Goal: Task Accomplishment & Management: Use online tool/utility

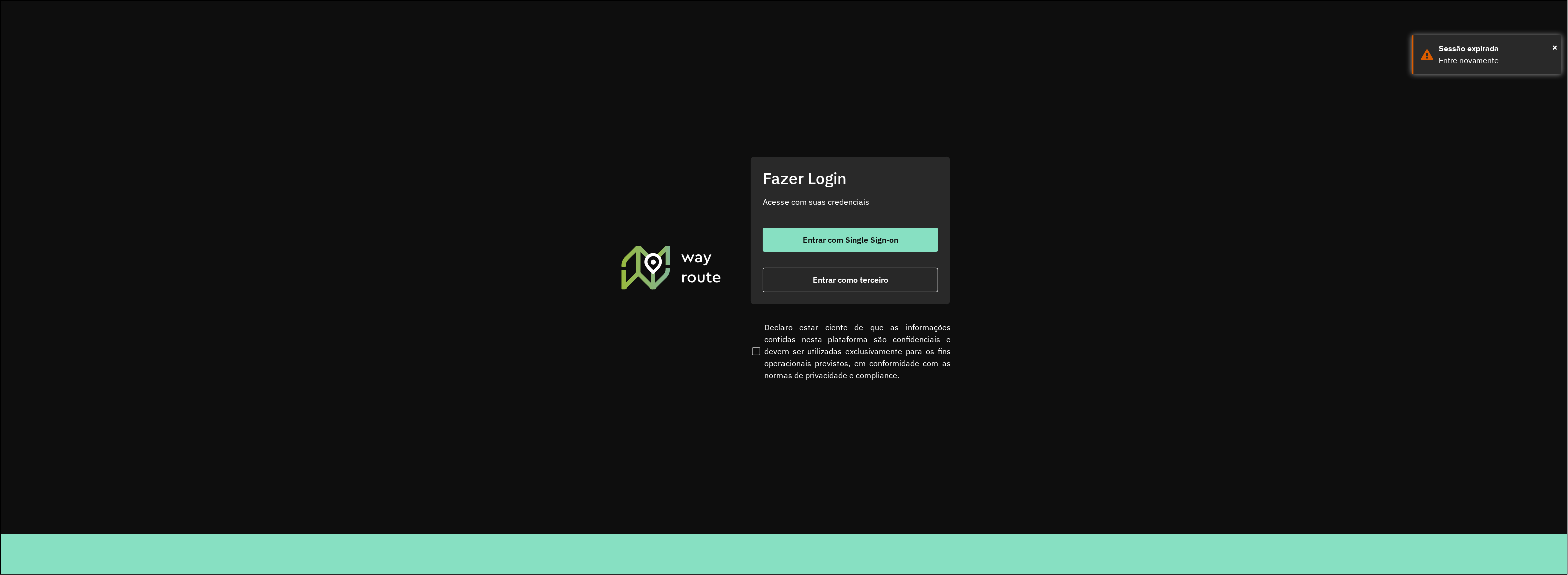
click at [807, 282] on button "Entrar como terceiro" at bounding box center [850, 280] width 175 height 24
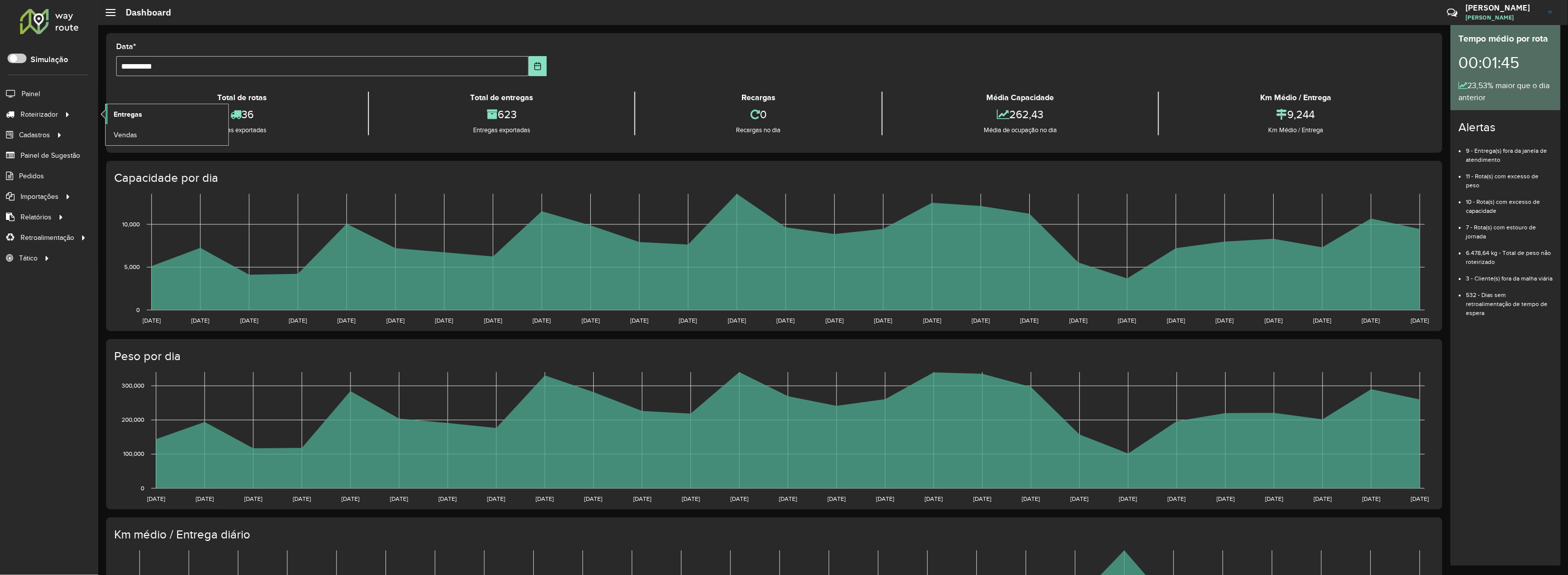
click at [140, 110] on span "Entregas" at bounding box center [128, 114] width 29 height 10
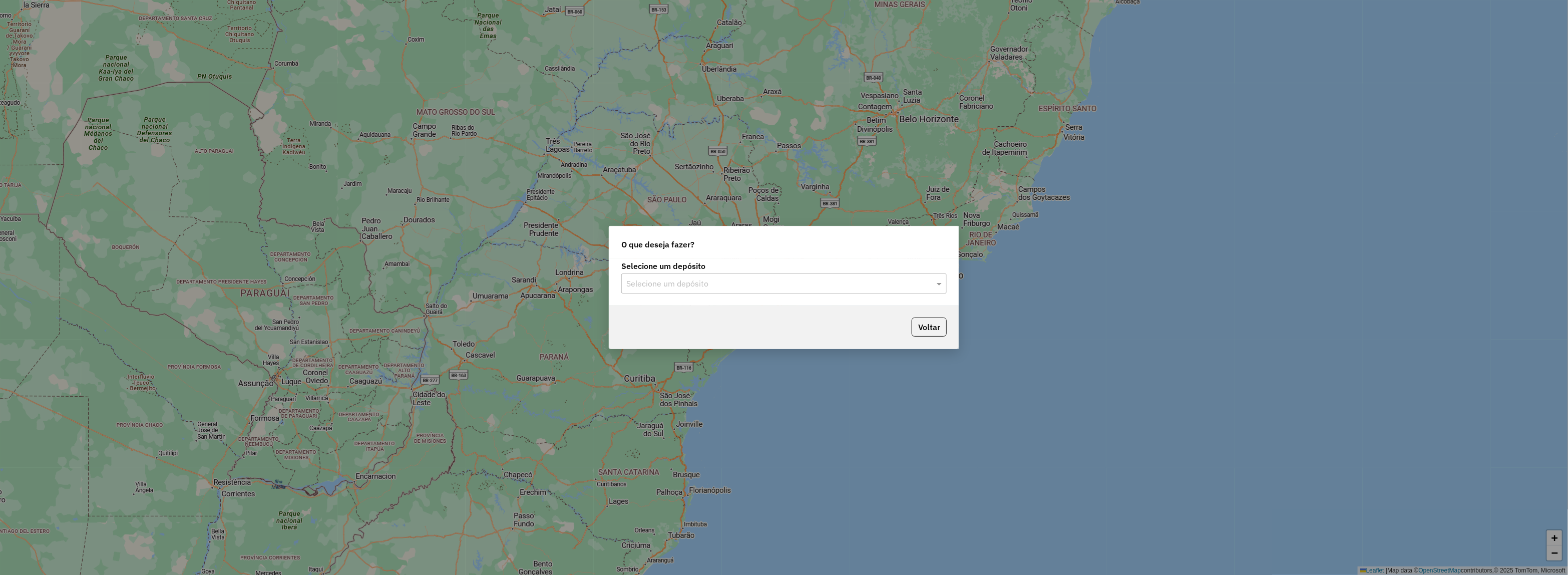
click at [650, 289] on div "Selecione um depósito" at bounding box center [784, 283] width 326 height 20
click at [657, 310] on div "Disfonte" at bounding box center [783, 312] width 324 height 17
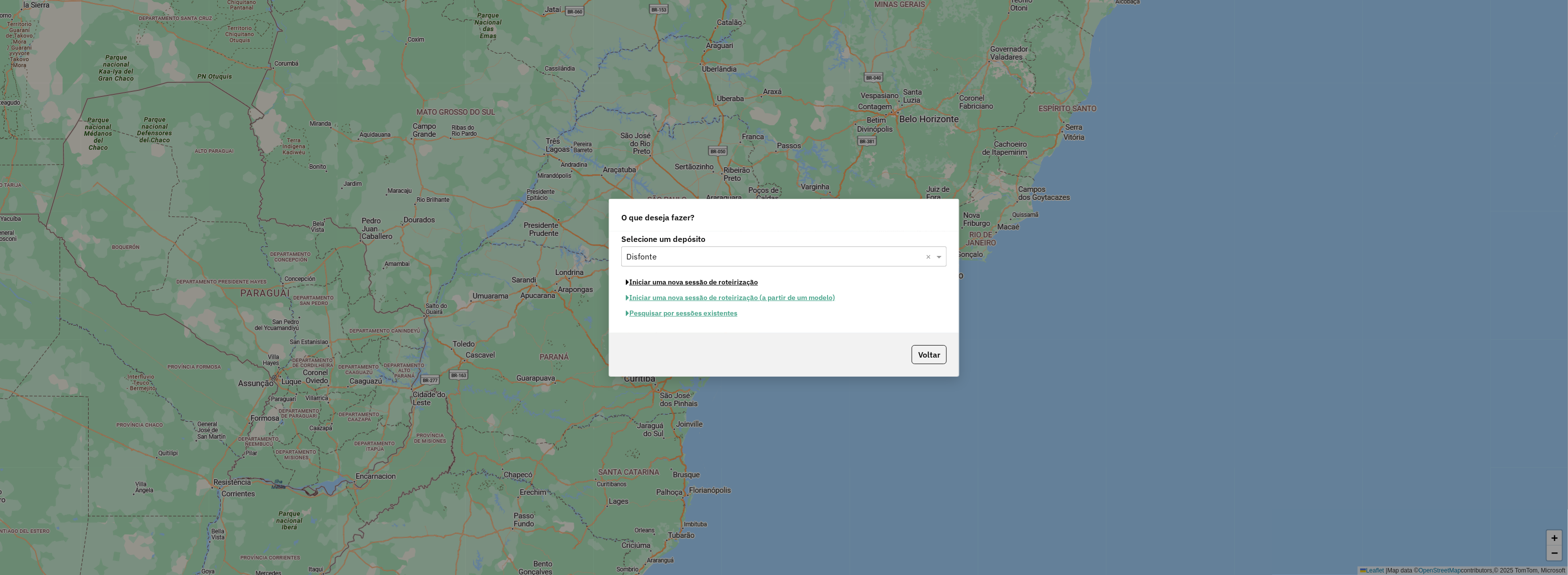
click at [667, 285] on button "Iniciar uma nova sessão de roteirização" at bounding box center [692, 282] width 141 height 16
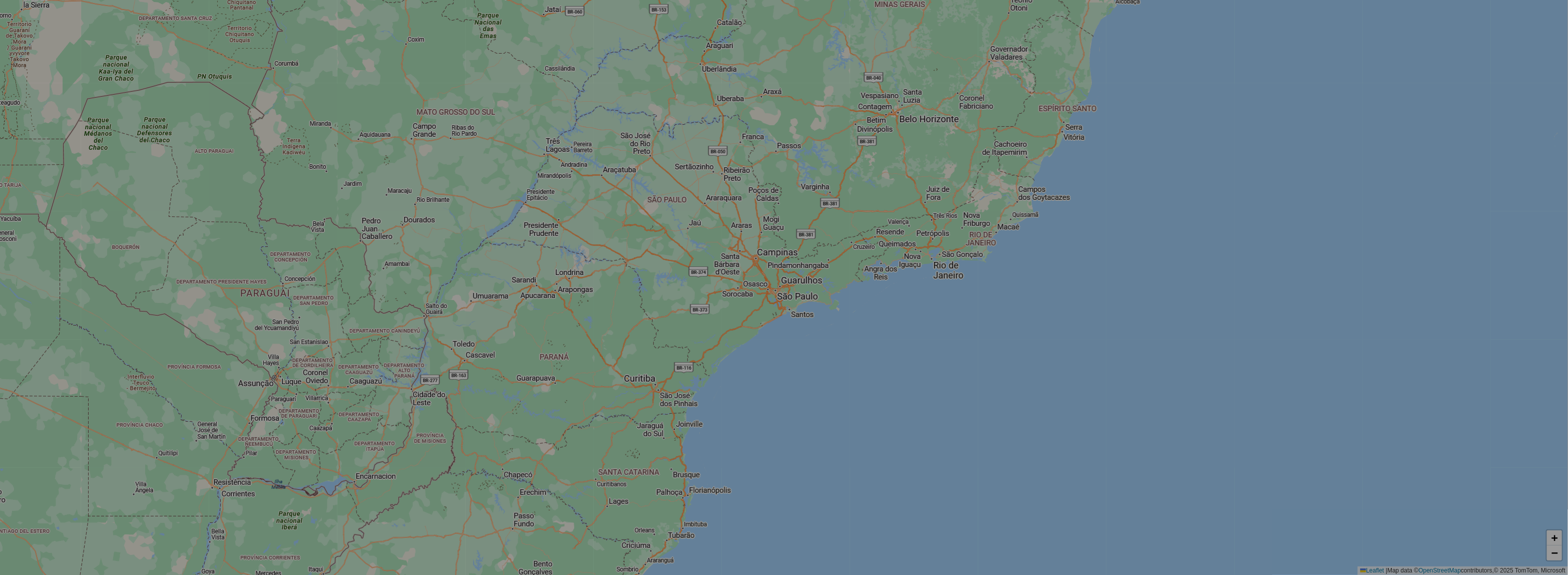
select select "*"
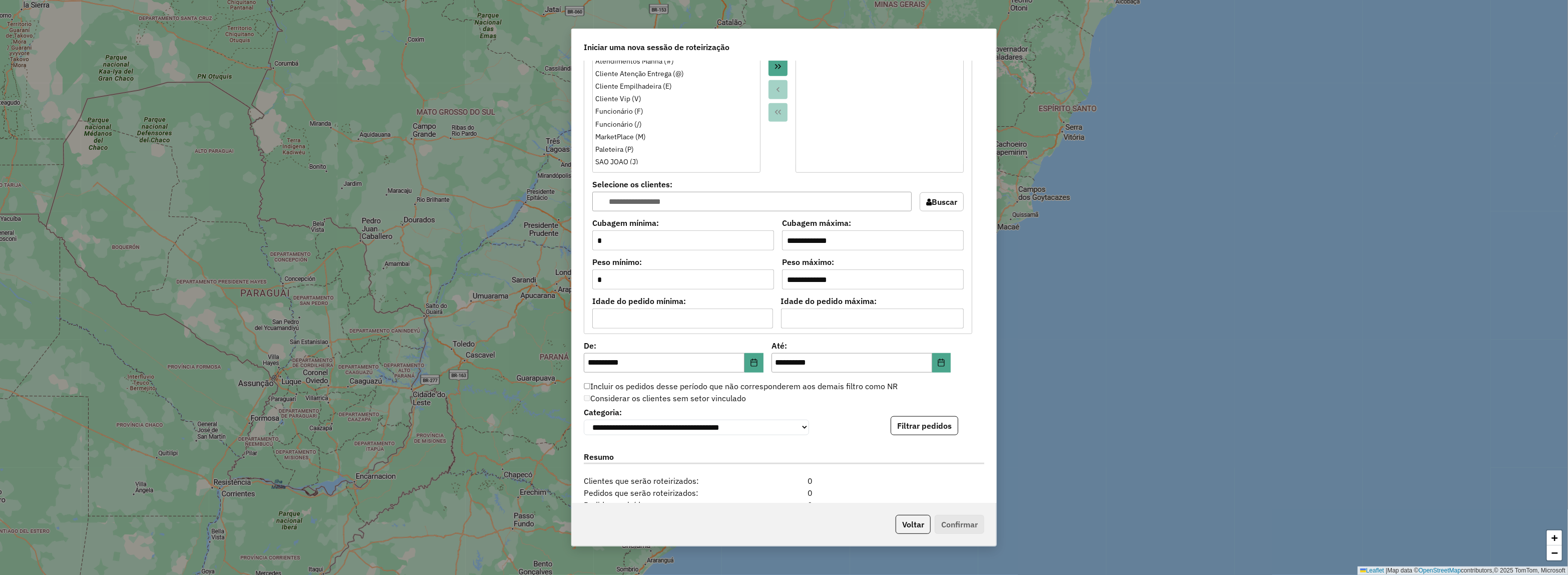
scroll to position [830, 0]
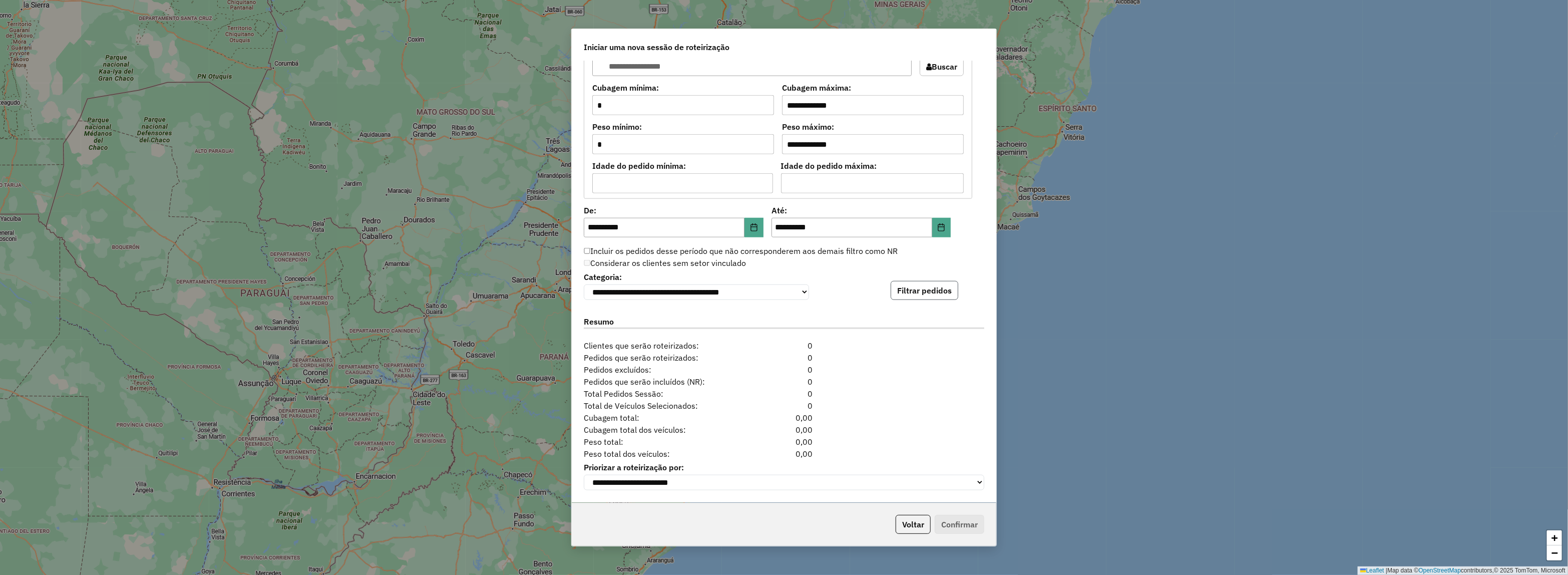
click at [911, 289] on button "Filtrar pedidos" at bounding box center [924, 291] width 68 height 19
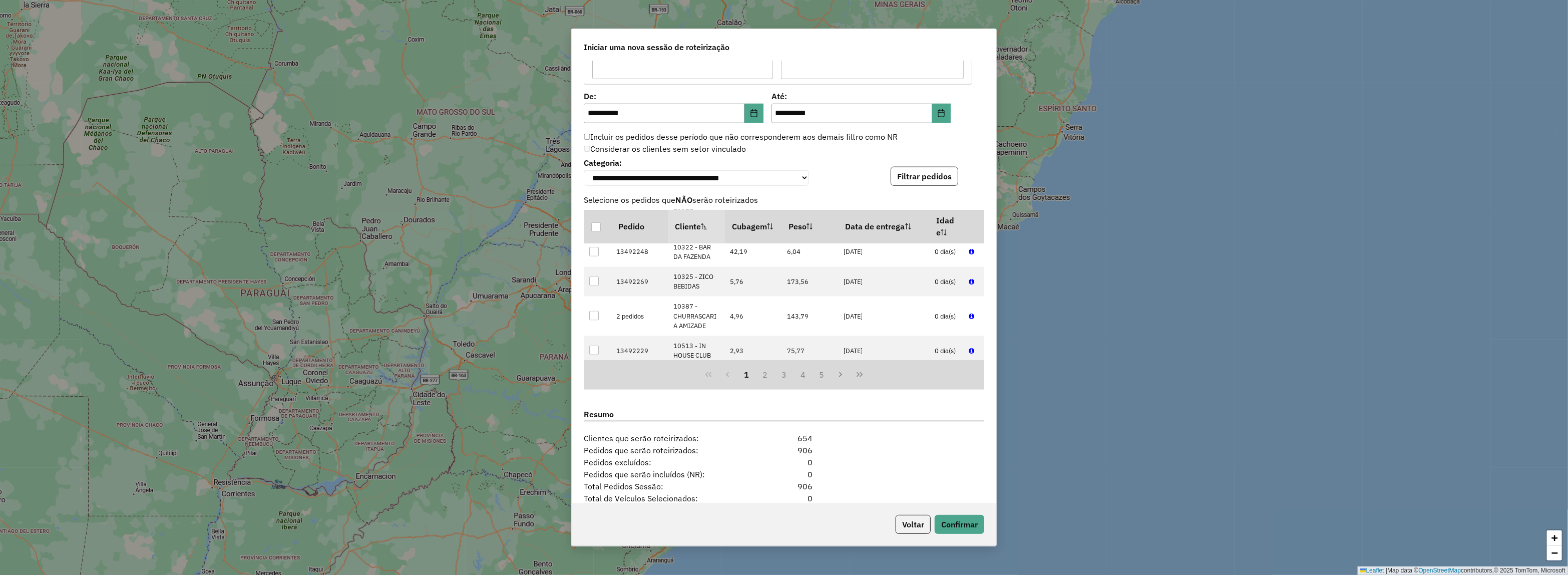
scroll to position [1036, 0]
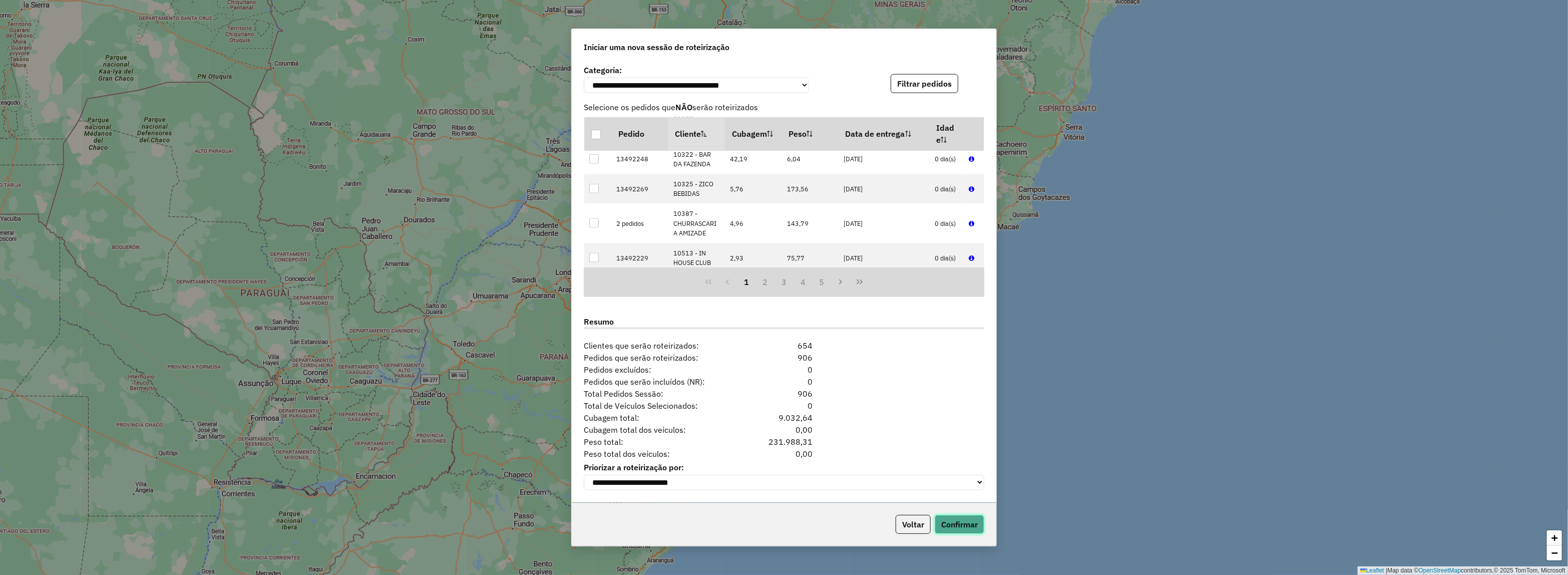
click at [974, 517] on button "Confirmar" at bounding box center [959, 524] width 49 height 19
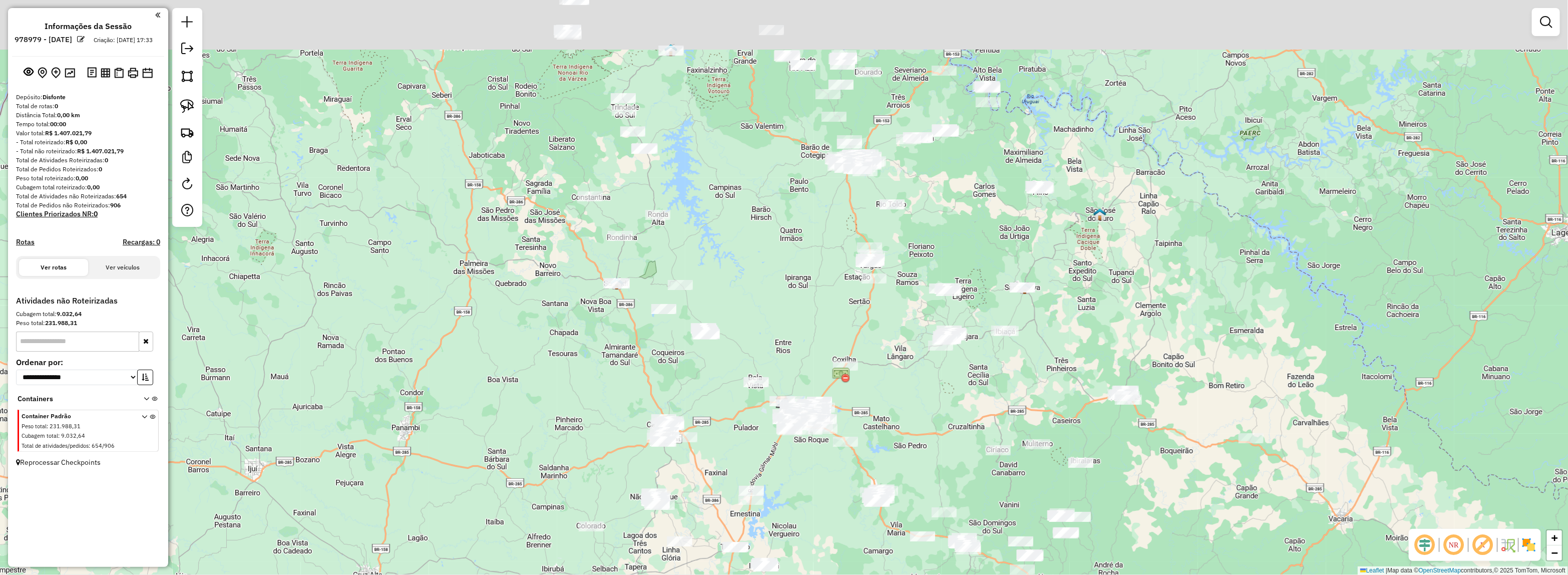
drag, startPoint x: 802, startPoint y: 143, endPoint x: 794, endPoint y: 299, distance: 156.2
click at [794, 299] on div "Janela de atendimento Grade de atendimento Capacidade Transportadoras Veículos …" at bounding box center [784, 287] width 1568 height 575
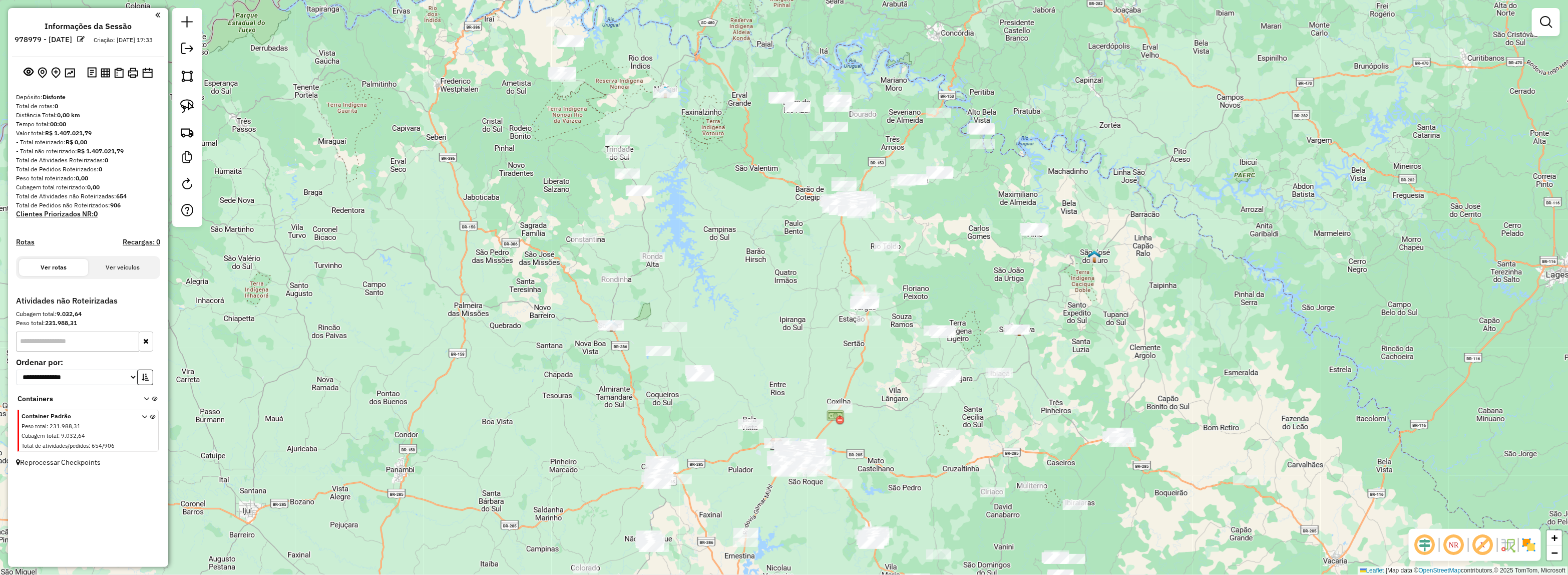
click at [1528, 543] on img at bounding box center [1528, 544] width 16 height 16
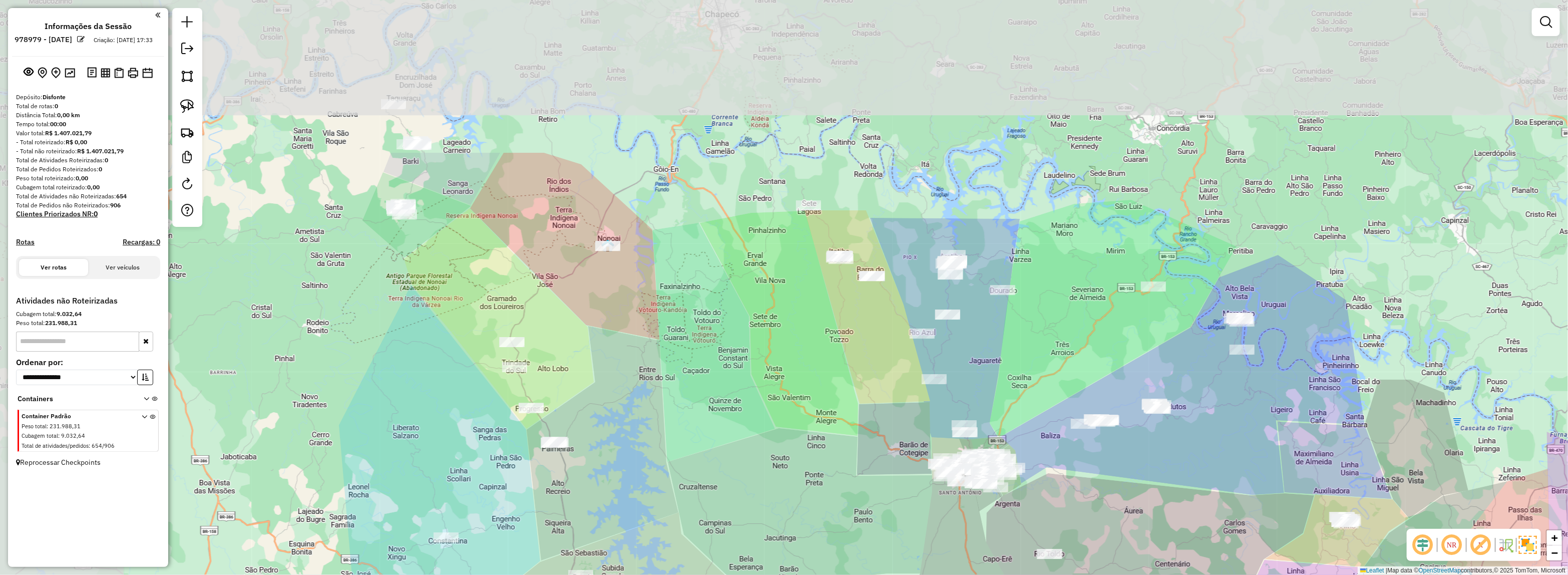
drag, startPoint x: 844, startPoint y: 151, endPoint x: 991, endPoint y: 356, distance: 252.3
click at [991, 356] on div "Janela de atendimento Grade de atendimento Capacidade Transportadoras Veículos …" at bounding box center [784, 287] width 1568 height 575
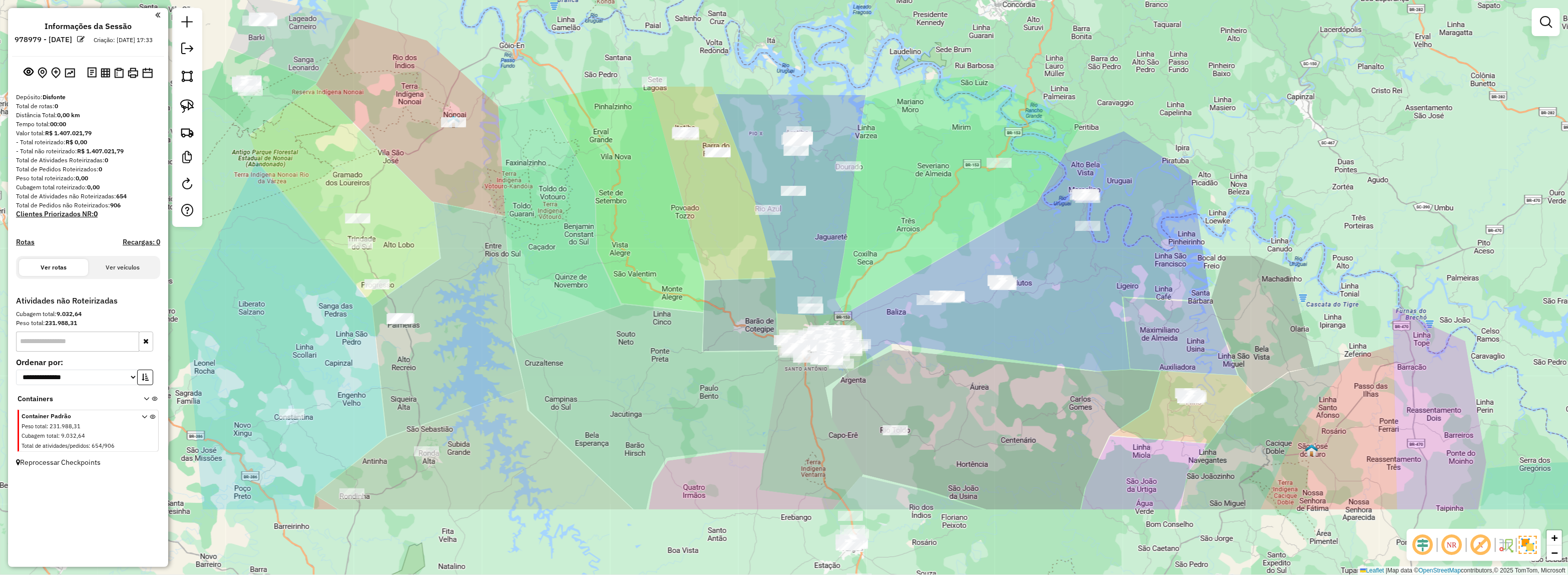
drag, startPoint x: 417, startPoint y: 180, endPoint x: 265, endPoint y: 114, distance: 165.7
click at [206, 89] on div "Janela de atendimento Grade de atendimento Capacidade Transportadoras Veículos …" at bounding box center [784, 287] width 1568 height 575
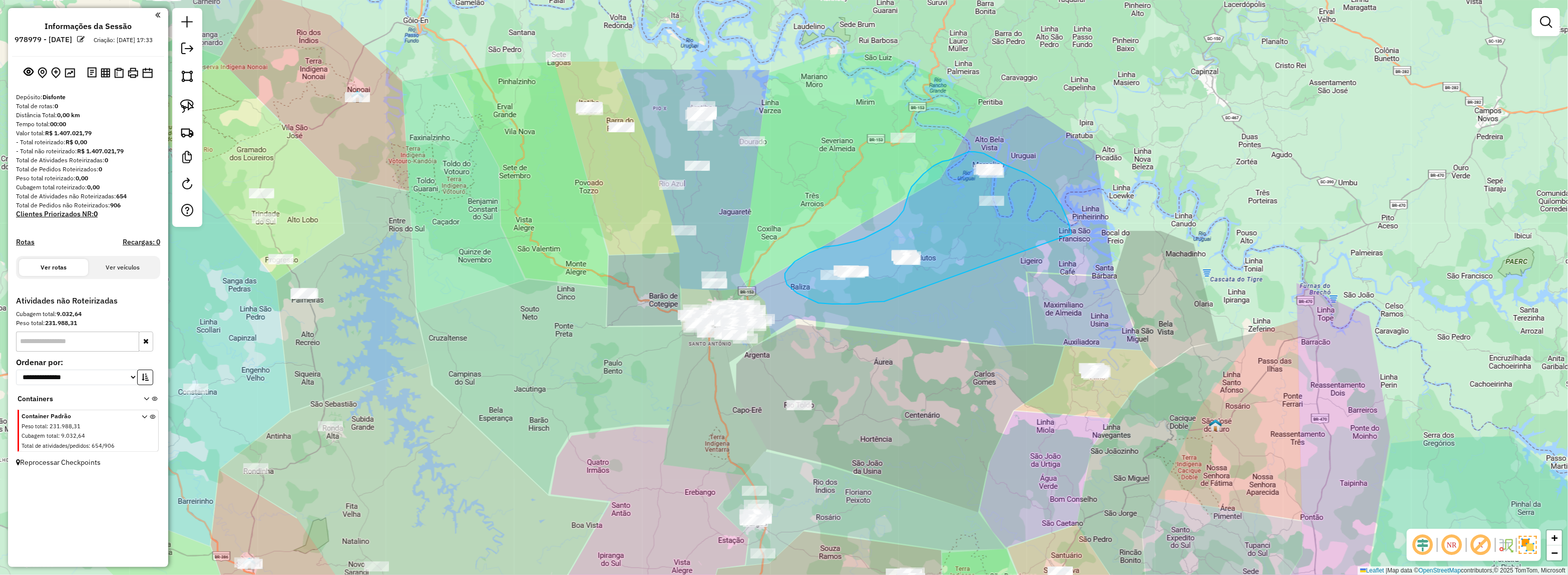
drag, startPoint x: 884, startPoint y: 302, endPoint x: 1071, endPoint y: 234, distance: 199.0
drag, startPoint x: 939, startPoint y: 295, endPoint x: 1094, endPoint y: 221, distance: 171.8
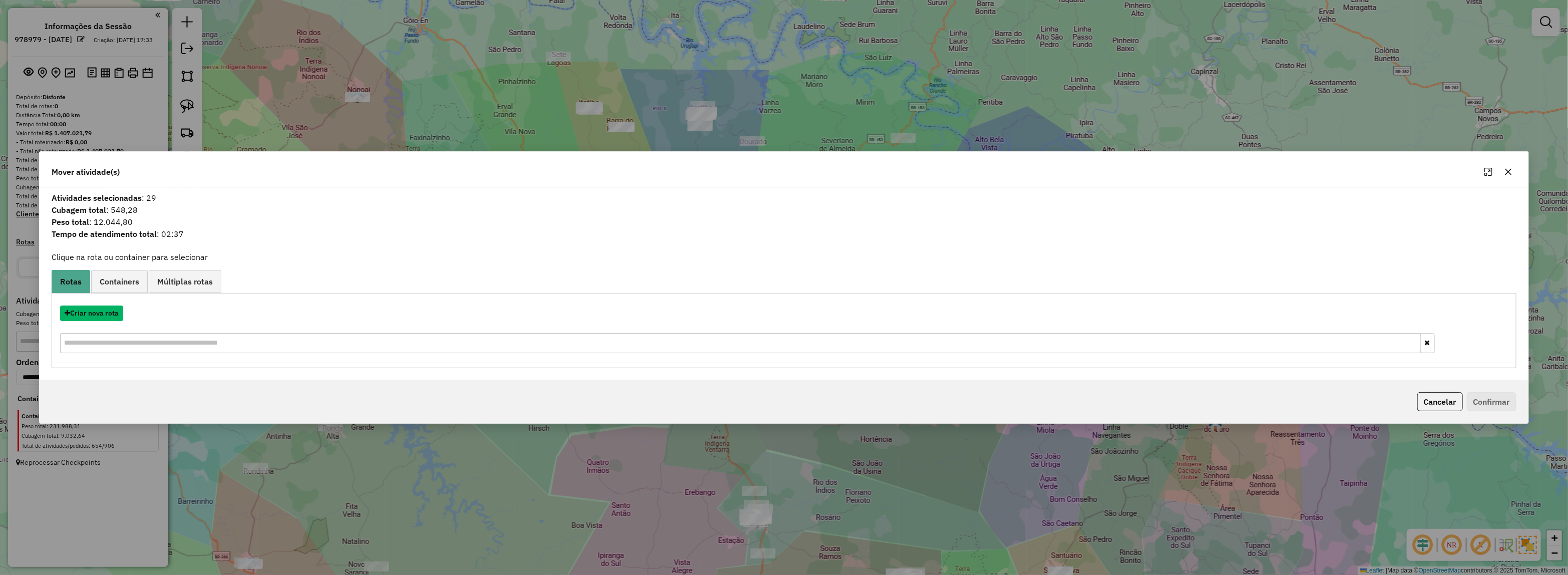
click at [90, 310] on button "Criar nova rota" at bounding box center [92, 313] width 63 height 16
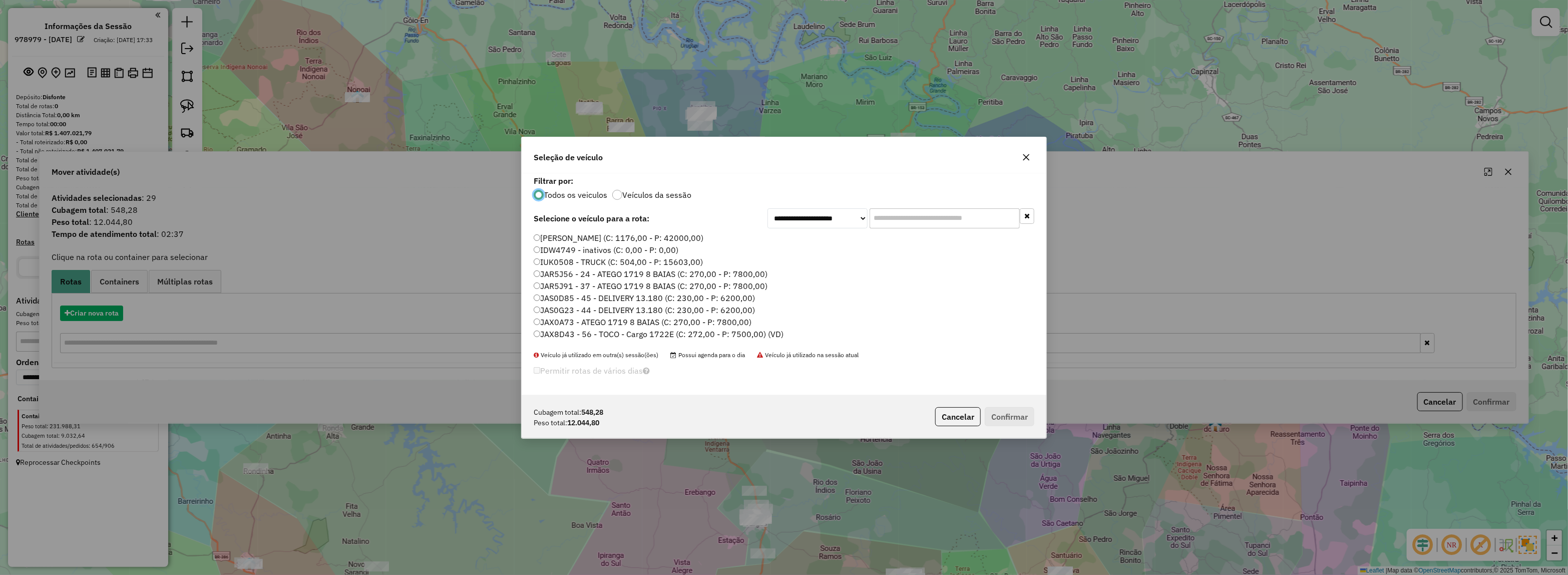
scroll to position [5, 3]
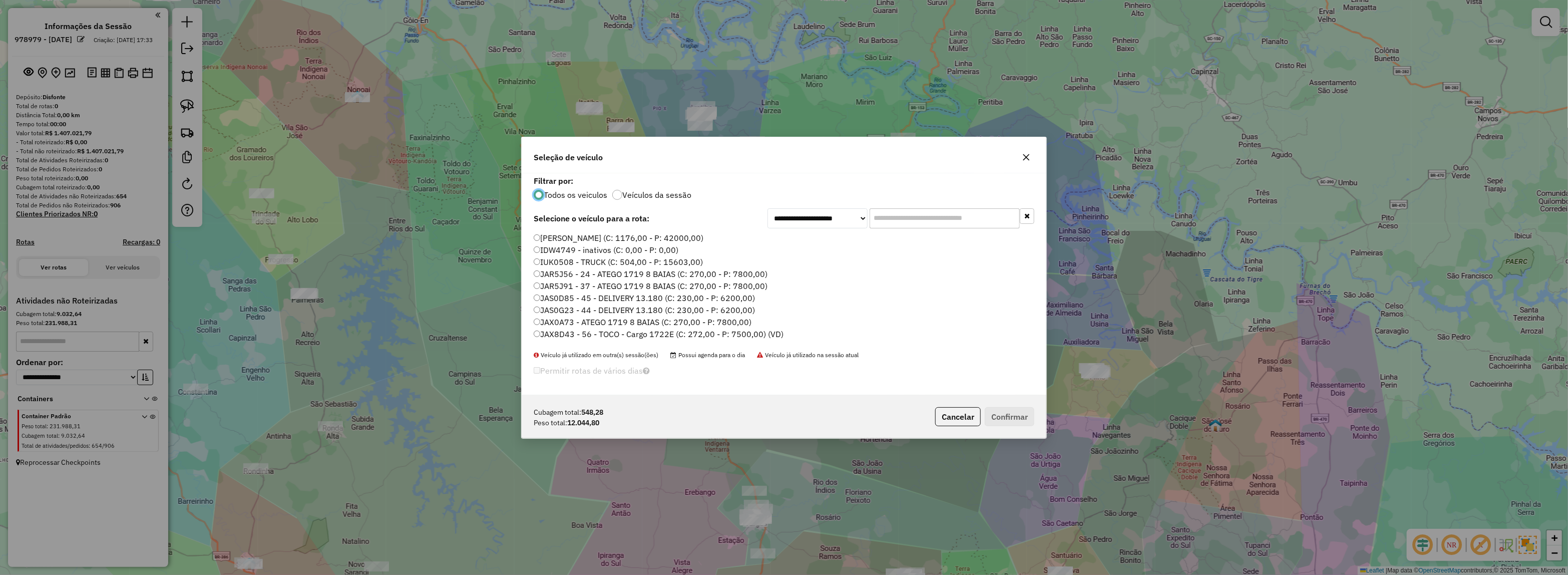
click at [896, 209] on input "text" at bounding box center [944, 218] width 150 height 20
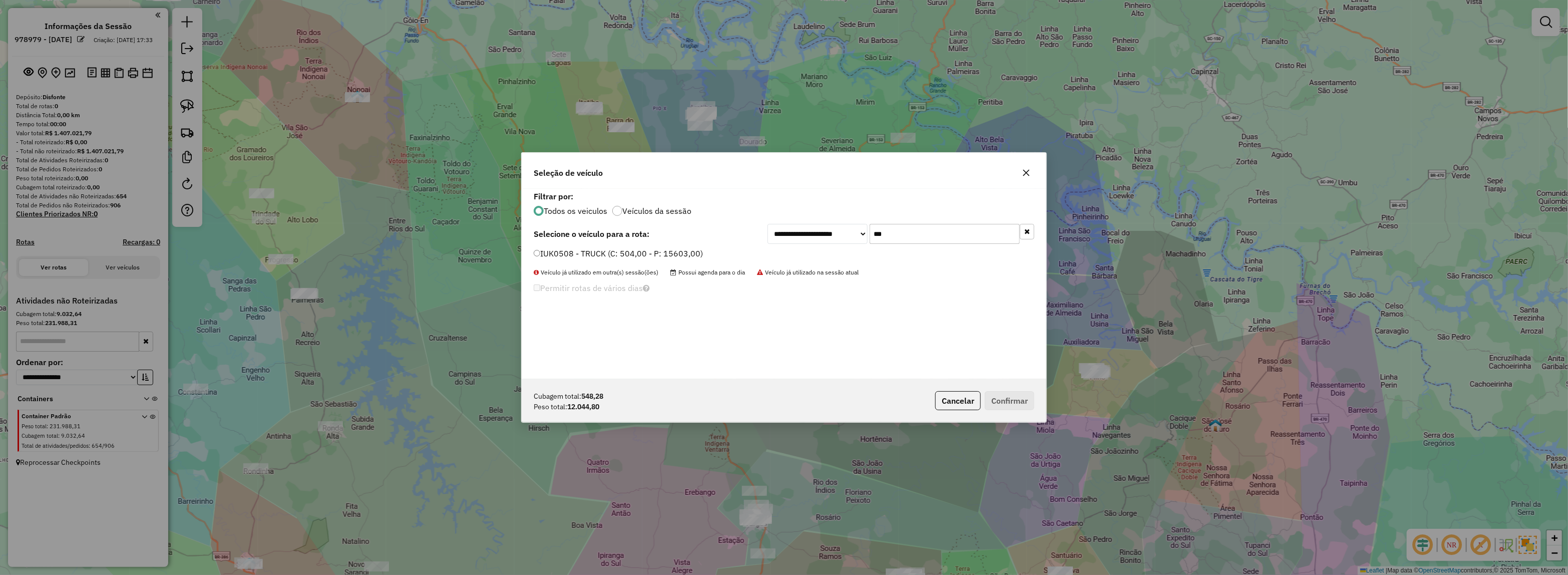
type input "***"
click at [670, 248] on label "IUK0508 - TRUCK (C: 504,00 - P: 15603,00)" at bounding box center [618, 254] width 169 height 12
click at [993, 402] on button "Confirmar" at bounding box center [1009, 401] width 49 height 19
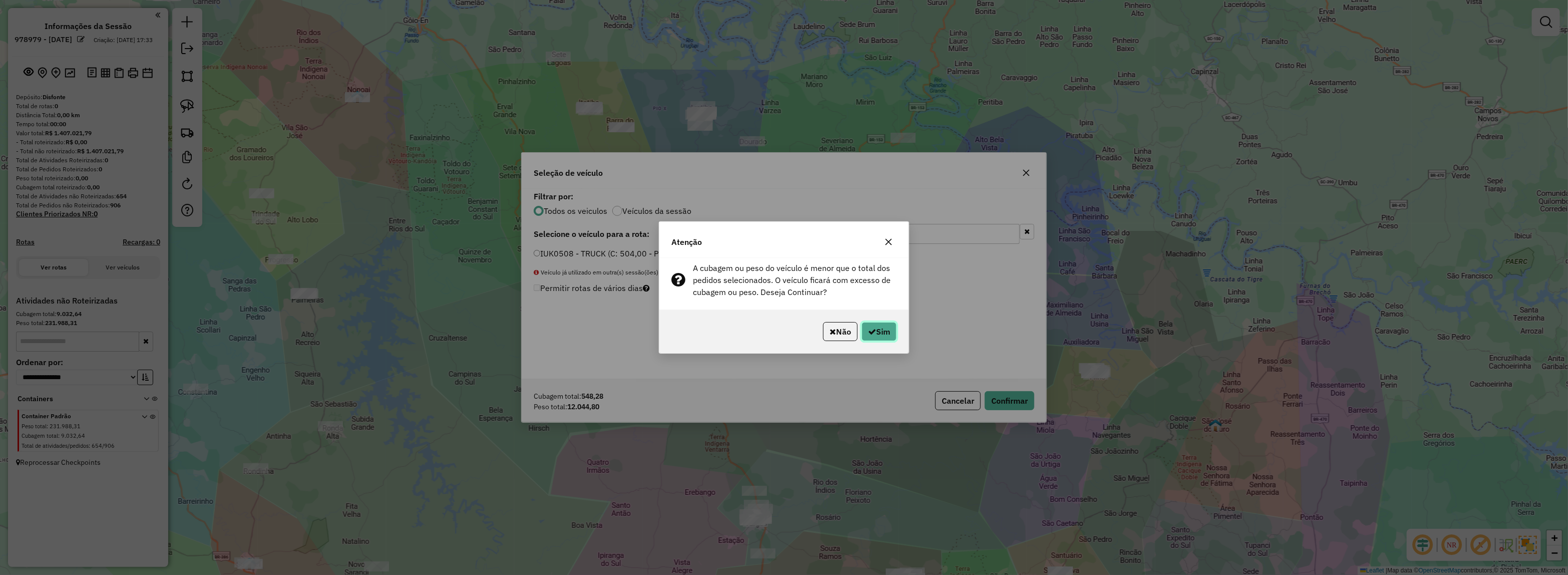
click at [879, 328] on button "Sim" at bounding box center [879, 332] width 35 height 19
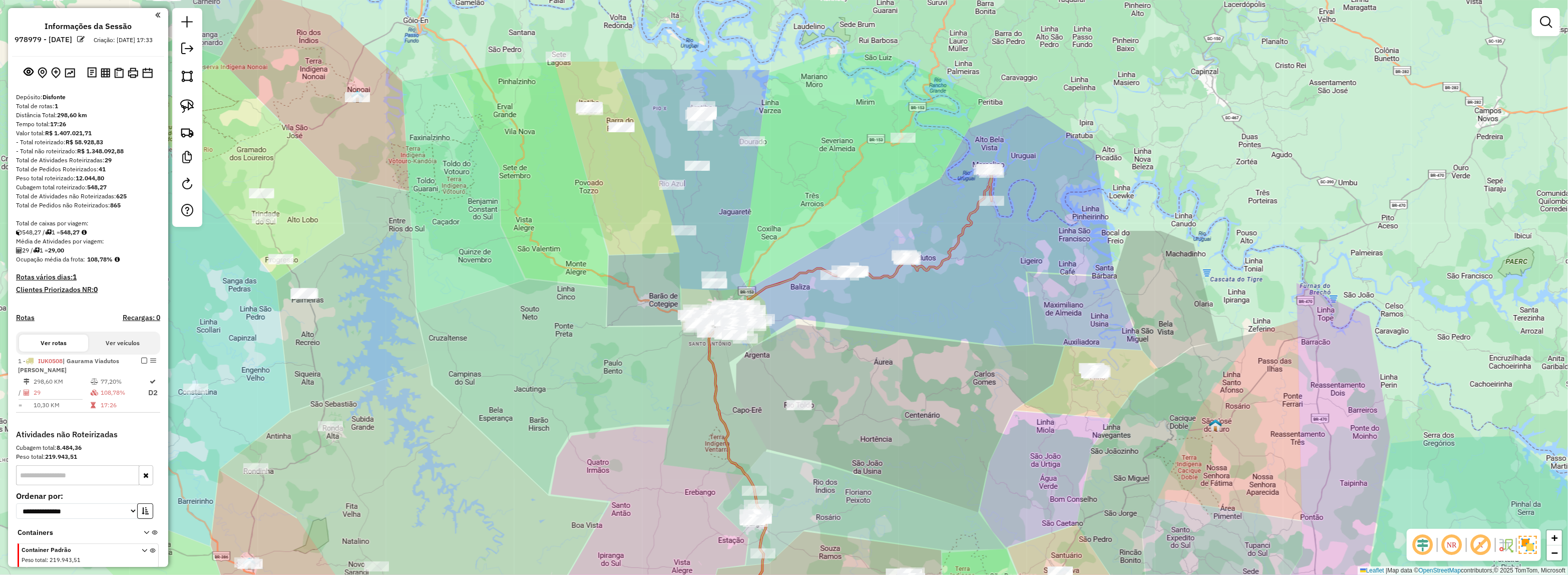
click at [1525, 542] on img at bounding box center [1528, 545] width 18 height 18
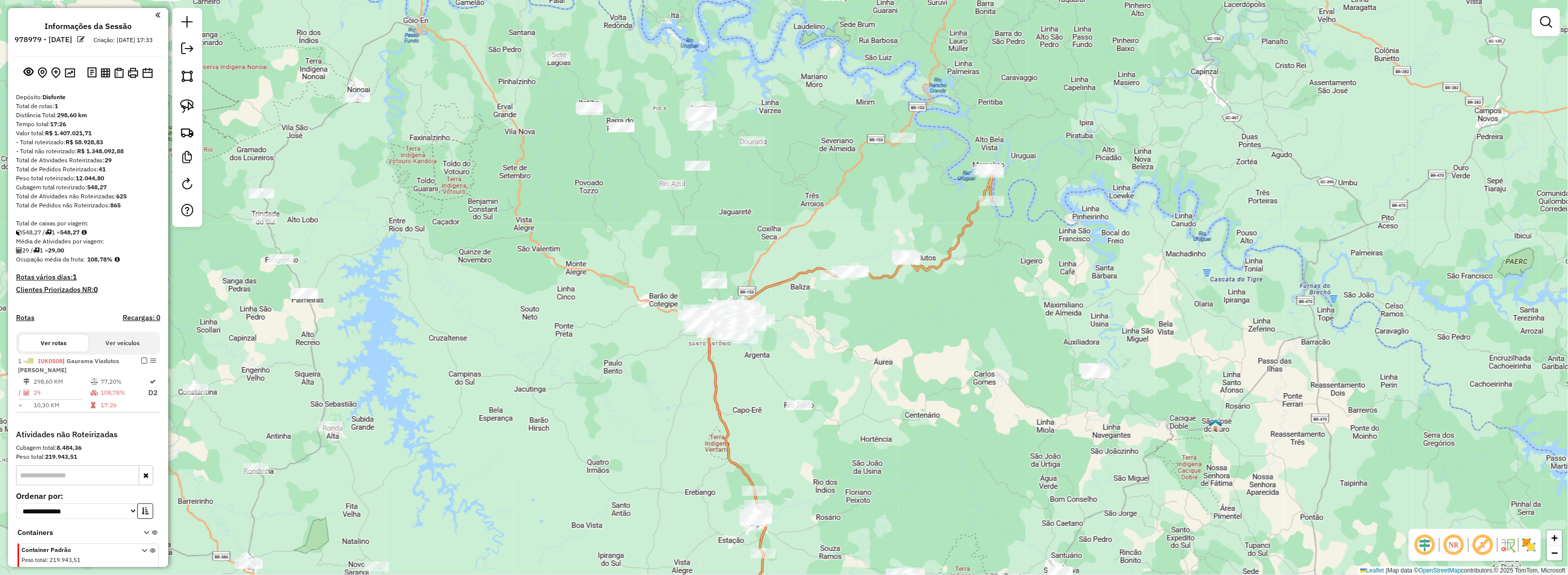
click at [1525, 542] on img at bounding box center [1528, 544] width 16 height 16
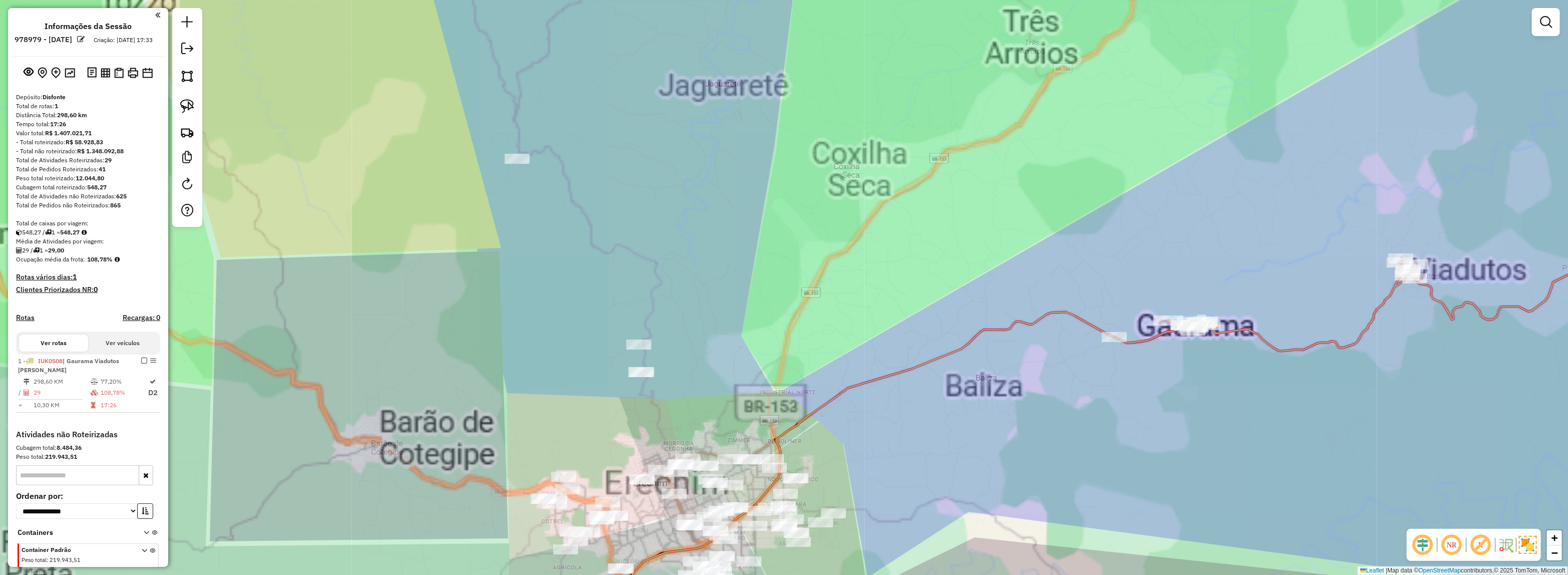
drag, startPoint x: 683, startPoint y: 147, endPoint x: 855, endPoint y: 441, distance: 340.6
click at [854, 441] on div "Janela de atendimento Grade de atendimento Capacidade Transportadoras Veículos …" at bounding box center [784, 287] width 1568 height 575
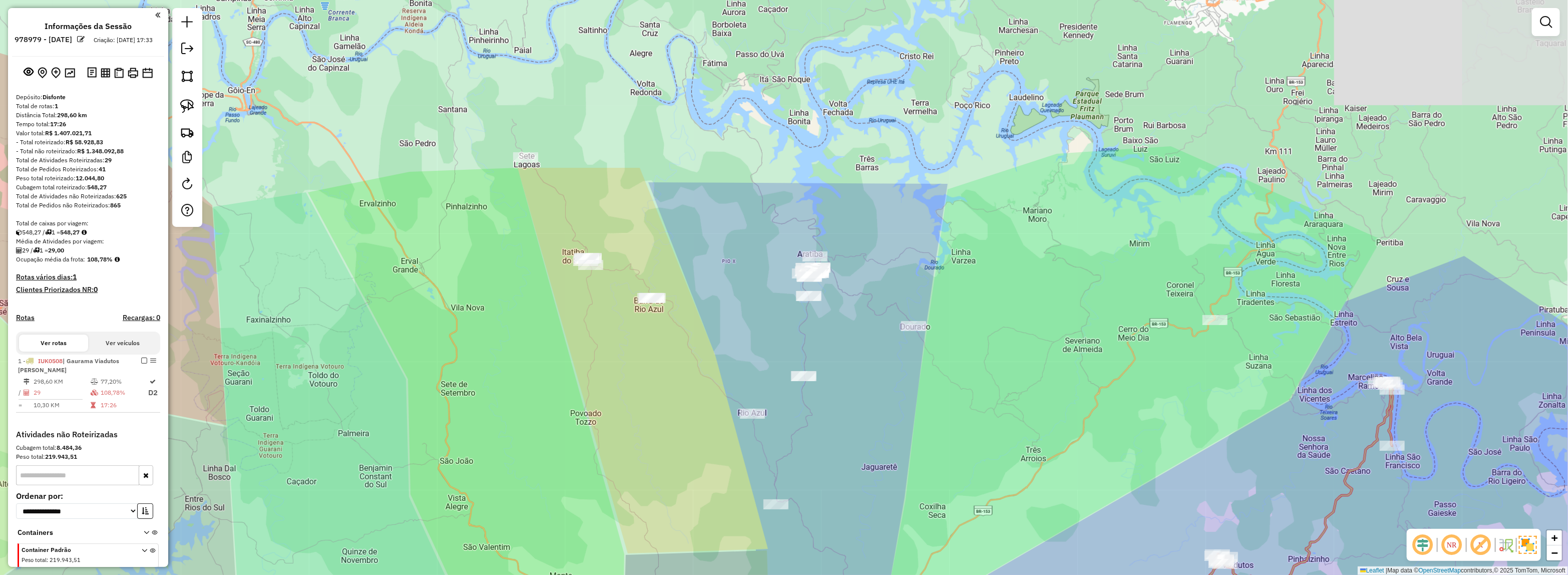
drag, startPoint x: 881, startPoint y: 322, endPoint x: 881, endPoint y: 376, distance: 54.0
click at [881, 376] on div "Janela de atendimento Grade de atendimento Capacidade Transportadoras Veículos …" at bounding box center [784, 287] width 1568 height 575
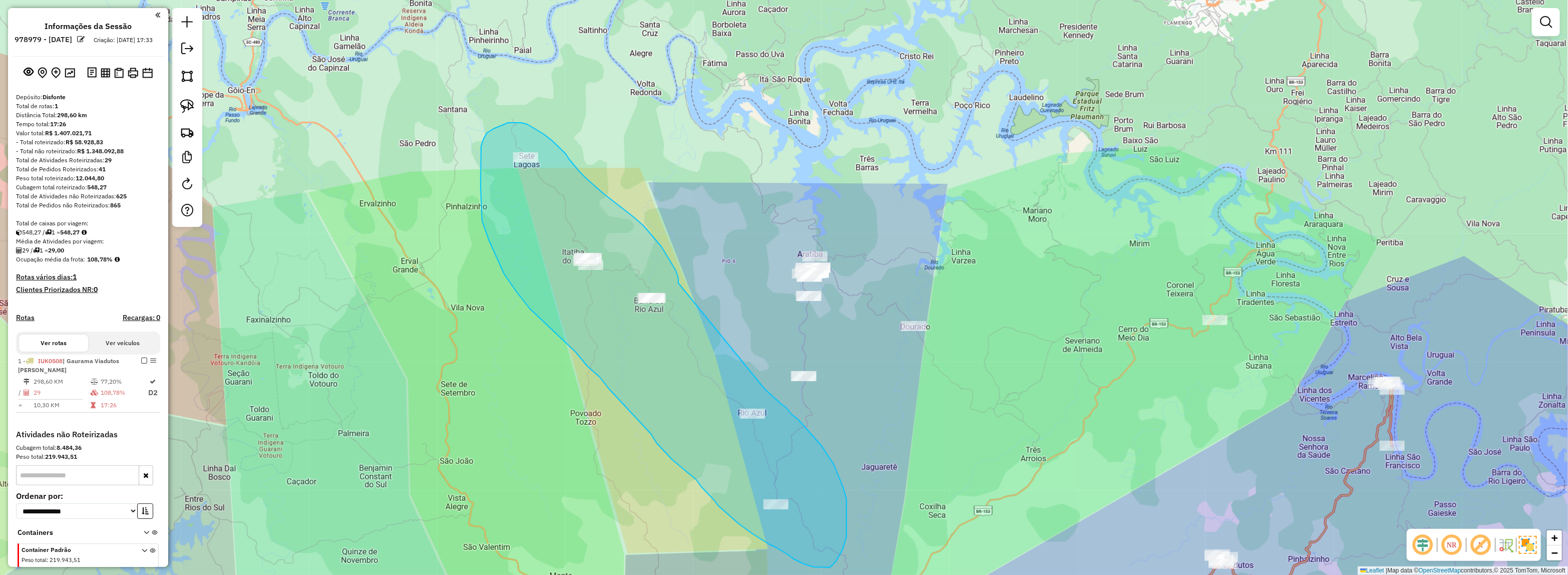
drag, startPoint x: 676, startPoint y: 270, endPoint x: 755, endPoint y: 376, distance: 132.2
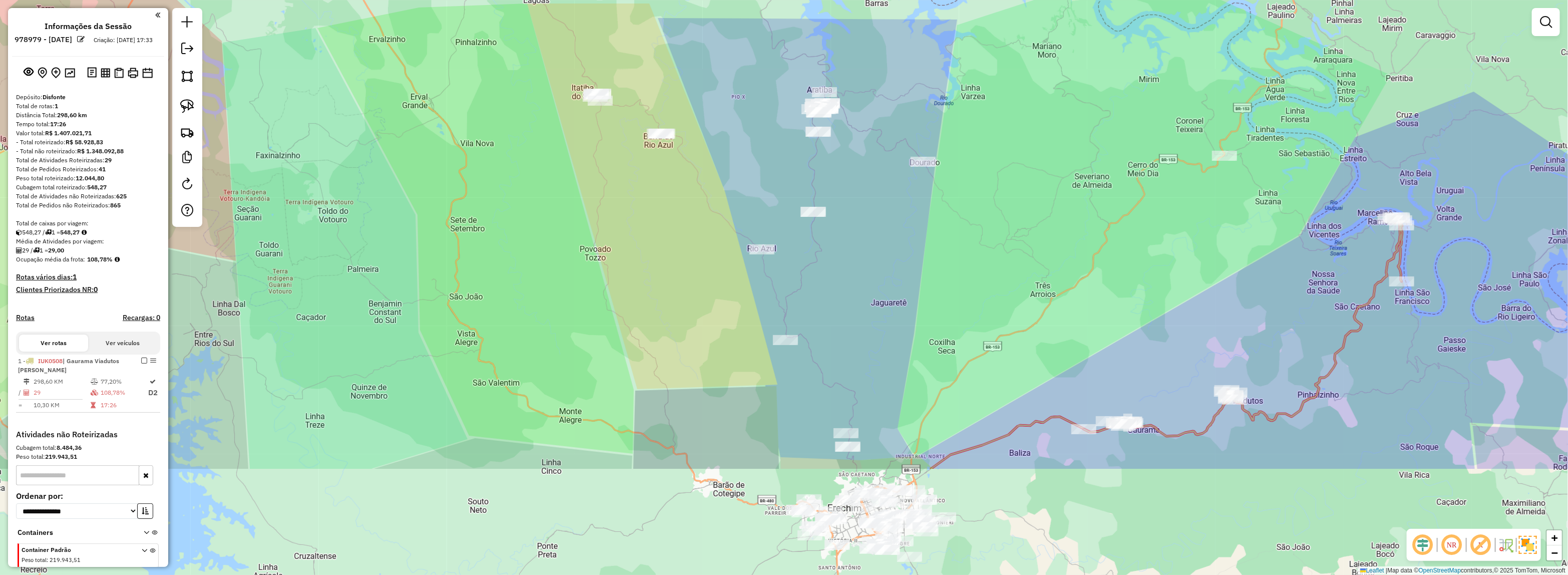
drag, startPoint x: 890, startPoint y: 306, endPoint x: 891, endPoint y: 359, distance: 53.0
click at [890, 354] on div "Janela de atendimento Grade de atendimento Capacidade Transportadoras Veículos …" at bounding box center [784, 287] width 1568 height 575
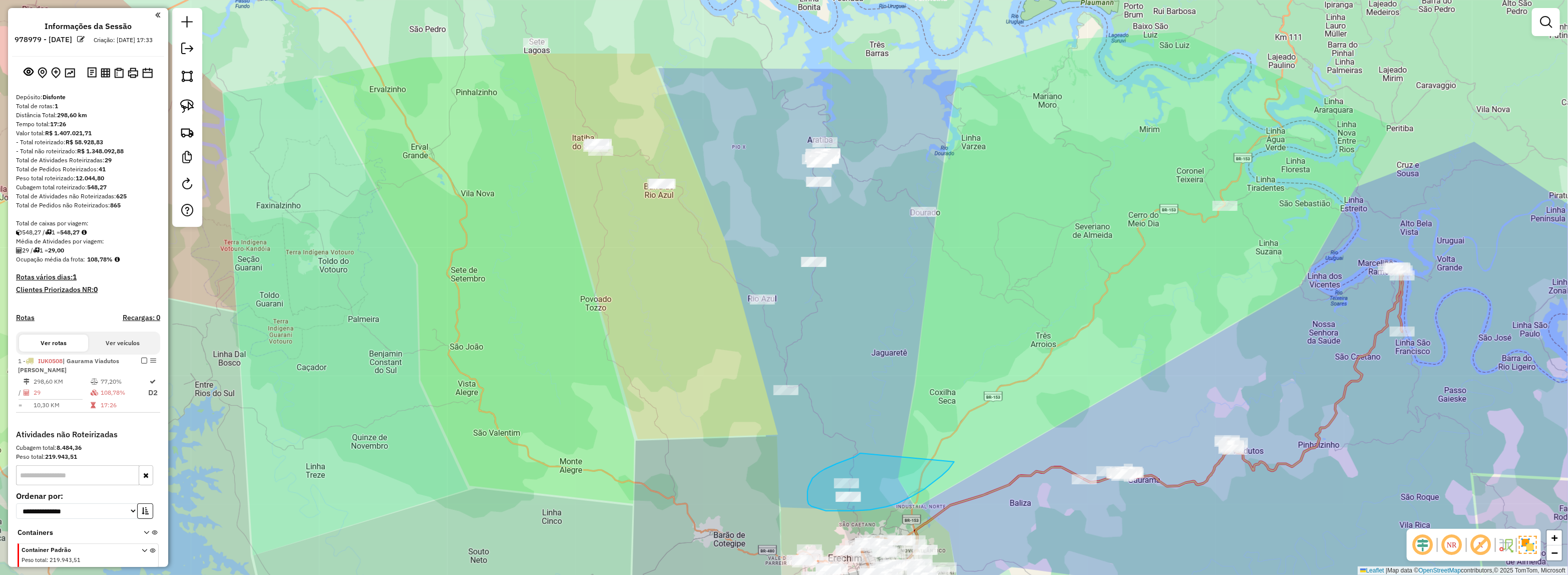
drag, startPoint x: 837, startPoint y: 463, endPoint x: 954, endPoint y: 461, distance: 117.0
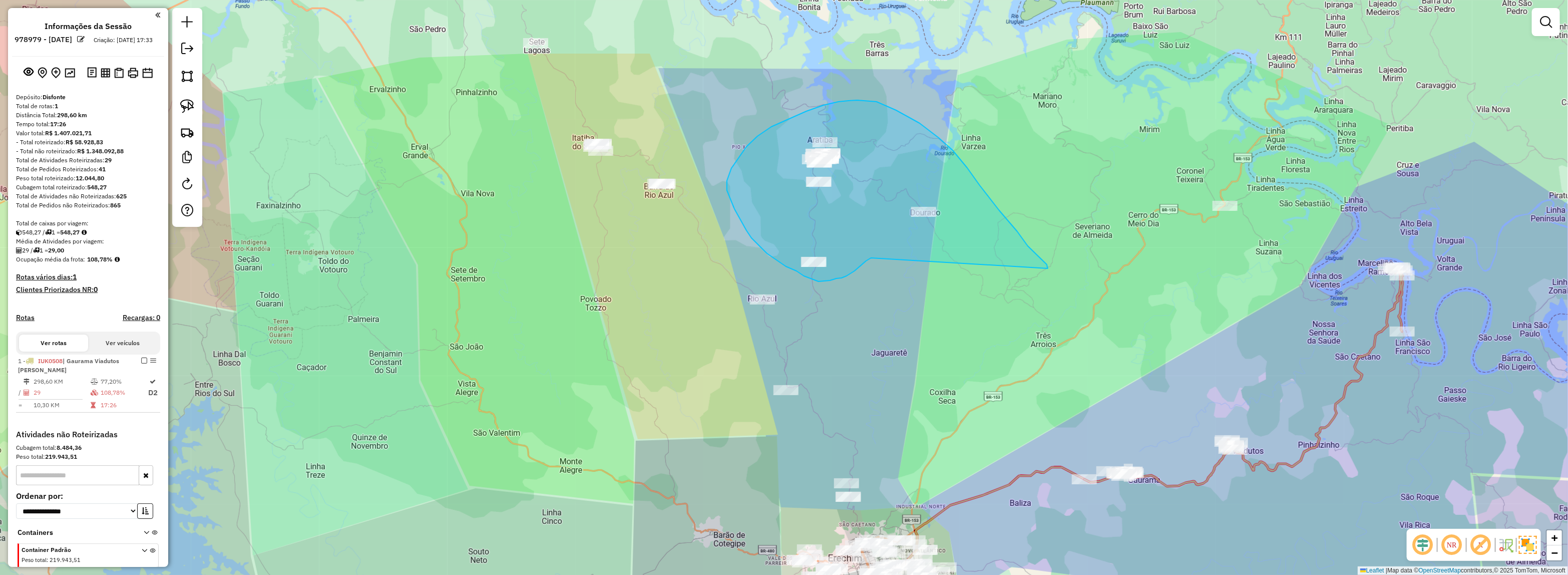
drag, startPoint x: 846, startPoint y: 276, endPoint x: 1051, endPoint y: 273, distance: 205.0
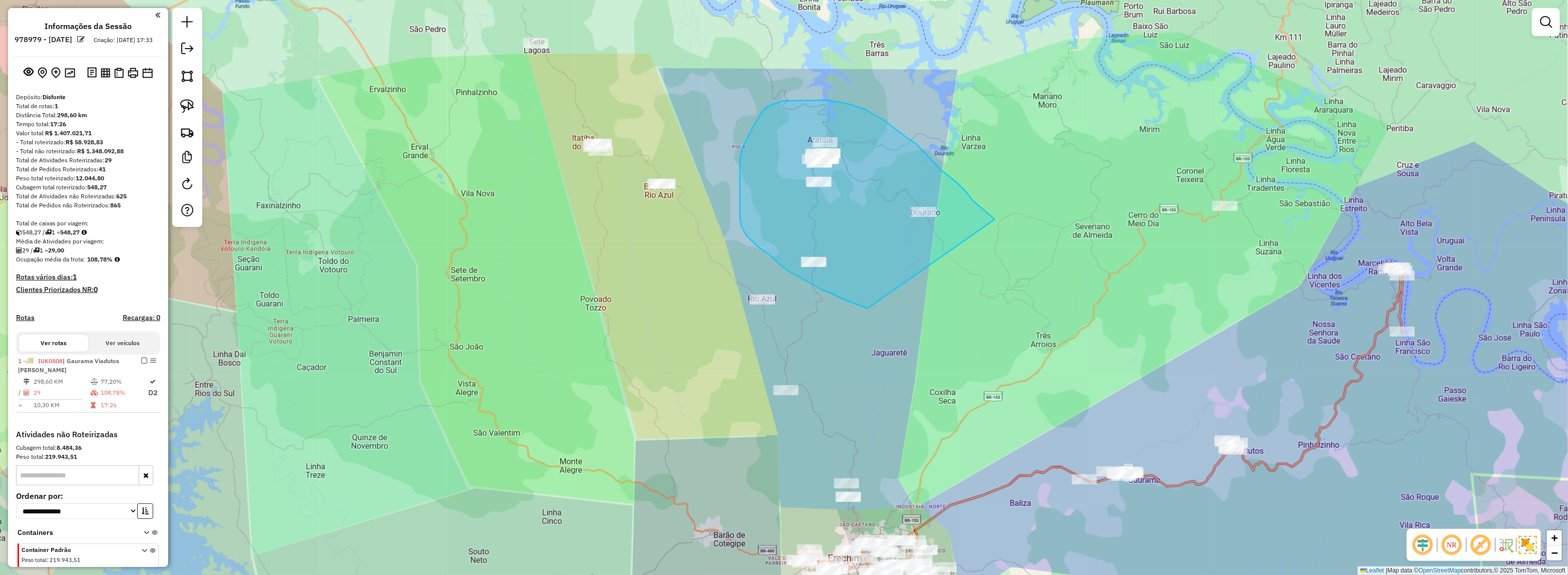
drag, startPoint x: 864, startPoint y: 307, endPoint x: 995, endPoint y: 219, distance: 157.8
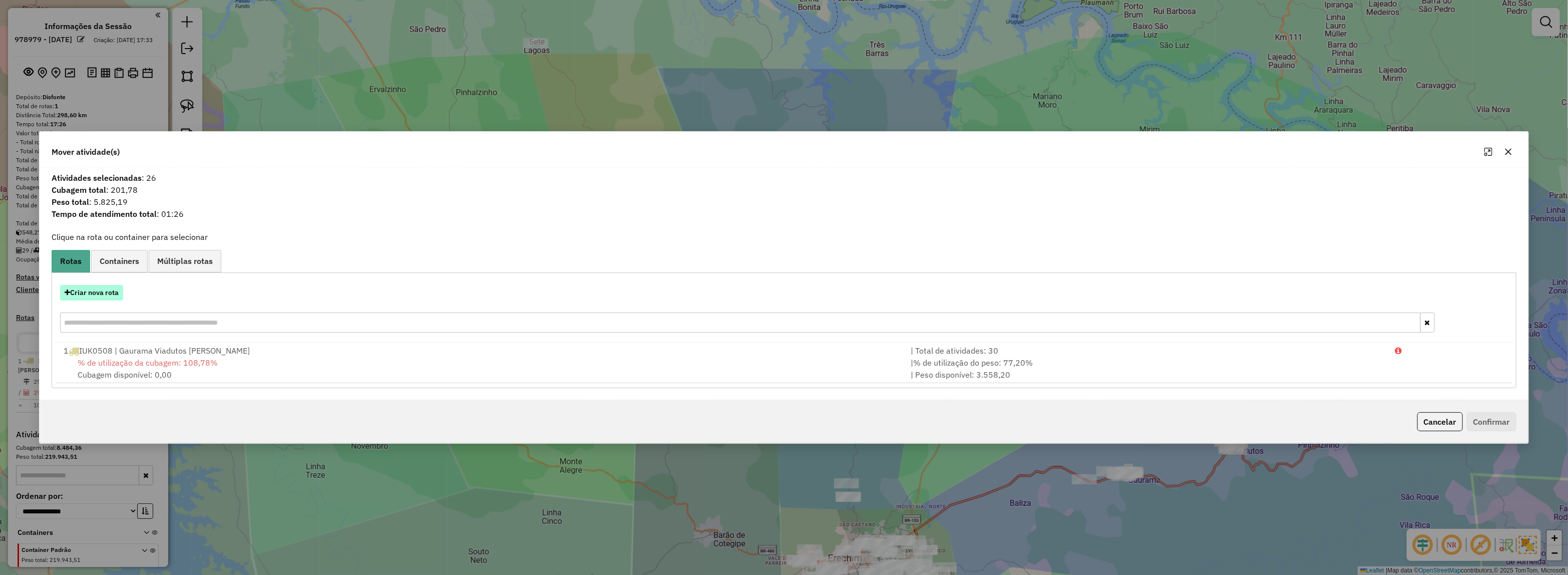
click at [114, 286] on button "Criar nova rota" at bounding box center [92, 293] width 63 height 16
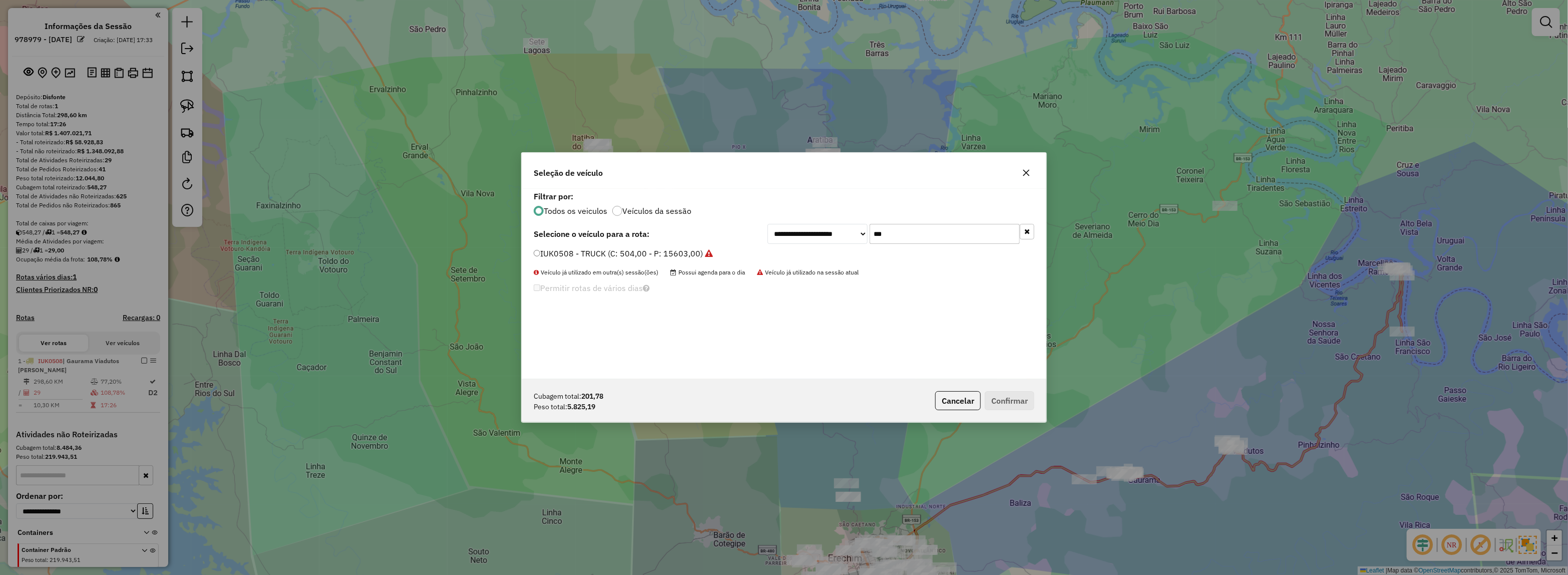
drag, startPoint x: 929, startPoint y: 229, endPoint x: 822, endPoint y: 229, distance: 107.0
click at [824, 229] on div "**********" at bounding box center [901, 234] width 267 height 20
type input "**"
click at [639, 282] on label "JDH6H58 - 12 - DELIVERY 13.180 (C: 230,00 - P: 6200,00)" at bounding box center [645, 278] width 223 height 12
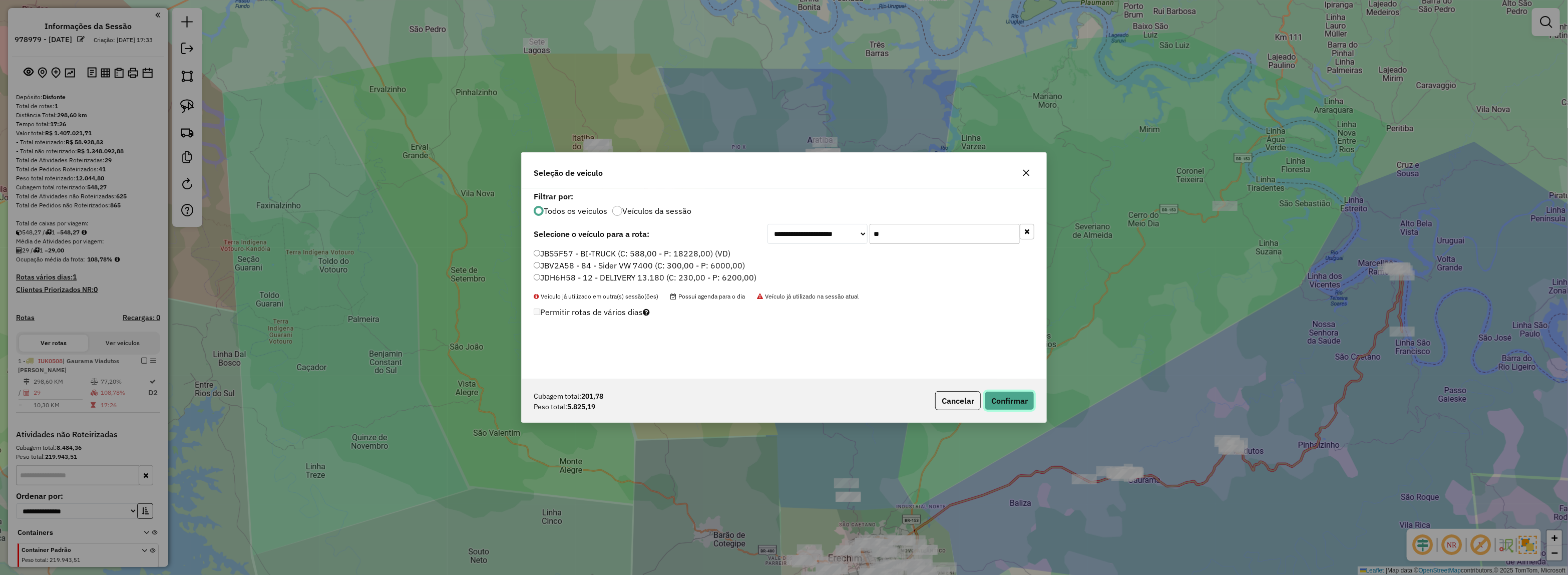
click at [1013, 410] on button "Confirmar" at bounding box center [1009, 401] width 49 height 19
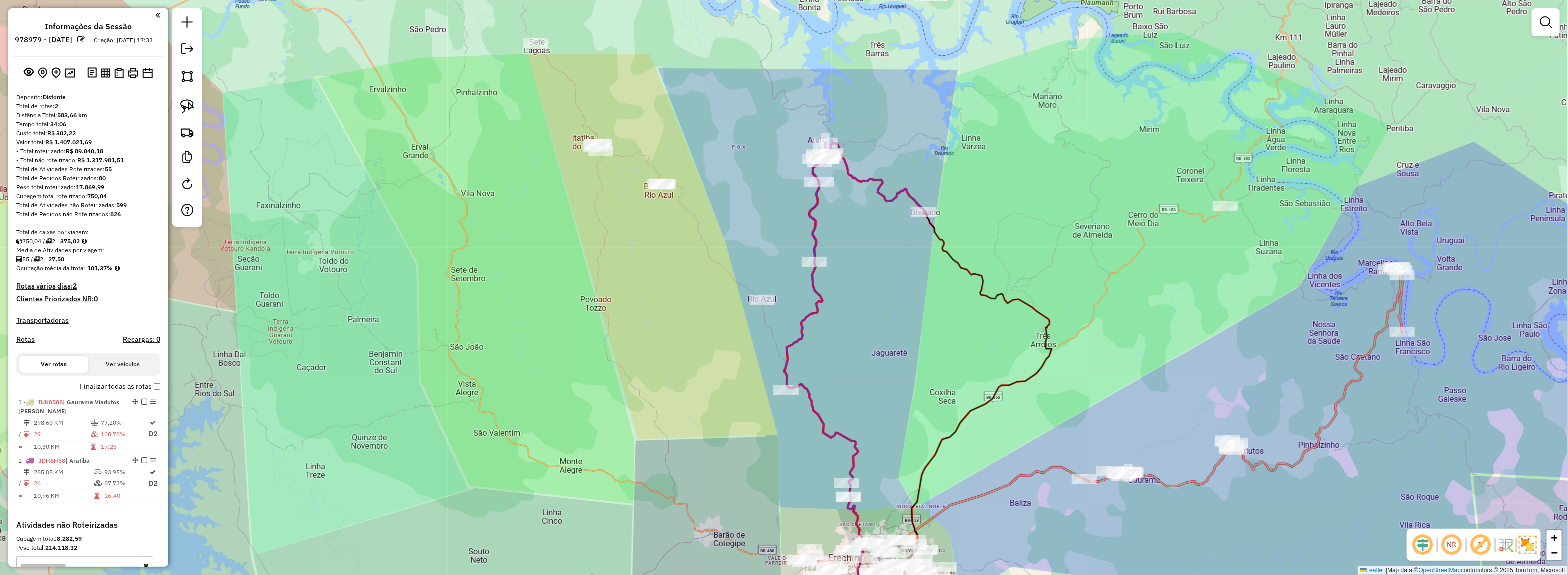
click at [857, 377] on div "Janela de atendimento Grade de atendimento Capacidade Transportadoras Veículos …" at bounding box center [784, 287] width 1568 height 575
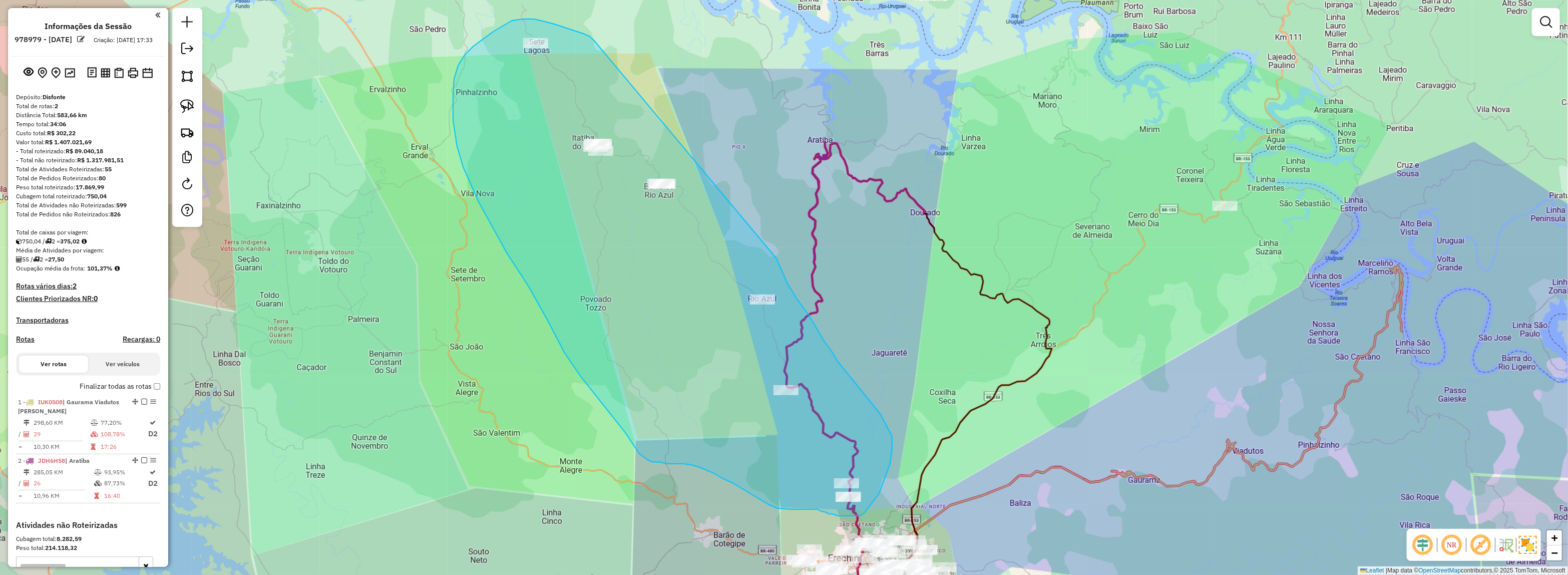
drag, startPoint x: 592, startPoint y: 38, endPoint x: 775, endPoint y: 256, distance: 284.6
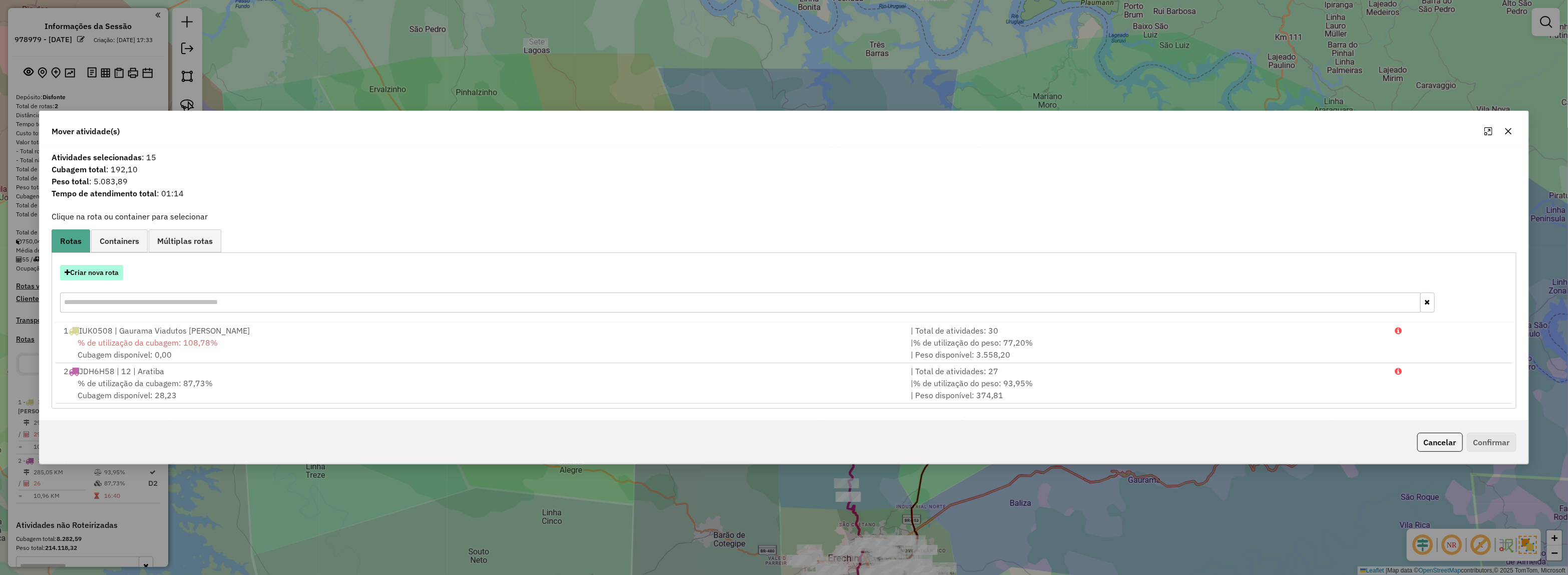
click at [84, 271] on button "Criar nova rota" at bounding box center [92, 272] width 63 height 16
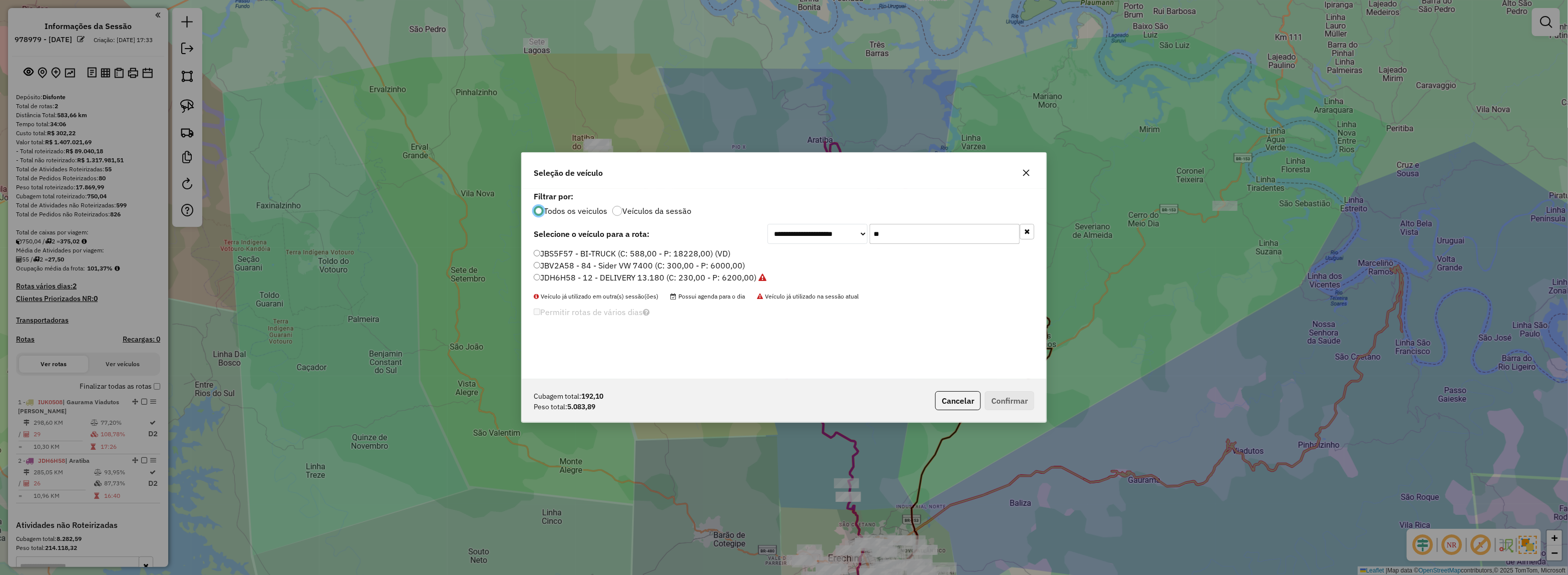
drag, startPoint x: 859, startPoint y: 229, endPoint x: 830, endPoint y: 237, distance: 30.1
click at [830, 237] on div "**********" at bounding box center [901, 234] width 267 height 20
type input "***"
click at [751, 246] on div "**********" at bounding box center [784, 284] width 525 height 191
click at [750, 252] on label "JCE2H19 - 7 - DELIVERY 9.150/13.180 (C: 183,00 - P: 5000,00)" at bounding box center [654, 254] width 241 height 12
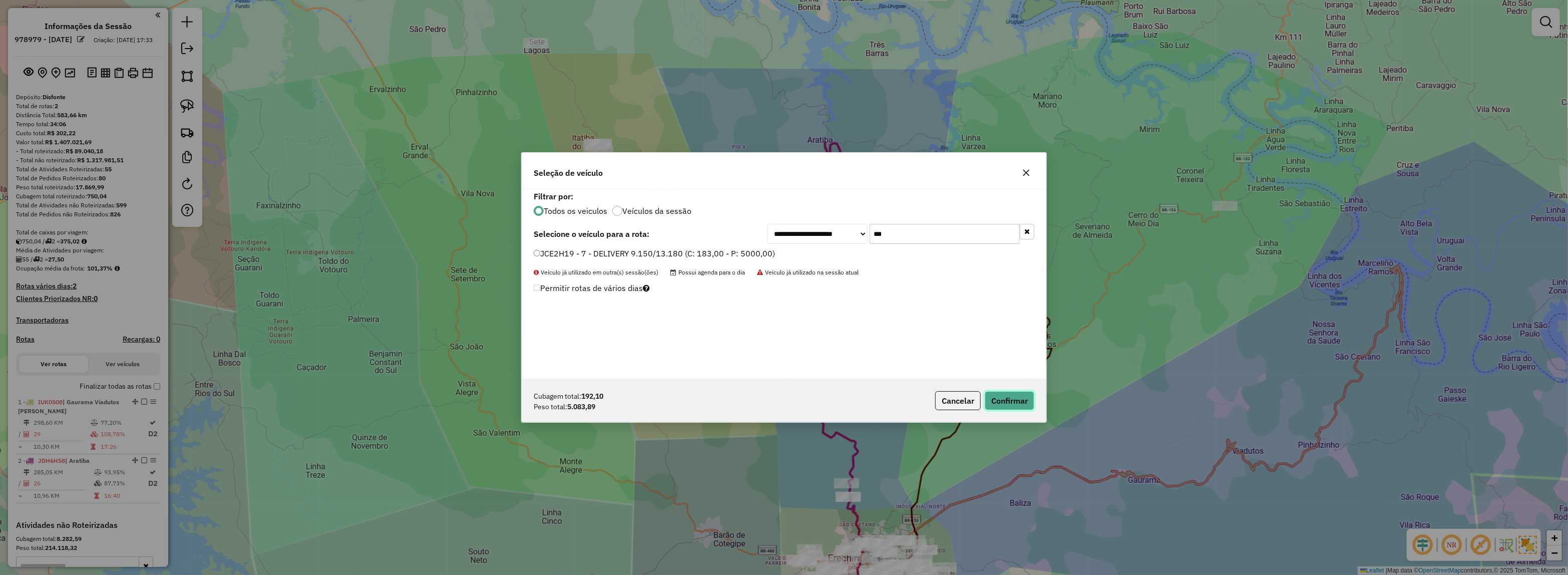
click at [1017, 397] on button "Confirmar" at bounding box center [1009, 401] width 49 height 19
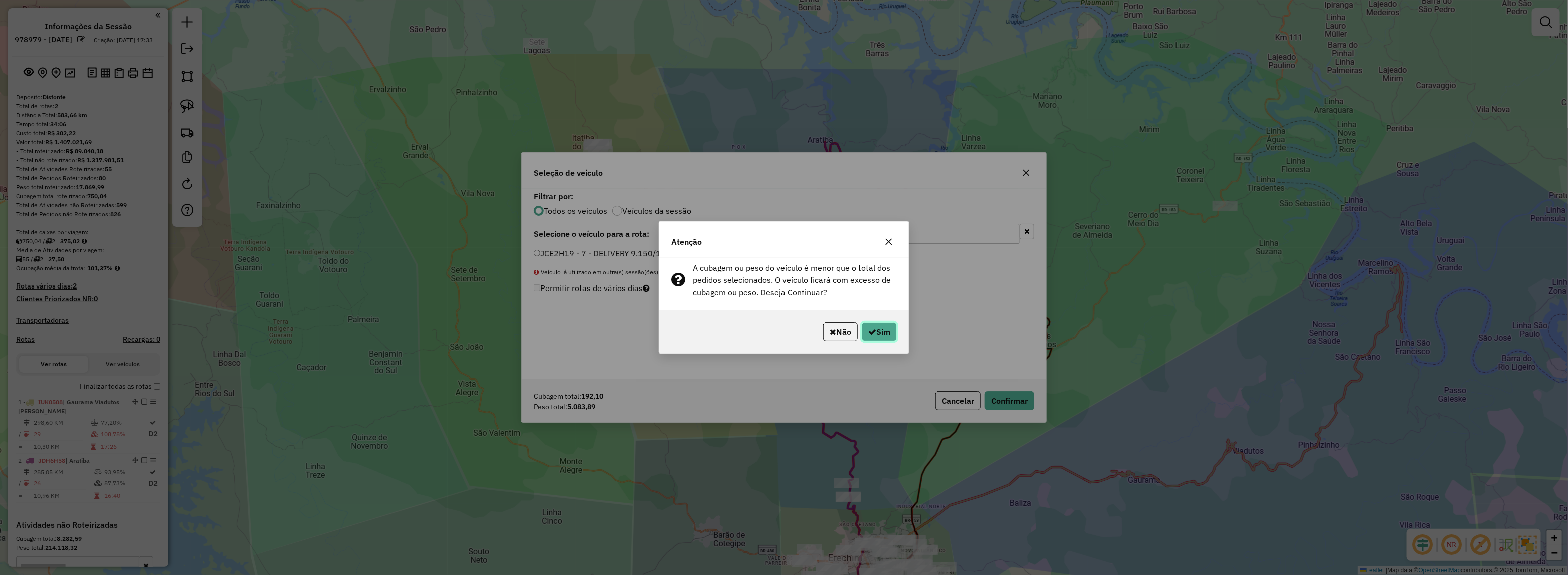
click at [872, 334] on button "Sim" at bounding box center [879, 332] width 35 height 19
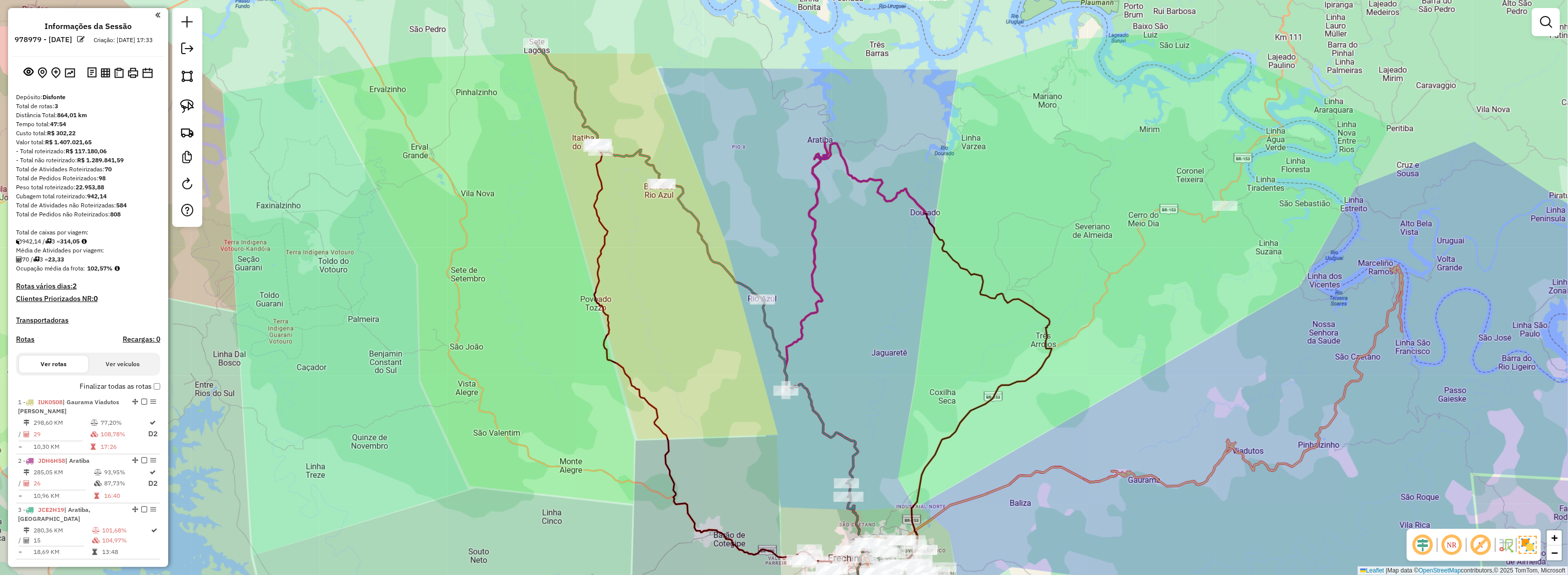
drag, startPoint x: 885, startPoint y: 188, endPoint x: 880, endPoint y: 158, distance: 30.4
click at [880, 158] on div "Janela de atendimento Grade de atendimento Capacidade Transportadoras Veículos …" at bounding box center [784, 287] width 1568 height 575
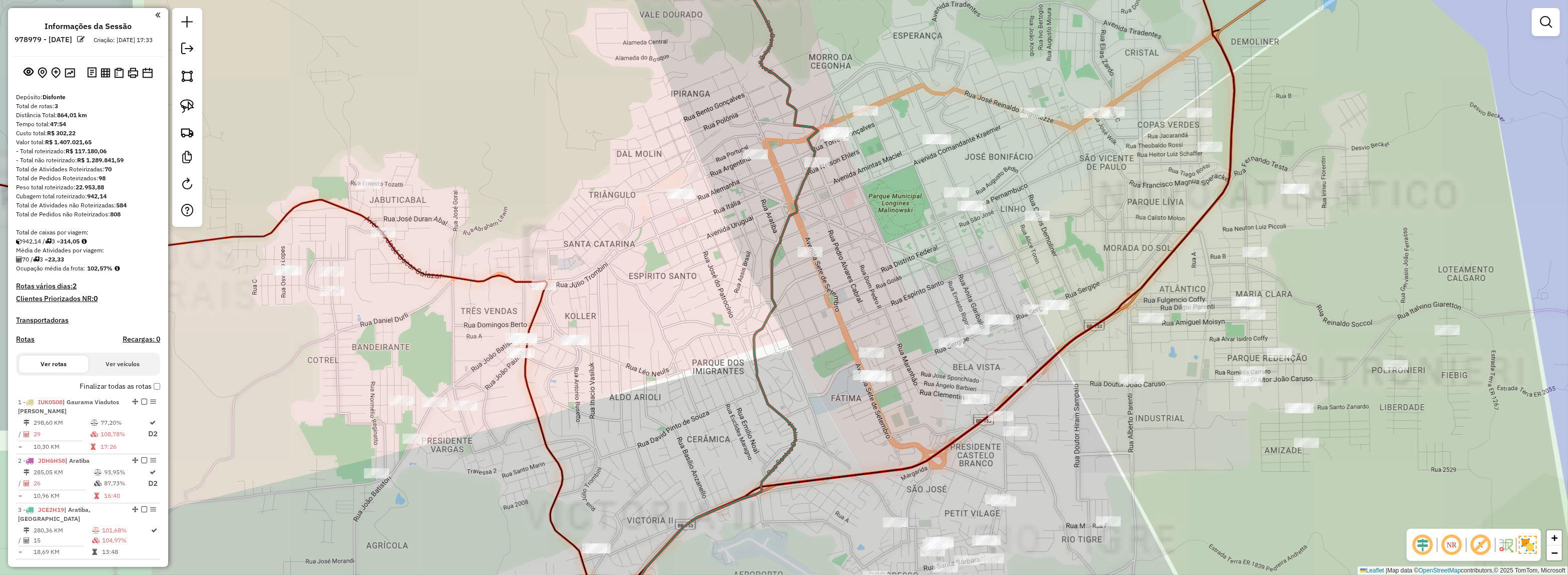
drag, startPoint x: 815, startPoint y: 336, endPoint x: 813, endPoint y: 344, distance: 8.2
click at [813, 343] on div "Janela de atendimento Grade de atendimento Capacidade Transportadoras Veículos …" at bounding box center [784, 287] width 1568 height 575
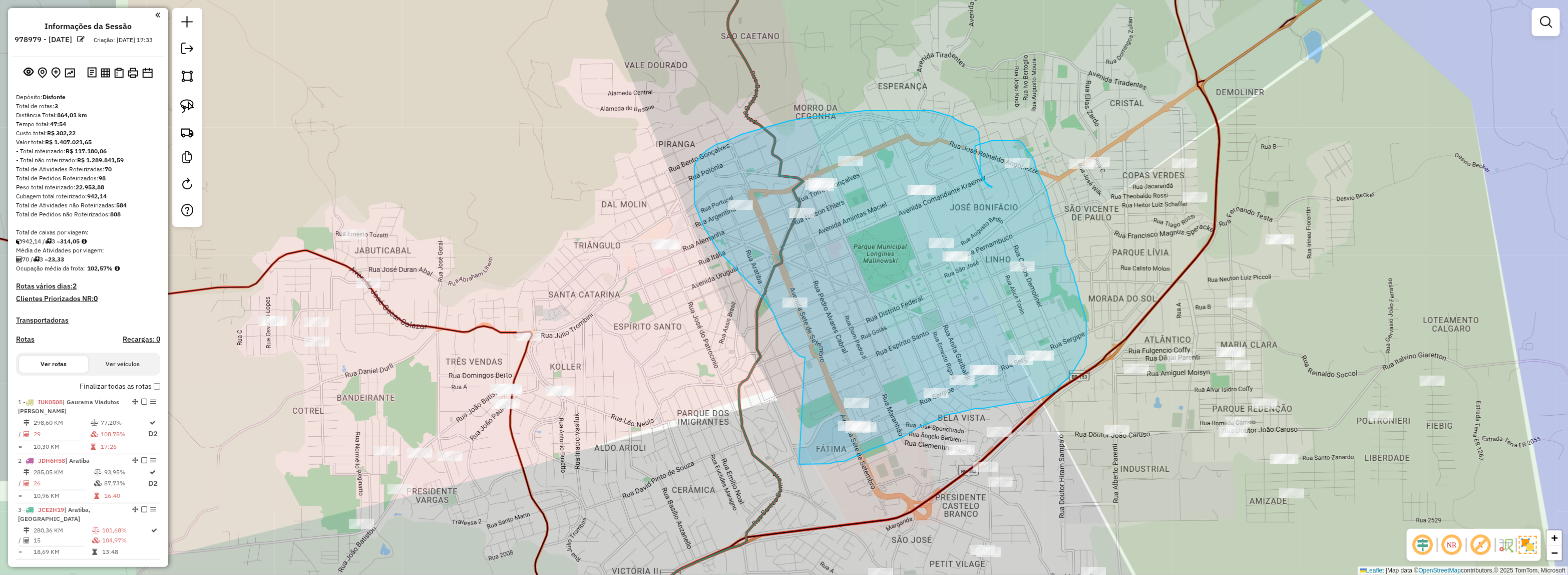
drag, startPoint x: 805, startPoint y: 357, endPoint x: 798, endPoint y: 464, distance: 107.2
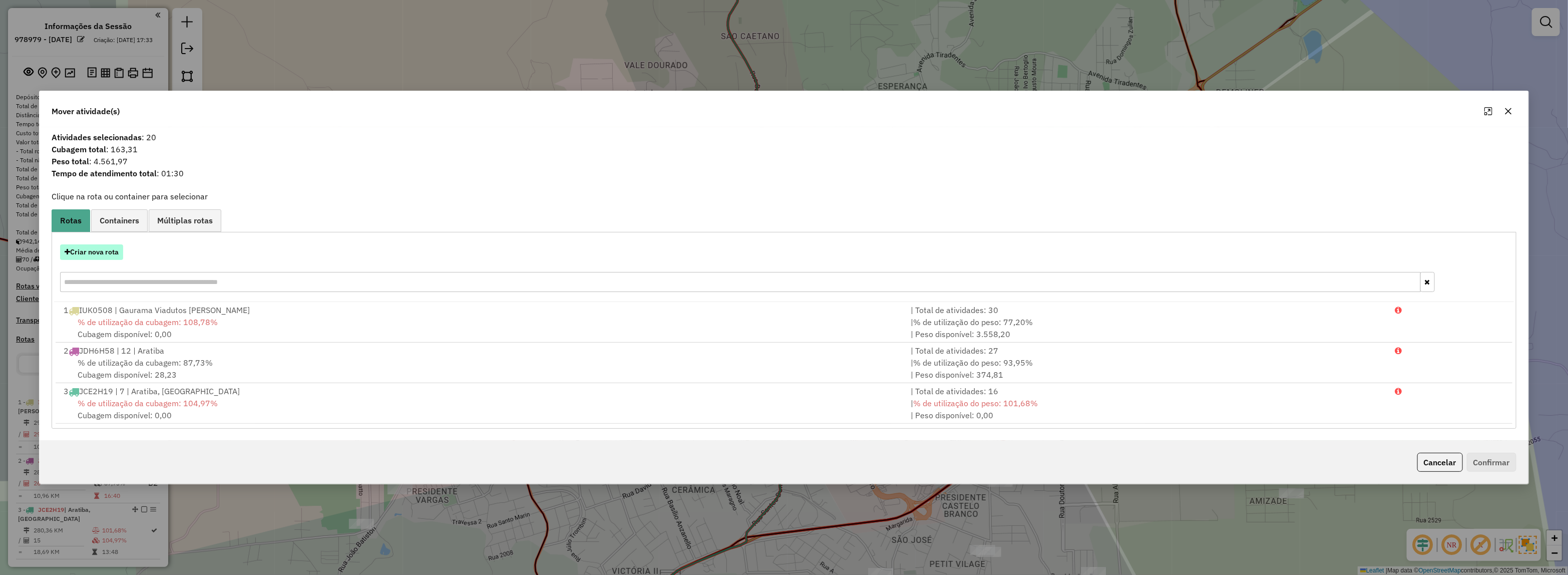
click at [90, 254] on button "Criar nova rota" at bounding box center [92, 252] width 63 height 16
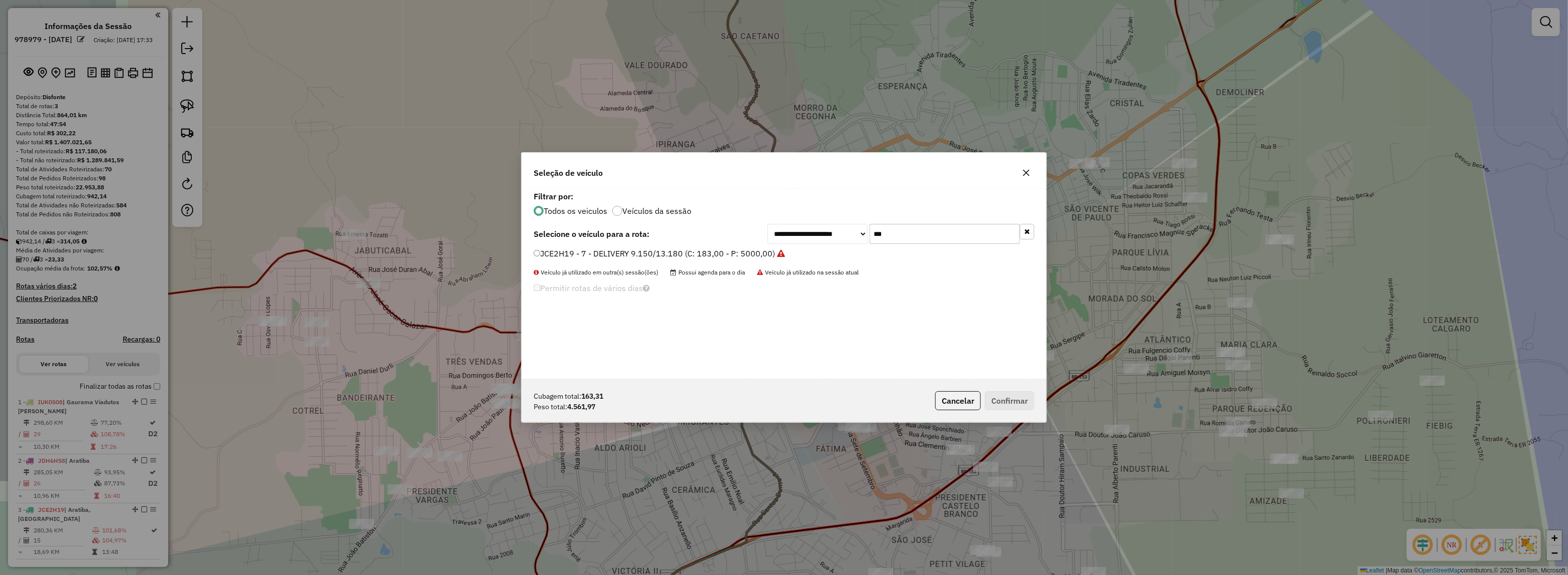
drag, startPoint x: 906, startPoint y: 236, endPoint x: 746, endPoint y: 238, distance: 160.0
click at [748, 238] on div "**********" at bounding box center [784, 234] width 501 height 20
type input "***"
click at [737, 263] on div "JCF0C79 - 10 - DELIVERY 9.150/13.180 (C: 183,00 - P: 5000,00) (VD)" at bounding box center [784, 258] width 513 height 20
click at [760, 261] on div "JCF0C79 - 10 - DELIVERY 9.150/13.180 (C: 183,00 - P: 5000,00) (VD)" at bounding box center [784, 258] width 513 height 20
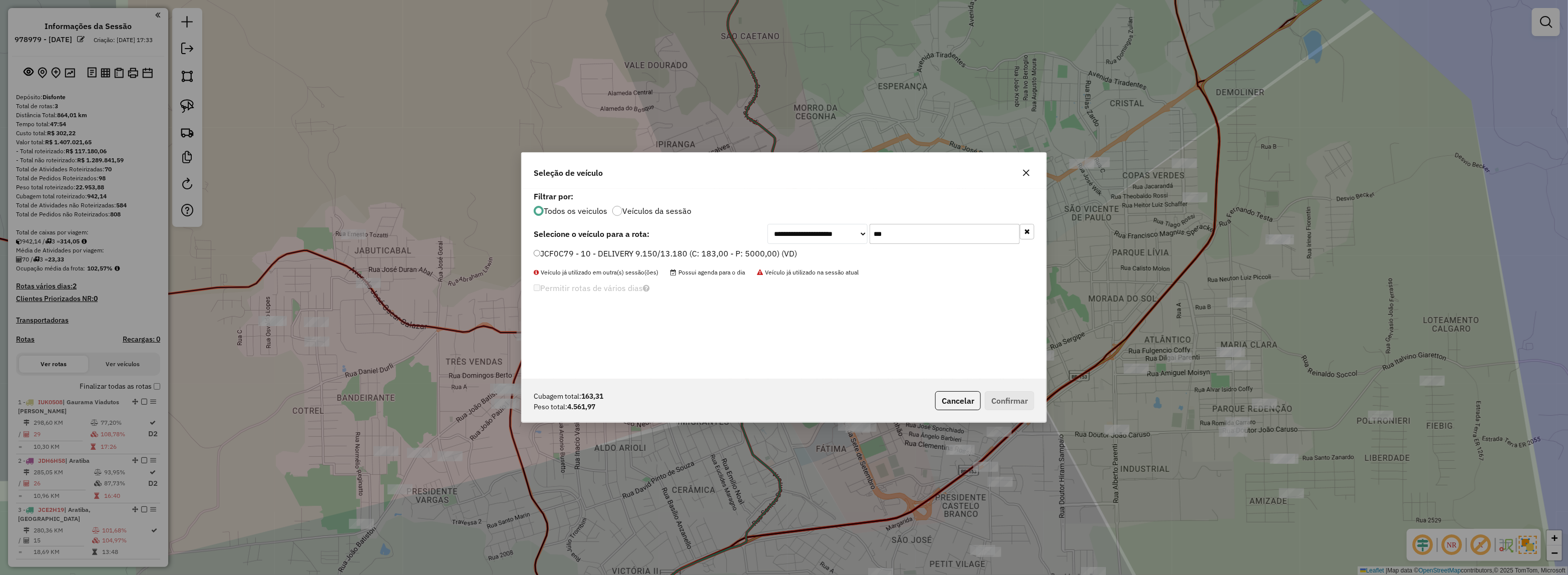
click at [759, 262] on div "JCF0C79 - 10 - DELIVERY 9.150/13.180 (C: 183,00 - P: 5000,00) (VD)" at bounding box center [784, 258] width 513 height 20
drag, startPoint x: 752, startPoint y: 258, endPoint x: 744, endPoint y: 252, distance: 10.0
click at [752, 256] on label "JCF0C79 - 10 - DELIVERY 9.150/13.180 (C: 183,00 - P: 5000,00) (VD)" at bounding box center [665, 254] width 263 height 12
click at [1003, 398] on button "Confirmar" at bounding box center [1009, 401] width 49 height 19
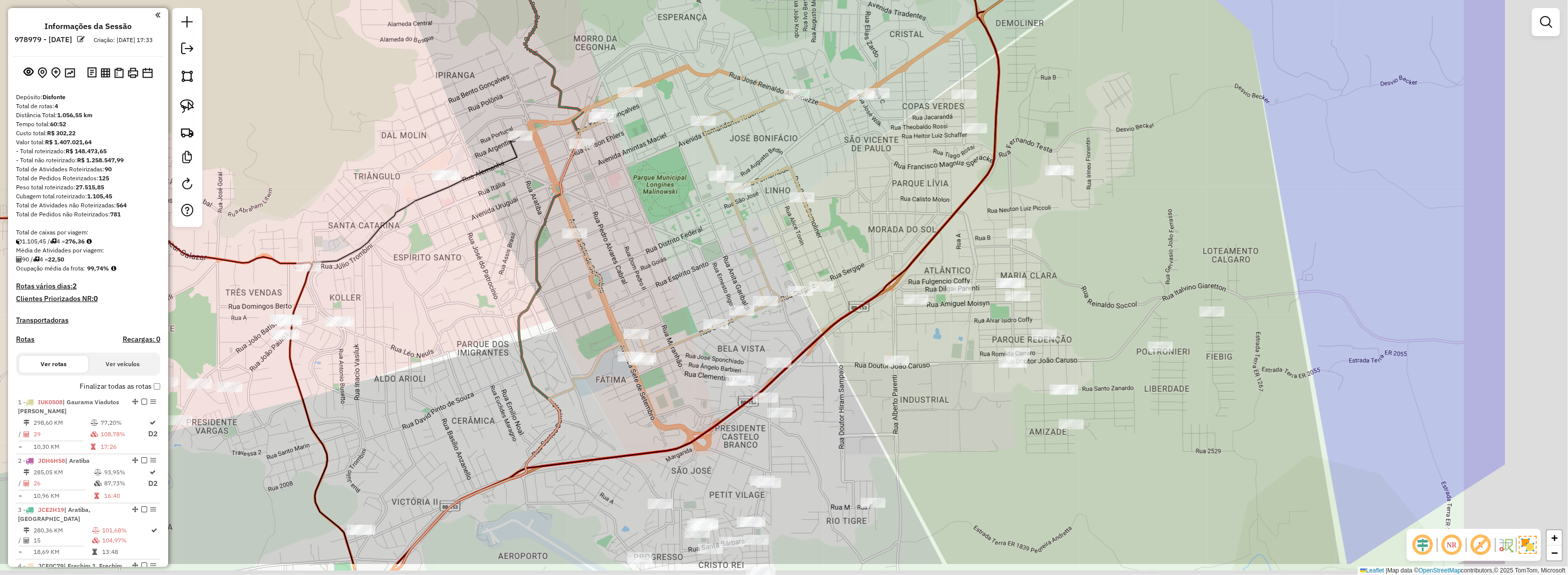
click at [736, 228] on div "Janela de atendimento Grade de atendimento Capacidade Transportadoras Veículos …" at bounding box center [784, 287] width 1568 height 575
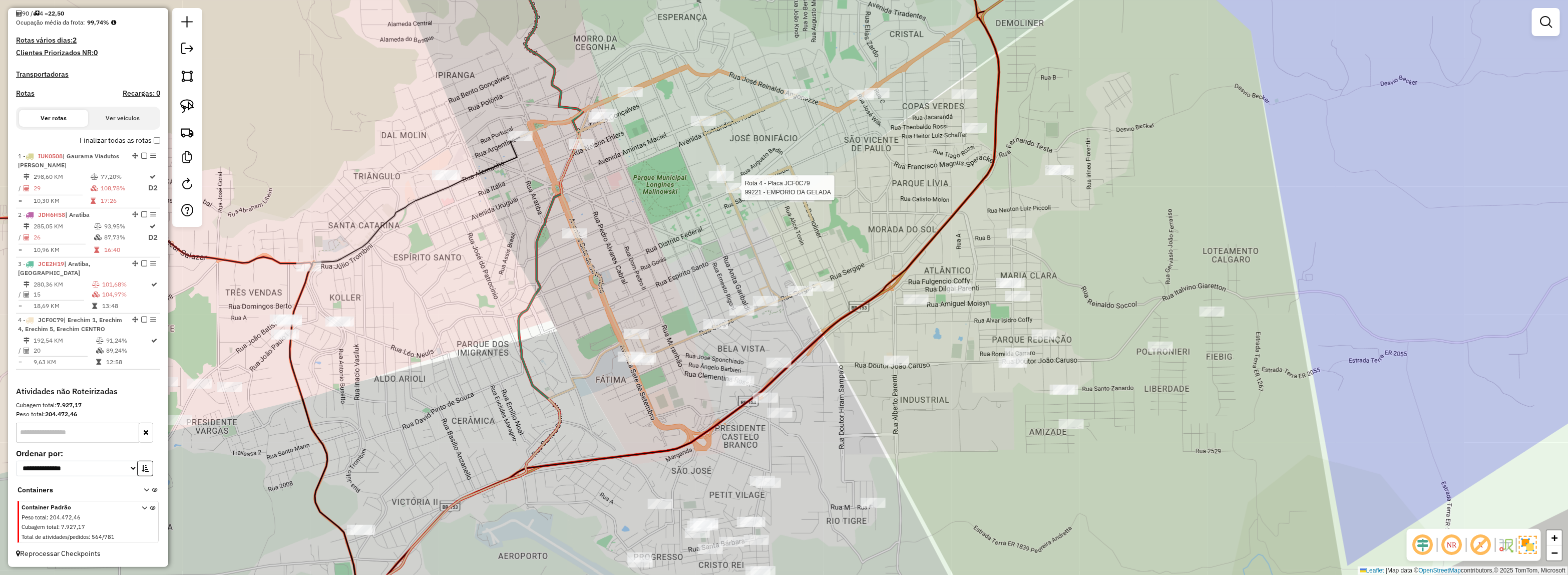
select select "**********"
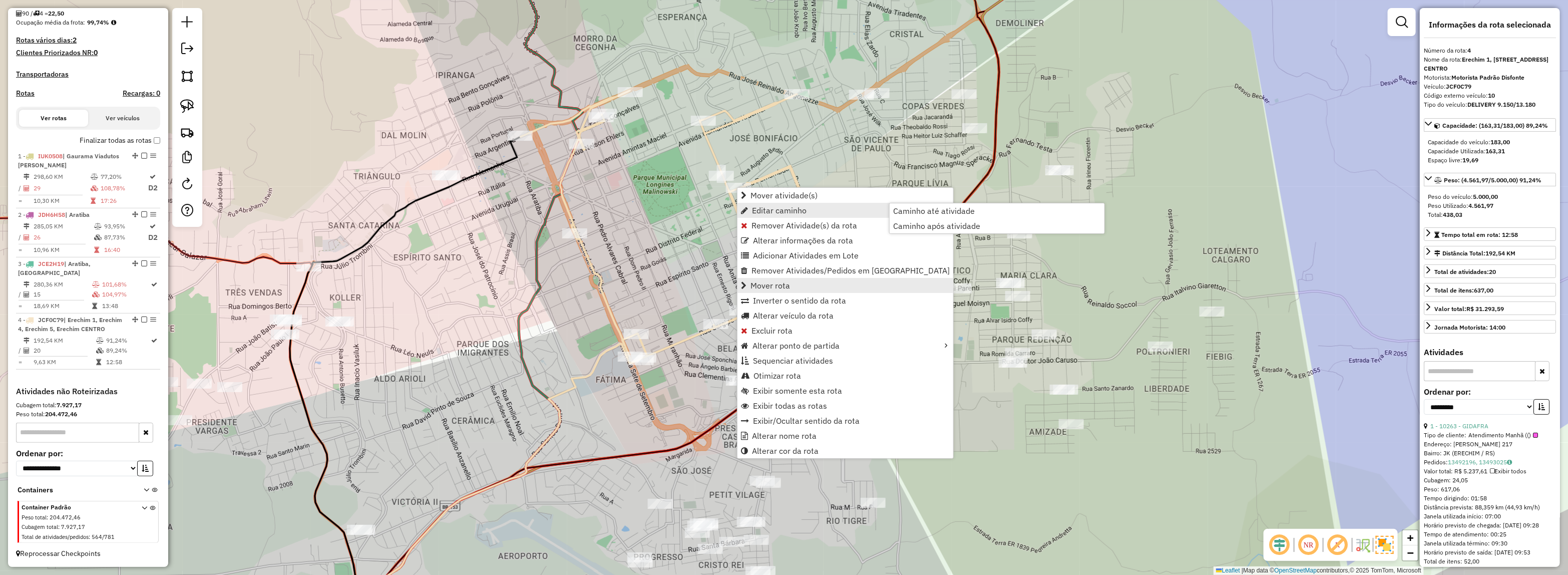
scroll to position [264, 0]
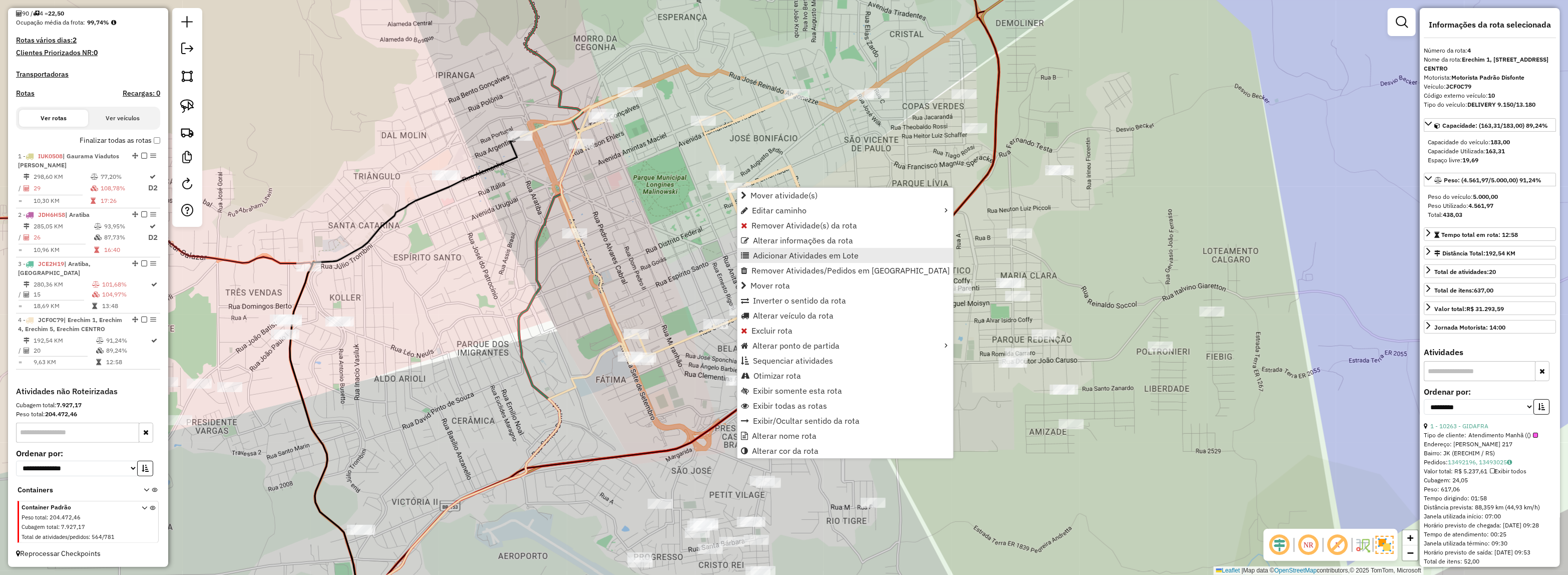
click at [765, 259] on span "Adicionar Atividades em Lote" at bounding box center [806, 256] width 106 height 8
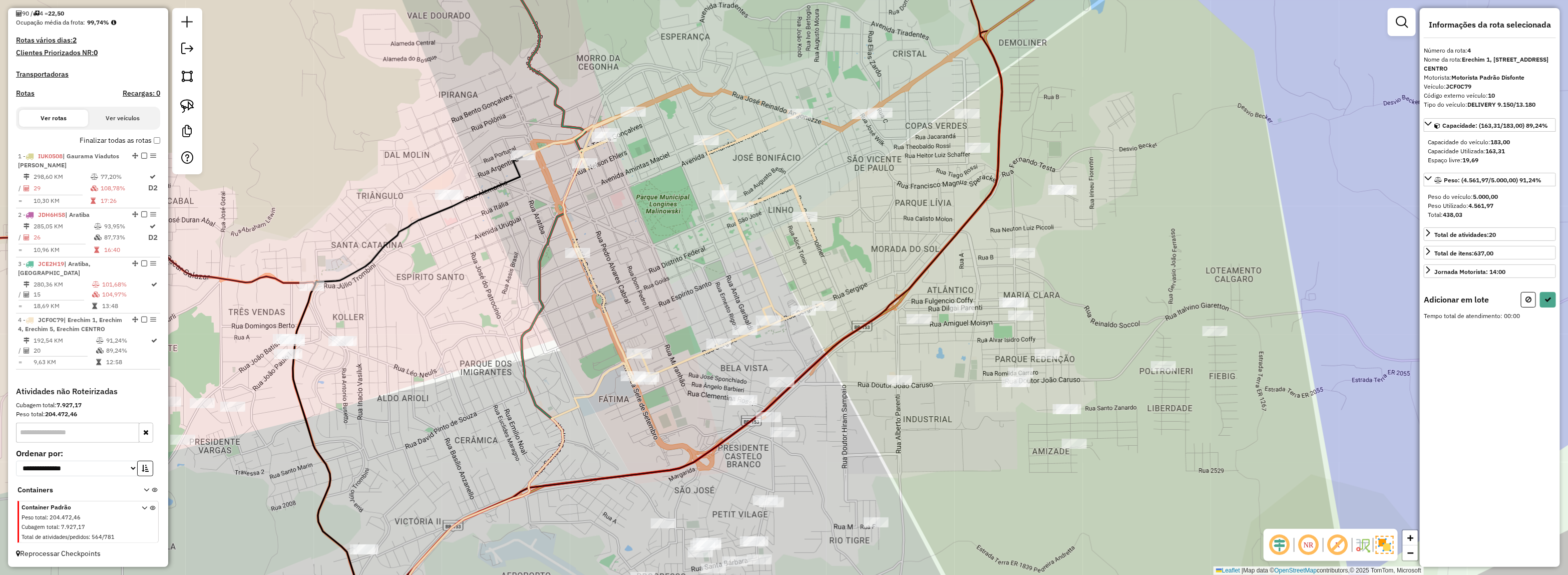
drag, startPoint x: 965, startPoint y: 171, endPoint x: 946, endPoint y: 219, distance: 51.6
click at [963, 222] on div "Janela de atendimento Grade de atendimento Capacidade Transportadoras Veículos …" at bounding box center [784, 287] width 1568 height 575
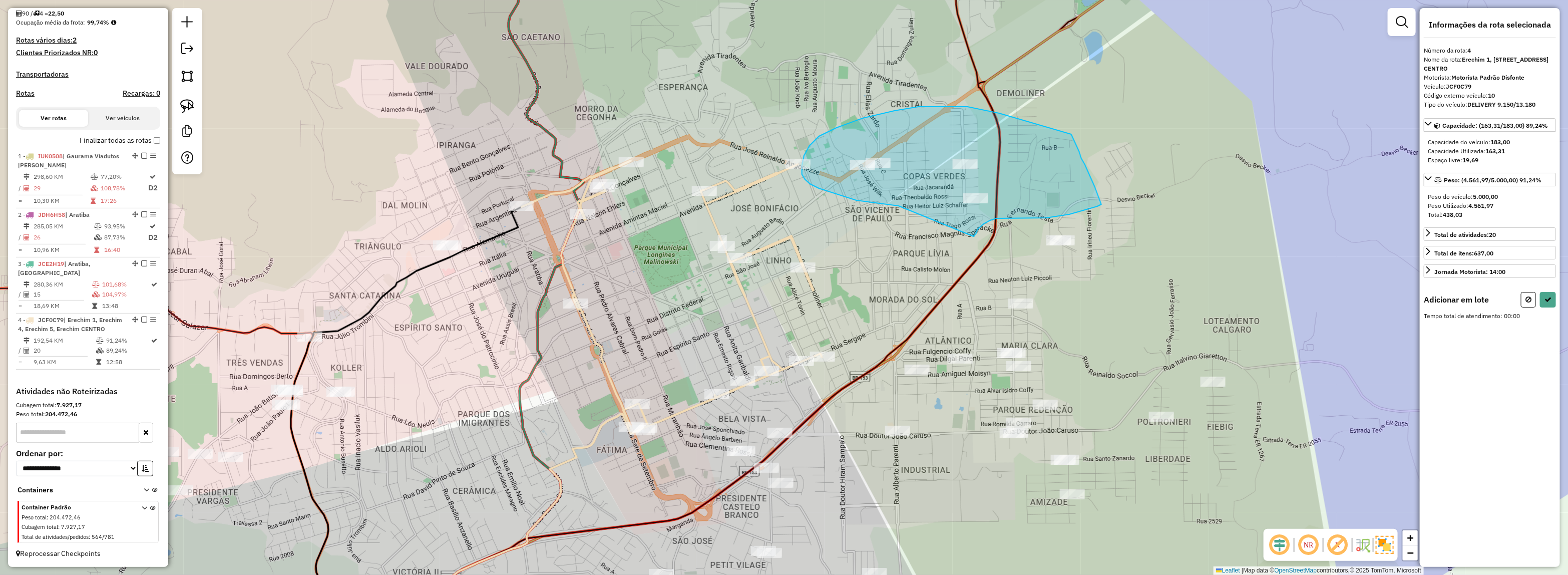
drag, startPoint x: 819, startPoint y: 188, endPoint x: 971, endPoint y: 241, distance: 161.0
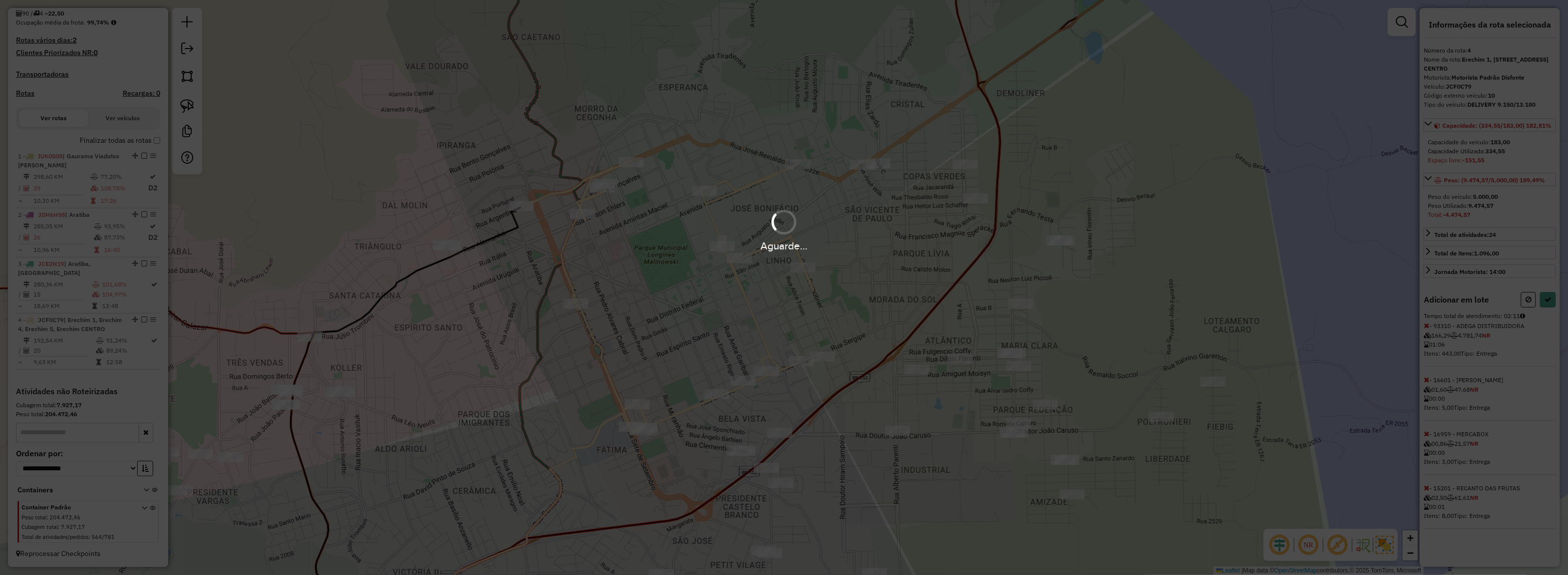
select select "**********"
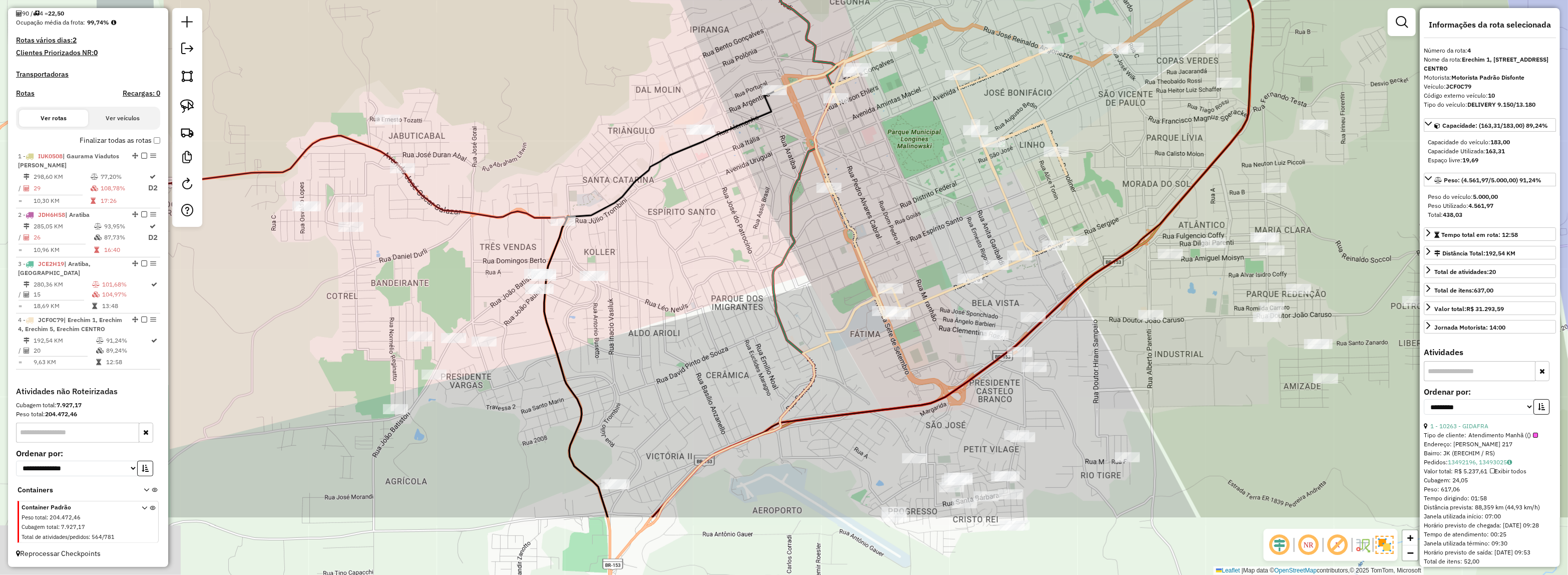
drag, startPoint x: 856, startPoint y: 198, endPoint x: 1009, endPoint y: 131, distance: 167.0
click at [1009, 131] on icon at bounding box center [925, 181] width 300 height 272
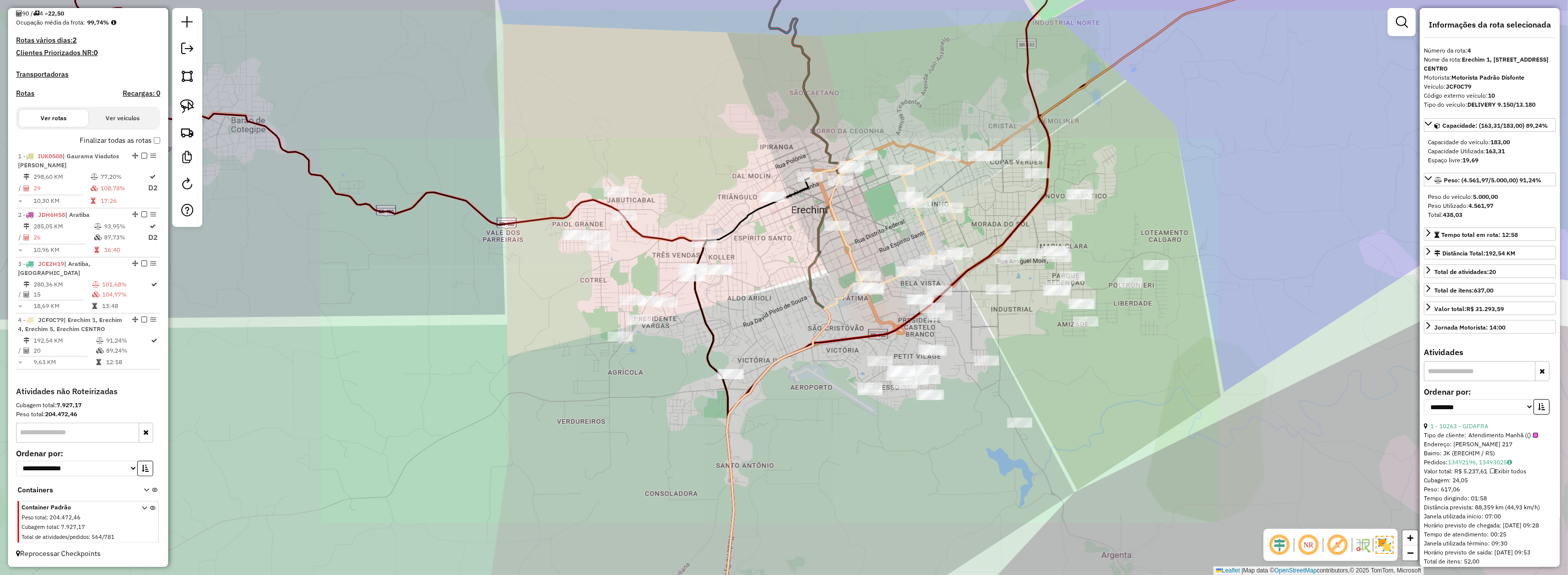
click at [821, 256] on icon at bounding box center [784, 331] width 114 height 690
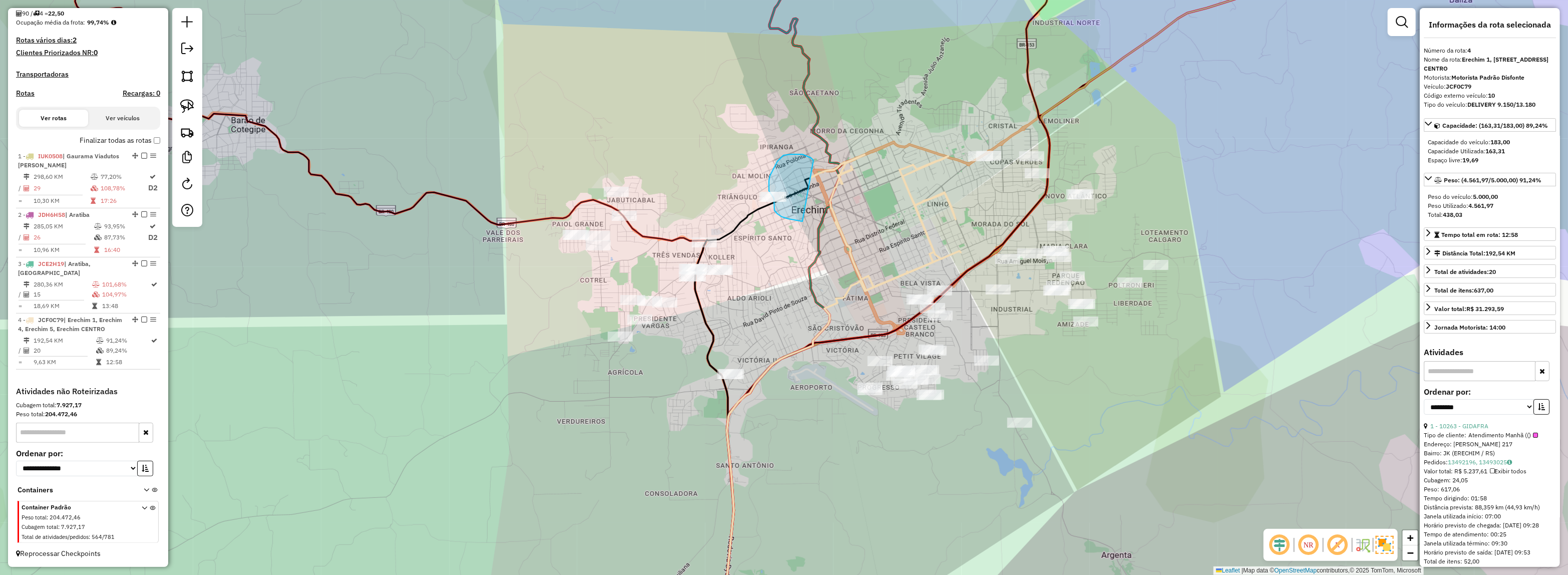
drag, startPoint x: 791, startPoint y: 154, endPoint x: 804, endPoint y: 221, distance: 68.2
click at [826, 206] on icon at bounding box center [885, 223] width 150 height 136
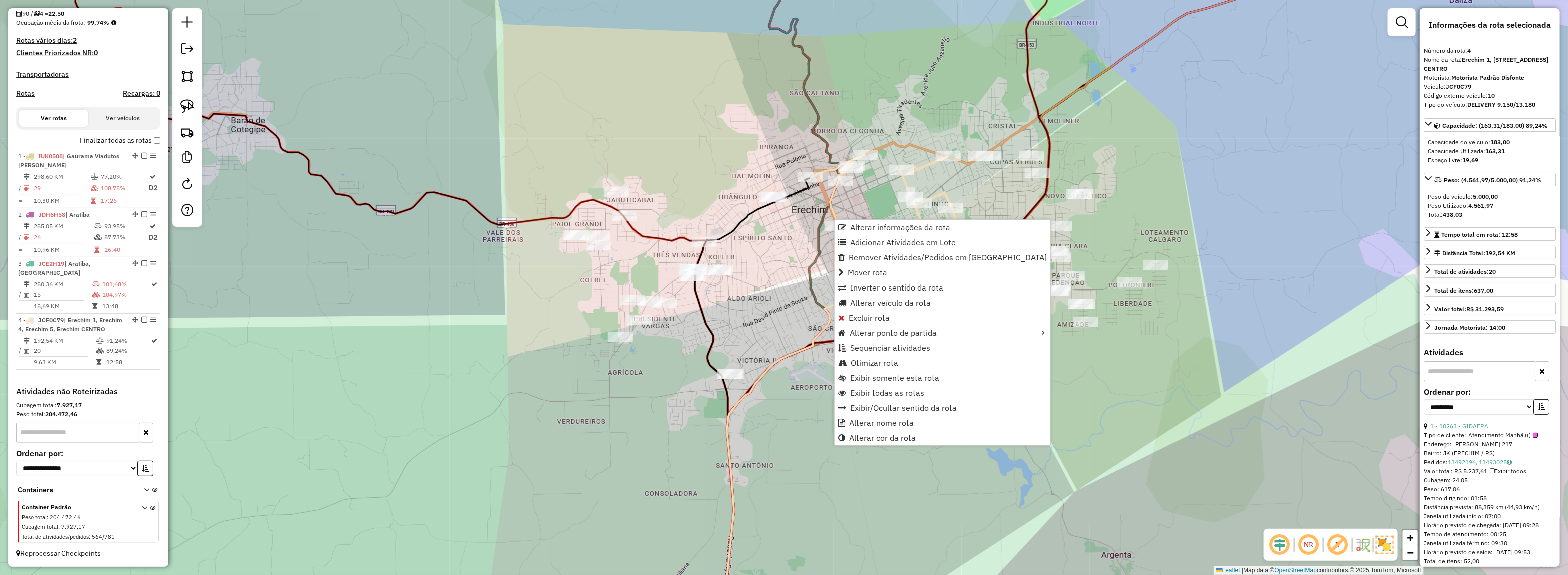
click at [797, 234] on div "Rota 4 - Placa JCF0C79 7055 - PANIFICAD ALVORADA Janela de atendimento Grade de…" at bounding box center [784, 287] width 1568 height 575
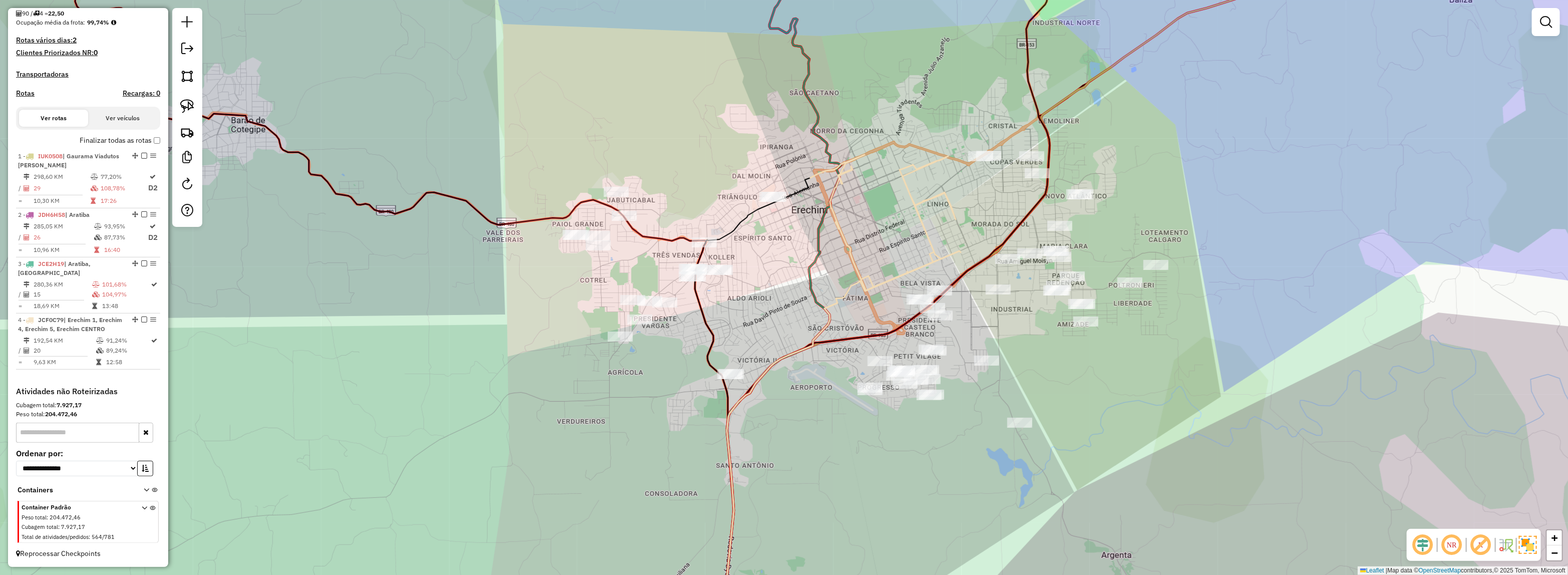
select select "**********"
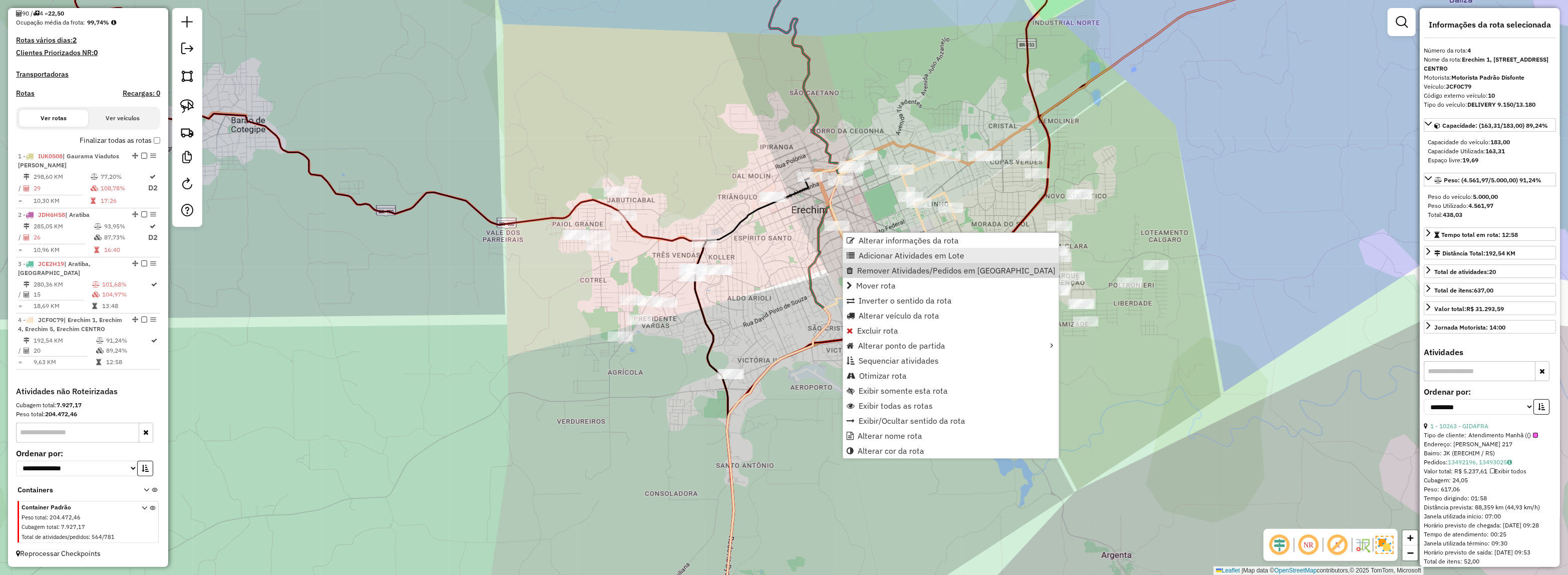
click at [870, 261] on link "Adicionar Atividades em Lote" at bounding box center [951, 256] width 216 height 15
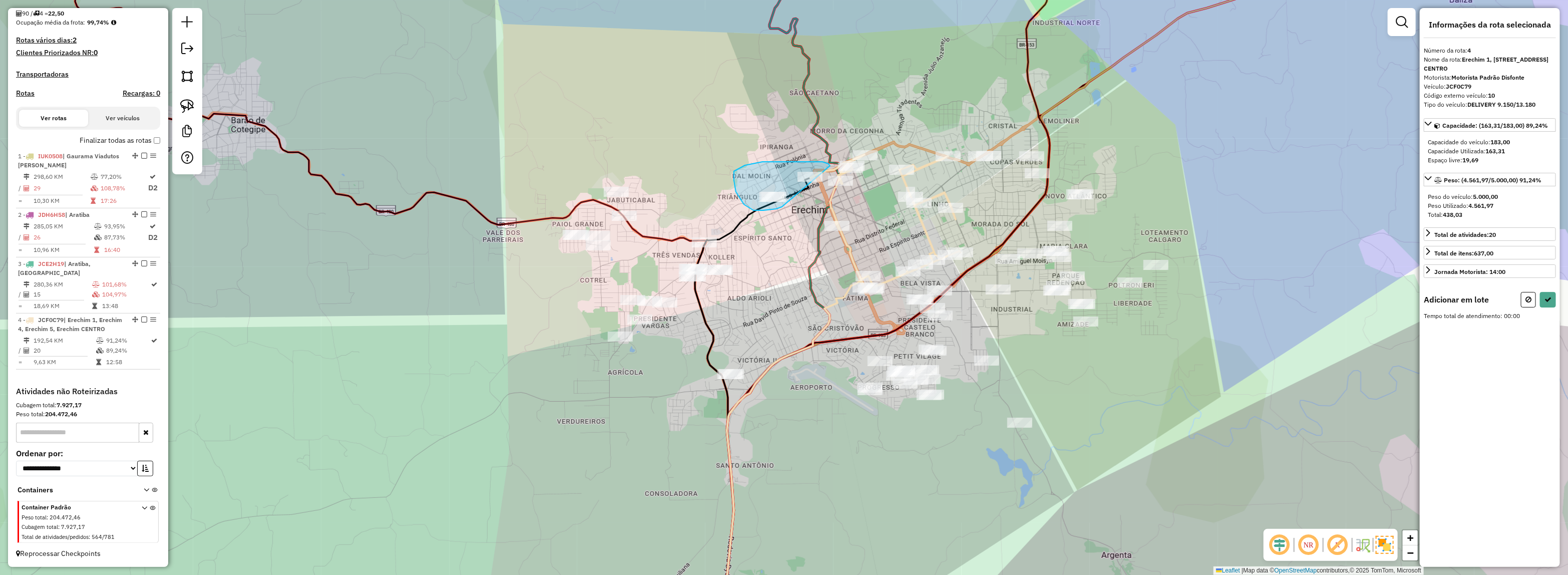
drag, startPoint x: 753, startPoint y: 210, endPoint x: 835, endPoint y: 168, distance: 92.1
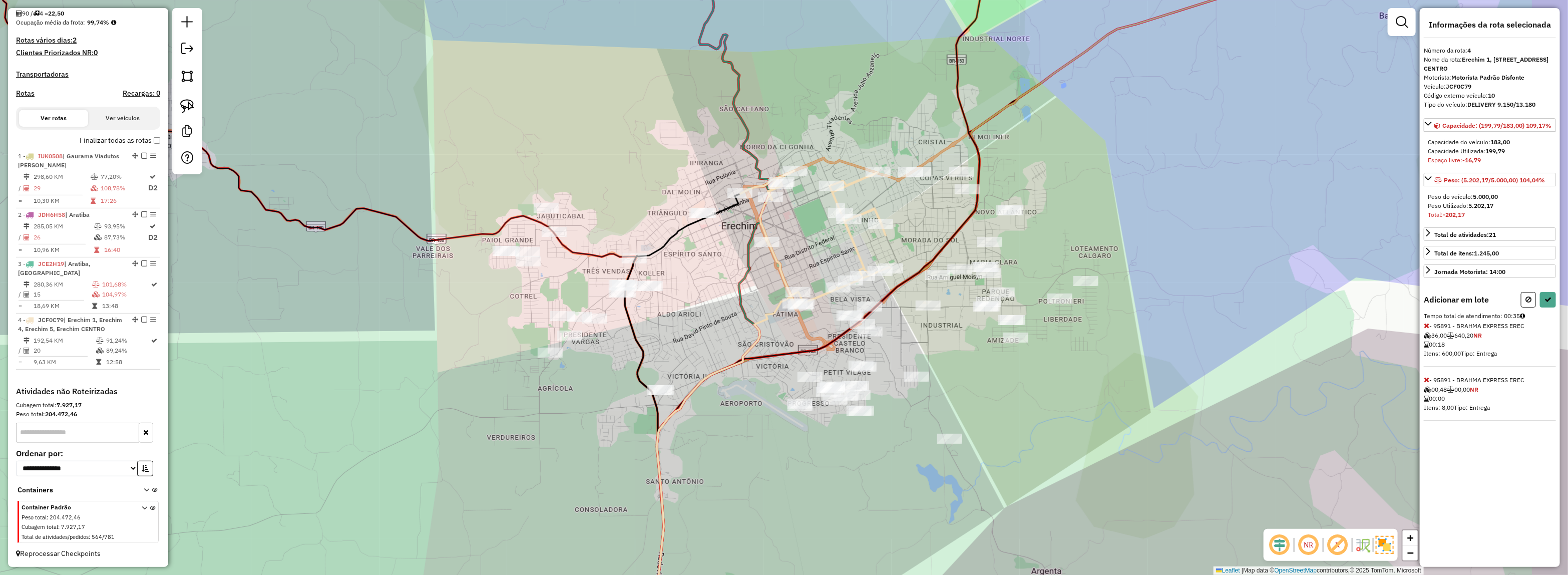
click at [766, 263] on div "Janela de atendimento Grade de atendimento Capacidade Transportadoras Veículos …" at bounding box center [784, 287] width 1568 height 575
select select "**********"
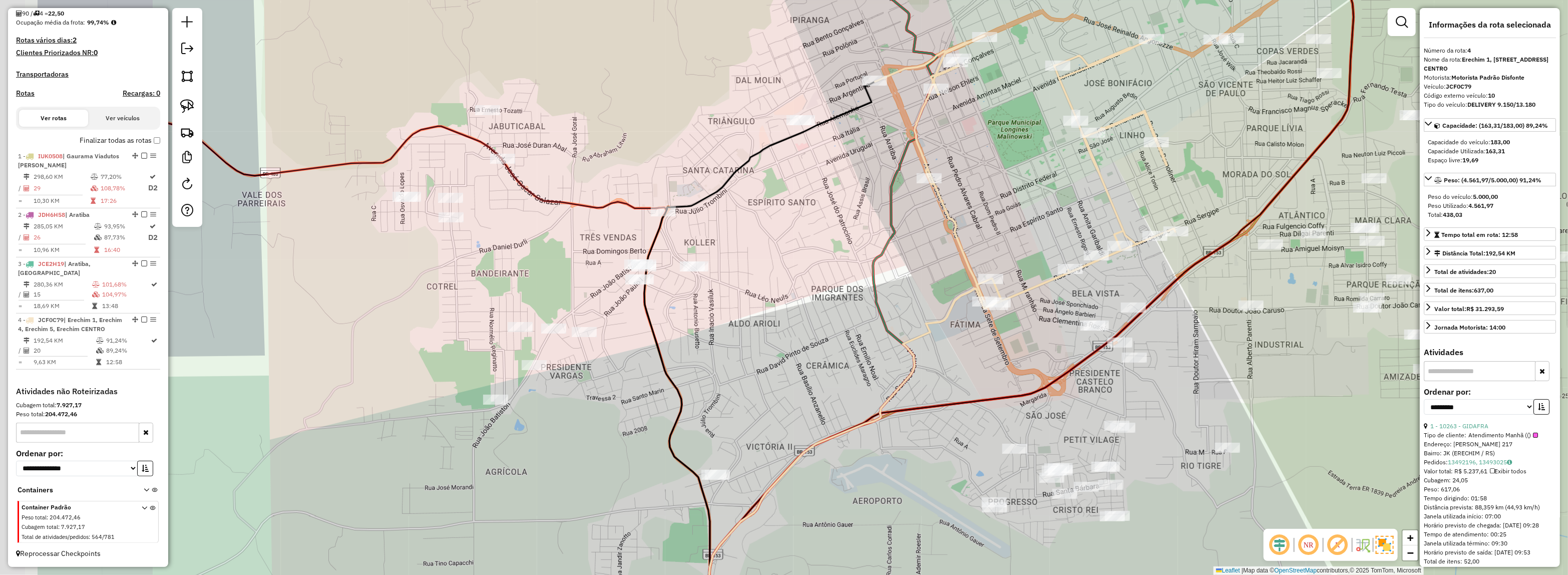
drag, startPoint x: 1027, startPoint y: 194, endPoint x: 885, endPoint y: 211, distance: 143.0
click at [1036, 191] on div "Janela de atendimento Grade de atendimento Capacidade Transportadoras Veículos …" at bounding box center [784, 287] width 1568 height 575
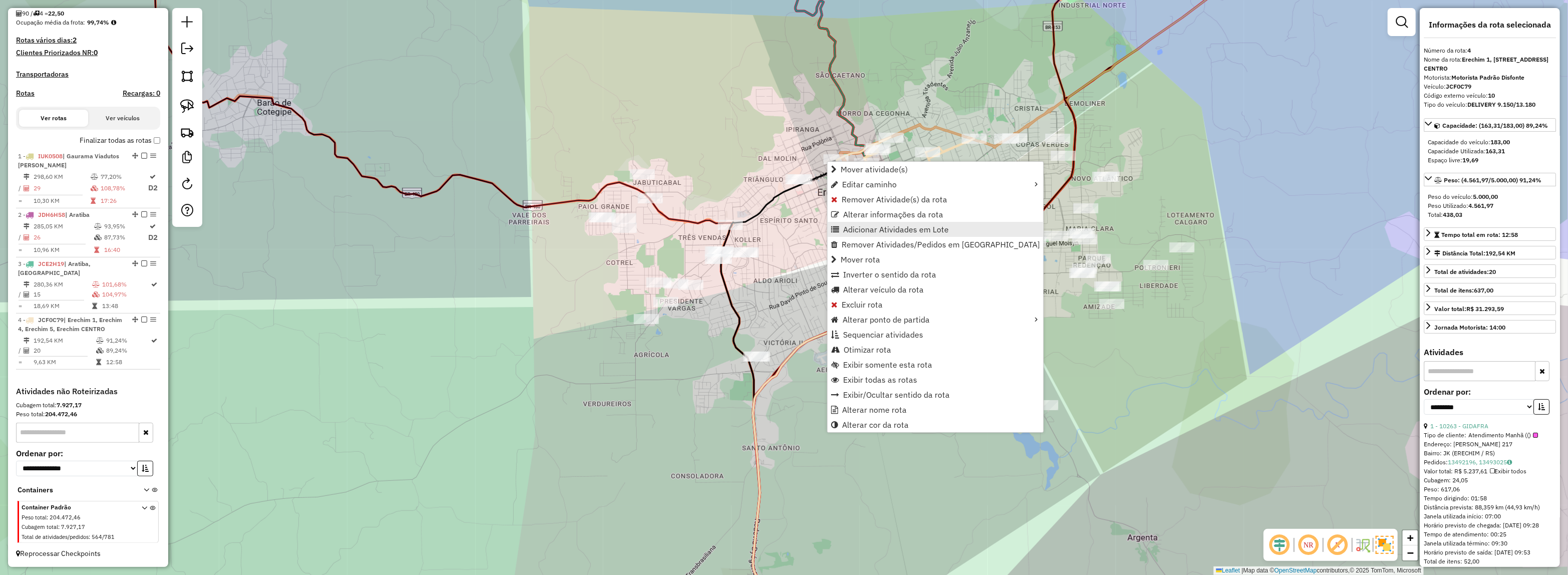
click at [852, 230] on span "Adicionar Atividades em Lote" at bounding box center [896, 230] width 106 height 8
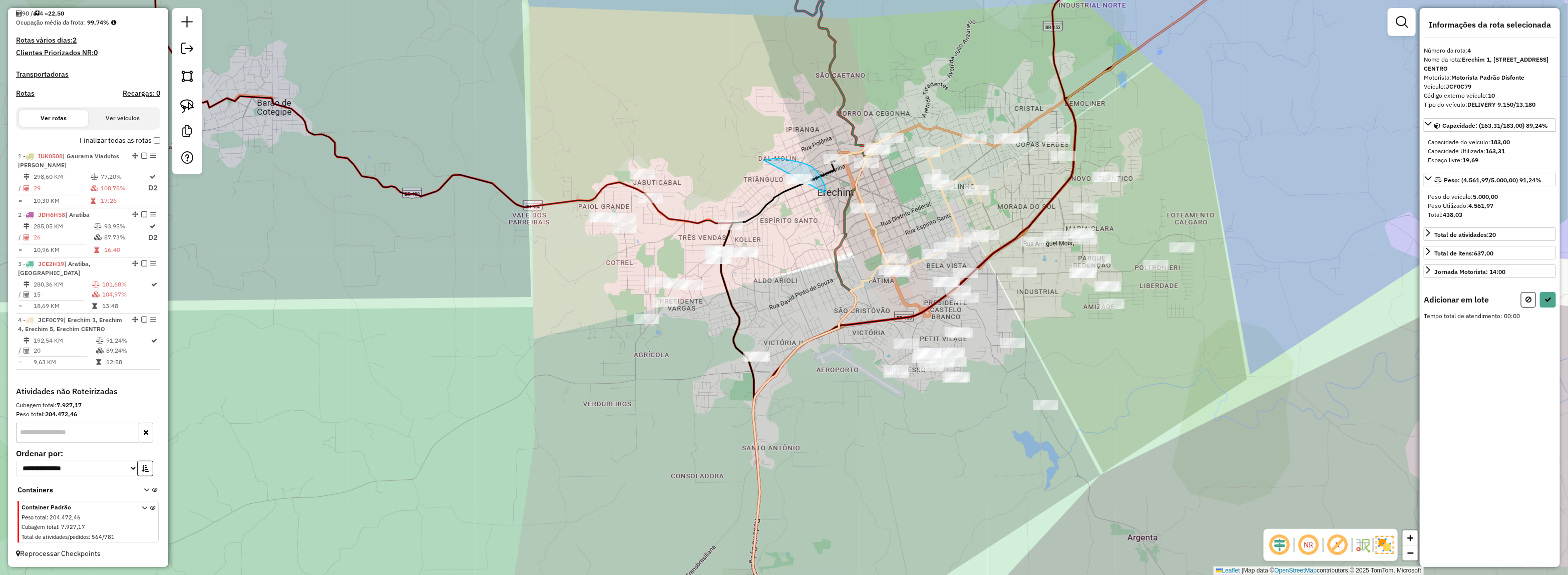
drag, startPoint x: 803, startPoint y: 162, endPoint x: 837, endPoint y: 194, distance: 46.7
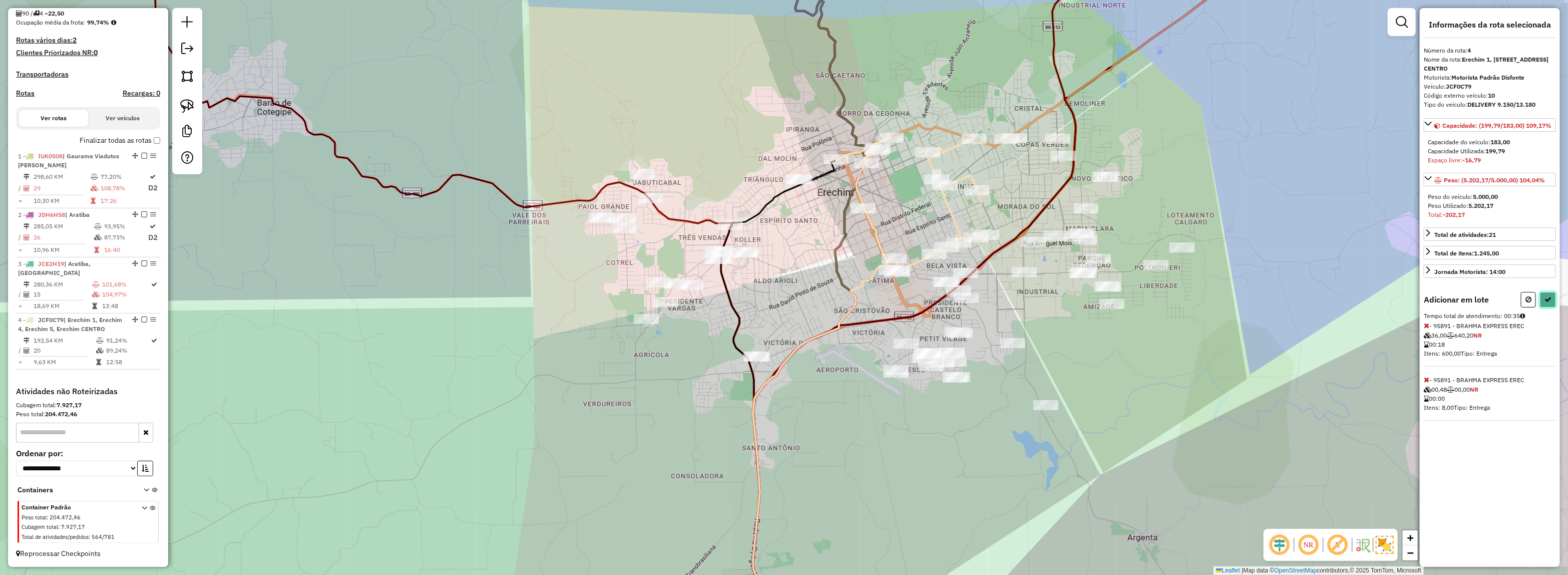
click at [1553, 302] on button at bounding box center [1547, 299] width 16 height 16
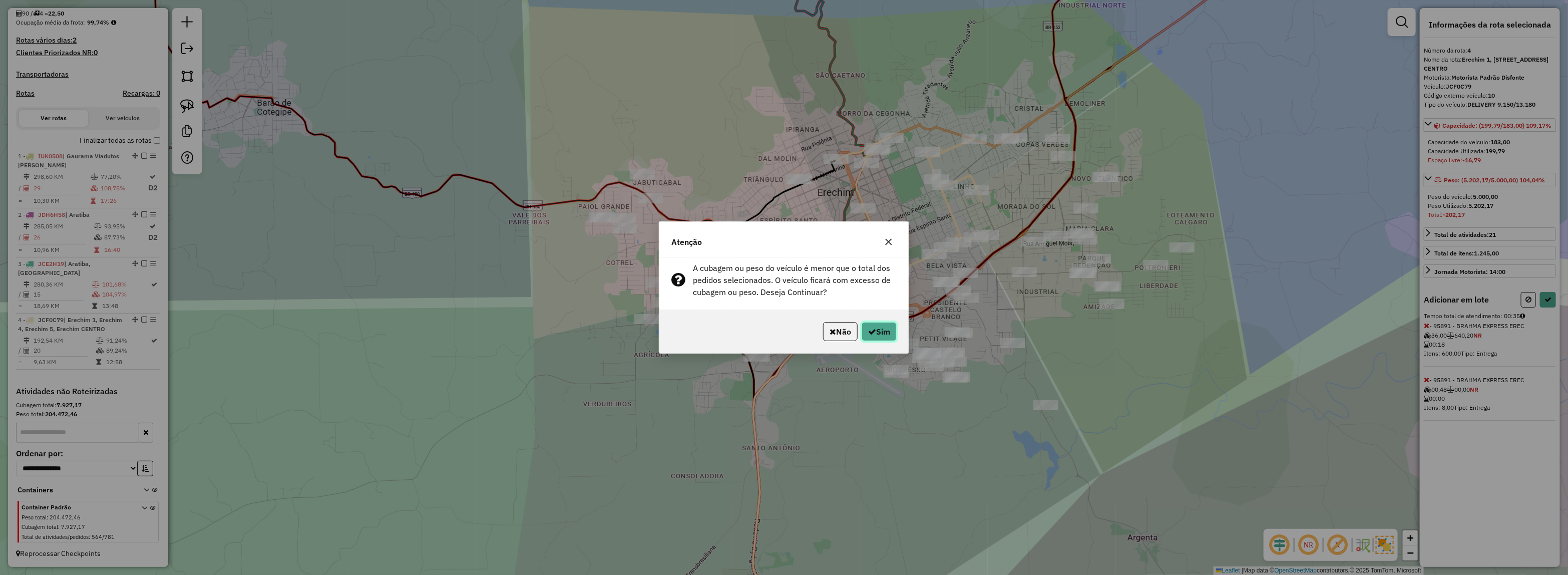
click at [892, 329] on button "Sim" at bounding box center [879, 332] width 35 height 19
select select "**********"
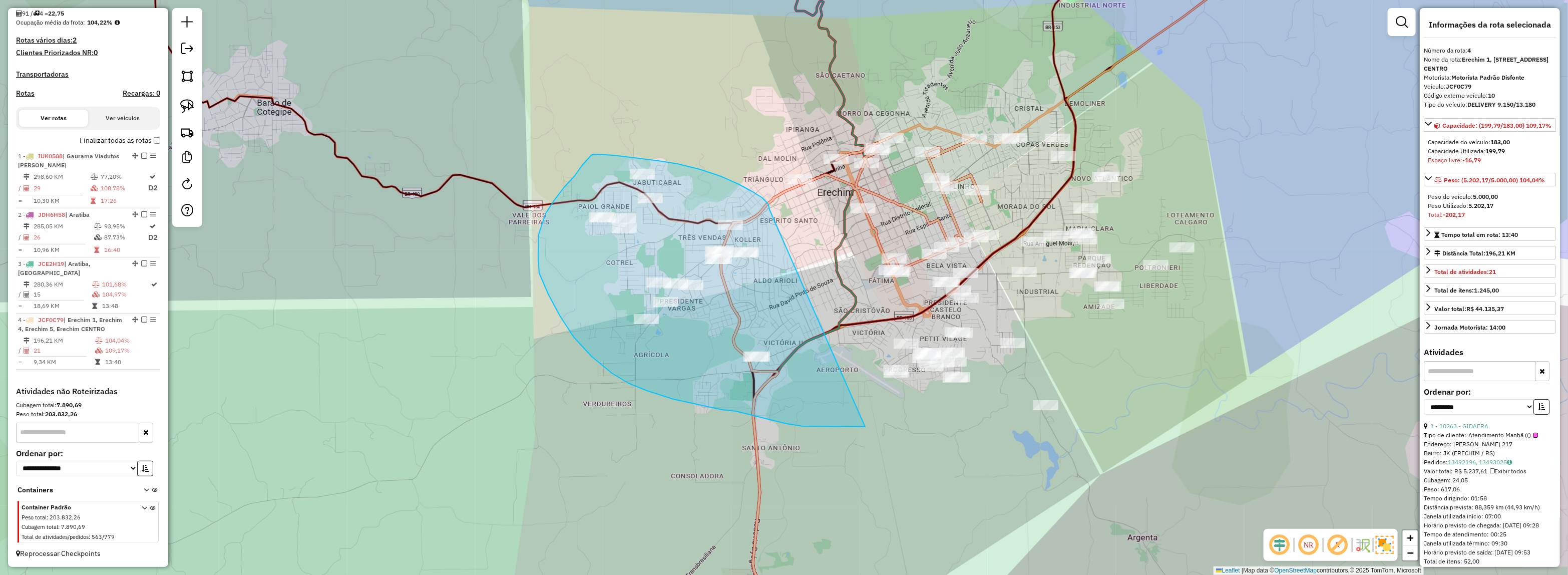
drag, startPoint x: 700, startPoint y: 169, endPoint x: 865, endPoint y: 426, distance: 305.4
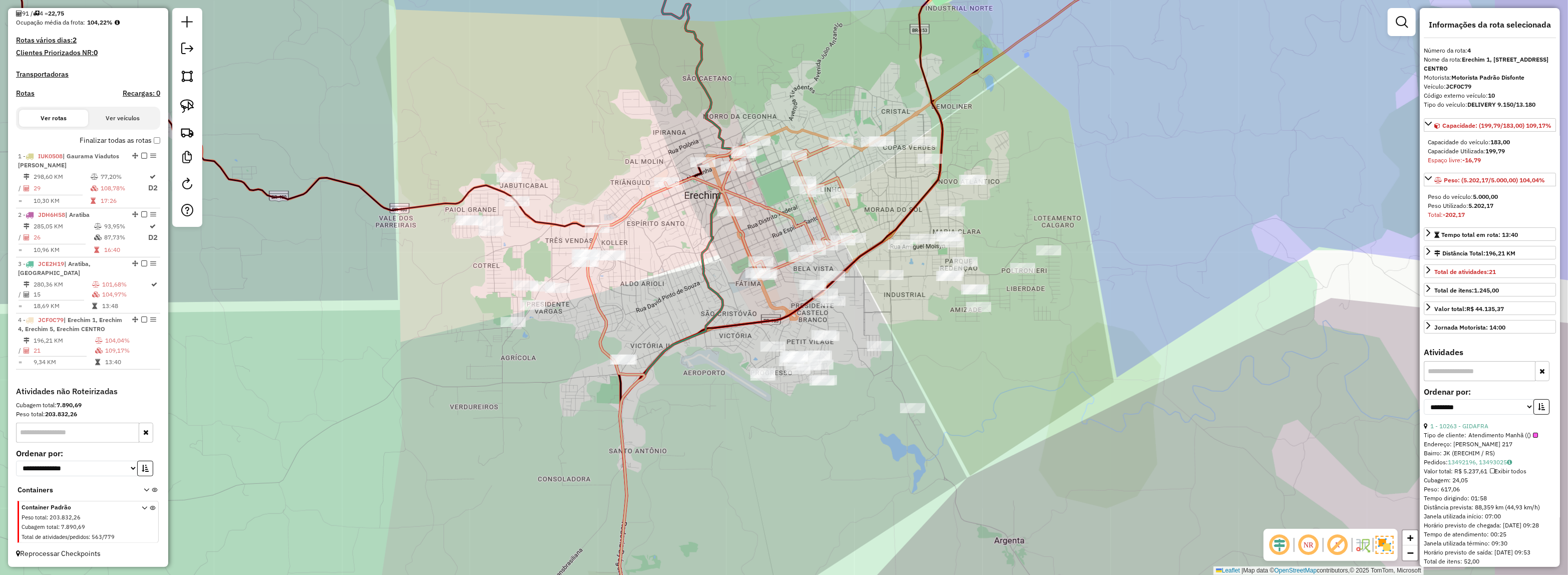
drag, startPoint x: 1003, startPoint y: 329, endPoint x: 927, endPoint y: 332, distance: 76.1
click at [927, 332] on div "Janela de atendimento Grade de atendimento Capacidade Transportadoras Veículos …" at bounding box center [784, 287] width 1568 height 575
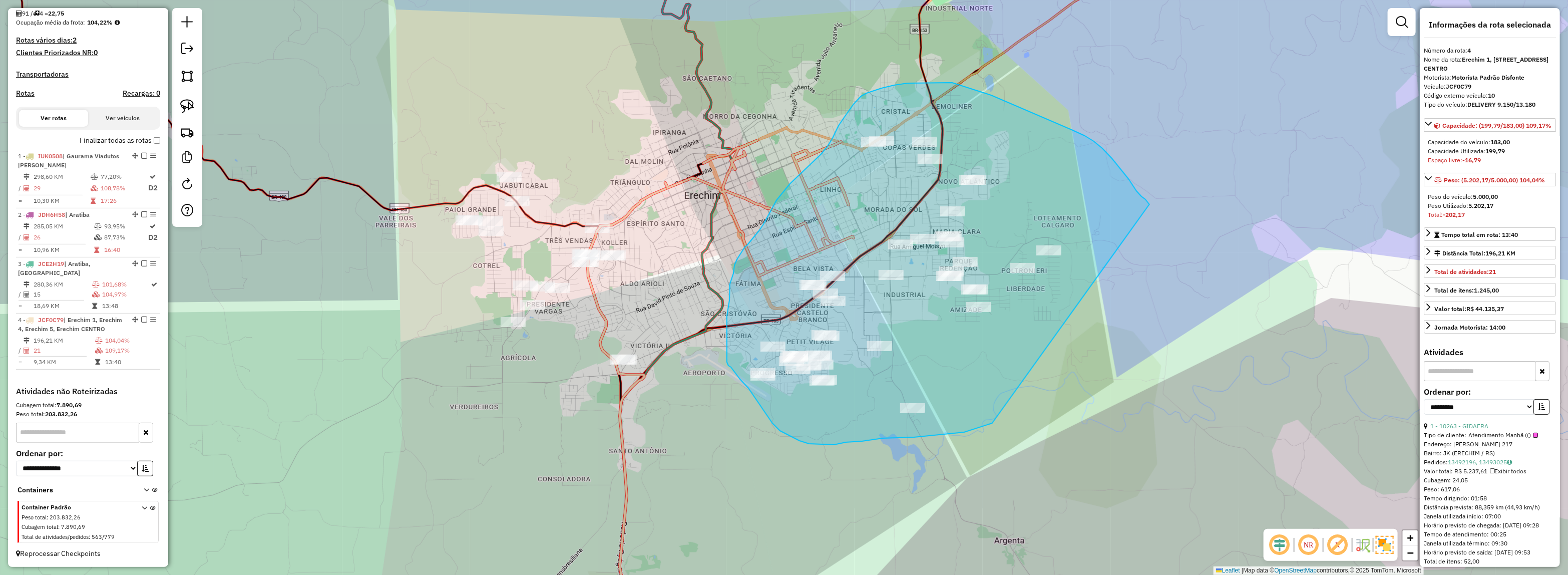
drag, startPoint x: 862, startPoint y: 441, endPoint x: 1149, endPoint y: 204, distance: 372.2
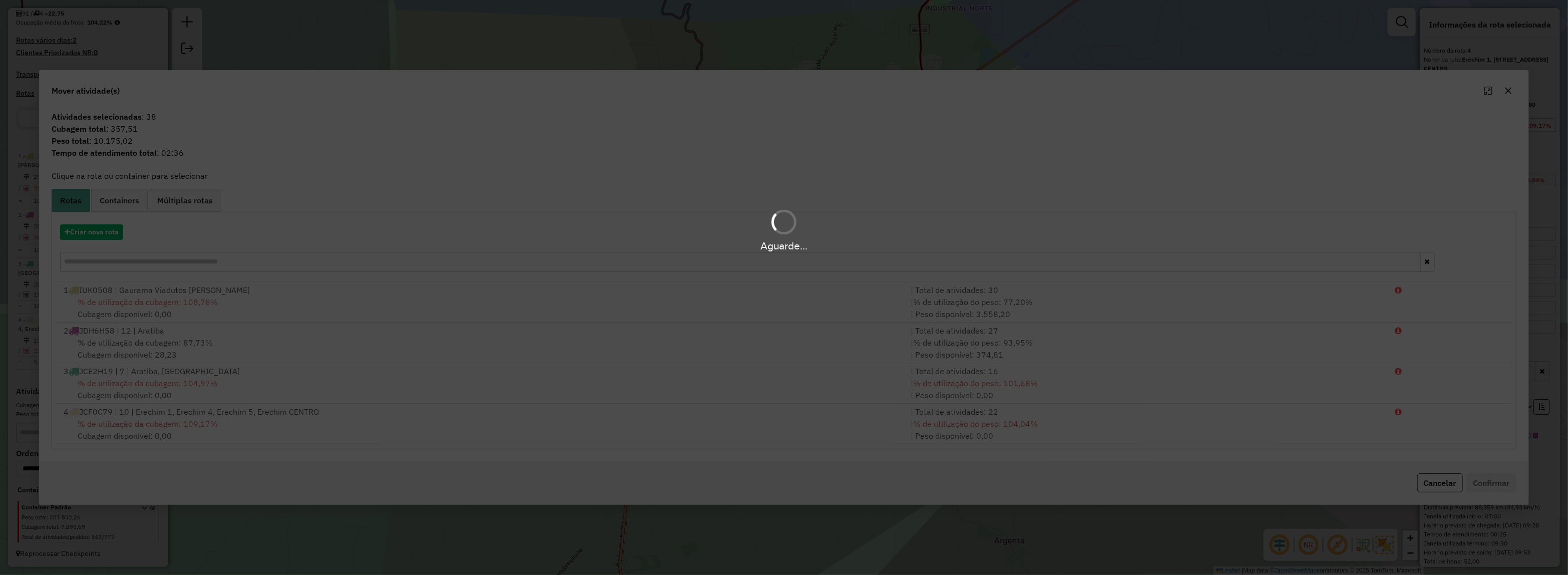
click at [94, 231] on div "Aguarde..." at bounding box center [784, 230] width 1568 height 47
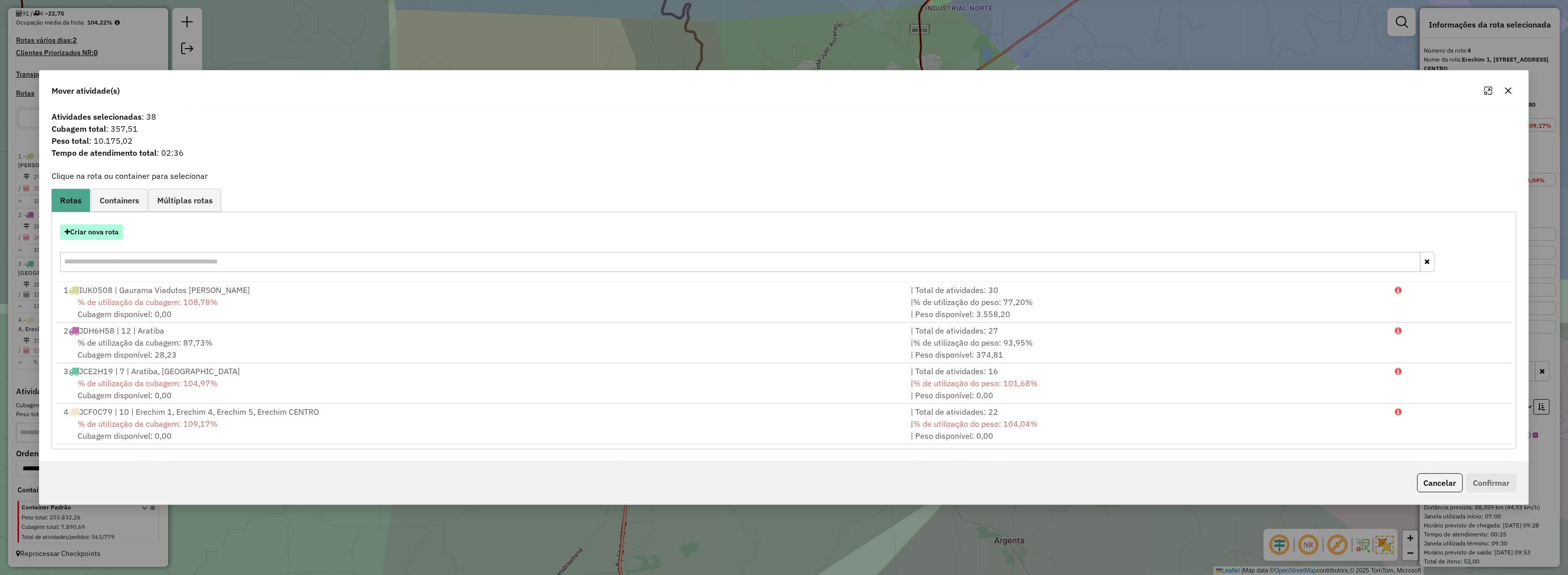
click at [90, 231] on button "Criar nova rota" at bounding box center [92, 232] width 63 height 16
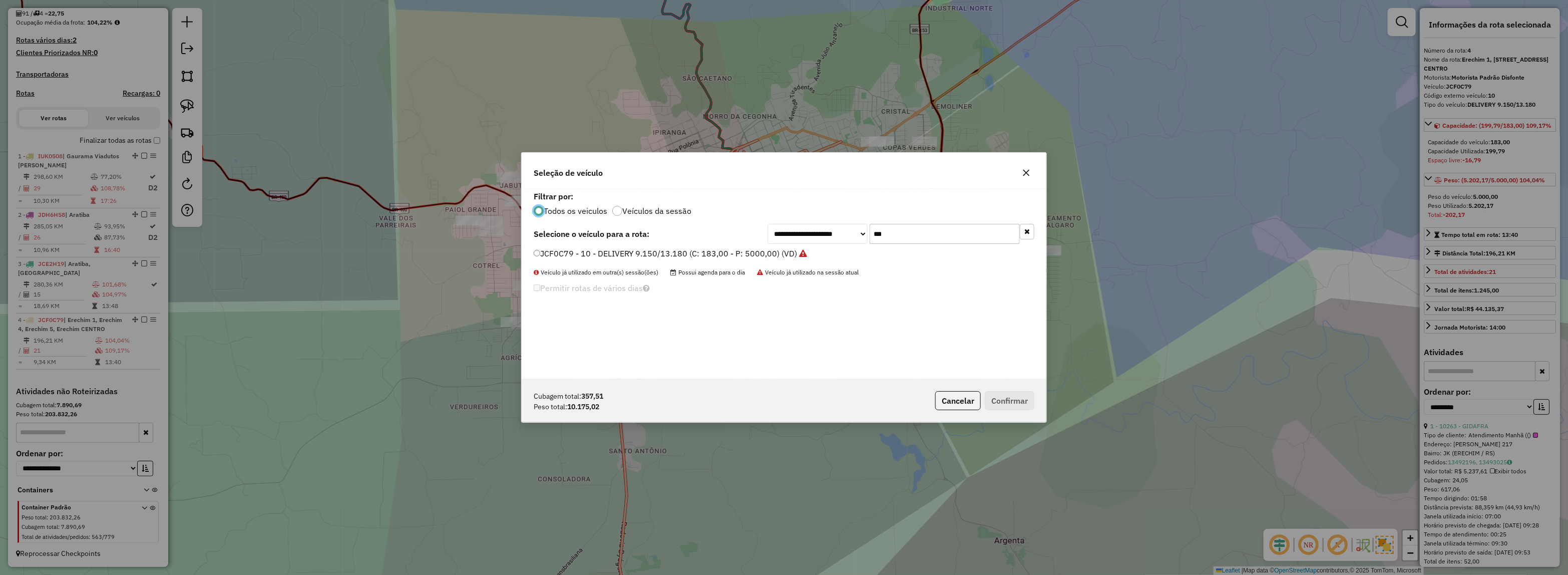
scroll to position [5, 3]
drag, startPoint x: 769, startPoint y: 242, endPoint x: 667, endPoint y: 245, distance: 102.0
click at [668, 243] on div "**********" at bounding box center [784, 234] width 501 height 20
type input "***"
click at [650, 254] on label "JAX0A73 - ATEGO 1719 8 BAIAS (C: 270,00 - P: 7800,00)" at bounding box center [643, 254] width 218 height 12
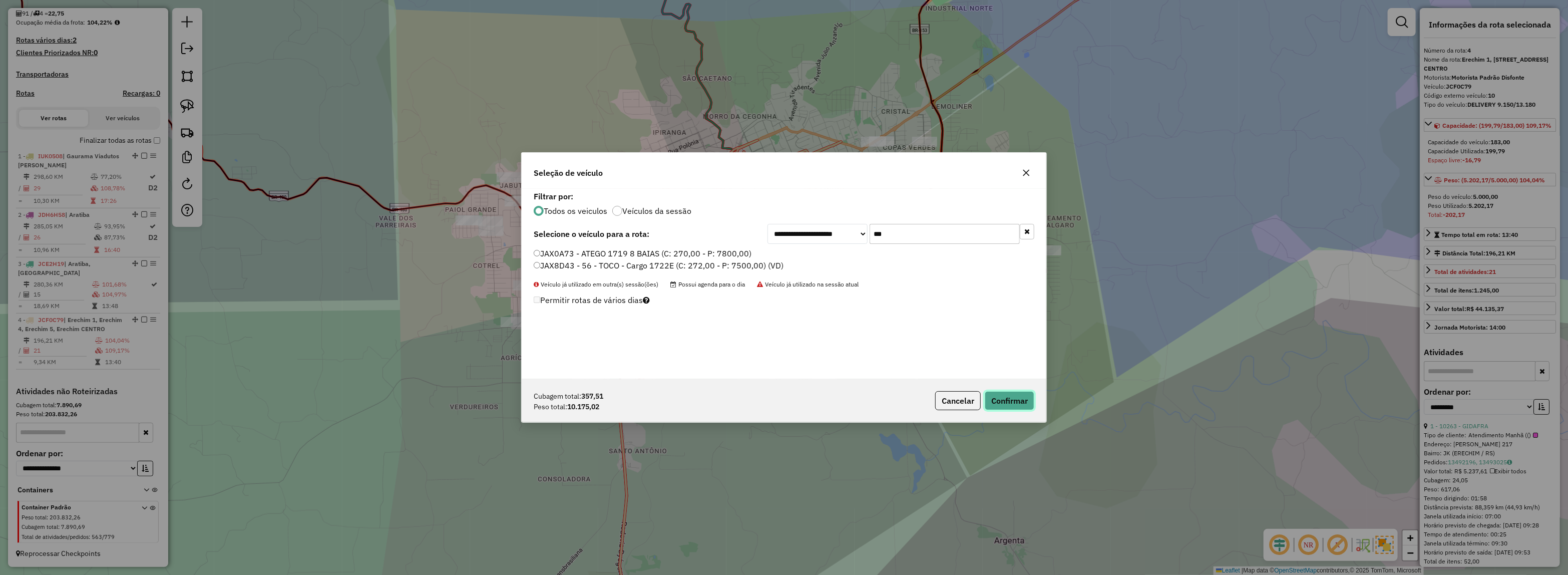
click at [1012, 404] on button "Confirmar" at bounding box center [1009, 401] width 49 height 19
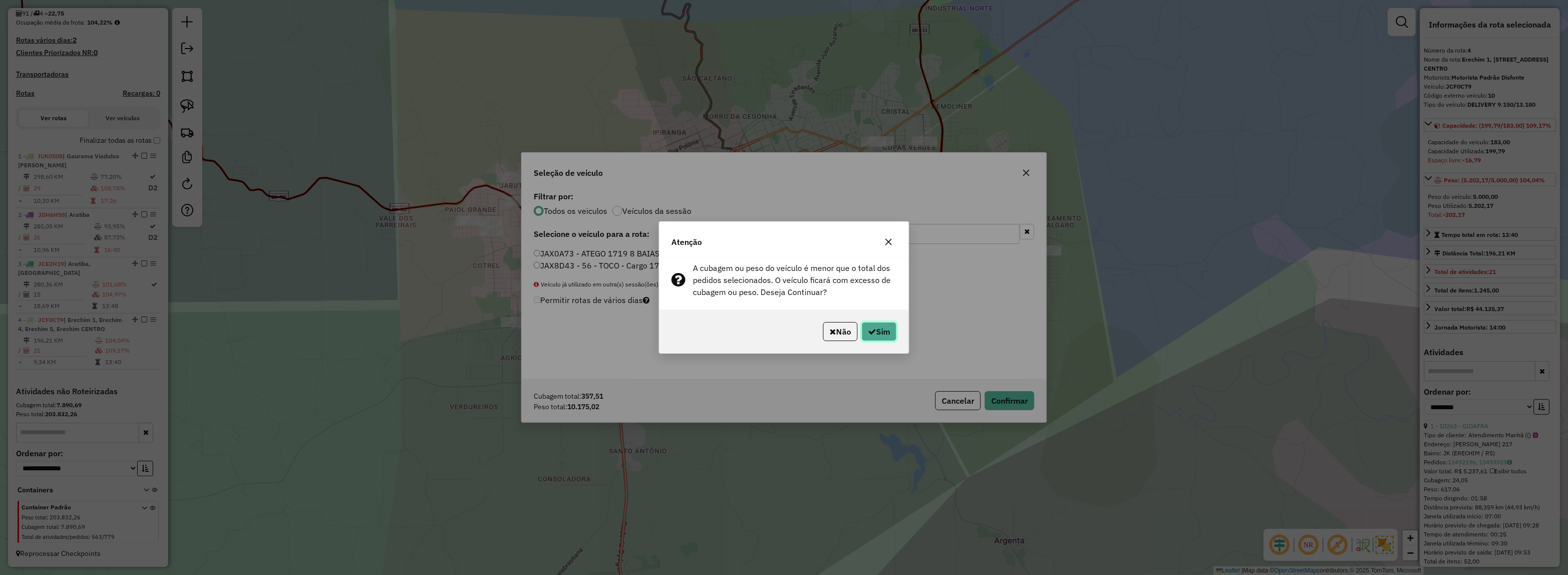
click at [880, 327] on button "Sim" at bounding box center [879, 332] width 35 height 19
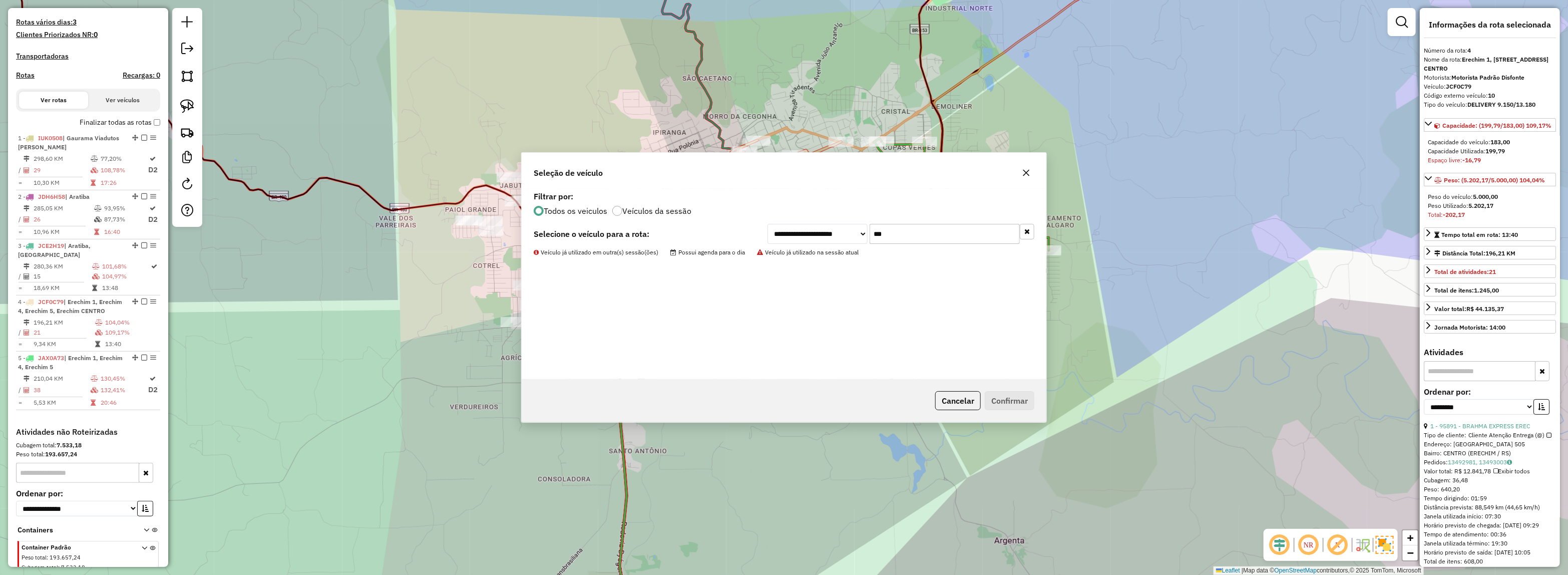
scroll to position [322, 0]
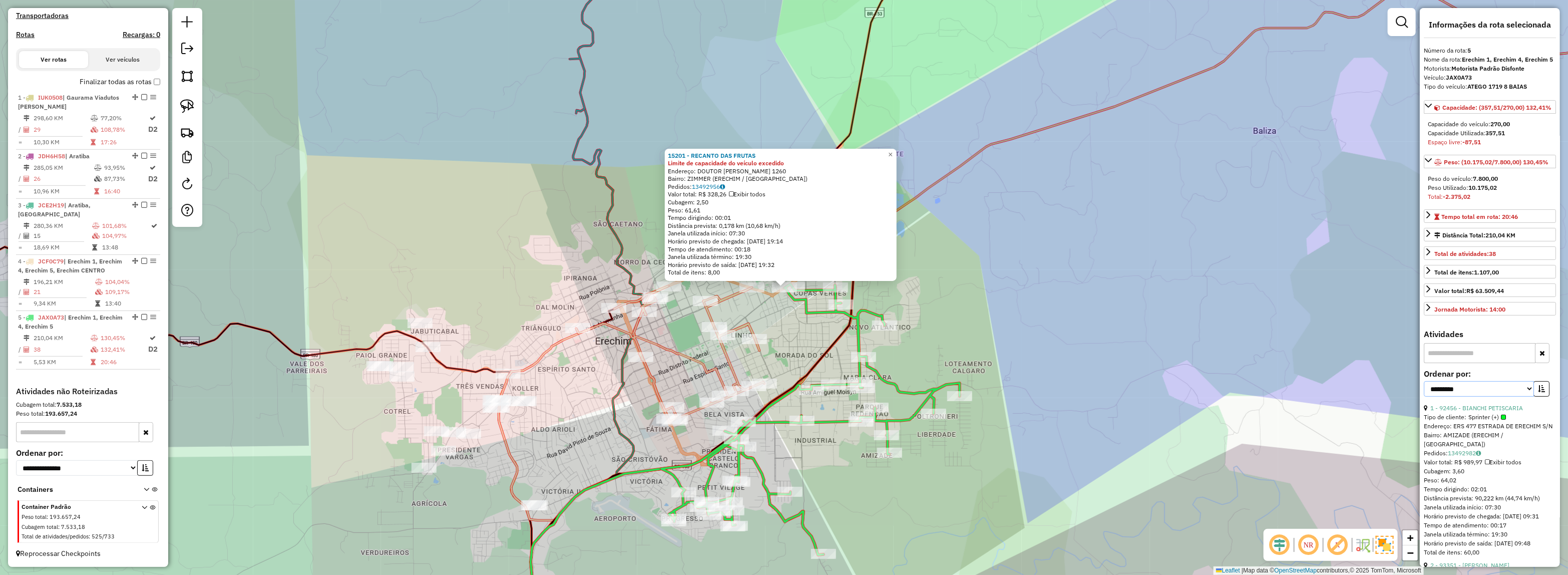
click at [1474, 397] on select "**********" at bounding box center [1479, 389] width 110 height 16
select select "*********"
click at [1424, 397] on select "**********" at bounding box center [1479, 389] width 110 height 16
click at [1546, 397] on button "button" at bounding box center [1541, 389] width 16 height 16
click at [1483, 412] on link "19 - 93310 - ADEGA DISTRIBUIDORA" at bounding box center [1482, 408] width 103 height 8
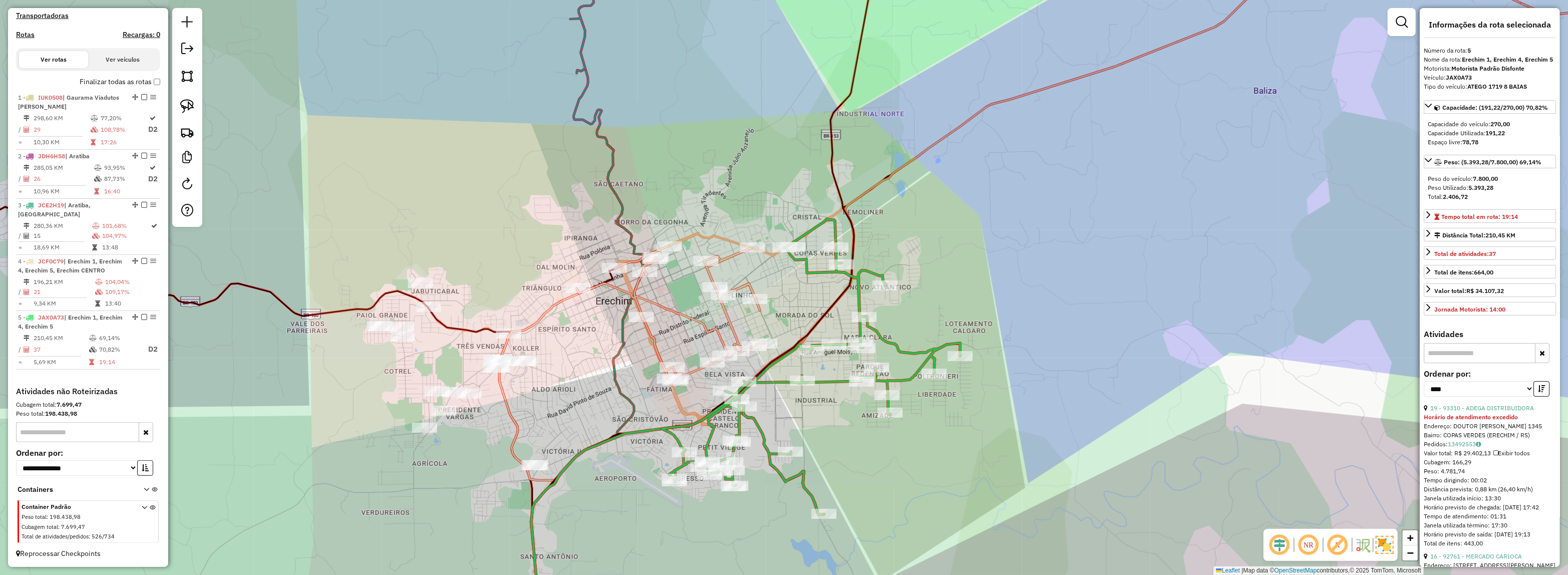
drag, startPoint x: 1017, startPoint y: 363, endPoint x: 1025, endPoint y: 291, distance: 72.4
click at [1025, 291] on div "Janela de atendimento Grade de atendimento Capacidade Transportadoras Veículos …" at bounding box center [784, 287] width 1568 height 575
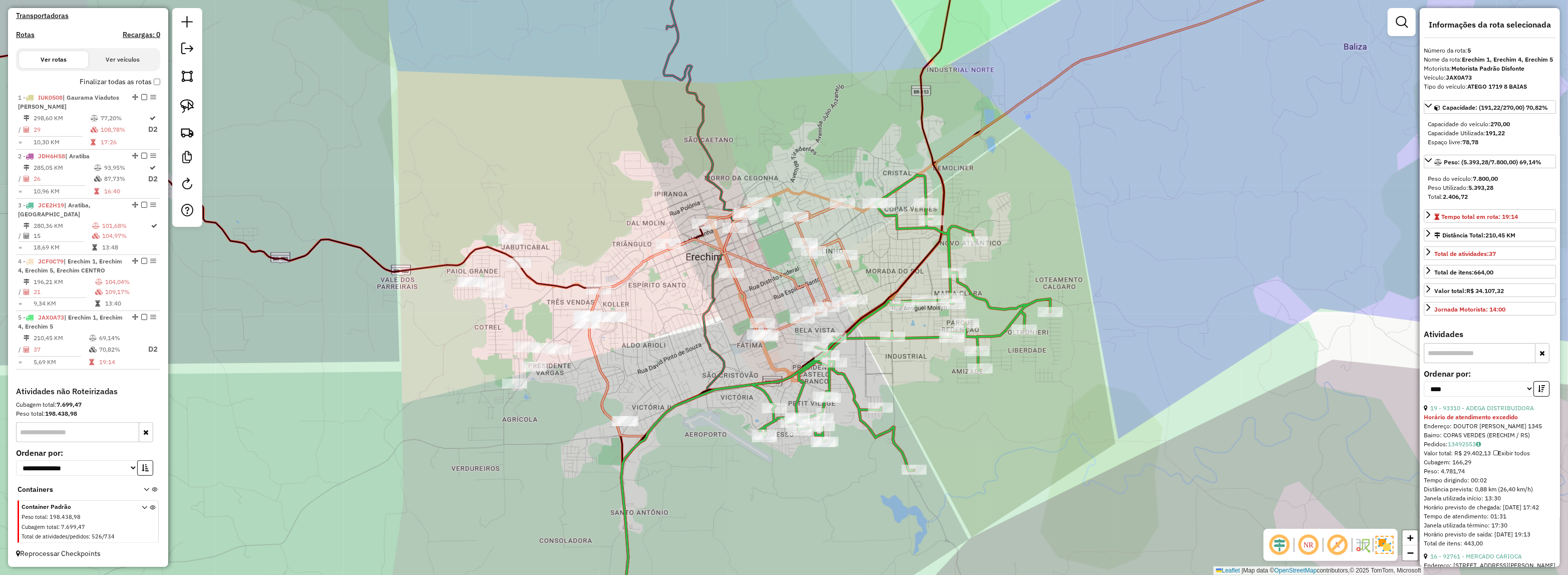
drag, startPoint x: 887, startPoint y: 386, endPoint x: 979, endPoint y: 367, distance: 93.9
click at [989, 367] on div "Rota 5 - Placa JAX0A73 15464 - MINIMERCADO AMIZADE Janela de atendimento Grade …" at bounding box center [784, 287] width 1568 height 575
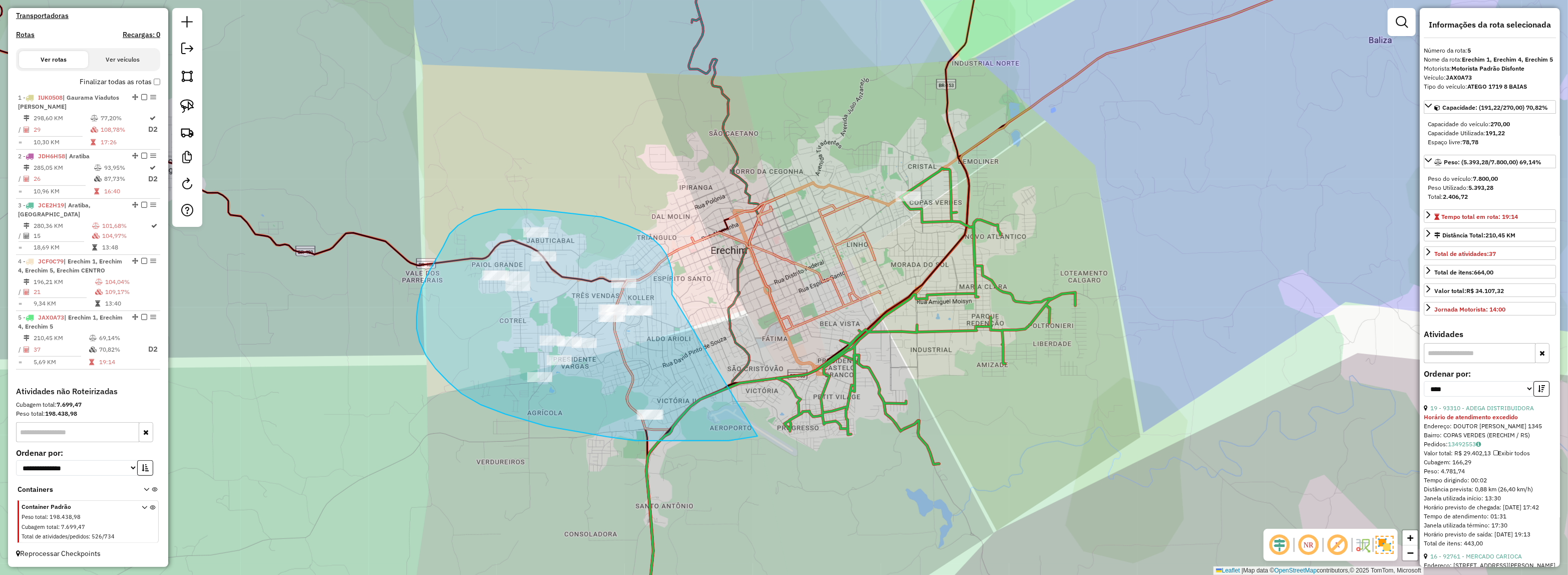
drag, startPoint x: 672, startPoint y: 283, endPoint x: 772, endPoint y: 434, distance: 181.1
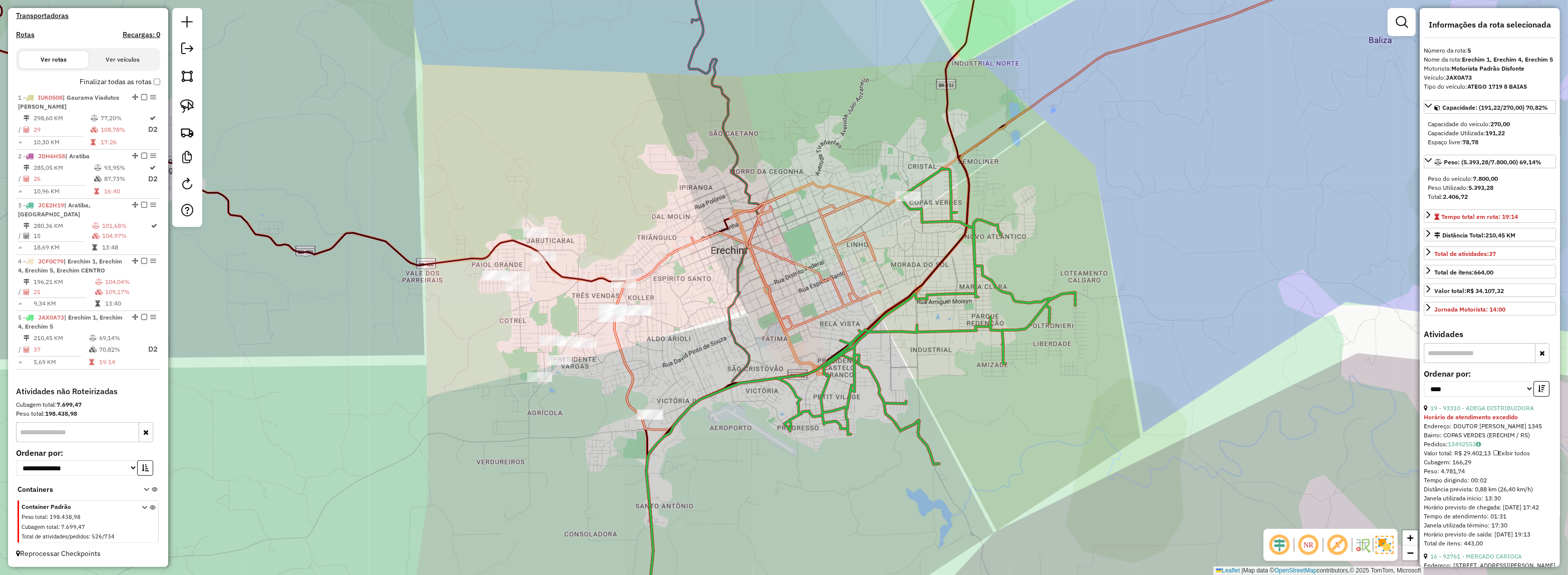
click at [804, 400] on icon at bounding box center [926, 316] width 298 height 296
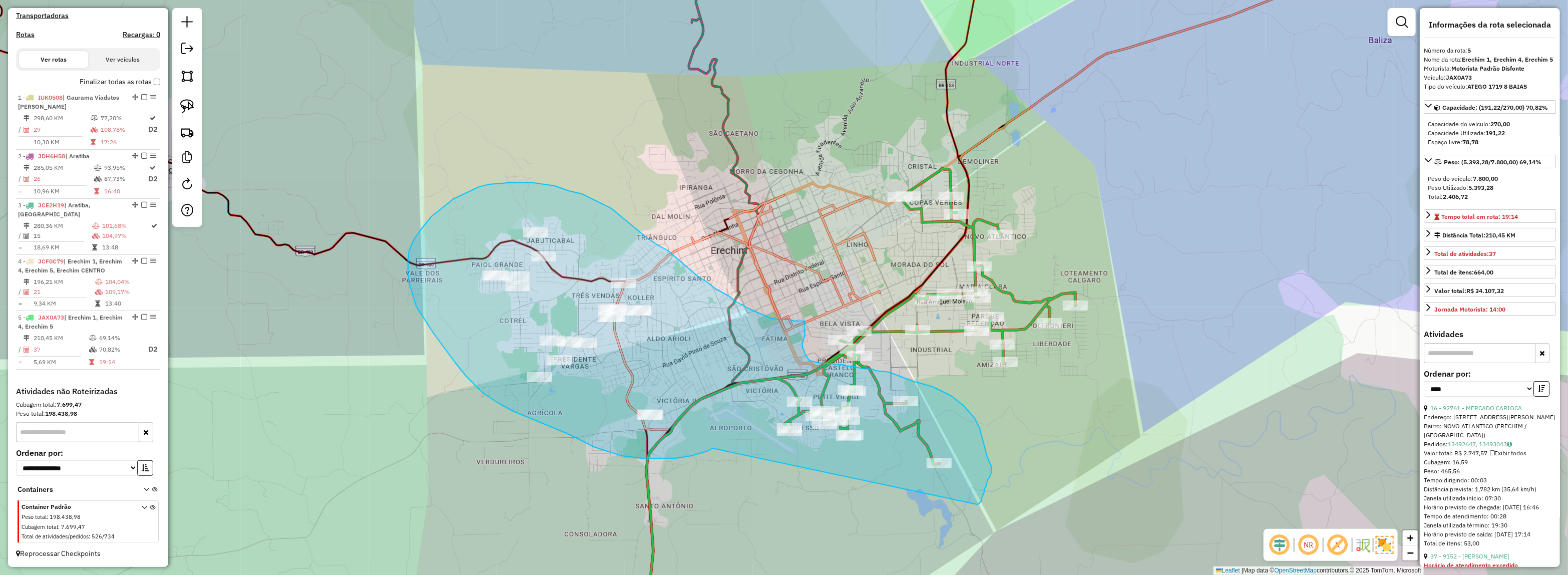
drag, startPoint x: 569, startPoint y: 434, endPoint x: 977, endPoint y: 504, distance: 414.0
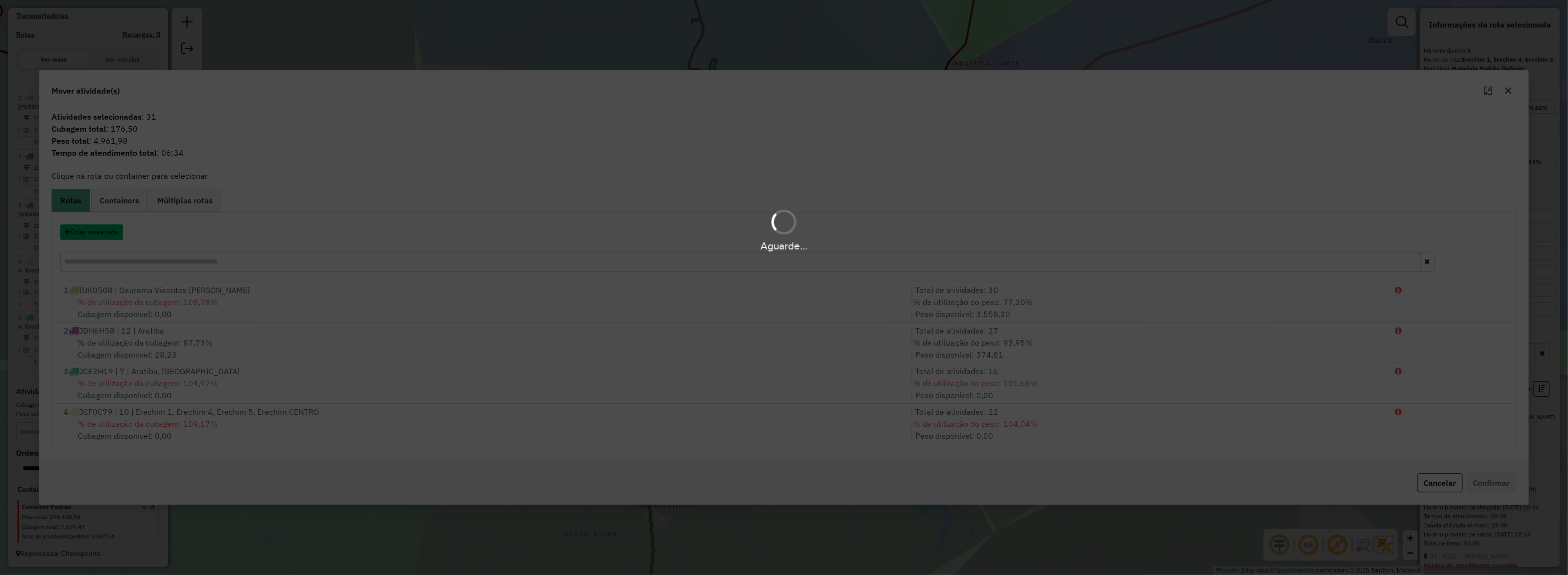
click at [77, 230] on button "Criar nova rota" at bounding box center [92, 232] width 63 height 16
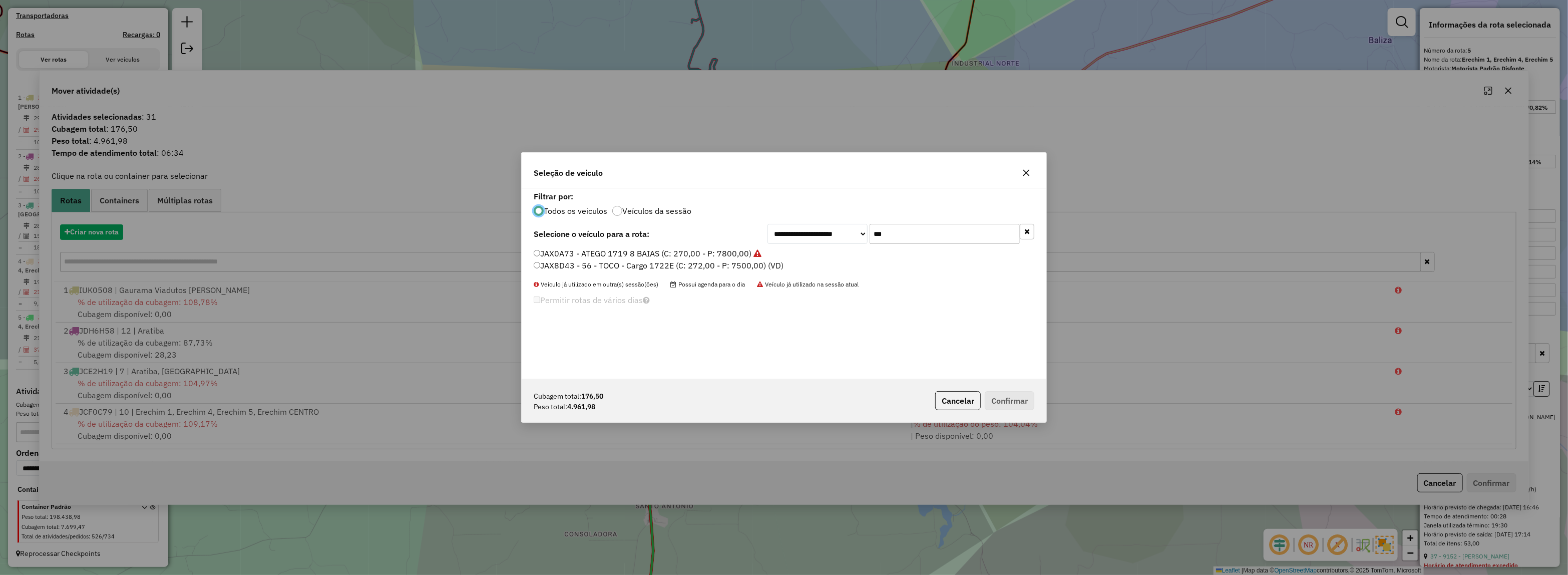
scroll to position [5, 3]
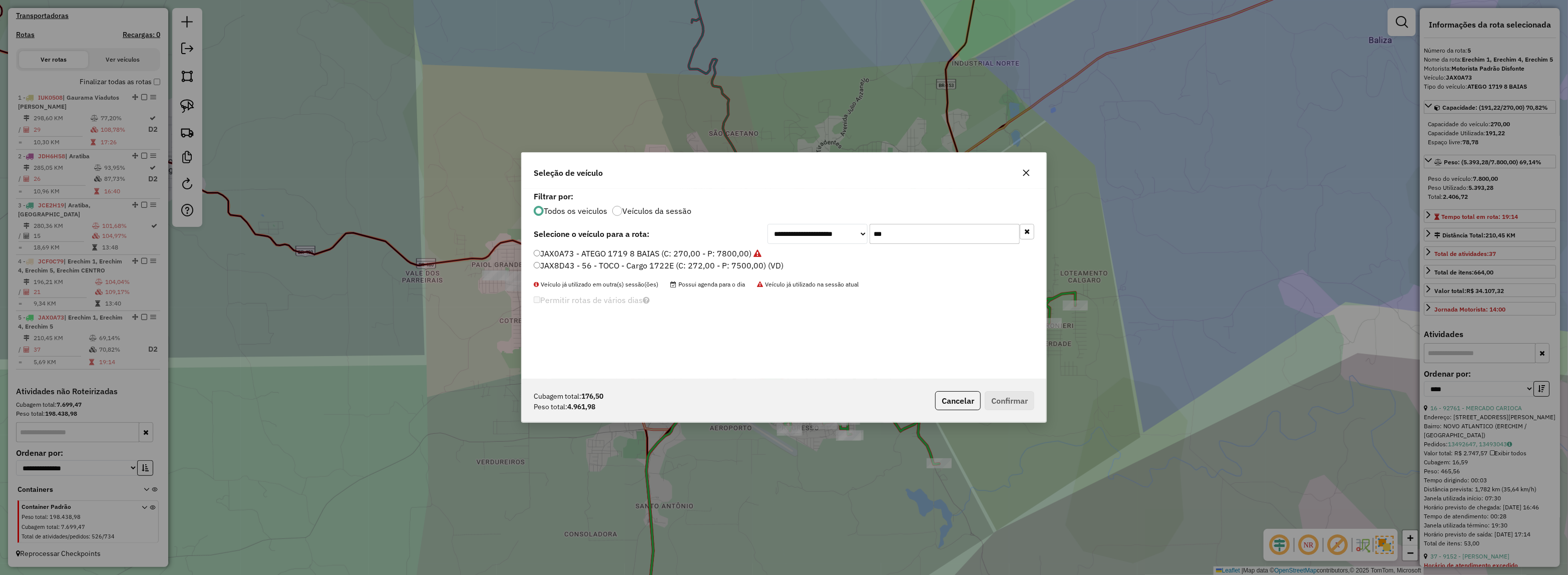
drag, startPoint x: 886, startPoint y: 238, endPoint x: 768, endPoint y: 233, distance: 118.1
click at [768, 233] on div "**********" at bounding box center [901, 234] width 267 height 20
drag, startPoint x: 706, startPoint y: 278, endPoint x: 739, endPoint y: 287, distance: 34.2
click at [707, 278] on label "JDH6H58 - 12 - DELIVERY 13.180 (C: 230,00 - P: 6200,00)" at bounding box center [650, 278] width 233 height 12
drag, startPoint x: 934, startPoint y: 228, endPoint x: 750, endPoint y: 257, distance: 186.3
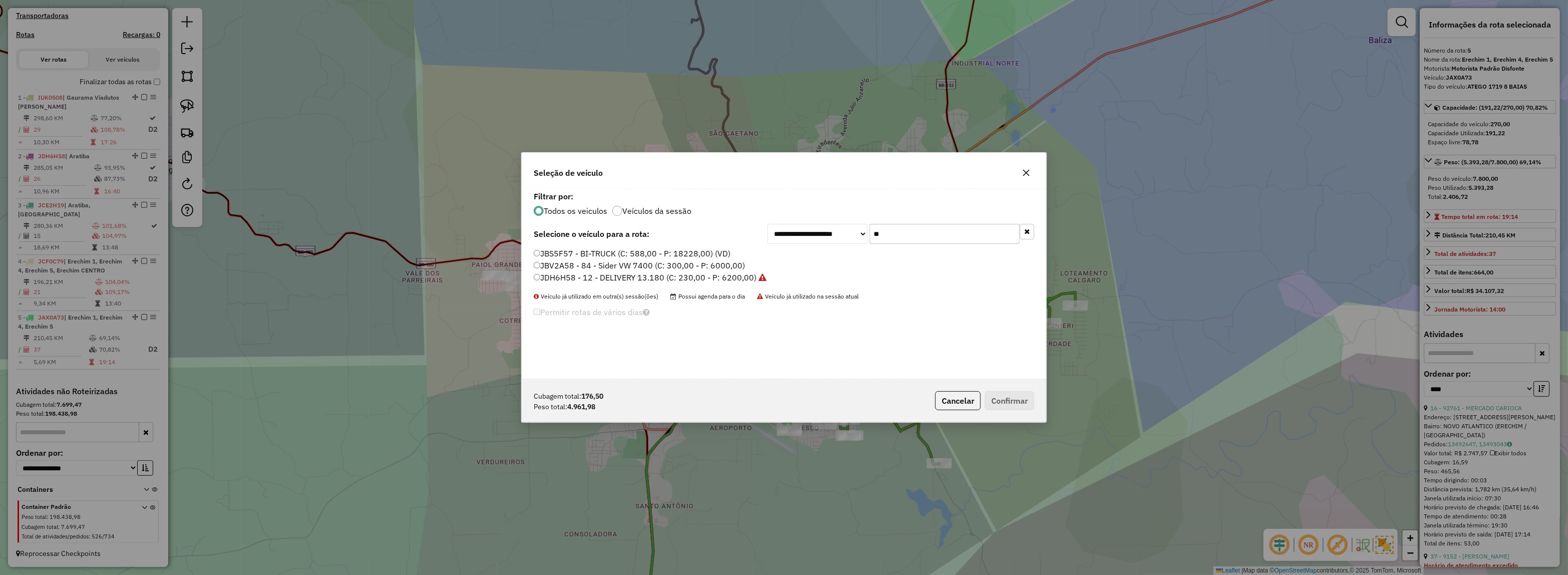
click at [752, 256] on div "**********" at bounding box center [784, 284] width 525 height 191
type input "****"
click at [752, 254] on label "JDH7E45 - 16 - DELIVERY 13.180 (C: 230,00 - P: 6200,00)" at bounding box center [645, 254] width 222 height 12
drag, startPoint x: 899, startPoint y: 232, endPoint x: 698, endPoint y: 257, distance: 202.5
click at [726, 252] on div "**********" at bounding box center [784, 284] width 525 height 191
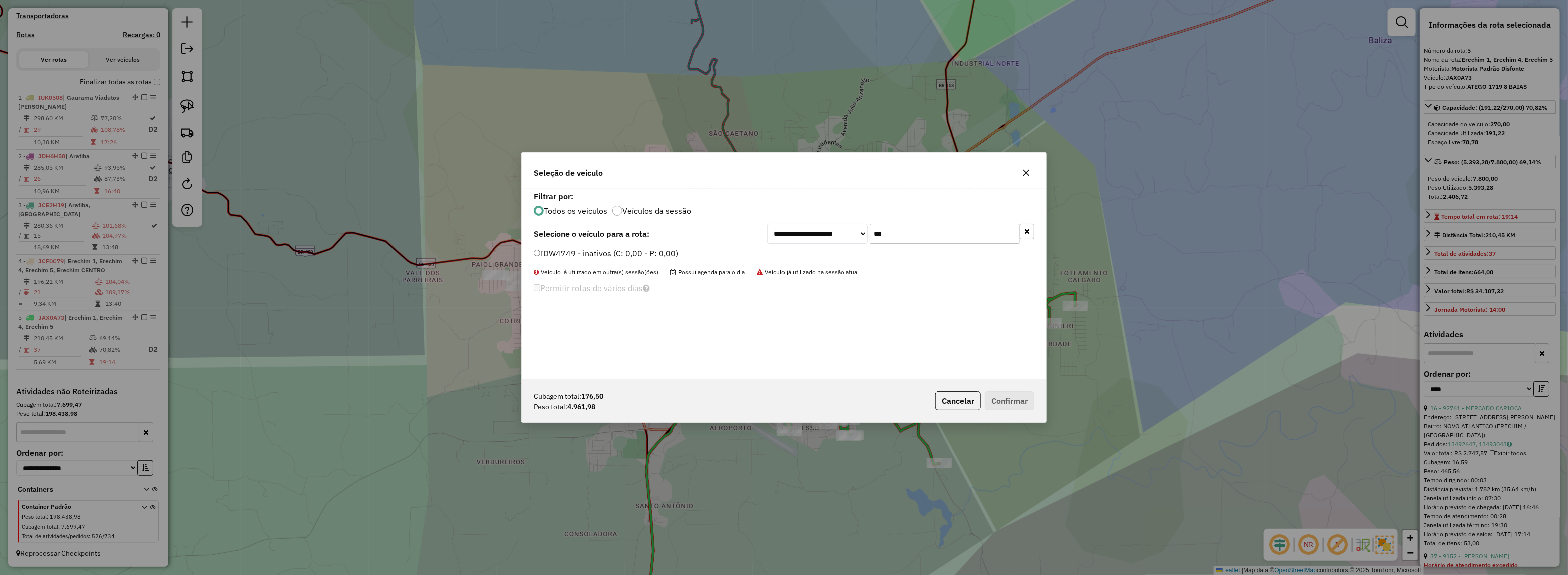
type input "***"
click at [646, 260] on div "IDW4749 - inativos (C: 0,00 - P: 0,00)" at bounding box center [784, 258] width 513 height 20
click at [650, 256] on label "IDW4749 - inativos (C: 0,00 - P: 0,00)" at bounding box center [606, 254] width 145 height 12
click at [1004, 406] on button "Confirmar" at bounding box center [1009, 401] width 49 height 19
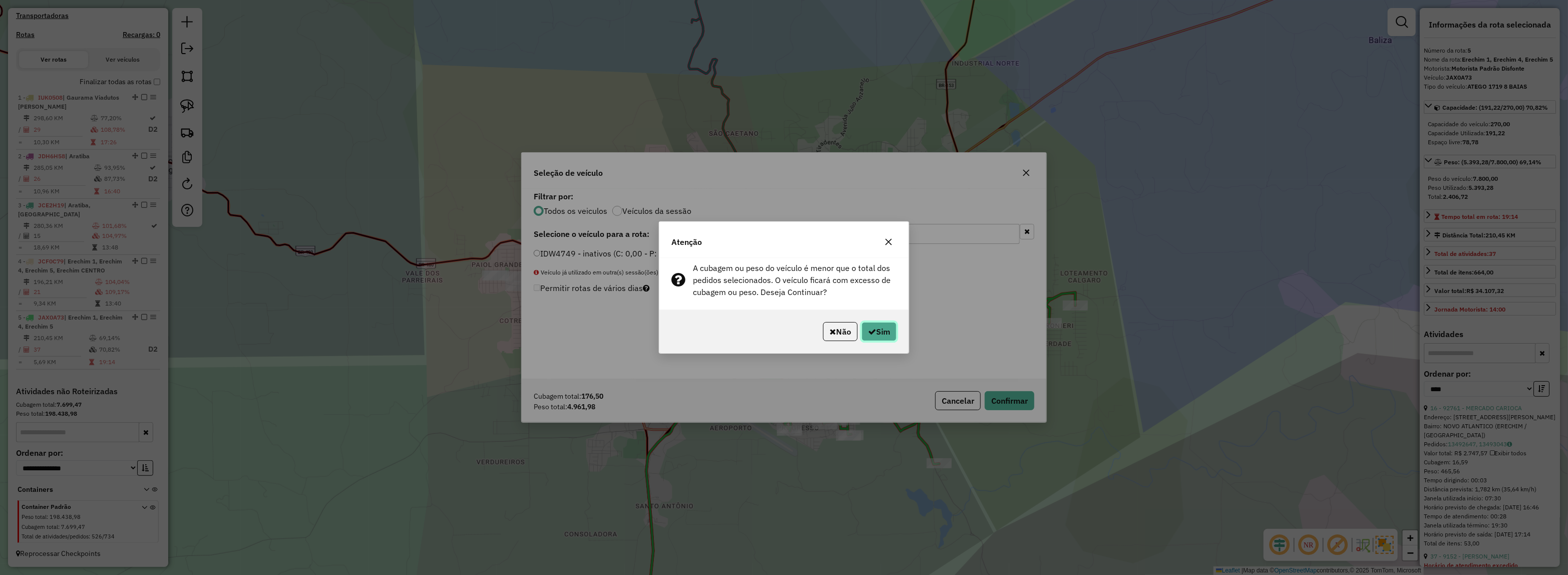
click at [879, 330] on button "Sim" at bounding box center [879, 332] width 35 height 19
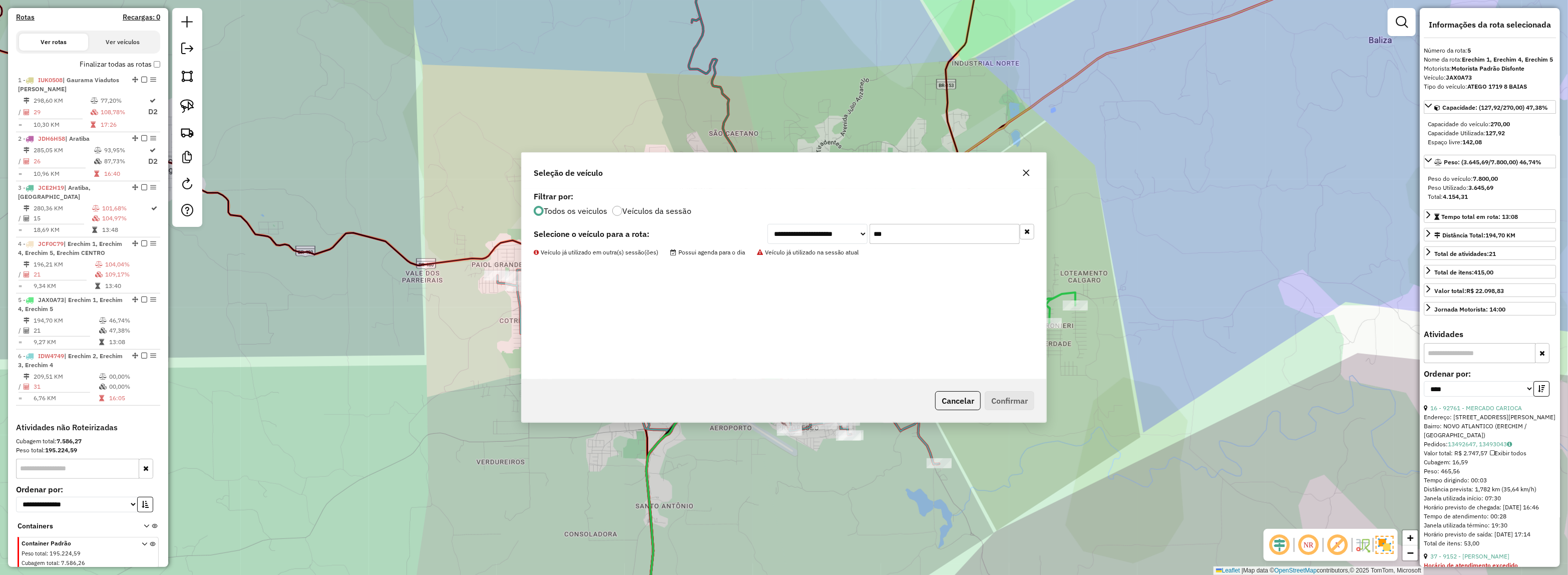
scroll to position [376, 0]
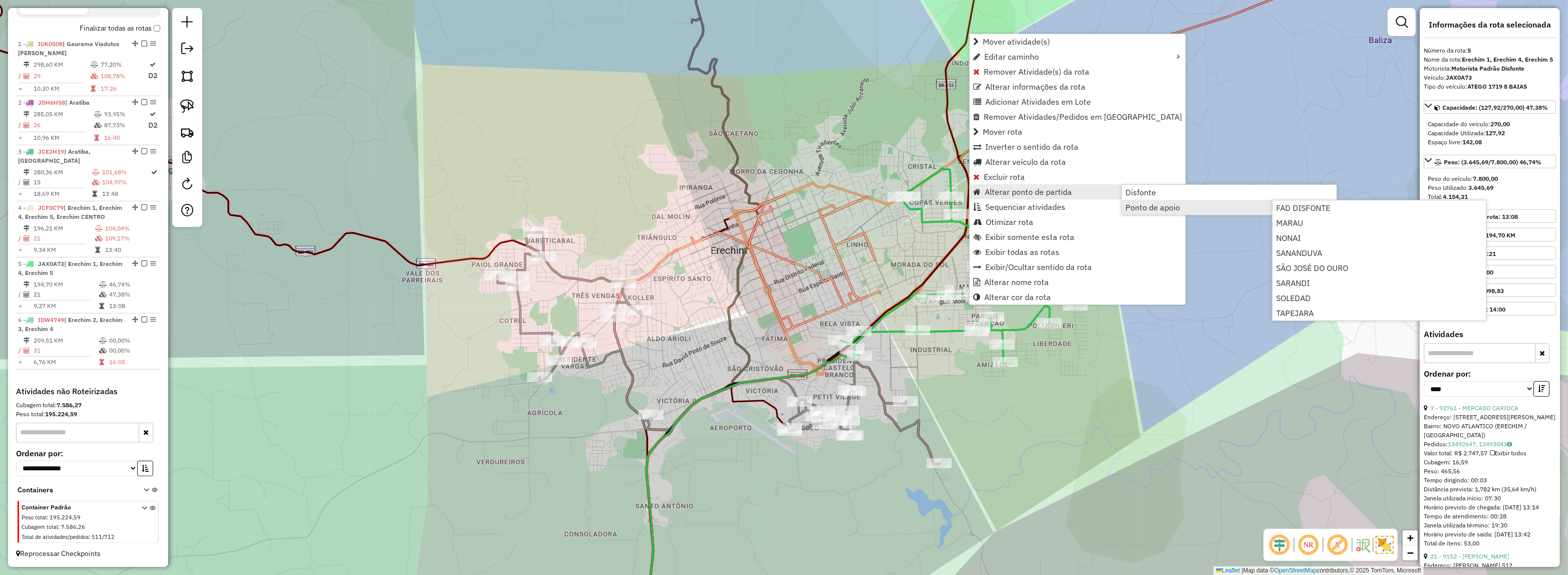
click at [1222, 219] on div "Janela de atendimento Grade de atendimento Capacidade Transportadoras Veículos …" at bounding box center [784, 287] width 1568 height 575
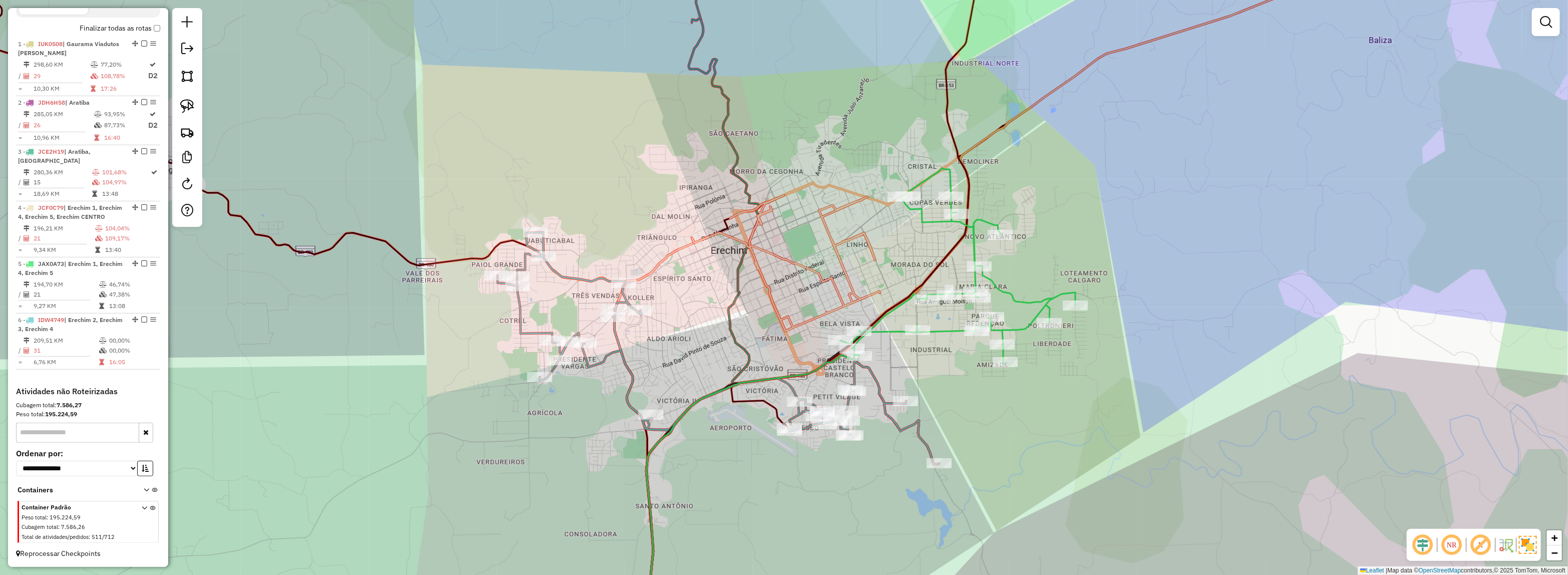
select select "*********"
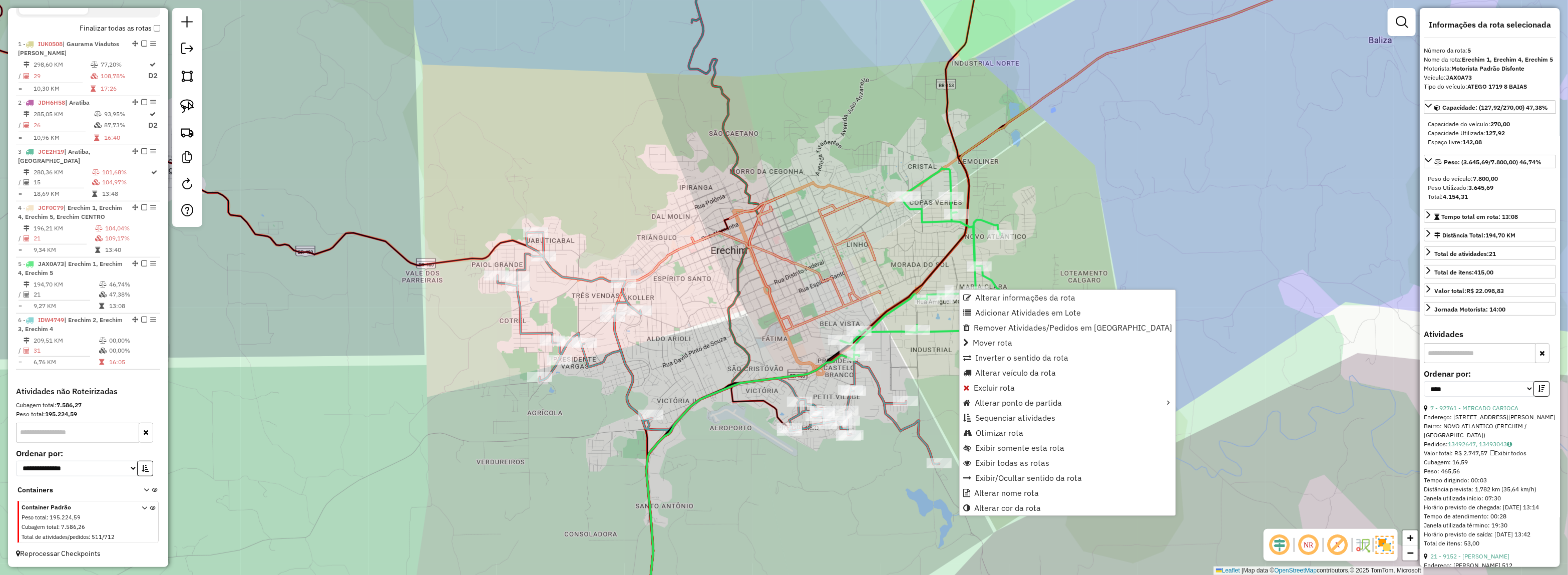
click at [896, 267] on div "Rota 5 - Placa JAX0A73 94101 - SUPERMERCADO PAVAN Janela de atendimento Grade d…" at bounding box center [784, 287] width 1568 height 575
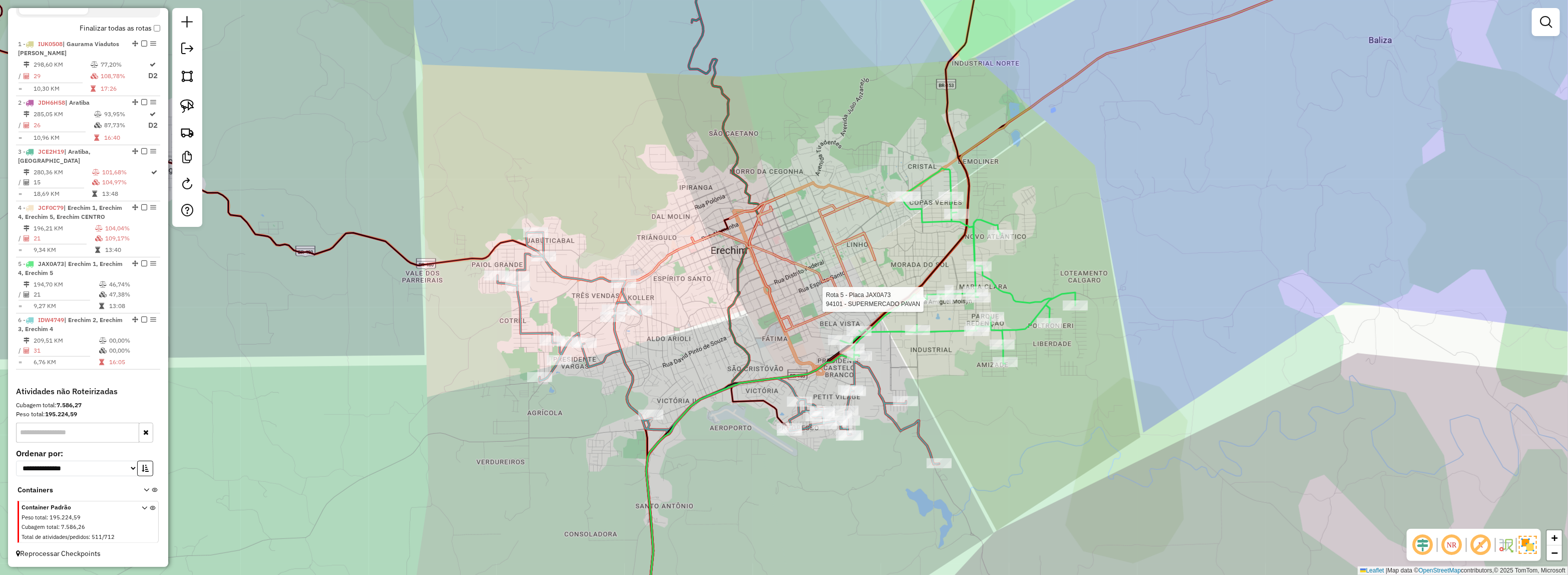
select select "*********"
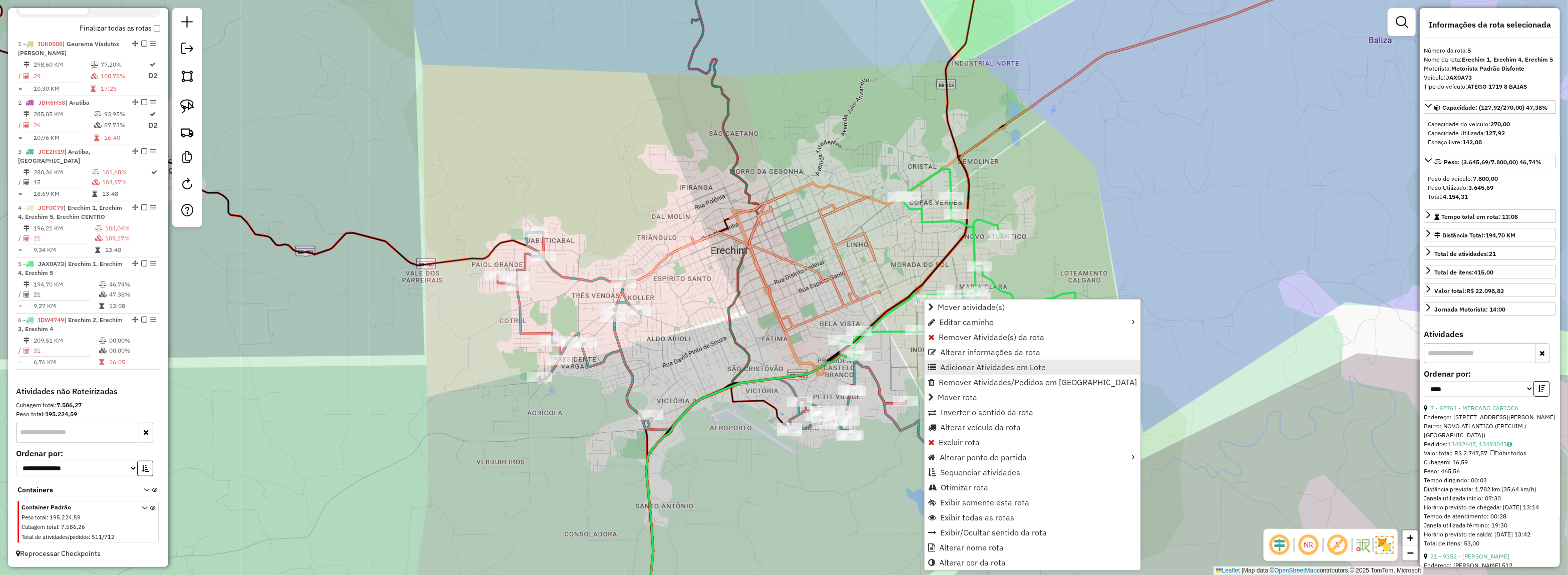
click at [946, 367] on span "Adicionar Atividades em Lote" at bounding box center [993, 367] width 106 height 8
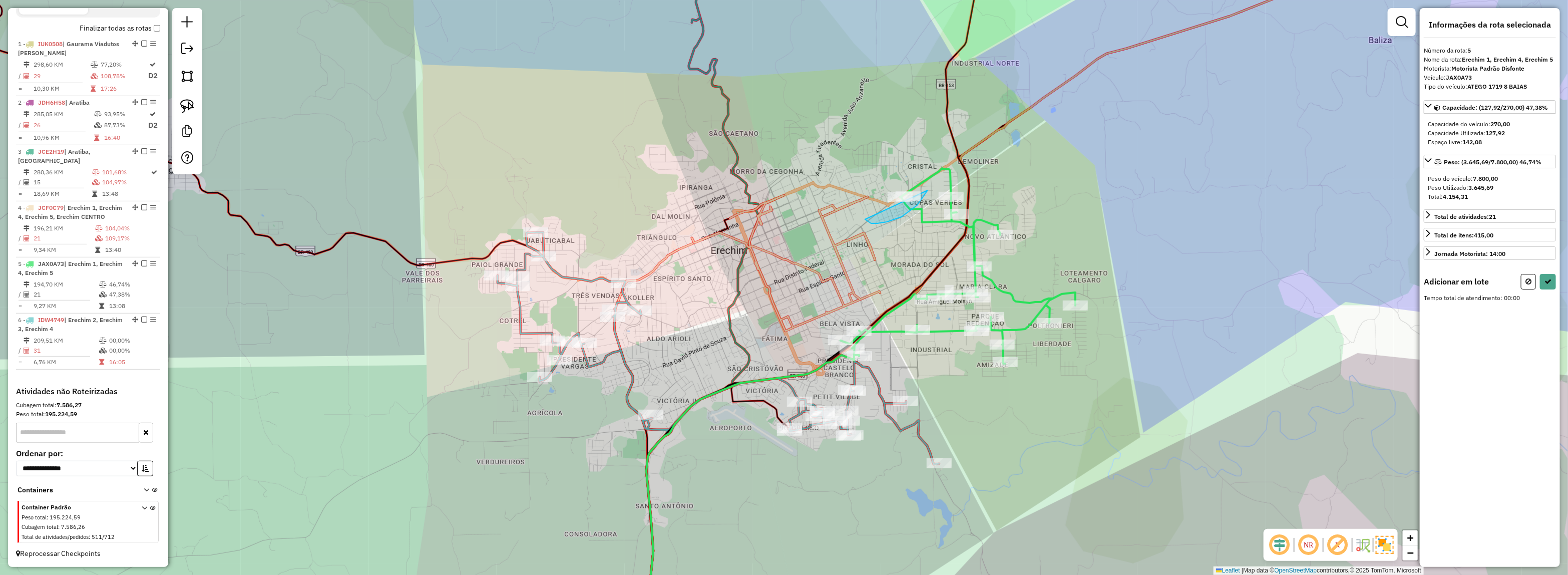
drag, startPoint x: 902, startPoint y: 217, endPoint x: 979, endPoint y: 150, distance: 102.1
click at [1548, 284] on icon at bounding box center [1548, 281] width 7 height 7
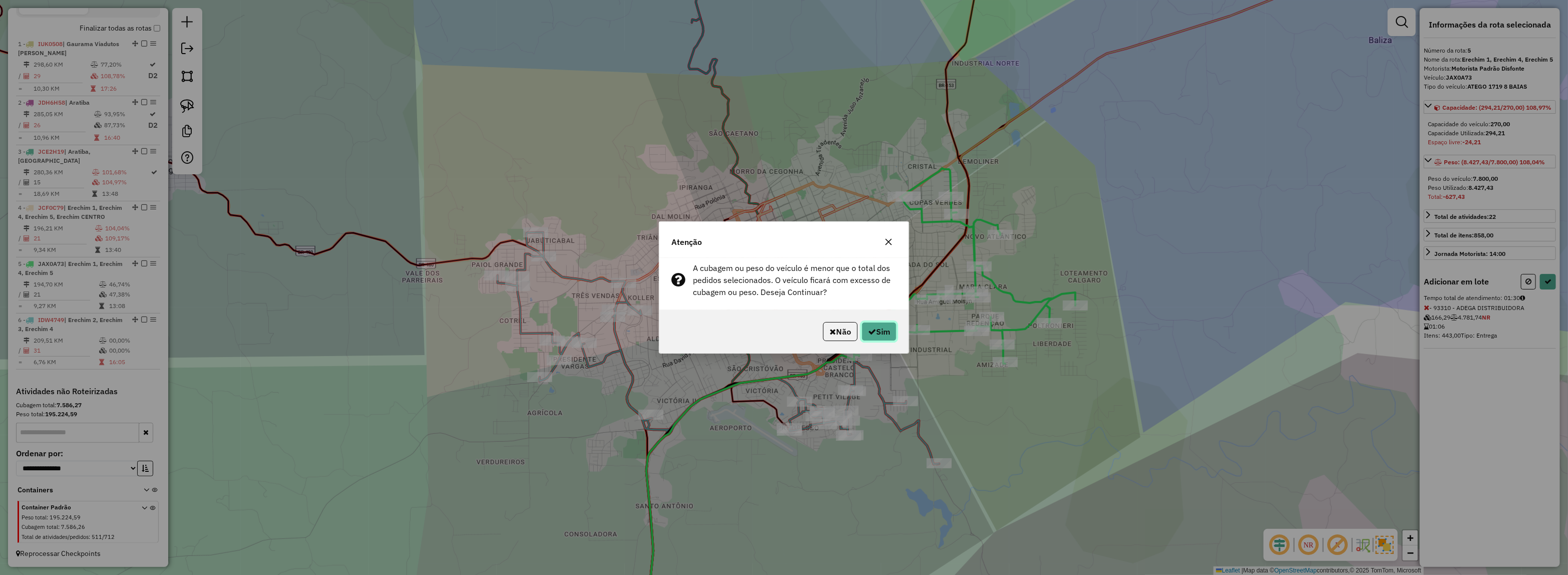
click at [872, 341] on button "Sim" at bounding box center [879, 332] width 35 height 19
select select "*********"
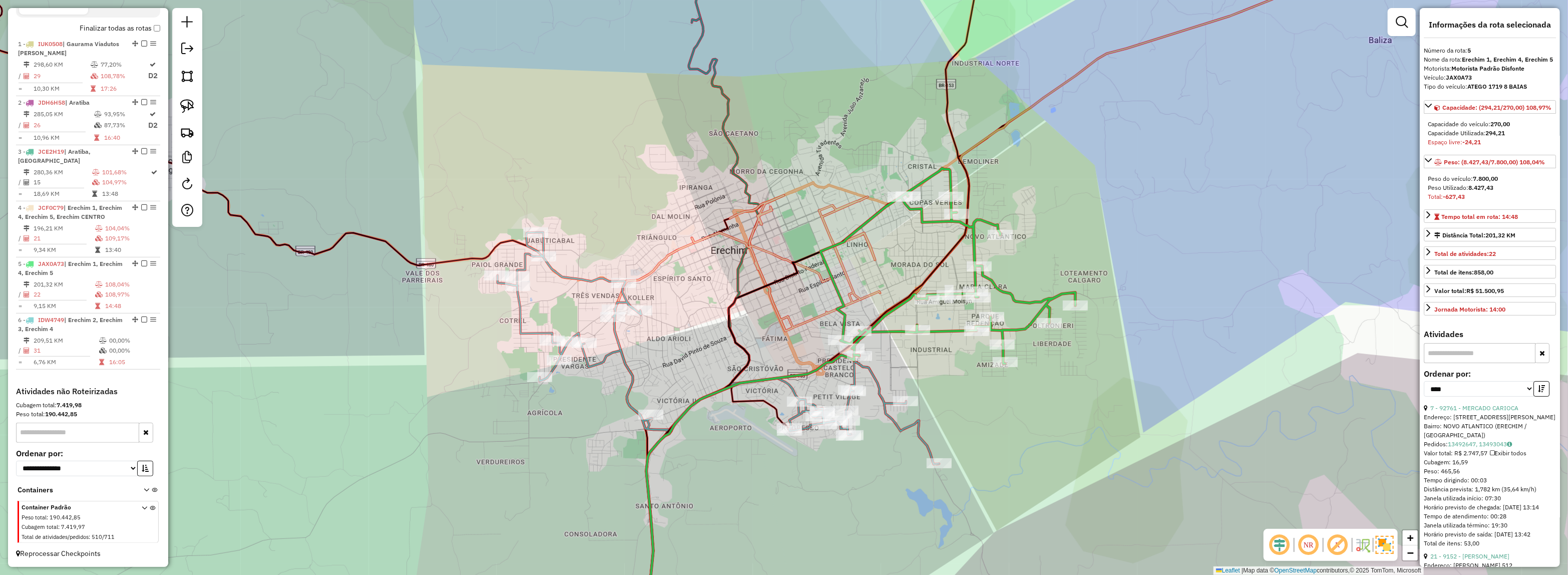
click at [868, 293] on icon at bounding box center [786, 263] width 188 height 136
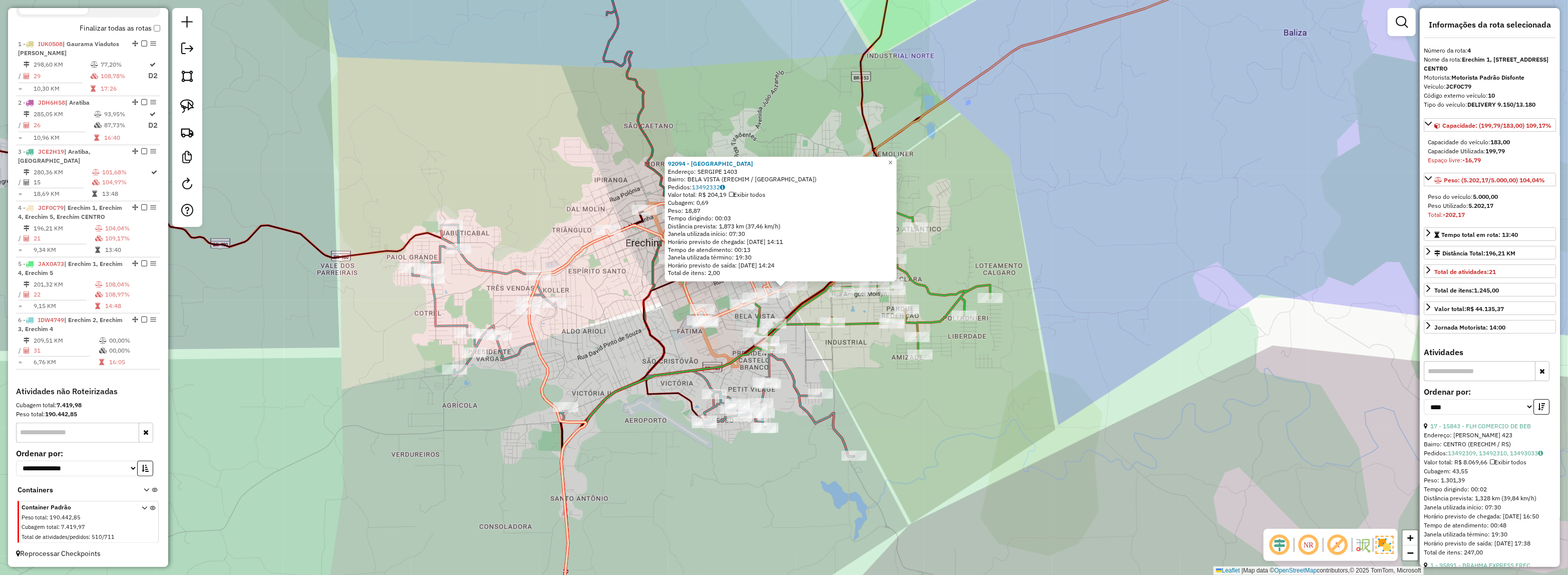
click at [820, 371] on div "92094 - PADARIA BELLA VISTA Endereço: SERGIPE 1403 Bairro: BELA VISTA (ERECHIM …" at bounding box center [784, 287] width 1568 height 575
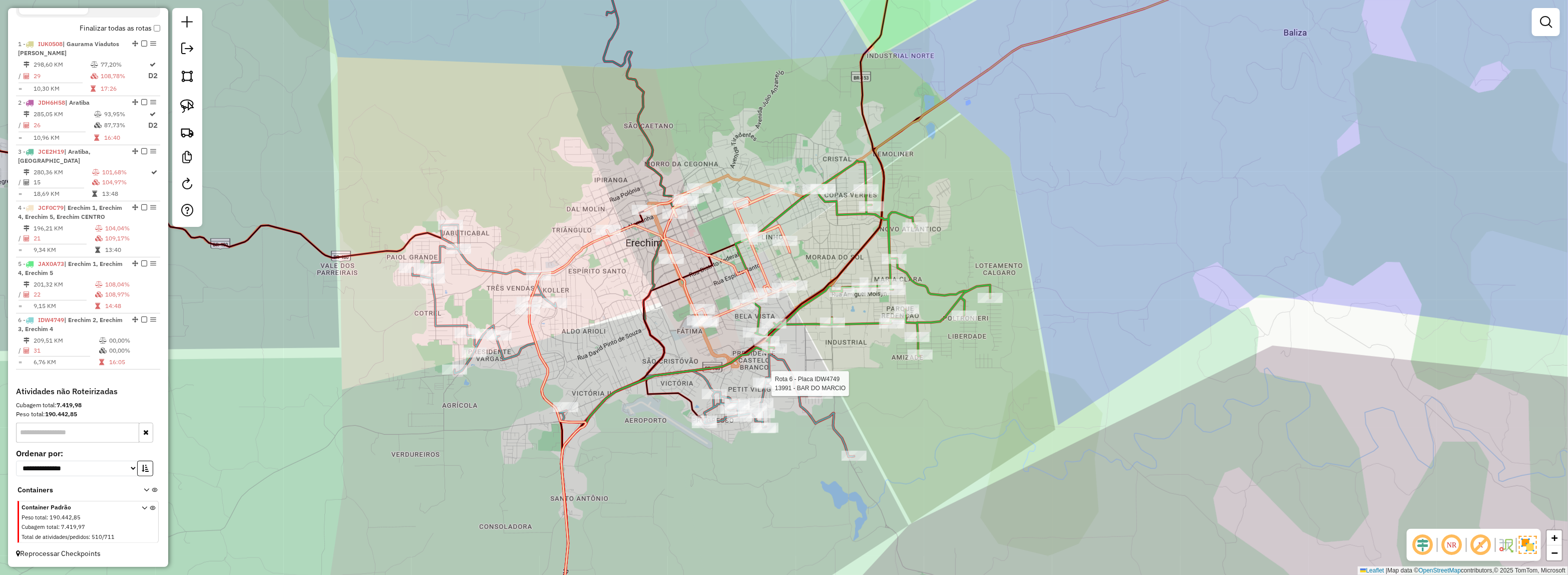
select select "*********"
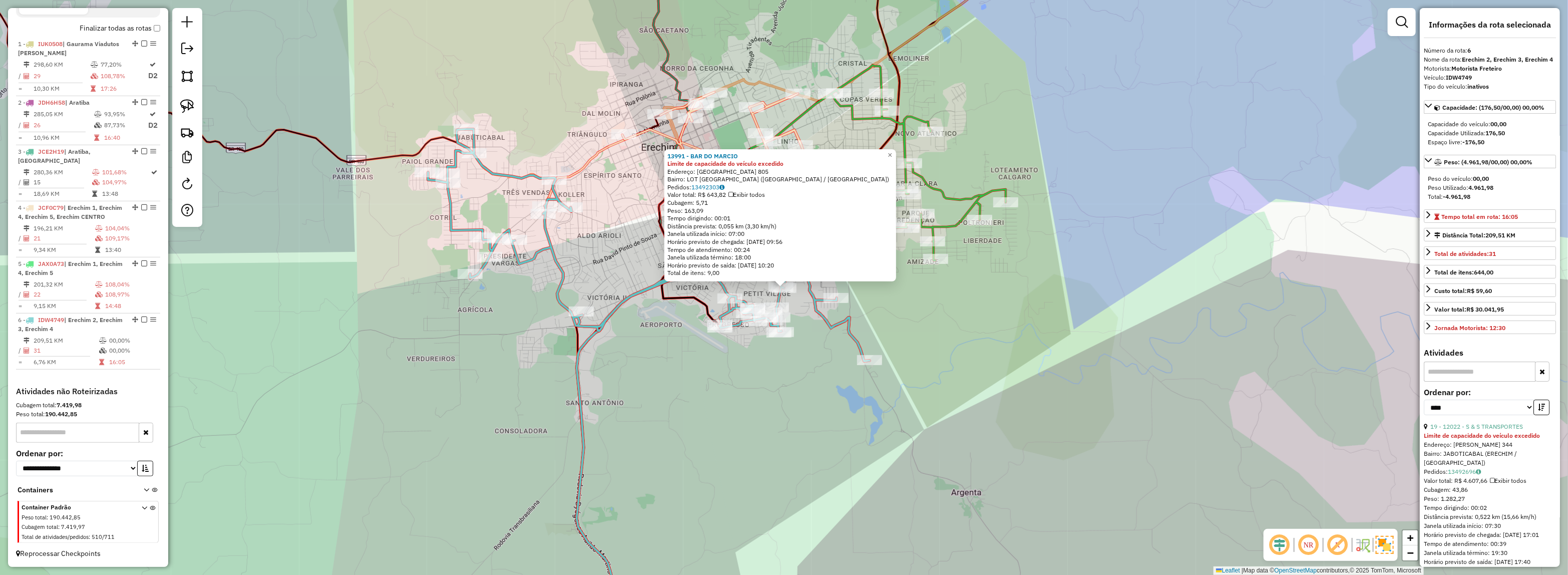
click at [822, 397] on div "13991 - BAR DO MARCIO Limite de capacidade do veículo excedido Endereço: SAO VI…" at bounding box center [784, 287] width 1568 height 575
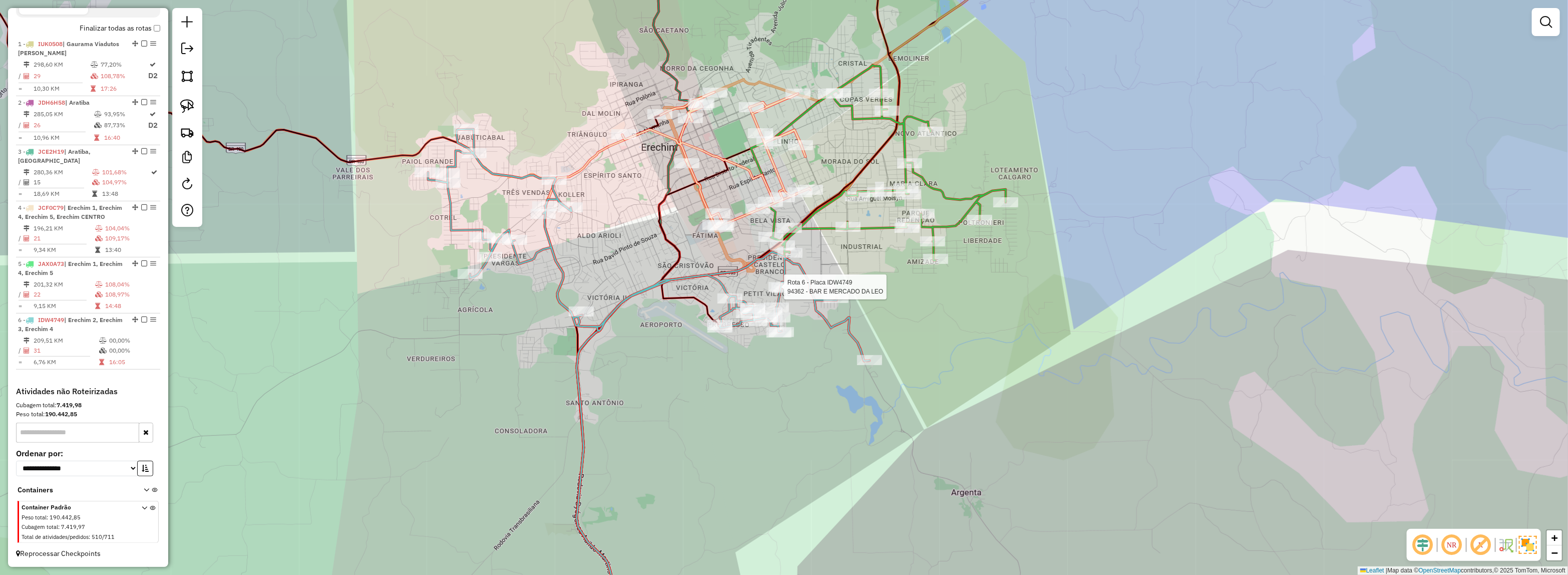
select select "*********"
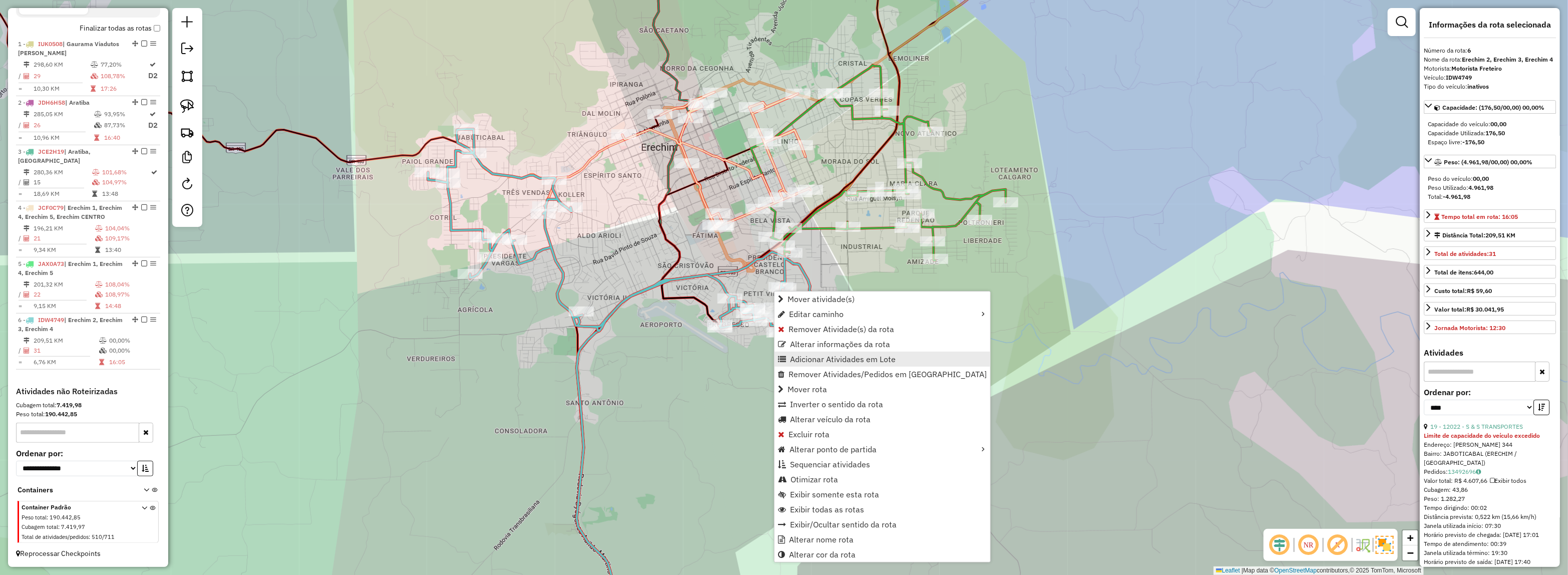
click at [819, 356] on span "Adicionar Atividades em Lote" at bounding box center [843, 359] width 106 height 8
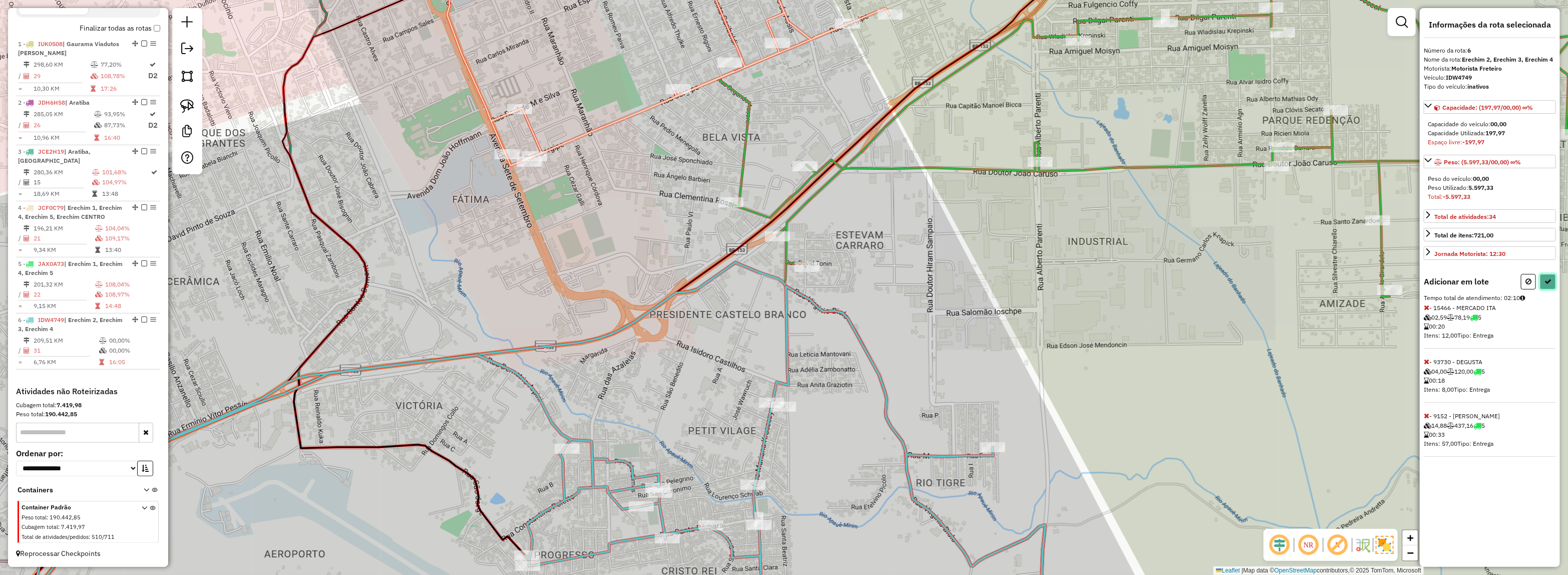
click at [1551, 279] on button at bounding box center [1547, 282] width 16 height 16
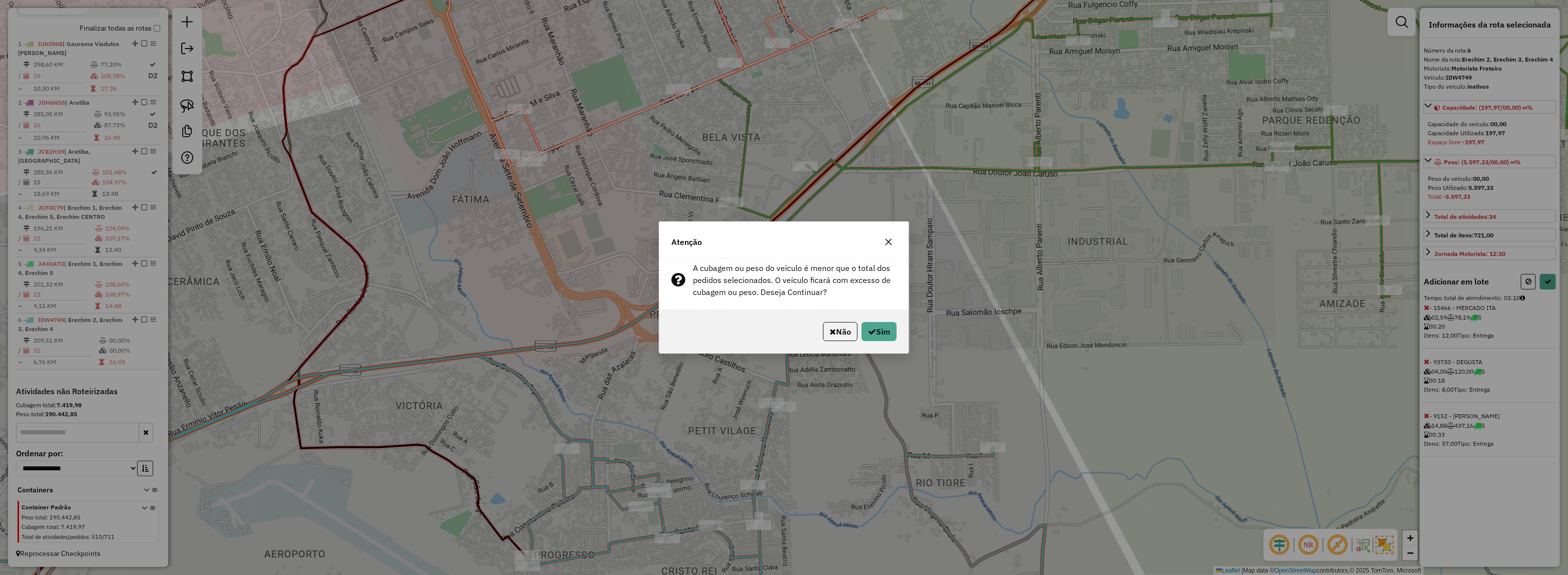
click at [887, 342] on div "Não Sim" at bounding box center [784, 331] width 249 height 43
click at [874, 329] on button "Sim" at bounding box center [879, 332] width 35 height 19
select select "*********"
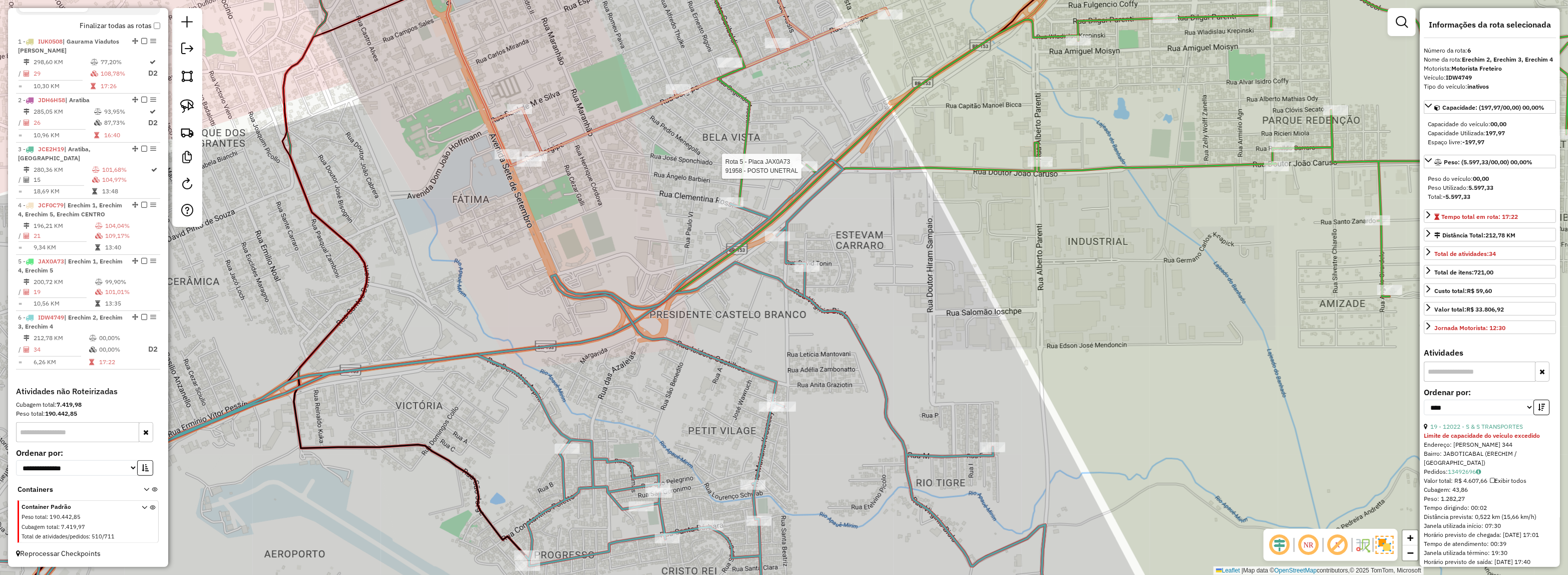
scroll to position [378, 0]
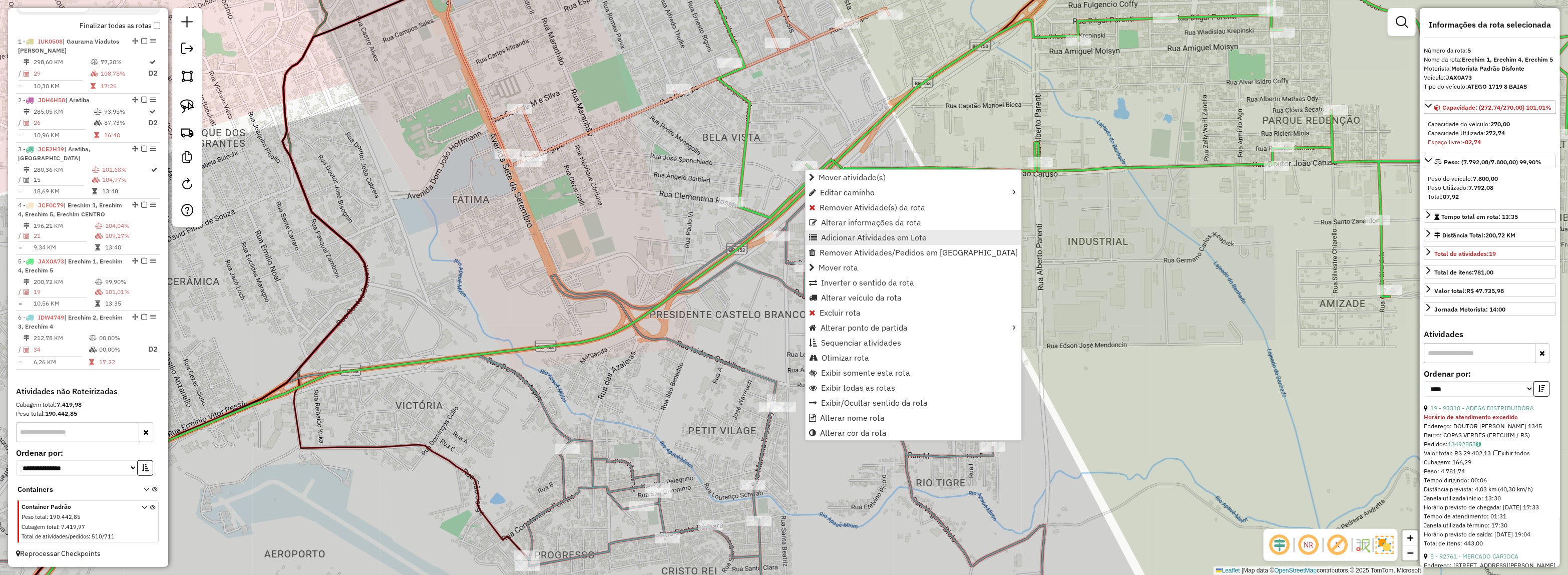
click at [849, 236] on span "Adicionar Atividades em Lote" at bounding box center [874, 237] width 106 height 8
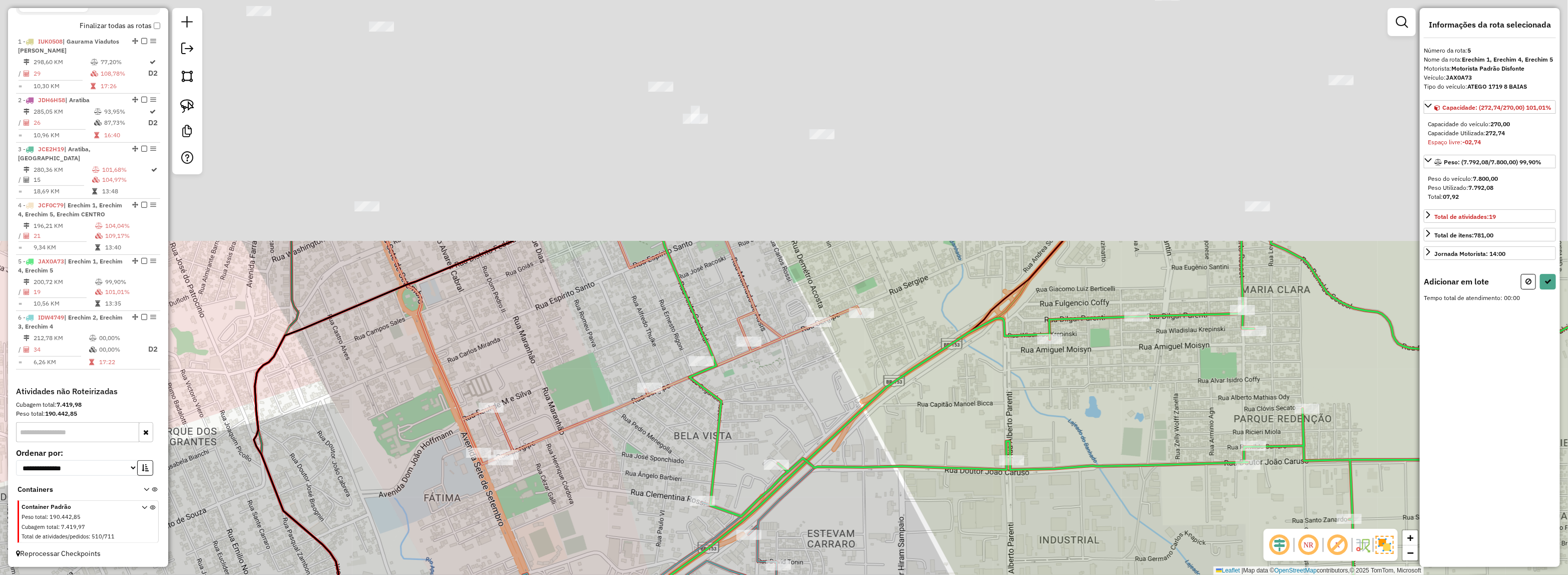
drag, startPoint x: 972, startPoint y: 109, endPoint x: 943, endPoint y: 419, distance: 311.4
click at [943, 419] on div "Janela de atendimento Grade de atendimento Capacidade Transportadoras Veículos …" at bounding box center [784, 287] width 1568 height 575
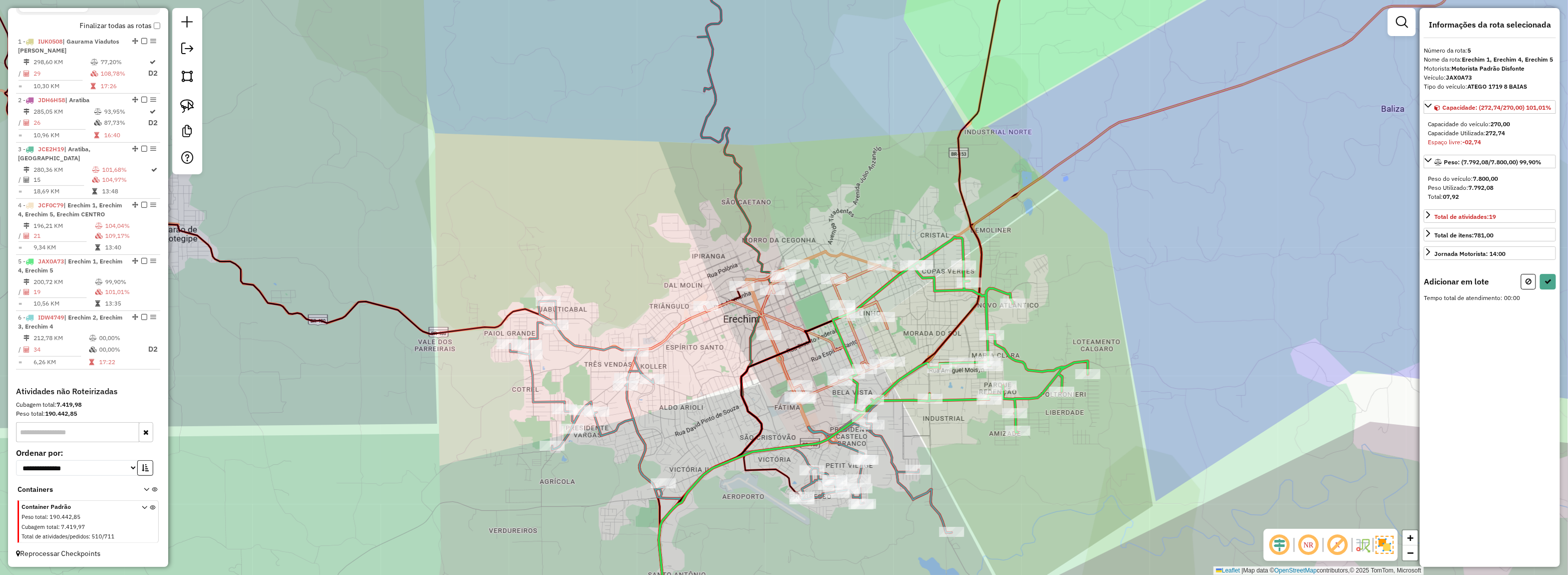
drag, startPoint x: 969, startPoint y: 301, endPoint x: 946, endPoint y: 334, distance: 40.2
click at [946, 334] on icon at bounding box center [835, 321] width 354 height 690
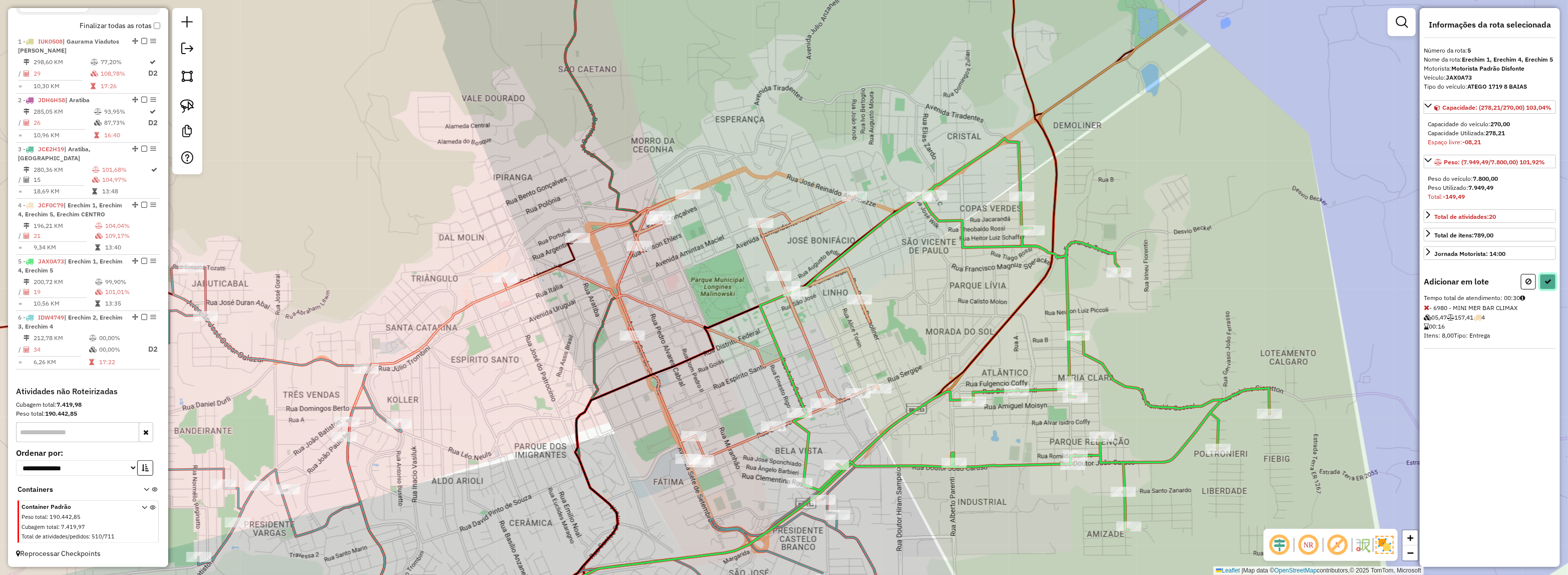
click at [1547, 283] on icon at bounding box center [1548, 281] width 7 height 7
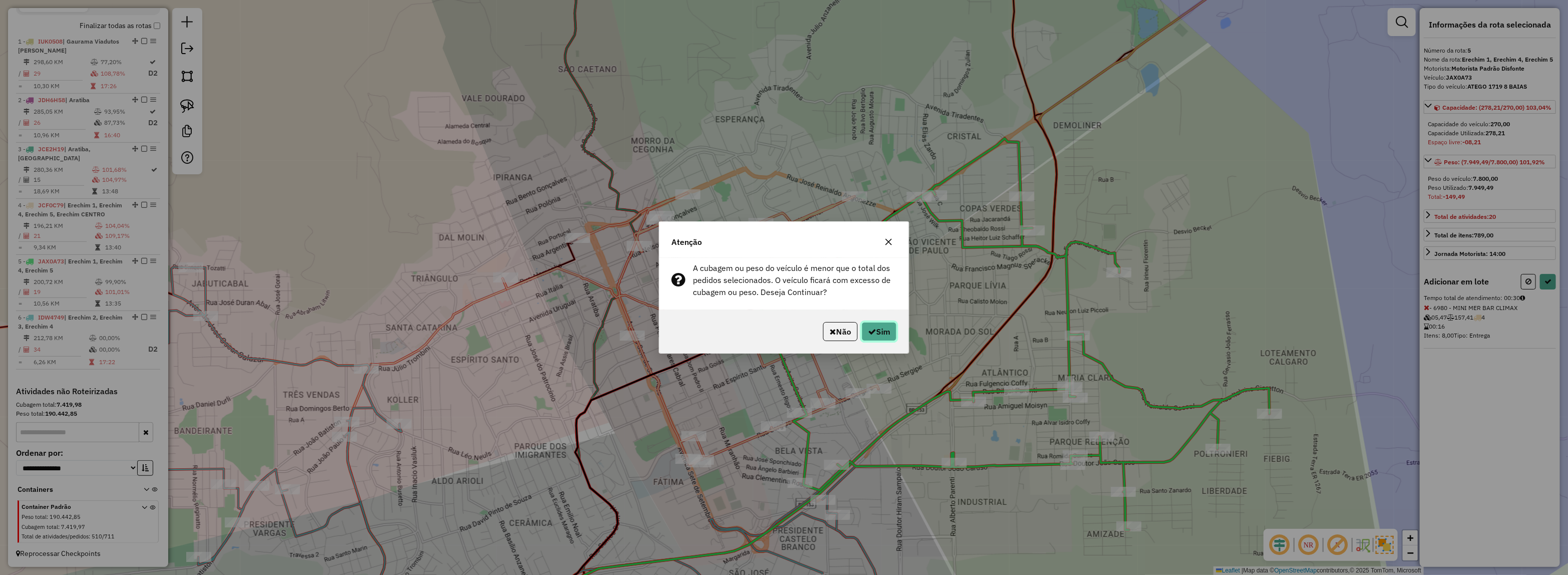
click at [889, 327] on button "Sim" at bounding box center [879, 332] width 35 height 19
select select "*********"
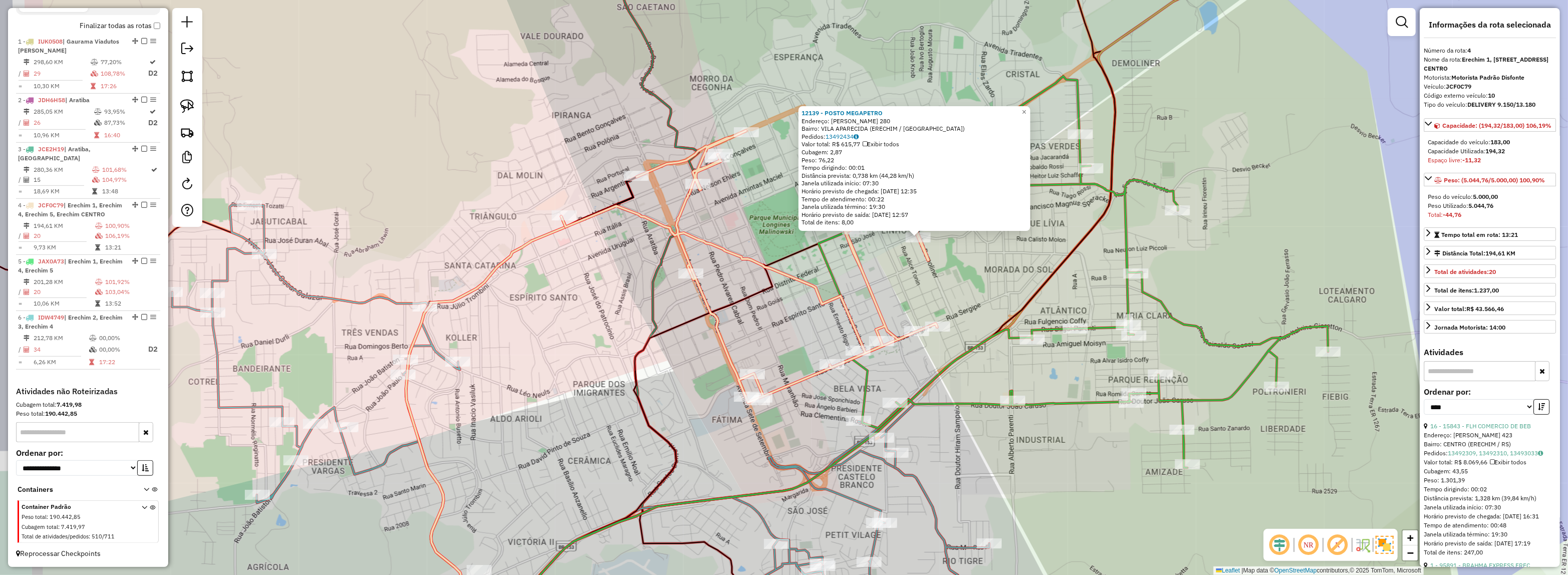
drag, startPoint x: 772, startPoint y: 339, endPoint x: 766, endPoint y: 326, distance: 14.3
click at [970, 269] on div "12139 - POSTO MEGAPETRO Endereço: CARLOS DEMOLINER 280 Bairro: VILA APARECIDA (…" at bounding box center [784, 287] width 1568 height 575
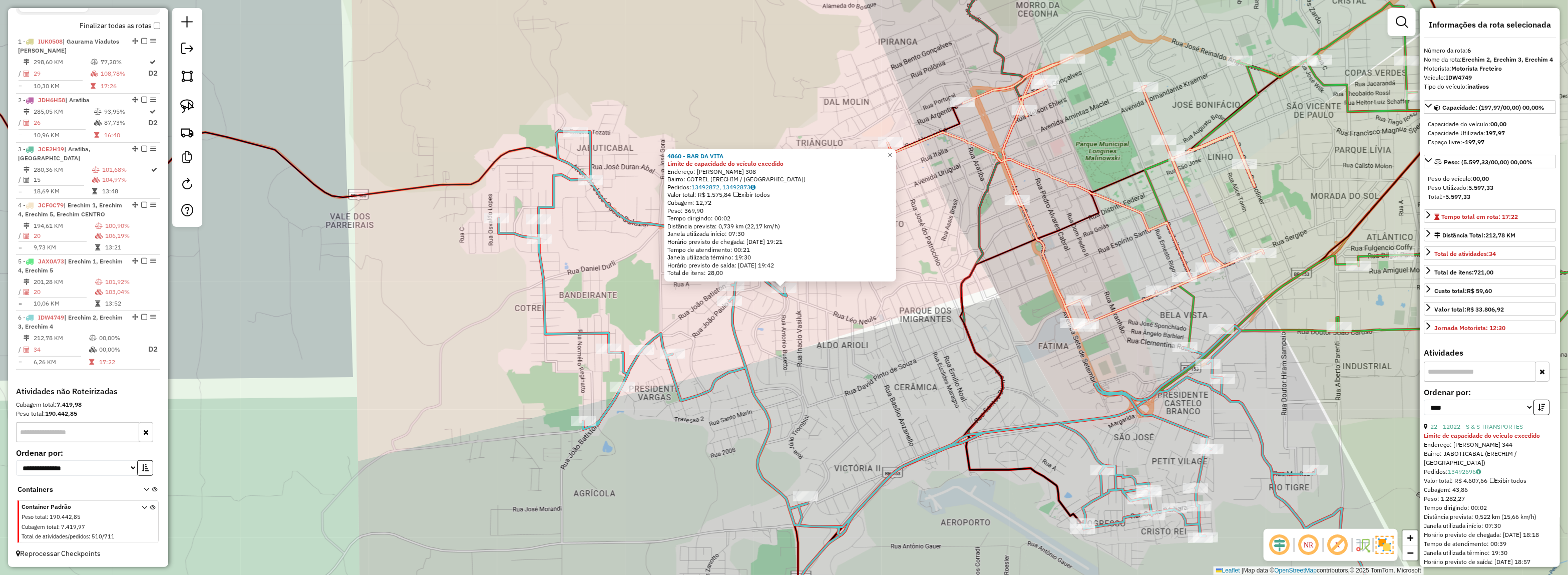
drag, startPoint x: 851, startPoint y: 356, endPoint x: 830, endPoint y: 341, distance: 25.8
click at [851, 356] on div "4860 - BAR DA VITA Limite de capacidade do veículo excedido Endereço: WILMAR LU…" at bounding box center [784, 287] width 1568 height 575
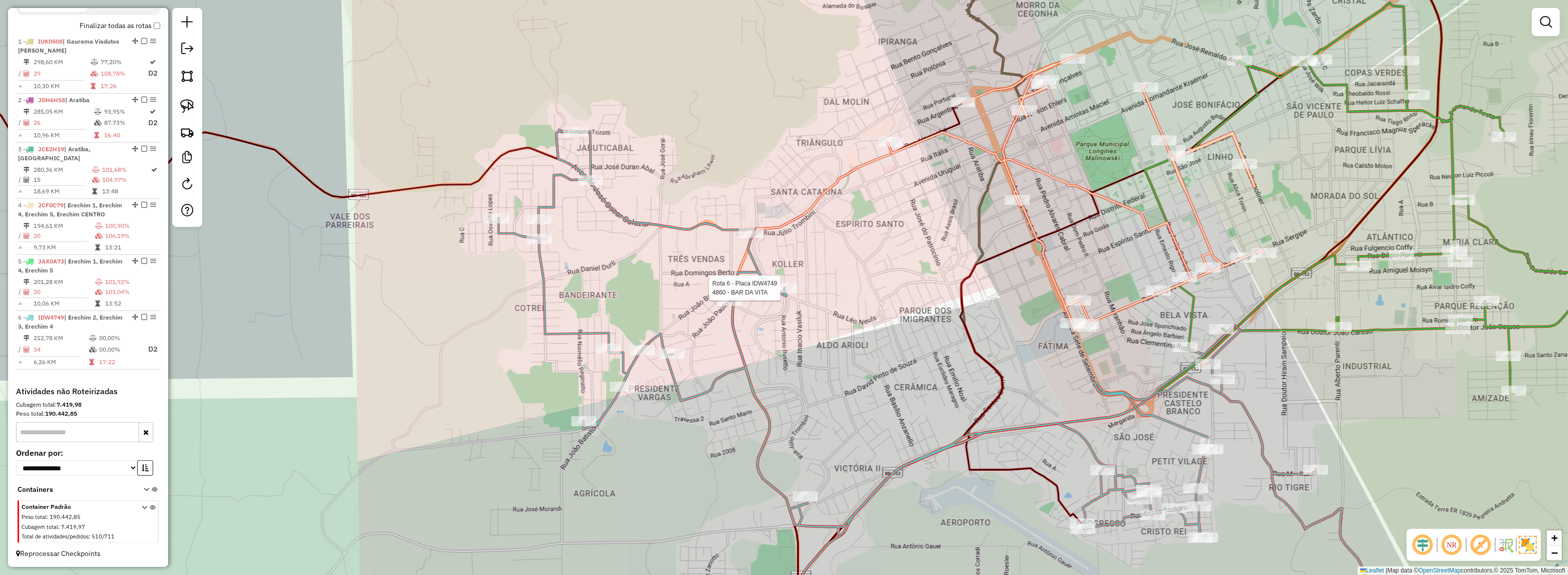
select select "*********"
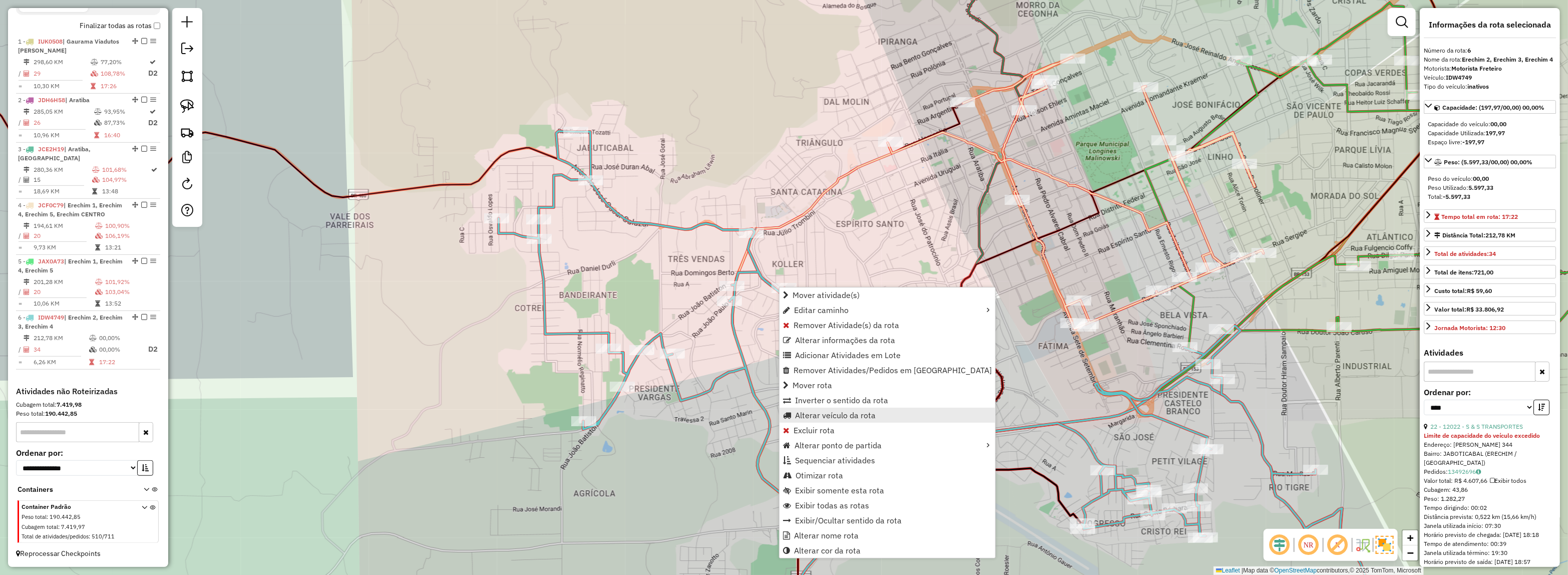
click at [809, 413] on span "Alterar veículo da rota" at bounding box center [835, 415] width 81 height 8
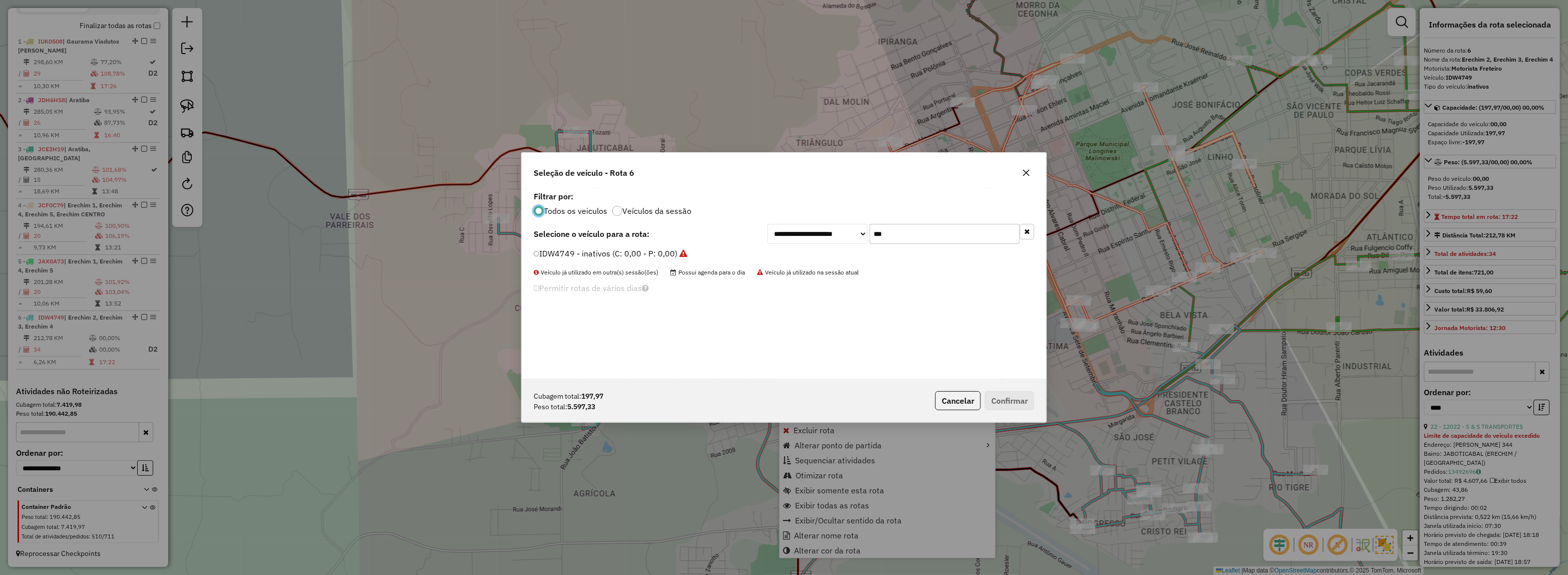
scroll to position [5, 3]
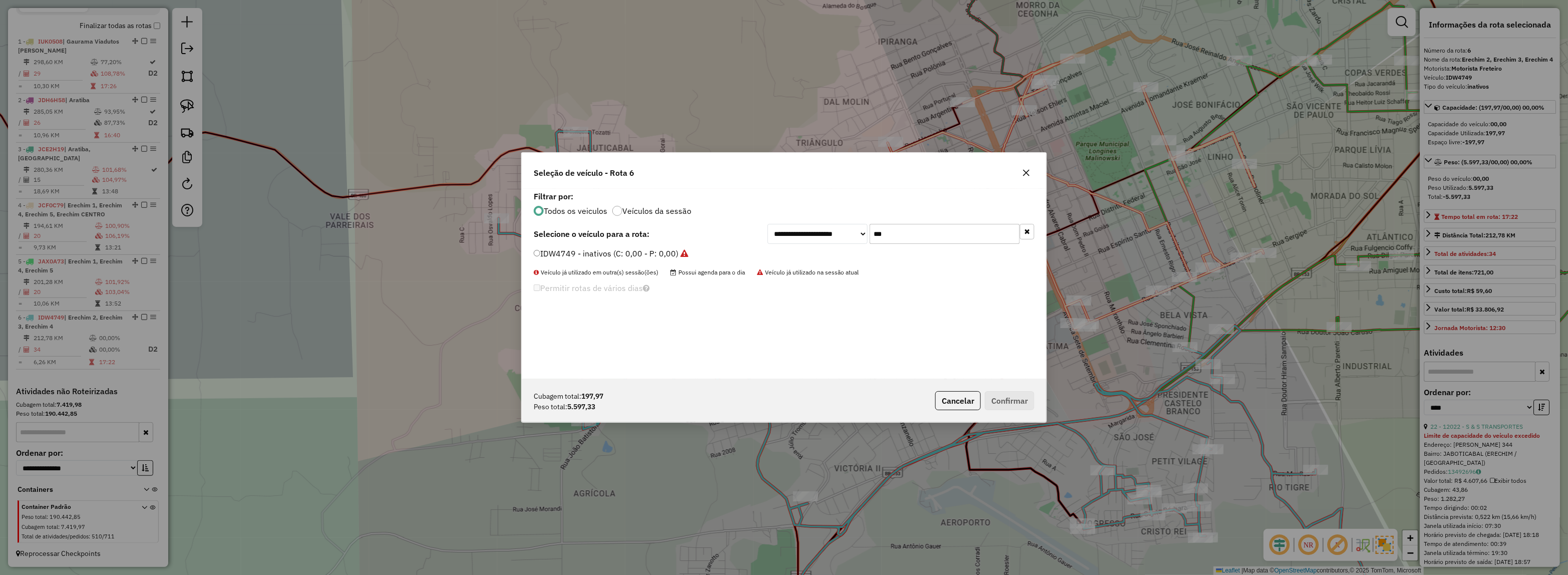
drag, startPoint x: 890, startPoint y: 236, endPoint x: 792, endPoint y: 208, distance: 101.9
click at [795, 228] on div "**********" at bounding box center [901, 234] width 267 height 20
type input "****"
click at [695, 252] on label "JCF2B71 - 11 - DELIVERY 13.180 (C: 230,00 - P: 6200,00)" at bounding box center [644, 254] width 221 height 12
click at [990, 400] on button "Confirmar" at bounding box center [1009, 401] width 49 height 19
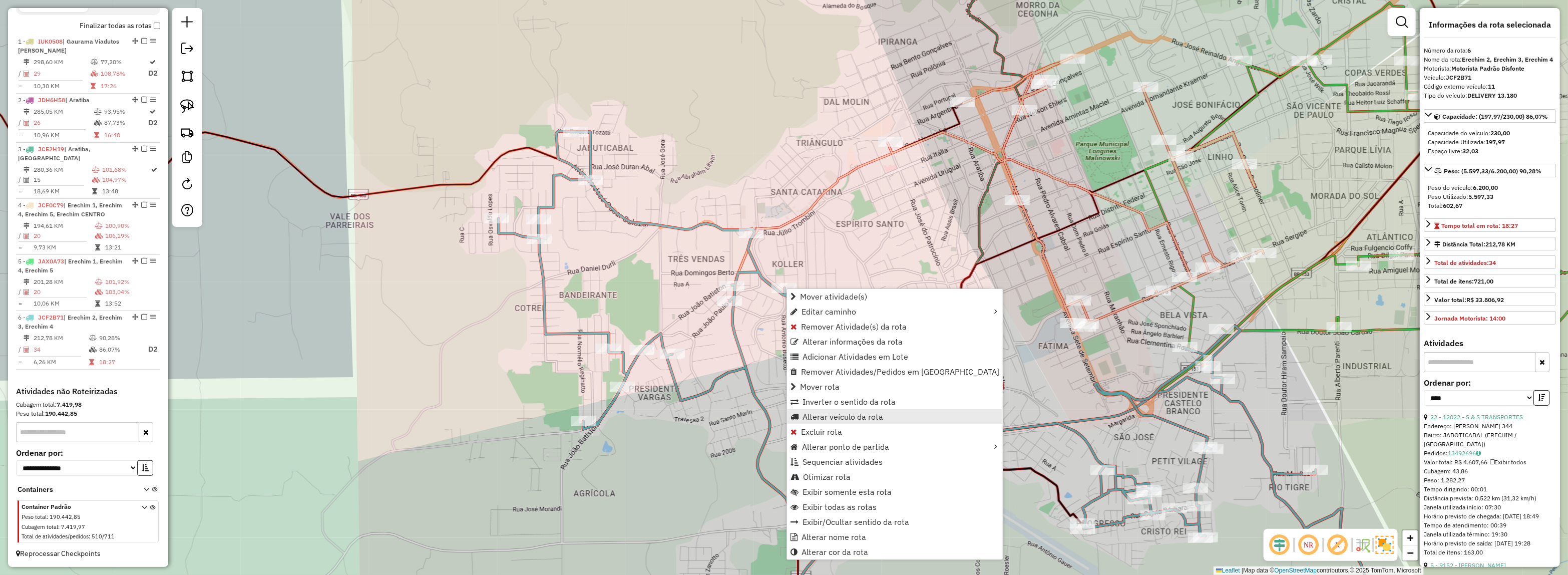
click at [835, 410] on link "Alterar veículo da rota" at bounding box center [894, 417] width 216 height 15
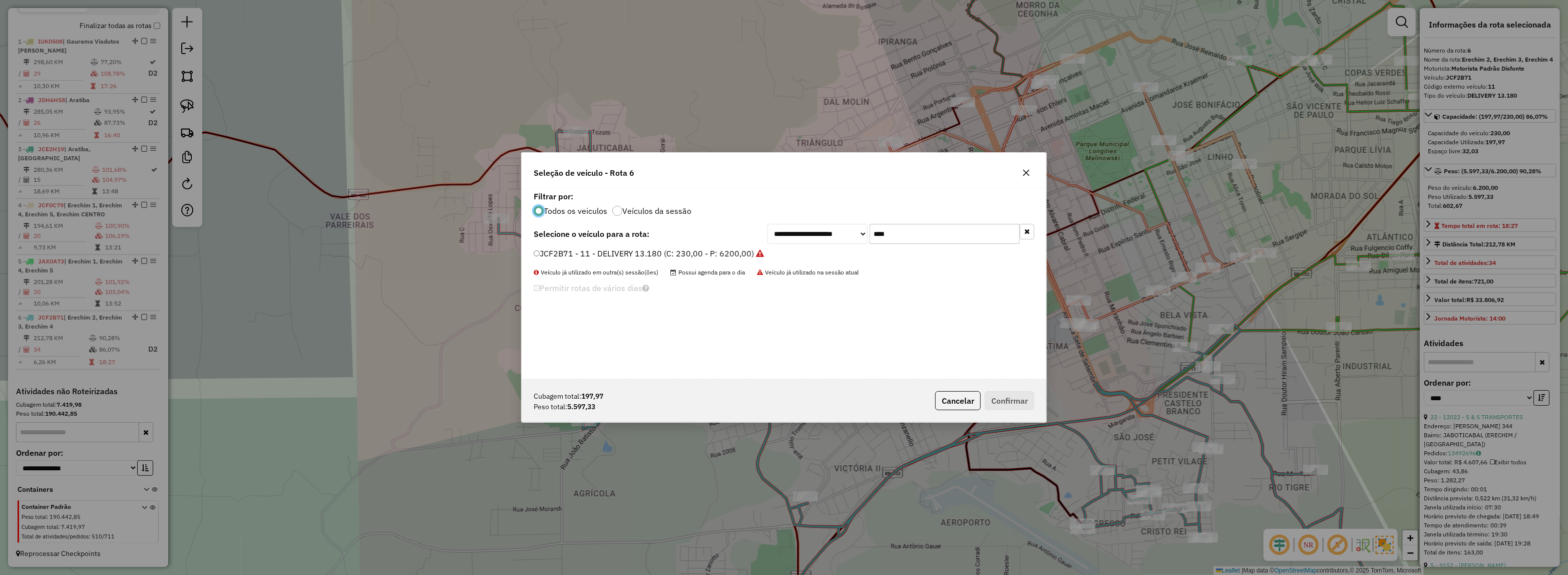
drag, startPoint x: 807, startPoint y: 241, endPoint x: 689, endPoint y: 247, distance: 118.2
click at [694, 247] on div "**********" at bounding box center [784, 284] width 525 height 191
type input "*"
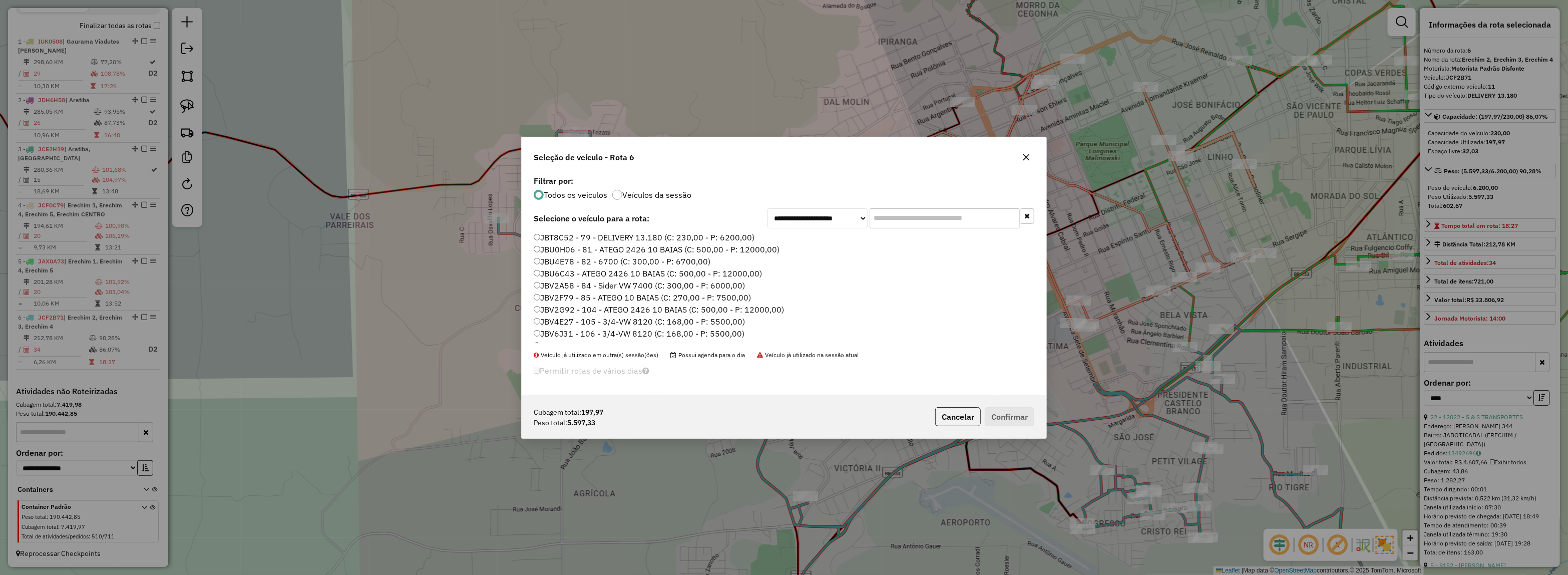
scroll to position [376, 0]
click at [666, 292] on label "JBX5I93 - 108 - DELIVERY 13.180 (C: 230,00 - P: 6200,00)" at bounding box center [646, 295] width 224 height 12
click at [1003, 417] on button "Confirmar" at bounding box center [1009, 417] width 49 height 19
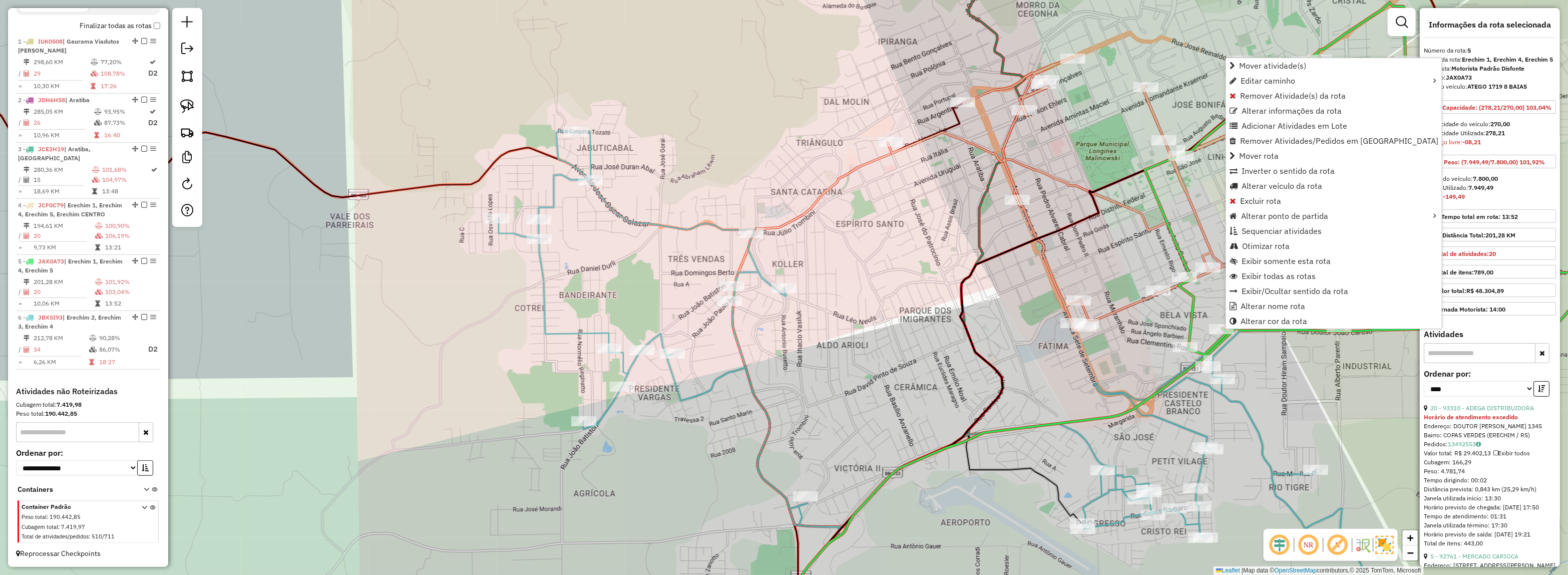
click at [1300, 391] on div "Janela de atendimento Grade de atendimento Capacidade Transportadoras Veículos …" at bounding box center [784, 287] width 1568 height 575
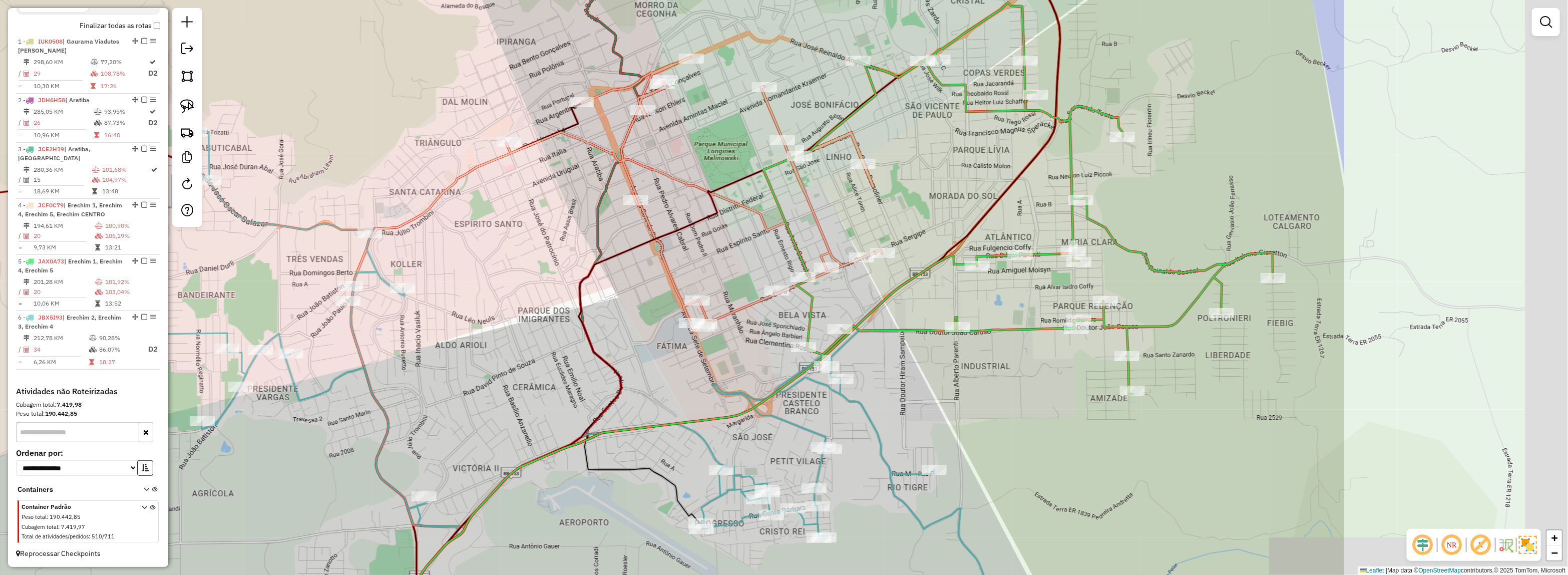
drag, startPoint x: 1301, startPoint y: 391, endPoint x: 916, endPoint y: 391, distance: 385.0
click at [916, 391] on div "Janela de atendimento Grade de atendimento Capacidade Transportadoras Veículos …" at bounding box center [784, 287] width 1568 height 575
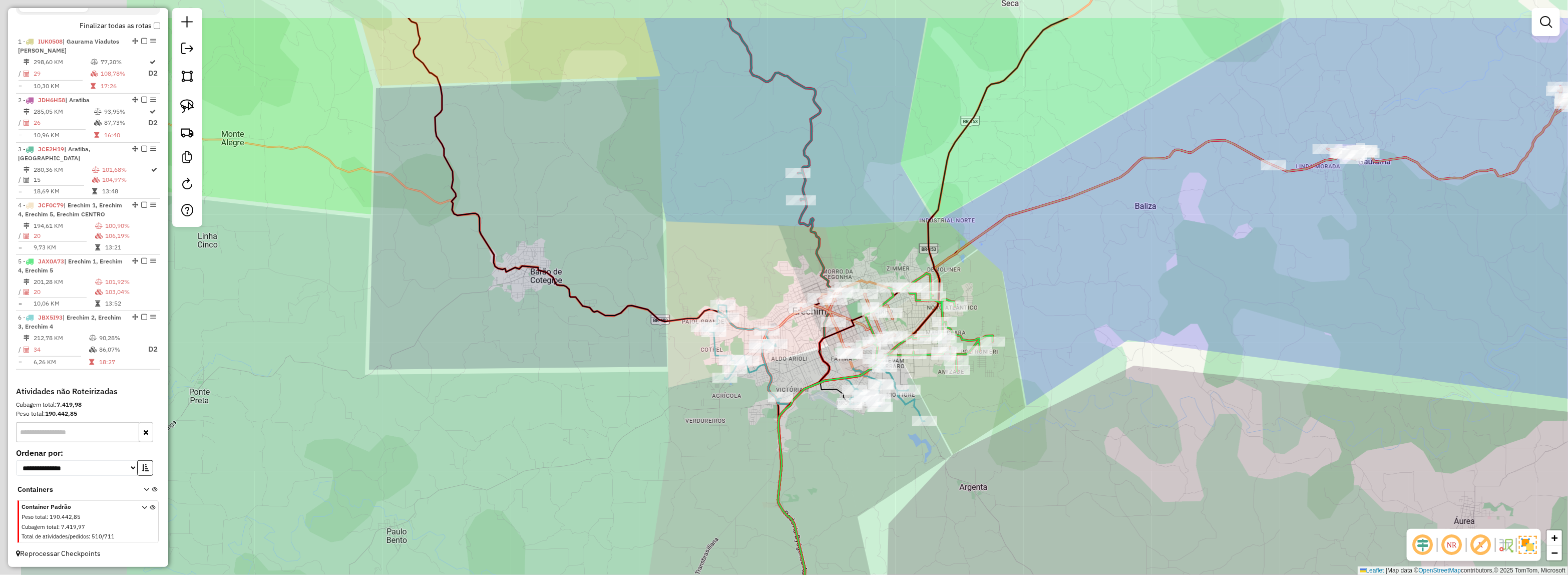
drag, startPoint x: 861, startPoint y: 161, endPoint x: 757, endPoint y: 256, distance: 140.9
click at [1033, 234] on div "Janela de atendimento Grade de atendimento Capacidade Transportadoras Veículos …" at bounding box center [784, 287] width 1568 height 575
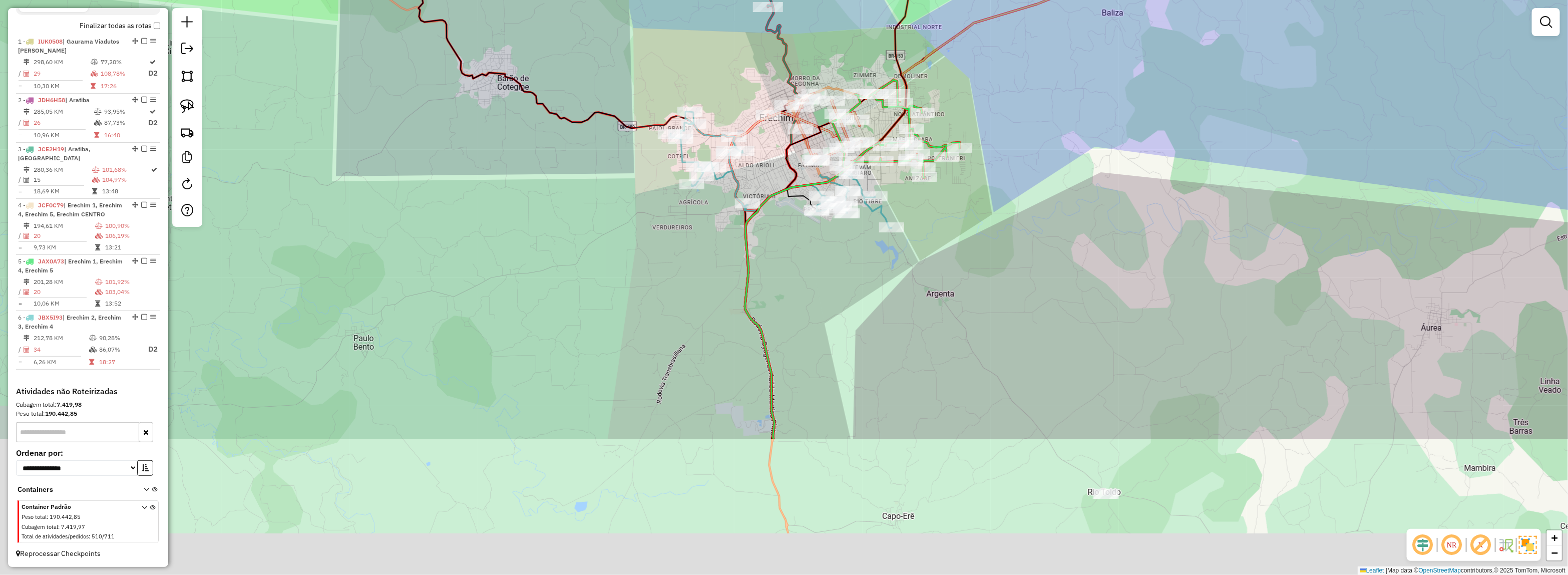
drag, startPoint x: 792, startPoint y: 280, endPoint x: 770, endPoint y: 211, distance: 72.4
click at [770, 211] on div "Janela de atendimento Grade de atendimento Capacidade Transportadoras Veículos …" at bounding box center [784, 287] width 1568 height 575
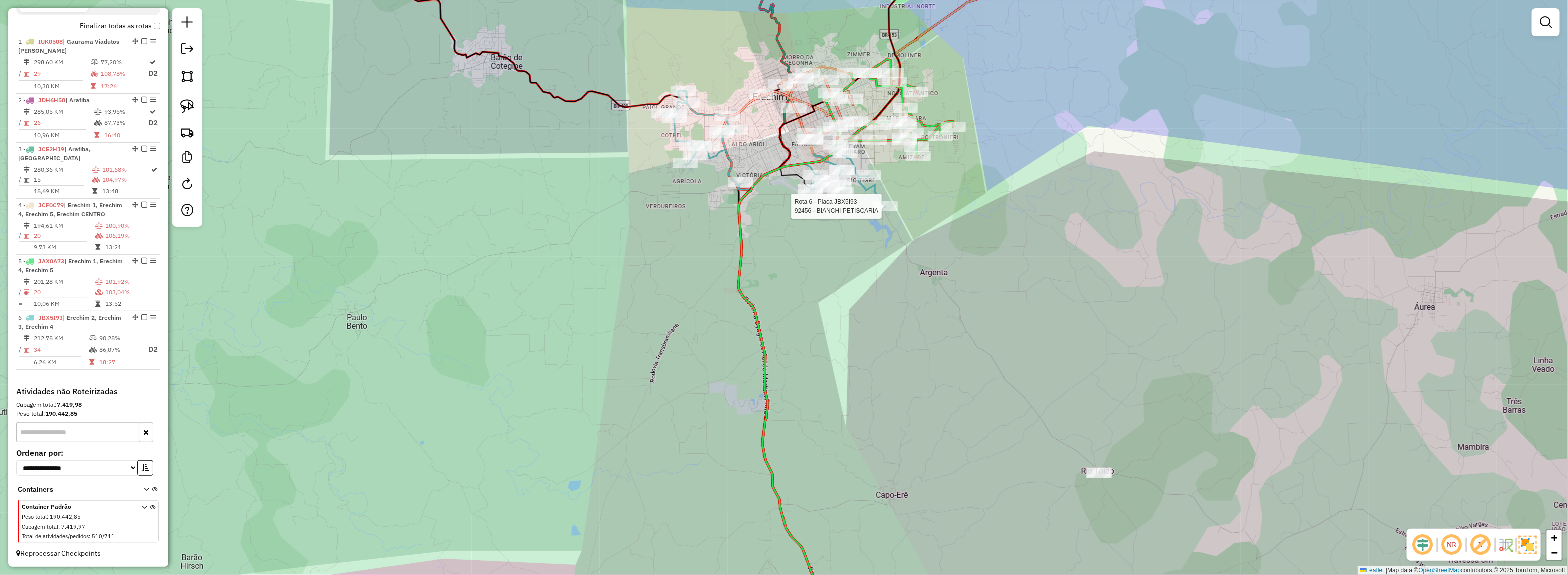
select select "*********"
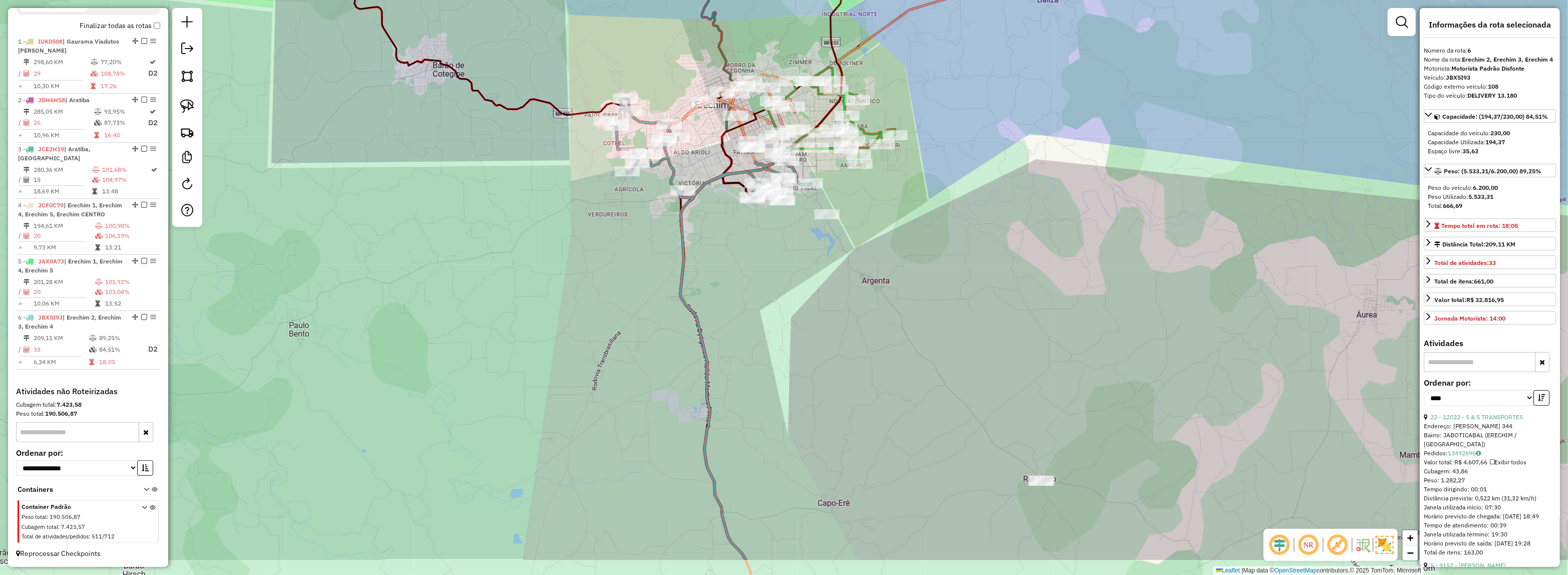
drag, startPoint x: 879, startPoint y: 308, endPoint x: 1025, endPoint y: 167, distance: 203.0
click at [1042, 154] on div "Janela de atendimento Grade de atendimento Capacidade Transportadoras Veículos …" at bounding box center [784, 287] width 1568 height 575
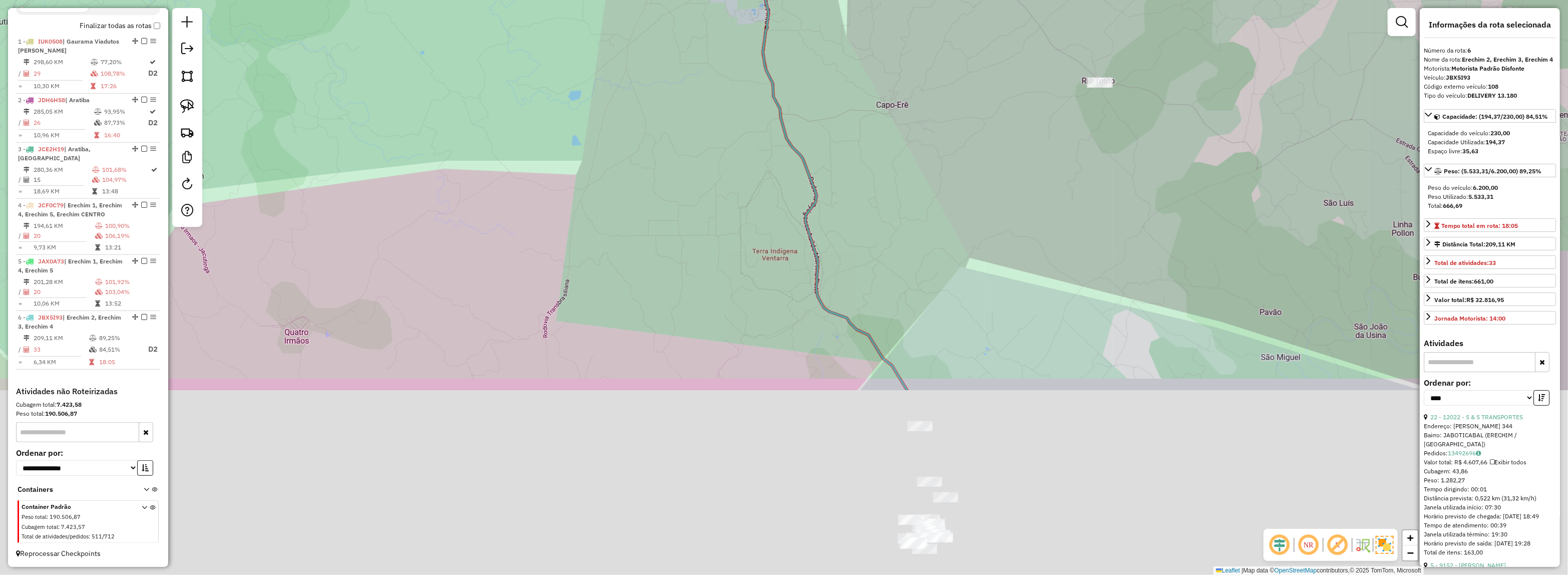
drag, startPoint x: 842, startPoint y: 129, endPoint x: 831, endPoint y: 193, distance: 64.9
click at [828, 105] on div "Janela de atendimento Grade de atendimento Capacidade Transportadoras Veículos …" at bounding box center [784, 287] width 1568 height 575
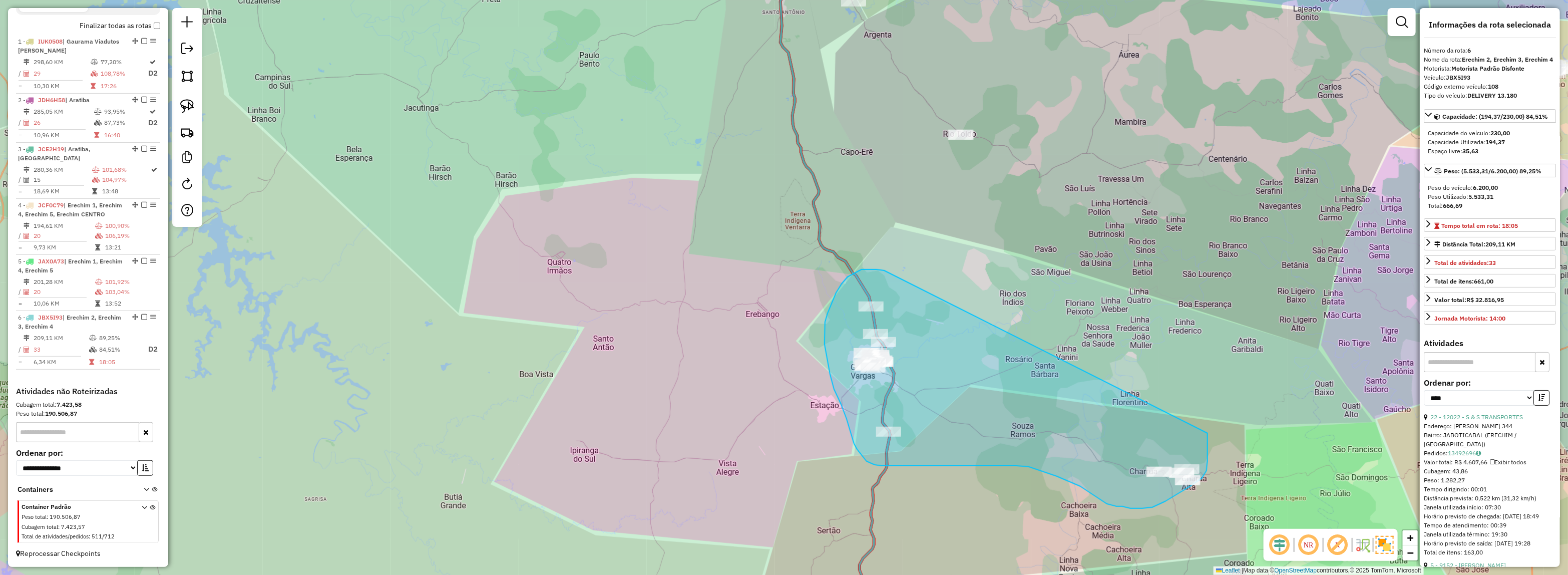
drag, startPoint x: 854, startPoint y: 273, endPoint x: 1207, endPoint y: 422, distance: 383.2
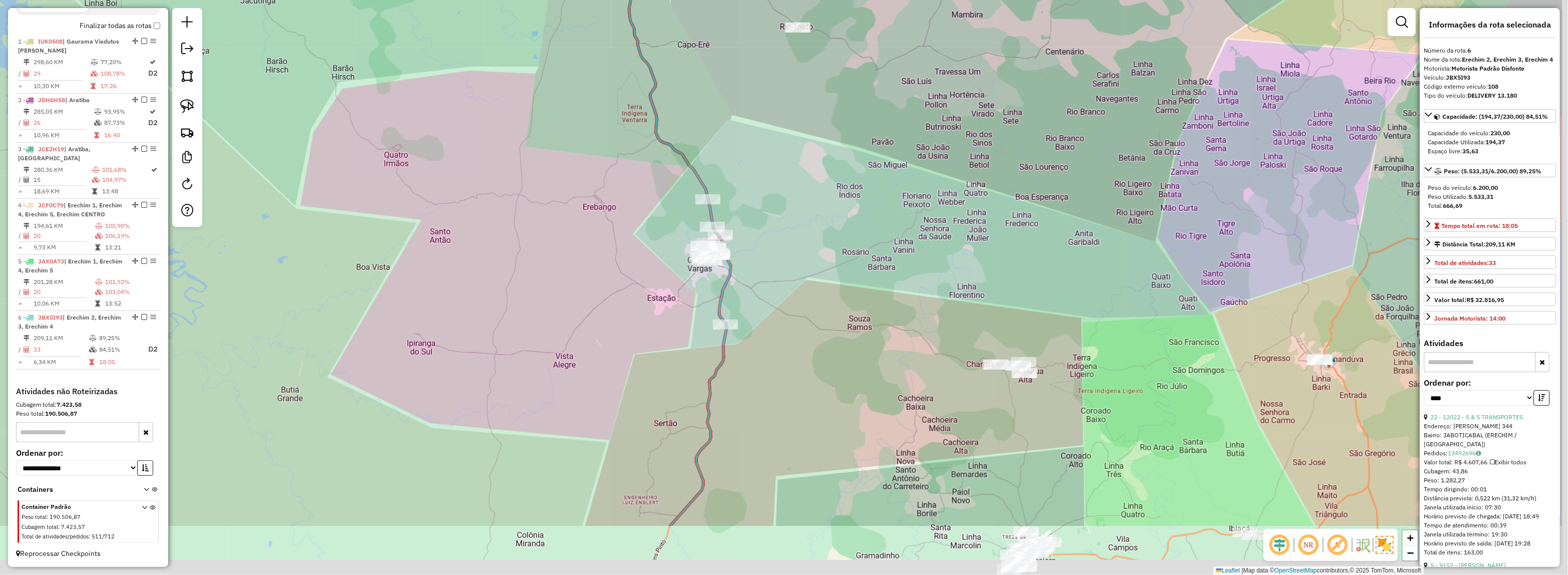
drag, startPoint x: 995, startPoint y: 324, endPoint x: 772, endPoint y: 219, distance: 246.5
click at [786, 218] on div "Janela de atendimento Grade de atendimento Capacidade Transportadoras Veículos …" at bounding box center [784, 287] width 1568 height 575
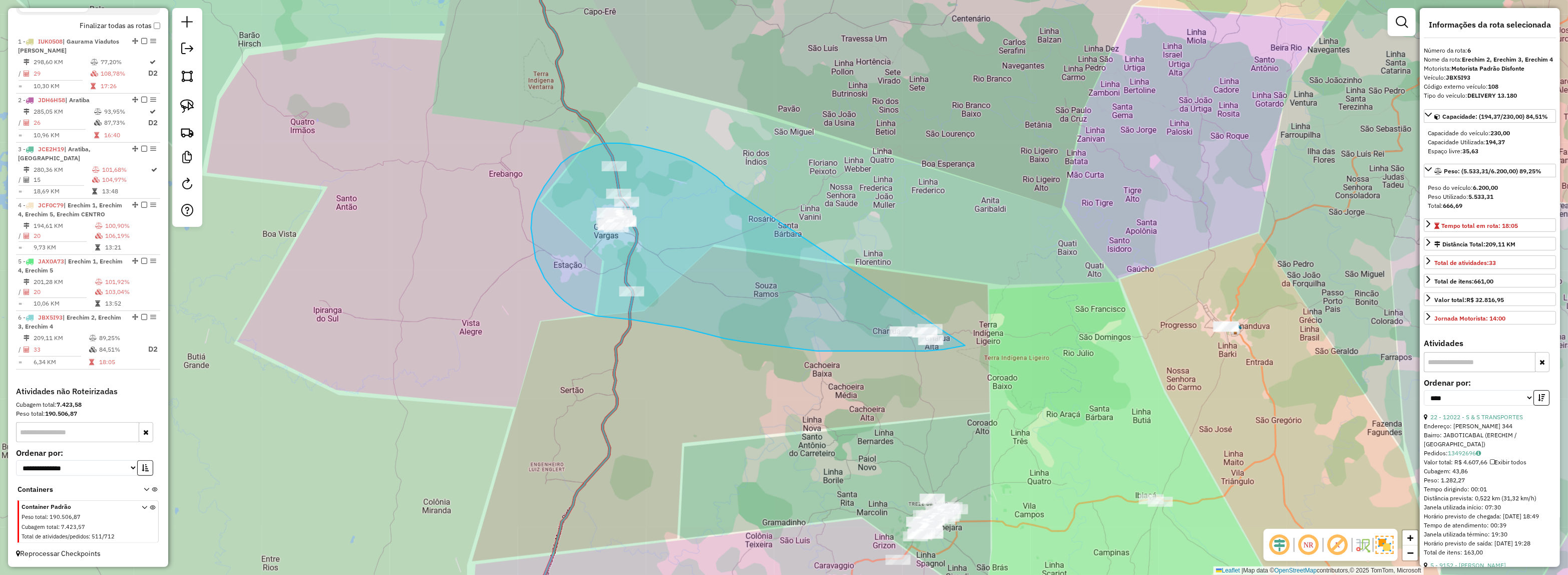
drag, startPoint x: 672, startPoint y: 154, endPoint x: 997, endPoint y: 303, distance: 357.5
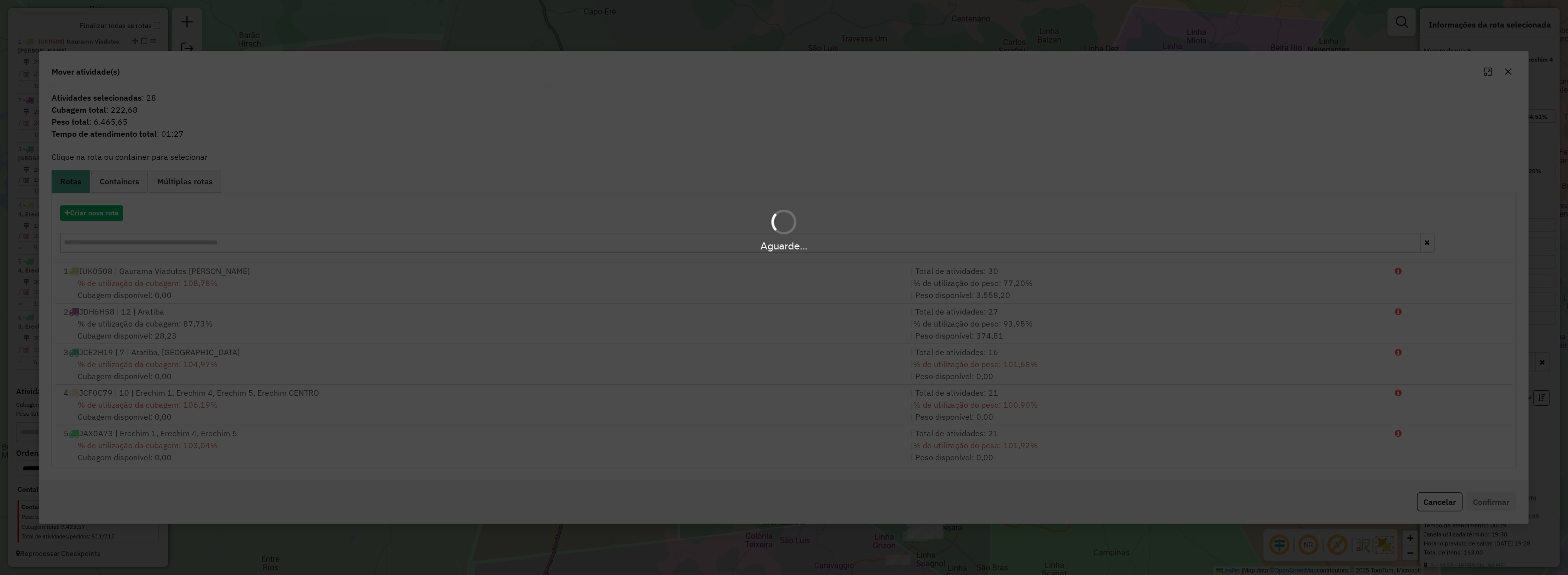
click at [97, 217] on div "Aguarde..." at bounding box center [784, 230] width 1568 height 47
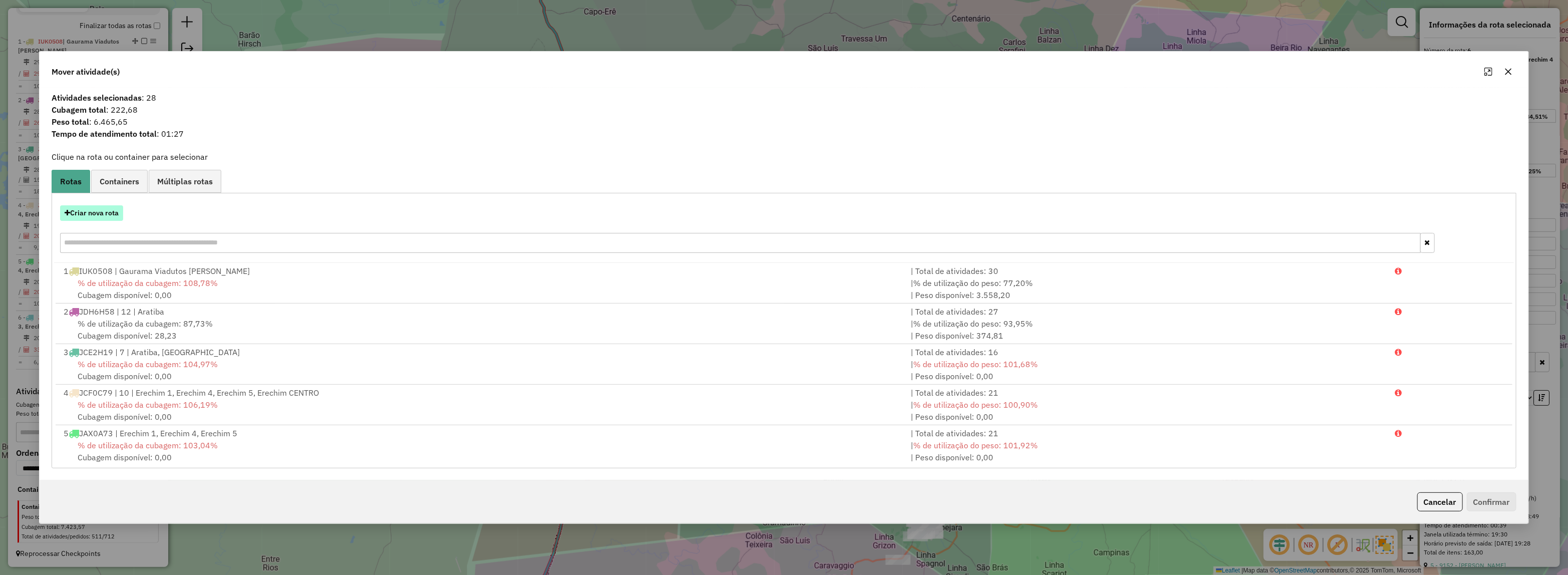
click at [94, 217] on button "Criar nova rota" at bounding box center [92, 213] width 63 height 16
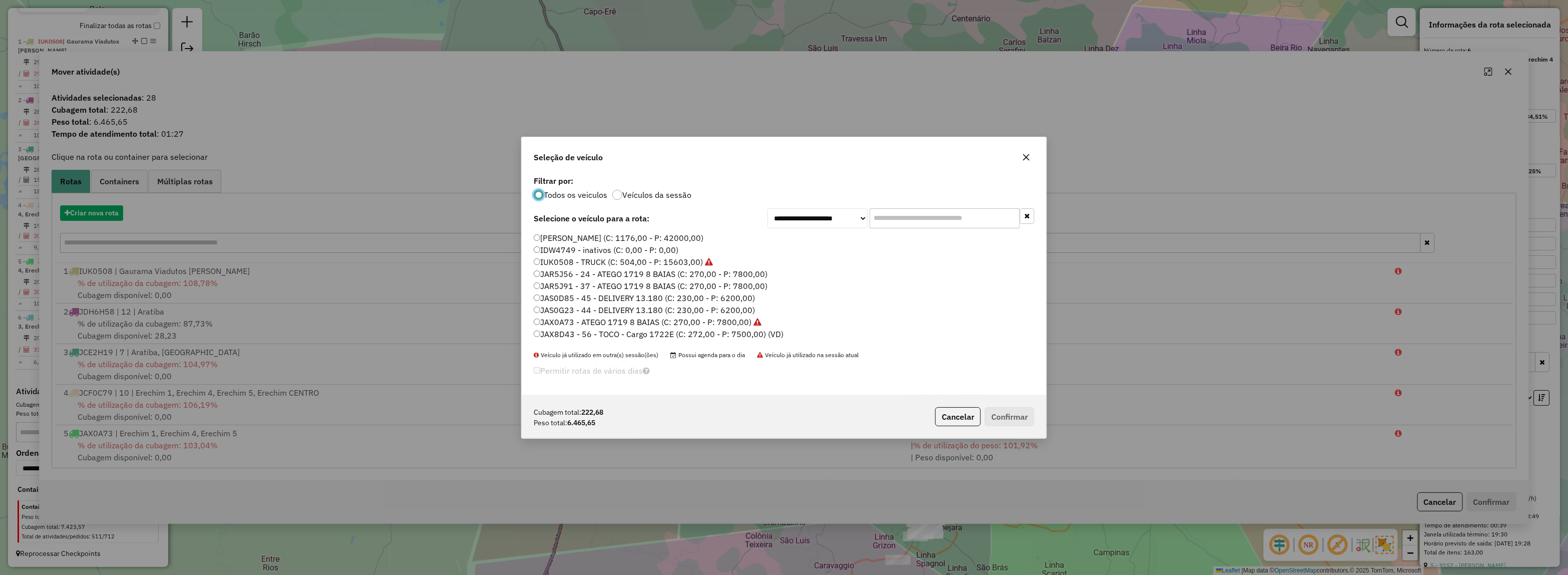
scroll to position [5, 3]
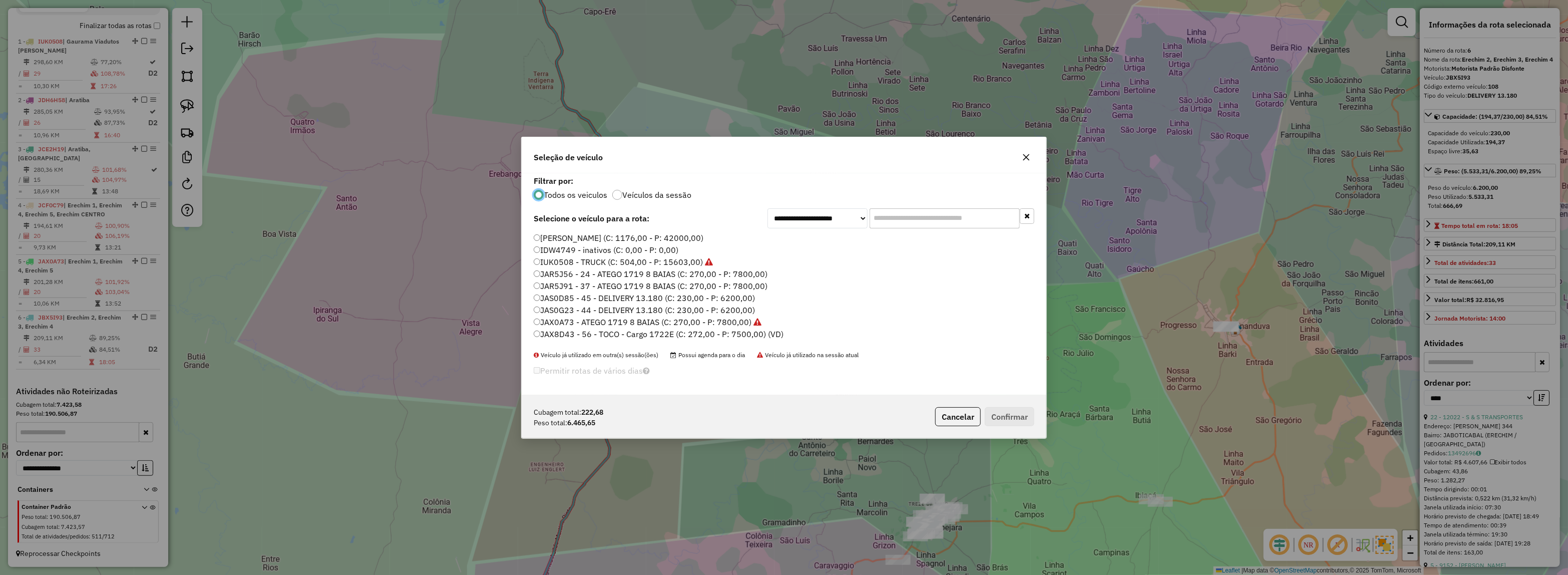
drag, startPoint x: 925, startPoint y: 221, endPoint x: 857, endPoint y: 221, distance: 68.0
click at [857, 221] on div "**********" at bounding box center [901, 218] width 267 height 20
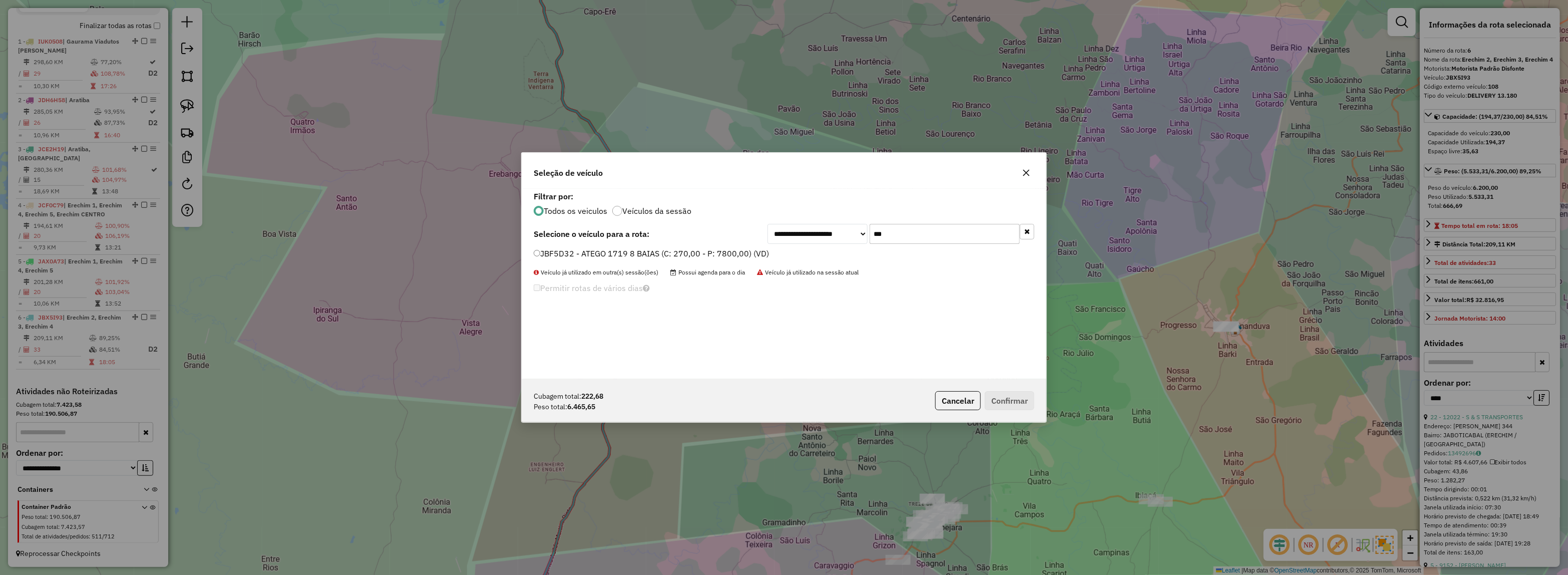
type input "***"
click at [709, 246] on div "**********" at bounding box center [784, 284] width 525 height 191
click at [685, 252] on label "JBF5D32 - ATEGO 1719 8 BAIAS (C: 270,00 - P: 7800,00) (VD)" at bounding box center [651, 254] width 235 height 12
drag, startPoint x: 1015, startPoint y: 391, endPoint x: 997, endPoint y: 394, distance: 18.2
click at [1014, 391] on button "Confirmar" at bounding box center [1009, 401] width 49 height 19
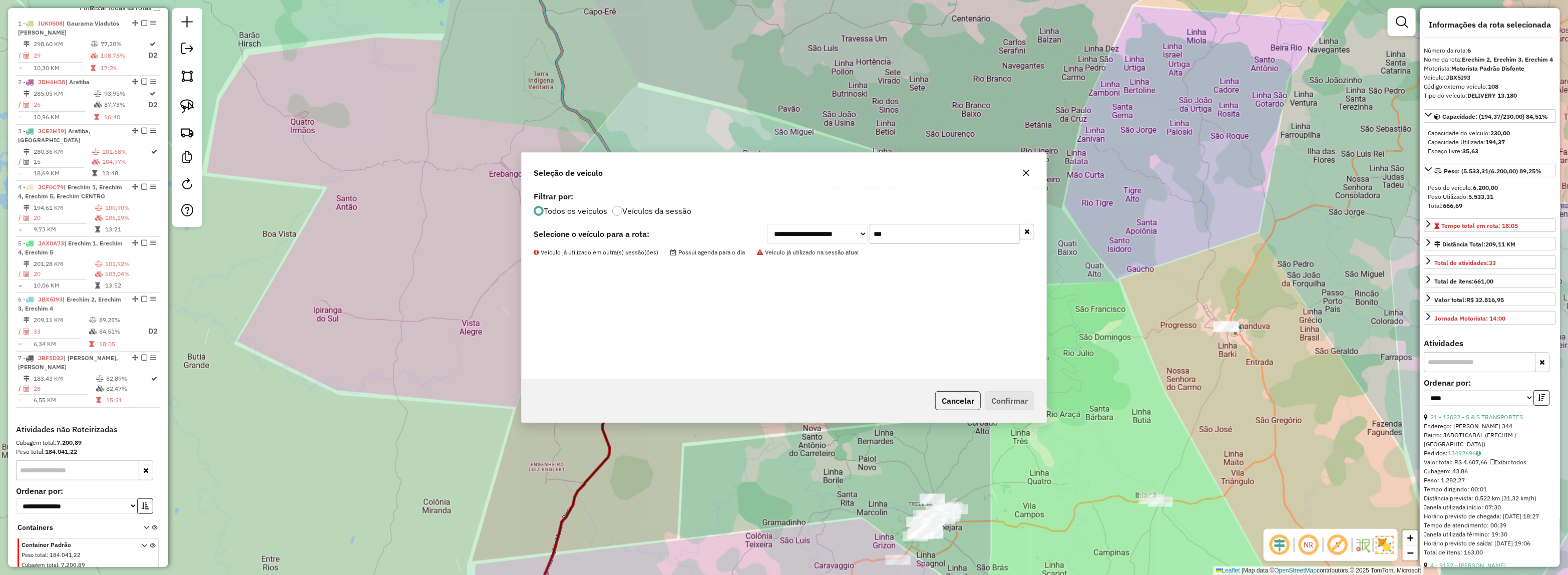
scroll to position [435, 0]
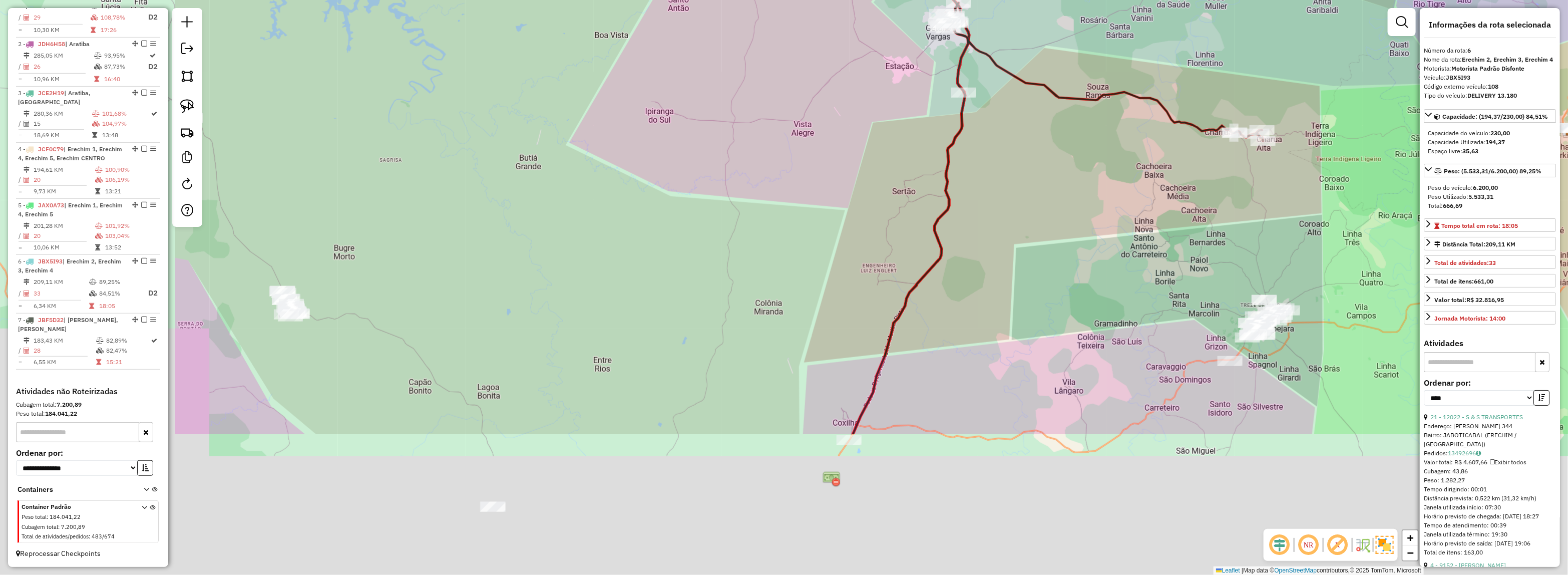
drag, startPoint x: 863, startPoint y: 345, endPoint x: 997, endPoint y: 299, distance: 141.7
click at [1040, 259] on div "Janela de atendimento Grade de atendimento Capacidade Transportadoras Veículos …" at bounding box center [784, 287] width 1568 height 575
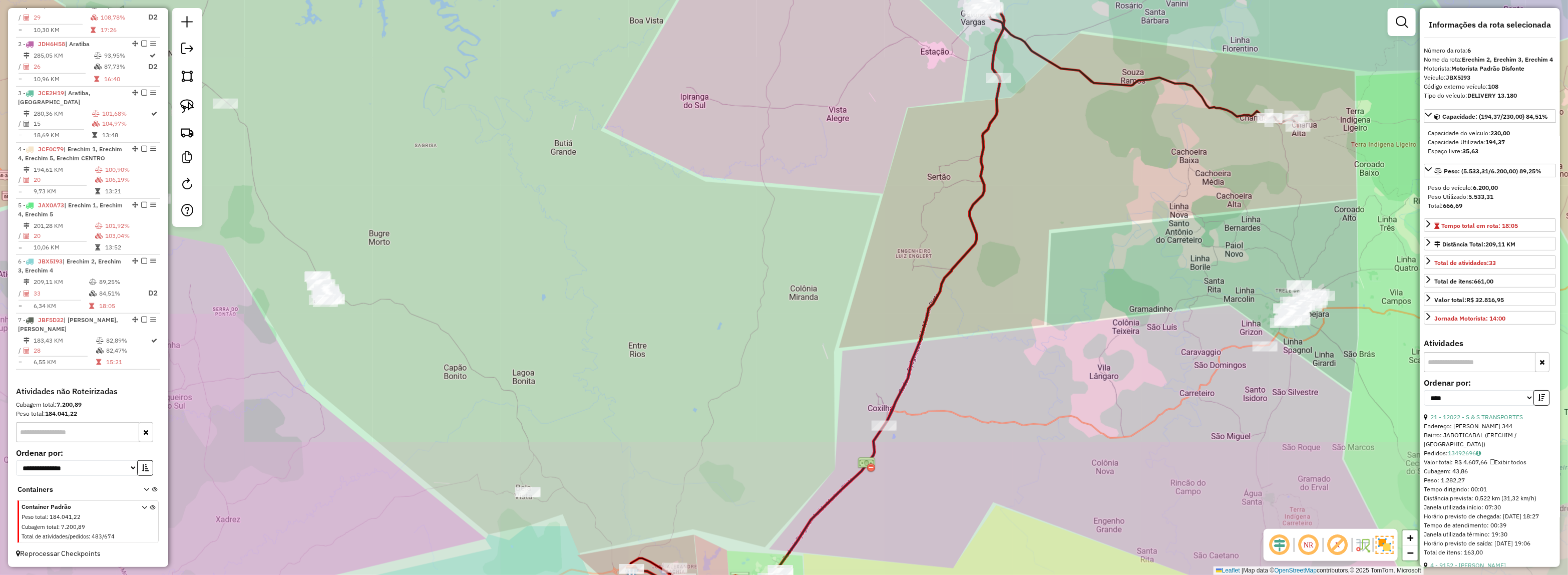
drag, startPoint x: 927, startPoint y: 304, endPoint x: 1008, endPoint y: 135, distance: 187.4
click at [1005, 123] on div "Janela de atendimento Grade de atendimento Capacidade Transportadoras Veículos …" at bounding box center [784, 287] width 1568 height 575
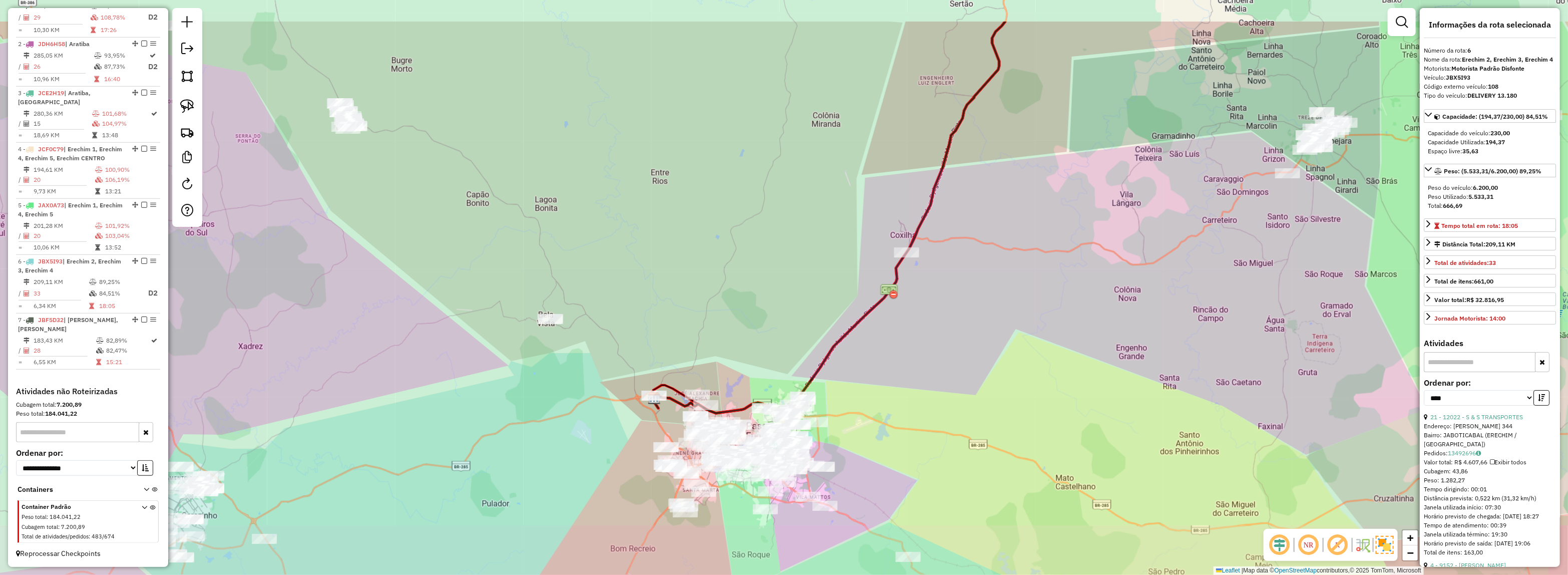
drag, startPoint x: 1047, startPoint y: 161, endPoint x: 929, endPoint y: 247, distance: 146.0
click at [929, 247] on div "Janela de atendimento Grade de atendimento Capacidade Transportadoras Veículos …" at bounding box center [784, 287] width 1568 height 575
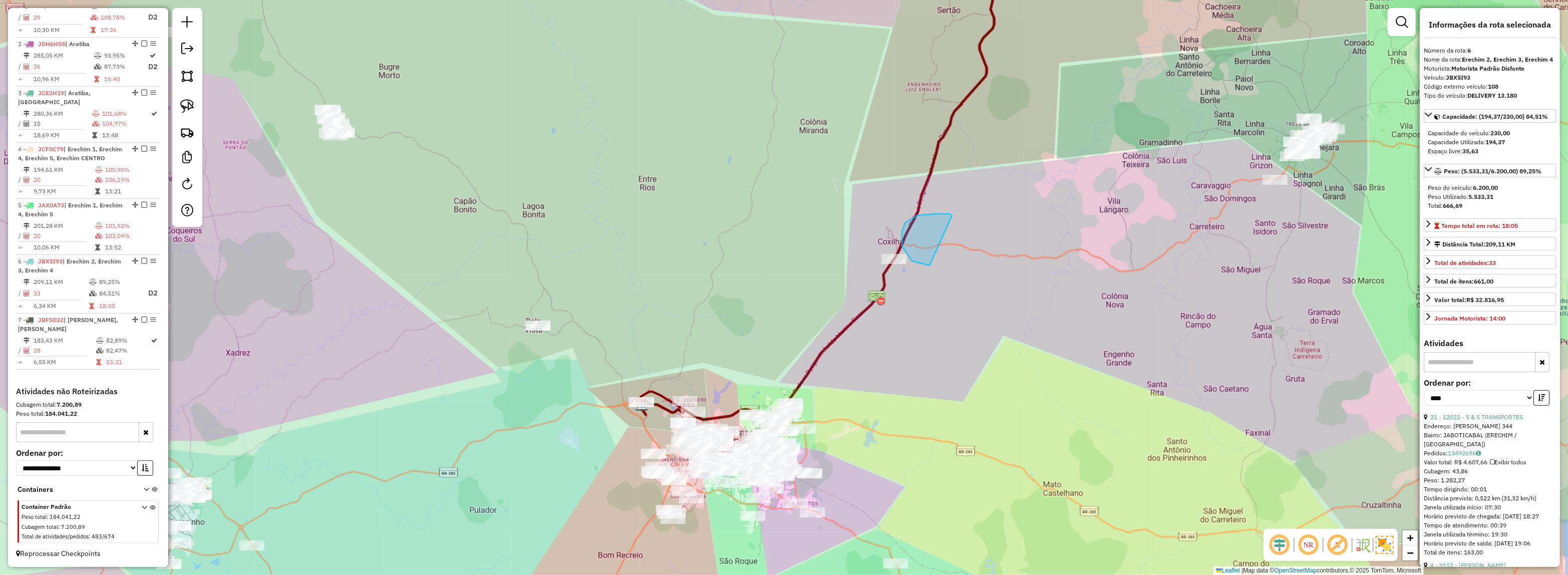
drag, startPoint x: 930, startPoint y: 265, endPoint x: 1015, endPoint y: 230, distance: 91.9
drag, startPoint x: 870, startPoint y: 289, endPoint x: 1058, endPoint y: 245, distance: 193.1
click at [1058, 245] on div "Janela de atendimento Grade de atendimento Capacidade Transportadoras Veículos …" at bounding box center [784, 287] width 1568 height 575
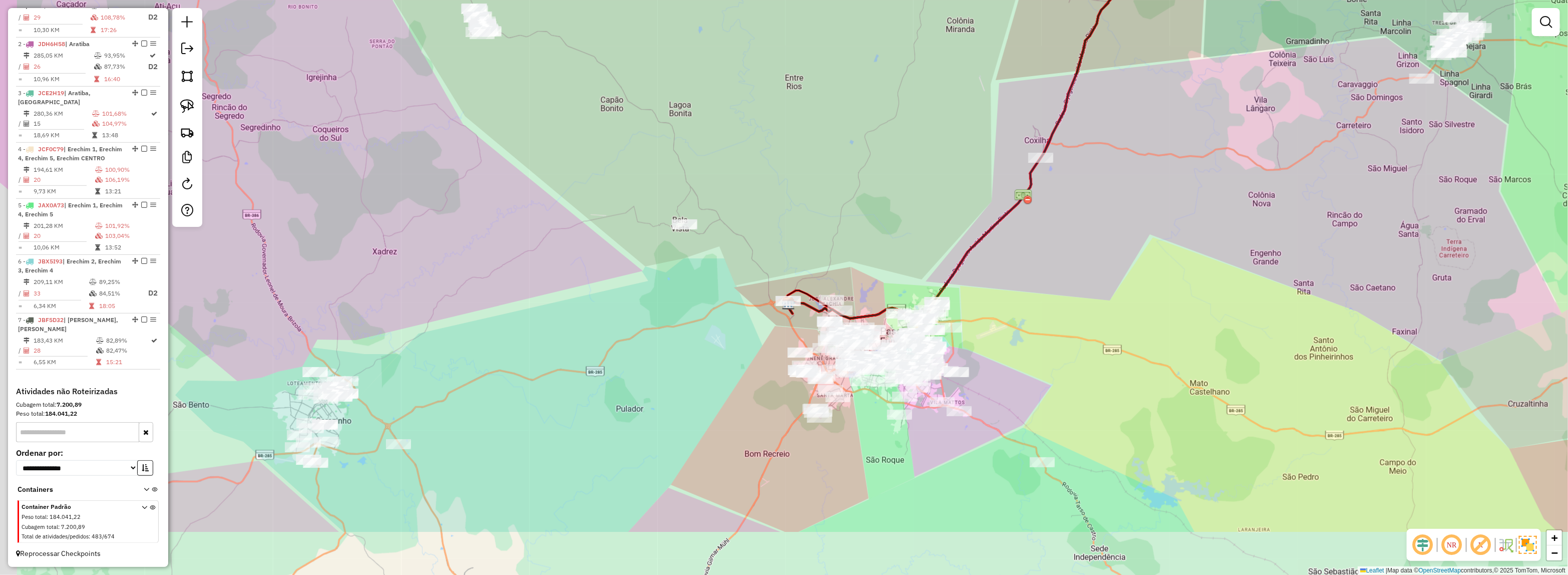
drag, startPoint x: 1009, startPoint y: 315, endPoint x: 1105, endPoint y: 265, distance: 108.2
click at [1108, 265] on div "Janela de atendimento Grade de atendimento Capacidade Transportadoras Veículos …" at bounding box center [784, 287] width 1568 height 575
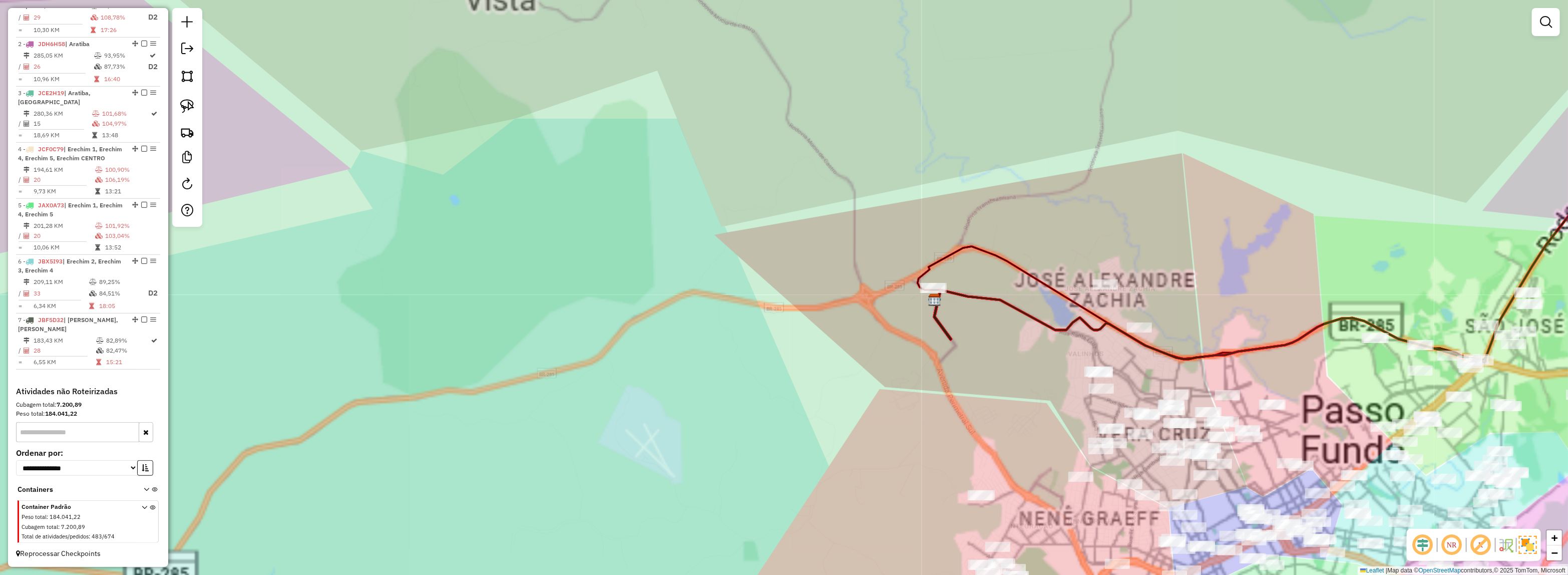
drag, startPoint x: 991, startPoint y: 254, endPoint x: 824, endPoint y: 206, distance: 173.8
click at [918, 178] on icon at bounding box center [1321, 190] width 808 height 340
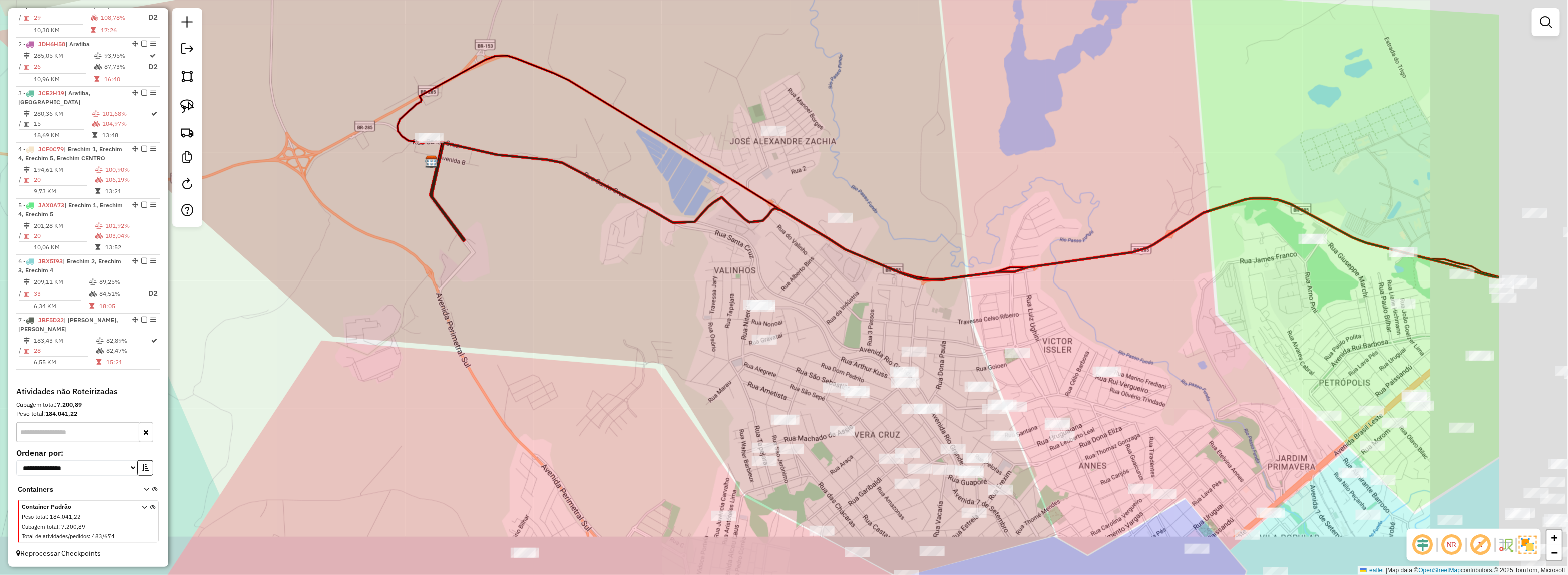
drag, startPoint x: 664, startPoint y: 249, endPoint x: 591, endPoint y: 208, distance: 83.7
click at [591, 208] on div "Janela de atendimento Grade de atendimento Capacidade Transportadoras Veículos …" at bounding box center [784, 287] width 1568 height 575
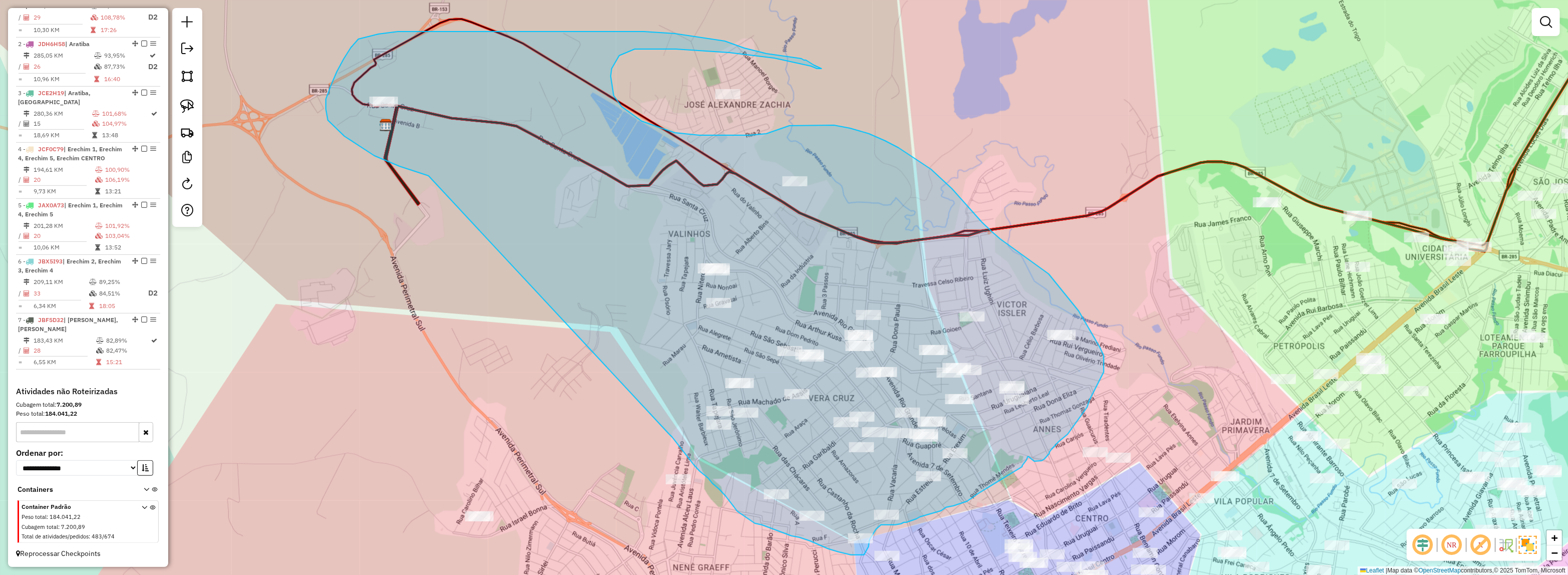
drag, startPoint x: 400, startPoint y: 167, endPoint x: 669, endPoint y: 434, distance: 379.0
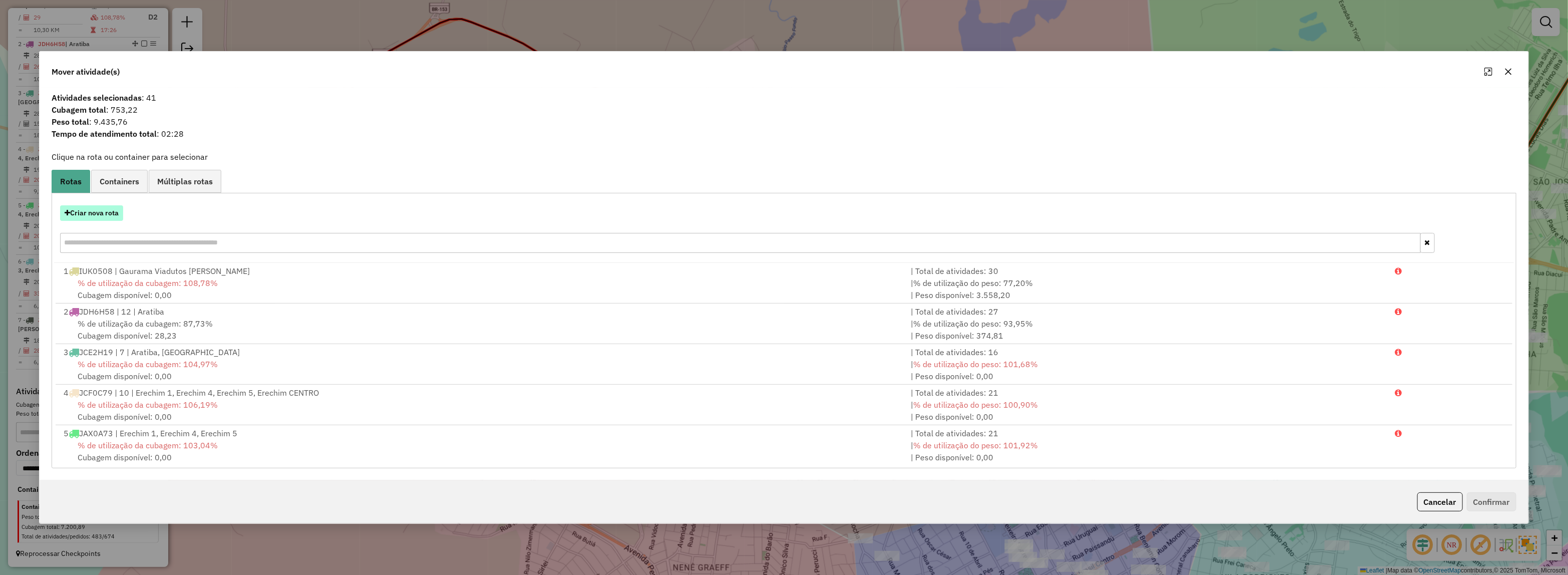
click at [88, 213] on button "Criar nova rota" at bounding box center [92, 213] width 63 height 16
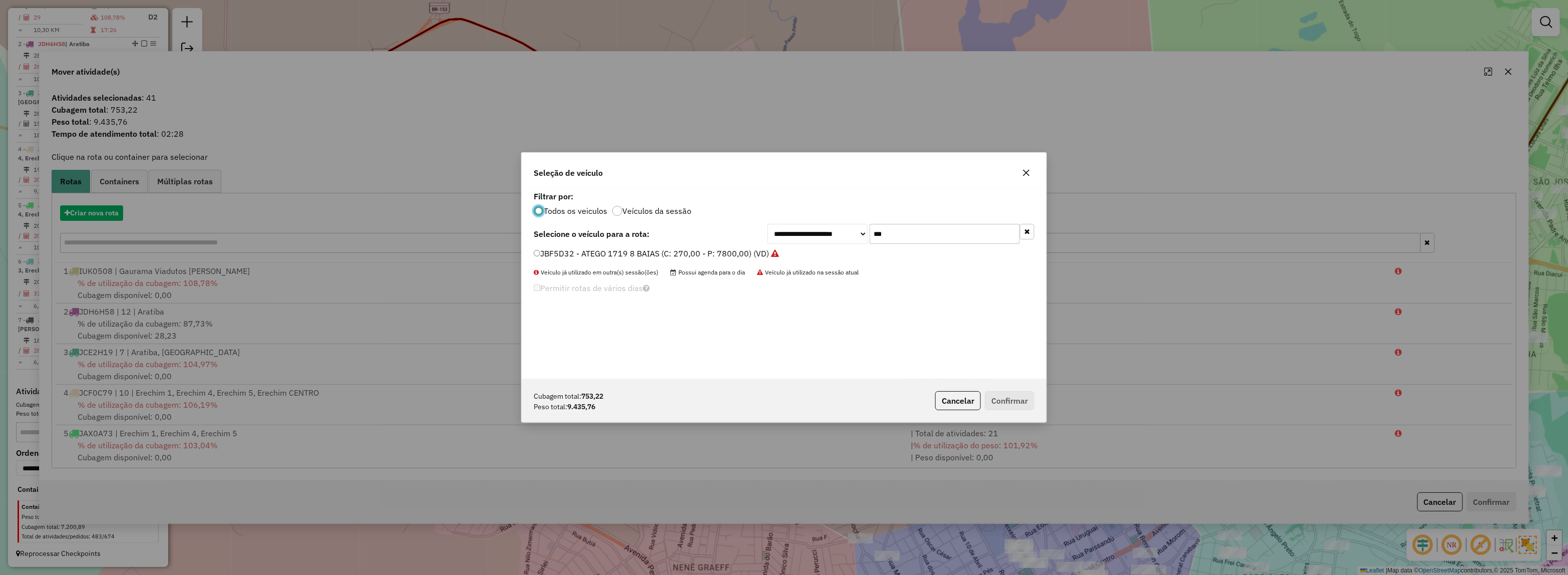
scroll to position [5, 3]
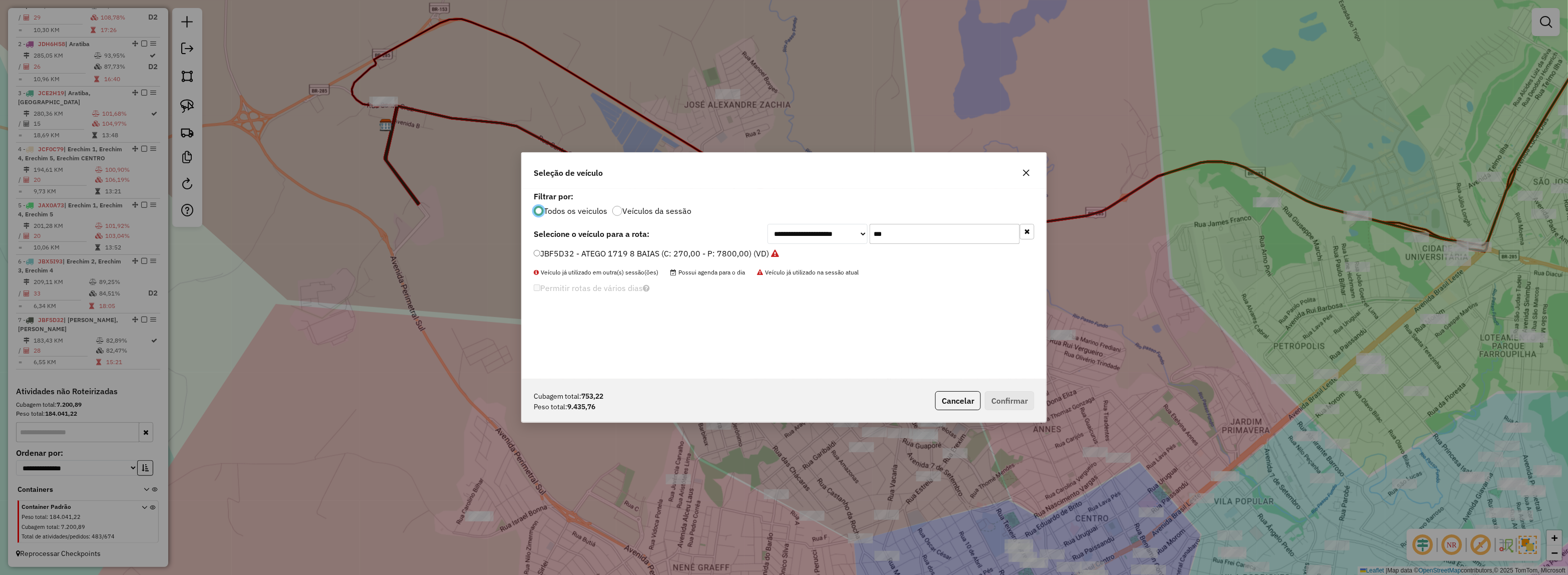
drag, startPoint x: 797, startPoint y: 217, endPoint x: 763, endPoint y: 216, distance: 34.0
click at [765, 217] on div "**********" at bounding box center [784, 284] width 525 height 191
type input "****"
click at [739, 256] on label "JBF1A29 - ATEGO 1719 8 BAIAS (C: 270,00 - P: 7800,00) (VD)" at bounding box center [651, 254] width 235 height 12
click at [1027, 401] on button "Confirmar" at bounding box center [1009, 401] width 49 height 19
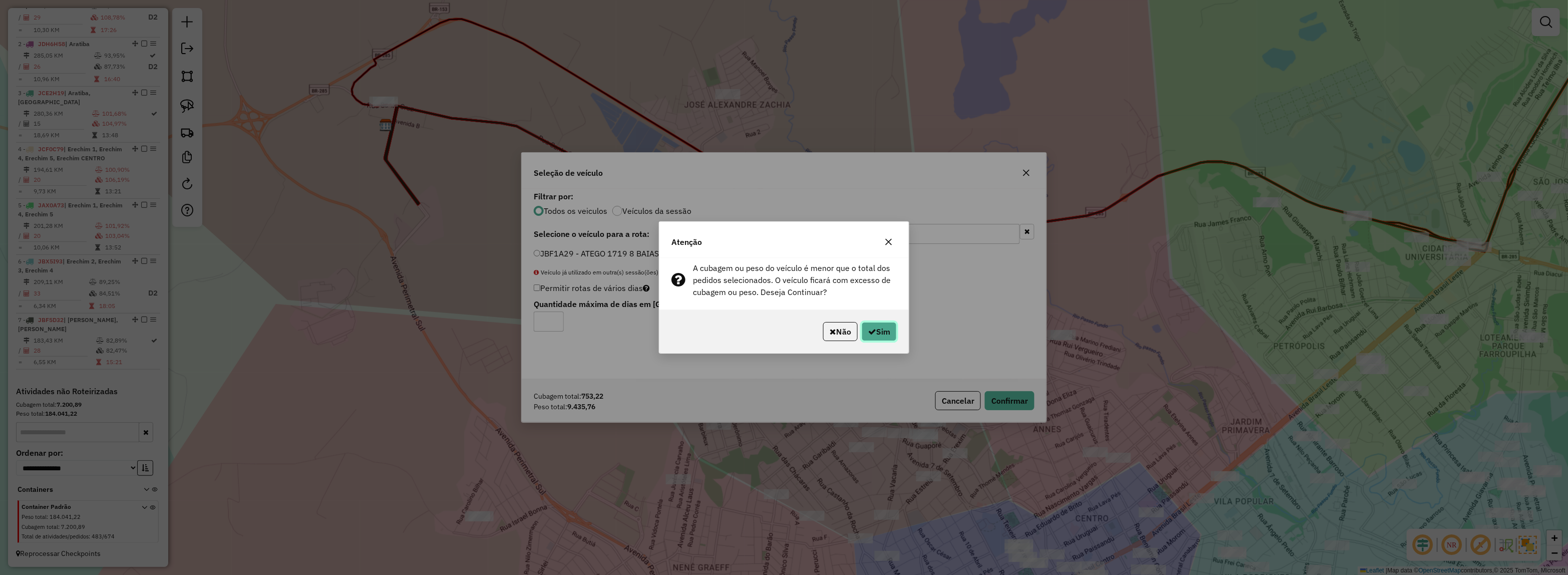
click at [883, 328] on button "Sim" at bounding box center [879, 332] width 35 height 19
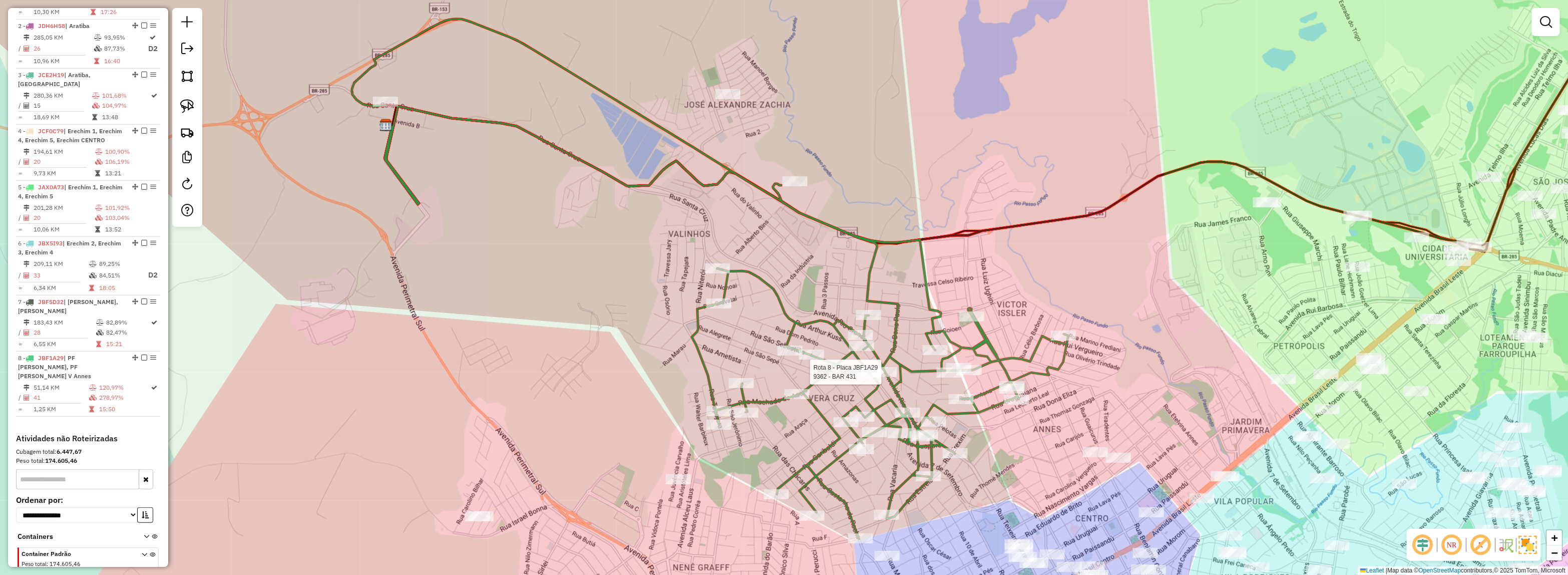
click at [892, 377] on div at bounding box center [885, 371] width 25 height 10
select select "*********"
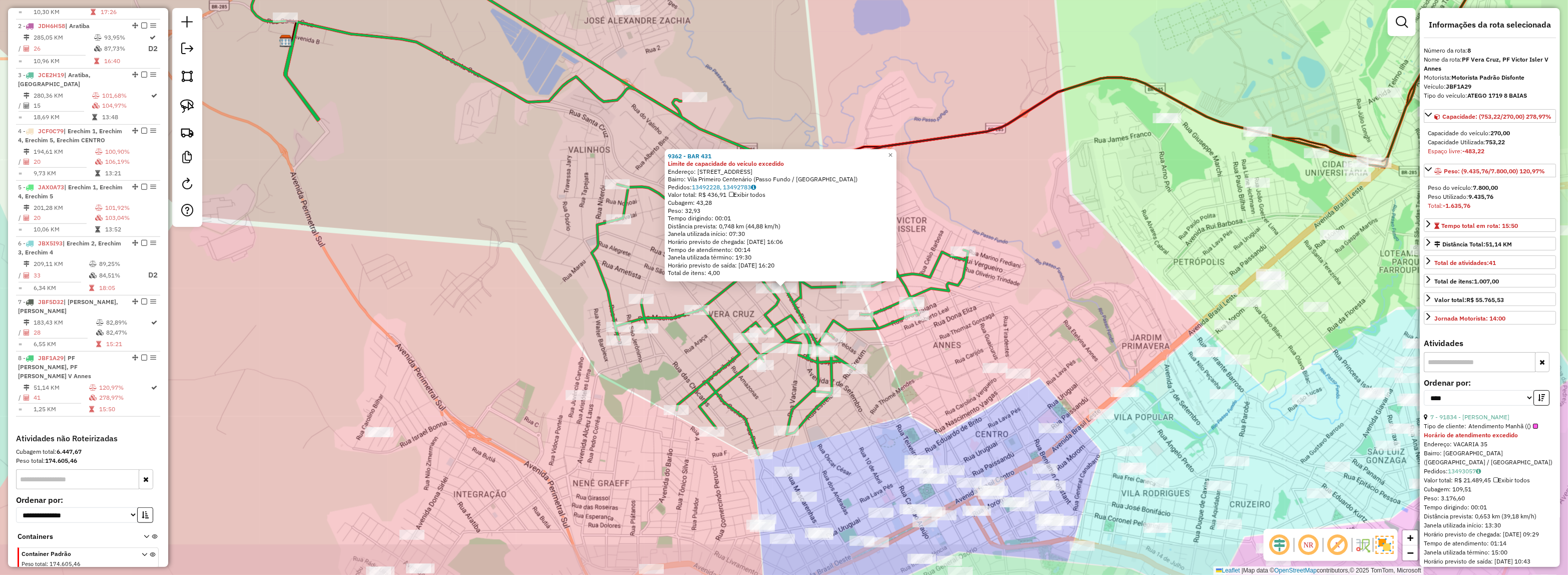
scroll to position [491, 0]
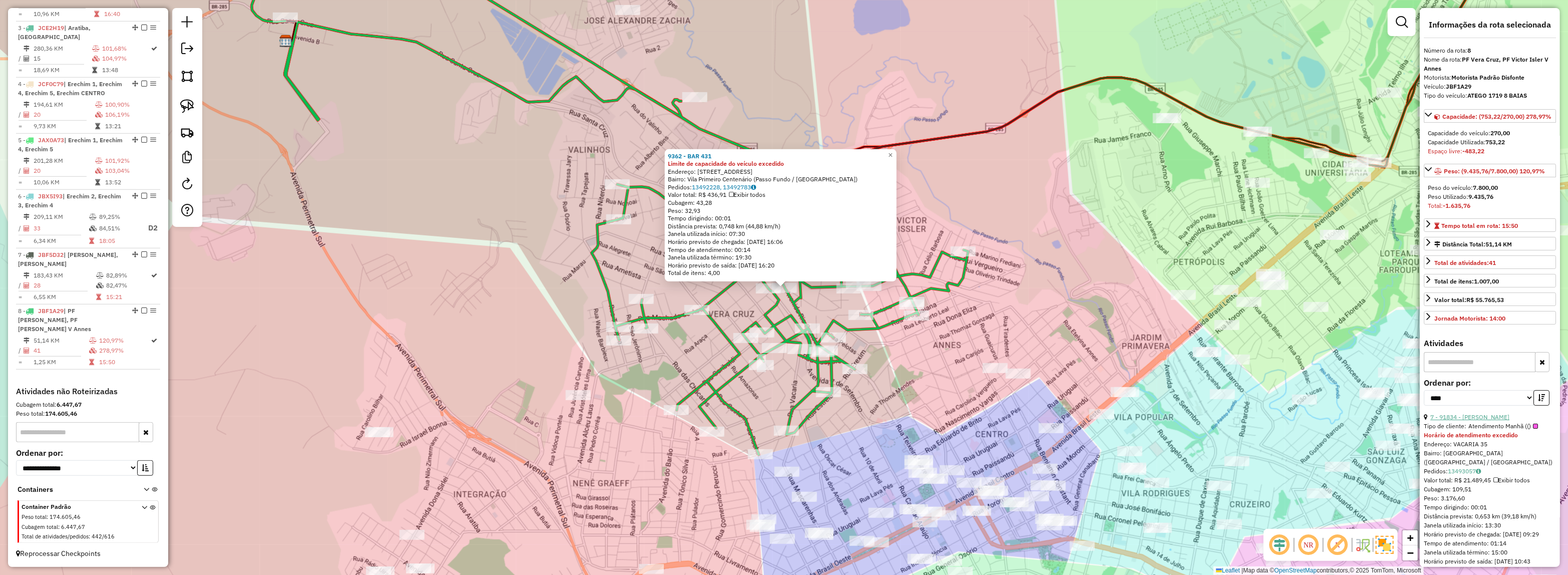
click at [1500, 421] on link "7 - 91834 - MARCOLAN VERA CRUZ" at bounding box center [1469, 417] width 79 height 8
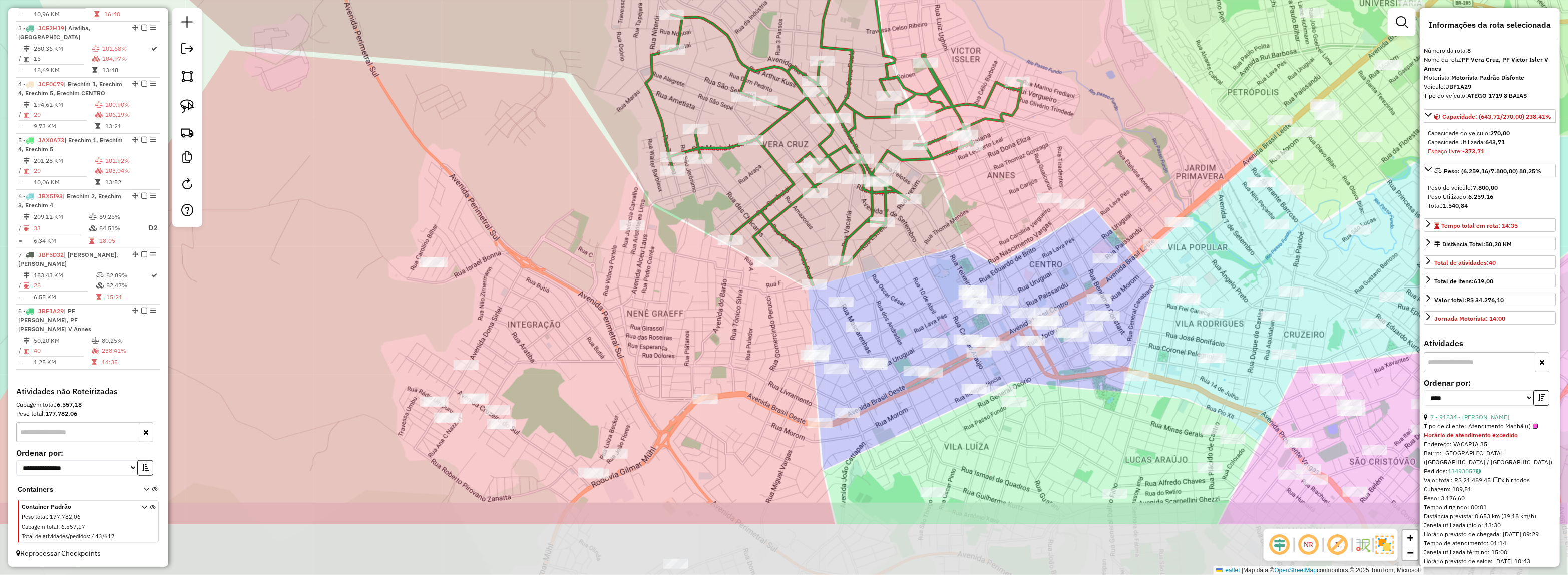
drag, startPoint x: 959, startPoint y: 302, endPoint x: 972, endPoint y: 298, distance: 13.6
click at [972, 298] on div "Janela de atendimento Grade de atendimento Capacidade Transportadoras Veículos …" at bounding box center [784, 287] width 1568 height 575
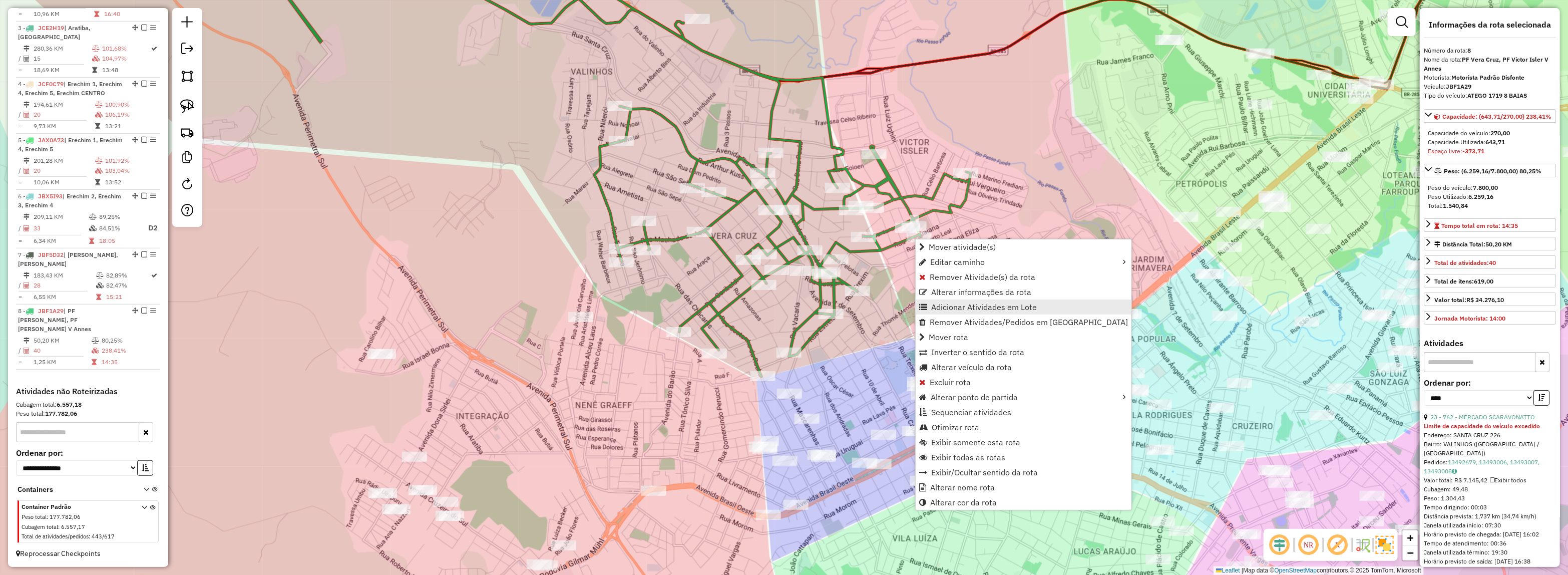
click at [959, 304] on span "Adicionar Atividades em Lote" at bounding box center [984, 307] width 106 height 8
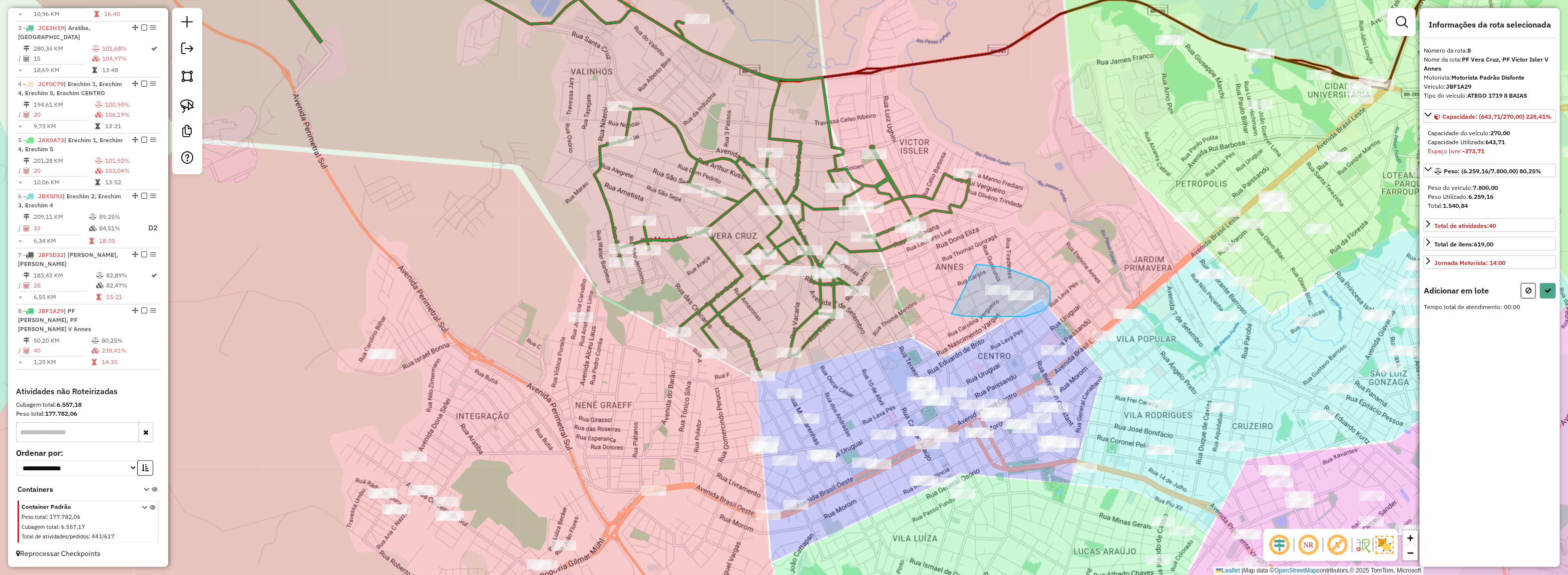
drag, startPoint x: 974, startPoint y: 317, endPoint x: 958, endPoint y: 265, distance: 54.4
click at [1552, 292] on button at bounding box center [1547, 291] width 16 height 16
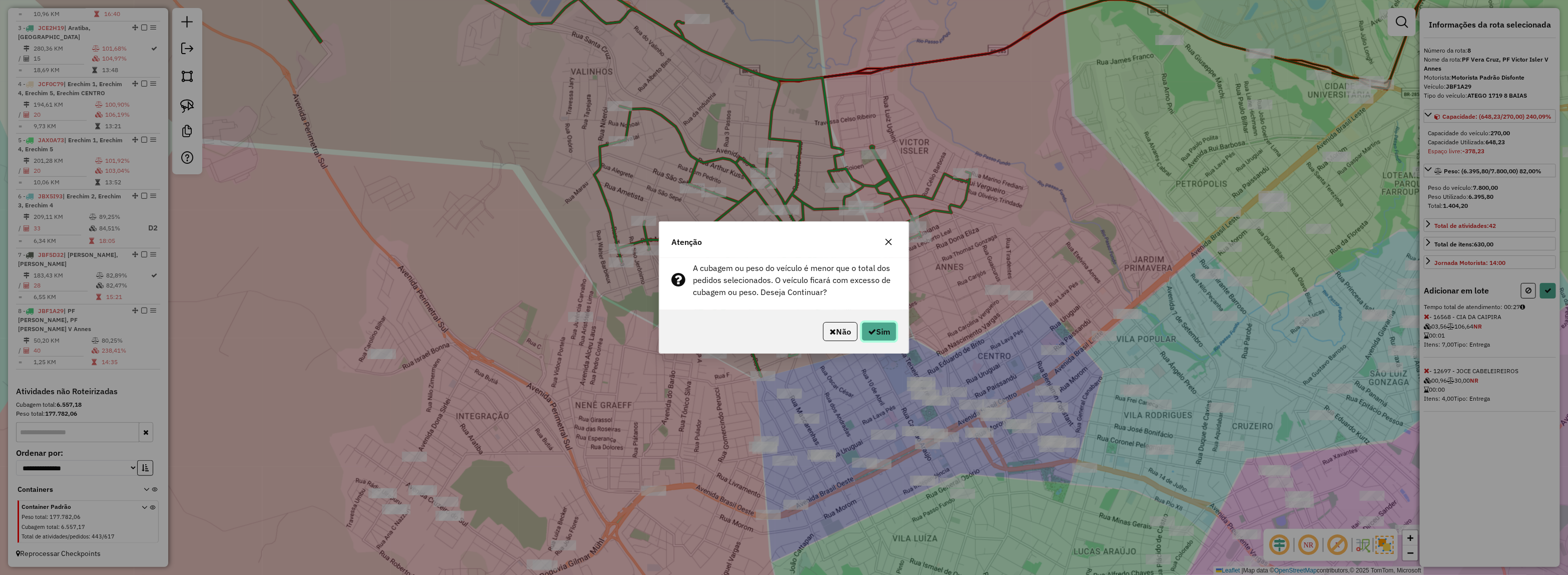
click at [878, 327] on button "Sim" at bounding box center [879, 332] width 35 height 19
select select "*********"
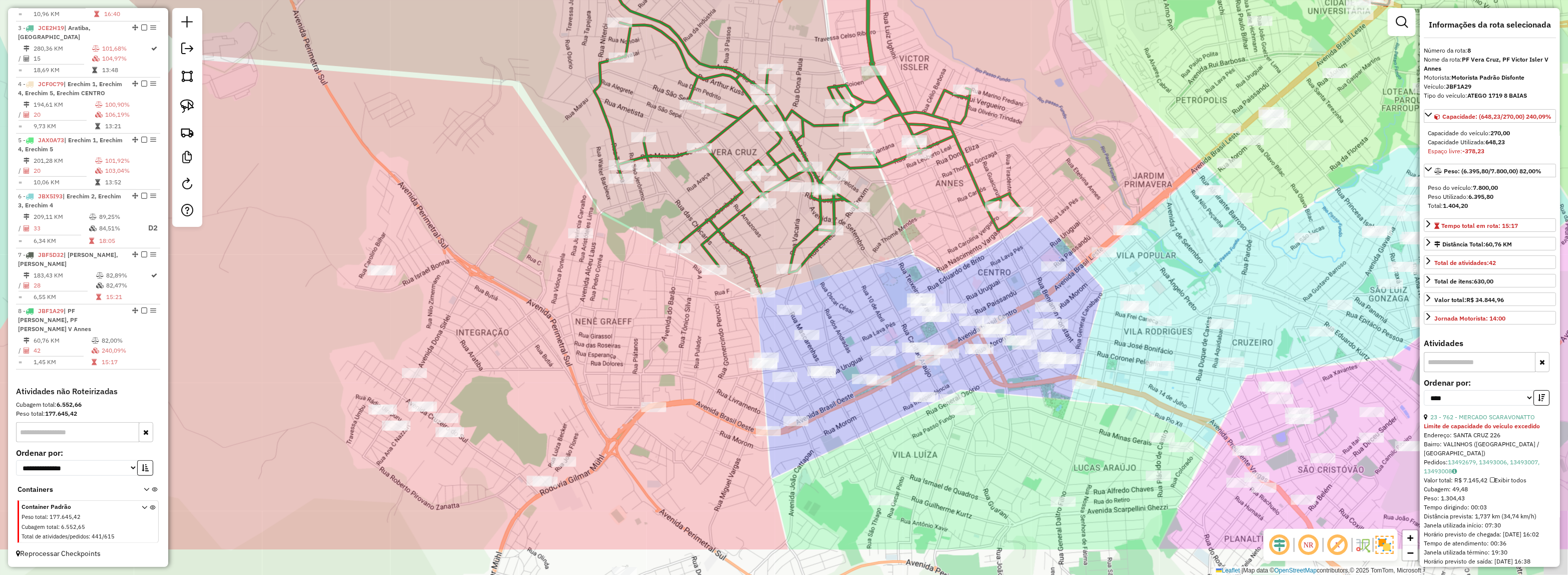
drag, startPoint x: 674, startPoint y: 380, endPoint x: 684, endPoint y: 209, distance: 171.3
click at [680, 209] on div "Janela de atendimento Grade de atendimento Capacidade Transportadoras Veículos …" at bounding box center [784, 287] width 1568 height 575
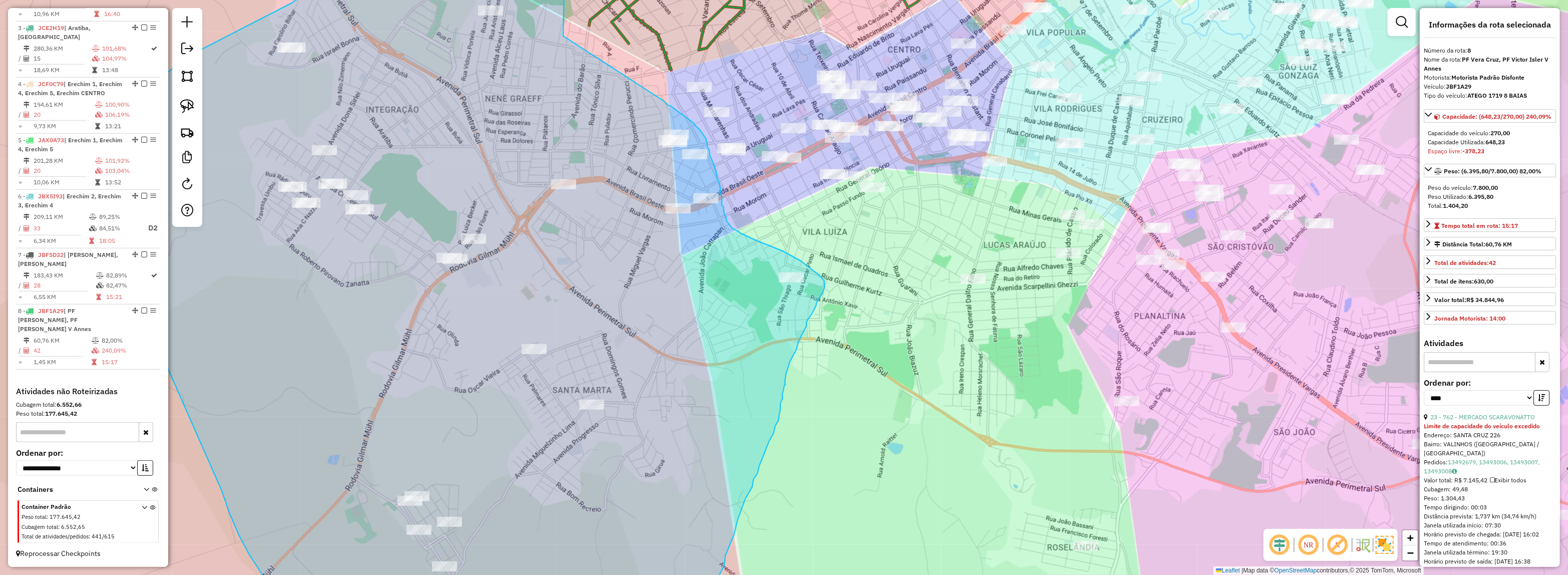
drag, startPoint x: 671, startPoint y: 184, endPoint x: 663, endPoint y: 101, distance: 83.4
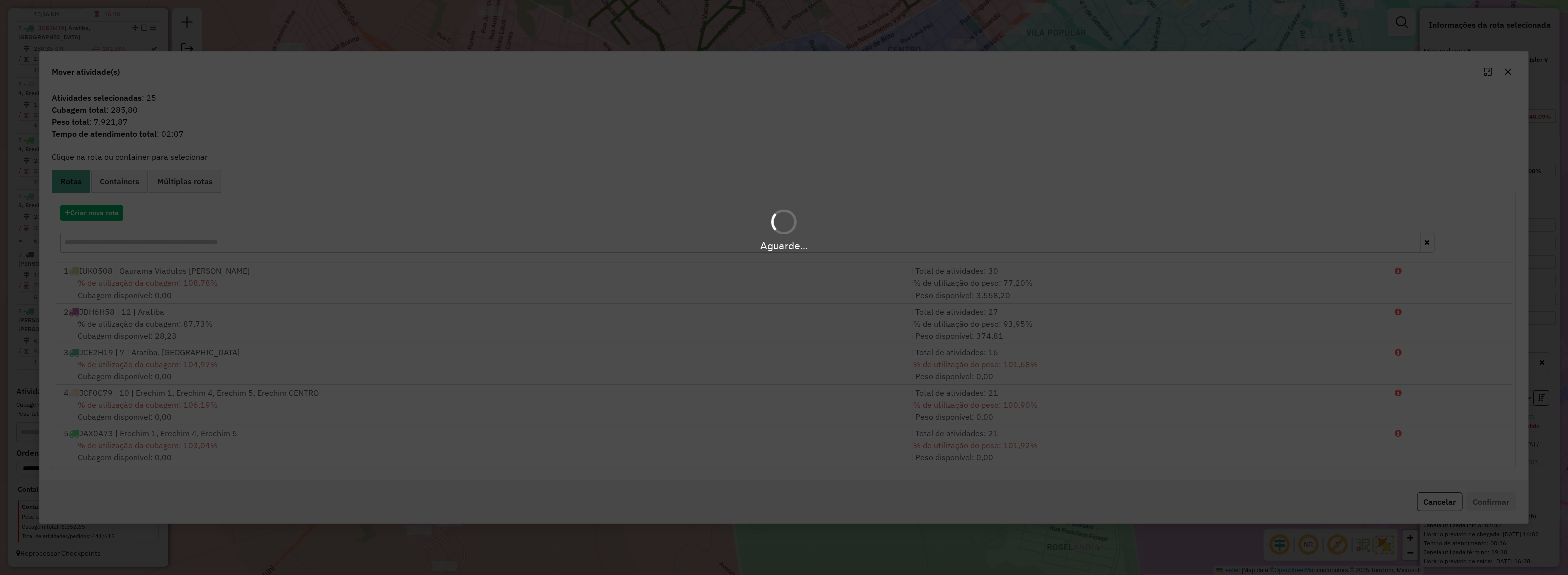
click at [80, 208] on div "Aguarde..." at bounding box center [784, 230] width 1568 height 47
click at [86, 211] on button "Criar nova rota" at bounding box center [92, 213] width 63 height 16
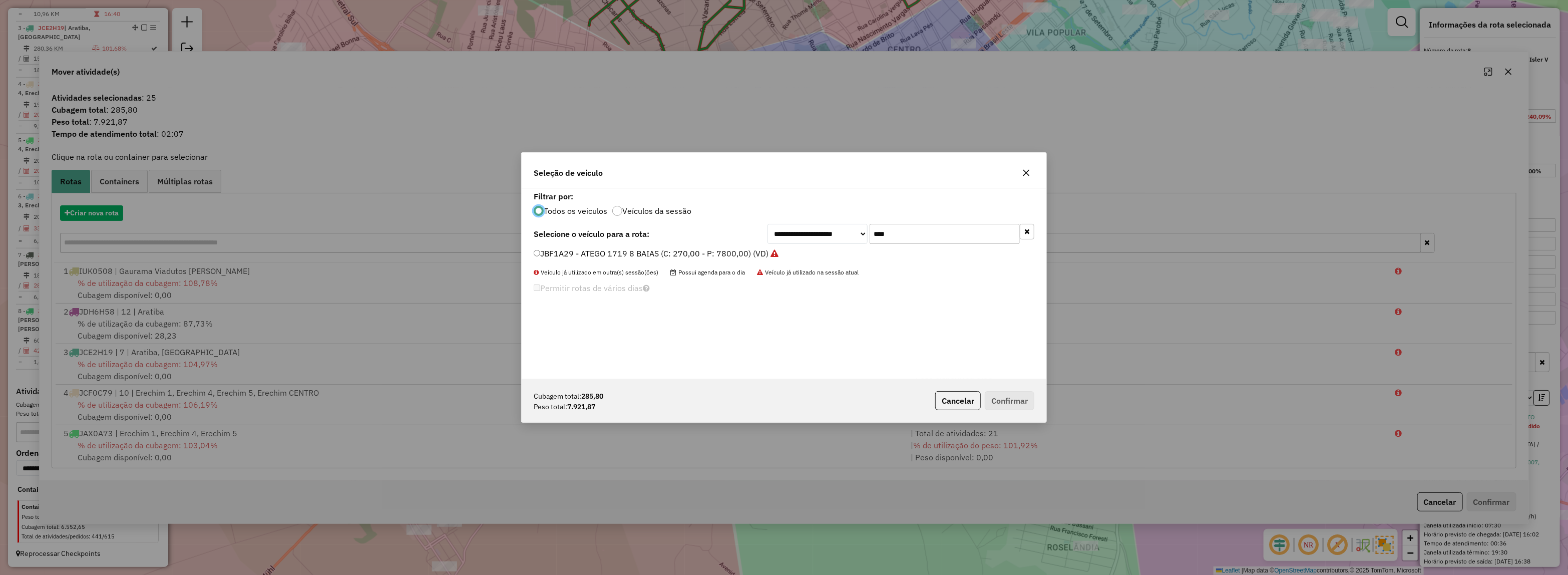
scroll to position [5, 3]
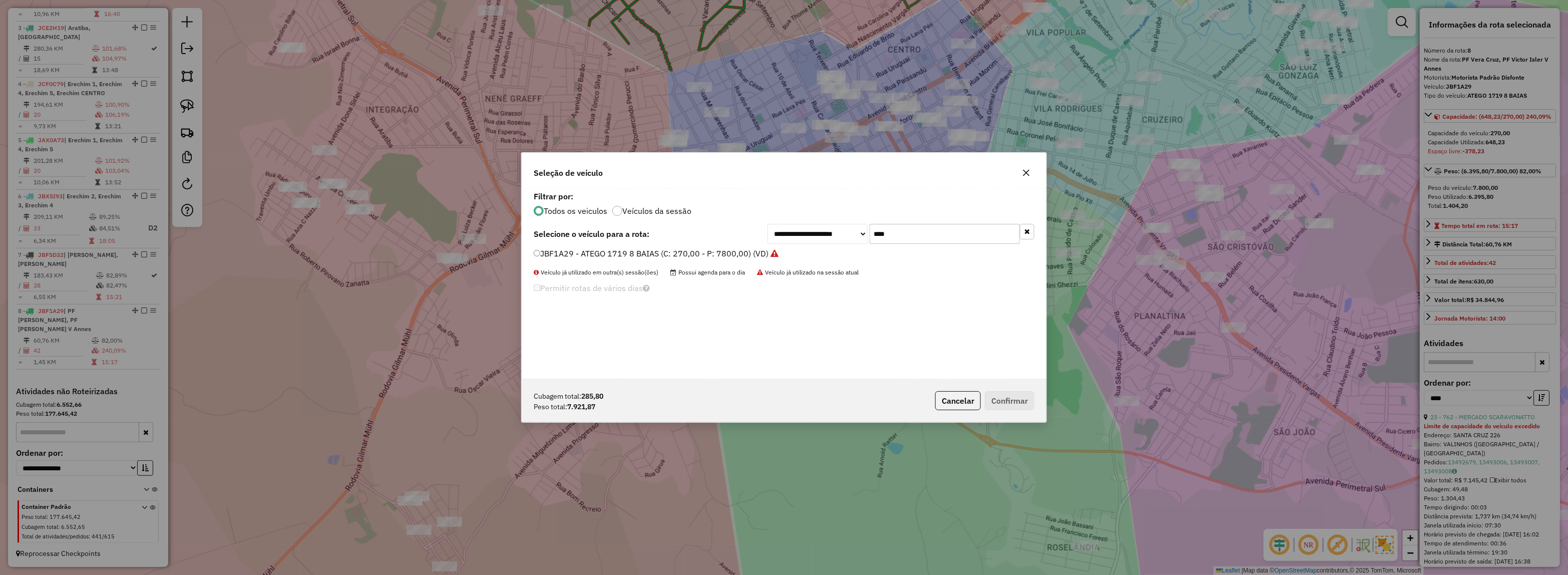
drag, startPoint x: 915, startPoint y: 234, endPoint x: 591, endPoint y: 220, distance: 324.3
click at [606, 228] on div "**********" at bounding box center [784, 234] width 501 height 20
type input "***"
click at [577, 258] on label "JBT8C52 - 79 - DELIVERY 13.180 (C: 230,00 - P: 6200,00)" at bounding box center [644, 254] width 221 height 12
click at [1013, 395] on button "Confirmar" at bounding box center [1009, 401] width 49 height 19
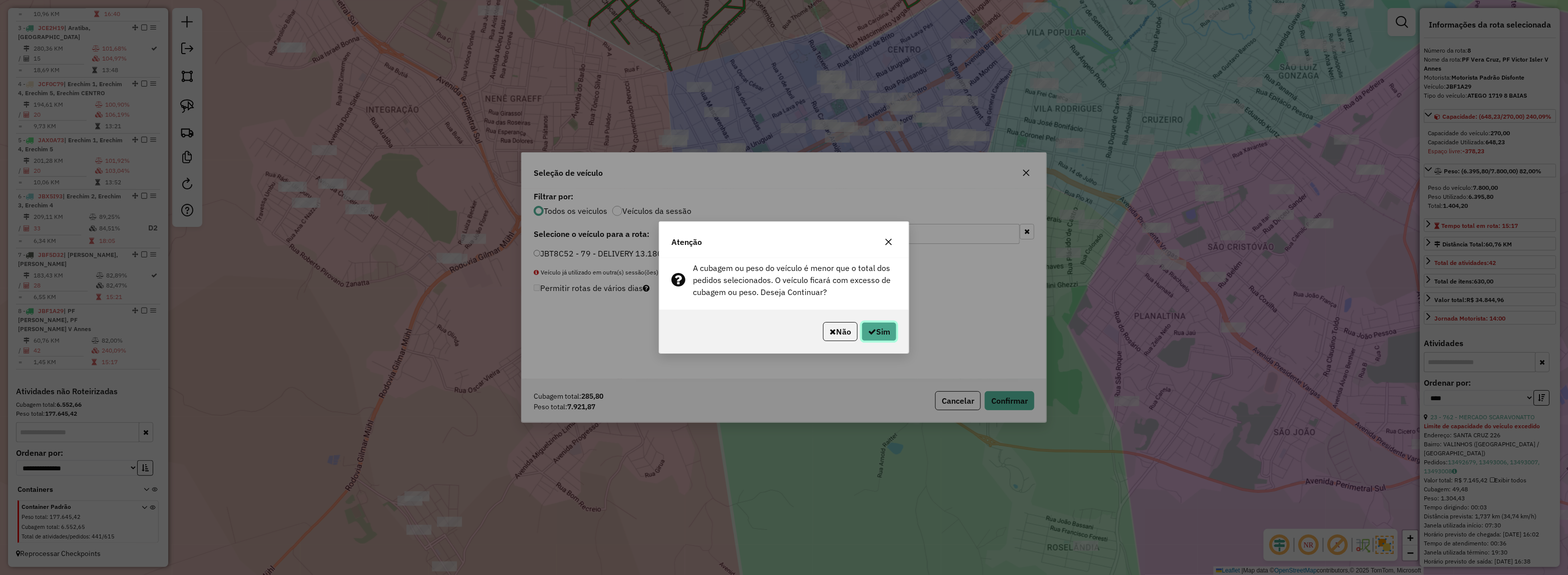
click at [889, 339] on button "Sim" at bounding box center [879, 332] width 35 height 19
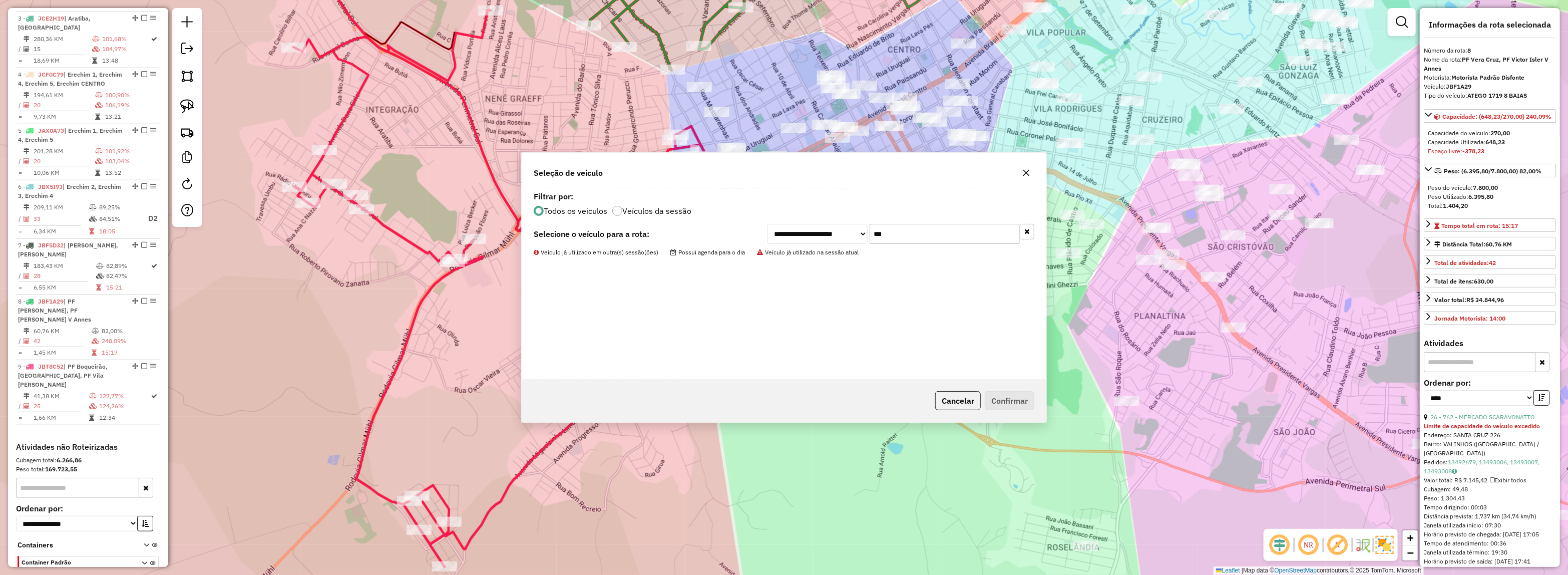
scroll to position [547, 0]
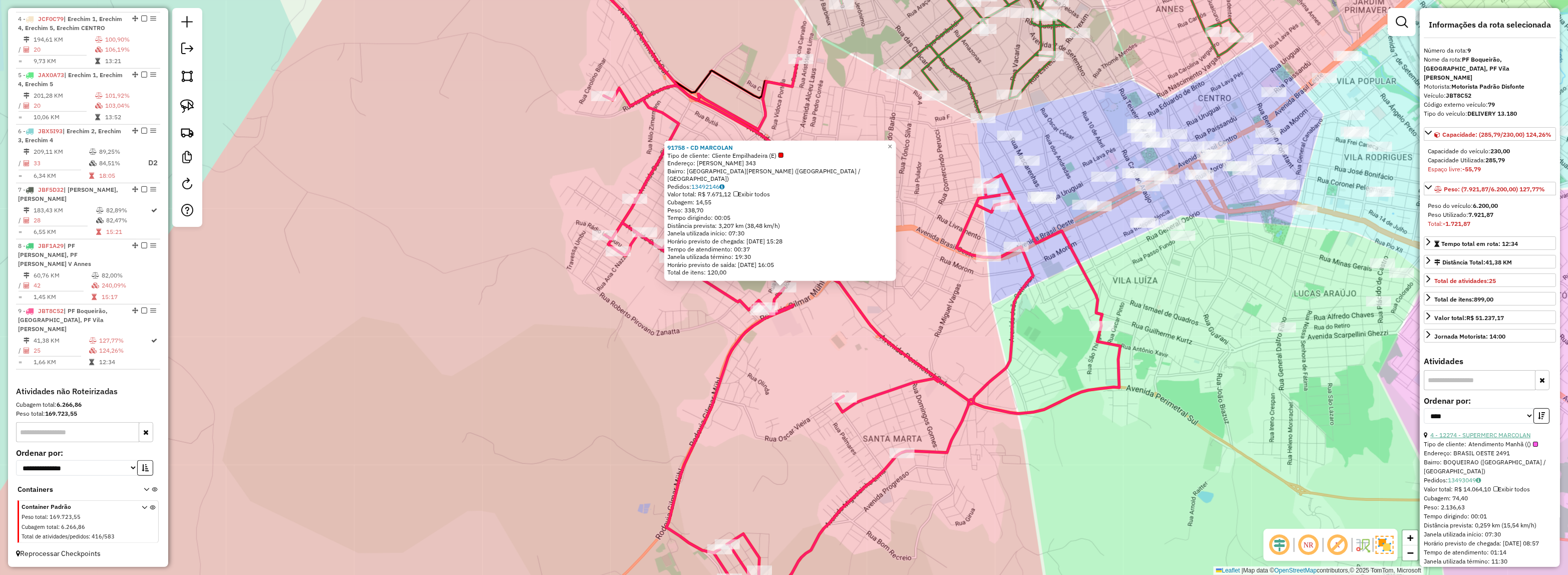
click at [1488, 437] on link "4 - 12274 - SUPERMERC MARCOLAN" at bounding box center [1480, 435] width 100 height 8
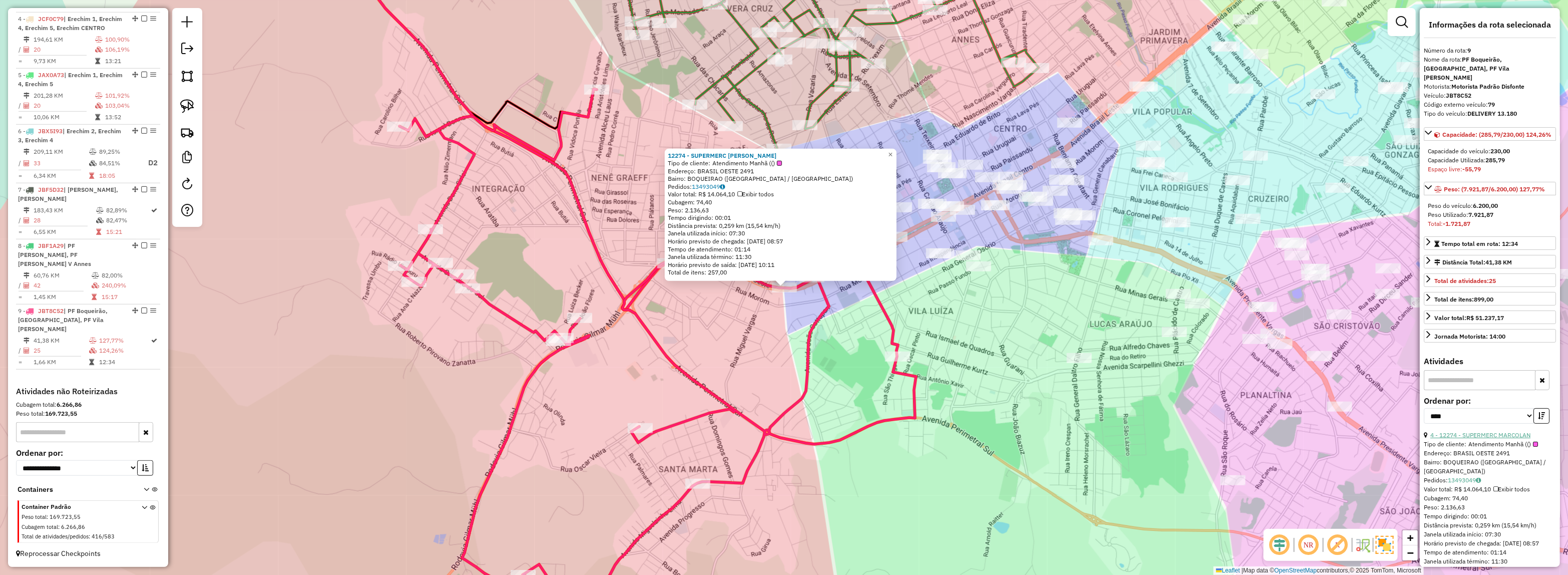
scroll to position [125, 0]
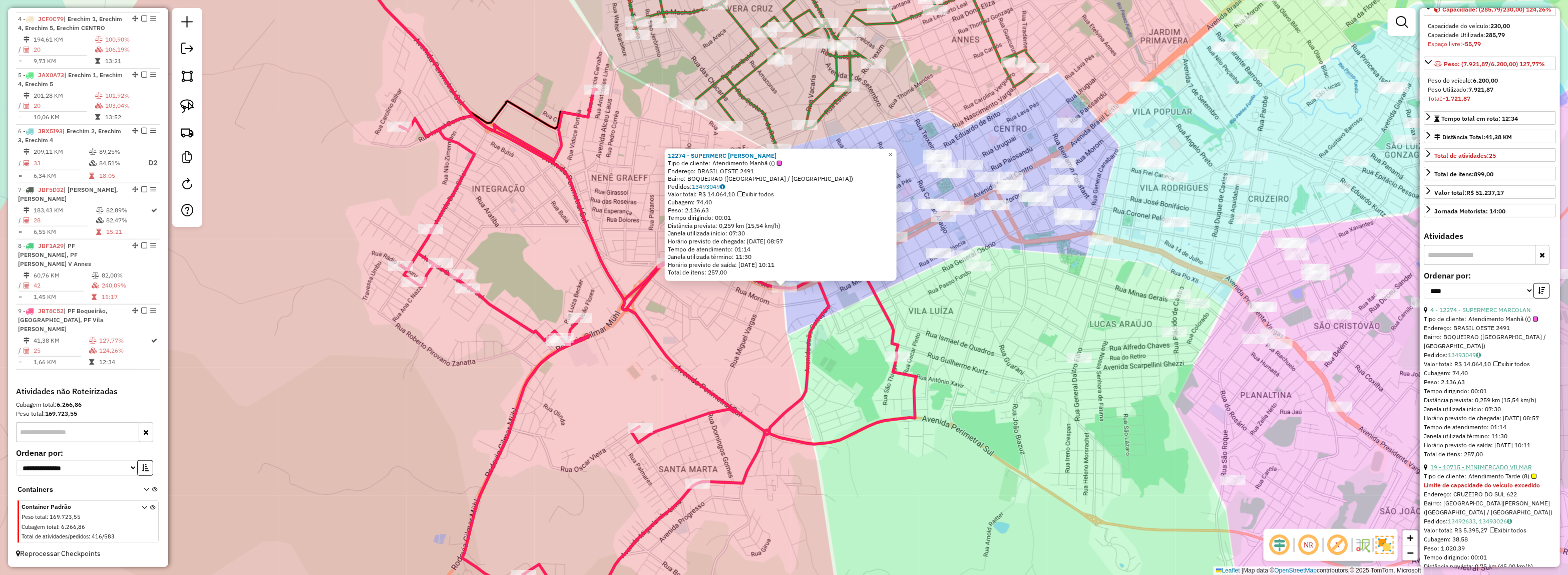
click at [1485, 468] on link "19 - 10715 - MINIMERCADO VILMAR" at bounding box center [1481, 467] width 101 height 8
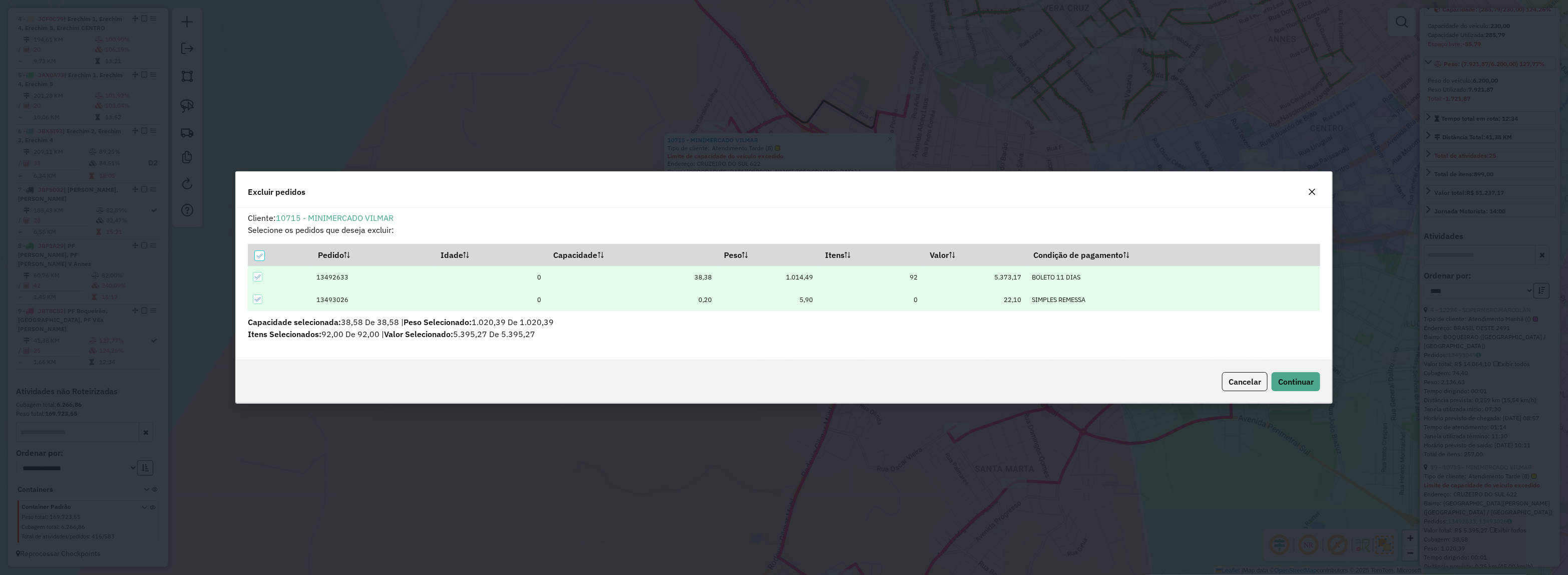
scroll to position [0, 0]
click at [1293, 383] on span "Continuar" at bounding box center [1296, 381] width 36 height 10
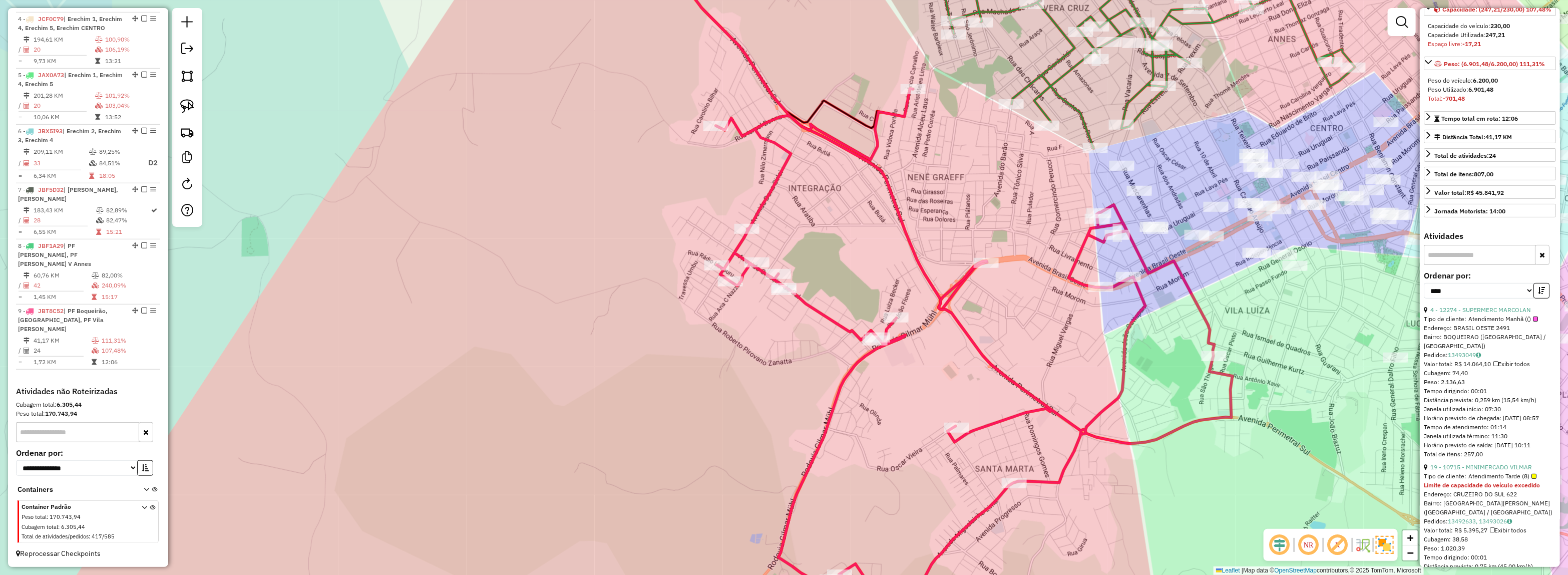
scroll to position [313, 0]
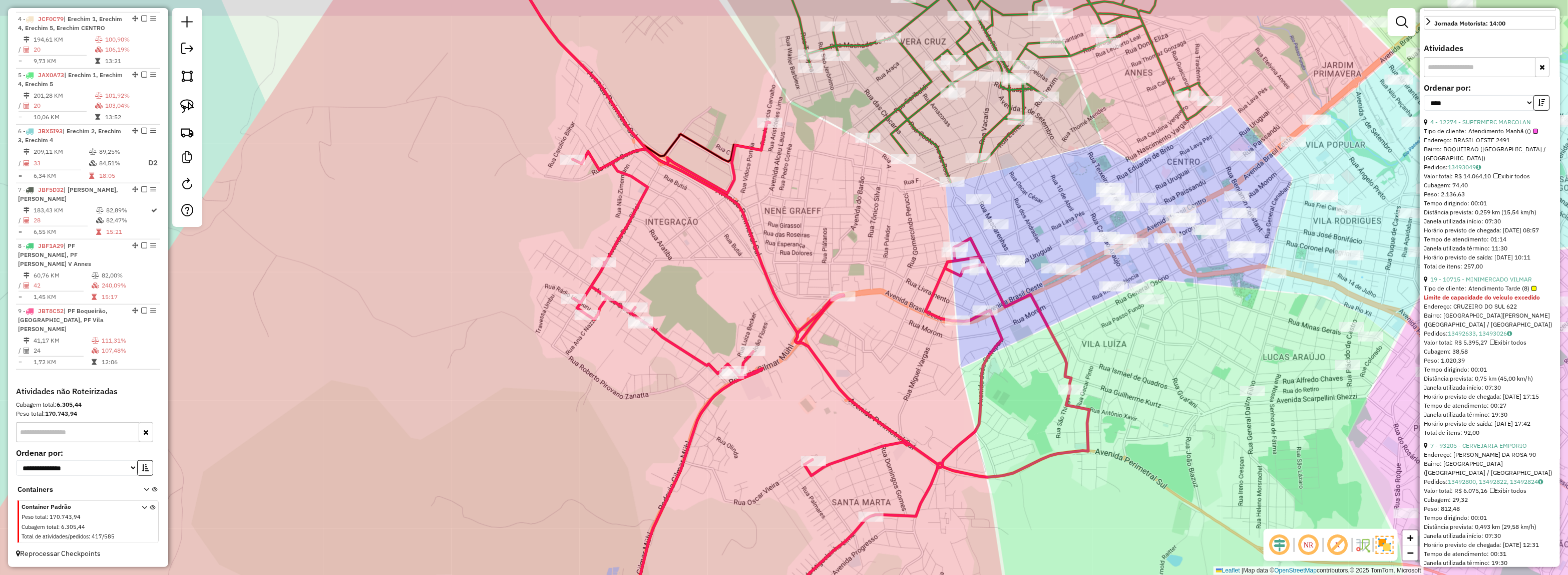
drag, startPoint x: 927, startPoint y: 400, endPoint x: 879, endPoint y: 417, distance: 50.9
click at [839, 417] on div "Janela de atendimento Grade de atendimento Capacidade Transportadoras Veículos …" at bounding box center [784, 287] width 1568 height 575
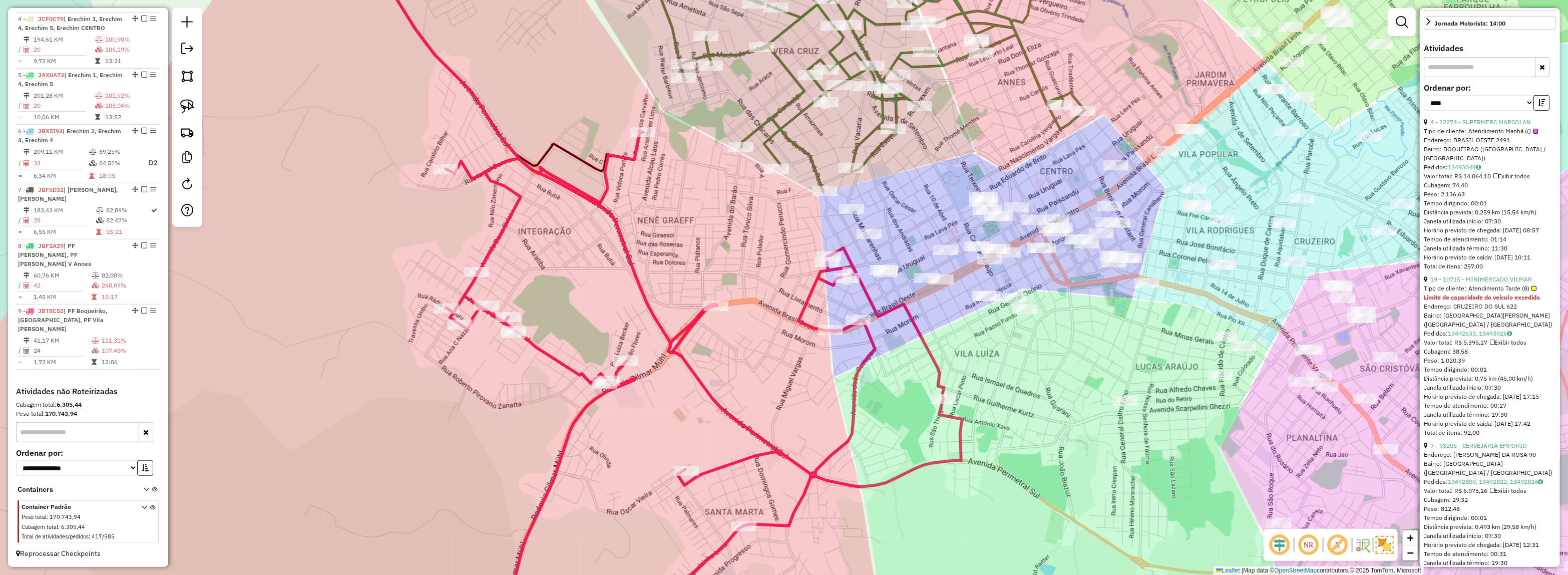
drag, startPoint x: 1070, startPoint y: 411, endPoint x: 901, endPoint y: 399, distance: 169.4
click at [964, 408] on div "Janela de atendimento Grade de atendimento Capacidade Transportadoras Veículos …" at bounding box center [784, 287] width 1568 height 575
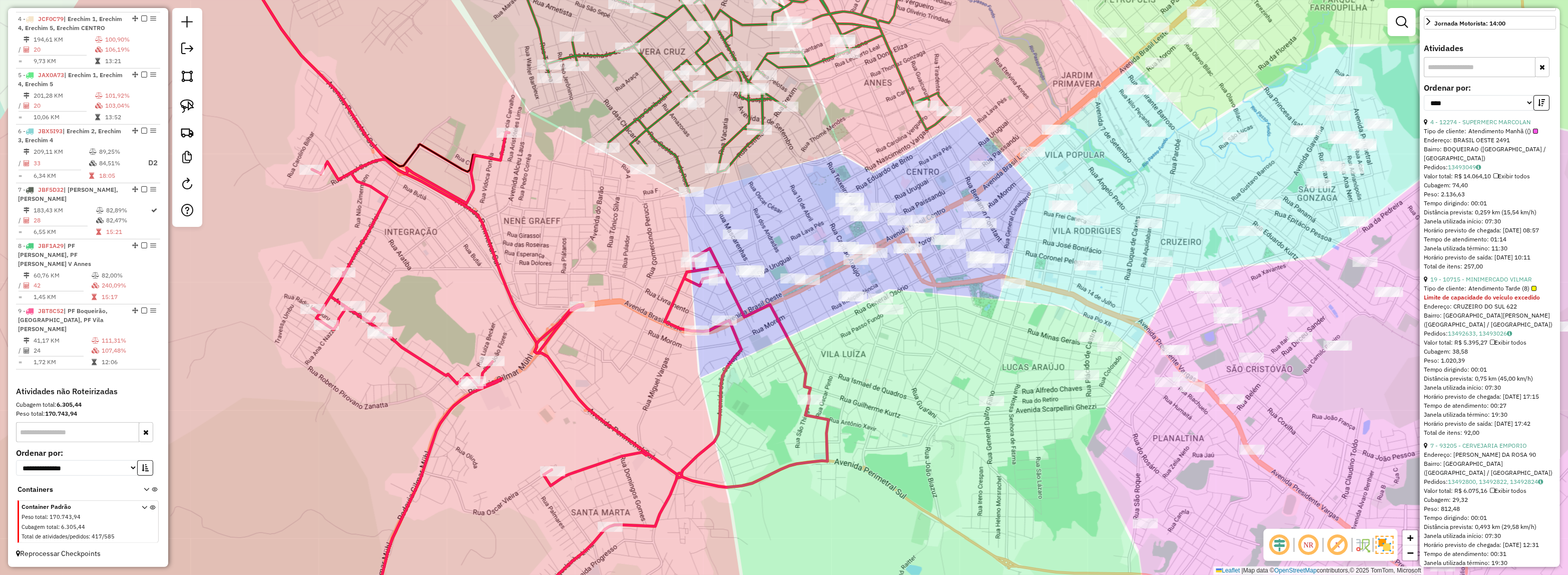
drag, startPoint x: 847, startPoint y: 363, endPoint x: 720, endPoint y: 384, distance: 128.7
click at [720, 384] on div "Janela de atendimento Grade de atendimento Capacidade Transportadoras Veículos …" at bounding box center [784, 287] width 1568 height 575
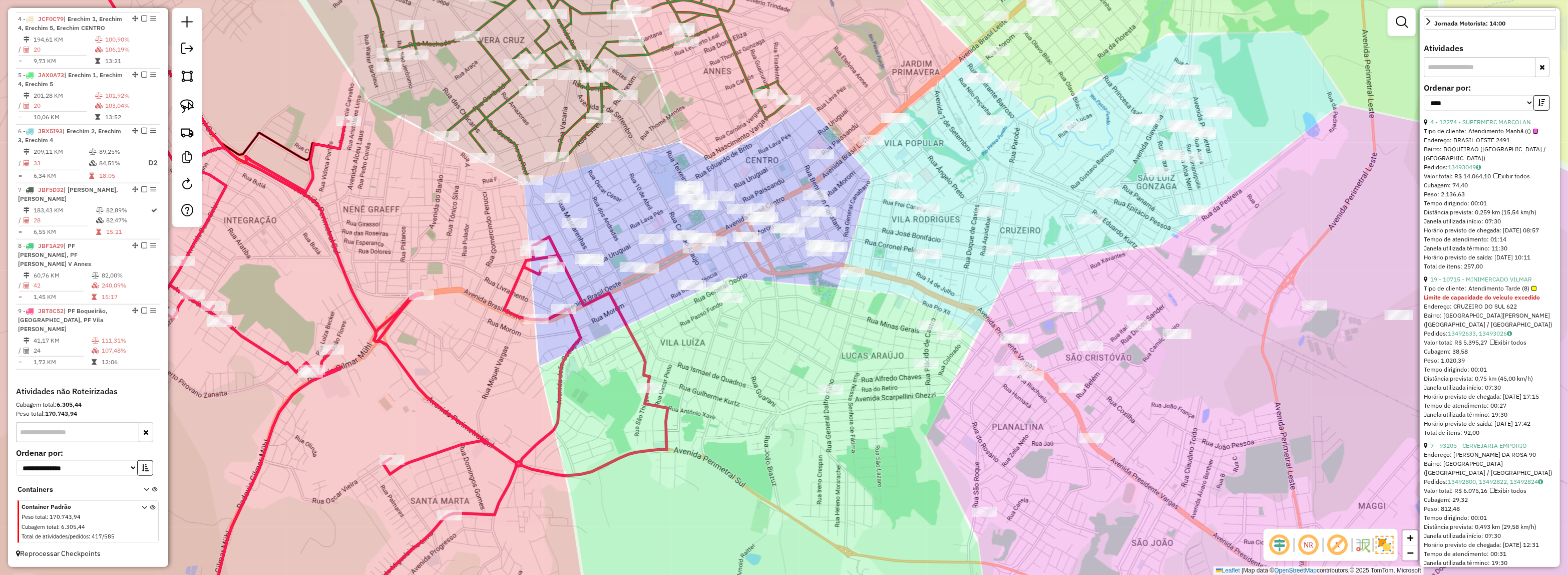
drag, startPoint x: 829, startPoint y: 350, endPoint x: 556, endPoint y: 283, distance: 281.1
click at [557, 276] on div "Janela de atendimento Grade de atendimento Capacidade Transportadoras Veículos …" at bounding box center [784, 287] width 1568 height 575
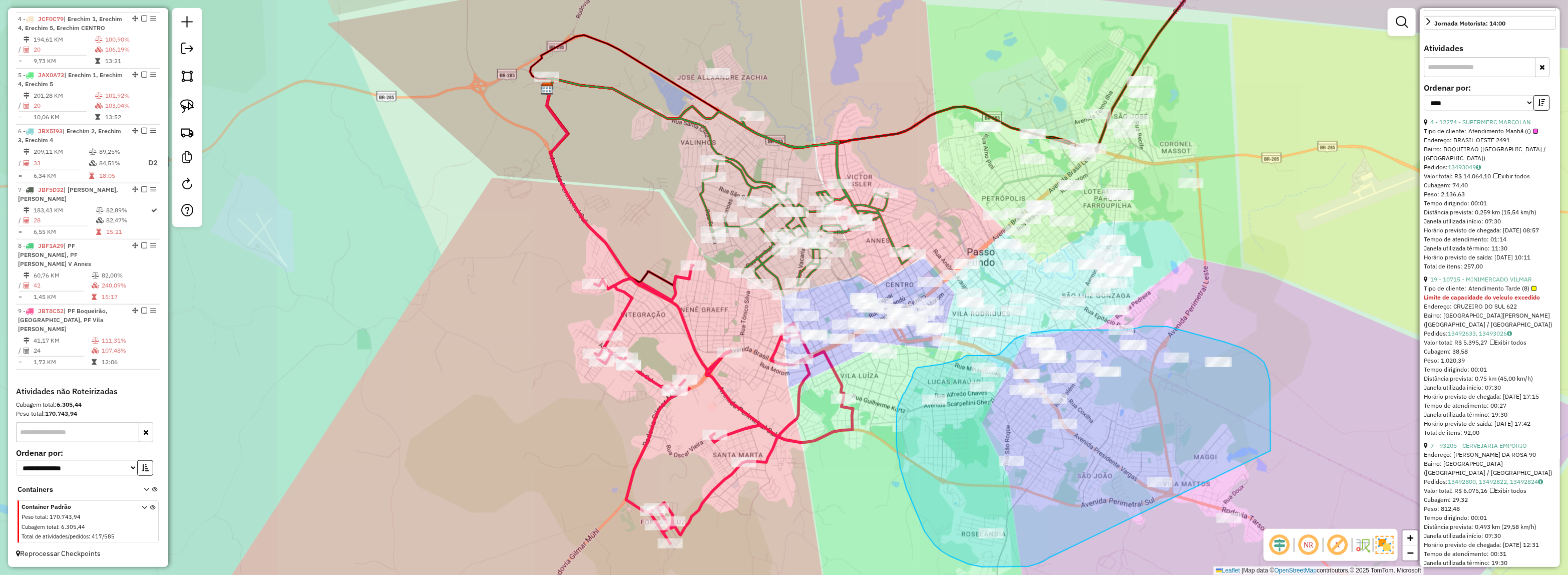
drag, startPoint x: 650, startPoint y: 484, endPoint x: 1270, endPoint y: 450, distance: 620.9
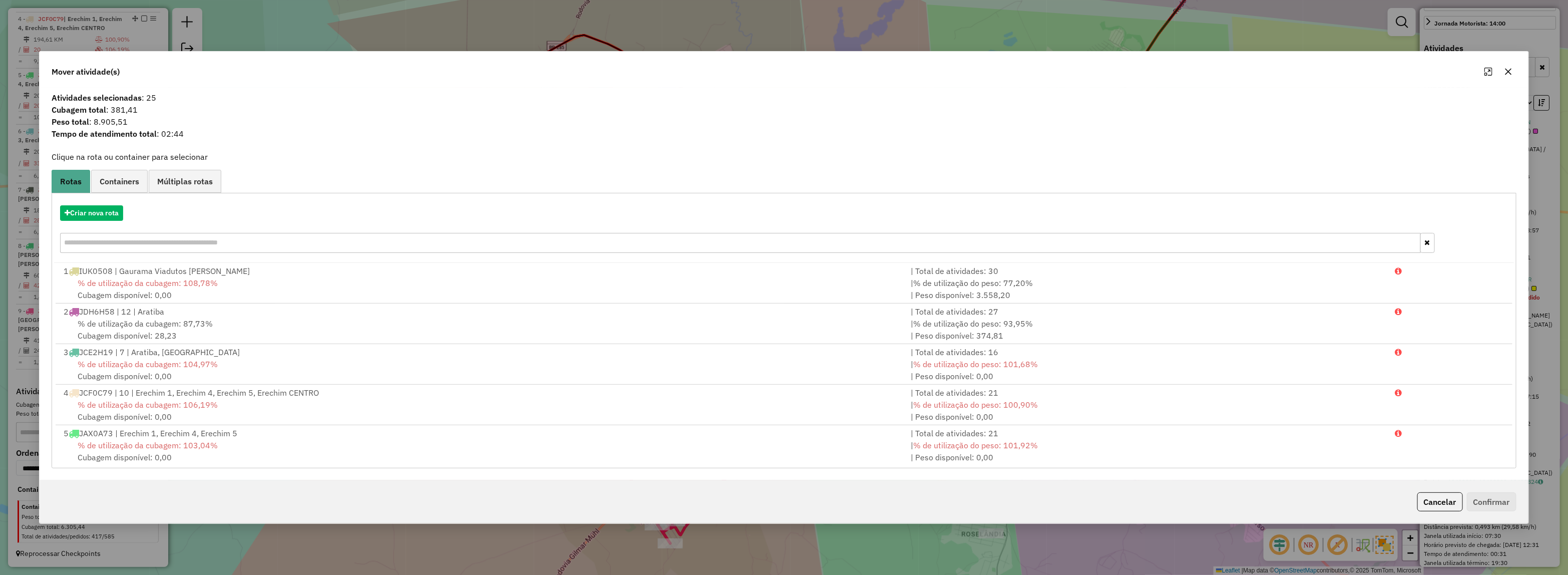
click at [93, 217] on hb-app "Aguarde... Pop-up bloqueado! Seu navegador bloqueou automáticamente a abertura …" at bounding box center [784, 287] width 1568 height 575
click at [88, 215] on button "Criar nova rota" at bounding box center [92, 213] width 63 height 16
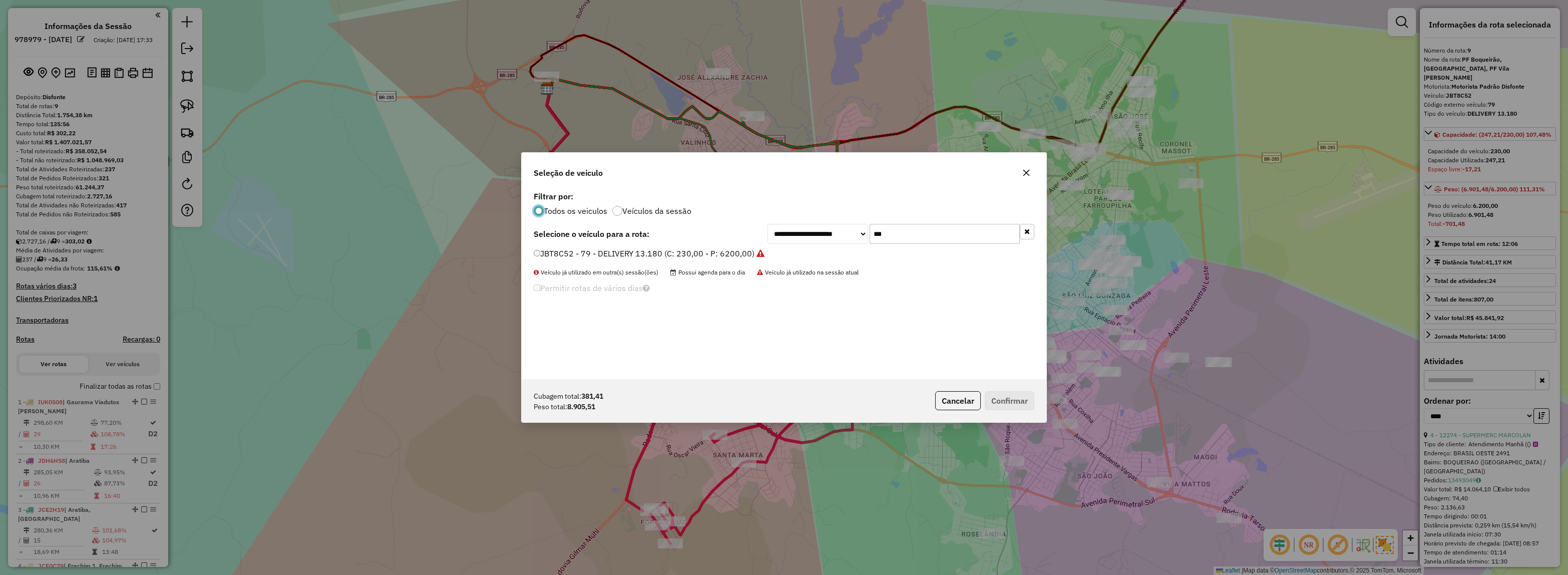
select select "*********"
click at [842, 242] on div "**********" at bounding box center [901, 234] width 267 height 20
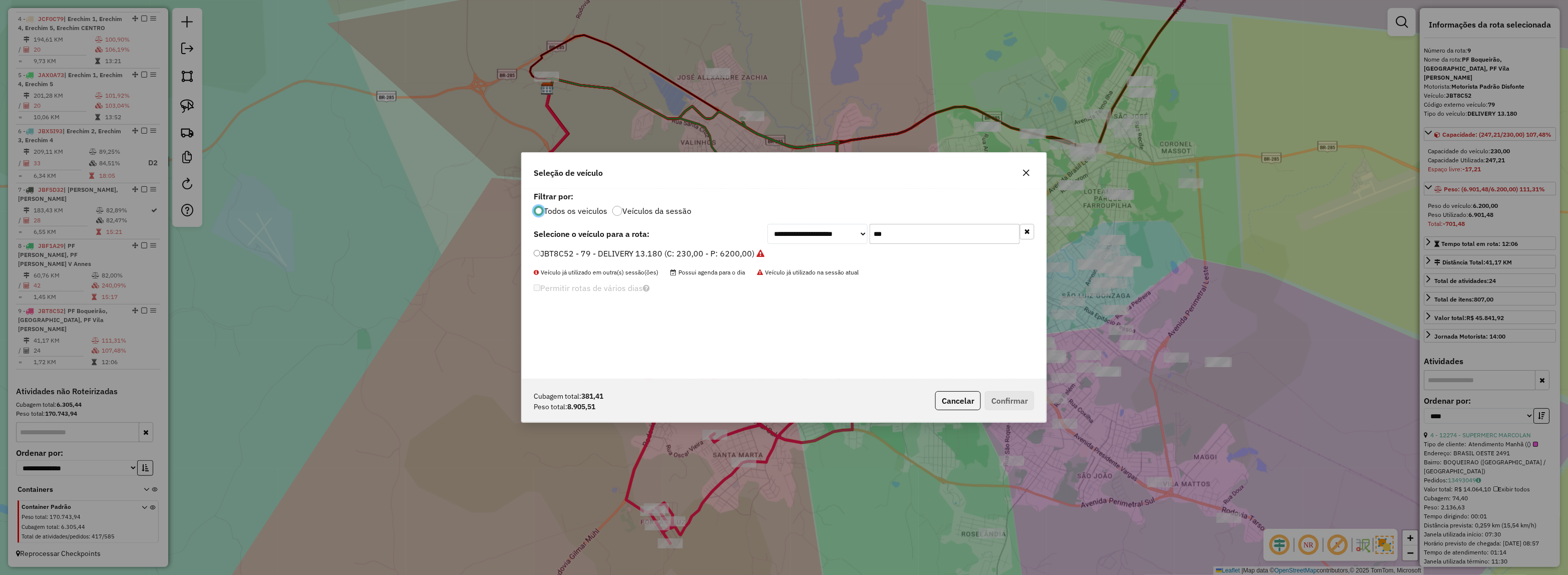
scroll to position [5, 3]
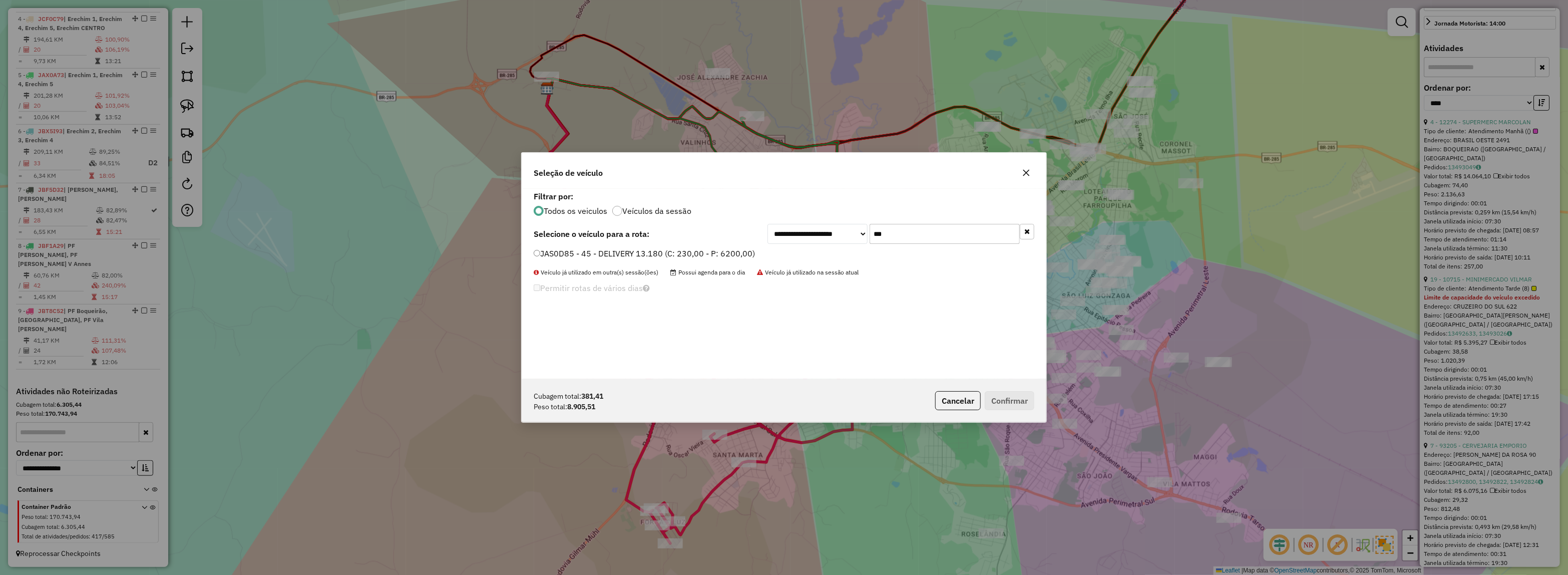
type input "***"
click at [734, 252] on label "JAS0D85 - 45 - DELIVERY 13.180 (C: 230,00 - P: 6200,00)" at bounding box center [644, 254] width 221 height 12
click at [1012, 394] on button "Confirmar" at bounding box center [1009, 401] width 49 height 19
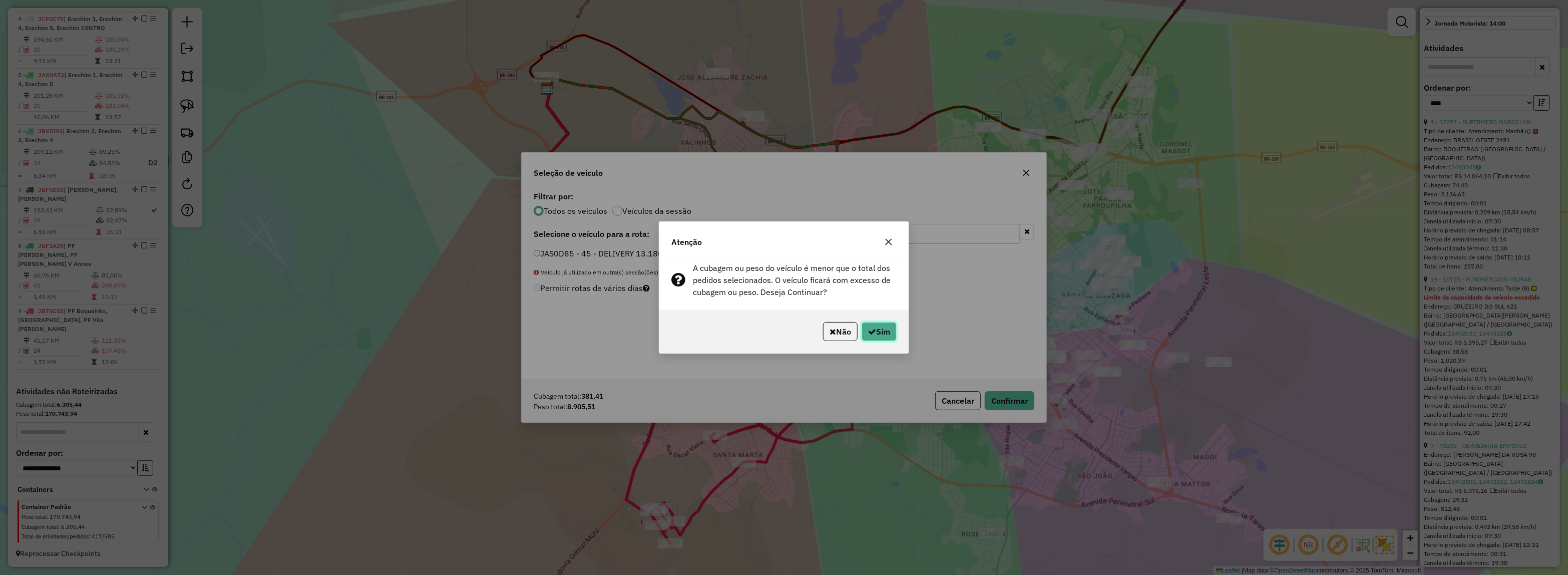
click at [892, 332] on button "Sim" at bounding box center [879, 332] width 35 height 19
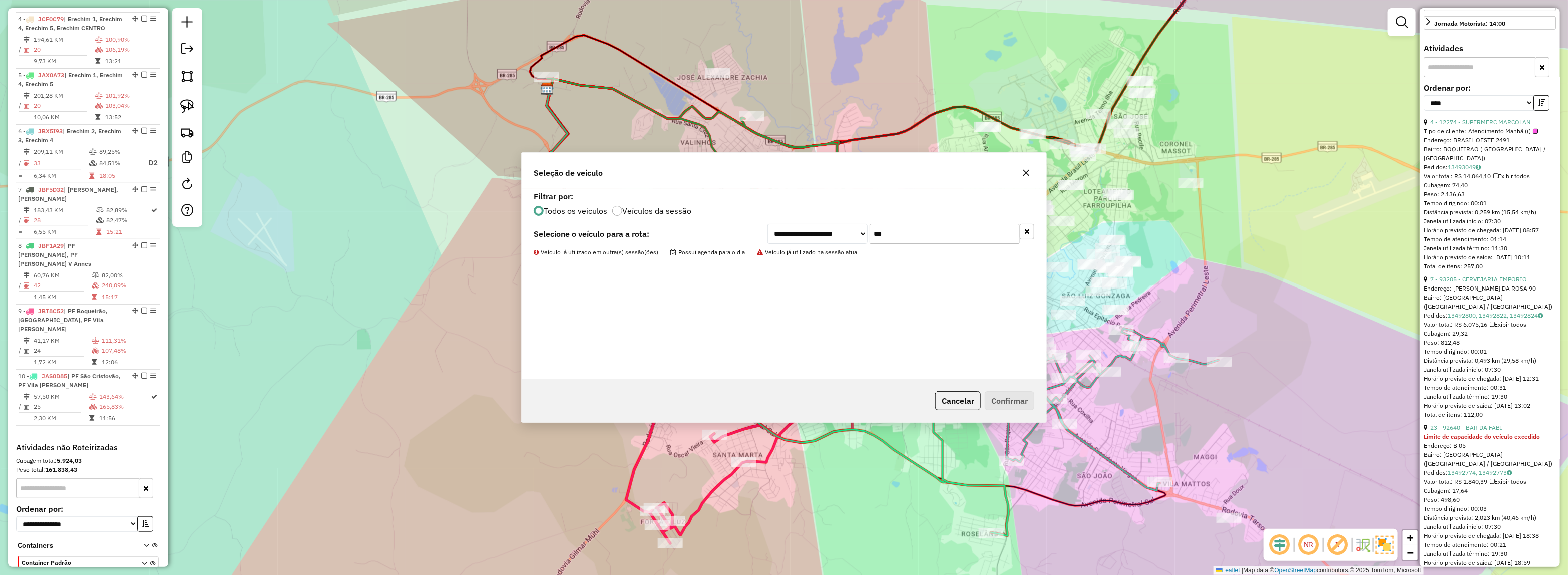
scroll to position [603, 0]
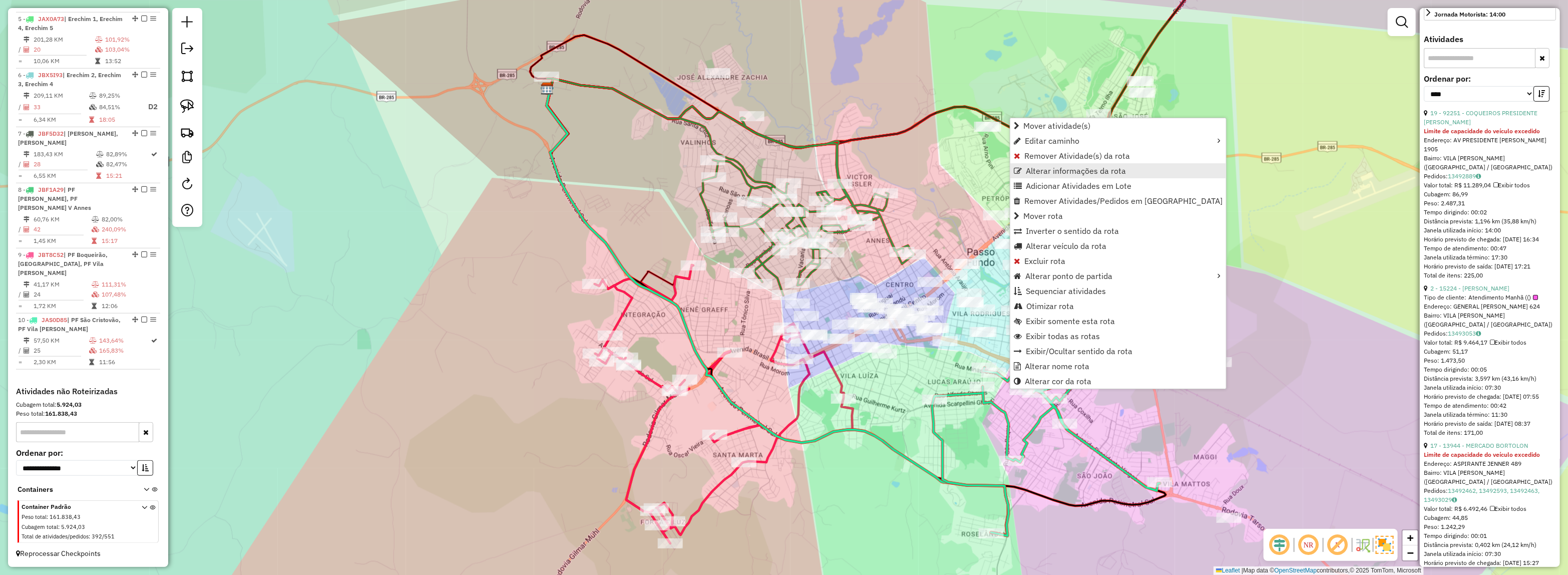
click at [1045, 175] on link "Alterar informações da rota" at bounding box center [1118, 171] width 216 height 15
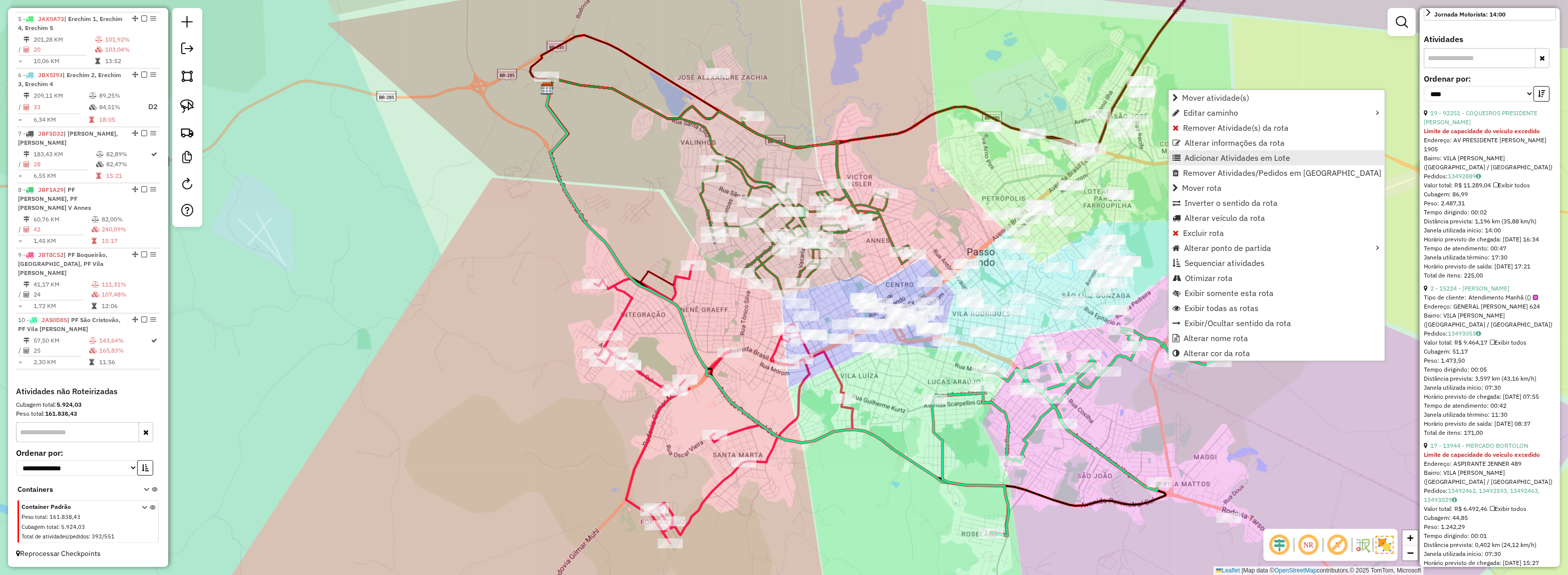
click at [1204, 157] on span "Adicionar Atividades em Lote" at bounding box center [1237, 158] width 106 height 8
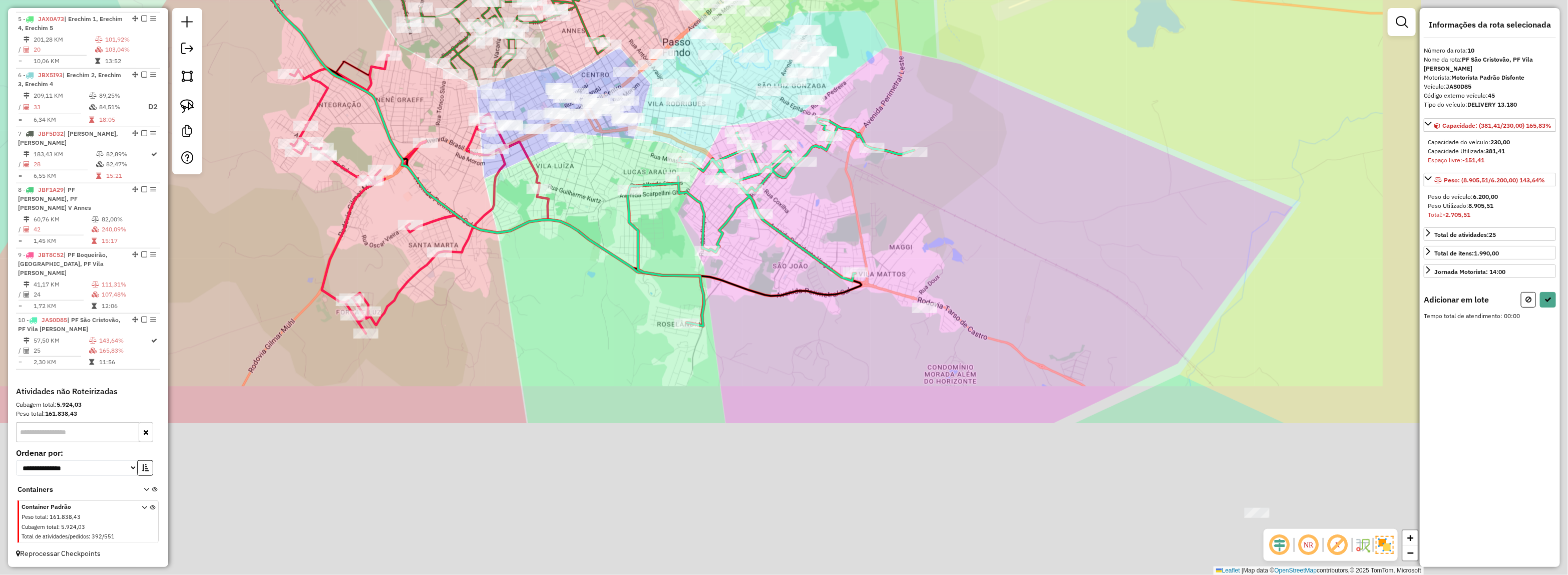
drag, startPoint x: 1232, startPoint y: 335, endPoint x: 975, endPoint y: 280, distance: 262.8
click at [943, 193] on div "Janela de atendimento Grade de atendimento Capacidade Transportadoras Veículos …" at bounding box center [784, 287] width 1568 height 575
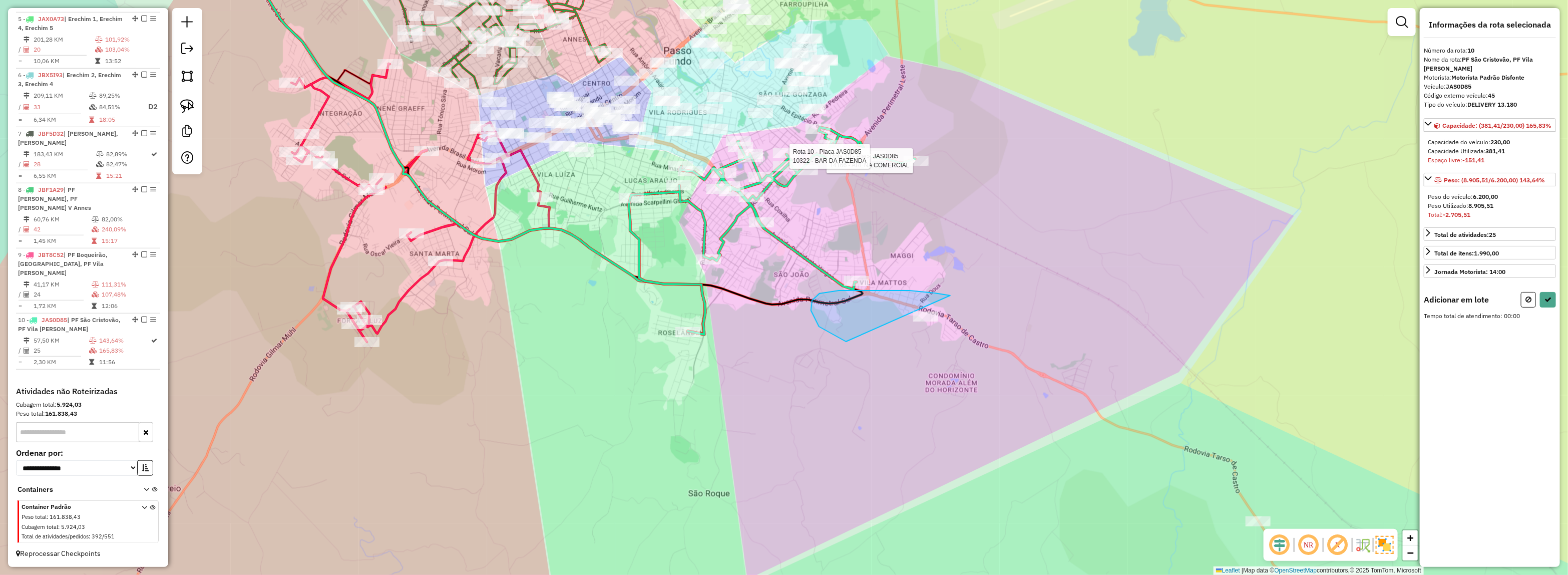
drag, startPoint x: 880, startPoint y: 291, endPoint x: 1170, endPoint y: 330, distance: 292.6
click at [1560, 302] on div "Informações da rota selecionada Número da rota: 10 Nome da rota: PF São Cristov…" at bounding box center [1490, 287] width 140 height 559
click at [1558, 304] on div "Informações da rota selecionada Número da rota: 10 Nome da rota: PF São Cristov…" at bounding box center [1490, 287] width 140 height 559
click at [1554, 304] on button at bounding box center [1547, 299] width 16 height 16
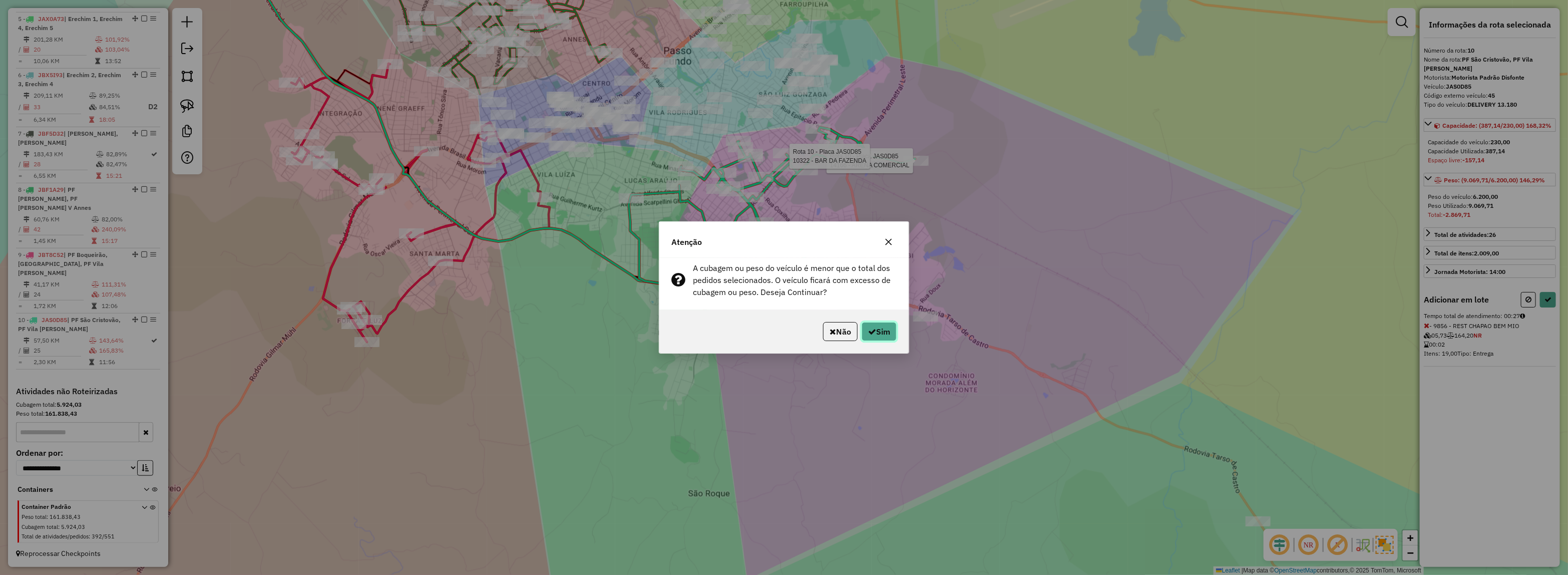
click at [894, 334] on button "Sim" at bounding box center [879, 332] width 35 height 19
select select "*********"
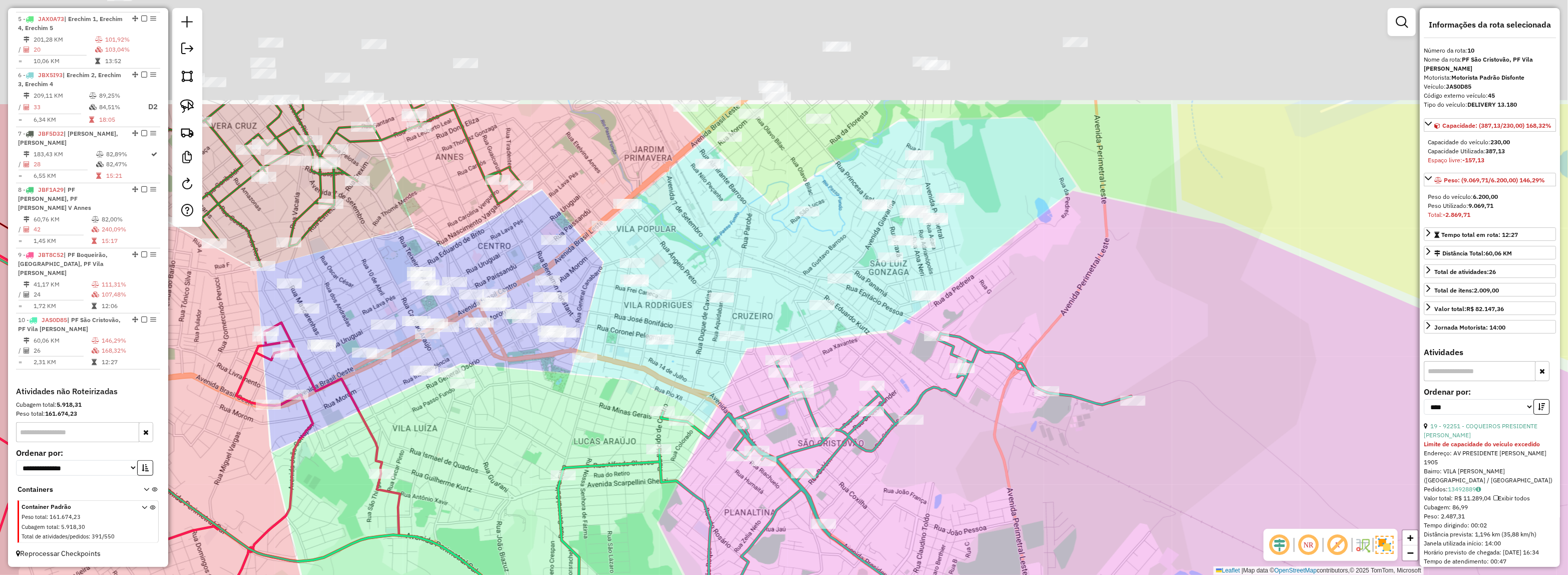
drag, startPoint x: 804, startPoint y: 273, endPoint x: 835, endPoint y: 353, distance: 85.8
click at [854, 345] on div "Janela de atendimento Grade de atendimento Capacidade Transportadoras Veículos …" at bounding box center [784, 287] width 1568 height 575
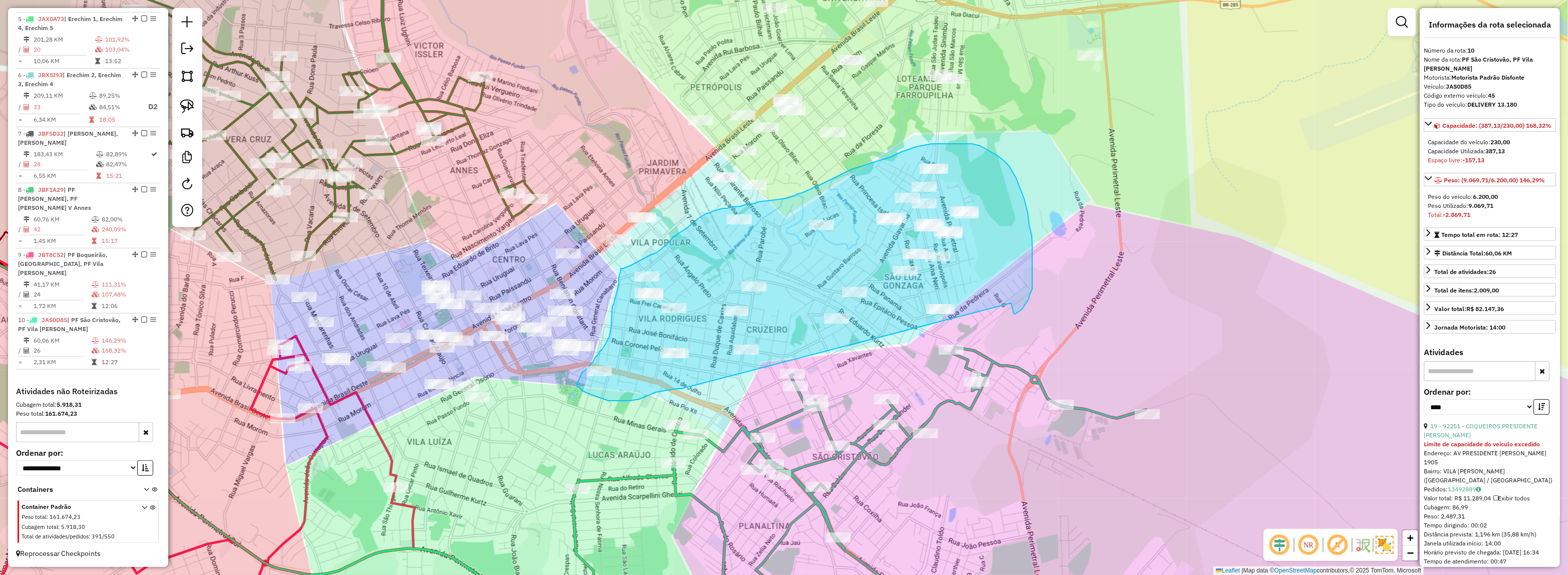
drag, startPoint x: 656, startPoint y: 392, endPoint x: 1012, endPoint y: 303, distance: 367.0
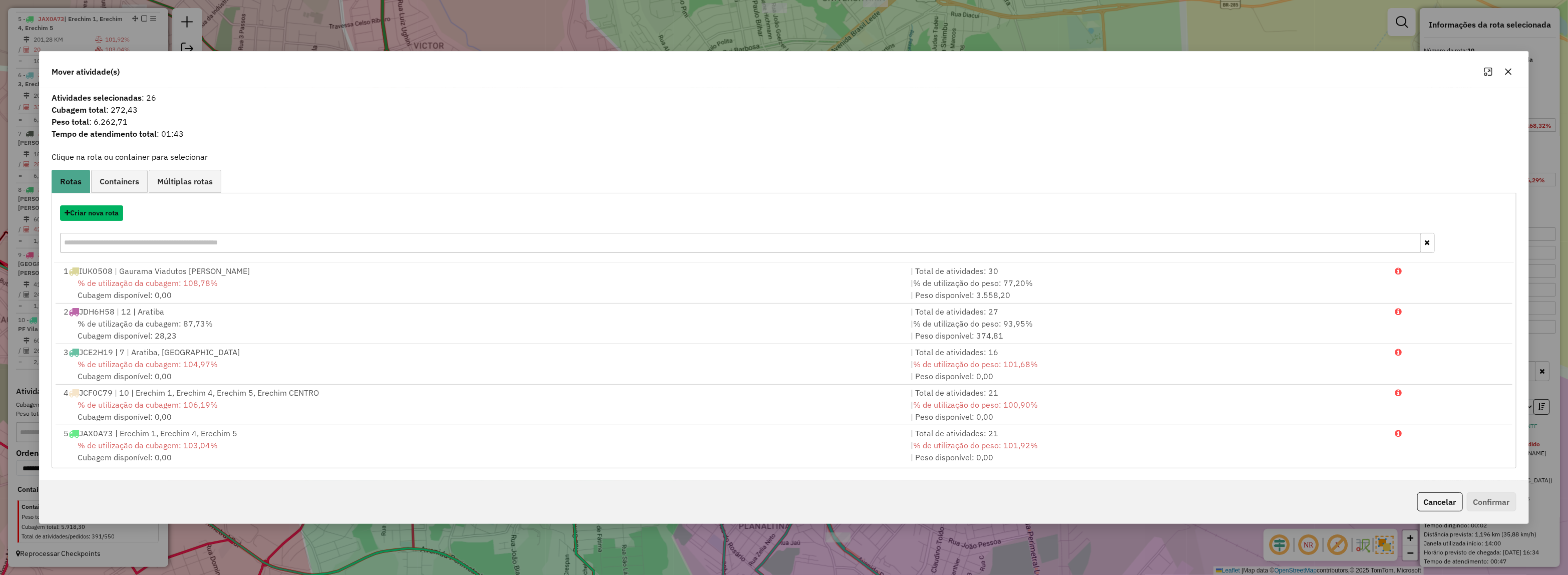
click at [88, 211] on button "Criar nova rota" at bounding box center [92, 213] width 63 height 16
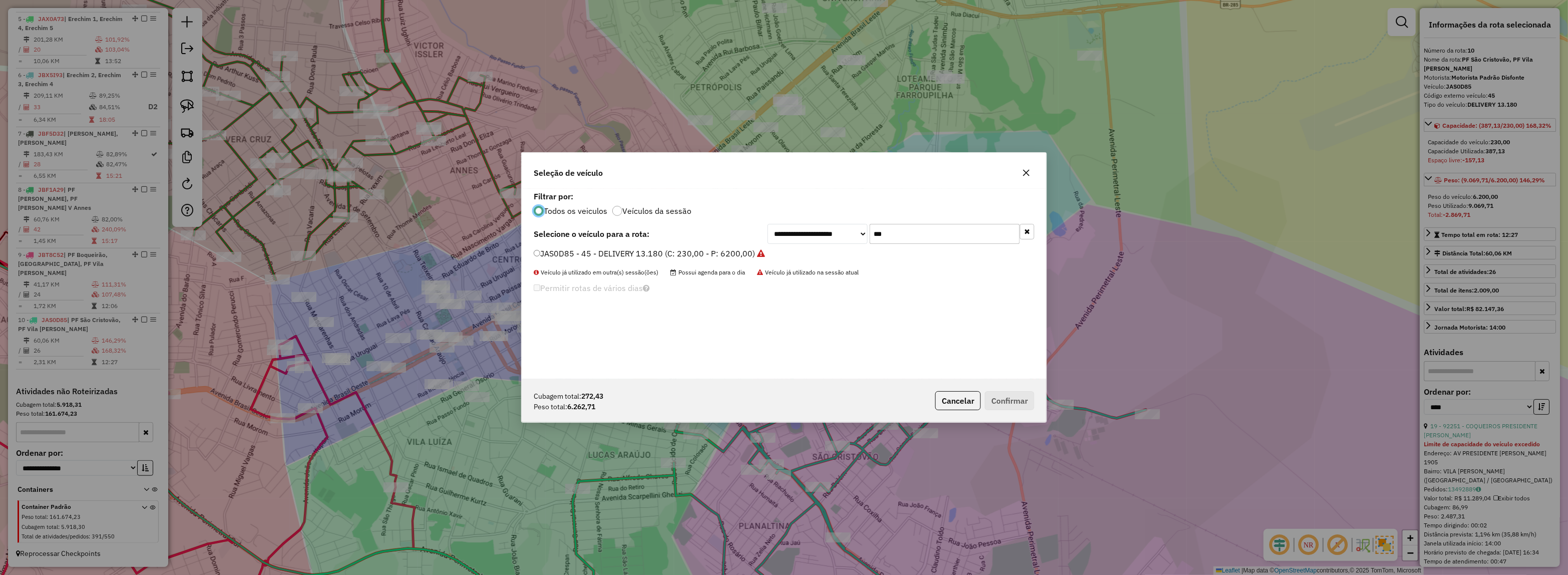
scroll to position [5, 3]
drag, startPoint x: 879, startPoint y: 236, endPoint x: 837, endPoint y: 236, distance: 42.0
click at [837, 236] on div "**********" at bounding box center [901, 234] width 267 height 20
type input "***"
click at [731, 252] on label "JAS0G23 - 44 - DELIVERY 13.180 (C: 230,00 - P: 6200,00)" at bounding box center [644, 254] width 221 height 12
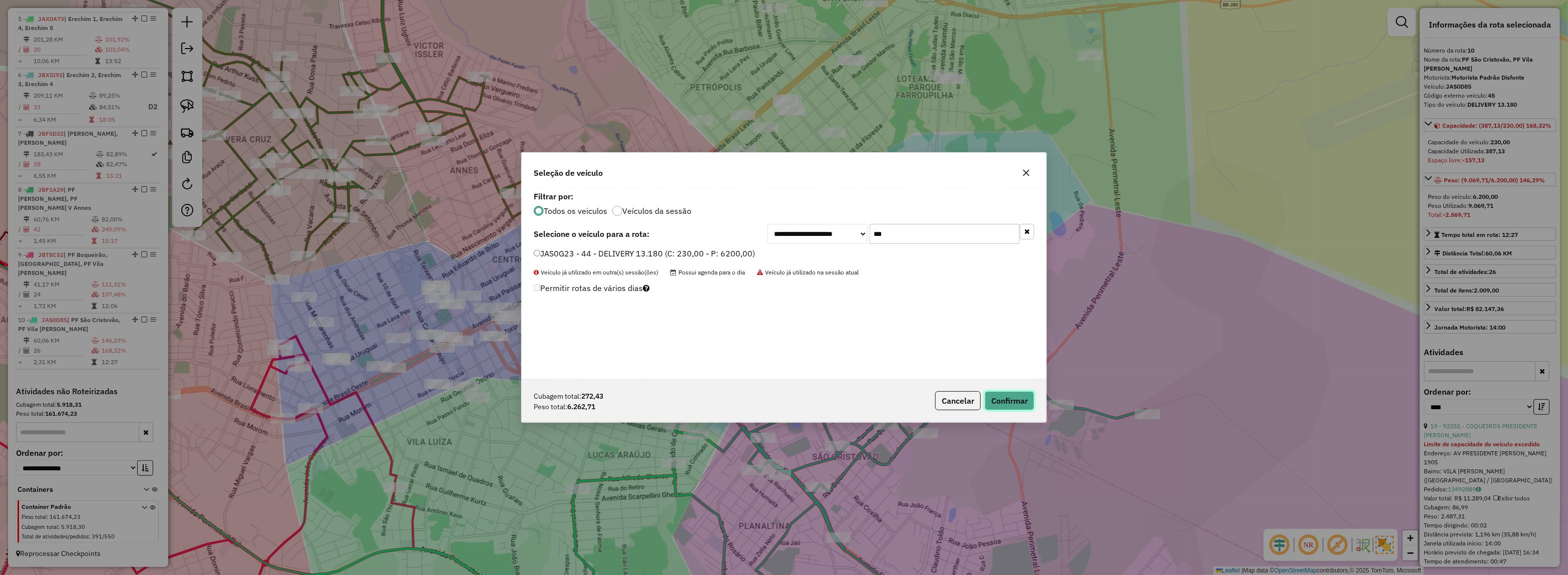
click at [992, 393] on button "Confirmar" at bounding box center [1009, 401] width 49 height 19
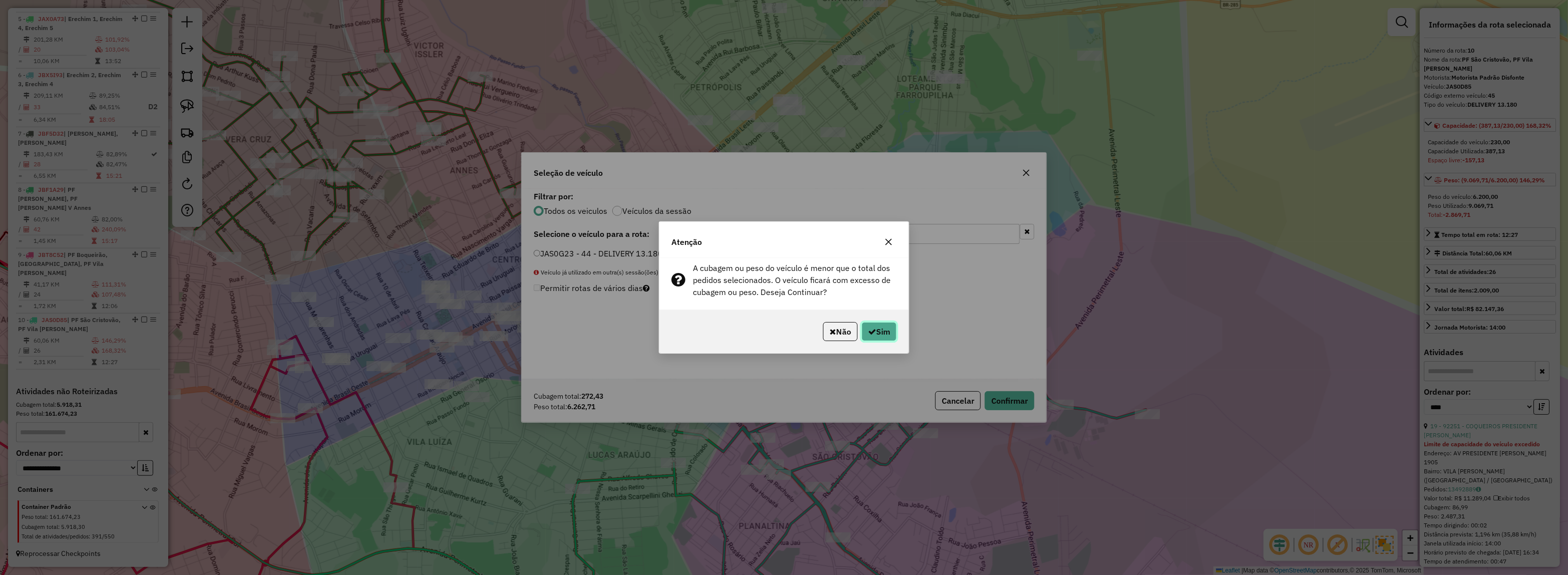
click at [894, 330] on button "Sim" at bounding box center [879, 332] width 35 height 19
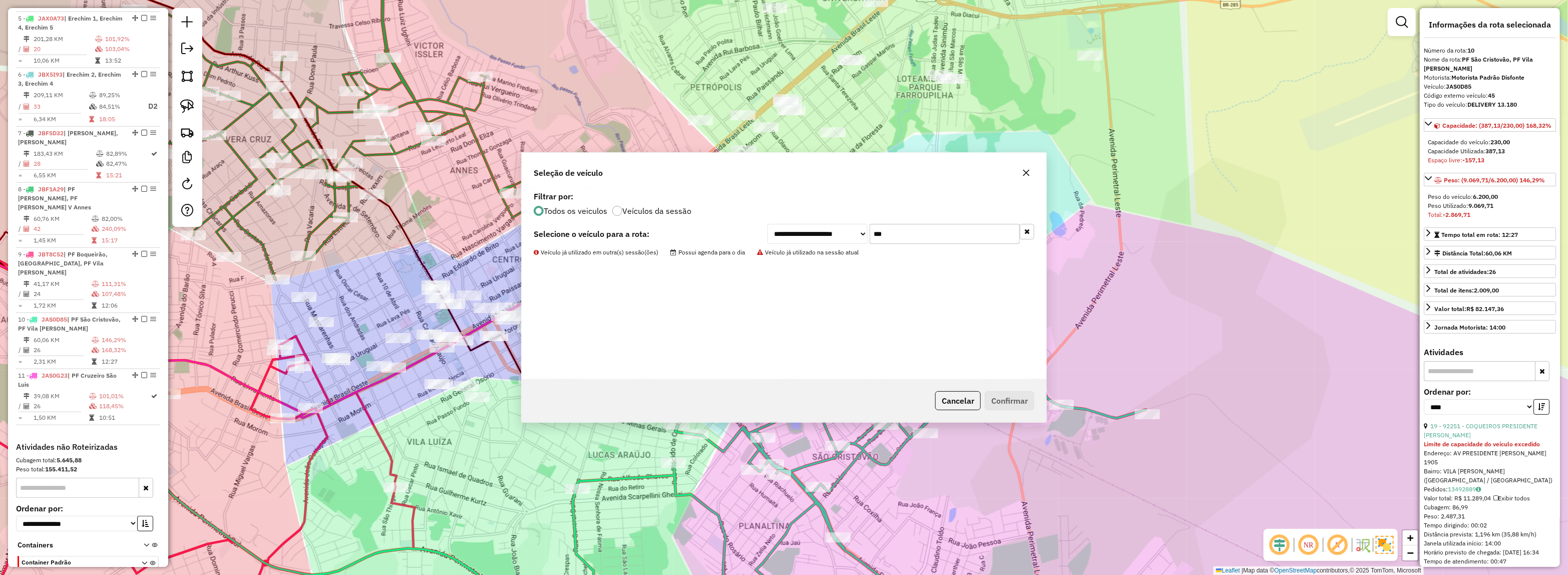
scroll to position [659, 0]
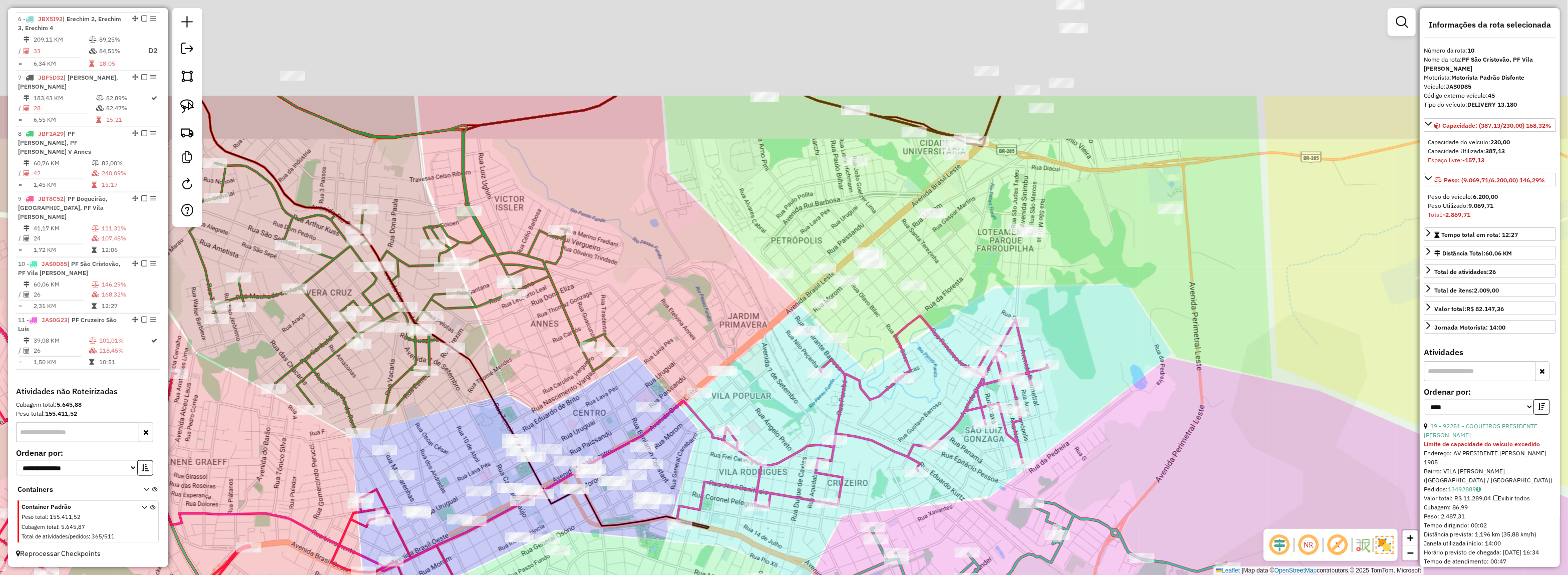
drag, startPoint x: 1088, startPoint y: 247, endPoint x: 1107, endPoint y: 300, distance: 56.3
click at [1107, 300] on div "Janela de atendimento Grade de atendimento Capacidade Transportadoras Veículos …" at bounding box center [784, 287] width 1568 height 575
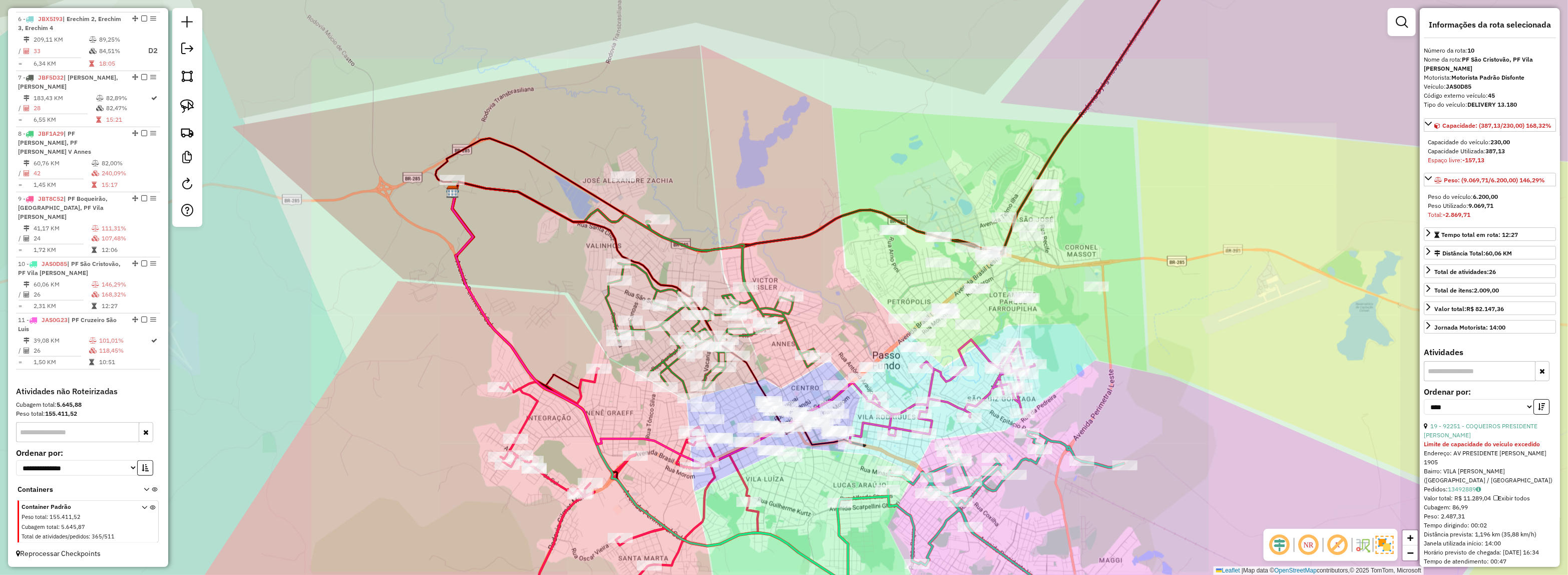
drag, startPoint x: 1086, startPoint y: 326, endPoint x: 1069, endPoint y: 335, distance: 19.2
click at [1077, 332] on div "Janela de atendimento Grade de atendimento Capacidade Transportadoras Veículos …" at bounding box center [784, 287] width 1568 height 575
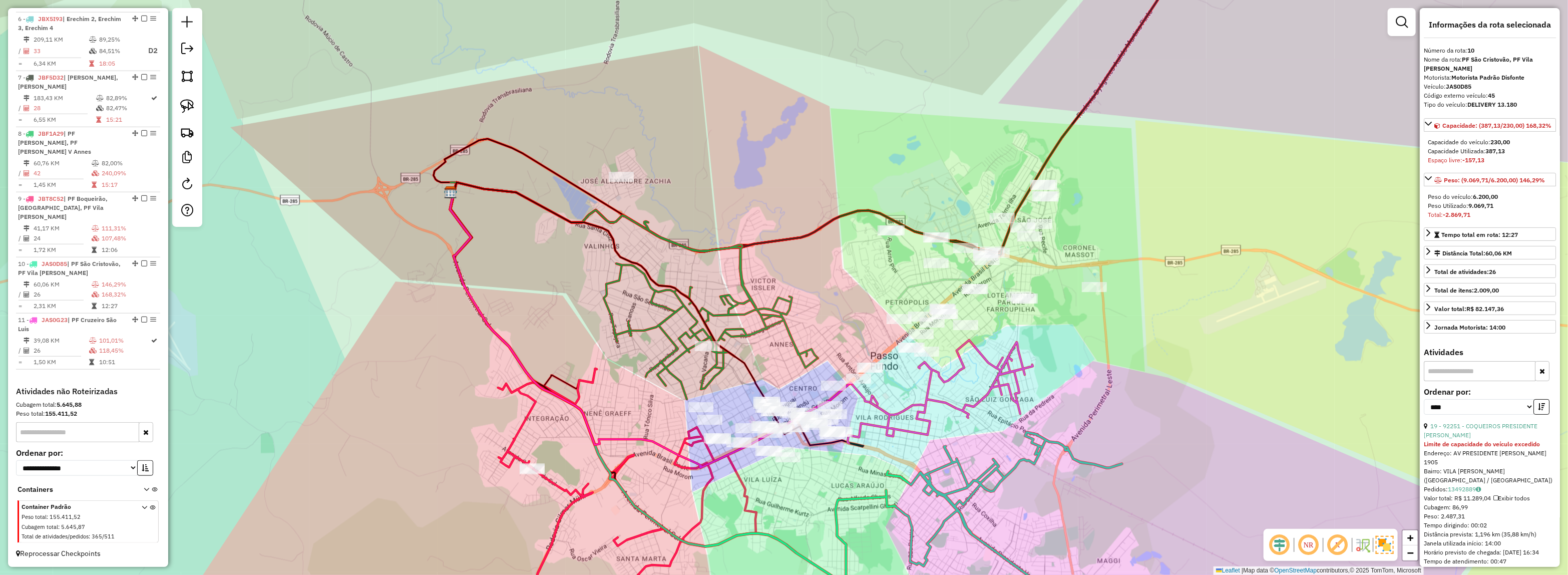
drag, startPoint x: 911, startPoint y: 379, endPoint x: 850, endPoint y: 416, distance: 71.3
click at [850, 416] on div "Janela de atendimento Grade de atendimento Capacidade Transportadoras Veículos …" at bounding box center [784, 287] width 1568 height 575
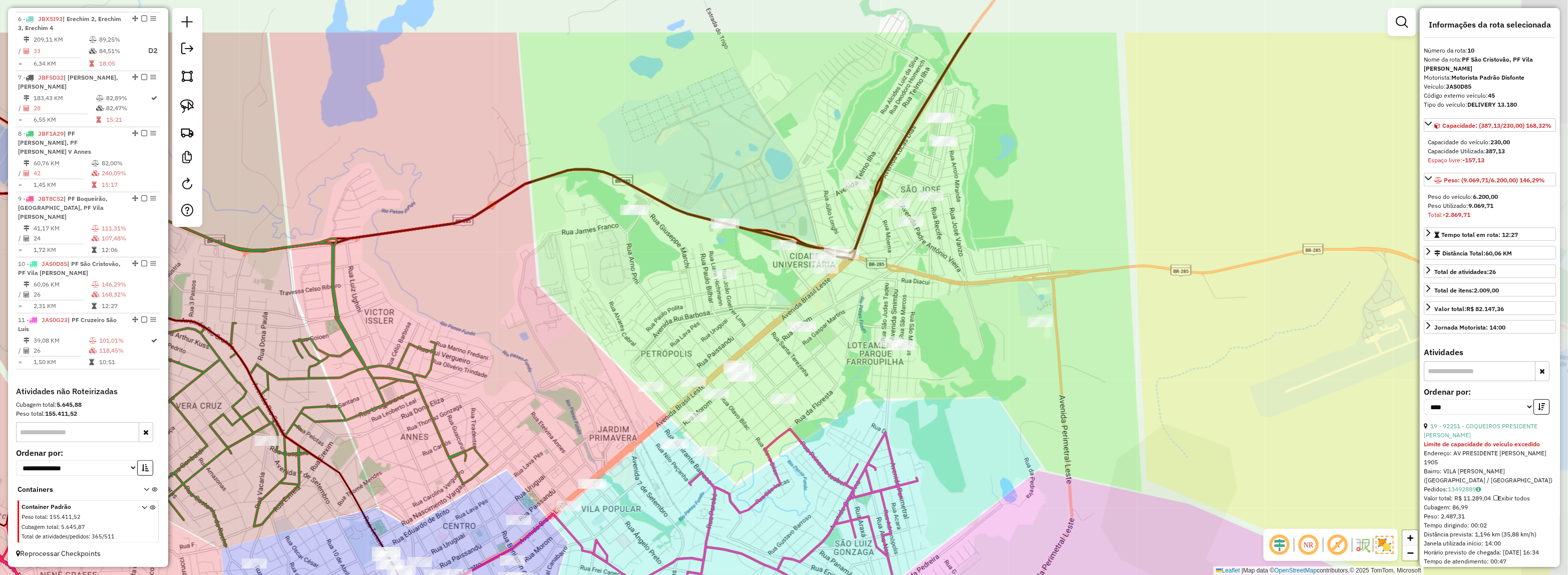
drag, startPoint x: 835, startPoint y: 434, endPoint x: 697, endPoint y: 506, distance: 155.7
click at [697, 506] on div "Janela de atendimento Grade de atendimento Capacidade Transportadoras Veículos …" at bounding box center [784, 287] width 1568 height 575
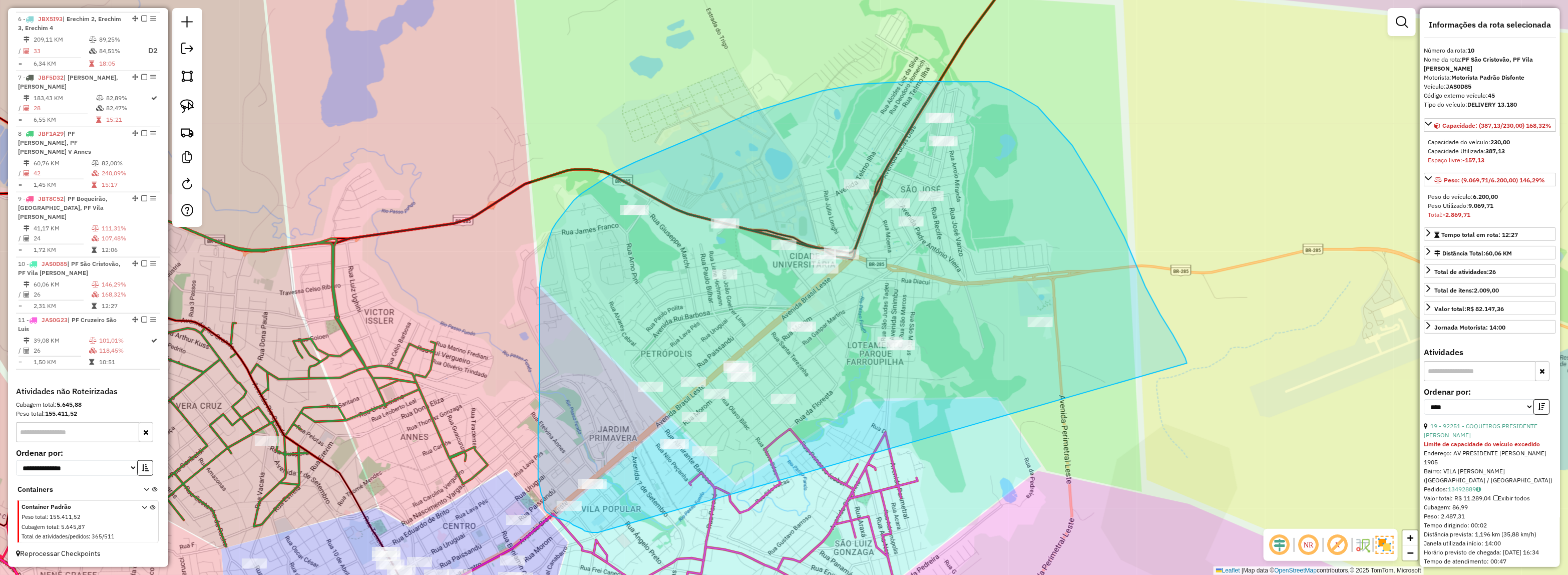
drag, startPoint x: 598, startPoint y: 533, endPoint x: 1187, endPoint y: 363, distance: 613.0
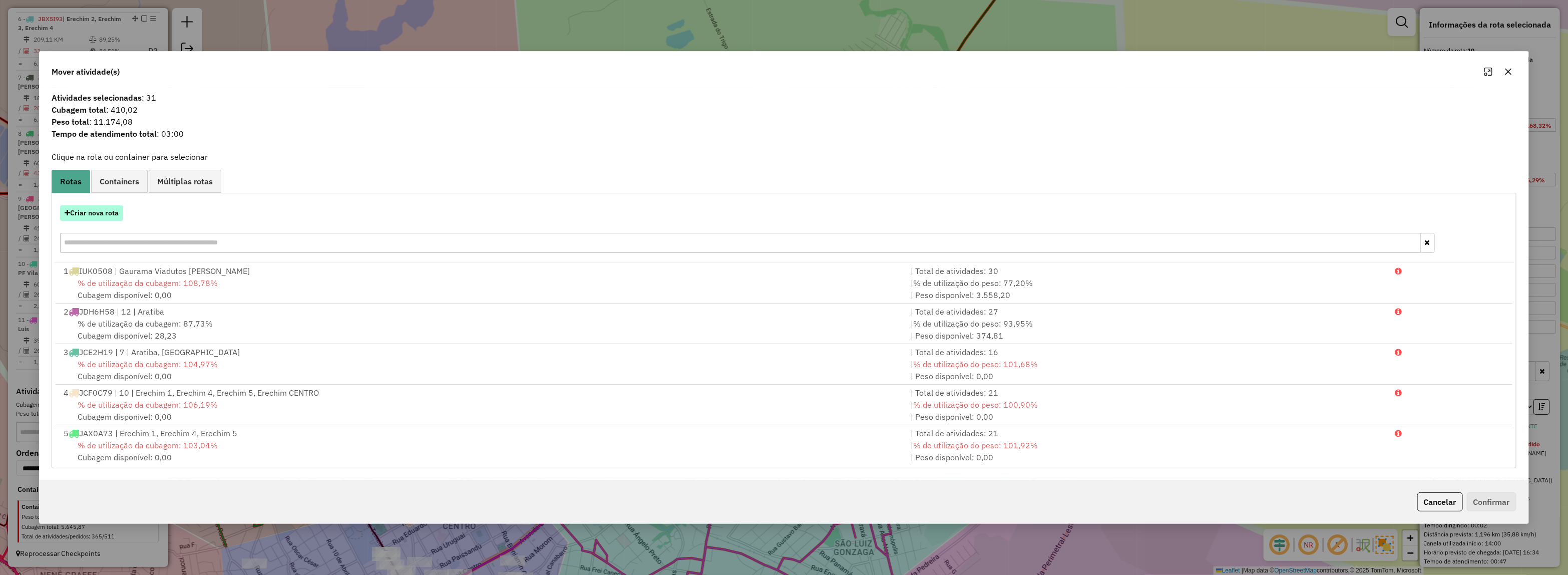
click at [95, 210] on button "Criar nova rota" at bounding box center [92, 213] width 63 height 16
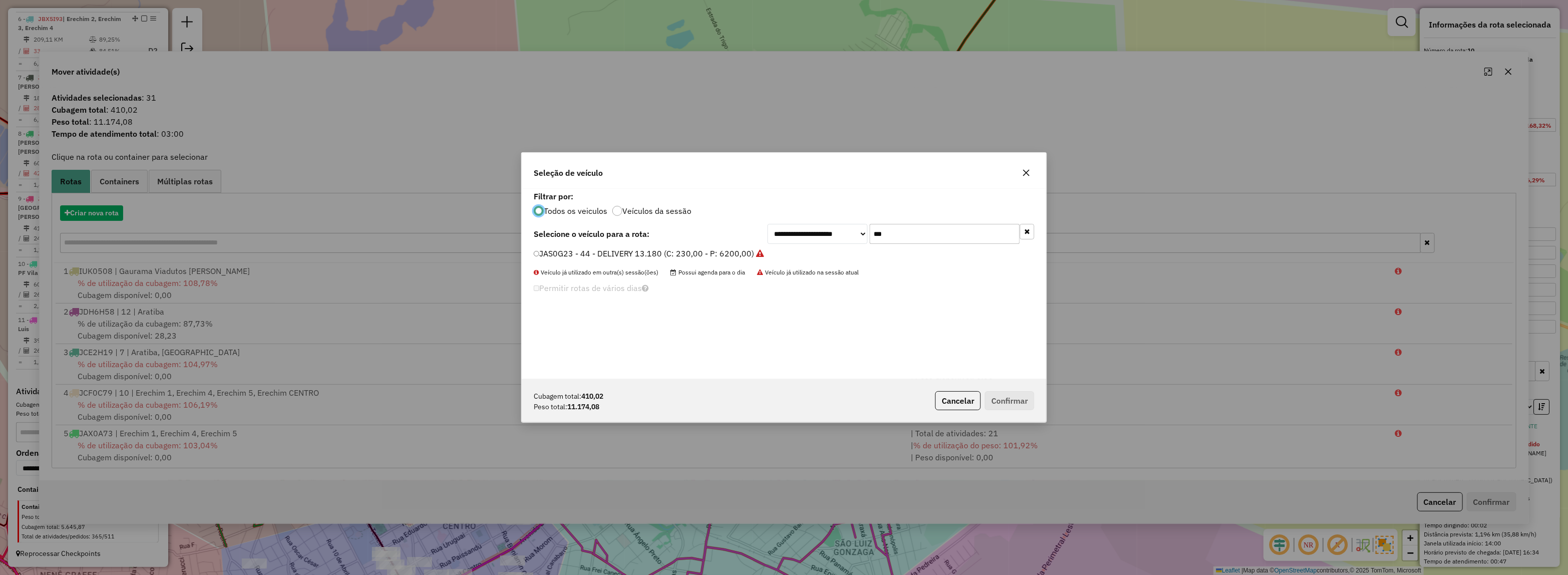
scroll to position [5, 3]
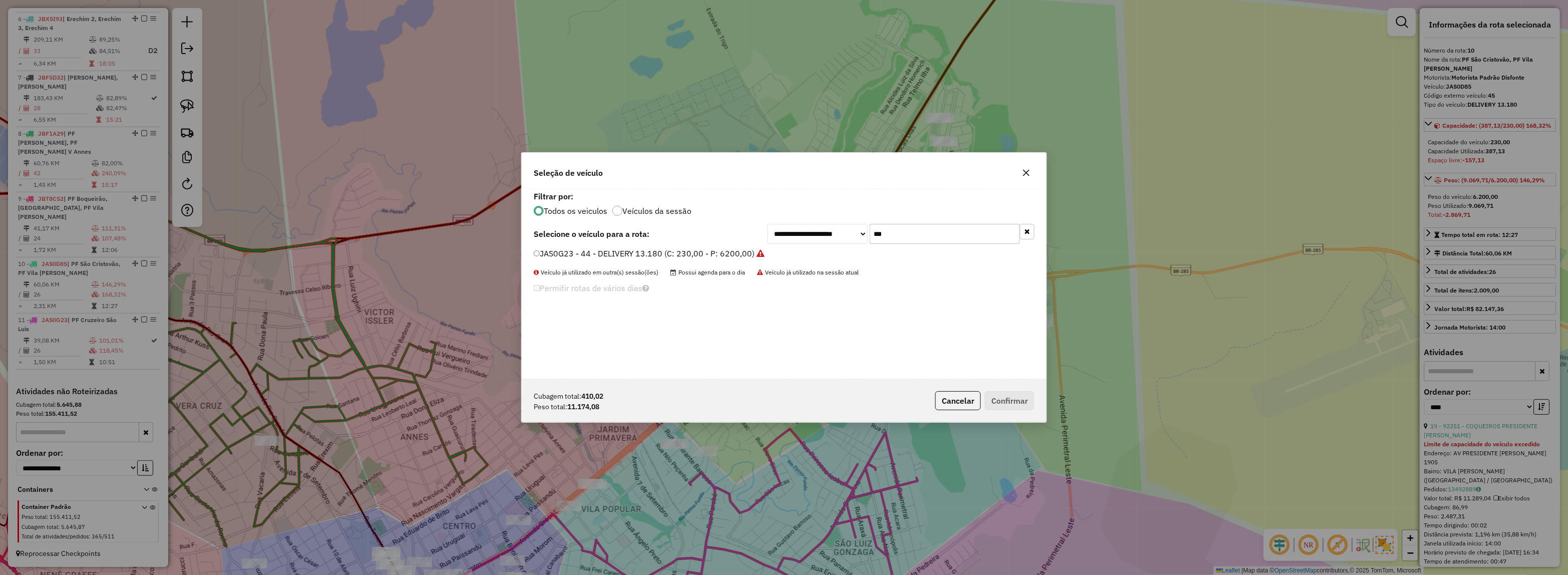
drag, startPoint x: 894, startPoint y: 224, endPoint x: 831, endPoint y: 234, distance: 63.8
click at [836, 233] on div "**********" at bounding box center [901, 234] width 267 height 20
type input "***"
click at [644, 248] on label "IDW4749 - inativos (C: 0,00 - P: 0,00)" at bounding box center [606, 254] width 145 height 12
click at [1024, 399] on button "Confirmar" at bounding box center [1009, 401] width 49 height 19
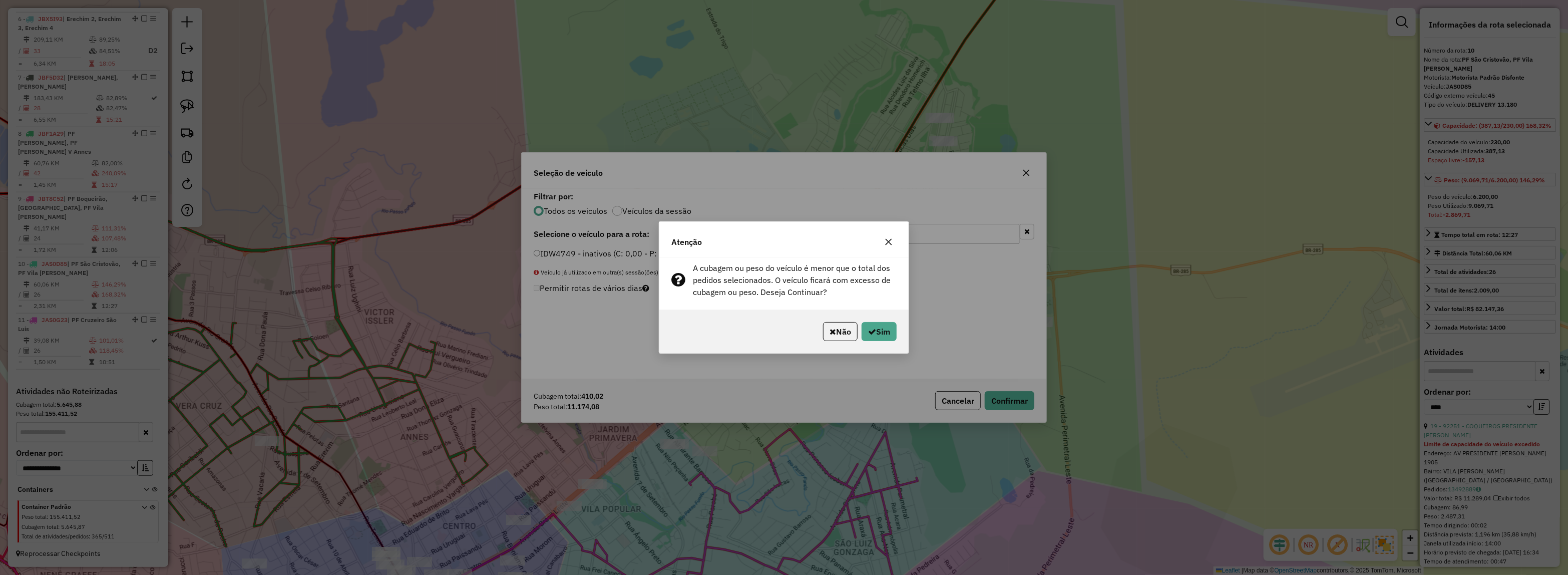
click at [896, 328] on div "Não Sim" at bounding box center [784, 331] width 249 height 43
click at [887, 326] on button "Sim" at bounding box center [879, 332] width 35 height 19
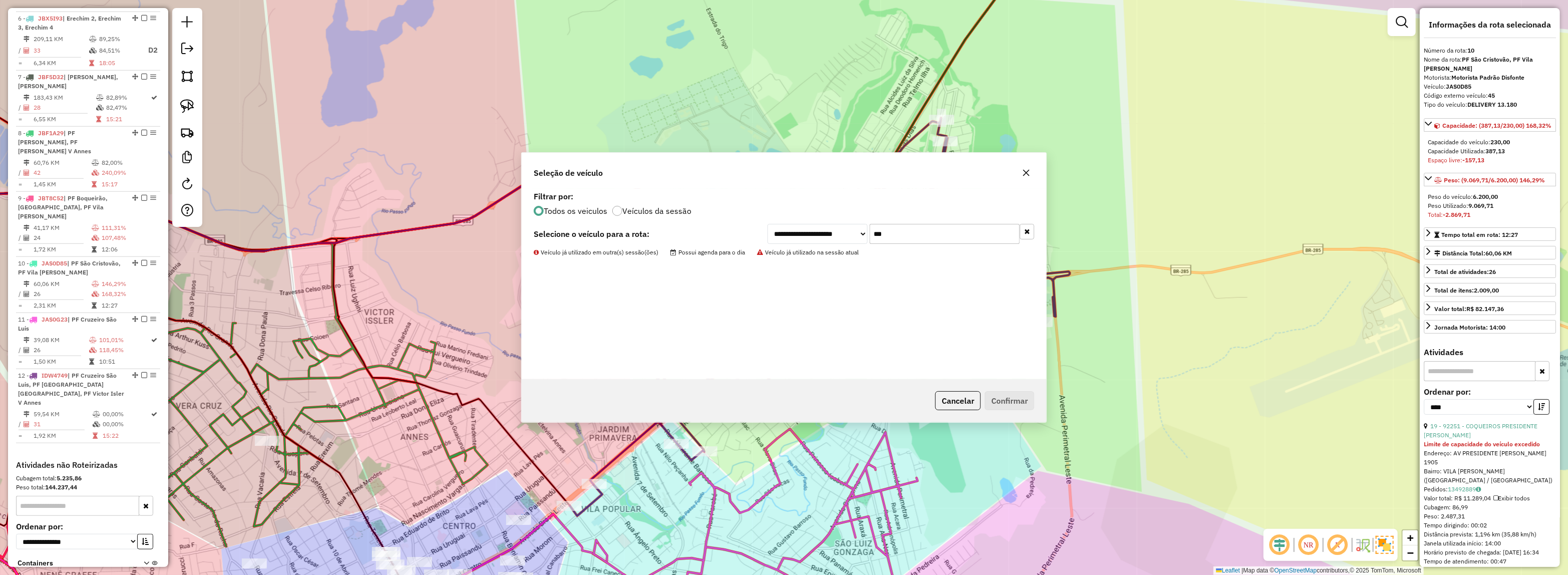
scroll to position [724, 0]
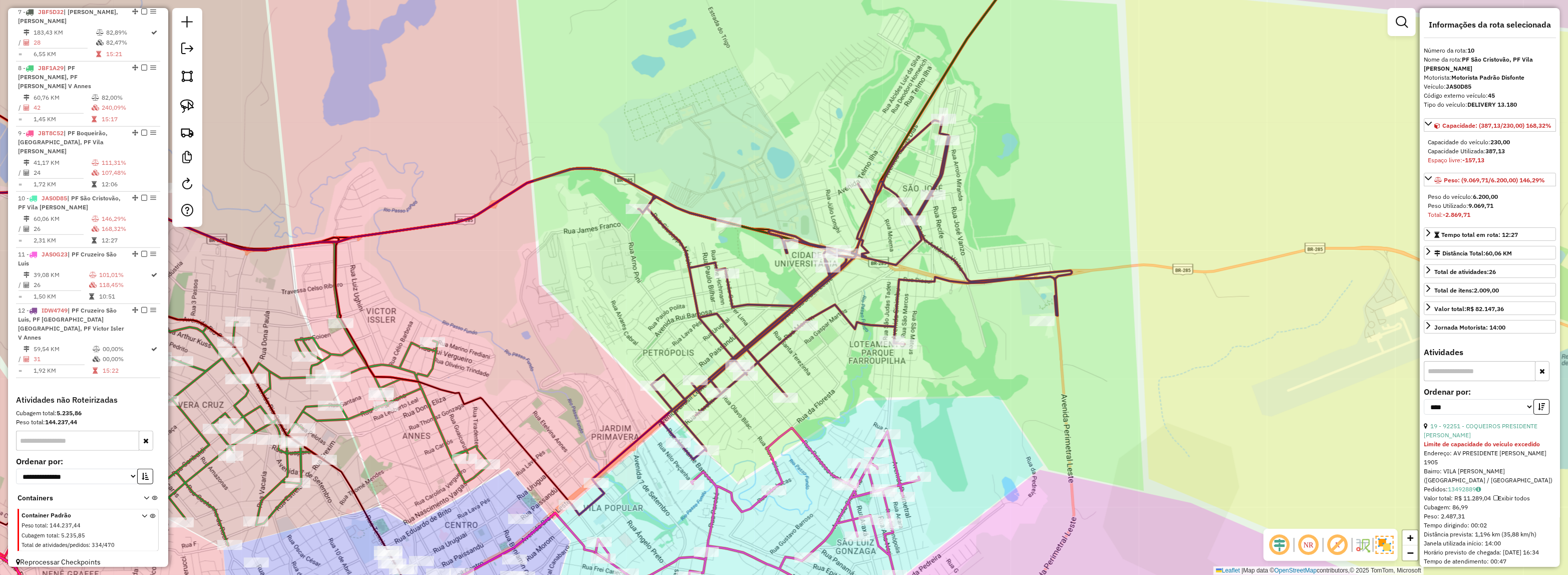
drag, startPoint x: 969, startPoint y: 433, endPoint x: 964, endPoint y: 203, distance: 230.1
click at [964, 203] on div "Rota 11 - Placa JAS0G23 16261 - MERCADO AVENIDA Janela de atendimento Grade de …" at bounding box center [784, 287] width 1568 height 575
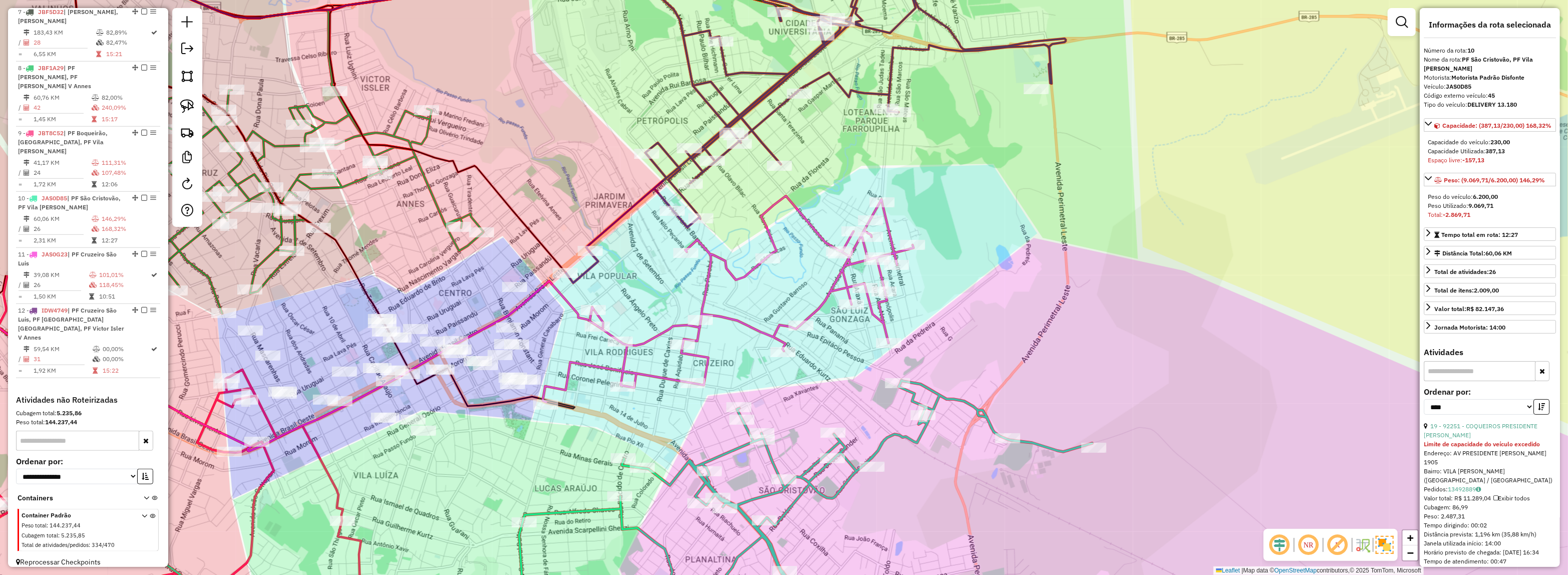
click at [835, 452] on icon at bounding box center [806, 506] width 573 height 253
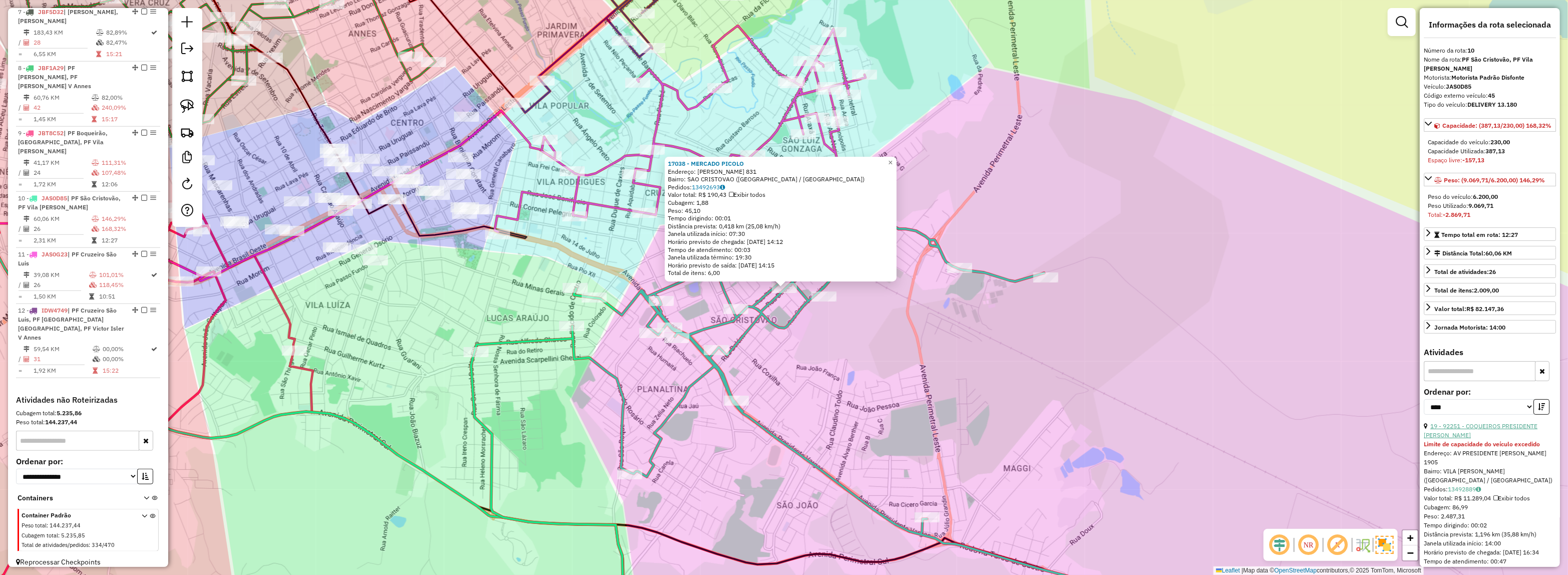
click at [1522, 436] on link "19 - 92251 - COQUEIROS PRESIDENTE VARGAS" at bounding box center [1481, 430] width 114 height 16
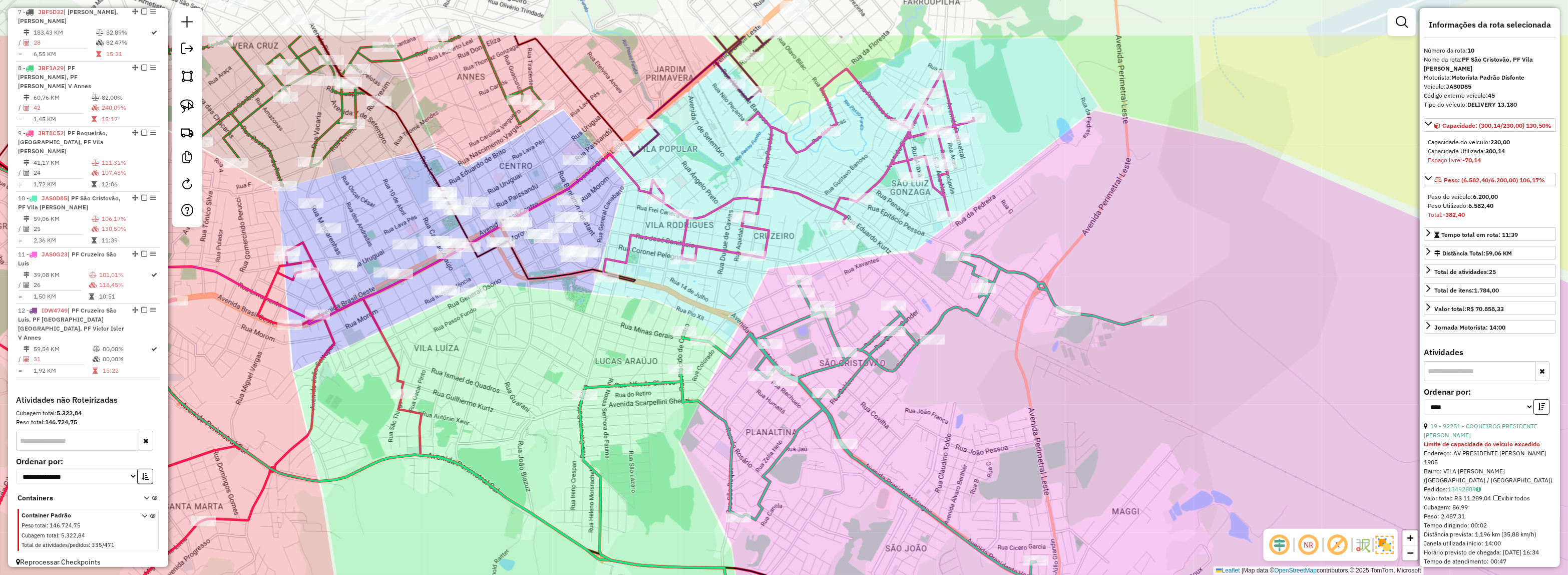
drag, startPoint x: 1164, startPoint y: 444, endPoint x: 1144, endPoint y: 456, distance: 23.3
click at [1157, 559] on div "Janela de atendimento Grade de atendimento Capacidade Transportadoras Veículos …" at bounding box center [784, 287] width 1568 height 575
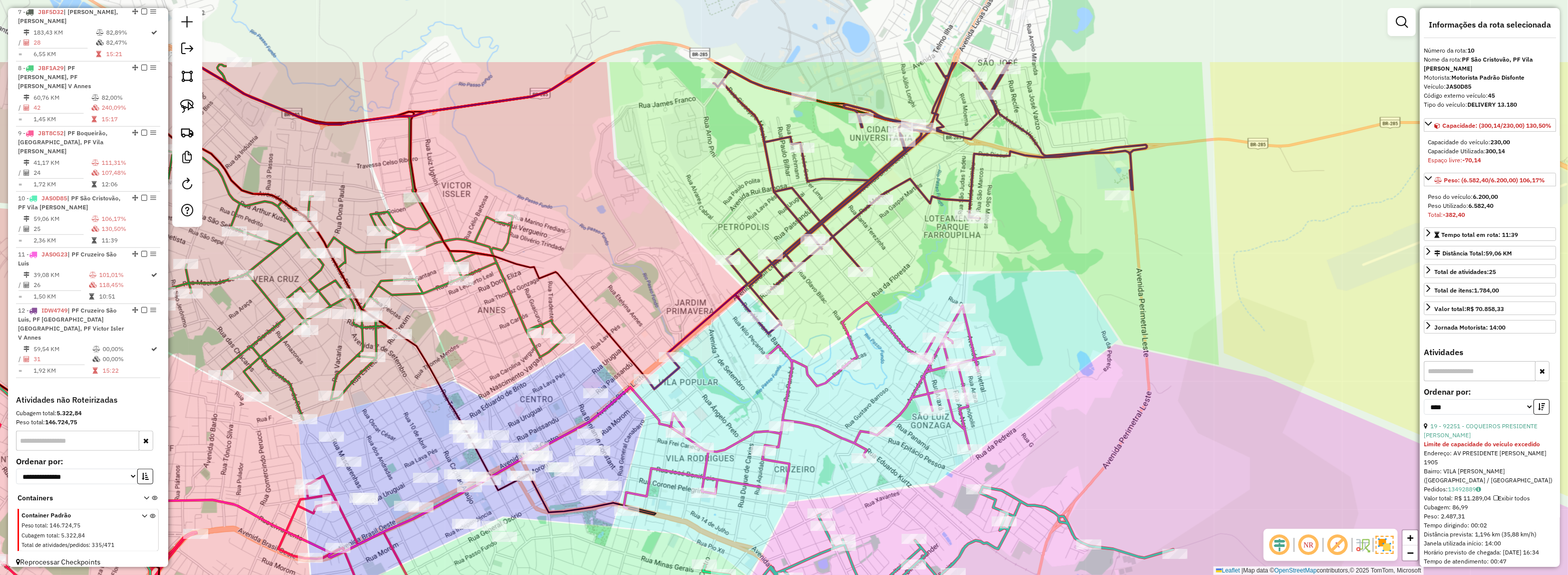
drag, startPoint x: 1190, startPoint y: 328, endPoint x: 1092, endPoint y: 363, distance: 104.1
click at [1194, 382] on div "Janela de atendimento Grade de atendimento Capacidade Transportadoras Veículos …" at bounding box center [784, 287] width 1568 height 575
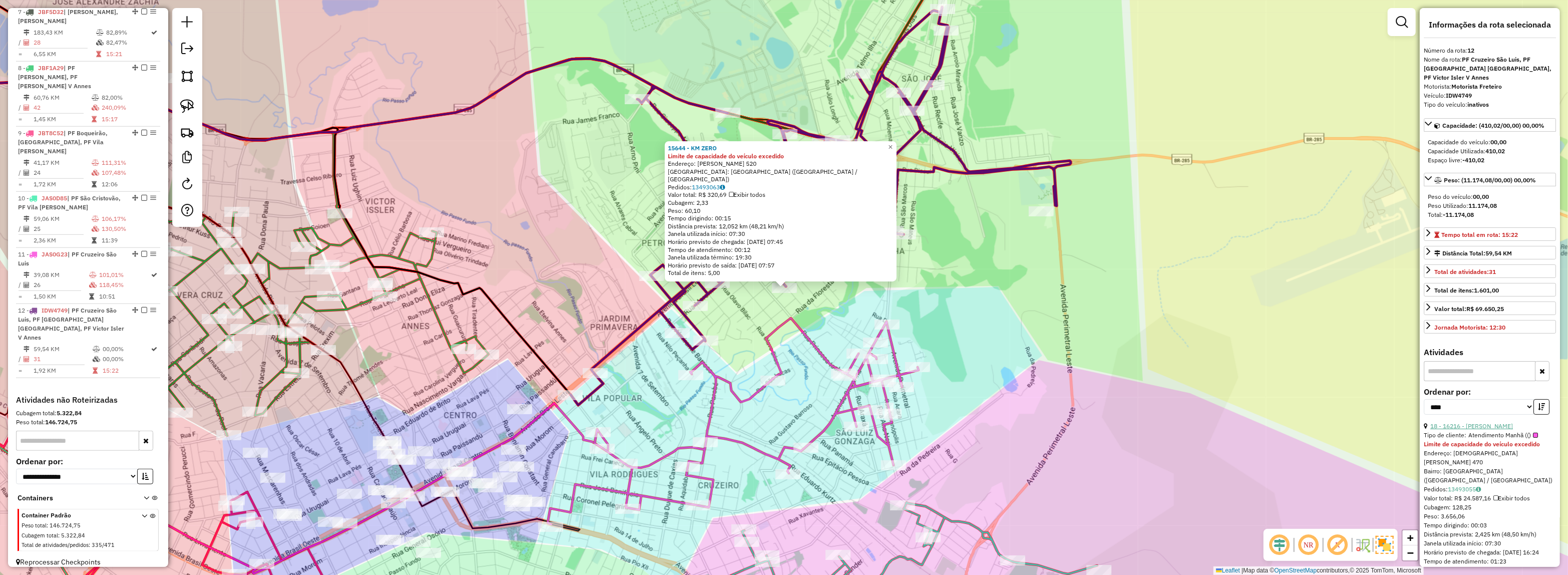
click at [1491, 422] on link "18 - 16216 - IRMAOS MARCOLAN" at bounding box center [1471, 426] width 83 height 8
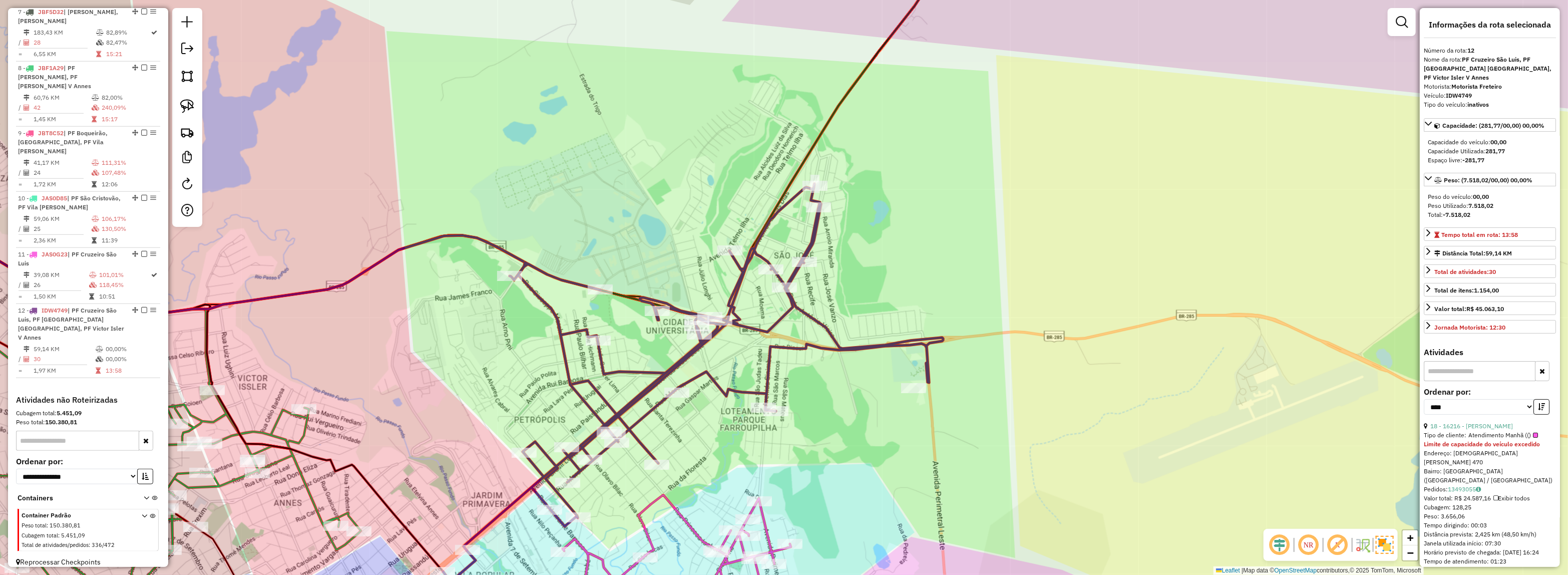
scroll to position [62, 0]
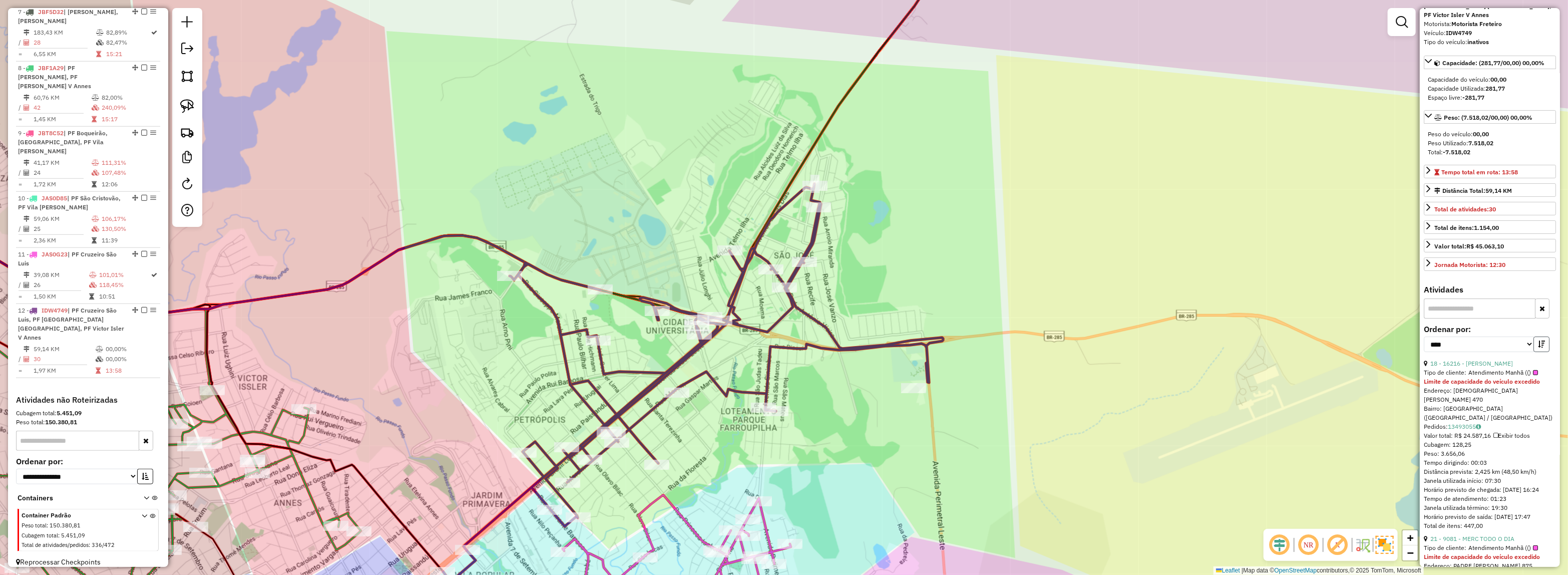
click at [1538, 341] on icon "button" at bounding box center [1541, 344] width 7 height 7
click at [1496, 360] on link "20 - 9081 - MERC TODO O DIA" at bounding box center [1472, 363] width 84 height 8
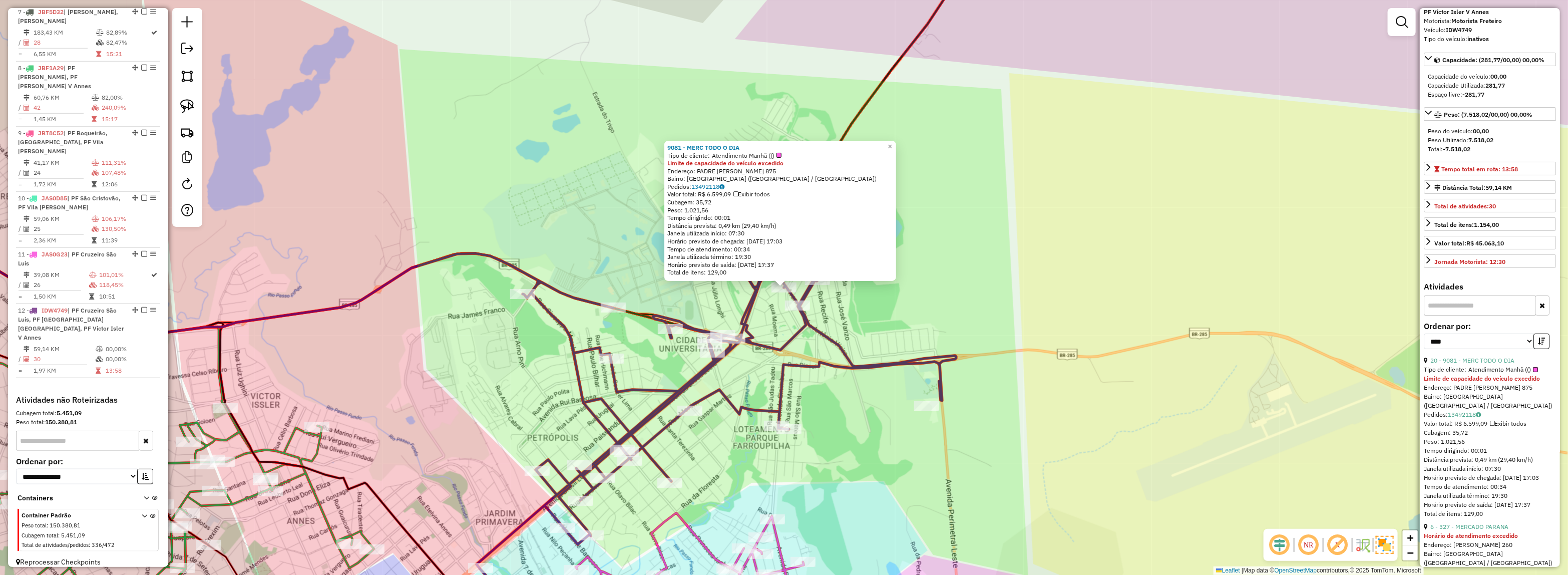
scroll to position [125, 0]
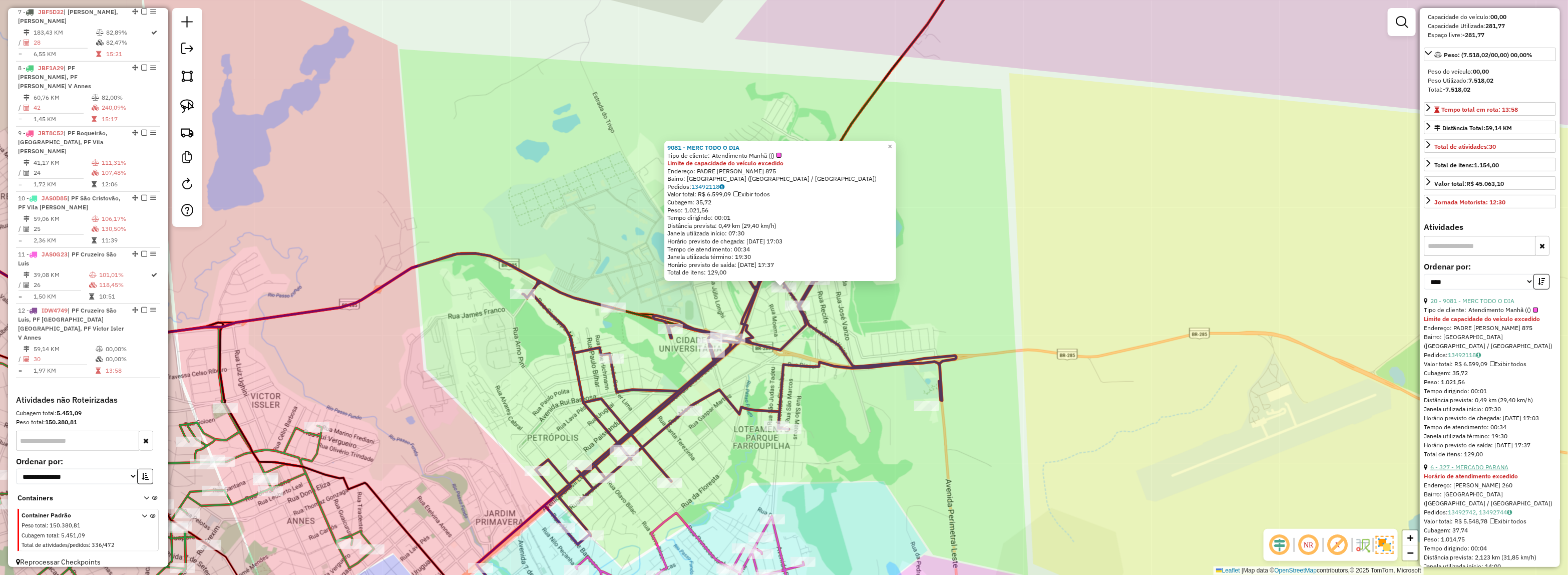
click at [1504, 463] on link "6 - 327 - MERCADO PARANA" at bounding box center [1469, 467] width 78 height 8
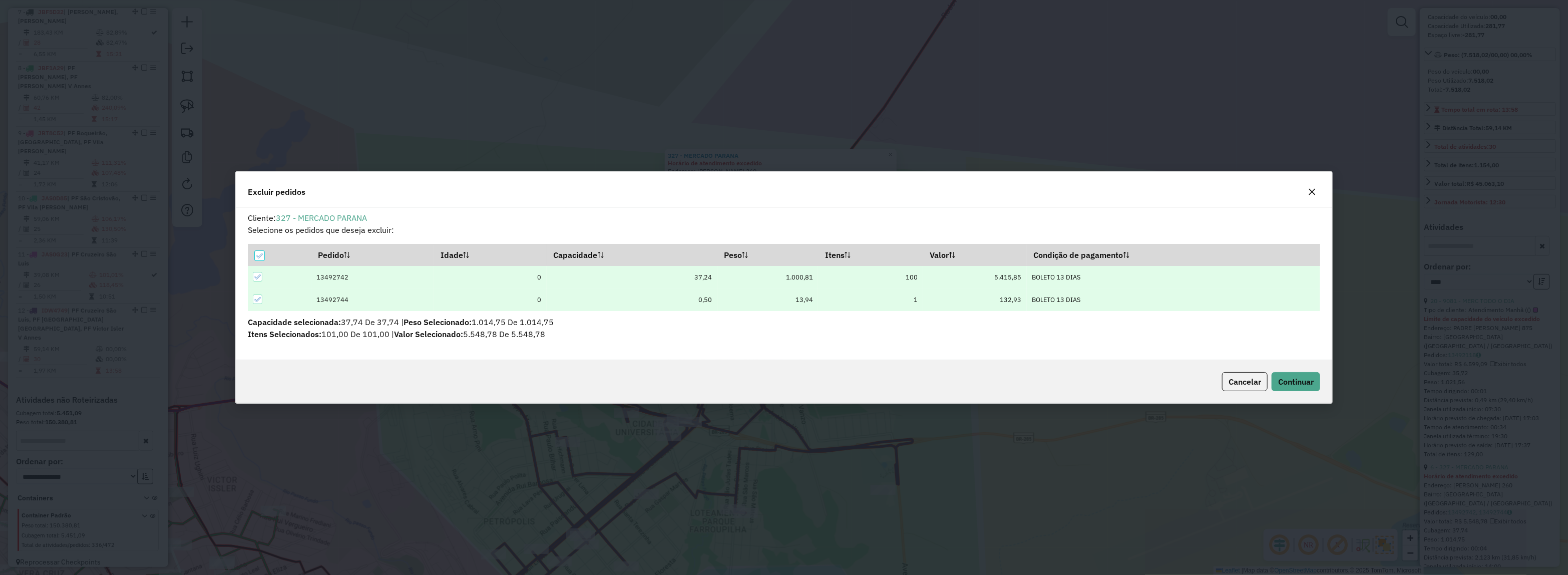
scroll to position [0, 0]
click at [1305, 389] on button "Continuar" at bounding box center [1296, 382] width 49 height 19
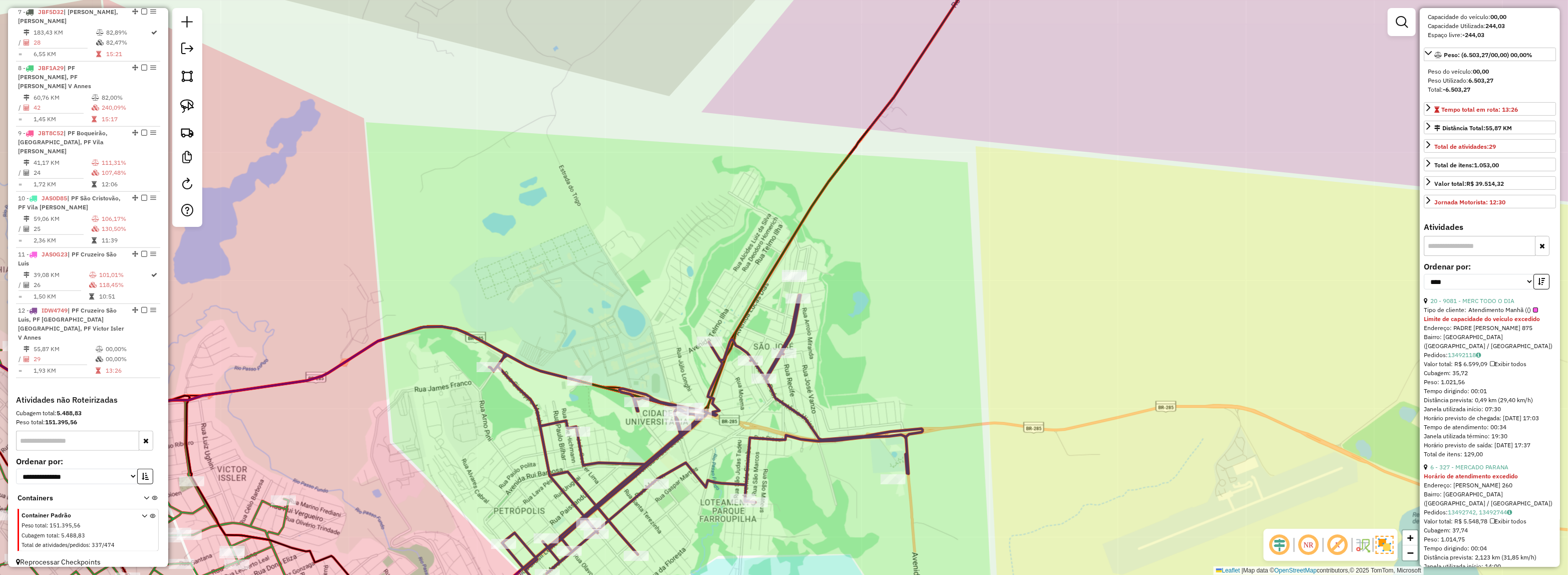
drag, startPoint x: 997, startPoint y: 366, endPoint x: 1266, endPoint y: 134, distance: 355.2
click at [1266, 134] on div "Janela de atendimento Grade de atendimento Capacidade Transportadoras Veículos …" at bounding box center [784, 287] width 1568 height 575
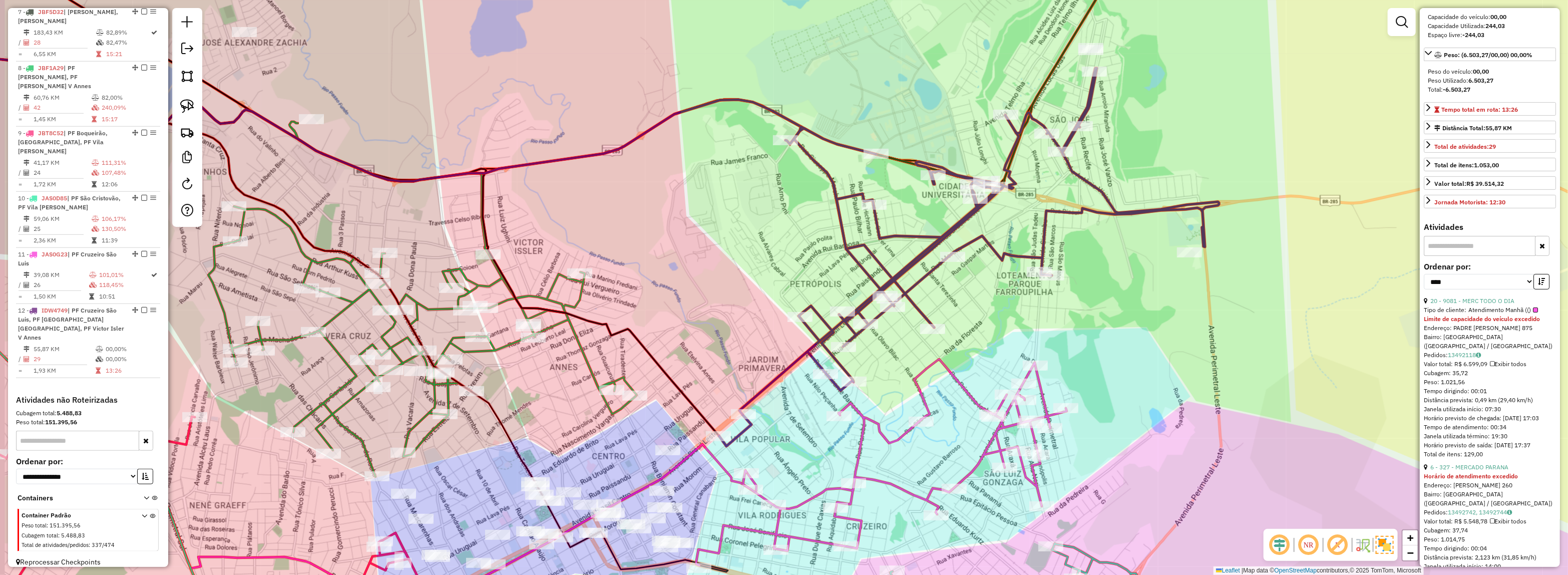
drag, startPoint x: 466, startPoint y: 296, endPoint x: 522, endPoint y: 282, distance: 57.7
click at [496, 289] on icon at bounding box center [269, 260] width 734 height 434
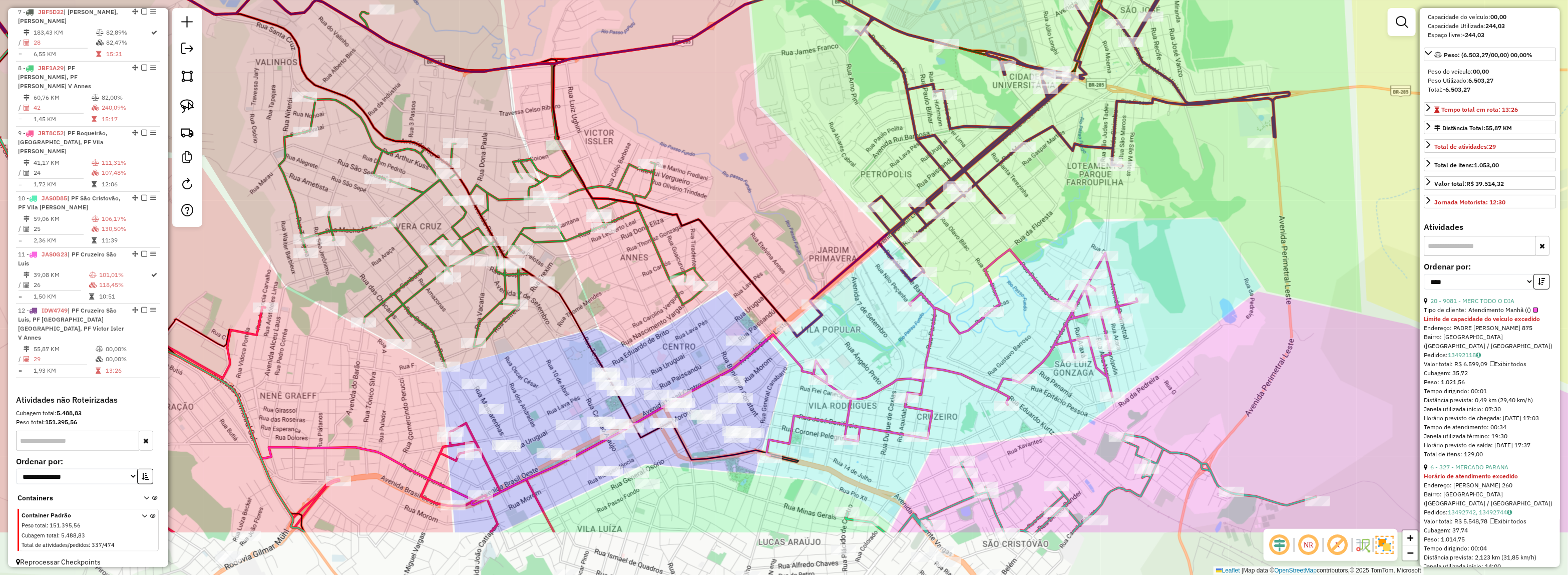
drag, startPoint x: 713, startPoint y: 200, endPoint x: 772, endPoint y: 89, distance: 125.7
click at [770, 89] on div "Janela de atendimento Grade de atendimento Capacidade Transportadoras Veículos …" at bounding box center [784, 287] width 1568 height 575
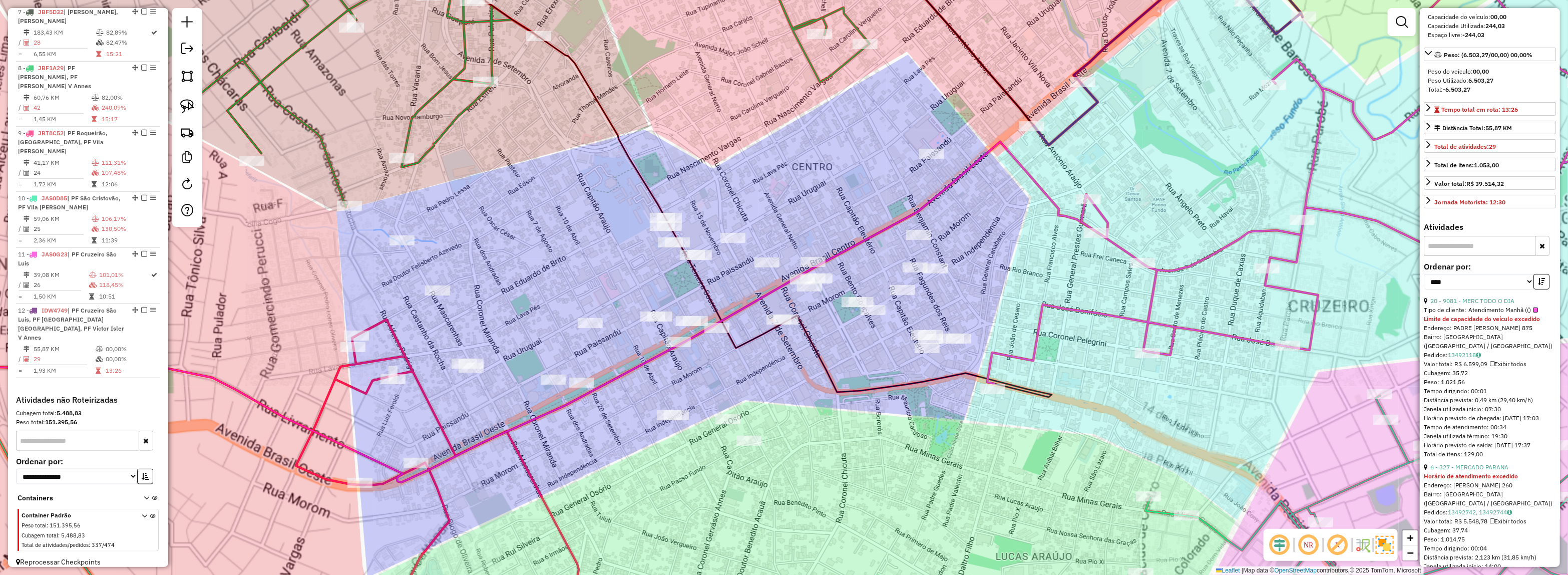
drag, startPoint x: 729, startPoint y: 343, endPoint x: 767, endPoint y: 343, distance: 38.0
click at [767, 343] on div "Janela de atendimento Grade de atendimento Capacidade Transportadoras Veículos …" at bounding box center [784, 287] width 1568 height 575
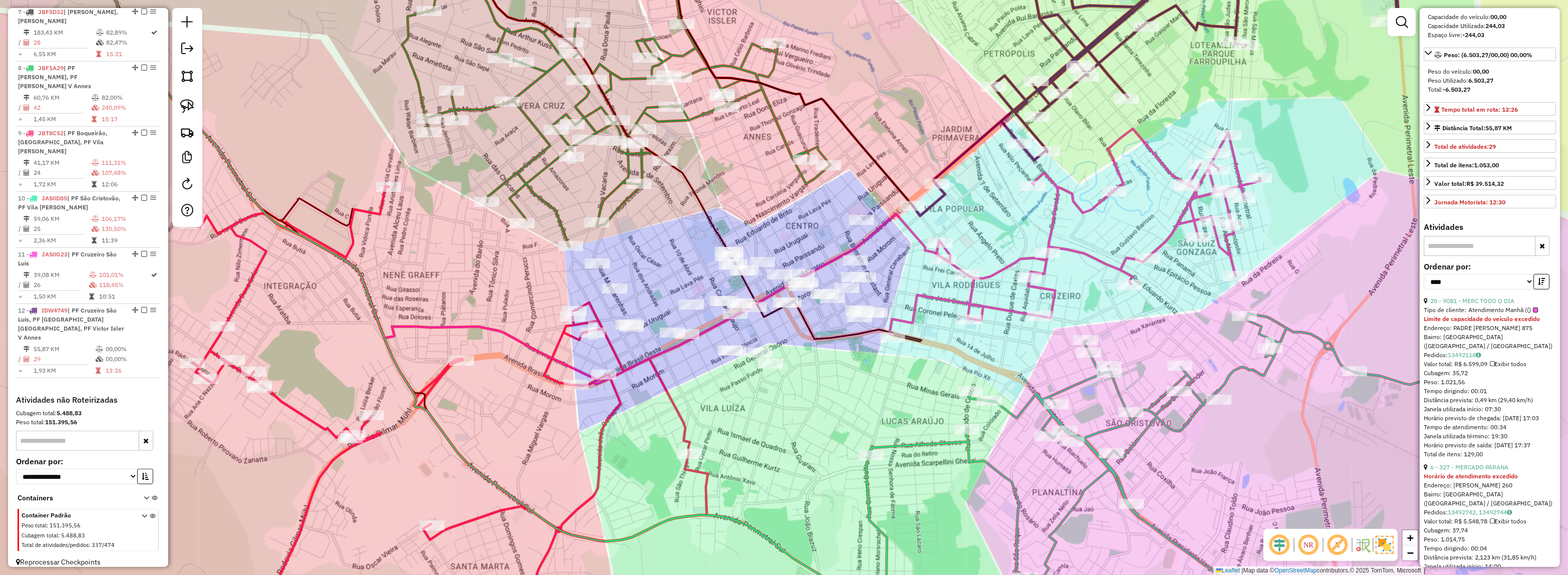
drag, startPoint x: 839, startPoint y: 316, endPoint x: 800, endPoint y: 326, distance: 40.3
click at [800, 326] on icon at bounding box center [674, 146] width 495 height 391
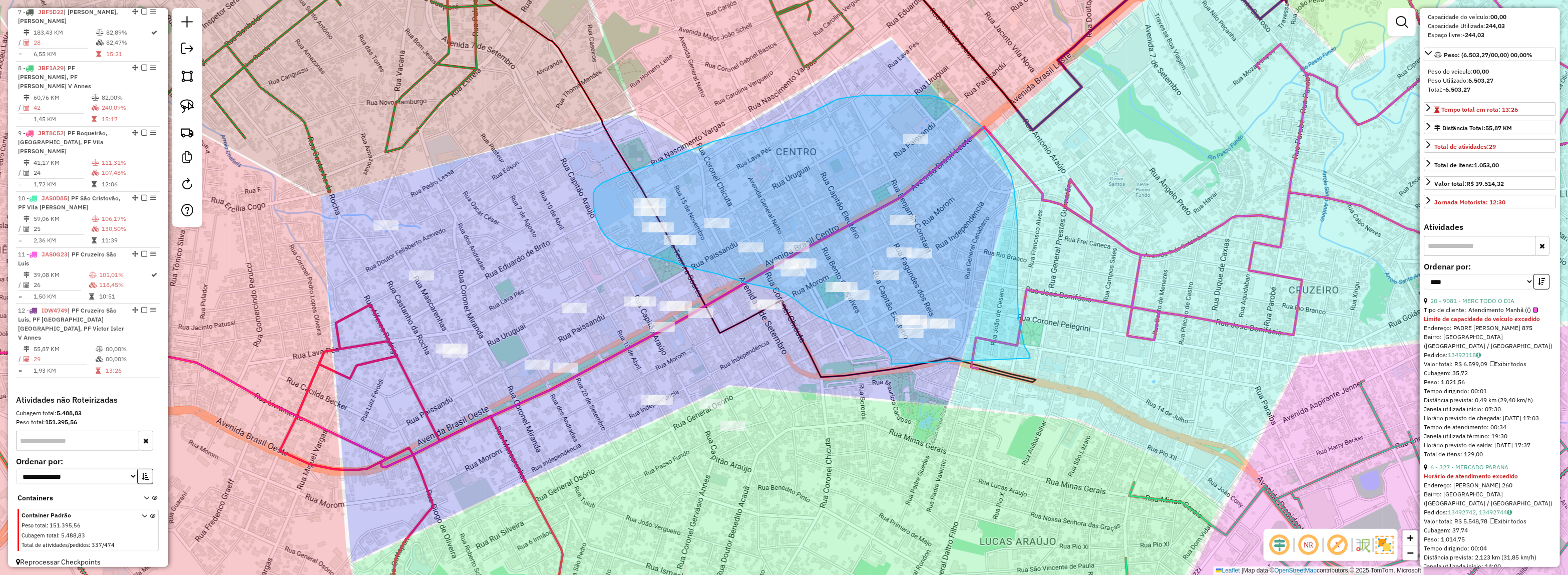
drag, startPoint x: 892, startPoint y: 358, endPoint x: 1030, endPoint y: 358, distance: 138.0
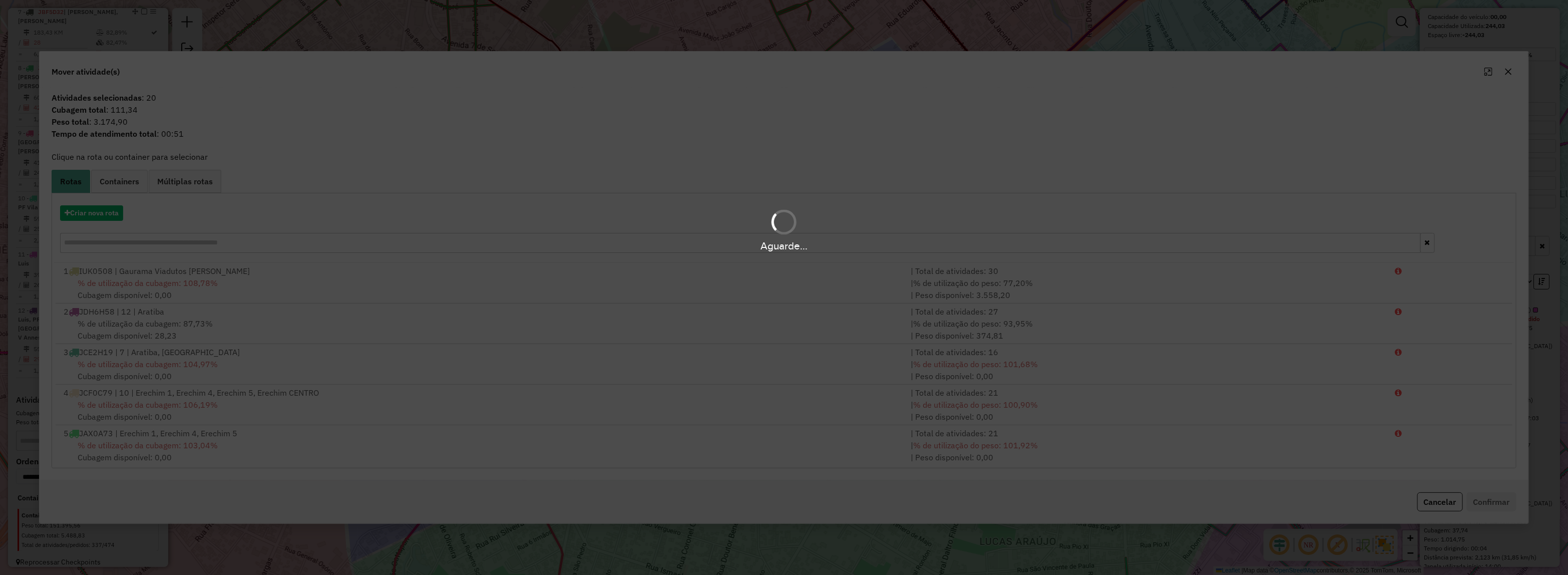
click at [83, 221] on div "Aguarde..." at bounding box center [784, 230] width 1568 height 47
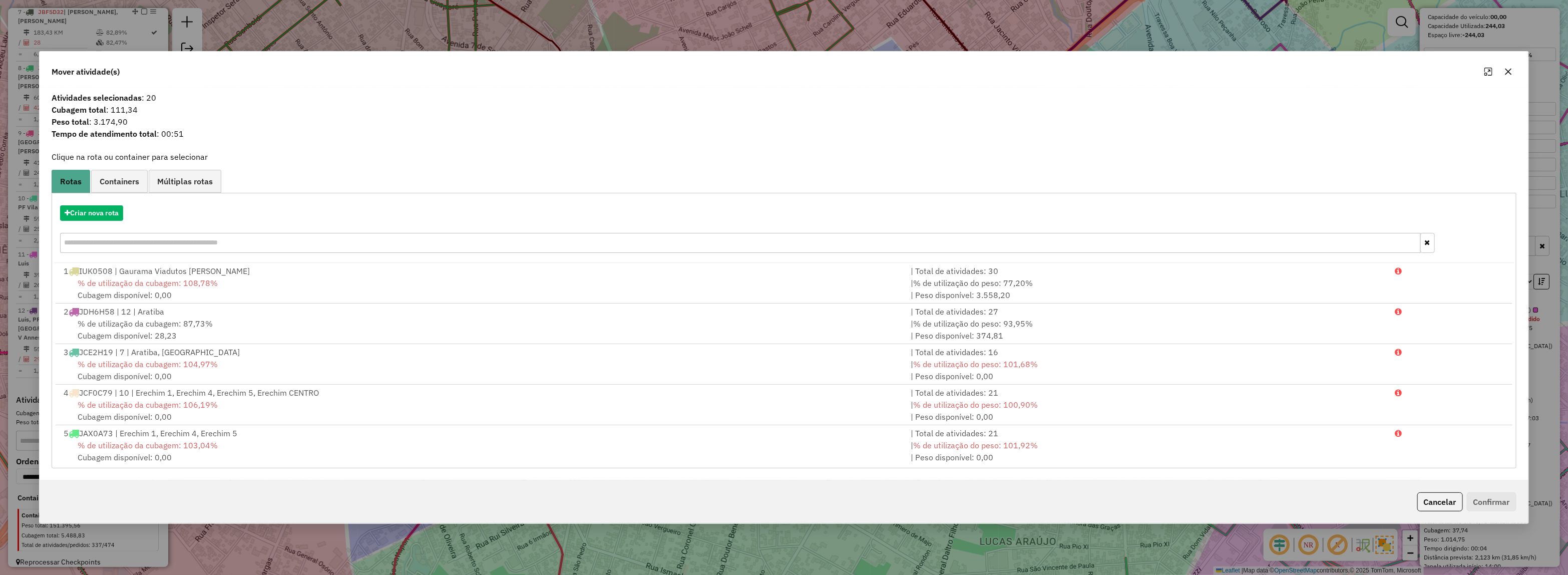
click at [77, 215] on hb-app "Aguarde... Pop-up bloqueado! Seu navegador bloqueou automáticamente a abertura …" at bounding box center [784, 287] width 1568 height 575
click at [78, 215] on button "Criar nova rota" at bounding box center [92, 213] width 63 height 16
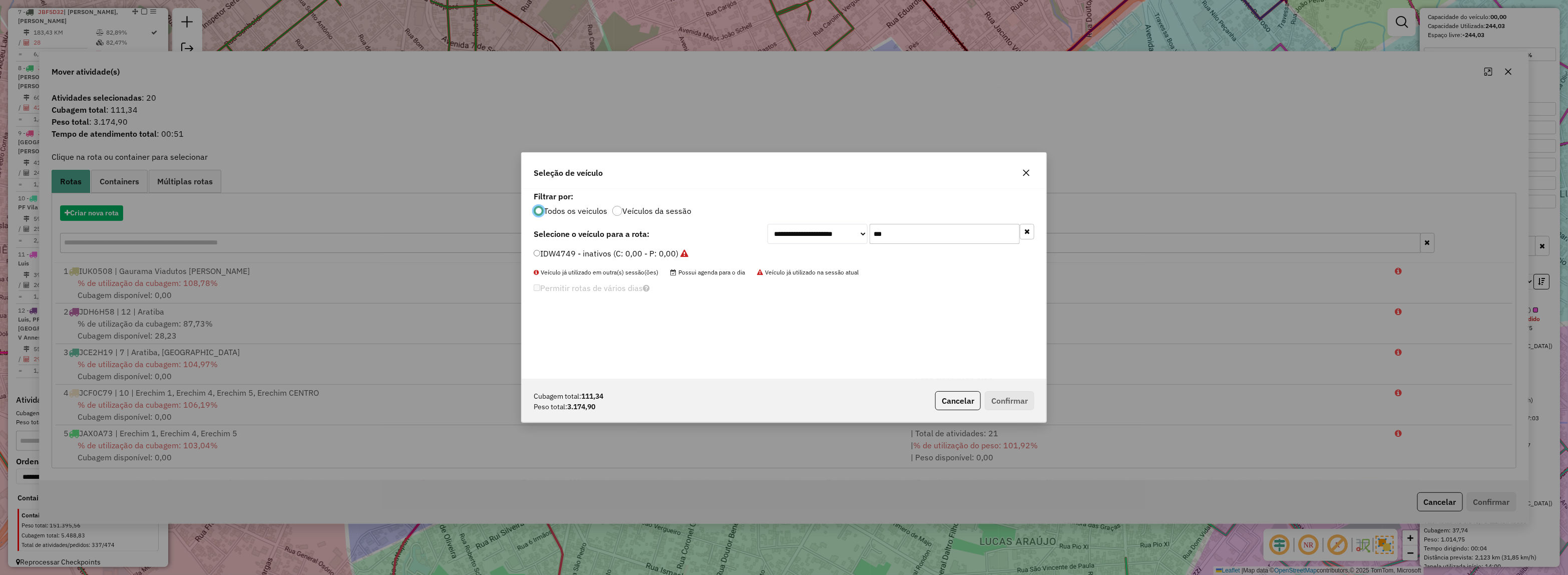
scroll to position [5, 3]
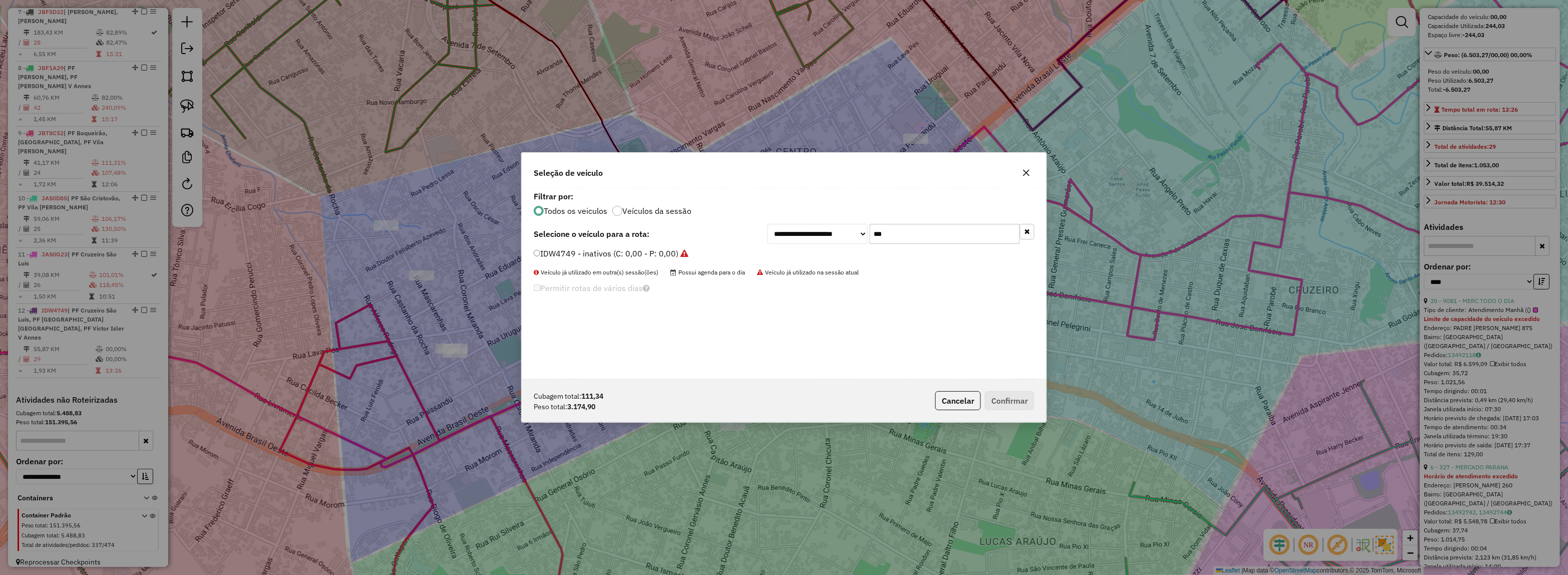
drag, startPoint x: 905, startPoint y: 234, endPoint x: 756, endPoint y: 234, distance: 149.0
click at [755, 234] on div "**********" at bounding box center [784, 234] width 501 height 20
type input "***"
click at [711, 241] on div "**********" at bounding box center [784, 234] width 501 height 20
click at [707, 251] on label "JBH0D14 - DELIVERY 13.180 (C: 230,00 - P: 6200,00) (VD)" at bounding box center [645, 254] width 223 height 12
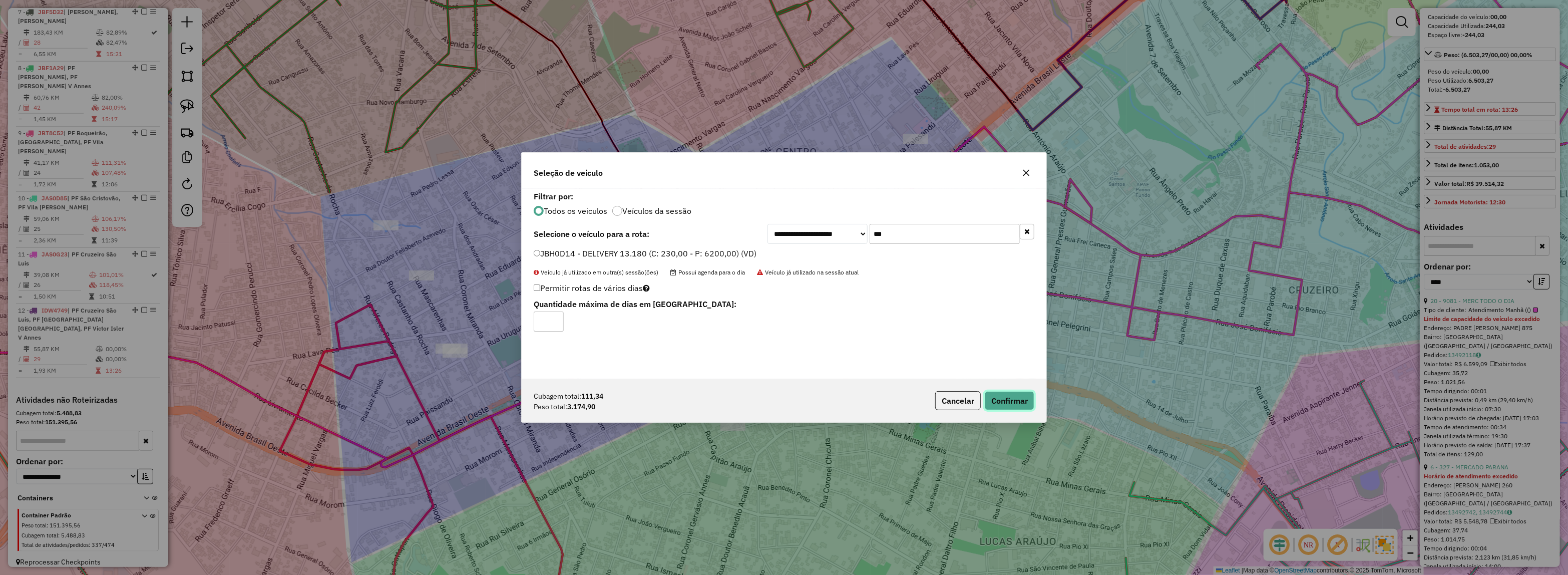
drag, startPoint x: 1025, startPoint y: 404, endPoint x: 981, endPoint y: 391, distance: 45.9
click at [1014, 402] on button "Confirmar" at bounding box center [1009, 401] width 49 height 19
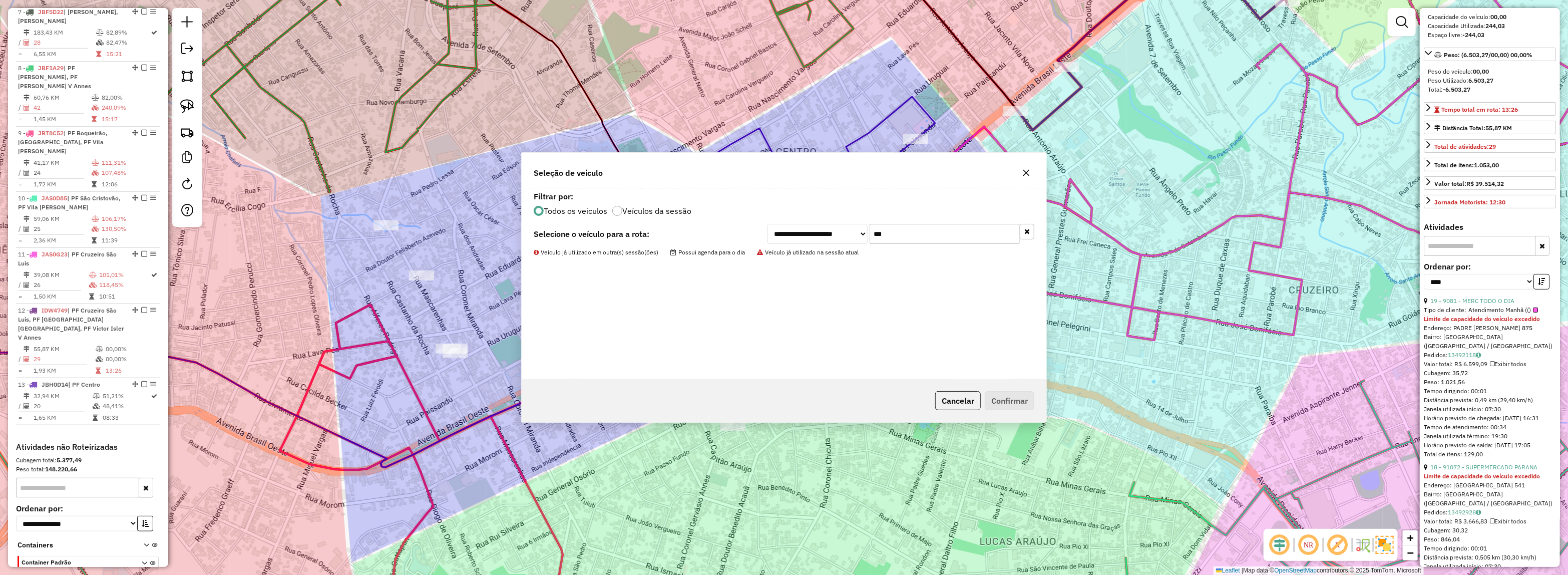
scroll to position [772, 0]
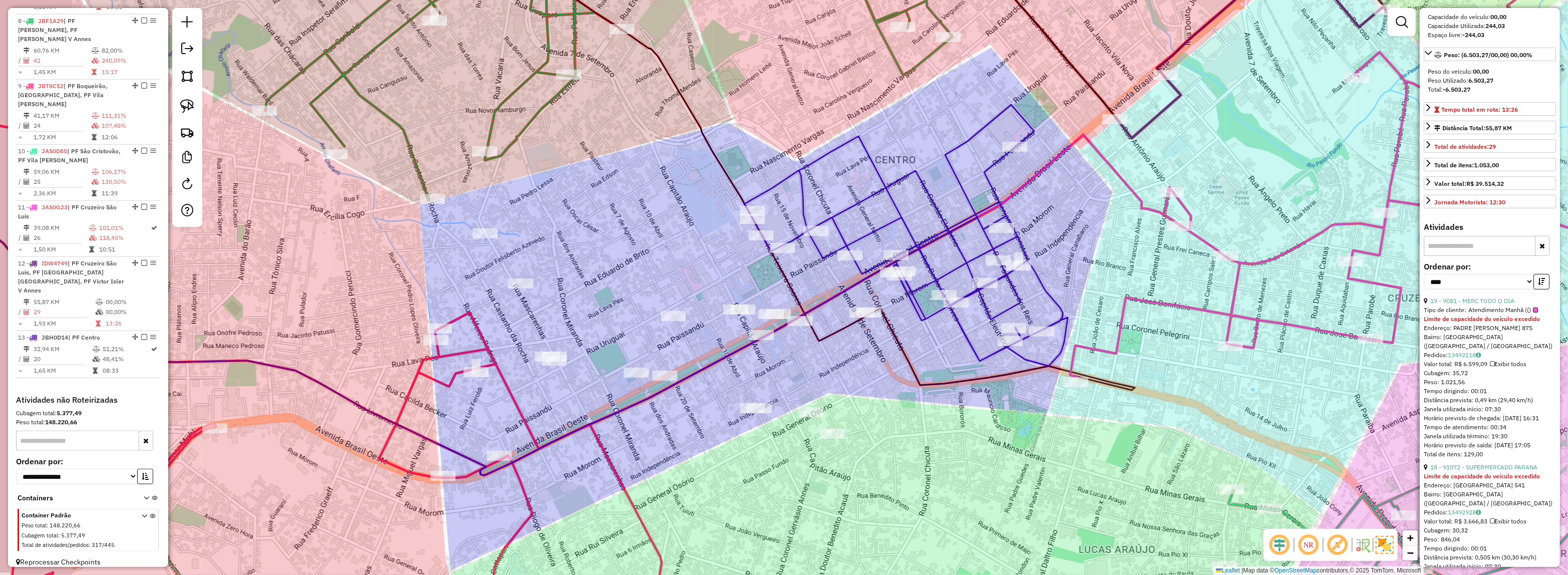
drag, startPoint x: 709, startPoint y: 271, endPoint x: 822, endPoint y: 273, distance: 113.0
click at [822, 273] on div "Janela de atendimento Grade de atendimento Capacidade Transportadoras Veículos …" at bounding box center [784, 287] width 1568 height 575
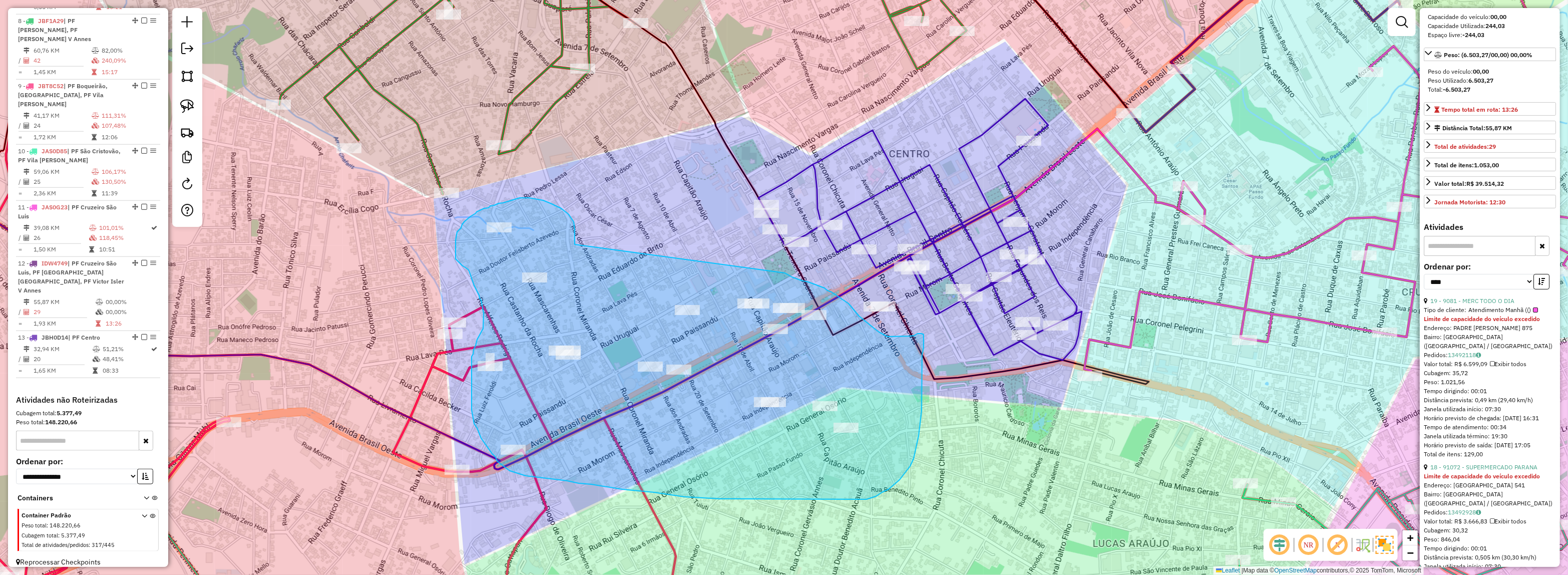
drag, startPoint x: 575, startPoint y: 245, endPoint x: 785, endPoint y: 273, distance: 211.9
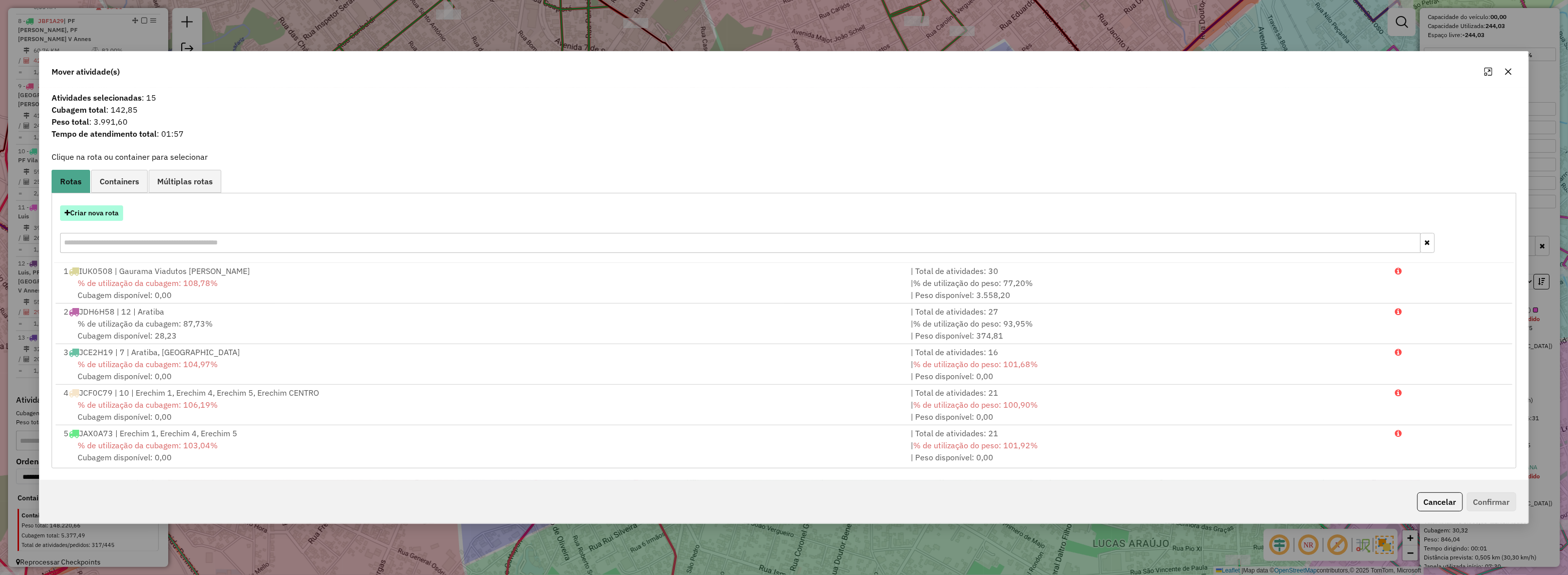
click at [91, 211] on button "Criar nova rota" at bounding box center [92, 213] width 63 height 16
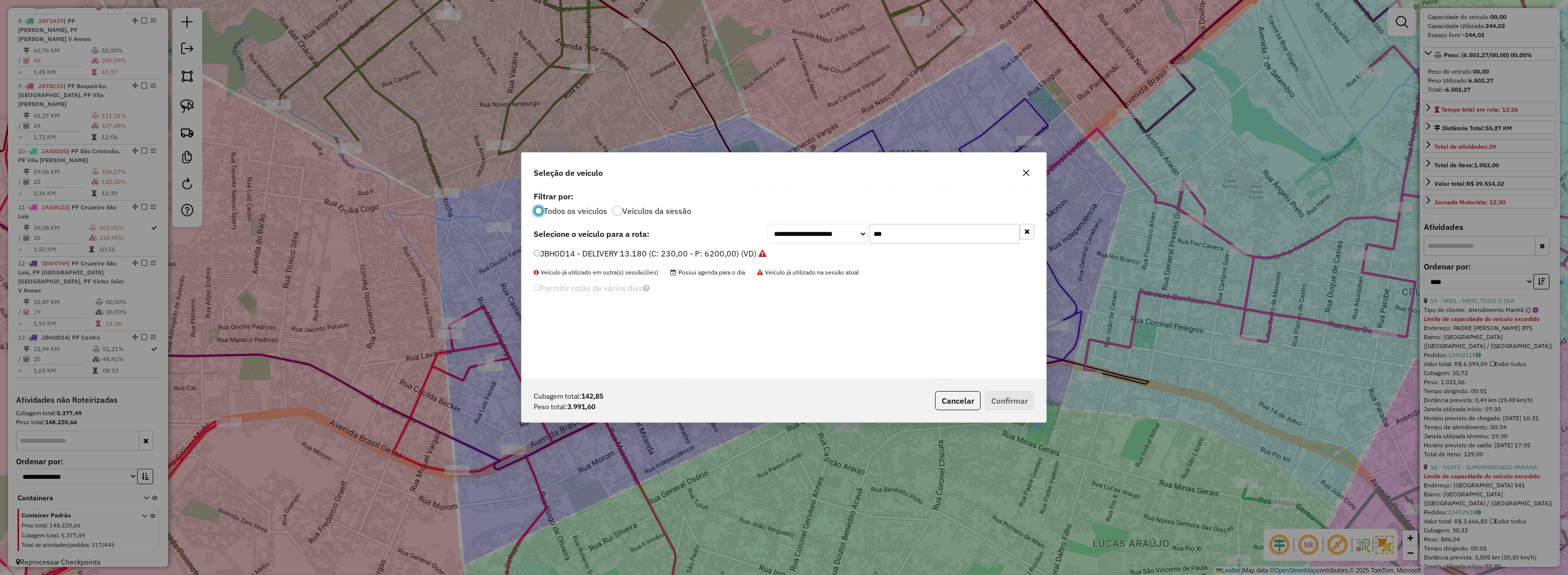
scroll to position [5, 3]
click at [813, 248] on div "**********" at bounding box center [784, 284] width 525 height 191
type input "***"
click at [712, 254] on label "JBV4E27 - 105 - 3/4-VW 8120 (C: 168,00 - P: 5500,00)" at bounding box center [639, 254] width 211 height 12
drag, startPoint x: 1007, startPoint y: 402, endPoint x: 875, endPoint y: 339, distance: 146.3
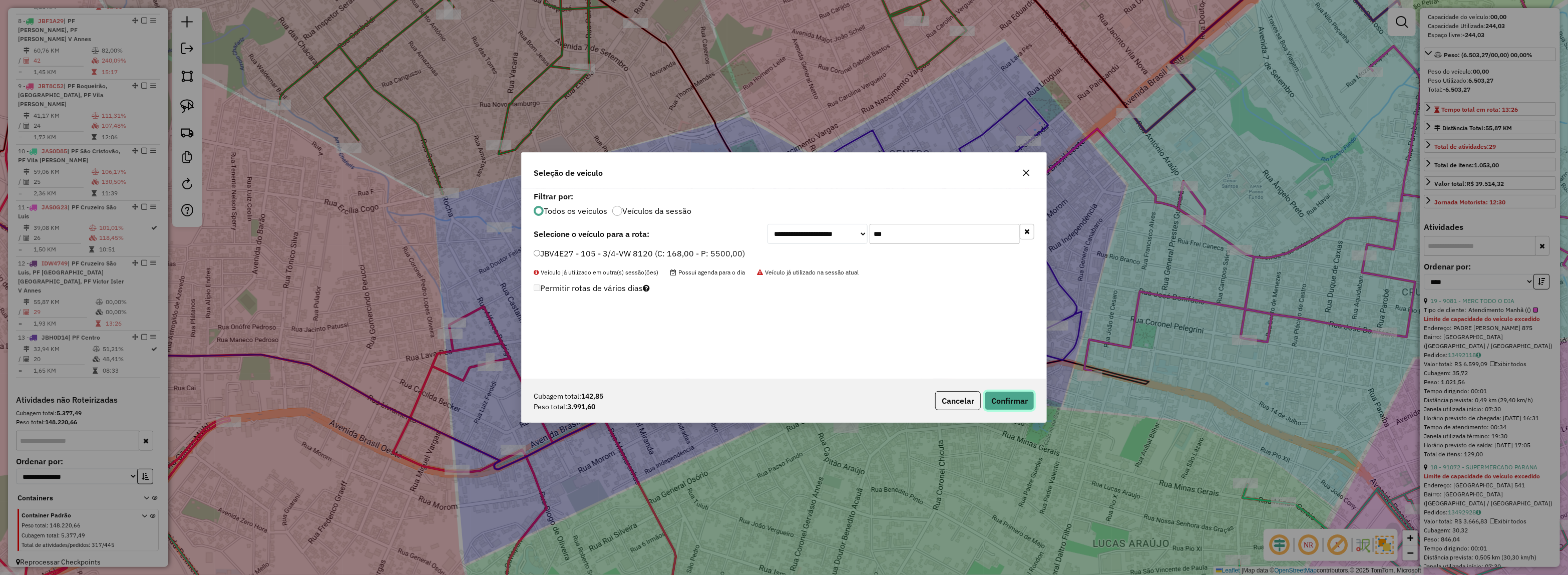
click at [1003, 399] on button "Confirmar" at bounding box center [1009, 401] width 49 height 19
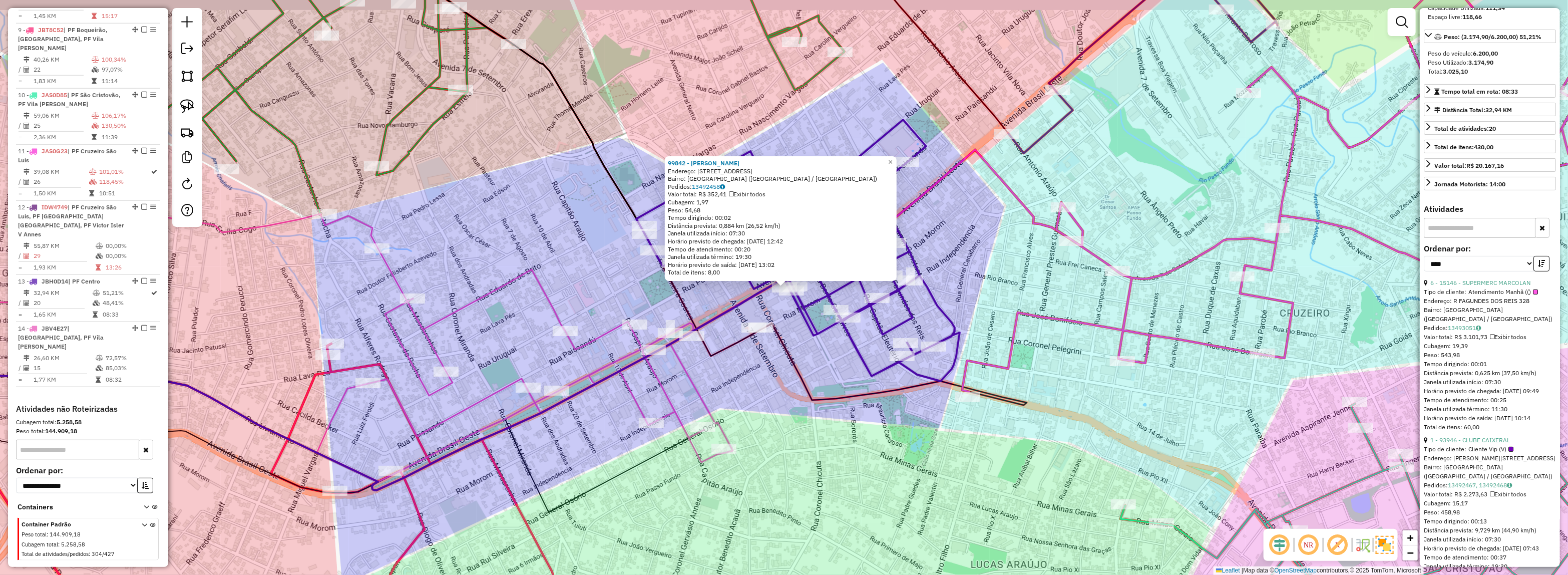
scroll to position [116, 0]
click at [762, 413] on div "99842 - OLIVEIRA S LANCHES Endereço: AV GENERAL NETTO 443 Bairro: CENTRO (PASSO…" at bounding box center [784, 287] width 1568 height 575
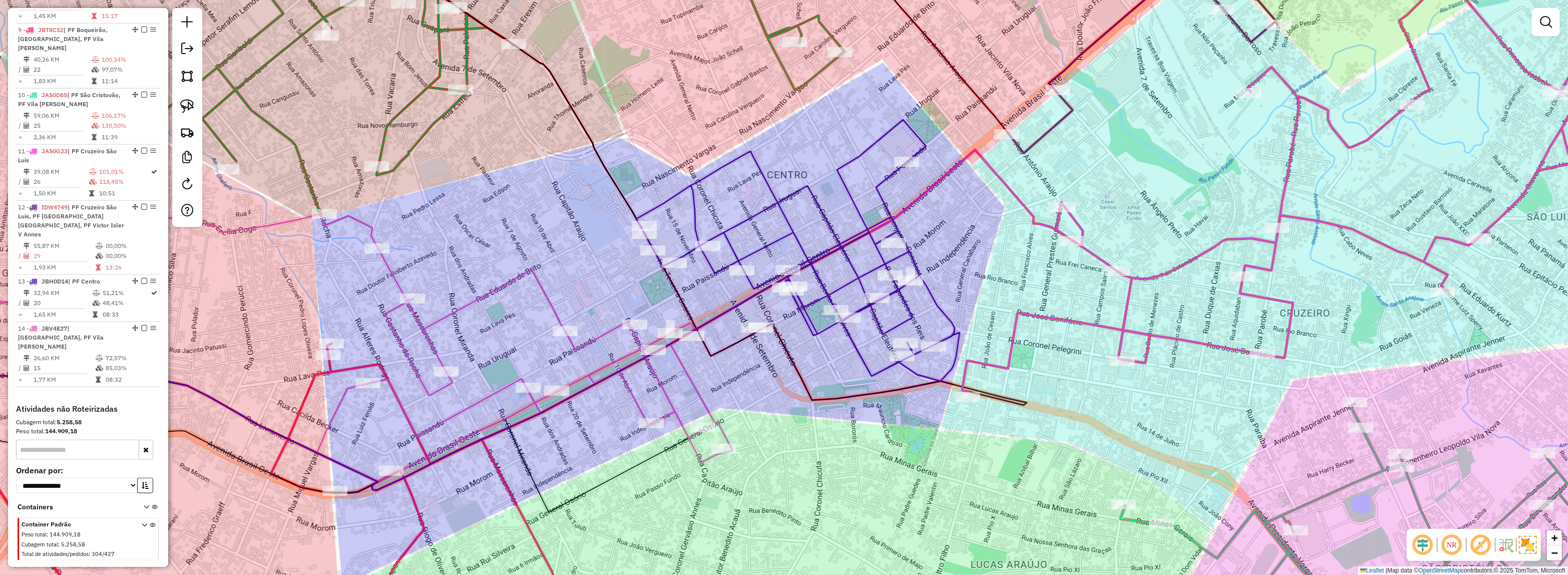
select select "*********"
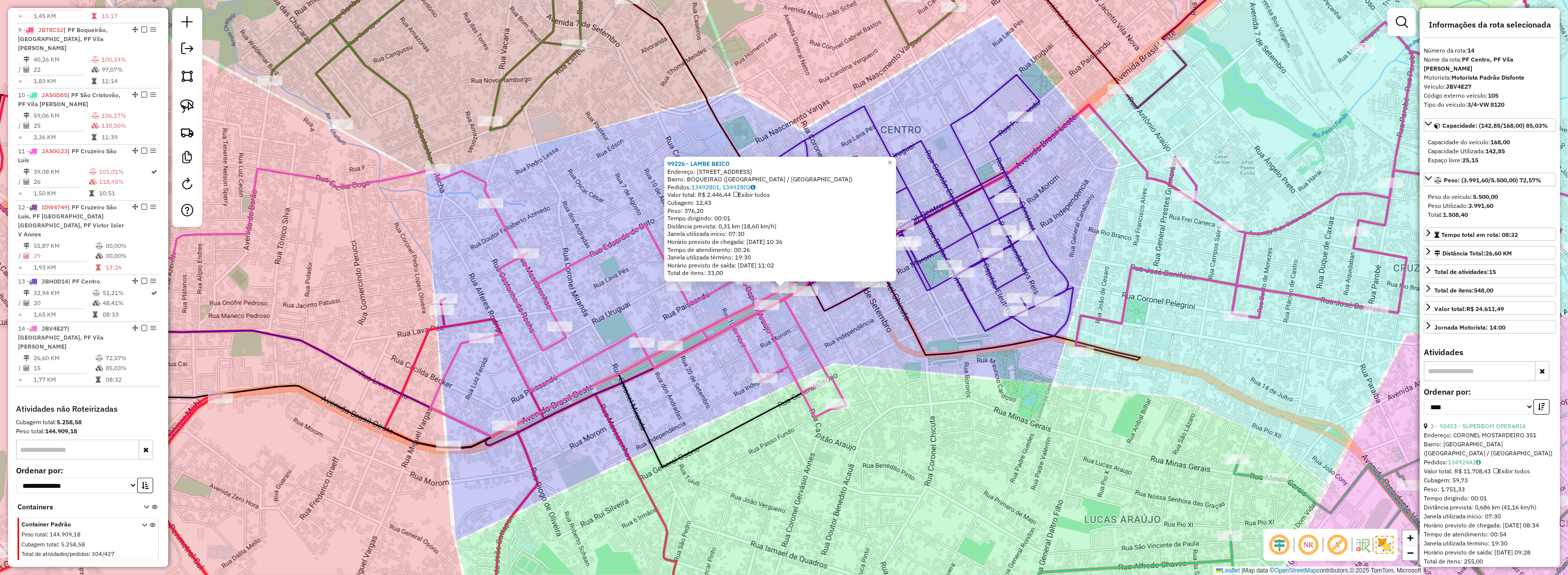
drag, startPoint x: 839, startPoint y: 418, endPoint x: 948, endPoint y: 418, distance: 109.0
click at [846, 418] on icon at bounding box center [638, 320] width 416 height 233
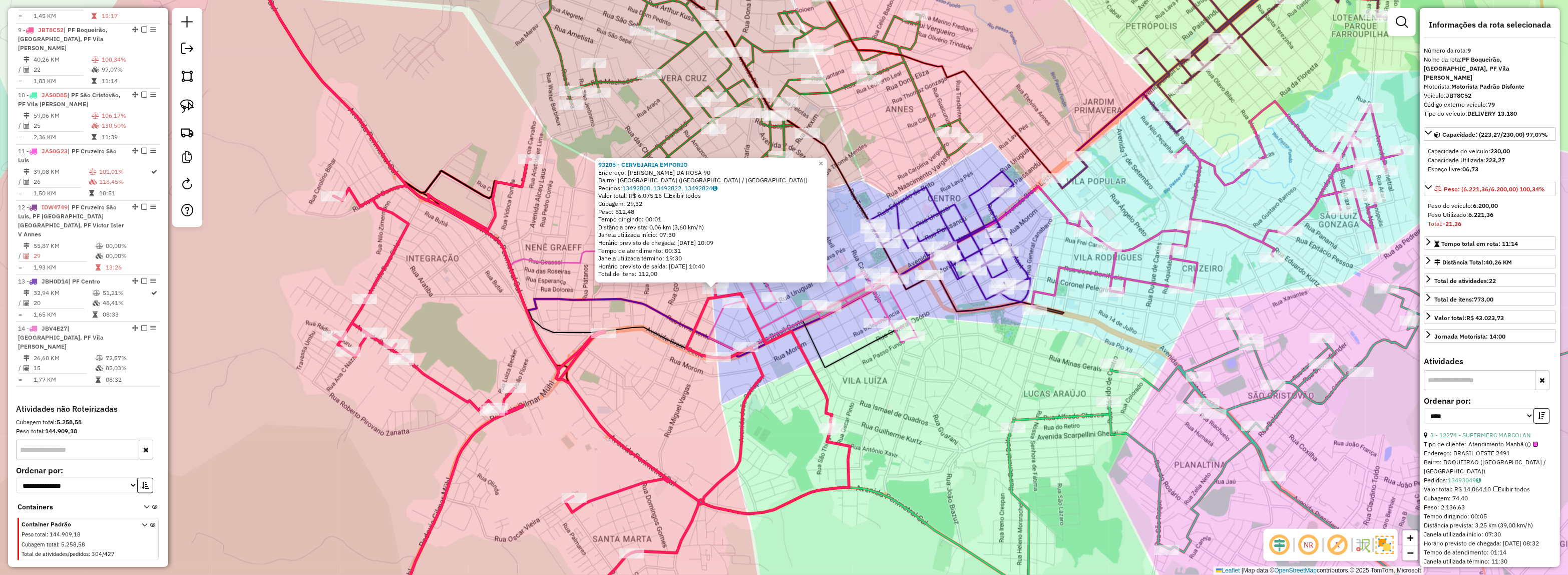
drag, startPoint x: 898, startPoint y: 462, endPoint x: 881, endPoint y: 463, distance: 17.0
click at [848, 468] on div "93205 - CERVEJARIA EMPORIO Endereço: GOMERCINDO G. DA ROSA 90 Bairro: VILA OPER…" at bounding box center [784, 287] width 1568 height 575
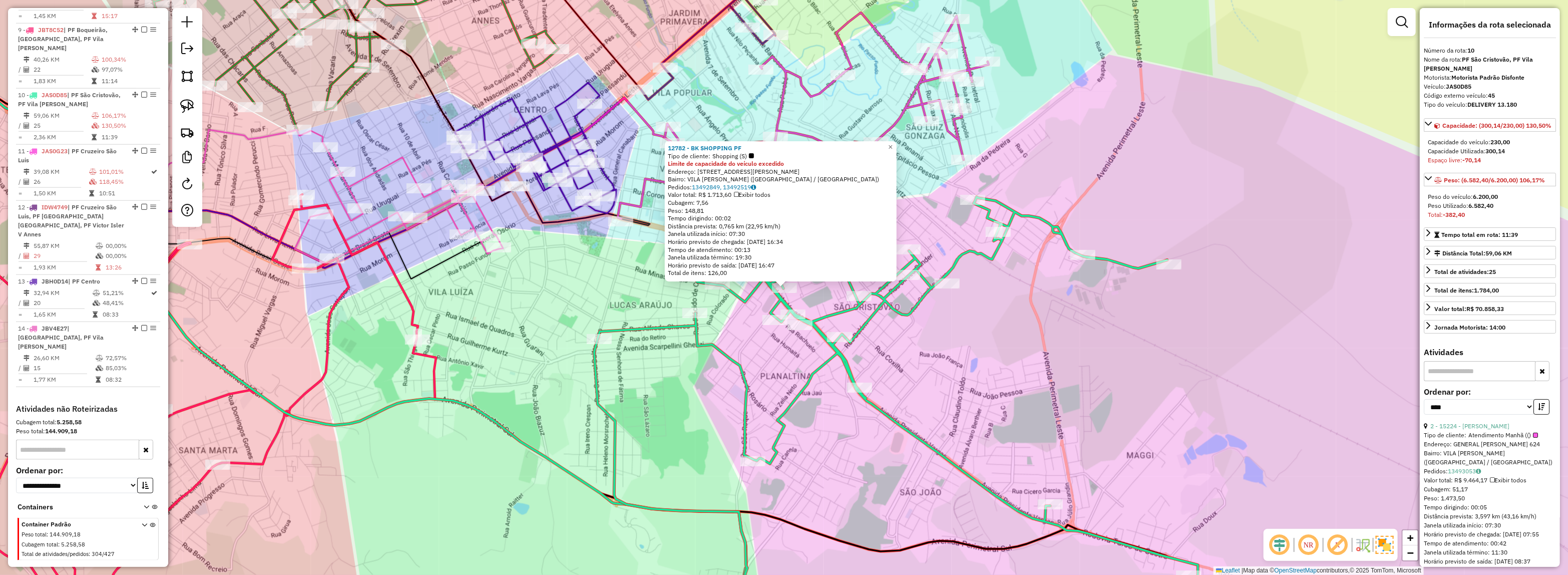
drag, startPoint x: 510, startPoint y: 378, endPoint x: 795, endPoint y: 436, distance: 290.8
click at [795, 436] on div "12782 - BK SHOPPING PF Tipo de cliente: Shopping (S) Limite de capacidade do ve…" at bounding box center [784, 287] width 1568 height 575
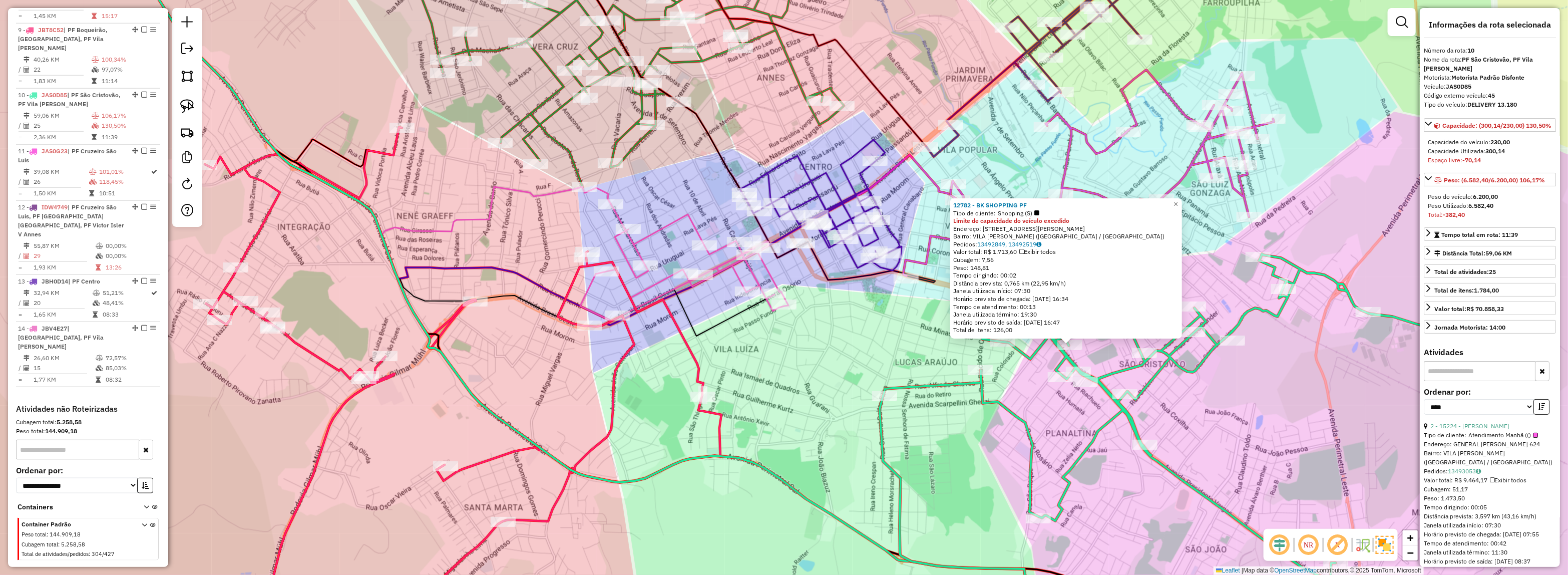
click at [844, 415] on div "12782 - BK SHOPPING PF Tipo de cliente: Shopping (S) Limite de capacidade do ve…" at bounding box center [784, 287] width 1568 height 575
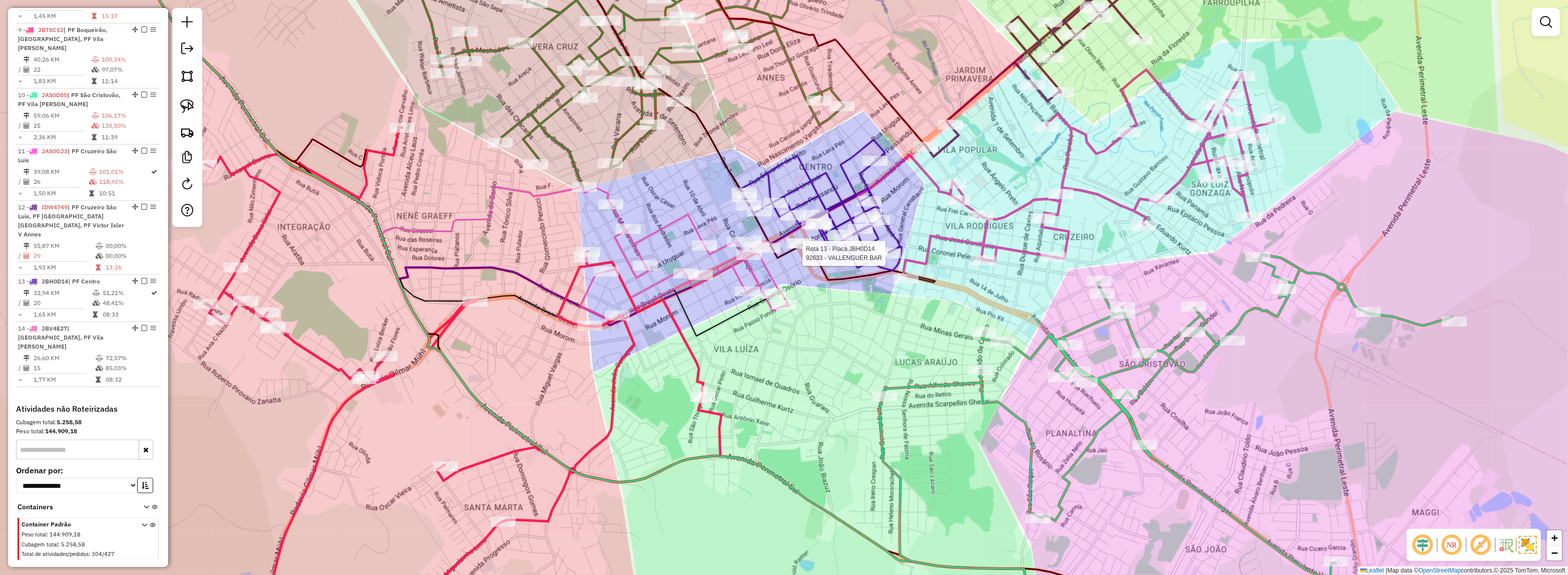
select select "*********"
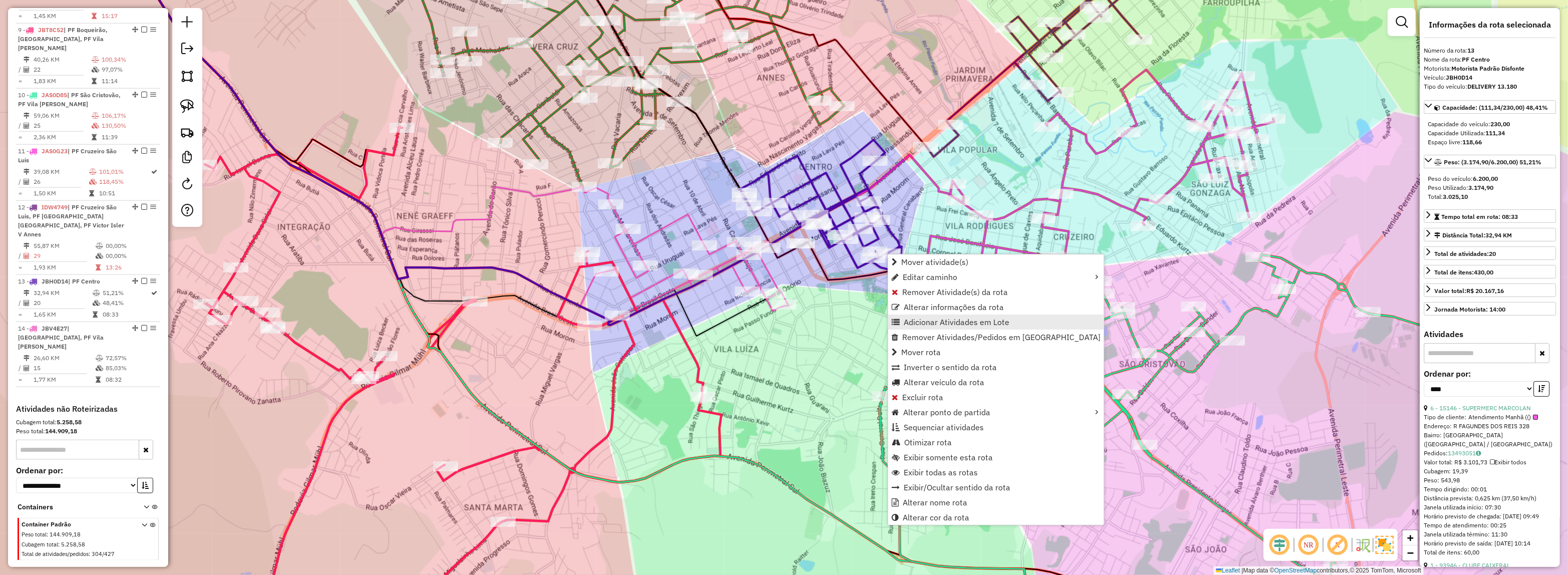
click at [929, 323] on span "Adicionar Atividades em Lote" at bounding box center [957, 322] width 106 height 8
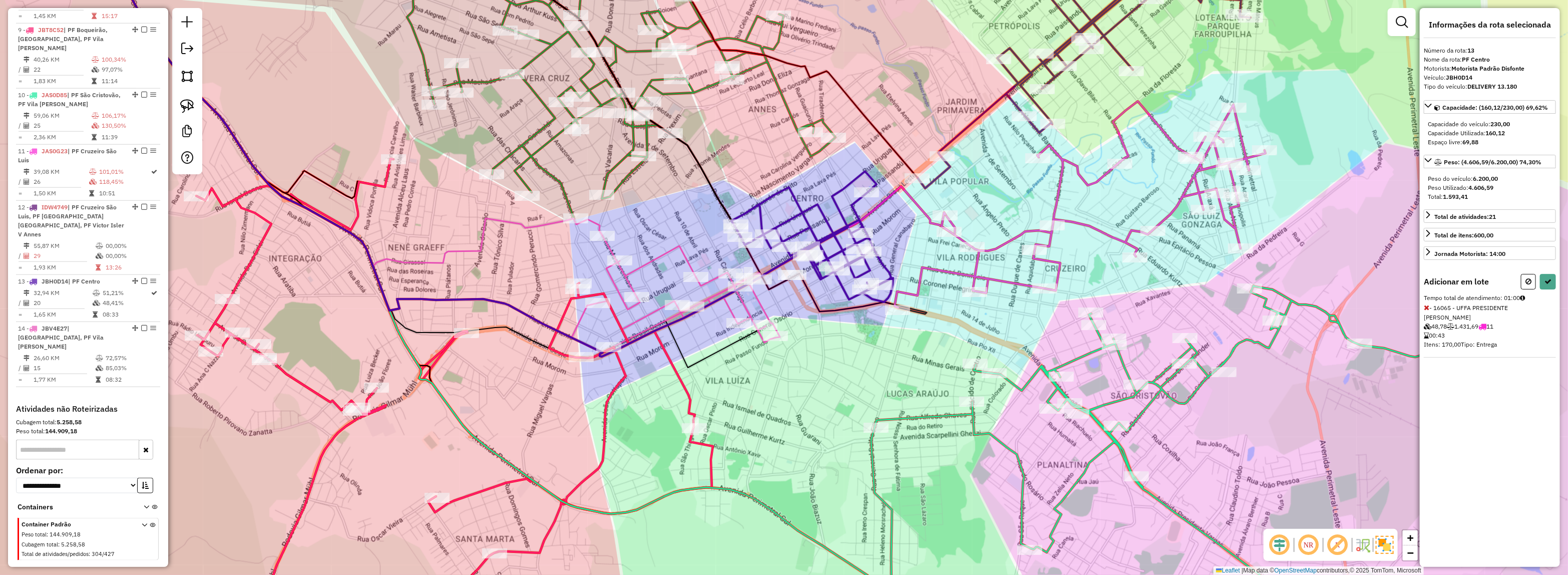
drag, startPoint x: 949, startPoint y: 323, endPoint x: 915, endPoint y: 378, distance: 64.7
click at [915, 378] on div "Janela de atendimento Grade de atendimento Capacidade Transportadoras Veículos …" at bounding box center [784, 287] width 1568 height 575
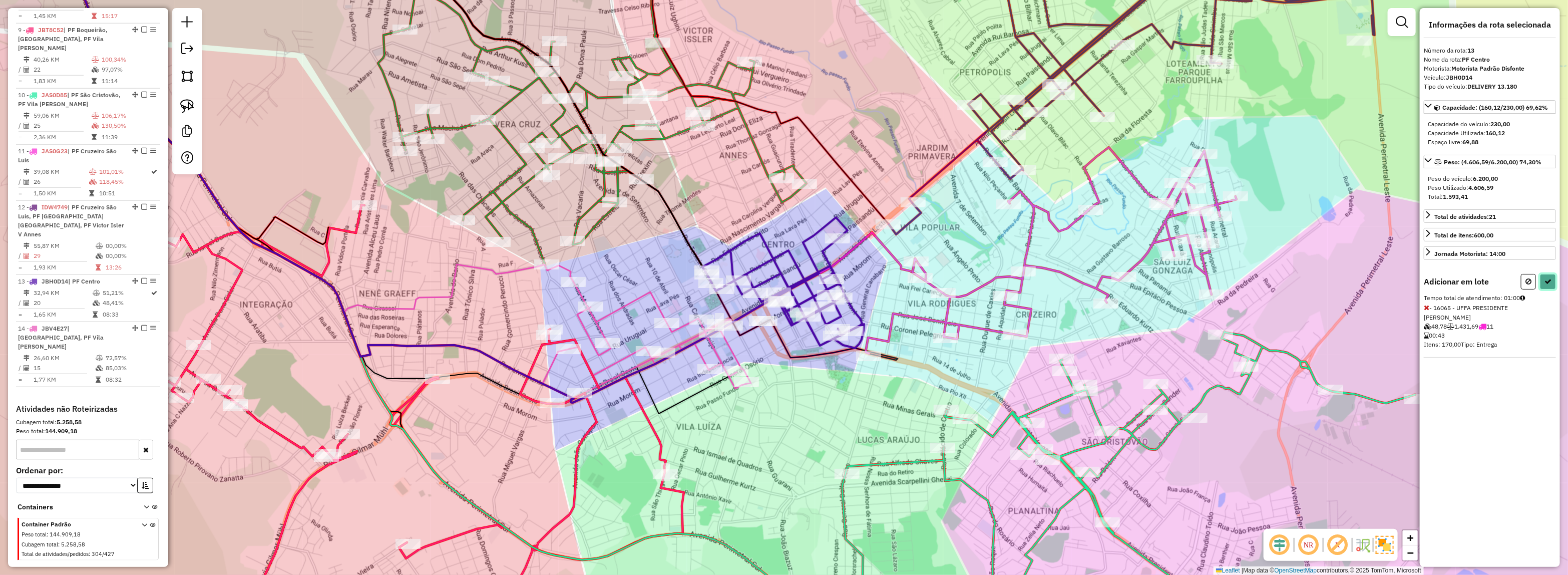
click at [1543, 286] on button at bounding box center [1547, 282] width 16 height 16
select select "*********"
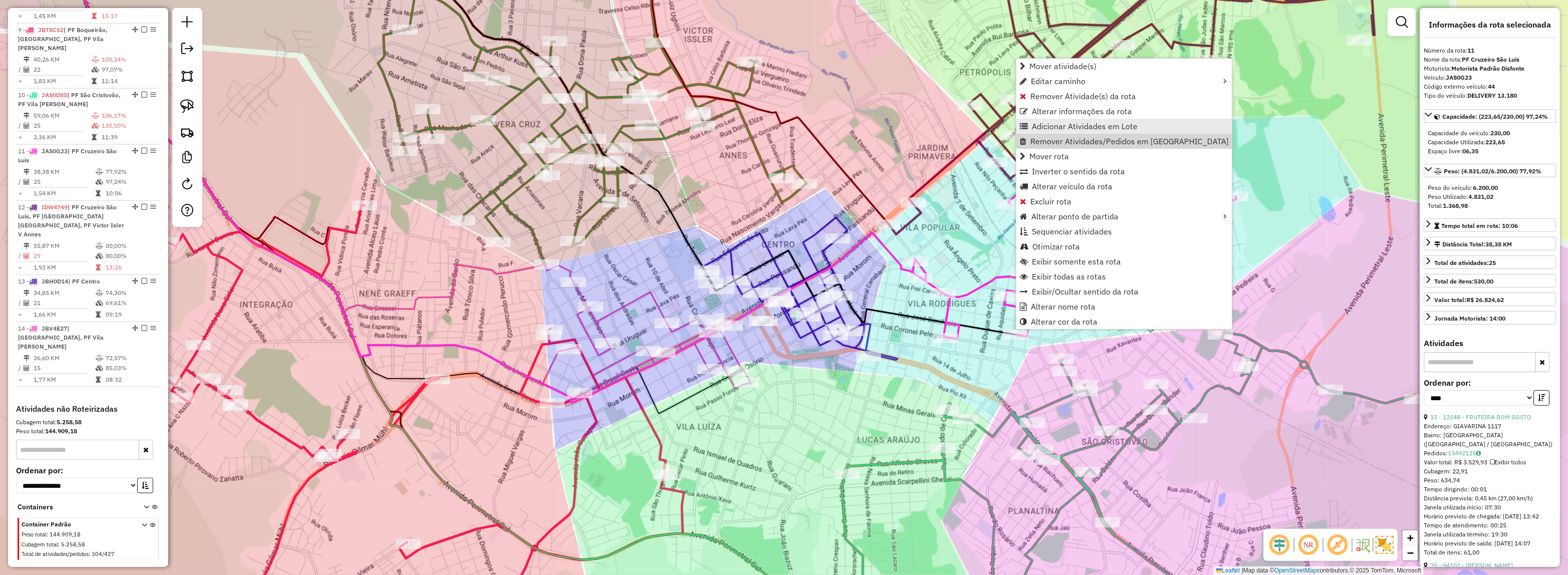
click at [1073, 129] on span "Adicionar Atividades em Lote" at bounding box center [1085, 126] width 106 height 8
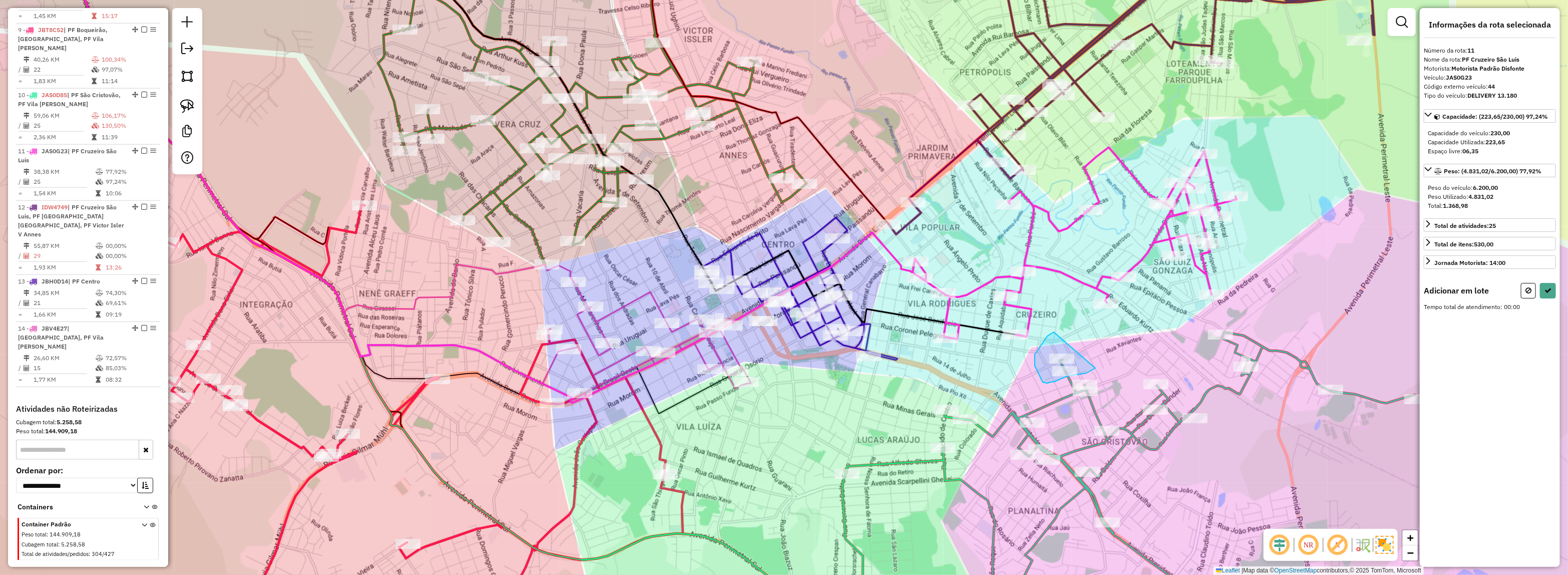
drag, startPoint x: 1068, startPoint y: 376, endPoint x: 1073, endPoint y: 326, distance: 50.2
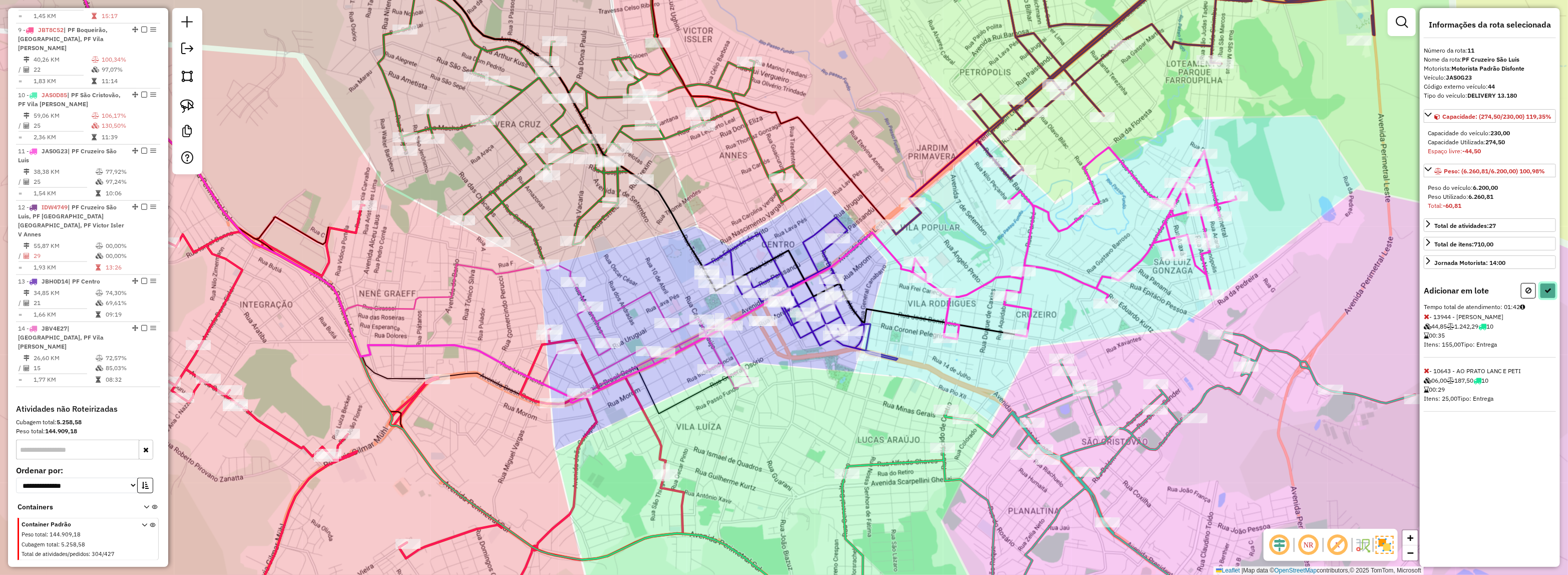
click at [1553, 289] on button at bounding box center [1547, 291] width 16 height 16
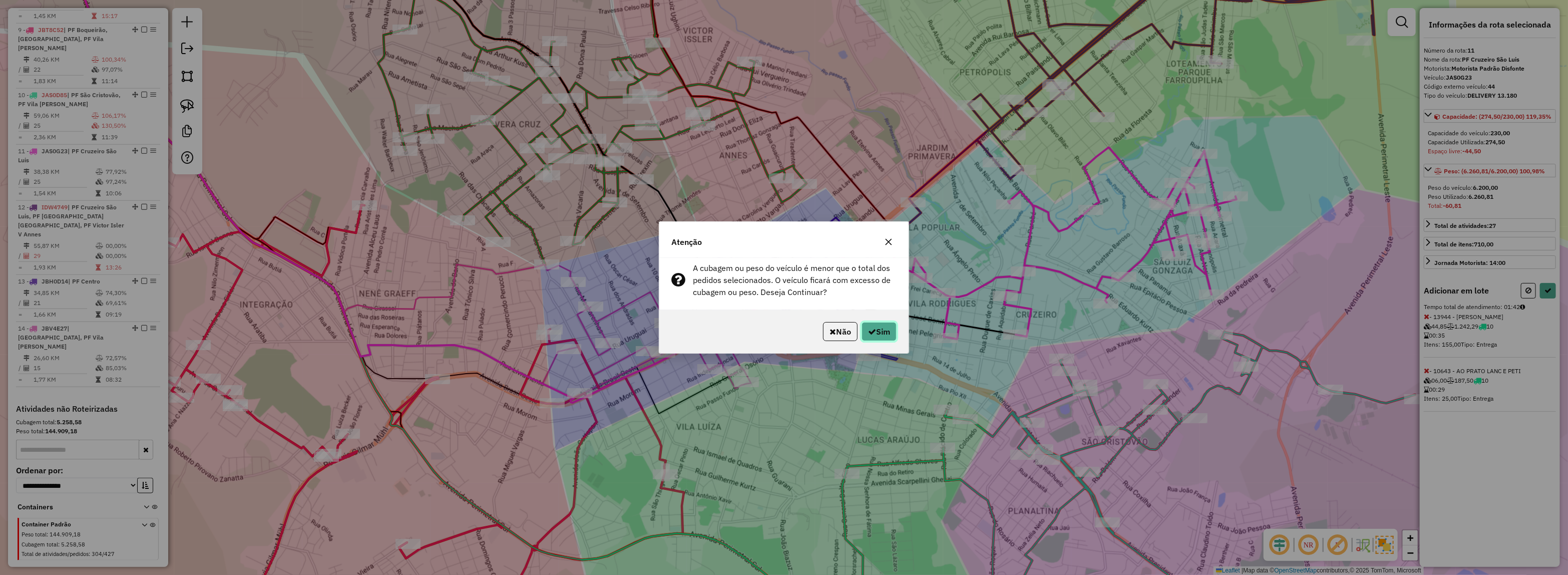
click at [874, 328] on button "Sim" at bounding box center [879, 332] width 35 height 19
select select "*********"
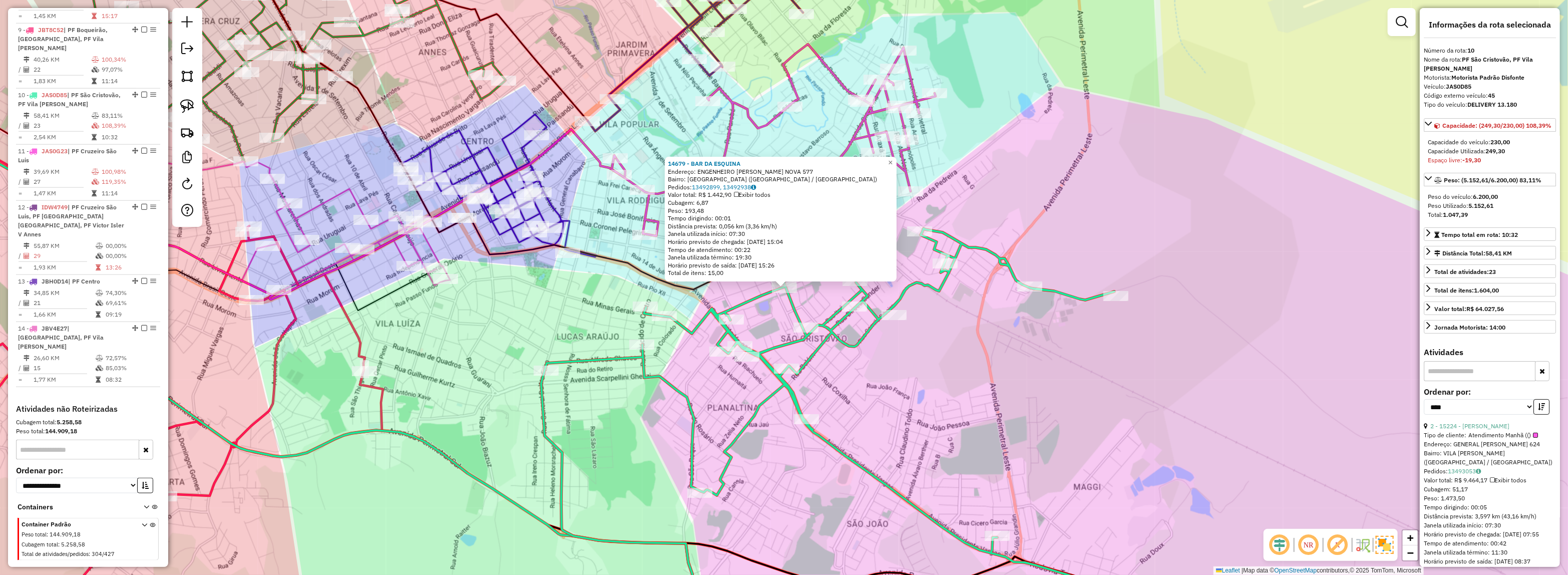
click at [1070, 360] on div "14679 - BAR DA ESQUINA Endereço: ENGENHEIRO LEOPOLDO VILA NOVA 577 Bairro: VILA…" at bounding box center [784, 287] width 1568 height 575
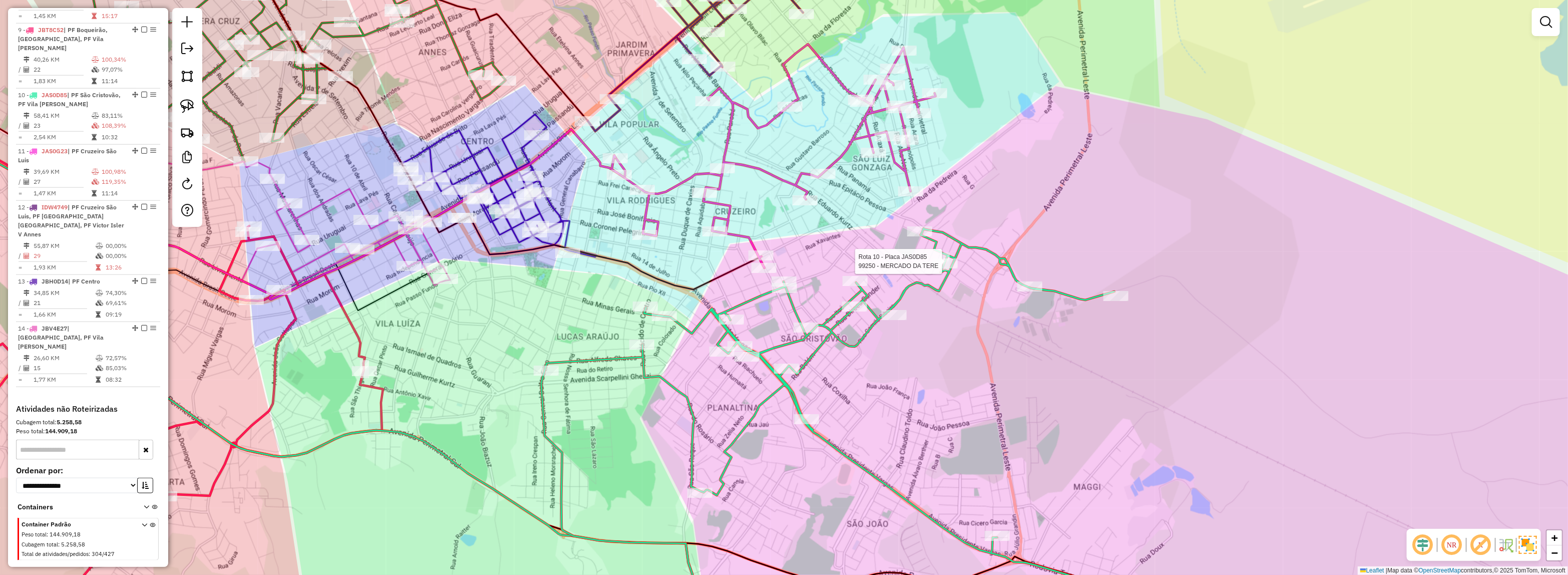
select select "*********"
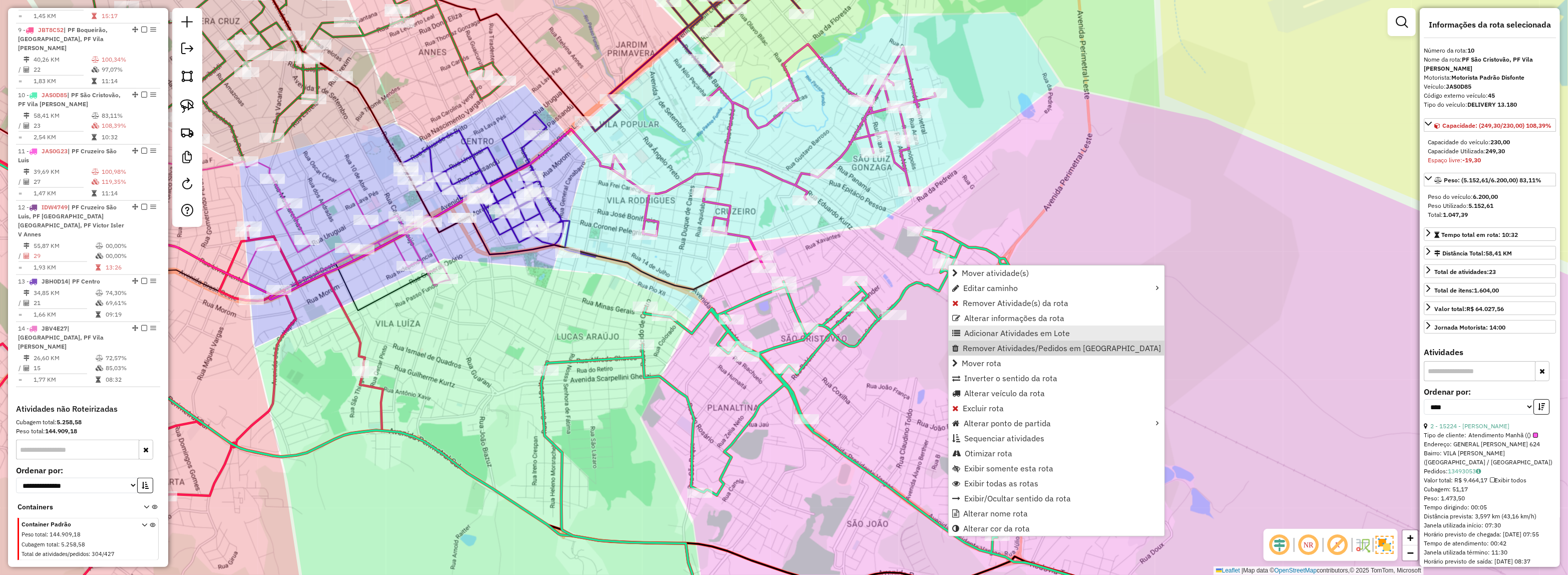
click at [968, 334] on span "Adicionar Atividades em Lote" at bounding box center [1017, 333] width 106 height 8
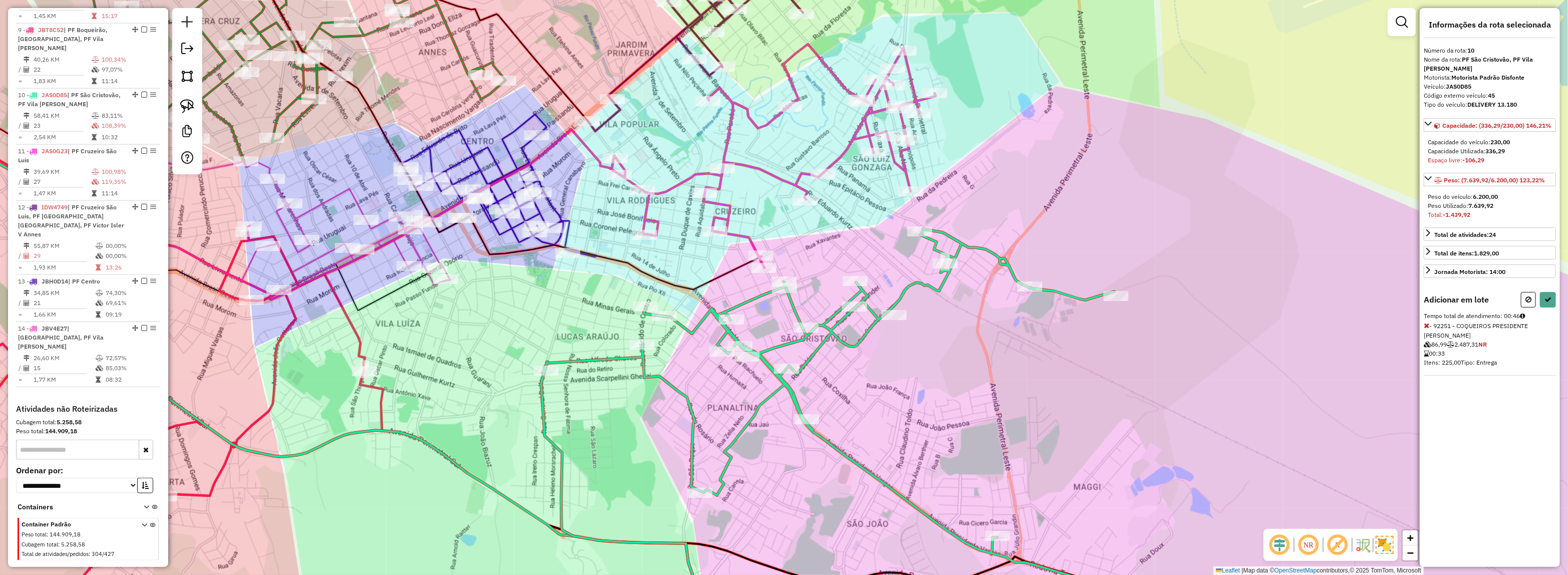
click at [1422, 330] on div "Informações da rota selecionada Número da rota: 10 Nome da rota: PF São Cristov…" at bounding box center [1490, 287] width 140 height 559
click at [1427, 329] on icon at bounding box center [1427, 326] width 5 height 7
click at [916, 196] on div at bounding box center [911, 191] width 25 height 10
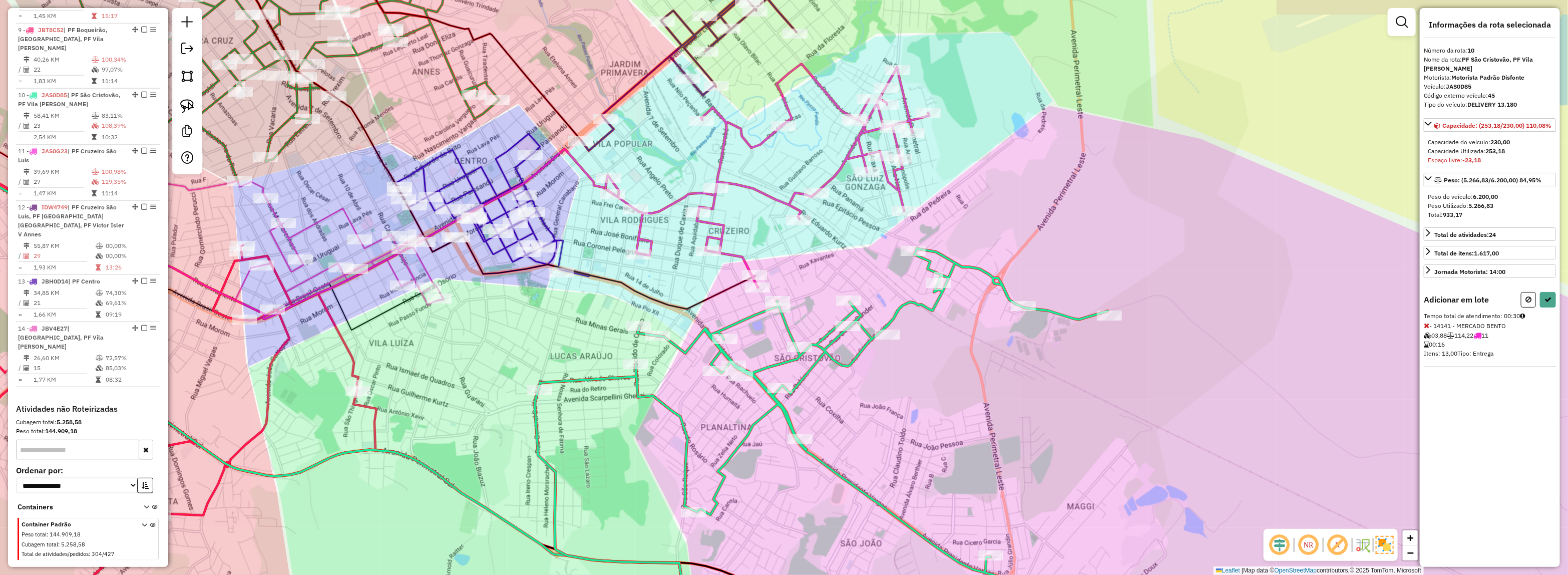
drag, startPoint x: 886, startPoint y: 250, endPoint x: 861, endPoint y: 286, distance: 43.8
click at [861, 286] on div "Janela de atendimento Grade de atendimento Capacidade Transportadoras Veículos …" at bounding box center [784, 287] width 1568 height 575
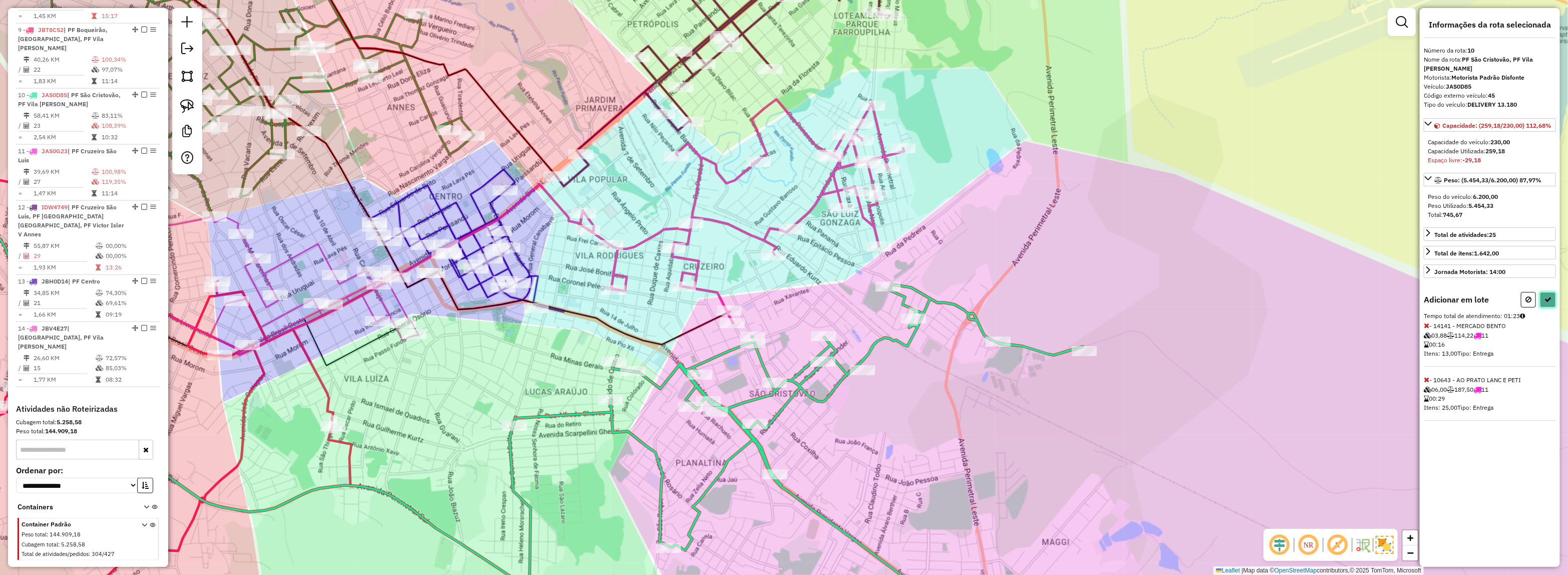
click at [1551, 307] on button at bounding box center [1547, 299] width 16 height 16
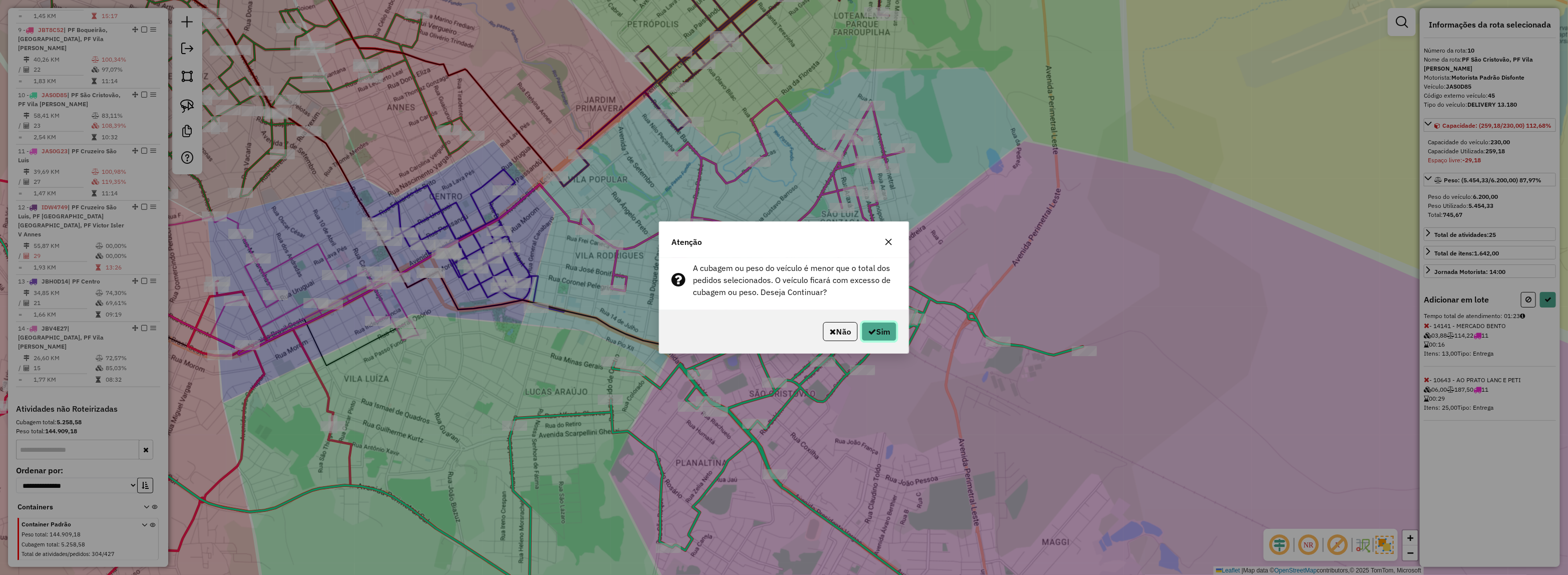
click at [865, 332] on button "Sim" at bounding box center [879, 332] width 35 height 19
select select "*********"
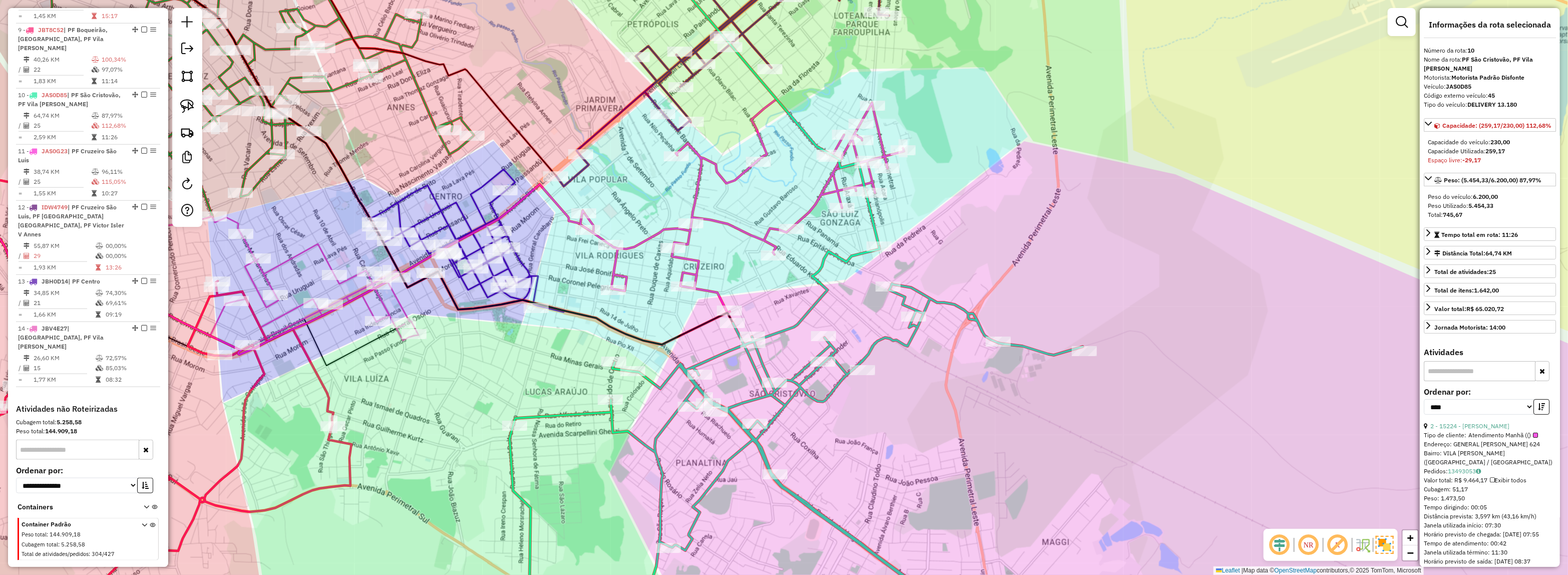
drag, startPoint x: 469, startPoint y: 376, endPoint x: 868, endPoint y: 358, distance: 399.4
click at [880, 367] on div "Janela de atendimento Grade de atendimento Capacidade Transportadoras Veículos …" at bounding box center [784, 287] width 1568 height 575
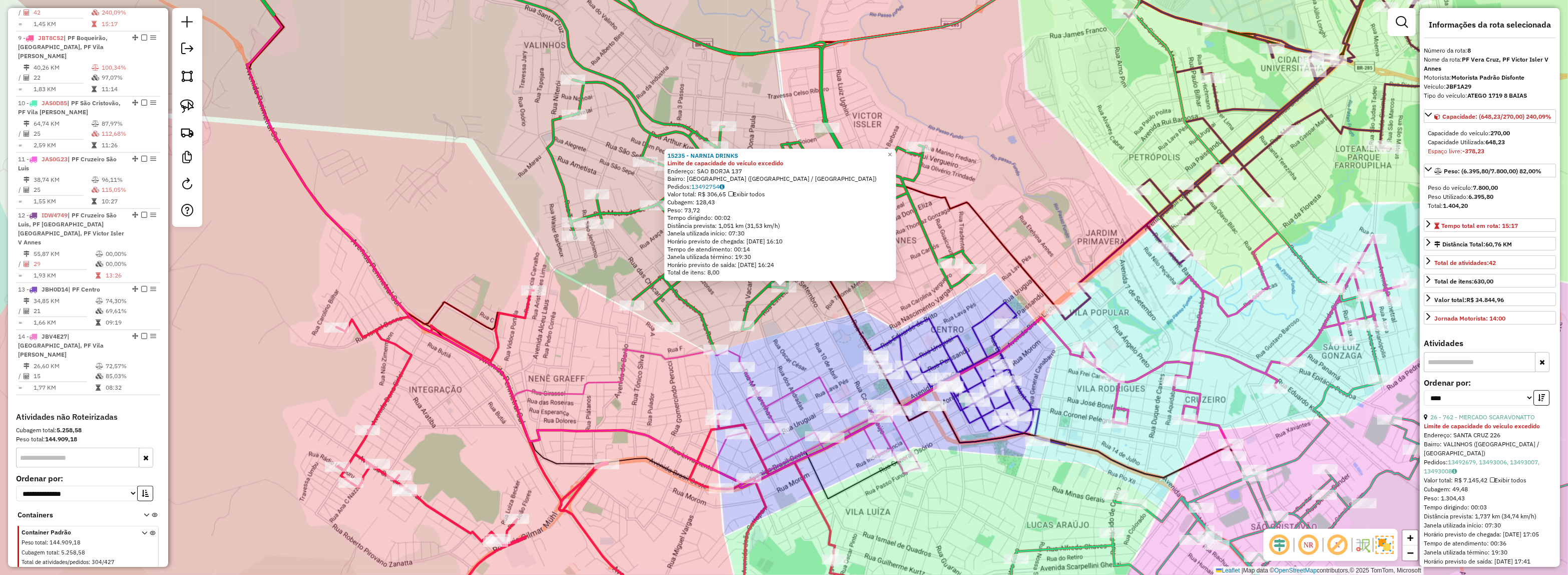
scroll to position [796, 0]
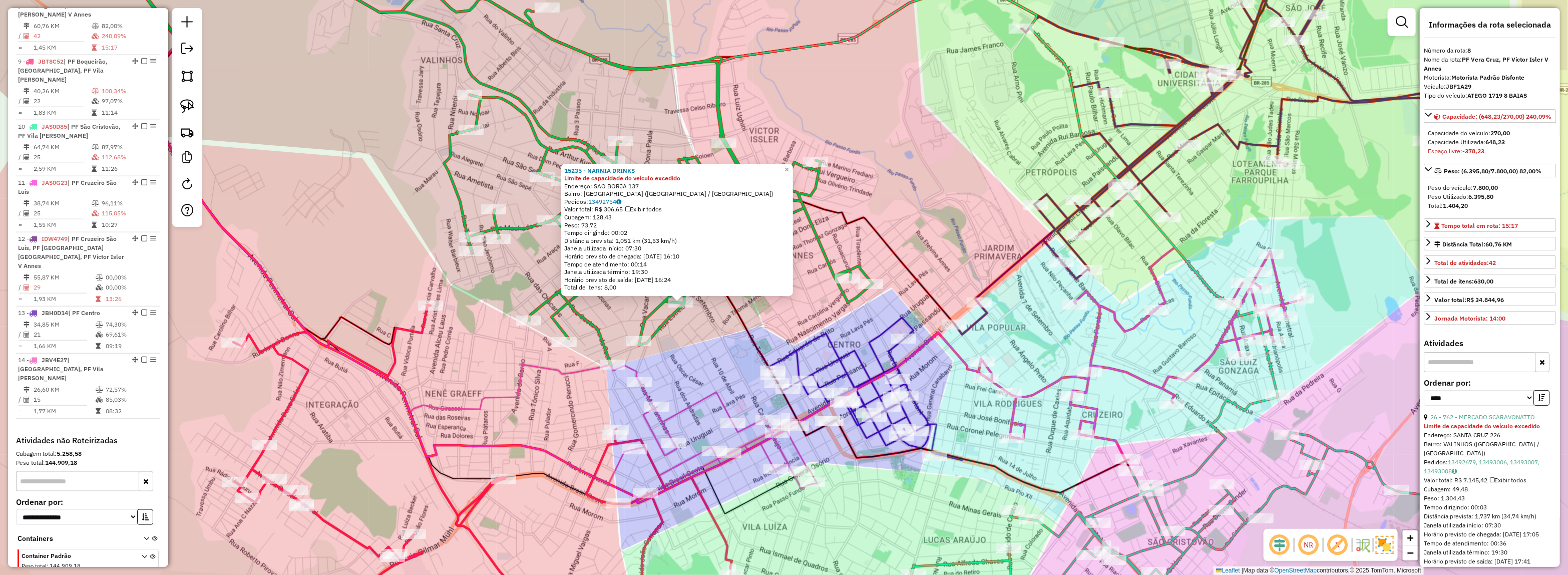
drag, startPoint x: 994, startPoint y: 337, endPoint x: 889, endPoint y: 345, distance: 105.3
click at [920, 349] on icon at bounding box center [565, 230] width 855 height 546
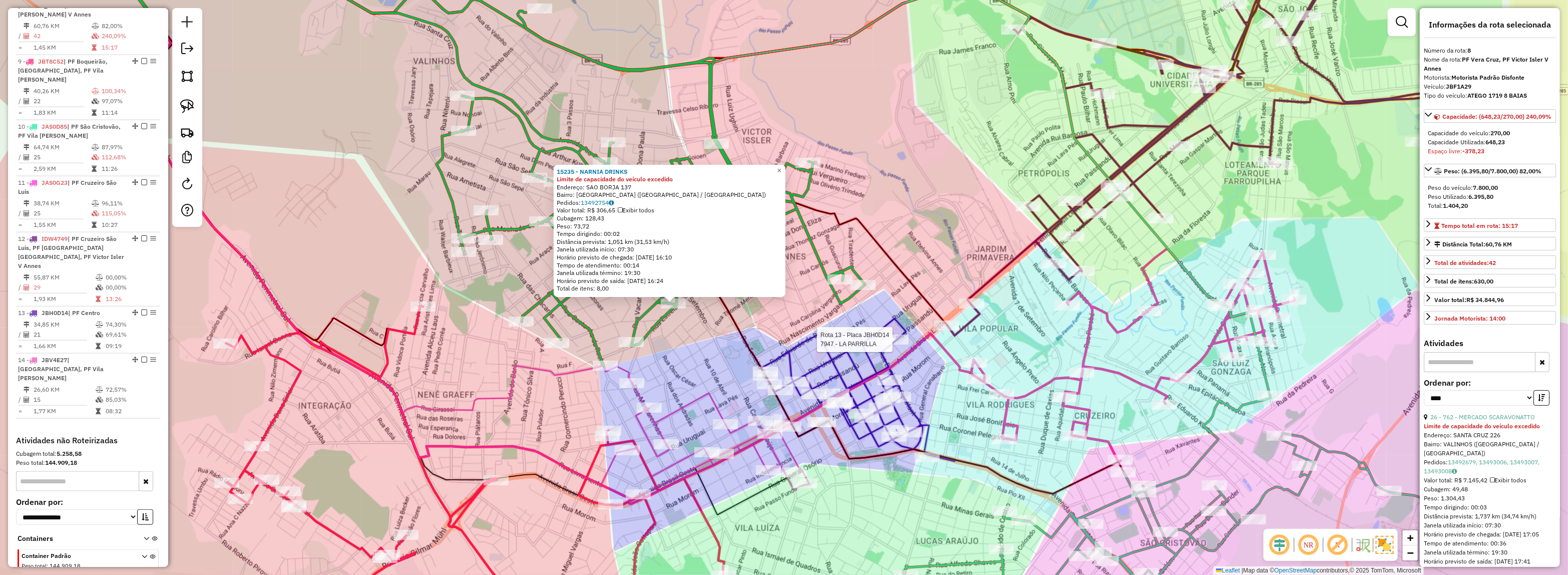
click at [919, 241] on div "Rota 13 - Placa JBH0D14 7947 - LA PARRILLA 15235 - NARNIA DRINKS Limite de capa…" at bounding box center [784, 287] width 1568 height 575
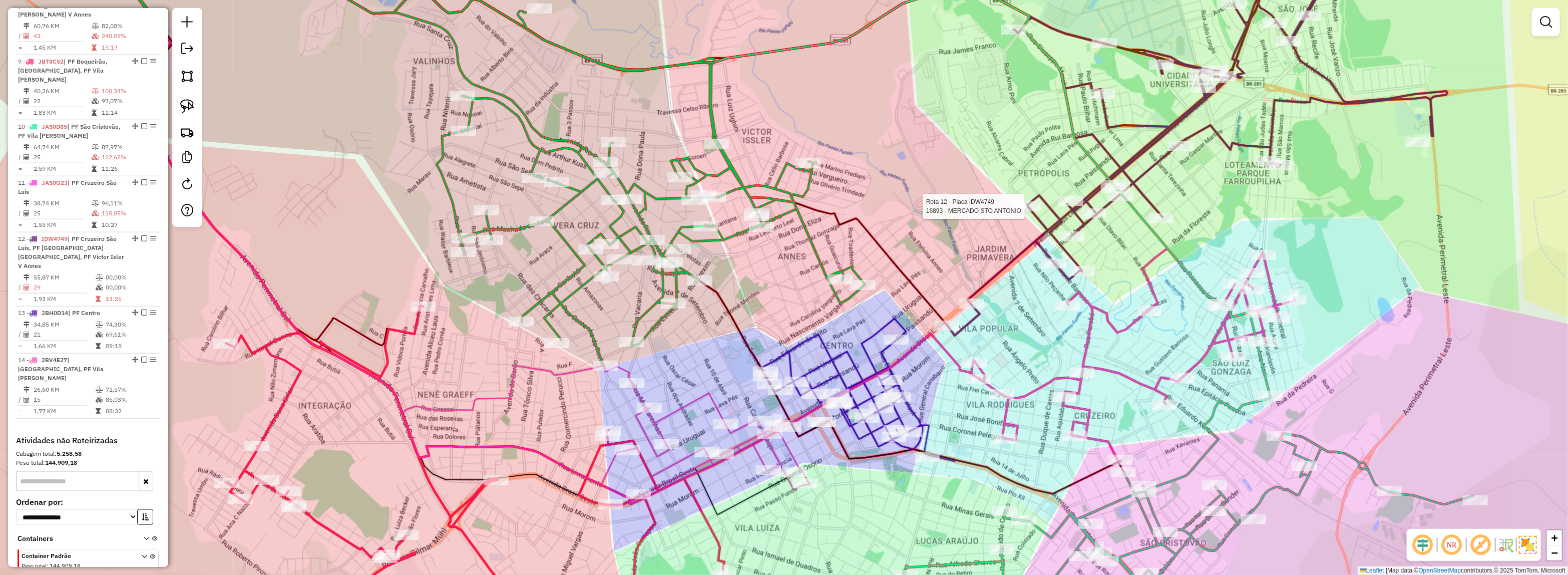
select select "*********"
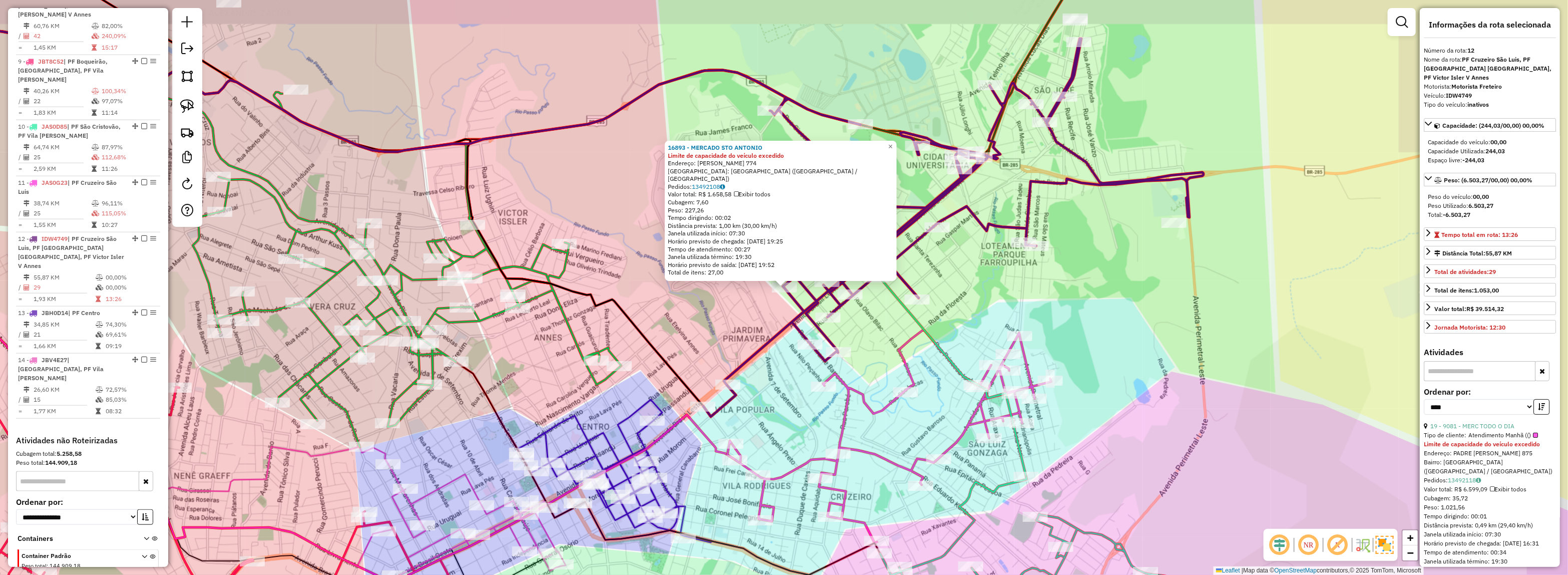
scroll to position [828, 0]
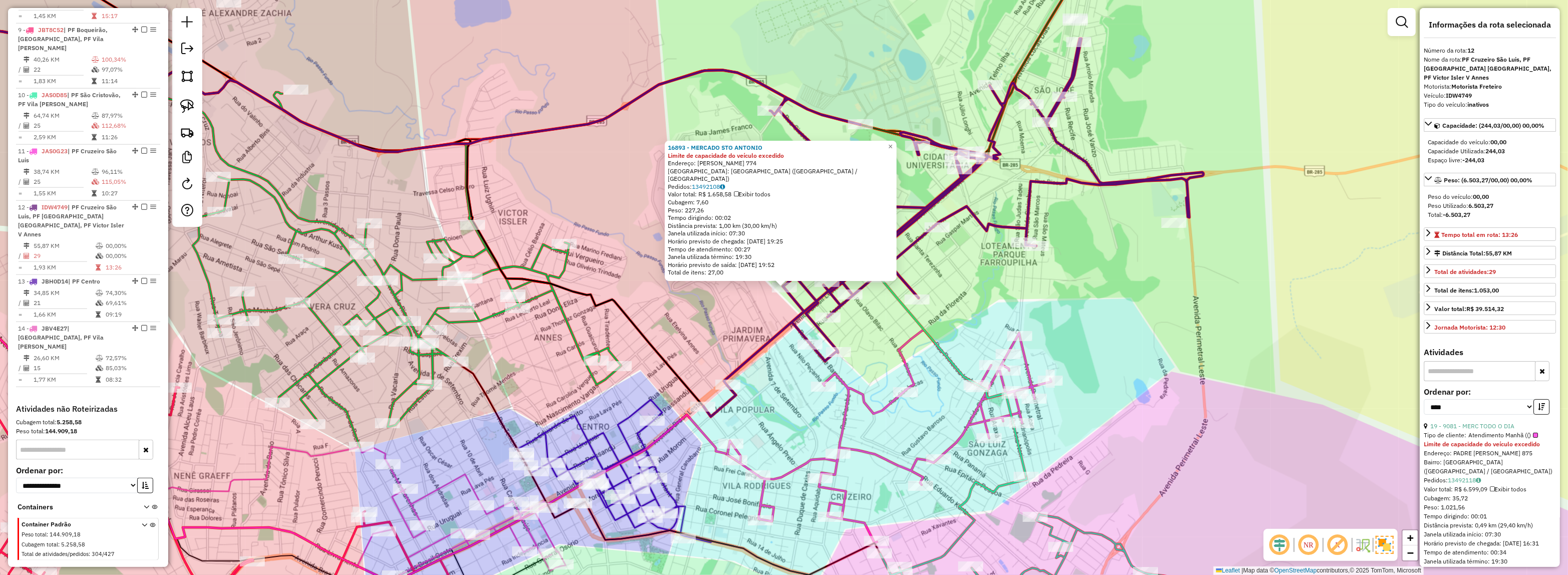
click at [676, 323] on div "16893 - MERCADO STO ANTONIO Limite de capacidade do veículo excedido Endereço: …" at bounding box center [784, 287] width 1568 height 575
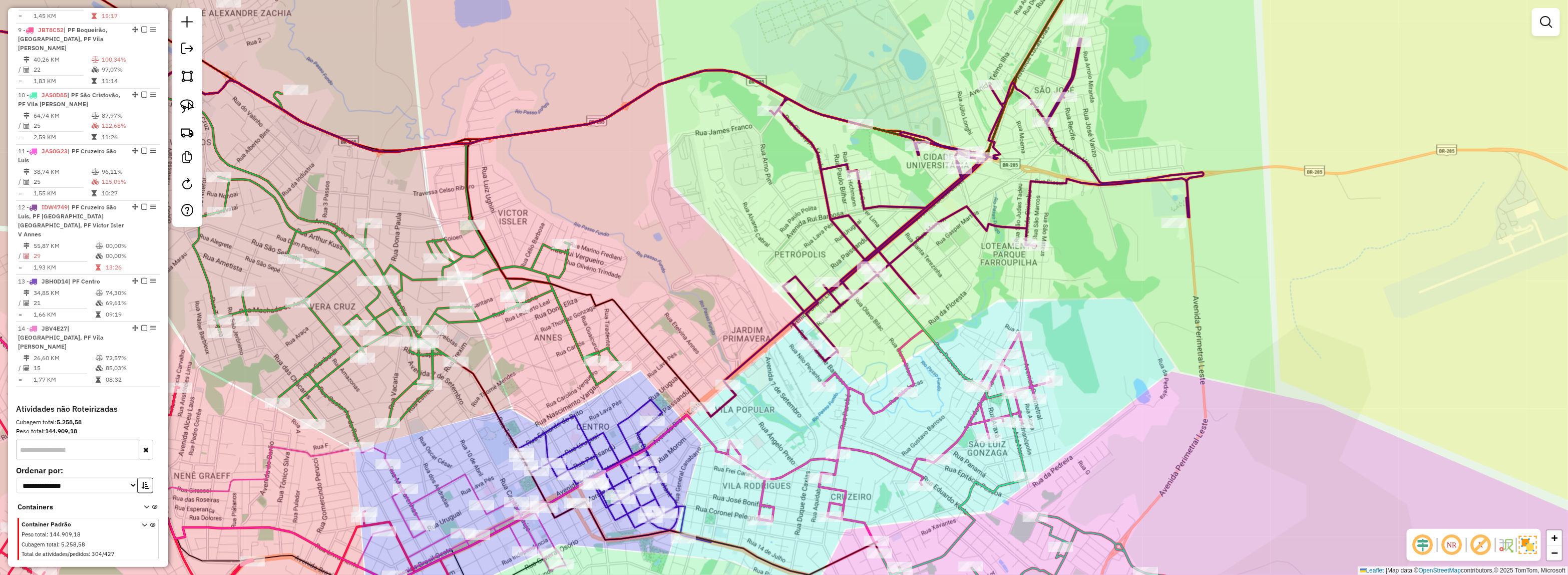
select select "*********"
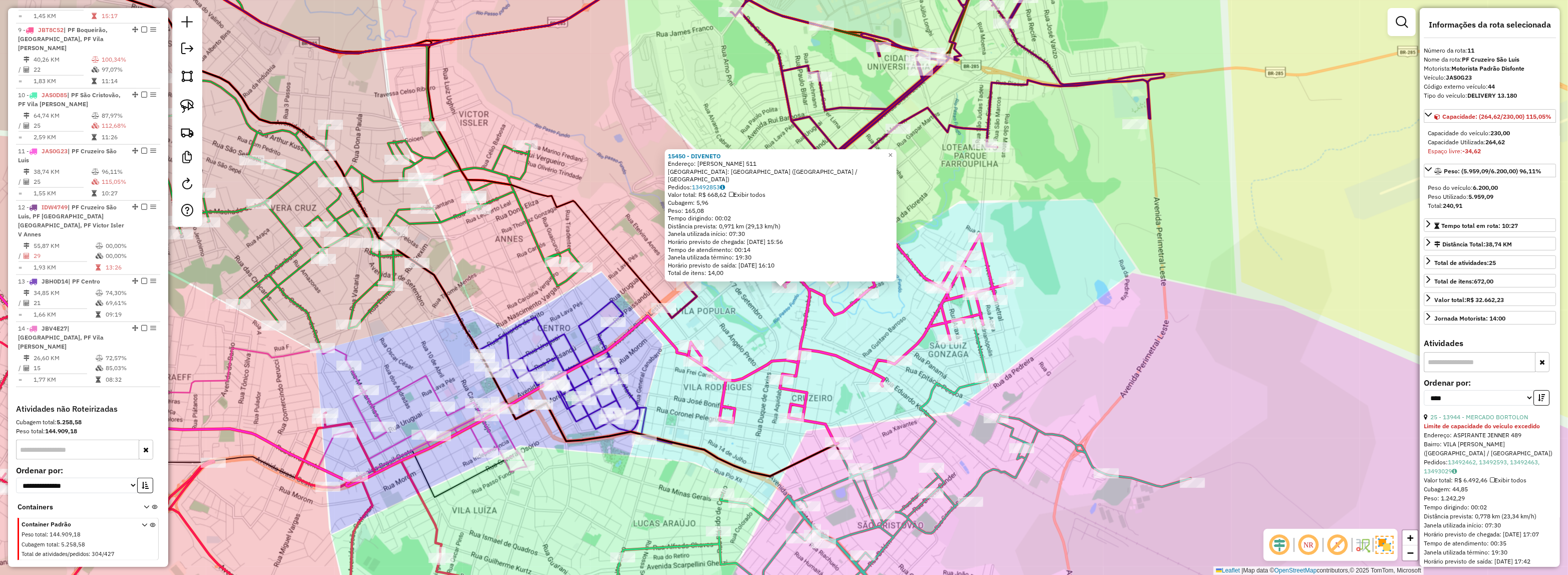
click at [1055, 324] on div "15450 - DIVENETO Endereço: NILO PECANHA 511 Bairro: VILA PETROPOLIS (PASSO FUND…" at bounding box center [784, 287] width 1568 height 575
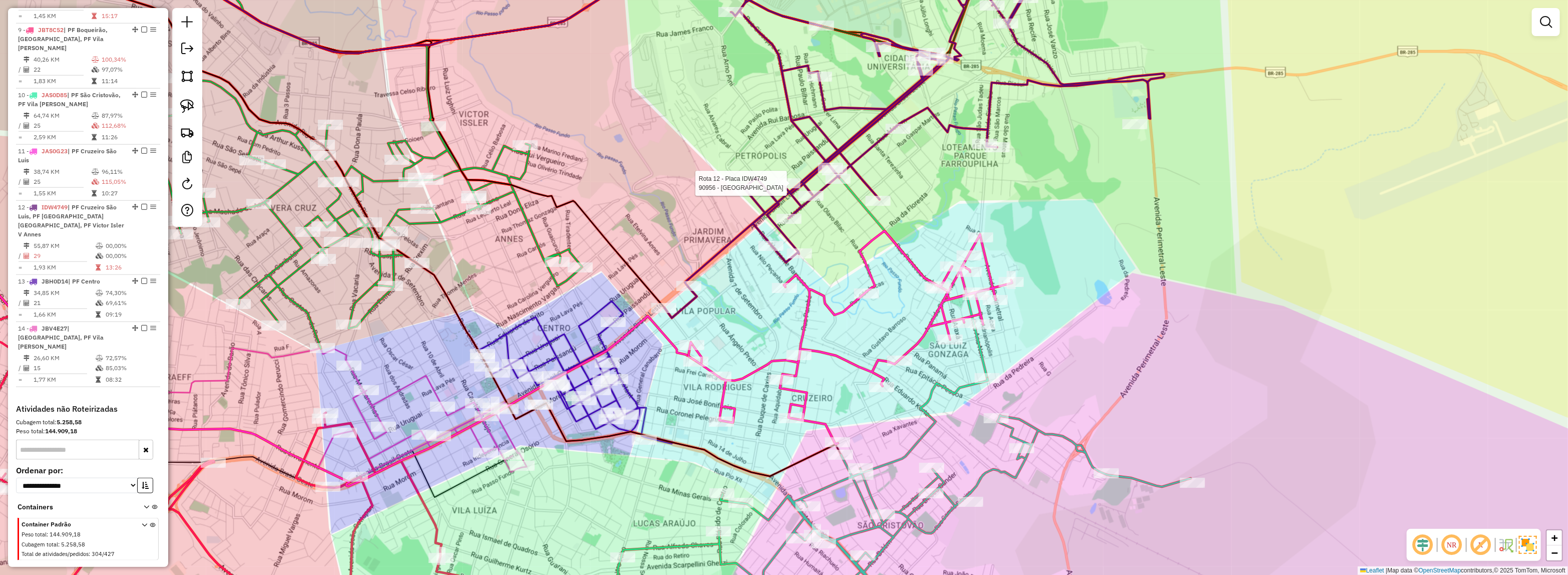
select select "*********"
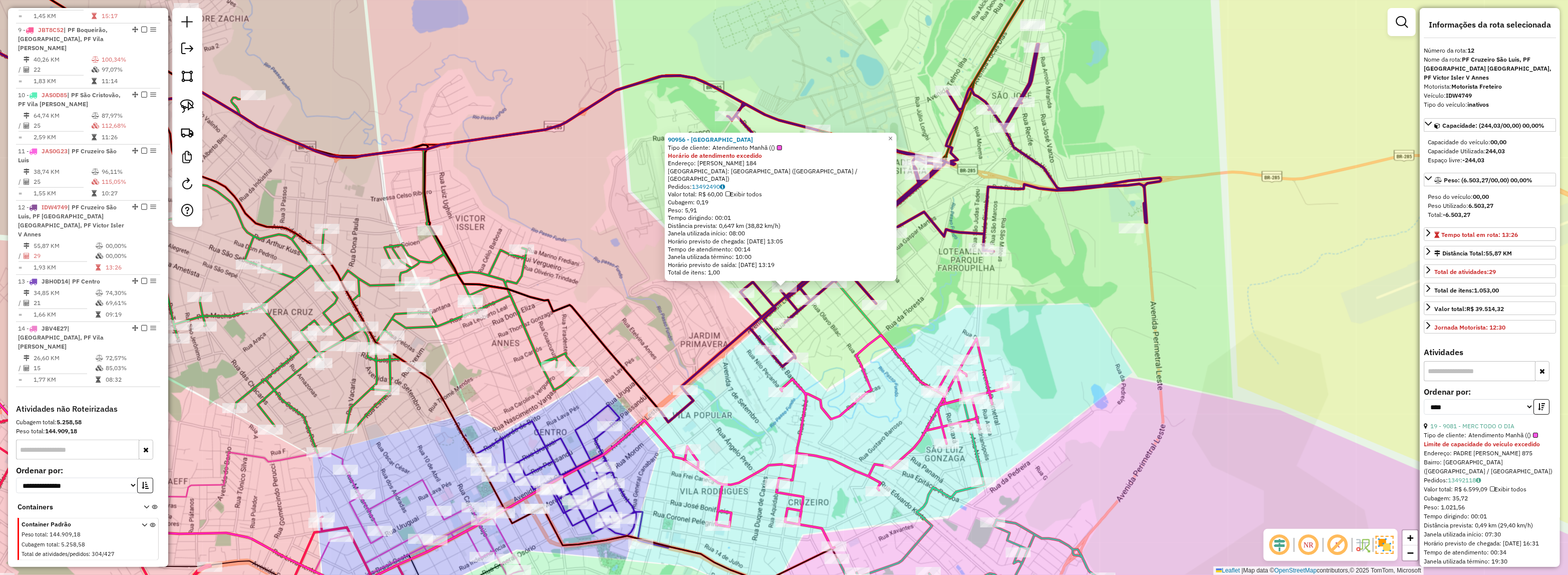
click at [964, 311] on div "90956 - ARENA PETROPOLIS Tipo de cliente: Atendimento Manhã (() Horário de aten…" at bounding box center [784, 287] width 1568 height 575
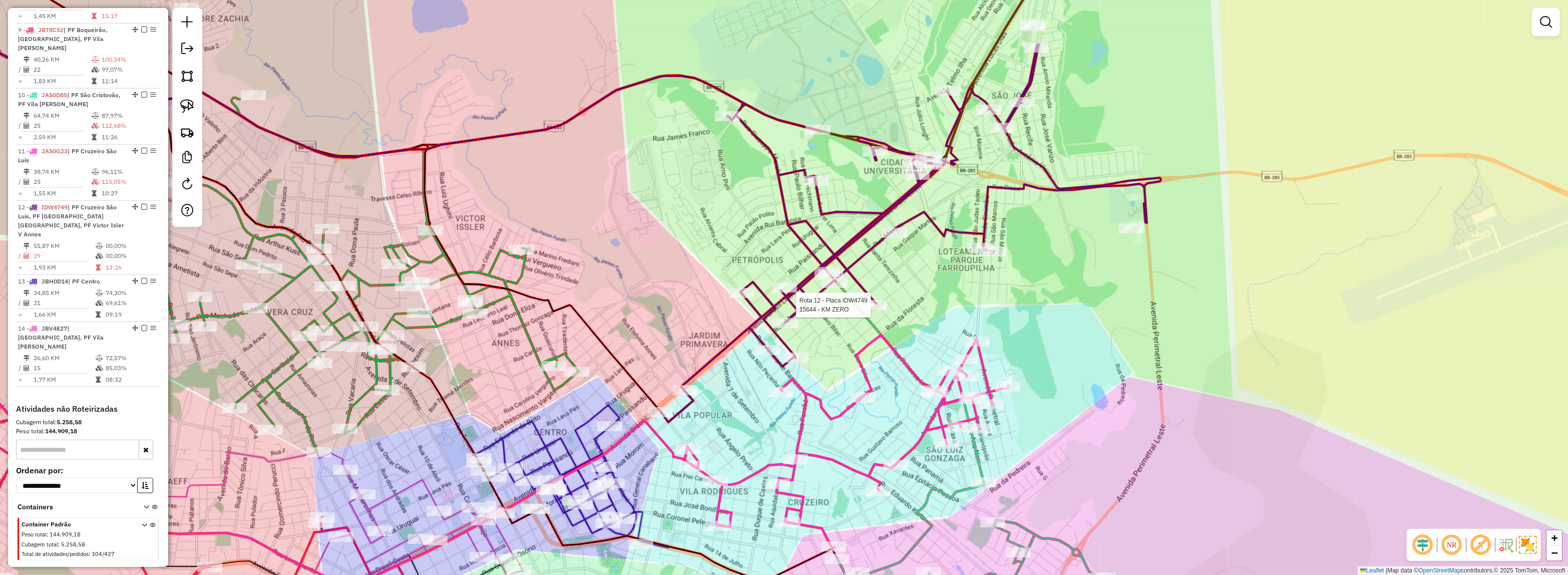
select select "*********"
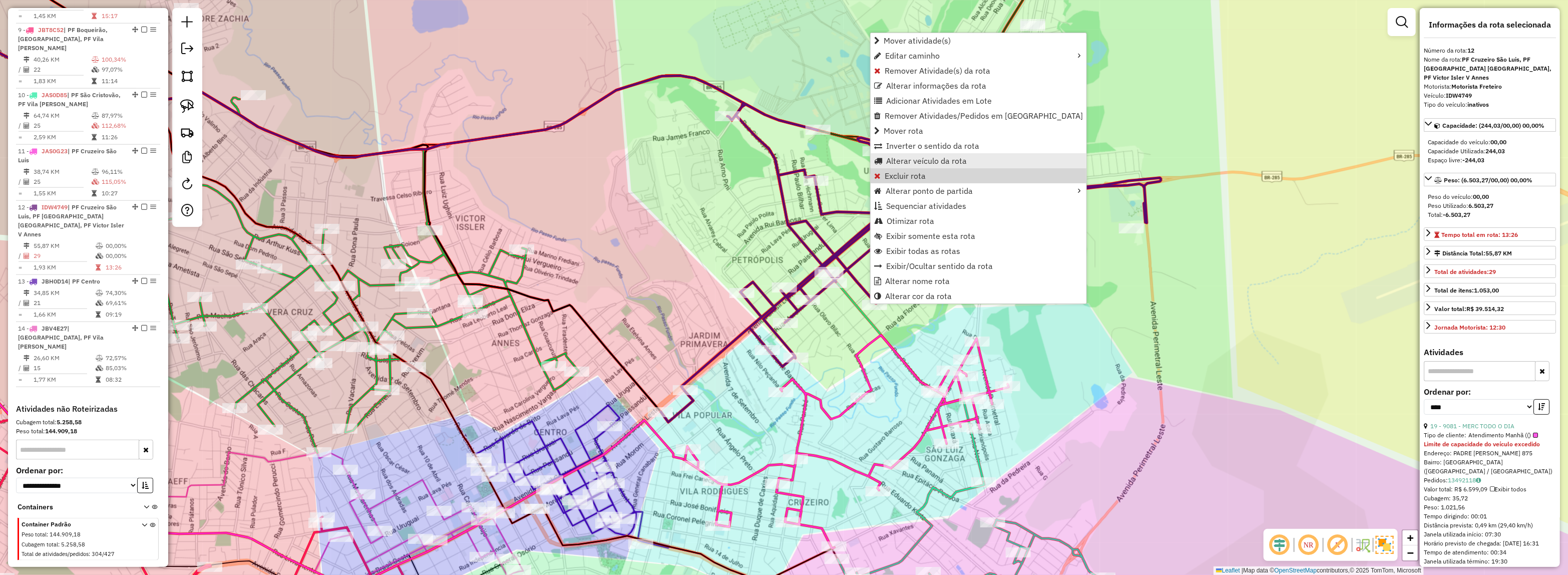
click at [915, 162] on span "Alterar veículo da rota" at bounding box center [927, 161] width 81 height 8
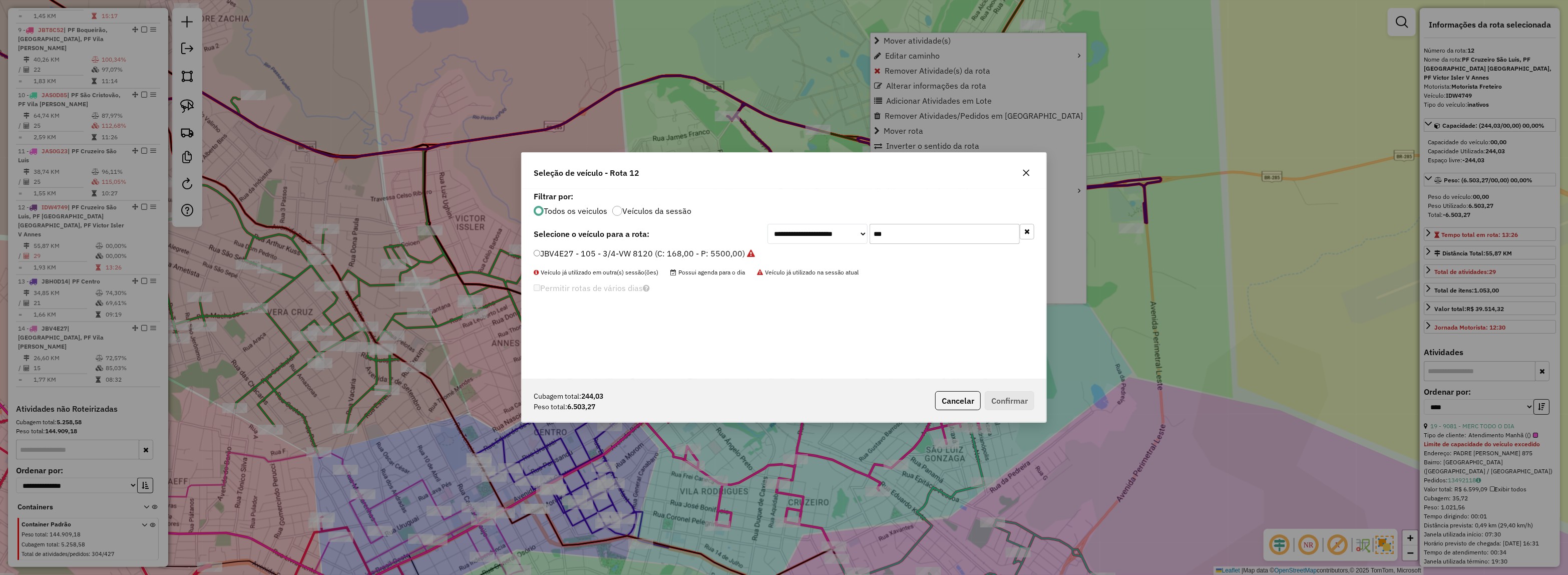
scroll to position [5, 3]
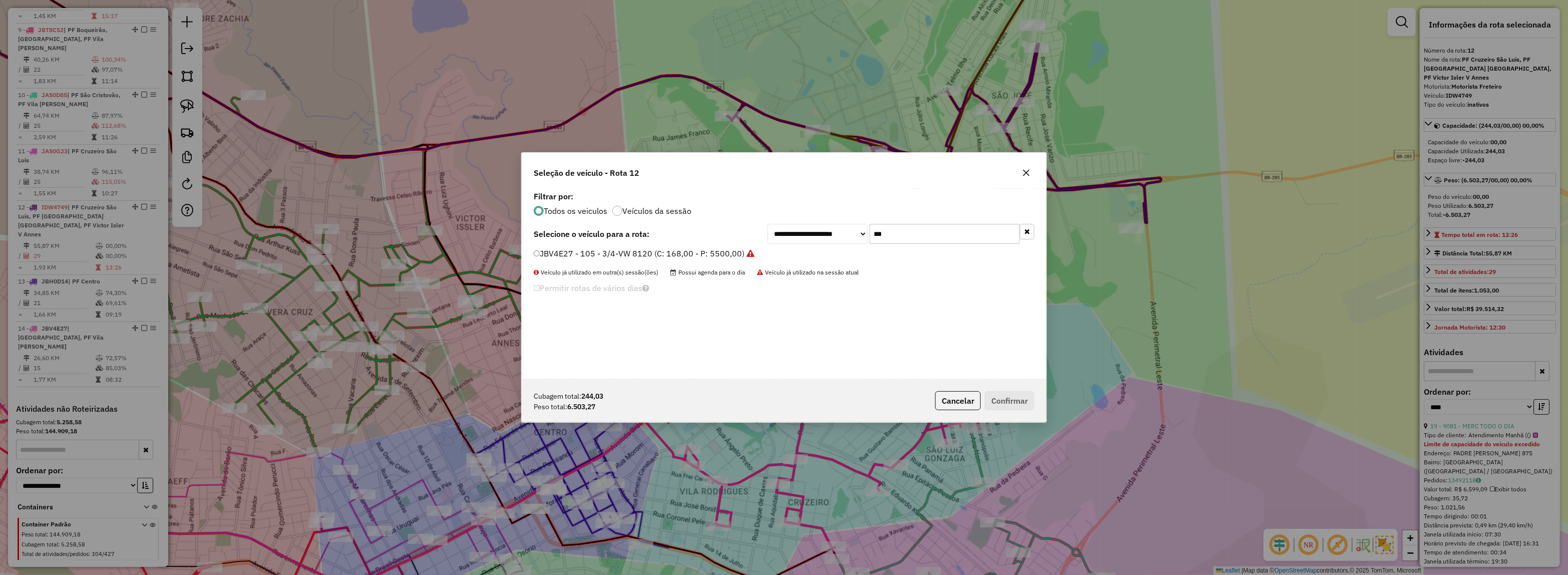
drag, startPoint x: 915, startPoint y: 232, endPoint x: 804, endPoint y: 250, distance: 112.4
click at [818, 247] on div "**********" at bounding box center [784, 284] width 525 height 191
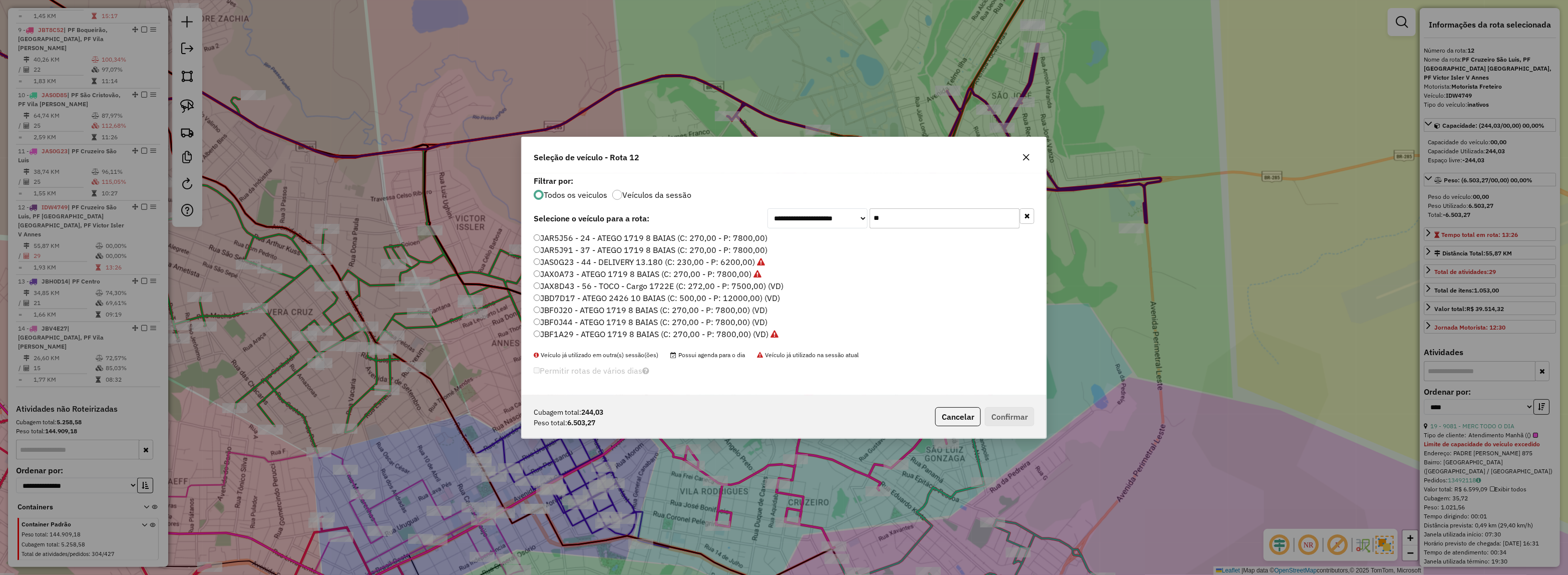
type input "***"
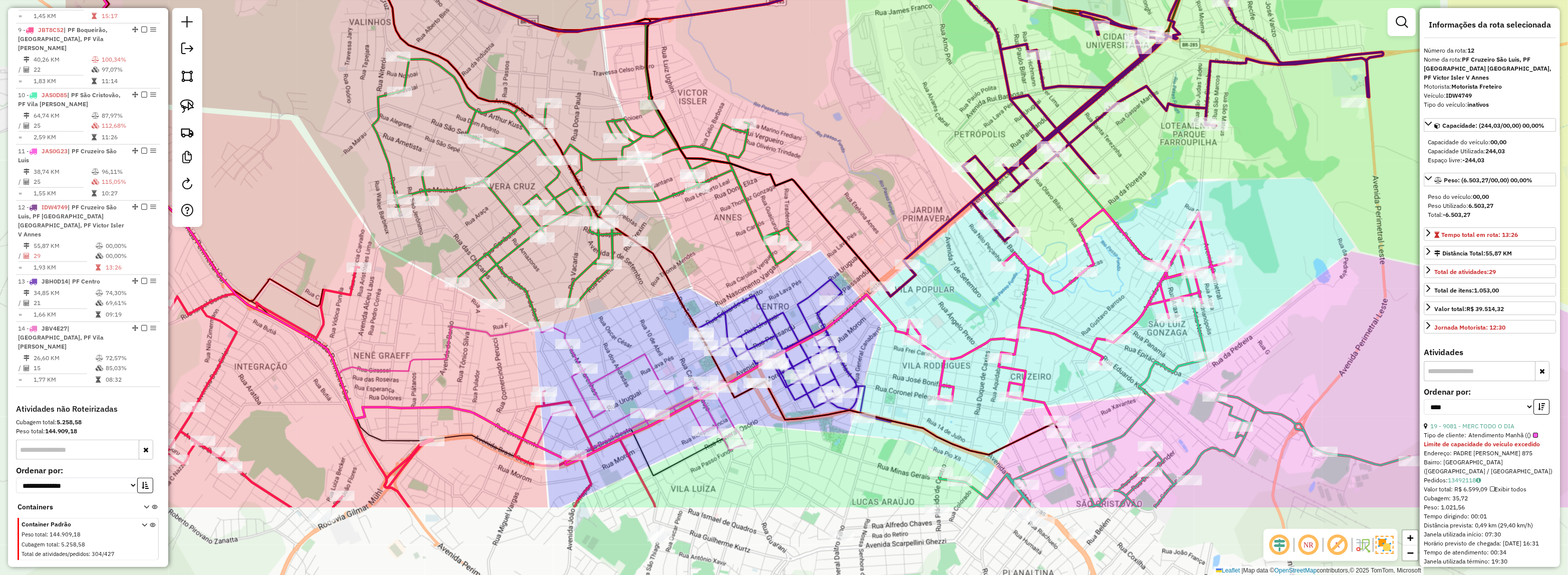
drag, startPoint x: 813, startPoint y: 319, endPoint x: 953, endPoint y: 246, distance: 157.9
click at [953, 246] on div "Rota 12 - Placa IDW4749 14272 - MAZUTTI E MAZUTTI Janela de atendimento Grade d…" at bounding box center [784, 287] width 1568 height 575
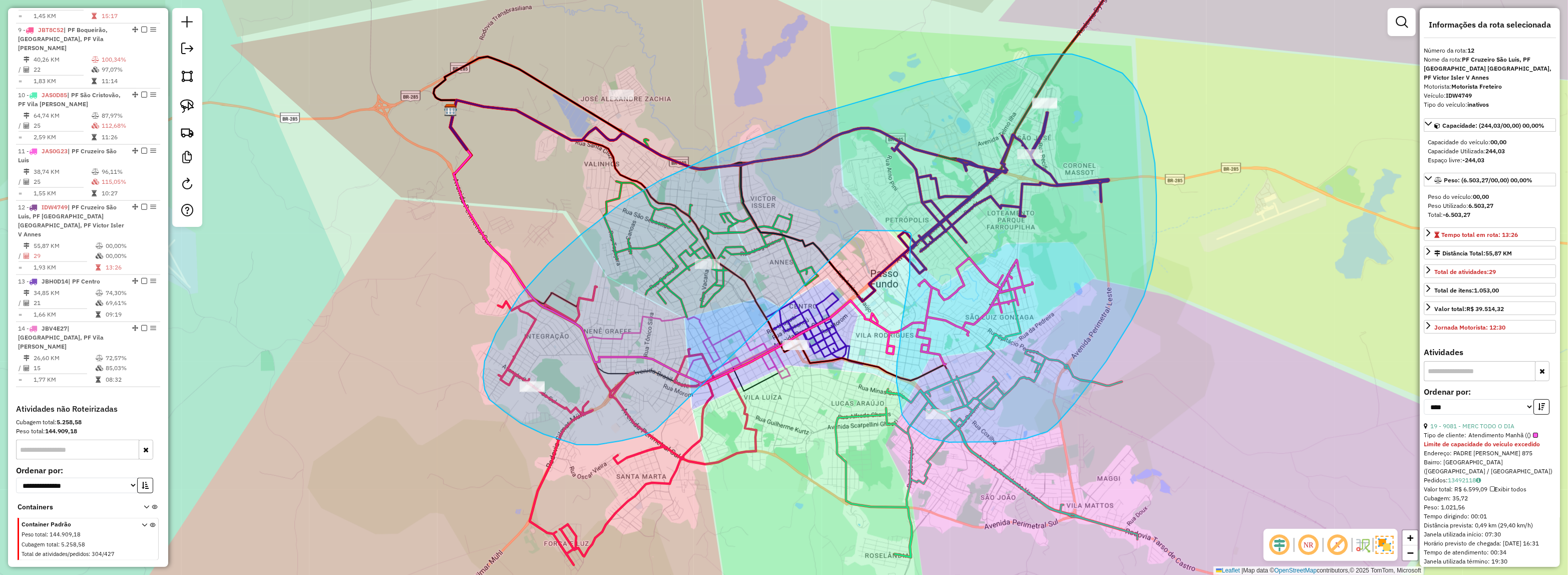
drag, startPoint x: 653, startPoint y: 431, endPoint x: 860, endPoint y: 230, distance: 288.5
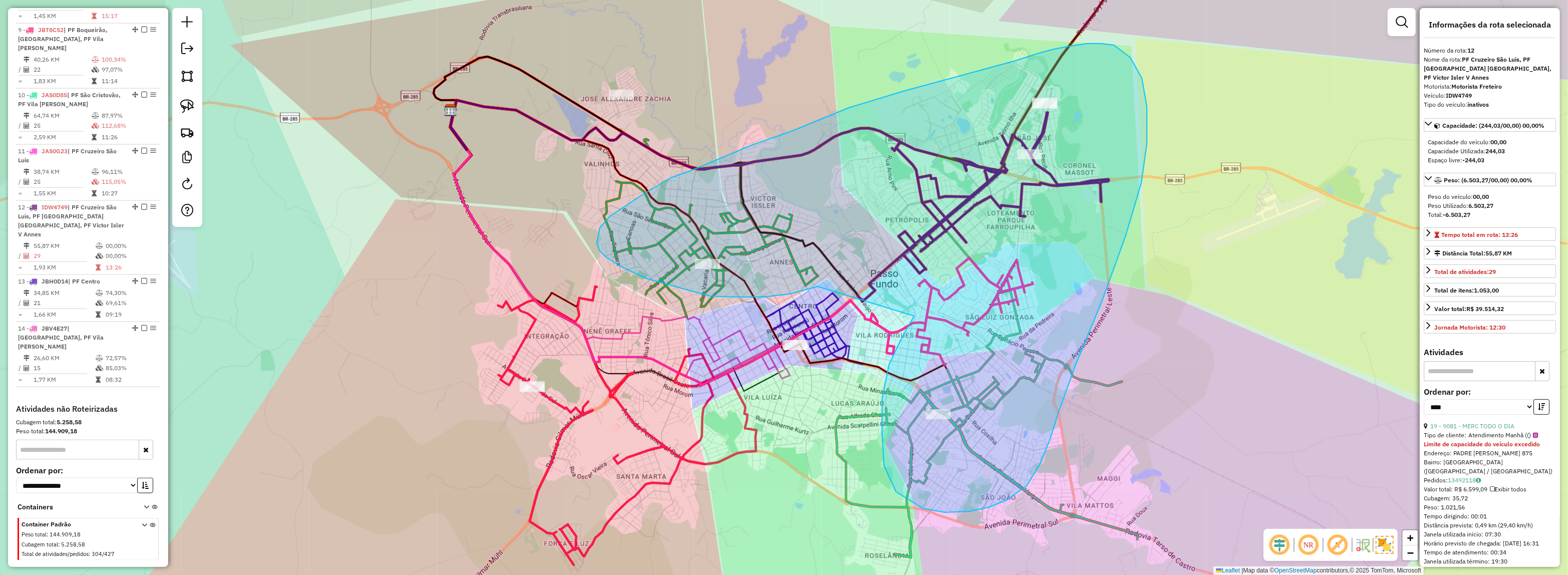
drag, startPoint x: 736, startPoint y: 297, endPoint x: 914, endPoint y: 316, distance: 179.0
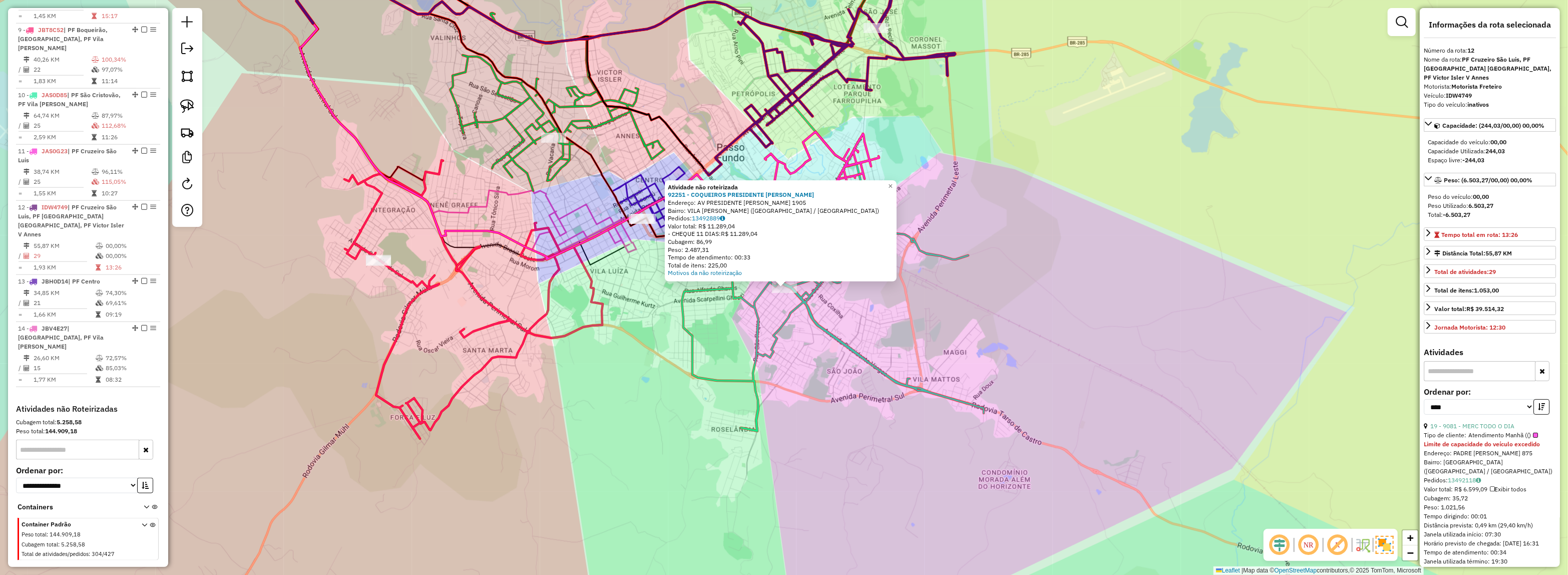
click at [1050, 289] on div "Atividade não roteirizada 92251 - COQUEIROS PRESIDENTE VARGAS Endereço: AV PRES…" at bounding box center [784, 287] width 1568 height 575
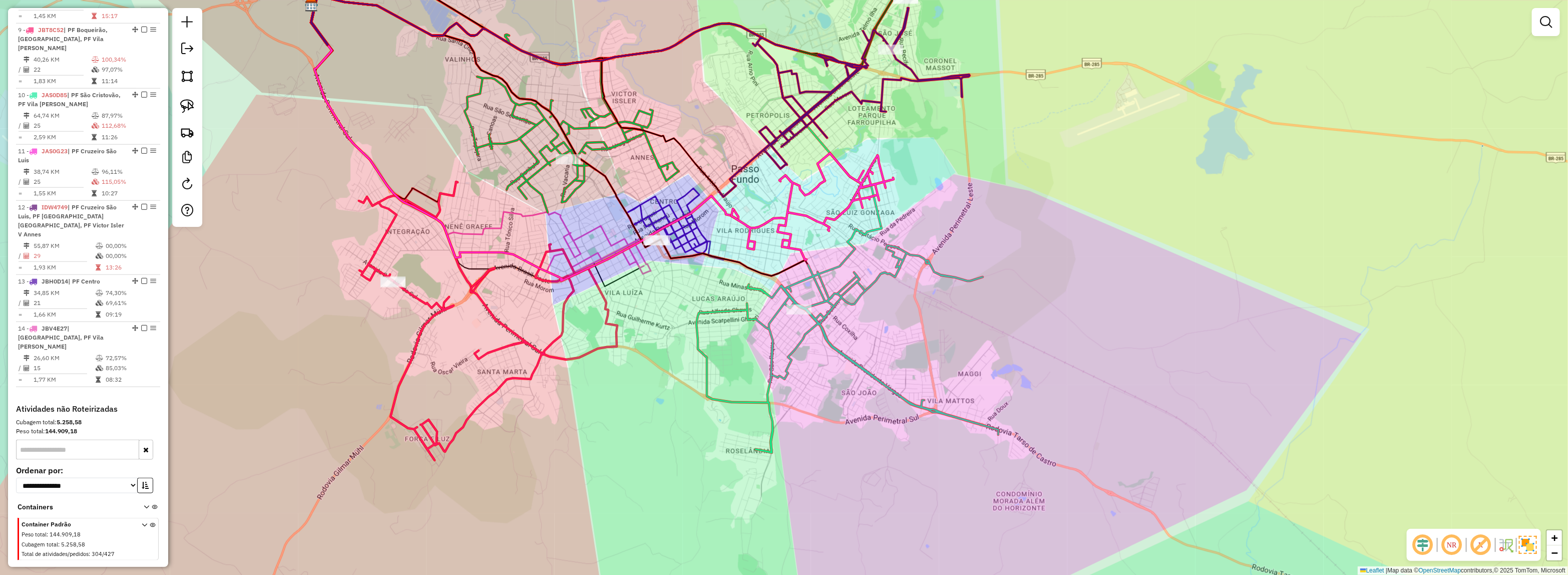
drag, startPoint x: 1005, startPoint y: 212, endPoint x: 1008, endPoint y: 224, distance: 12.4
click at [1066, 357] on div "Janela de atendimento Grade de atendimento Capacidade Transportadoras Veículos …" at bounding box center [784, 287] width 1568 height 575
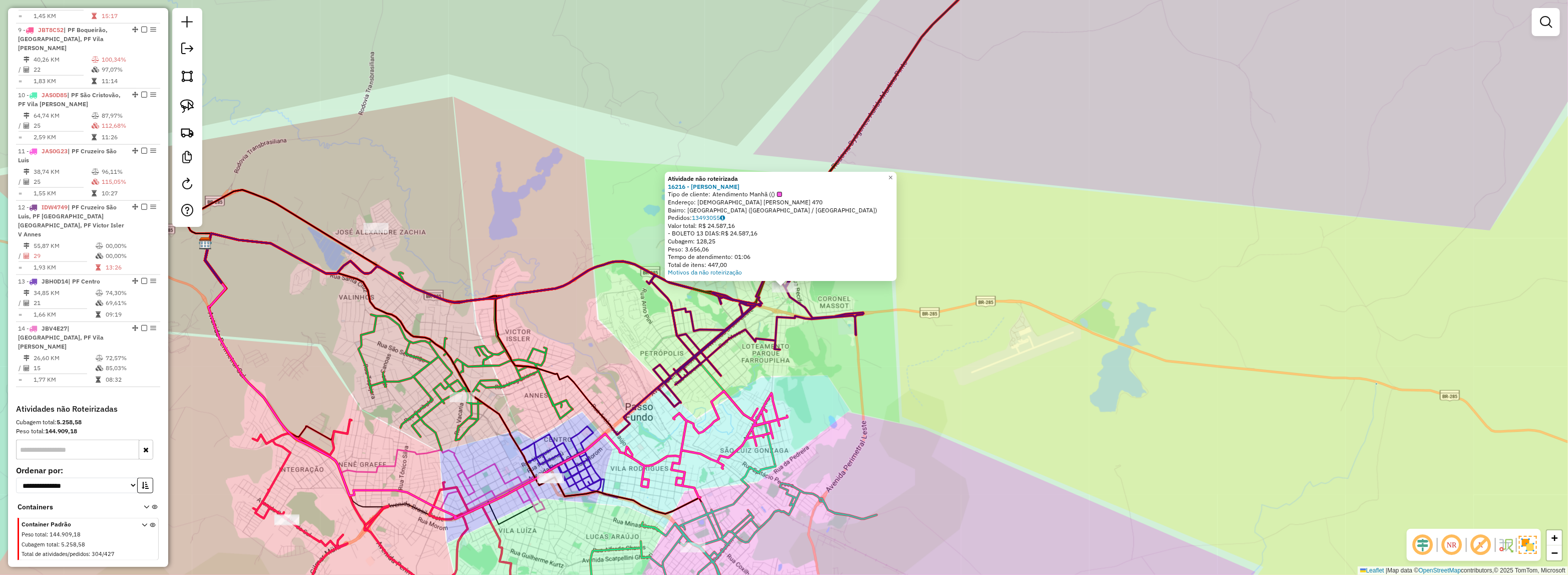
click at [945, 361] on div "Atividade não roteirizada 16216 - IRMAOS MARCOLAN Tipo de cliente: Atendimento …" at bounding box center [784, 287] width 1568 height 575
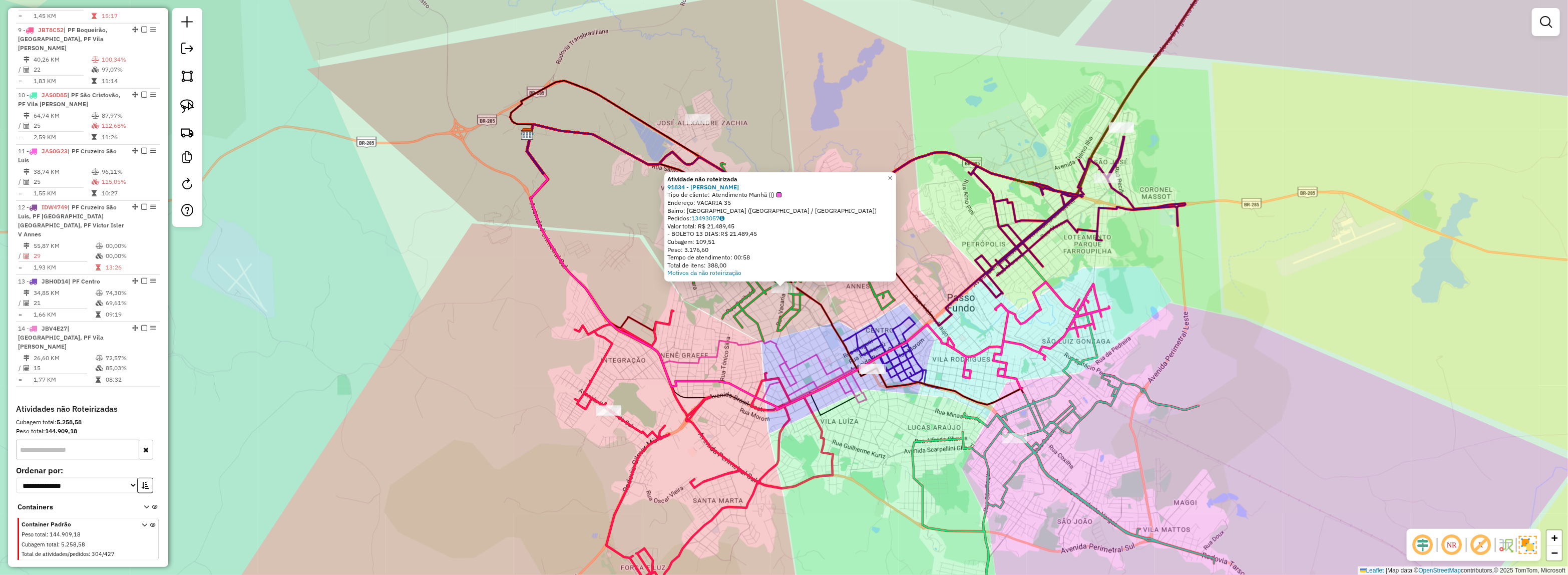
click at [1270, 308] on div "Atividade não roteirizada 91834 - MARCOLAN VERA CRUZ Tipo de cliente: Atendimen…" at bounding box center [784, 287] width 1568 height 575
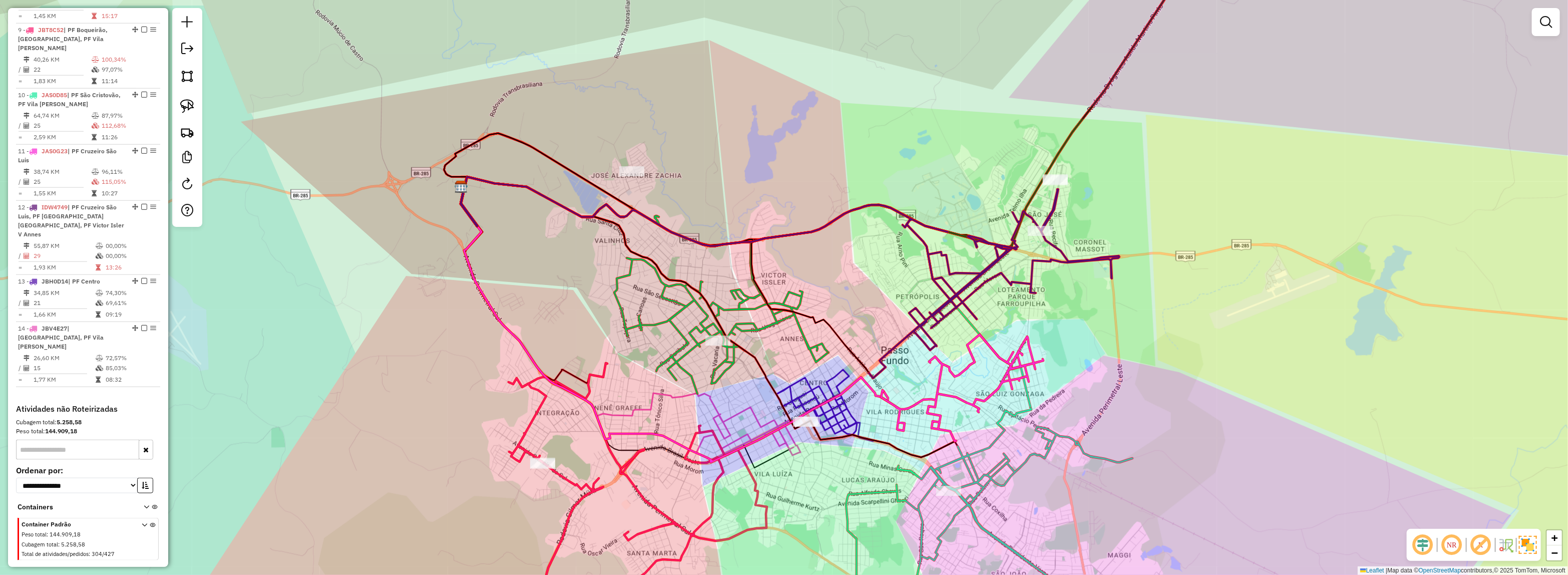
drag, startPoint x: 1218, startPoint y: 336, endPoint x: 1186, endPoint y: 361, distance: 40.6
click at [1186, 361] on div "Janela de atendimento Grade de atendimento Capacidade Transportadoras Veículos …" at bounding box center [784, 287] width 1568 height 575
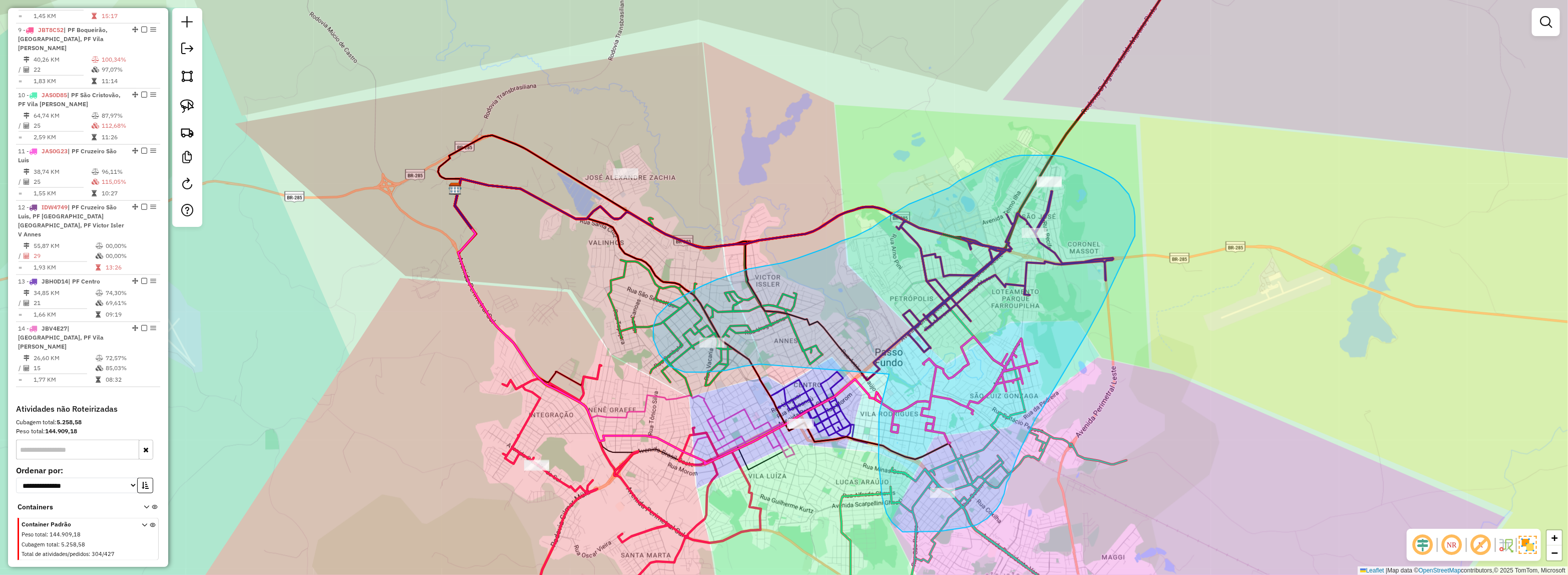
drag, startPoint x: 759, startPoint y: 364, endPoint x: 889, endPoint y: 374, distance: 130.4
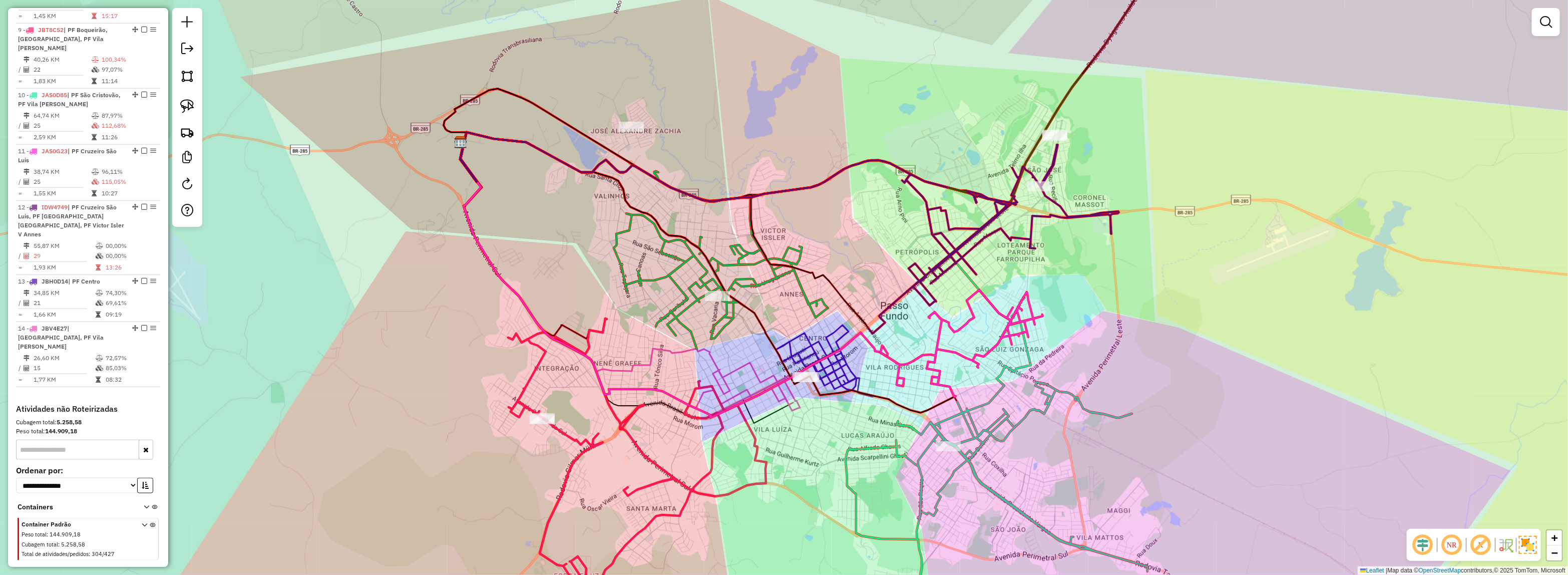
drag, startPoint x: 744, startPoint y: 362, endPoint x: 750, endPoint y: 315, distance: 47.4
click at [750, 315] on icon at bounding box center [709, 272] width 492 height 280
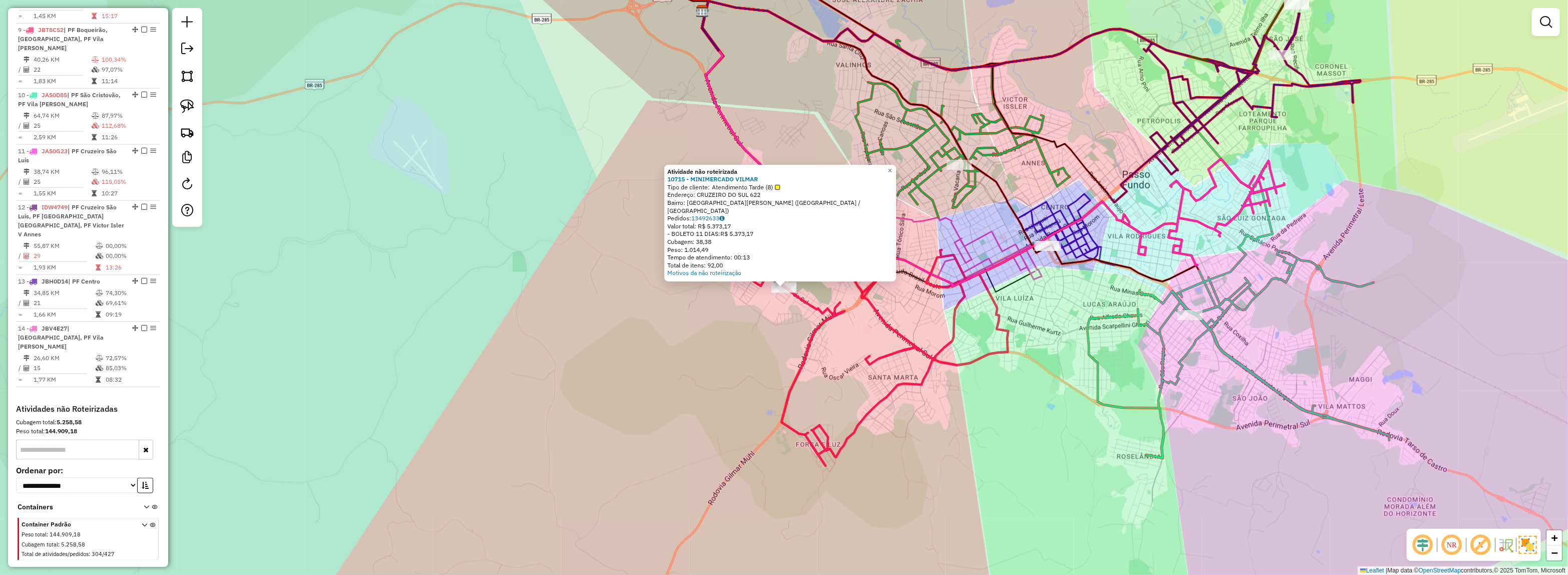
click at [967, 404] on div "Atividade não roteirizada 10715 - MINIMERCADO VILMAR Tipo de cliente: Atendimen…" at bounding box center [784, 287] width 1568 height 575
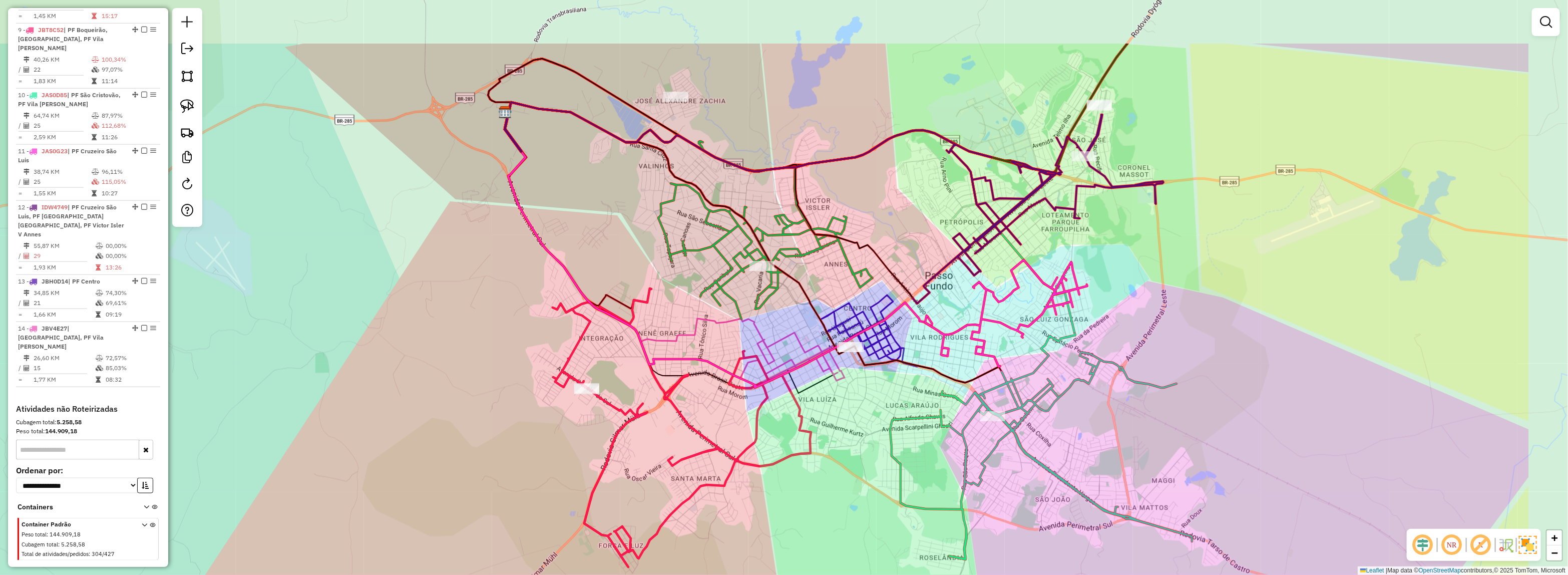
drag, startPoint x: 1002, startPoint y: 361, endPoint x: 802, endPoint y: 463, distance: 224.5
click at [804, 463] on div "Janela de atendimento Grade de atendimento Capacidade Transportadoras Veículos …" at bounding box center [784, 287] width 1568 height 575
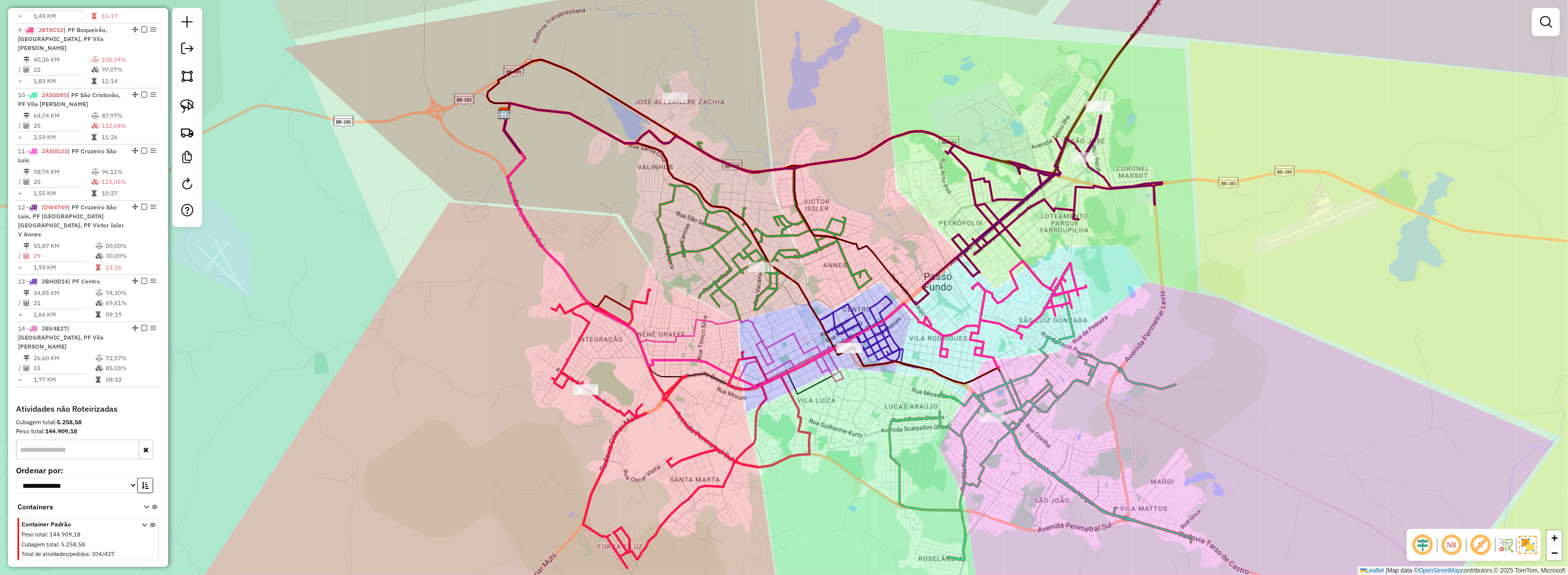
click at [845, 266] on icon at bounding box center [687, 211] width 367 height 217
select select "*********"
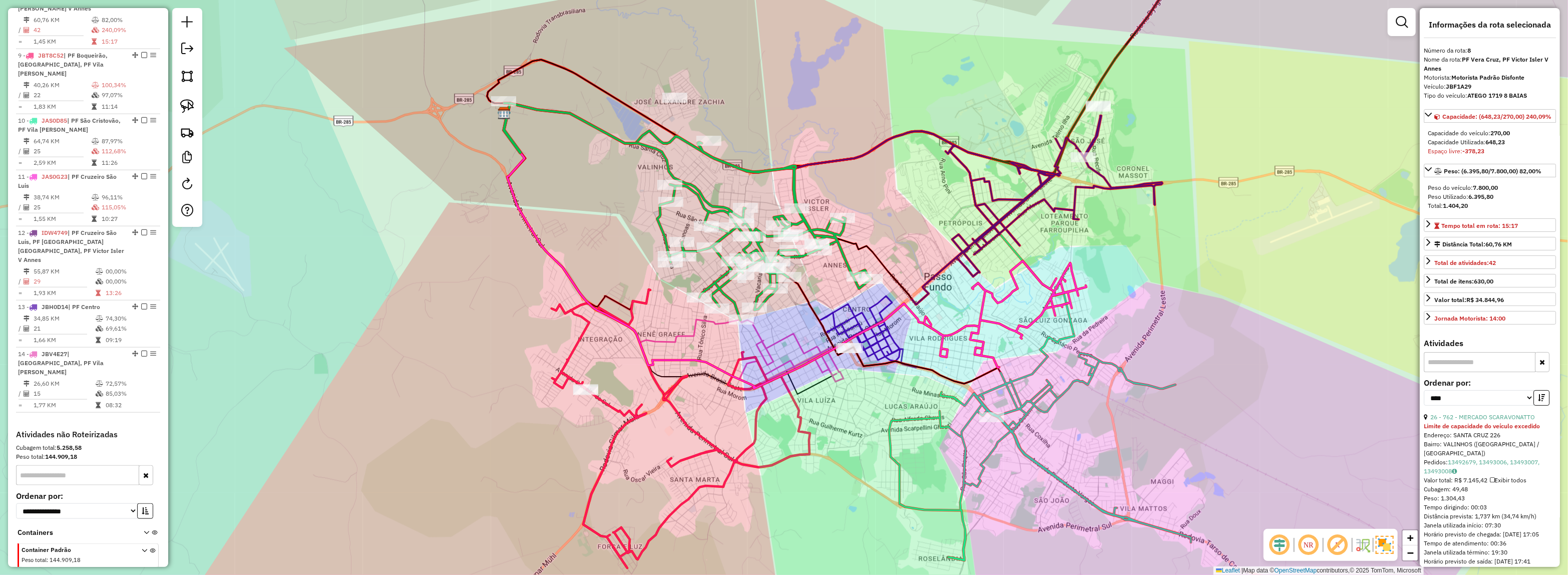
scroll to position [796, 0]
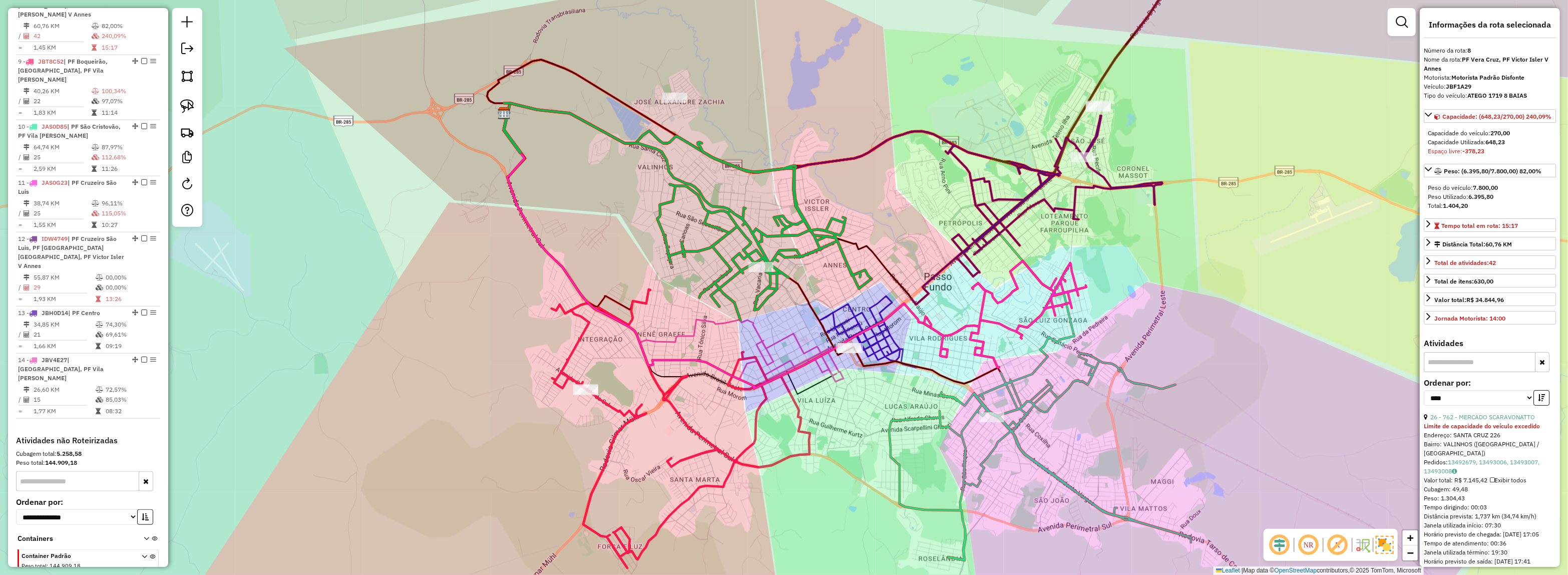
drag, startPoint x: 890, startPoint y: 245, endPoint x: 887, endPoint y: 219, distance: 26.2
click at [887, 219] on div "Janela de atendimento Grade de atendimento Capacidade Transportadoras Veículos …" at bounding box center [784, 287] width 1568 height 575
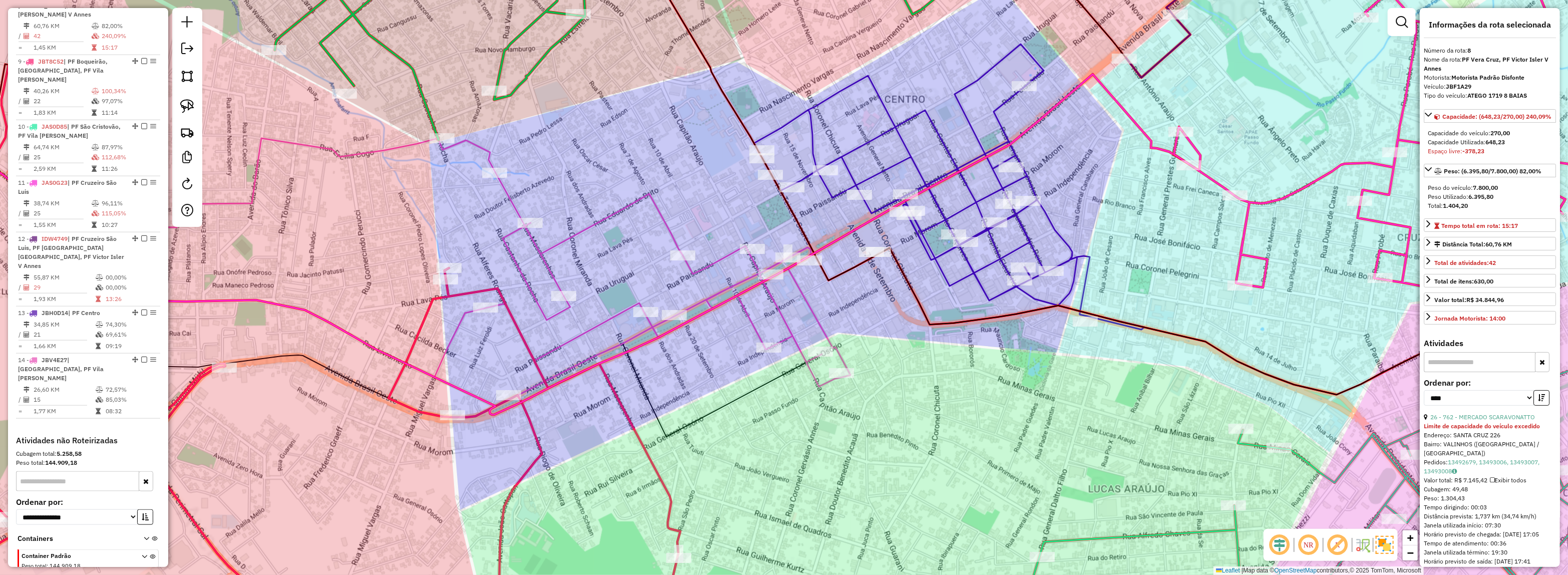
drag, startPoint x: 844, startPoint y: 351, endPoint x: 827, endPoint y: 334, distance: 24.0
click at [842, 350] on div "Janela de atendimento Grade de atendimento Capacidade Transportadoras Veículos …" at bounding box center [784, 287] width 1568 height 575
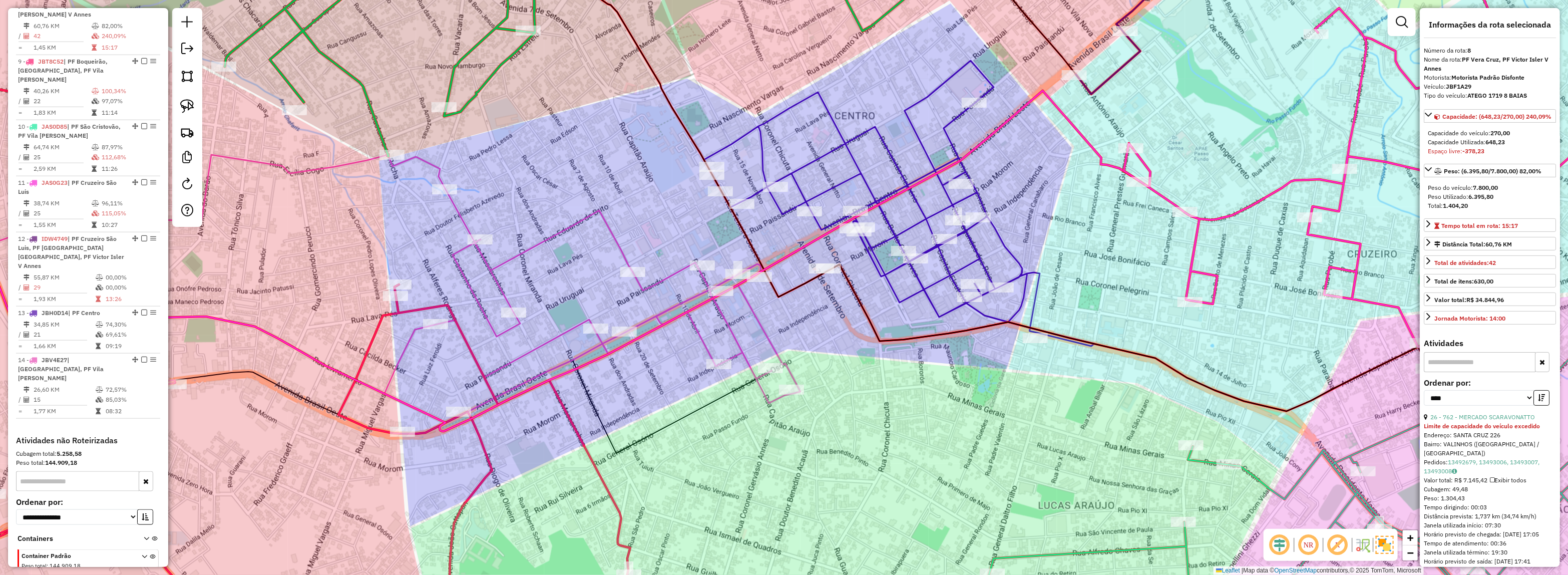
drag, startPoint x: 887, startPoint y: 338, endPoint x: 692, endPoint y: 260, distance: 210.0
click at [694, 260] on div "Janela de atendimento Grade de atendimento Capacidade Transportadoras Veículos …" at bounding box center [784, 287] width 1568 height 575
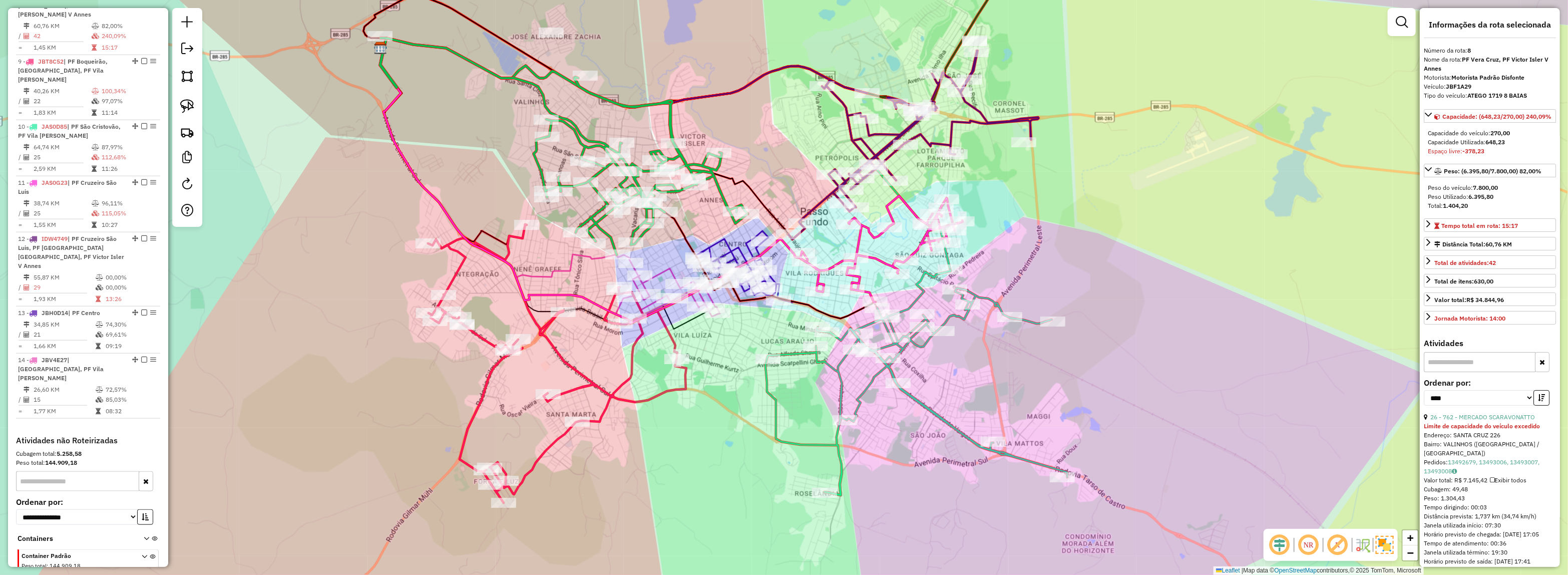
drag, startPoint x: 730, startPoint y: 330, endPoint x: 766, endPoint y: 353, distance: 42.7
click at [785, 373] on div "Janela de atendimento Grade de atendimento Capacidade Transportadoras Veículos …" at bounding box center [784, 287] width 1568 height 575
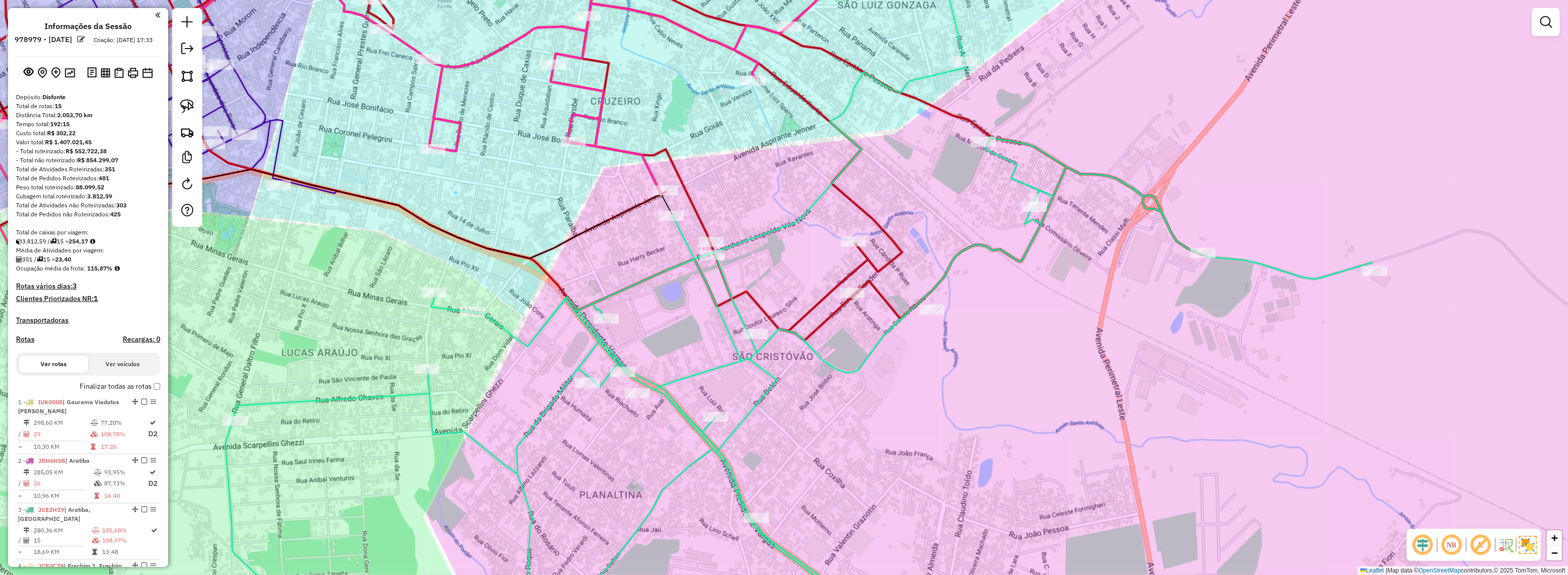
scroll to position [874, 0]
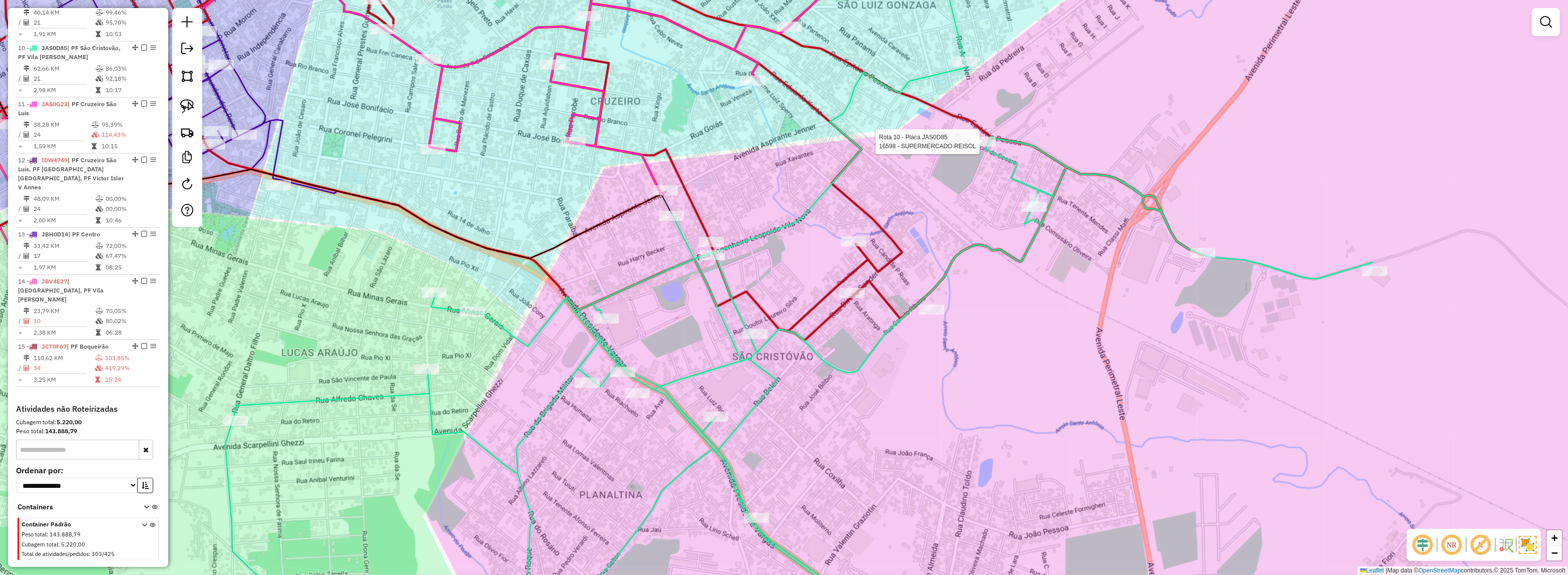
select select "*********"
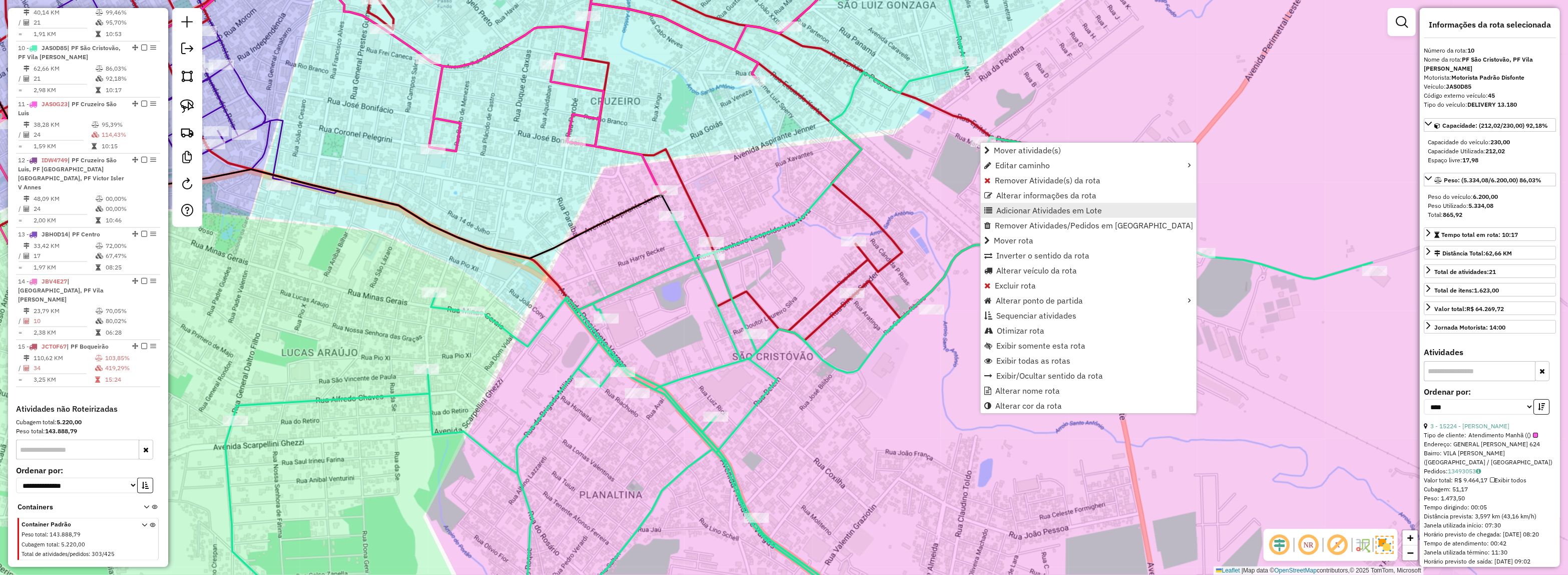
click at [1004, 207] on span "Adicionar Atividades em Lote" at bounding box center [1049, 210] width 106 height 8
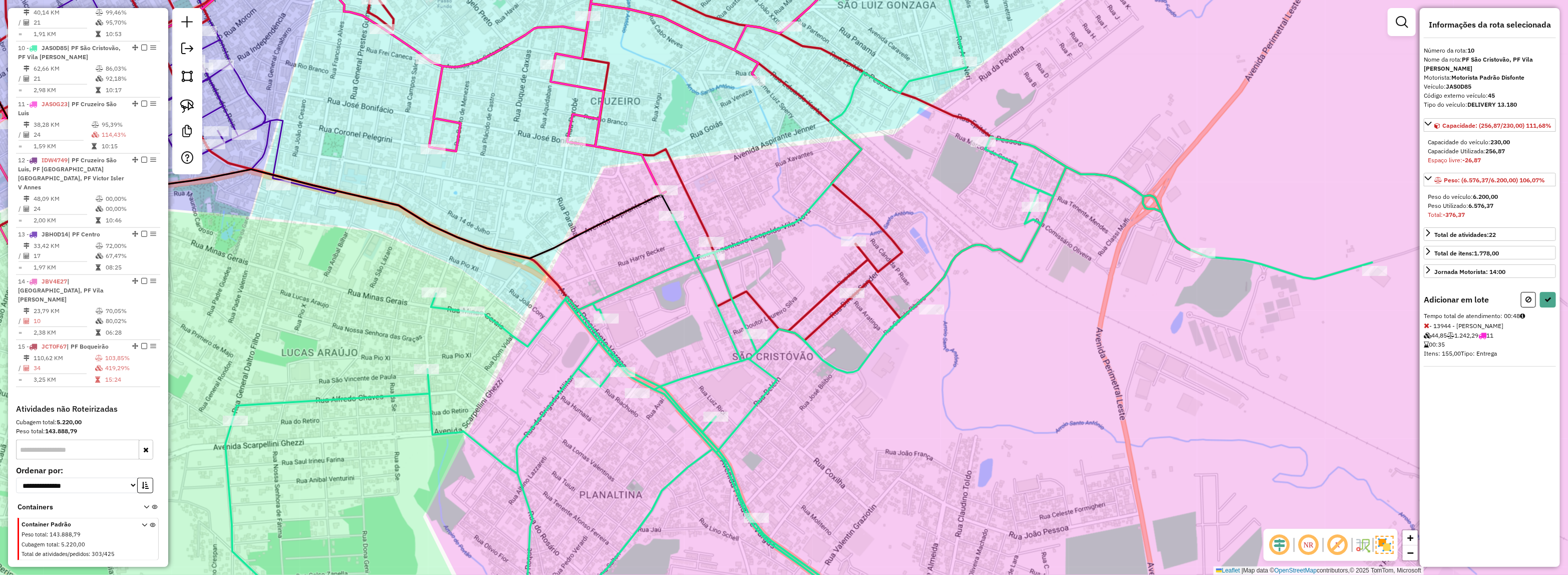
select select "*********"
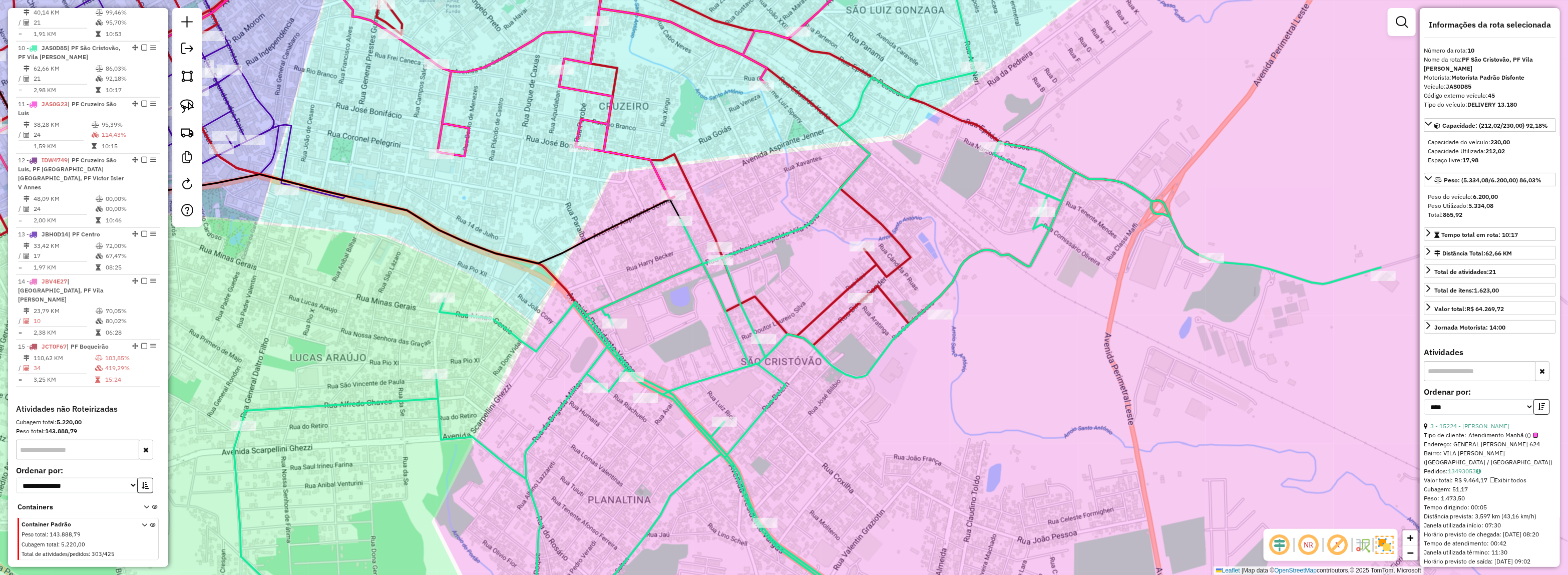
drag, startPoint x: 731, startPoint y: 160, endPoint x: 982, endPoint y: 306, distance: 290.4
click at [982, 306] on div "Janela de atendimento Grade de atendimento Capacidade Transportadoras Veículos …" at bounding box center [784, 287] width 1568 height 575
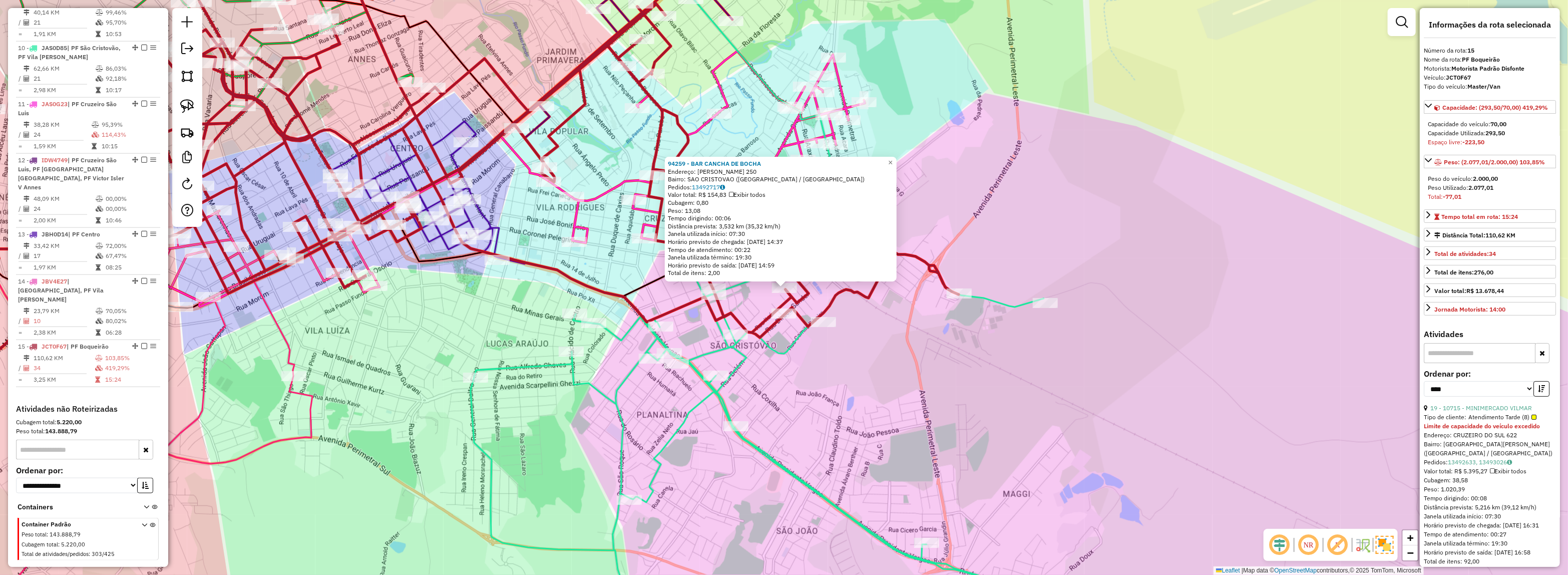
click at [946, 437] on div "94259 - BAR CANCHA DE BOCHA Endereço: NICANDRO OLTRAMARI 250 Bairro: SAO CRISTO…" at bounding box center [784, 287] width 1568 height 575
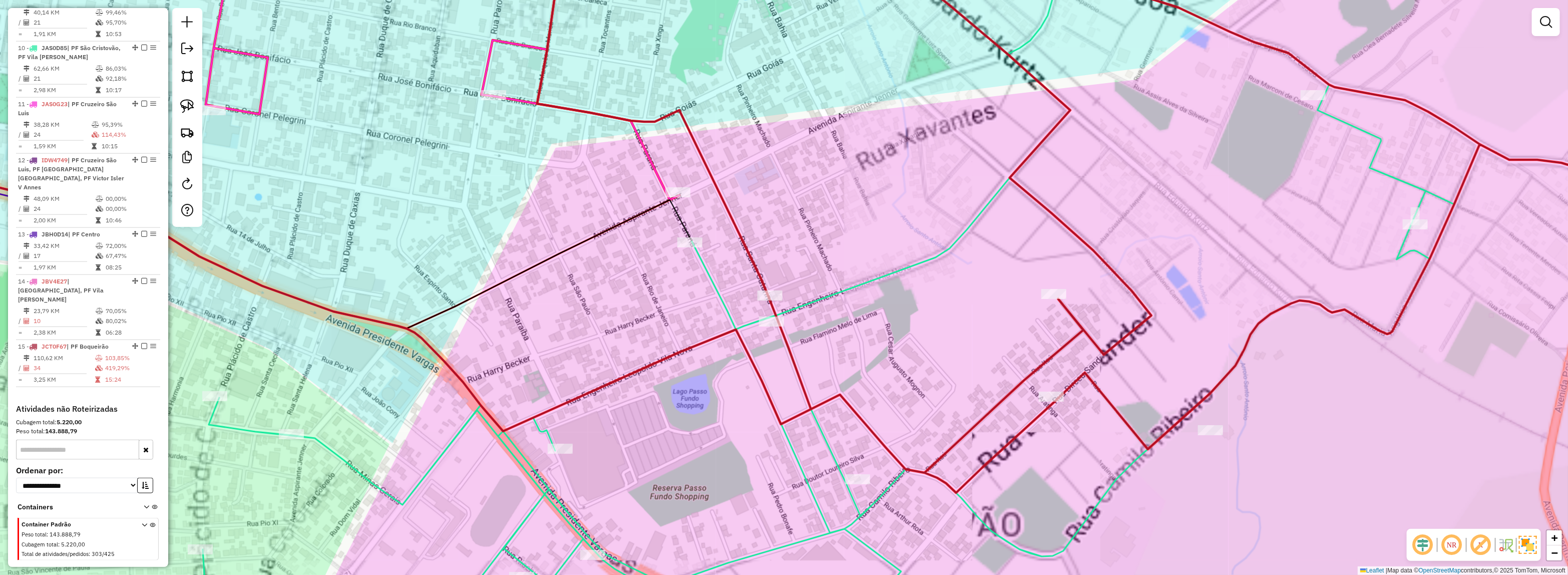
select select "*********"
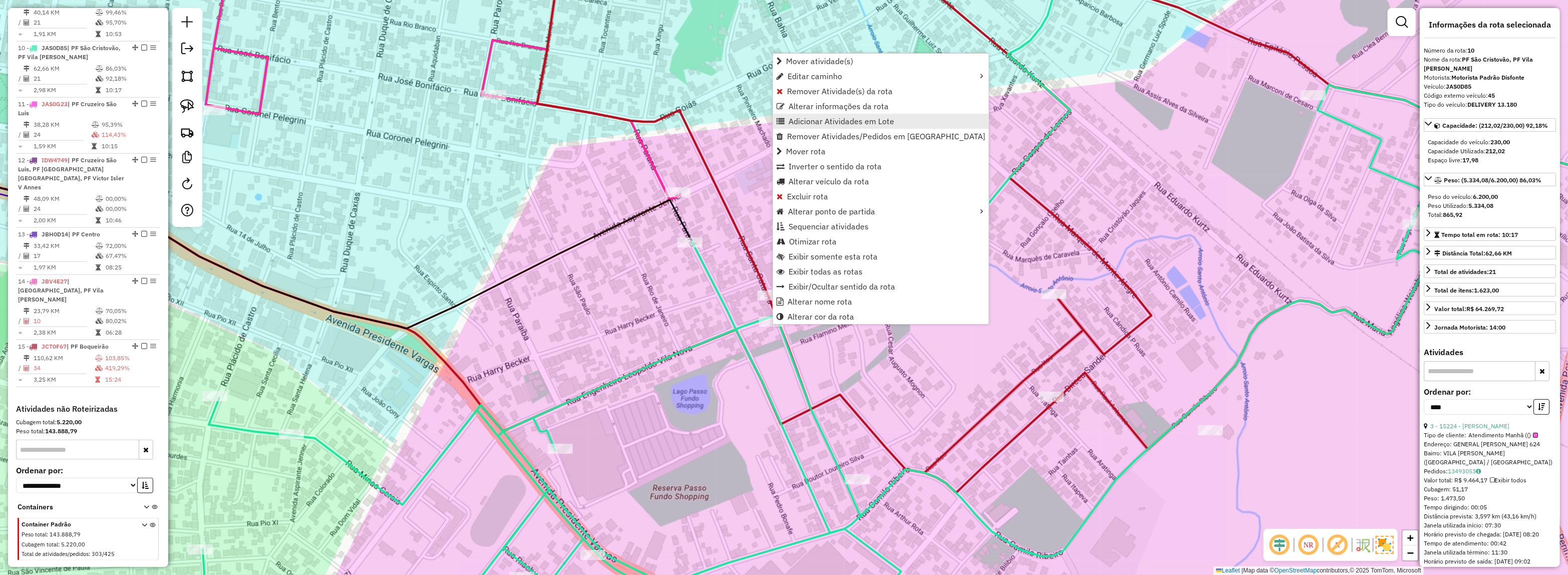
click at [816, 123] on span "Adicionar Atividades em Lote" at bounding box center [842, 121] width 106 height 8
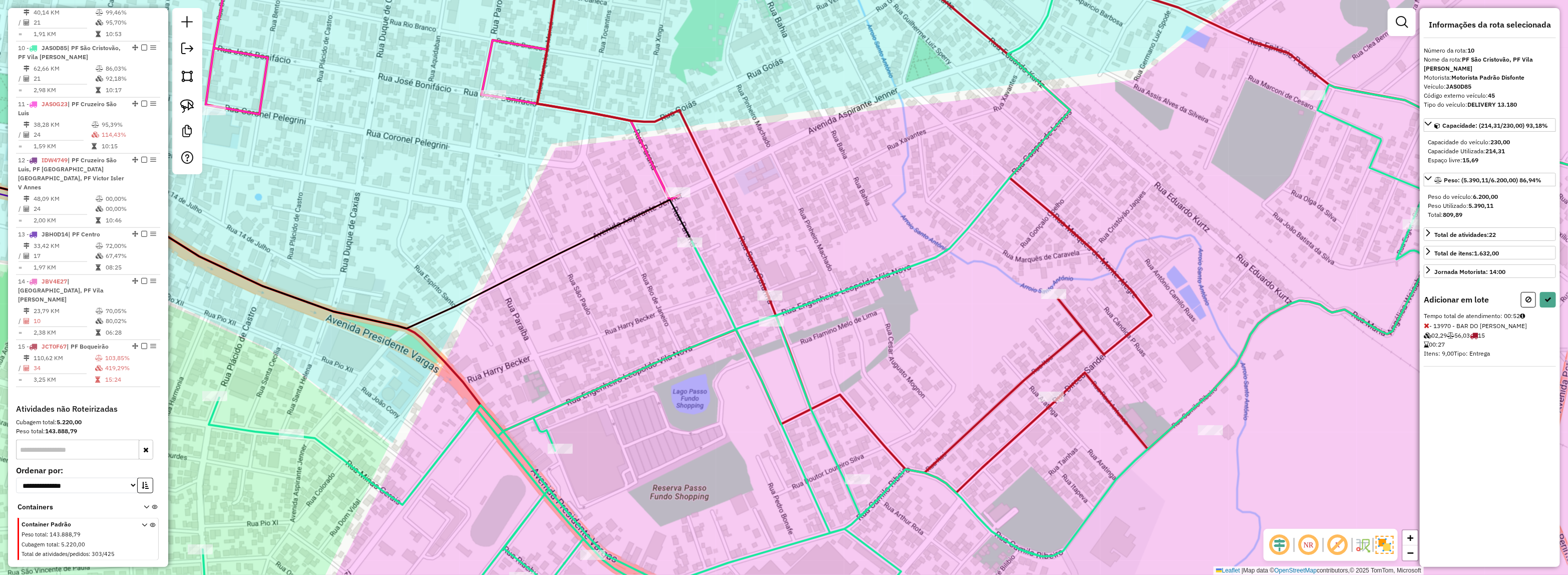
click at [1557, 296] on div "Informações da rota selecionada Número da rota: 10 Nome da rota: PF São Cristov…" at bounding box center [1490, 287] width 140 height 559
click at [1547, 299] on icon at bounding box center [1548, 299] width 7 height 7
select select "*********"
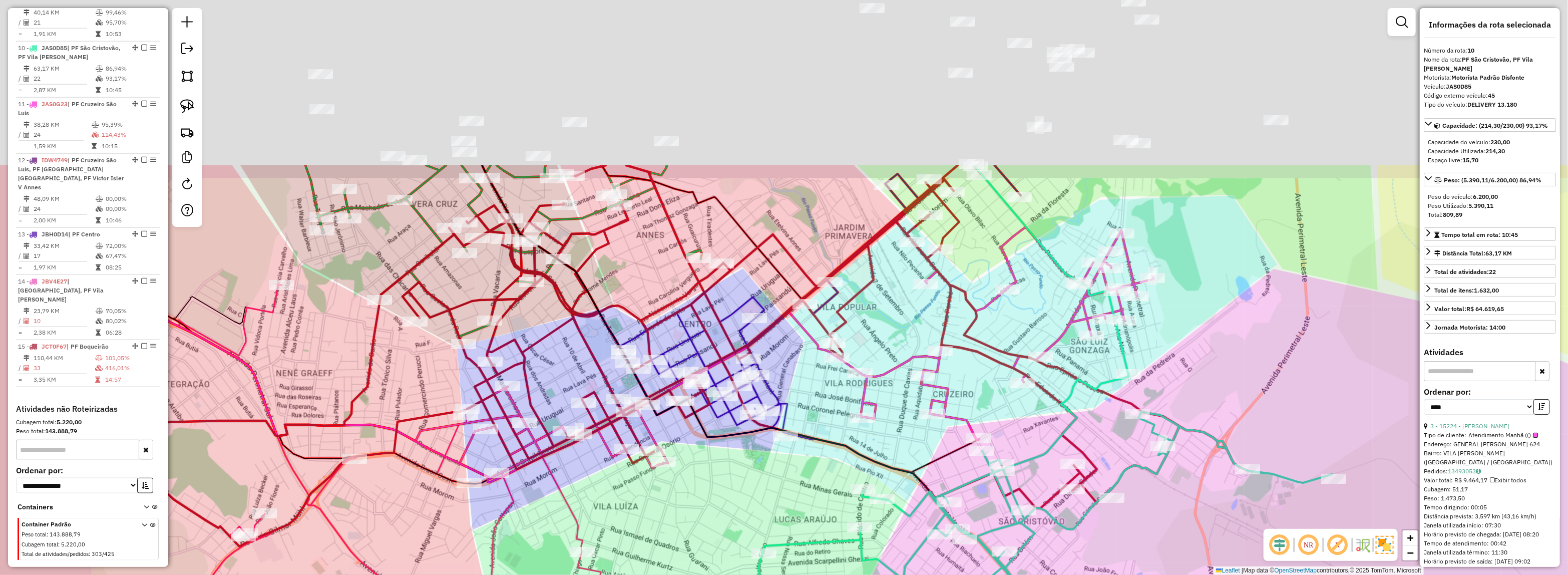
drag, startPoint x: 818, startPoint y: 357, endPoint x: 930, endPoint y: 496, distance: 178.5
click at [929, 497] on icon at bounding box center [743, 331] width 521 height 332
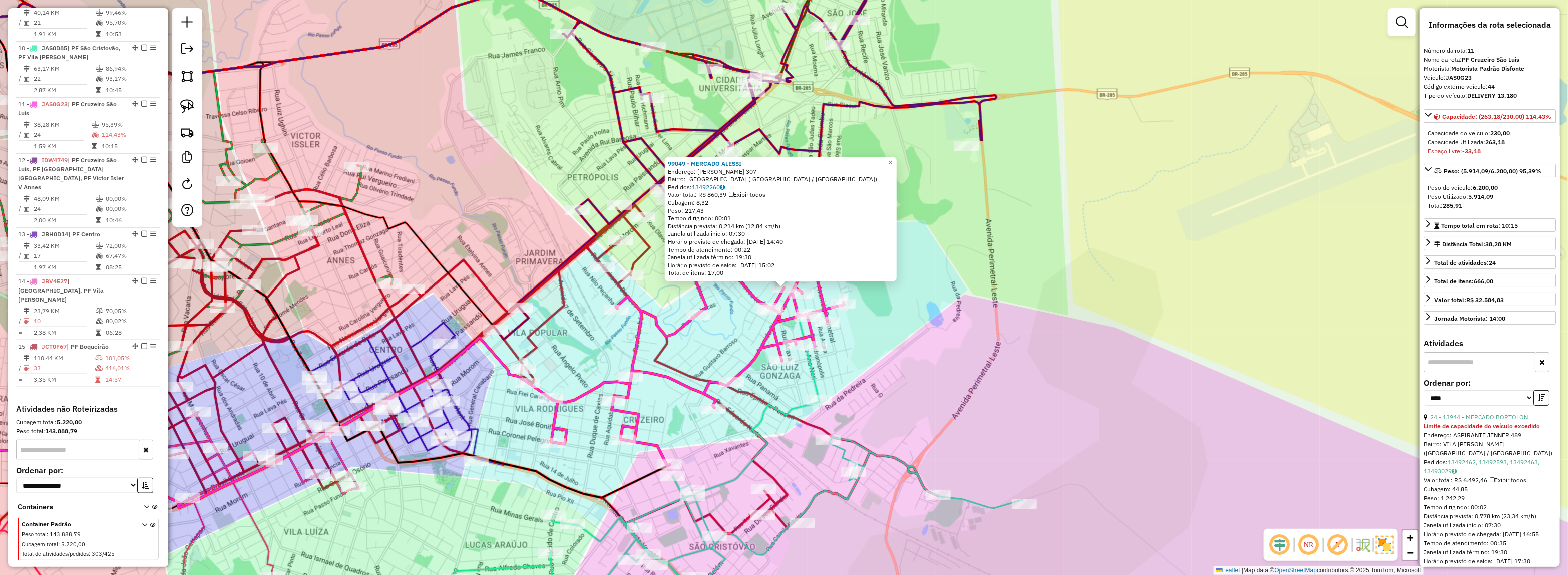
click at [965, 352] on div "99049 - MERCADO ALESSI Endereço: OLIVIO GIAVARINA 307 Bairro: CHACARA BELA VIST…" at bounding box center [784, 287] width 1568 height 575
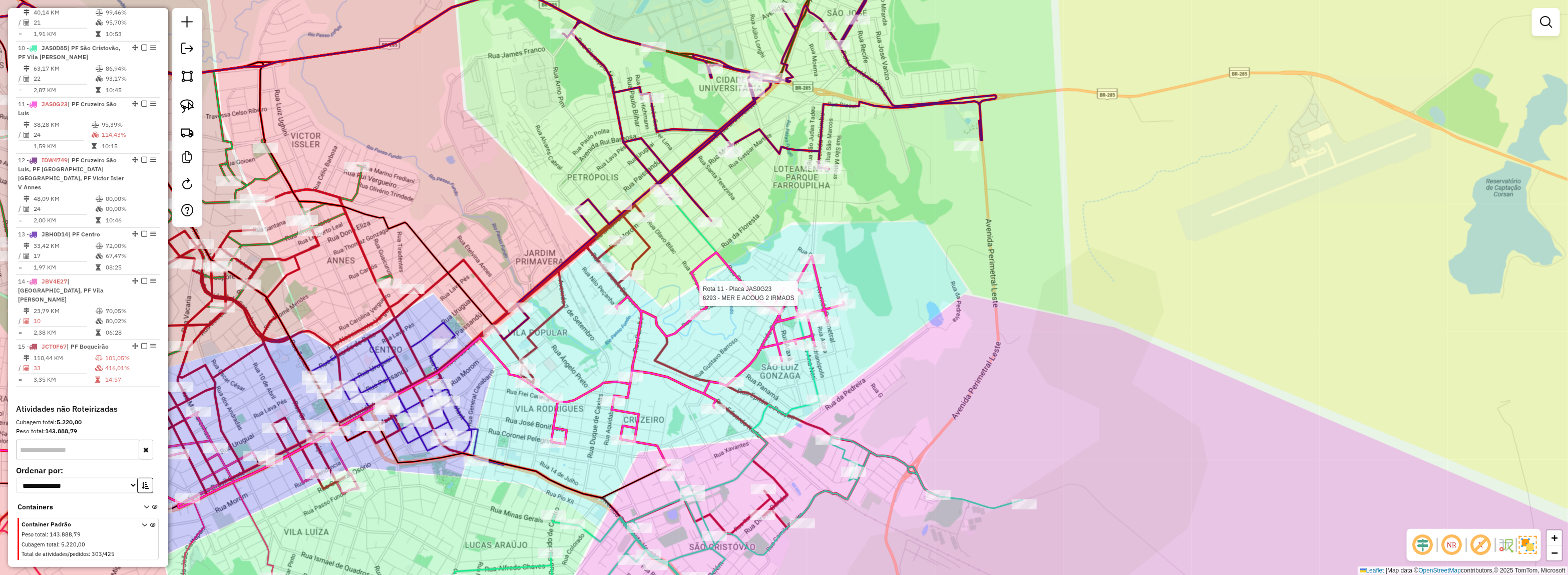
select select "*********"
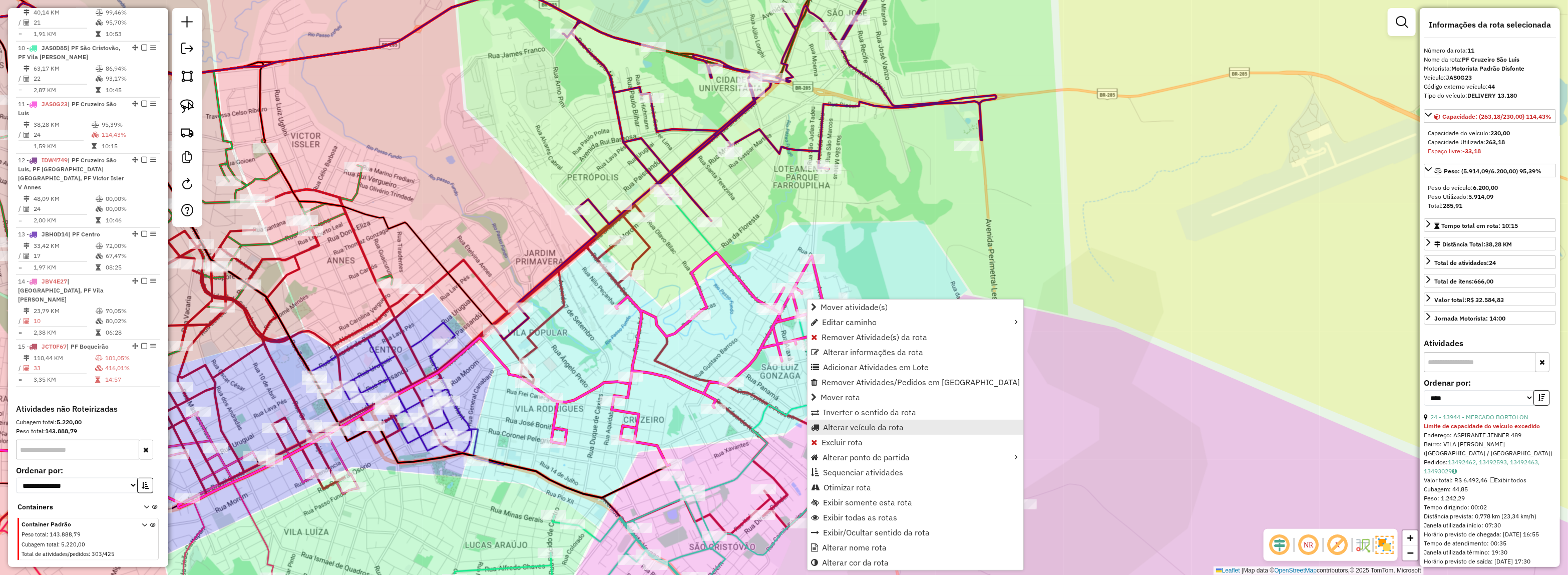
click at [859, 419] on link "Alterar veículo da rota" at bounding box center [915, 427] width 216 height 15
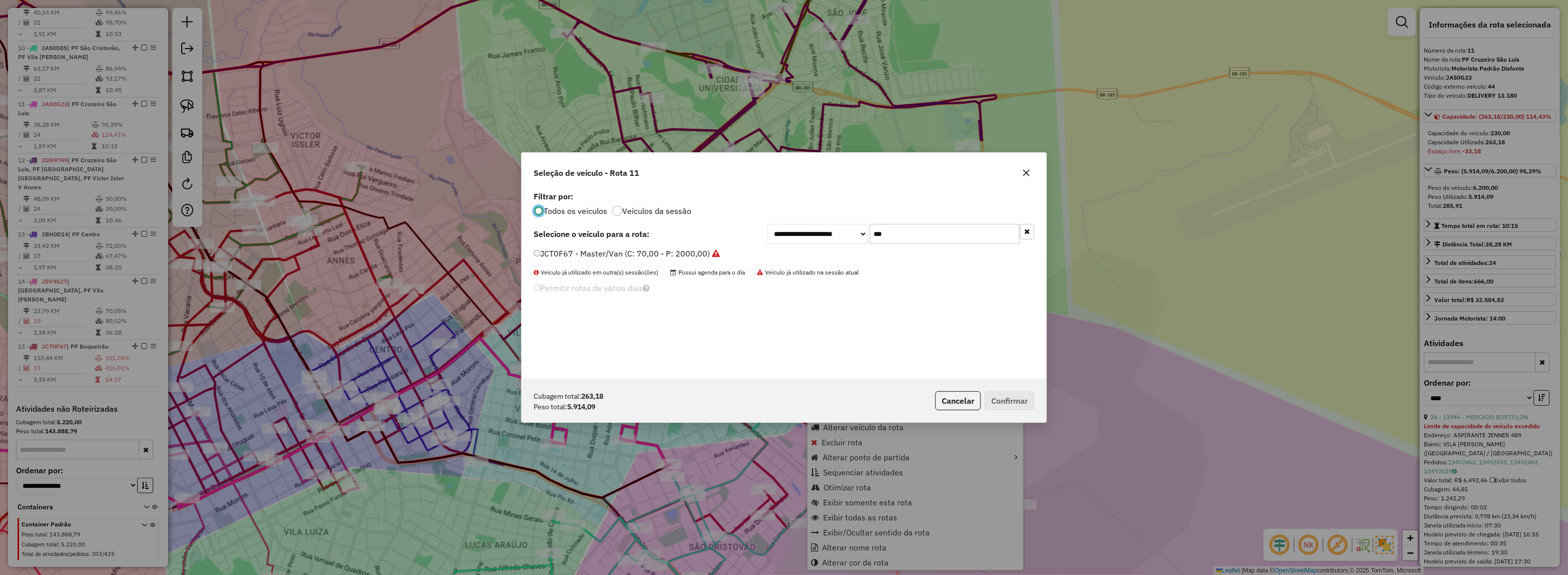
scroll to position [5, 3]
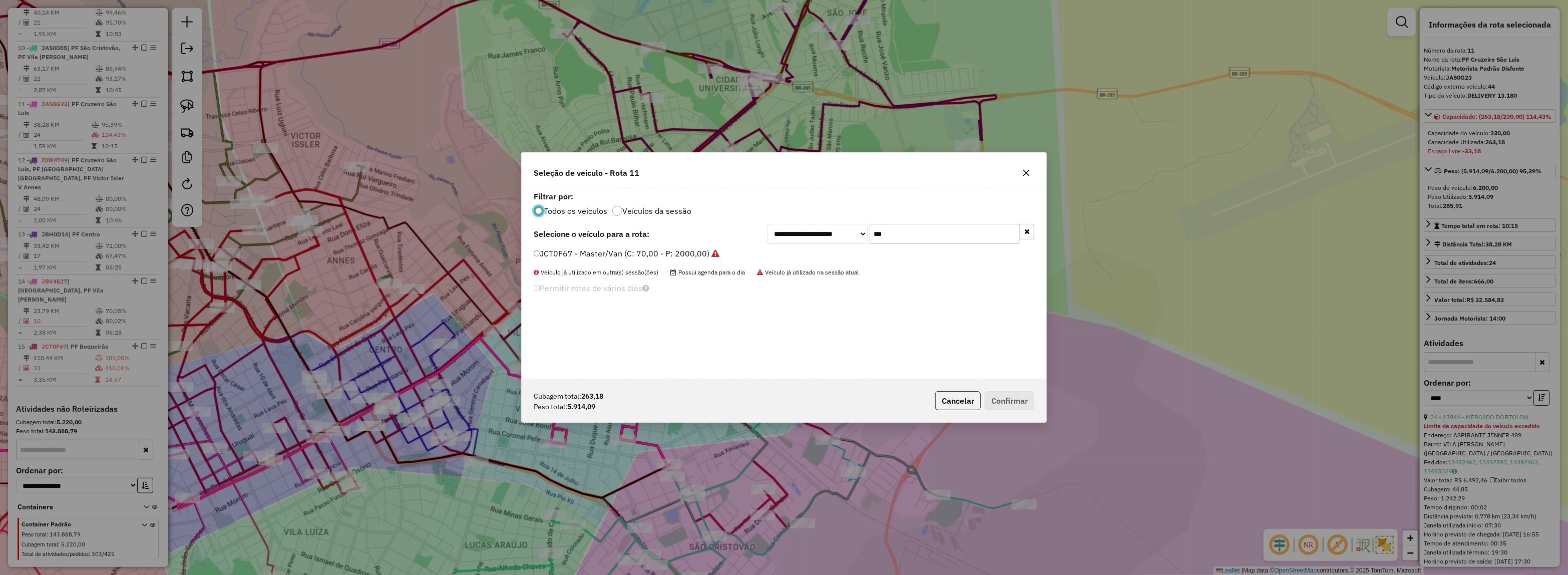
drag, startPoint x: 889, startPoint y: 238, endPoint x: 841, endPoint y: 241, distance: 48.1
click at [844, 241] on div "**********" at bounding box center [901, 234] width 267 height 20
type input "****"
click at [705, 251] on label "JDH7E45 - 16 - DELIVERY 13.180 (C: 230,00 - P: 6200,00)" at bounding box center [645, 254] width 222 height 12
click at [988, 395] on button "Confirmar" at bounding box center [1009, 401] width 49 height 19
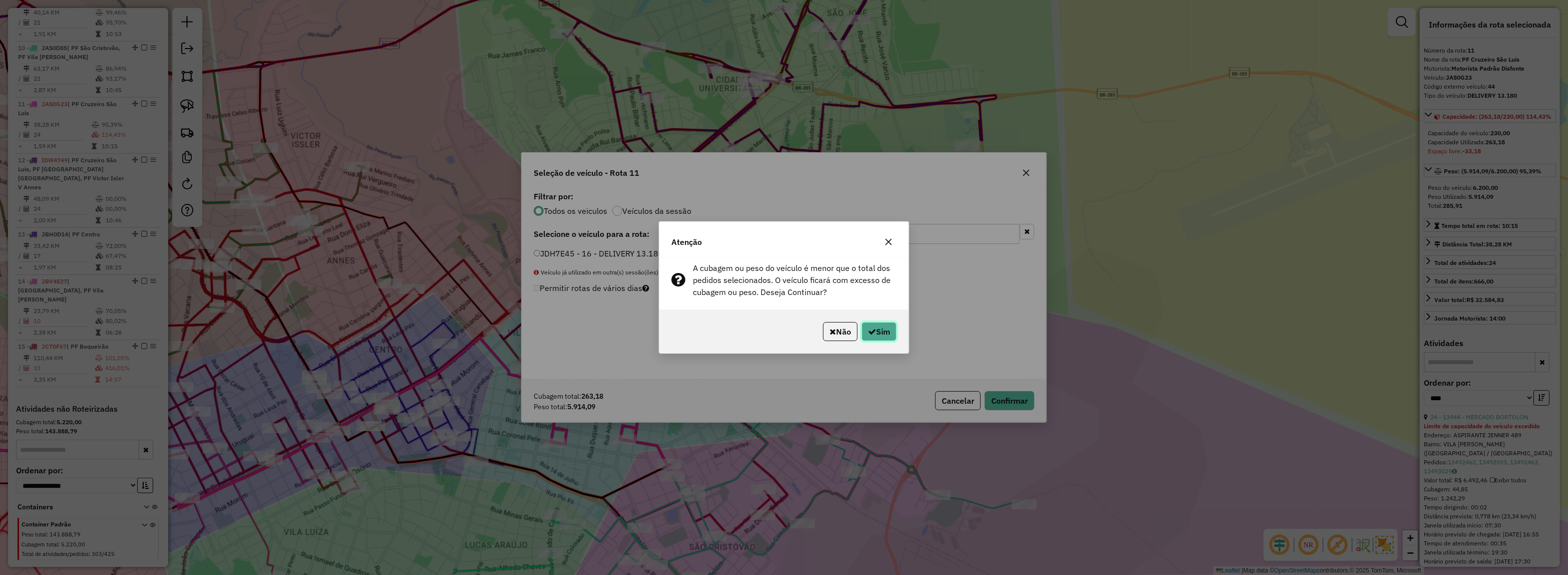
click at [881, 328] on button "Sim" at bounding box center [879, 332] width 35 height 19
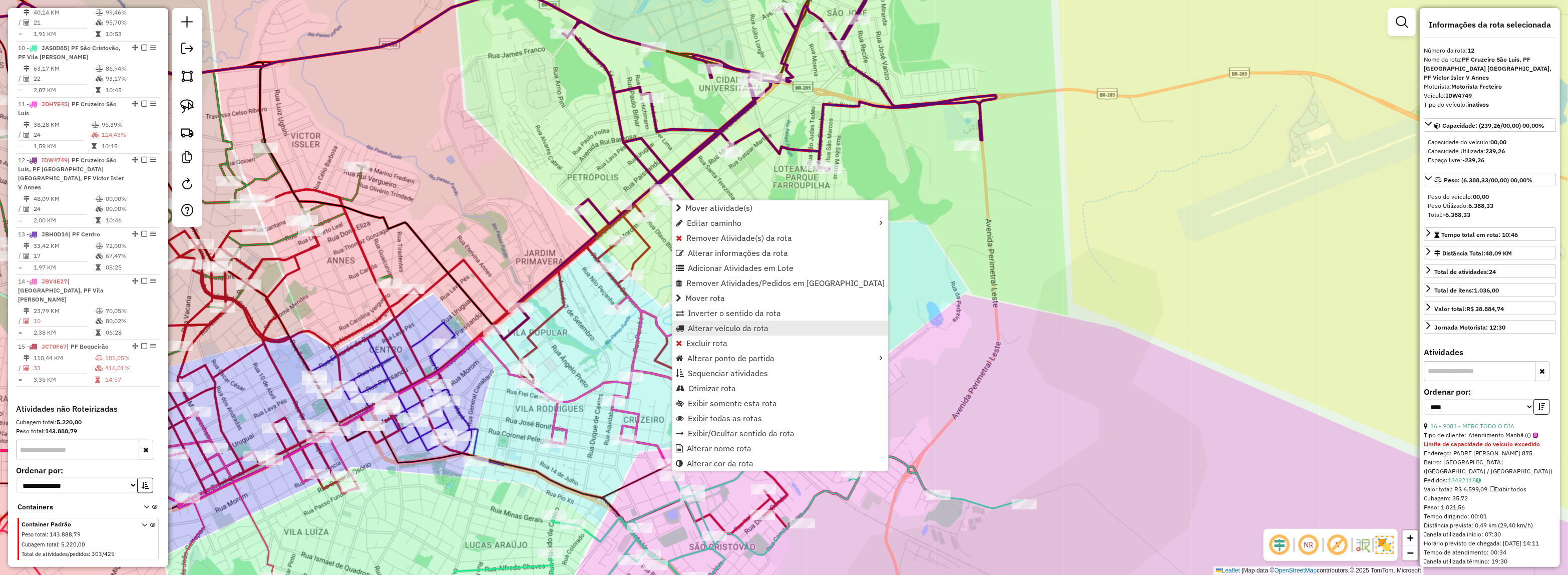
click at [721, 324] on span "Alterar veículo da rota" at bounding box center [728, 328] width 81 height 8
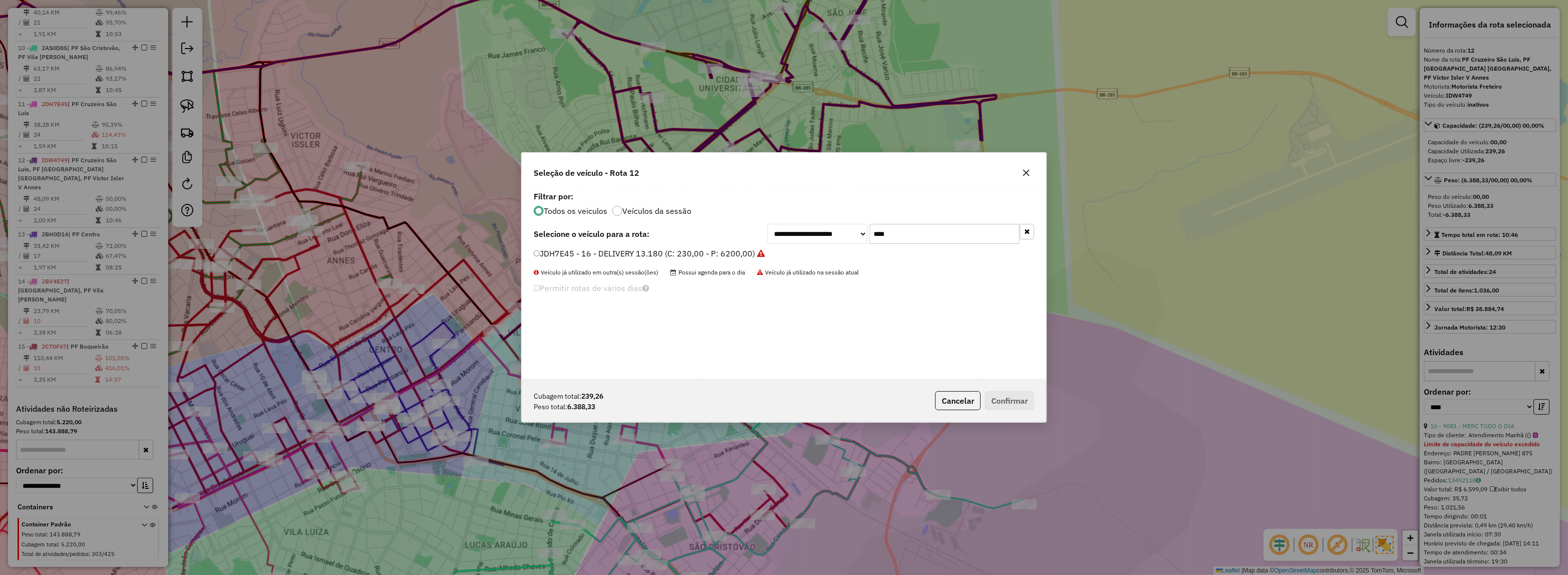
drag, startPoint x: 876, startPoint y: 234, endPoint x: 781, endPoint y: 236, distance: 95.0
click at [779, 235] on div "**********" at bounding box center [901, 234] width 267 height 20
type input "***"
drag, startPoint x: 739, startPoint y: 246, endPoint x: 737, endPoint y: 252, distance: 6.3
click at [739, 246] on div "**********" at bounding box center [784, 284] width 525 height 191
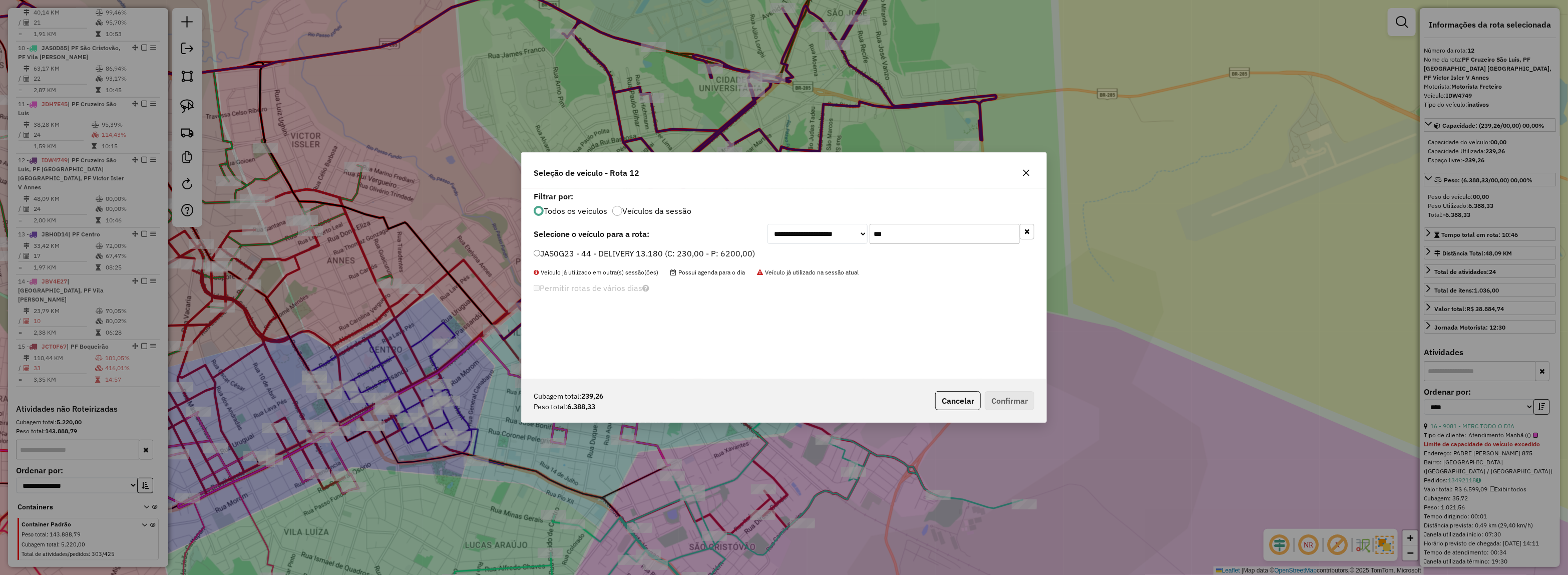
click at [739, 254] on label "JAS0G23 - 44 - DELIVERY 13.180 (C: 230,00 - P: 6200,00)" at bounding box center [644, 254] width 221 height 12
click at [1017, 396] on button "Confirmar" at bounding box center [1009, 401] width 49 height 19
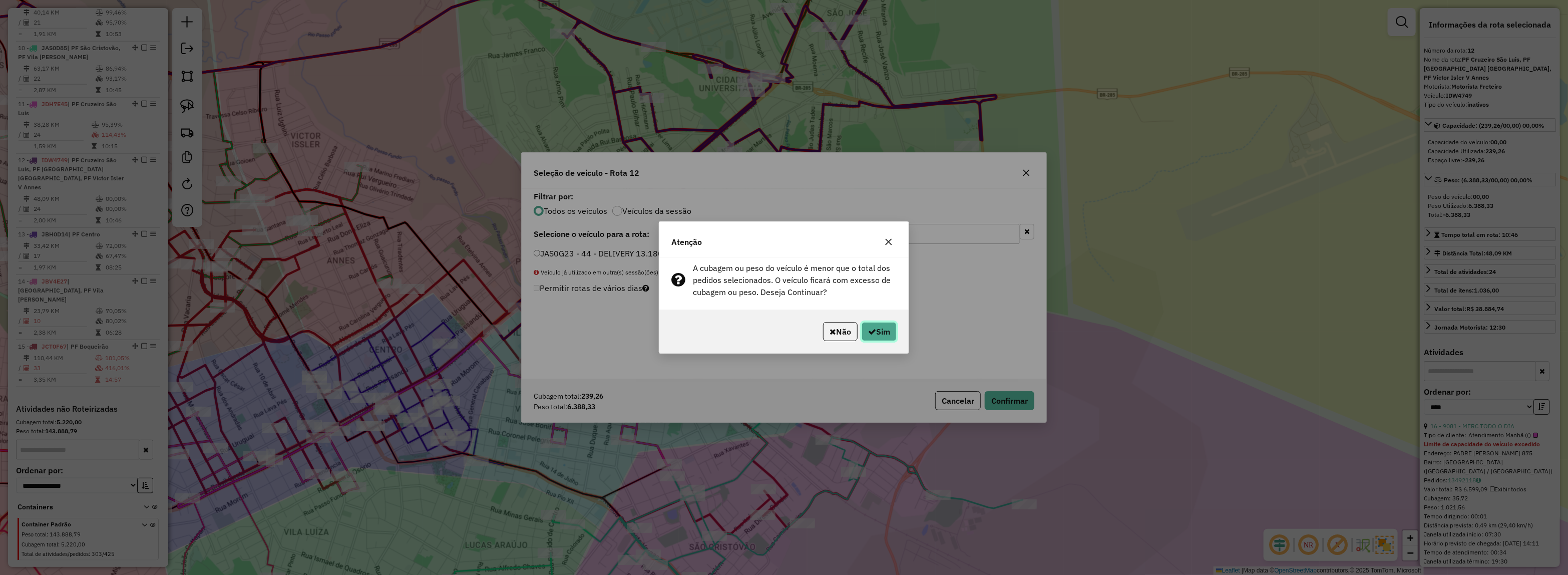
click at [882, 326] on button "Sim" at bounding box center [879, 332] width 35 height 19
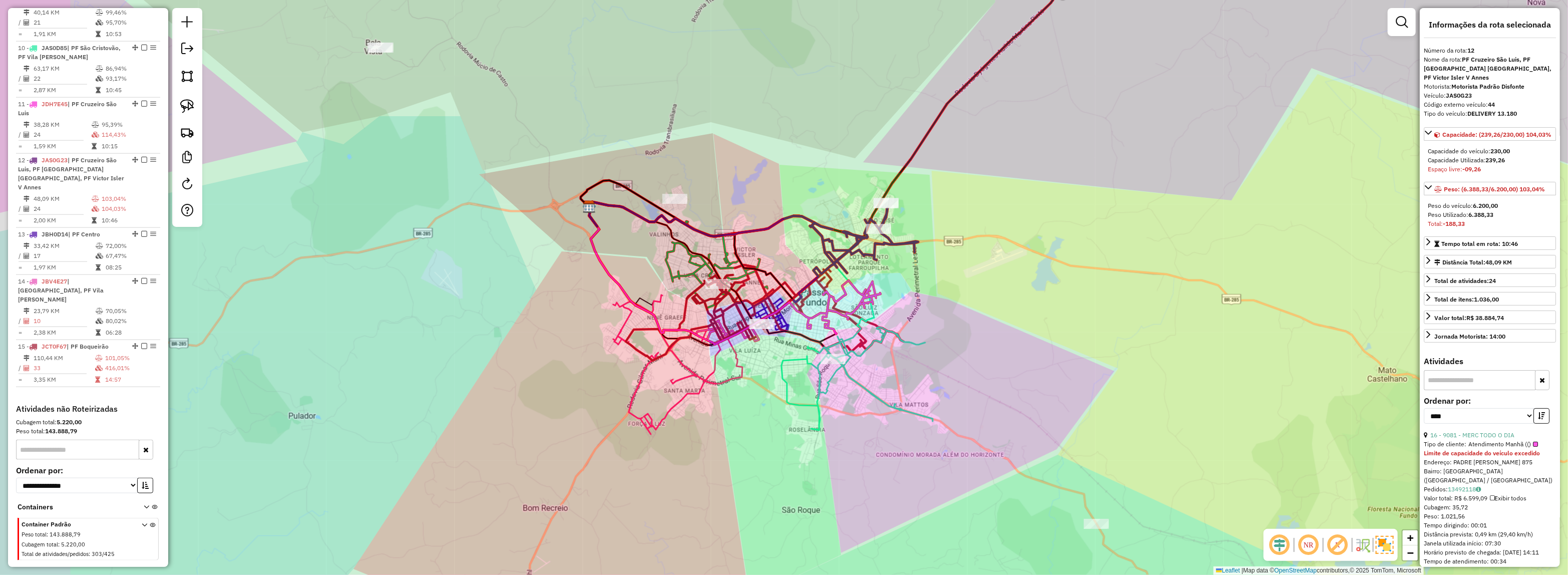
drag, startPoint x: 800, startPoint y: 259, endPoint x: 904, endPoint y: 342, distance: 133.1
click at [934, 306] on div "Janela de atendimento Grade de atendimento Capacidade Transportadoras Veículos …" at bounding box center [784, 287] width 1568 height 575
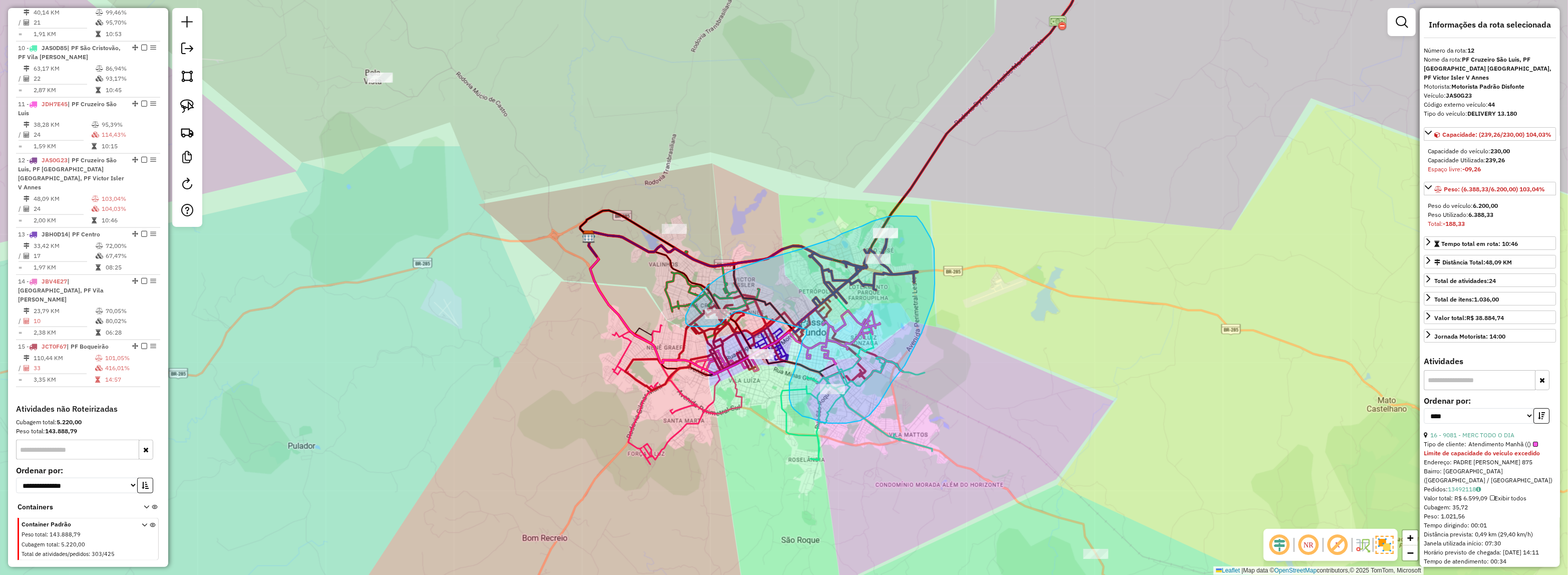
drag, startPoint x: 737, startPoint y: 311, endPoint x: 809, endPoint y: 323, distance: 73.0
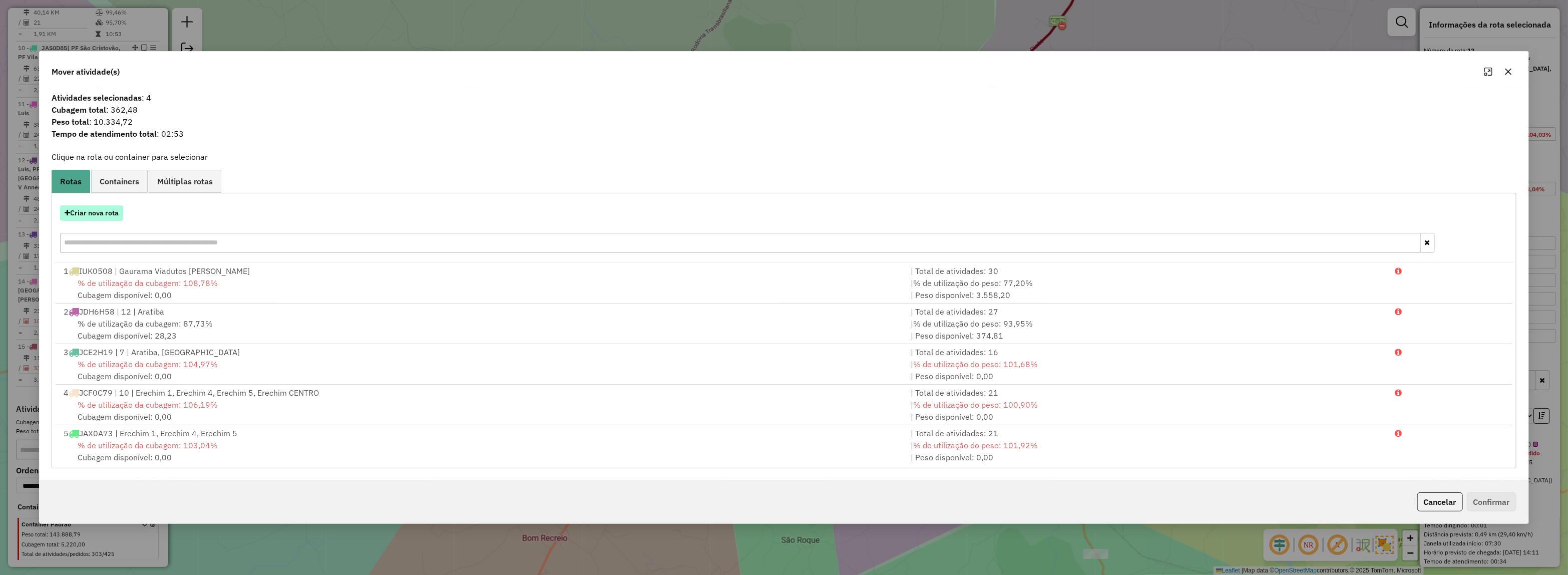
click at [83, 217] on button "Criar nova rota" at bounding box center [92, 213] width 63 height 16
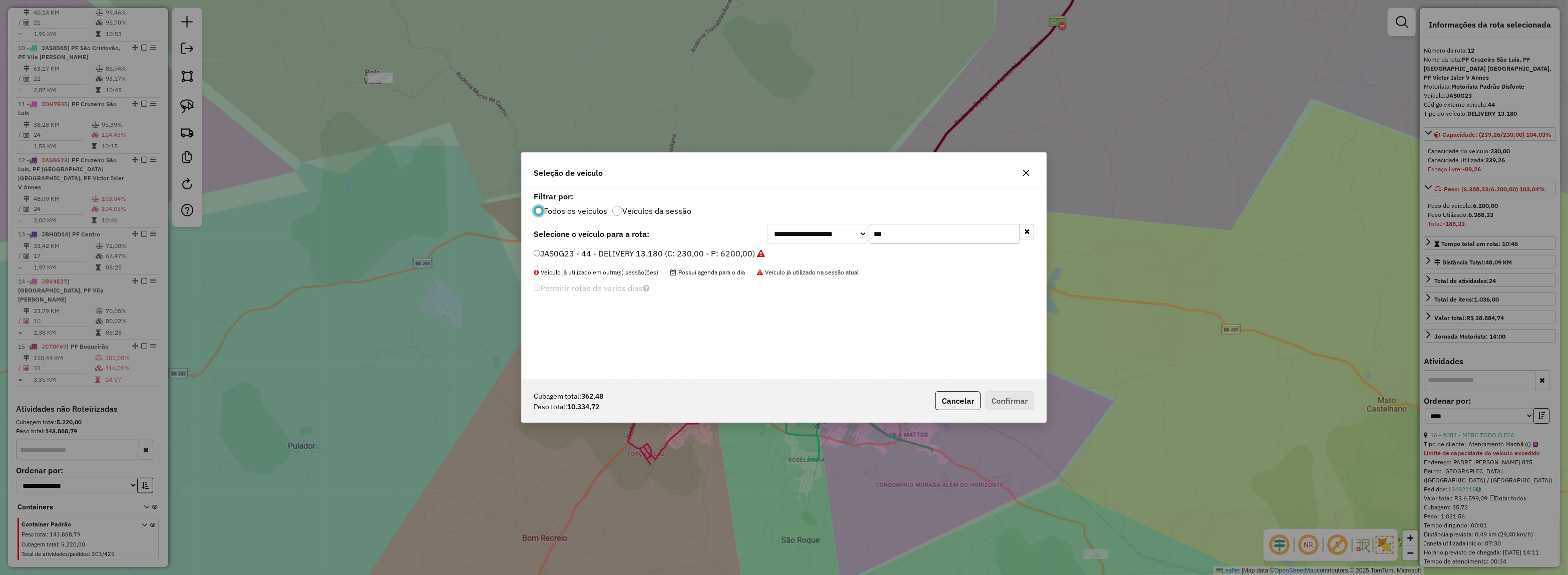
drag, startPoint x: 914, startPoint y: 232, endPoint x: 815, endPoint y: 234, distance: 99.0
click at [809, 232] on div "**********" at bounding box center [901, 234] width 267 height 20
type input "****"
click at [722, 257] on label "JBS6E70 - TRUCK 10 PLT ABERTO (C: 420,00 - P: 13570,00) (VD)" at bounding box center [656, 254] width 245 height 12
click at [1000, 399] on button "Confirmar" at bounding box center [1009, 401] width 49 height 19
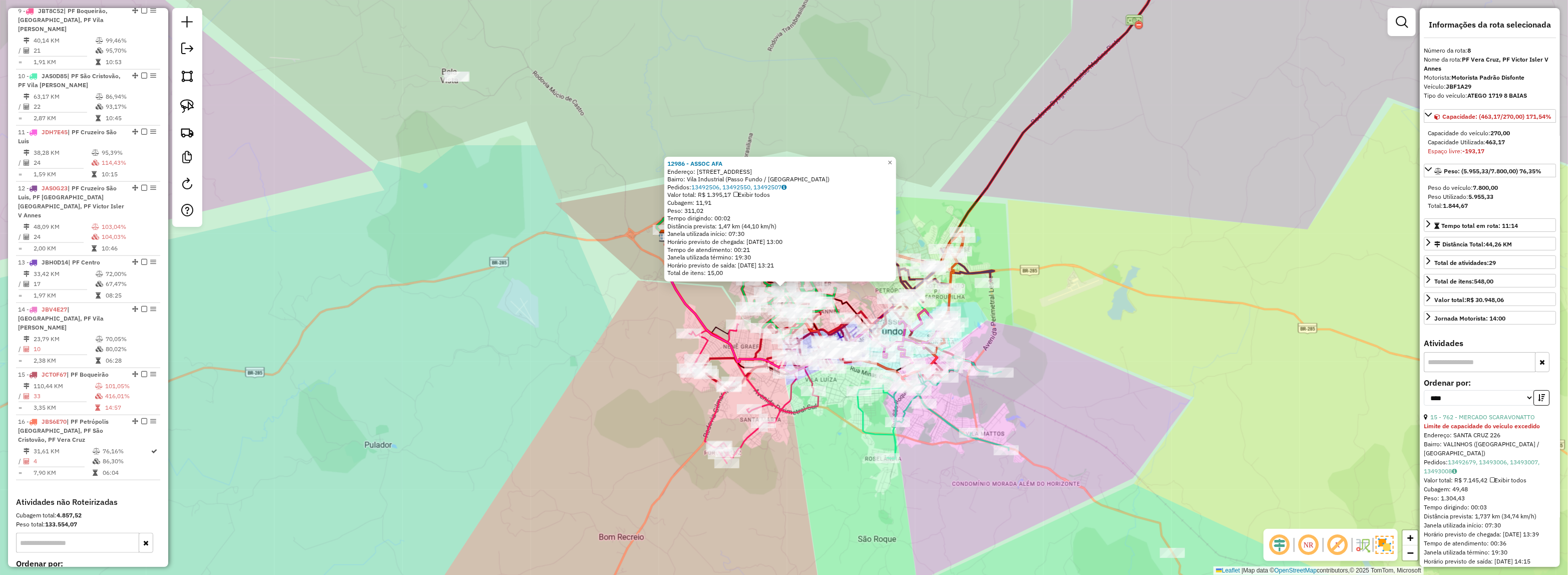
scroll to position [796, 0]
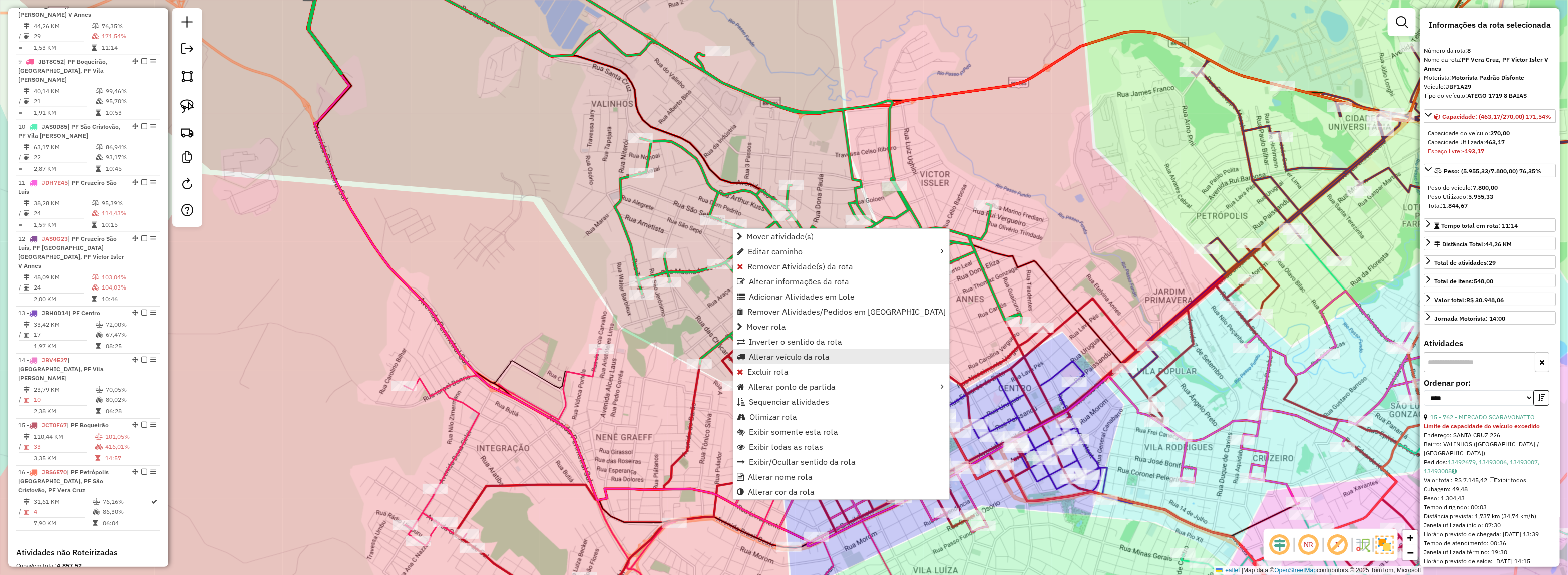
click at [787, 357] on span "Alterar veículo da rota" at bounding box center [789, 356] width 81 height 8
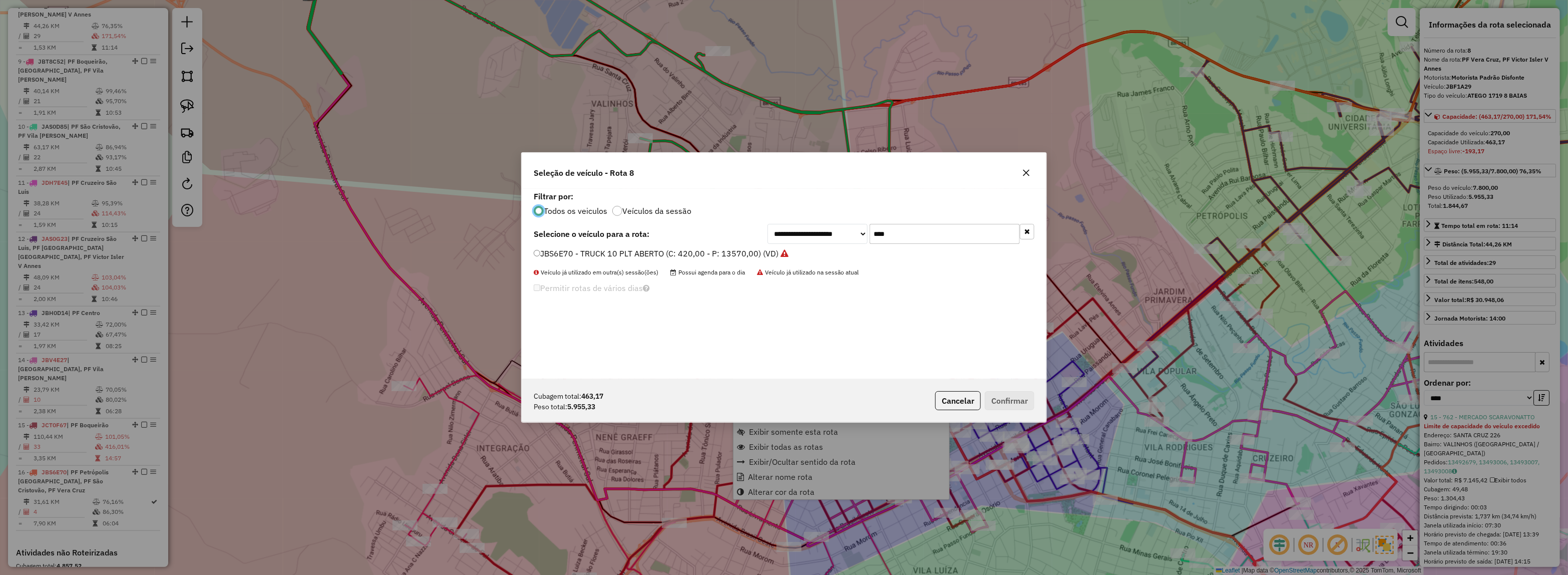
scroll to position [5, 3]
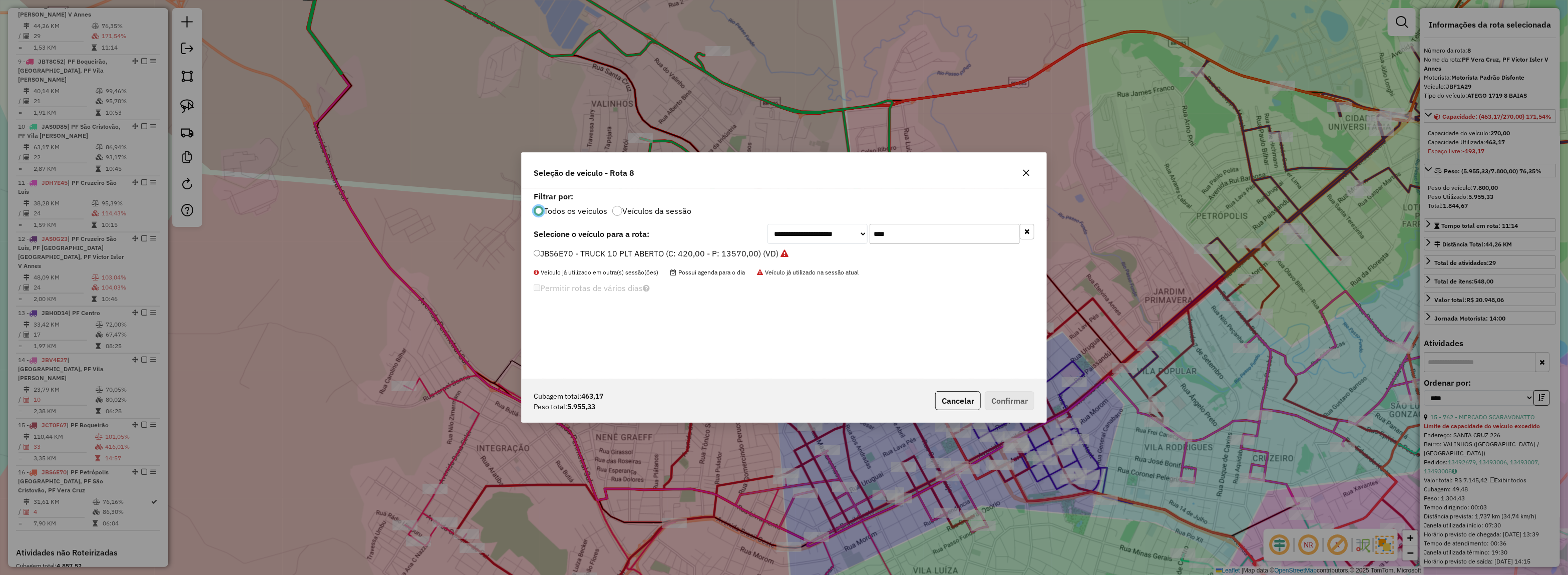
click at [776, 233] on div "**********" at bounding box center [901, 234] width 267 height 20
type input "***"
click at [633, 261] on div "JBU4E78 - 82 - 6700 (C: 300,00 - P: 6700,00)" at bounding box center [784, 258] width 513 height 20
click at [636, 258] on label "JBU4E78 - 82 - 6700 (C: 300,00 - P: 6700,00)" at bounding box center [622, 254] width 177 height 12
click at [1007, 391] on button "Confirmar" at bounding box center [1009, 401] width 49 height 19
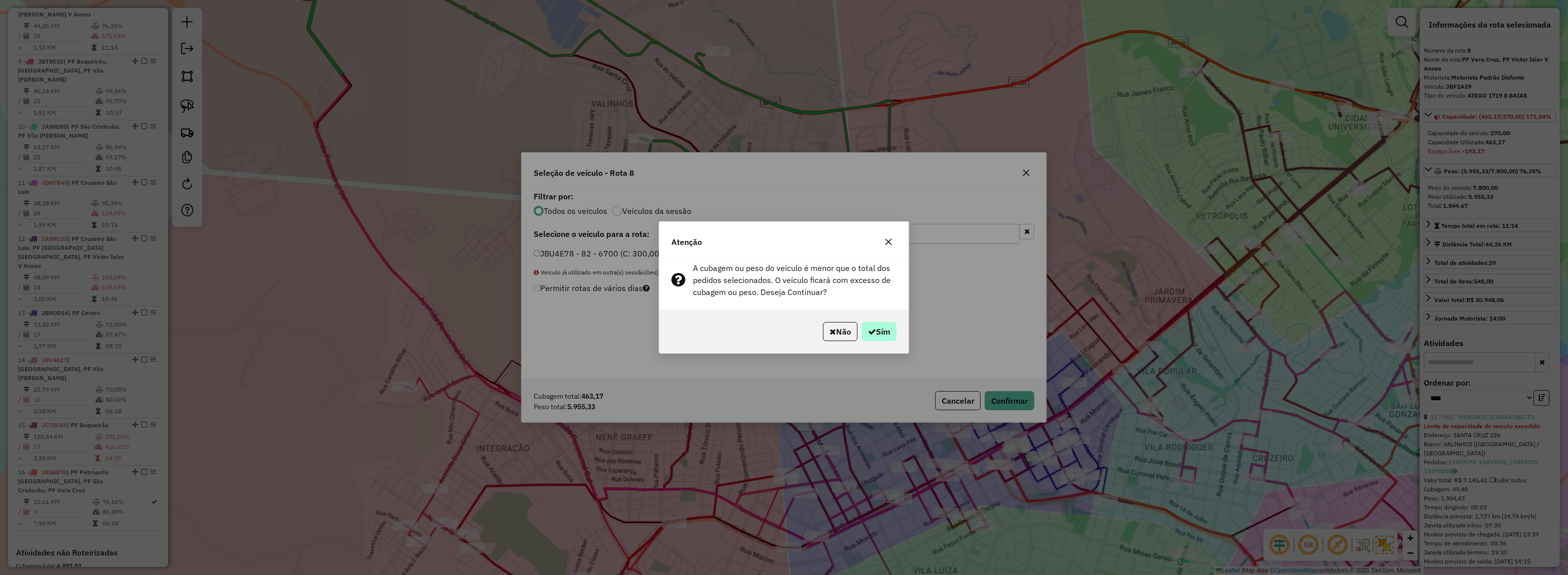
click at [898, 336] on div "Não Sim" at bounding box center [784, 331] width 249 height 43
click at [887, 334] on button "Sim" at bounding box center [879, 332] width 35 height 19
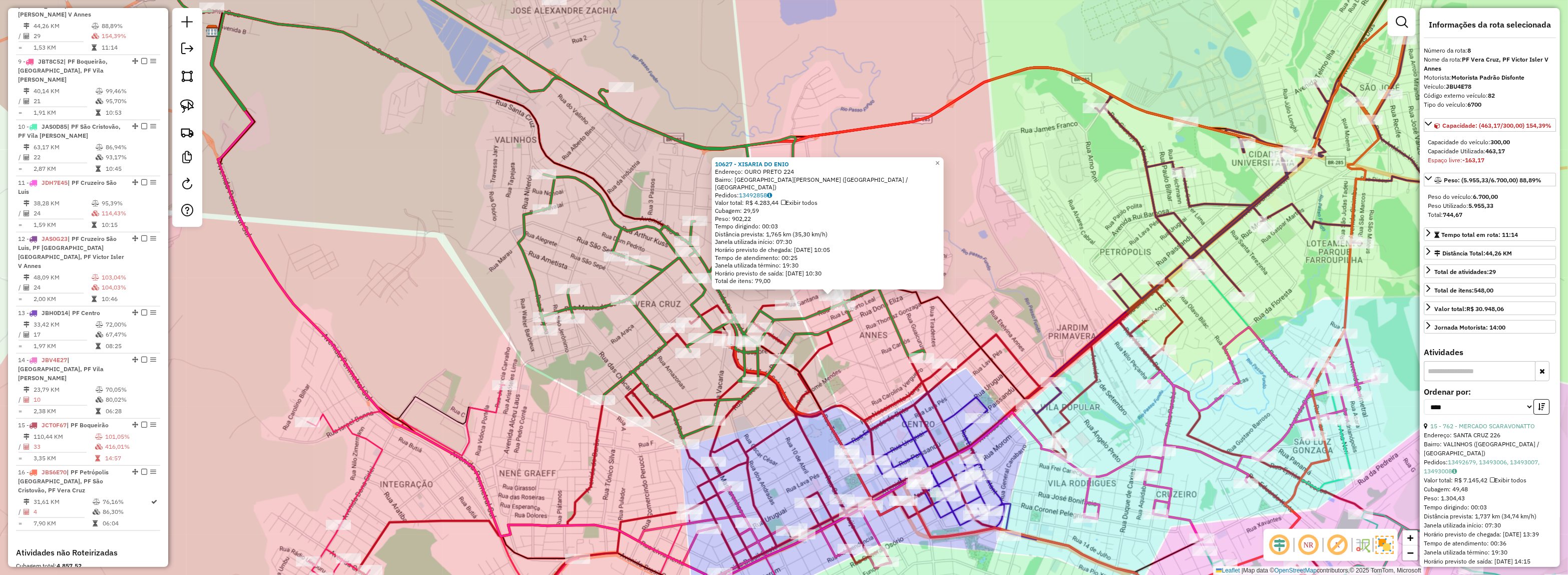
drag, startPoint x: 859, startPoint y: 350, endPoint x: 1049, endPoint y: 374, distance: 191.5
click at [1049, 374] on div "Rota 8 - Placa JBU4E78 16568 - CIA DA CAIPIRA 10627 - XISARIA DO ENIO Endereço:…" at bounding box center [784, 287] width 1568 height 575
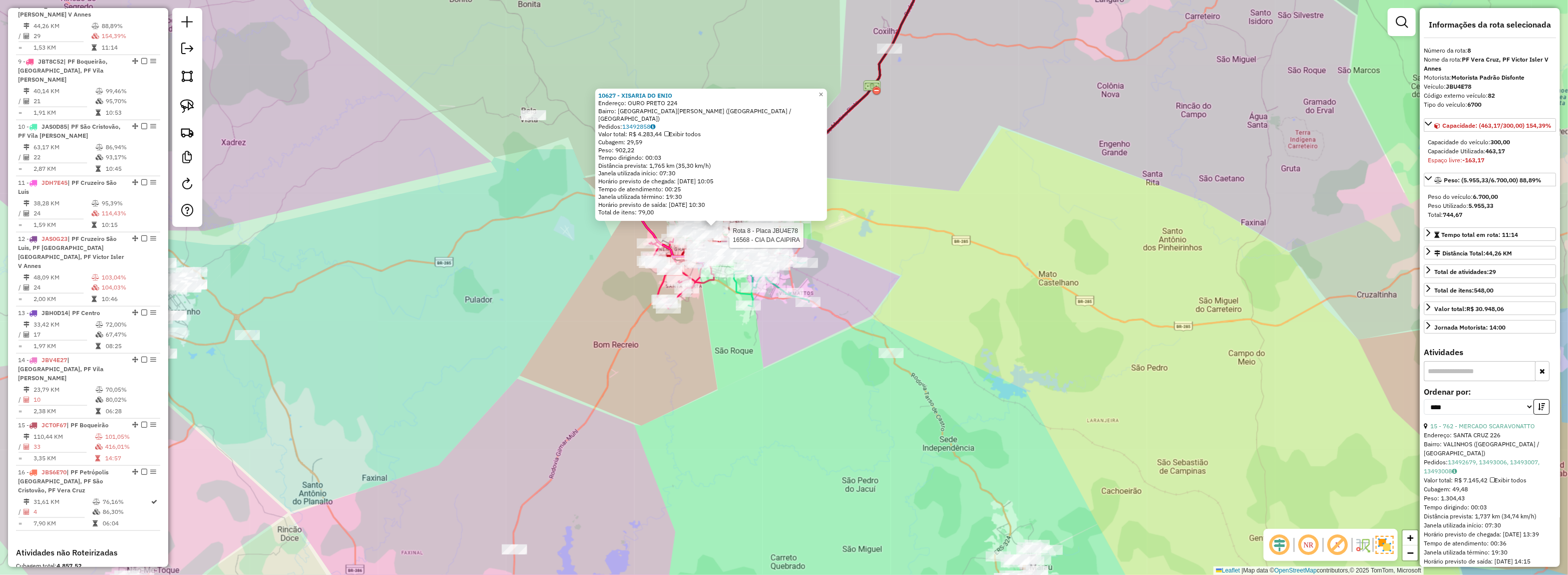
click at [940, 164] on div "Rota 8 - Placa JBU4E78 16568 - CIA DA CAIPIRA 10627 - XISARIA DO ENIO Endereço:…" at bounding box center [784, 287] width 1568 height 575
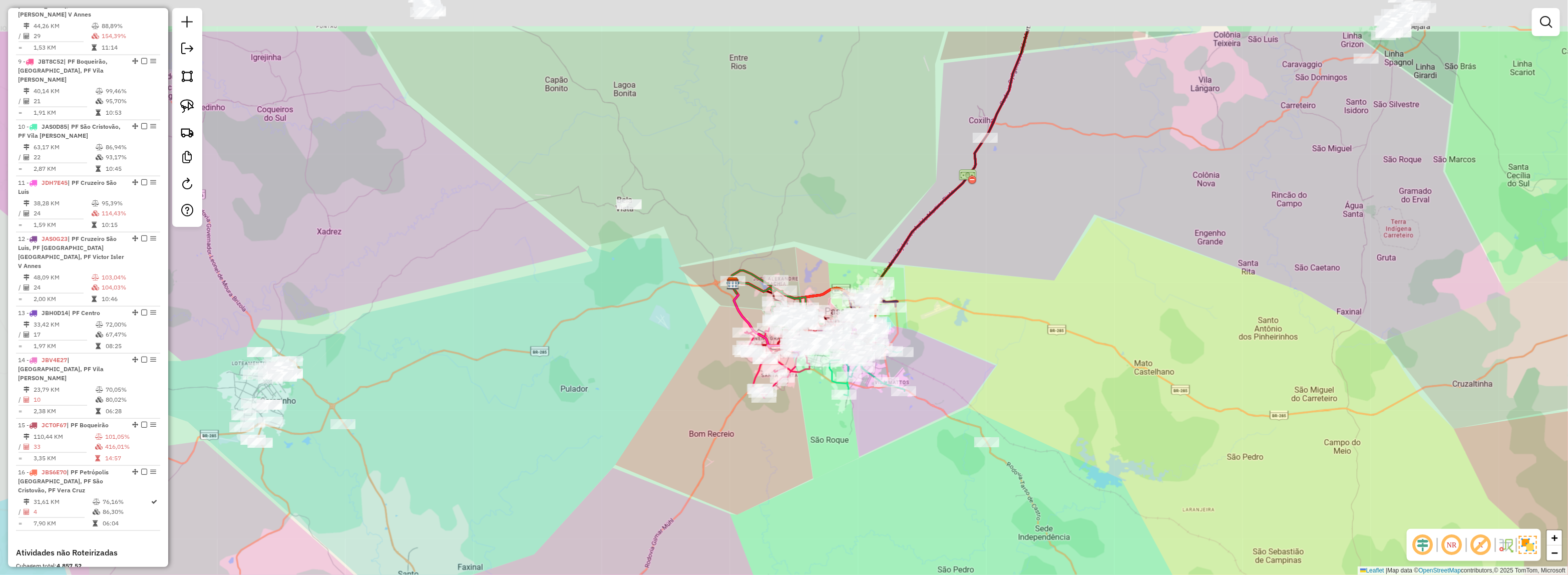
drag, startPoint x: 857, startPoint y: 193, endPoint x: 979, endPoint y: 291, distance: 156.5
click at [979, 291] on div "Janela de atendimento Grade de atendimento Capacidade Transportadoras Veículos …" at bounding box center [784, 287] width 1568 height 575
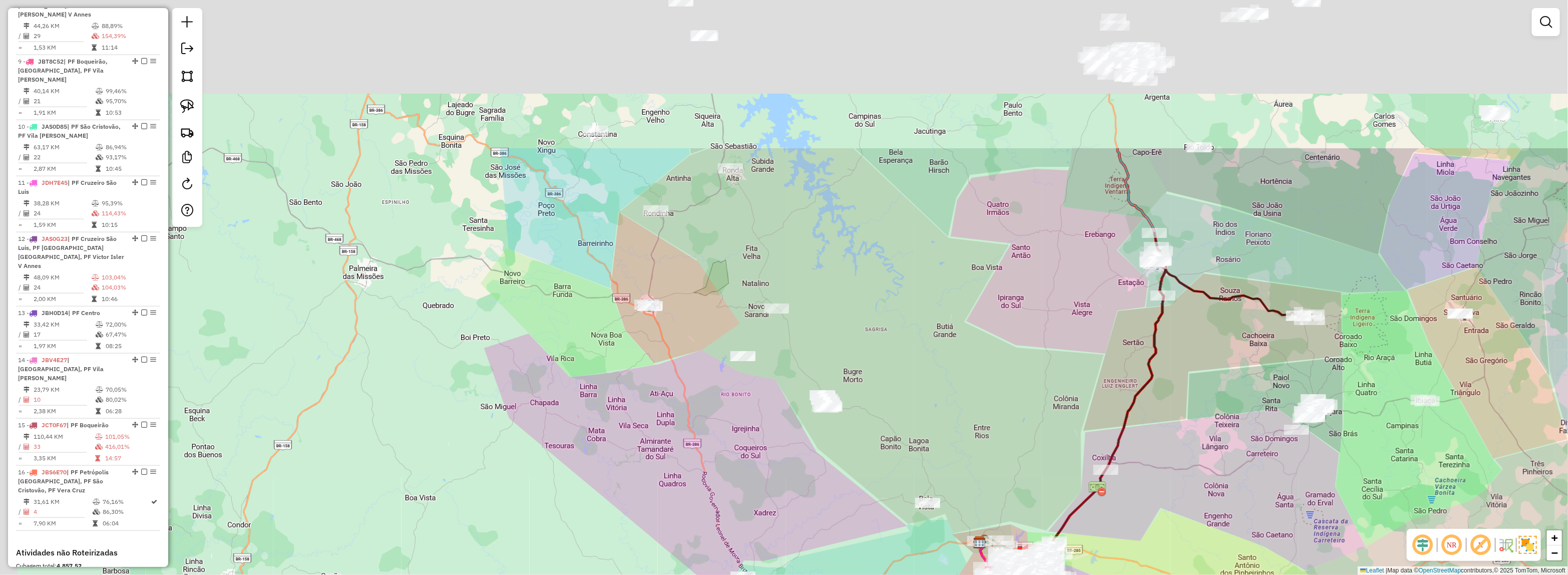
drag, startPoint x: 861, startPoint y: 193, endPoint x: 927, endPoint y: 406, distance: 223.0
click at [927, 406] on div "Janela de atendimento Grade de atendimento Capacidade Transportadoras Veículos …" at bounding box center [784, 287] width 1568 height 575
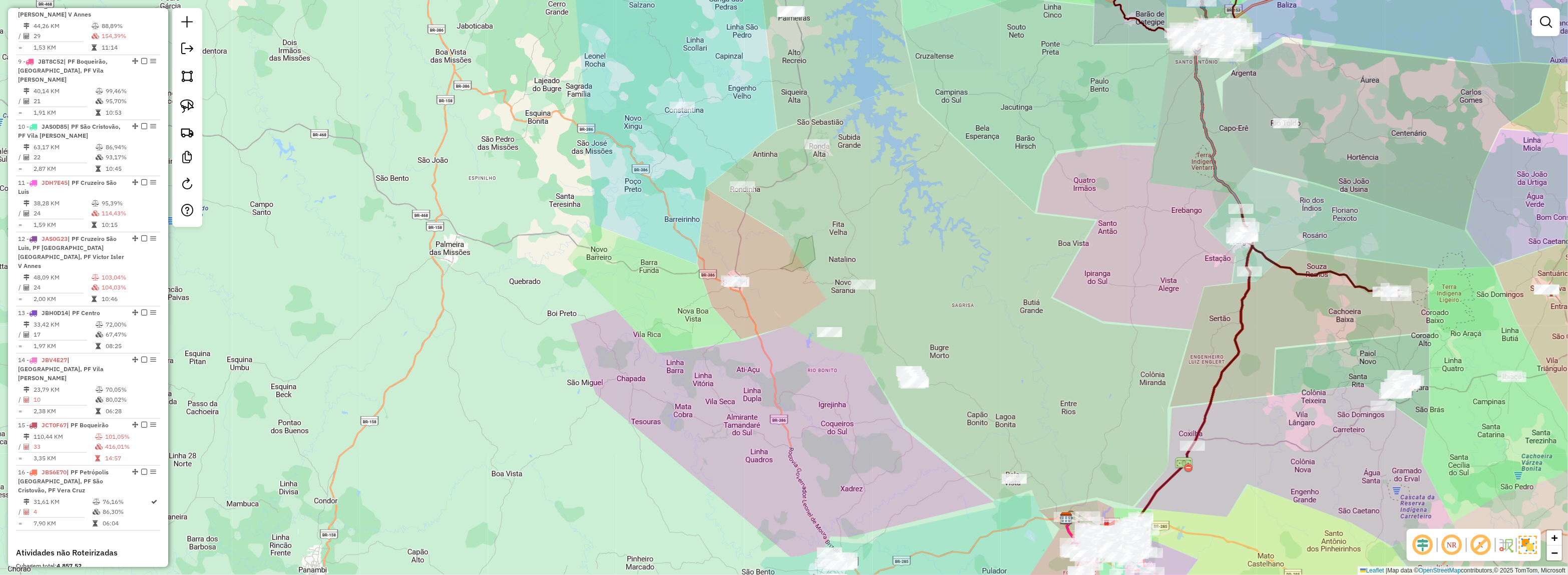
drag, startPoint x: 867, startPoint y: 312, endPoint x: 894, endPoint y: 260, distance: 58.6
click at [892, 243] on div "Janela de atendimento Grade de atendimento Capacidade Transportadoras Veículos …" at bounding box center [784, 287] width 1568 height 575
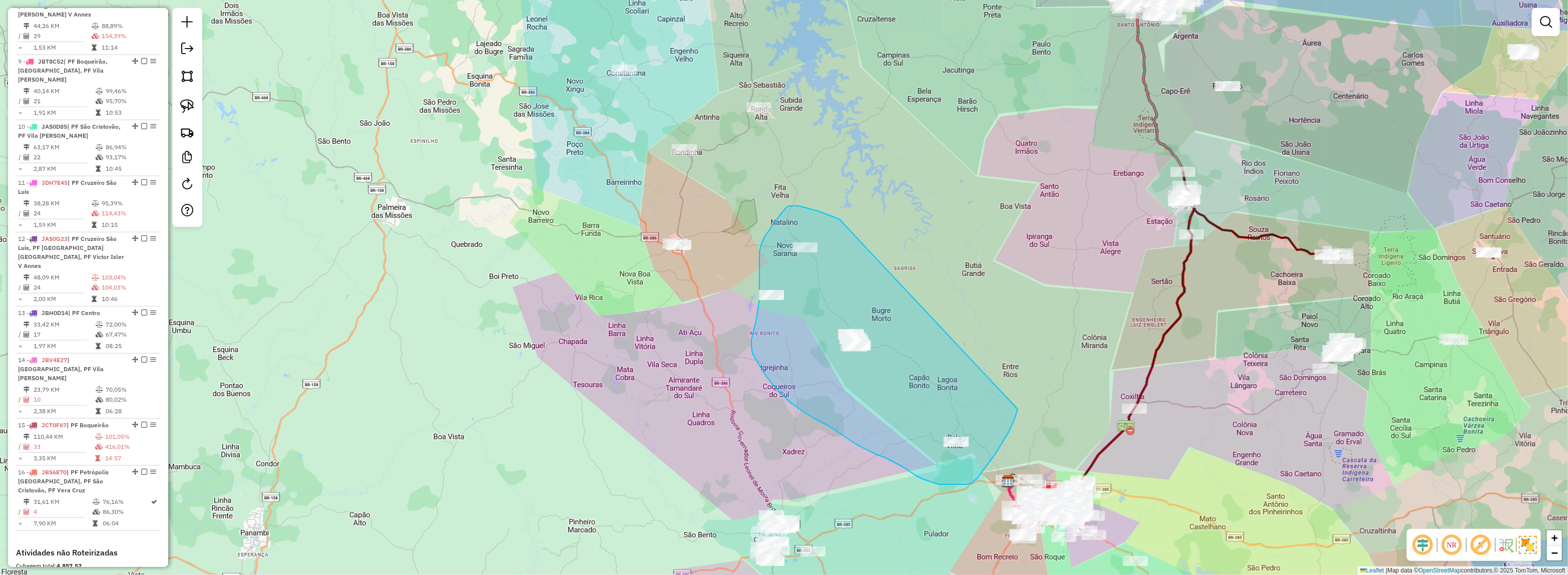
drag, startPoint x: 799, startPoint y: 206, endPoint x: 1022, endPoint y: 393, distance: 291.0
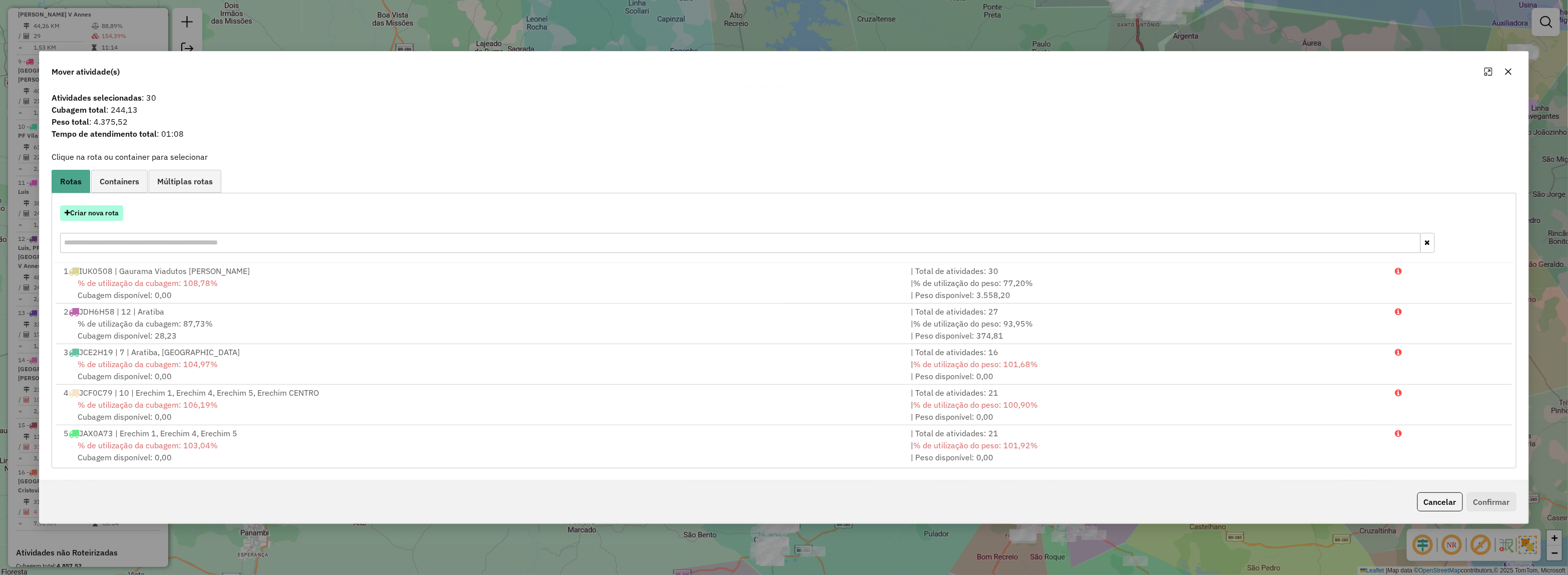
click at [86, 217] on button "Criar nova rota" at bounding box center [92, 213] width 63 height 16
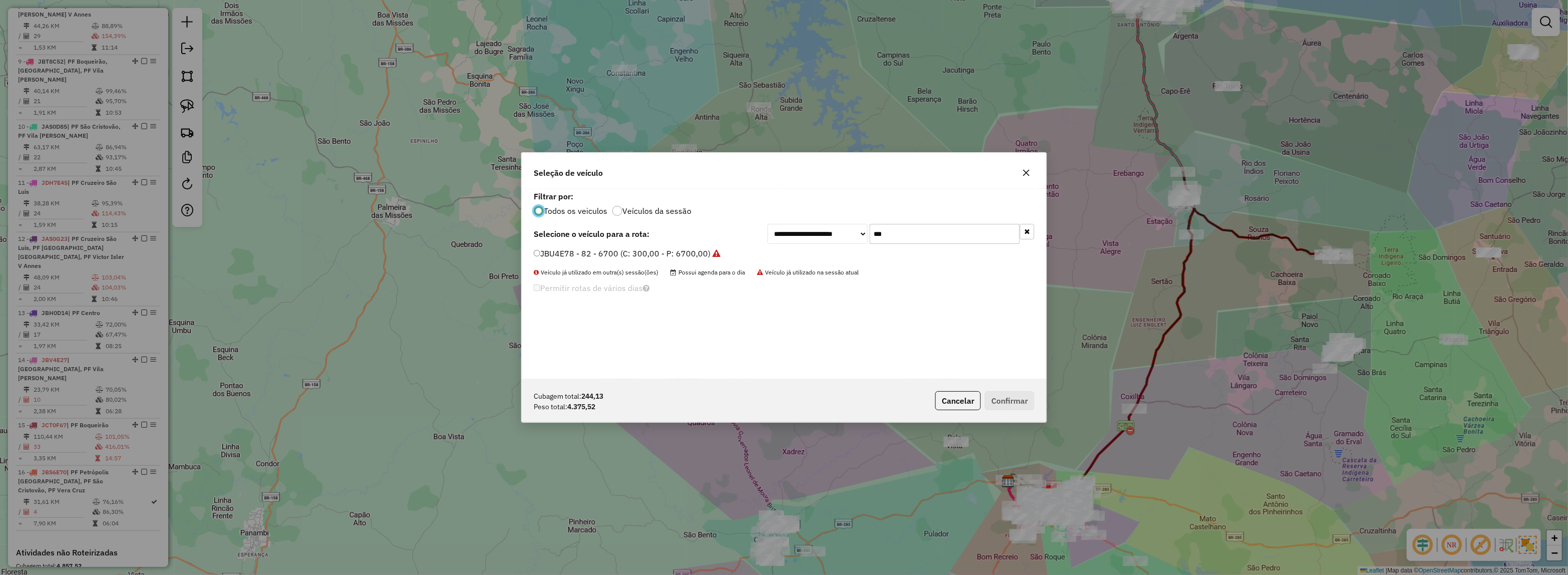
drag, startPoint x: 901, startPoint y: 241, endPoint x: 792, endPoint y: 241, distance: 109.0
click at [796, 238] on div "**********" at bounding box center [901, 234] width 267 height 20
type input "***"
click at [765, 254] on label "JCE2H19 - 7 - DELIVERY 9.150/13.180 (C: 183,00 - P: 5000,00)" at bounding box center [659, 254] width 252 height 12
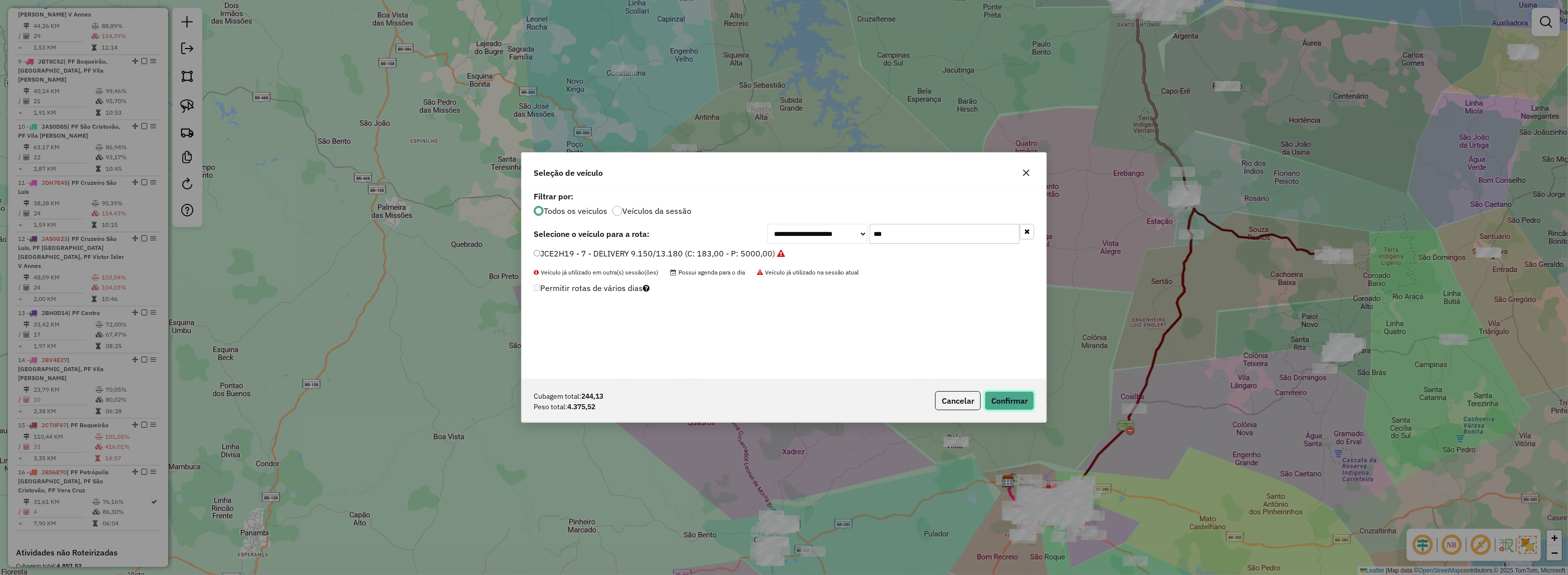
click at [1017, 404] on button "Confirmar" at bounding box center [1009, 401] width 49 height 19
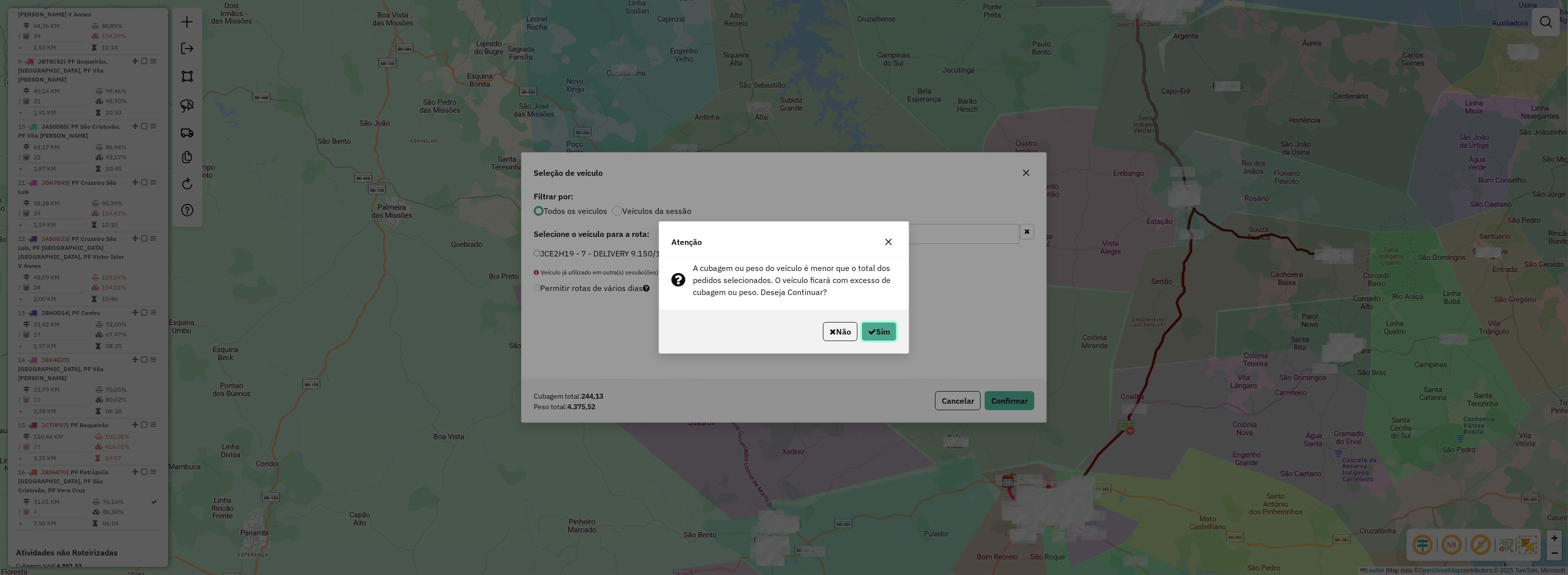
click at [894, 328] on button "Sim" at bounding box center [879, 332] width 35 height 19
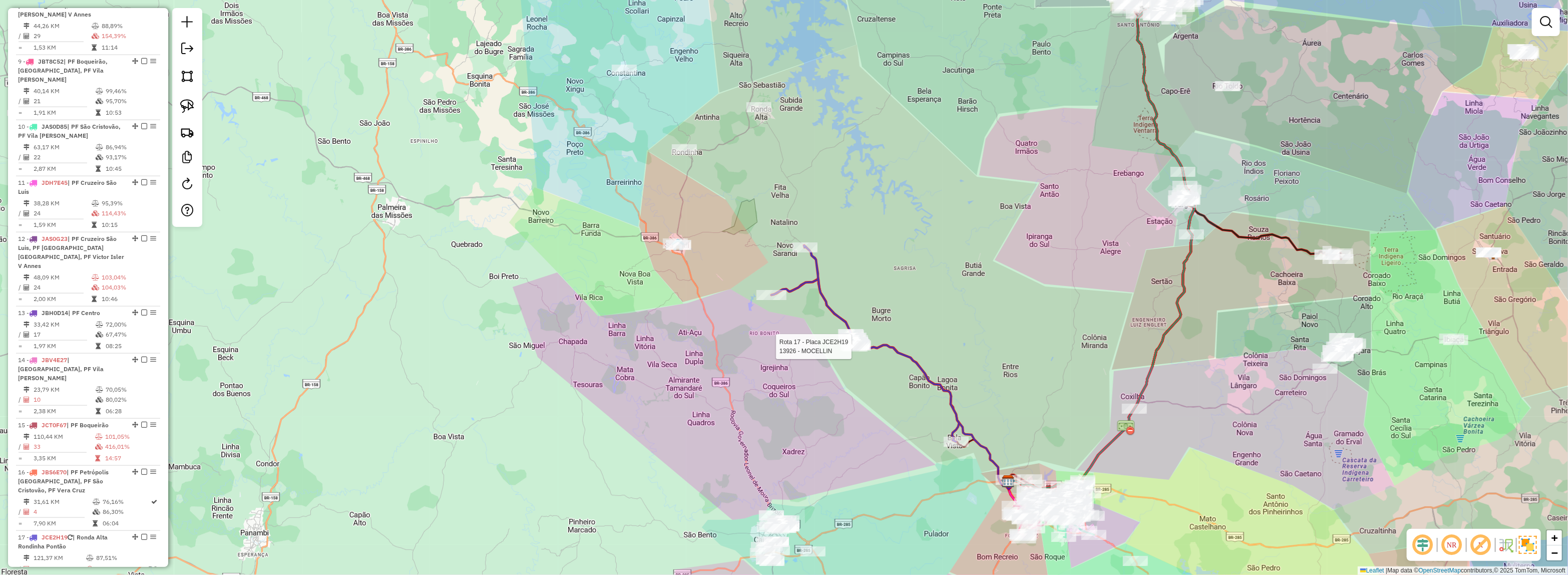
click at [853, 352] on div at bounding box center [855, 346] width 25 height 10
select select "*********"
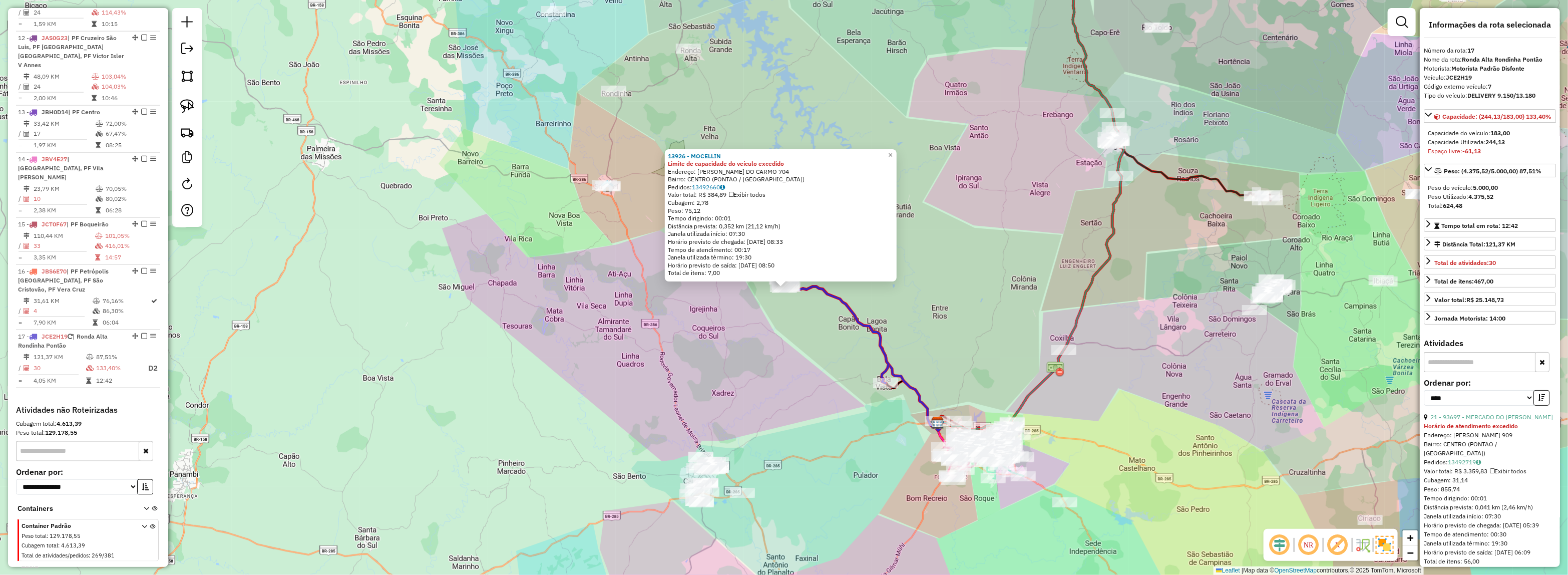
scroll to position [998, 0]
drag, startPoint x: 997, startPoint y: 319, endPoint x: 969, endPoint y: 399, distance: 84.8
click at [970, 412] on div "13926 - MOCELLIN Limite de capacidade do veículo excedido Endereço: AFONSO SIRI…" at bounding box center [784, 287] width 1568 height 575
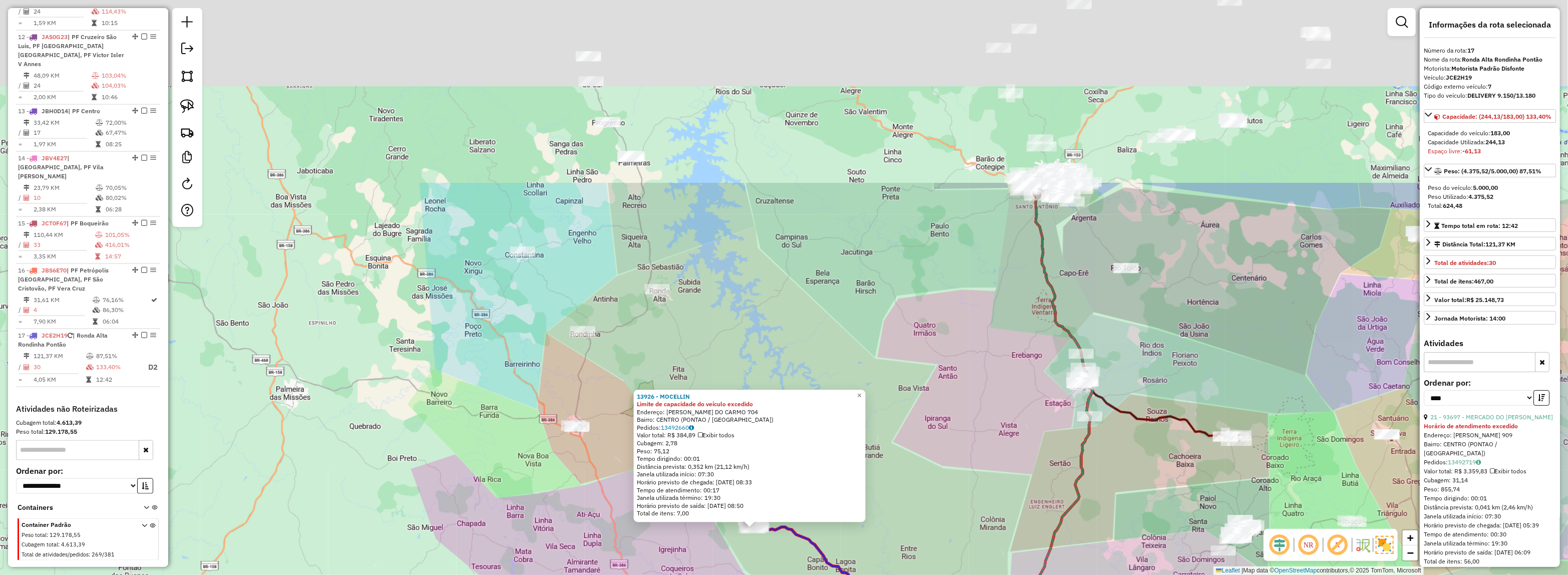
click at [857, 411] on div "13926 - MOCELLIN Limite de capacidade do veículo excedido Endereço: AFONSO SIRI…" at bounding box center [784, 287] width 1568 height 575
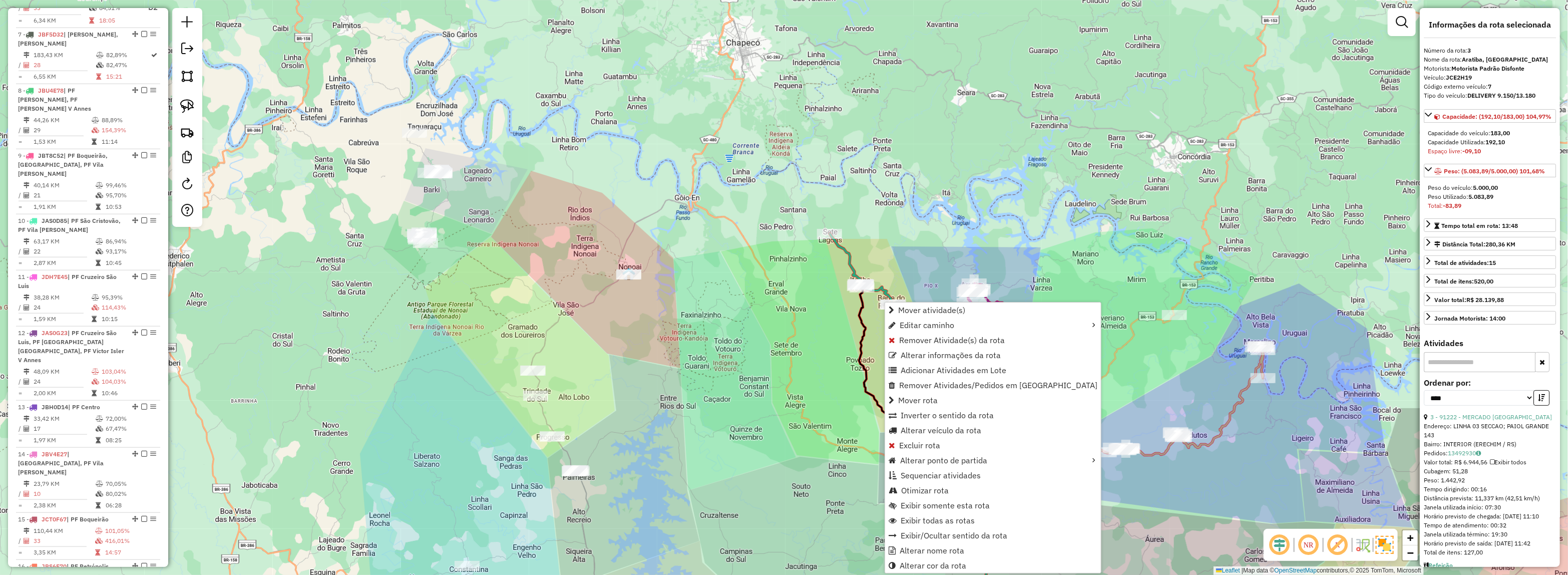
scroll to position [504, 0]
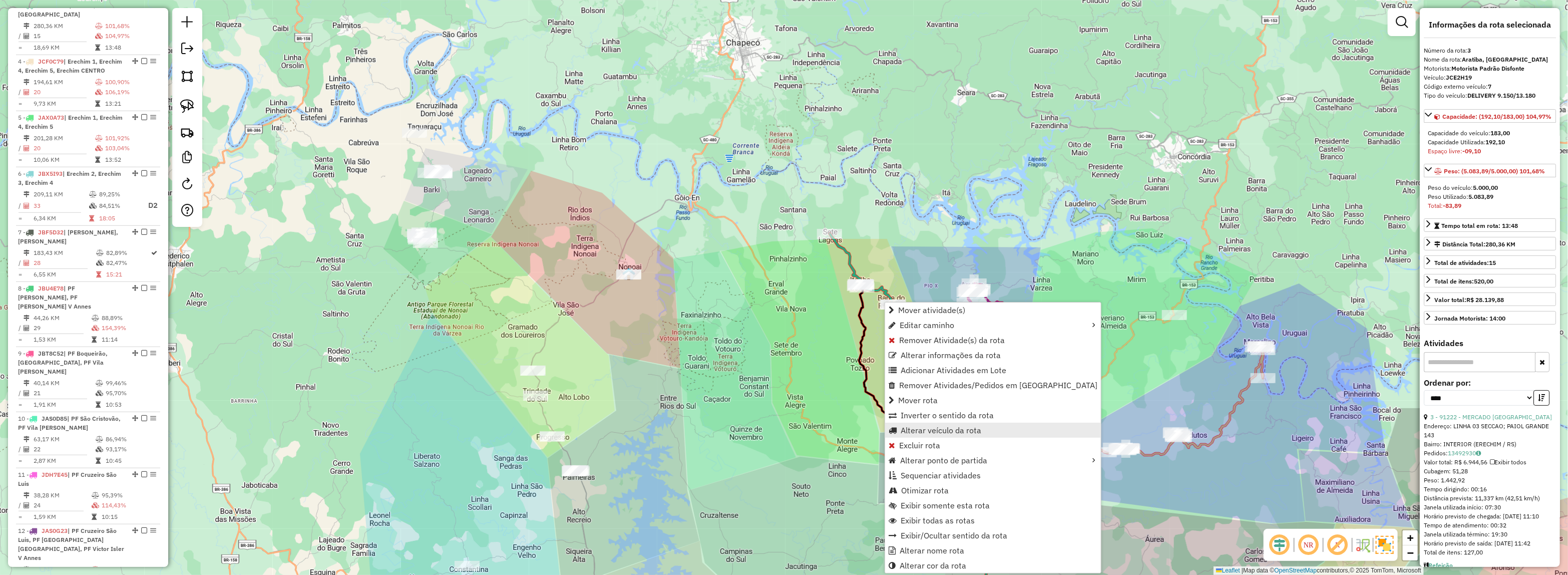
click at [927, 432] on span "Alterar veículo da rota" at bounding box center [941, 430] width 81 height 8
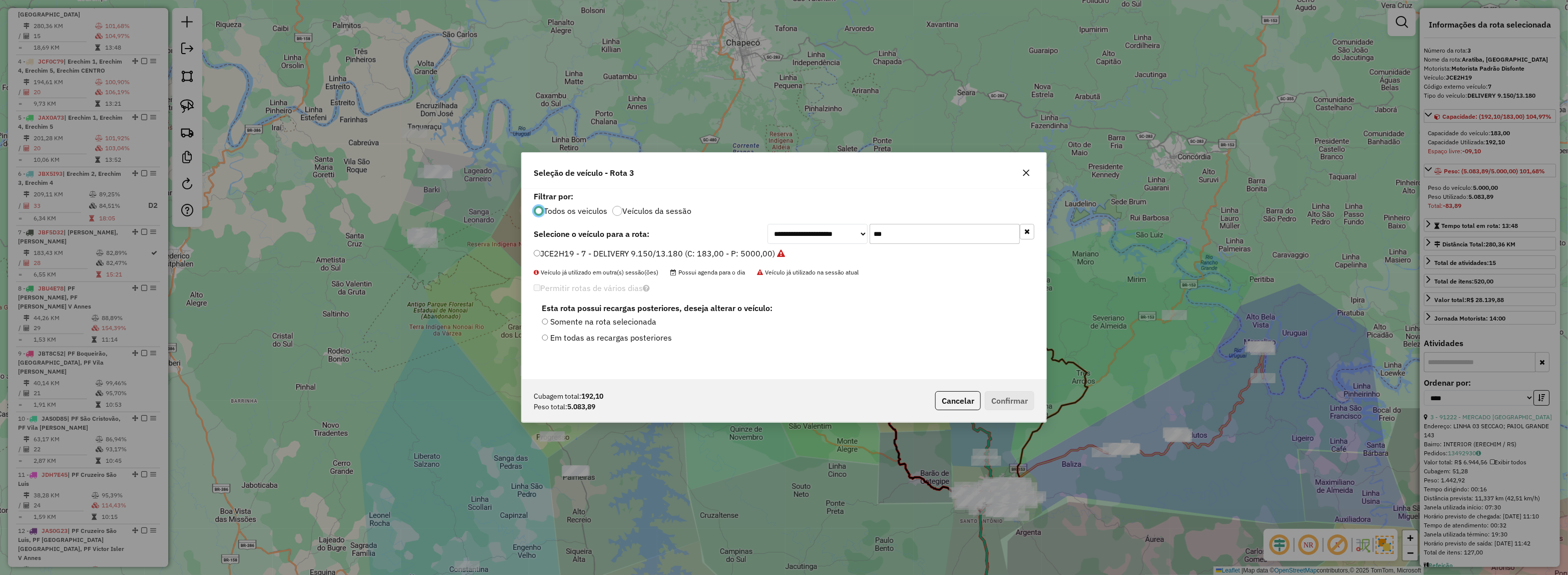
scroll to position [5, 3]
drag, startPoint x: 864, startPoint y: 238, endPoint x: 824, endPoint y: 249, distance: 41.5
click at [824, 249] on div "**********" at bounding box center [784, 284] width 525 height 191
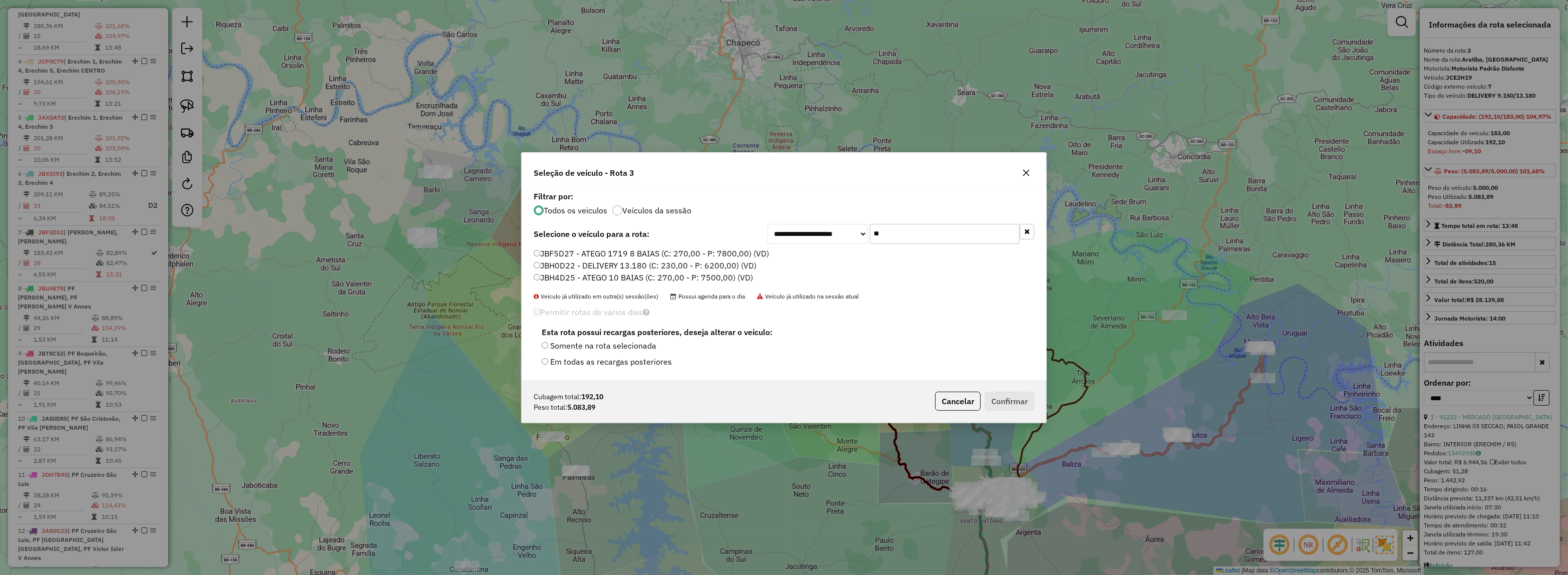
type input "**"
click at [674, 266] on label "JBH0D22 - DELIVERY 13.180 (C: 230,00 - P: 6200,00) (VD)" at bounding box center [645, 265] width 223 height 12
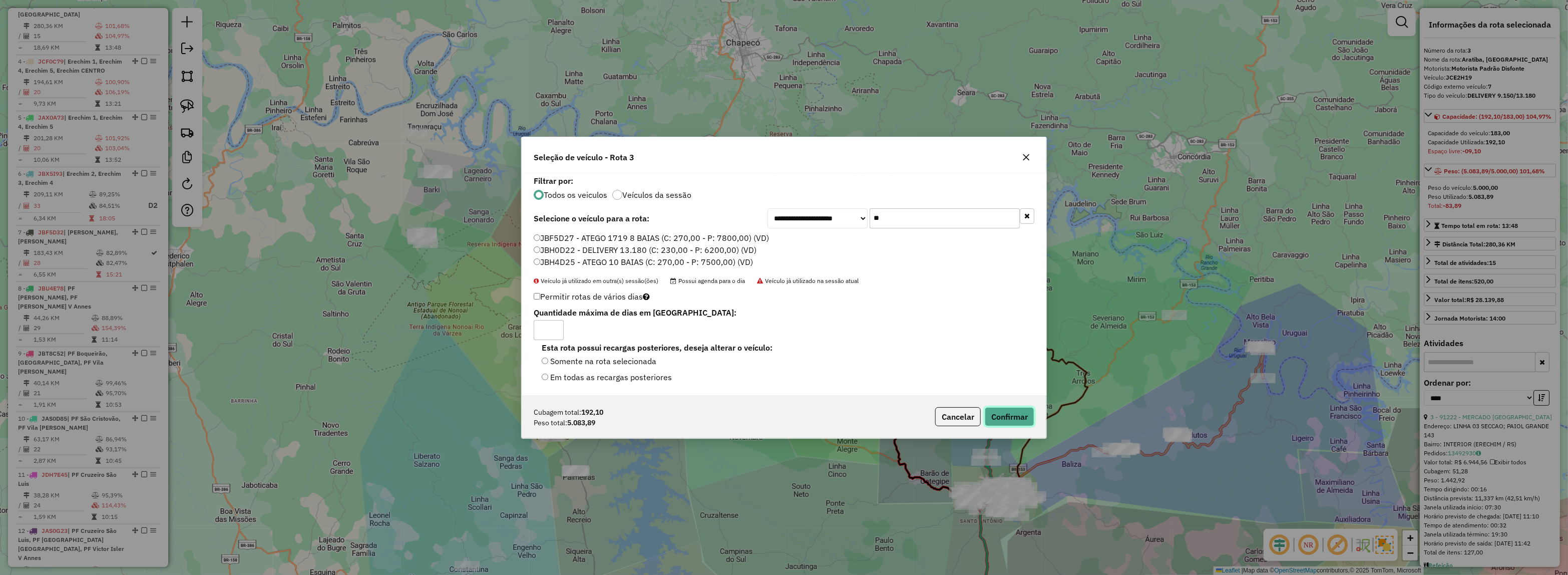
click at [1012, 423] on button "Confirmar" at bounding box center [1009, 417] width 49 height 19
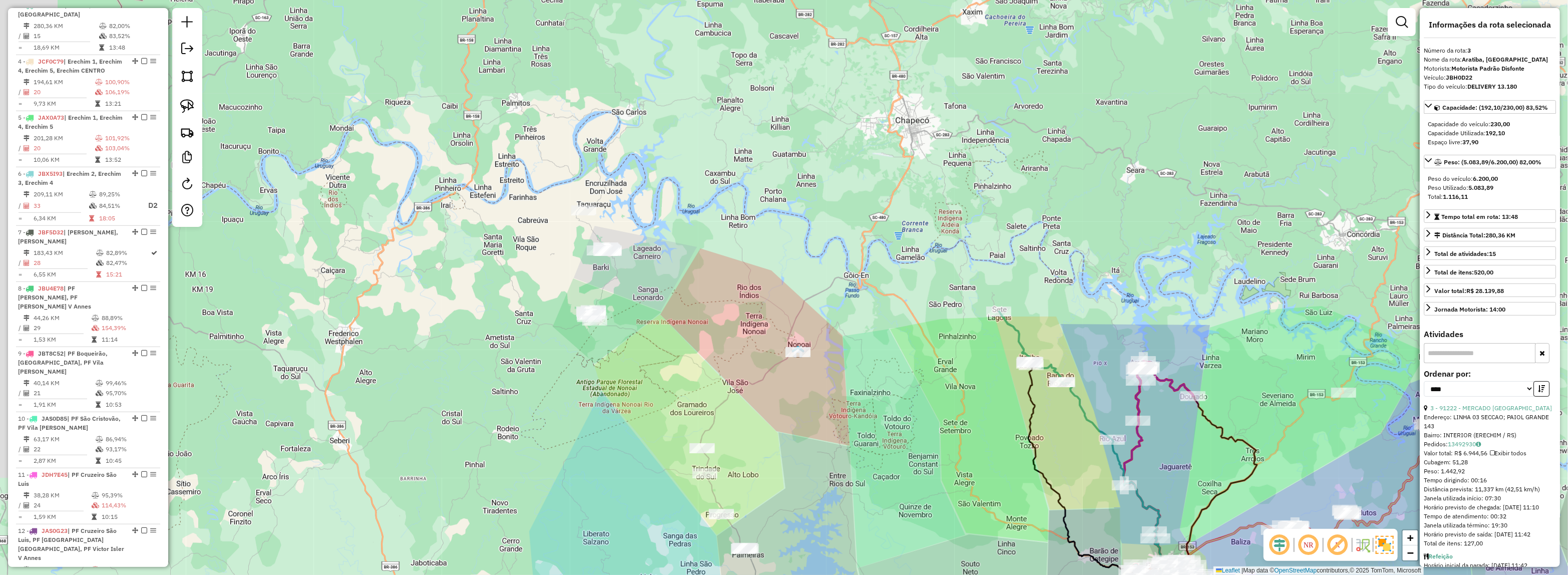
drag, startPoint x: 653, startPoint y: 300, endPoint x: 650, endPoint y: 291, distance: 9.5
click at [654, 300] on div "Janela de atendimento Grade de atendimento Capacidade Transportadoras Veículos …" at bounding box center [784, 287] width 1568 height 575
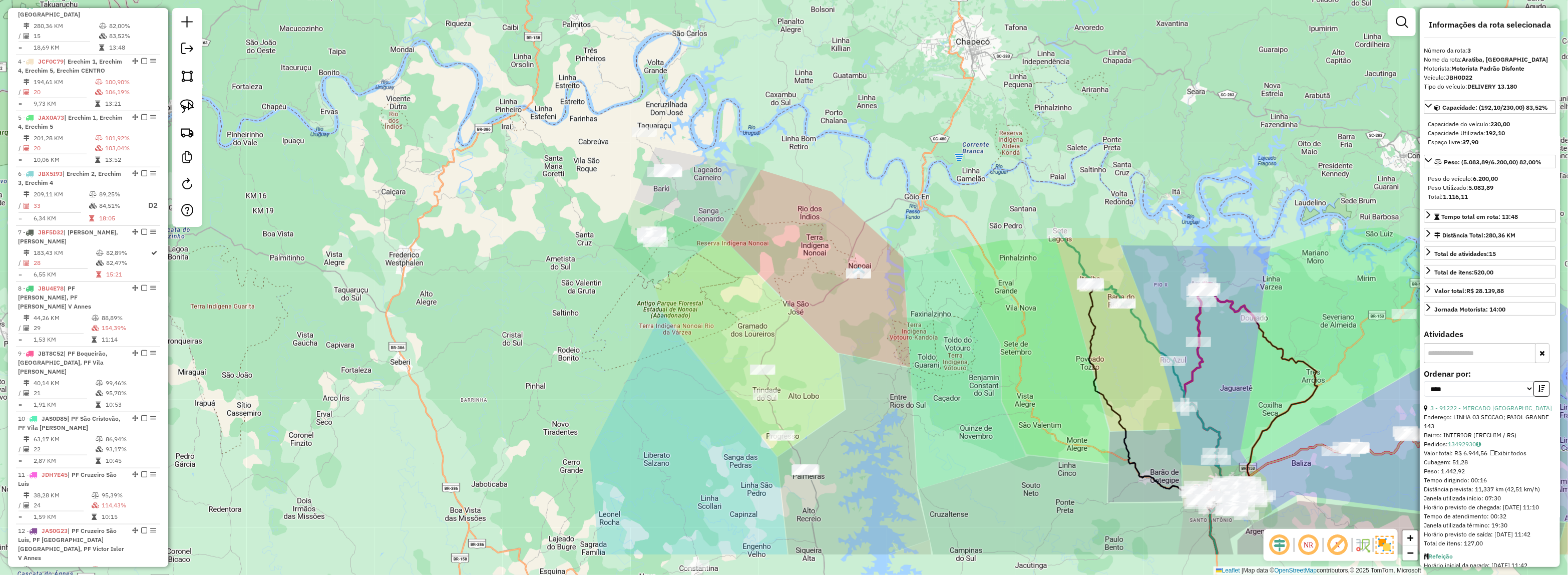
drag, startPoint x: 594, startPoint y: 276, endPoint x: 734, endPoint y: 207, distance: 156.1
click at [734, 207] on div "Janela de atendimento Grade de atendimento Capacidade Transportadoras Veículos …" at bounding box center [784, 287] width 1568 height 575
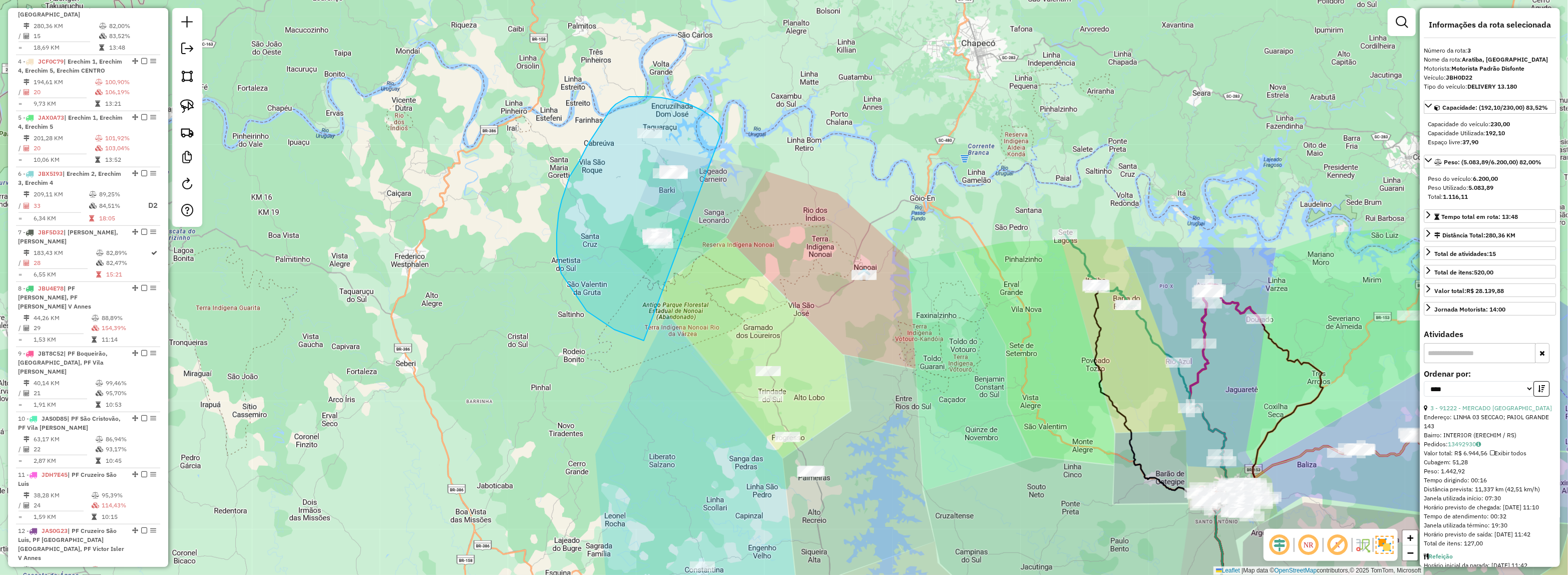
drag, startPoint x: 720, startPoint y: 124, endPoint x: 803, endPoint y: 288, distance: 183.8
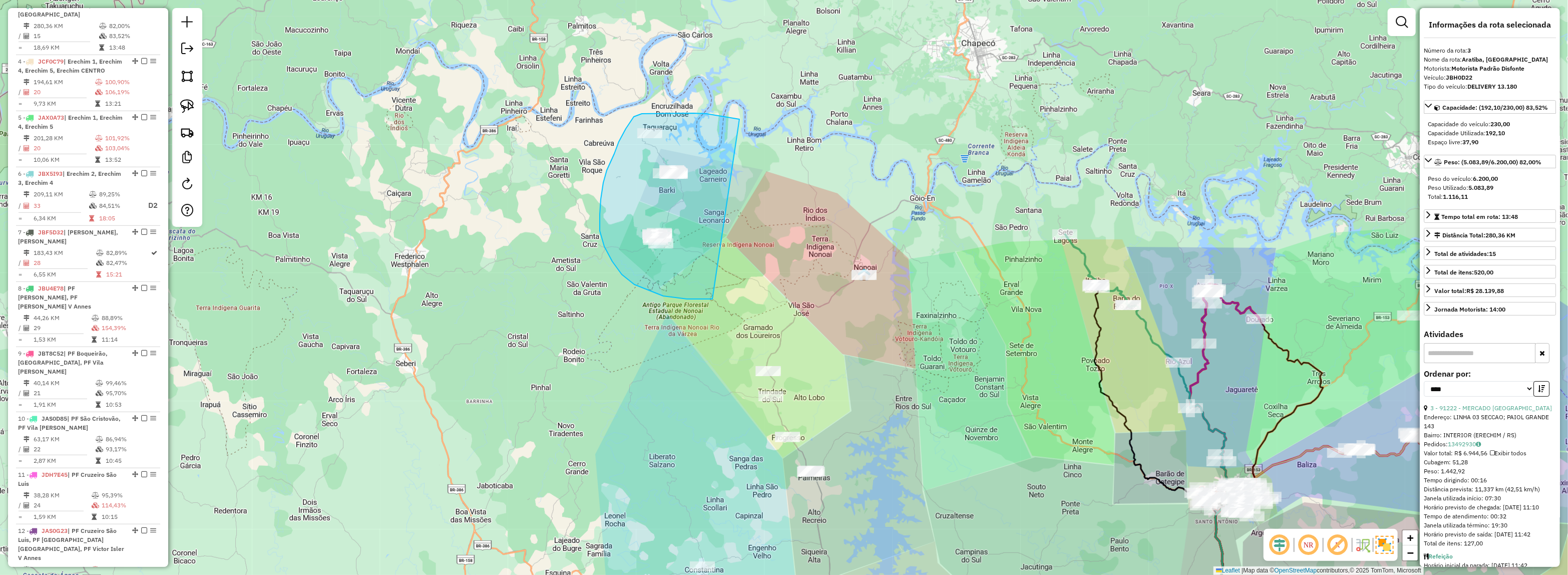
drag, startPoint x: 736, startPoint y: 119, endPoint x: 783, endPoint y: 267, distance: 155.3
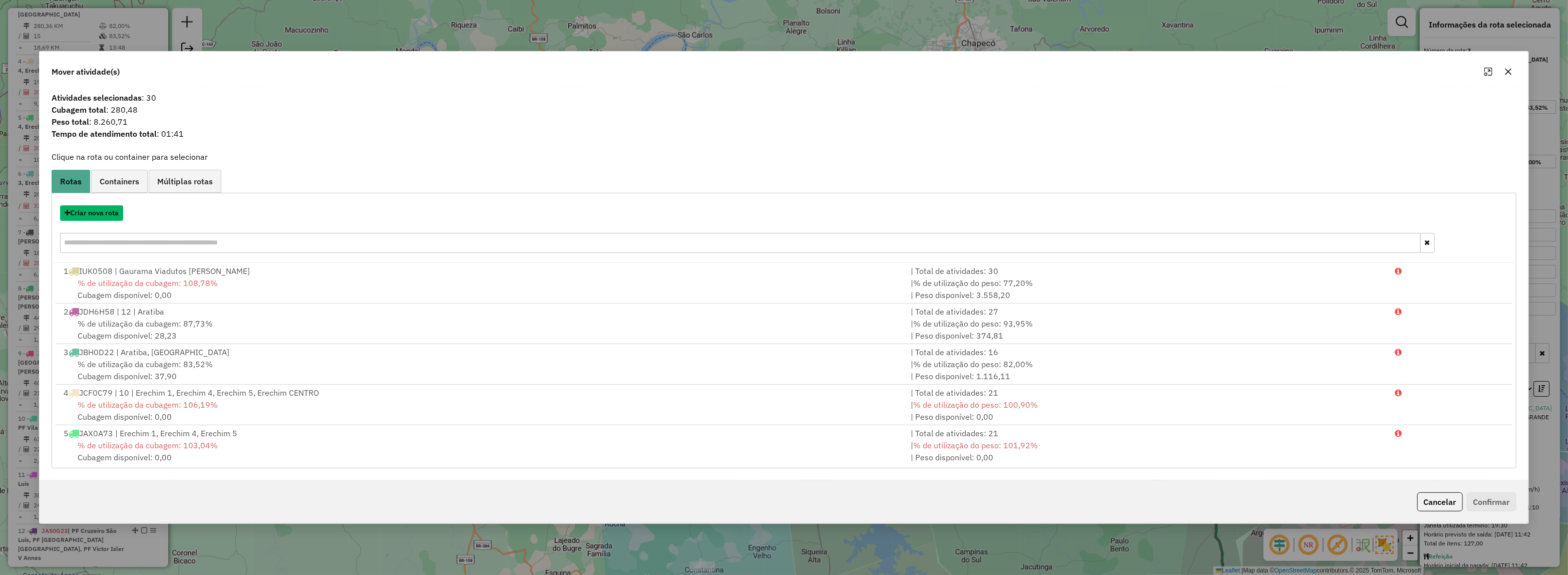
click at [86, 220] on button "Criar nova rota" at bounding box center [92, 213] width 63 height 16
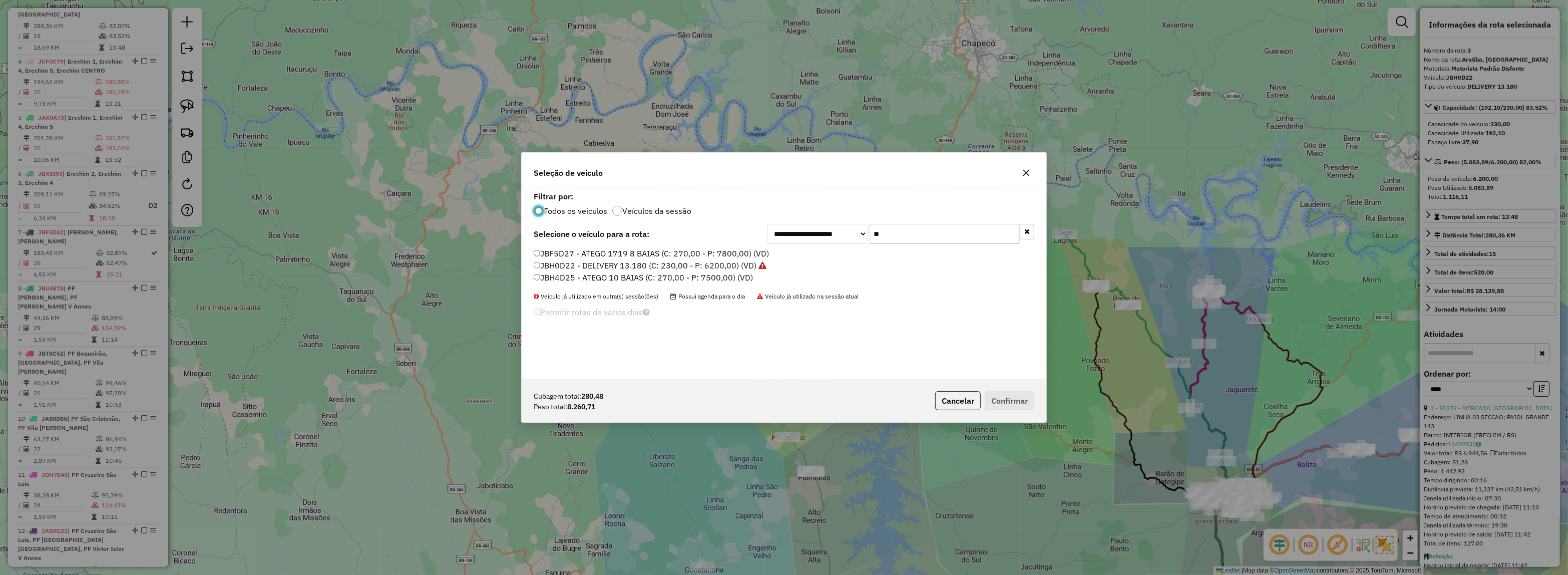
drag, startPoint x: 845, startPoint y: 238, endPoint x: 786, endPoint y: 243, distance: 59.2
click at [787, 243] on div "**********" at bounding box center [901, 234] width 267 height 20
type input "****"
drag, startPoint x: 681, startPoint y: 254, endPoint x: 879, endPoint y: 312, distance: 206.3
click at [681, 254] on label "JBF5D27 - ATEGO 1719 8 BAIAS (C: 270,00 - P: 7800,00) (VD)" at bounding box center [651, 254] width 235 height 12
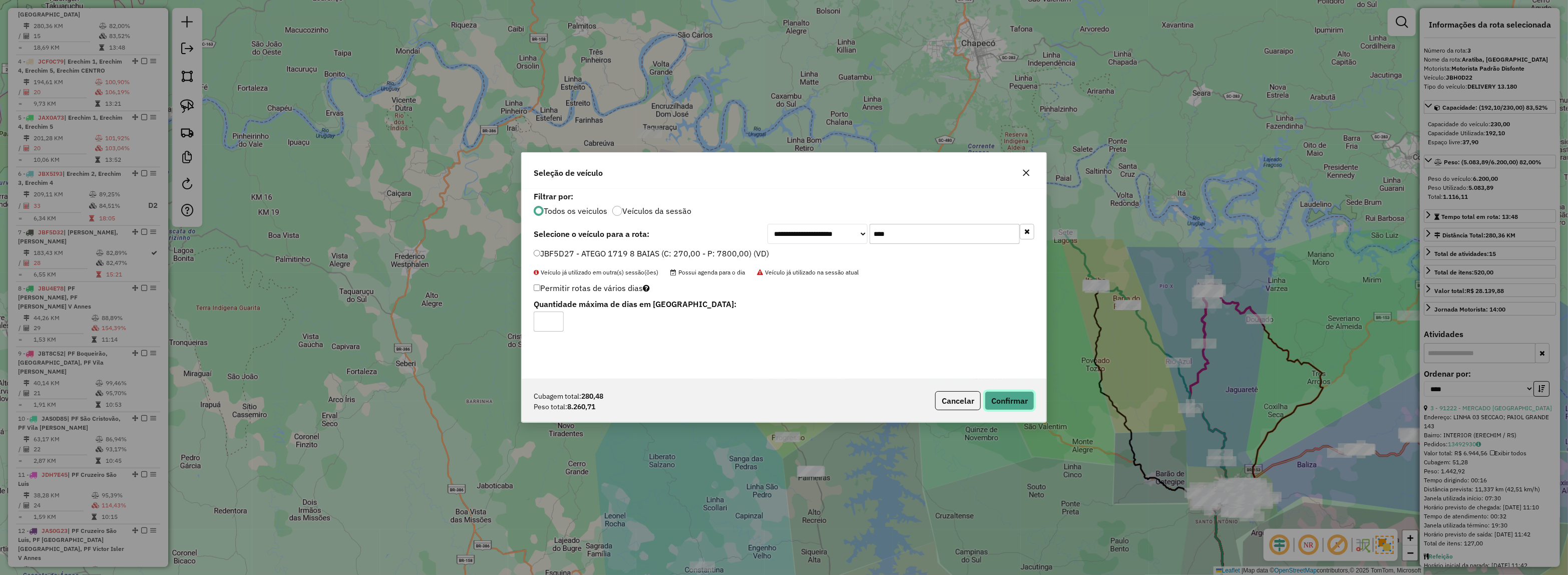
click at [1025, 399] on button "Confirmar" at bounding box center [1009, 401] width 49 height 19
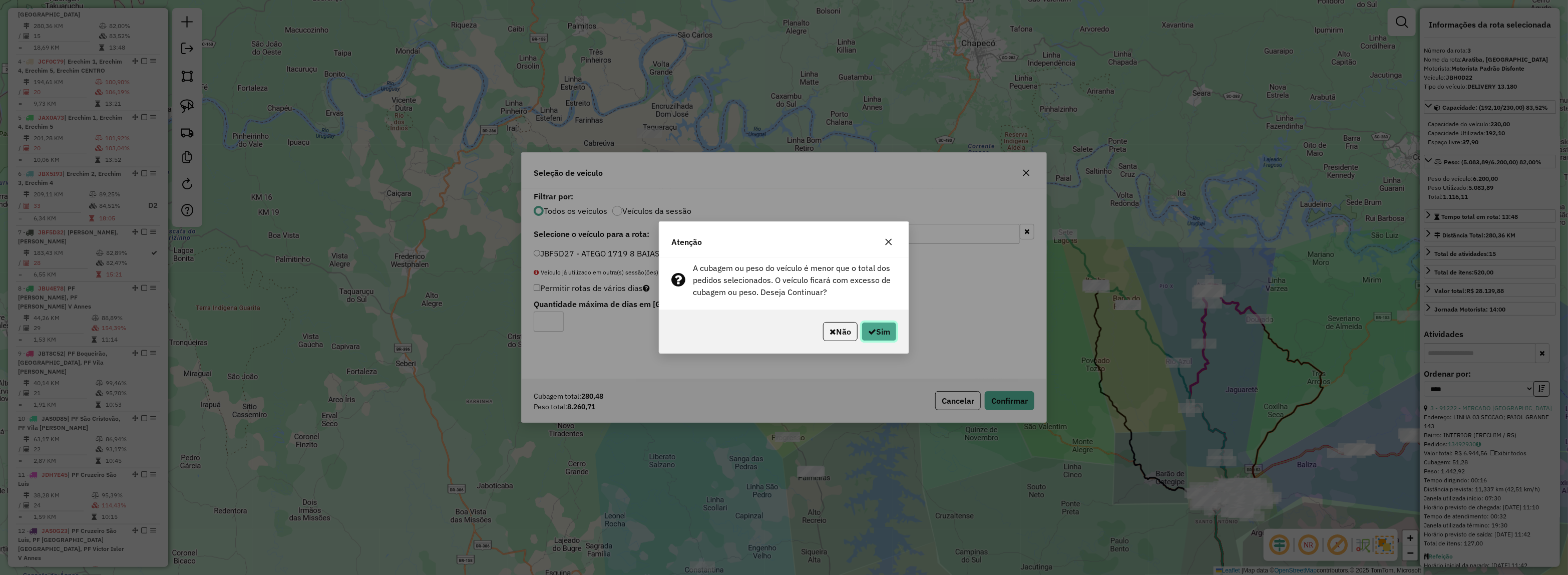
click at [887, 323] on button "Sim" at bounding box center [879, 332] width 35 height 19
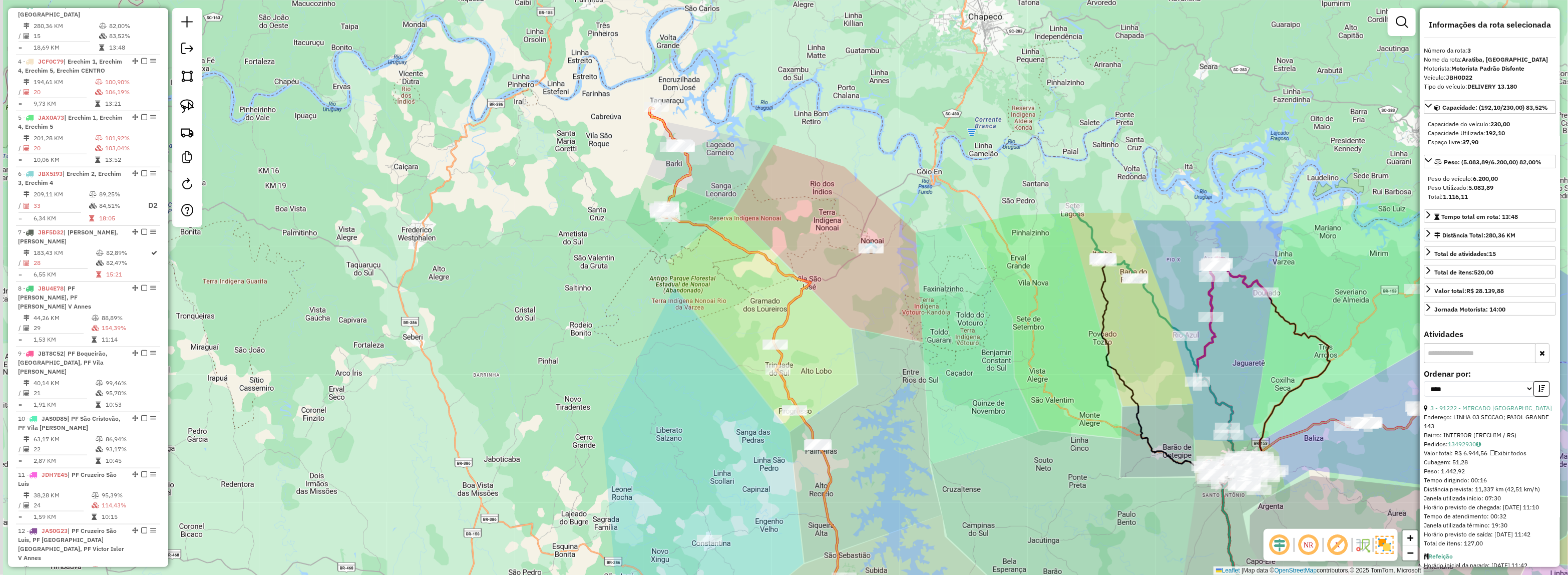
drag, startPoint x: 842, startPoint y: 376, endPoint x: 831, endPoint y: 322, distance: 55.1
click at [830, 317] on div "Janela de atendimento Grade de atendimento Capacidade Transportadoras Veículos …" at bounding box center [784, 287] width 1568 height 575
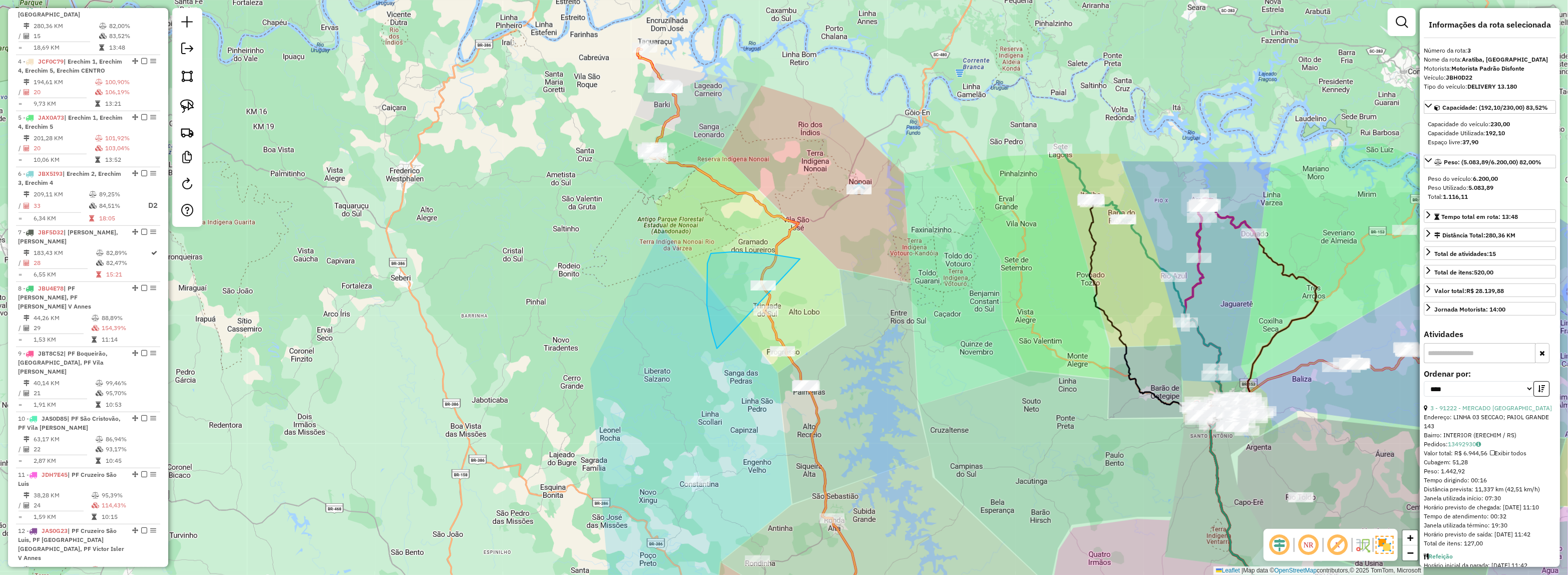
drag, startPoint x: 712, startPoint y: 332, endPoint x: 962, endPoint y: 384, distance: 255.4
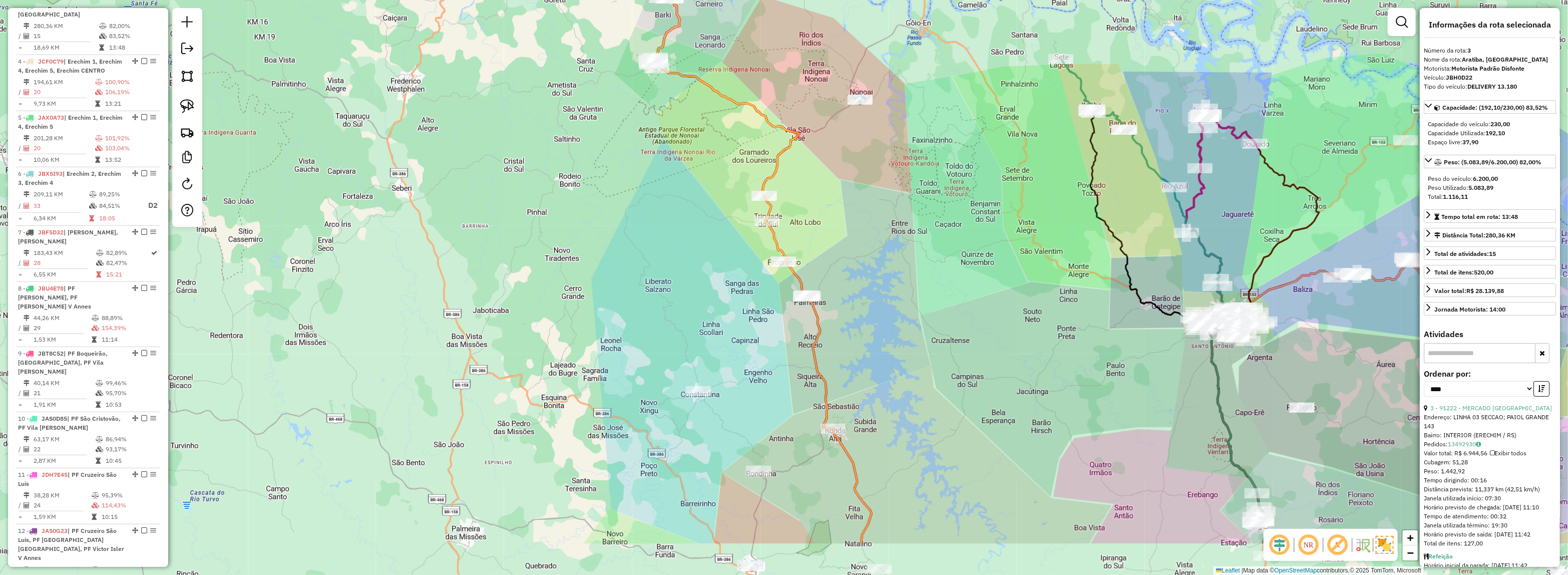
drag, startPoint x: 887, startPoint y: 427, endPoint x: 813, endPoint y: 228, distance: 212.3
click at [837, 180] on div "Janela de atendimento Grade de atendimento Capacidade Transportadoras Veículos …" at bounding box center [784, 287] width 1568 height 575
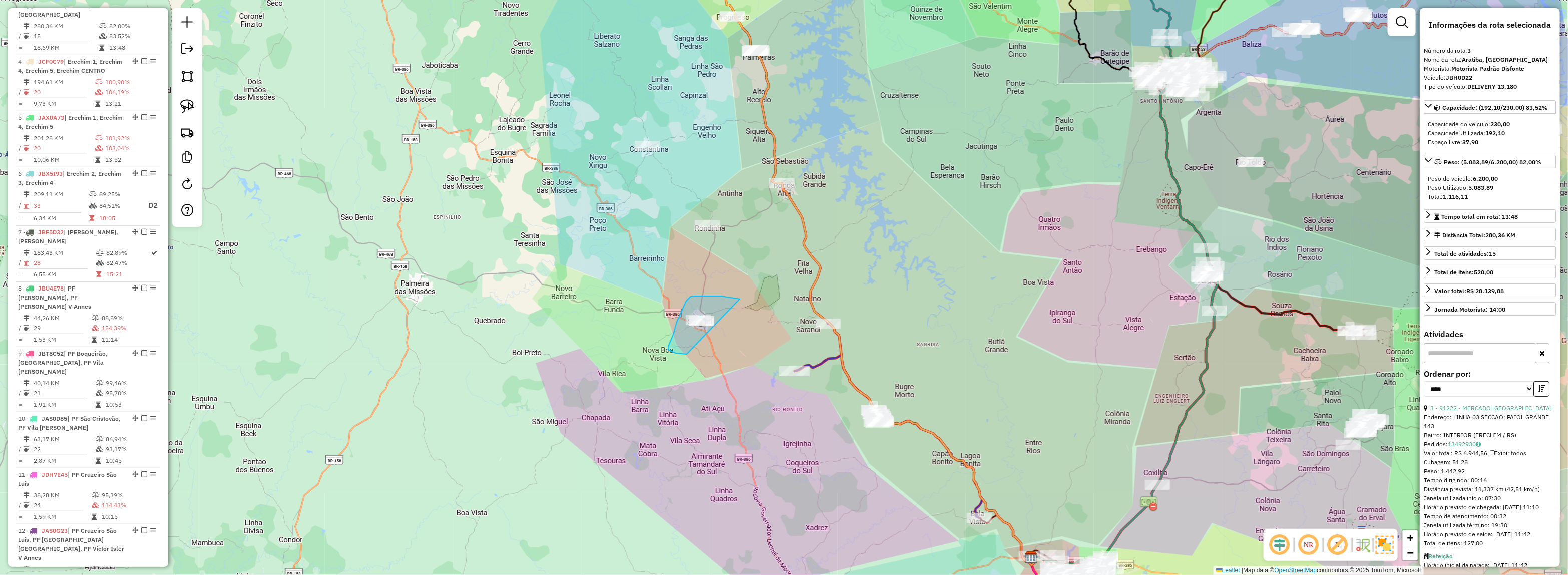
drag, startPoint x: 737, startPoint y: 298, endPoint x: 748, endPoint y: 345, distance: 48.3
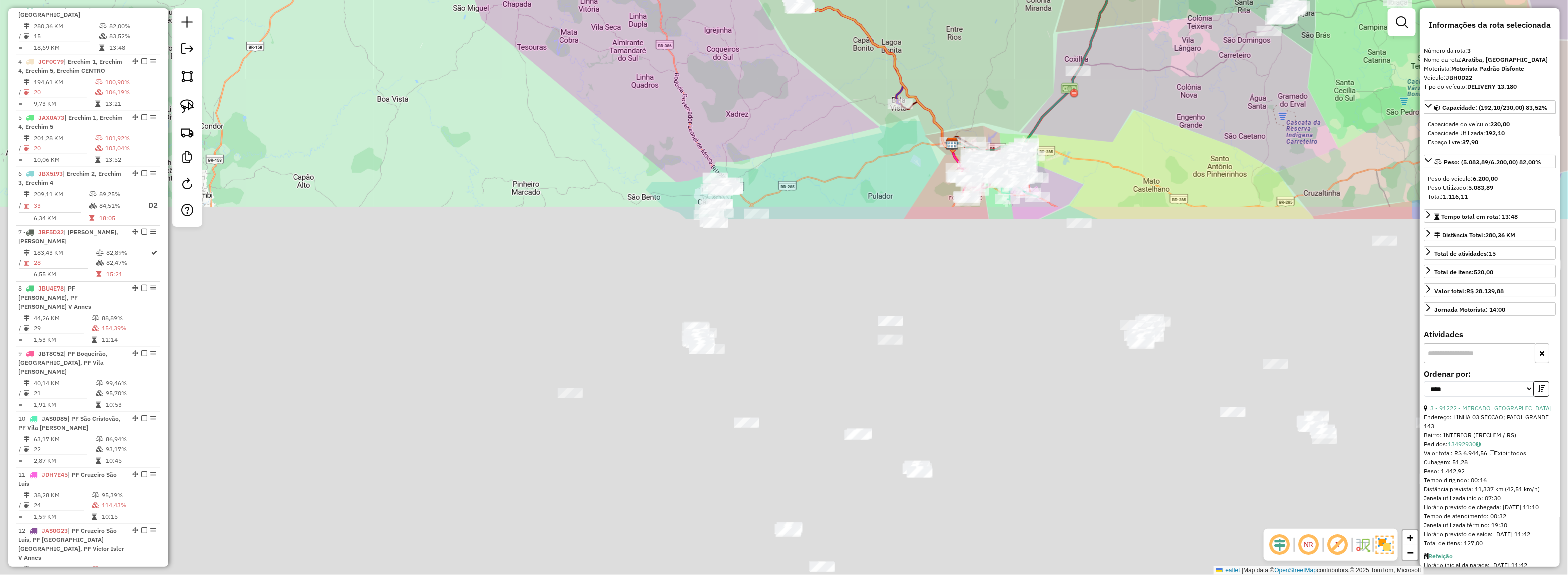
drag, startPoint x: 791, startPoint y: 406, endPoint x: 702, endPoint y: 84, distance: 334.1
click at [702, 84] on div "Janela de atendimento Grade de atendimento Capacidade Transportadoras Veículos …" at bounding box center [784, 287] width 1568 height 575
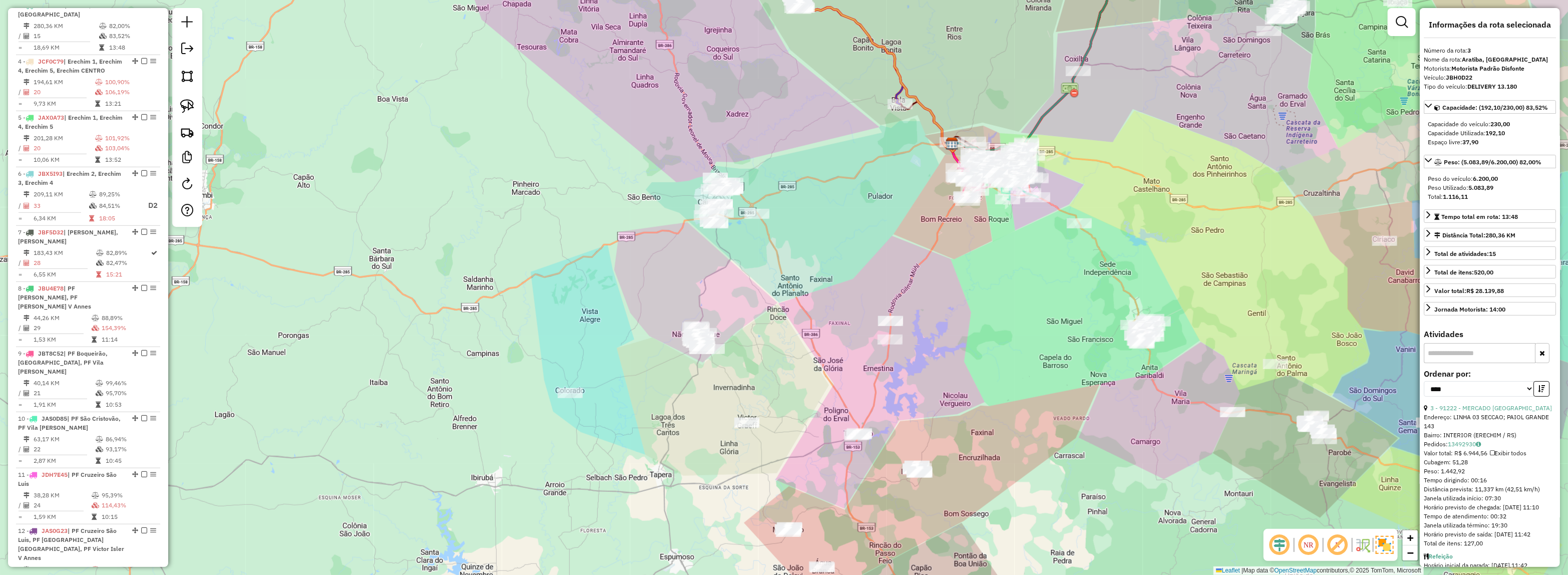
drag, startPoint x: 801, startPoint y: 299, endPoint x: 792, endPoint y: 313, distance: 16.6
click at [809, 306] on div "Janela de atendimento Grade de atendimento Capacidade Transportadoras Veículos …" at bounding box center [784, 287] width 1568 height 575
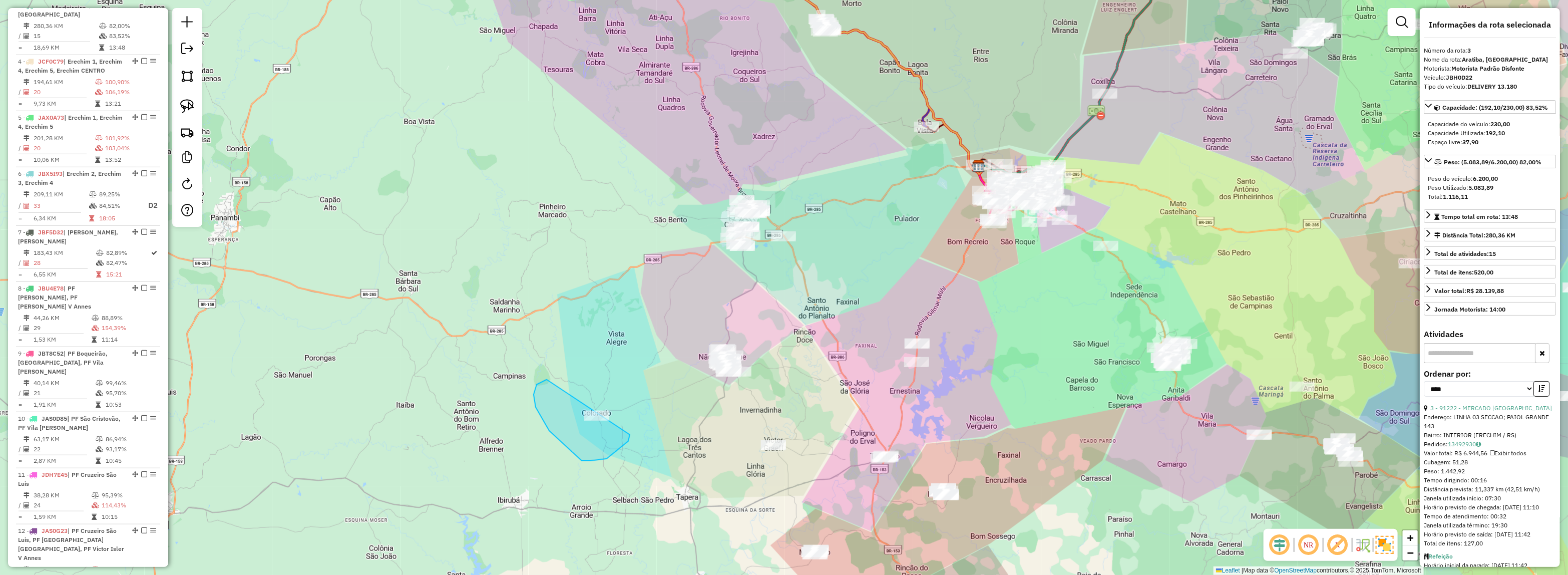
drag, startPoint x: 536, startPoint y: 407, endPoint x: 585, endPoint y: 376, distance: 58.0
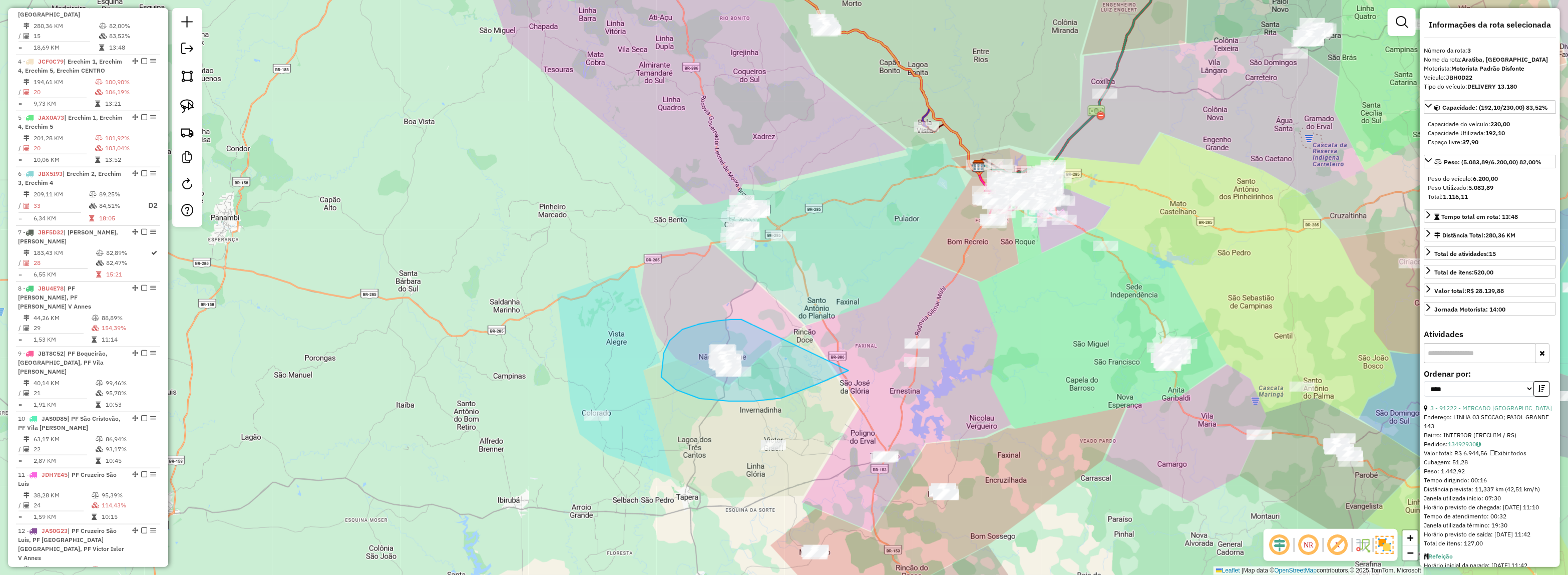
drag, startPoint x: 731, startPoint y: 319, endPoint x: 859, endPoint y: 361, distance: 134.7
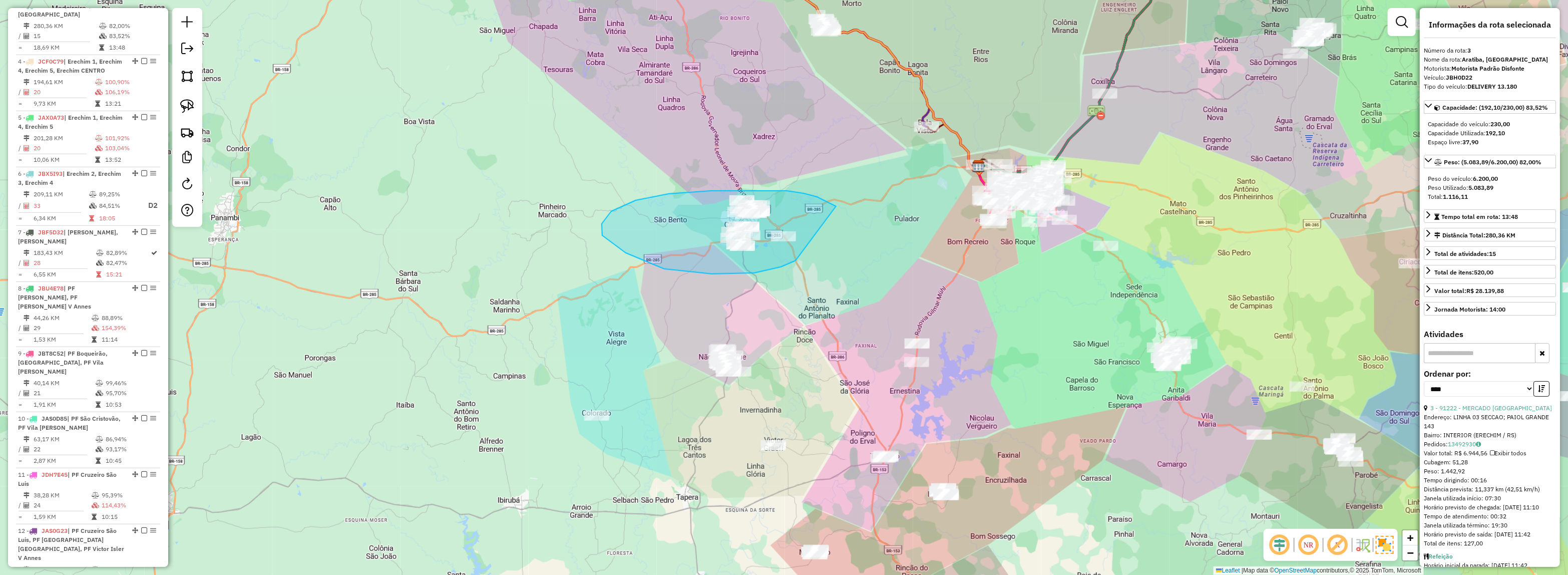
drag, startPoint x: 712, startPoint y: 274, endPoint x: 836, endPoint y: 206, distance: 141.4
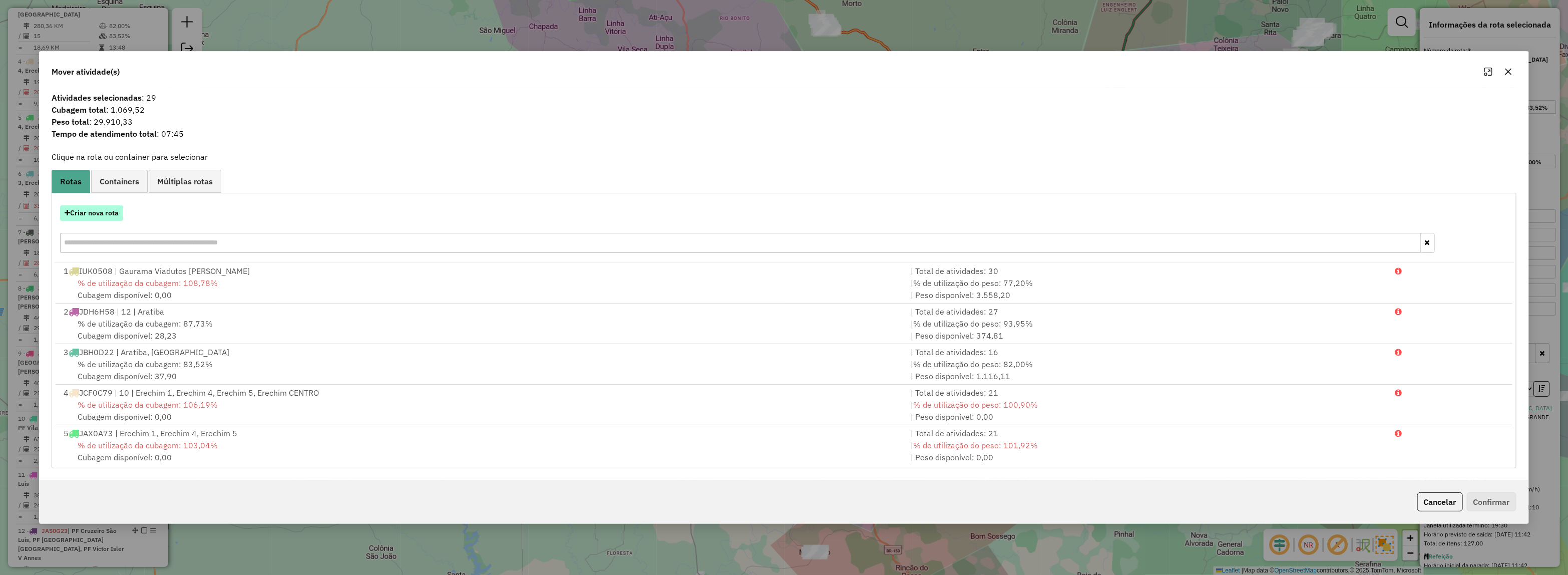
click at [95, 215] on button "Criar nova rota" at bounding box center [92, 213] width 63 height 16
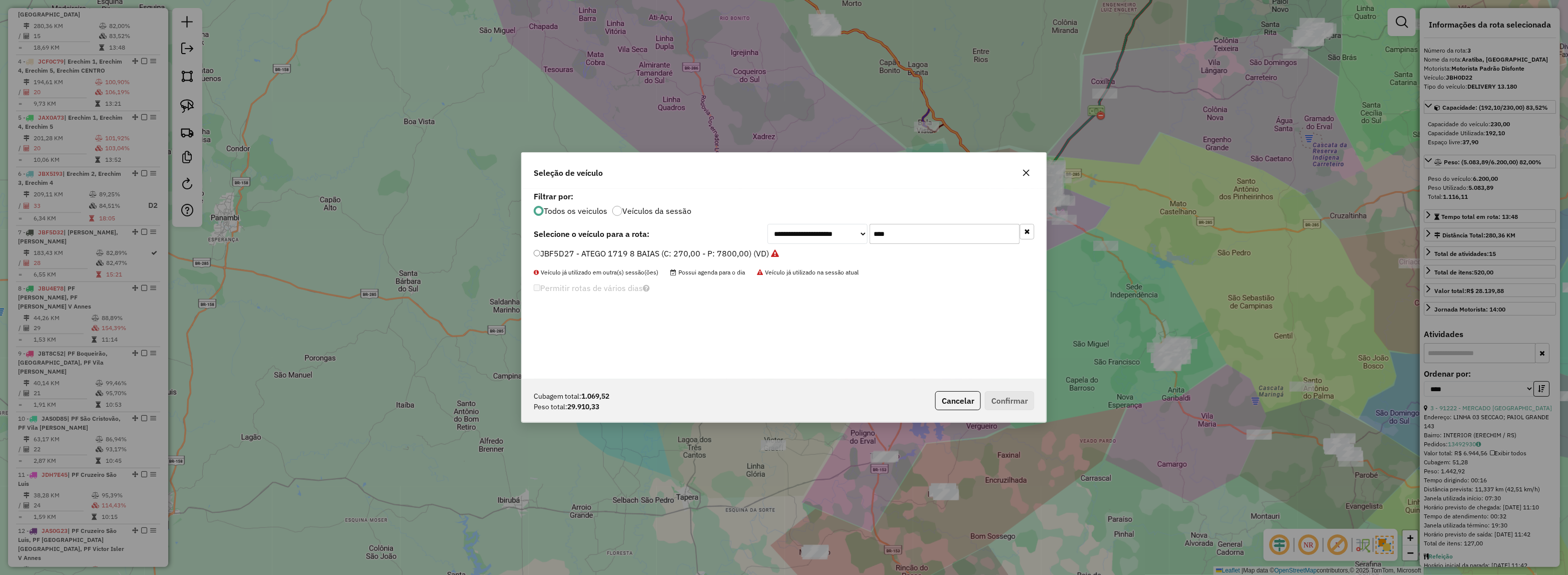
drag, startPoint x: 946, startPoint y: 232, endPoint x: 711, endPoint y: 234, distance: 235.0
click at [748, 234] on div "**********" at bounding box center [784, 234] width 501 height 20
type input "****"
type input "***"
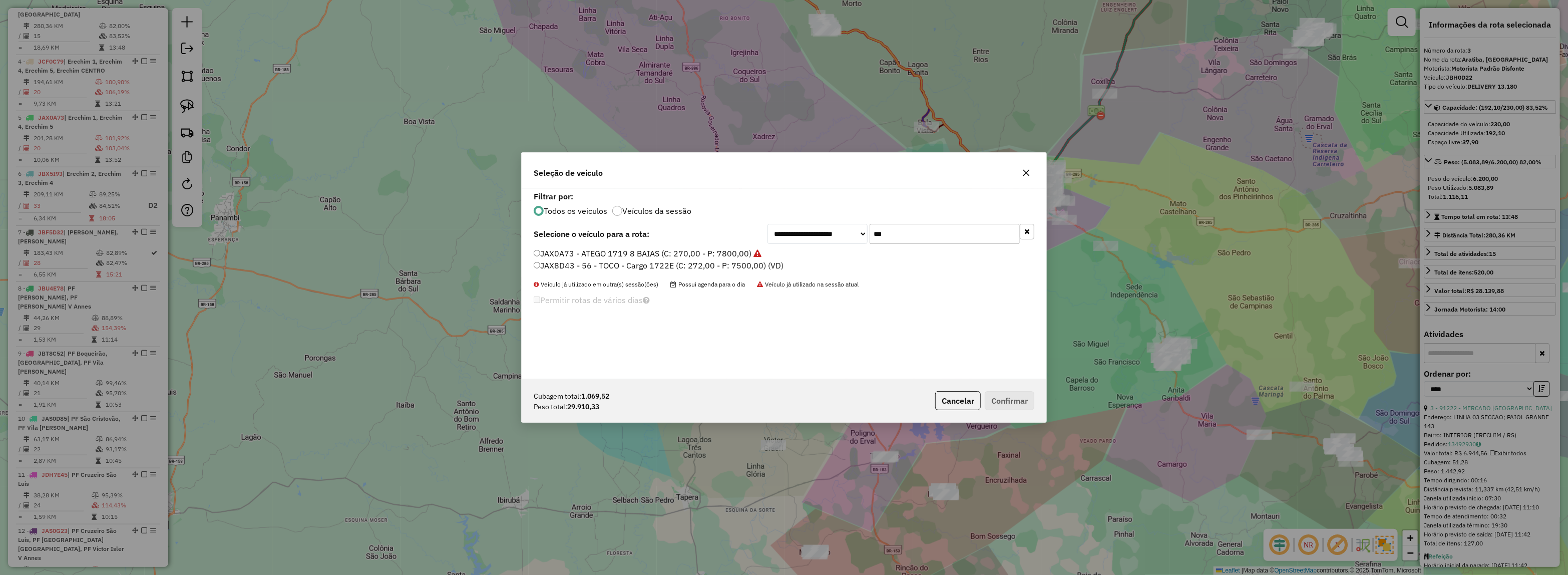
click at [716, 256] on label "JAX0A73 - ATEGO 1719 8 BAIAS (C: 270,00 - P: 7800,00)" at bounding box center [648, 254] width 228 height 12
click at [716, 261] on label "JAX8D43 - 56 - TOCO - Cargo 1722E (C: 272,00 - P: 7500,00) (VD)" at bounding box center [659, 265] width 250 height 12
drag, startPoint x: 689, startPoint y: 264, endPoint x: 924, endPoint y: 332, distance: 244.6
click at [689, 264] on label "JAX8D43 - 56 - TOCO - Cargo 1722E (C: 272,00 - P: 7500,00) (VD)" at bounding box center [659, 265] width 250 height 12
click at [1016, 403] on button "Confirmar" at bounding box center [1009, 401] width 49 height 19
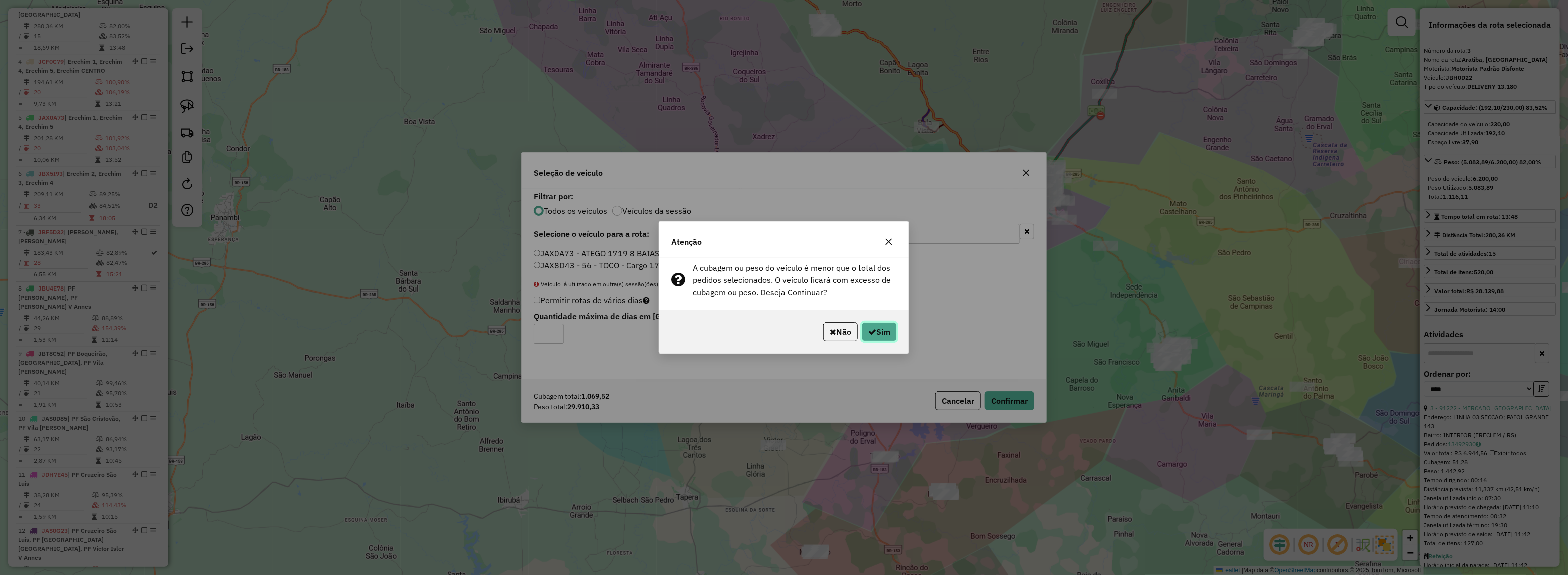
click at [886, 331] on button "Sim" at bounding box center [879, 332] width 35 height 19
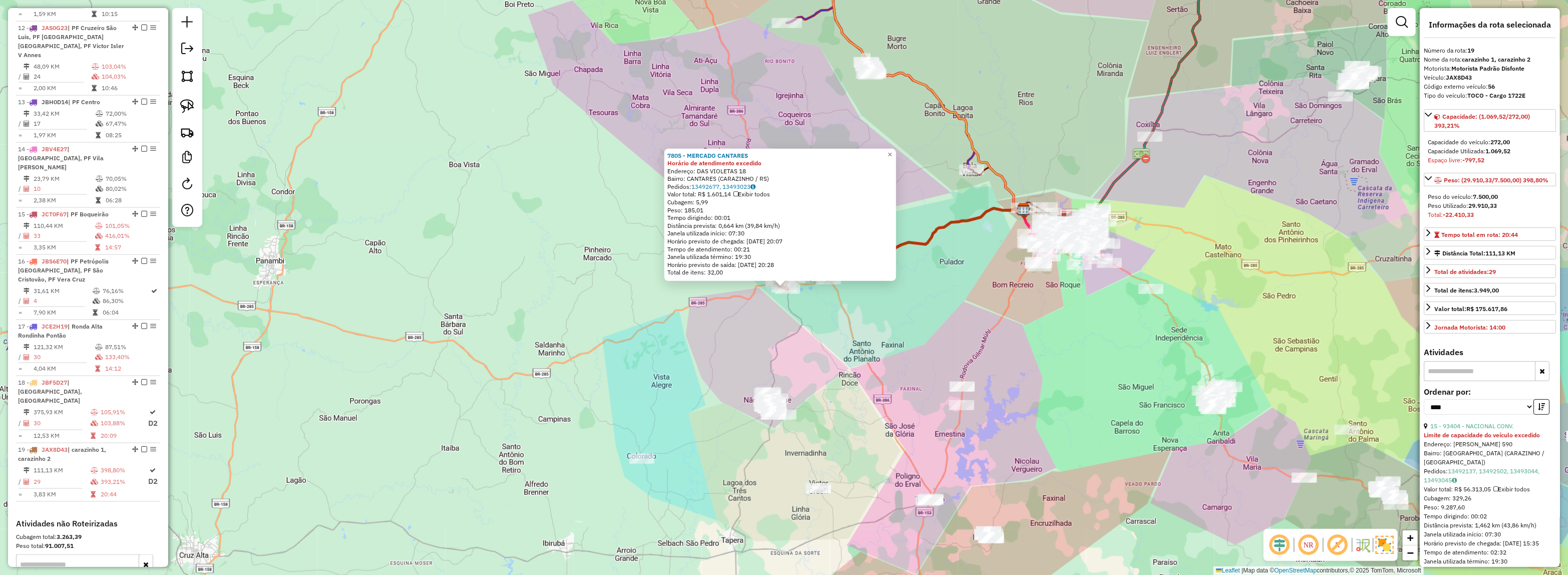
scroll to position [1112, 0]
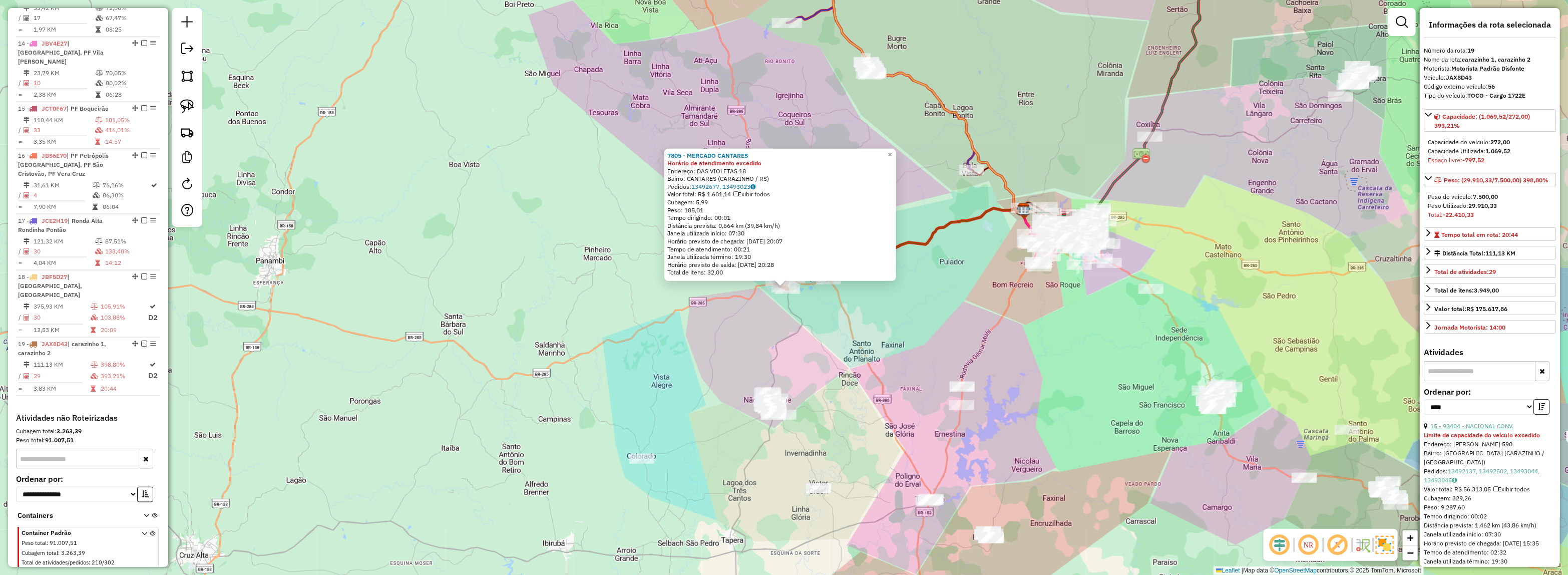
click at [1491, 429] on link "15 - 93404 - NACIONAL CONV." at bounding box center [1471, 426] width 83 height 8
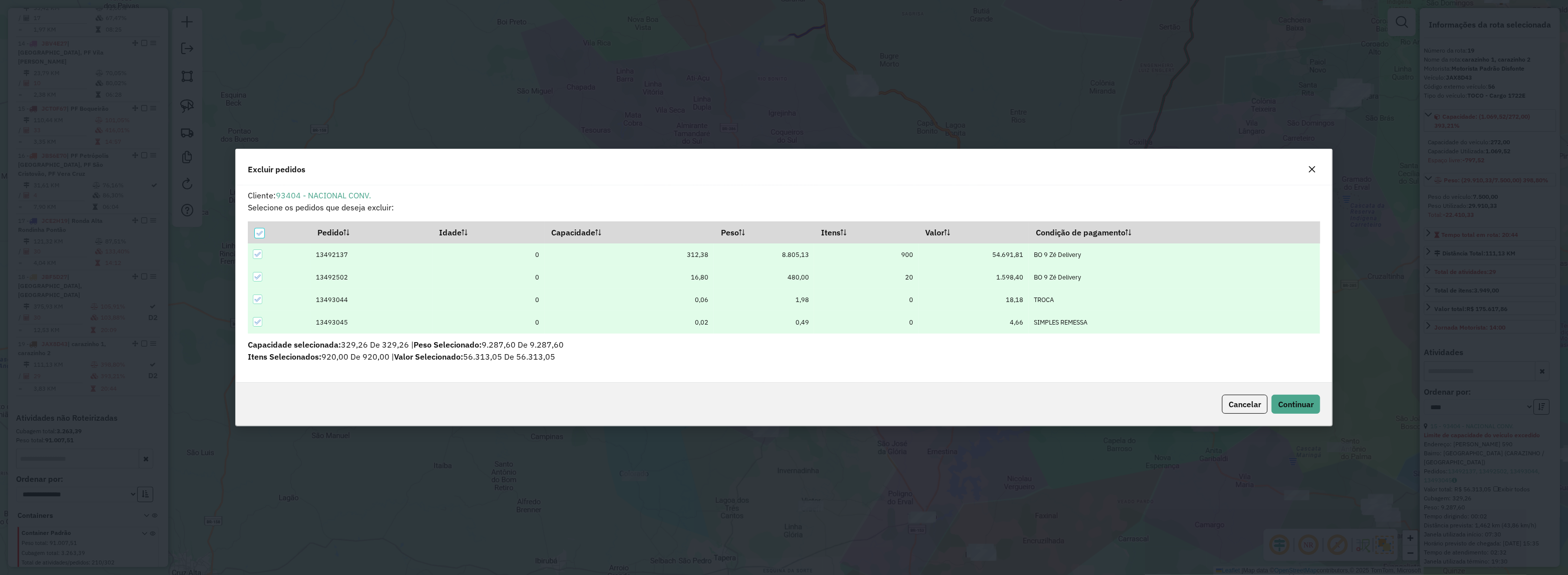
scroll to position [5, 3]
click at [1296, 407] on span "Continuar" at bounding box center [1296, 404] width 36 height 10
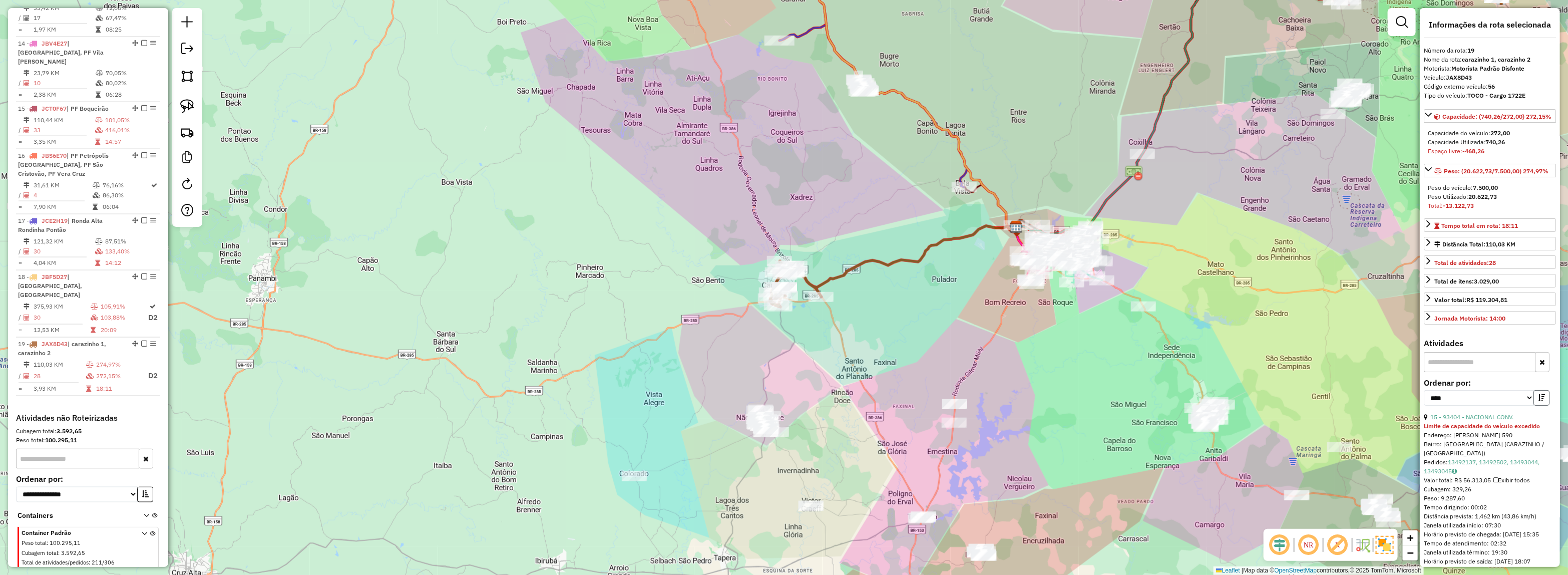
click at [1543, 406] on button "button" at bounding box center [1541, 397] width 16 height 16
click at [1490, 421] on link "21 - 40137 - COQUEIROS GLORIA" at bounding box center [1477, 417] width 94 height 8
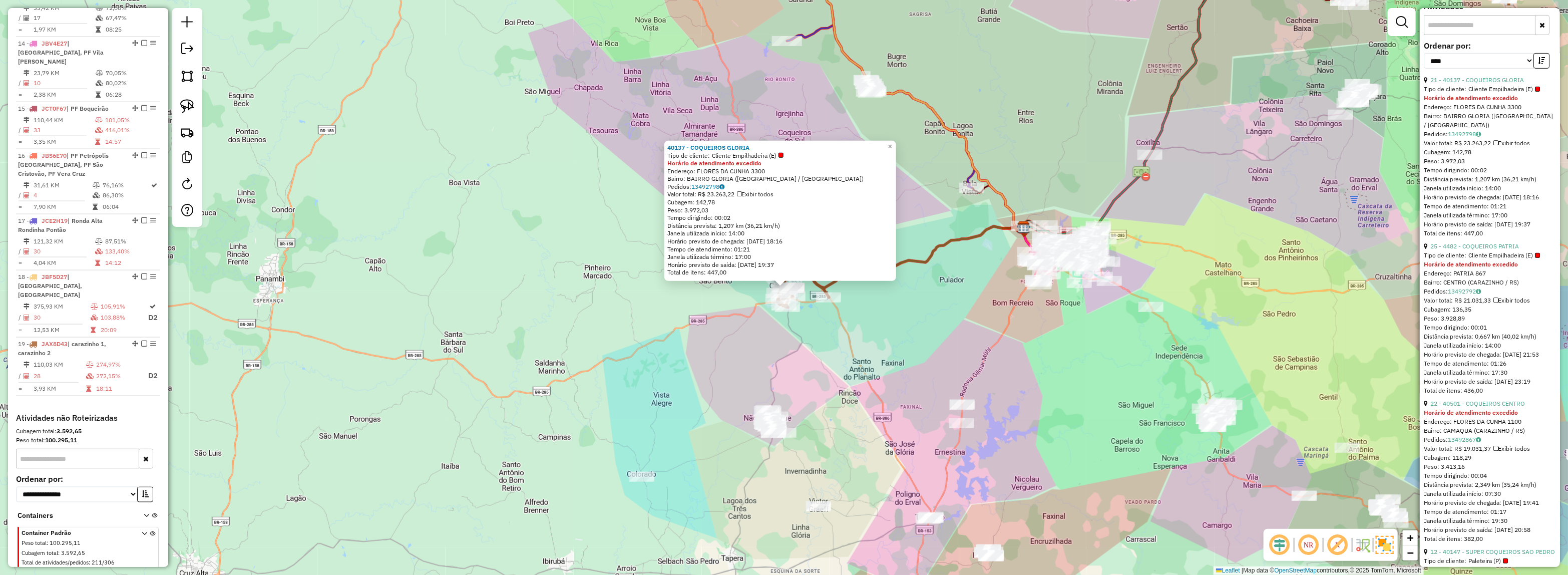
scroll to position [501, 0]
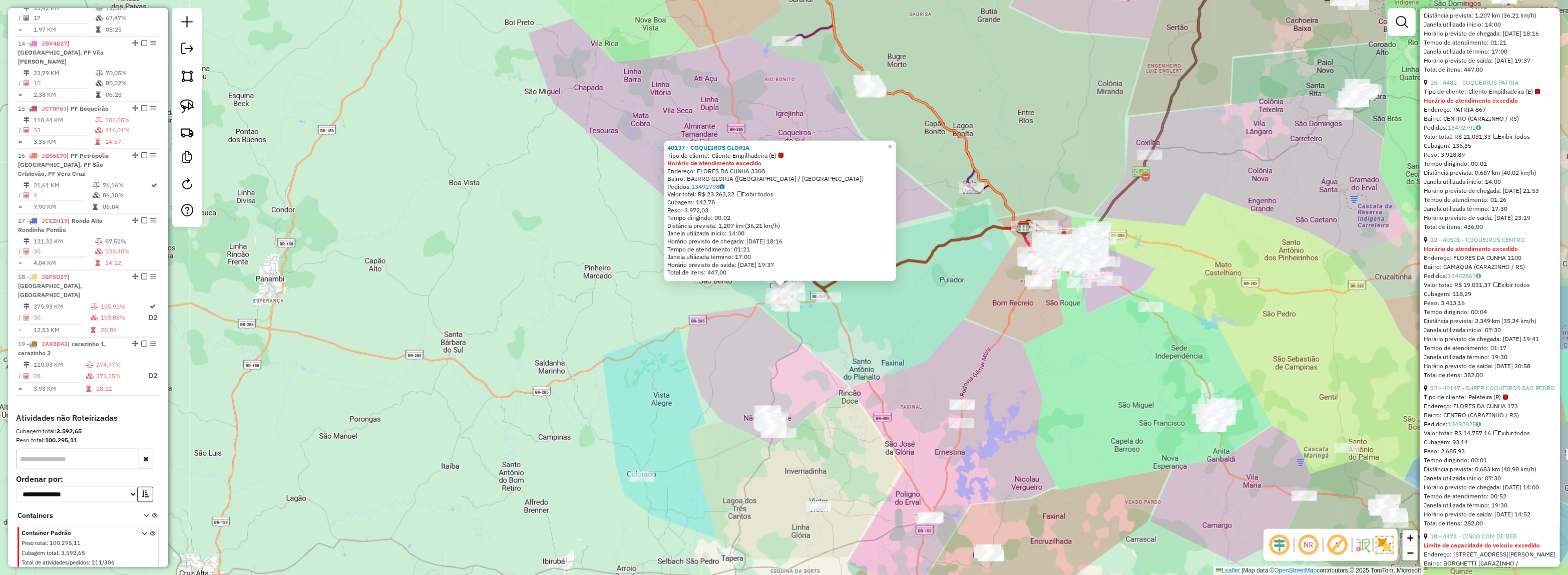
click at [929, 393] on div "40137 - COQUEIROS GLORIA Tipo de cliente: Cliente Empilhadeira (E) Horário de a…" at bounding box center [784, 287] width 1568 height 575
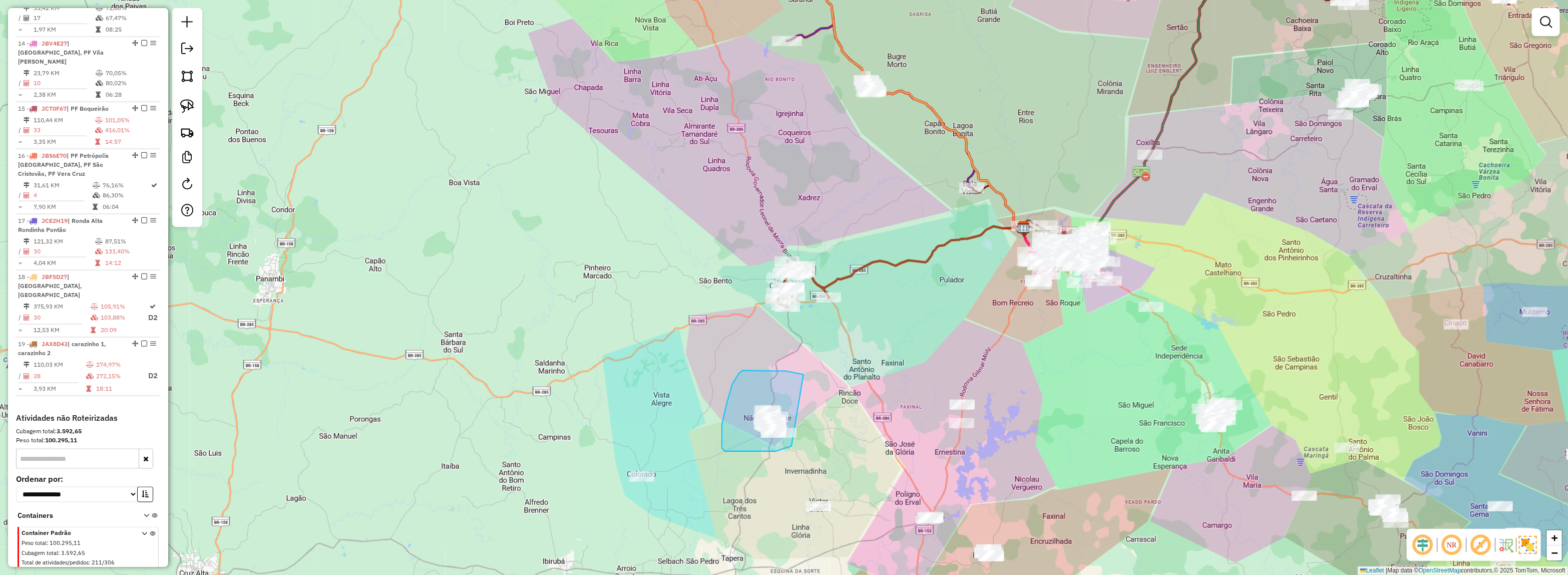
drag, startPoint x: 746, startPoint y: 371, endPoint x: 831, endPoint y: 426, distance: 101.2
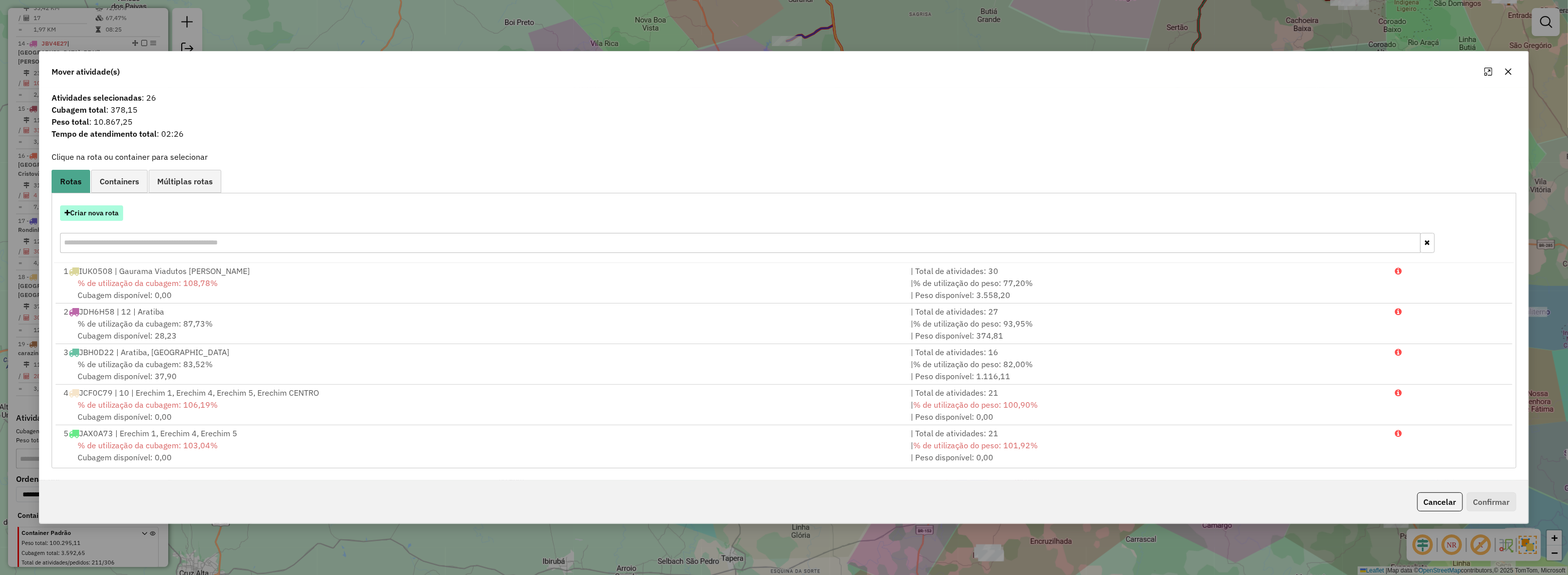
click at [85, 215] on button "Criar nova rota" at bounding box center [92, 213] width 63 height 16
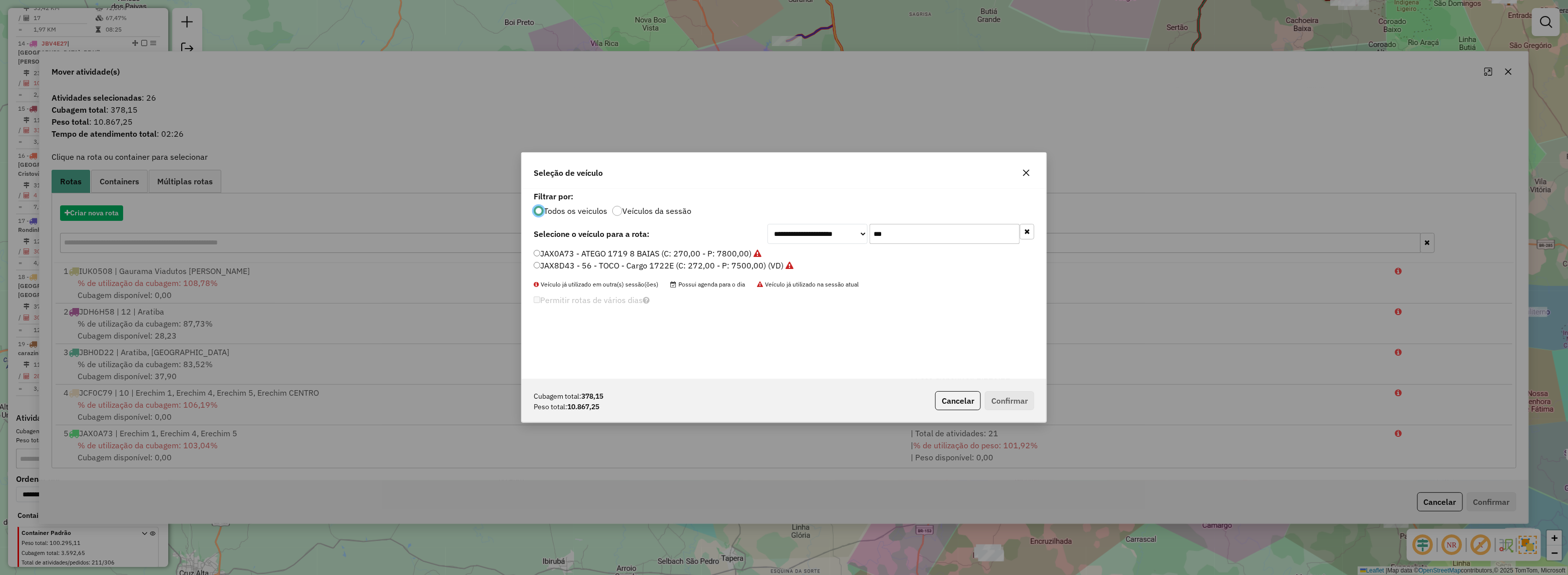
scroll to position [5, 3]
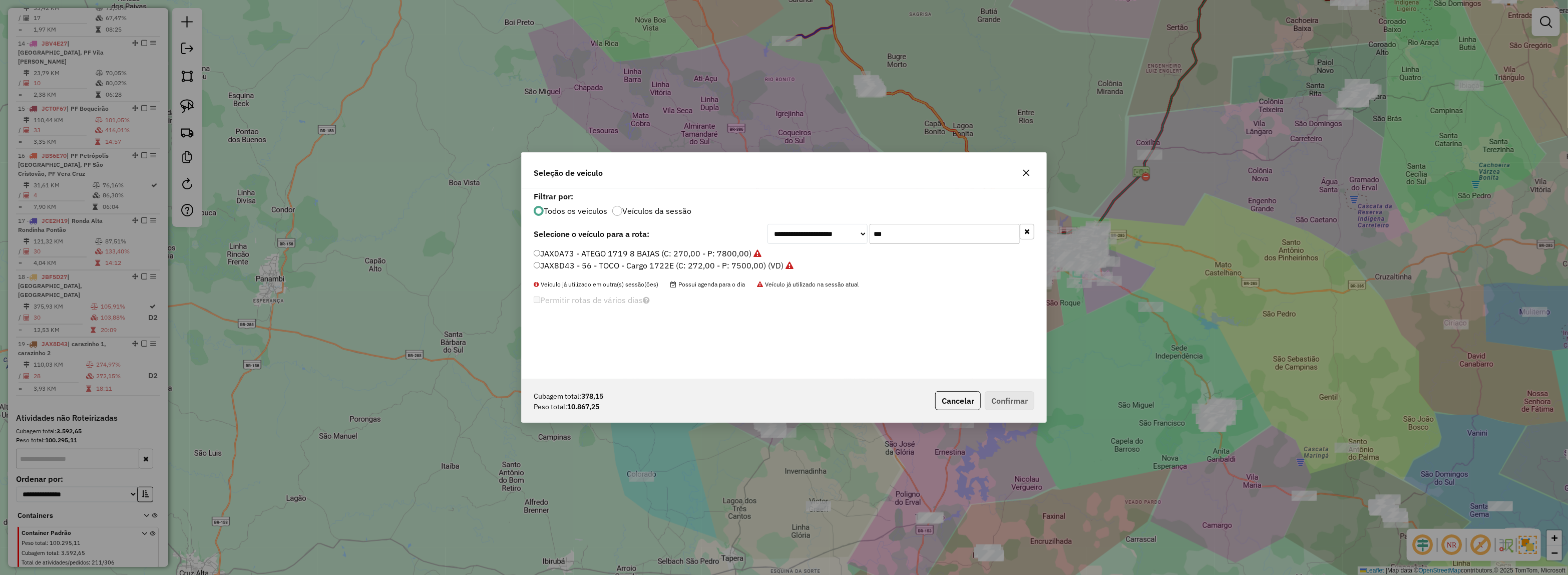
drag, startPoint x: 852, startPoint y: 230, endPoint x: 804, endPoint y: 234, distance: 48.2
click at [804, 233] on div "**********" at bounding box center [901, 234] width 267 height 20
type input "***"
click at [717, 249] on label "JBF0J20 - ATEGO 1719 8 BAIAS (C: 270,00 - P: 7800,00) (VD)" at bounding box center [650, 254] width 234 height 12
drag, startPoint x: 1027, startPoint y: 395, endPoint x: 1022, endPoint y: 395, distance: 5.0
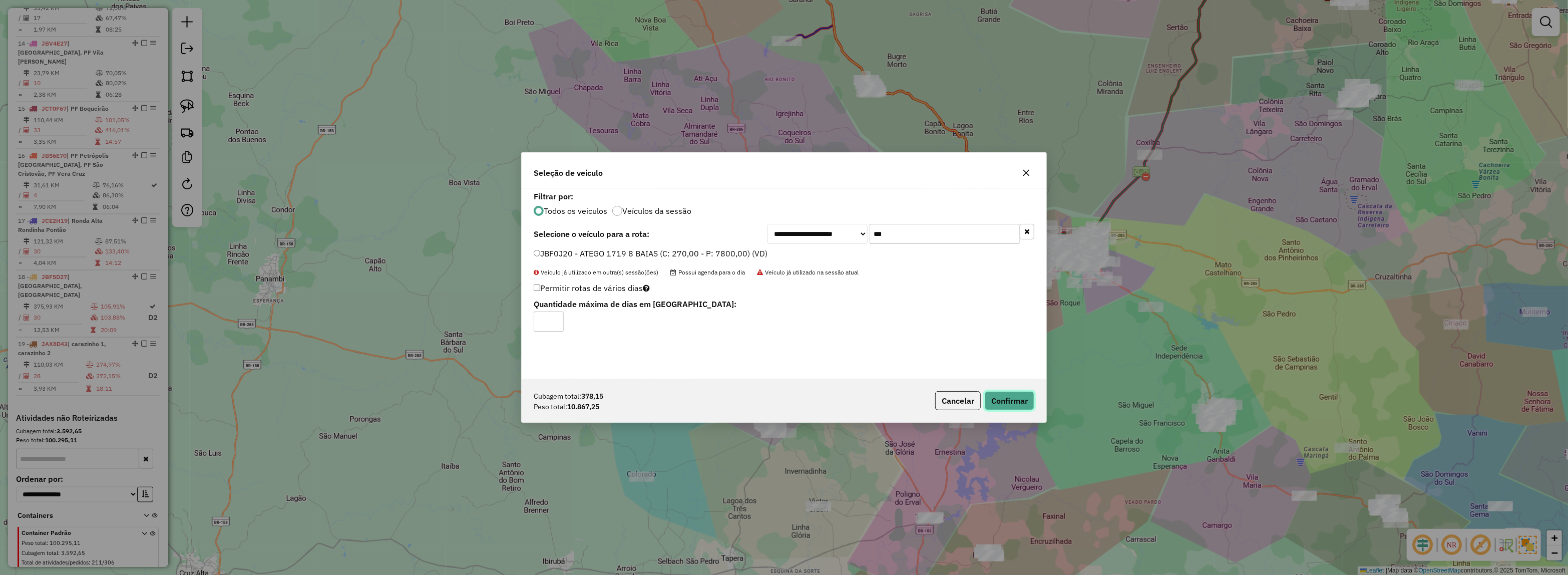
click at [1022, 395] on button "Confirmar" at bounding box center [1009, 401] width 49 height 19
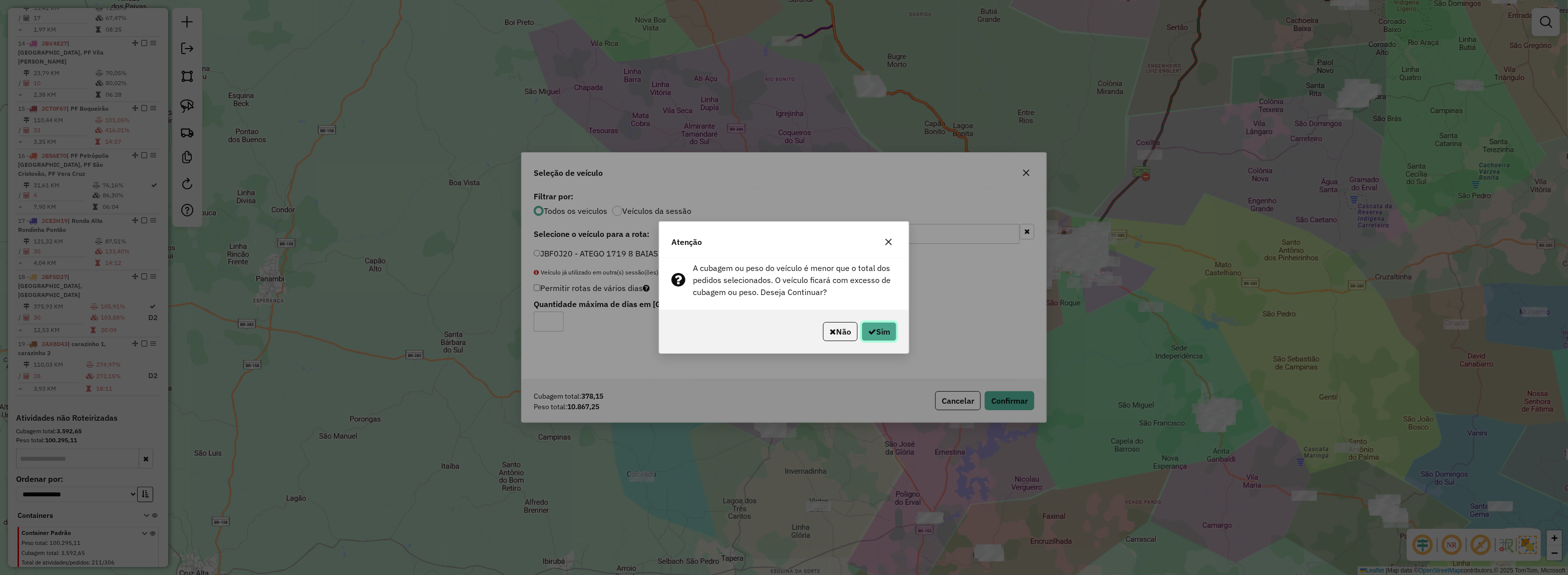
click at [882, 333] on button "Sim" at bounding box center [879, 332] width 35 height 19
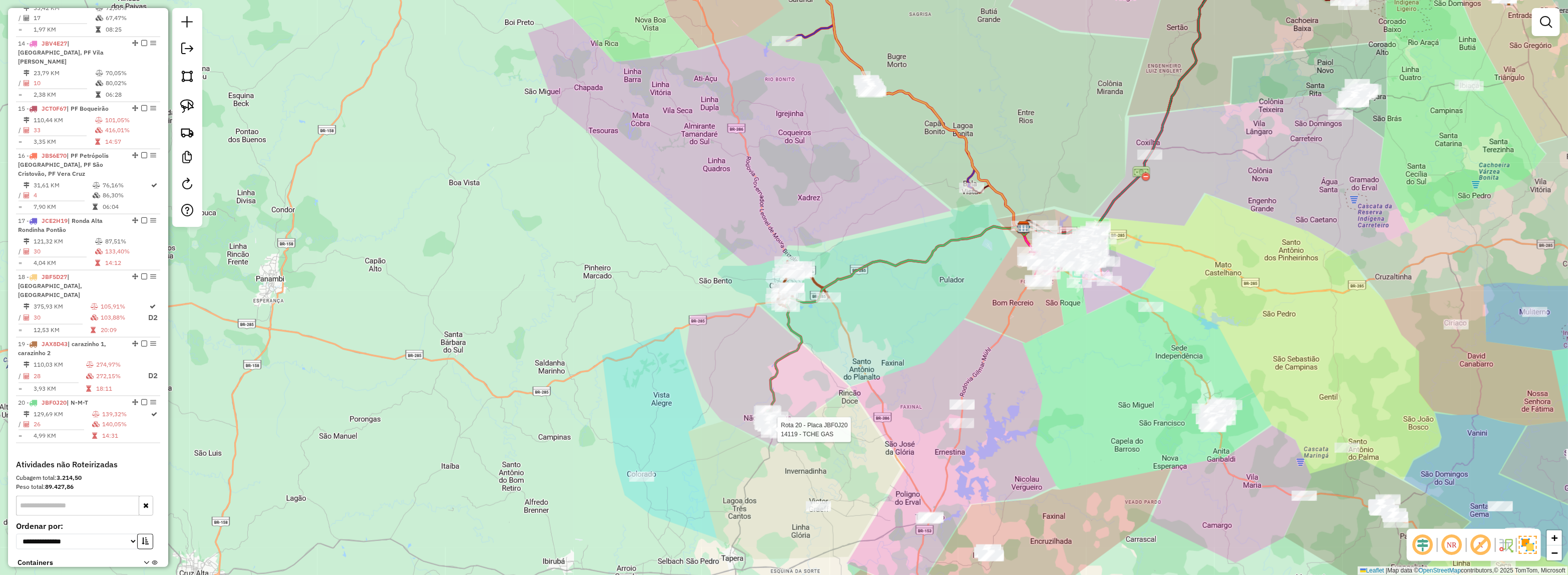
select select "*********"
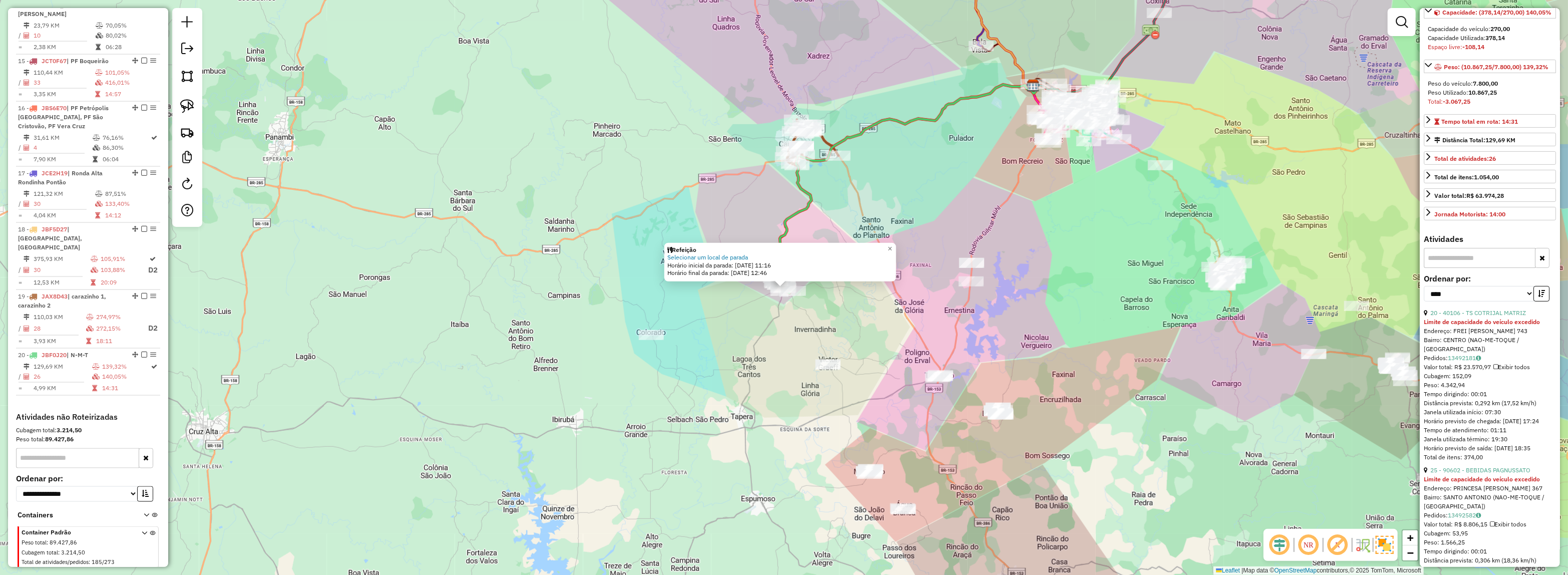
scroll to position [188, 0]
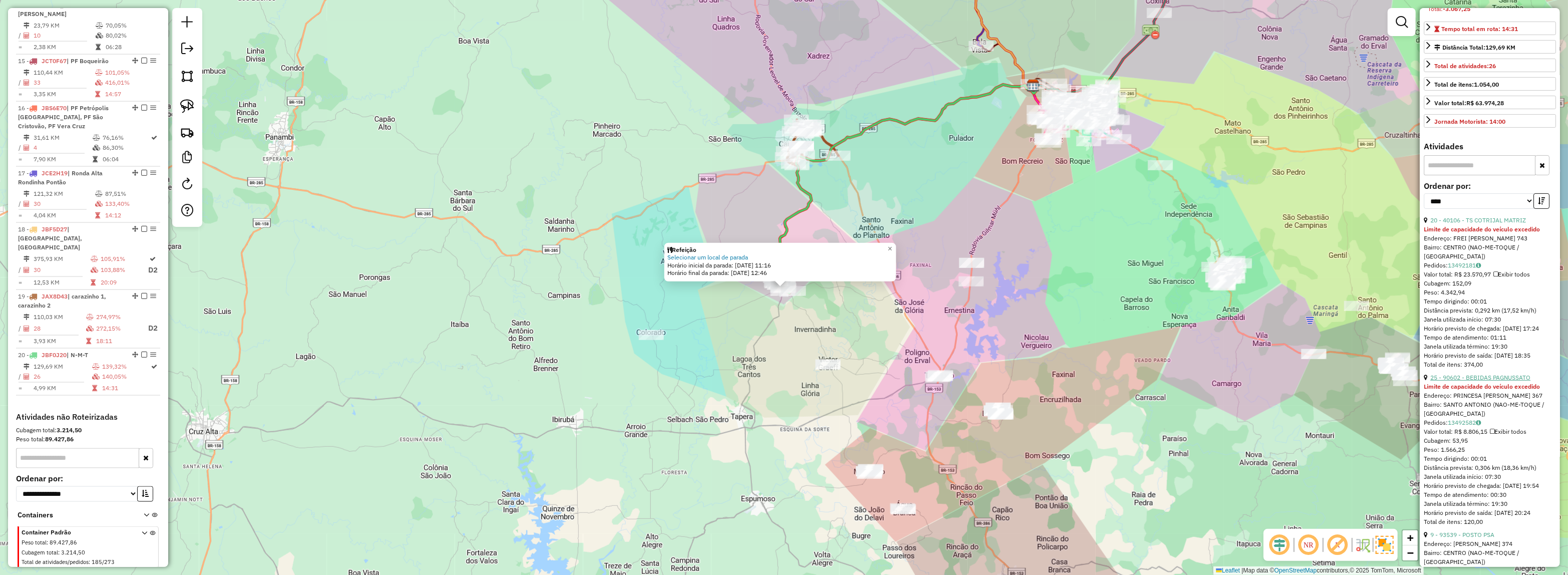
click at [1491, 381] on link "25 - 90602 - BEBIDAS PAGNUSSATO" at bounding box center [1480, 377] width 100 height 8
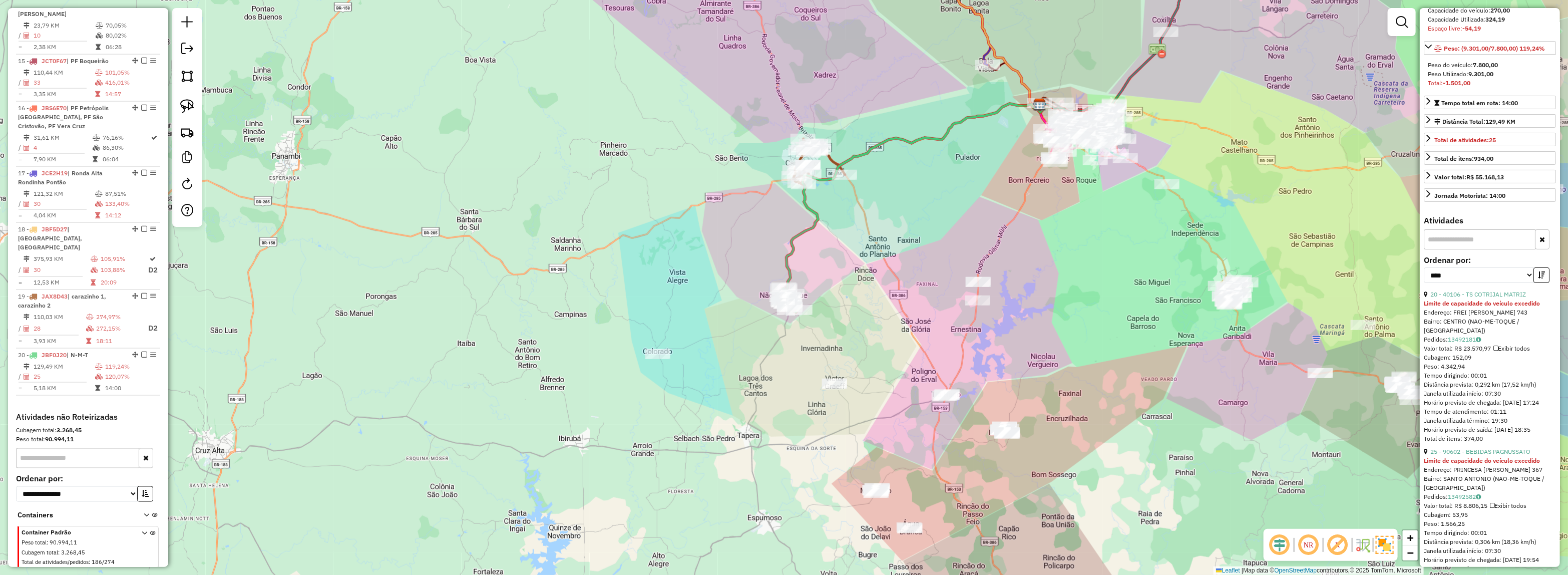
scroll to position [0, 0]
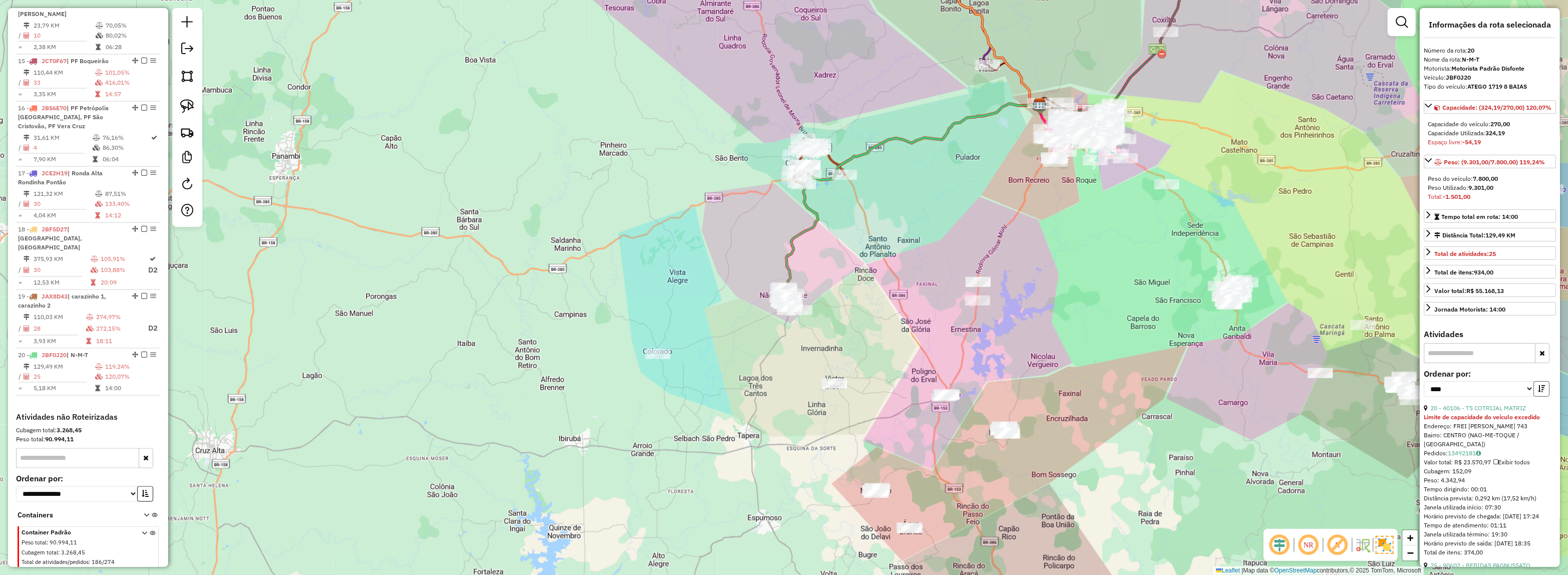
click at [1539, 392] on icon "button" at bounding box center [1541, 389] width 7 height 7
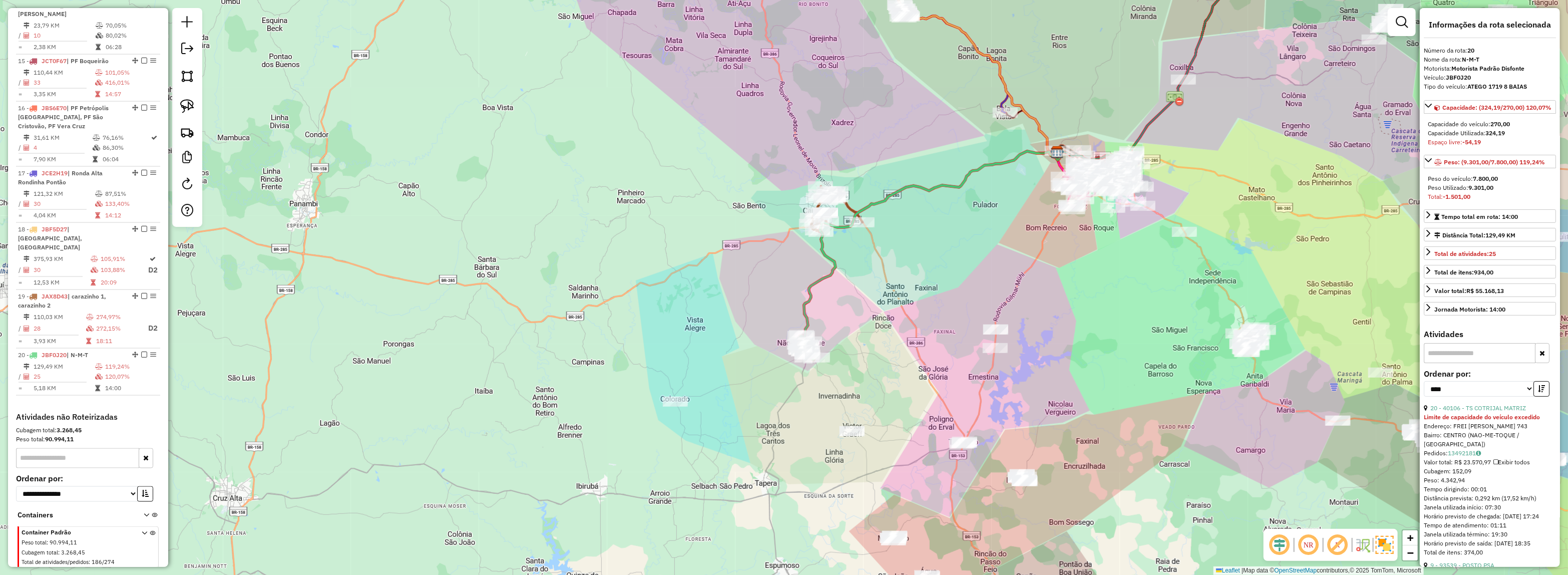
drag, startPoint x: 830, startPoint y: 307, endPoint x: 829, endPoint y: 274, distance: 33.0
click at [830, 308] on div "Janela de atendimento Grade de atendimento Capacidade Transportadoras Veículos …" at bounding box center [784, 287] width 1568 height 575
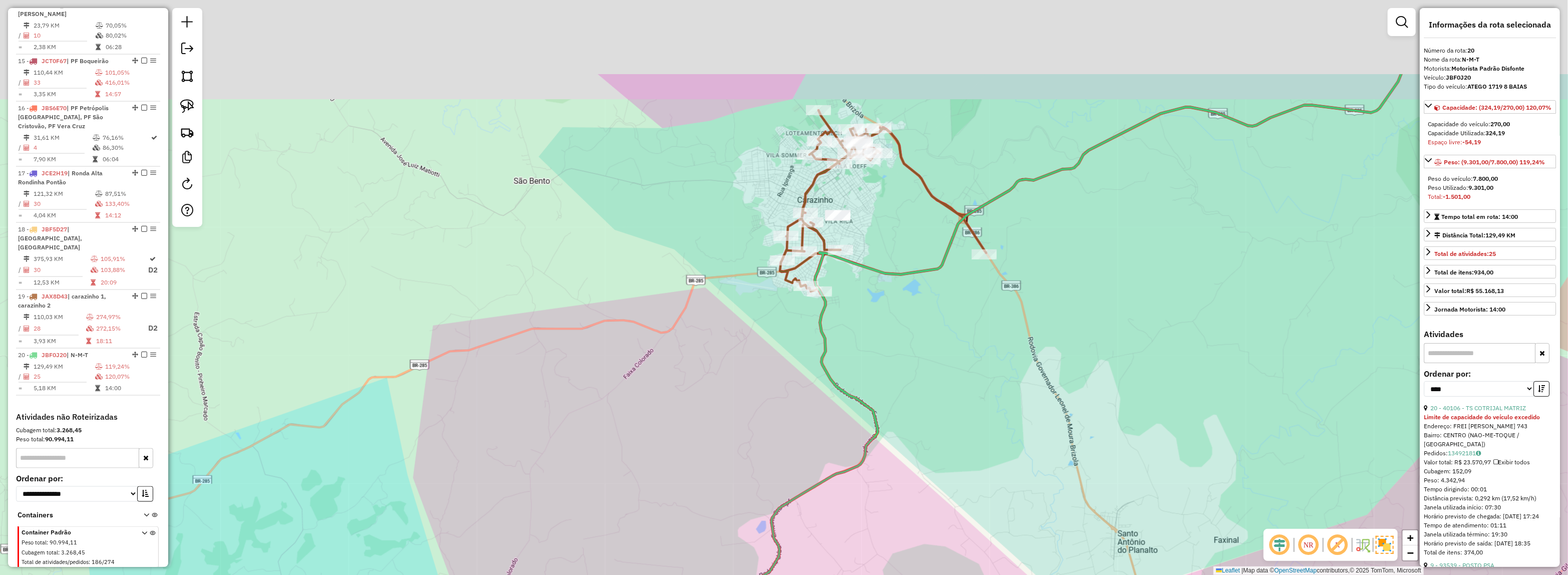
drag, startPoint x: 857, startPoint y: 303, endPoint x: 857, endPoint y: 326, distance: 23.0
click at [866, 386] on div "Janela de atendimento Grade de atendimento Capacidade Transportadoras Veículos …" at bounding box center [784, 287] width 1568 height 575
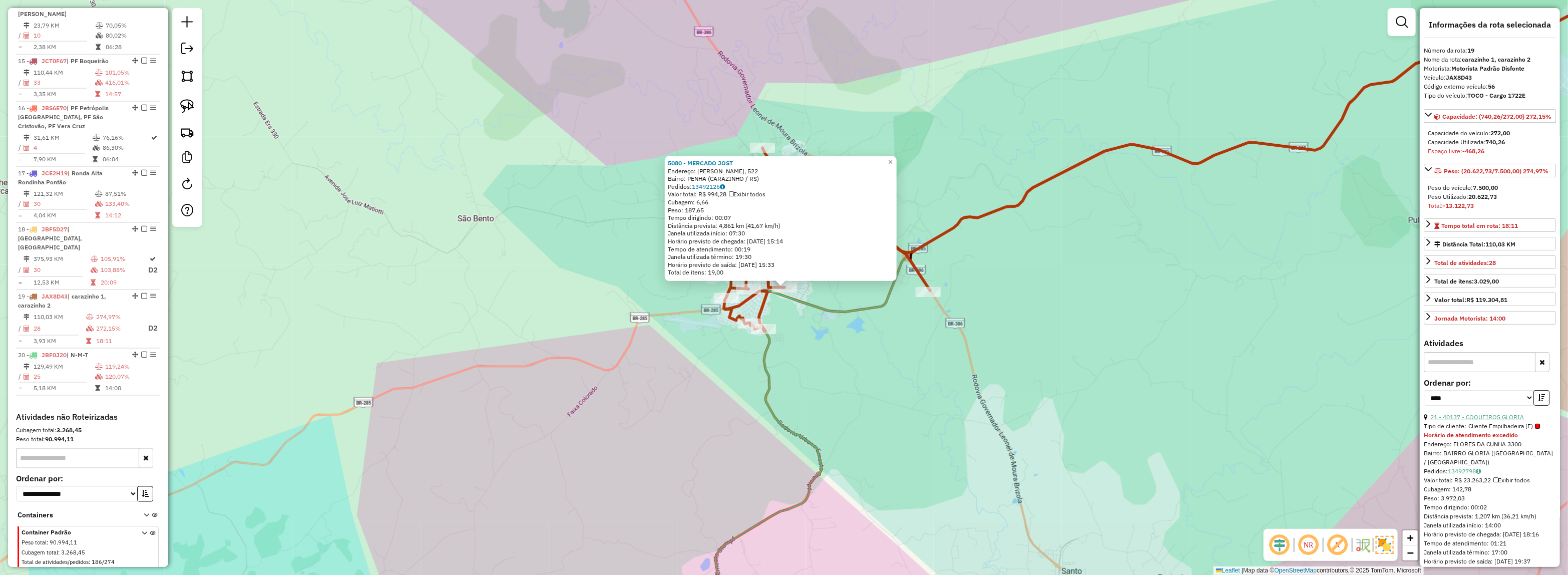
click at [1471, 421] on link "21 - 40137 - COQUEIROS GLORIA" at bounding box center [1477, 417] width 94 height 8
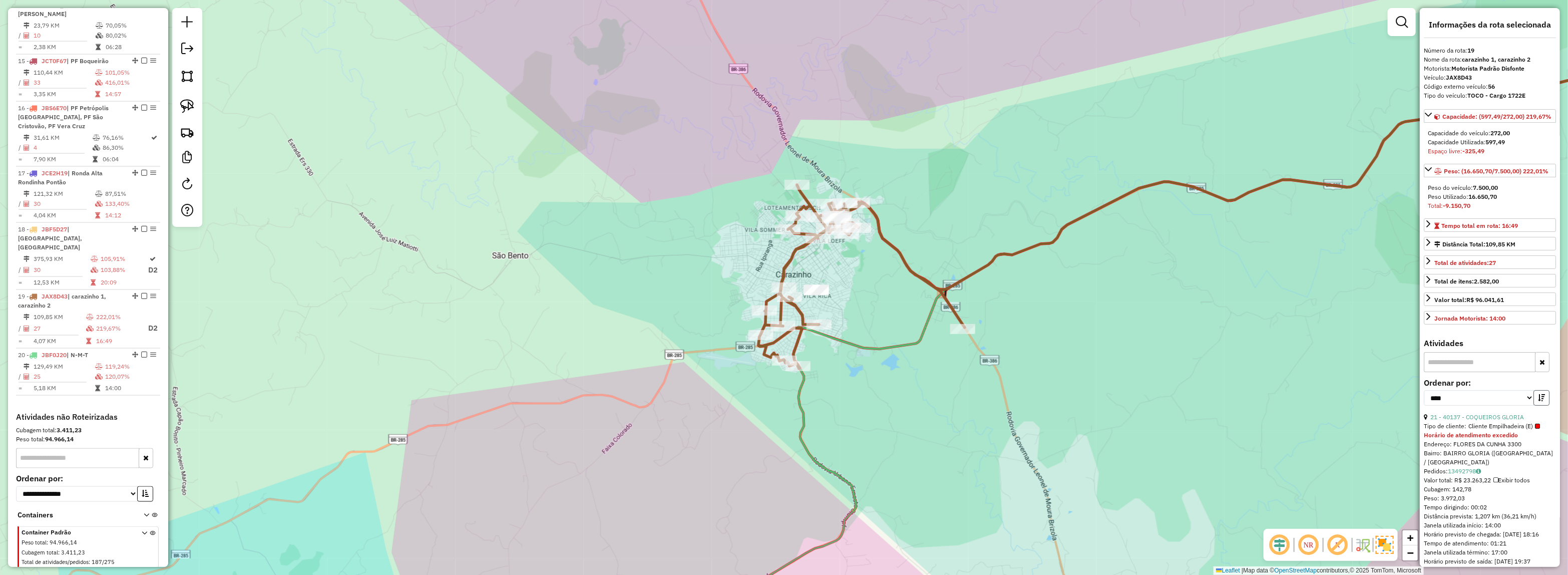
click at [1541, 401] on icon "button" at bounding box center [1541, 397] width 7 height 7
click at [1487, 413] on div "**********" at bounding box center [1490, 395] width 132 height 34
click at [1482, 421] on link "24 - 4482 - COQUEIROS PATRIA" at bounding box center [1474, 417] width 88 height 8
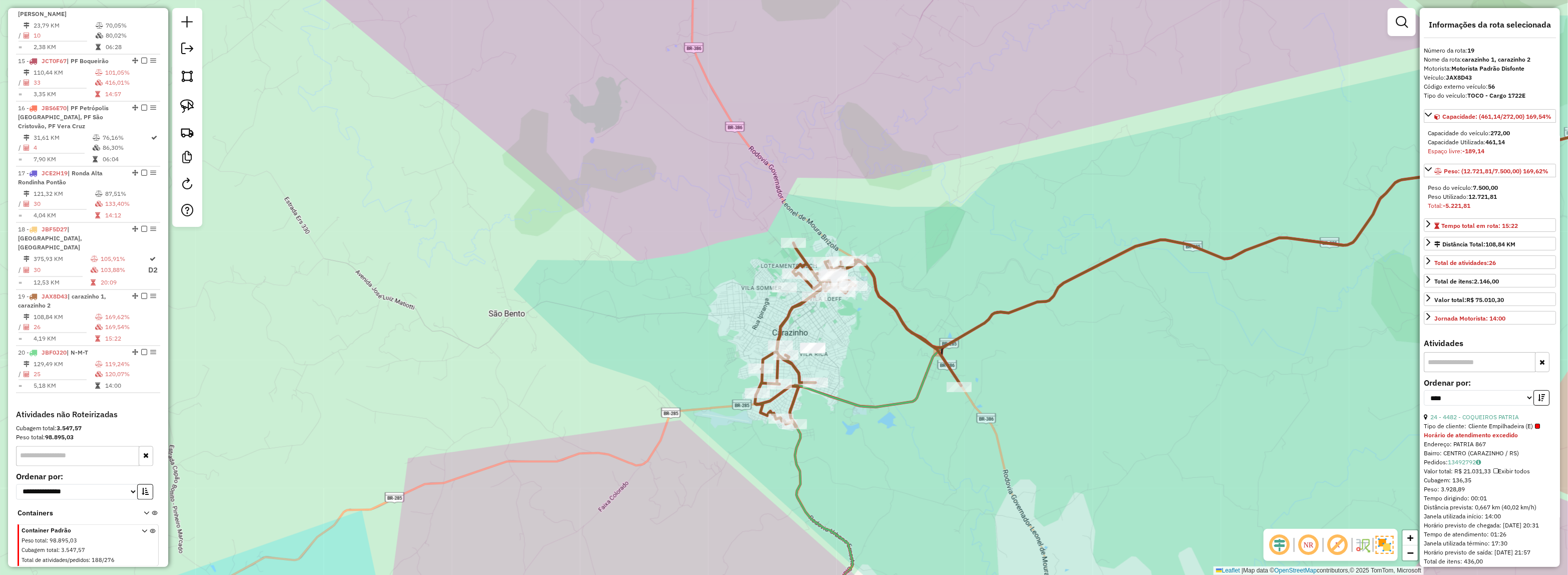
scroll to position [1158, 0]
click at [1540, 401] on icon "button" at bounding box center [1541, 397] width 7 height 7
click at [1477, 421] on link "21 - 40501 - COQUEIROS CENTRO" at bounding box center [1478, 417] width 95 height 8
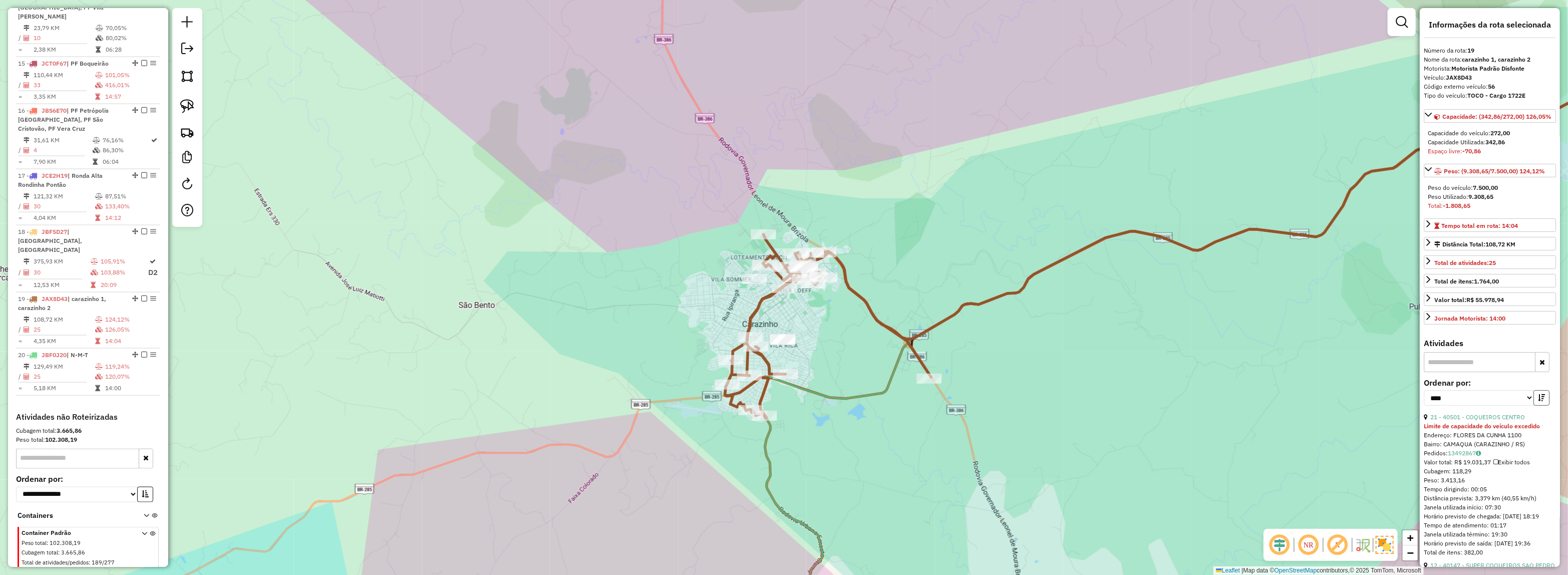
click at [1543, 406] on button "button" at bounding box center [1541, 397] width 16 height 16
click at [1484, 421] on link "12 - 40147 - SUPER COQUEIROS SAO PEDRO" at bounding box center [1493, 417] width 125 height 8
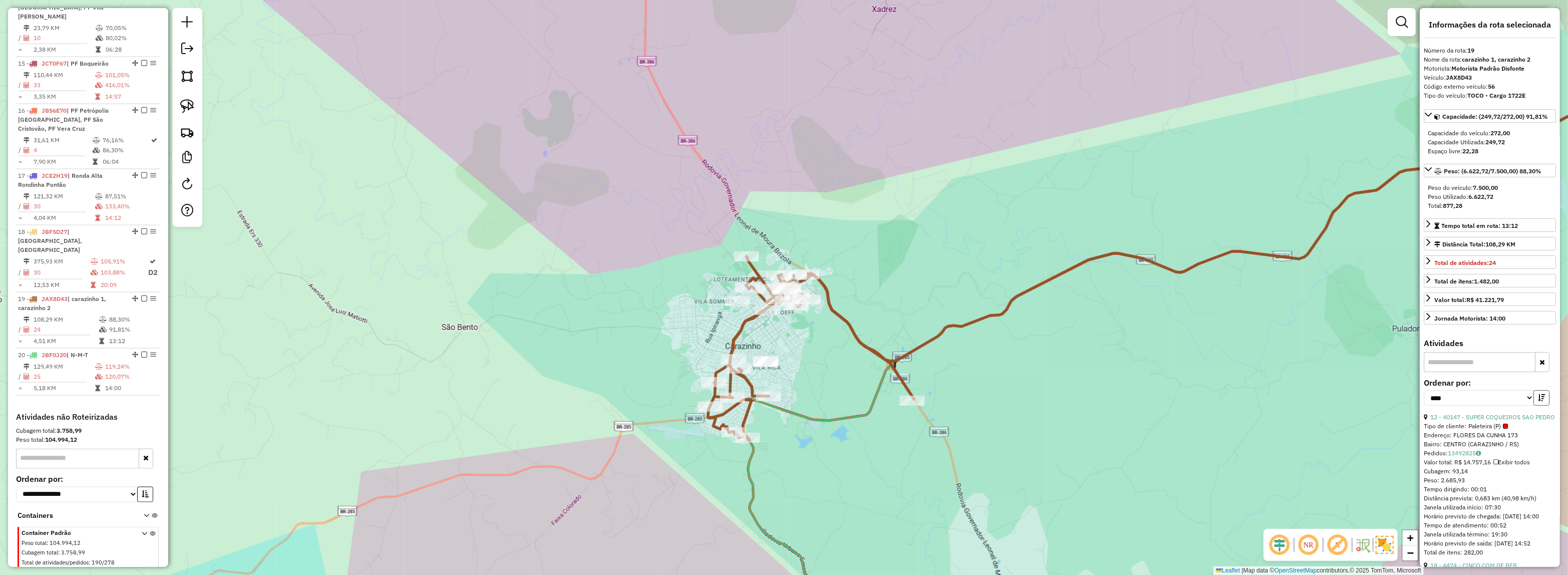
click at [1537, 395] on button "button" at bounding box center [1541, 397] width 16 height 16
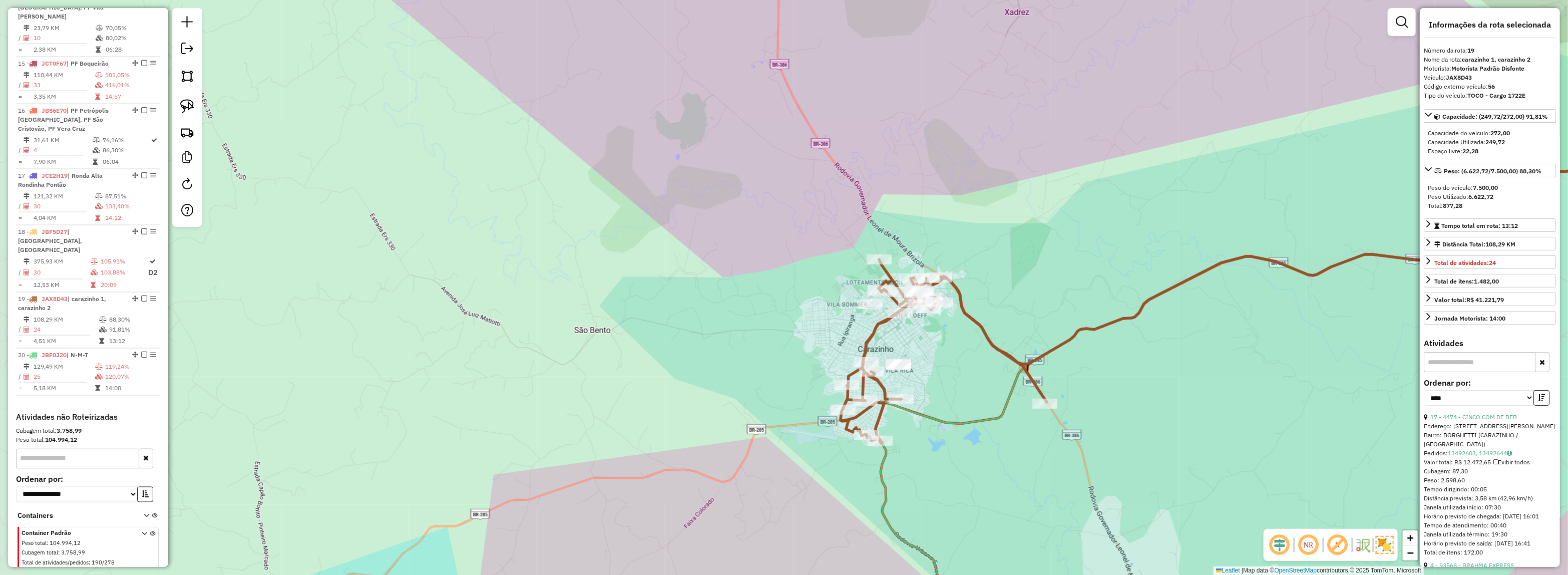
drag, startPoint x: 732, startPoint y: 442, endPoint x: 834, endPoint y: 442, distance: 102.0
click at [834, 442] on div "Janela de atendimento Grade de atendimento Capacidade Transportadoras Veículos …" at bounding box center [784, 287] width 1568 height 575
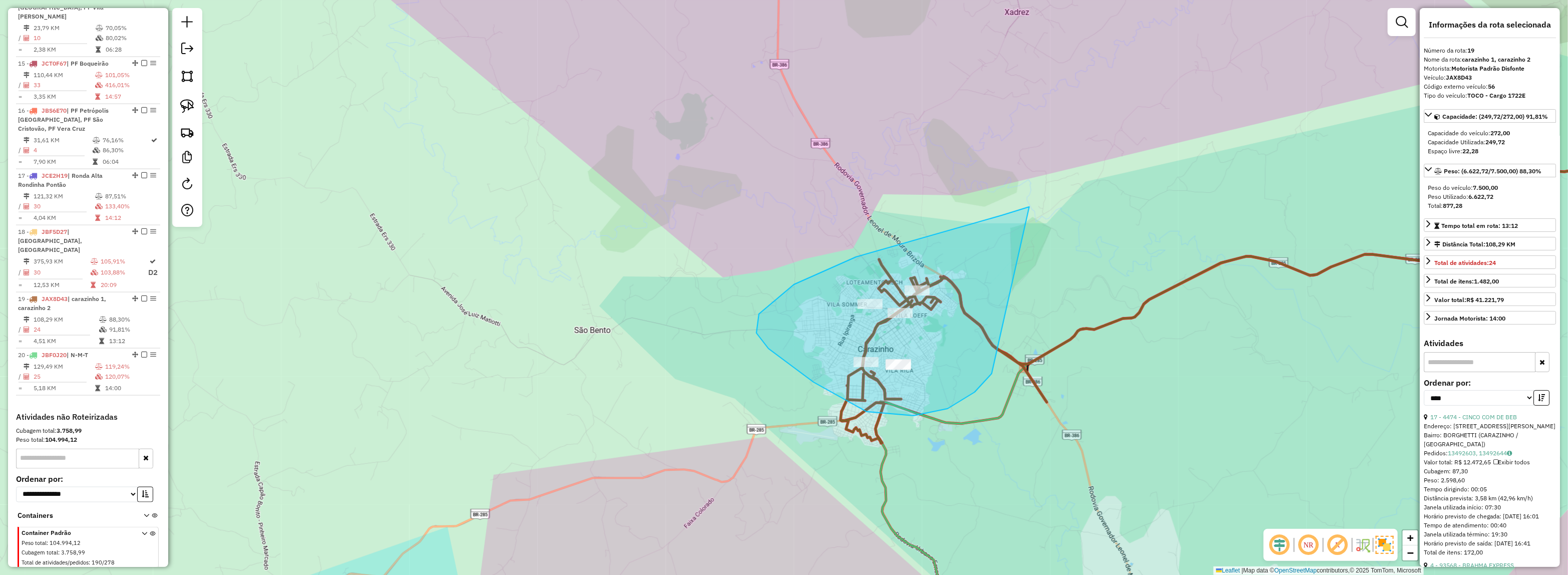
drag, startPoint x: 948, startPoint y: 408, endPoint x: 1016, endPoint y: 218, distance: 201.8
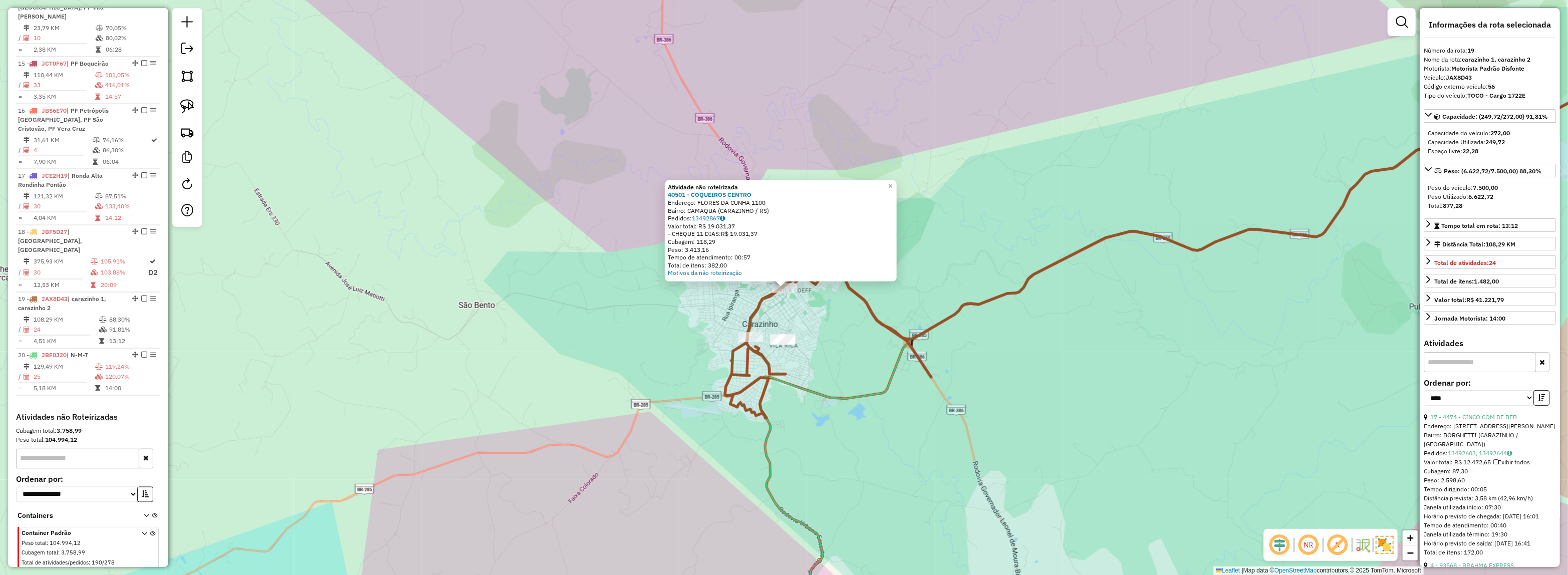
click at [820, 323] on div "Atividade não roteirizada 40501 - COQUEIROS CENTRO Endereço: FLORES DA CUNHA 11…" at bounding box center [784, 287] width 1568 height 575
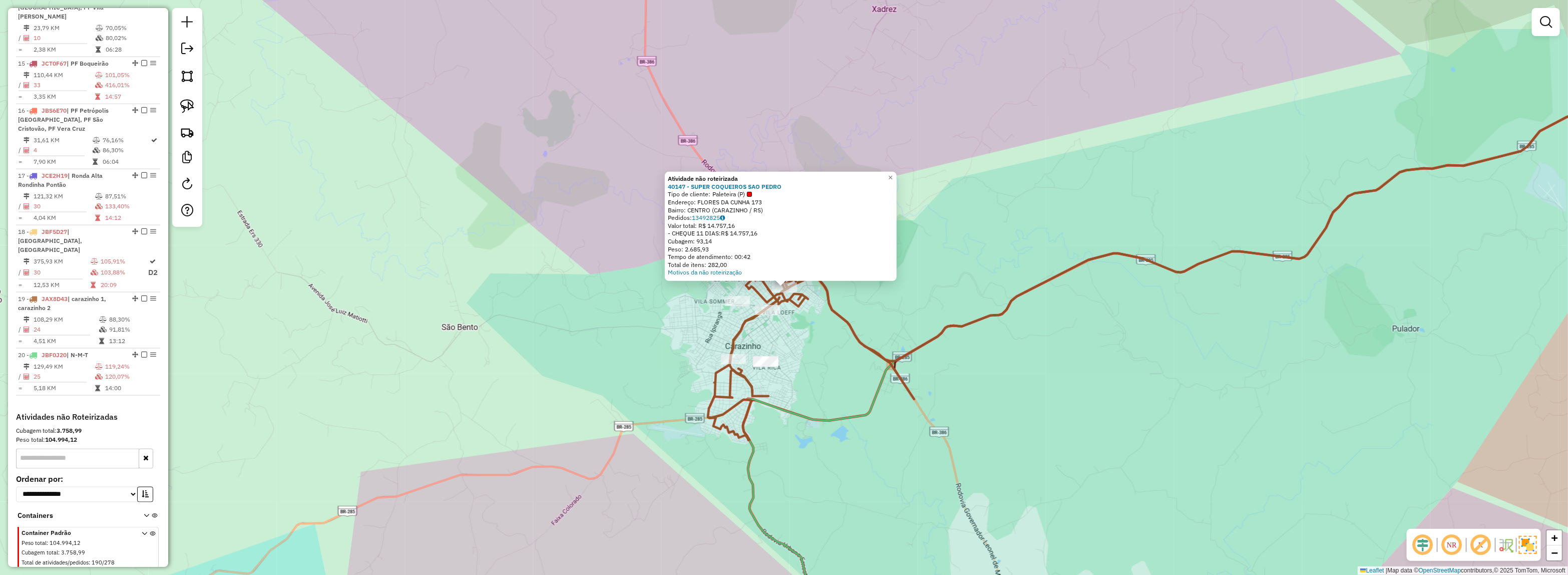
click at [807, 345] on div "Atividade não roteirizada 40147 - SUPER COQUEIROS SAO PEDRO Tipo de cliente: Pa…" at bounding box center [784, 287] width 1568 height 575
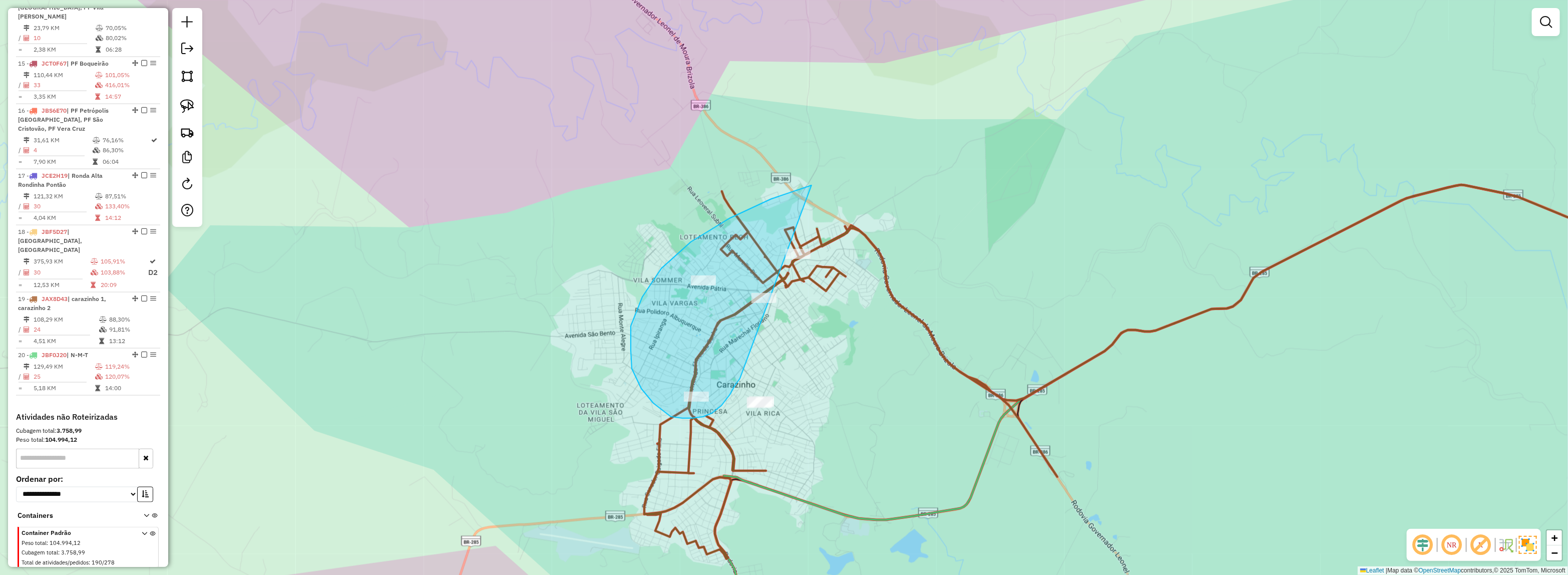
drag, startPoint x: 712, startPoint y: 413, endPoint x: 942, endPoint y: 173, distance: 332.4
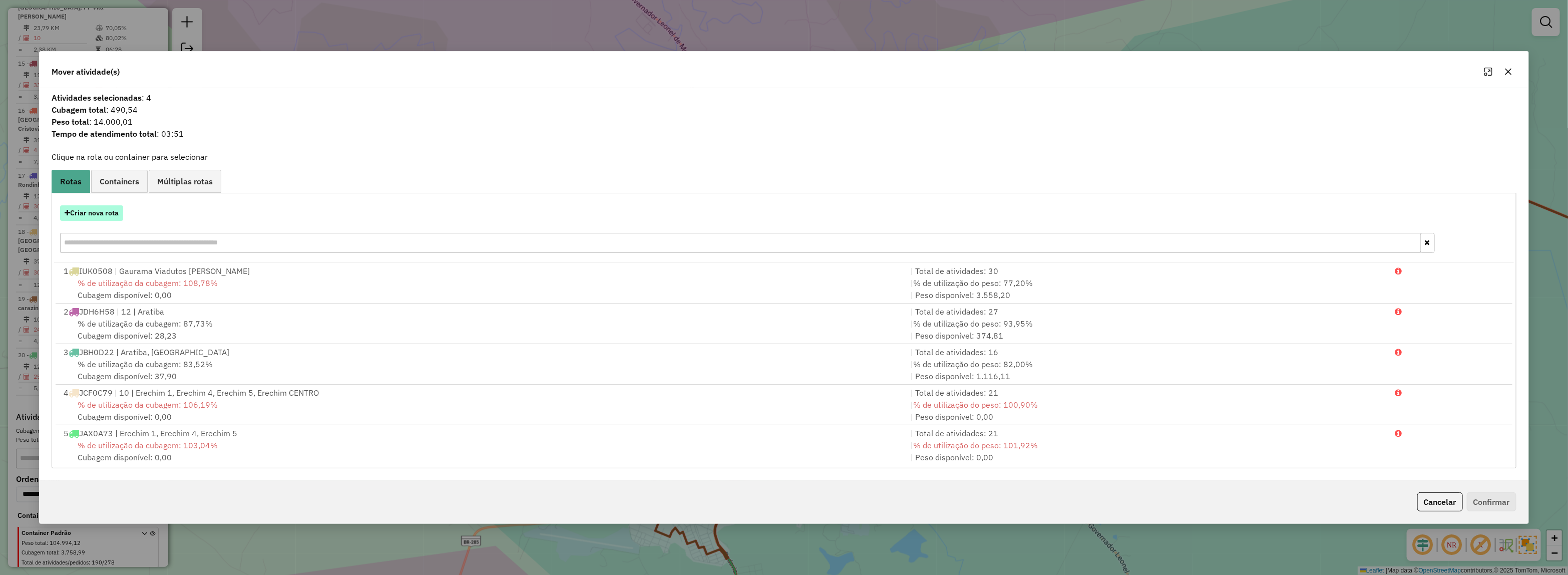
click at [84, 217] on button "Criar nova rota" at bounding box center [92, 213] width 63 height 16
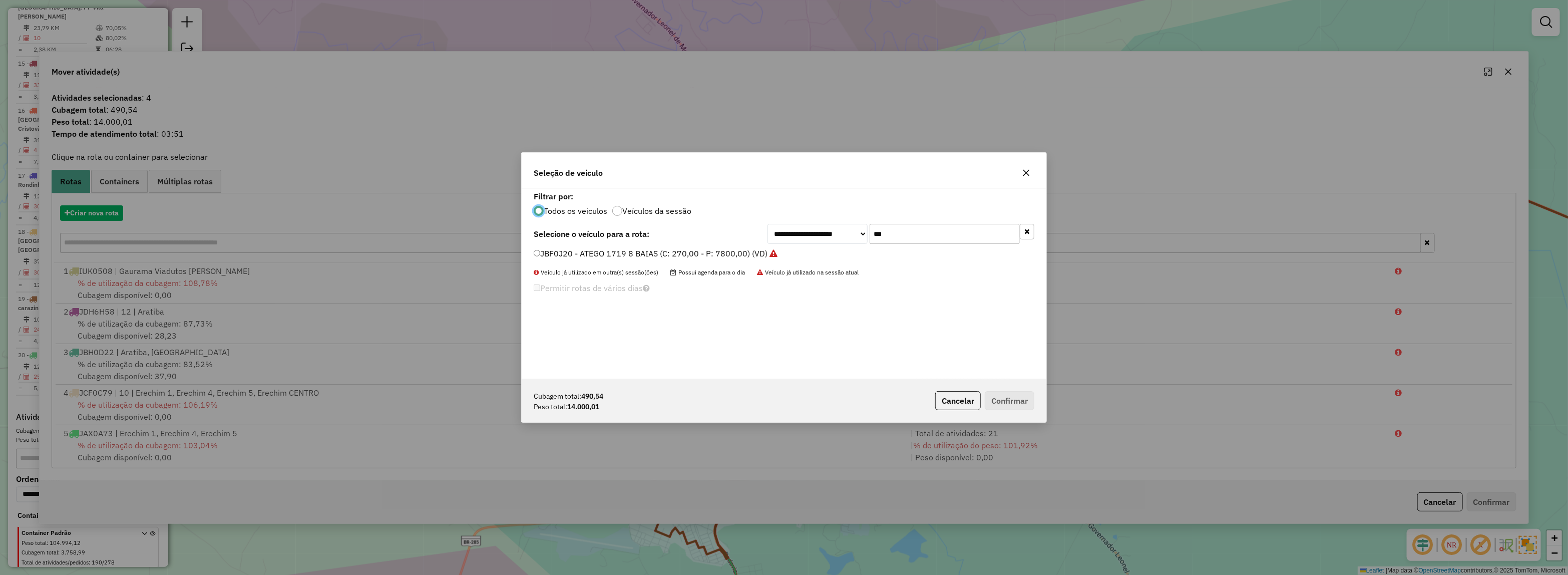
scroll to position [5, 3]
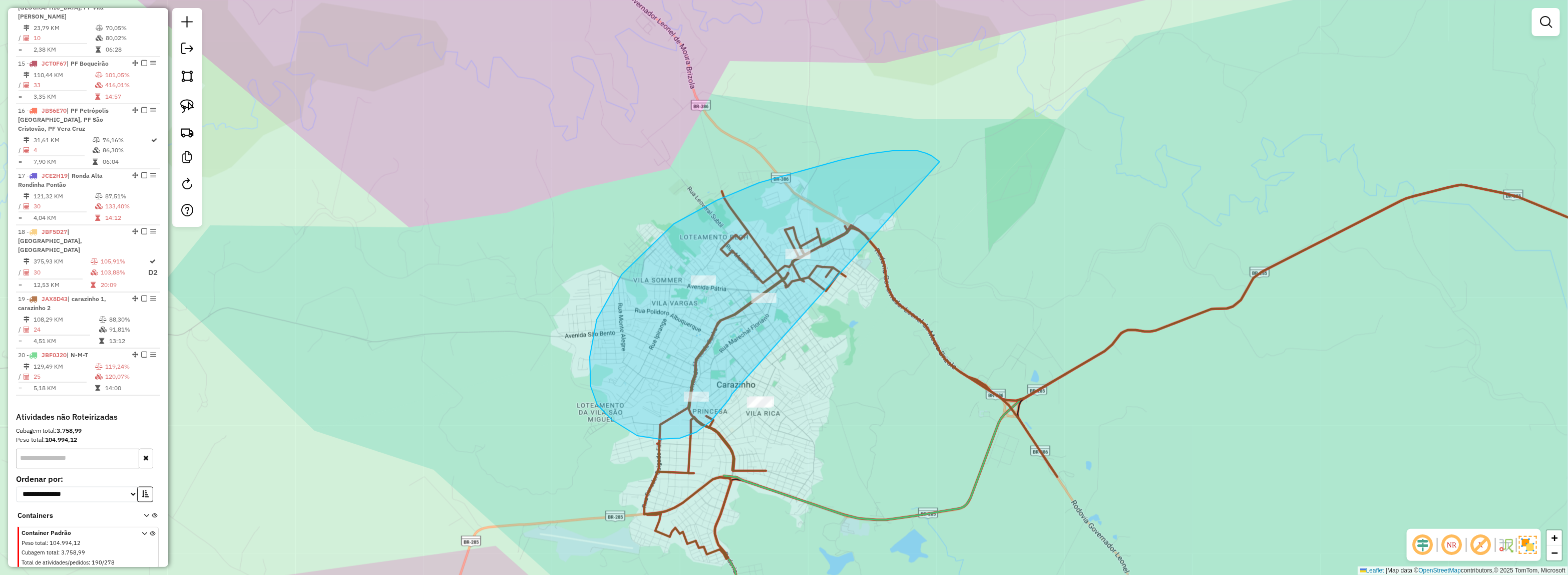
drag, startPoint x: 711, startPoint y: 421, endPoint x: 940, endPoint y: 162, distance: 345.7
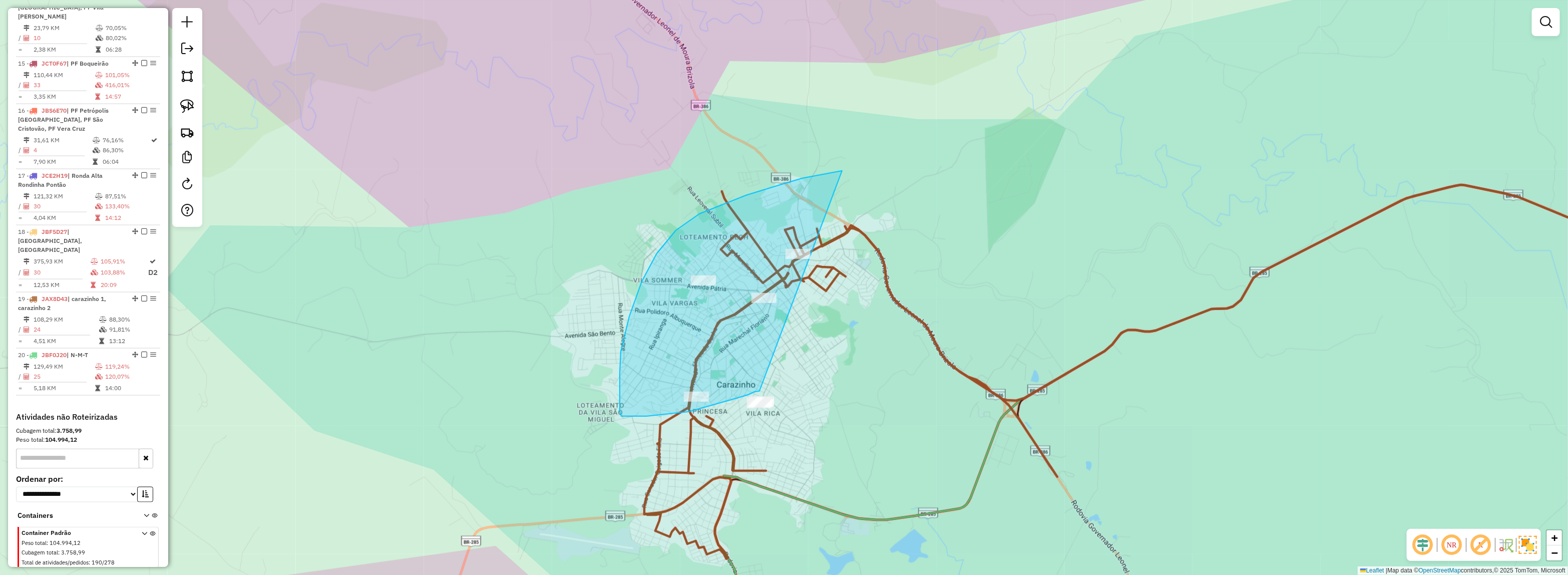
drag, startPoint x: 737, startPoint y: 398, endPoint x: 899, endPoint y: 162, distance: 286.3
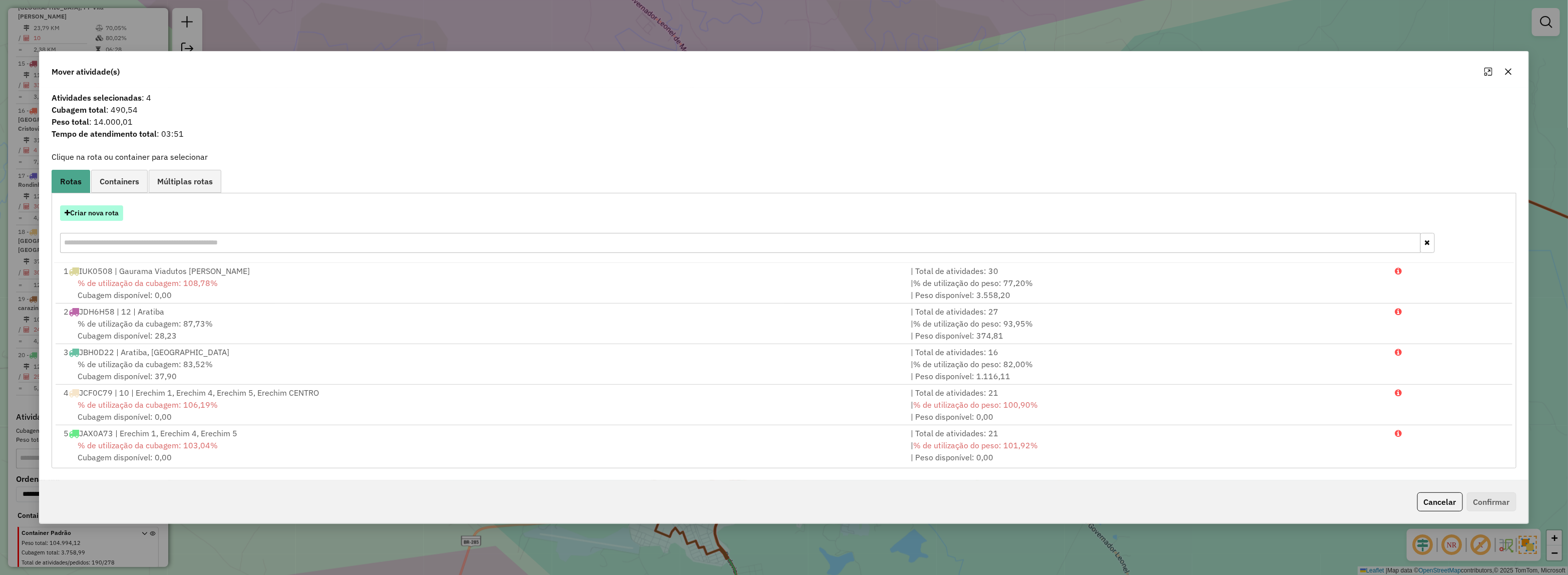
click at [105, 217] on button "Criar nova rota" at bounding box center [92, 213] width 63 height 16
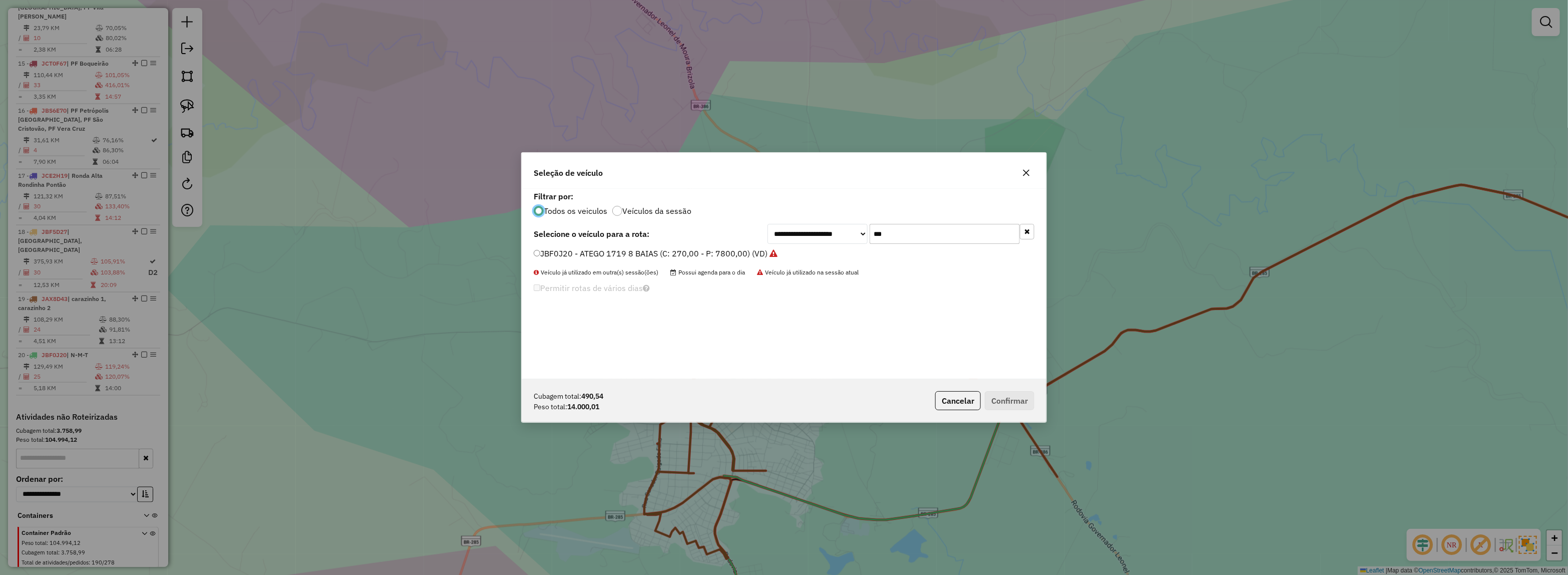
click at [757, 248] on li "JBF0J20 - ATEGO 1719 8 BAIAS (C: 270,00 - P: 7800,00) (VD)" at bounding box center [784, 254] width 501 height 12
click at [940, 236] on input "***" at bounding box center [944, 234] width 150 height 20
click at [939, 236] on input "***" at bounding box center [944, 234] width 150 height 20
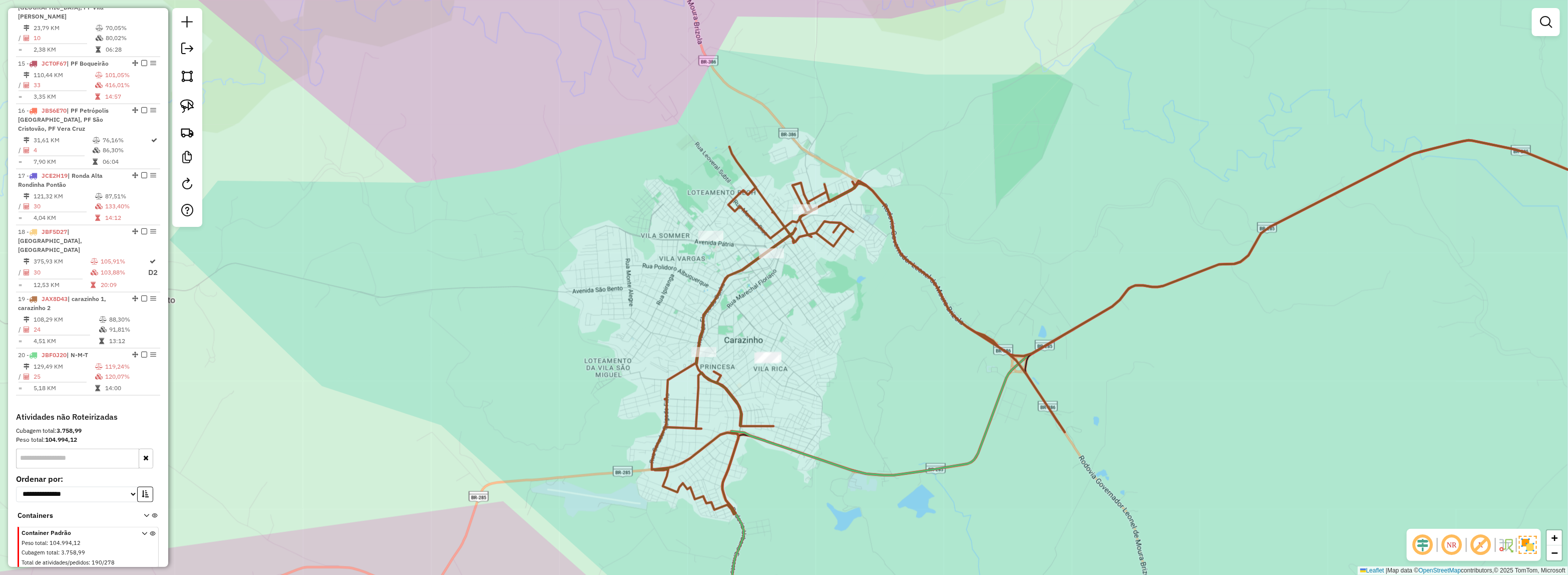
drag, startPoint x: 830, startPoint y: 349, endPoint x: 820, endPoint y: 311, distance: 39.3
click at [831, 315] on div "Janela de atendimento Grade de atendimento Capacidade Transportadoras Veículos …" at bounding box center [784, 287] width 1568 height 575
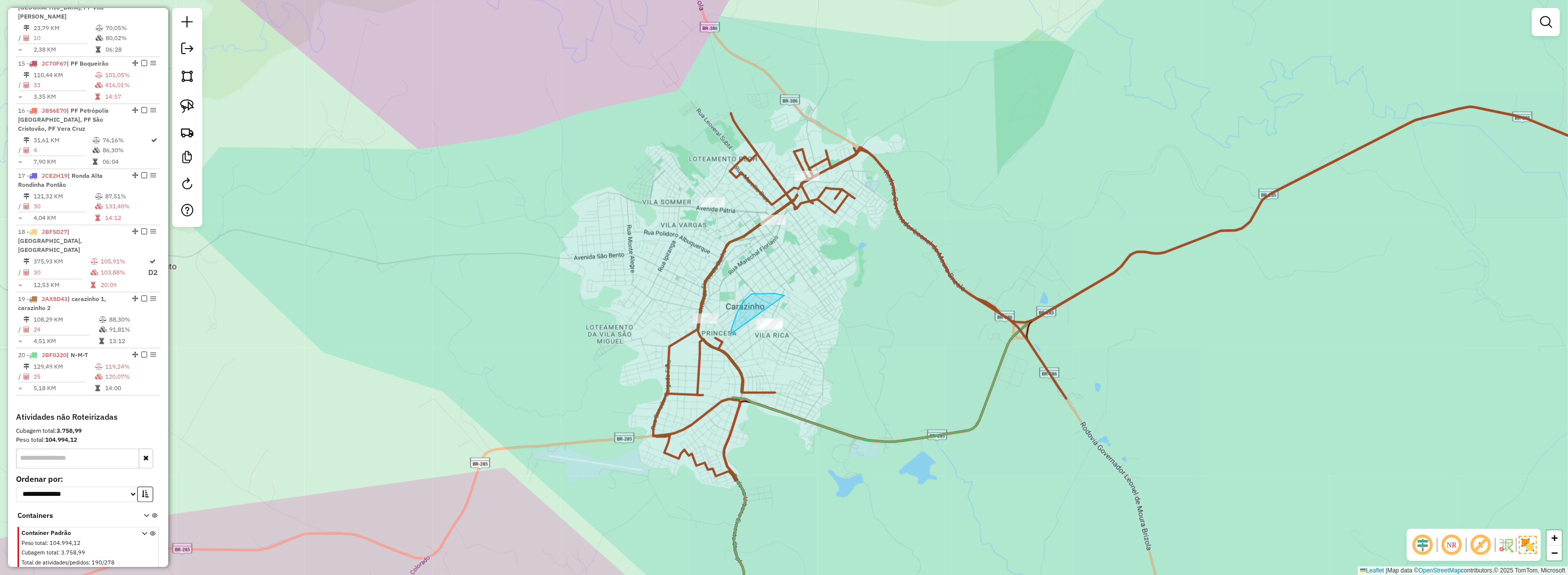
drag, startPoint x: 774, startPoint y: 293, endPoint x: 822, endPoint y: 339, distance: 66.5
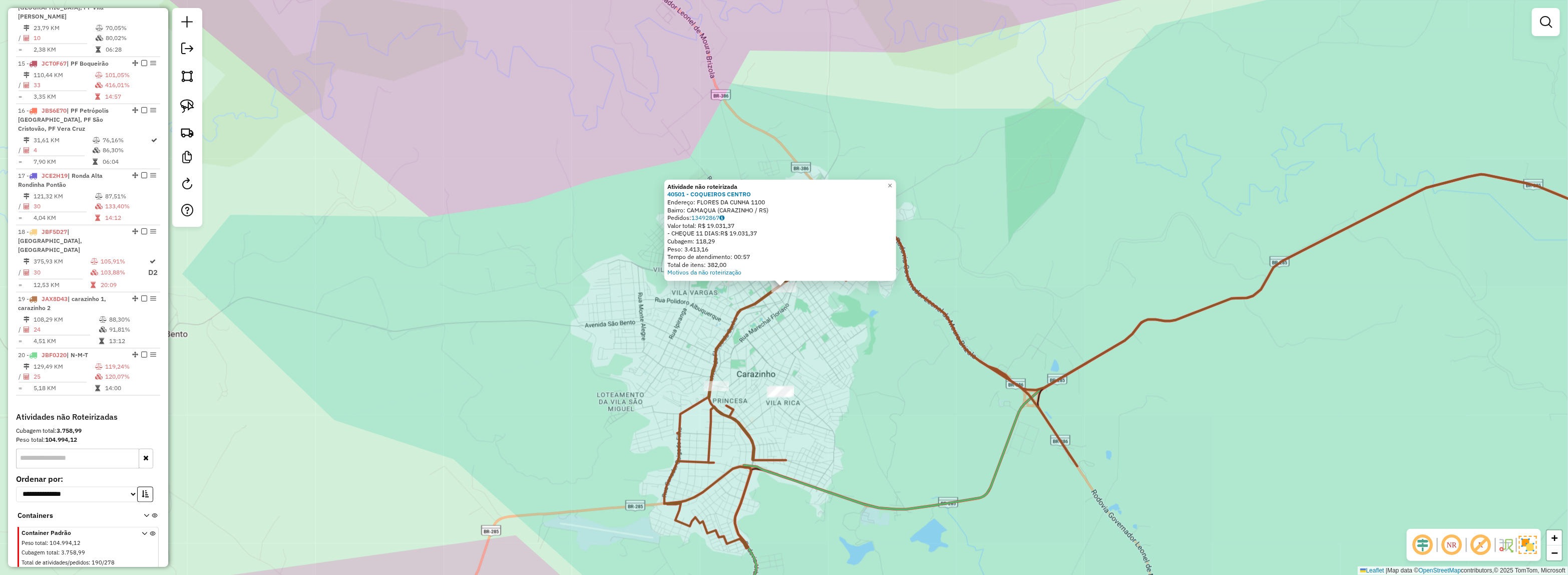
click at [819, 384] on div "Atividade não roteirizada 40501 - COQUEIROS CENTRO Endereço: FLORES DA CUNHA 11…" at bounding box center [784, 287] width 1568 height 575
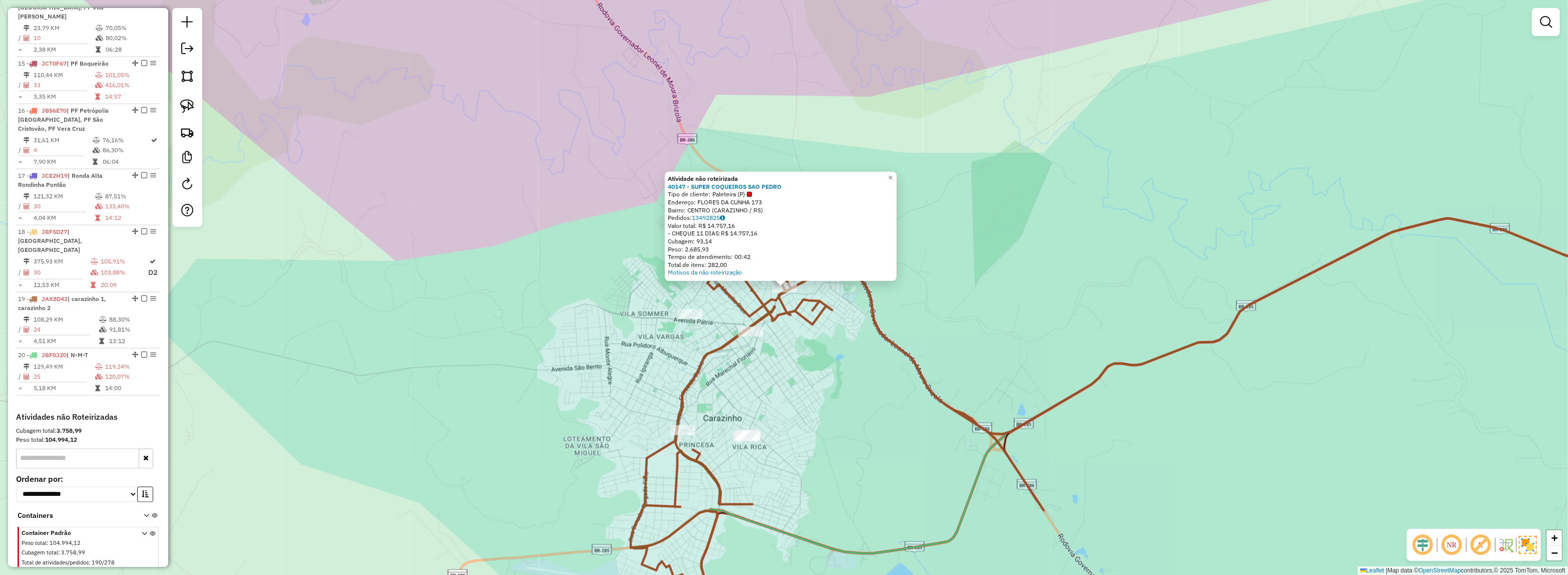
click at [787, 406] on div "Atividade não roteirizada 40147 - SUPER COQUEIROS SAO PEDRO Tipo de cliente: Pa…" at bounding box center [784, 287] width 1568 height 575
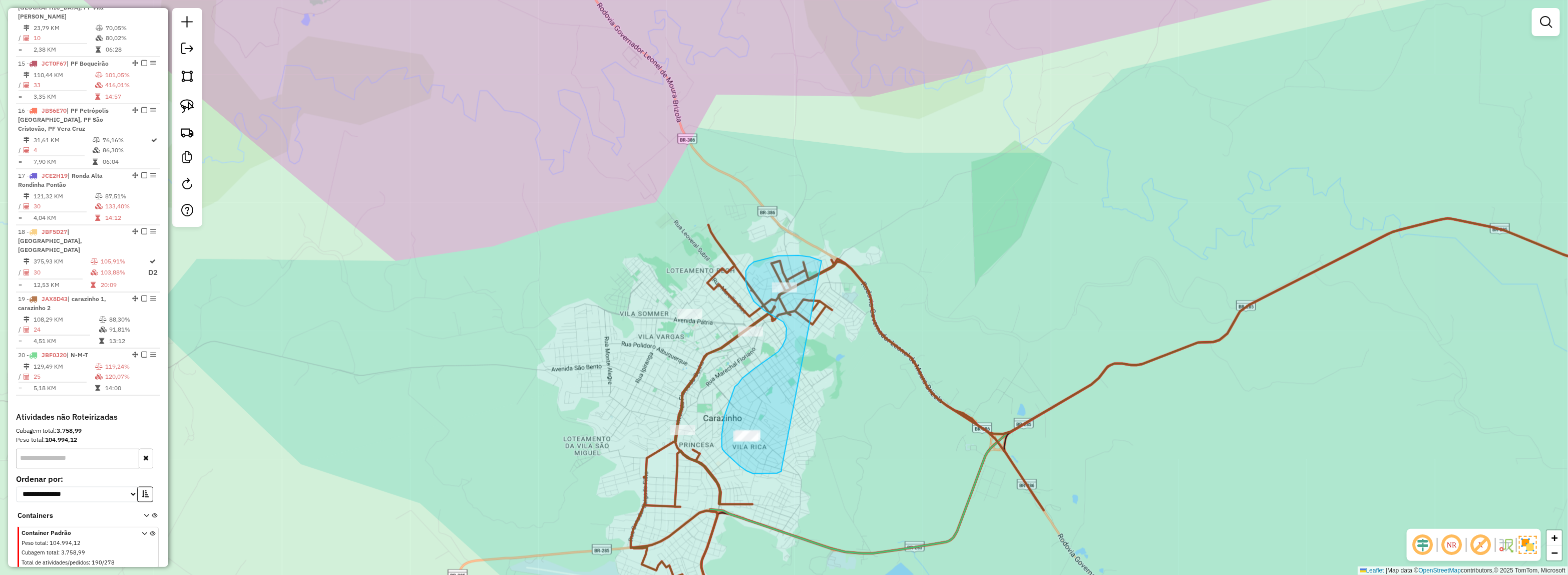
drag, startPoint x: 781, startPoint y: 471, endPoint x: 845, endPoint y: 272, distance: 209.0
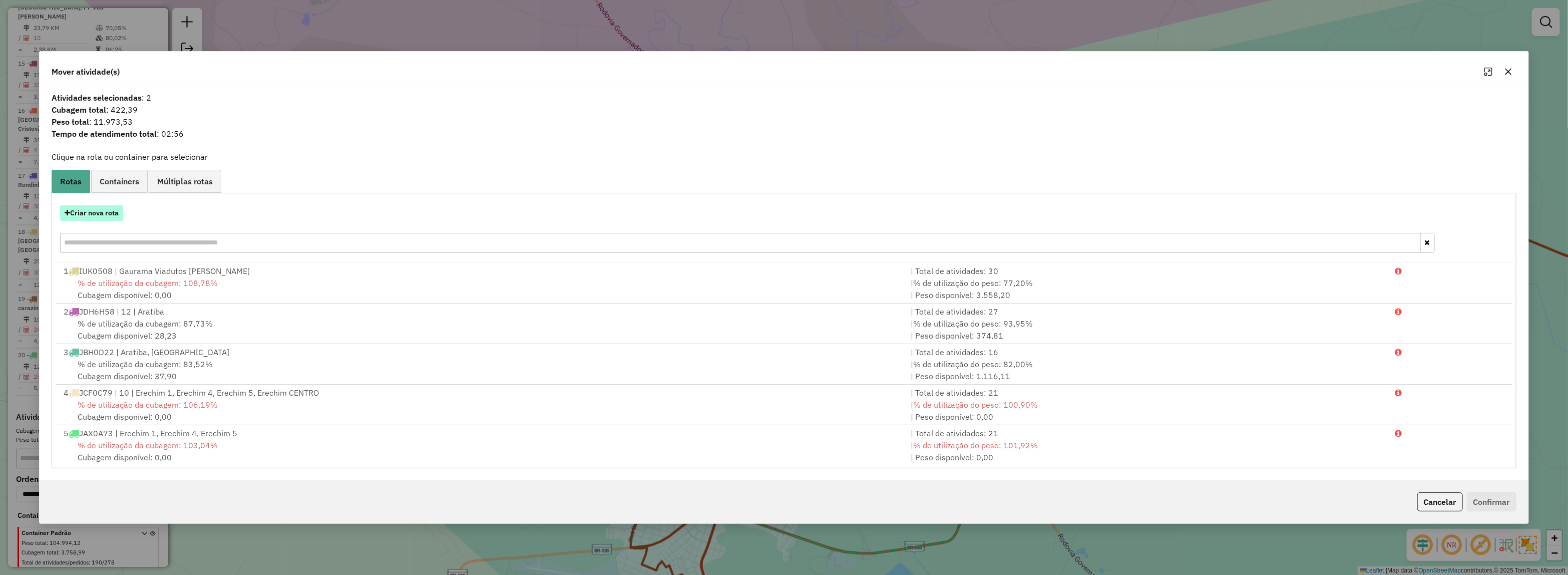
click at [68, 210] on icon "button" at bounding box center [67, 212] width 5 height 7
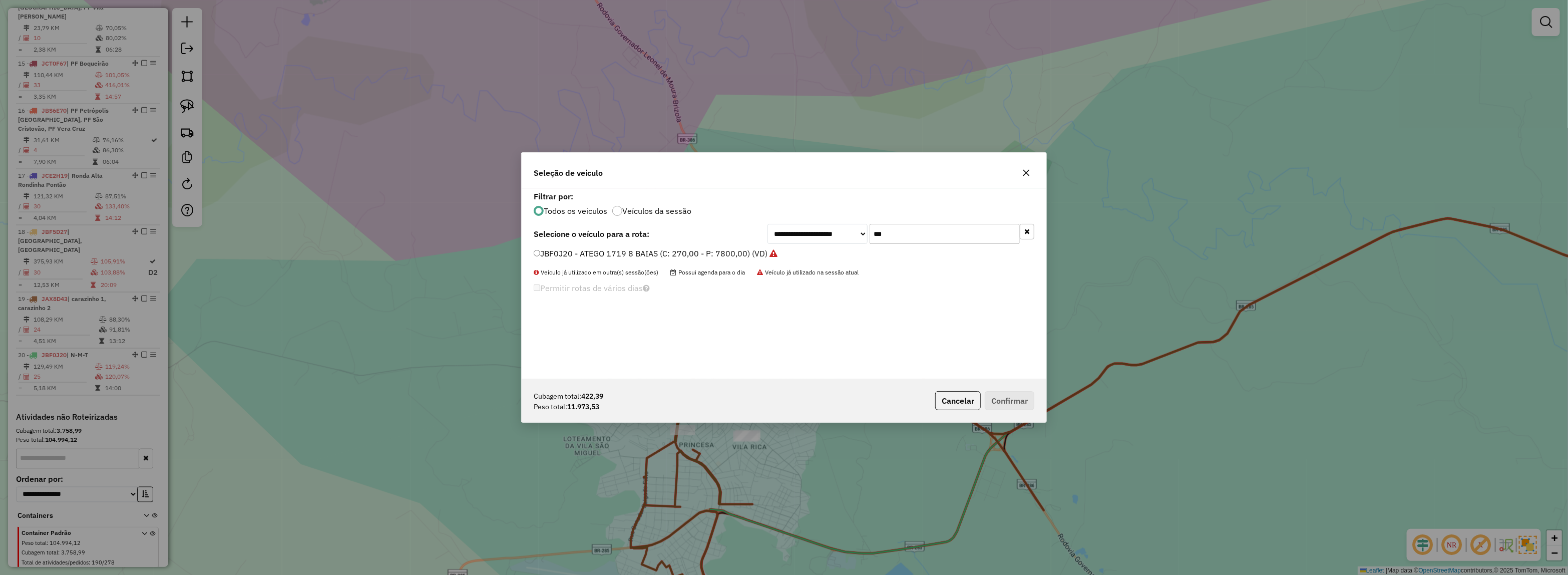
drag, startPoint x: 881, startPoint y: 236, endPoint x: 792, endPoint y: 244, distance: 89.4
click at [792, 244] on div "**********" at bounding box center [784, 284] width 525 height 191
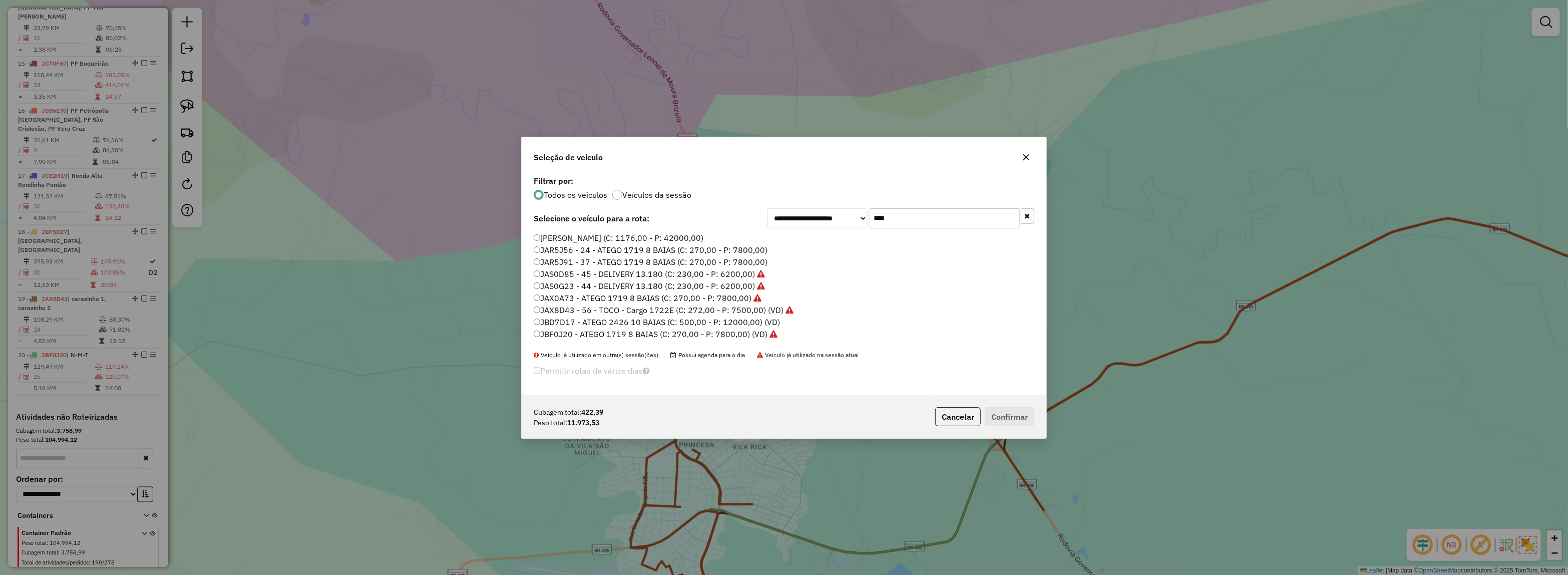
type input "*****"
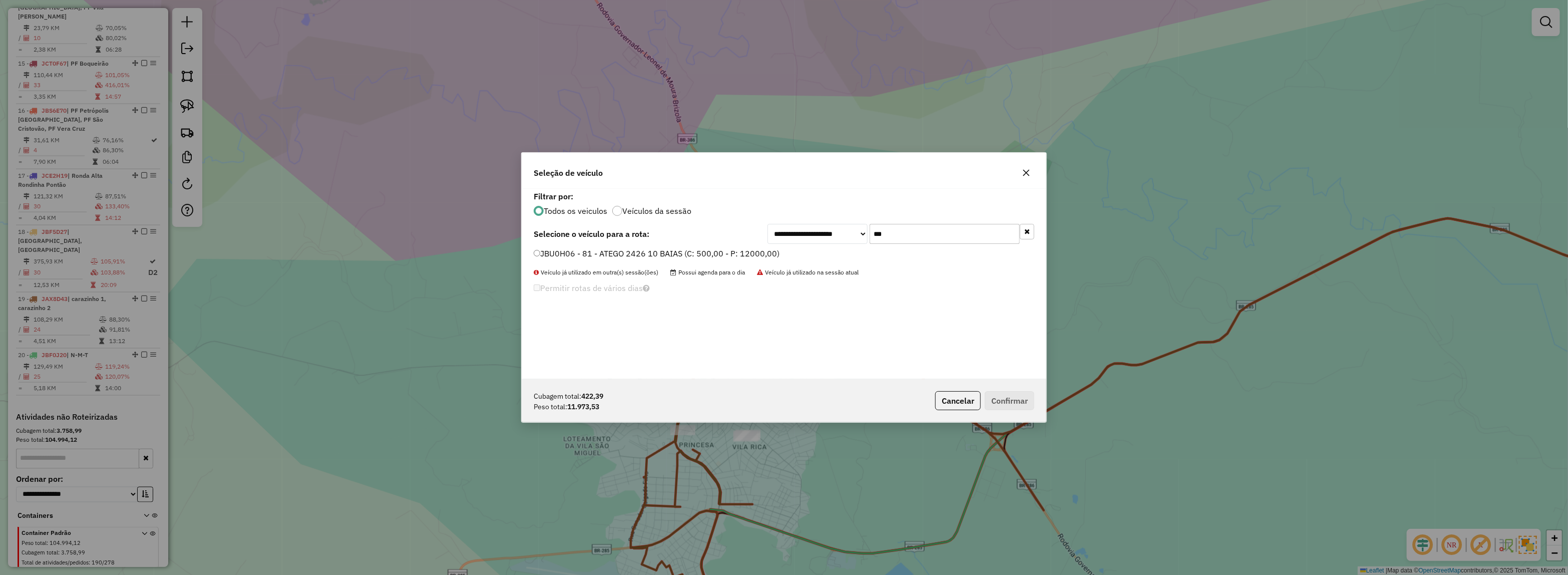
type input "****"
type input "***"
click at [759, 256] on label "JBG3B47 - ATEGO 2426 10 BAIAS (C: 500,00 - P: 12000,00) (VD)" at bounding box center [657, 254] width 246 height 12
click at [992, 400] on button "Confirmar" at bounding box center [1009, 401] width 49 height 19
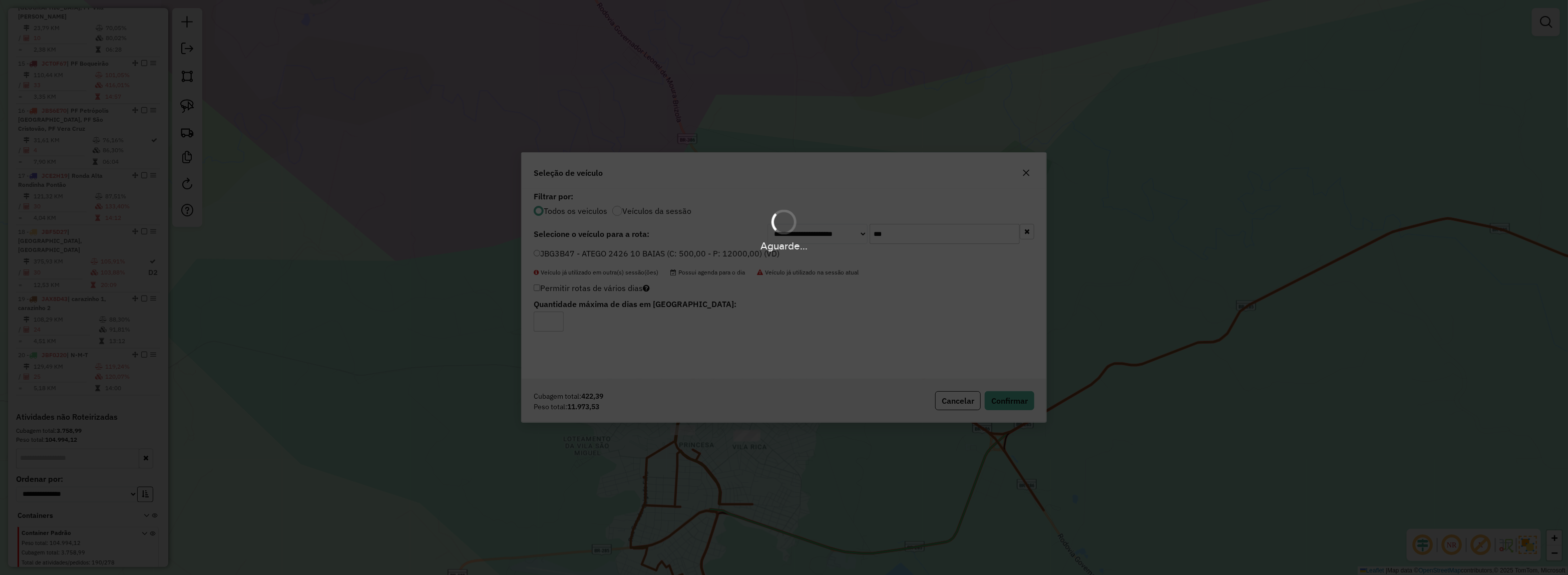
scroll to position [1160, 0]
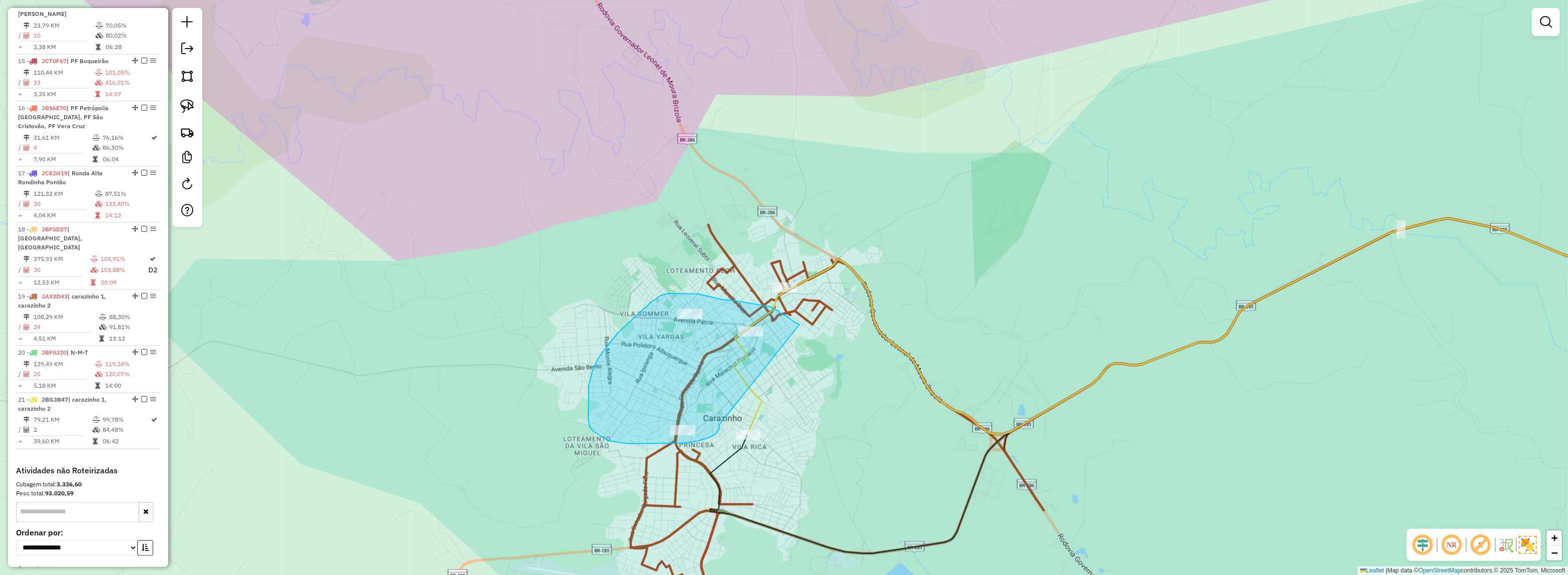
drag, startPoint x: 684, startPoint y: 443, endPoint x: 809, endPoint y: 330, distance: 168.5
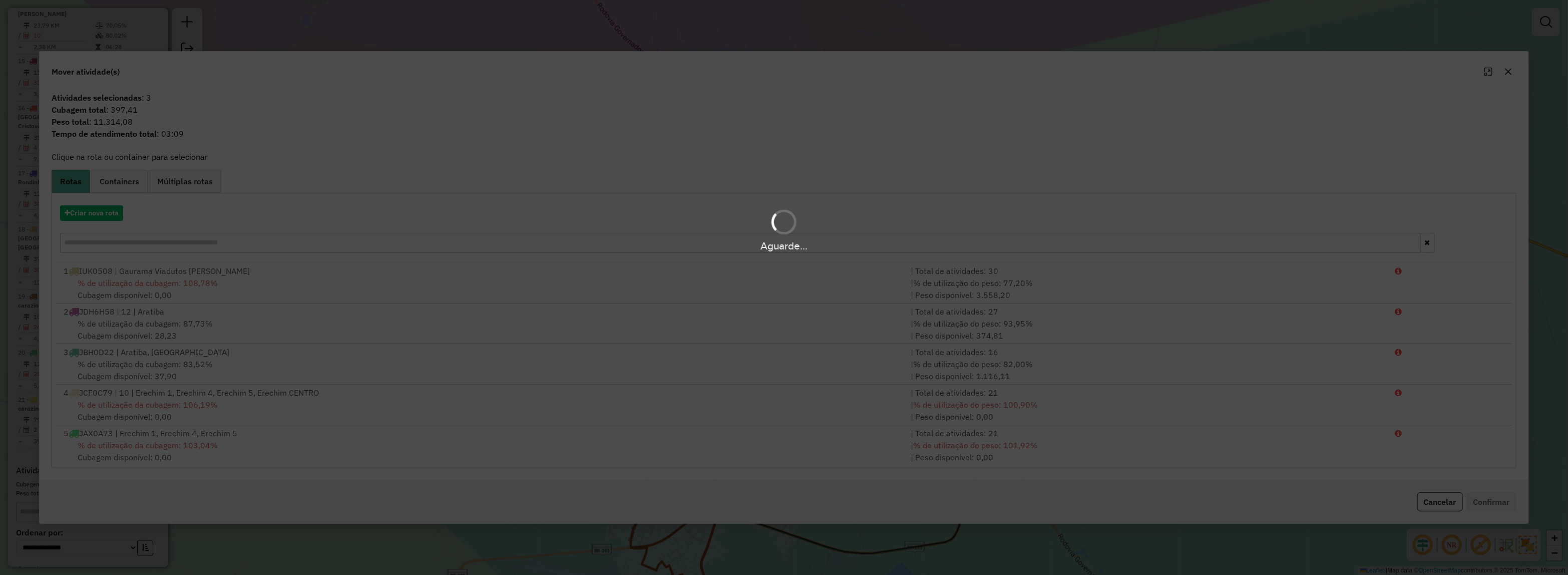
click at [83, 214] on hb-app "Aguarde... Pop-up bloqueado! Seu navegador bloqueou automáticamente a abertura …" at bounding box center [784, 287] width 1568 height 575
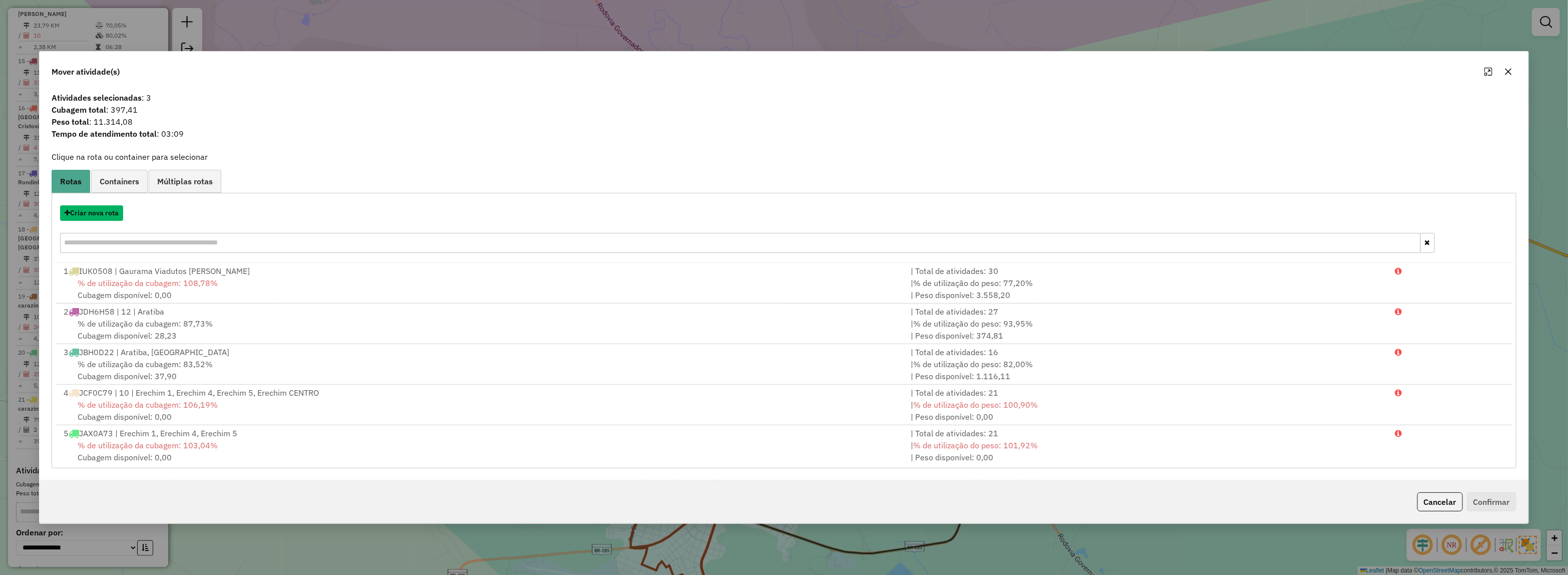
click at [83, 214] on button "Criar nova rota" at bounding box center [92, 213] width 63 height 16
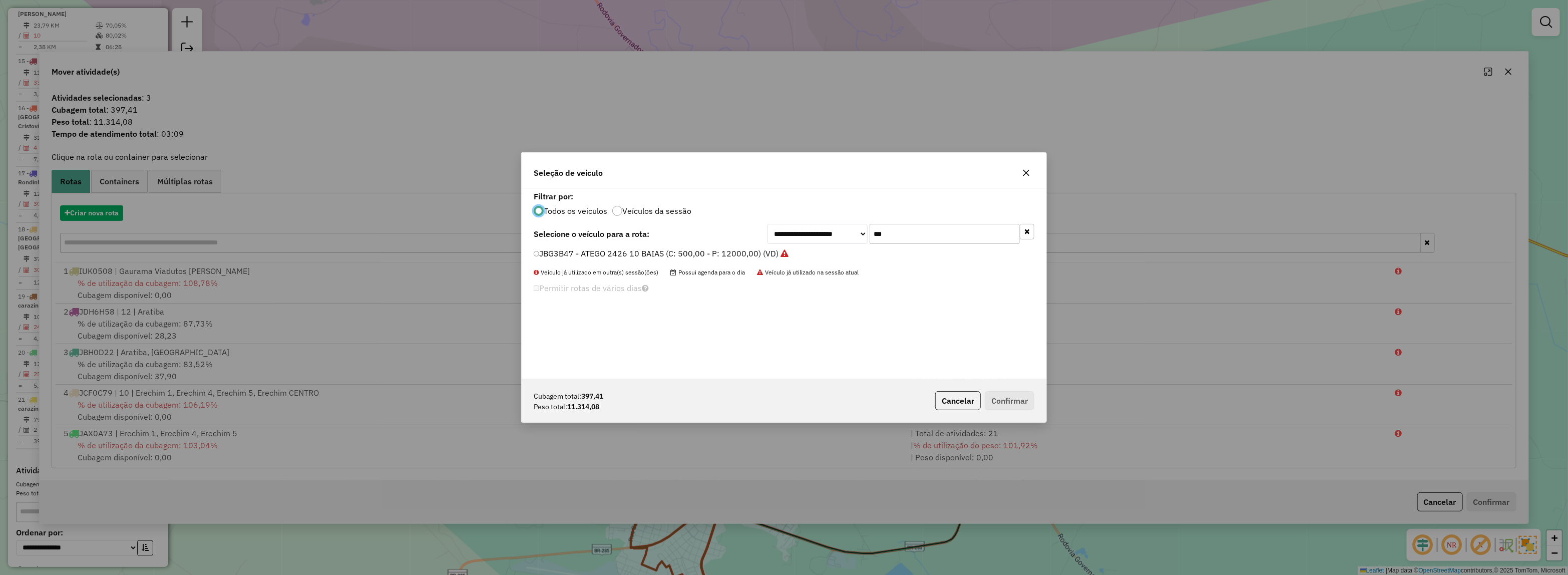
scroll to position [5, 3]
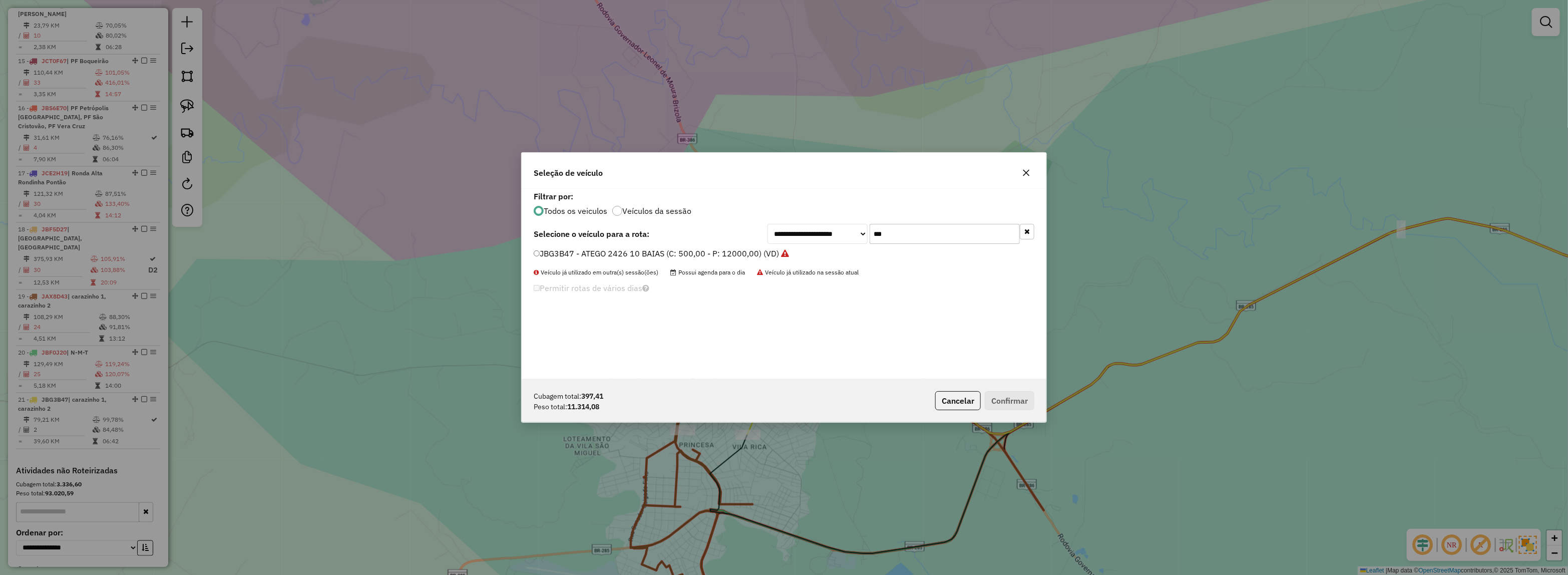
drag, startPoint x: 887, startPoint y: 238, endPoint x: 759, endPoint y: 242, distance: 128.1
click at [759, 242] on div "**********" at bounding box center [784, 234] width 501 height 20
type input "****"
click at [752, 249] on label "JBV2G92 - 104 - ATEGO 2426 10 BAIAS (C: 500,00 - P: 12000,00)" at bounding box center [659, 254] width 250 height 12
drag, startPoint x: 1019, startPoint y: 402, endPoint x: 1014, endPoint y: 401, distance: 5.1
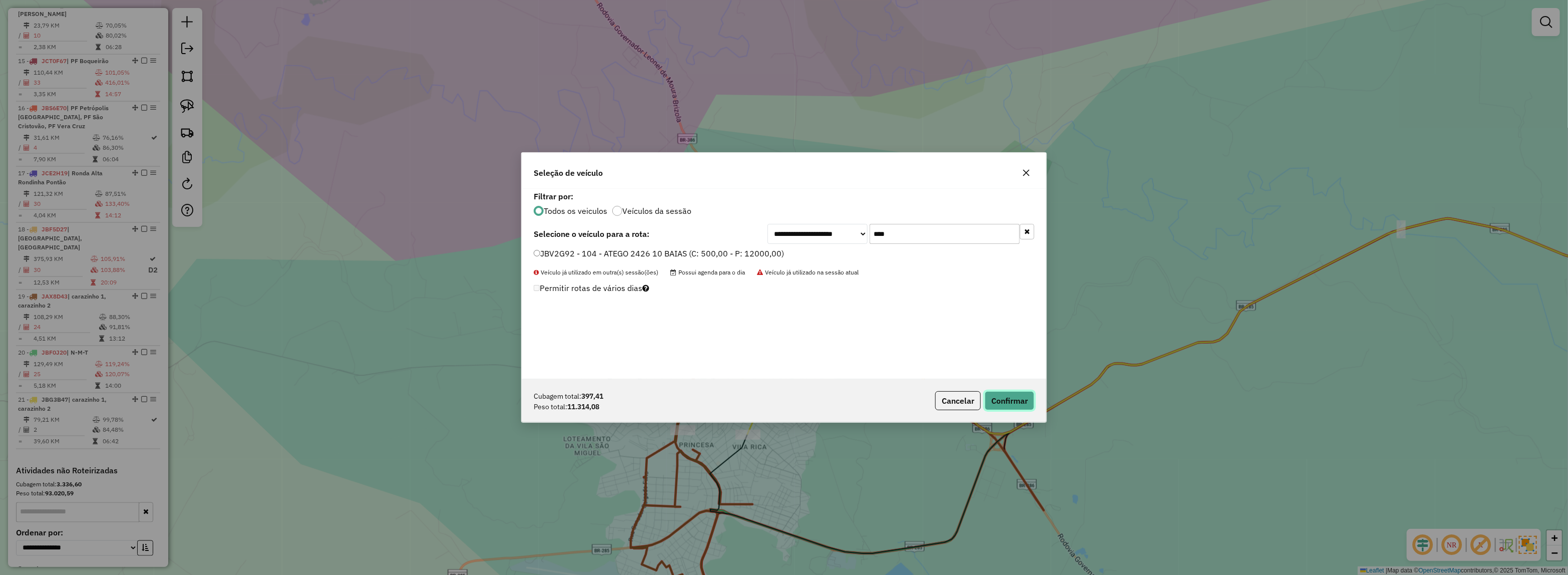
click at [1019, 402] on button "Confirmar" at bounding box center [1009, 401] width 49 height 19
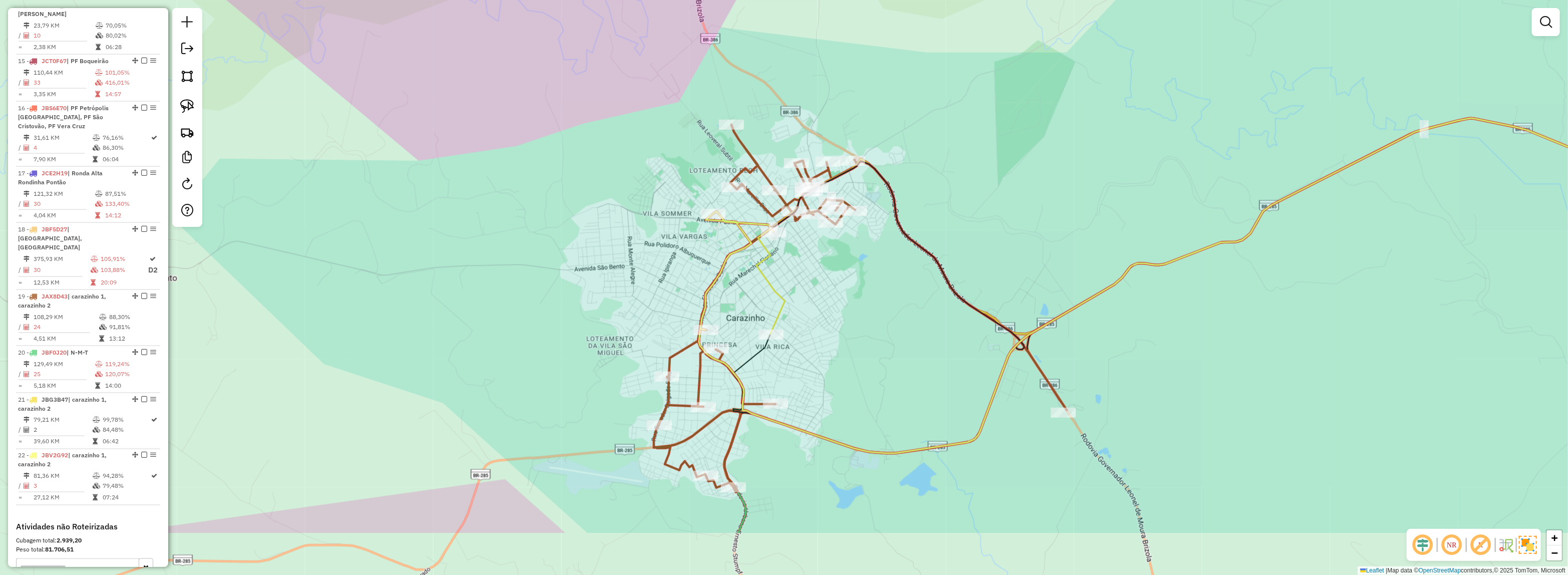
drag, startPoint x: 850, startPoint y: 398, endPoint x: 772, endPoint y: 330, distance: 103.5
click at [866, 308] on div "Janela de atendimento Grade de atendimento Capacidade Transportadoras Veículos …" at bounding box center [784, 287] width 1568 height 575
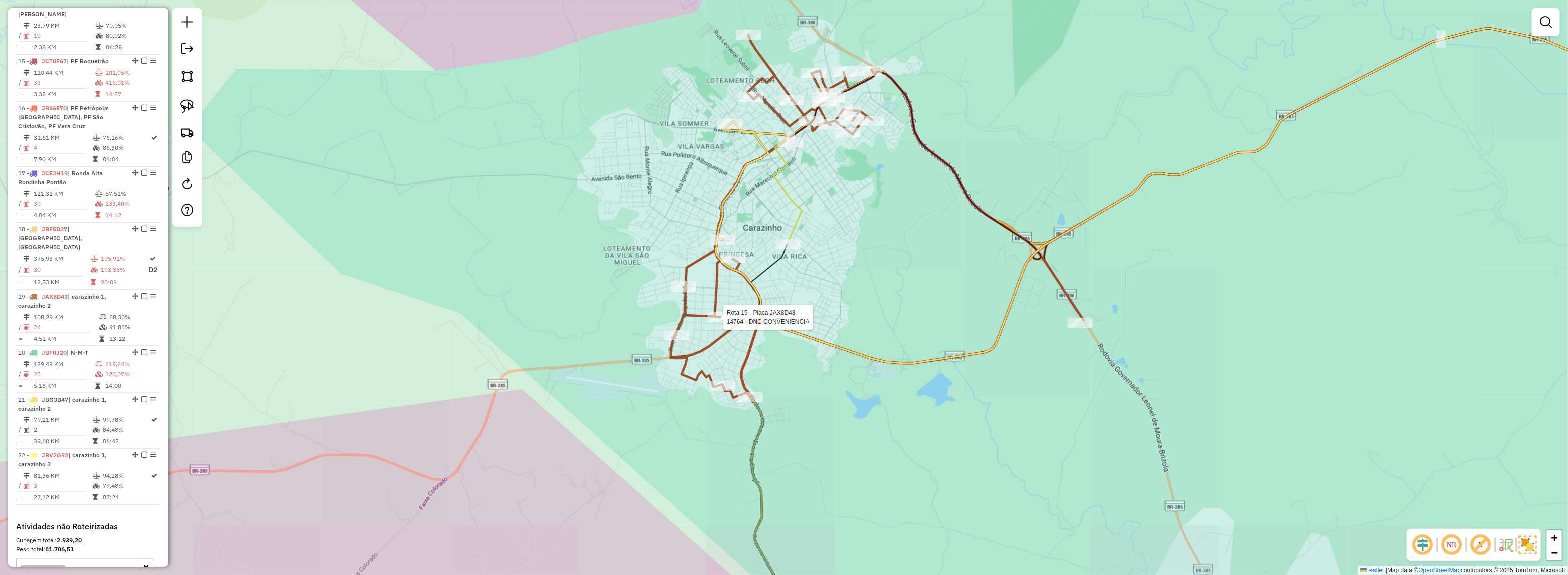
select select "*********"
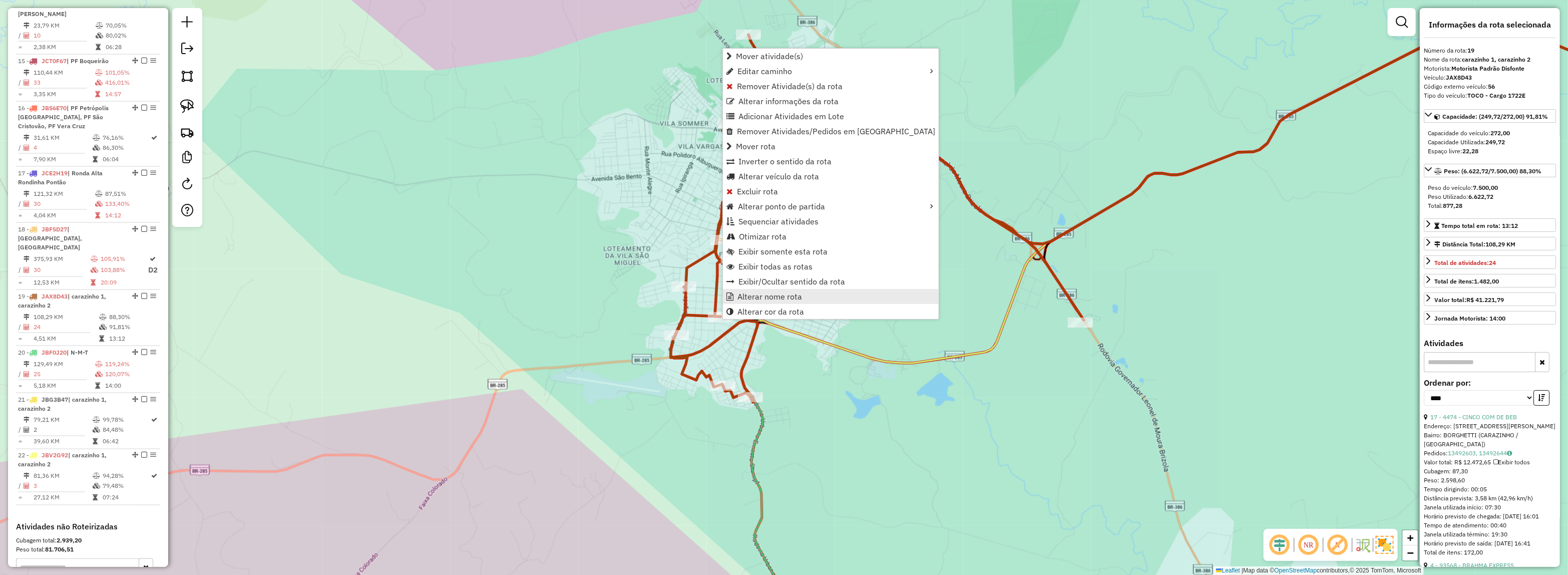
scroll to position [1270, 0]
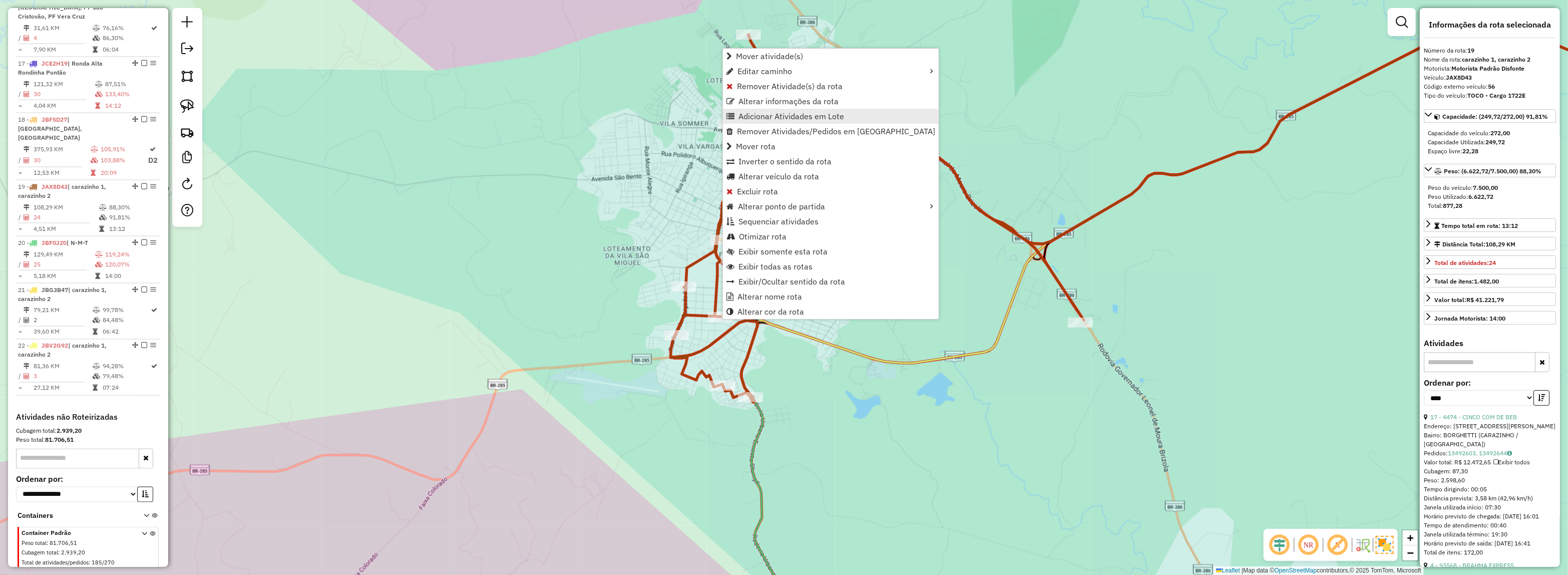
click at [770, 114] on span "Adicionar Atividades em Lote" at bounding box center [792, 117] width 106 height 8
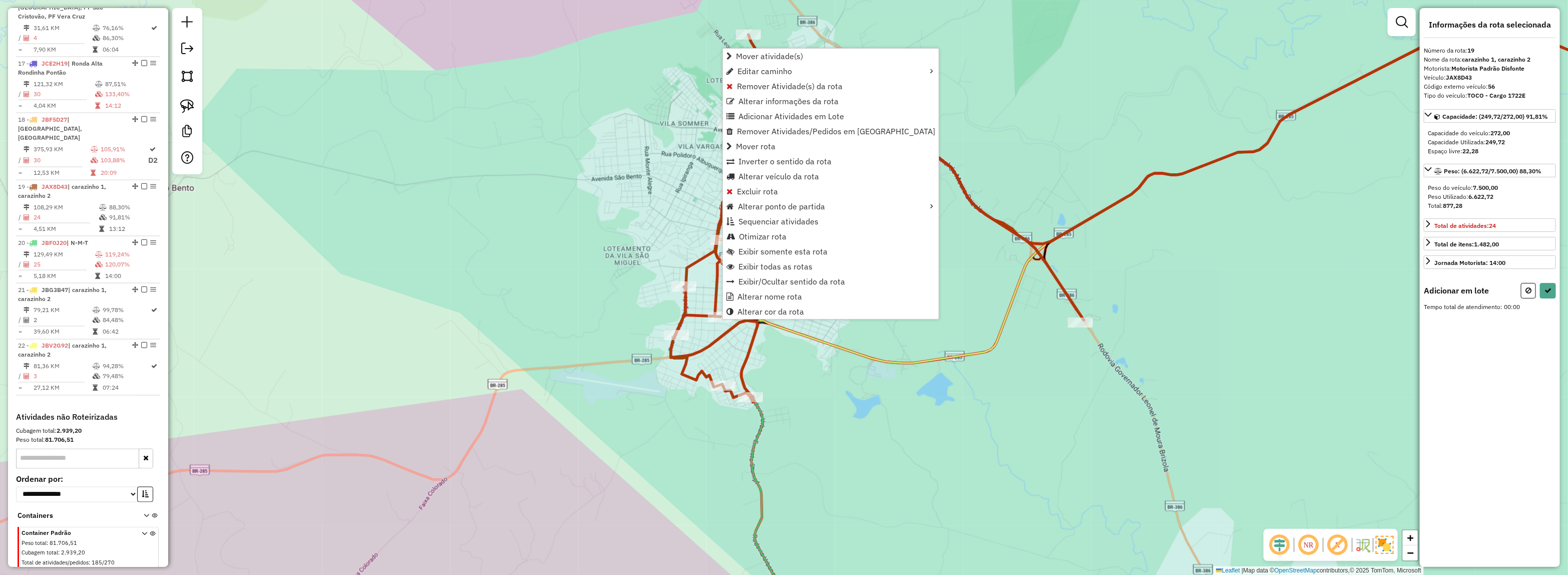
drag, startPoint x: 930, startPoint y: 437, endPoint x: 972, endPoint y: 156, distance: 284.1
click at [965, 175] on div "Janela de atendimento Grade de atendimento Capacidade Transportadoras Veículos …" at bounding box center [784, 287] width 1568 height 575
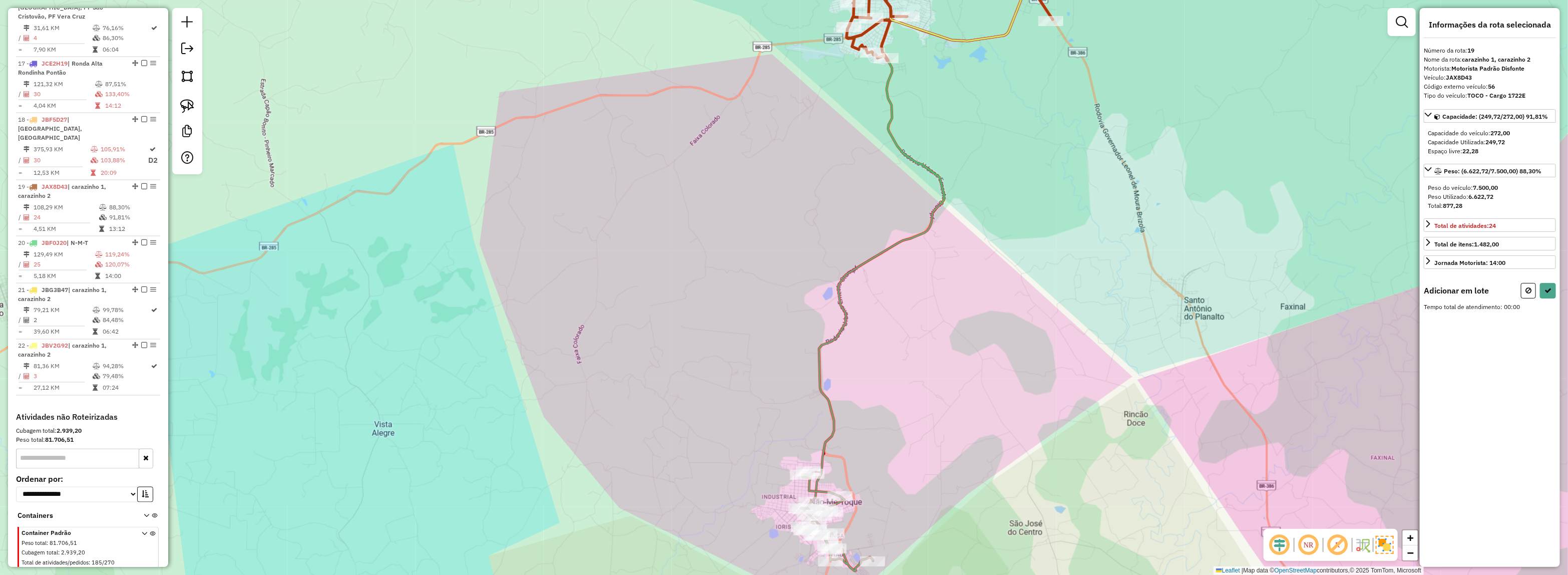
click at [985, 94] on div "Janela de atendimento Grade de atendimento Capacidade Transportadoras Veículos …" at bounding box center [784, 287] width 1568 height 575
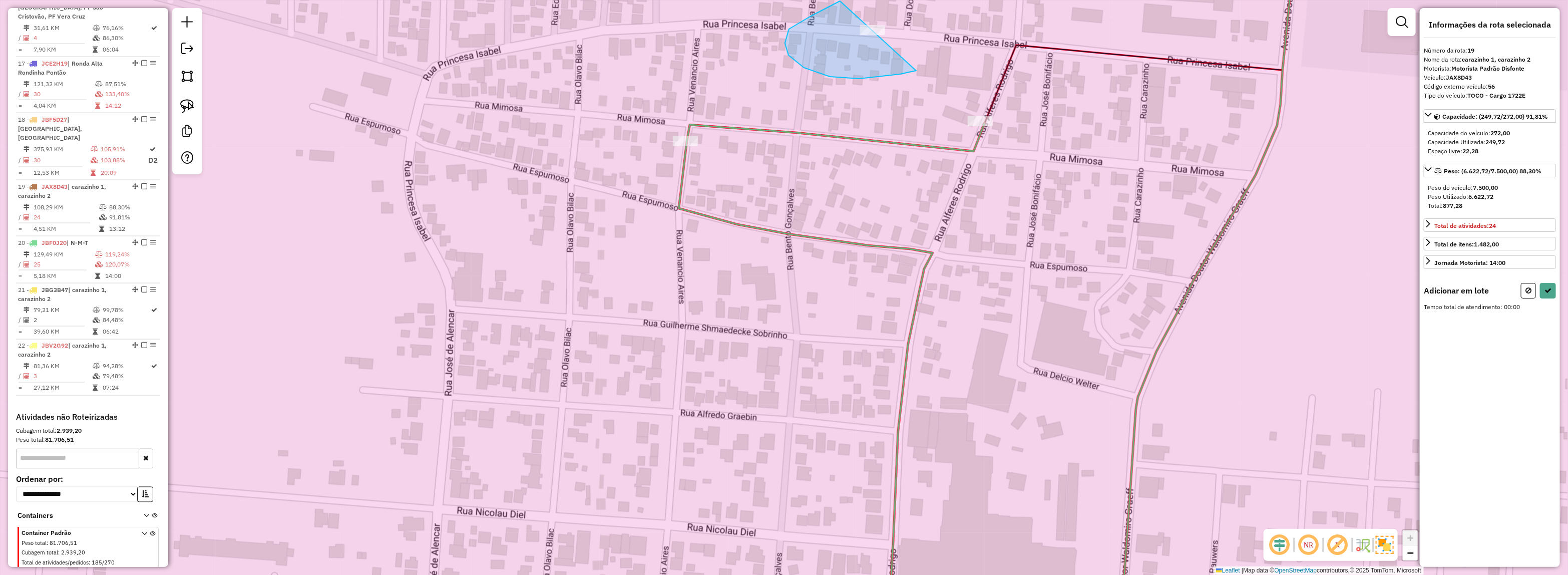
drag, startPoint x: 916, startPoint y: 71, endPoint x: 953, endPoint y: -12, distance: 90.9
click at [953, 0] on html "Aguarde... Pop-up bloqueado! Seu navegador bloqueou automáticamente a abertura …" at bounding box center [784, 287] width 1568 height 575
drag, startPoint x: 847, startPoint y: 58, endPoint x: 938, endPoint y: 21, distance: 98.2
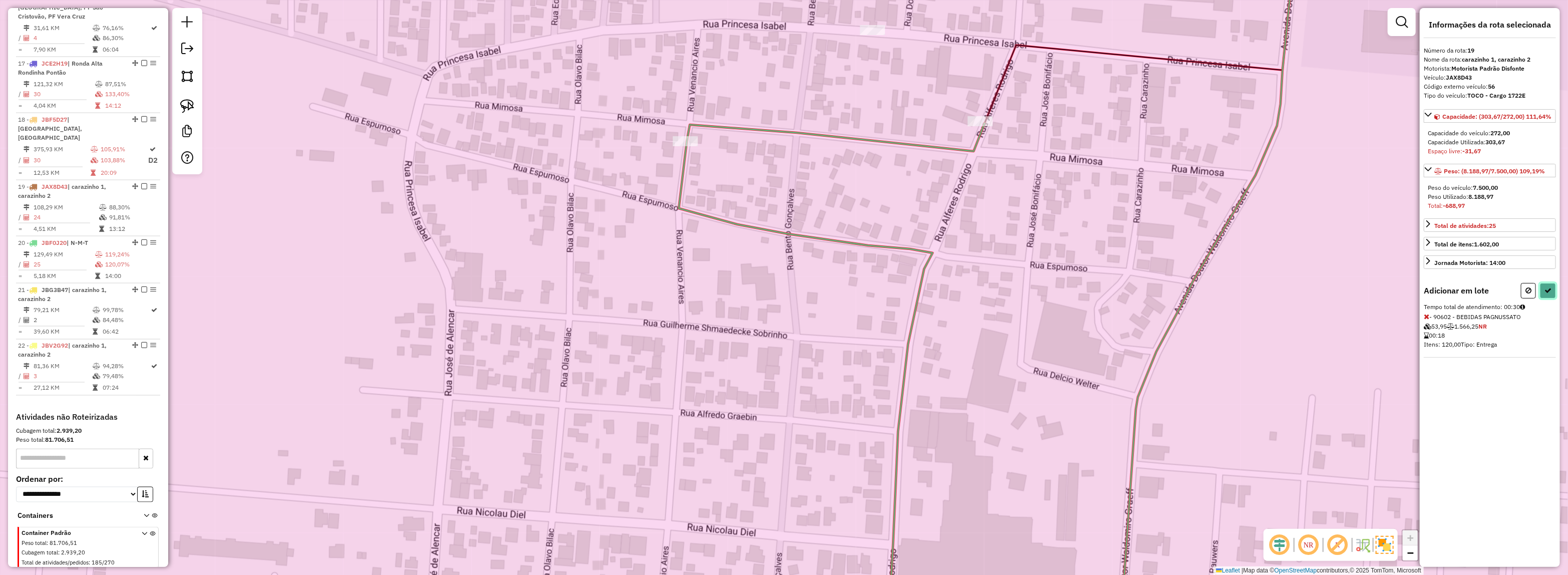
click at [1551, 293] on icon at bounding box center [1548, 291] width 7 height 7
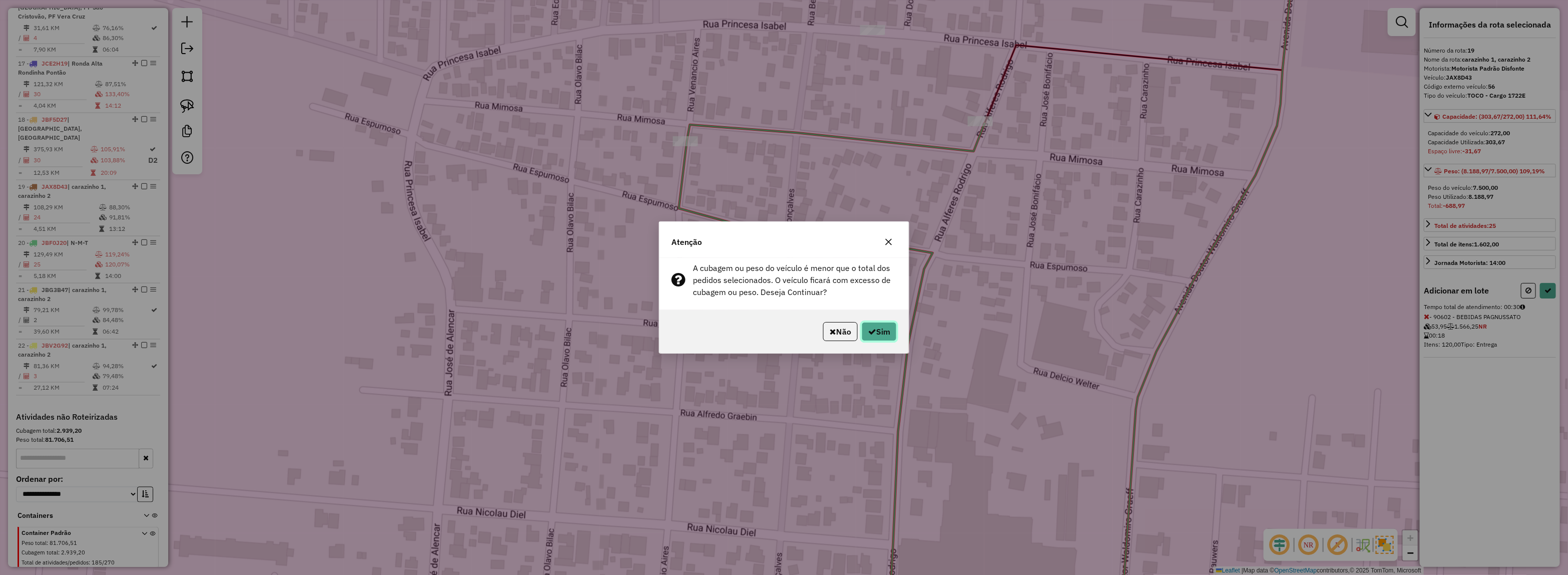
click at [871, 329] on icon "button" at bounding box center [872, 332] width 8 height 8
select select "*********"
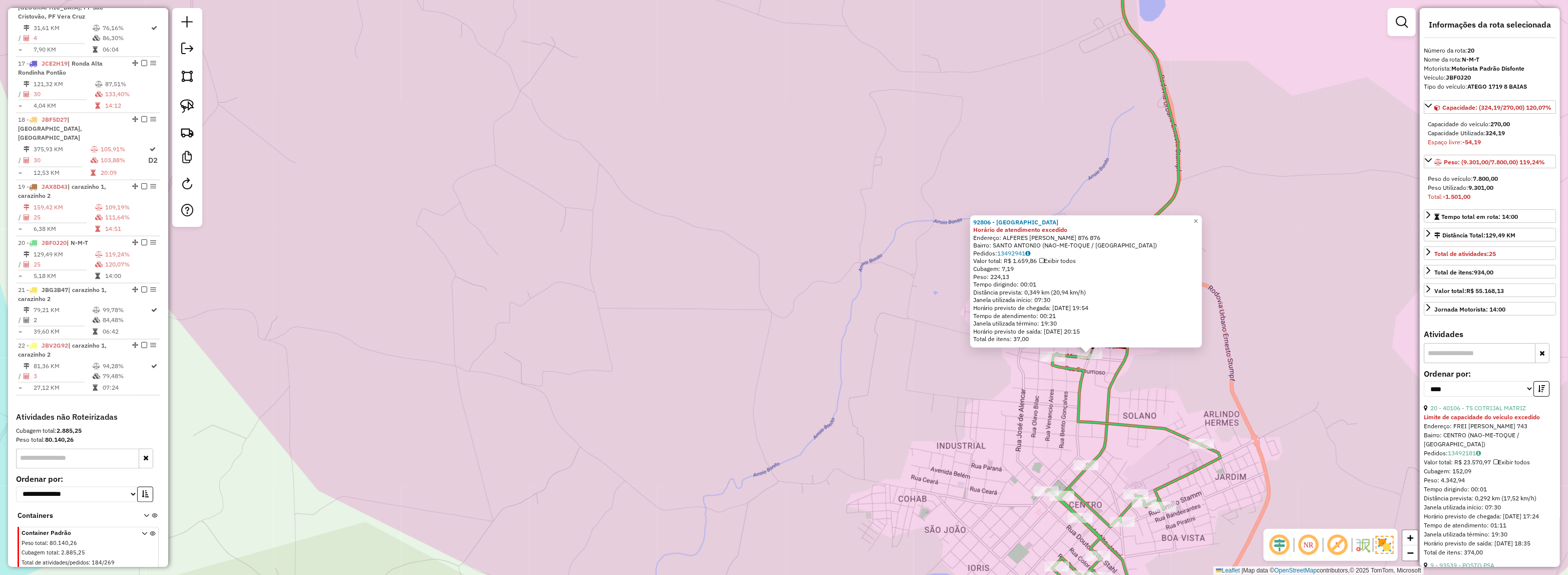
drag, startPoint x: 1208, startPoint y: 397, endPoint x: 1178, endPoint y: 350, distance: 55.8
click at [1177, 342] on div "92806 - MERCADO DA SANTO Horário de atendimento excedido Endereço: ALFERES RODR…" at bounding box center [784, 287] width 1568 height 575
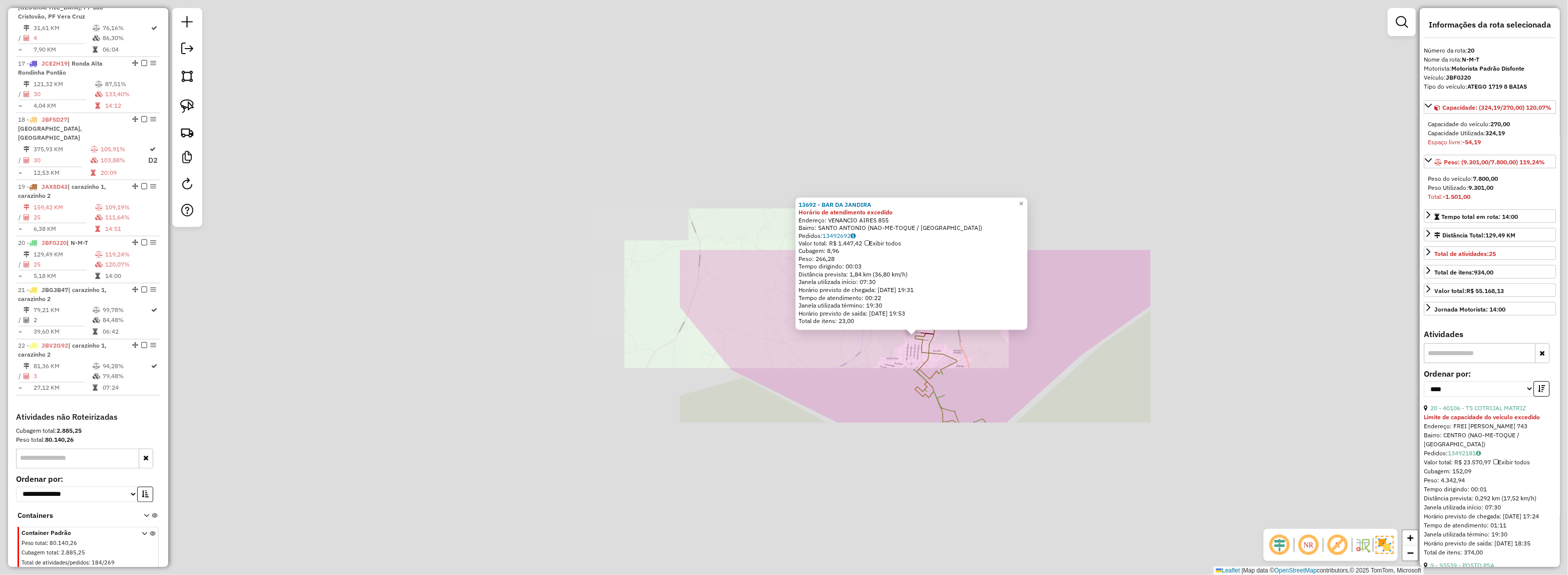
click at [1013, 348] on div "13692 - BAR DA JANDIRA Horário de atendimento excedido Endereço: VENANCIO AIRES…" at bounding box center [784, 287] width 1568 height 575
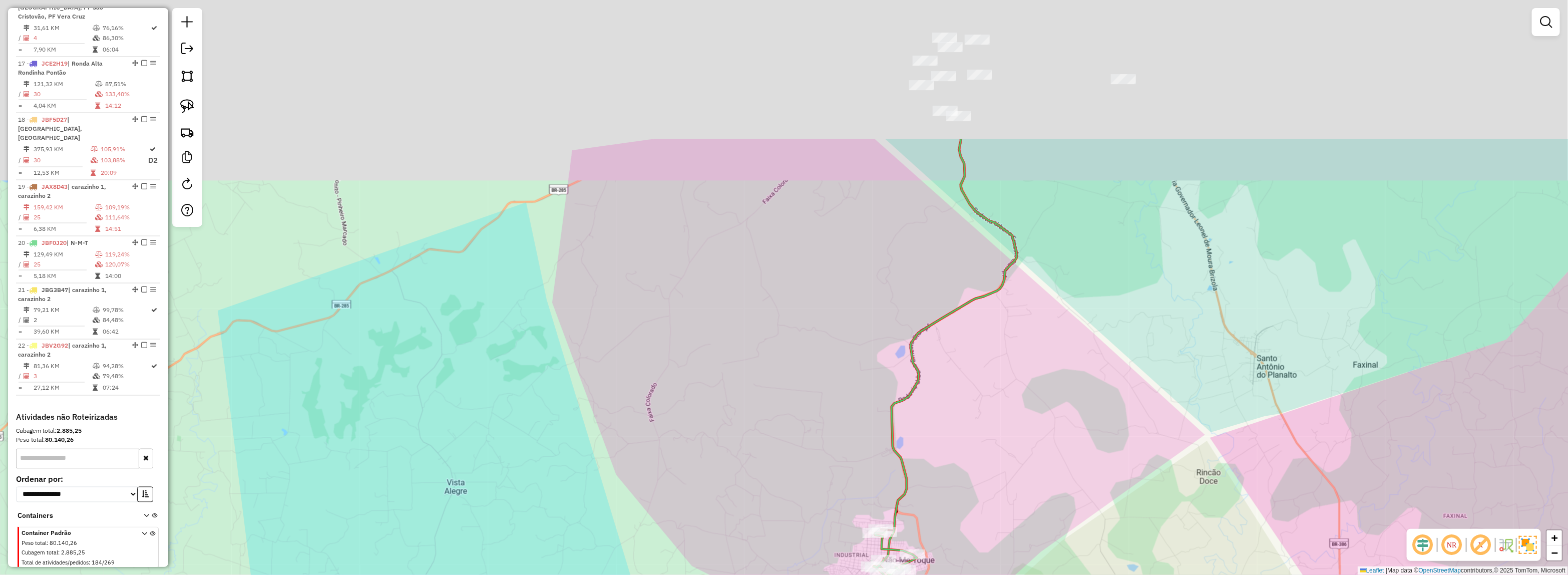
drag, startPoint x: 1016, startPoint y: 380, endPoint x: 949, endPoint y: 286, distance: 115.4
click at [999, 458] on div "Janela de atendimento Grade de atendimento Capacidade Transportadoras Veículos …" at bounding box center [784, 287] width 1568 height 575
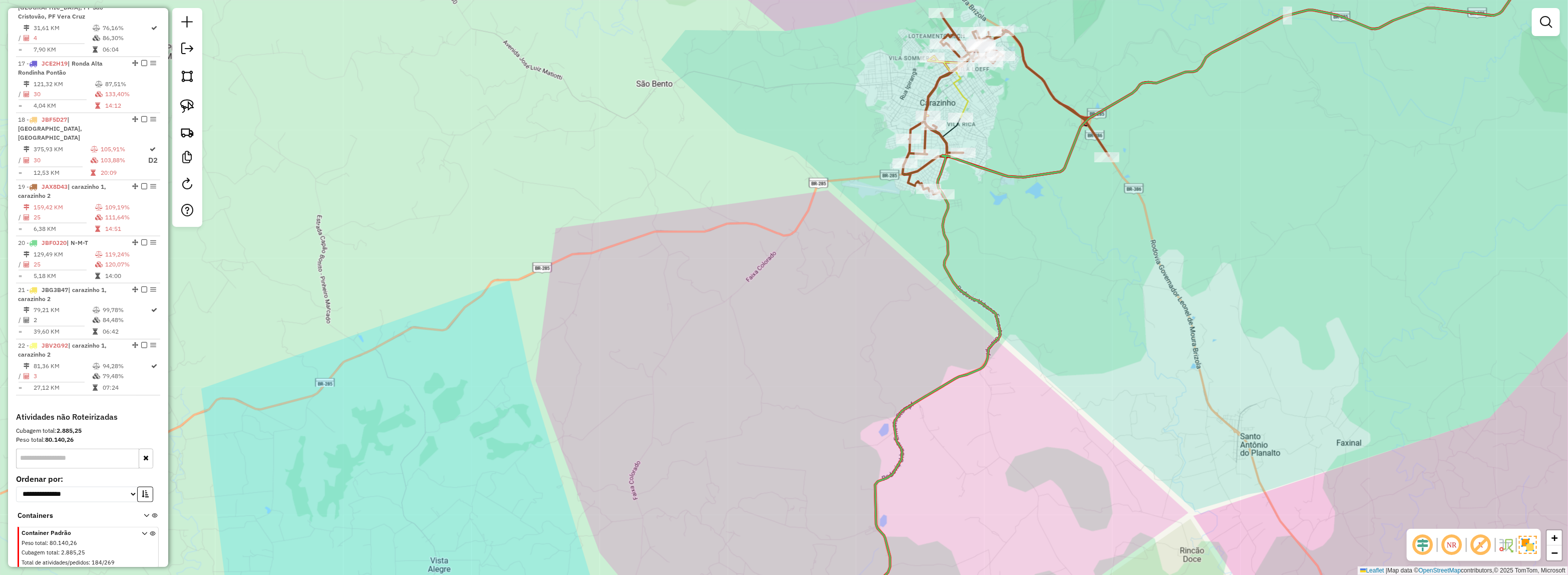
drag, startPoint x: 951, startPoint y: 334, endPoint x: 1073, endPoint y: 66, distance: 294.5
click at [1071, 70] on div "Rota 19 - Placa JAX8D43 4474 - CINCO COM DE BEB Janela de atendimento Grade de …" at bounding box center [784, 287] width 1568 height 575
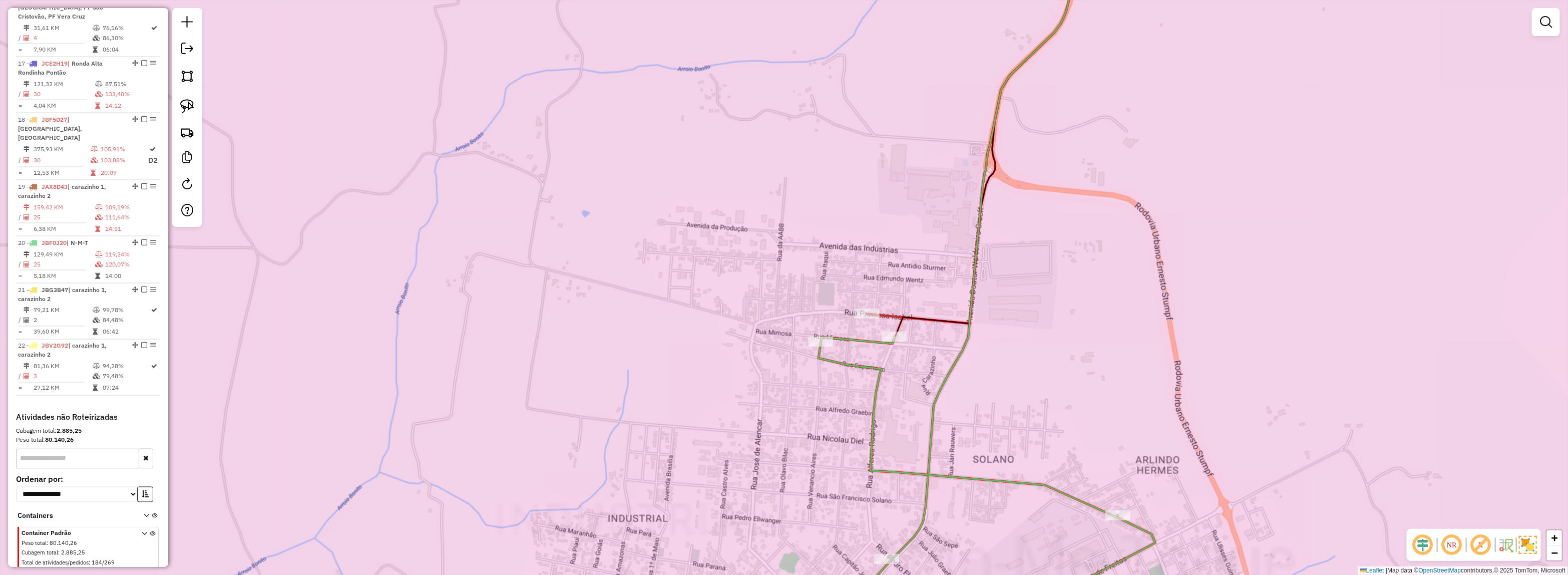
select select "*********"
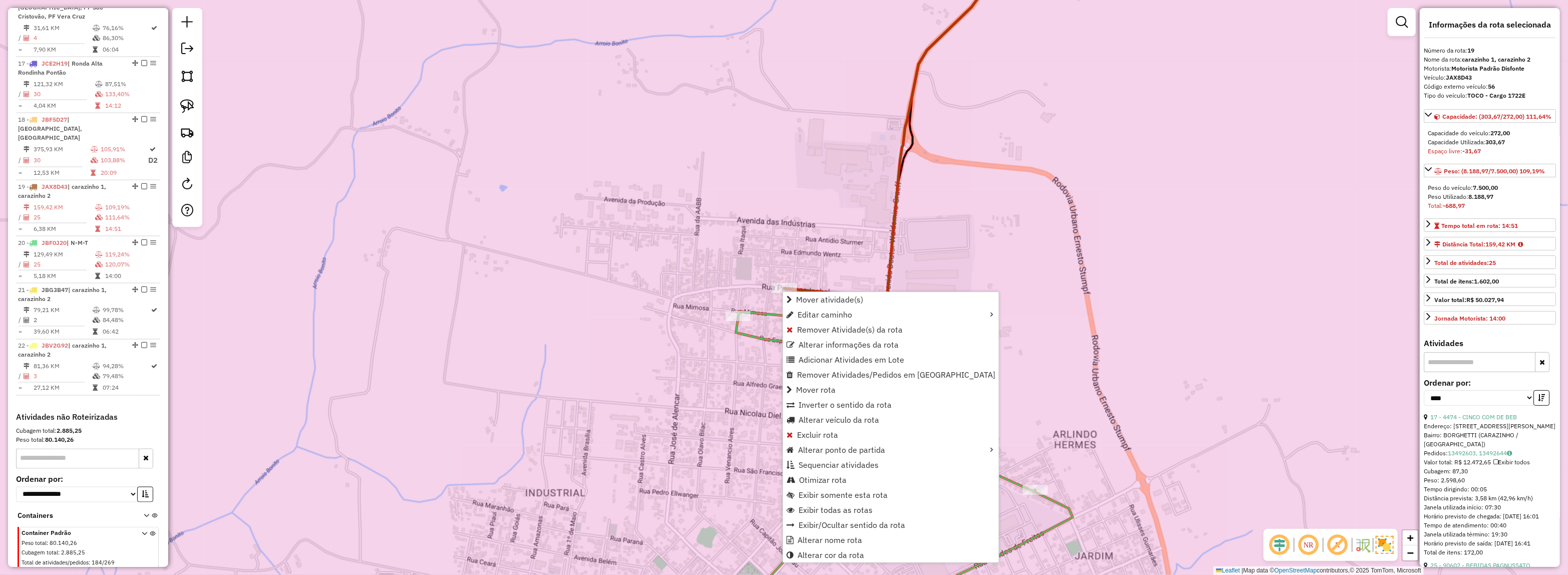
click at [1007, 217] on div "Janela de atendimento Grade de atendimento Capacidade Transportadoras Veículos …" at bounding box center [784, 287] width 1568 height 575
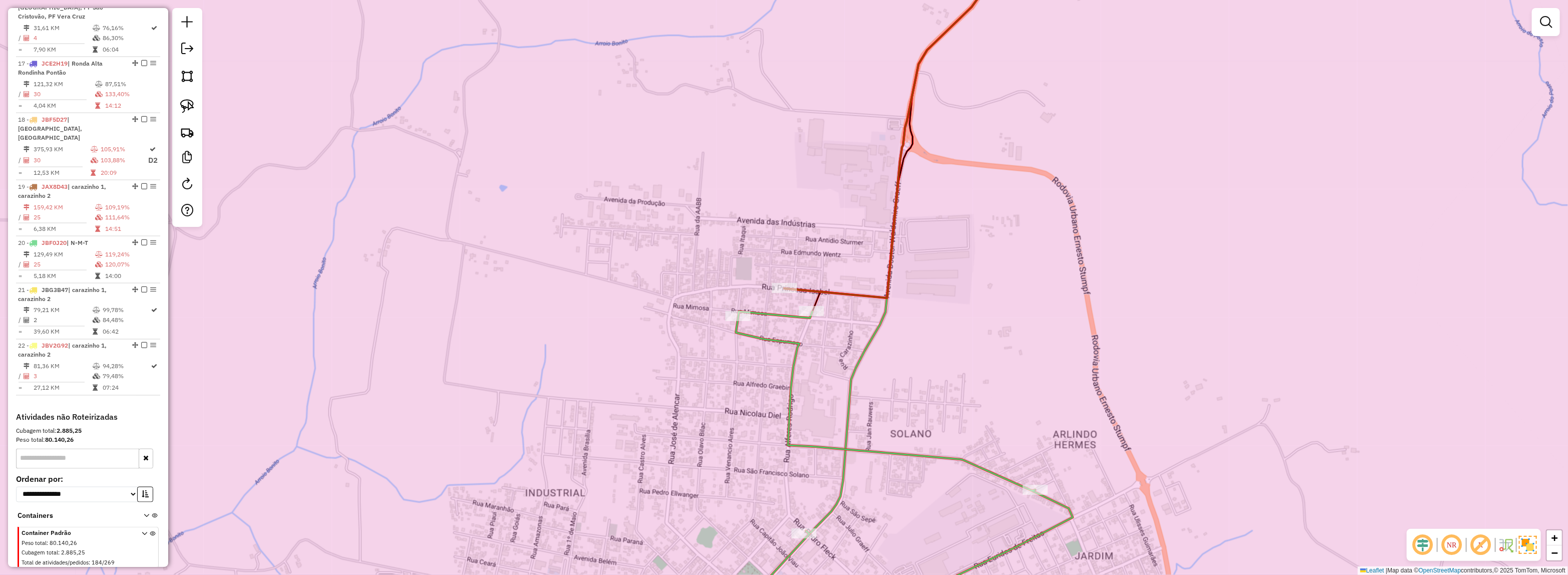
click at [789, 293] on div at bounding box center [784, 288] width 25 height 10
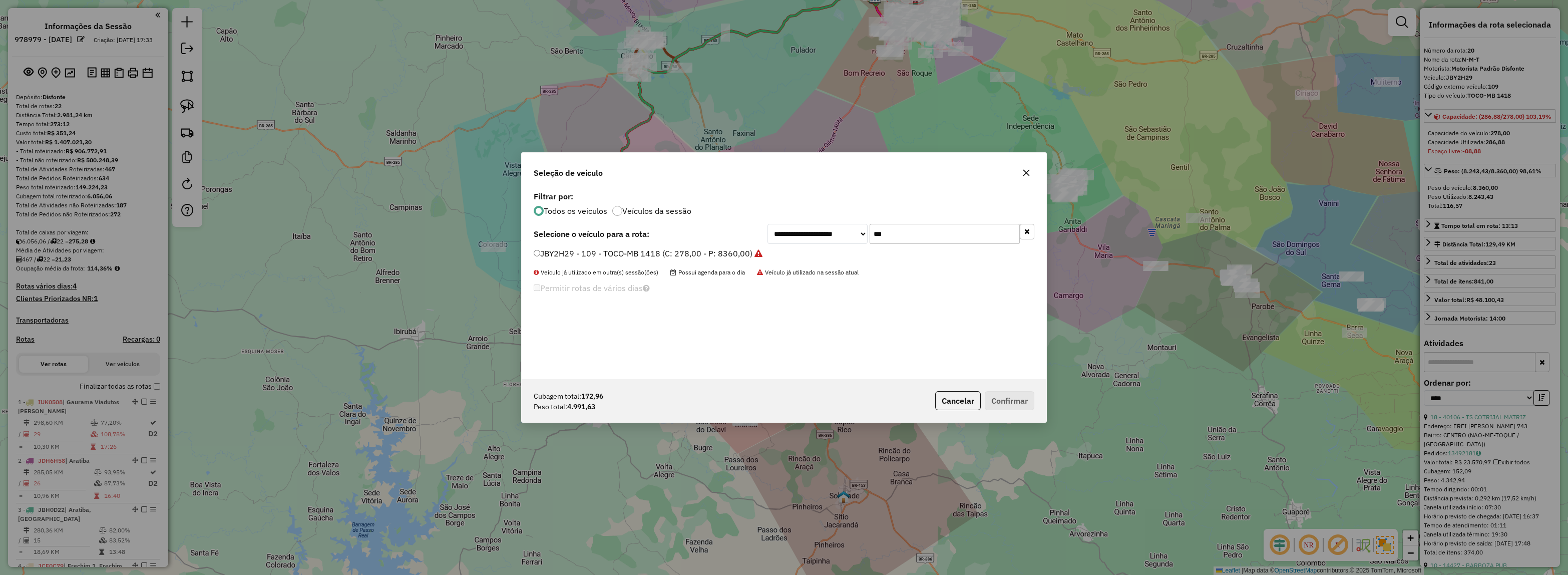
select select "*********"
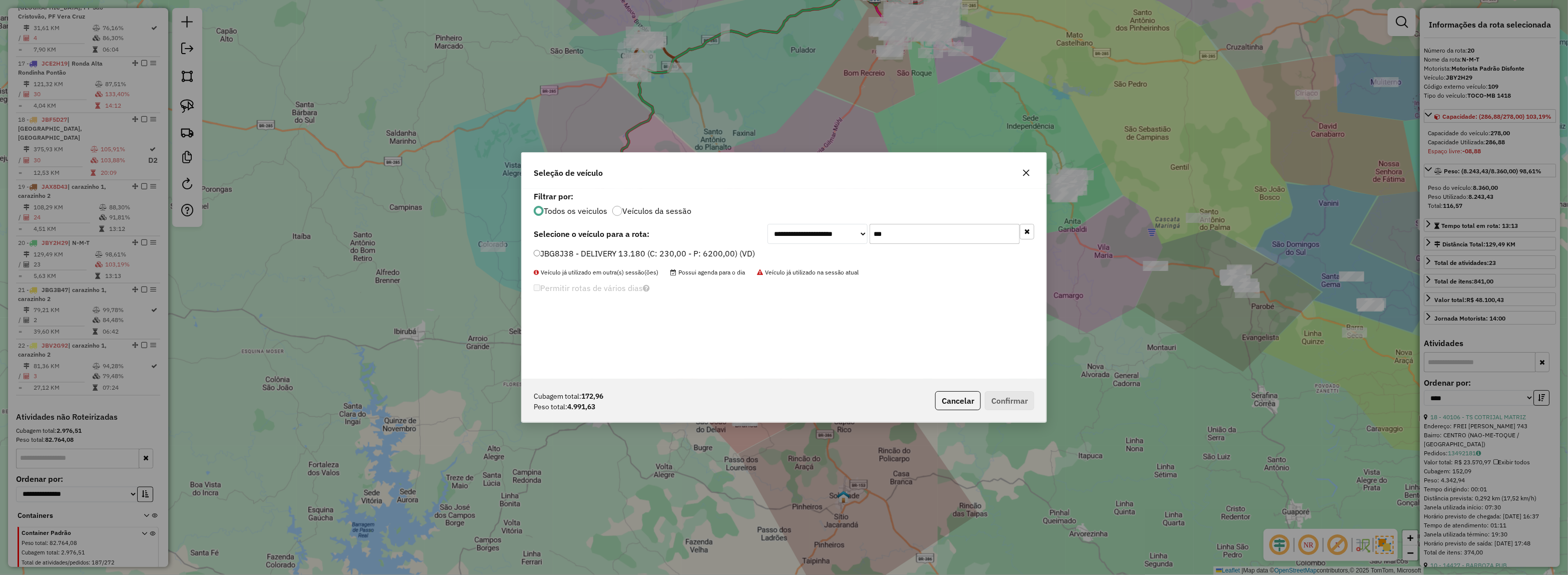
type input "****"
click at [709, 252] on label "JCF2B71 - 11 - DELIVERY 13.180 (C: 230,00 - P: 6200,00)" at bounding box center [644, 254] width 221 height 12
click at [1008, 406] on button "Confirmar" at bounding box center [1009, 401] width 49 height 19
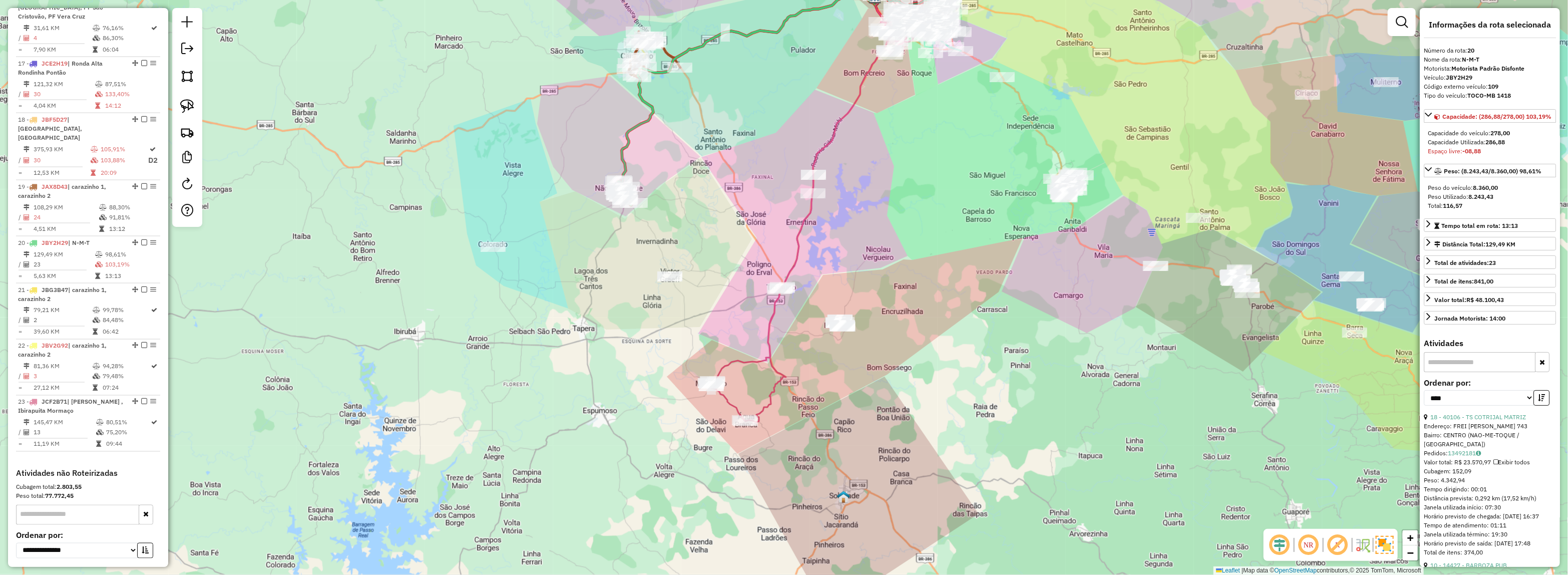
scroll to position [1325, 0]
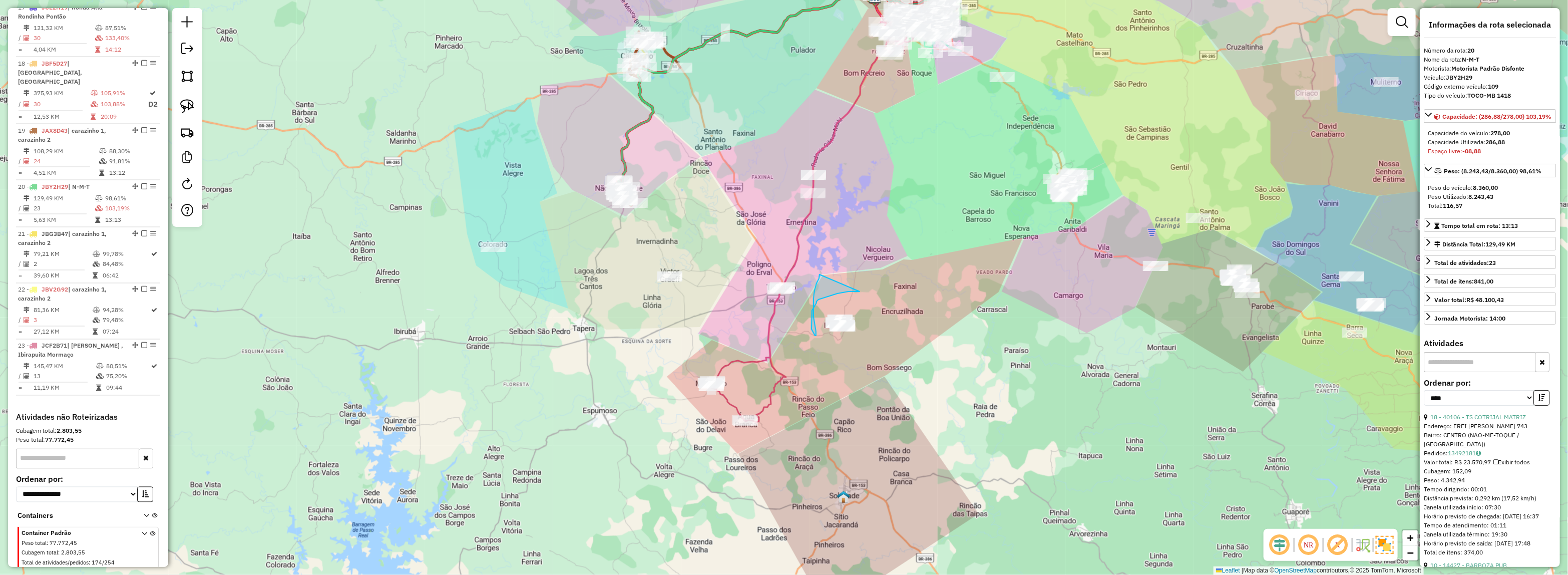
drag, startPoint x: 859, startPoint y: 291, endPoint x: 826, endPoint y: 258, distance: 46.7
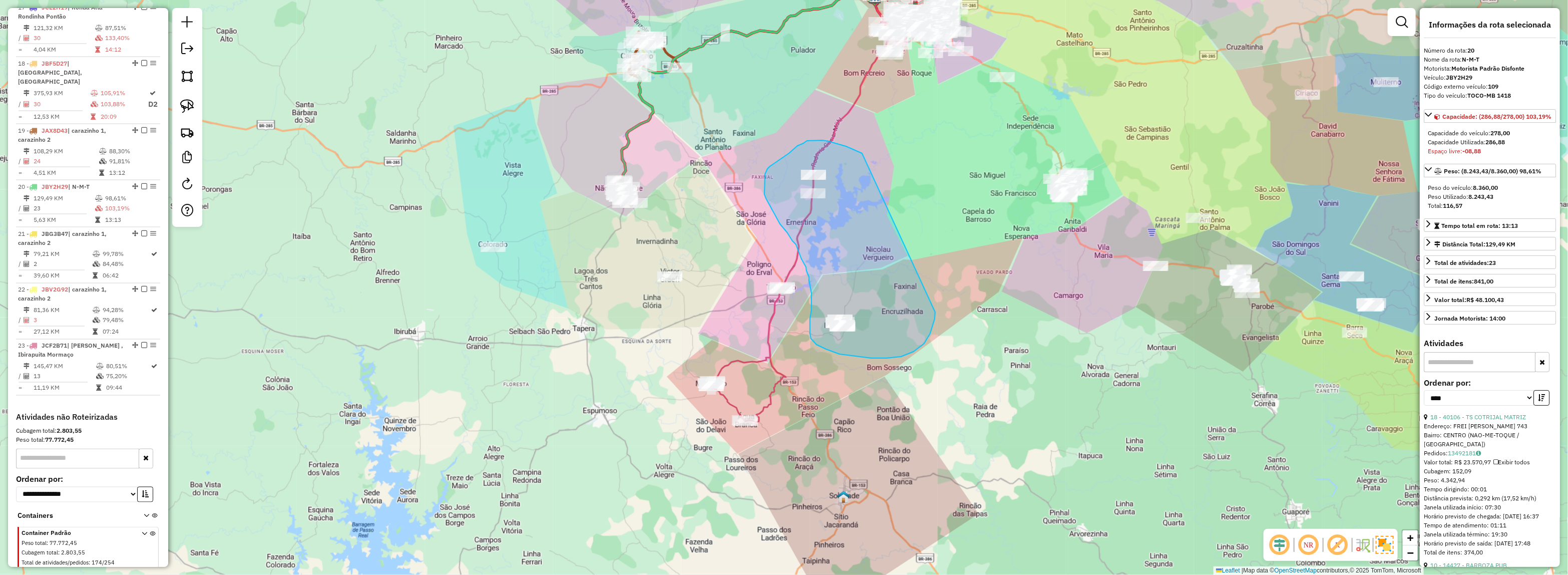
drag, startPoint x: 821, startPoint y: 140, endPoint x: 935, endPoint y: 312, distance: 206.3
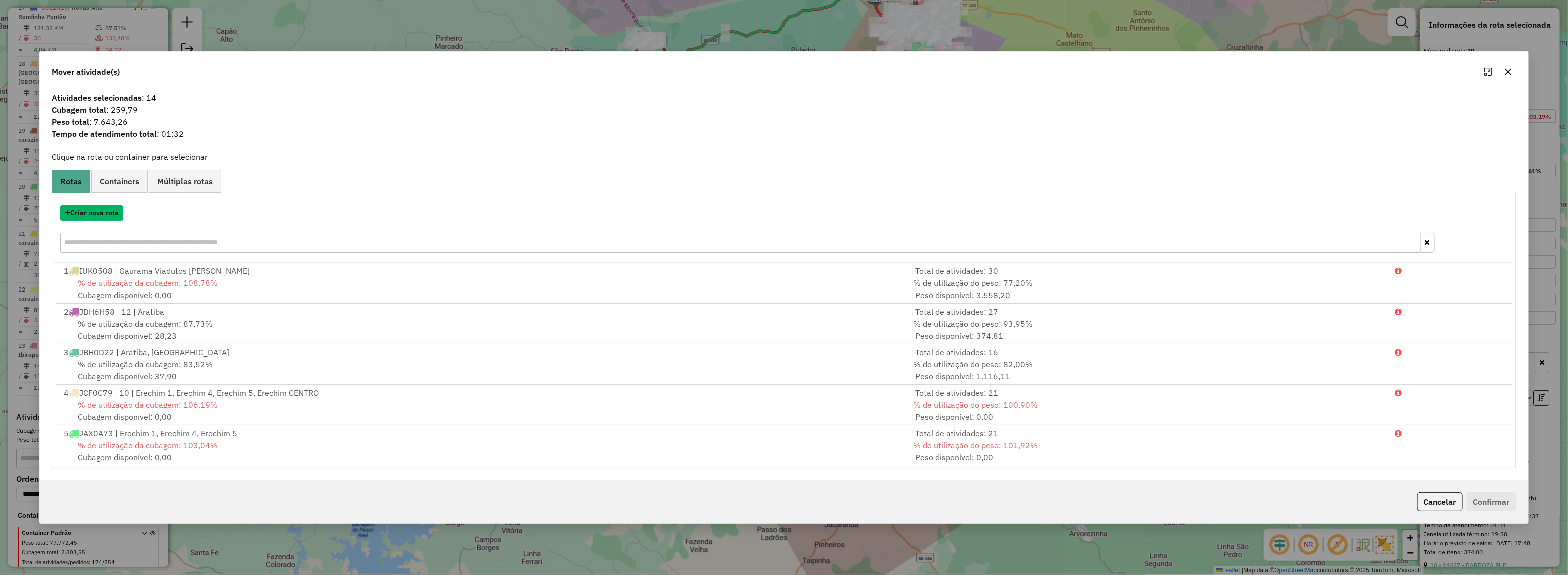
click at [83, 212] on button "Criar nova rota" at bounding box center [92, 213] width 63 height 16
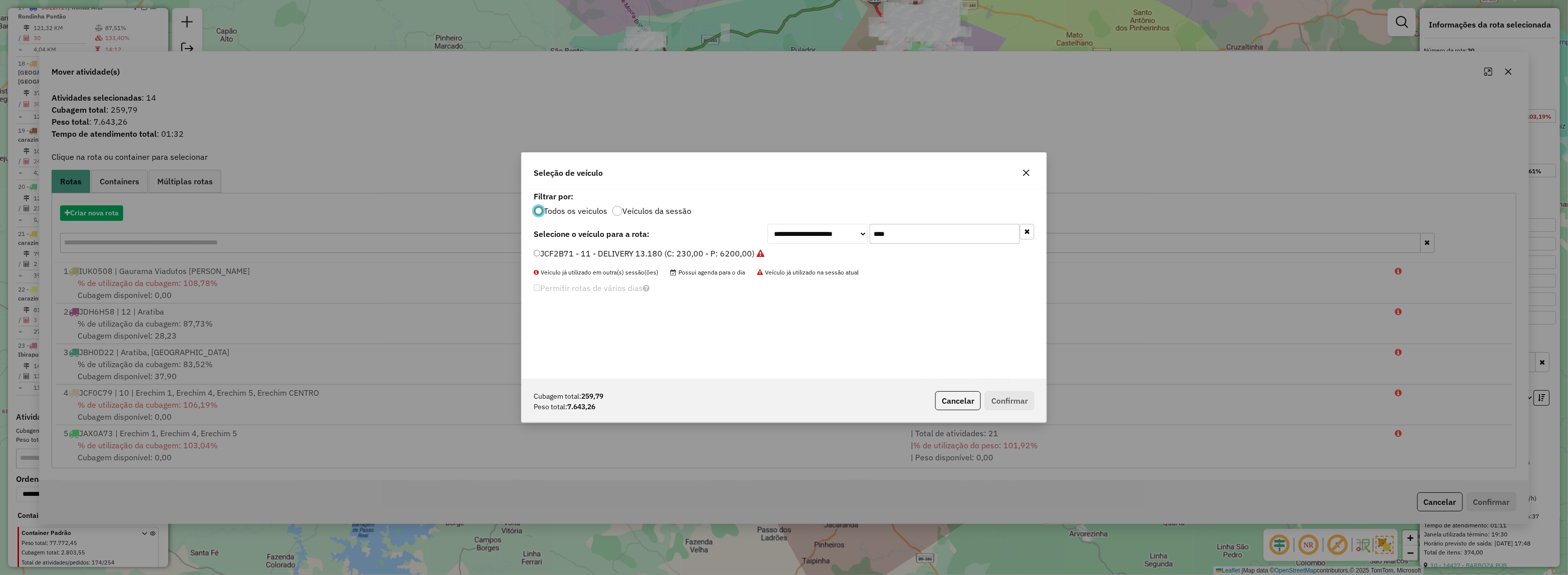
scroll to position [5, 3]
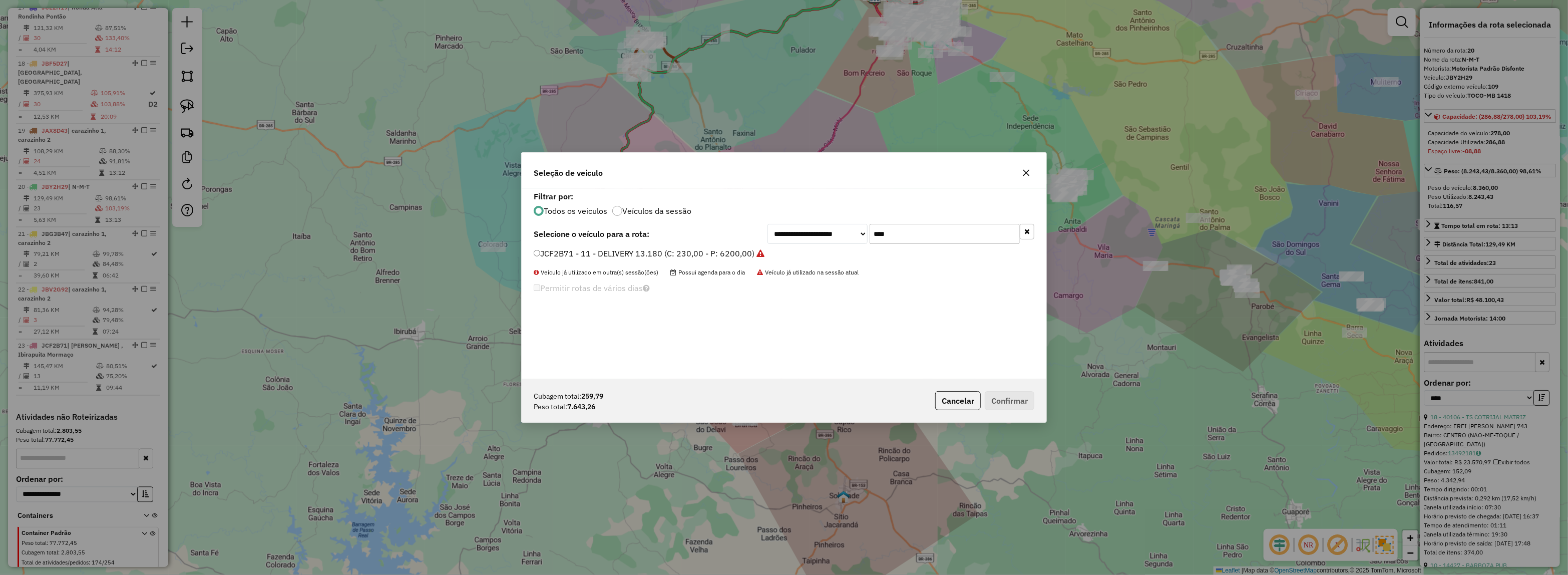
drag, startPoint x: 814, startPoint y: 218, endPoint x: 759, endPoint y: 219, distance: 55.0
click at [766, 218] on div "**********" at bounding box center [784, 284] width 525 height 191
type input "***"
click at [750, 256] on label "JAR5J56 - 24 - ATEGO 1719 8 BAIAS (C: 270,00 - P: 7800,00)" at bounding box center [650, 254] width 234 height 12
drag, startPoint x: 1014, startPoint y: 401, endPoint x: 1007, endPoint y: 401, distance: 7.0
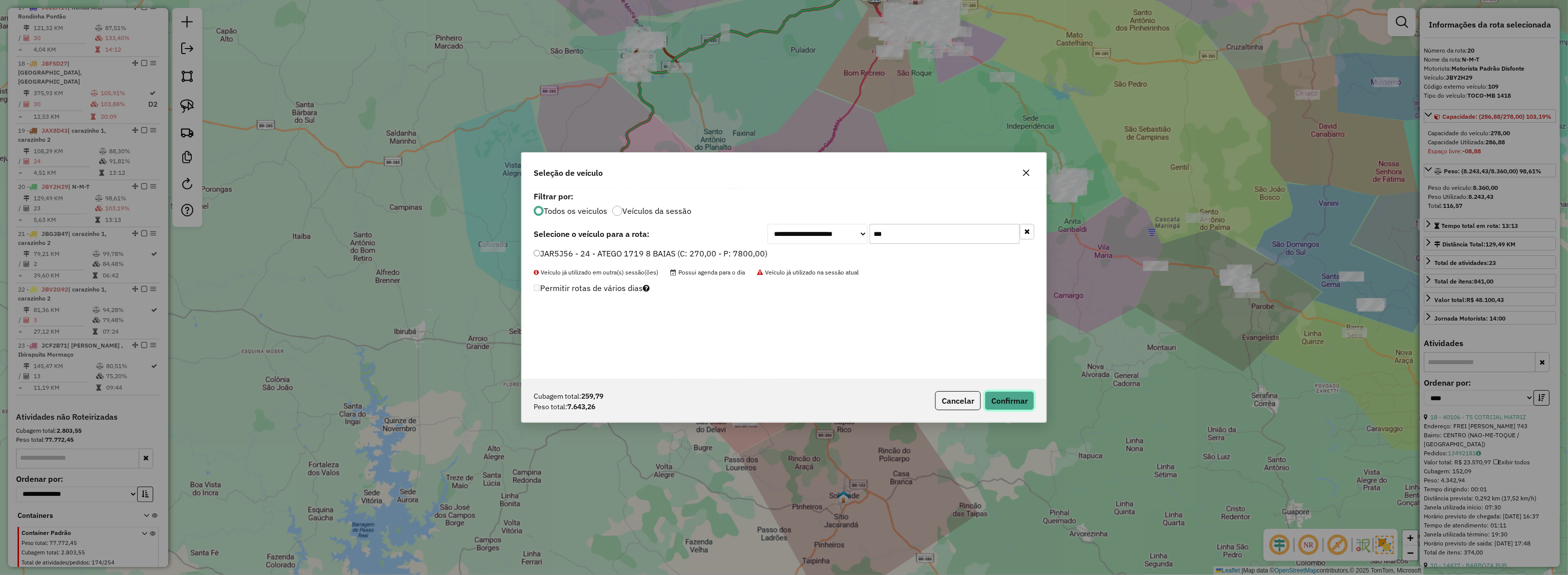
click at [1013, 401] on button "Confirmar" at bounding box center [1009, 401] width 49 height 19
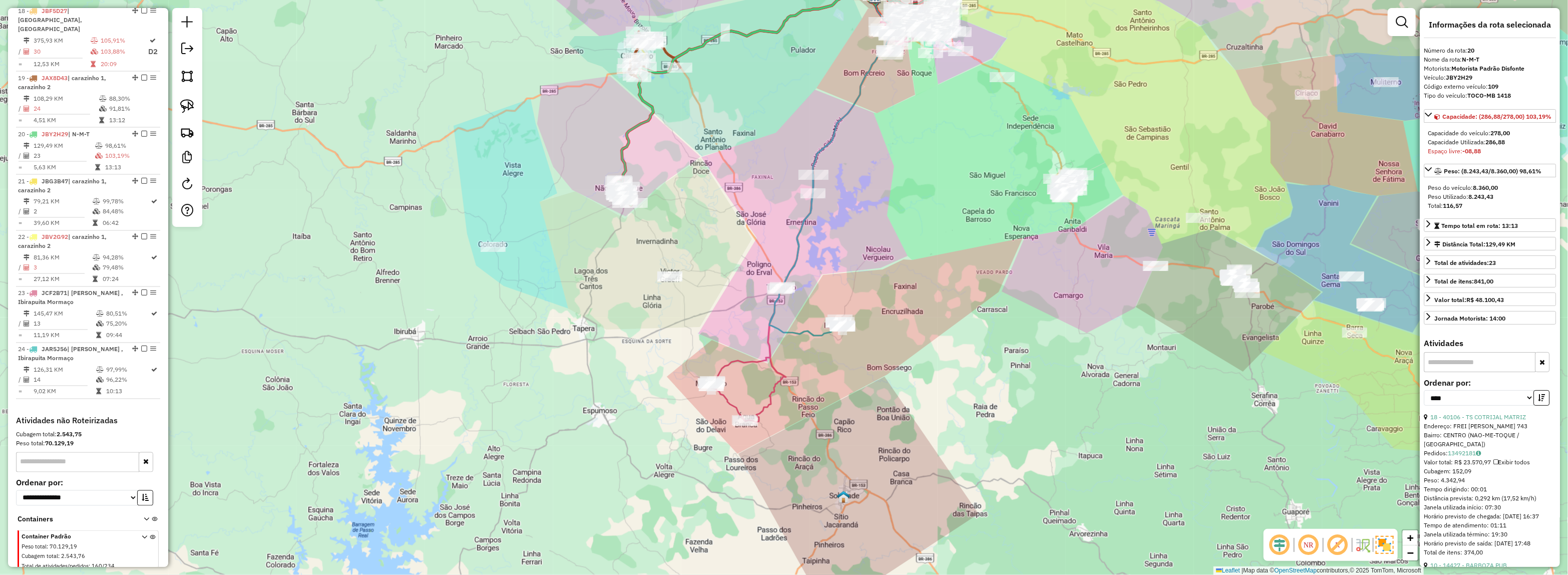
scroll to position [1382, 0]
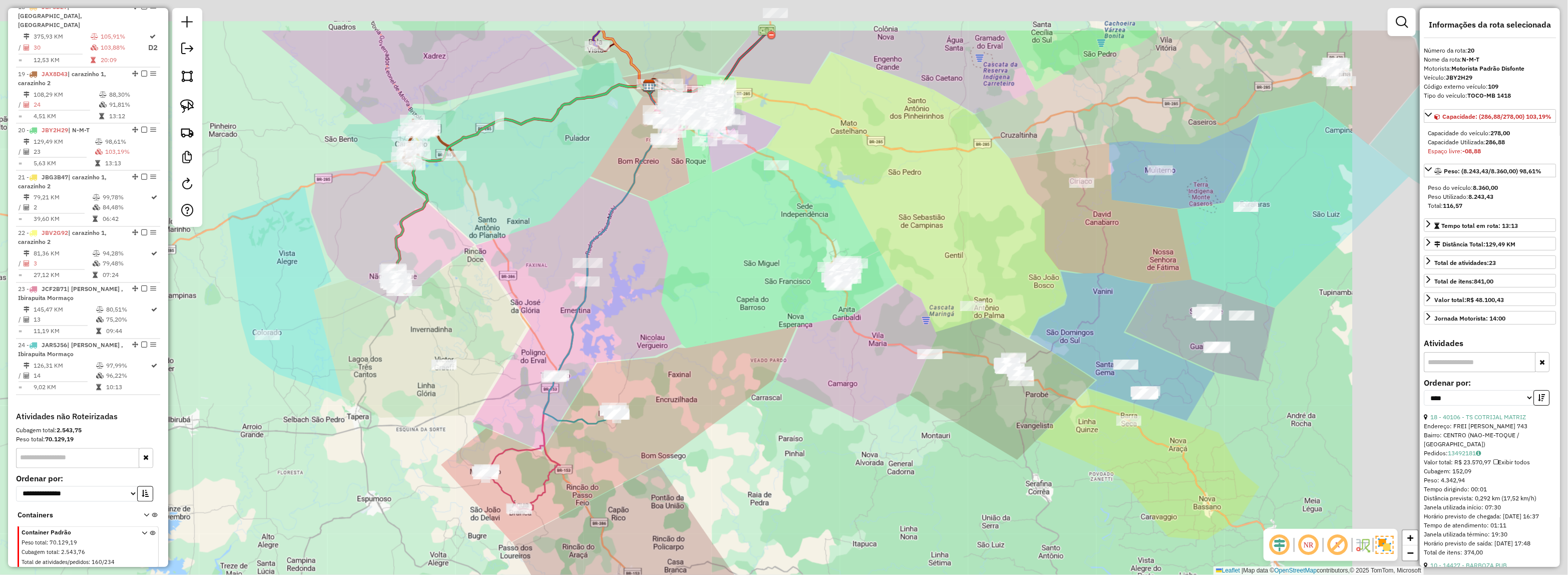
drag, startPoint x: 830, startPoint y: 345, endPoint x: 718, endPoint y: 376, distance: 116.2
click at [719, 380] on div "Janela de atendimento Grade de atendimento Capacidade Transportadoras Veículos …" at bounding box center [784, 287] width 1568 height 575
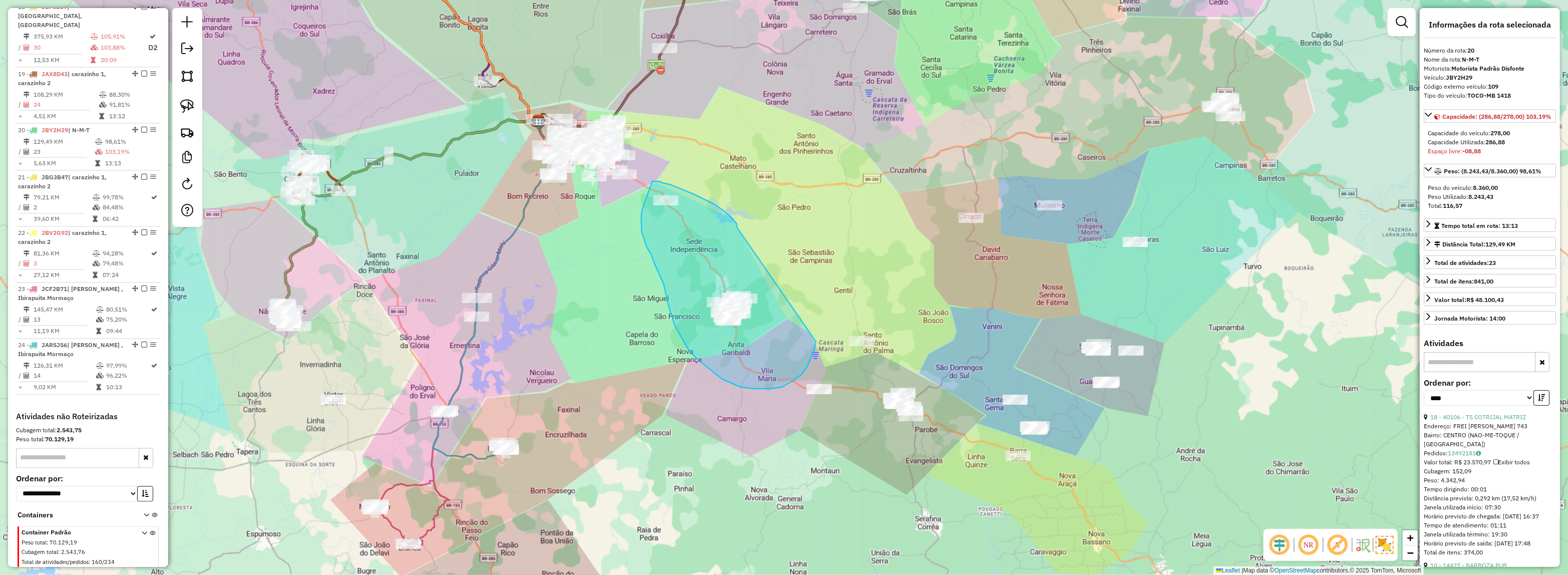
drag, startPoint x: 737, startPoint y: 227, endPoint x: 816, endPoint y: 341, distance: 138.7
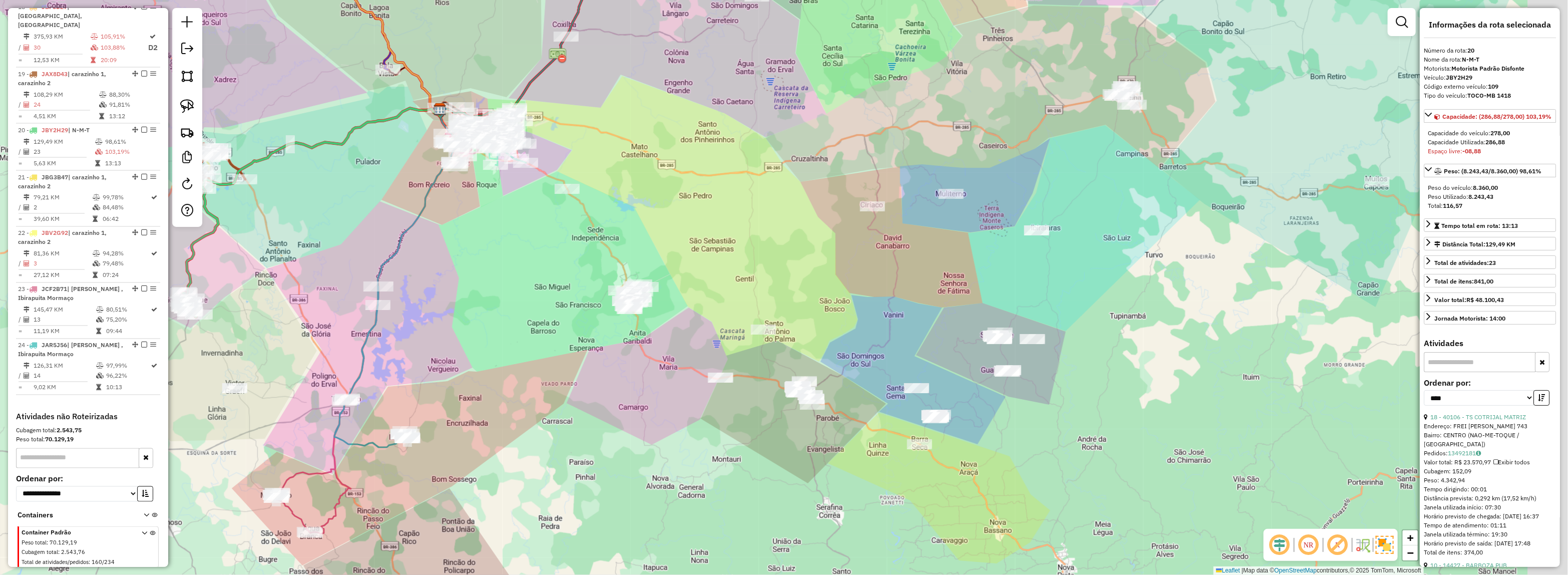
drag, startPoint x: 746, startPoint y: 348, endPoint x: 865, endPoint y: 367, distance: 120.5
click at [745, 348] on div "Janela de atendimento Grade de atendimento Capacidade Transportadoras Veículos …" at bounding box center [784, 287] width 1568 height 575
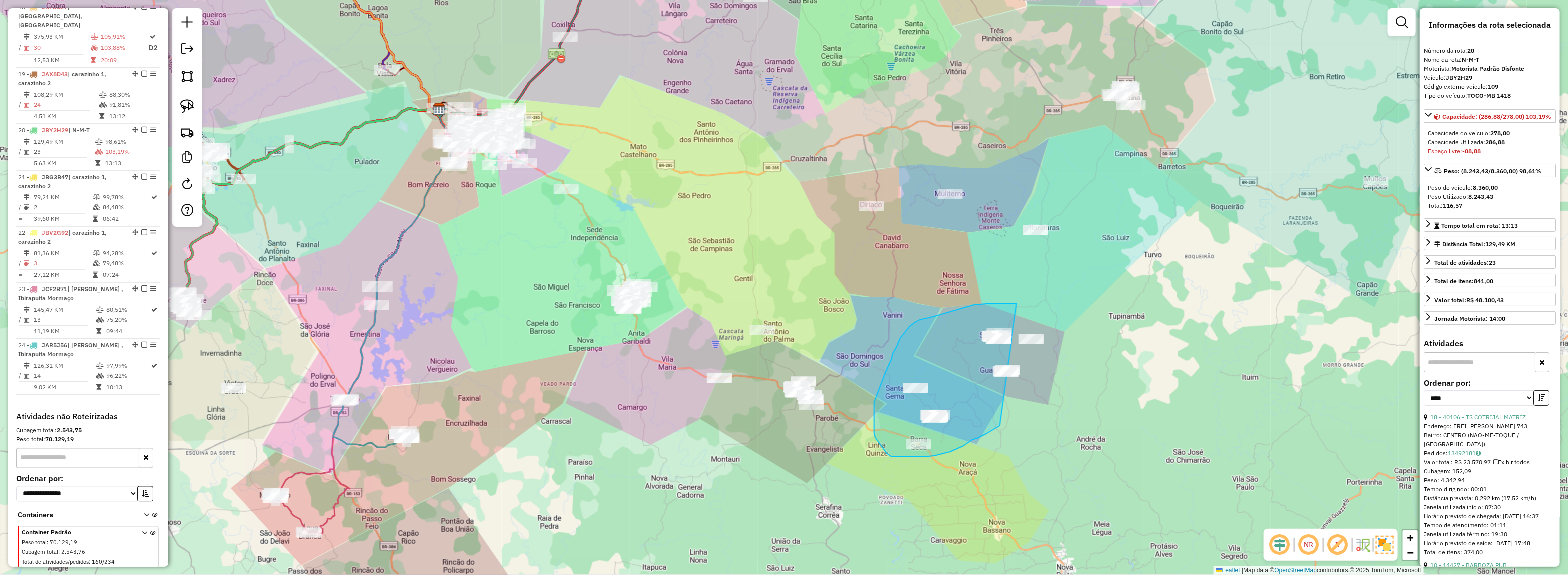
drag, startPoint x: 995, startPoint y: 428, endPoint x: 1095, endPoint y: 319, distance: 147.9
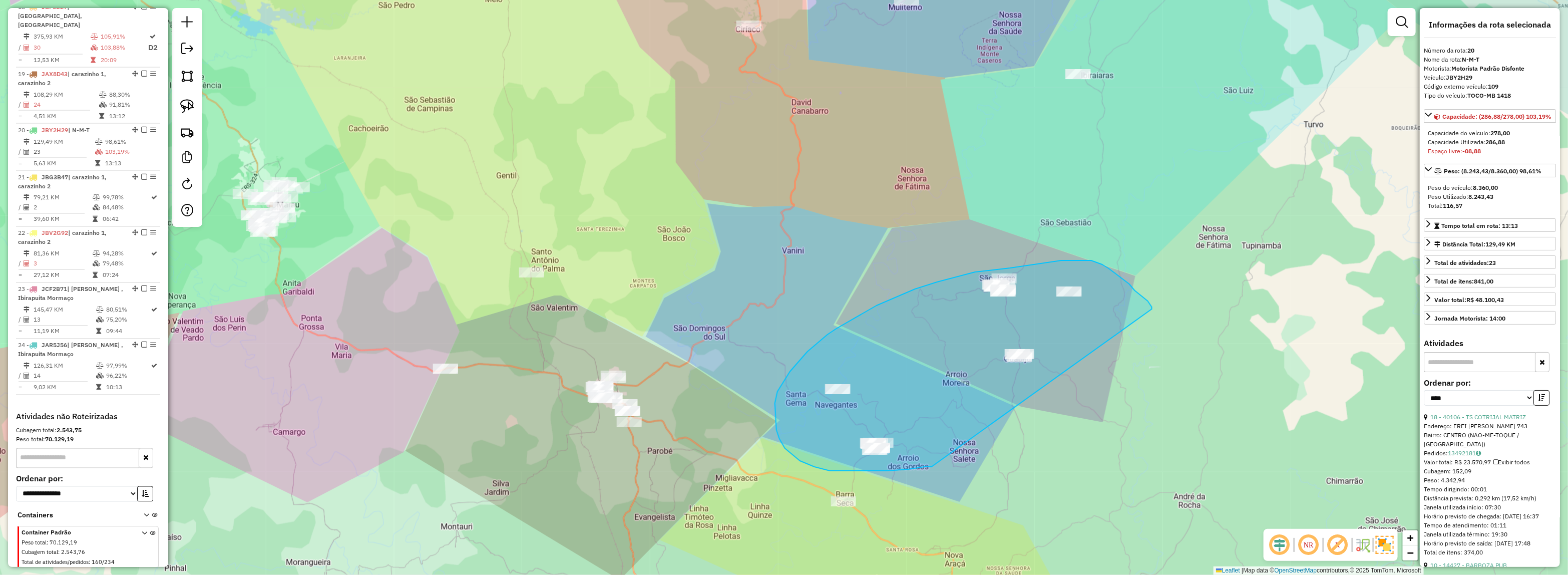
drag, startPoint x: 924, startPoint y: 467, endPoint x: 1151, endPoint y: 311, distance: 275.4
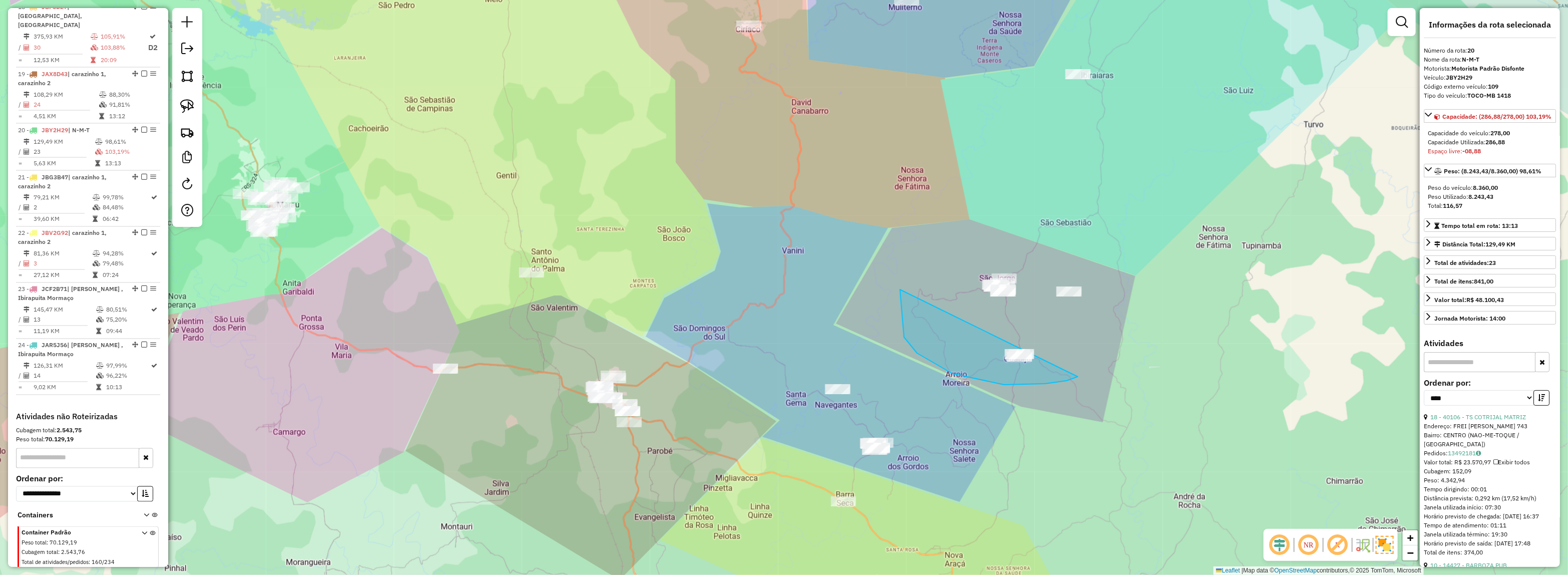
drag, startPoint x: 1067, startPoint y: 380, endPoint x: 1227, endPoint y: 210, distance: 233.5
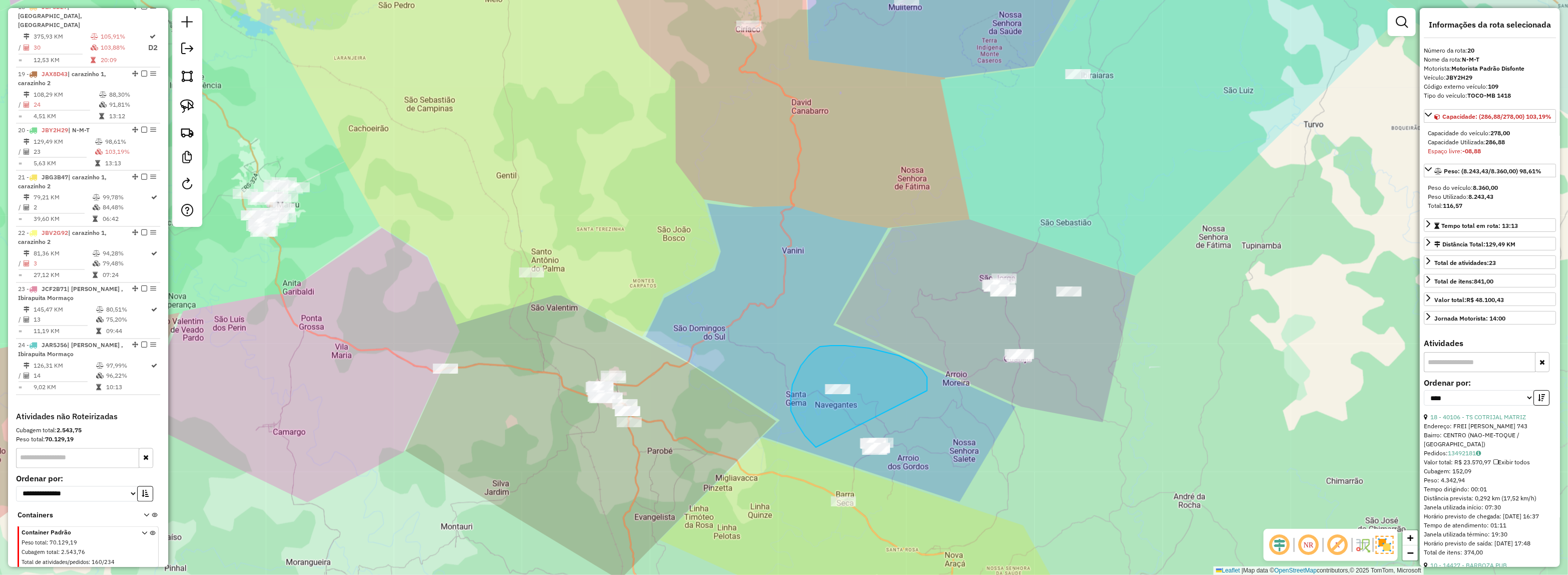
drag, startPoint x: 914, startPoint y: 363, endPoint x: 952, endPoint y: 465, distance: 108.8
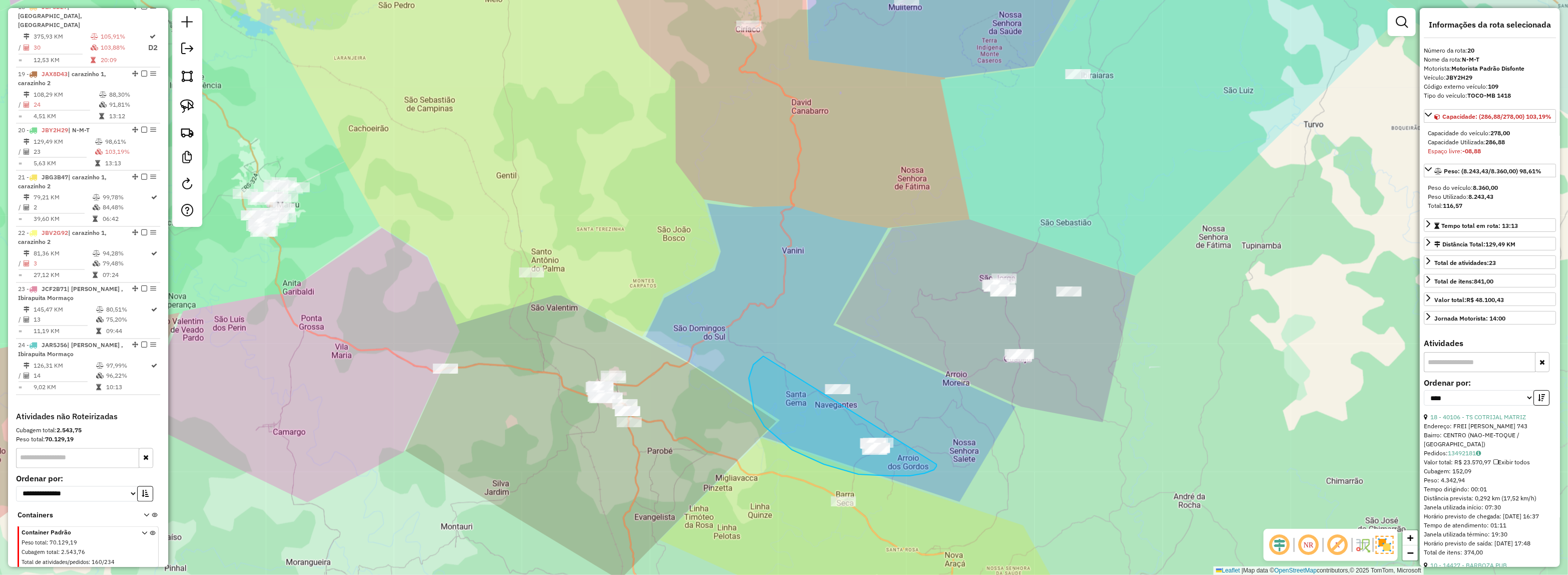
drag, startPoint x: 937, startPoint y: 464, endPoint x: 859, endPoint y: 339, distance: 147.3
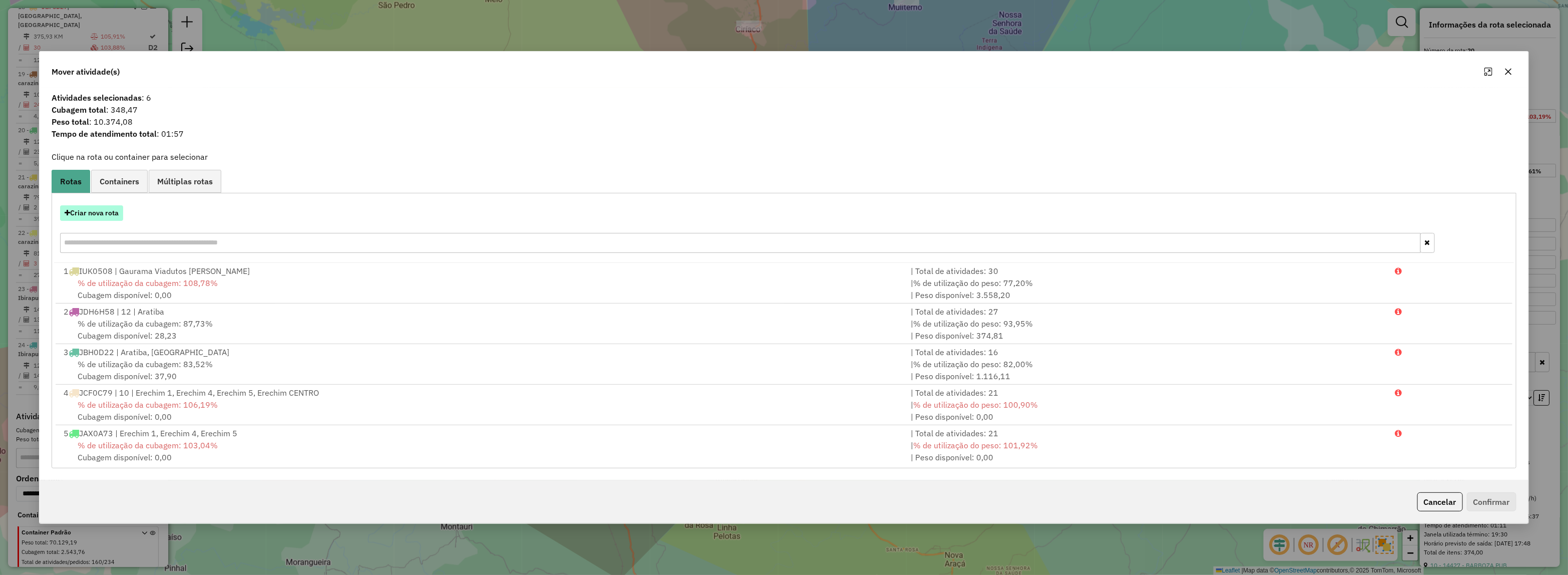
click at [90, 216] on button "Criar nova rota" at bounding box center [92, 213] width 63 height 16
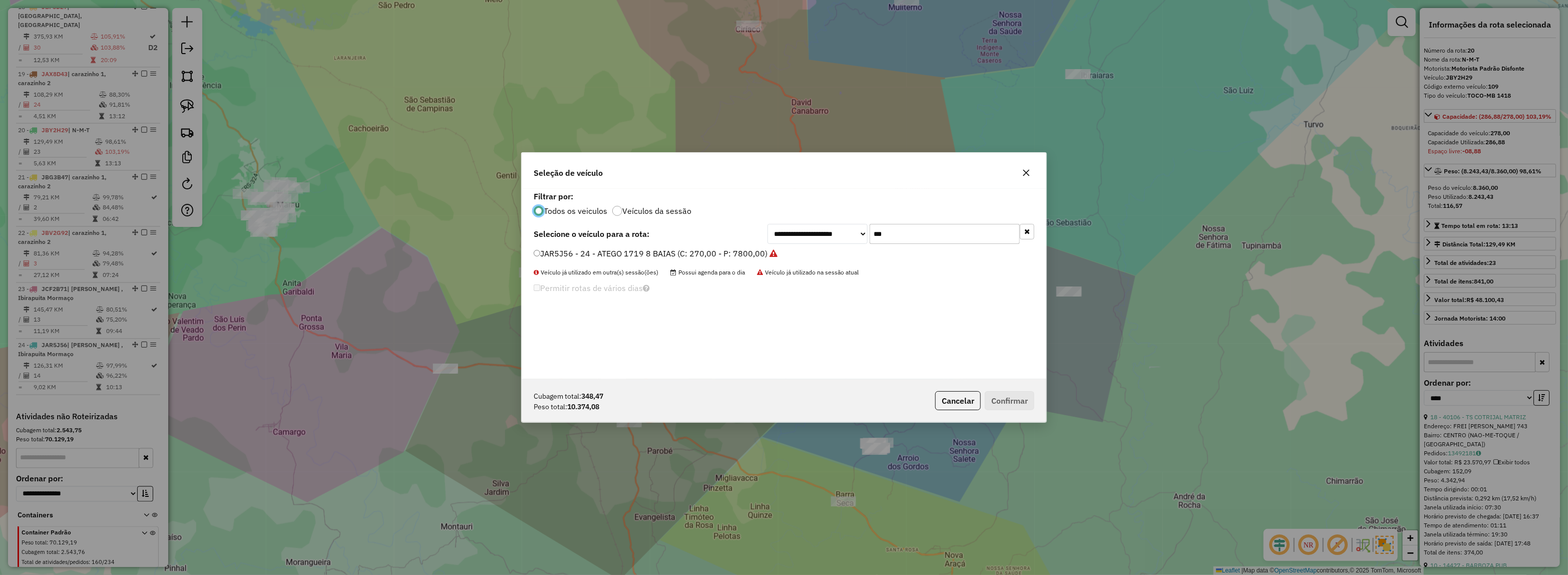
scroll to position [5, 3]
drag, startPoint x: 812, startPoint y: 230, endPoint x: 742, endPoint y: 233, distance: 70.1
click at [744, 232] on div "**********" at bounding box center [784, 234] width 501 height 20
type input "***"
click at [740, 257] on label "JDE0B41 - ATEGO 2426 10 BAIAS (C: 500,00 - P: 12000,00) (VD)" at bounding box center [657, 254] width 245 height 12
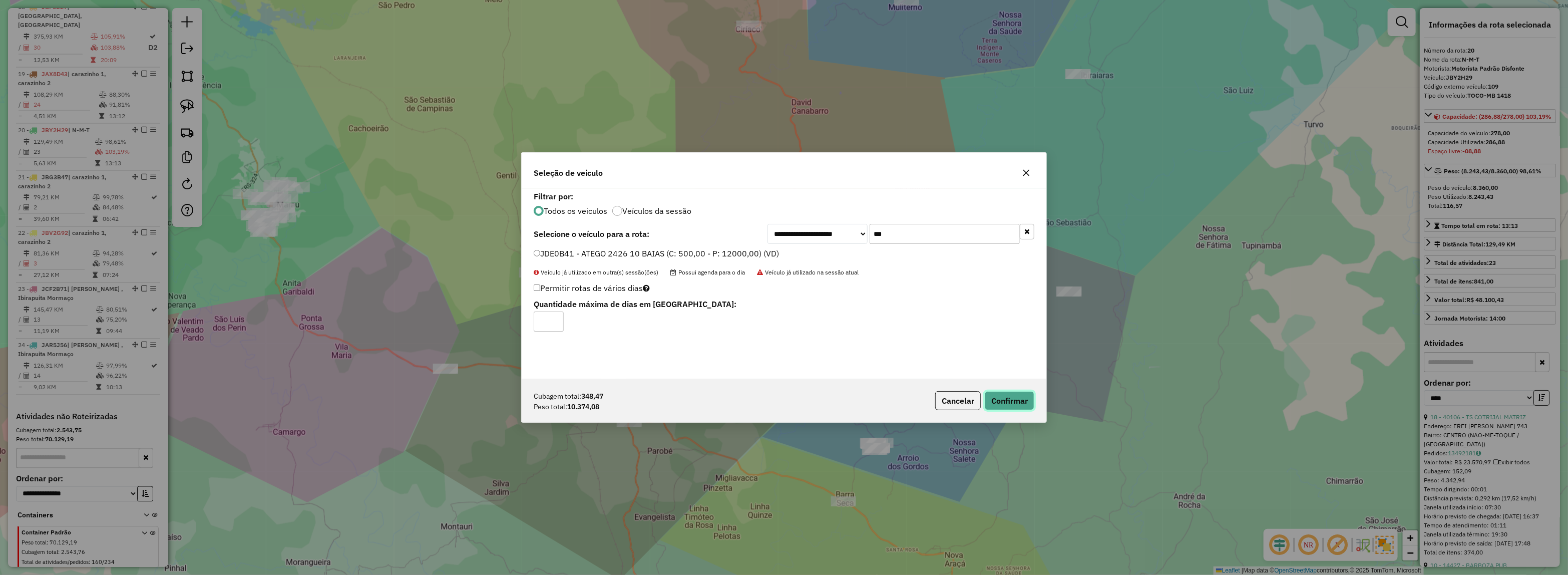
click at [1003, 395] on button "Confirmar" at bounding box center [1009, 401] width 49 height 19
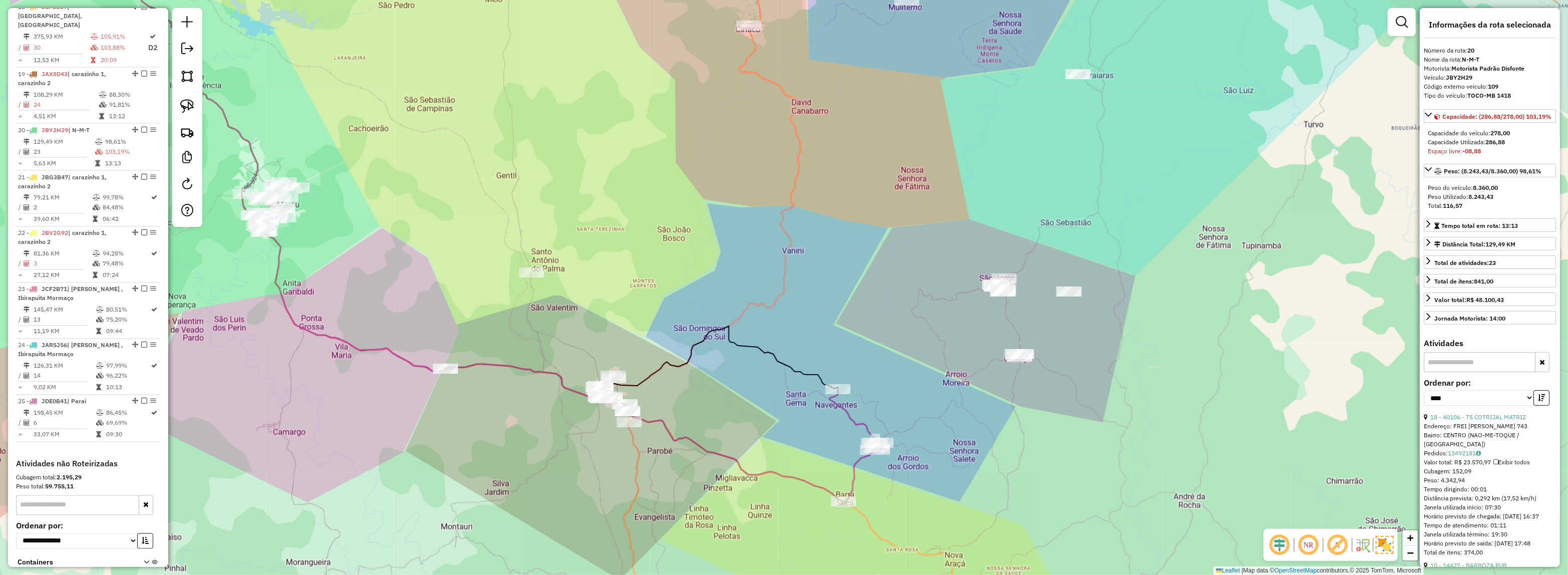
scroll to position [1430, 0]
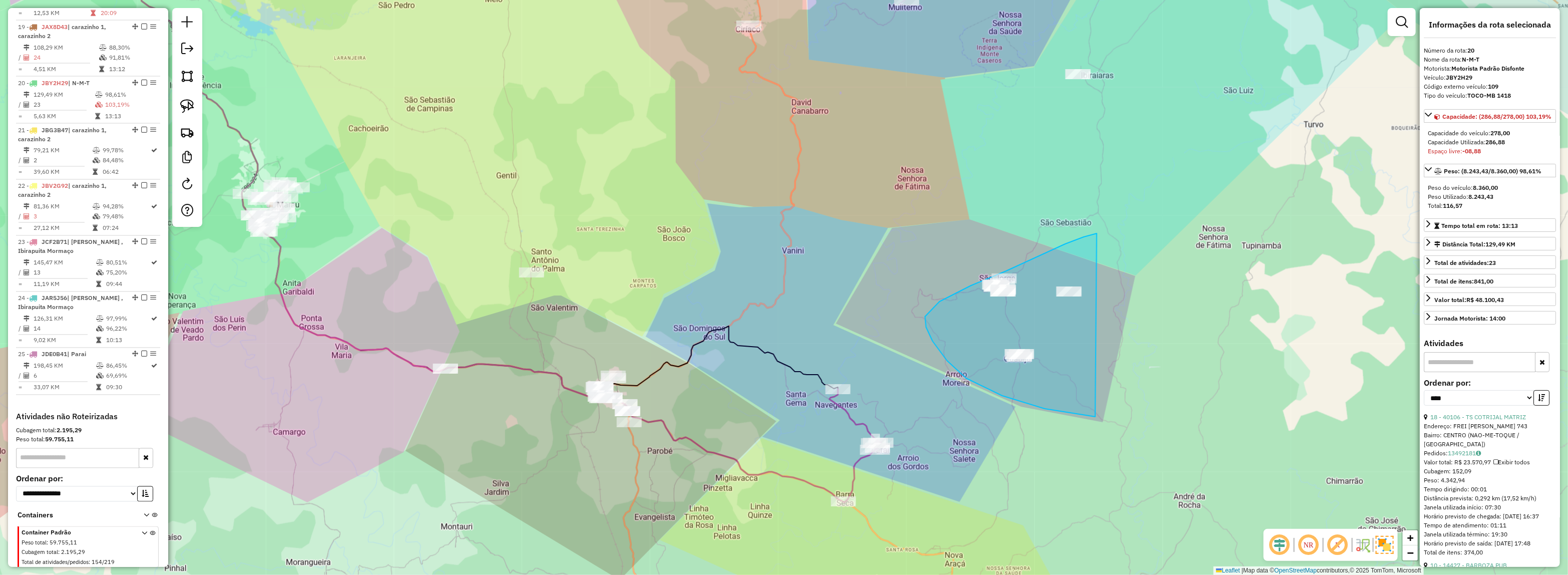
drag, startPoint x: 1090, startPoint y: 415, endPoint x: 1127, endPoint y: 236, distance: 182.8
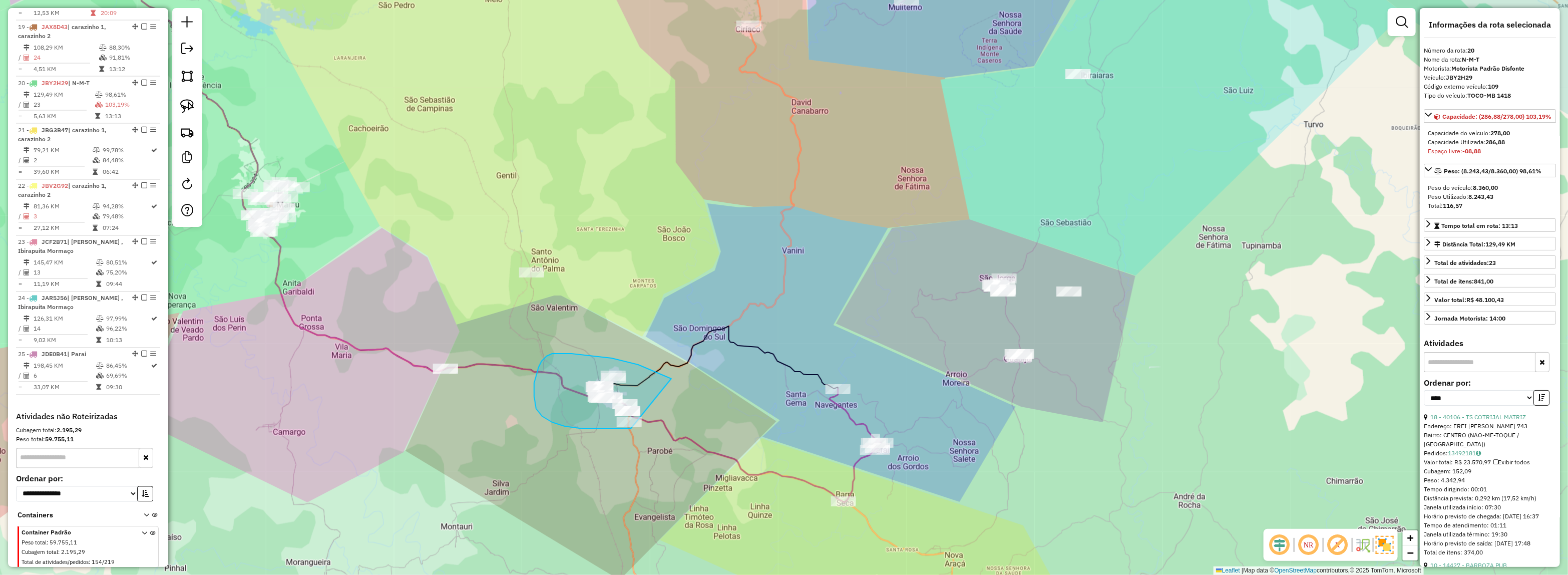
drag, startPoint x: 672, startPoint y: 378, endPoint x: 707, endPoint y: 426, distance: 59.4
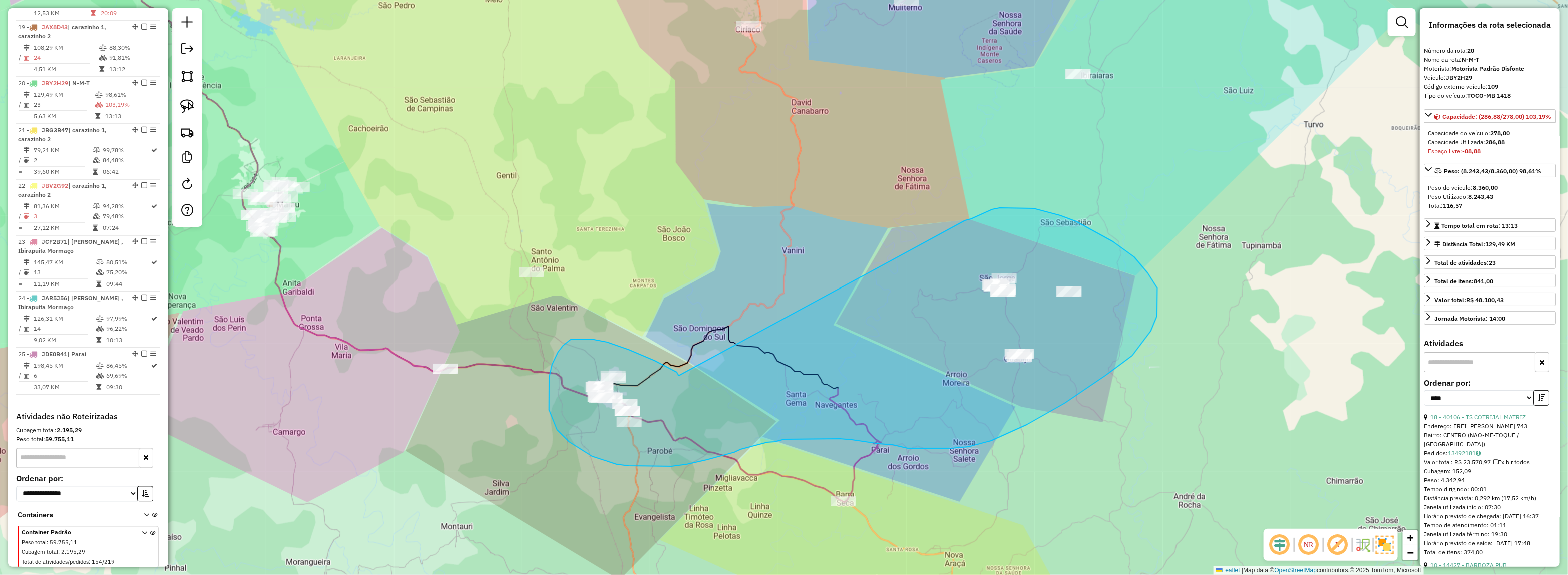
drag, startPoint x: 677, startPoint y: 372, endPoint x: 965, endPoint y: 220, distance: 325.7
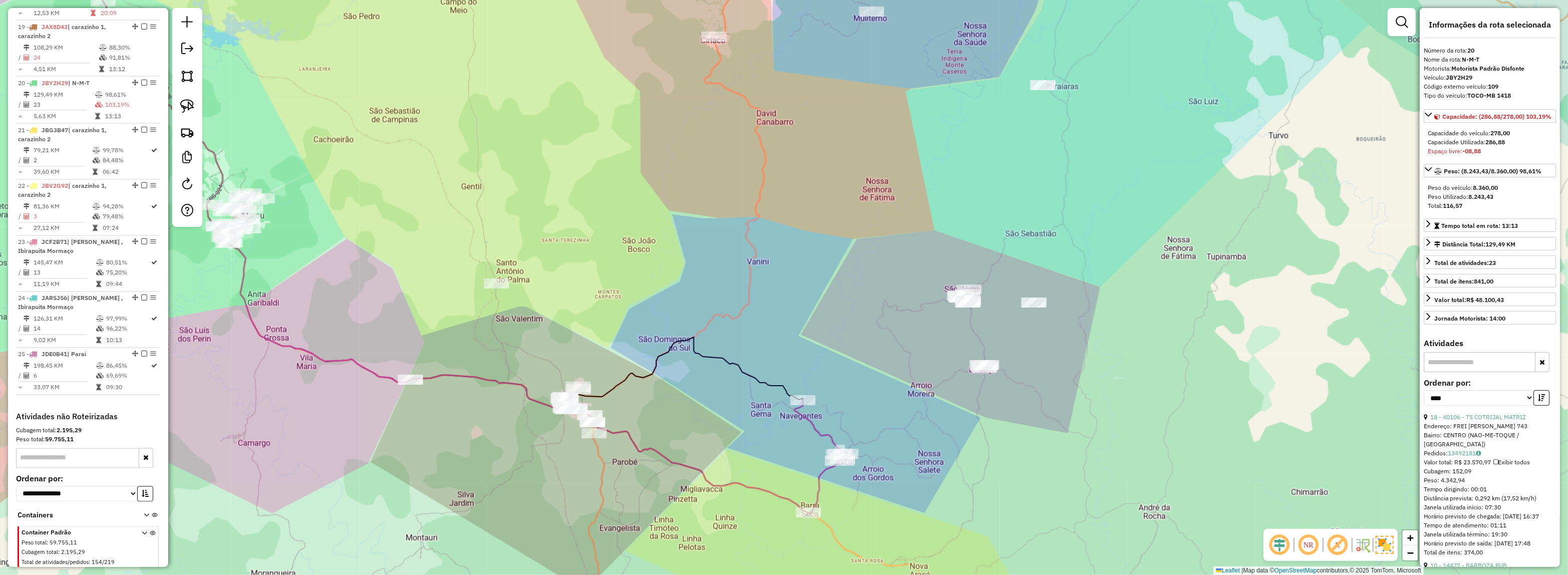
drag, startPoint x: 929, startPoint y: 408, endPoint x: 894, endPoint y: 419, distance: 36.7
click at [894, 419] on div "Janela de atendimento Grade de atendimento Capacidade Transportadoras Veículos …" at bounding box center [784, 287] width 1568 height 575
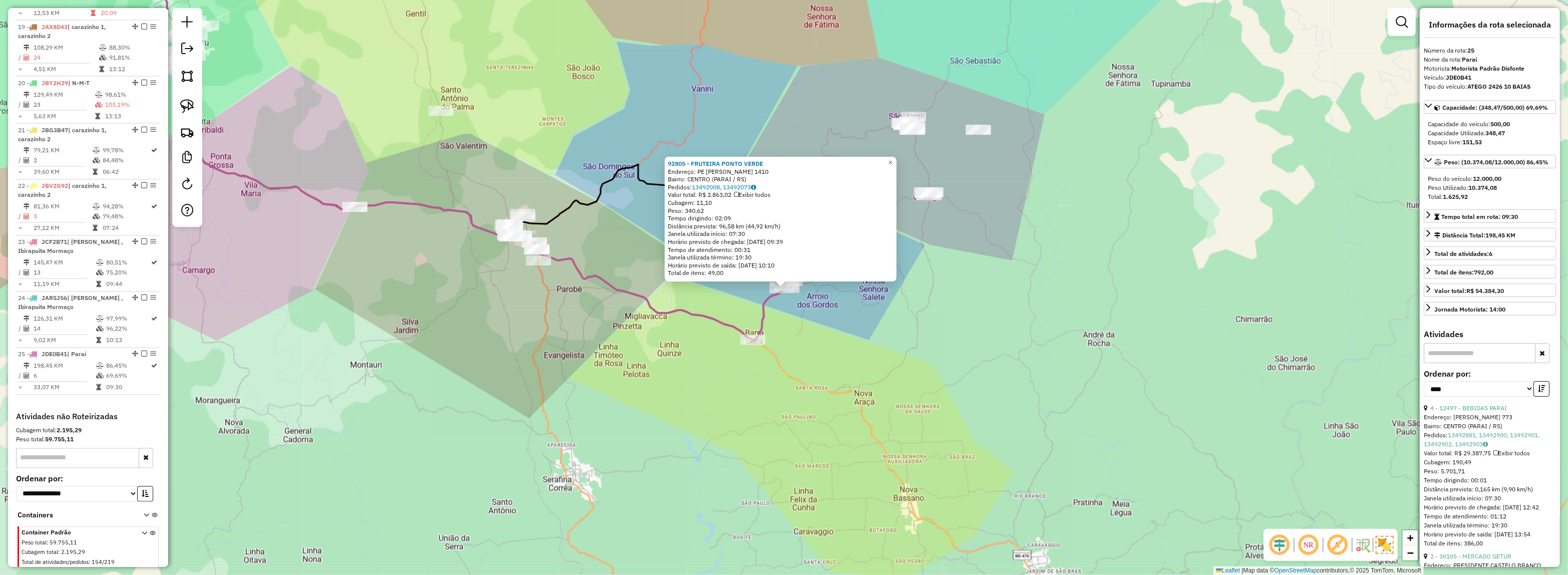
drag, startPoint x: 1493, startPoint y: 410, endPoint x: 1491, endPoint y: 417, distance: 7.3
click at [1492, 410] on link "4 - 12497 - BEBIDAS PARAI" at bounding box center [1469, 408] width 77 height 8
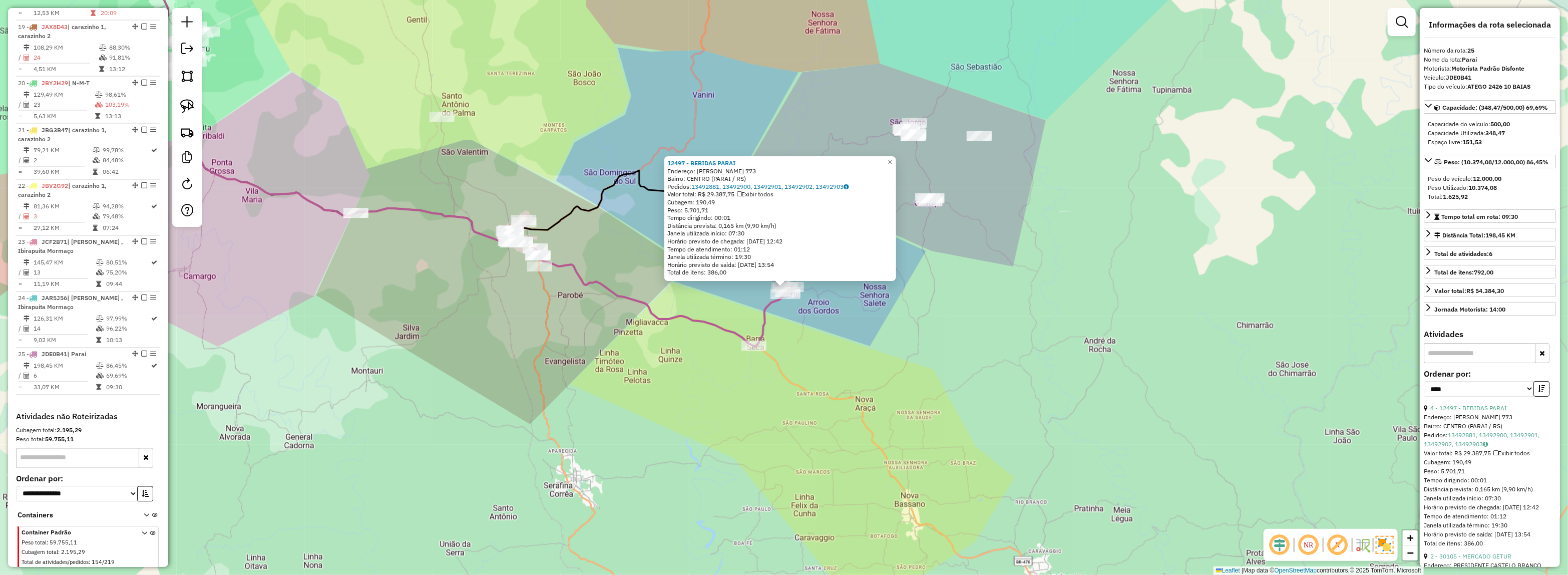
scroll to position [188, 0]
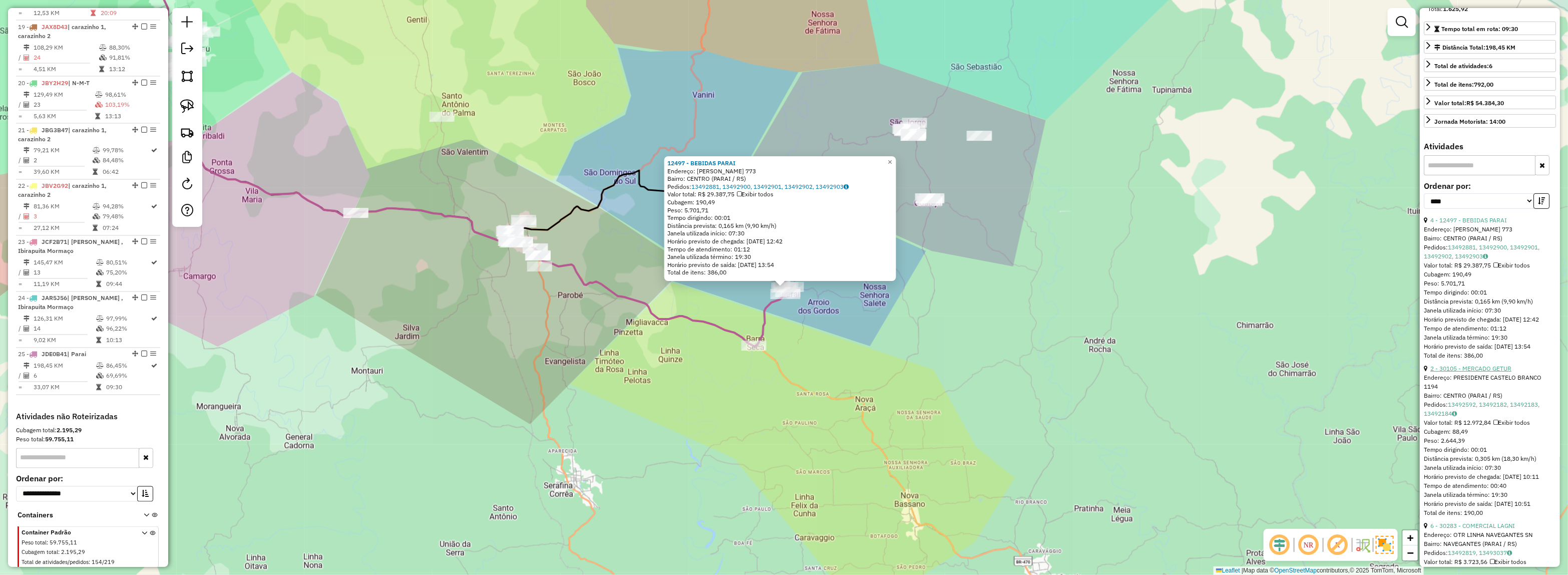
click at [1465, 372] on link "2 - 30105 - MERCADO GETUR" at bounding box center [1471, 368] width 81 height 8
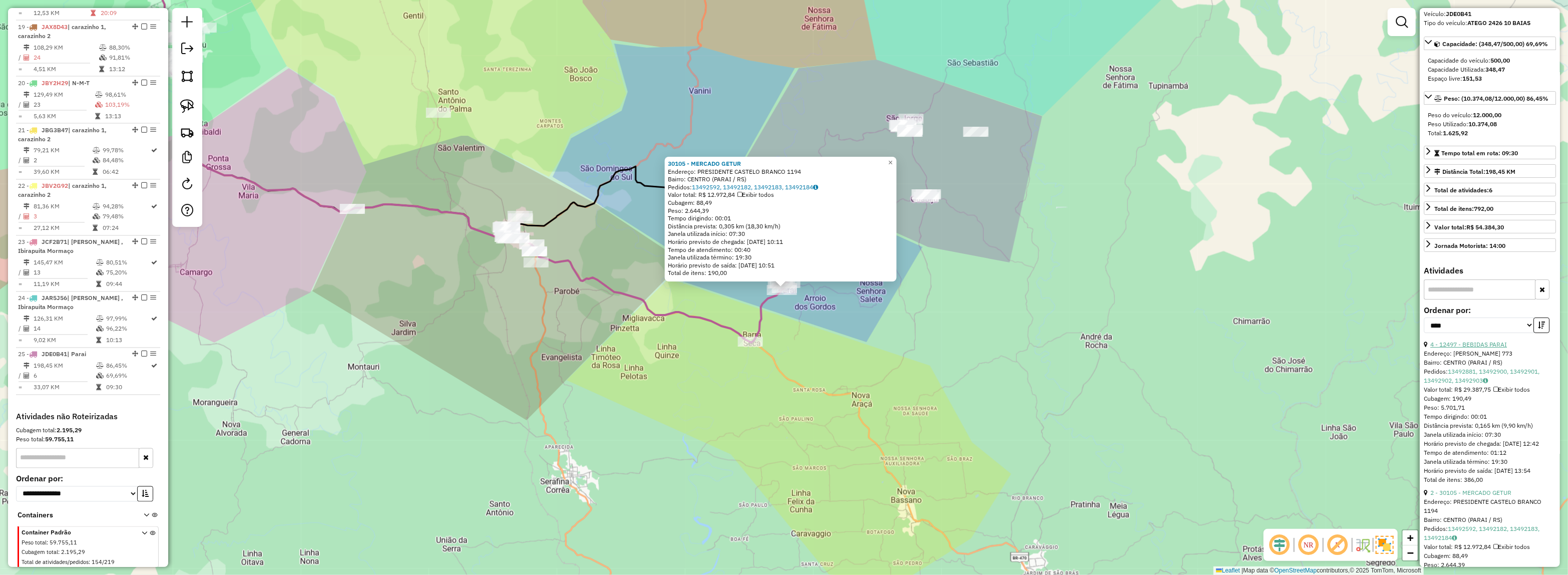
scroll to position [62, 0]
click at [1456, 346] on link "4 - 12497 - BEBIDAS PARAI" at bounding box center [1469, 345] width 77 height 8
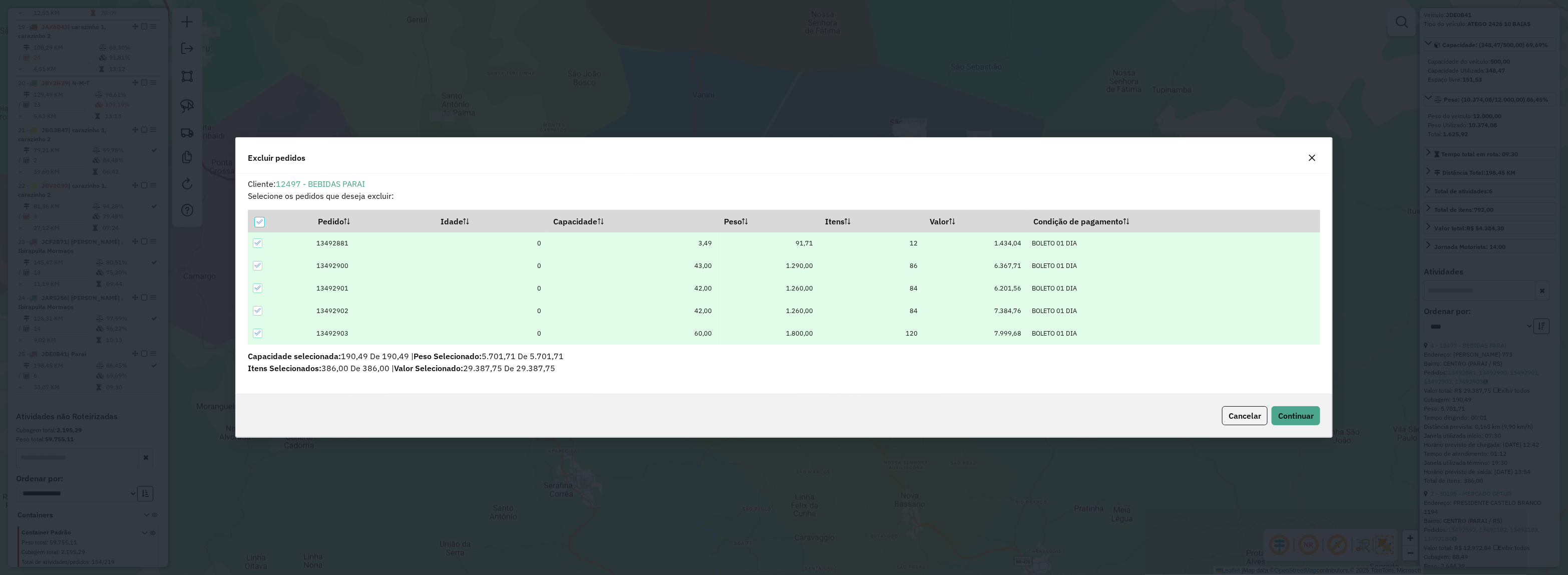
scroll to position [0, 0]
click at [1306, 404] on div "Cancelar Continuar" at bounding box center [784, 415] width 1097 height 43
click at [1306, 406] on button "Continuar" at bounding box center [1296, 415] width 49 height 19
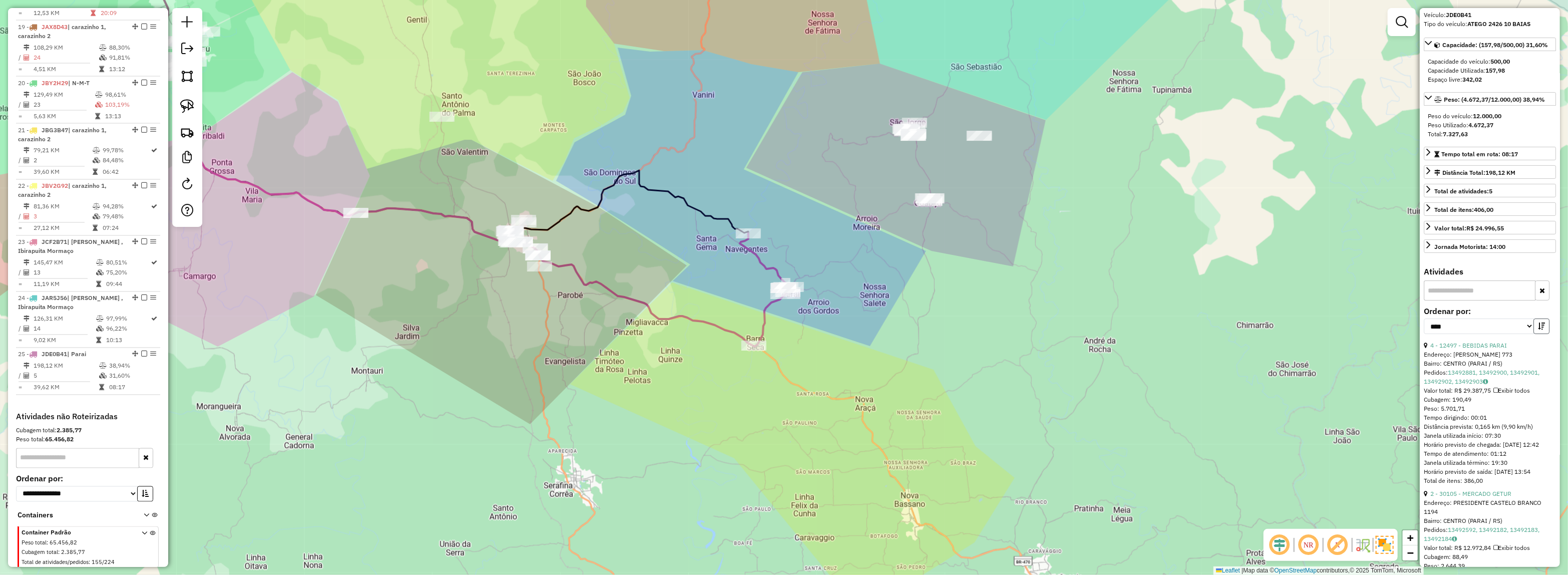
click at [1545, 332] on button "button" at bounding box center [1541, 326] width 16 height 16
click at [1476, 349] on link "2 - 30105 - MERCADO GETUR" at bounding box center [1471, 345] width 81 height 8
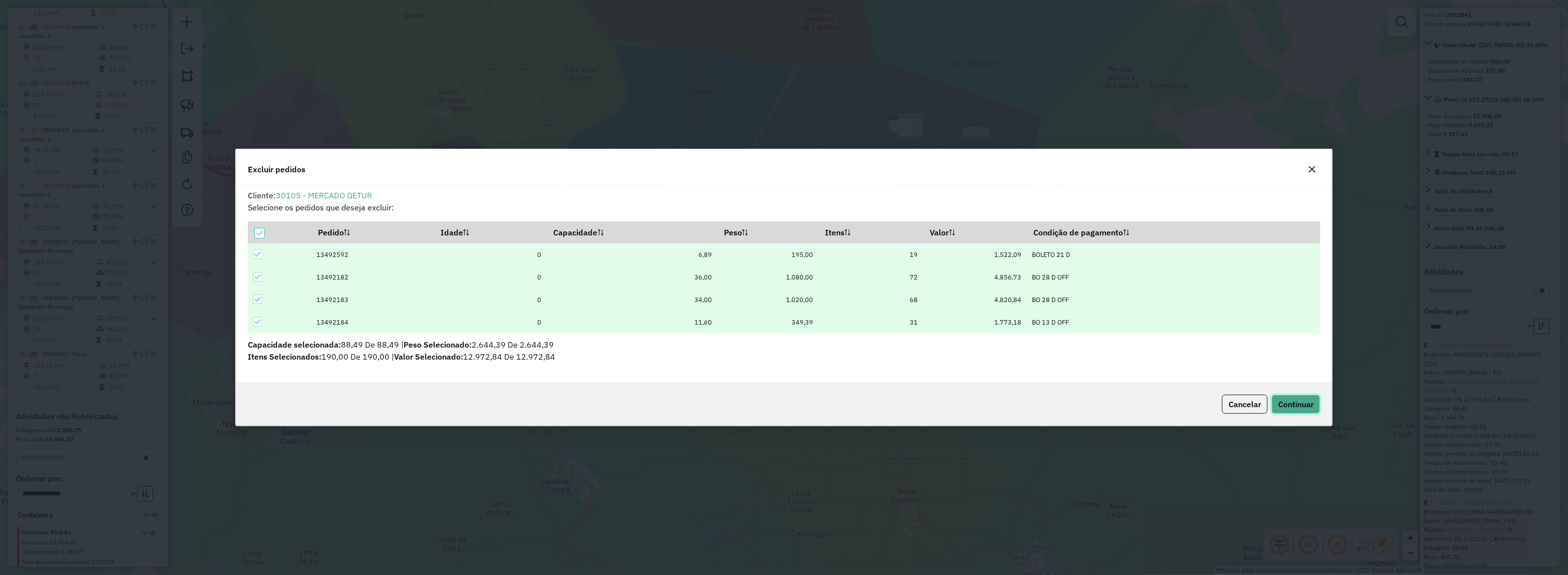
click at [1307, 406] on span "Continuar" at bounding box center [1296, 404] width 36 height 10
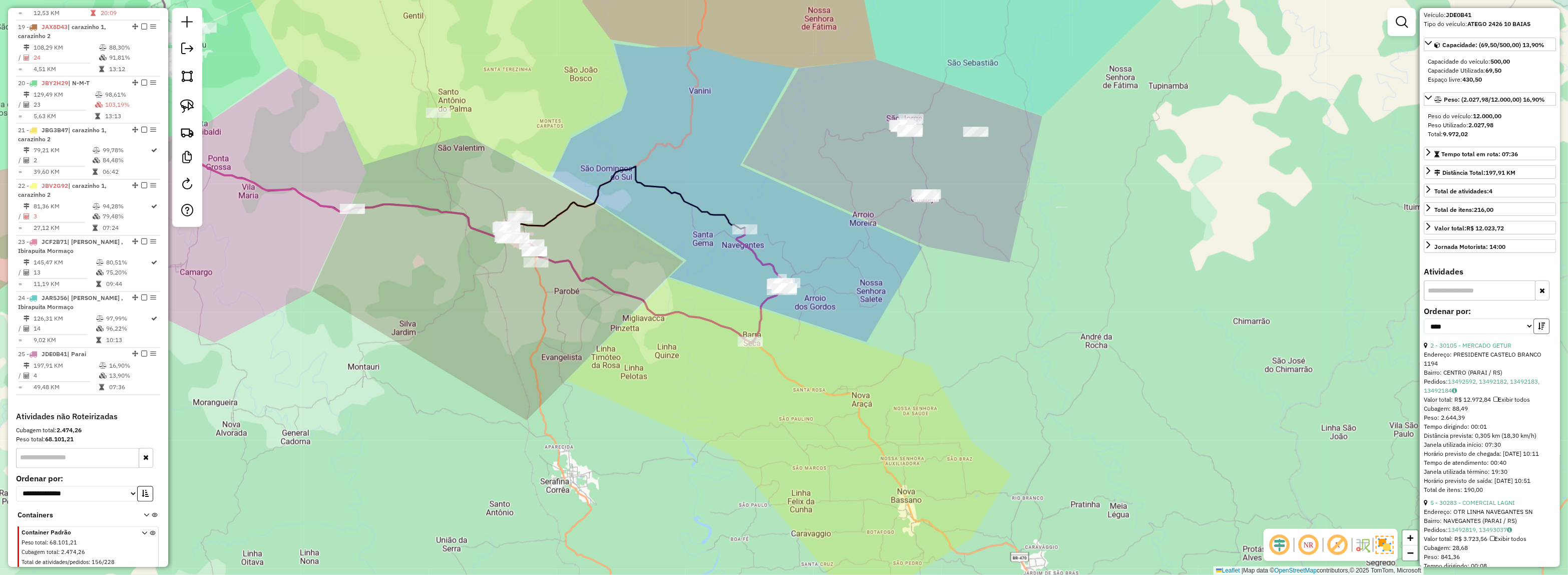
click at [1542, 330] on icon "button" at bounding box center [1541, 326] width 7 height 7
click at [1492, 349] on link "4 - 30283 - COMERCIAL LAGNI" at bounding box center [1472, 345] width 84 height 8
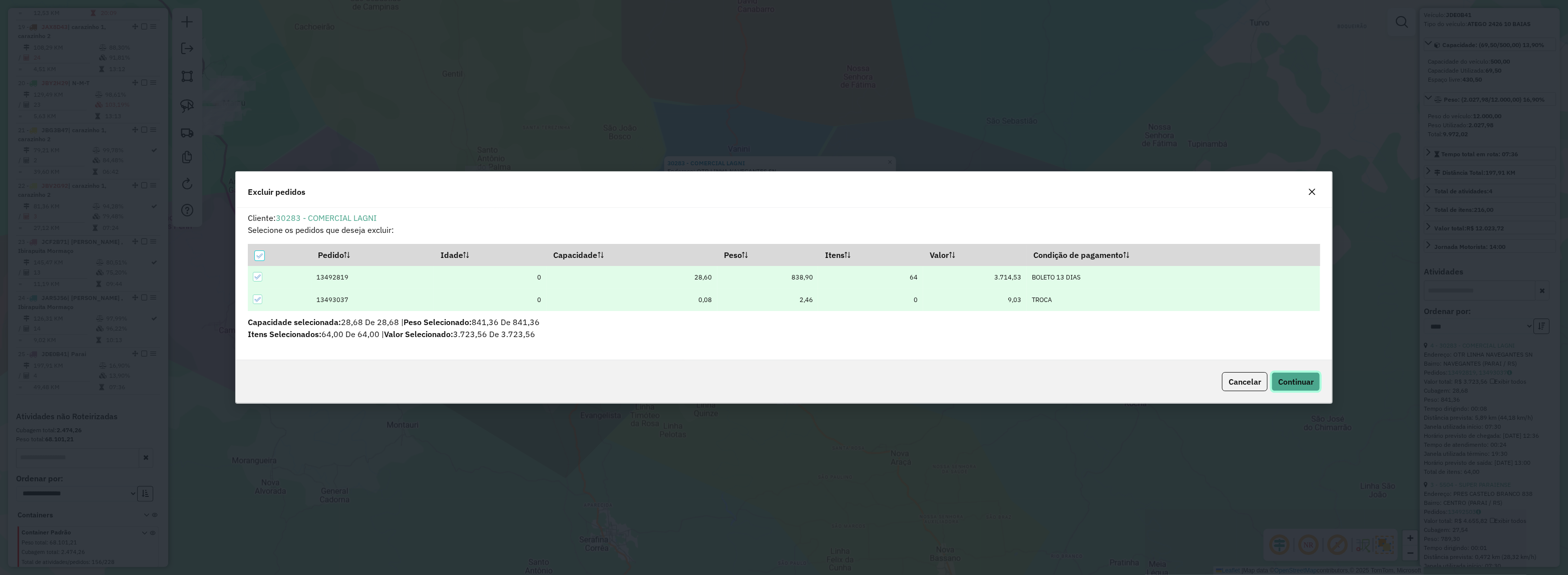
click at [1294, 382] on span "Continuar" at bounding box center [1296, 381] width 36 height 10
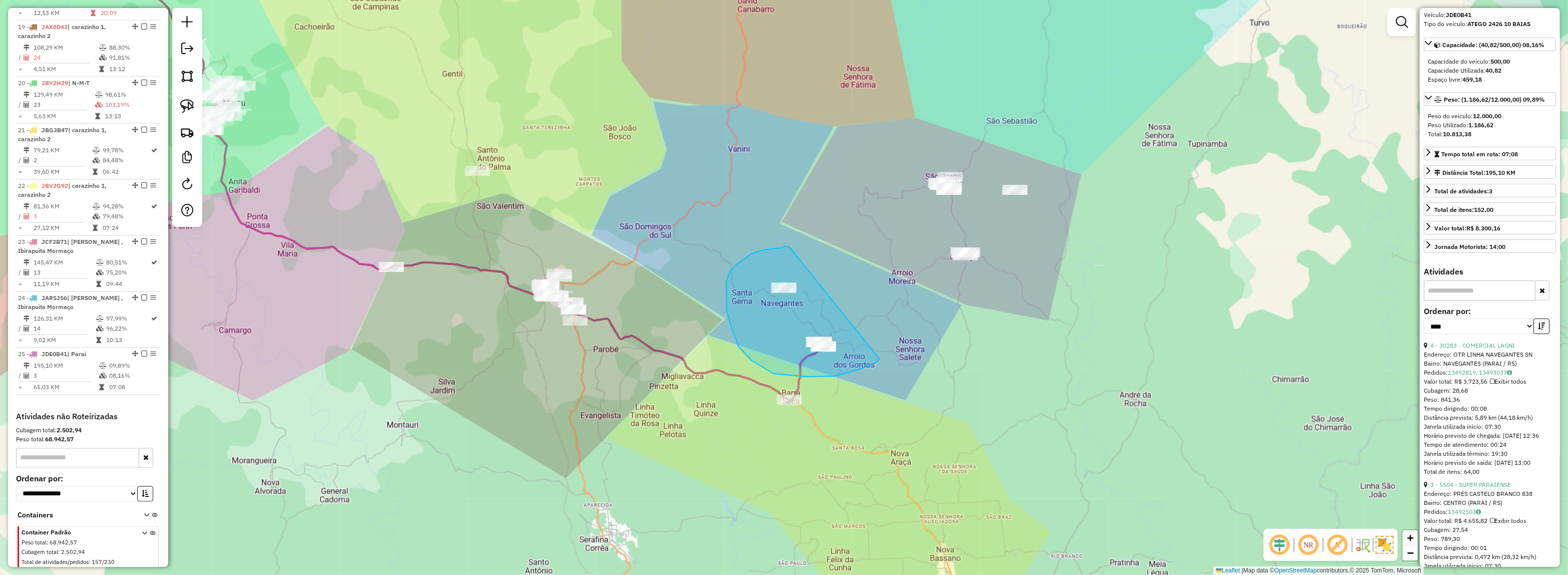
drag, startPoint x: 875, startPoint y: 363, endPoint x: 789, endPoint y: 247, distance: 144.4
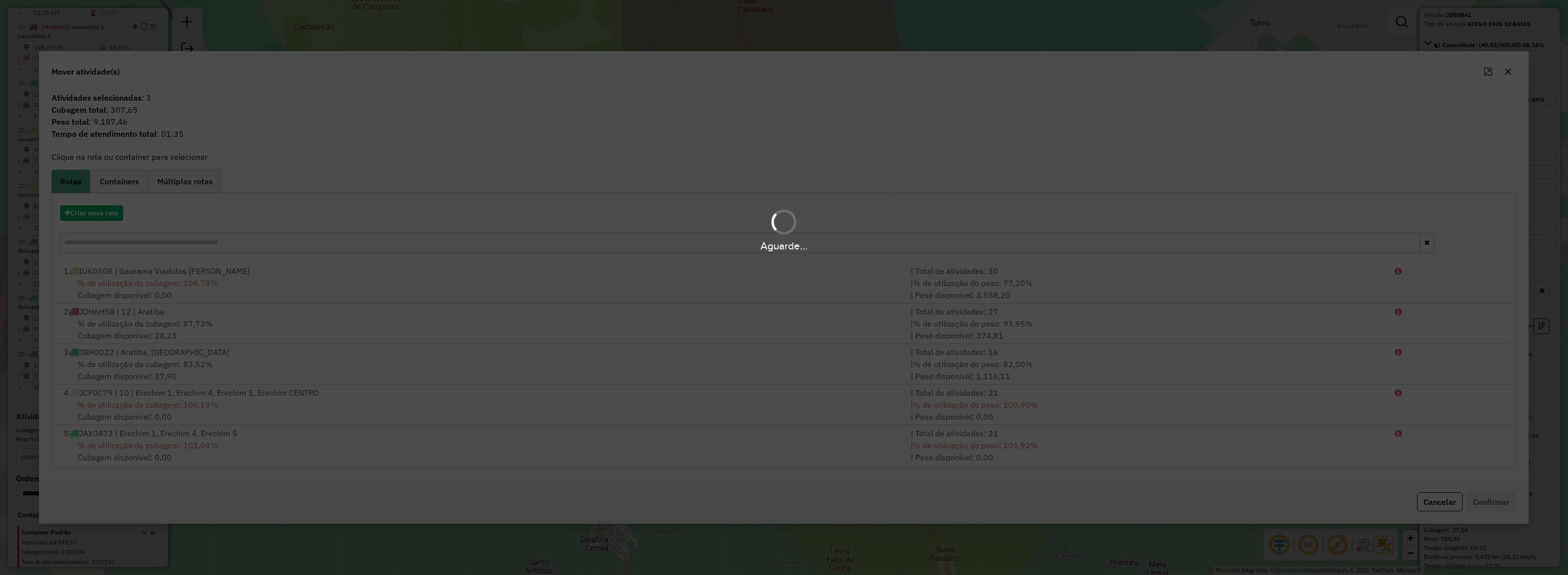
click at [92, 214] on div "Aguarde..." at bounding box center [784, 230] width 1568 height 47
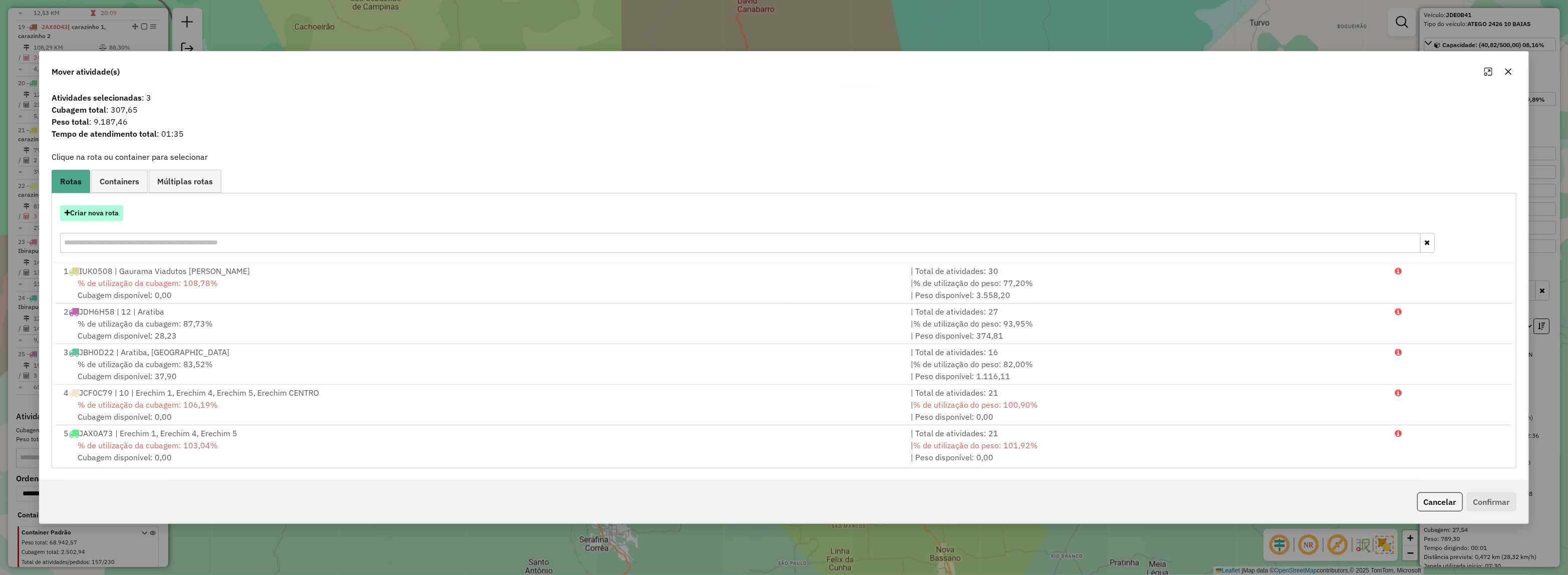
click at [86, 216] on button "Criar nova rota" at bounding box center [92, 213] width 63 height 16
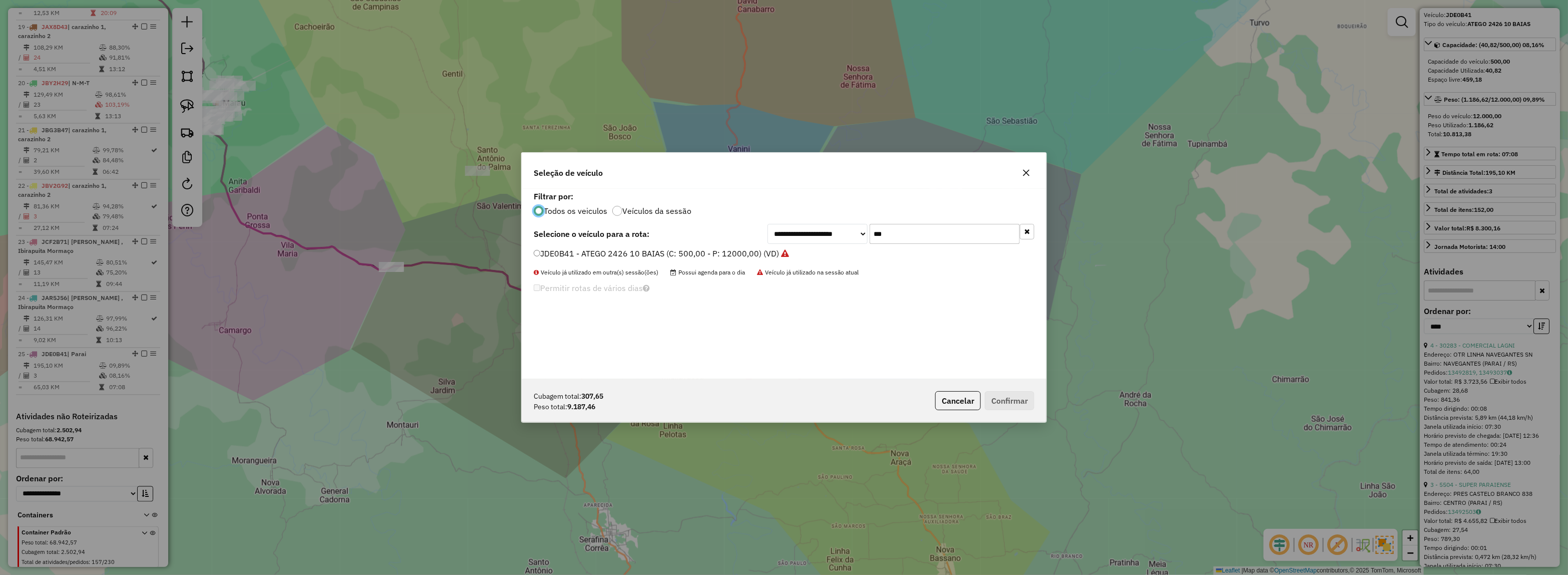
scroll to position [5, 3]
drag, startPoint x: 913, startPoint y: 235, endPoint x: 609, endPoint y: 269, distance: 305.9
click at [712, 249] on div "**********" at bounding box center [784, 284] width 525 height 191
click at [563, 258] on label "JDE0B41 - ATEGO 2426 10 BAIAS (C: 500,00 - P: 12000,00) (VD)" at bounding box center [661, 254] width 256 height 12
drag, startPoint x: 1019, startPoint y: 393, endPoint x: 889, endPoint y: 341, distance: 140.0
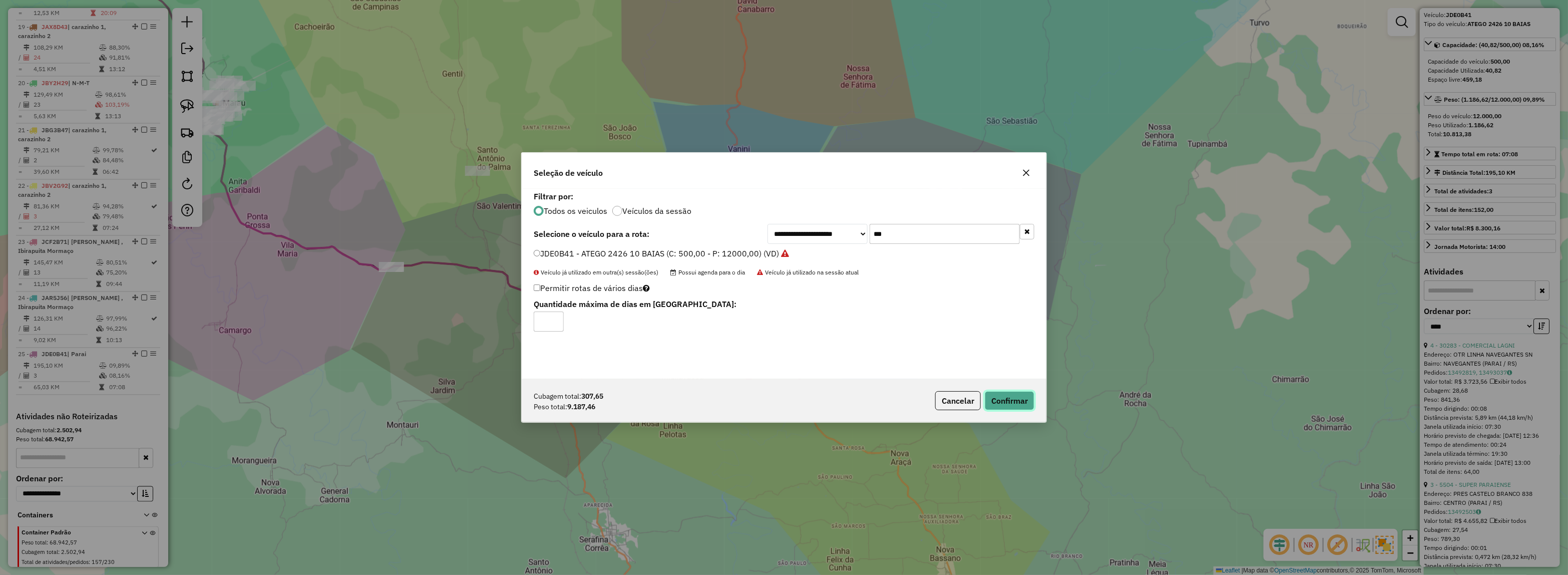
click at [1019, 393] on button "Confirmar" at bounding box center [1009, 401] width 49 height 19
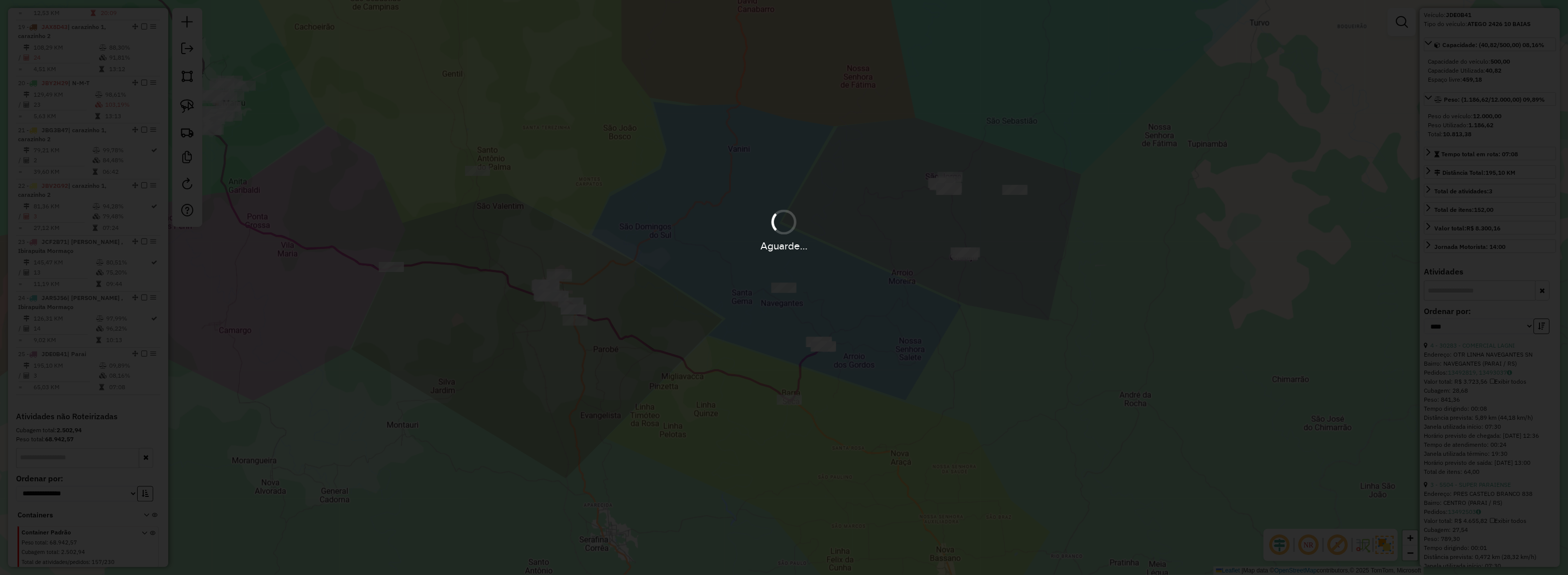
scroll to position [1476, 0]
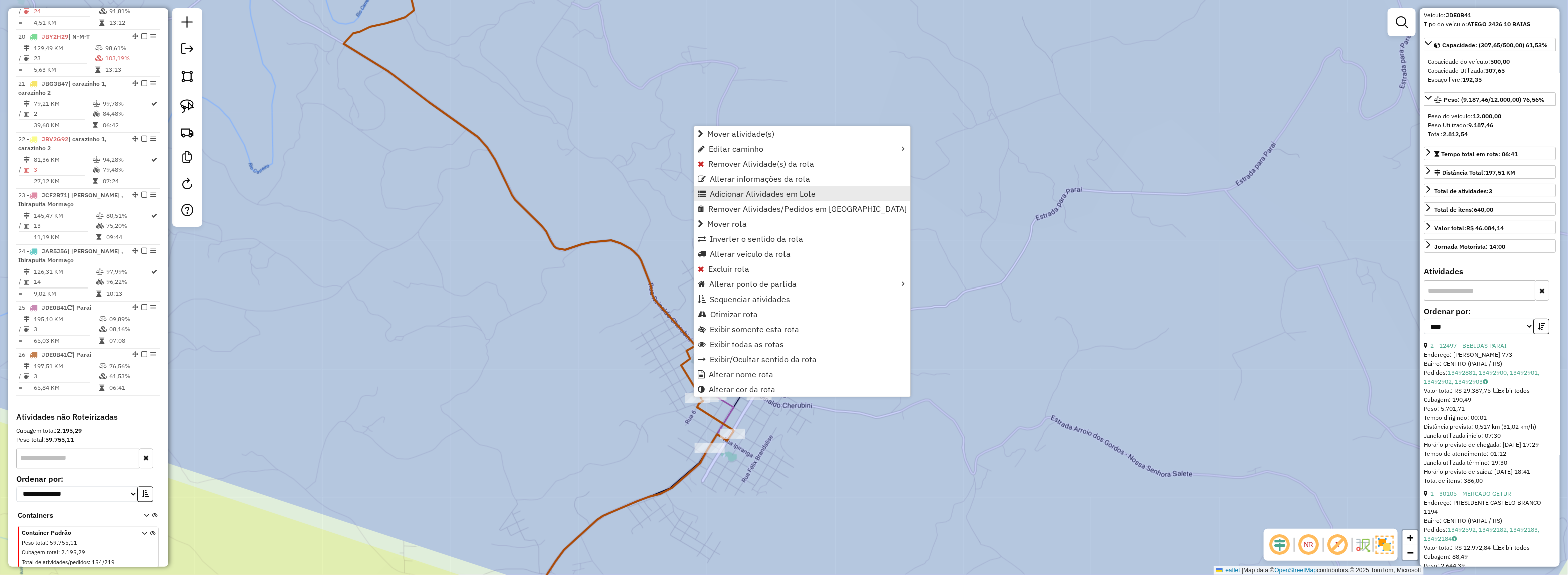
click at [733, 190] on span "Adicionar Atividades em Lote" at bounding box center [763, 194] width 106 height 8
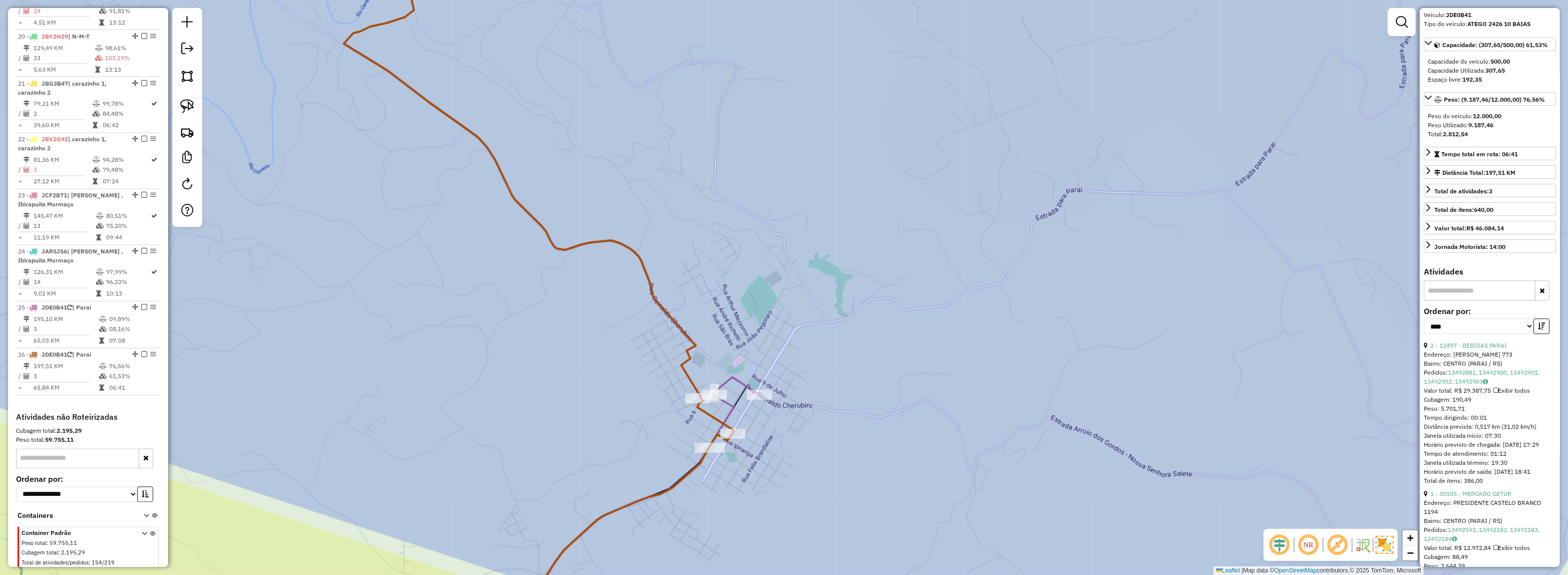
scroll to position [0, 0]
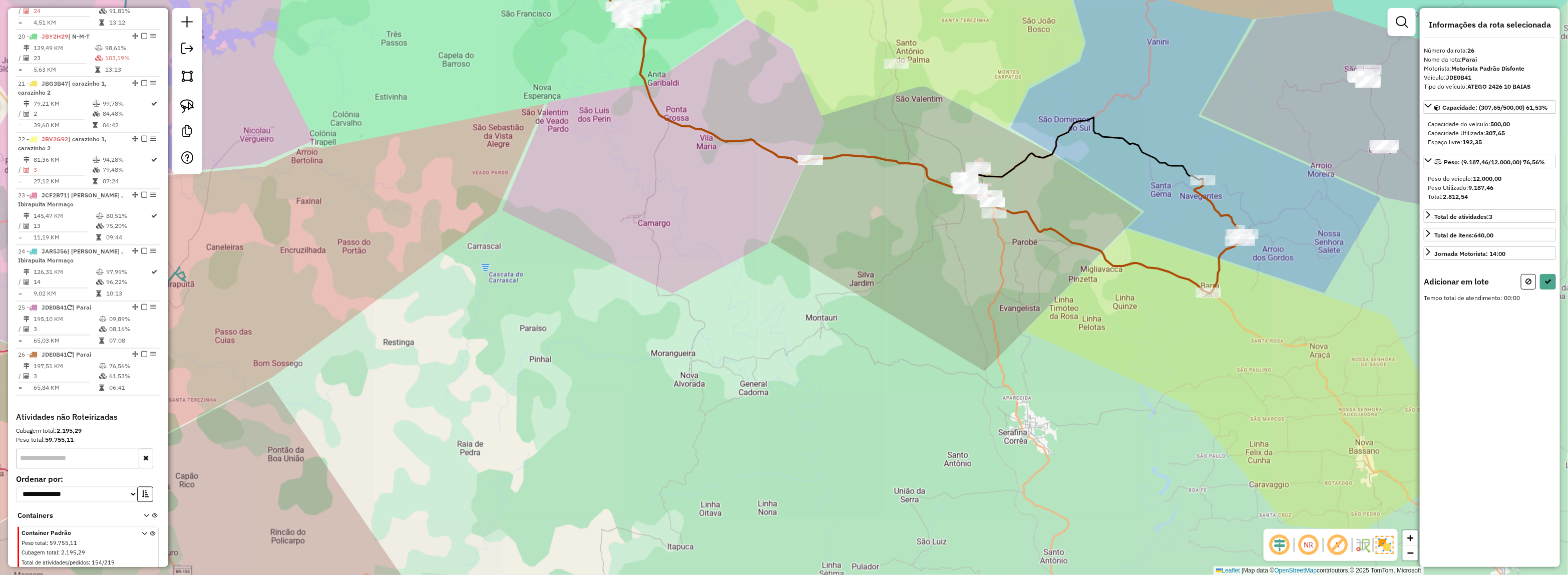
select select "*********"
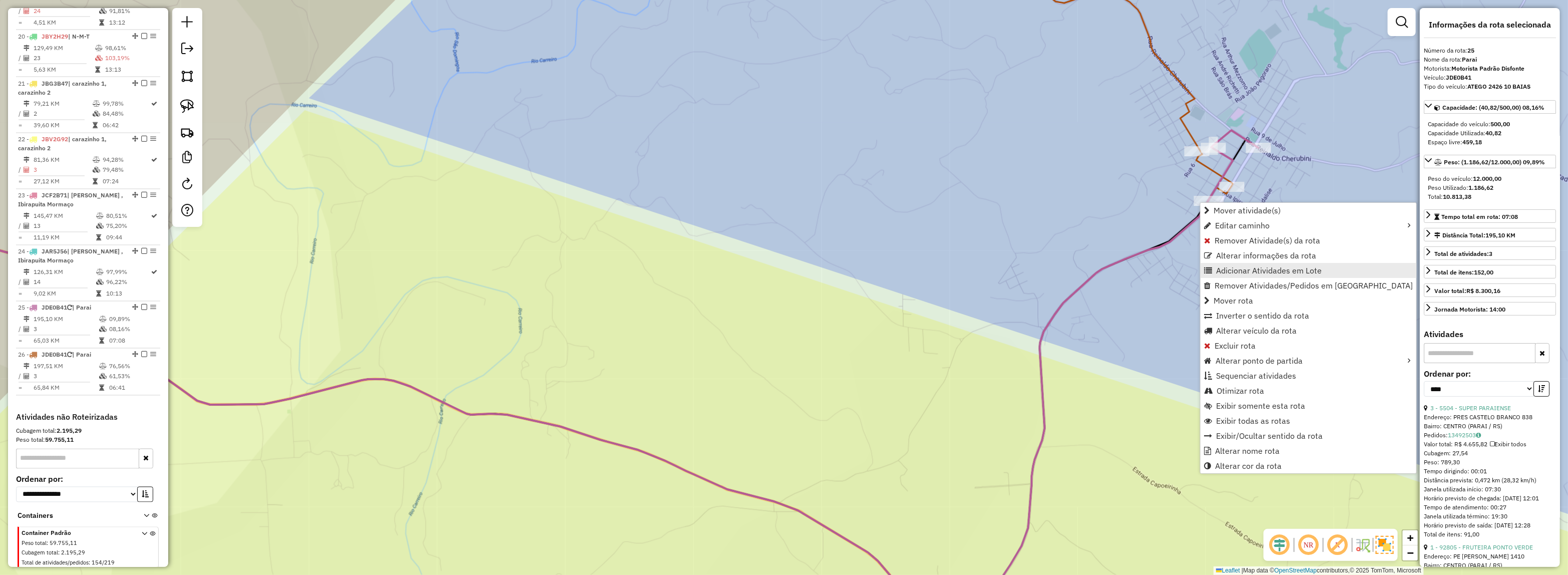
click at [1230, 268] on span "Adicionar Atividades em Lote" at bounding box center [1269, 271] width 106 height 8
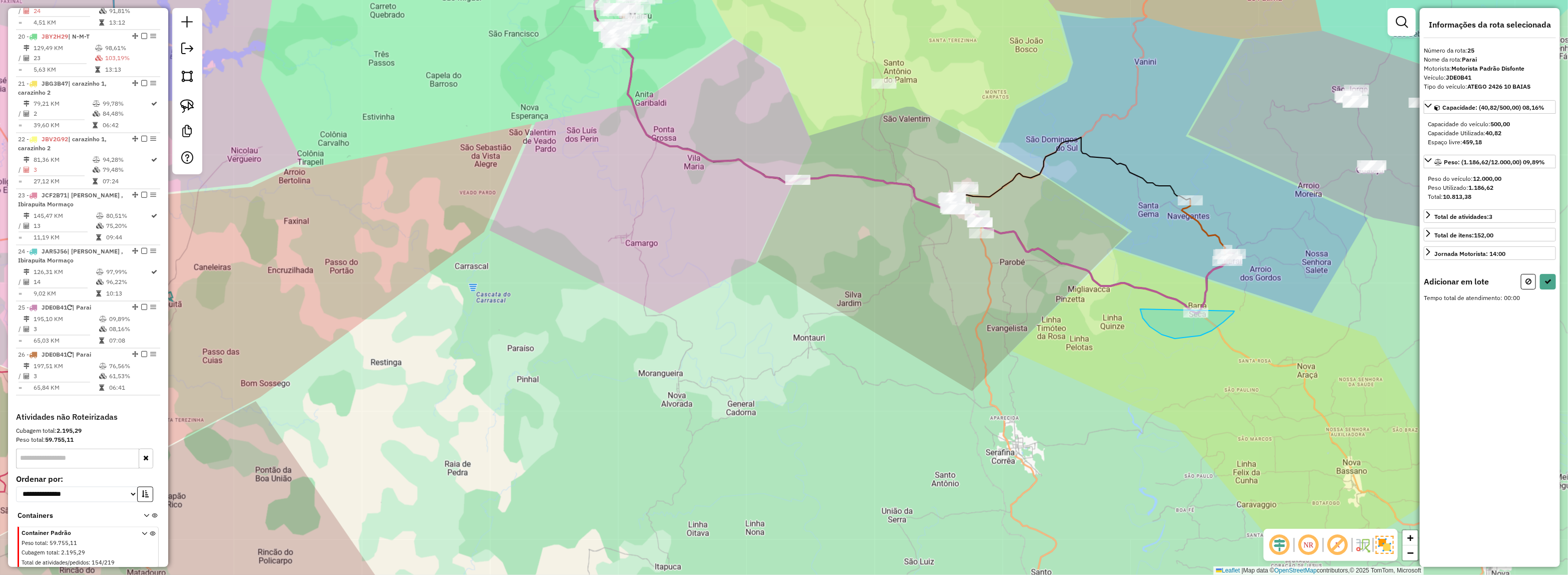
drag, startPoint x: 1223, startPoint y: 322, endPoint x: 1168, endPoint y: 286, distance: 65.7
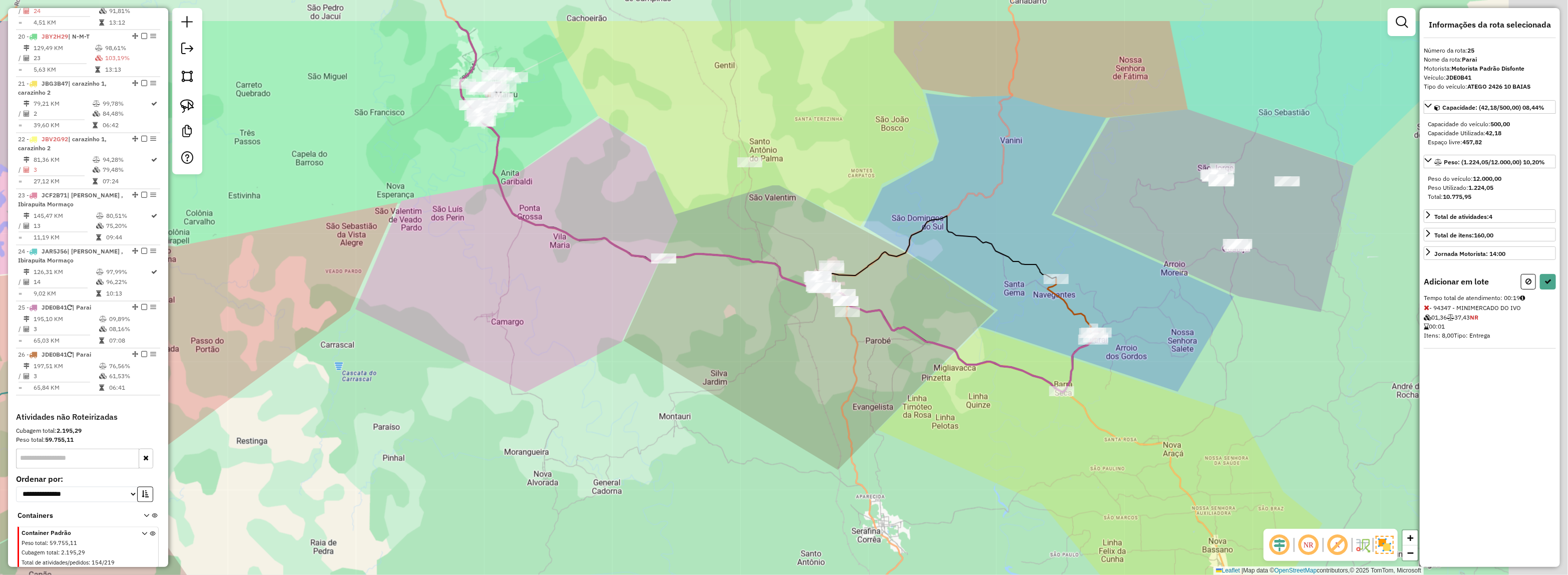
drag, startPoint x: 1357, startPoint y: 219, endPoint x: 1177, endPoint y: 324, distance: 208.4
click at [1177, 324] on div "Janela de atendimento Grade de atendimento Capacidade Transportadoras Veículos …" at bounding box center [784, 287] width 1568 height 575
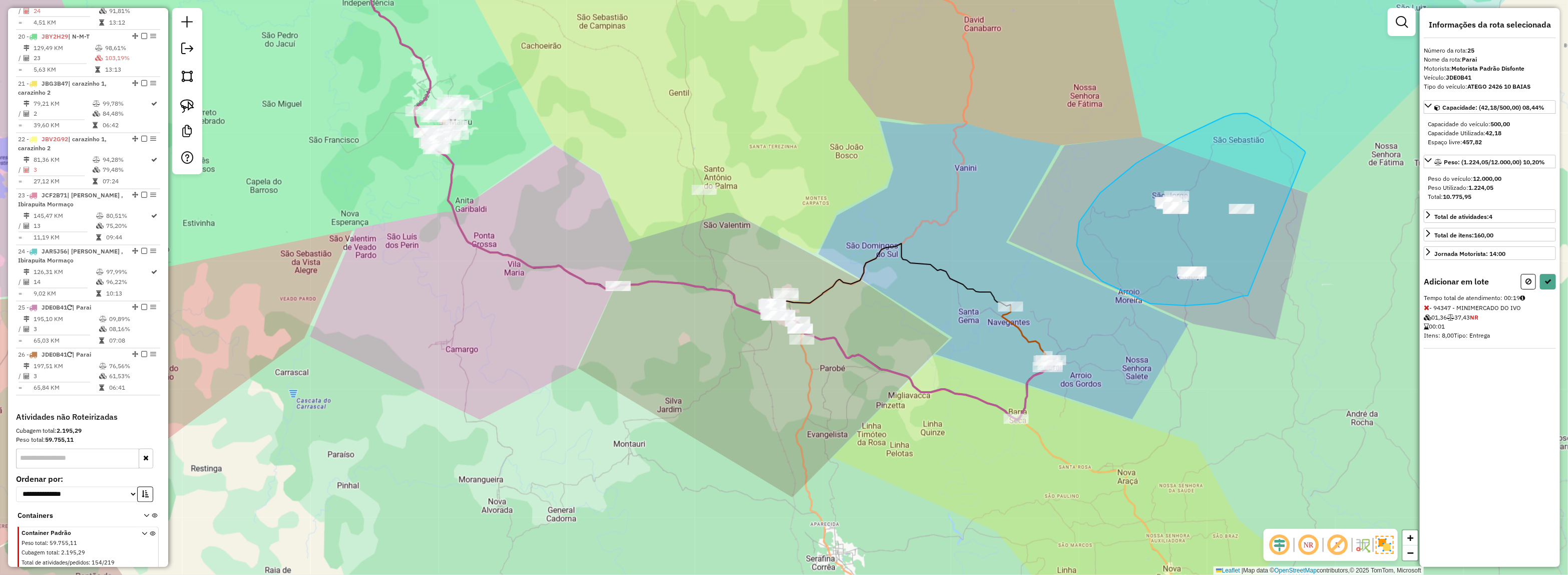
drag, startPoint x: 1242, startPoint y: 296, endPoint x: 1306, endPoint y: 155, distance: 154.8
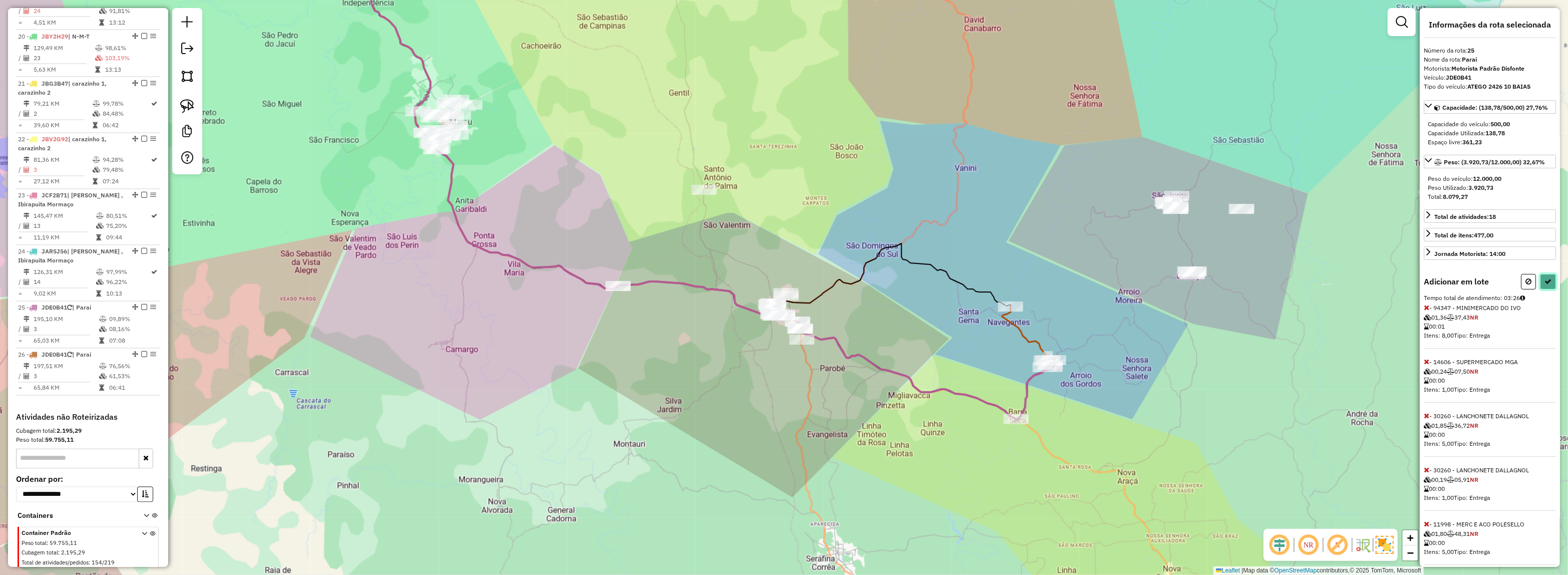
drag, startPoint x: 1539, startPoint y: 277, endPoint x: 1443, endPoint y: 295, distance: 97.7
click at [1540, 277] on button at bounding box center [1547, 282] width 16 height 16
select select "*********"
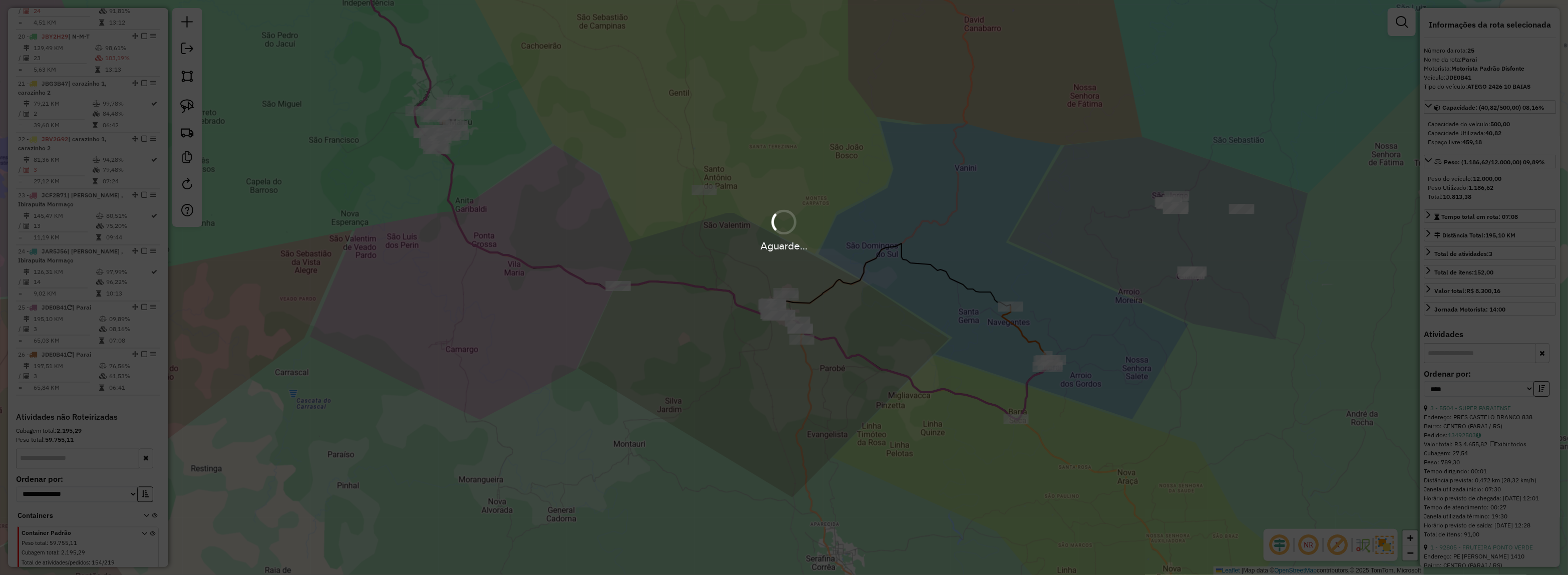
scroll to position [1478, 0]
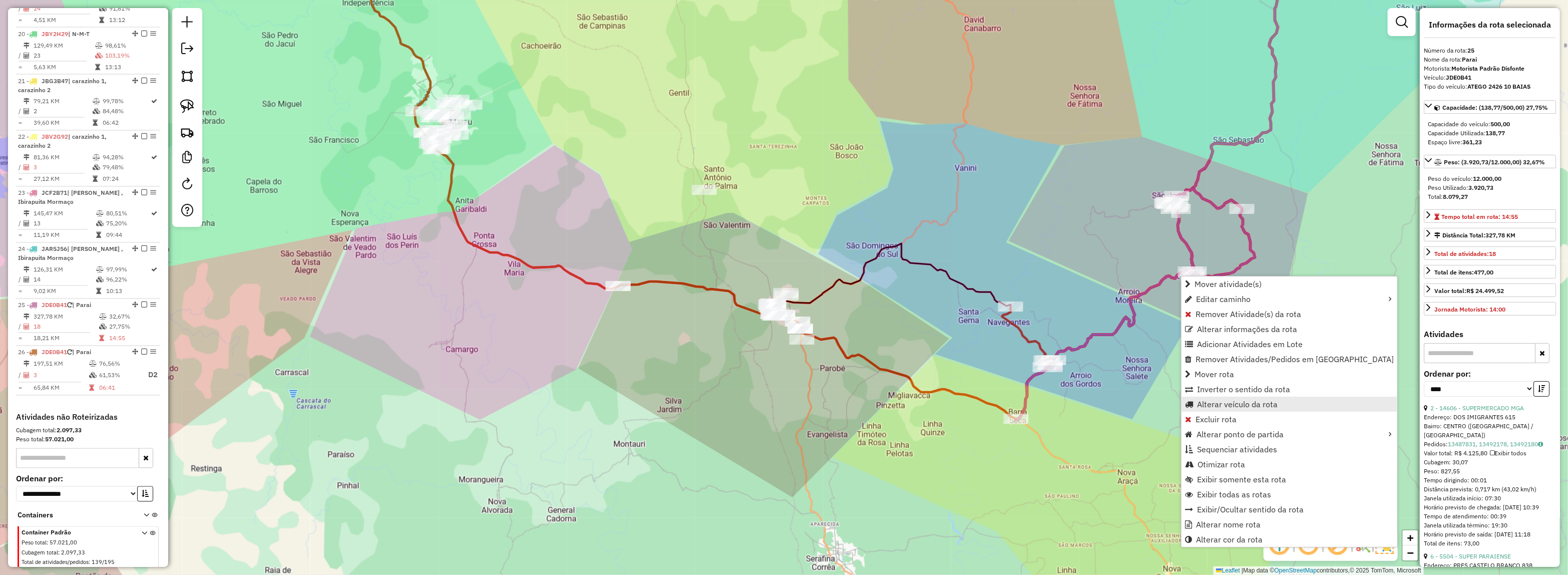
click at [1210, 404] on span "Alterar veículo da rota" at bounding box center [1238, 404] width 81 height 8
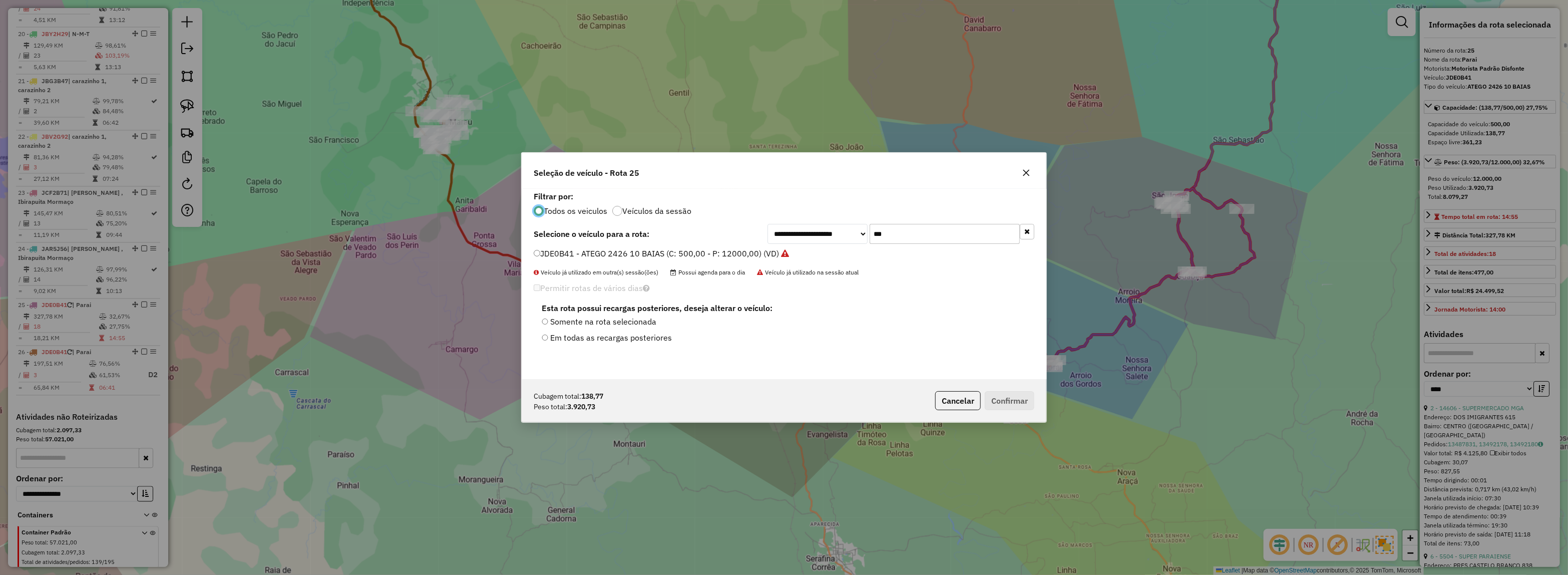
scroll to position [5, 3]
drag, startPoint x: 917, startPoint y: 236, endPoint x: 676, endPoint y: 234, distance: 241.0
click at [707, 236] on div "**********" at bounding box center [784, 234] width 501 height 20
type input "***"
drag, startPoint x: 707, startPoint y: 253, endPoint x: 728, endPoint y: 259, distance: 21.8
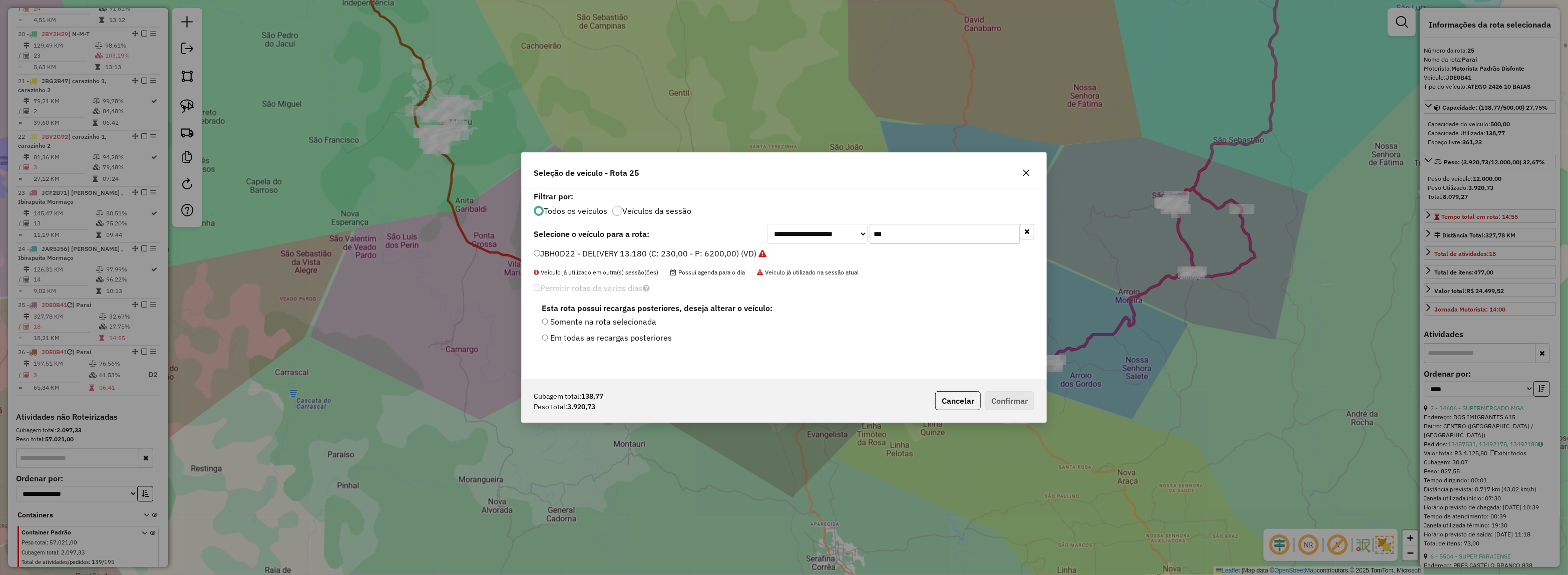
click at [707, 253] on label "JBH0D22 - DELIVERY 13.180 (C: 230,00 - P: 6200,00) (VD)" at bounding box center [650, 254] width 233 height 12
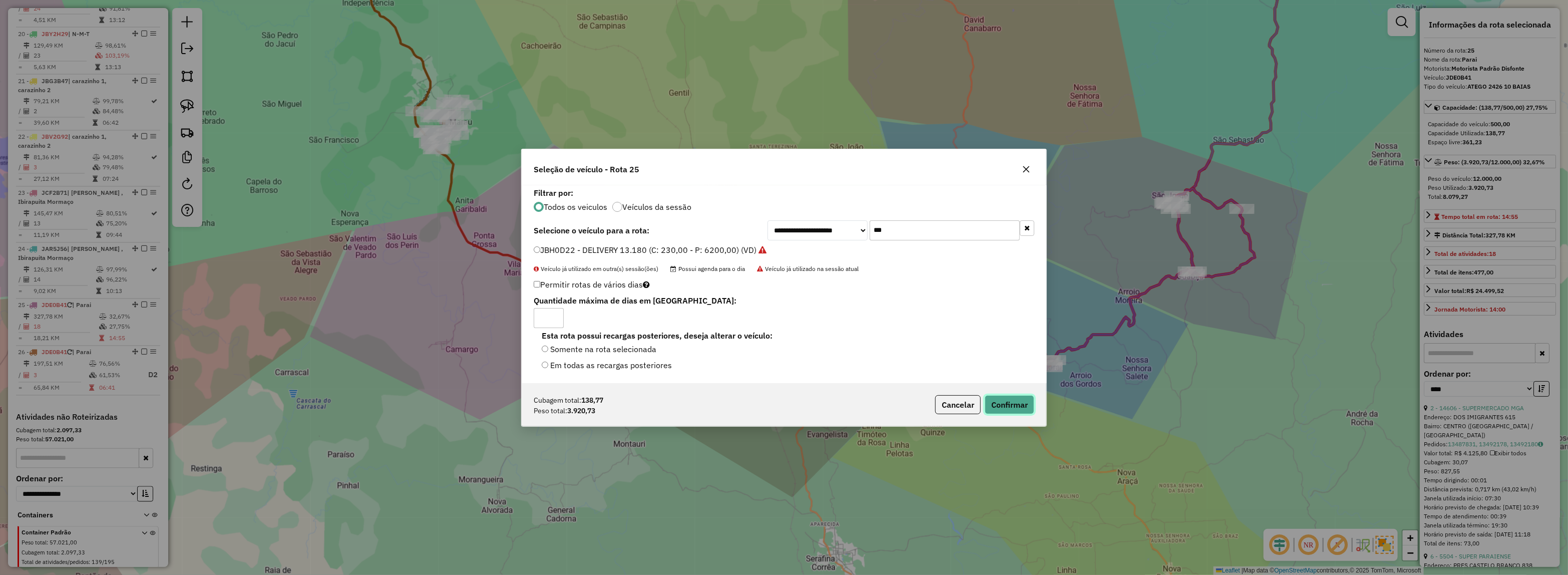
click at [1010, 403] on button "Confirmar" at bounding box center [1009, 404] width 49 height 19
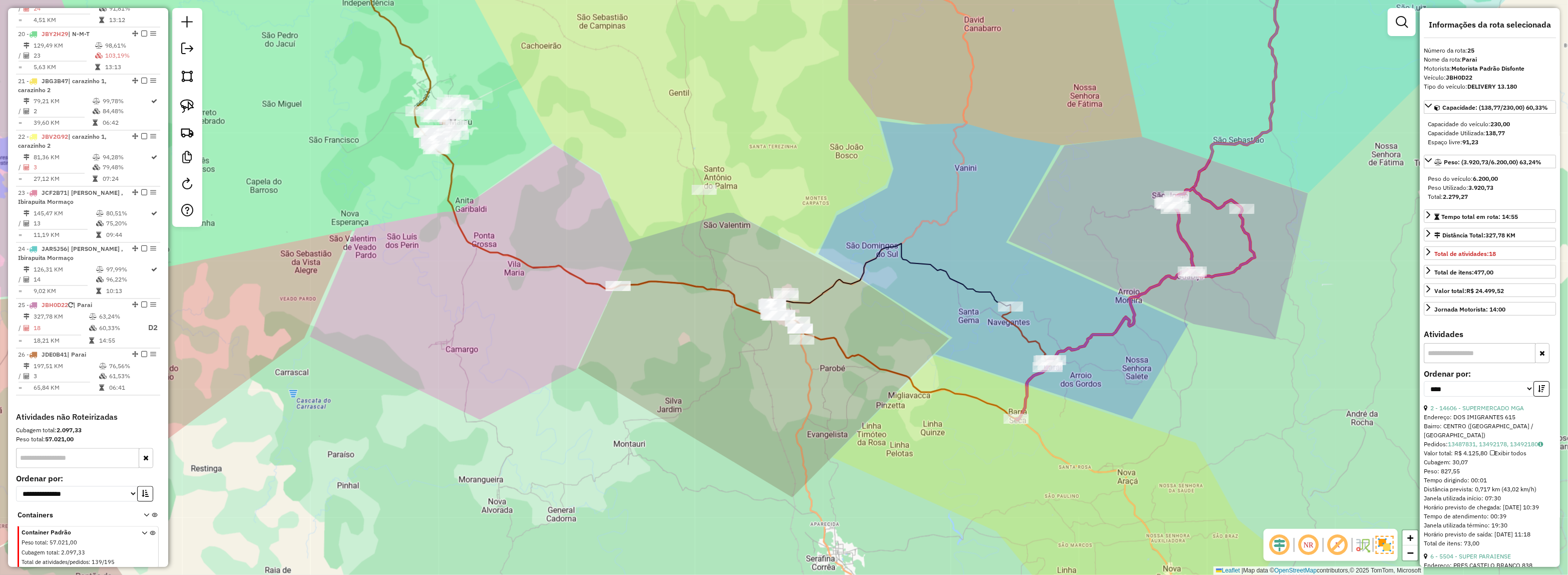
drag, startPoint x: 804, startPoint y: 62, endPoint x: 917, endPoint y: 317, distance: 278.9
click at [914, 315] on div "Janela de atendimento Grade de atendimento Capacidade Transportadoras Veículos …" at bounding box center [784, 287] width 1568 height 575
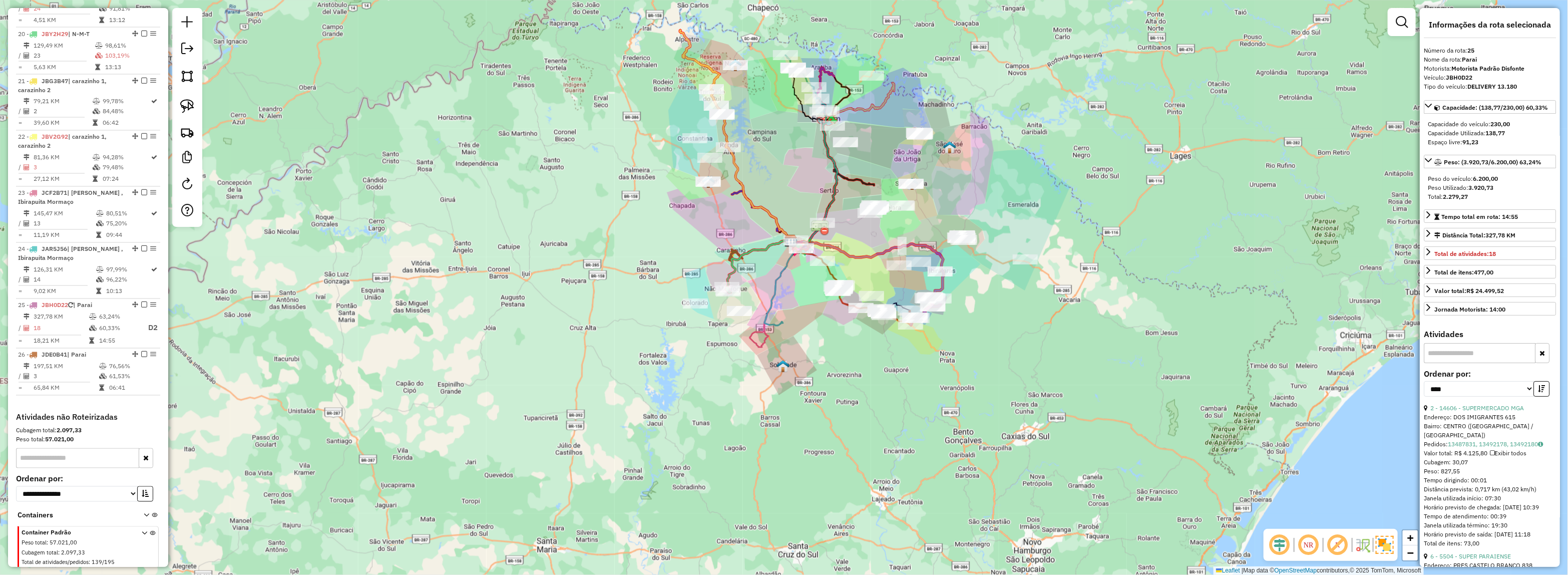
drag, startPoint x: 866, startPoint y: 254, endPoint x: 872, endPoint y: 358, distance: 104.2
click at [876, 297] on icon at bounding box center [867, 269] width 153 height 57
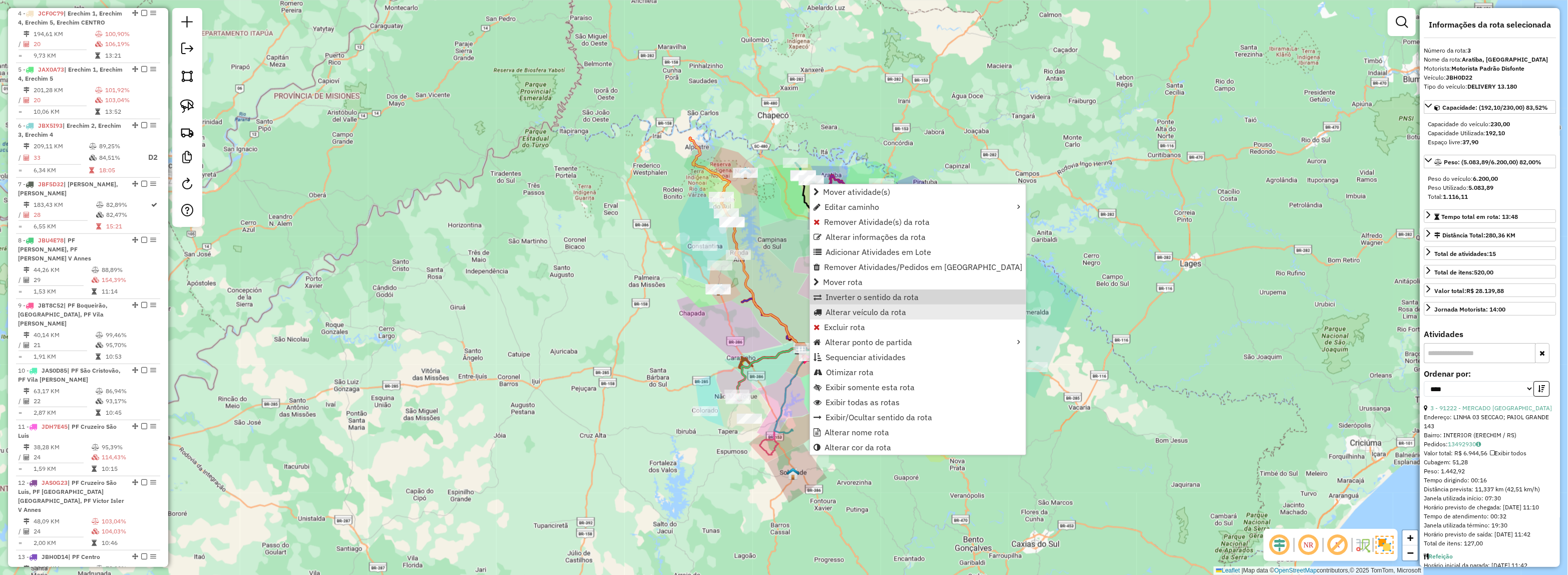
scroll to position [504, 0]
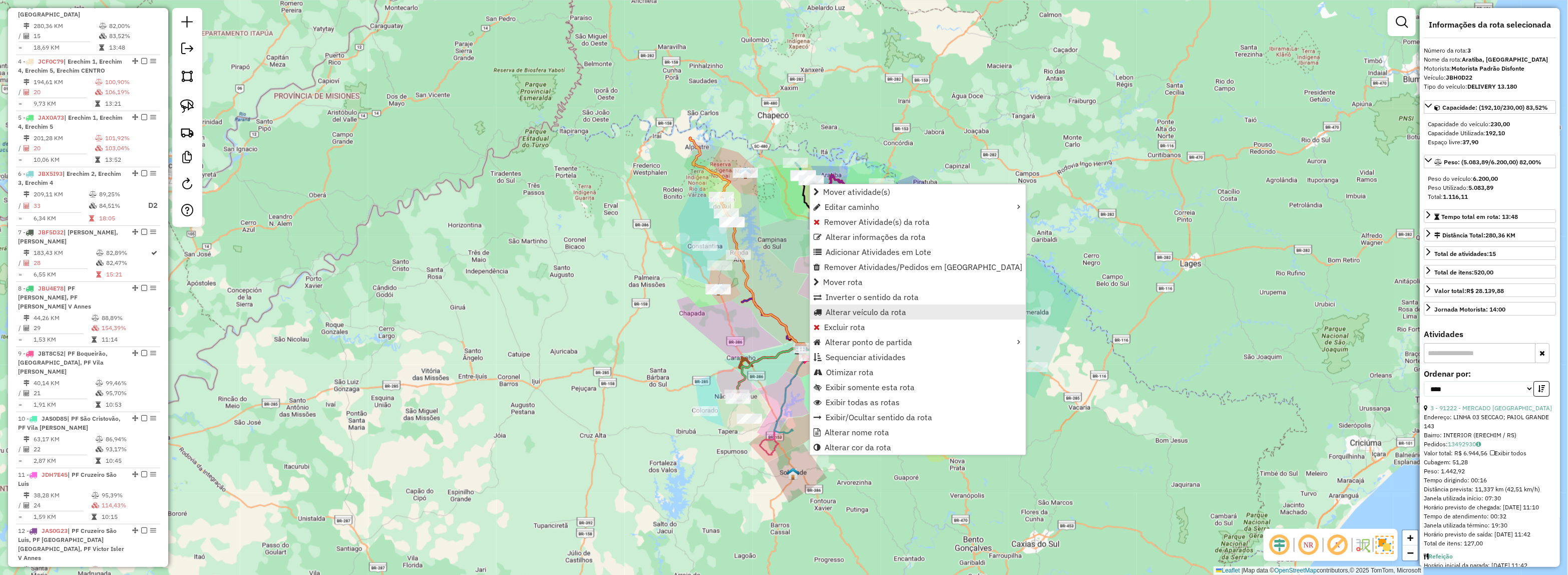
click at [874, 310] on span "Alterar veículo da rota" at bounding box center [866, 312] width 81 height 8
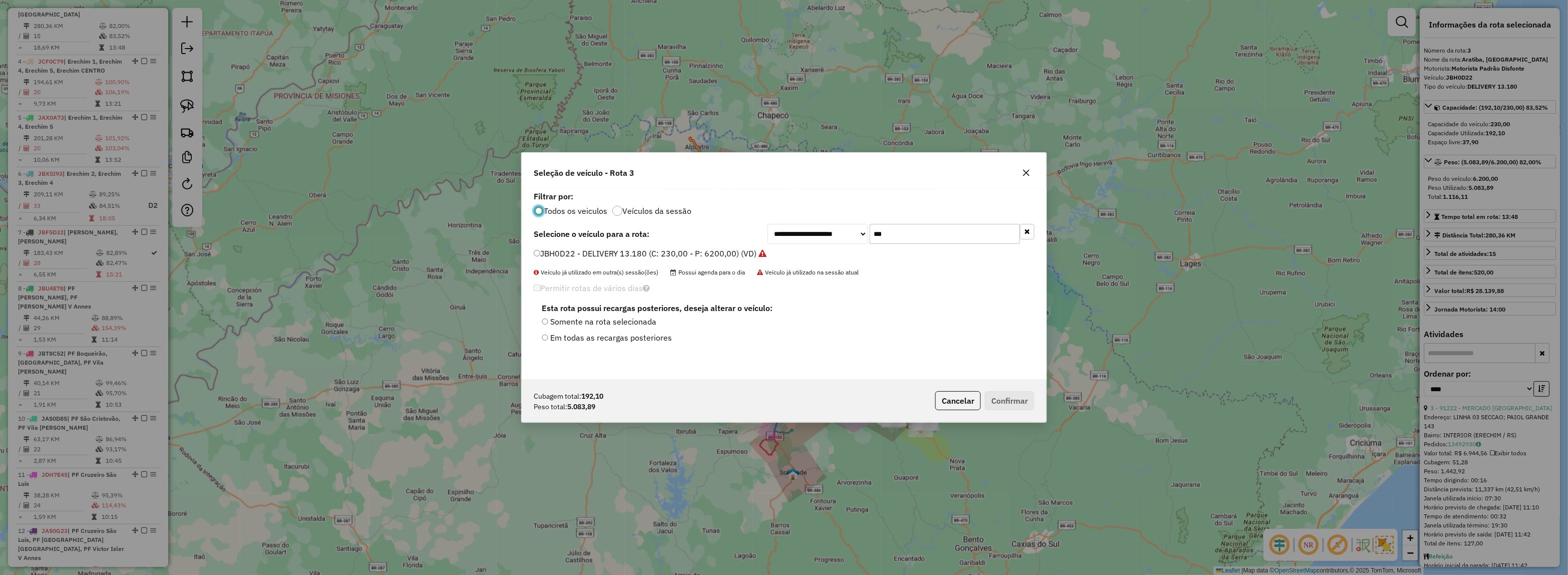
scroll to position [5, 3]
drag, startPoint x: 885, startPoint y: 241, endPoint x: 865, endPoint y: 241, distance: 20.0
click at [874, 241] on input "***" at bounding box center [944, 234] width 150 height 20
type input "****"
click at [719, 251] on label "JBG8J38 - DELIVERY 13.180 (C: 230,00 - P: 6200,00) (VD)" at bounding box center [644, 254] width 221 height 12
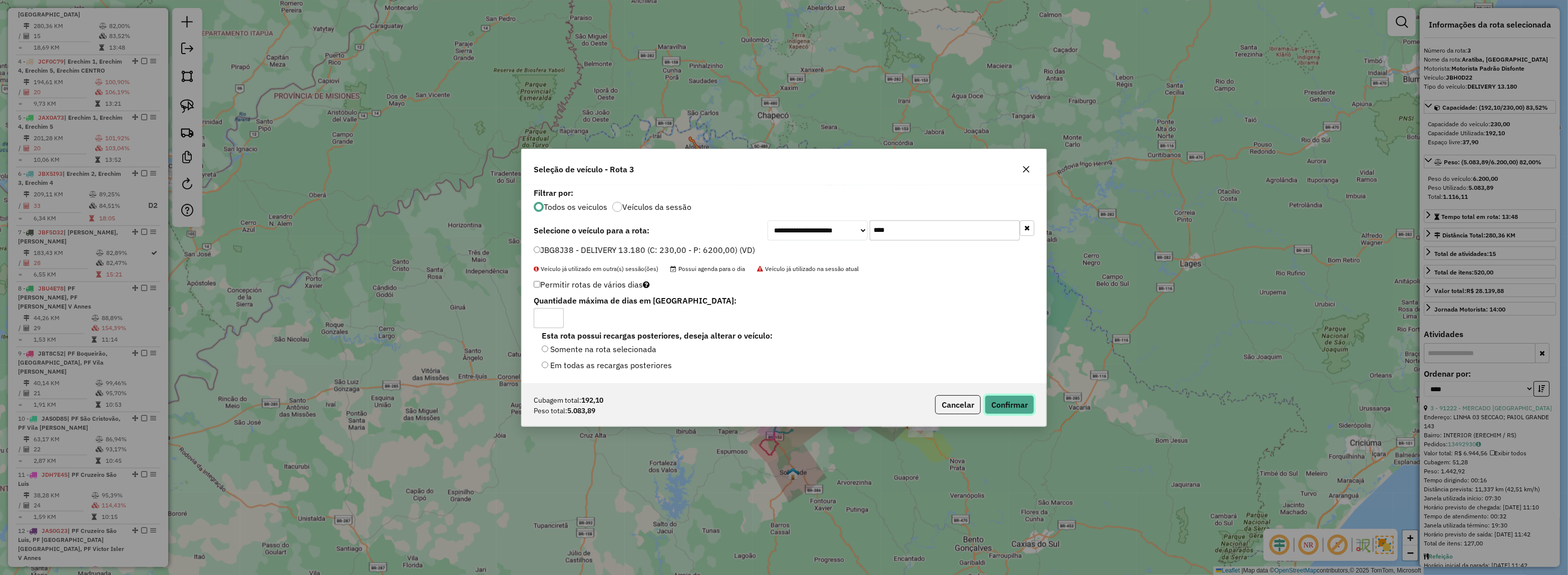
click at [1024, 413] on button "Confirmar" at bounding box center [1009, 404] width 49 height 19
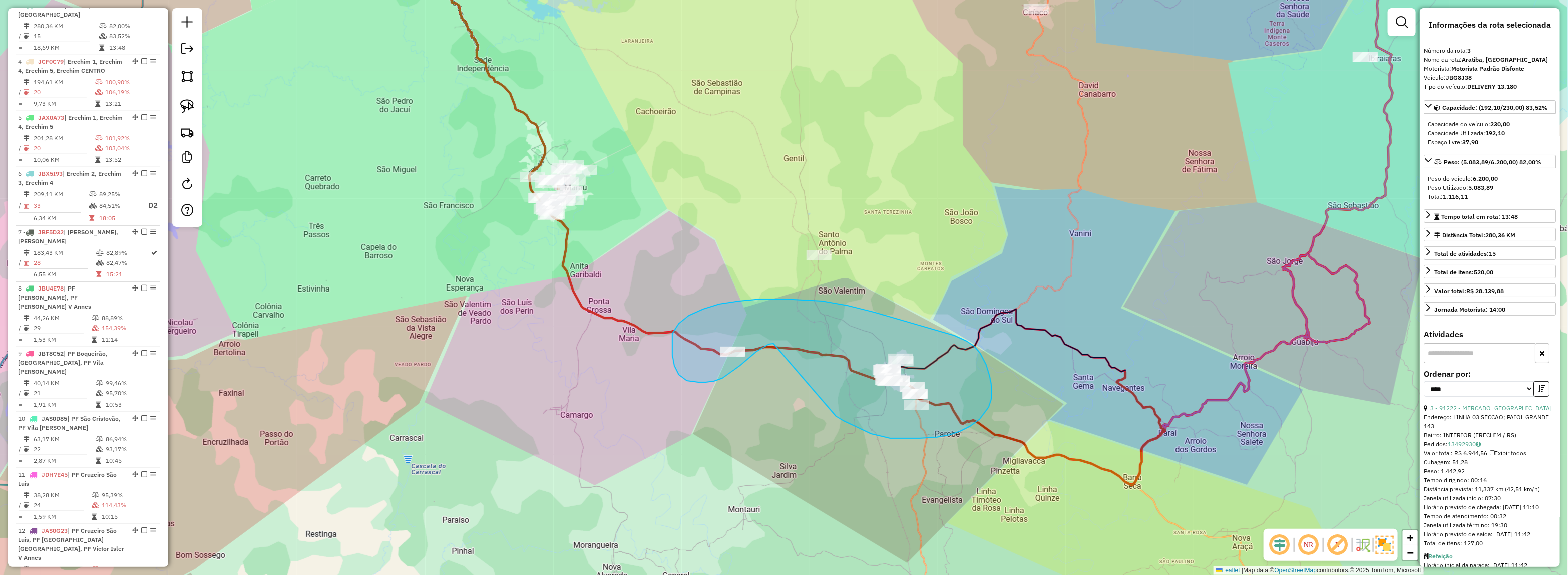
drag, startPoint x: 747, startPoint y: 359, endPoint x: 831, endPoint y: 412, distance: 99.3
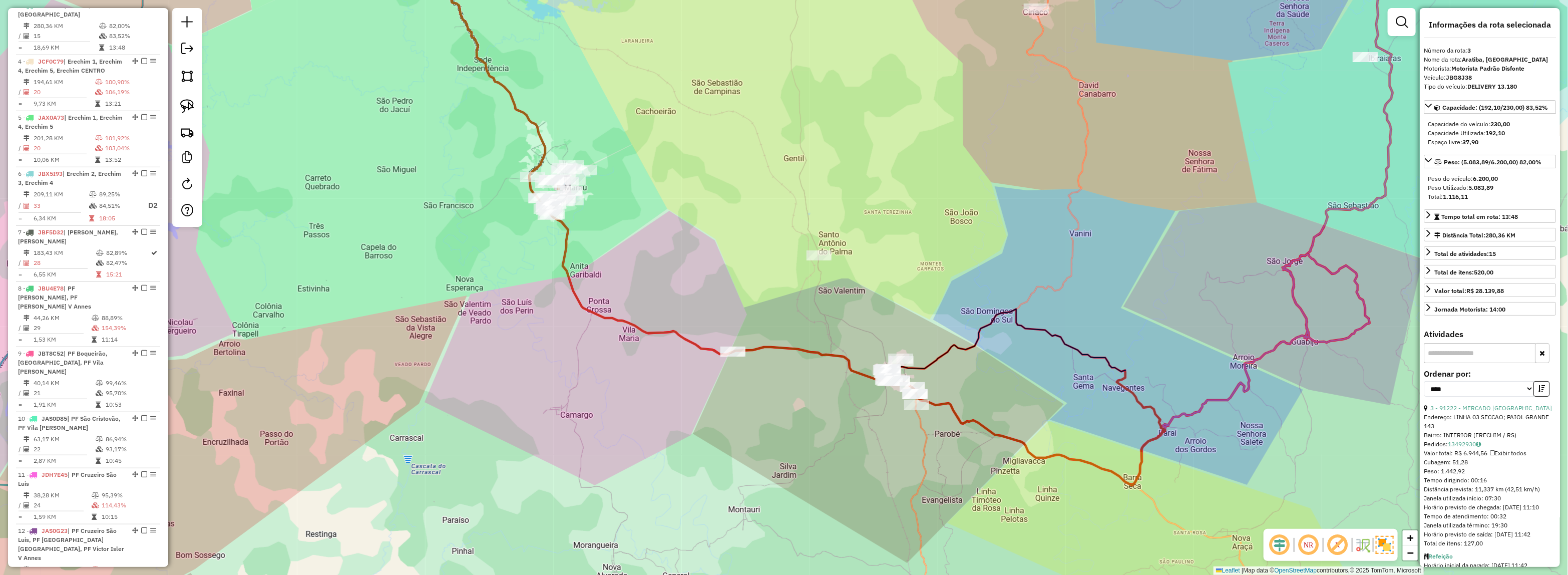
click at [702, 262] on div "Janela de atendimento Grade de atendimento Capacidade Transportadoras Veículos …" at bounding box center [784, 287] width 1568 height 575
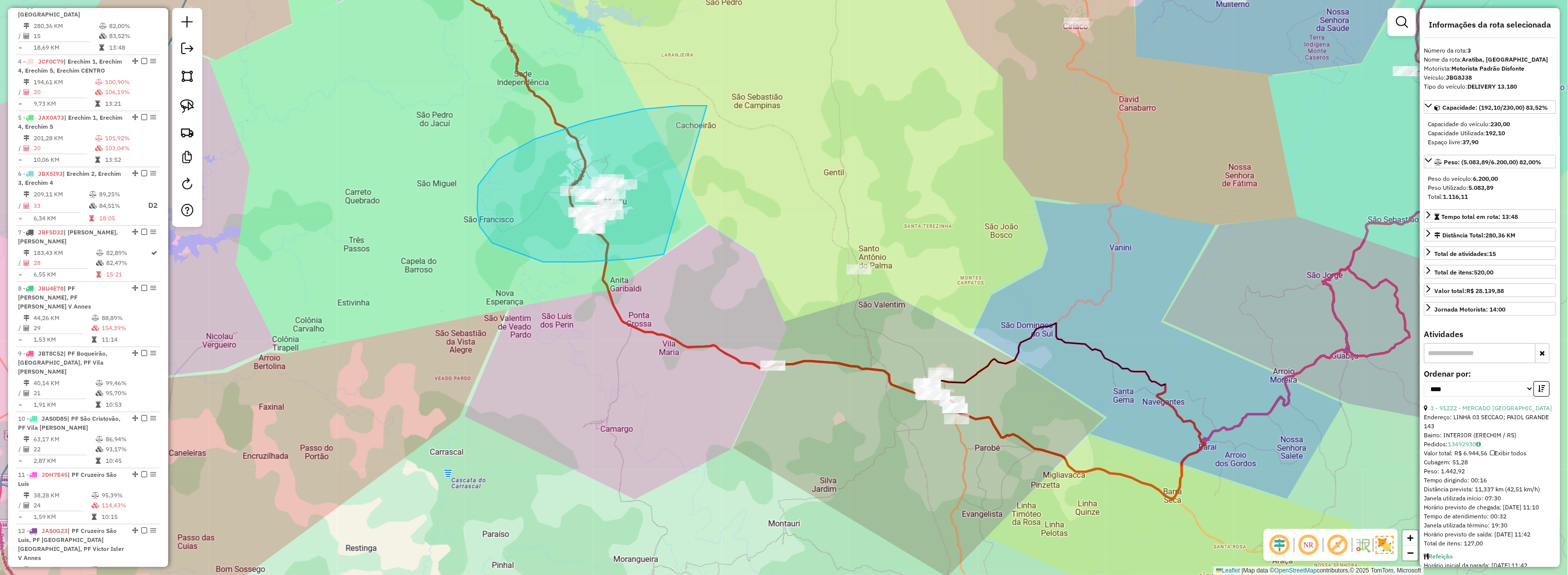
drag, startPoint x: 631, startPoint y: 259, endPoint x: 711, endPoint y: 112, distance: 167.4
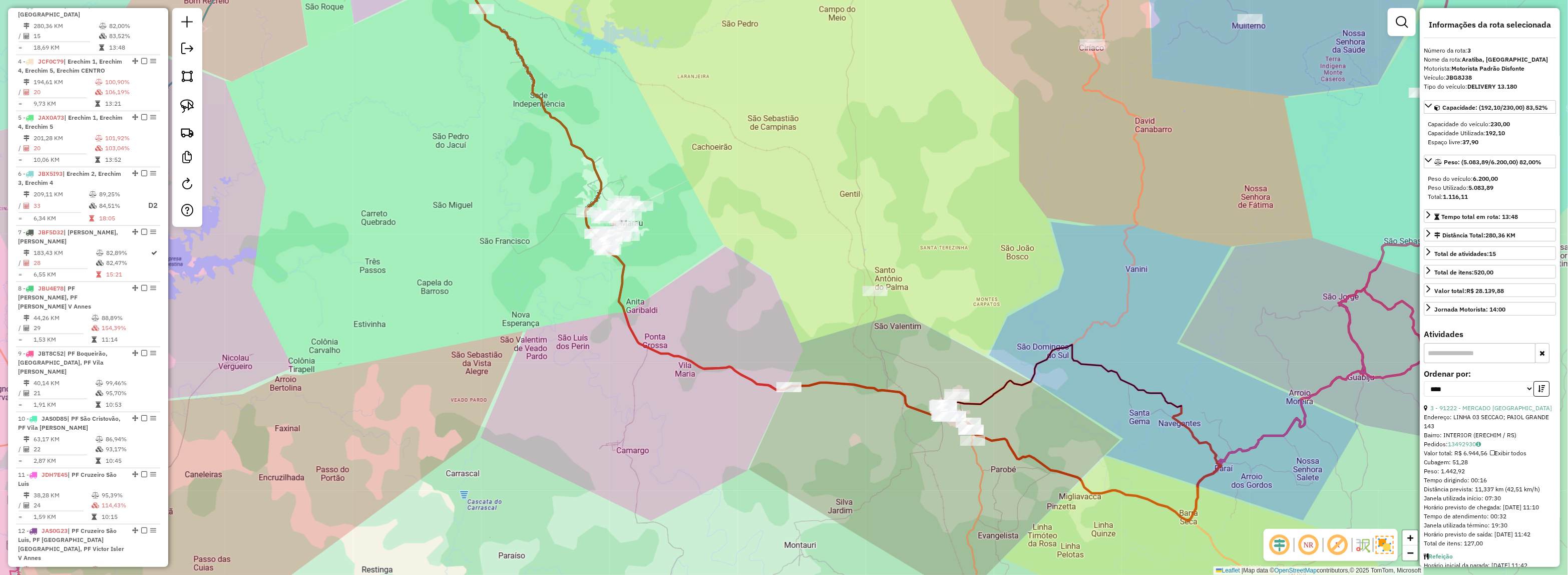
drag, startPoint x: 622, startPoint y: 75, endPoint x: 822, endPoint y: 236, distance: 256.8
click at [822, 236] on div "Janela de atendimento Grade de atendimento Capacidade Transportadoras Veículos …" at bounding box center [784, 287] width 1568 height 575
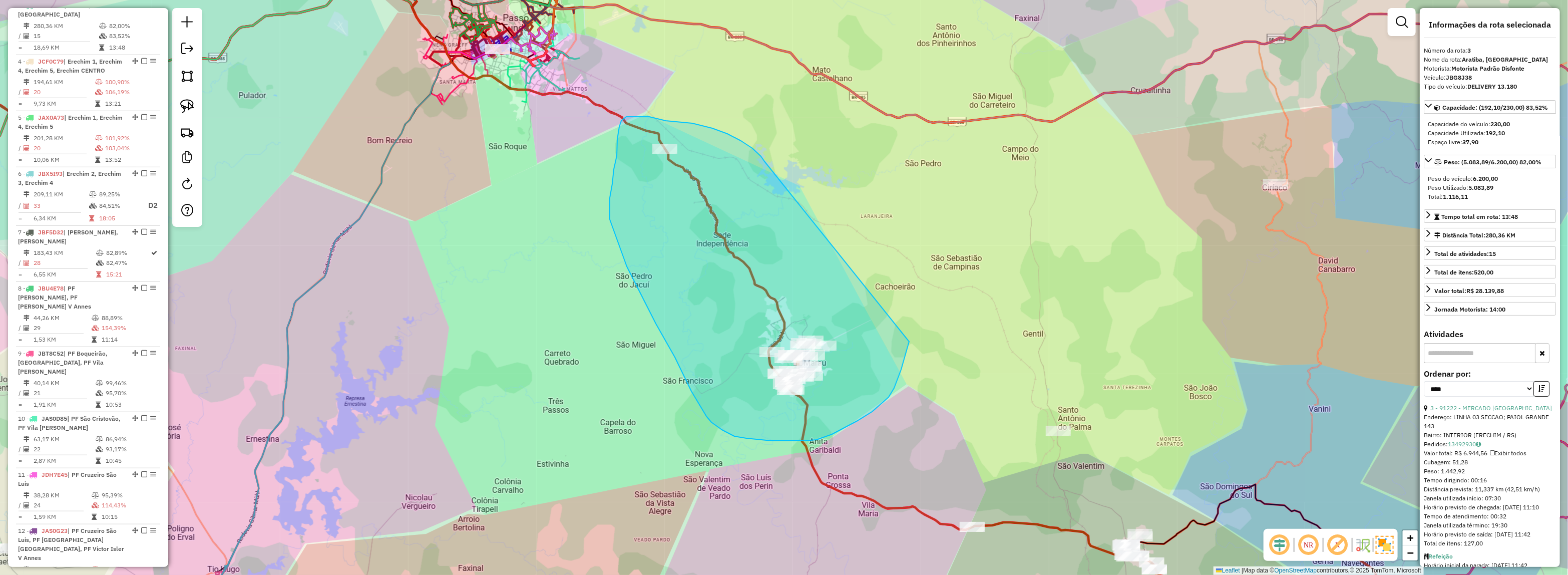
drag, startPoint x: 752, startPoint y: 148, endPoint x: 909, endPoint y: 341, distance: 248.8
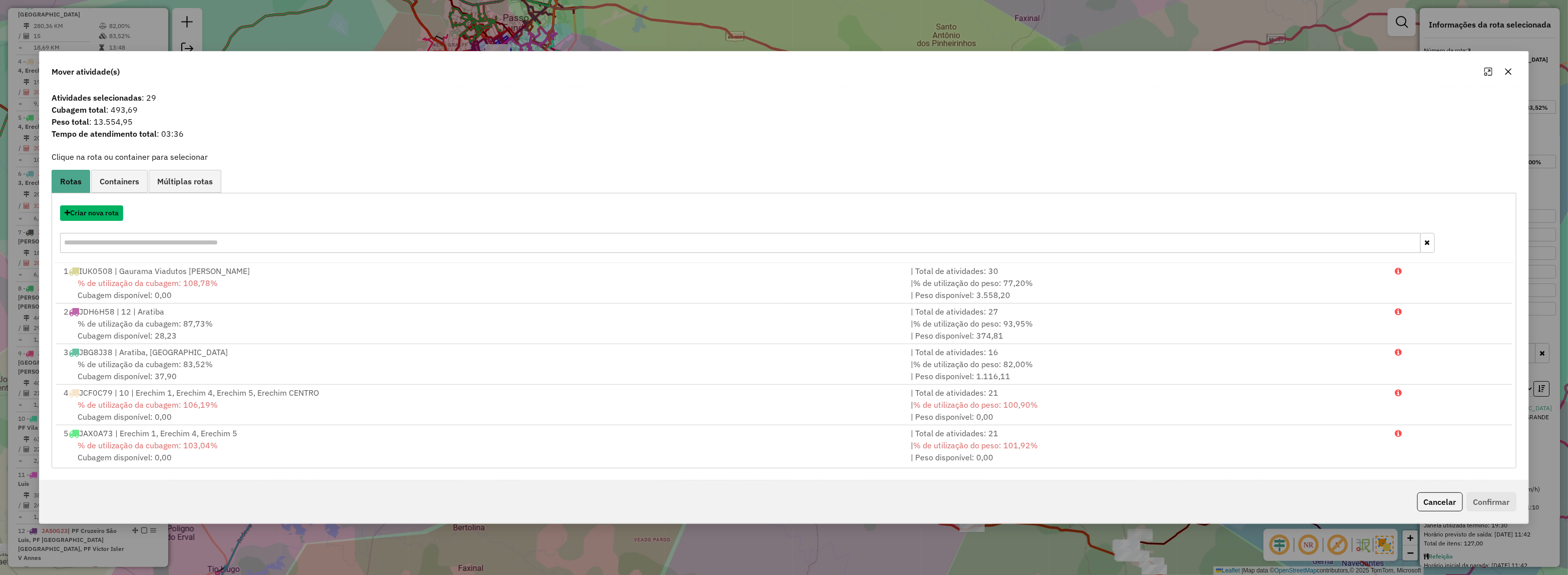
click at [83, 212] on button "Criar nova rota" at bounding box center [92, 213] width 63 height 16
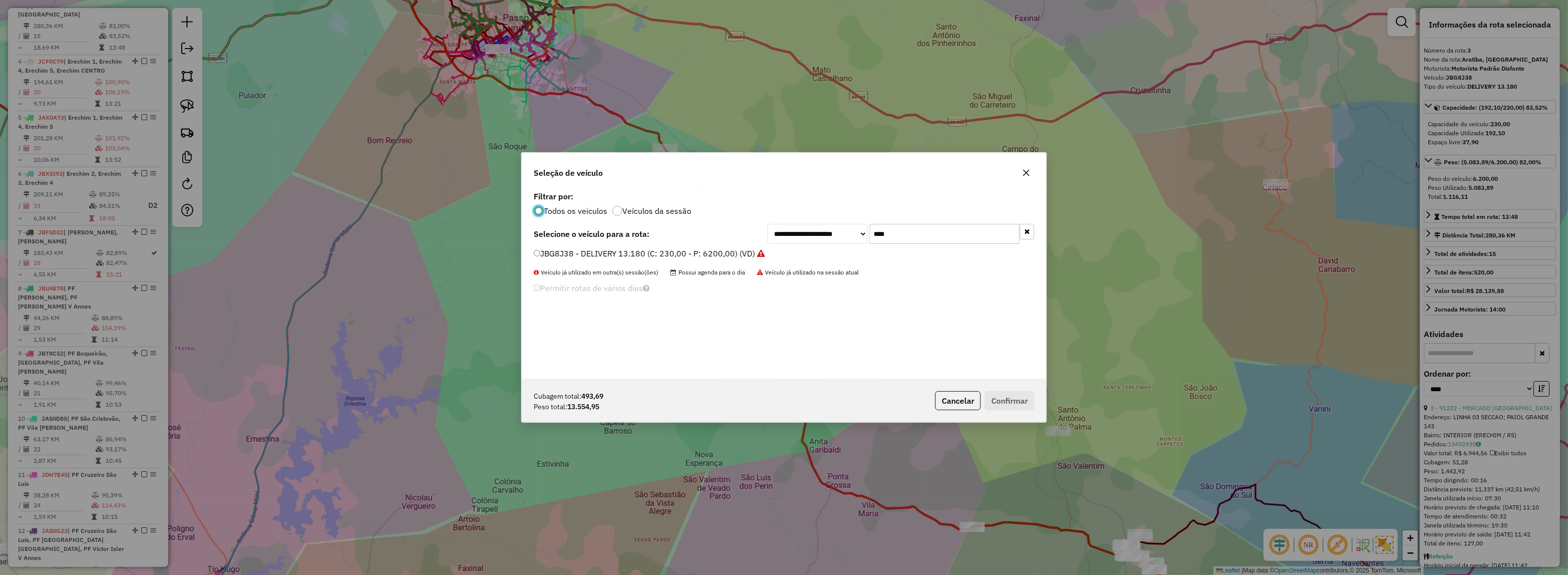
click at [687, 234] on div "**********" at bounding box center [784, 234] width 501 height 20
type input "***"
click at [681, 254] on label "JBF0J44 - ATEGO 1719 8 BAIAS (C: 270,00 - P: 7800,00) (VD)" at bounding box center [650, 254] width 234 height 12
click at [999, 391] on button "Confirmar" at bounding box center [1009, 401] width 49 height 19
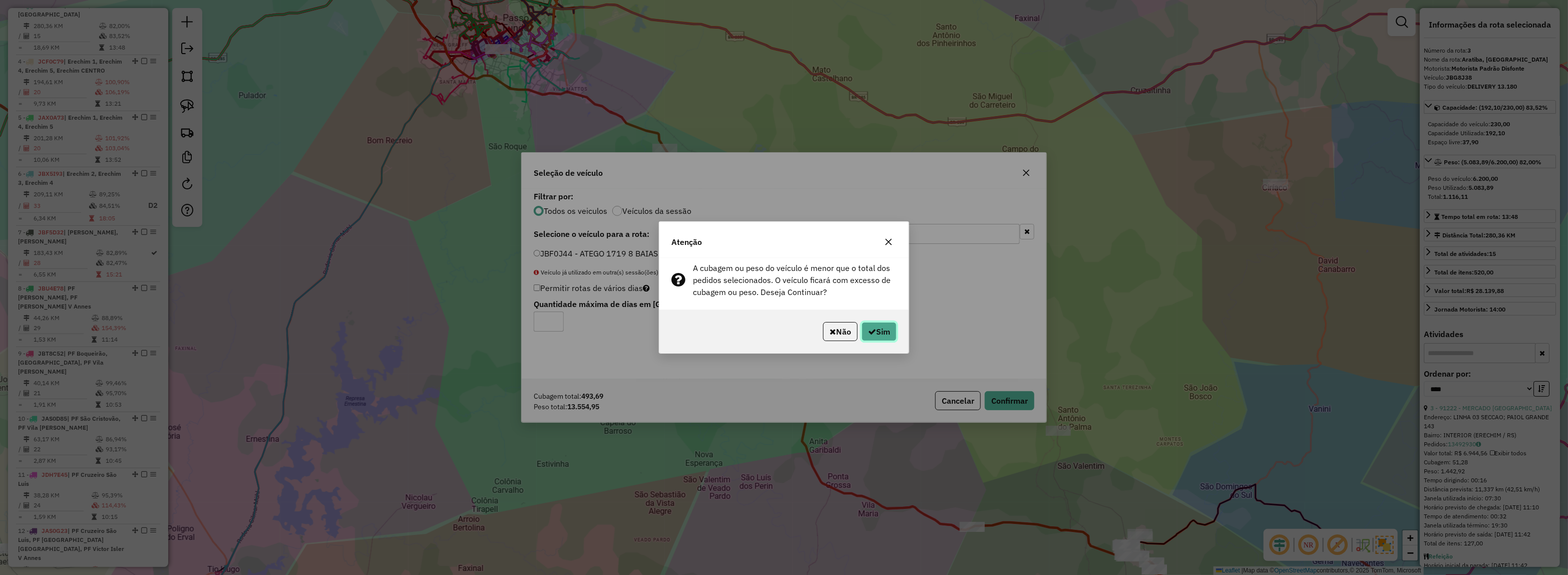
click at [883, 327] on button "Sim" at bounding box center [879, 332] width 35 height 19
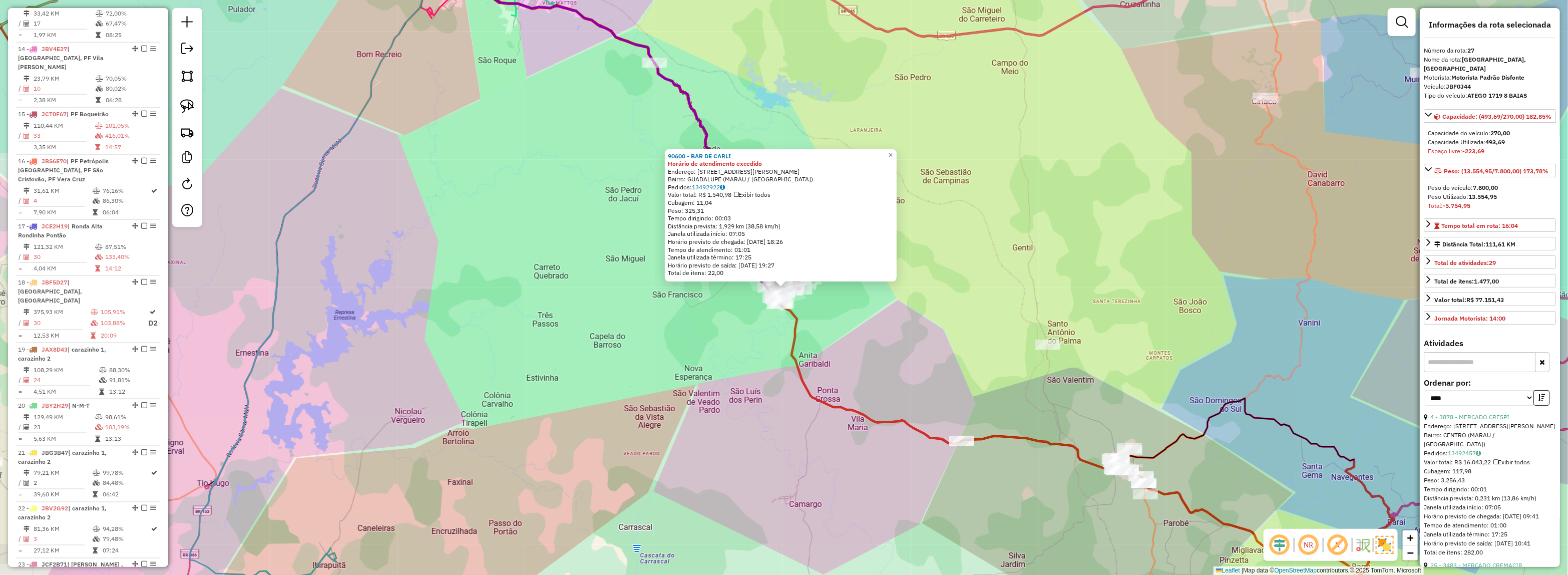
scroll to position [1535, 0]
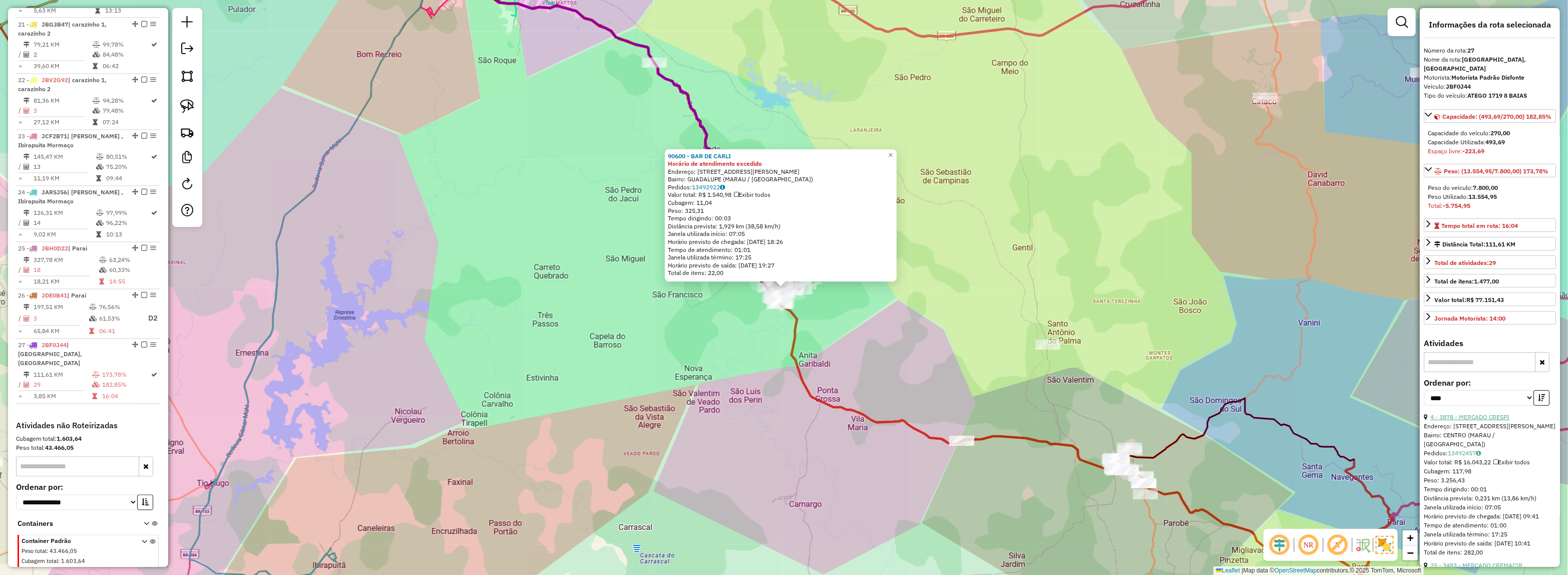
click at [1491, 416] on link "4 - 3878 - MERCADO CRESPI" at bounding box center [1469, 417] width 79 height 8
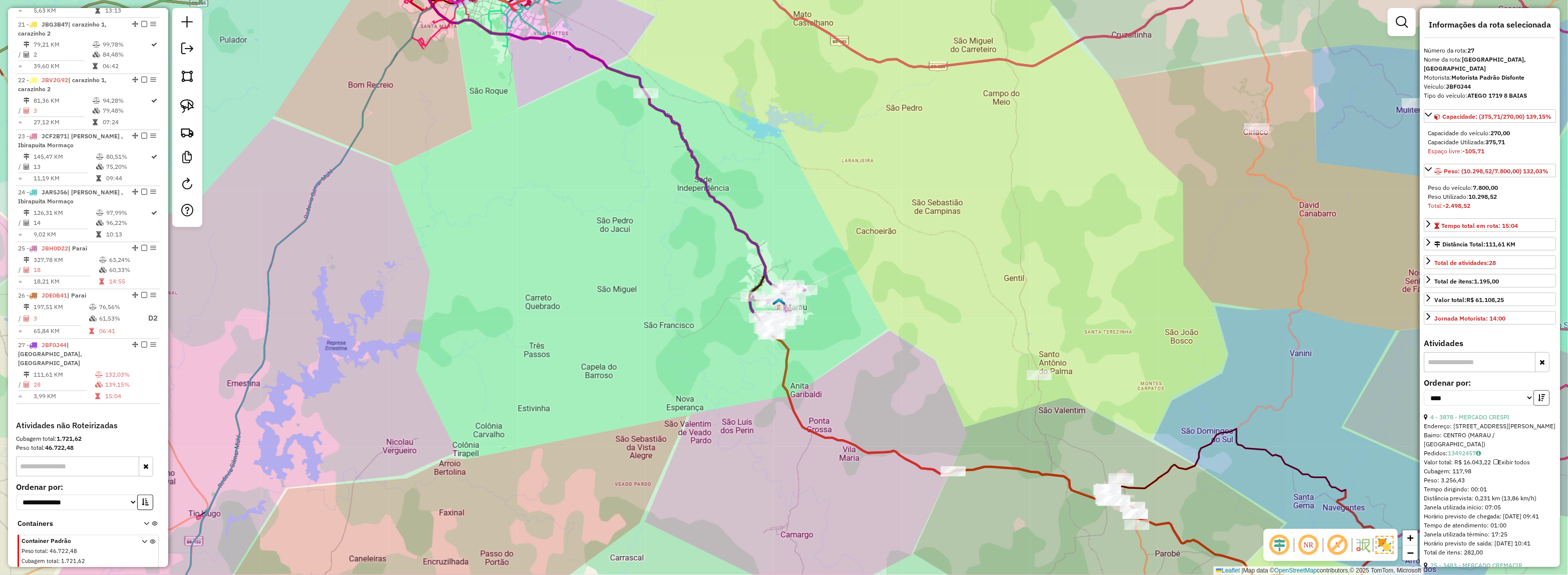
click at [1543, 401] on icon "button" at bounding box center [1541, 397] width 7 height 7
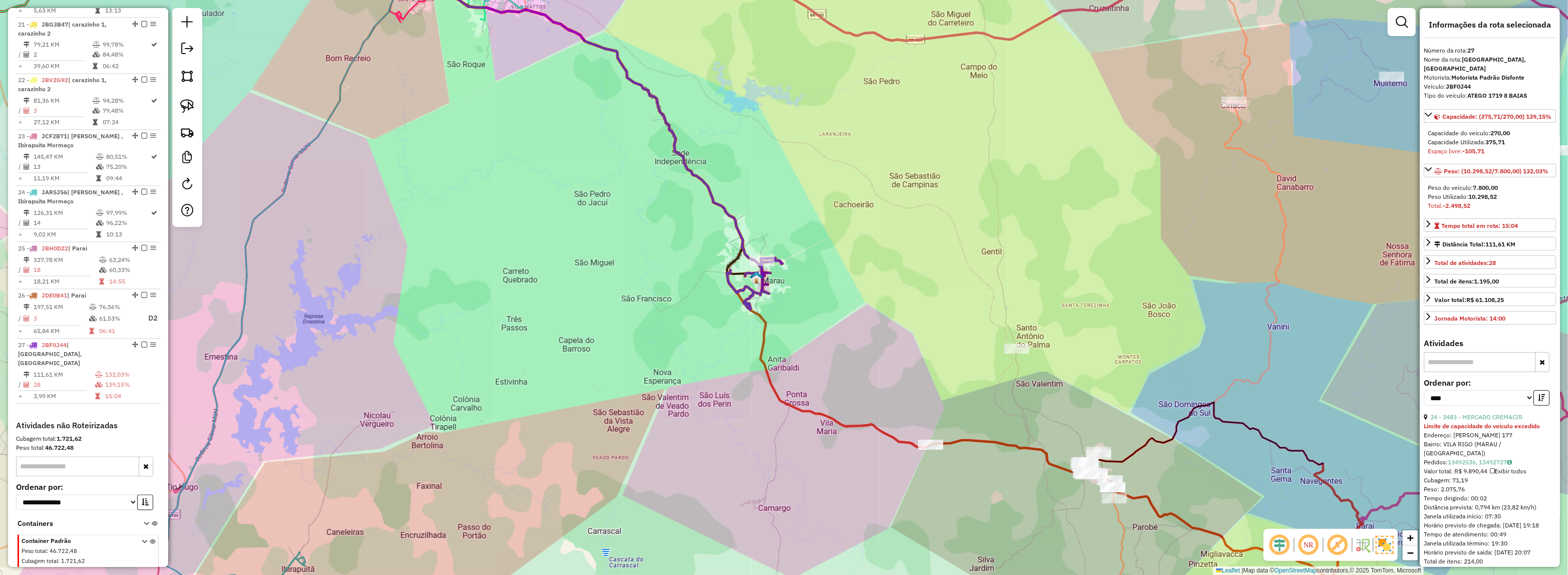
drag, startPoint x: 893, startPoint y: 360, endPoint x: 850, endPoint y: 314, distance: 63.0
click at [850, 314] on div "Janela de atendimento Grade de atendimento Capacidade Transportadoras Veículos …" at bounding box center [784, 287] width 1568 height 575
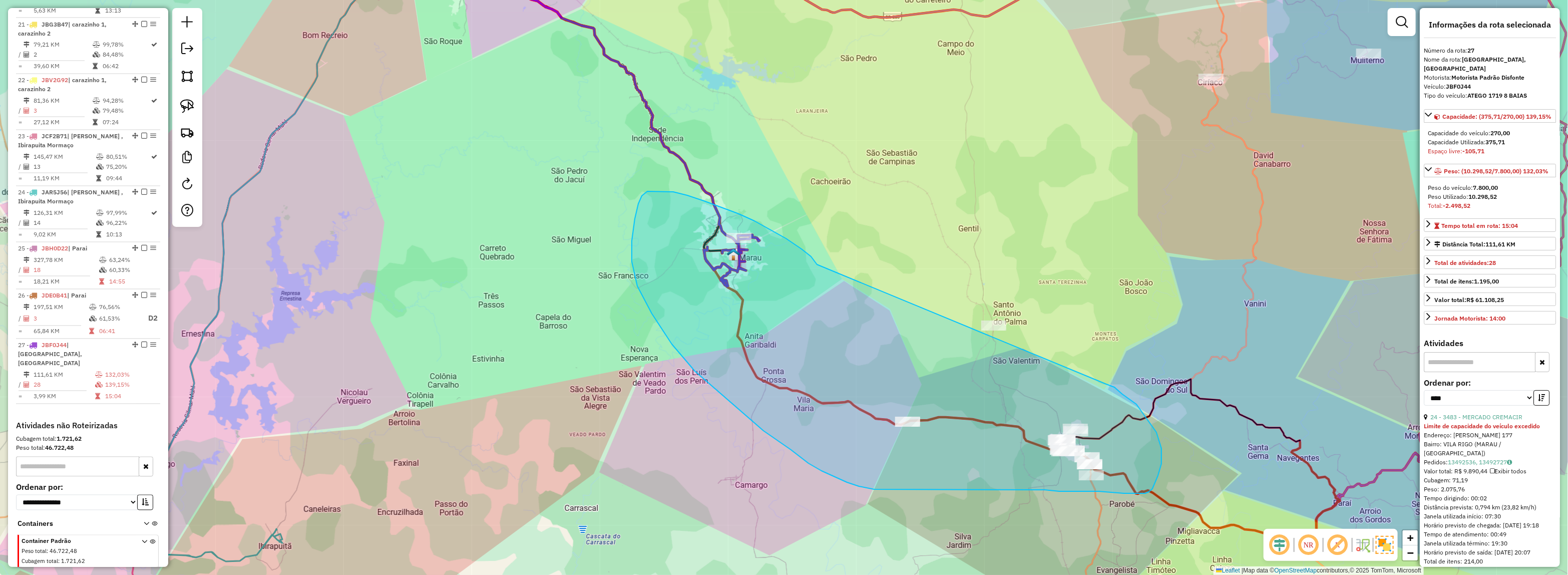
drag, startPoint x: 772, startPoint y: 230, endPoint x: 1106, endPoint y: 384, distance: 367.8
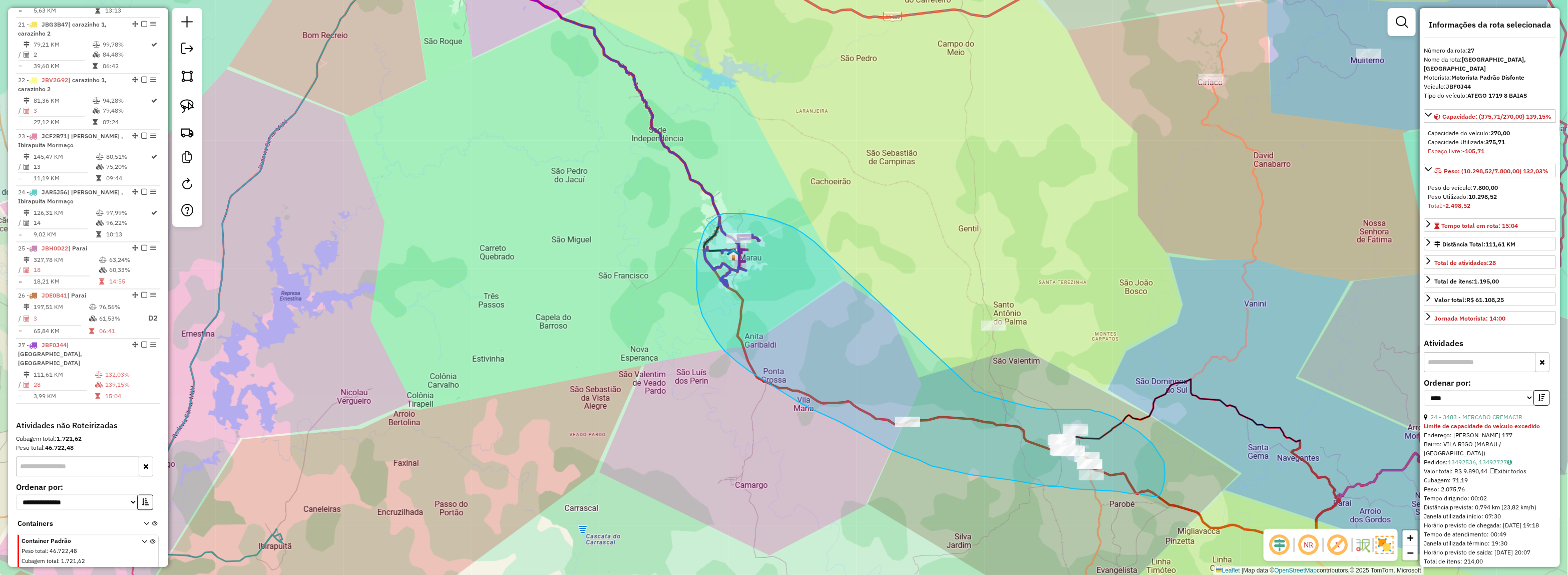
drag, startPoint x: 783, startPoint y: 223, endPoint x: 975, endPoint y: 391, distance: 255.1
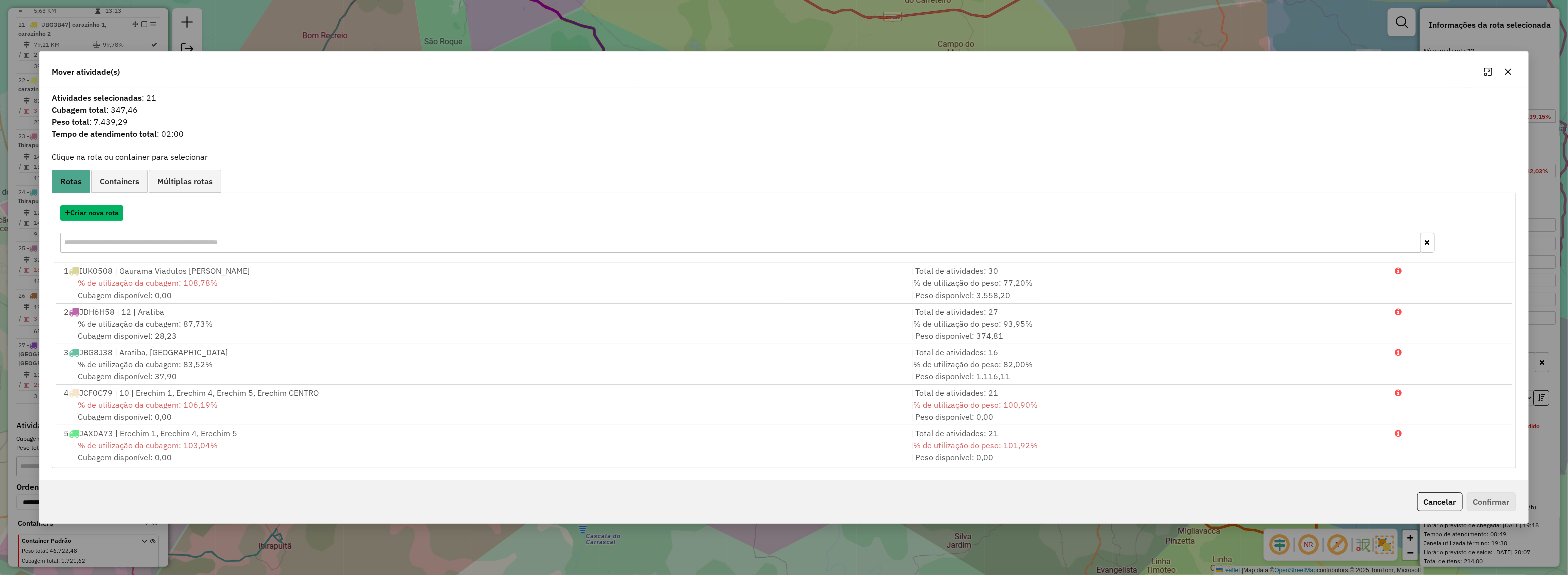
click at [99, 213] on button "Criar nova rota" at bounding box center [92, 213] width 63 height 16
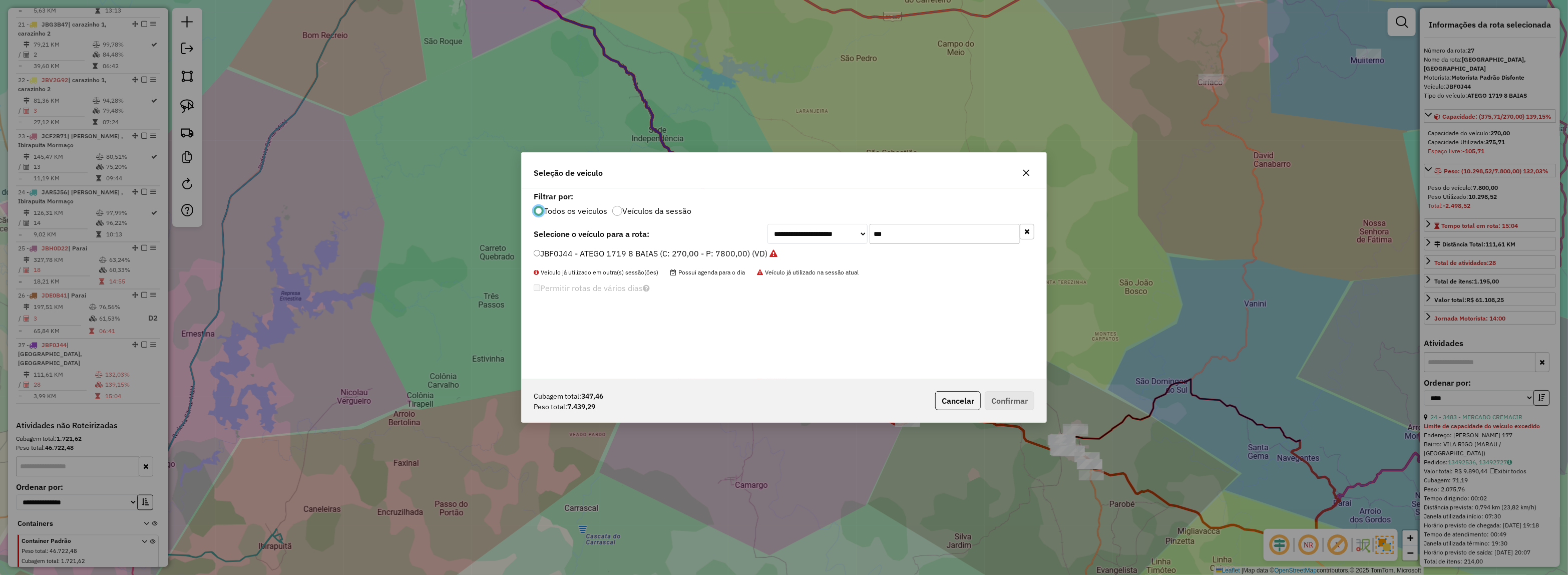
scroll to position [5, 3]
drag, startPoint x: 901, startPoint y: 234, endPoint x: 822, endPoint y: 234, distance: 79.0
click at [822, 234] on div "**********" at bounding box center [901, 234] width 267 height 20
type input "***"
click at [742, 259] on li "JBW4H16 - 107 - ATEGO 1719 8 BAIAS (C: 270,00 - P: 7800,00)" at bounding box center [784, 254] width 501 height 12
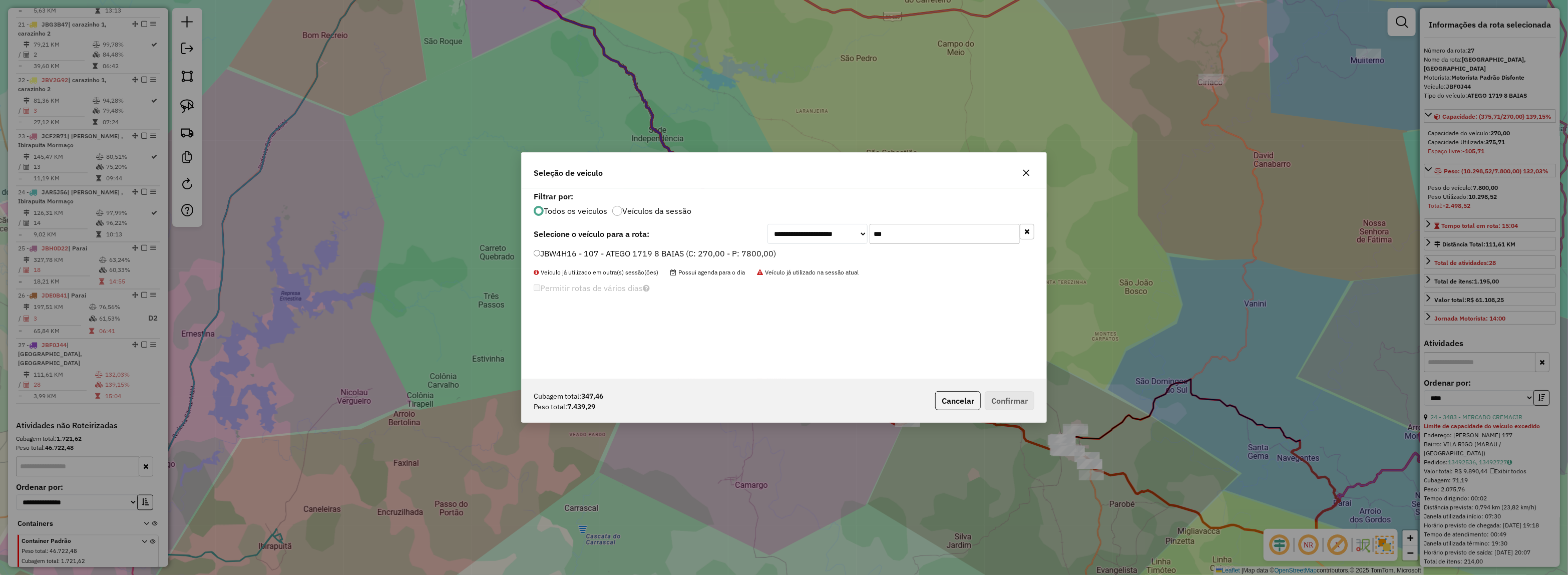
click at [739, 254] on label "JBW4H16 - 107 - ATEGO 1719 8 BAIAS (C: 270,00 - P: 7800,00)" at bounding box center [655, 254] width 243 height 12
click at [1020, 396] on button "Confirmar" at bounding box center [1009, 401] width 49 height 19
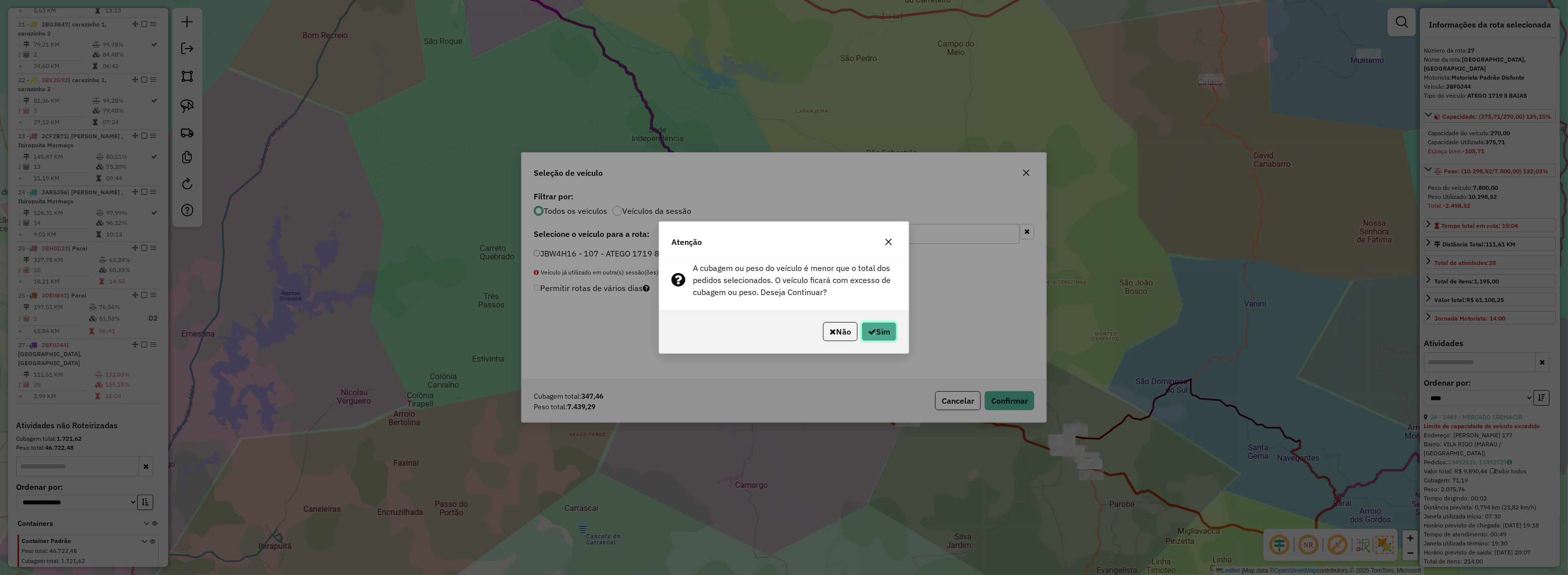
click at [877, 334] on button "Sim" at bounding box center [879, 332] width 35 height 19
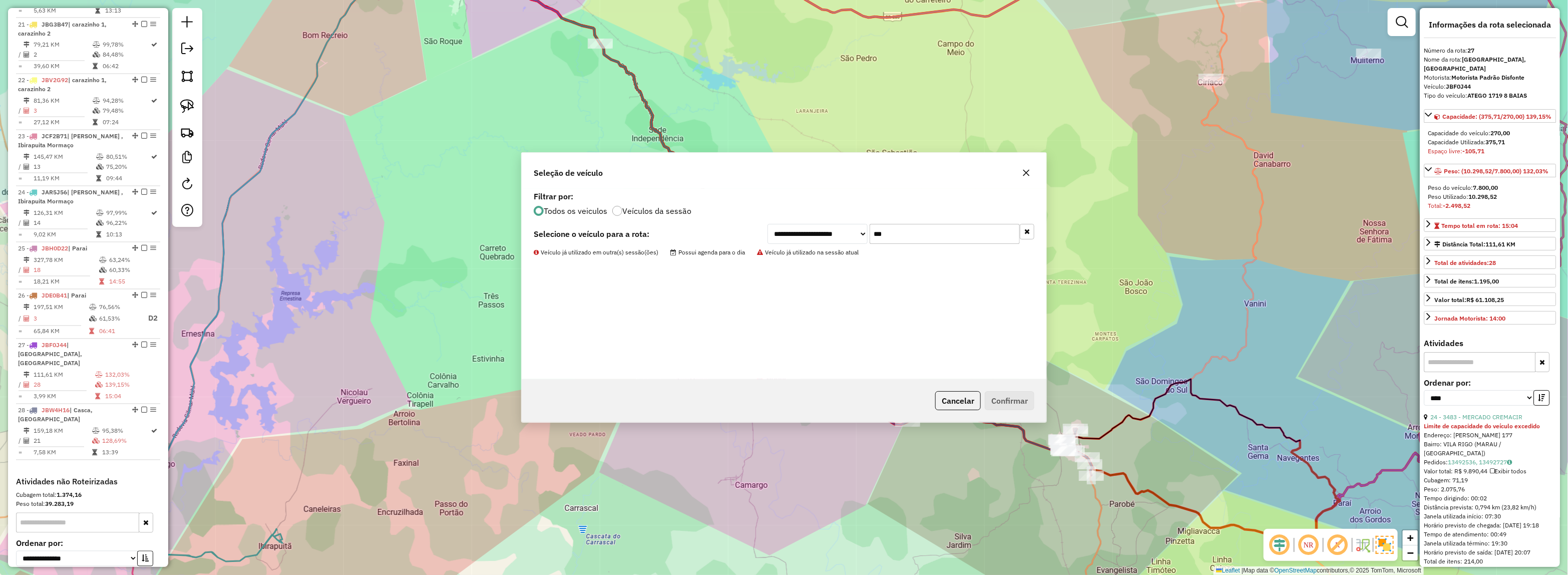
scroll to position [1582, 0]
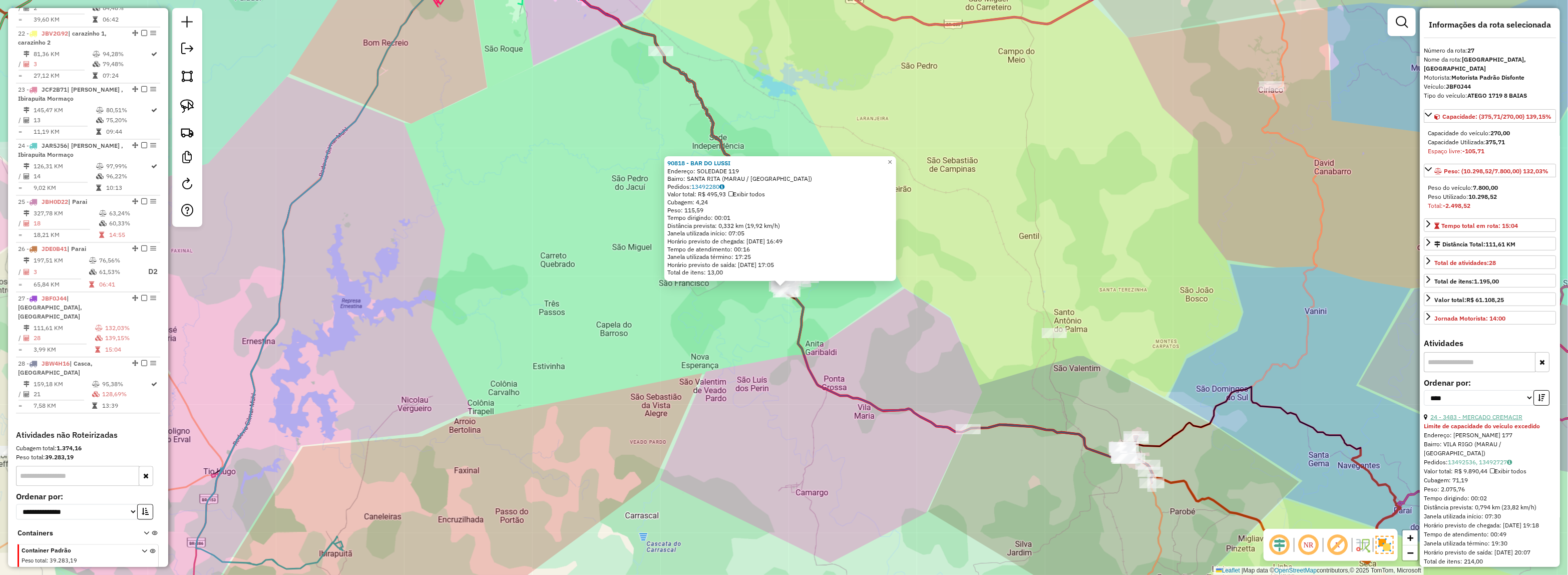
click at [1491, 419] on link "24 - 3483 - MERCADO CREMACIR" at bounding box center [1476, 417] width 92 height 8
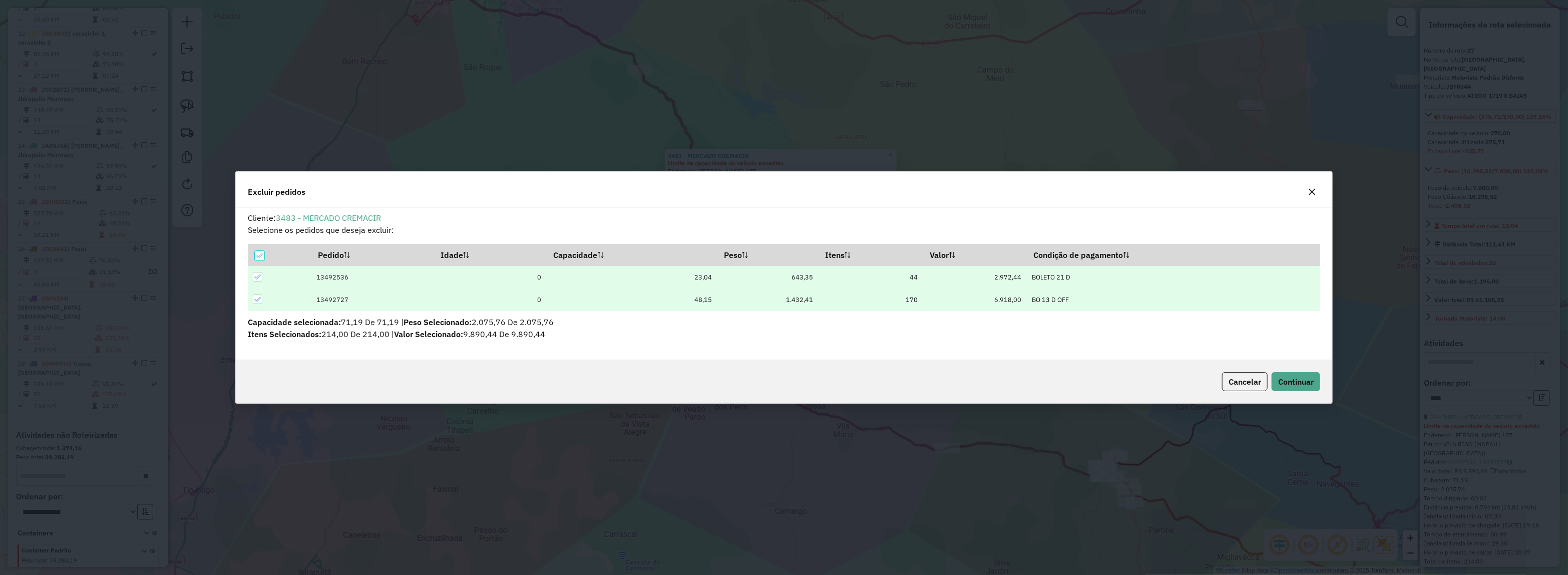
scroll to position [0, 0]
click at [1303, 372] on button "Continuar" at bounding box center [1296, 382] width 49 height 19
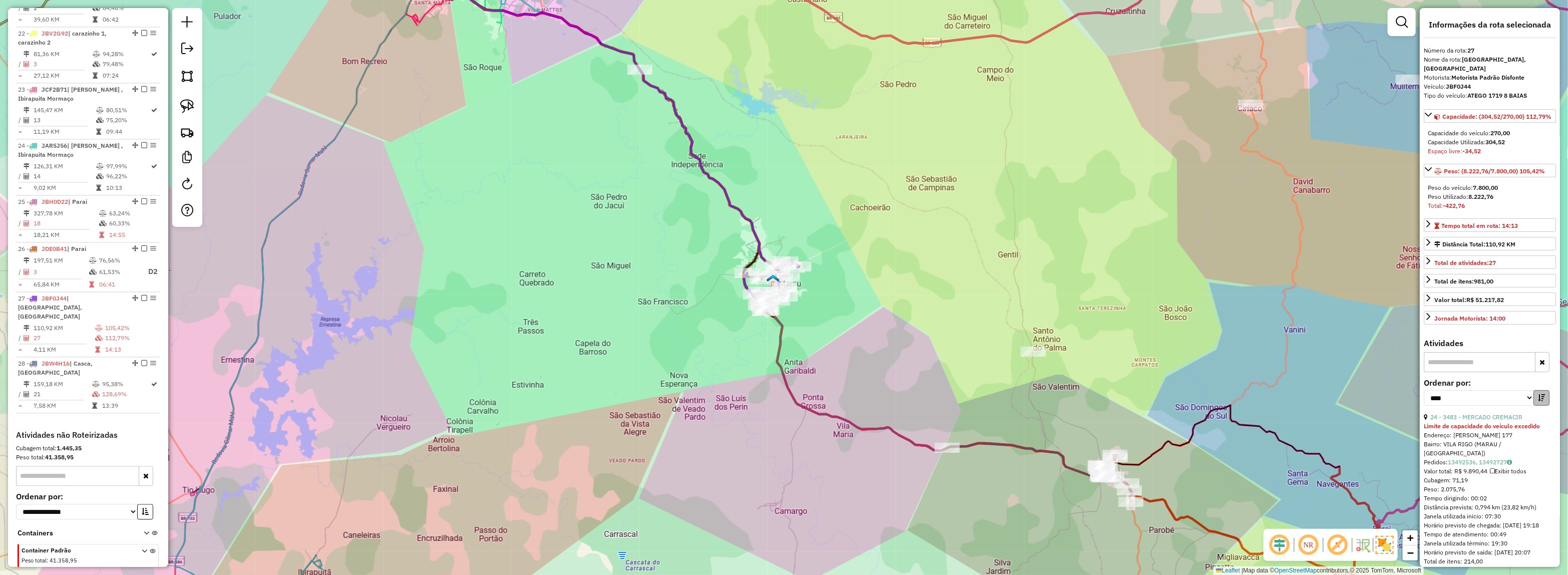
drag, startPoint x: 1536, startPoint y: 389, endPoint x: 1535, endPoint y: 403, distance: 14.0
click at [1535, 398] on div "**********" at bounding box center [1490, 395] width 132 height 34
click at [1538, 401] on icon "button" at bounding box center [1541, 397] width 7 height 7
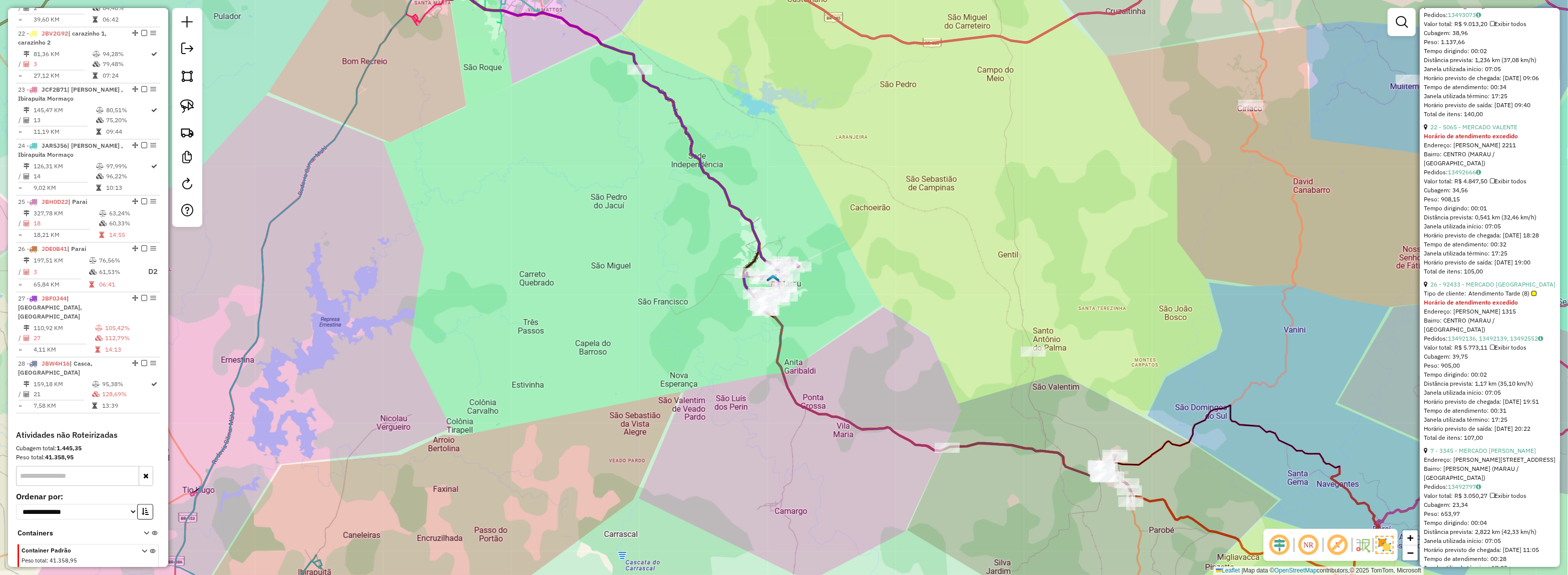
scroll to position [813, 0]
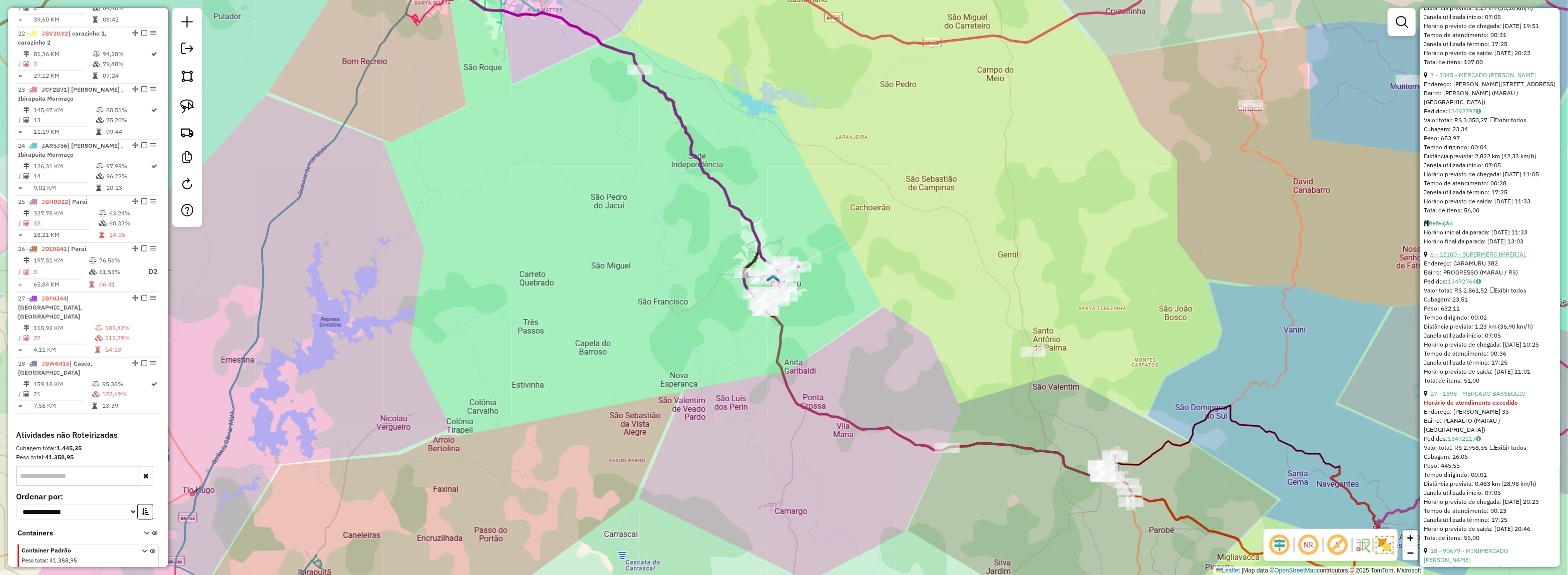
click at [1465, 254] on link "6 - 12100 - SUPERMERC IMPERIAL" at bounding box center [1478, 254] width 96 height 8
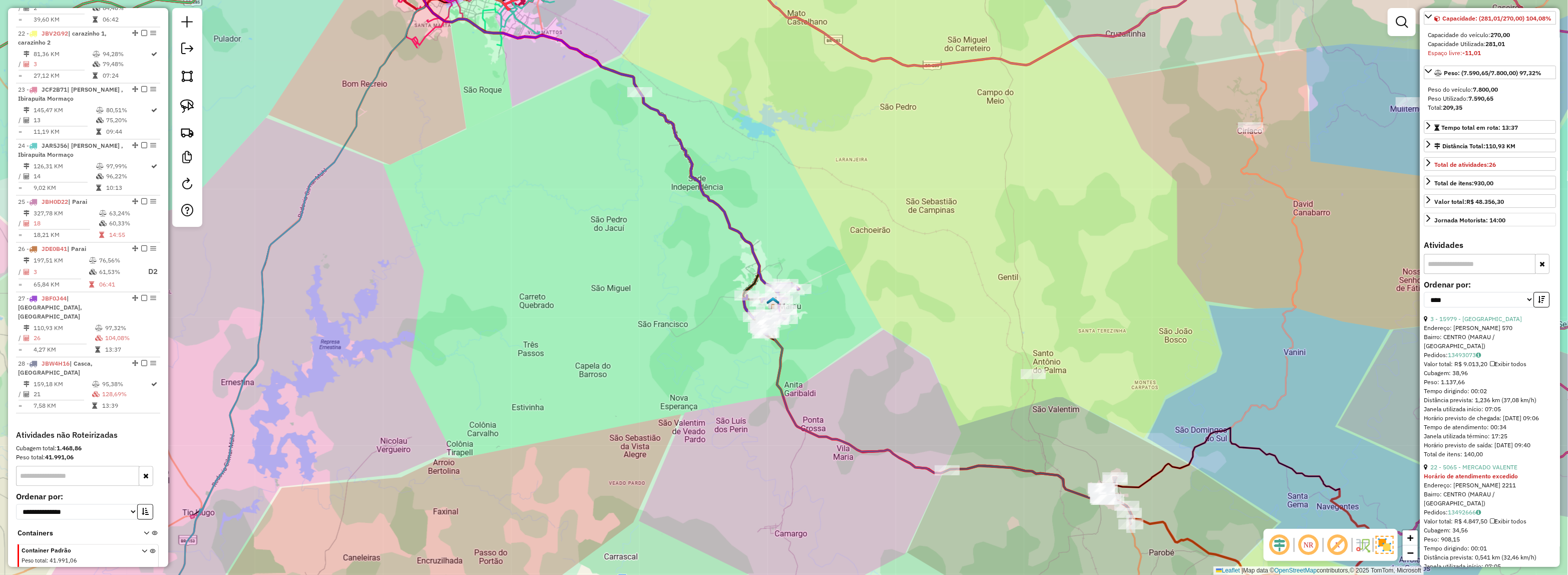
scroll to position [0, 0]
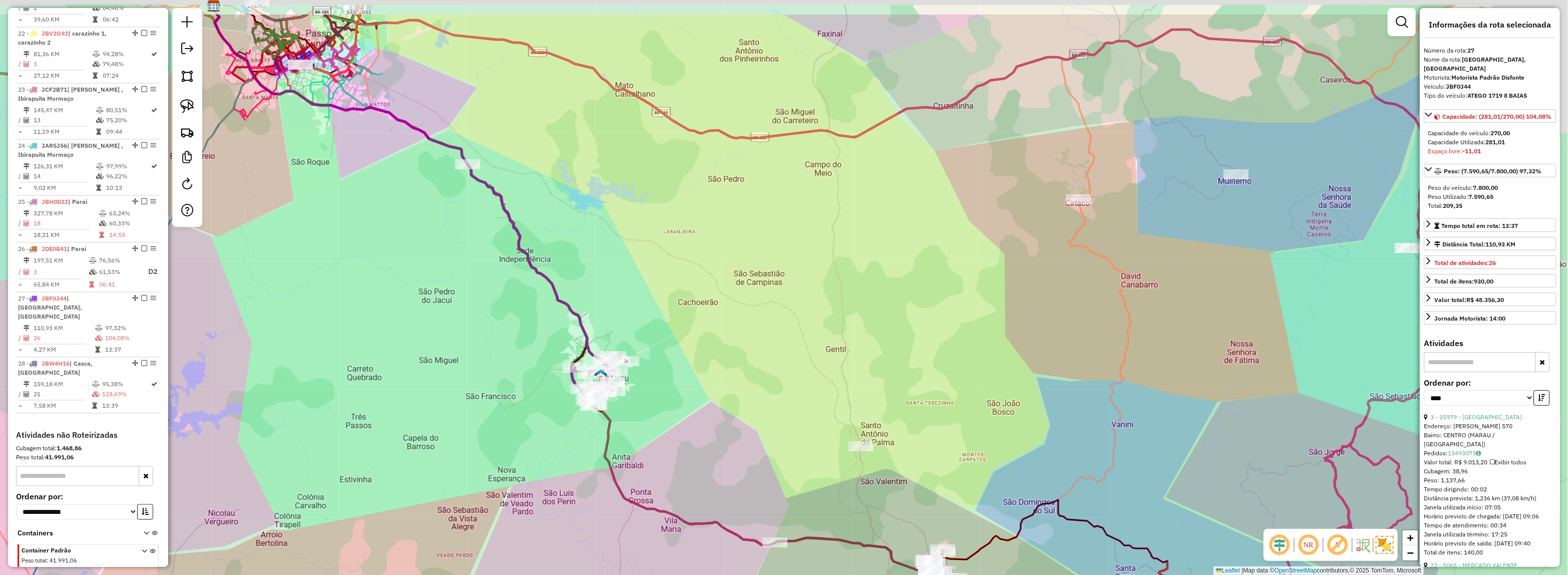
drag, startPoint x: 1107, startPoint y: 309, endPoint x: 795, endPoint y: 424, distance: 332.5
click at [789, 428] on div "Janela de atendimento Grade de atendimento Capacidade Transportadoras Veículos …" at bounding box center [784, 287] width 1568 height 575
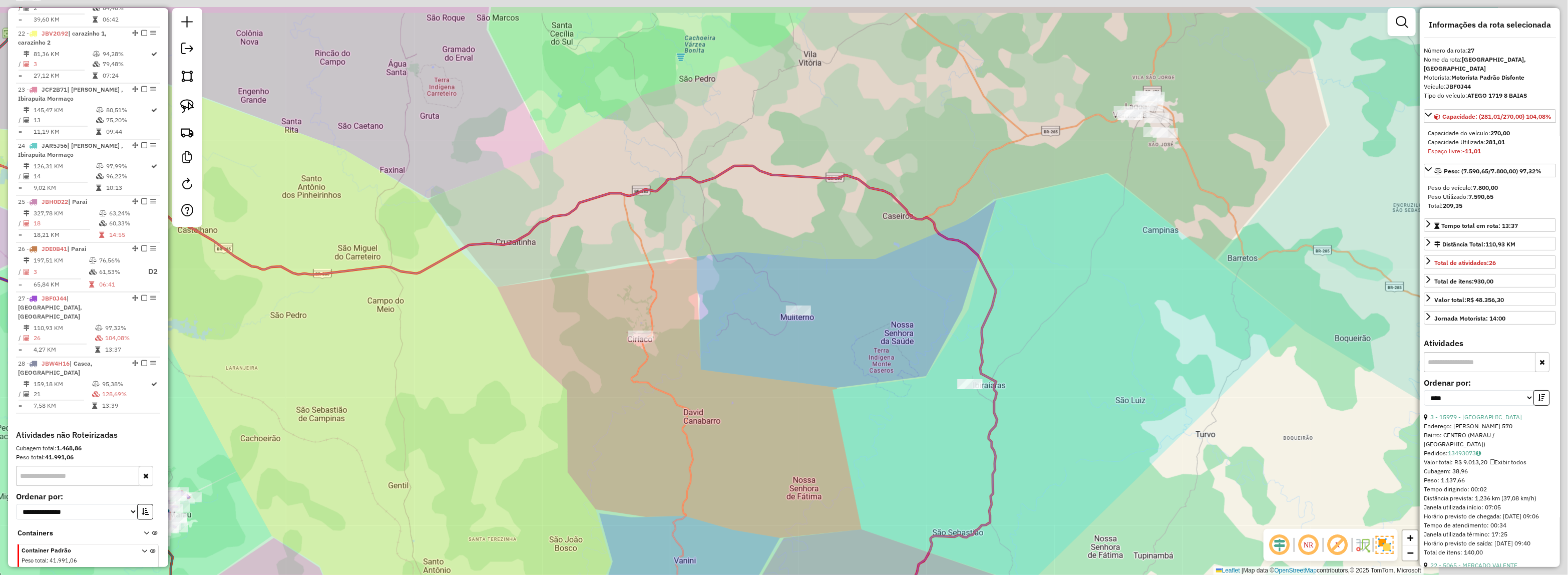
drag, startPoint x: 1019, startPoint y: 367, endPoint x: 929, endPoint y: 339, distance: 94.3
click at [781, 434] on div "Janela de atendimento Grade de atendimento Capacidade Transportadoras Veículos …" at bounding box center [784, 287] width 1568 height 575
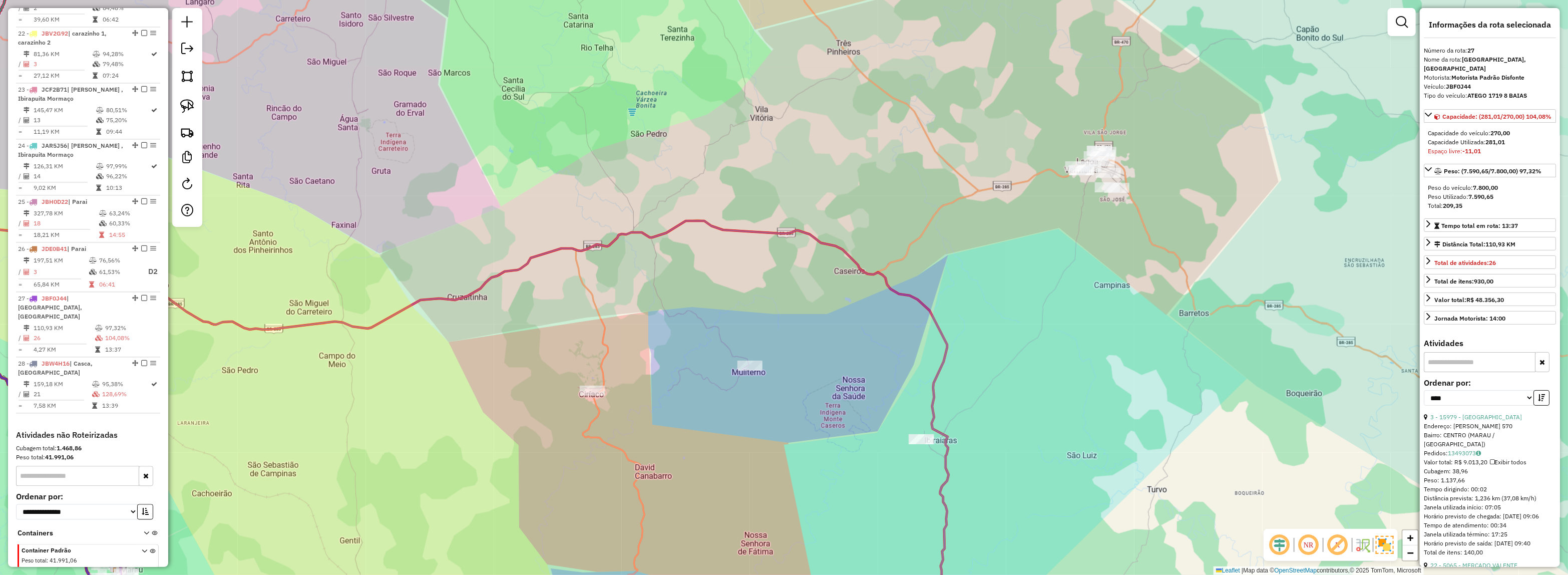
drag, startPoint x: 944, startPoint y: 334, endPoint x: 889, endPoint y: 423, distance: 104.6
click at [889, 423] on icon at bounding box center [380, 426] width 1138 height 449
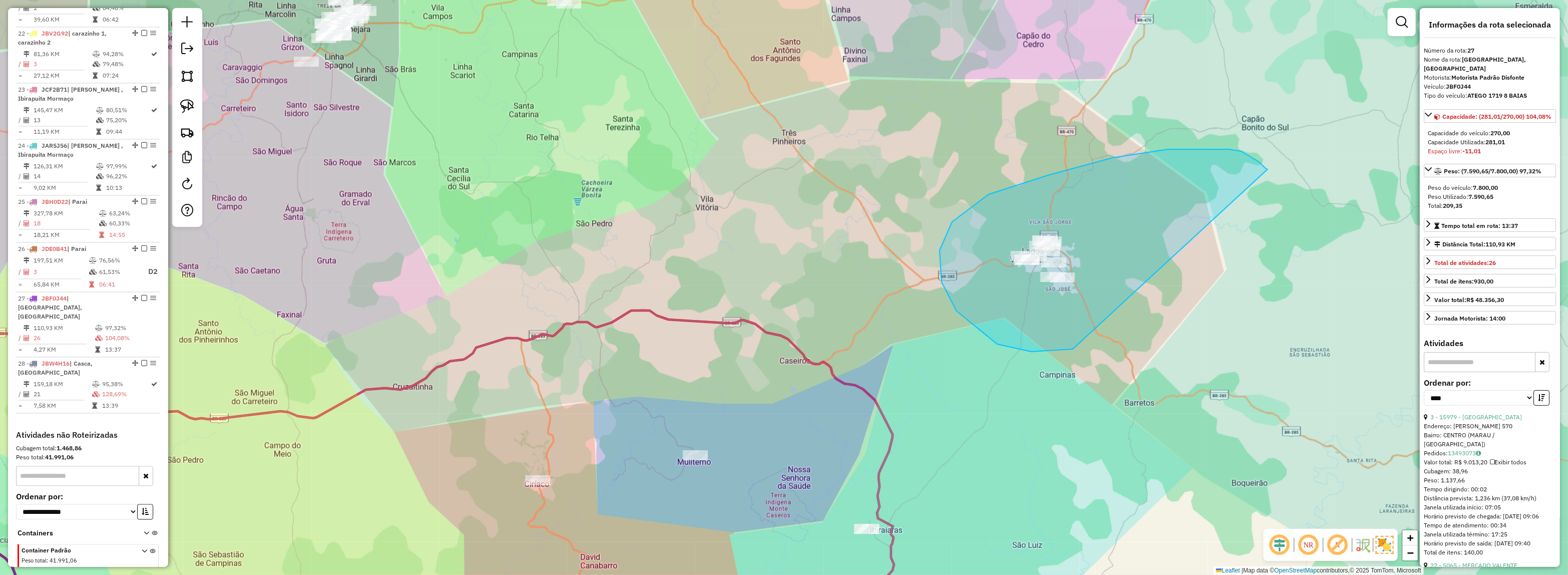
drag, startPoint x: 997, startPoint y: 344, endPoint x: 1268, endPoint y: 169, distance: 322.6
click at [1268, 169] on div "Janela de atendimento Grade de atendimento Capacidade Transportadoras Veículos …" at bounding box center [784, 287] width 1568 height 575
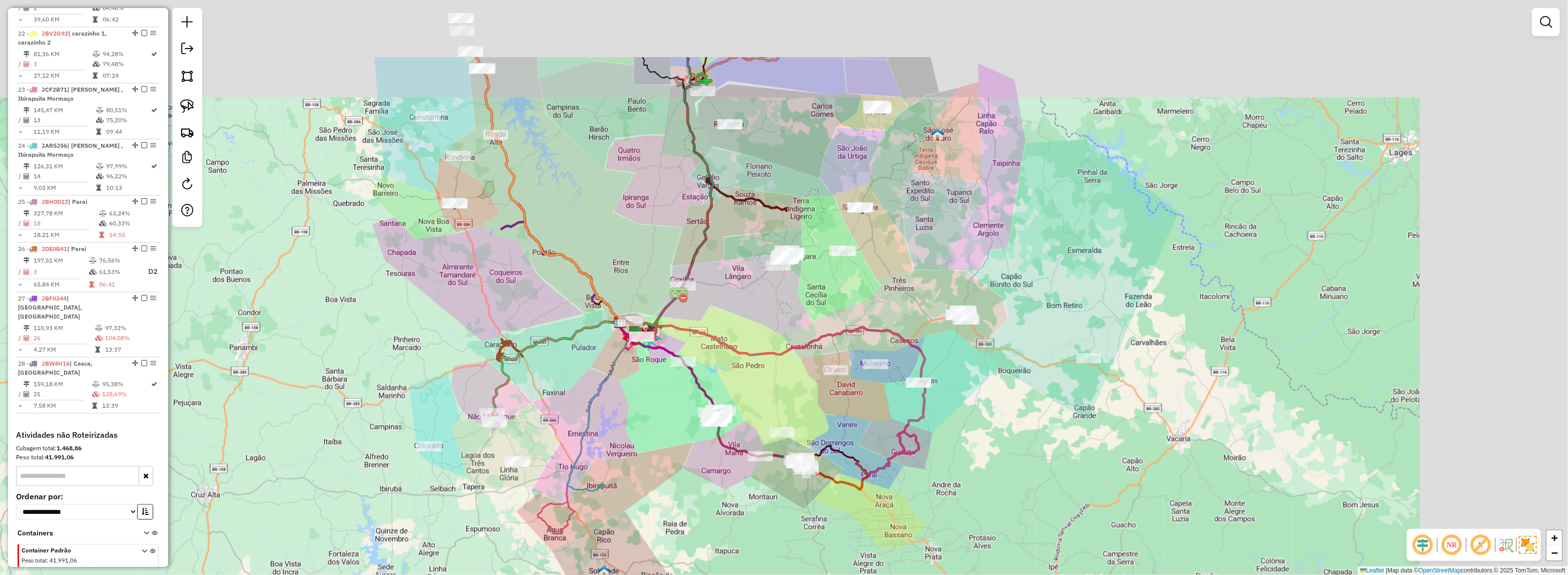
drag, startPoint x: 1071, startPoint y: 188, endPoint x: 836, endPoint y: 303, distance: 261.6
click at [836, 303] on div "Janela de atendimento Grade de atendimento Capacidade Transportadoras Veículos …" at bounding box center [784, 287] width 1568 height 575
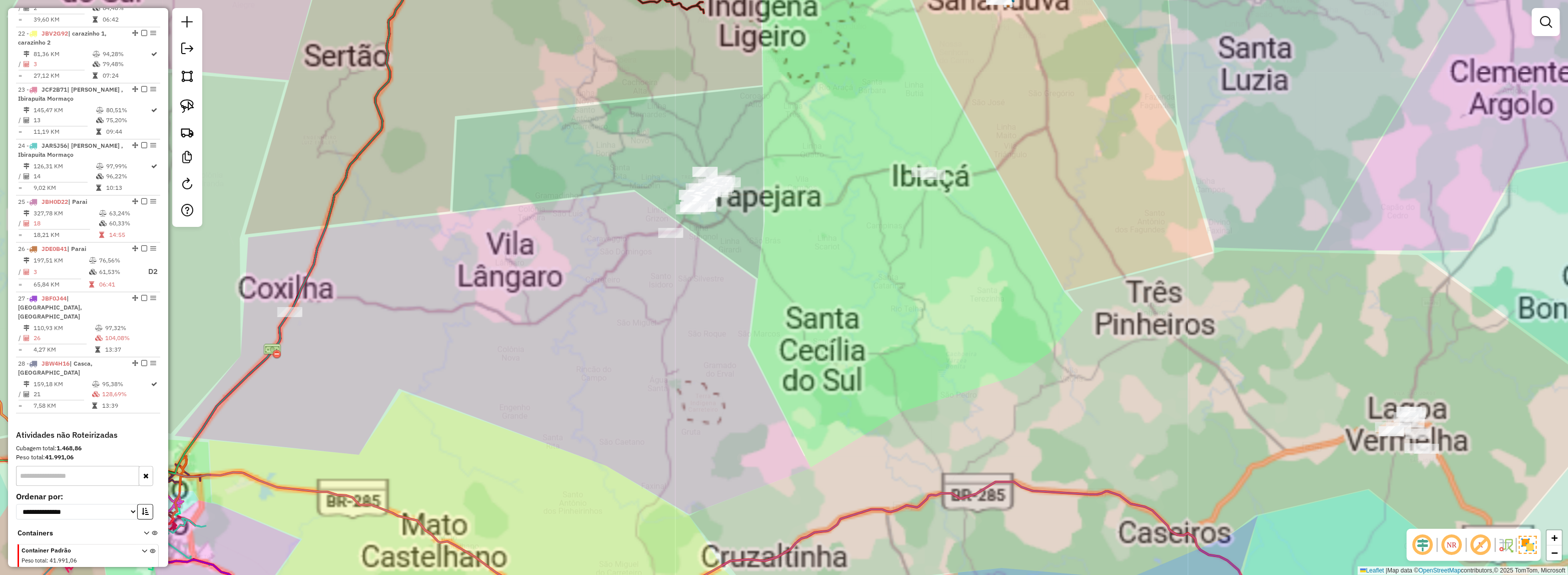
drag, startPoint x: 855, startPoint y: 376, endPoint x: 861, endPoint y: 393, distance: 18.0
click at [861, 391] on div "Janela de atendimento Grade de atendimento Capacidade Transportadoras Veículos …" at bounding box center [784, 287] width 1568 height 575
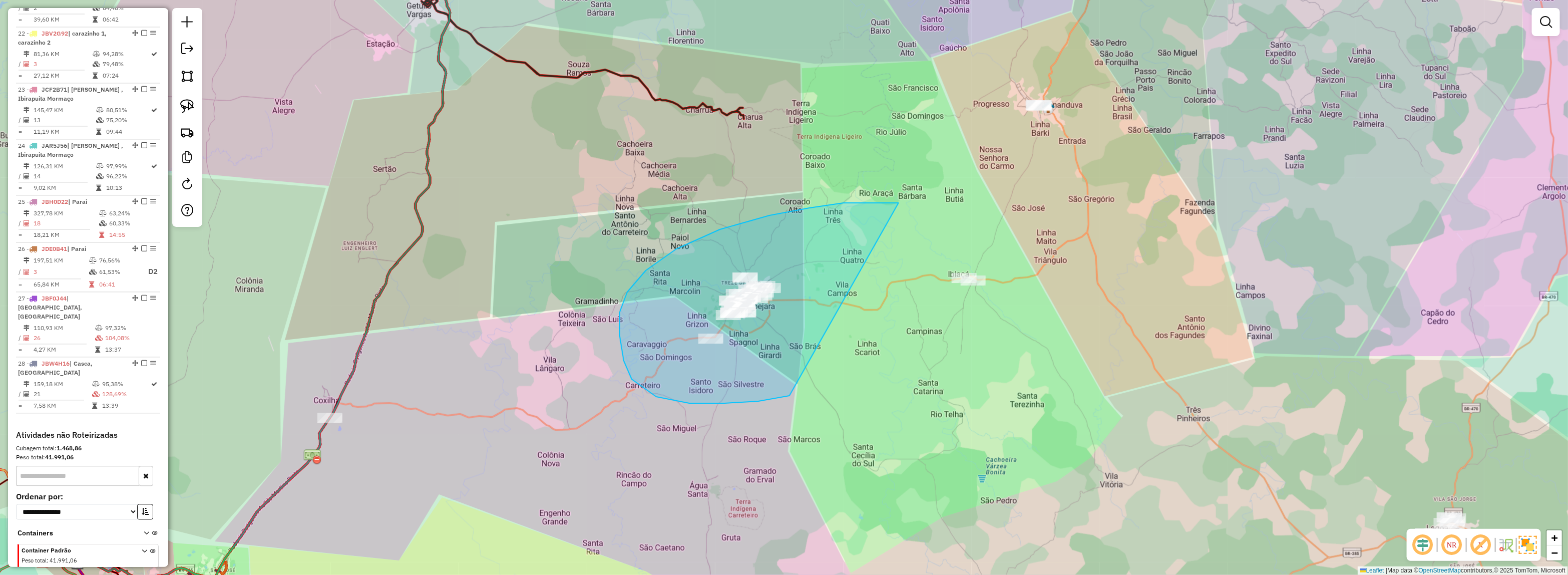
drag, startPoint x: 689, startPoint y: 403, endPoint x: 905, endPoint y: 206, distance: 292.3
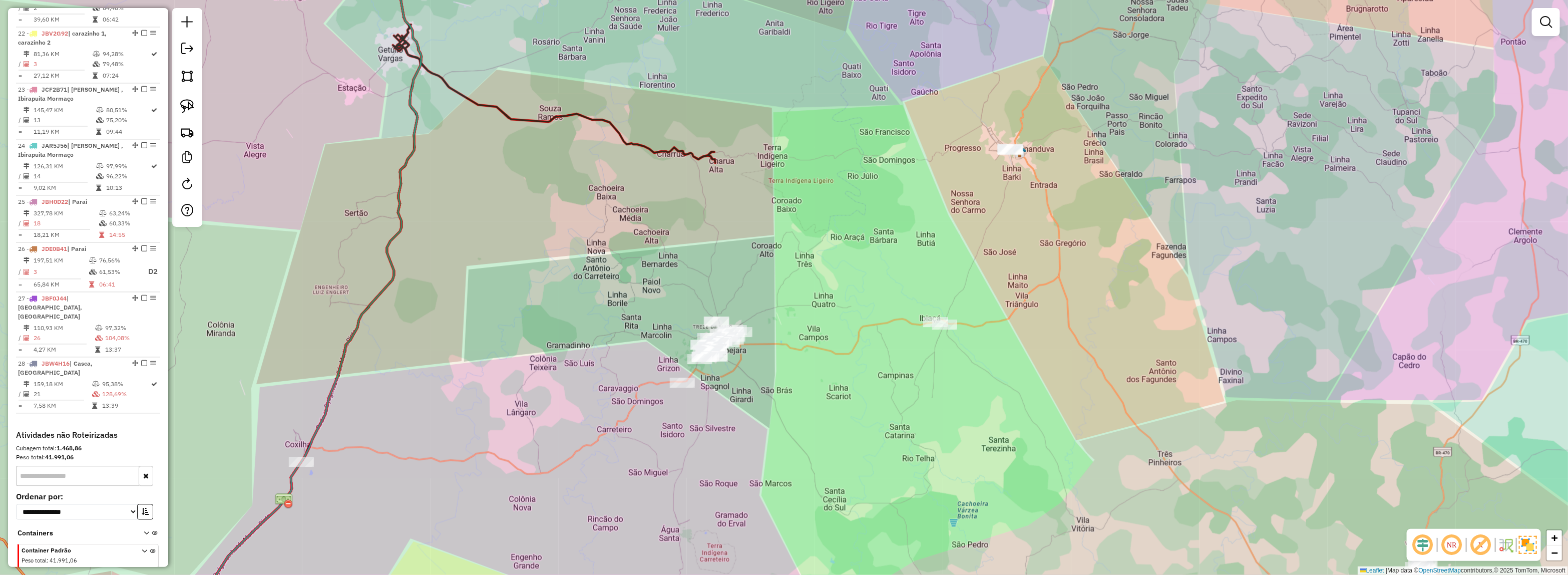
drag, startPoint x: 1120, startPoint y: 182, endPoint x: 990, endPoint y: 441, distance: 289.8
click at [990, 441] on div "Janela de atendimento Grade de atendimento Capacidade Transportadoras Veículos …" at bounding box center [784, 287] width 1568 height 575
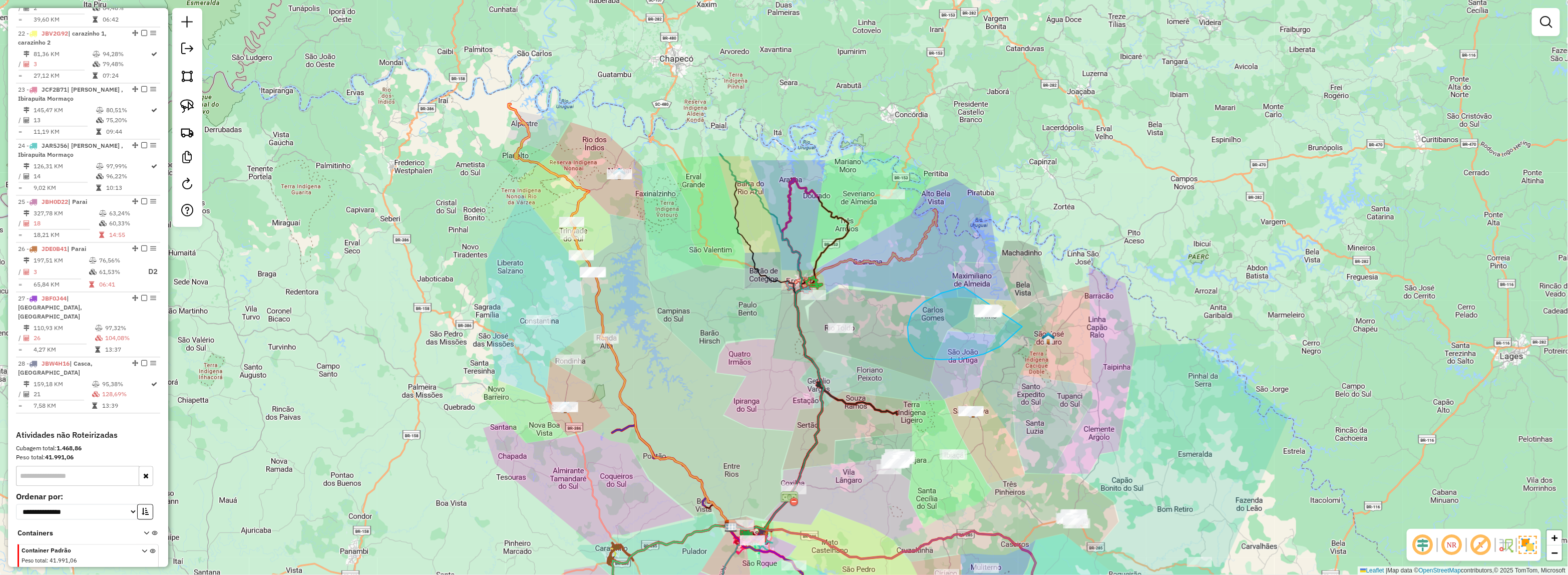
drag, startPoint x: 1022, startPoint y: 326, endPoint x: 1008, endPoint y: 282, distance: 46.2
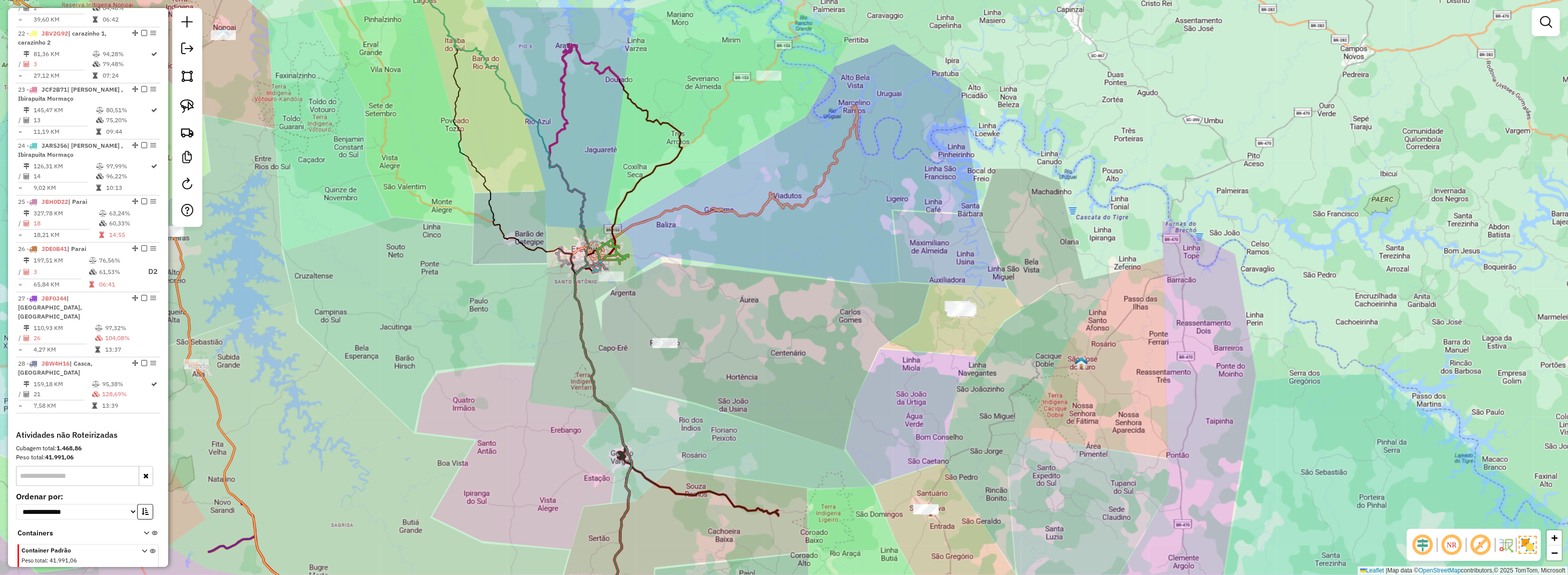
drag, startPoint x: 987, startPoint y: 330, endPoint x: 988, endPoint y: 295, distance: 35.0
click at [988, 295] on div "Janela de atendimento Grade de atendimento Capacidade Transportadoras Veículos …" at bounding box center [784, 287] width 1568 height 575
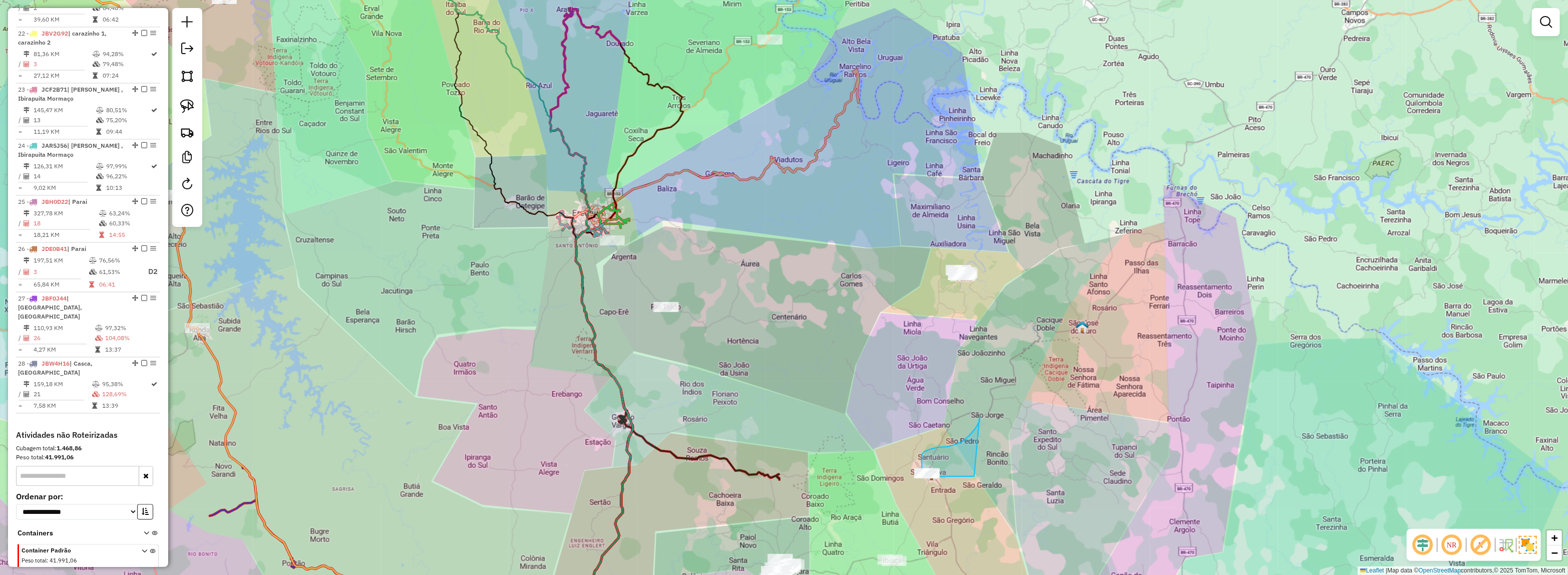
drag, startPoint x: 955, startPoint y: 445, endPoint x: 975, endPoint y: 476, distance: 36.9
drag, startPoint x: 995, startPoint y: 391, endPoint x: 995, endPoint y: 422, distance: 31.0
click at [995, 422] on div "Janela de atendimento Grade de atendimento Capacidade Transportadoras Veículos …" at bounding box center [784, 287] width 1568 height 575
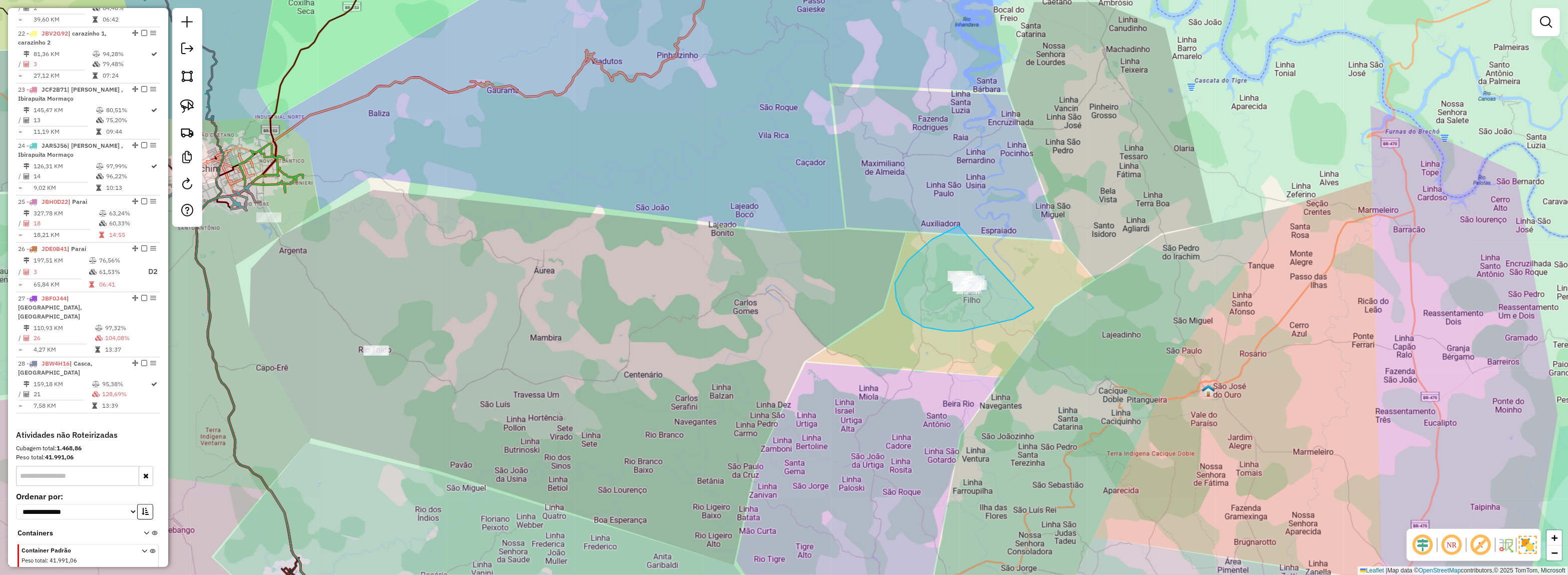
drag, startPoint x: 946, startPoint y: 331, endPoint x: 1045, endPoint y: 221, distance: 148.0
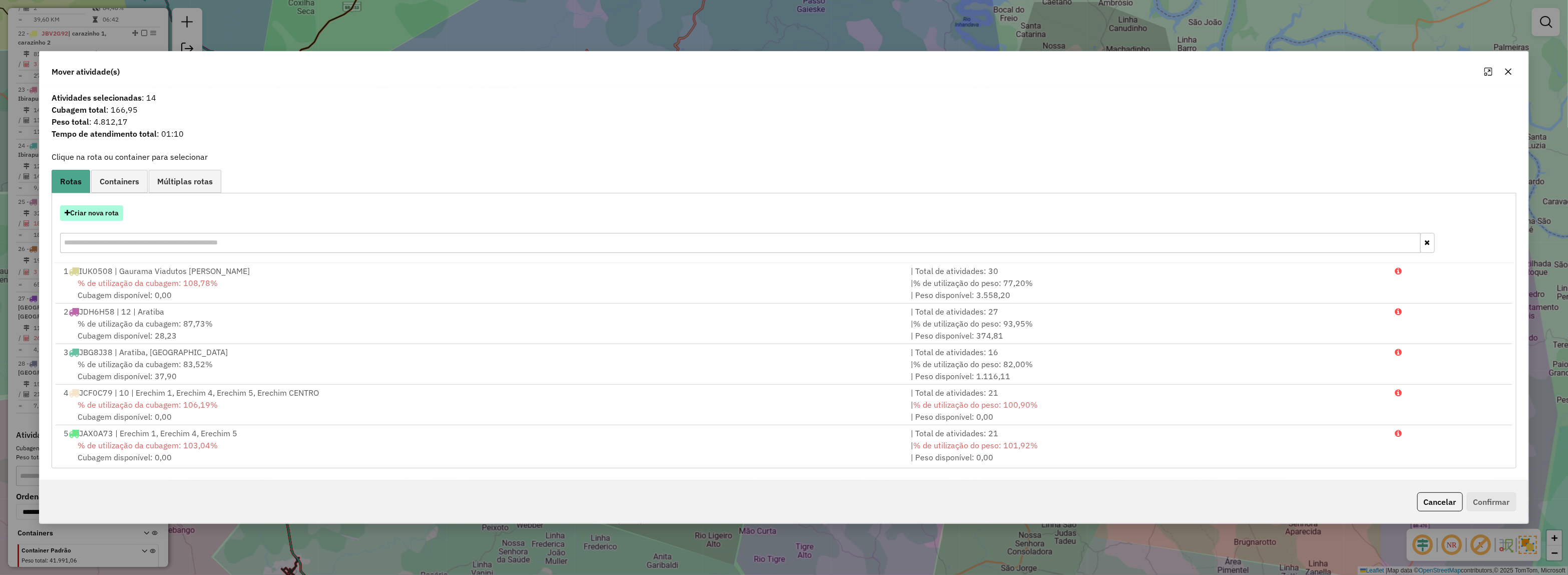
click at [92, 217] on button "Criar nova rota" at bounding box center [92, 213] width 63 height 16
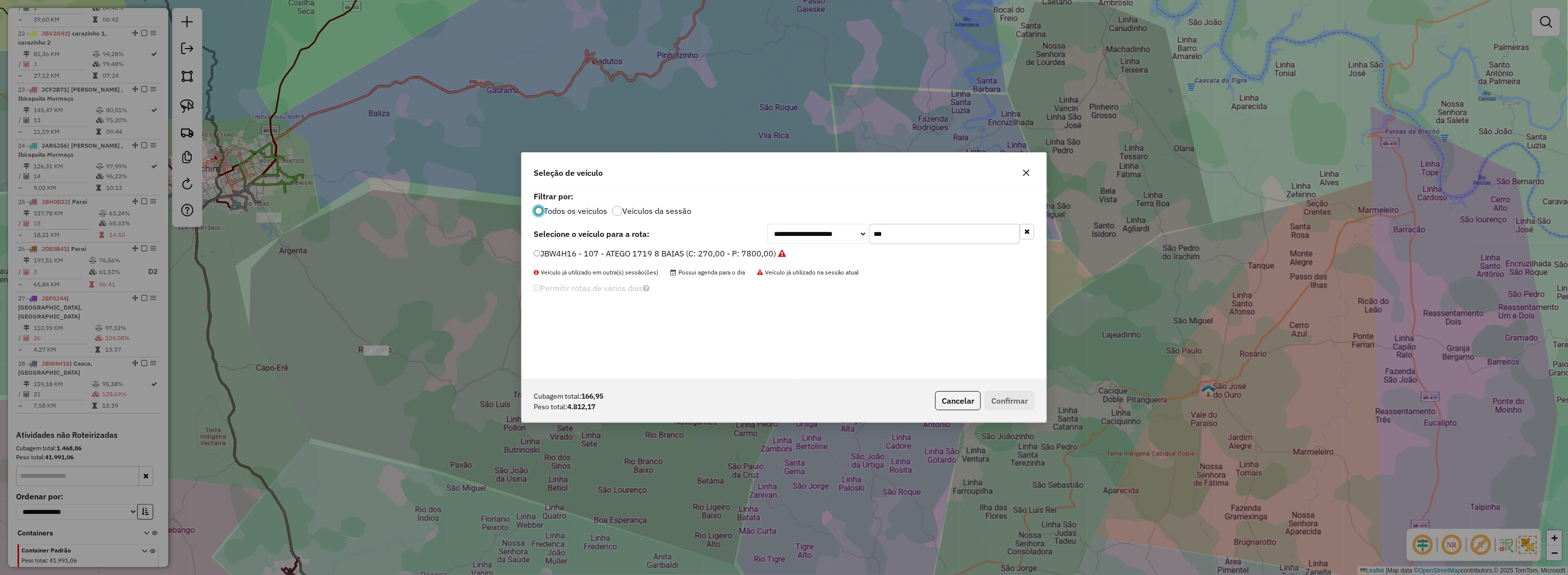
scroll to position [5, 3]
drag, startPoint x: 846, startPoint y: 233, endPoint x: 757, endPoint y: 233, distance: 89.0
click at [757, 233] on div "**********" at bounding box center [784, 234] width 501 height 20
type input "**"
click at [715, 254] on label "JDH6H54 - 8 - DELIVERY 13.180 (C: 230,00 - P: 6200,00)" at bounding box center [643, 254] width 218 height 12
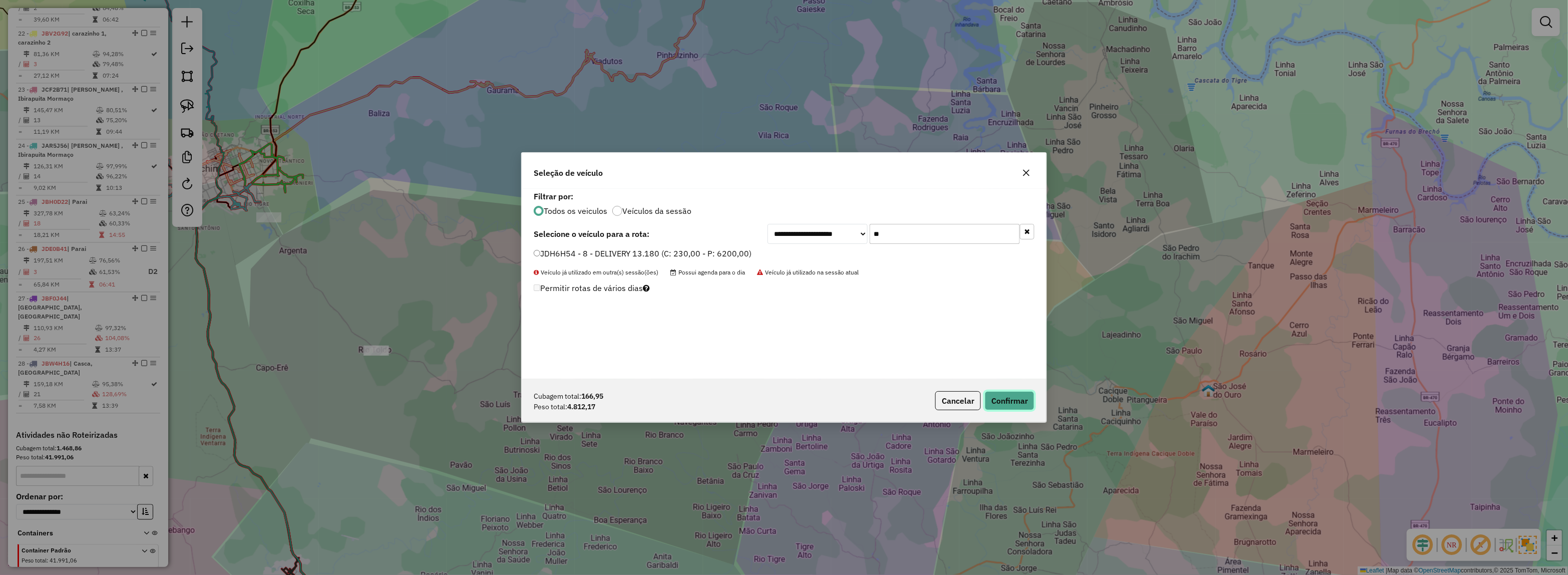
drag, startPoint x: 1025, startPoint y: 408, endPoint x: 1015, endPoint y: 404, distance: 10.8
click at [1025, 408] on button "Confirmar" at bounding box center [1009, 401] width 49 height 19
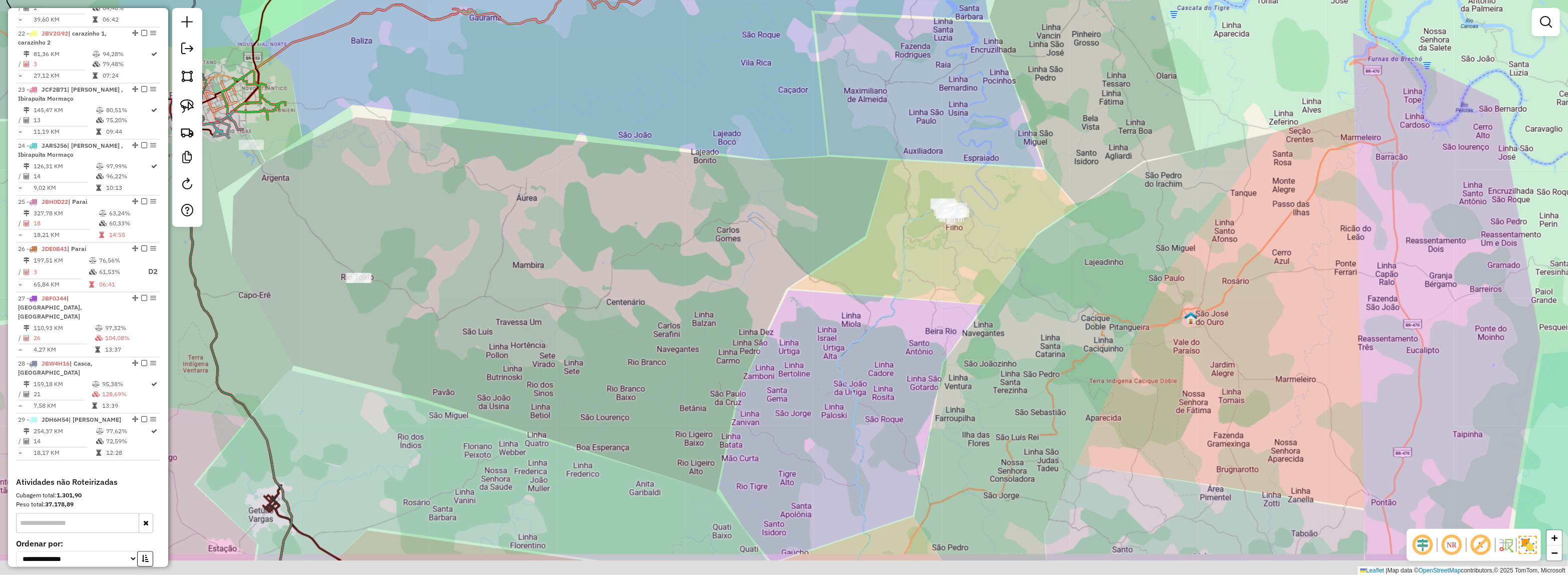
drag, startPoint x: 1014, startPoint y: 406, endPoint x: 965, endPoint y: 62, distance: 347.5
click at [965, 62] on div "Janela de atendimento Grade de atendimento Capacidade Transportadoras Veículos …" at bounding box center [784, 287] width 1568 height 575
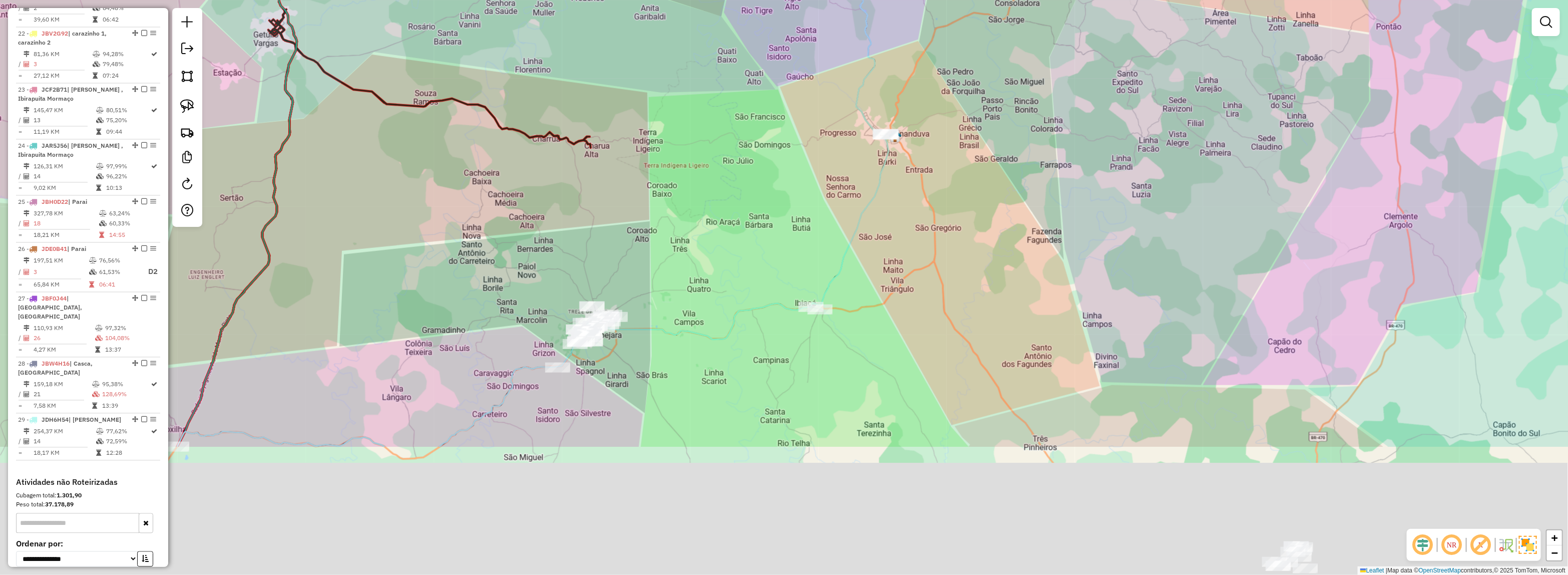
drag, startPoint x: 820, startPoint y: 253, endPoint x: 834, endPoint y: 215, distance: 40.5
click at [834, 215] on div "Janela de atendimento Grade de atendimento Capacidade Transportadoras Veículos …" at bounding box center [784, 287] width 1568 height 575
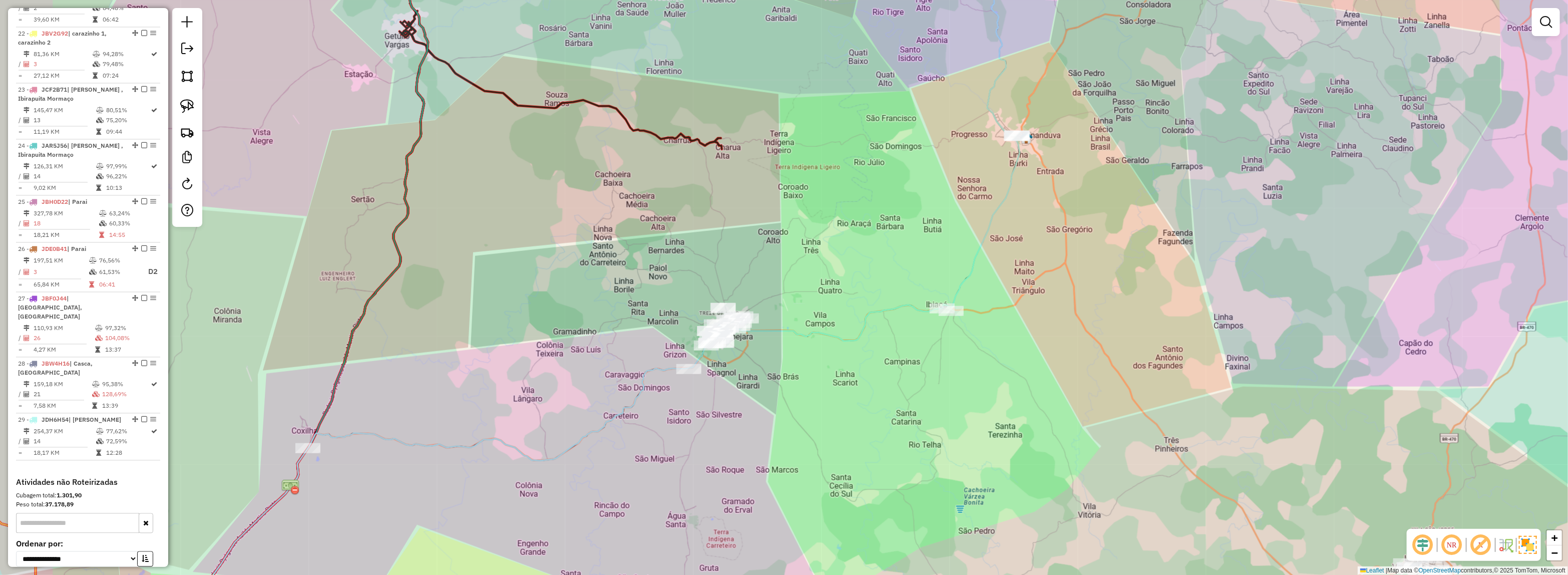
drag, startPoint x: 770, startPoint y: 381, endPoint x: 794, endPoint y: 381, distance: 24.0
click at [794, 381] on div "Janela de atendimento Grade de atendimento Capacidade Transportadoras Veículos …" at bounding box center [784, 287] width 1568 height 575
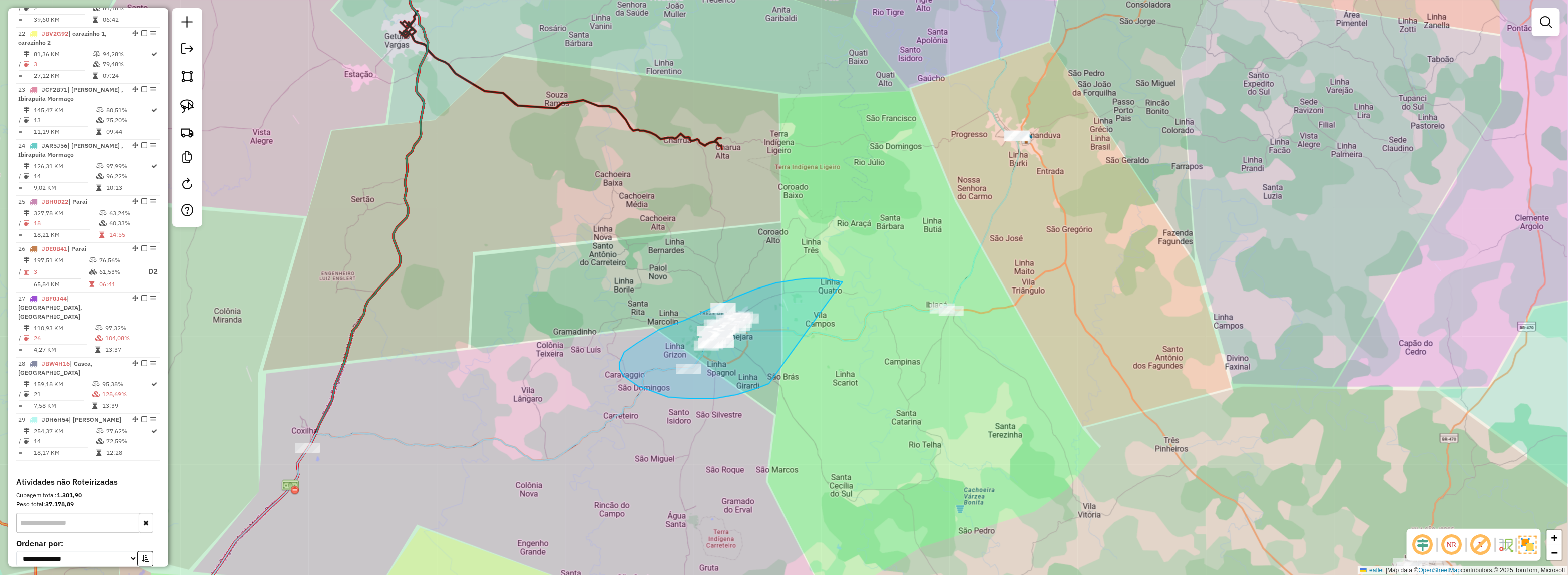
drag, startPoint x: 756, startPoint y: 389, endPoint x: 845, endPoint y: 282, distance: 139.2
click at [845, 282] on div "Janela de atendimento Grade de atendimento Capacidade Transportadoras Veículos …" at bounding box center [784, 287] width 1568 height 575
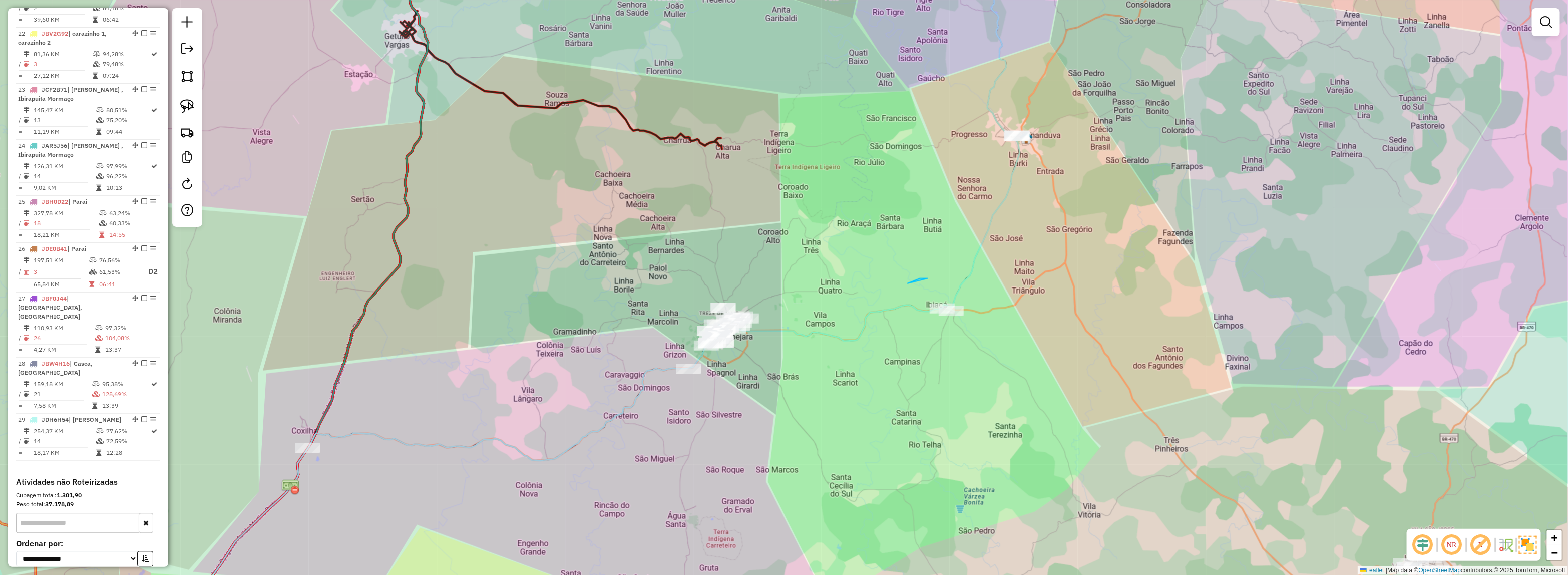
drag, startPoint x: 907, startPoint y: 283, endPoint x: 1101, endPoint y: 300, distance: 194.7
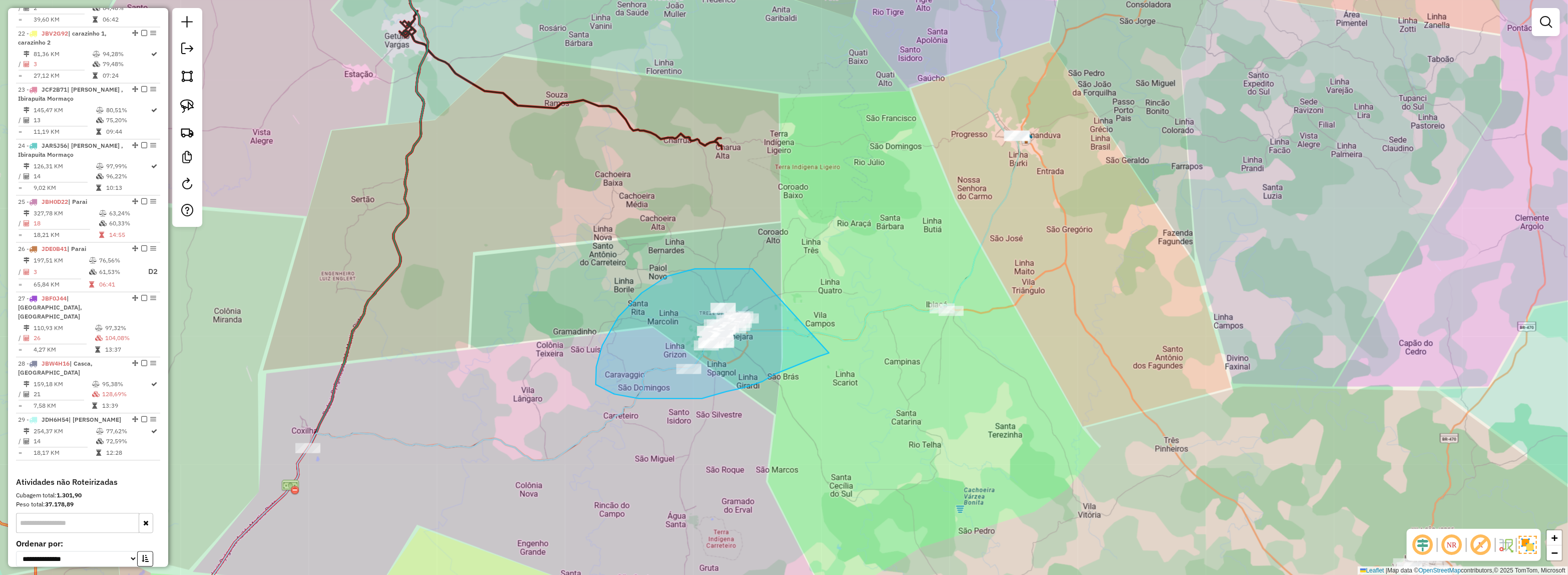
drag, startPoint x: 741, startPoint y: 269, endPoint x: 666, endPoint y: 358, distance: 116.4
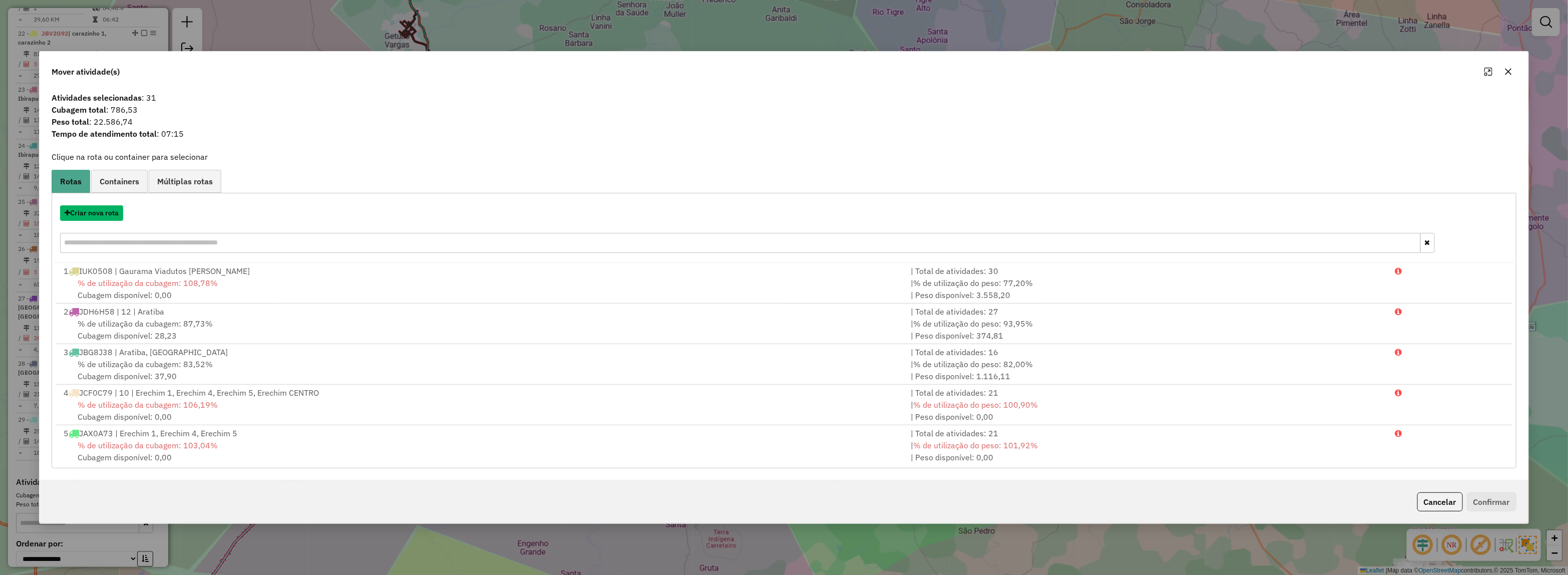
click at [94, 212] on button "Criar nova rota" at bounding box center [92, 213] width 63 height 16
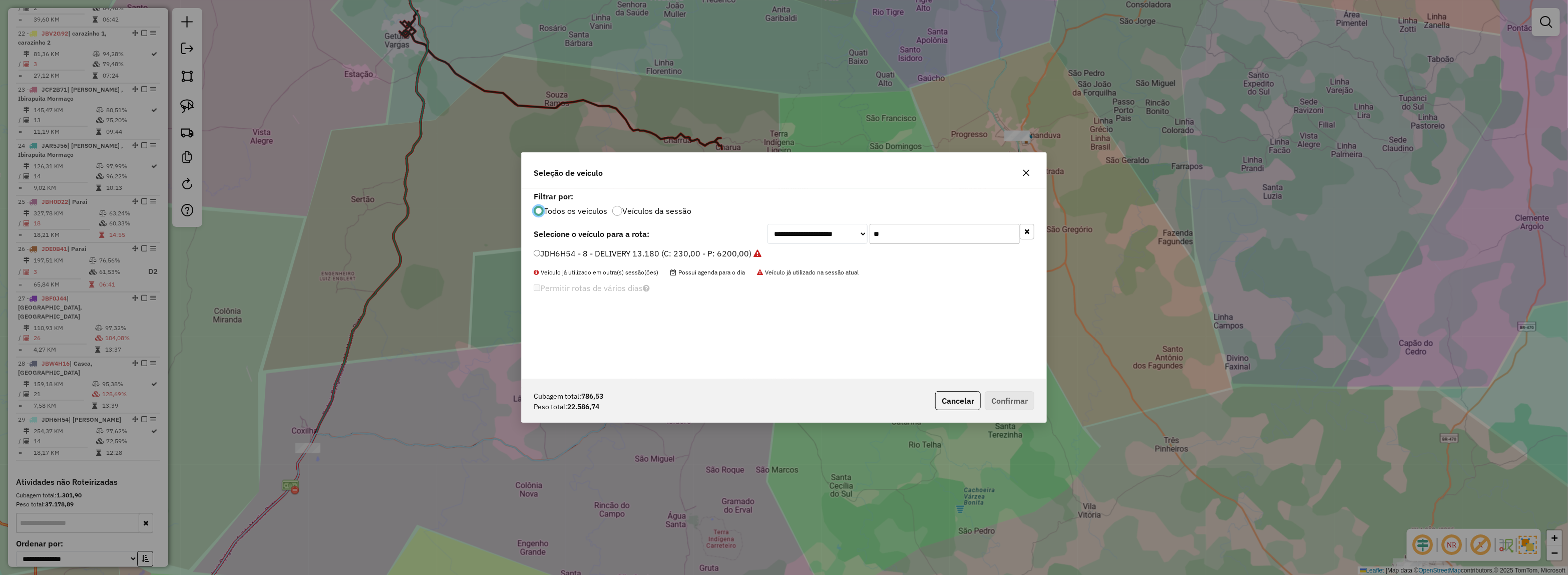
click at [787, 233] on div "**********" at bounding box center [901, 234] width 267 height 20
type input "***"
click at [657, 269] on span "Veículo já utilizado em outra(s) sessão(ões)" at bounding box center [596, 272] width 125 height 8
click at [642, 250] on label "IDW4749 - inativos (C: 0,00 - P: 0,00)" at bounding box center [606, 254] width 145 height 12
click at [1002, 394] on button "Confirmar" at bounding box center [1009, 401] width 49 height 19
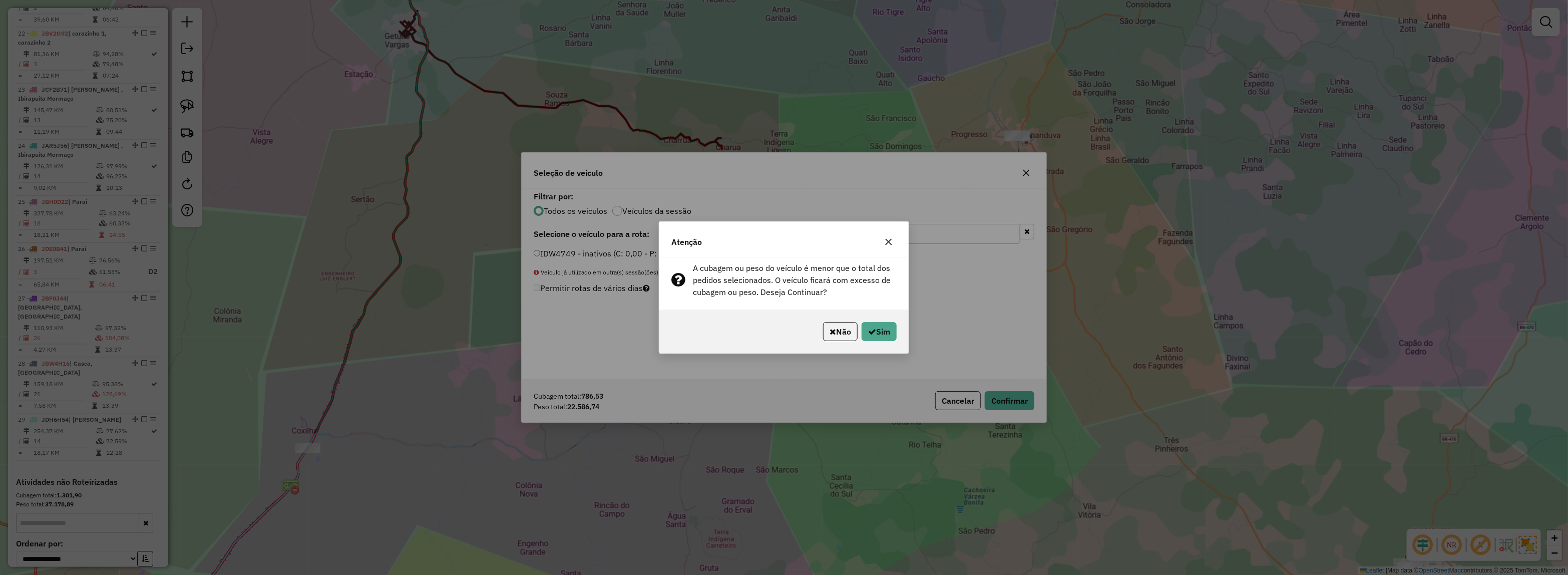
click at [890, 321] on div "Não Sim" at bounding box center [784, 331] width 249 height 43
click at [890, 323] on button "Sim" at bounding box center [879, 332] width 35 height 19
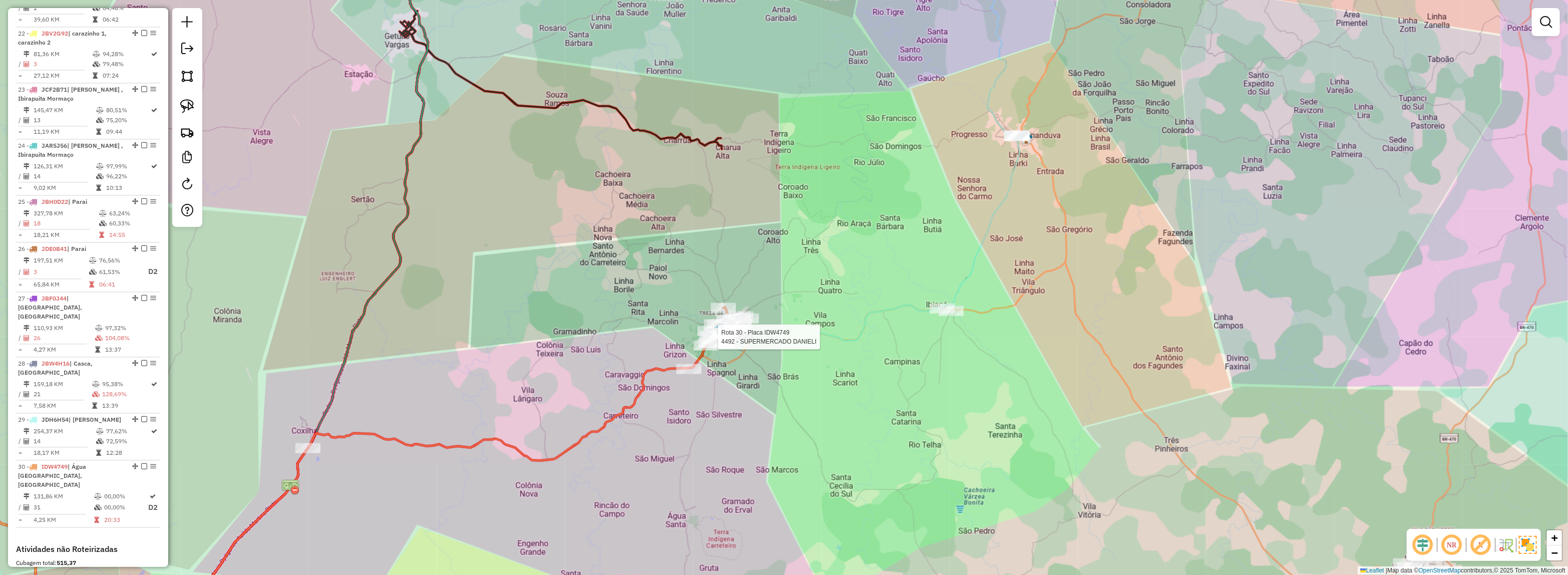
select select "*********"
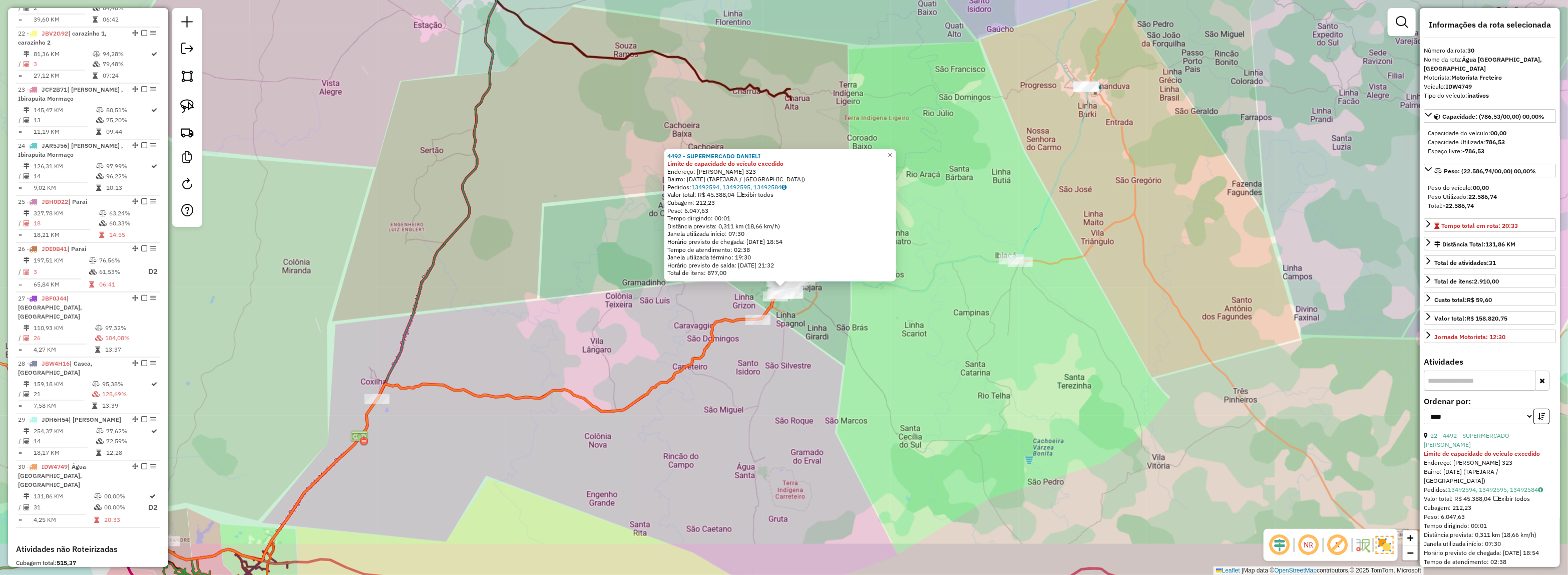
scroll to position [1688, 0]
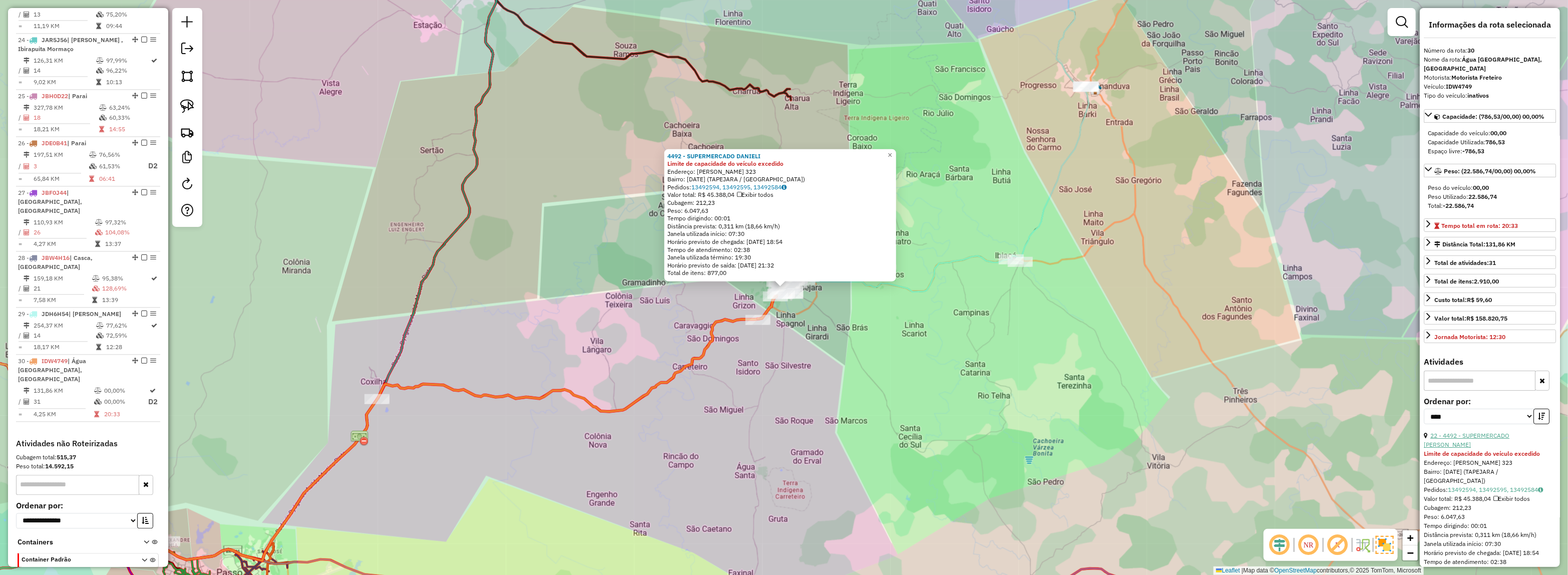
click at [1500, 439] on link "22 - 4492 - SUPERMERCADO DANIELI" at bounding box center [1467, 440] width 86 height 16
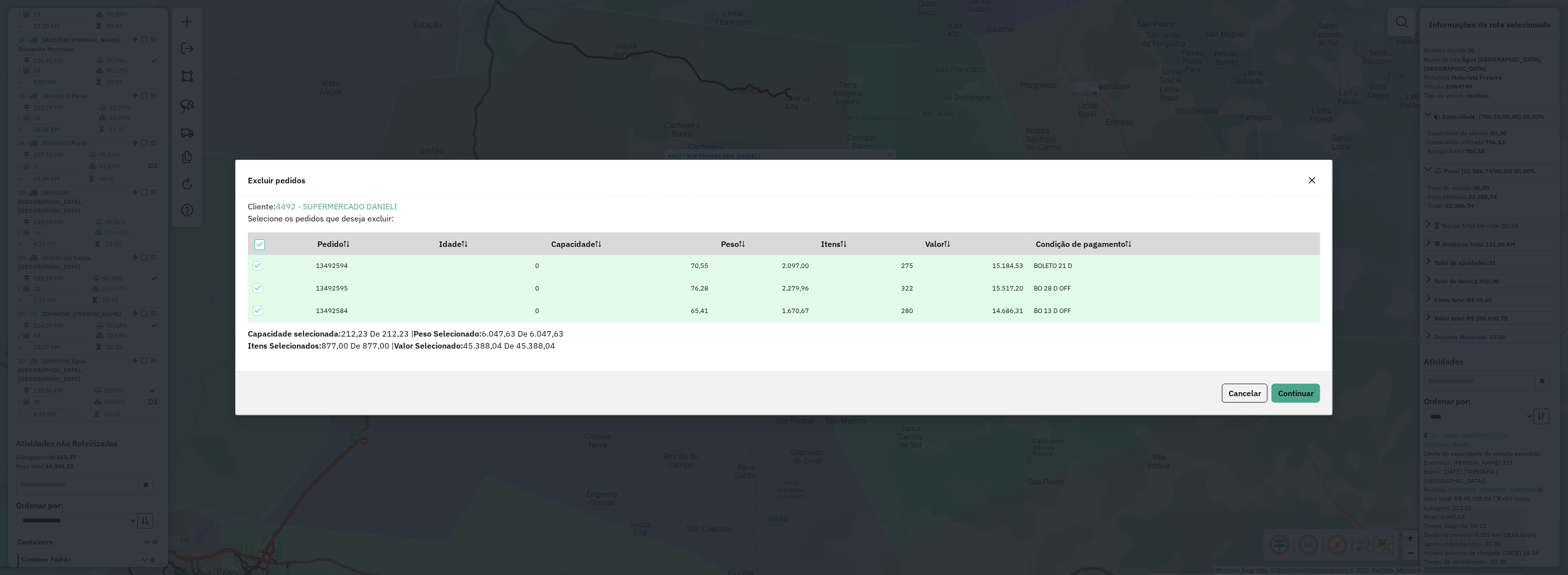
scroll to position [5, 3]
click at [1298, 386] on button "Continuar" at bounding box center [1296, 393] width 49 height 19
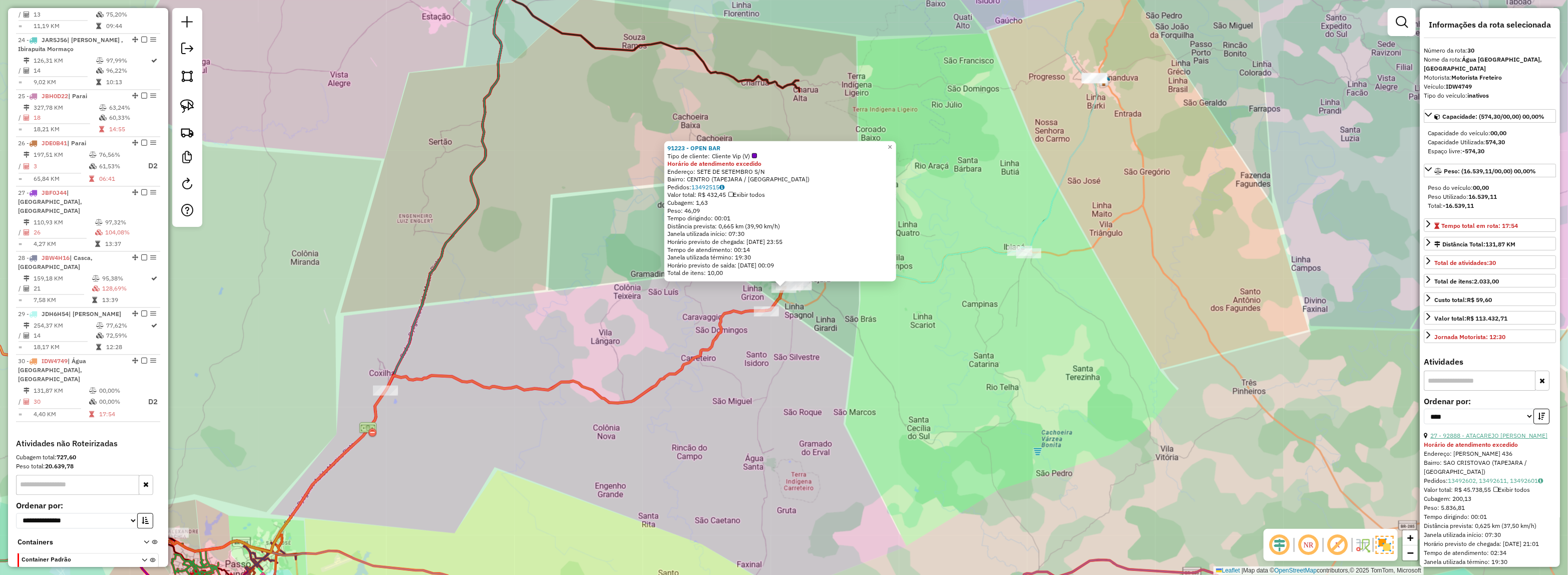
click at [1508, 439] on link "27 - 92888 - ATACAREJO DANIELI" at bounding box center [1489, 435] width 117 height 8
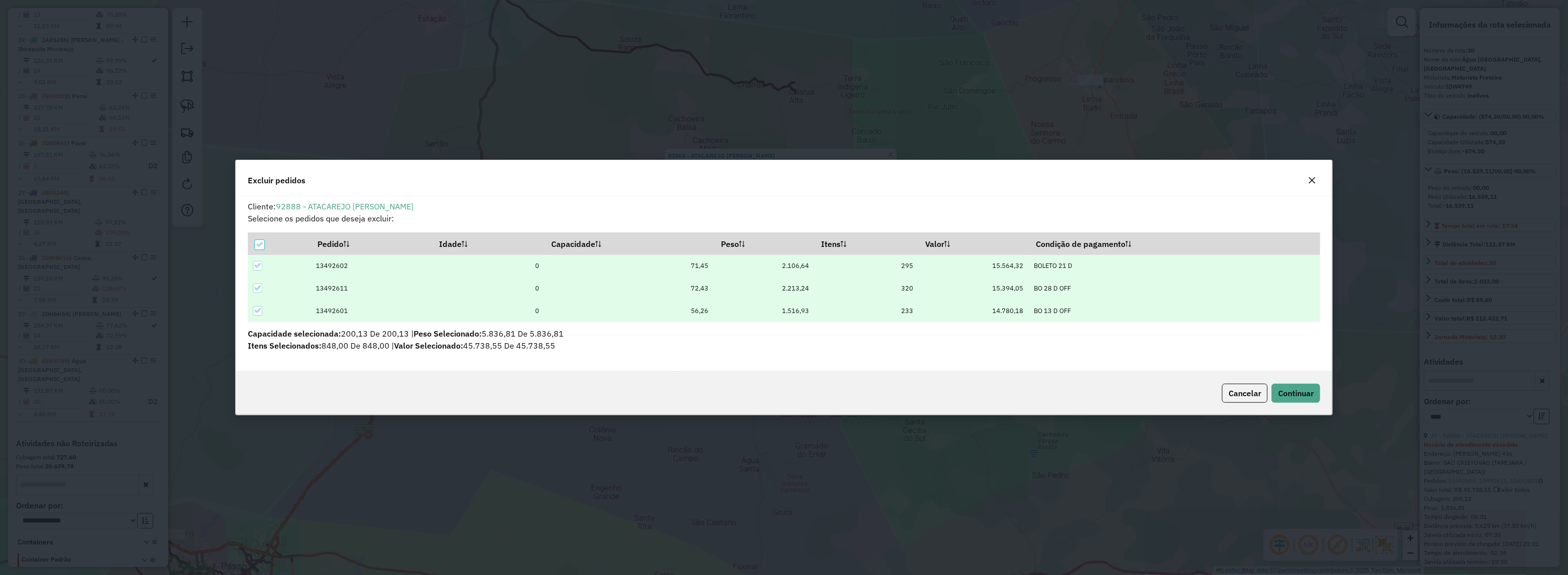
scroll to position [0, 0]
click at [1311, 398] on span "Continuar" at bounding box center [1296, 393] width 36 height 10
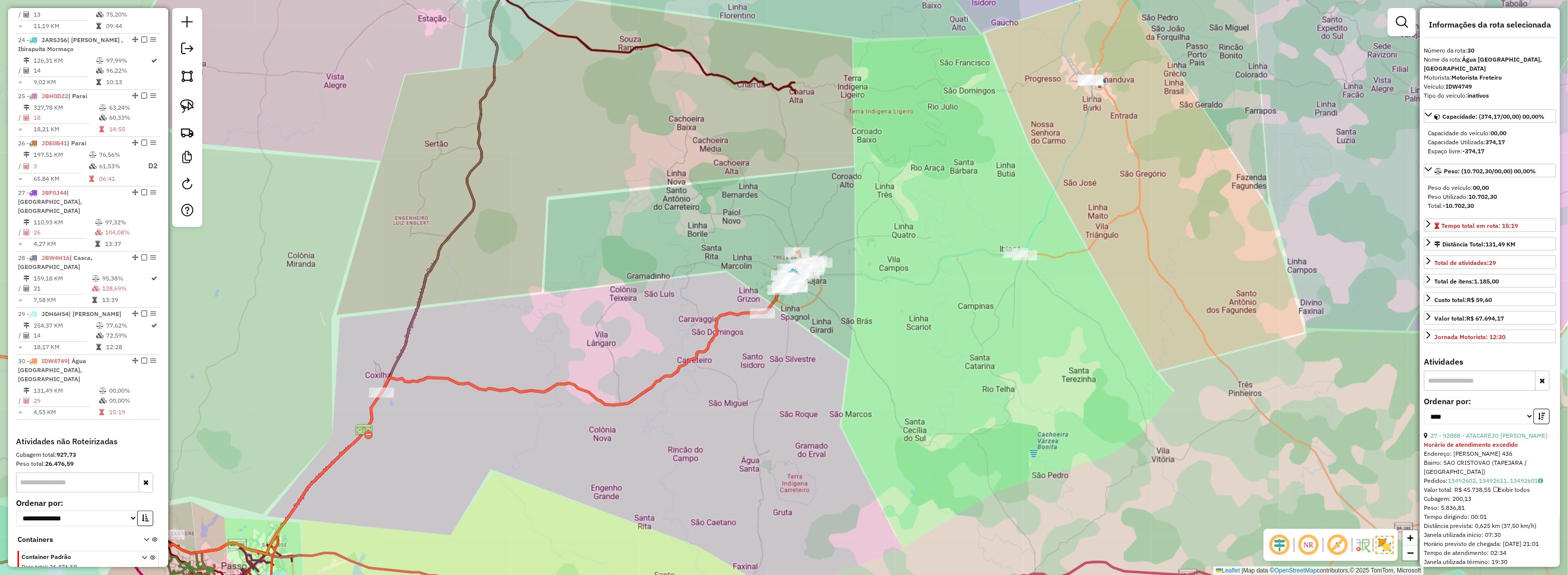
scroll to position [1685, 0]
drag, startPoint x: 776, startPoint y: 252, endPoint x: 855, endPoint y: 307, distance: 96.3
click at [804, 271] on icon at bounding box center [792, 282] width 58 height 60
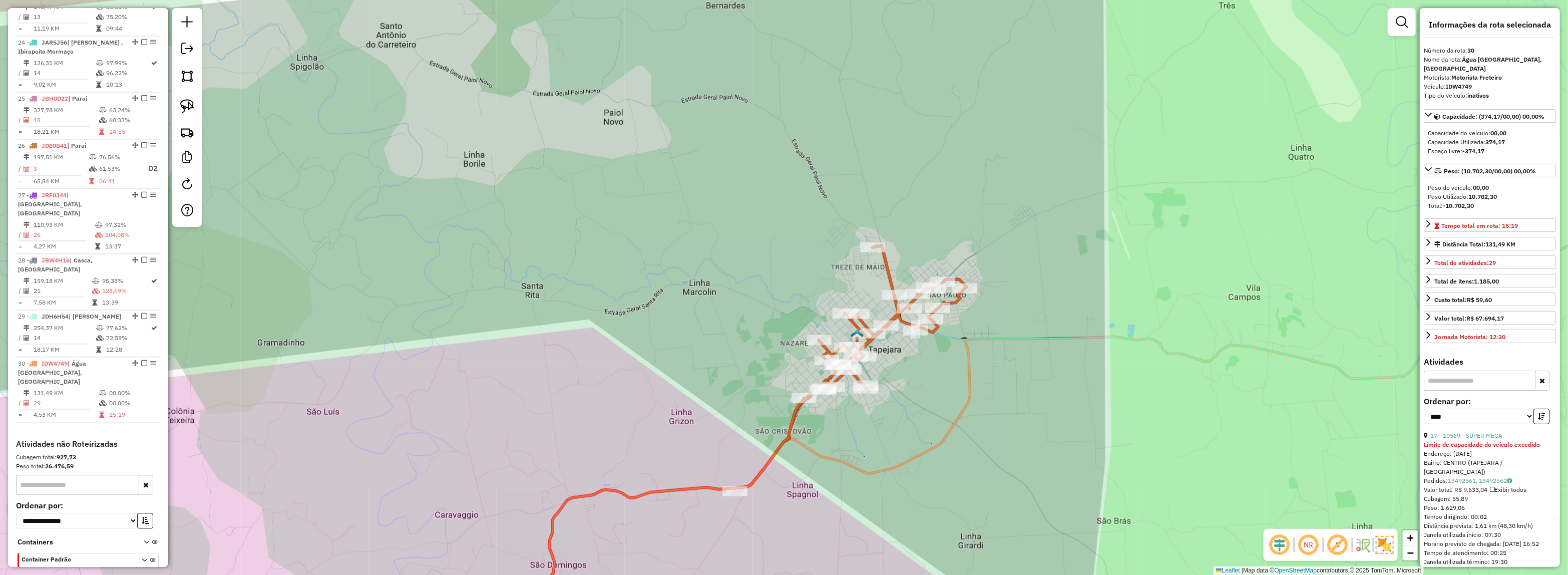
click at [978, 417] on div "Rota 30 - Placa IDW4749 3504 - KADINI Rota 30 - Placa IDW4749 91994 - ATAKAREJO…" at bounding box center [784, 287] width 1568 height 575
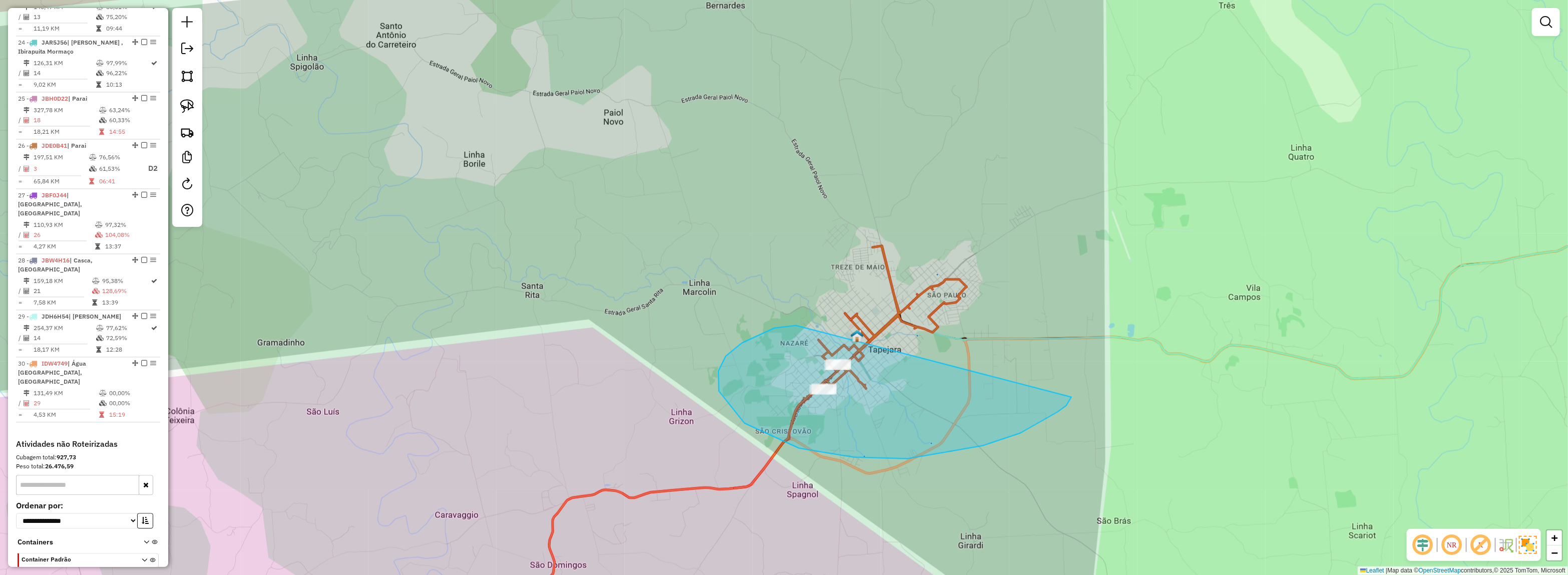
drag, startPoint x: 774, startPoint y: 328, endPoint x: 1071, endPoint y: 395, distance: 304.5
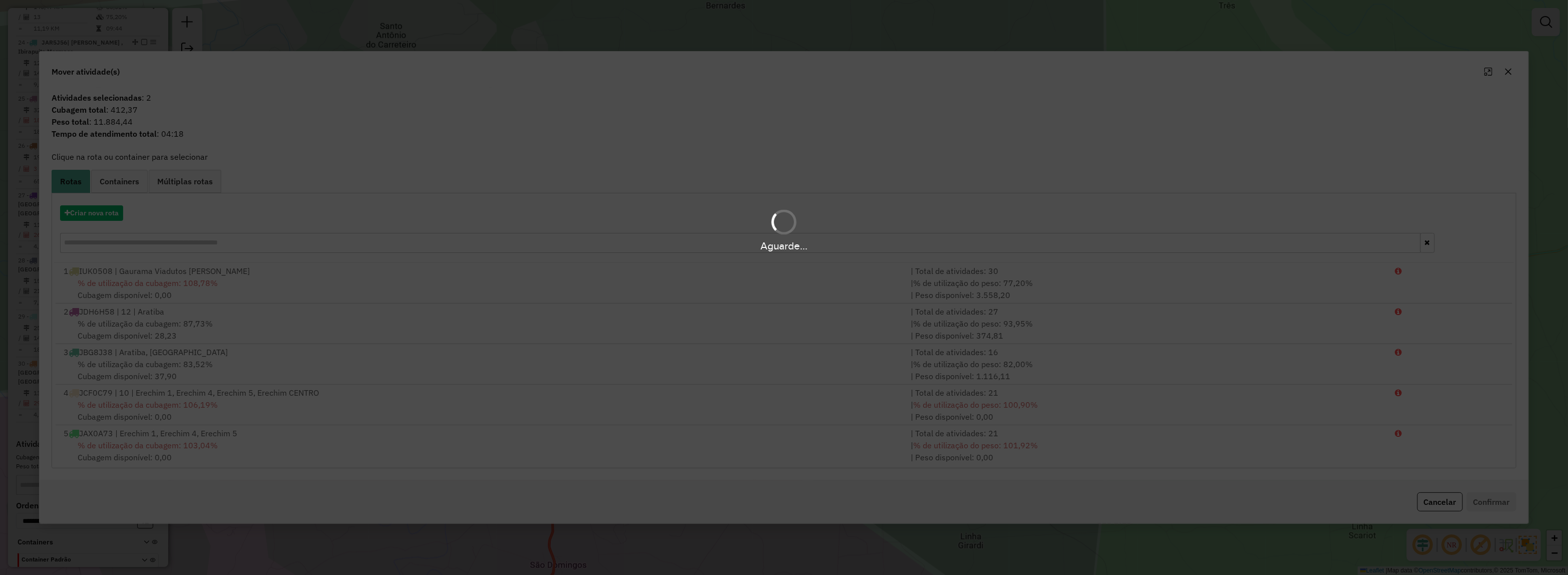
click at [94, 223] on div "Criar nova rota" at bounding box center [784, 230] width 1460 height 65
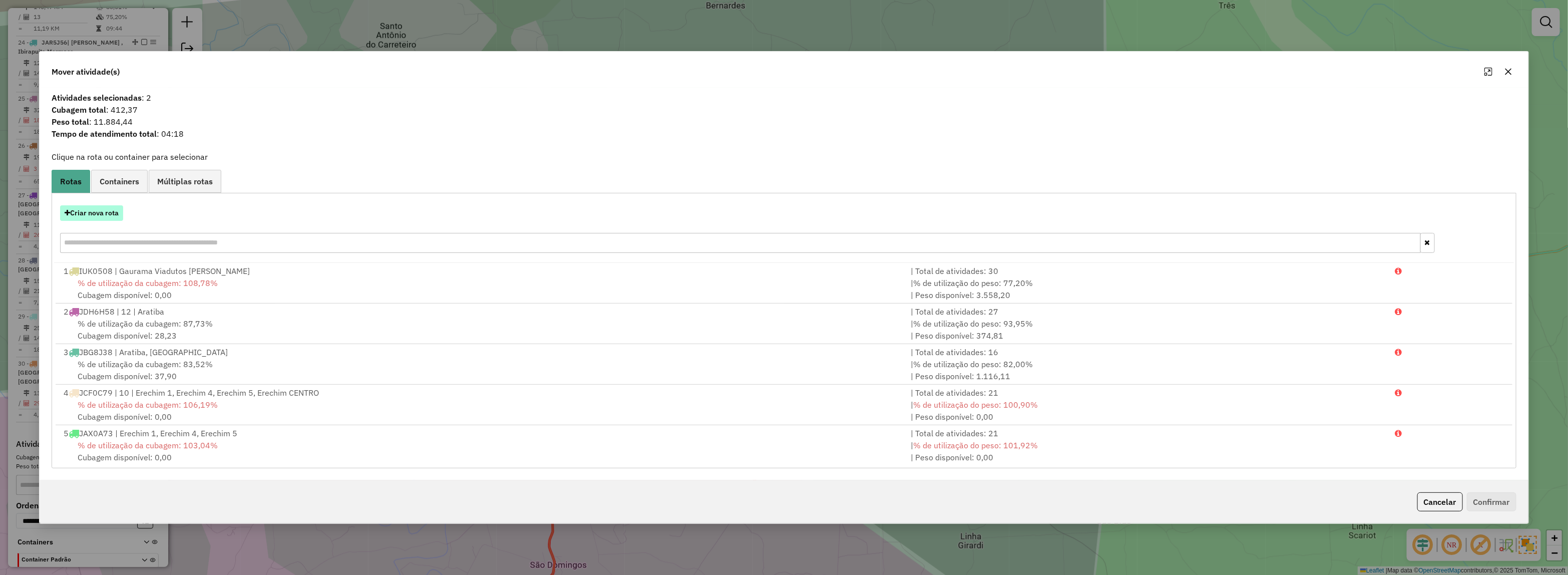
click at [83, 215] on button "Criar nova rota" at bounding box center [92, 213] width 63 height 16
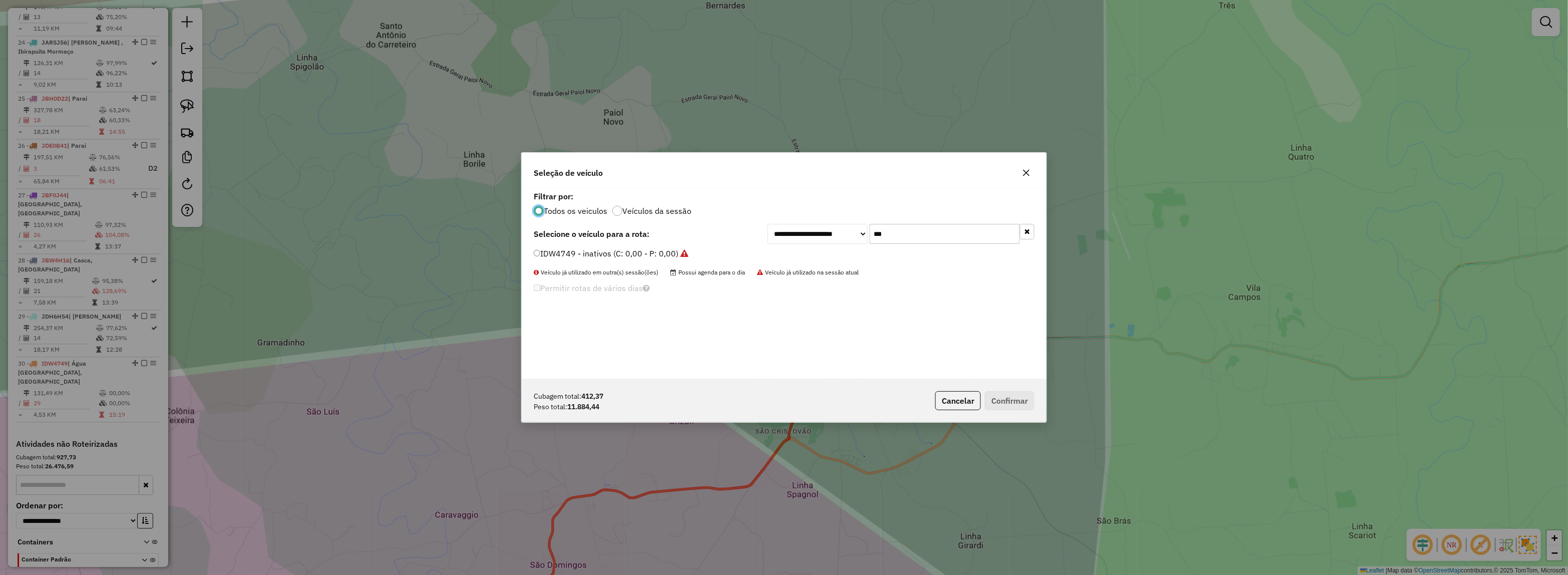
scroll to position [5, 3]
drag, startPoint x: 901, startPoint y: 232, endPoint x: 696, endPoint y: 247, distance: 205.5
click at [768, 236] on div "**********" at bounding box center [901, 234] width 267 height 20
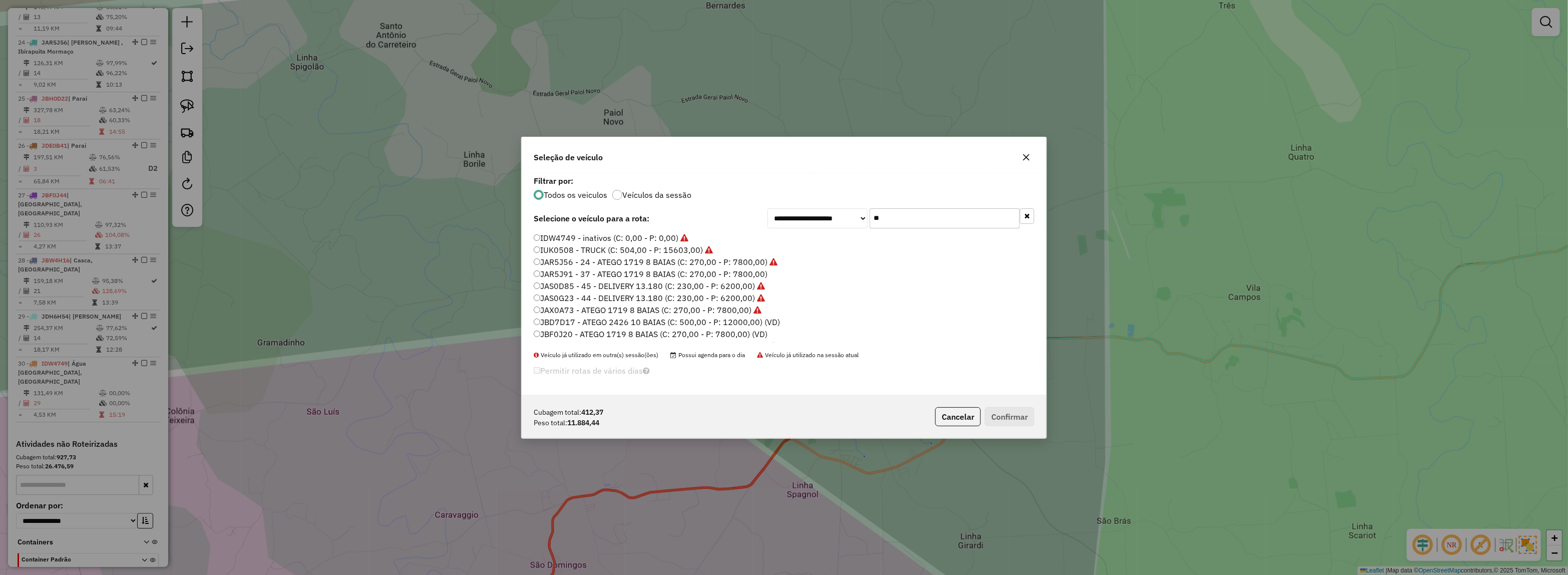
type input "***"
type input "********"
click at [702, 252] on label "JBF4F74 - ATEGO 2426 10 BAIAS (C: 500,00 - P: 12000,00) (VD)" at bounding box center [656, 250] width 245 height 12
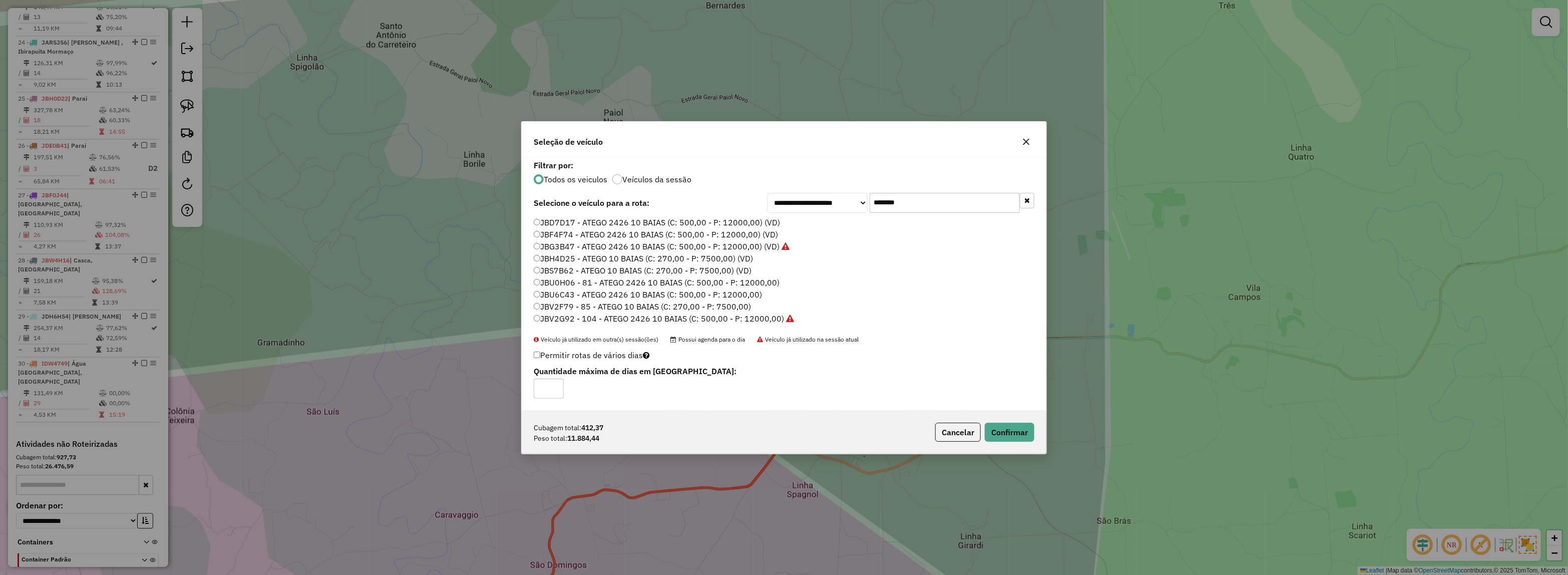
click at [684, 215] on div "**********" at bounding box center [784, 284] width 525 height 253
click at [689, 217] on label "JBD7D17 - ATEGO 2426 10 BAIAS (C: 500,00 - P: 12000,00) (VD)" at bounding box center [657, 223] width 246 height 12
click at [1040, 443] on div "Cubagem total: 412,37 Peso total: 11.884,44 Cancelar Confirmar" at bounding box center [784, 432] width 525 height 43
click at [1022, 438] on button "Confirmar" at bounding box center [1009, 432] width 49 height 19
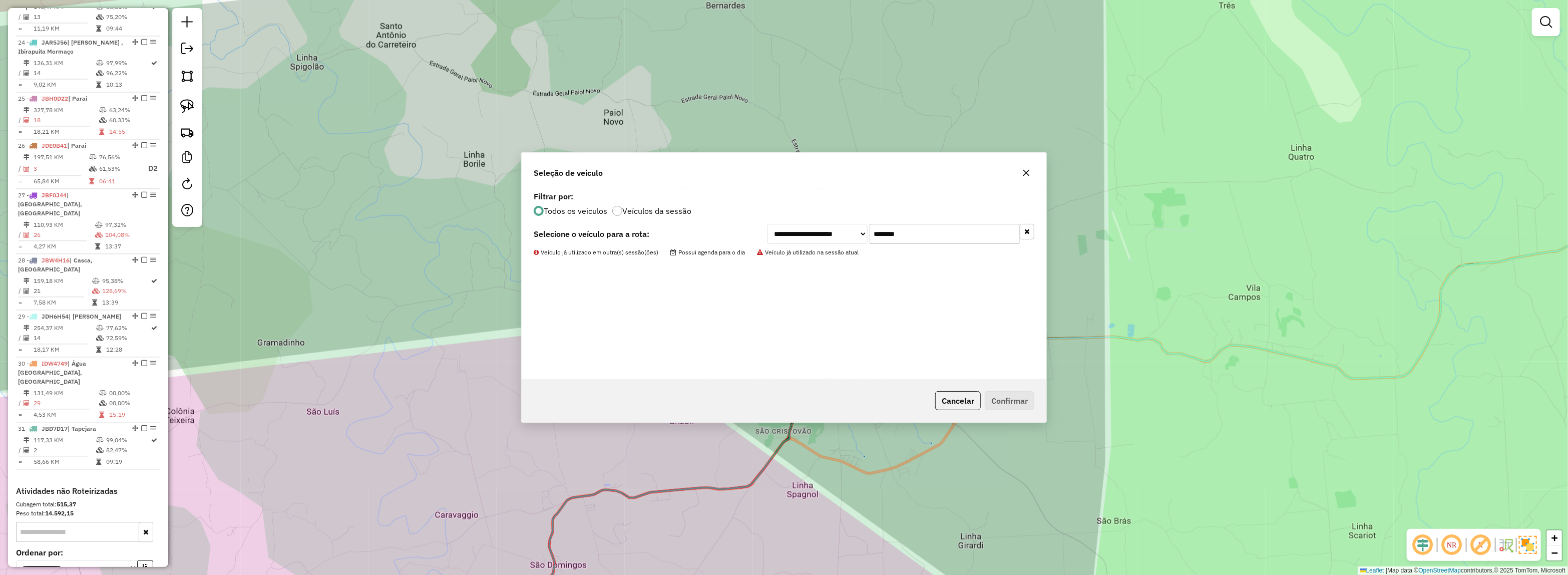
scroll to position [1688, 0]
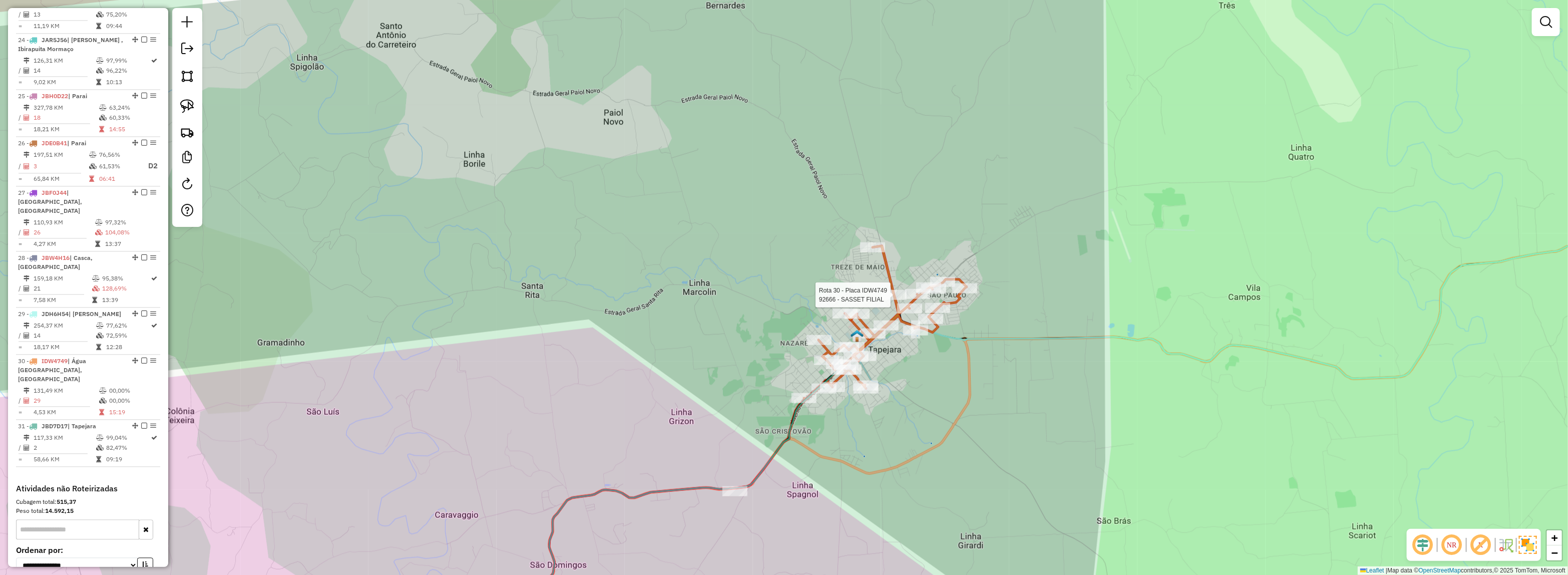
click at [891, 300] on div at bounding box center [894, 295] width 25 height 10
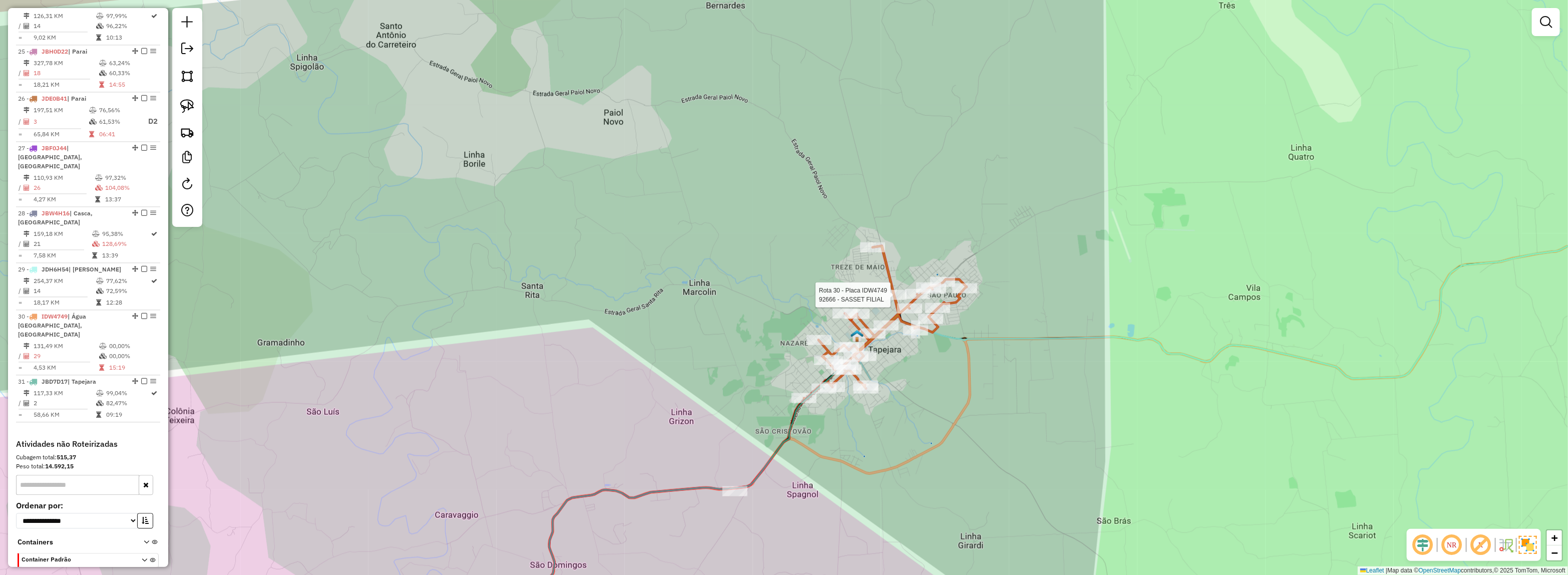
select select "*********"
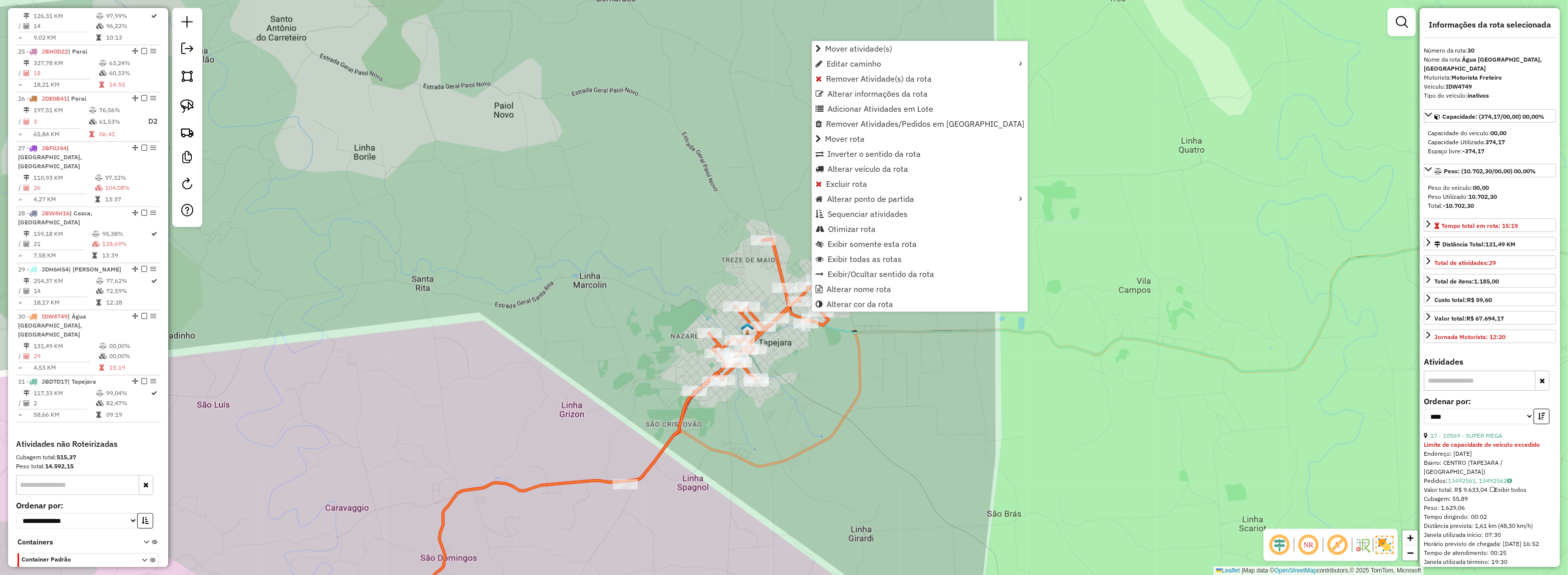
click at [1014, 346] on div "Janela de atendimento Grade de atendimento Capacidade Transportadoras Veículos …" at bounding box center [784, 287] width 1568 height 575
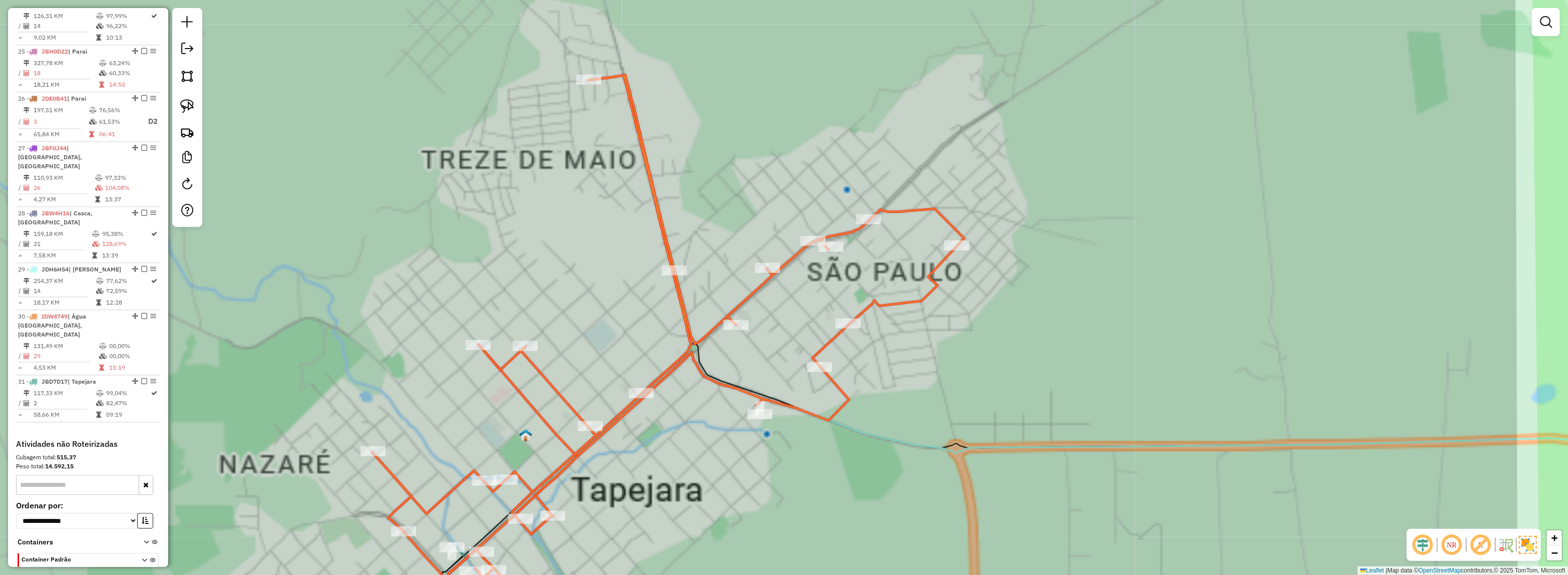
drag, startPoint x: 874, startPoint y: 332, endPoint x: 985, endPoint y: 330, distance: 111.0
click at [985, 330] on div "Rota 30 - Placa IDW4749 91369 - SUPERMERC SAO PAULO Janela de atendimento Grade…" at bounding box center [784, 287] width 1568 height 575
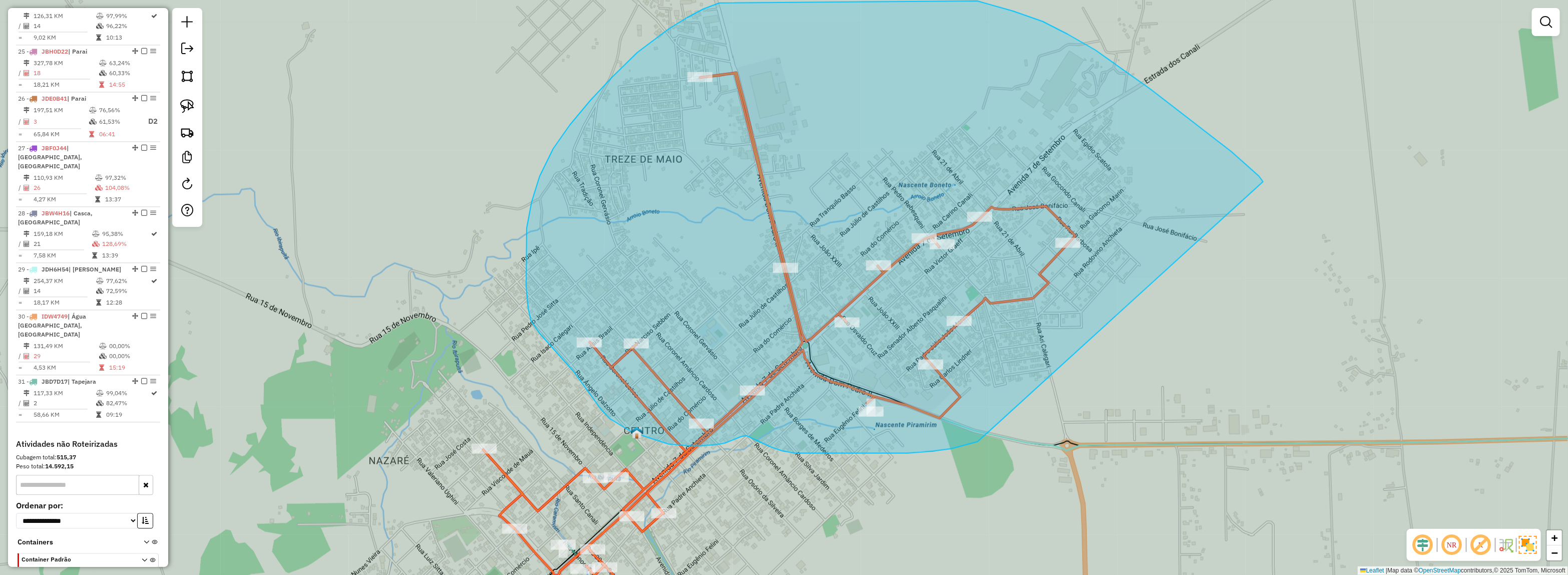
drag, startPoint x: 831, startPoint y: 453, endPoint x: 1266, endPoint y: 186, distance: 510.4
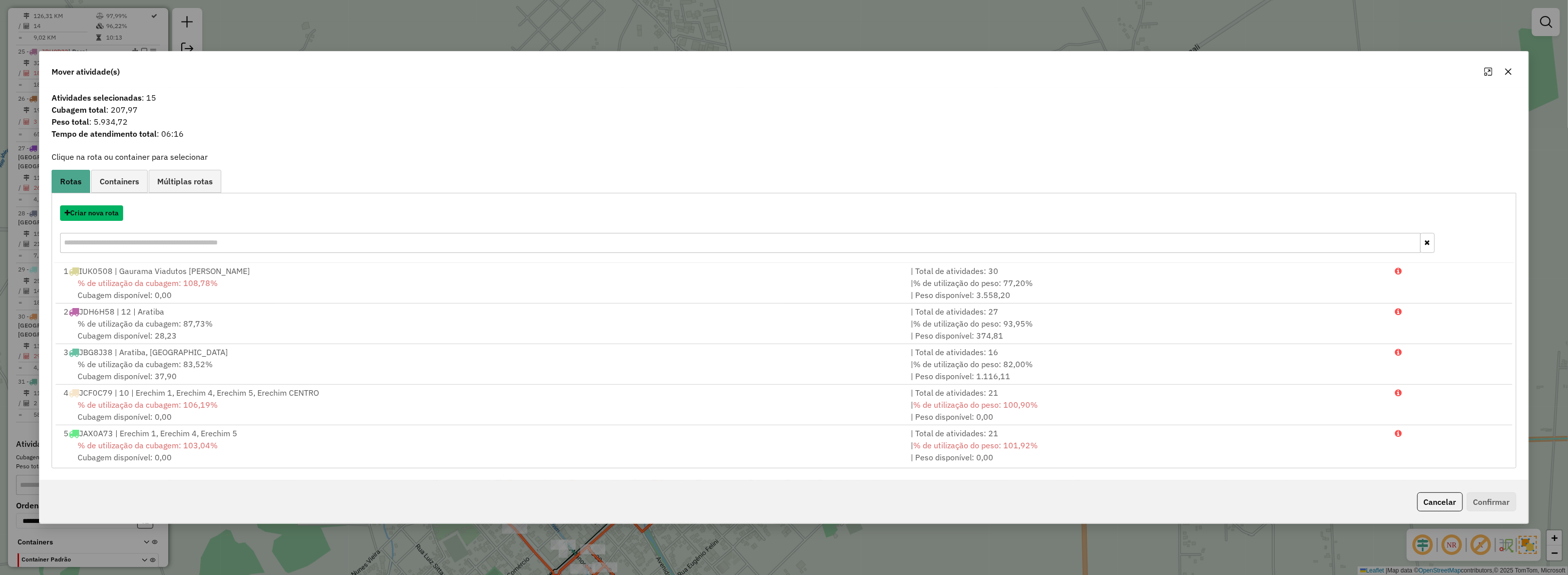
click at [83, 218] on button "Criar nova rota" at bounding box center [92, 213] width 63 height 16
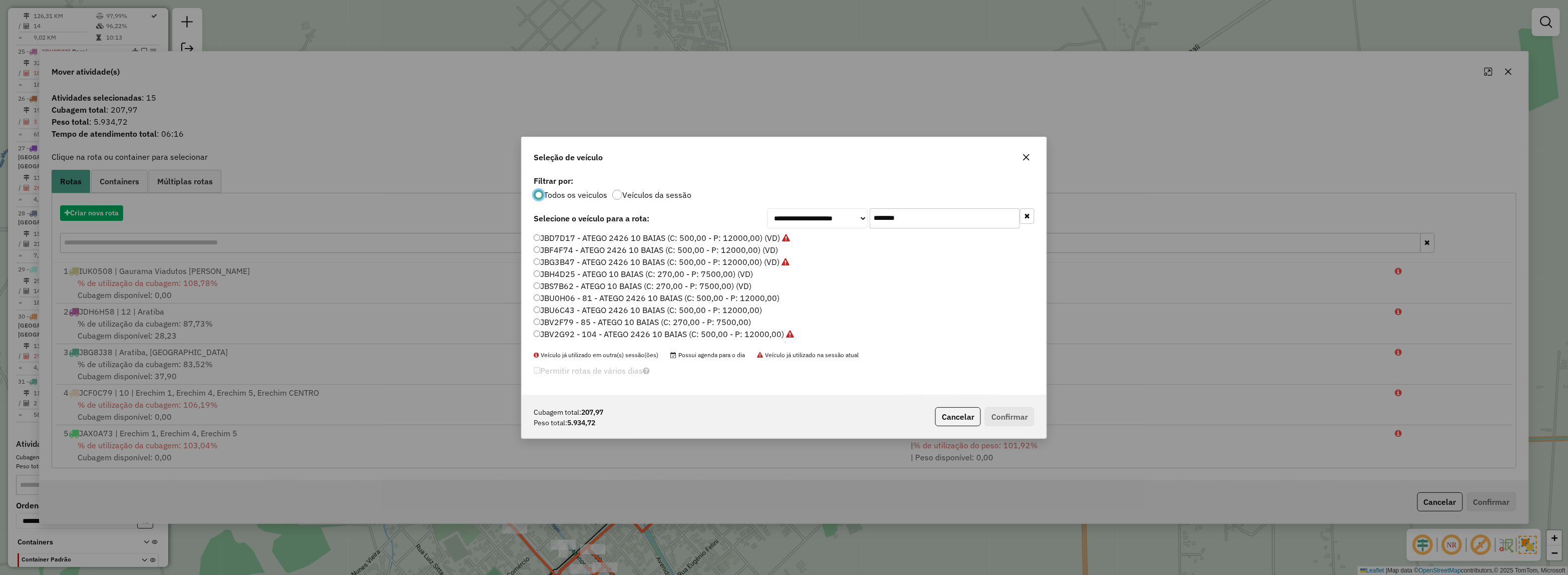
scroll to position [5, 3]
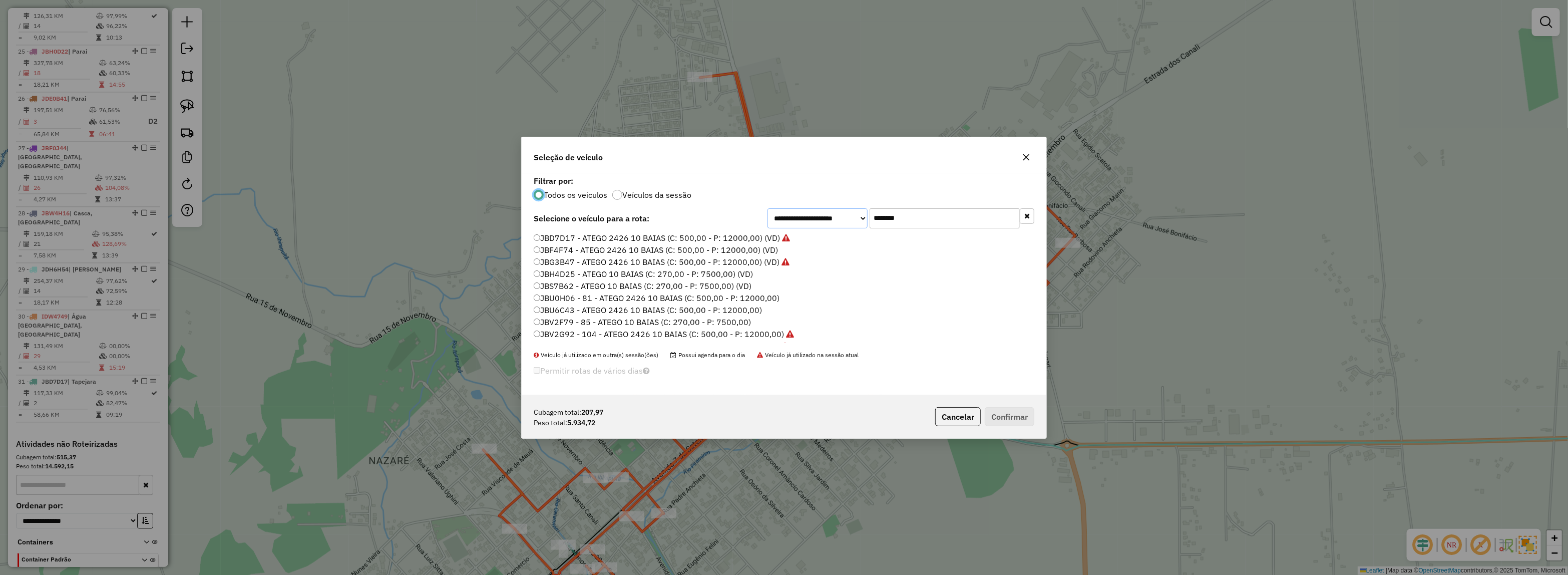
drag, startPoint x: 742, startPoint y: 215, endPoint x: 641, endPoint y: 228, distance: 101.8
click at [663, 221] on div "**********" at bounding box center [784, 218] width 501 height 20
drag, startPoint x: 924, startPoint y: 218, endPoint x: 732, endPoint y: 215, distance: 192.0
click at [746, 215] on div "**********" at bounding box center [784, 218] width 501 height 20
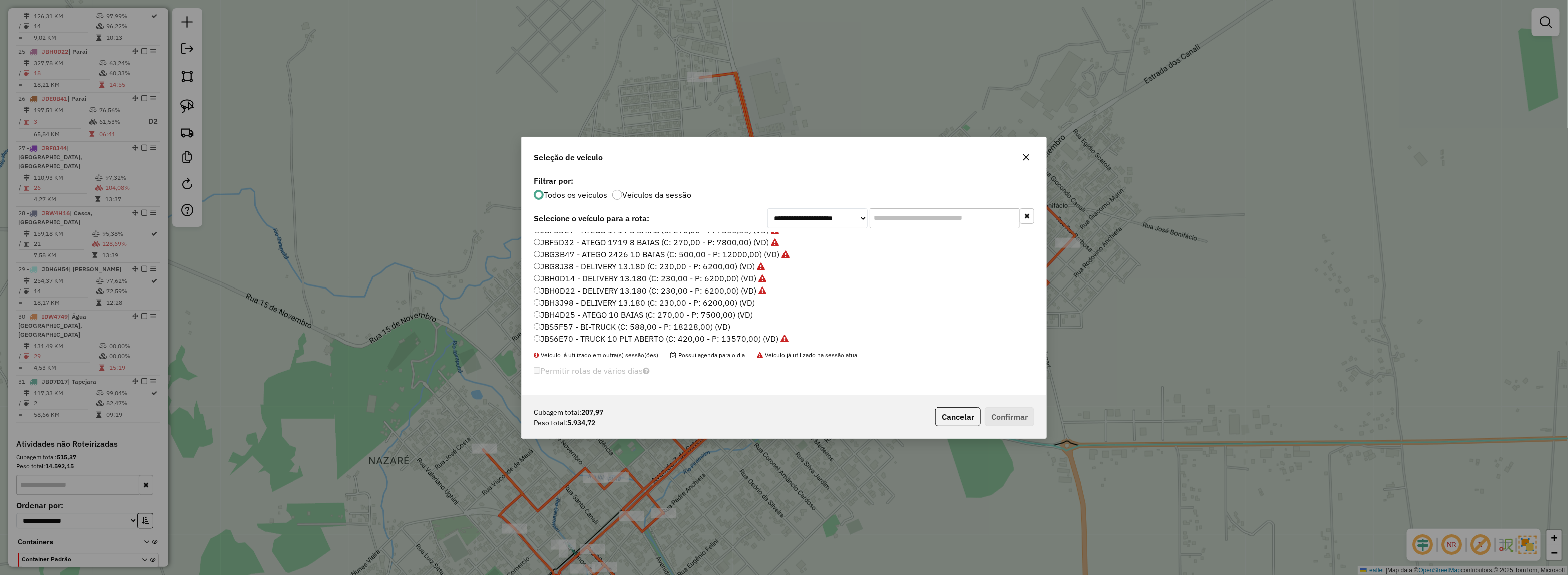
click at [747, 301] on label "JBH3J98 - DELIVERY 13.180 (C: 230,00 - P: 6200,00) (VD)" at bounding box center [644, 302] width 221 height 12
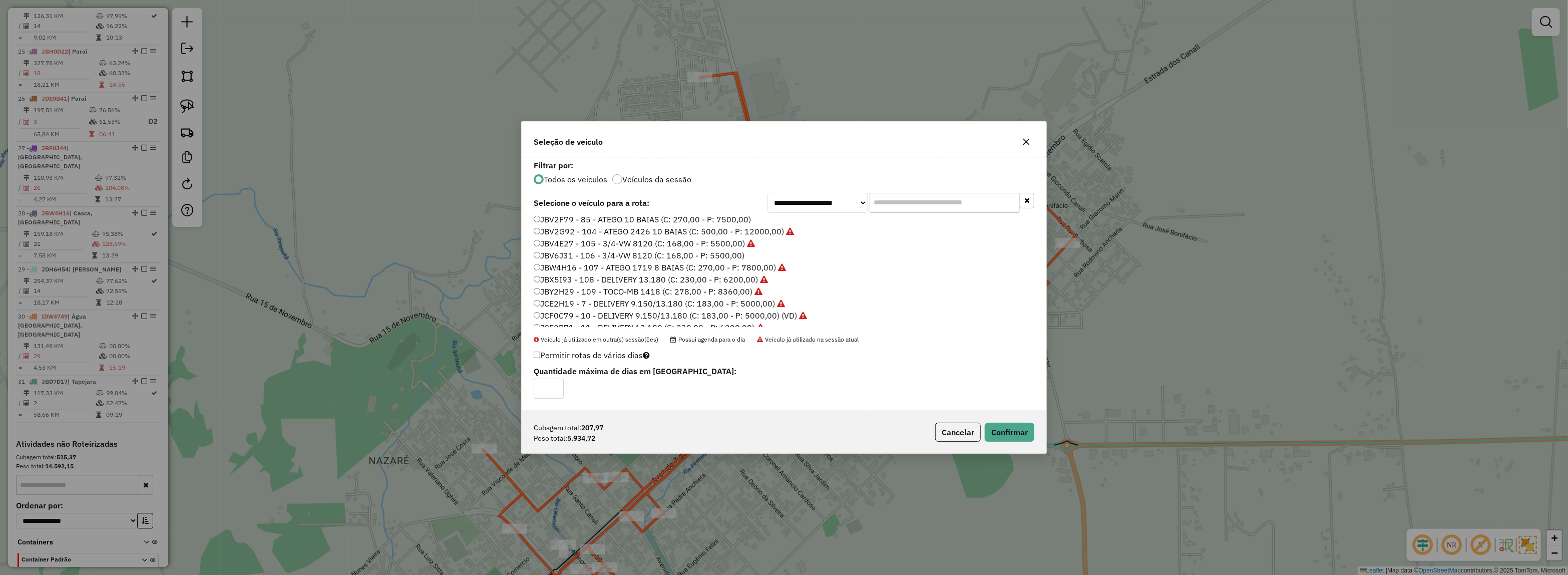
scroll to position [438, 0]
click at [744, 285] on label "JCH0H18 - 27 - DELIVERY 13.180 (C: 230,00 - P: 6200,00)" at bounding box center [645, 289] width 222 height 12
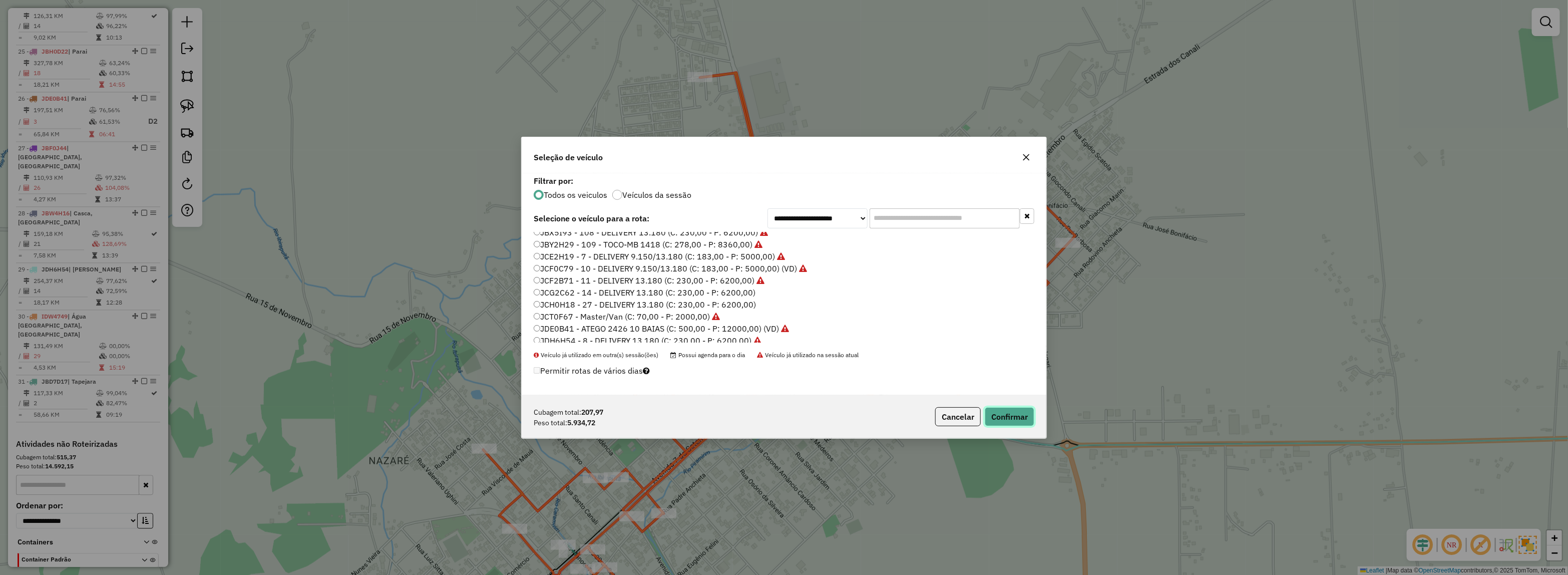
click at [1003, 408] on button "Confirmar" at bounding box center [1009, 417] width 49 height 19
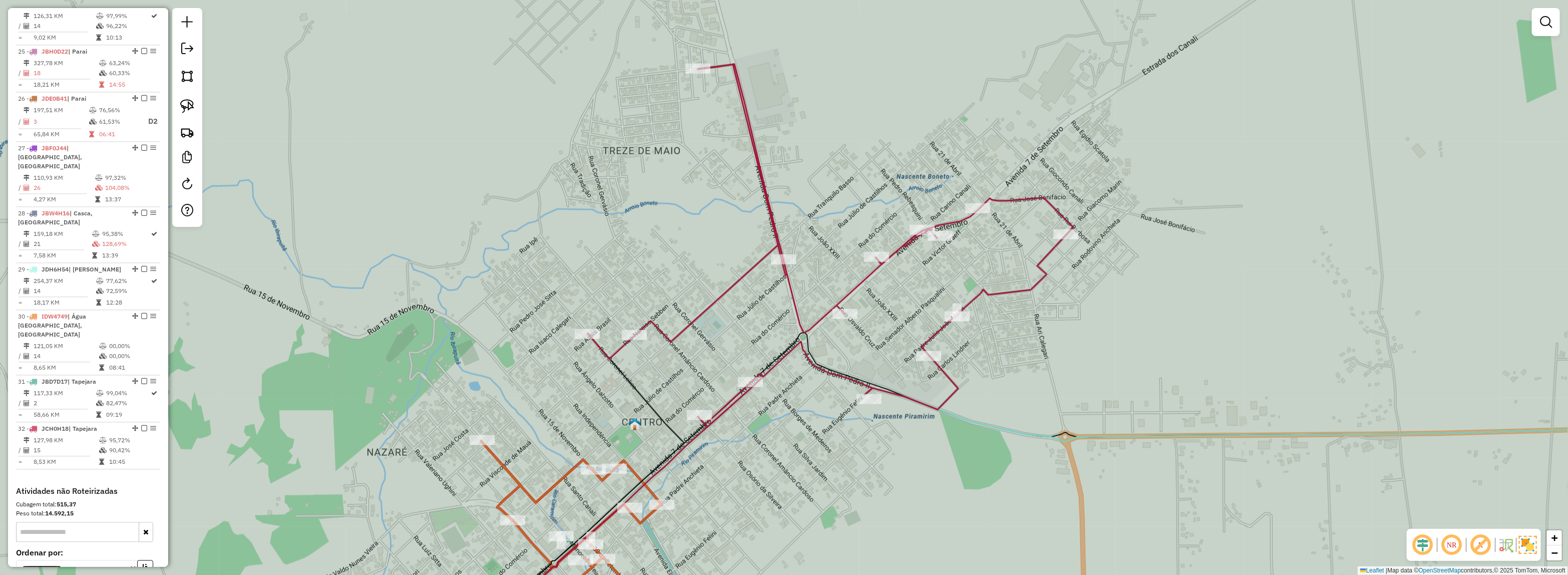
drag, startPoint x: 772, startPoint y: 315, endPoint x: 731, endPoint y: 186, distance: 135.4
click at [772, 140] on div "Rota 32 - Placa JCH0H18 5313 - CIA DO PAO Janela de atendimento Grade de atendi…" at bounding box center [784, 287] width 1568 height 575
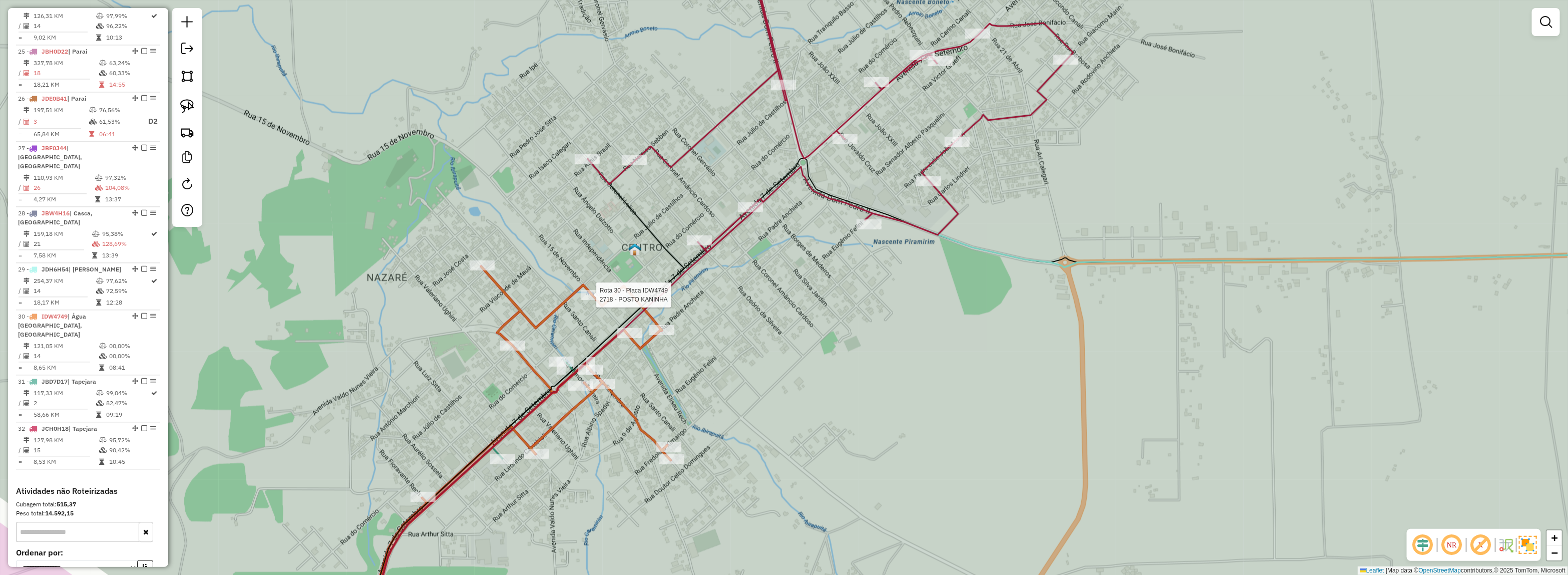
select select "*********"
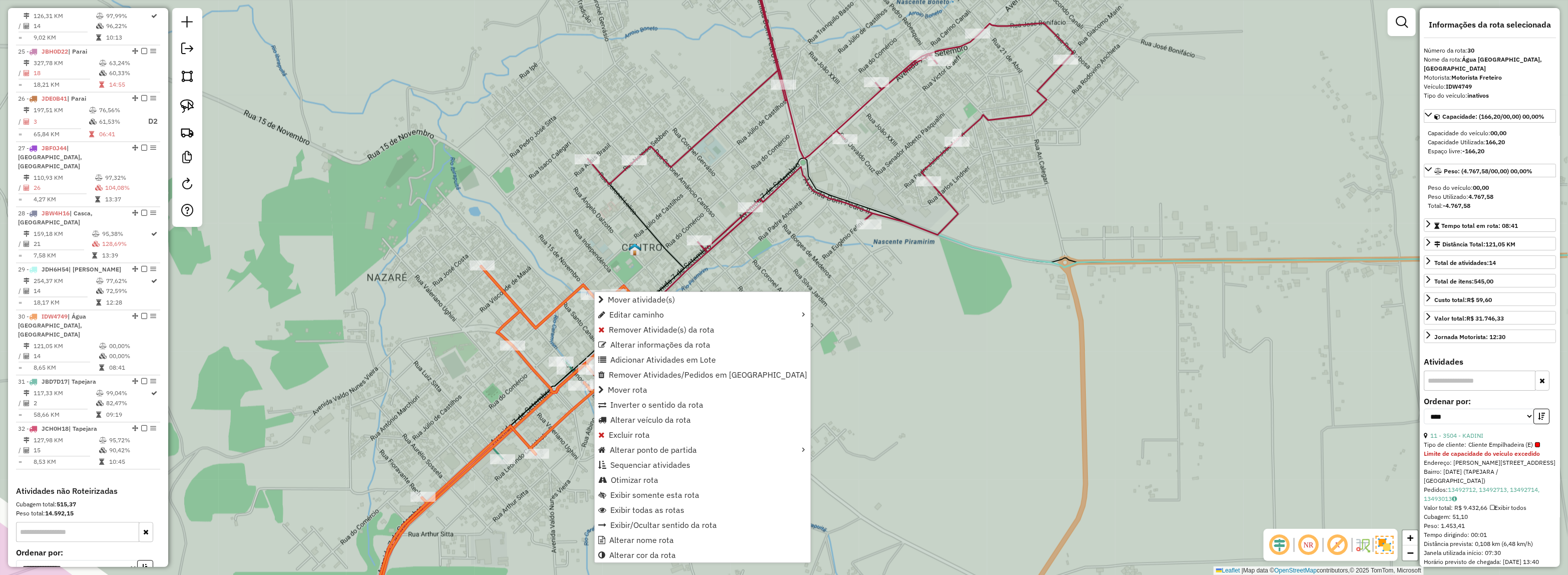
scroll to position [1779, 0]
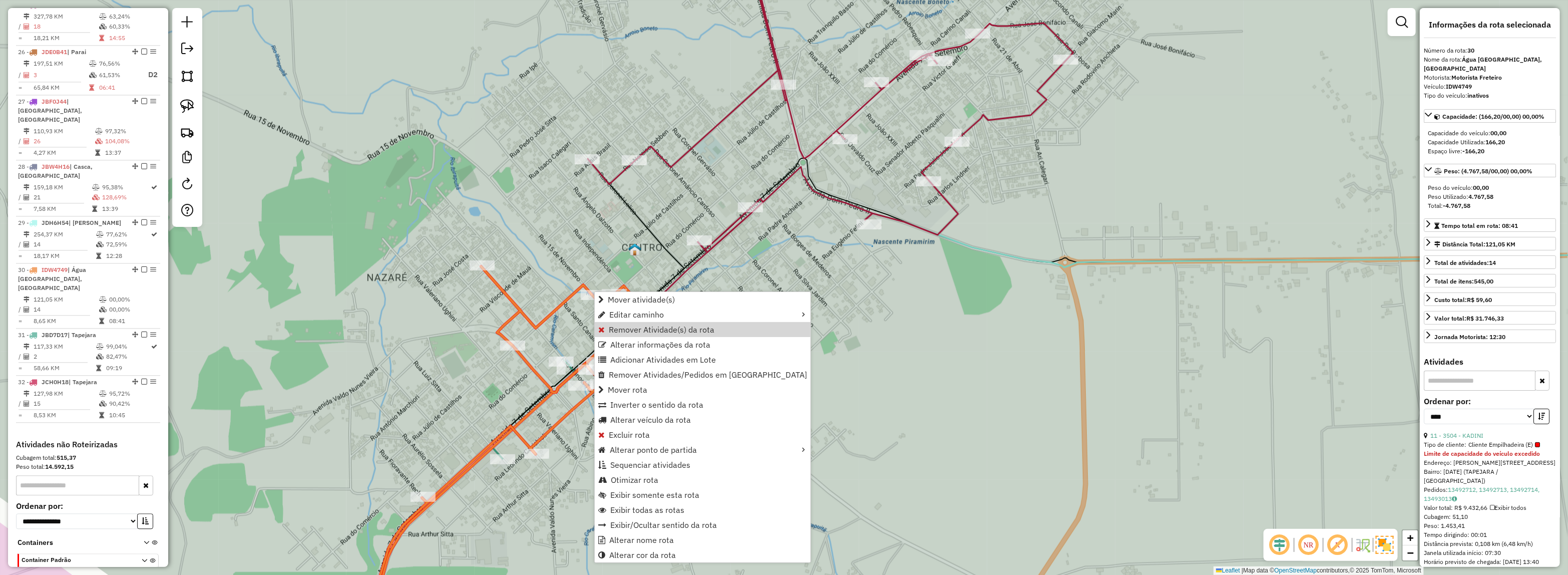
click at [1036, 246] on div "Janela de atendimento Grade de atendimento Capacidade Transportadoras Veículos …" at bounding box center [784, 287] width 1568 height 575
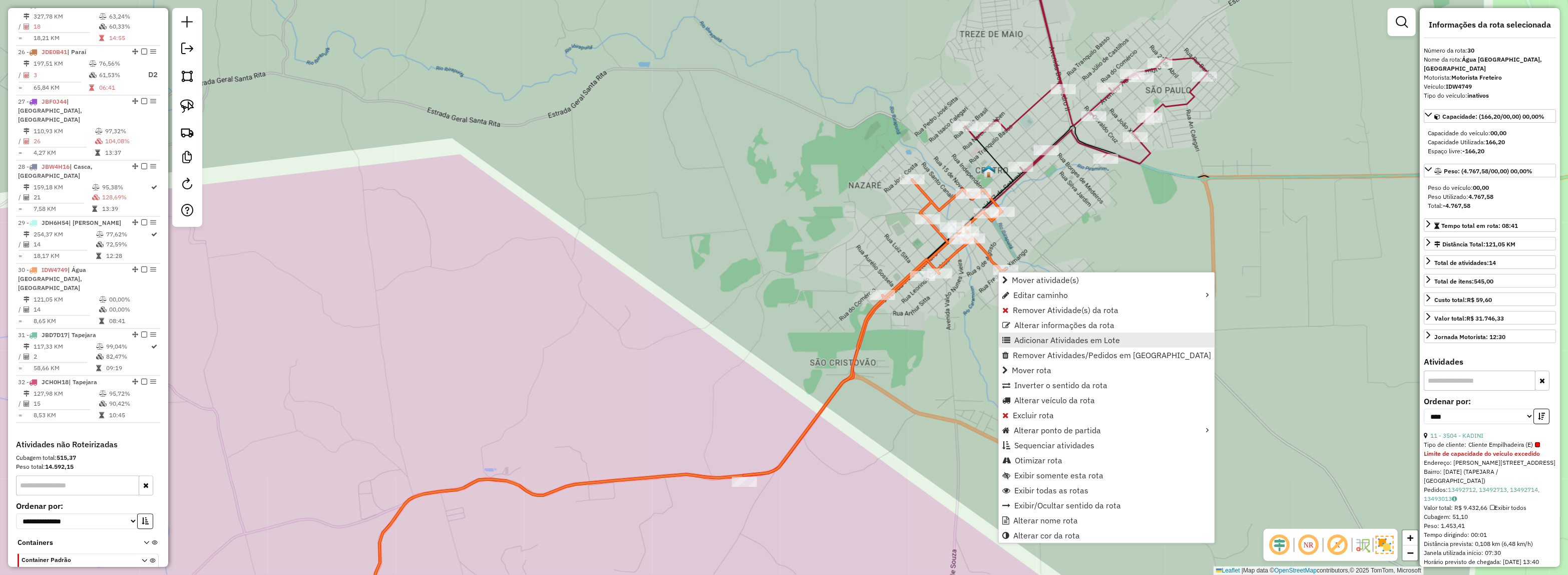
click at [1027, 337] on span "Adicionar Atividades em Lote" at bounding box center [1067, 340] width 106 height 8
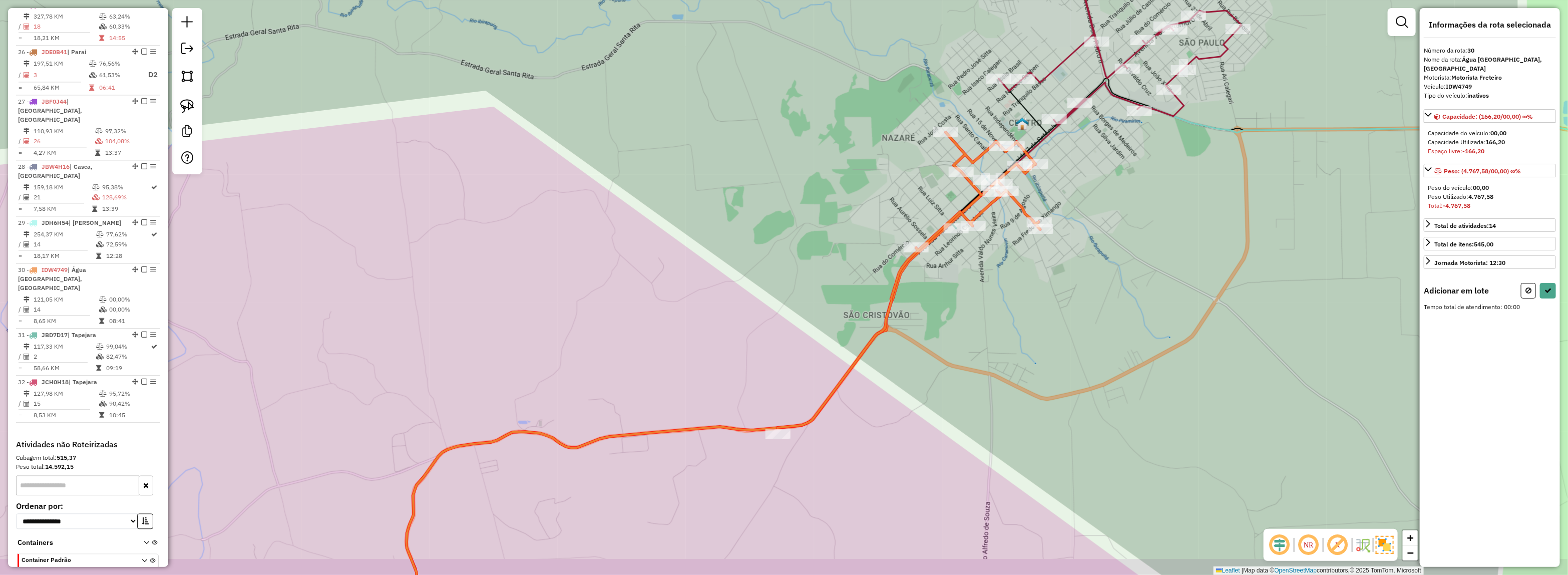
drag, startPoint x: 953, startPoint y: 336, endPoint x: 1214, endPoint y: 69, distance: 373.4
click at [1229, 64] on div "Janela de atendimento Grade de atendimento Capacidade Transportadoras Veículos …" at bounding box center [784, 287] width 1568 height 575
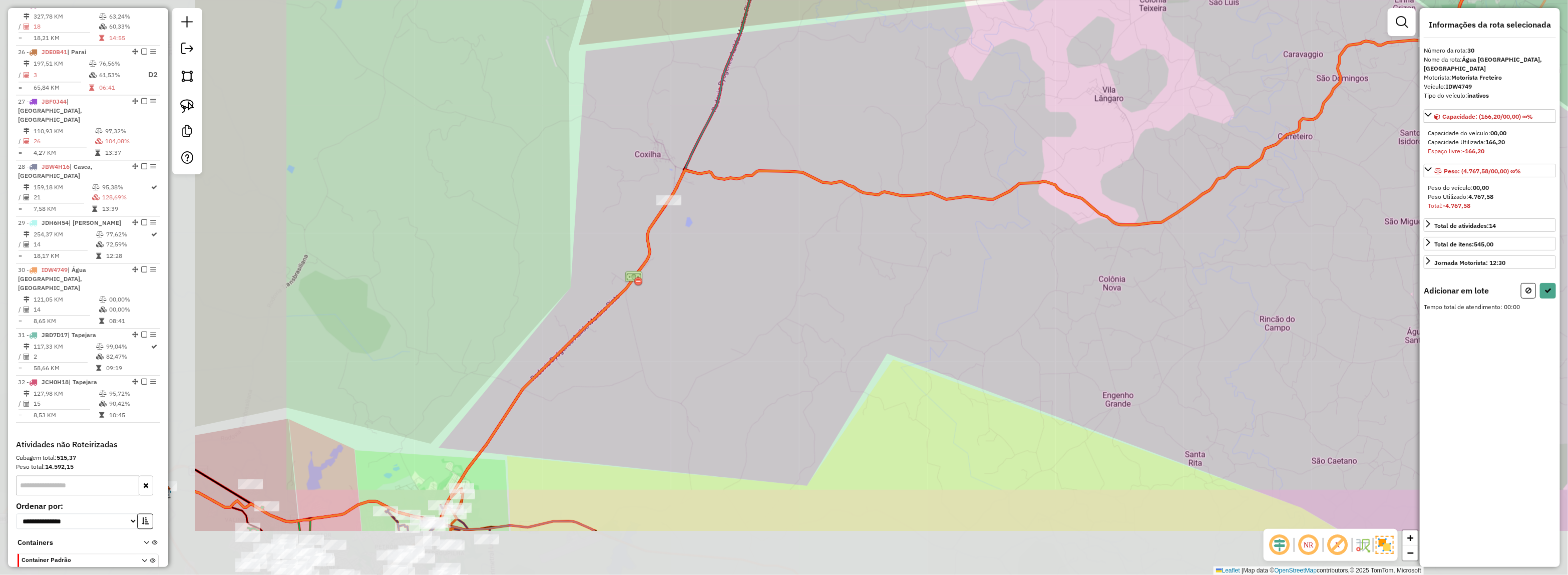
drag, startPoint x: 1097, startPoint y: 223, endPoint x: 1047, endPoint y: 237, distance: 51.9
click at [1116, 221] on icon at bounding box center [843, 249] width 1296 height 550
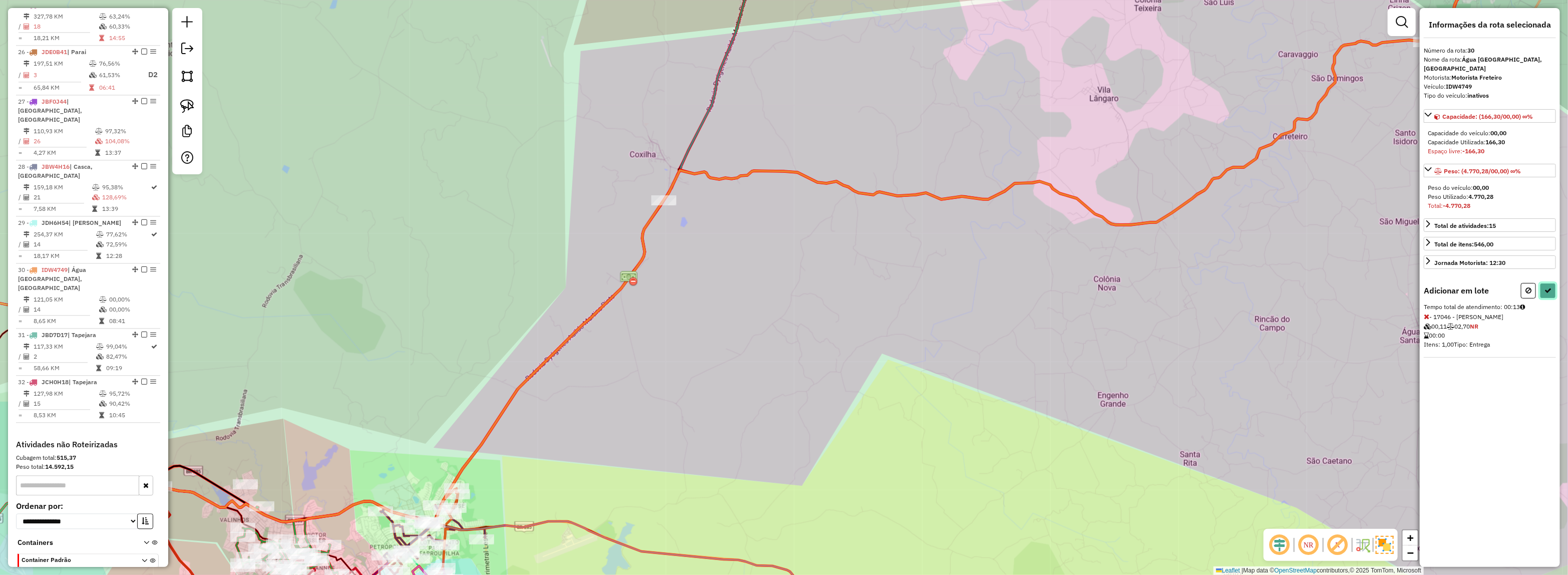
click at [1552, 287] on button at bounding box center [1547, 291] width 16 height 16
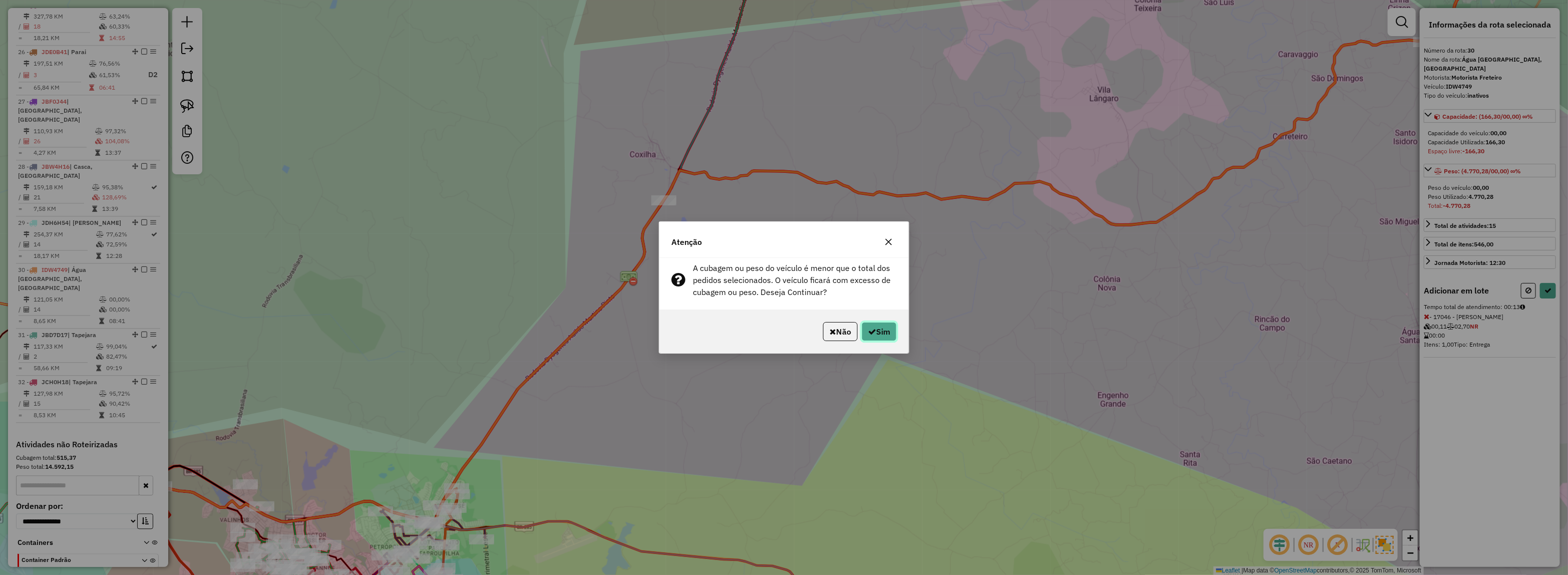
click at [892, 326] on button "Sim" at bounding box center [879, 332] width 35 height 19
select select "*********"
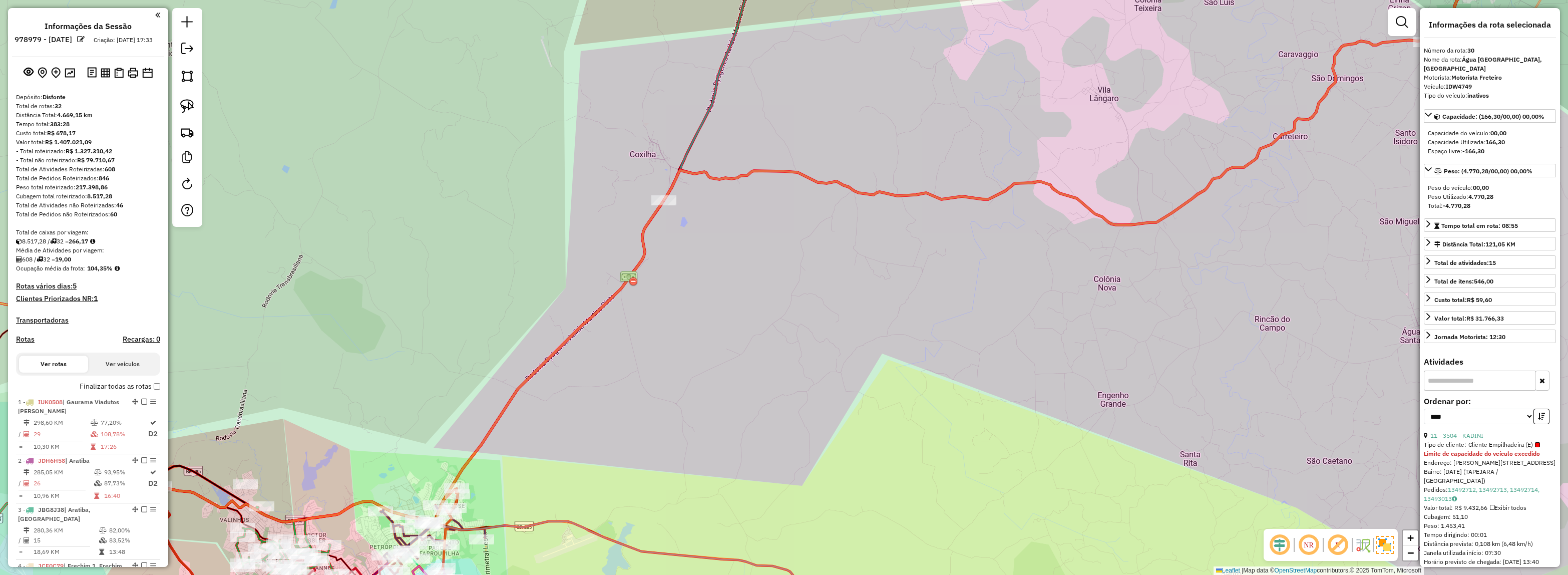
select select "*********"
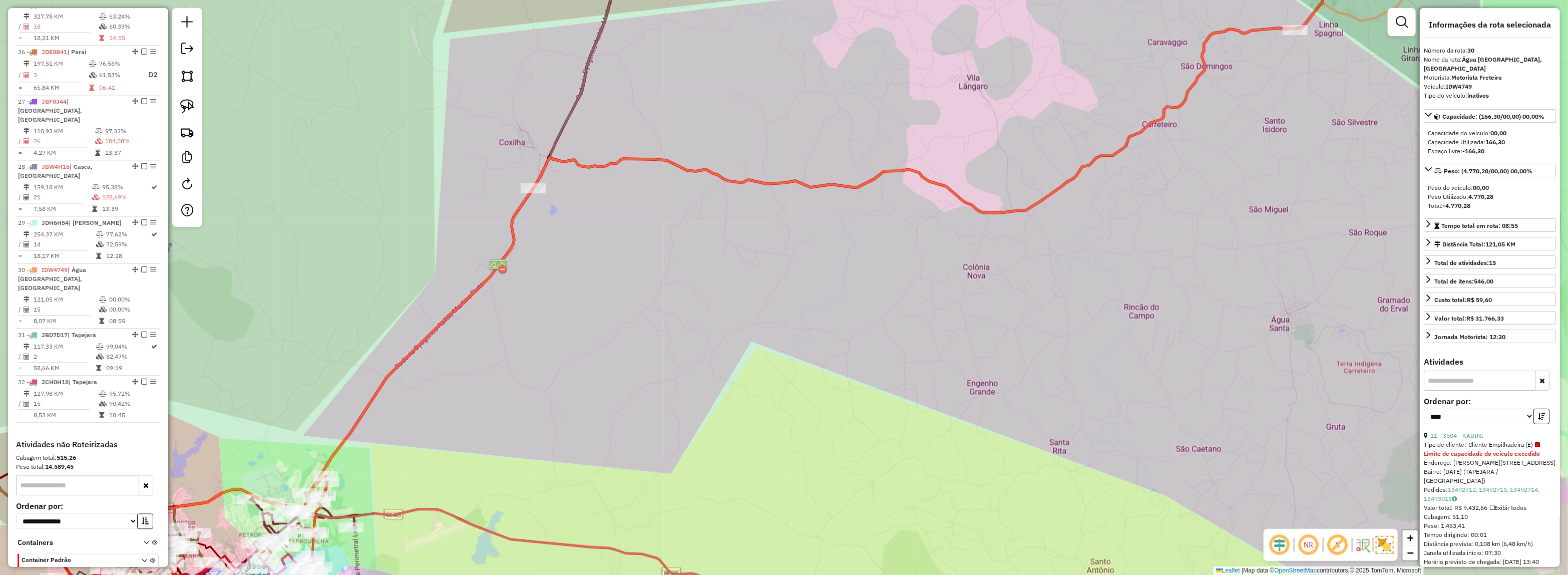
drag, startPoint x: 654, startPoint y: 294, endPoint x: 534, endPoint y: 354, distance: 134.2
click at [511, 362] on div "Janela de atendimento Grade de atendimento Capacidade Transportadoras Veículos …" at bounding box center [784, 287] width 1568 height 575
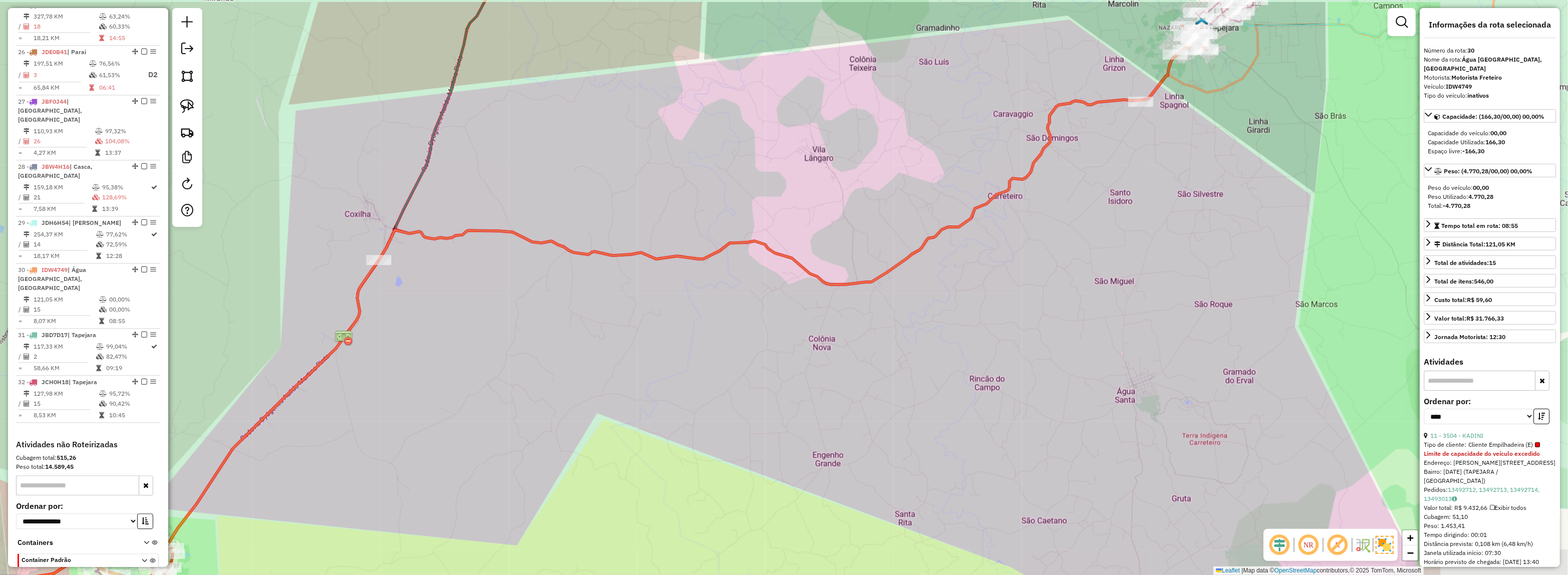
drag, startPoint x: 489, startPoint y: 303, endPoint x: 378, endPoint y: 365, distance: 127.1
click at [350, 371] on div "Janela de atendimento Grade de atendimento Capacidade Transportadoras Veículos …" at bounding box center [784, 287] width 1568 height 575
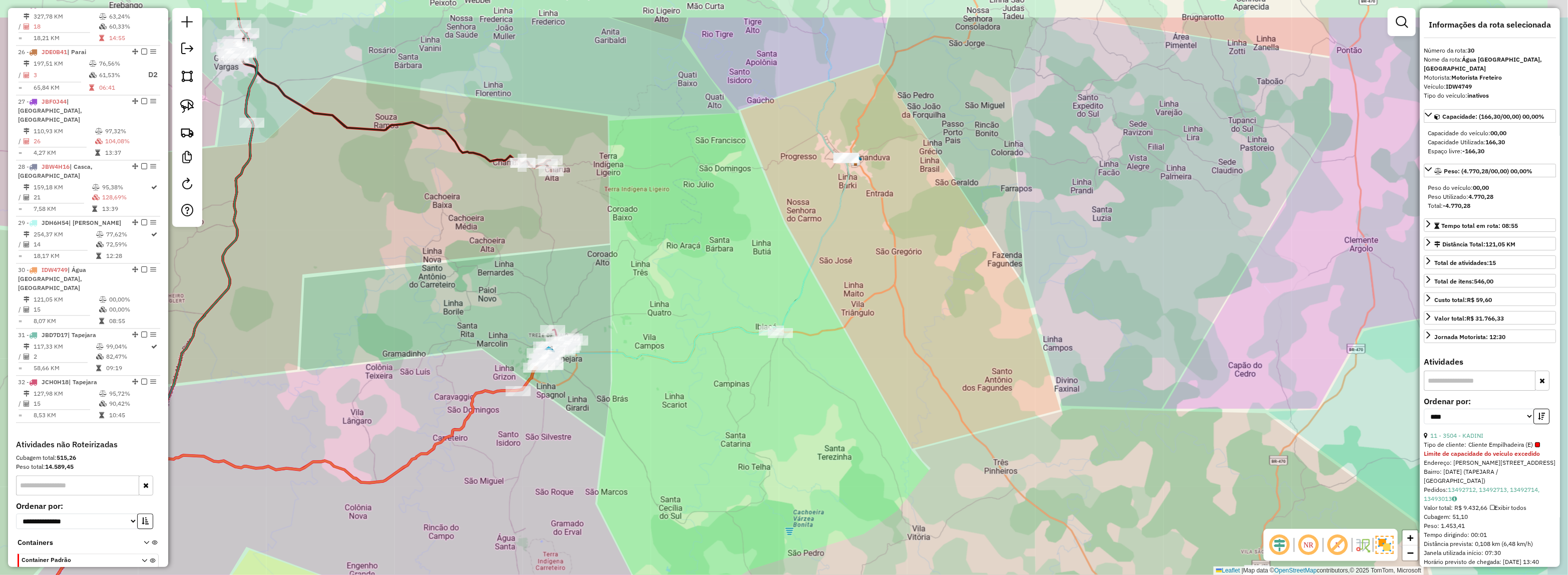
drag, startPoint x: 714, startPoint y: 324, endPoint x: 687, endPoint y: 356, distance: 41.9
click at [686, 354] on icon at bounding box center [367, 325] width 964 height 614
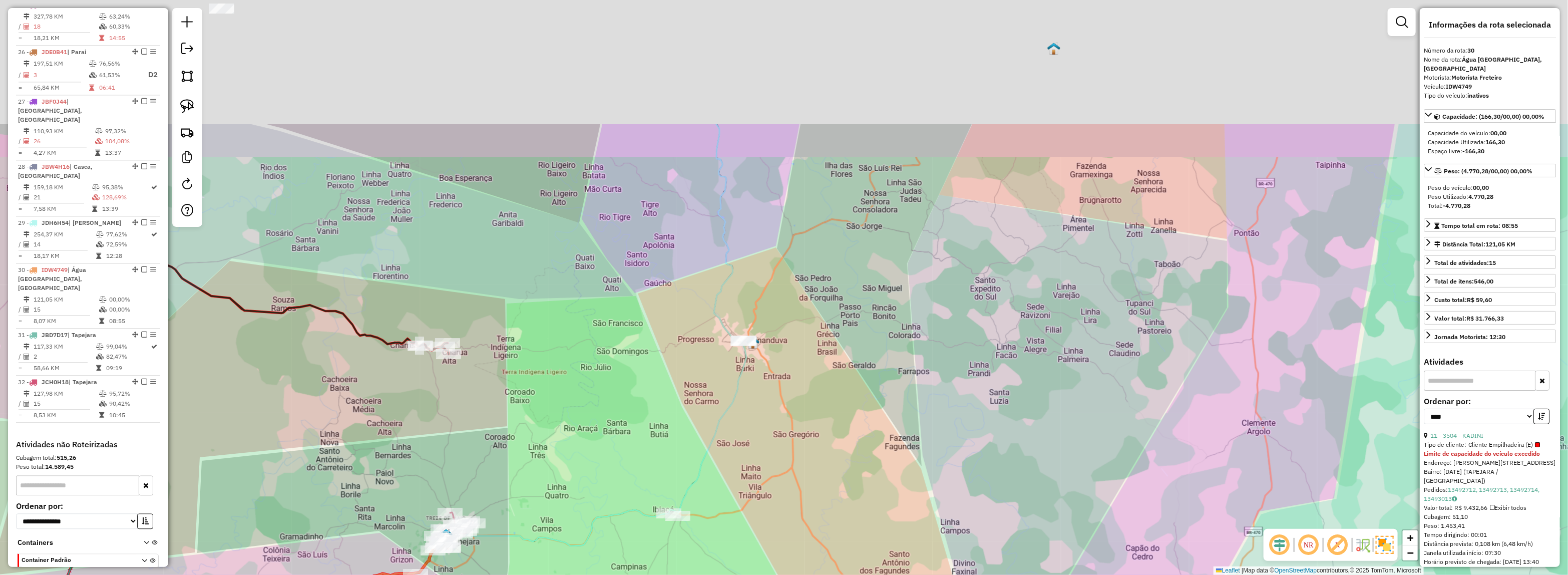
drag, startPoint x: 685, startPoint y: 446, endPoint x: 627, endPoint y: 515, distance: 90.1
click at [626, 535] on div "Janela de atendimento Grade de atendimento Capacidade Transportadoras Veículos …" at bounding box center [784, 287] width 1568 height 575
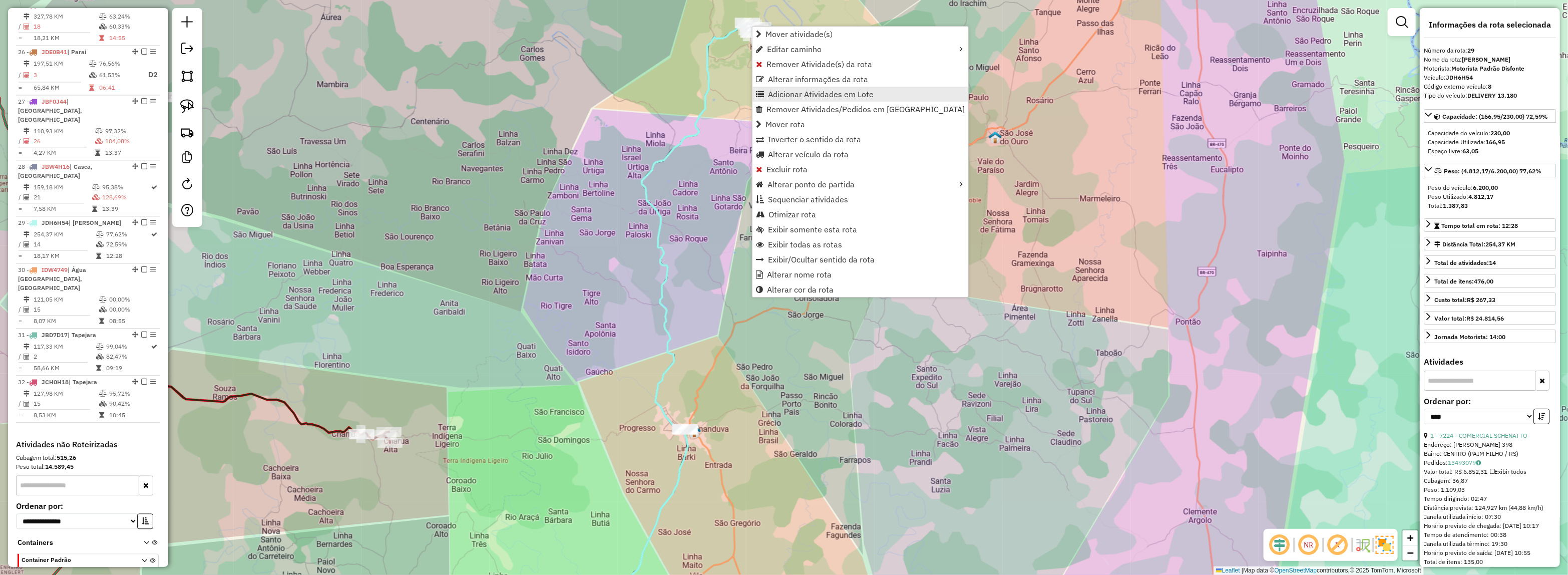
click at [780, 96] on span "Adicionar Atividades em Lote" at bounding box center [821, 94] width 106 height 8
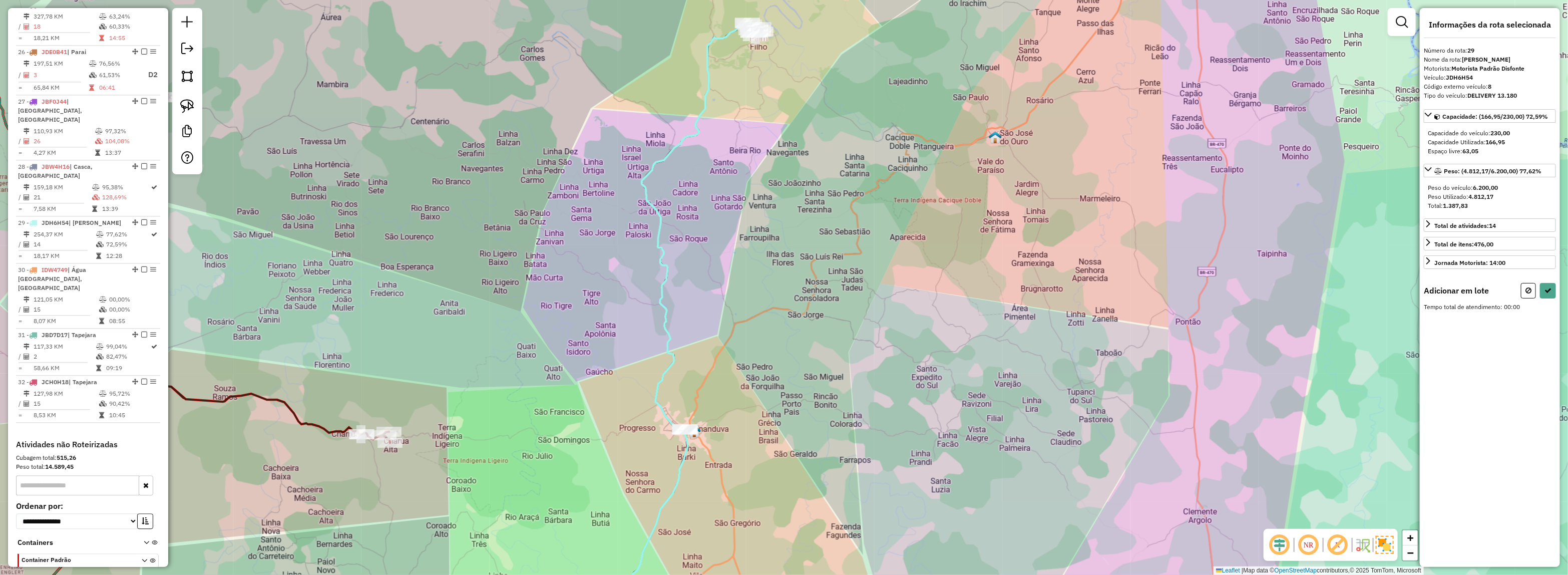
drag, startPoint x: 812, startPoint y: 234, endPoint x: 868, endPoint y: 77, distance: 166.7
click at [911, 0] on html "Aguarde... Pop-up bloqueado! Seu navegador bloqueou automáticamente a abertura …" at bounding box center [784, 287] width 1568 height 575
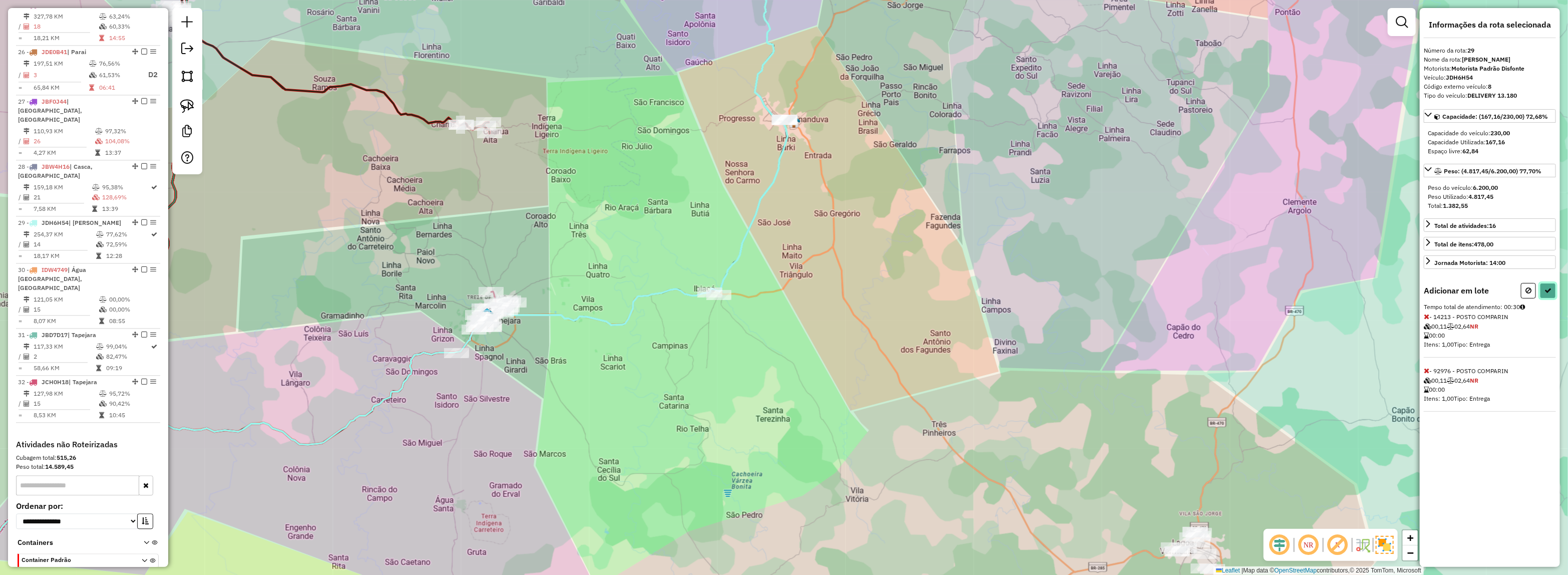
click at [1554, 291] on button at bounding box center [1547, 291] width 16 height 16
select select "*********"
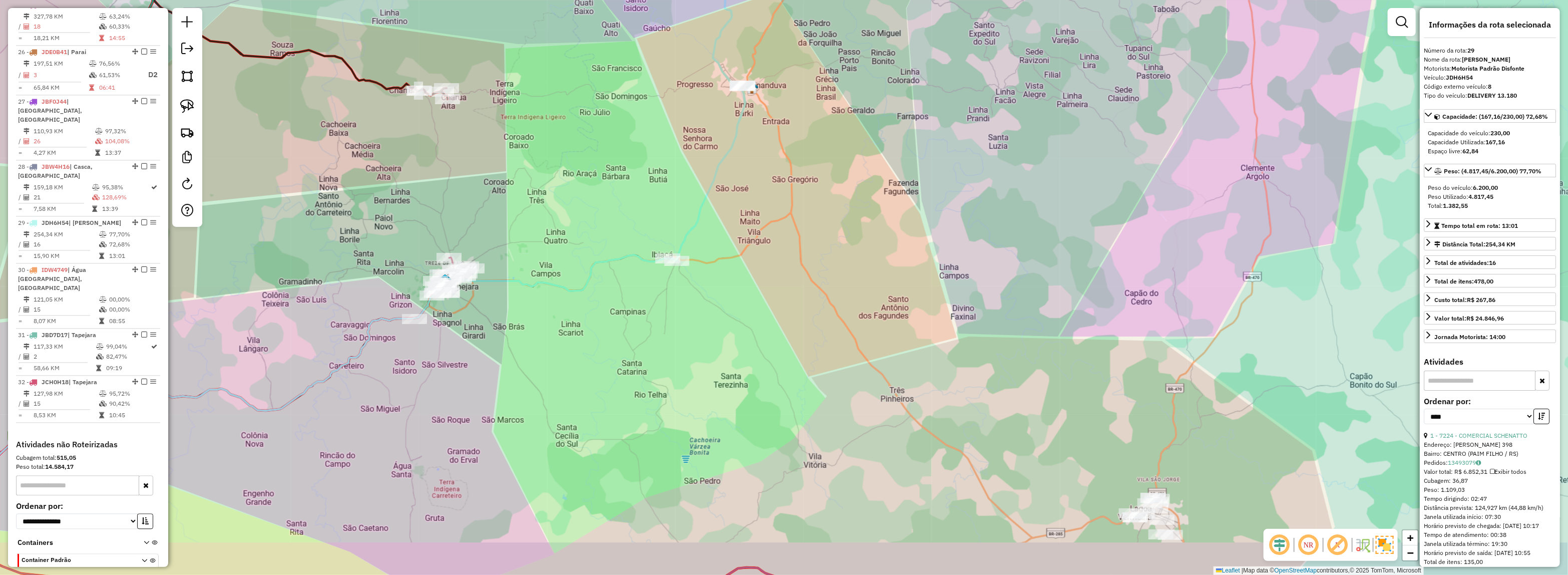
drag, startPoint x: 817, startPoint y: 343, endPoint x: 776, endPoint y: 331, distance: 42.7
click at [776, 331] on div "Janela de atendimento Grade de atendimento Capacidade Transportadoras Veículos …" at bounding box center [784, 287] width 1568 height 575
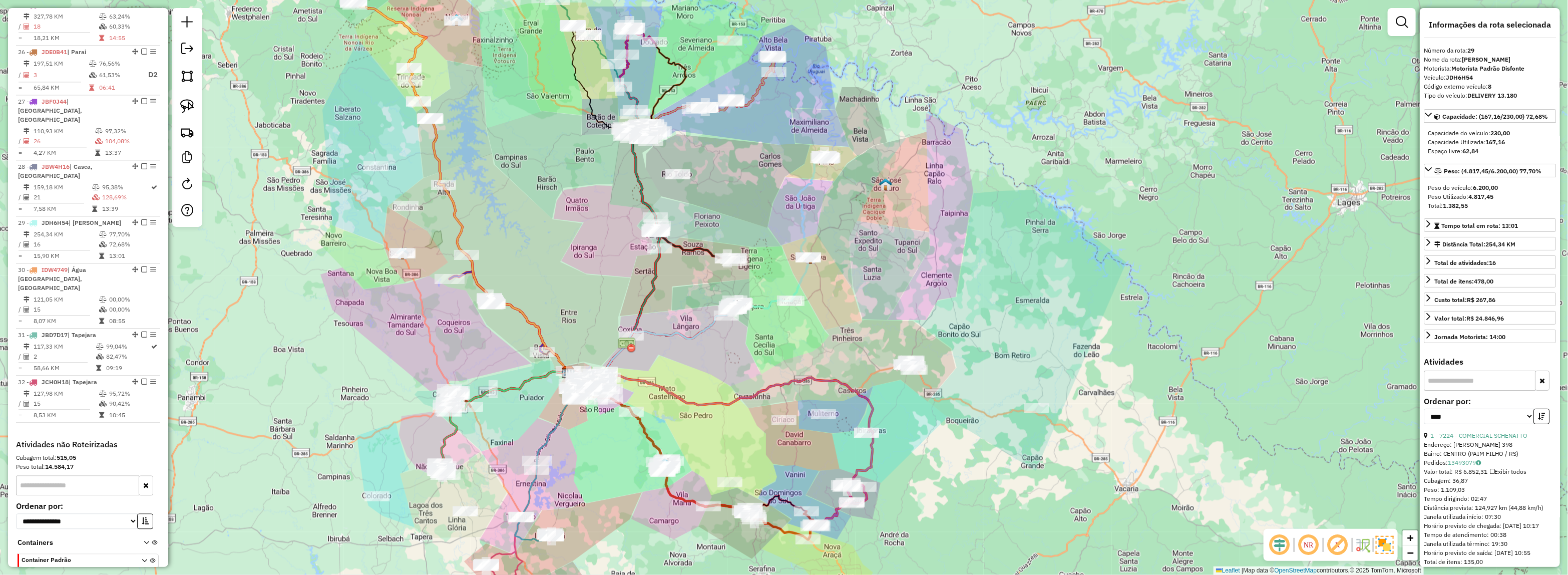
drag, startPoint x: 820, startPoint y: 265, endPoint x: 1014, endPoint y: 204, distance: 203.4
click at [1014, 204] on div "Janela de atendimento Grade de atendimento Capacidade Transportadoras Veículos …" at bounding box center [784, 287] width 1568 height 575
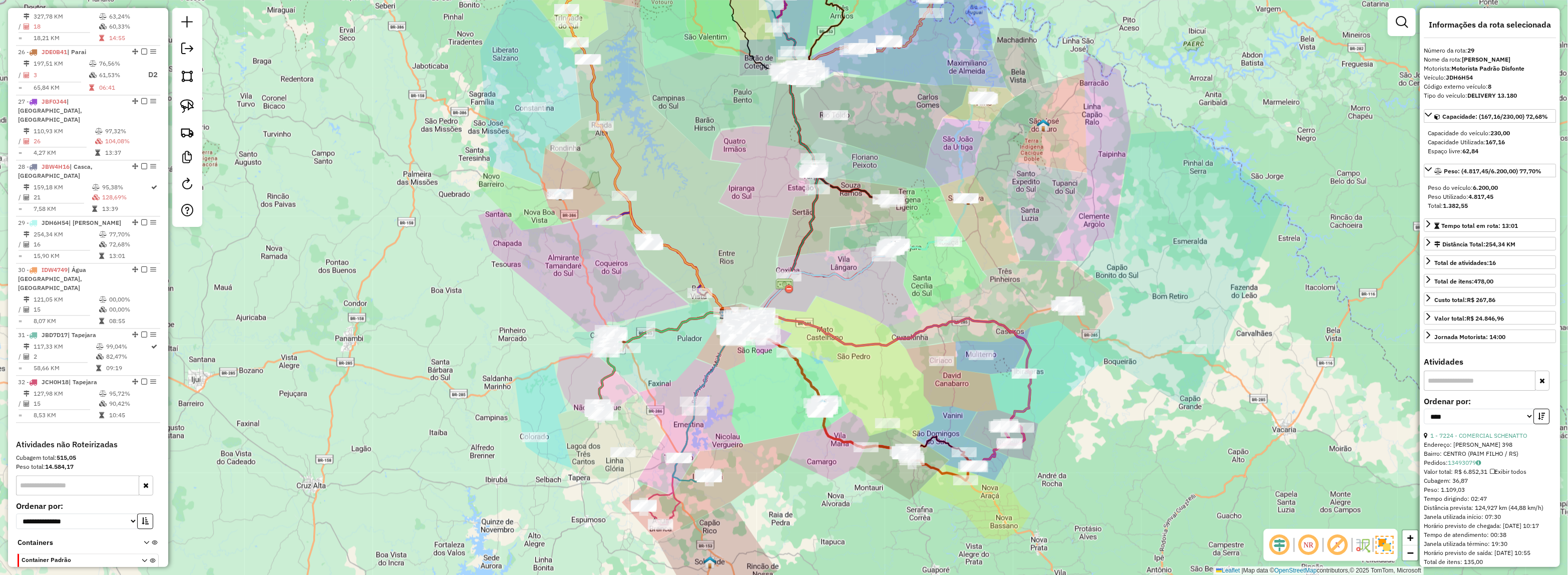
drag, startPoint x: 879, startPoint y: 349, endPoint x: 955, endPoint y: 313, distance: 84.1
click at [955, 313] on icon at bounding box center [878, 369] width 305 height 114
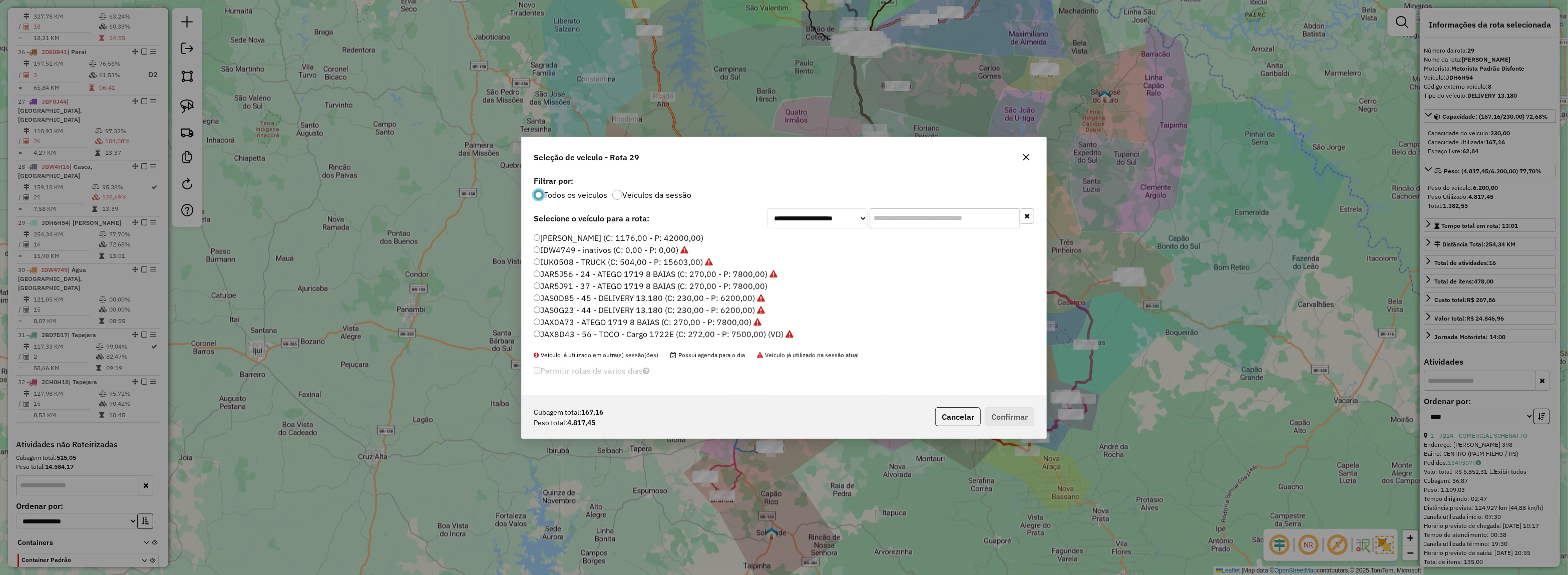
scroll to position [5, 3]
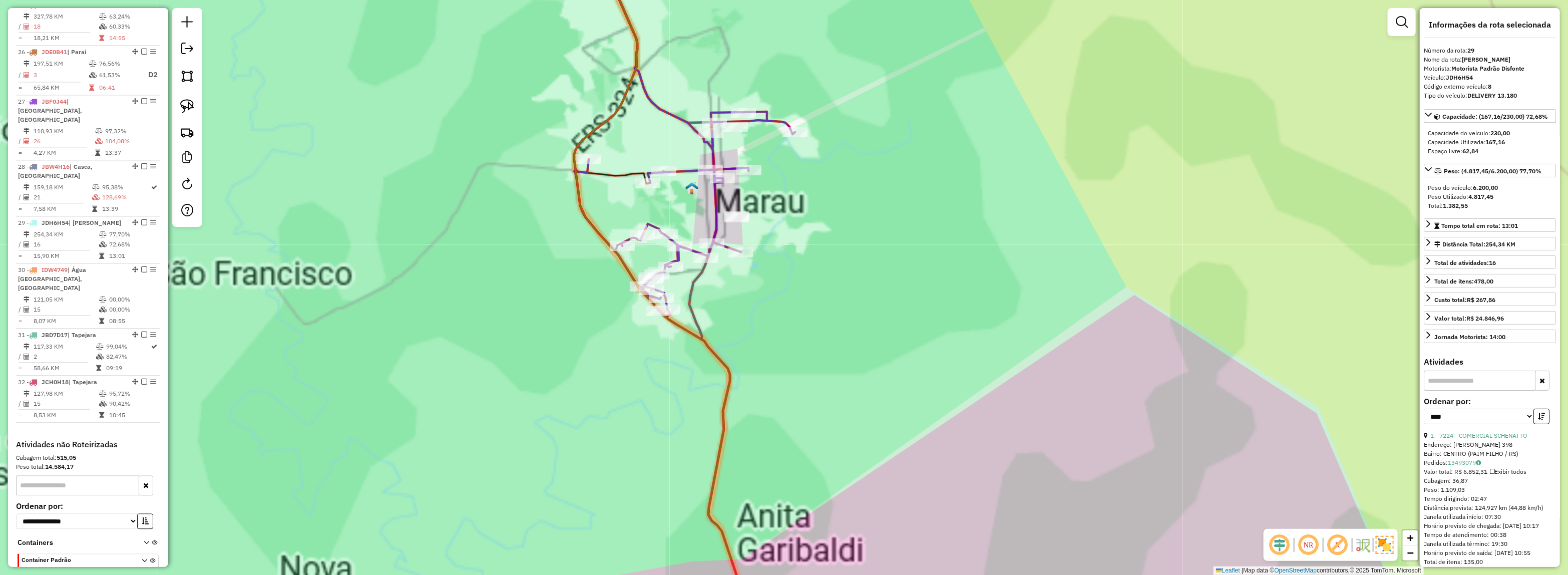
click at [805, 315] on div "Janela de atendimento Grade de atendimento Capacidade Transportadoras Veículos …" at bounding box center [784, 287] width 1568 height 575
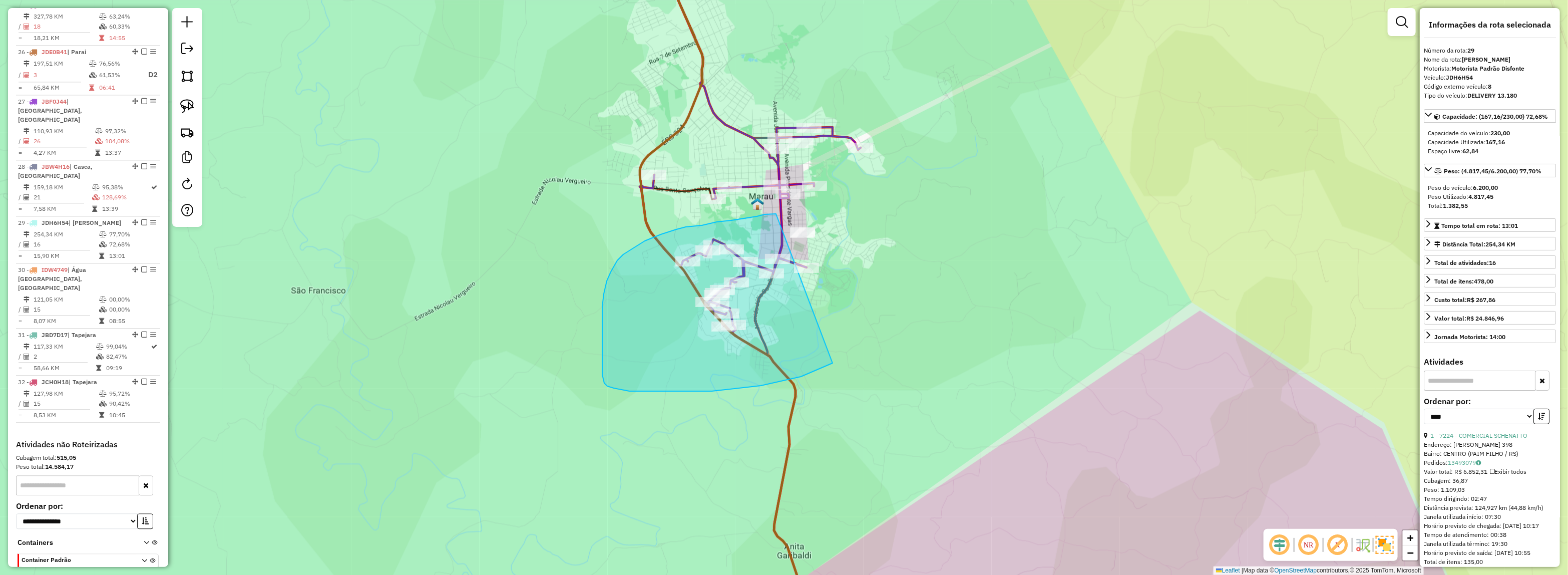
drag, startPoint x: 826, startPoint y: 366, endPoint x: 884, endPoint y: 224, distance: 153.4
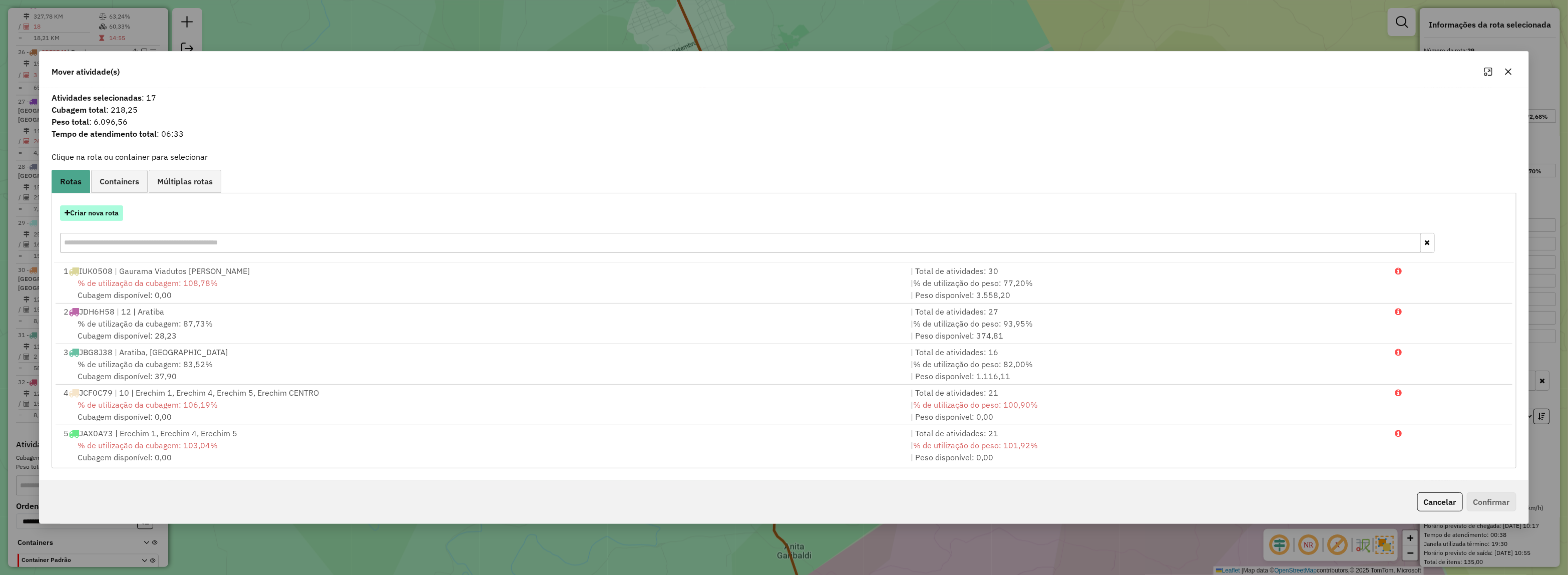
click at [84, 218] on button "Criar nova rota" at bounding box center [92, 213] width 63 height 16
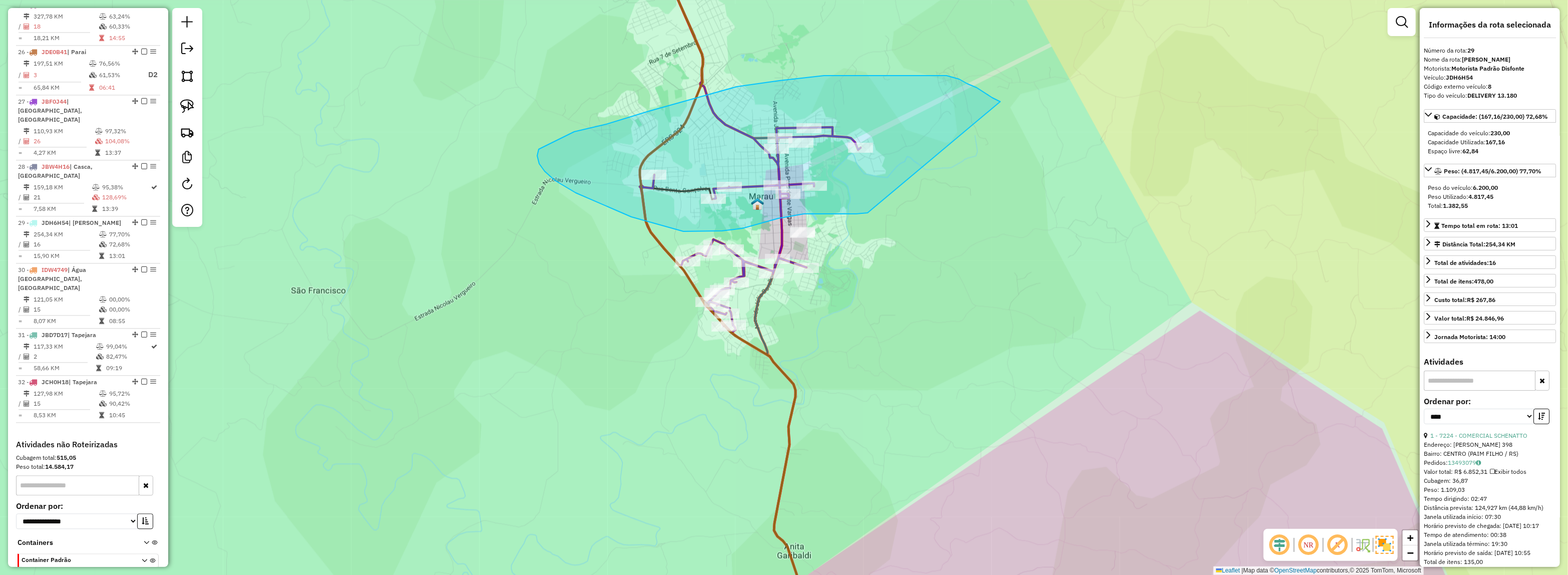
drag, startPoint x: 868, startPoint y: 212, endPoint x: 1001, endPoint y: 101, distance: 173.2
click at [1001, 101] on div "Janela de atendimento Grade de atendimento Capacidade Transportadoras Veículos …" at bounding box center [784, 287] width 1568 height 575
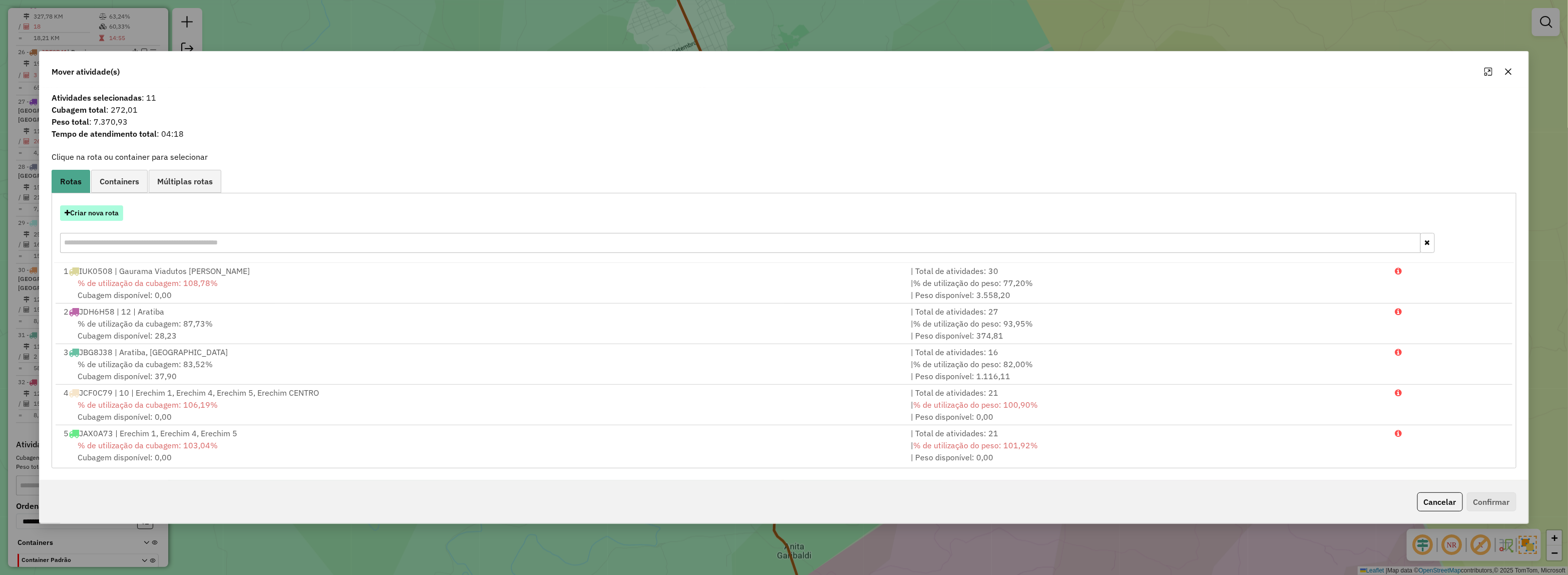
click at [90, 212] on button "Criar nova rota" at bounding box center [92, 213] width 63 height 16
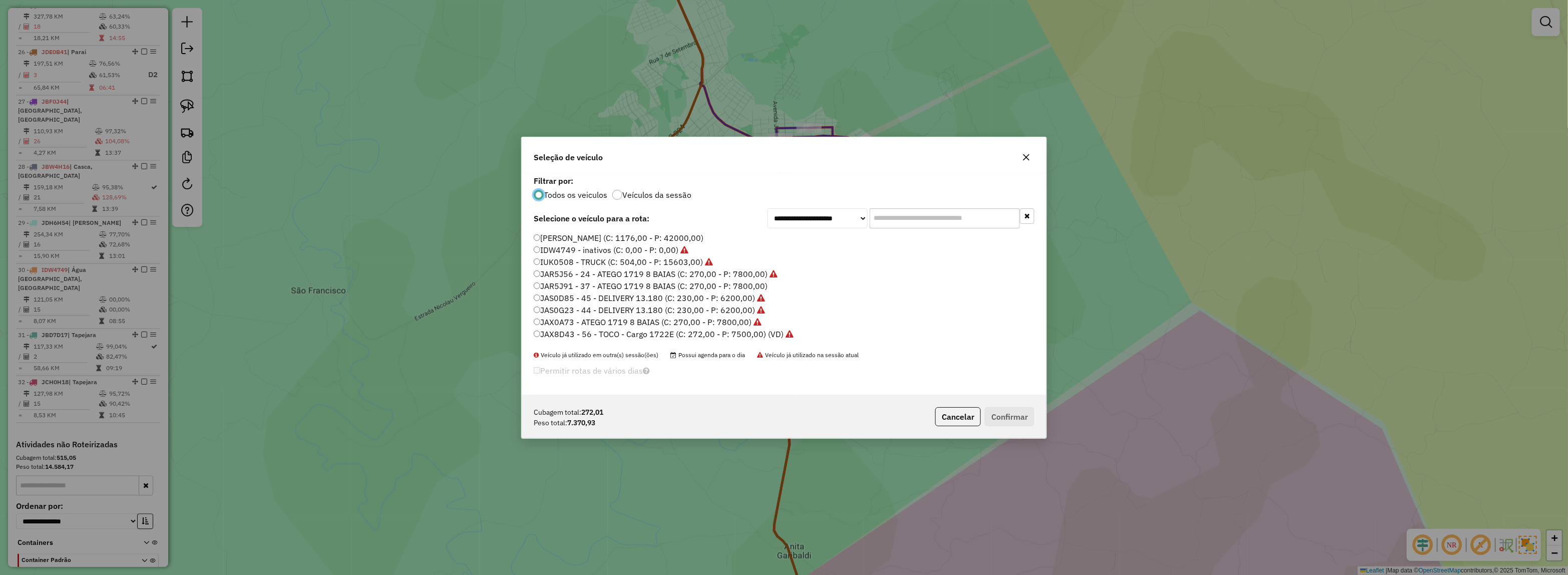
click at [920, 223] on input "text" at bounding box center [944, 218] width 150 height 20
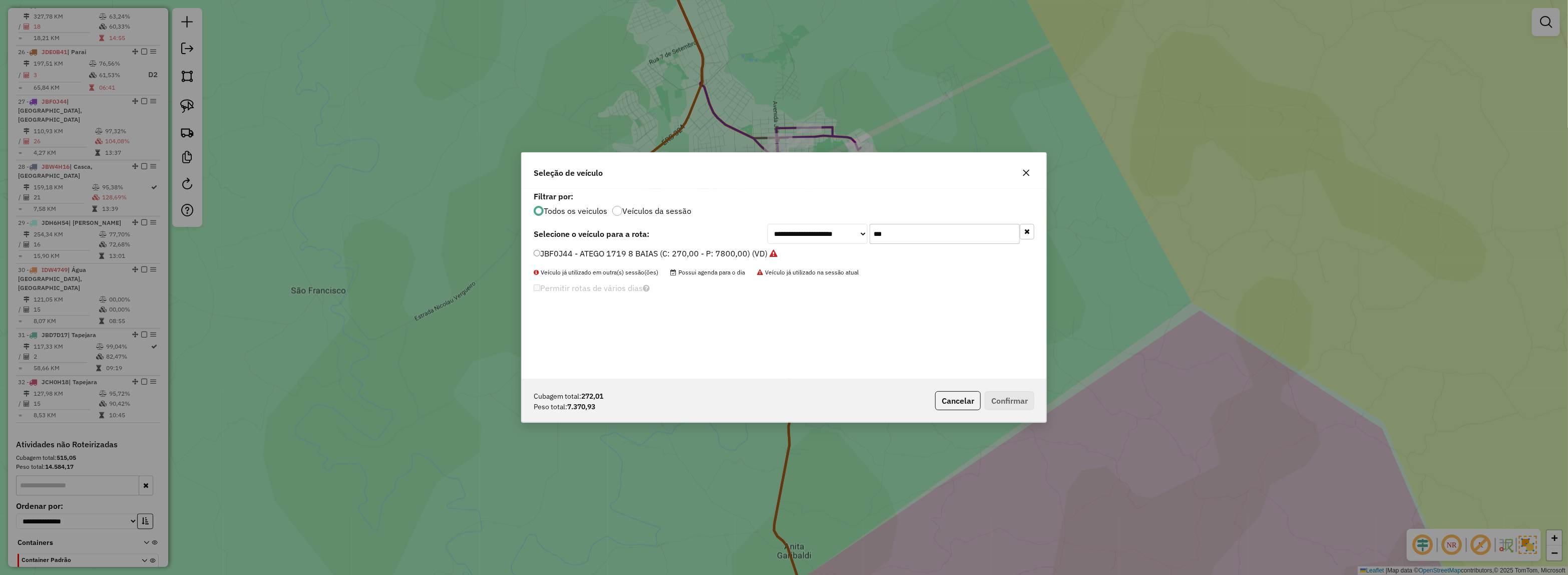
type input "***"
click at [715, 256] on label "JBF0J44 - ATEGO 1719 8 BAIAS (C: 270,00 - P: 7800,00) (VD)" at bounding box center [656, 254] width 244 height 12
click at [1005, 397] on button "Confirmar" at bounding box center [1009, 401] width 49 height 19
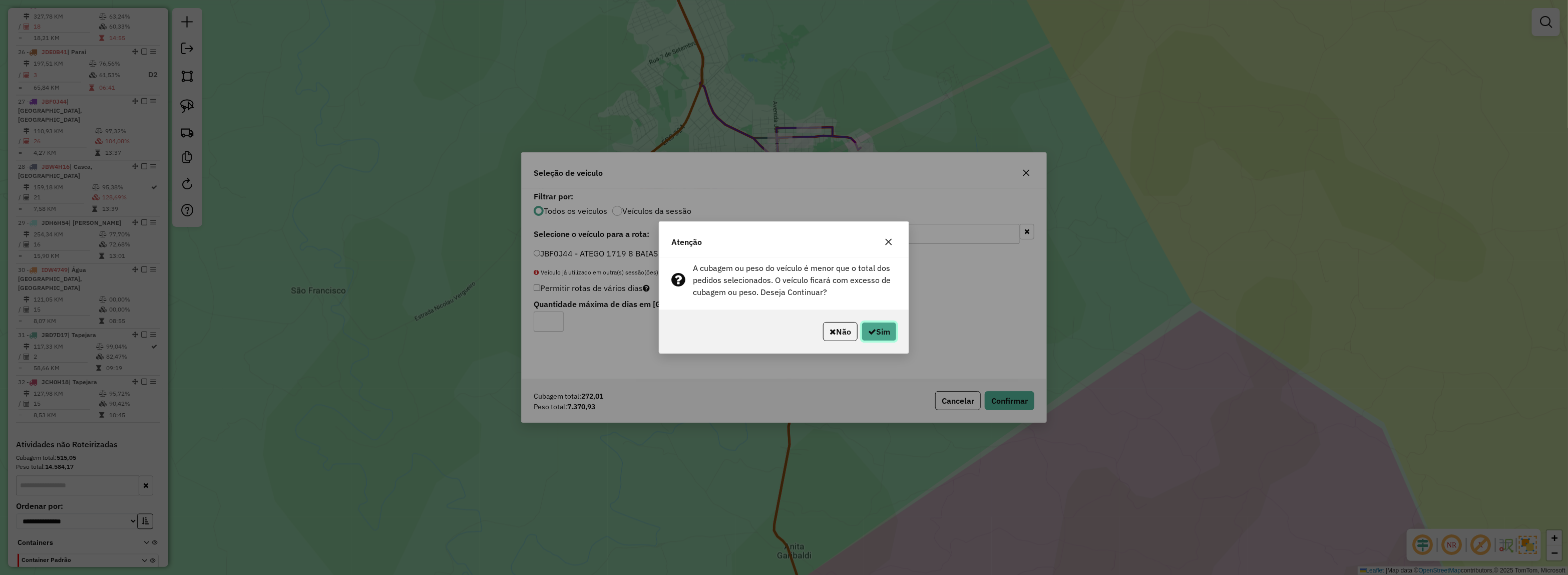
click at [887, 334] on button "Sim" at bounding box center [879, 332] width 35 height 19
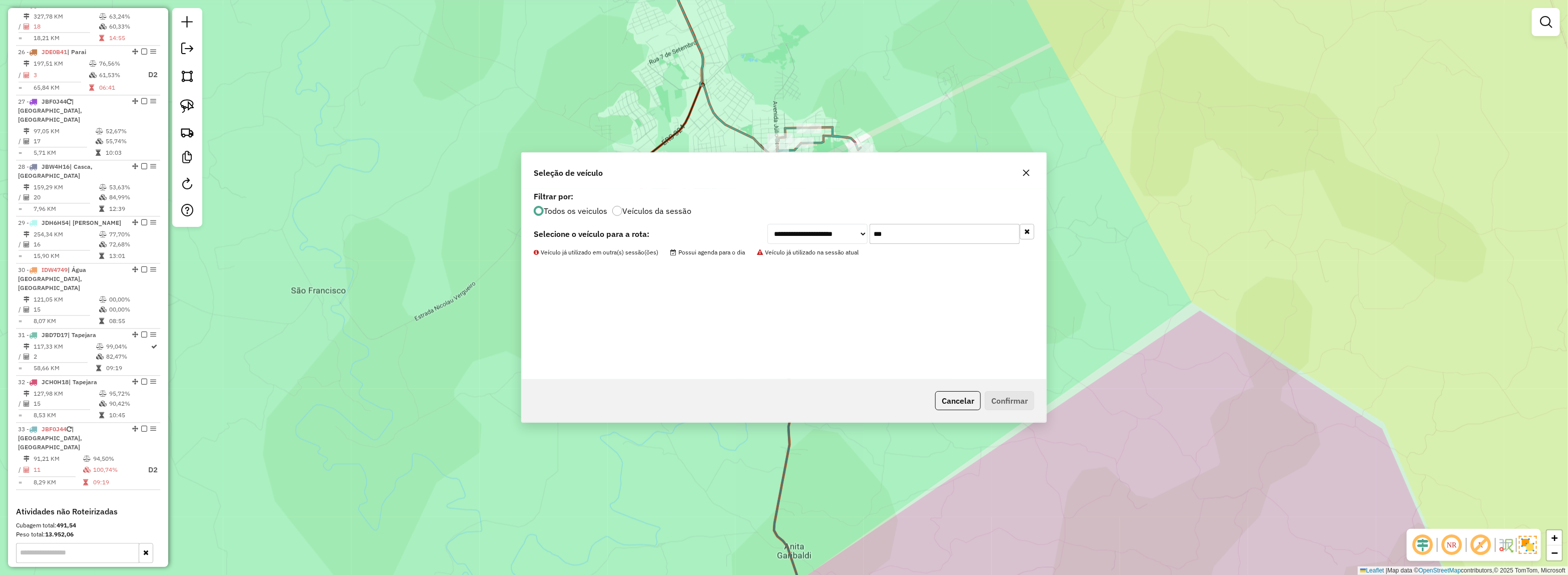
scroll to position [1580, 0]
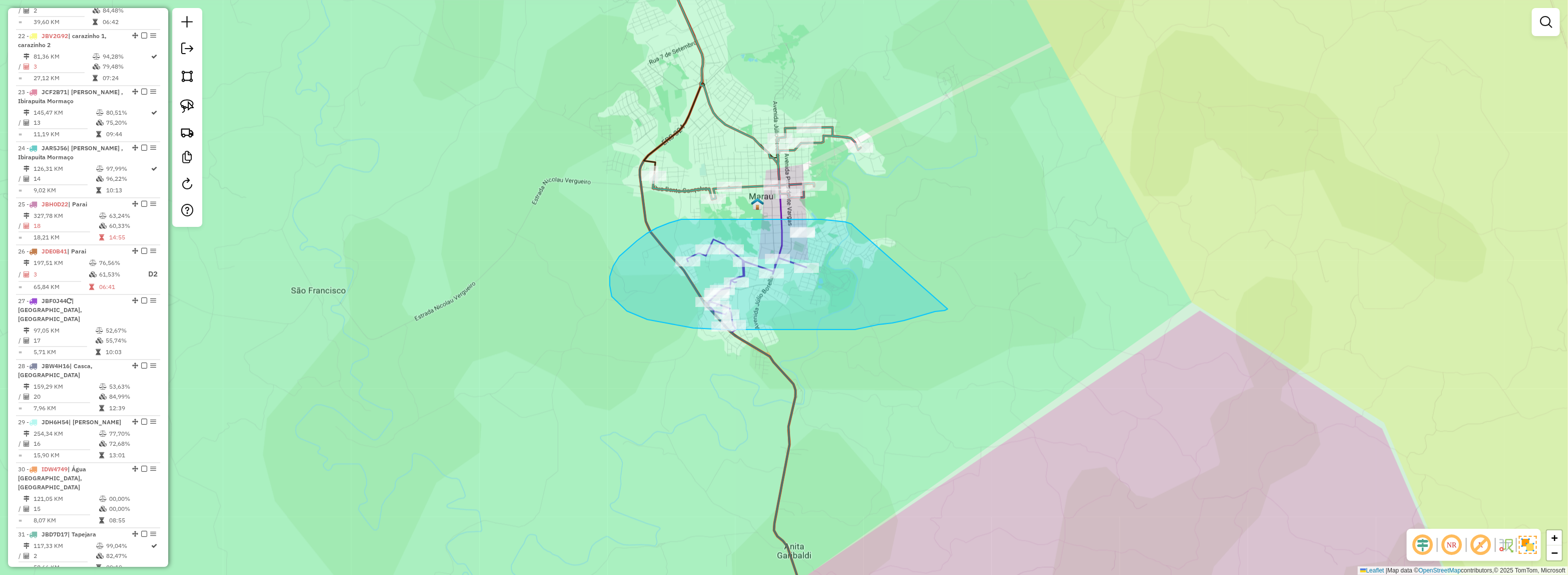
drag, startPoint x: 852, startPoint y: 224, endPoint x: 948, endPoint y: 309, distance: 128.2
drag, startPoint x: 844, startPoint y: 224, endPoint x: 977, endPoint y: 296, distance: 151.2
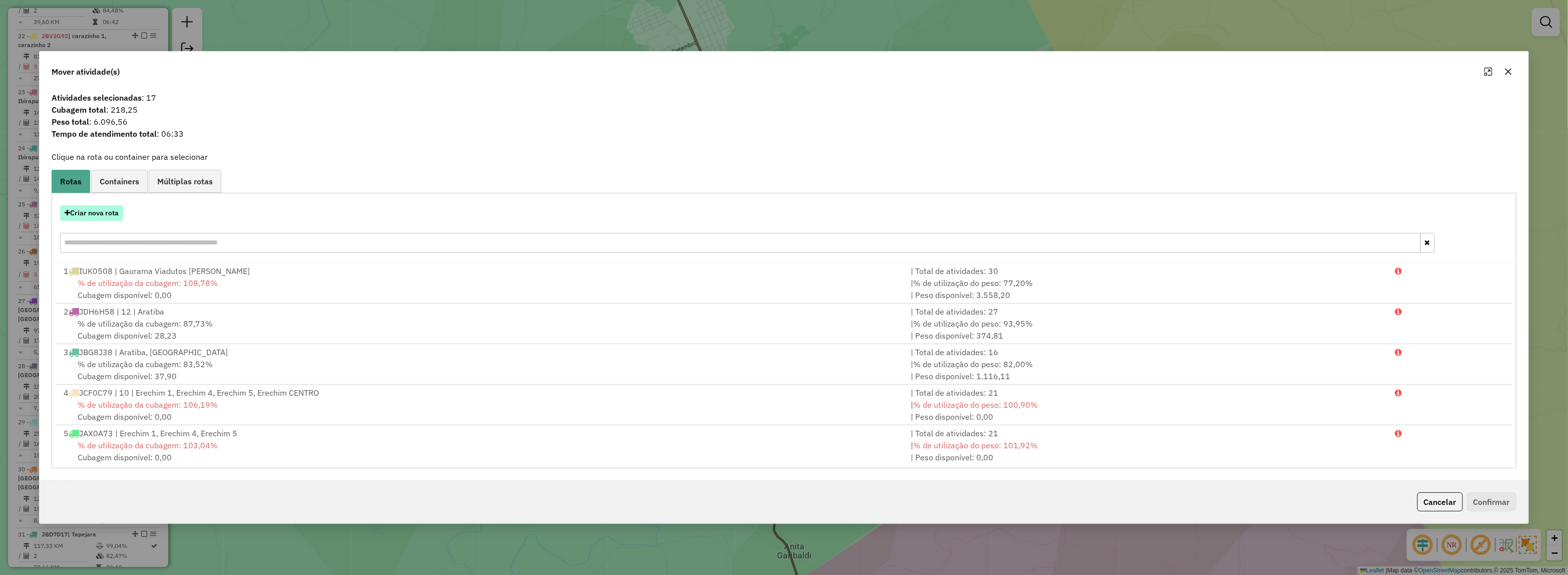
click at [84, 215] on button "Criar nova rota" at bounding box center [92, 213] width 63 height 16
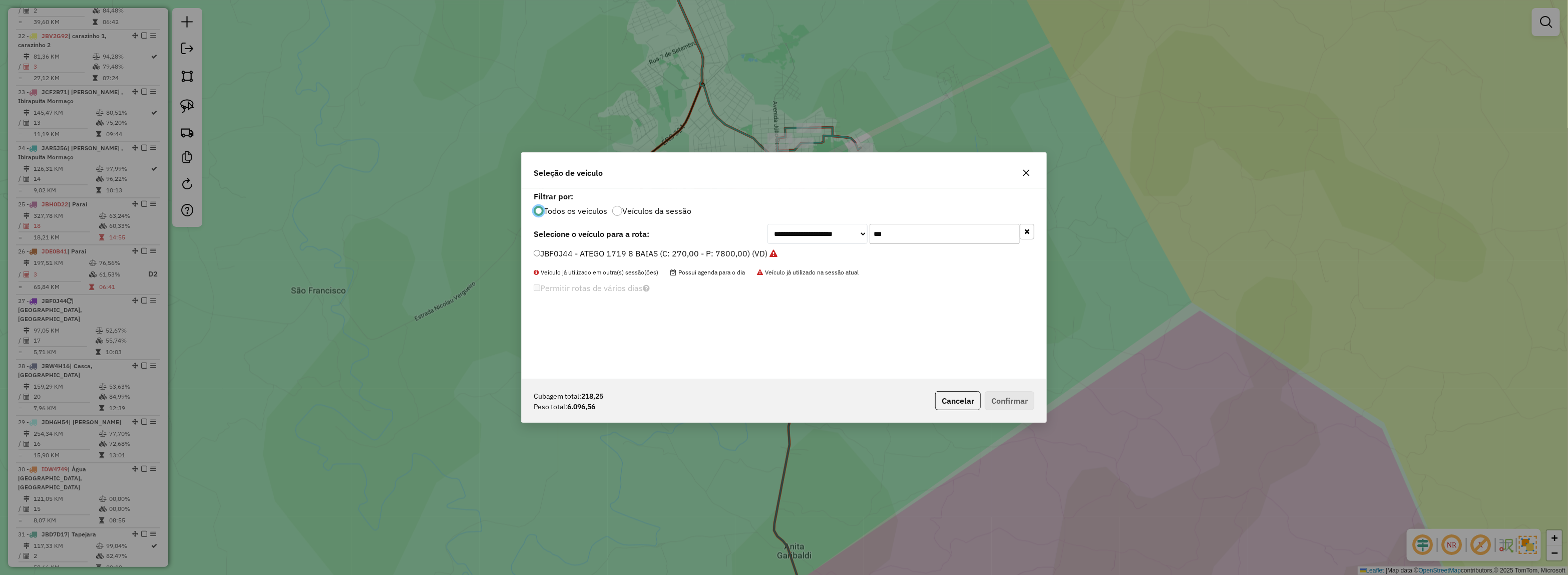
scroll to position [5, 3]
drag, startPoint x: 898, startPoint y: 233, endPoint x: 759, endPoint y: 229, distance: 139.1
click at [756, 233] on div "**********" at bounding box center [784, 234] width 501 height 20
type input "****"
drag, startPoint x: 713, startPoint y: 254, endPoint x: 735, endPoint y: 257, distance: 22.2
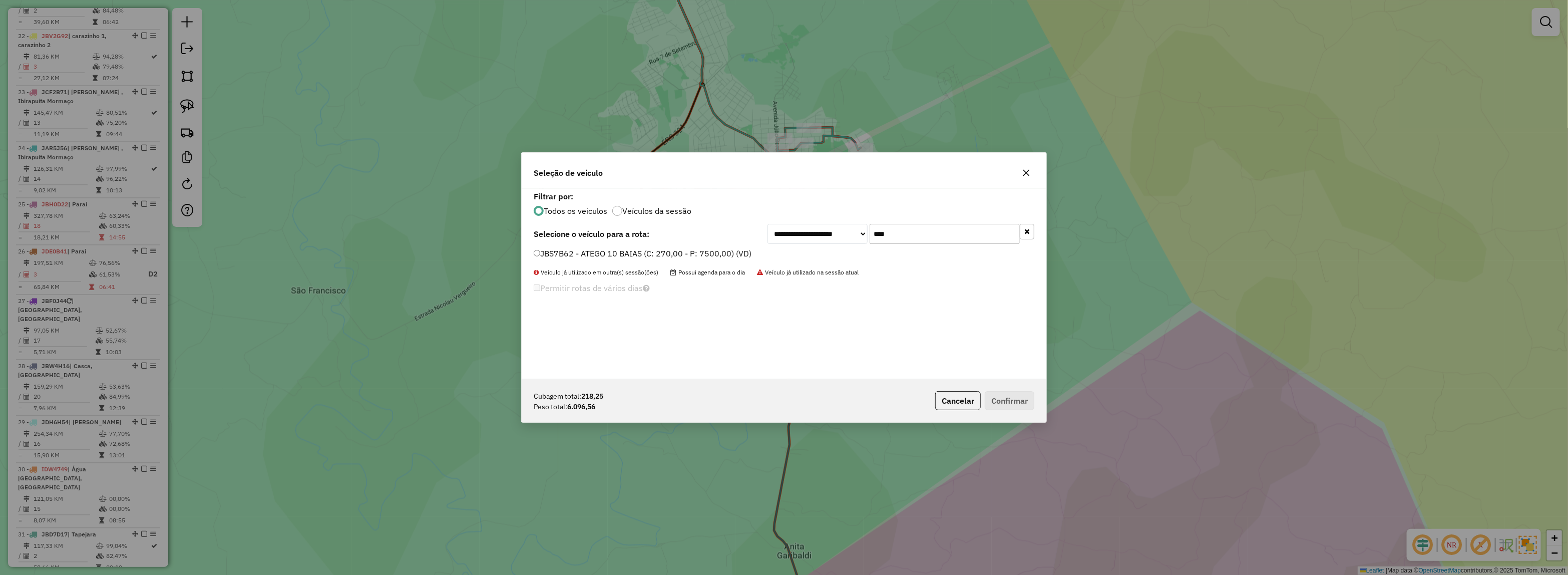
click at [713, 254] on label "JBS7B62 - ATEGO 10 BAIAS (C: 270,00 - P: 7500,00) (VD)" at bounding box center [643, 254] width 218 height 12
click at [1010, 408] on button "Confirmar" at bounding box center [1009, 401] width 49 height 19
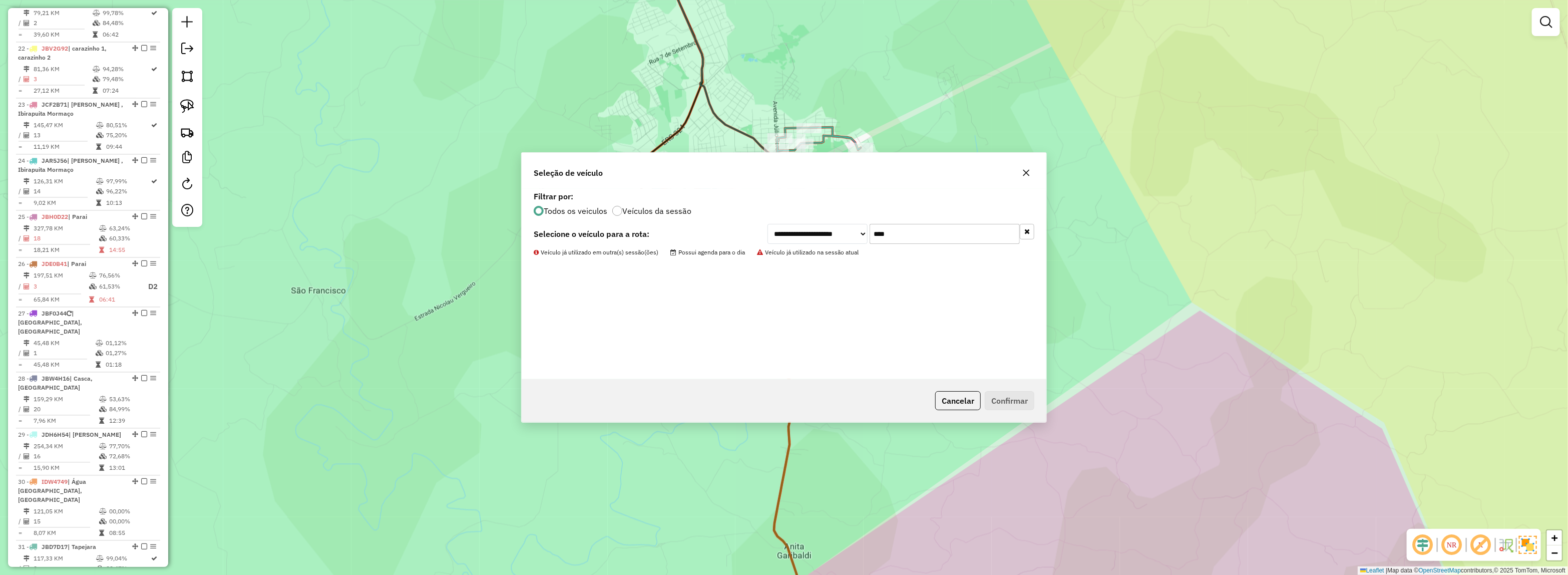
scroll to position [1592, 0]
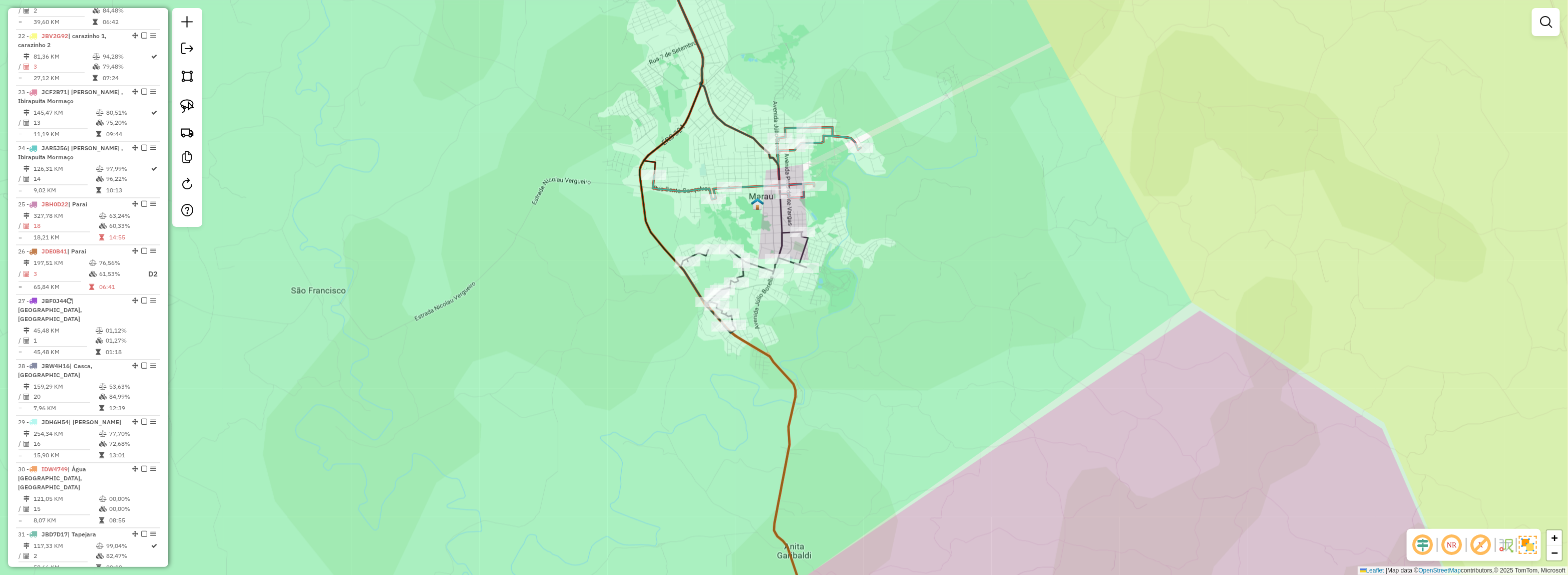
drag, startPoint x: 1110, startPoint y: 403, endPoint x: 800, endPoint y: 224, distance: 358.0
click at [804, 224] on div "Janela de atendimento Grade de atendimento Capacidade Transportadoras Veículos …" at bounding box center [784, 287] width 1568 height 575
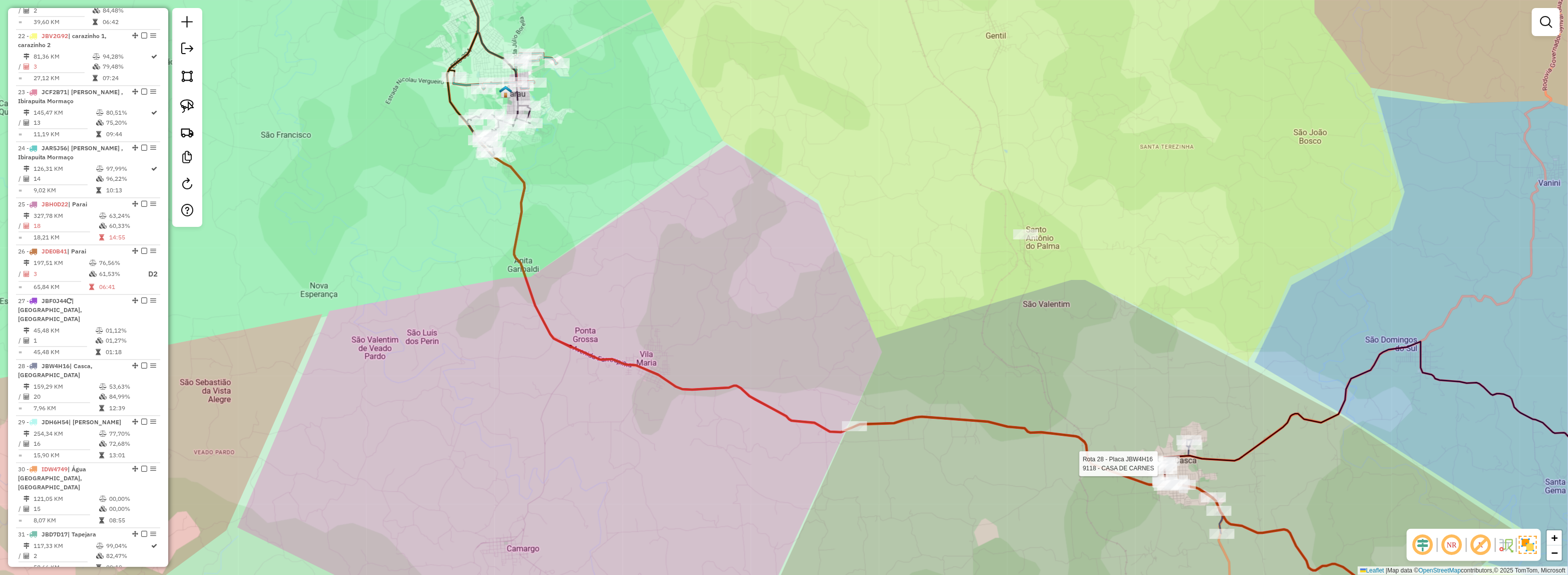
select select "*********"
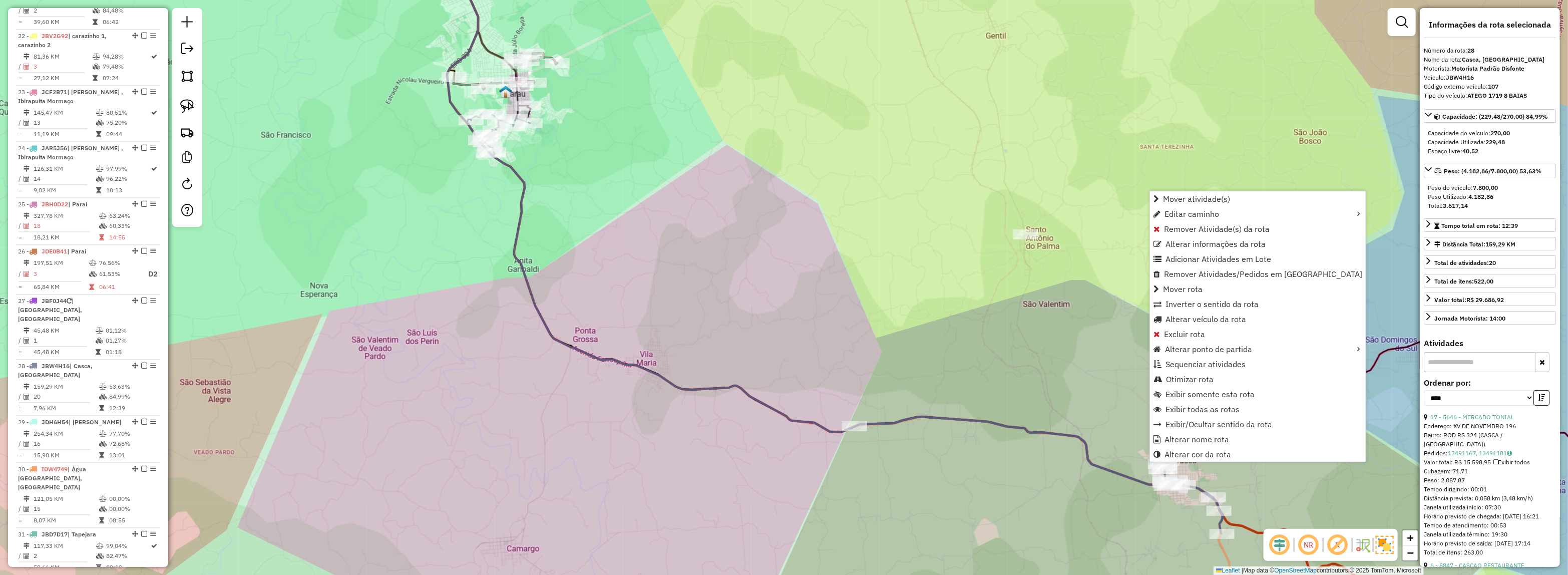
scroll to position [1904, 0]
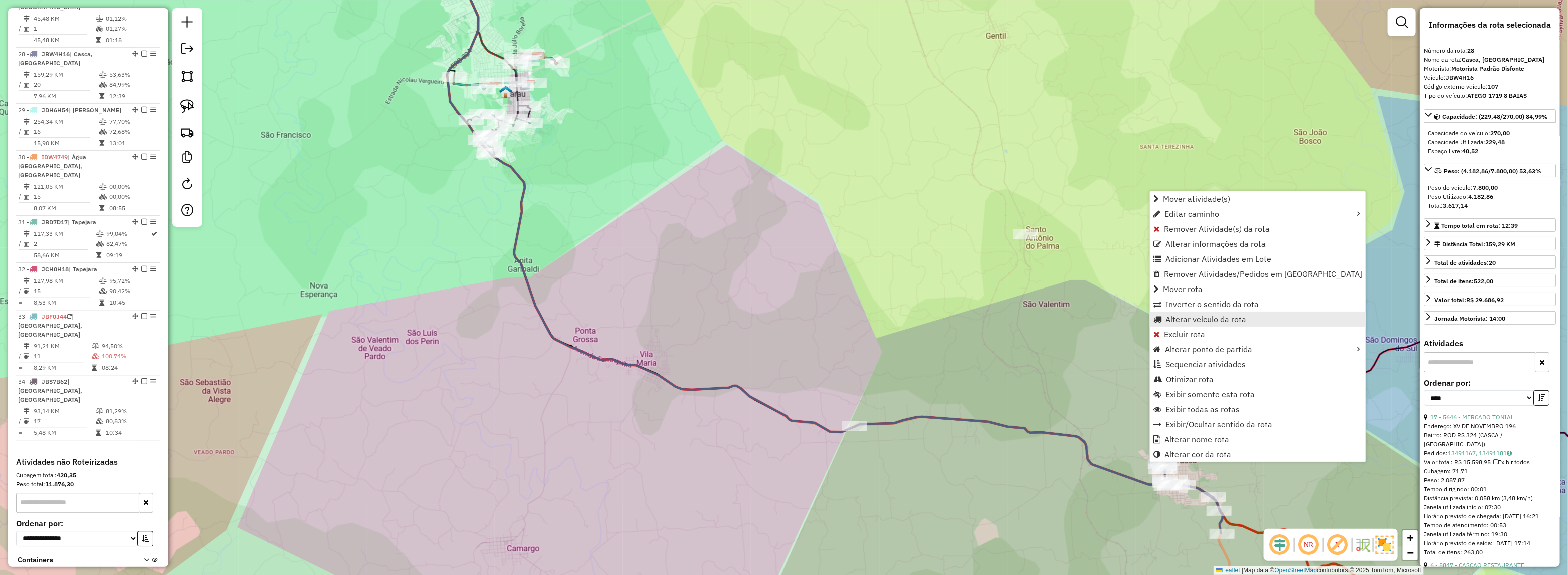
click at [1187, 321] on span "Alterar veículo da rota" at bounding box center [1206, 319] width 81 height 8
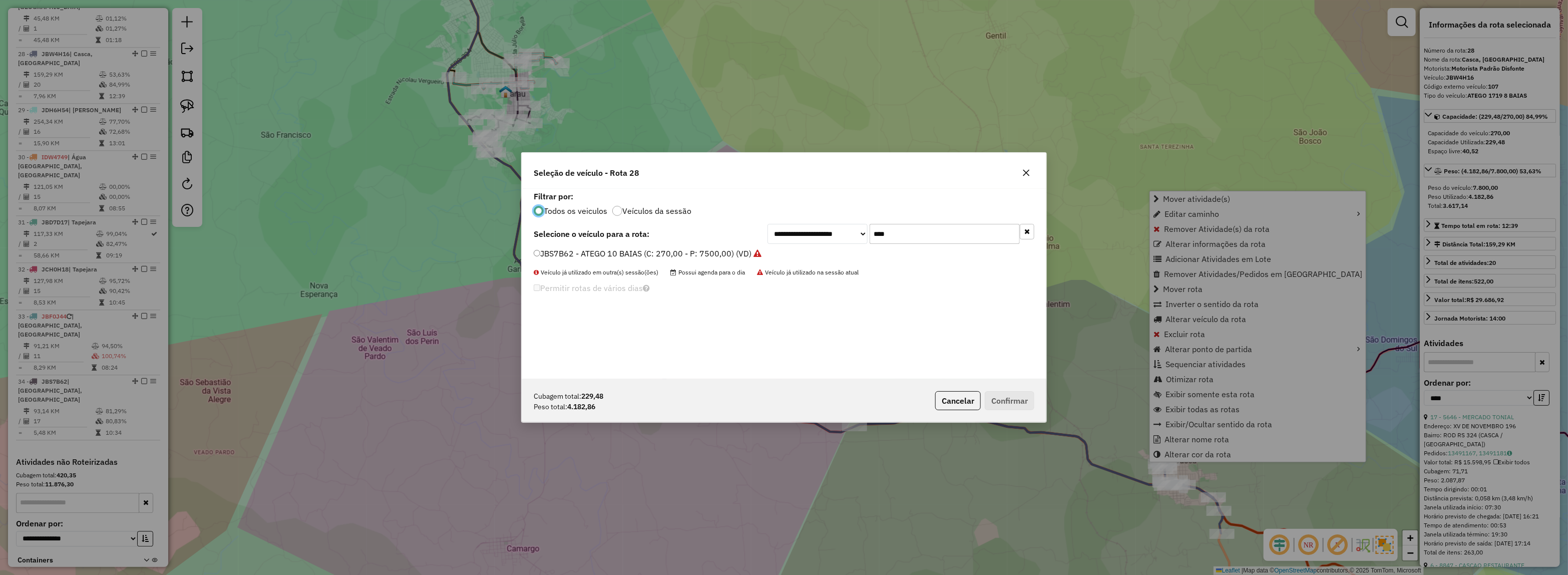
scroll to position [5, 3]
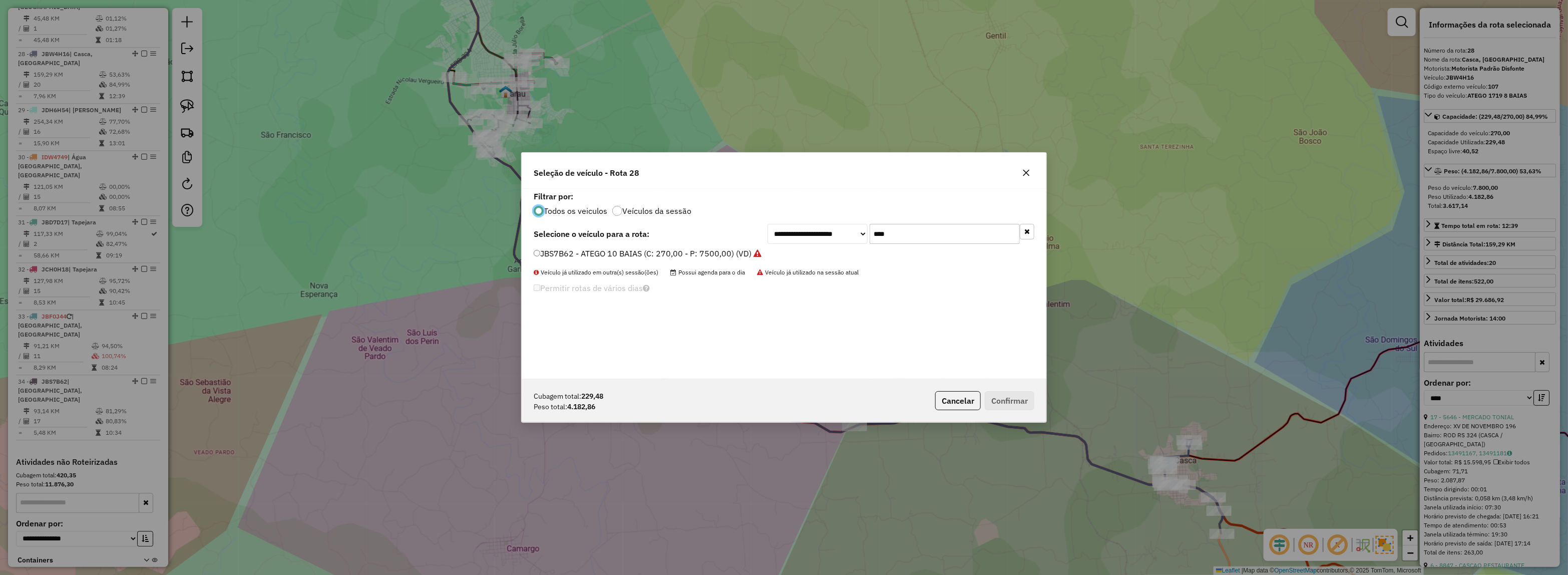
click at [696, 214] on div "Todos os veiculos Veículos da sessão" at bounding box center [784, 210] width 501 height 12
drag, startPoint x: 874, startPoint y: 237, endPoint x: 785, endPoint y: 254, distance: 90.6
click at [800, 250] on div "**********" at bounding box center [784, 284] width 525 height 191
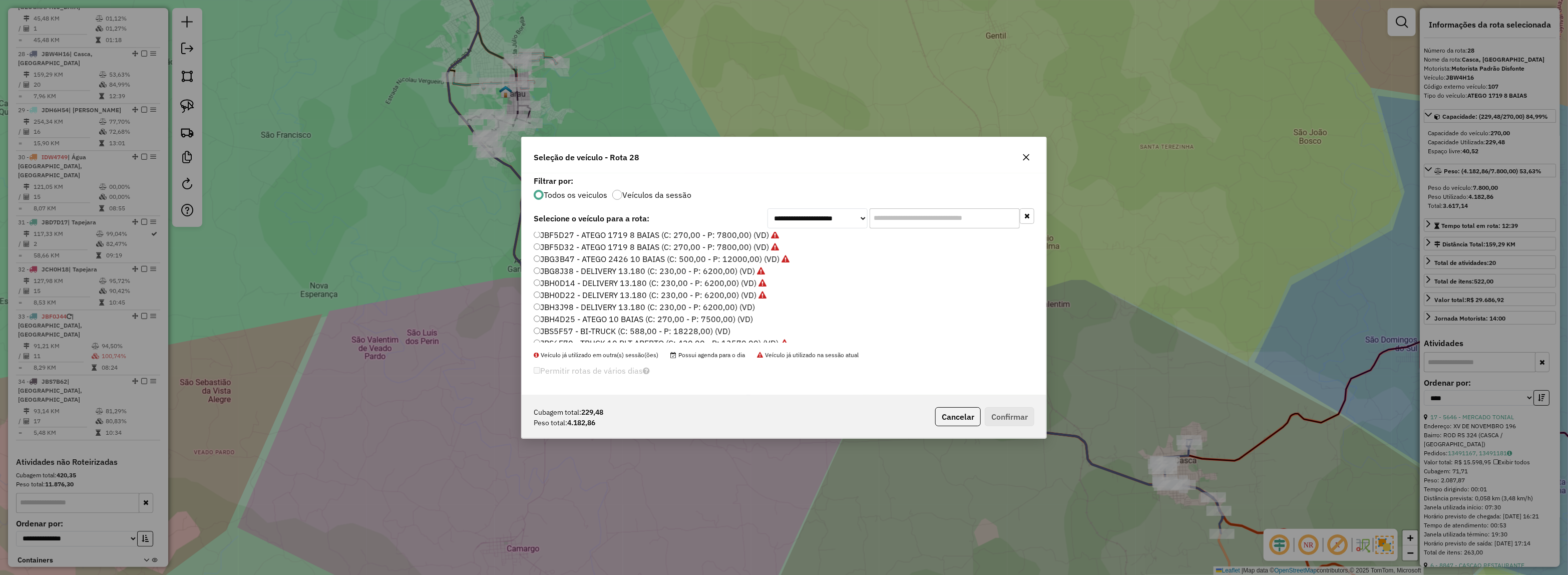
scroll to position [188, 0]
click at [739, 304] on label "JBH3J98 - DELIVERY 13.180 (C: 230,00 - P: 6200,00) (VD)" at bounding box center [644, 302] width 221 height 12
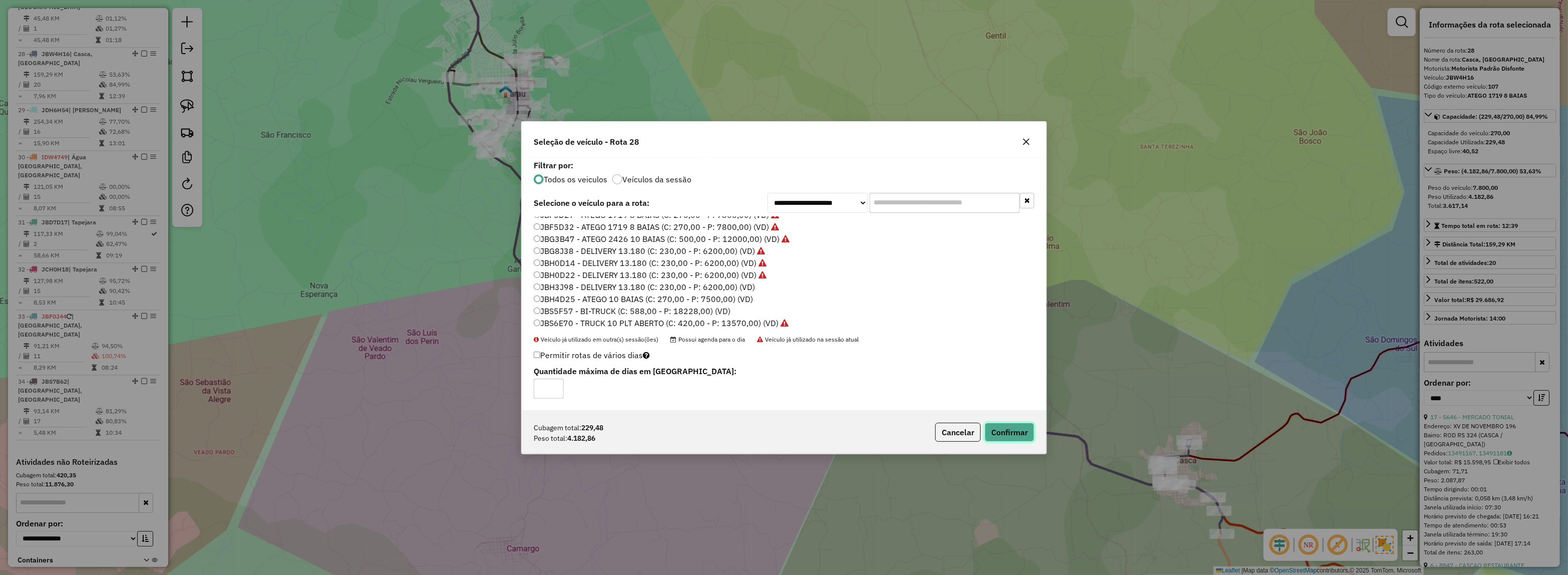
click at [1009, 432] on button "Confirmar" at bounding box center [1009, 432] width 49 height 19
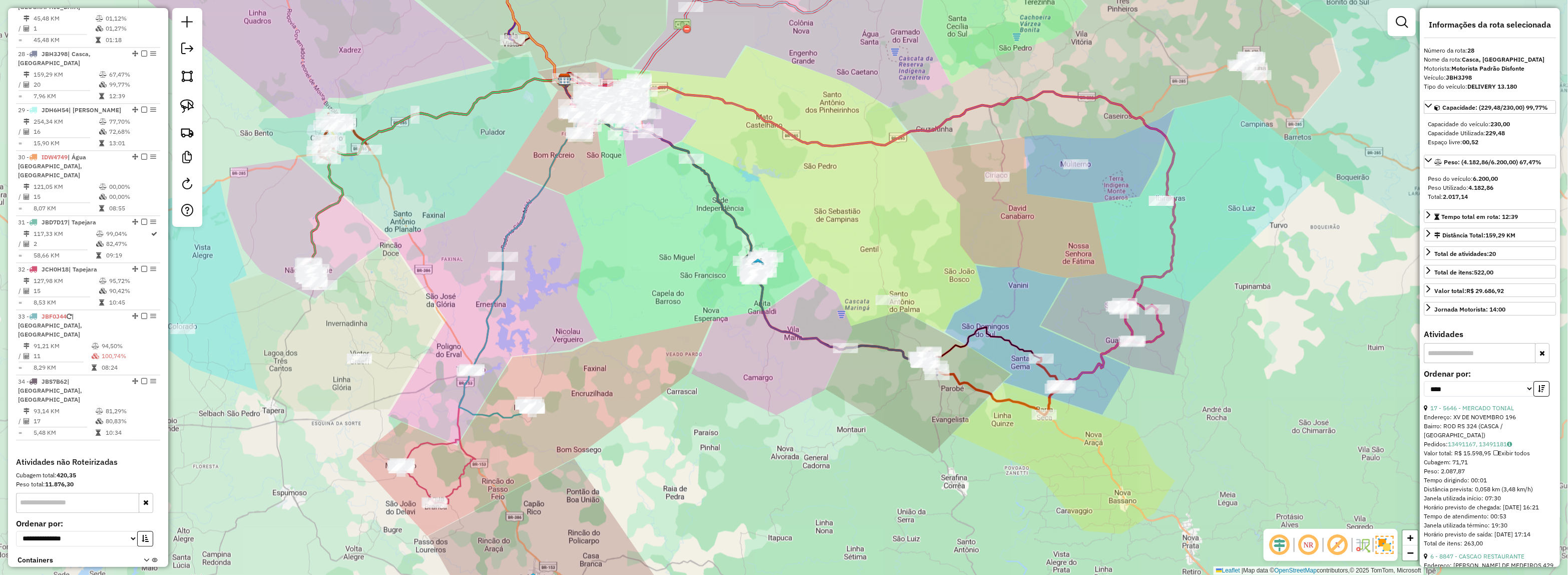
click at [950, 358] on div "Rota 28 - Placa JBH3J98 9079 - CAMINHOS DA SERRA Janela de atendimento Grade de…" at bounding box center [784, 287] width 1568 height 575
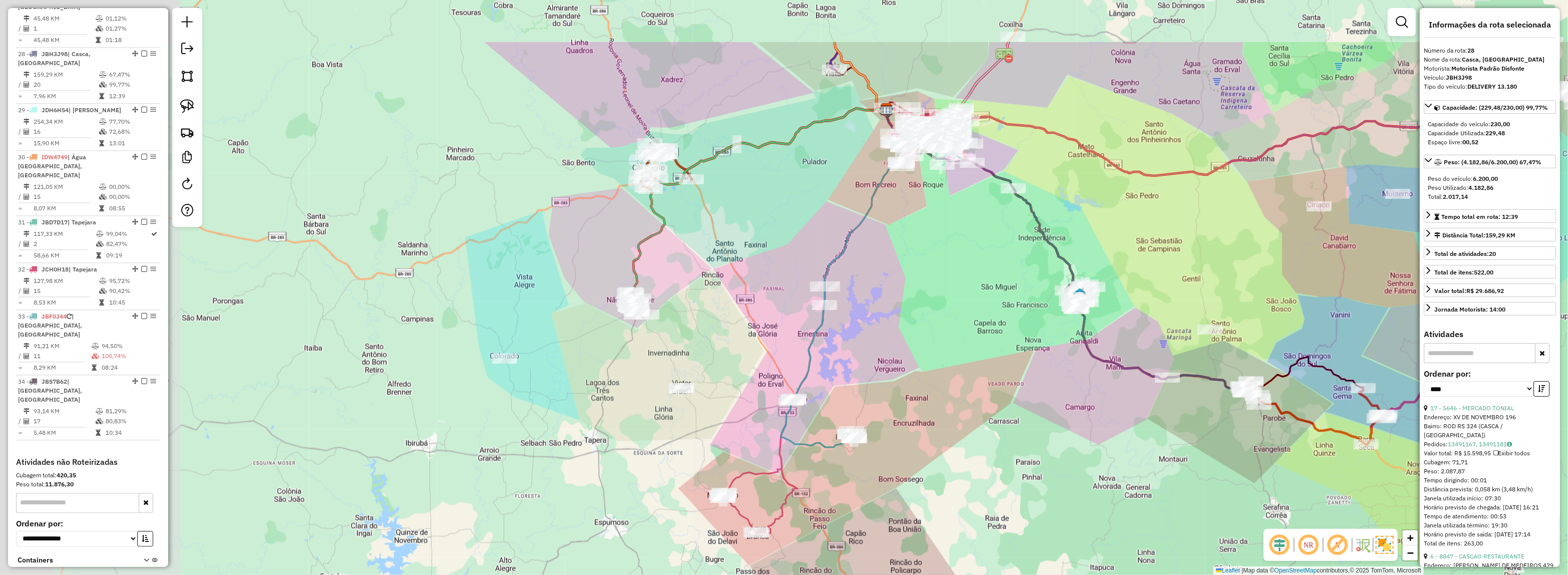
drag, startPoint x: 648, startPoint y: 361, endPoint x: 802, endPoint y: 411, distance: 161.9
click at [870, 469] on div "Janela de atendimento Grade de atendimento Capacidade Transportadoras Veículos …" at bounding box center [784, 287] width 1568 height 575
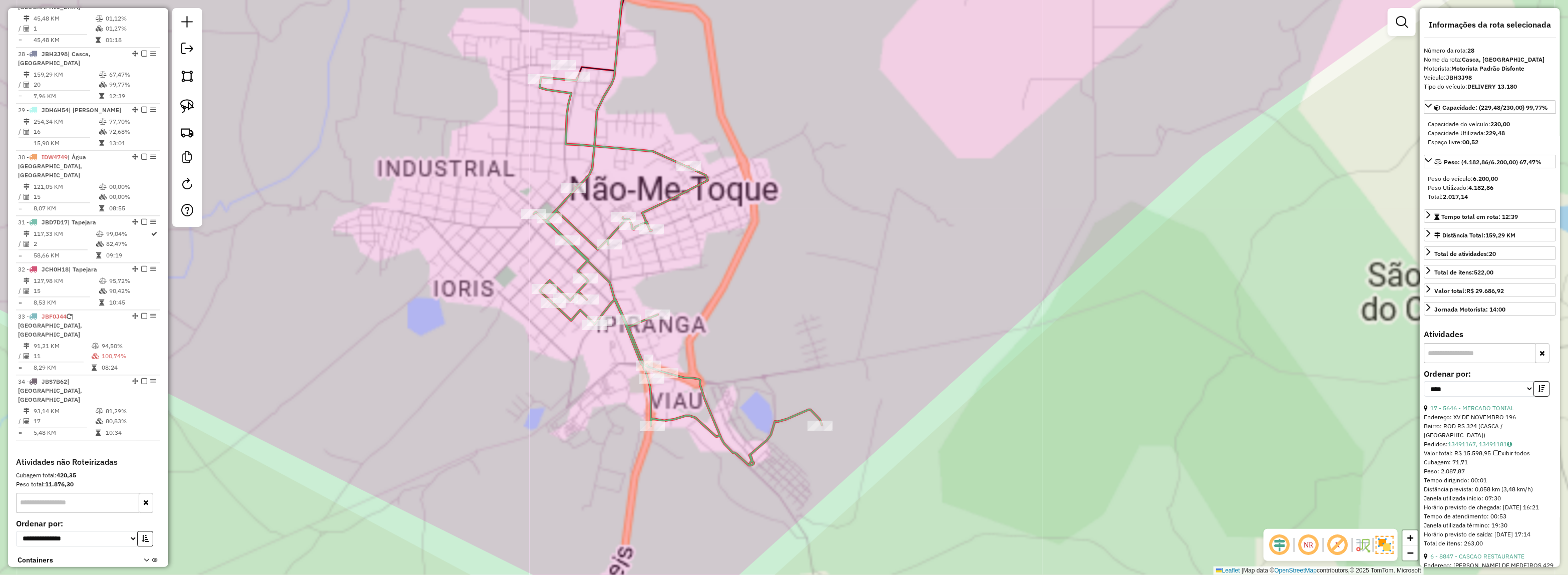
click at [855, 289] on div "Janela de atendimento Grade de atendimento Capacidade Transportadoras Veículos …" at bounding box center [784, 287] width 1568 height 575
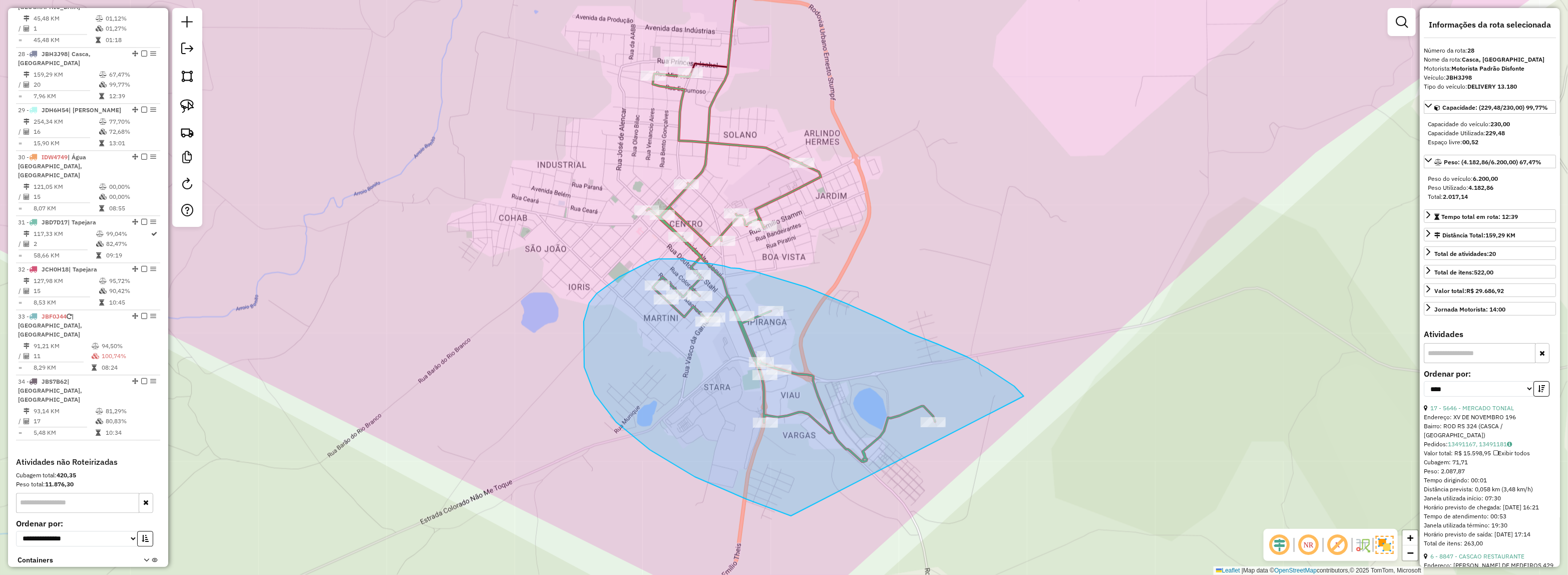
drag, startPoint x: 1003, startPoint y: 378, endPoint x: 1116, endPoint y: 530, distance: 189.4
click at [1116, 530] on div "Janela de atendimento Grade de atendimento Capacidade Transportadoras Veículos …" at bounding box center [784, 287] width 1568 height 575
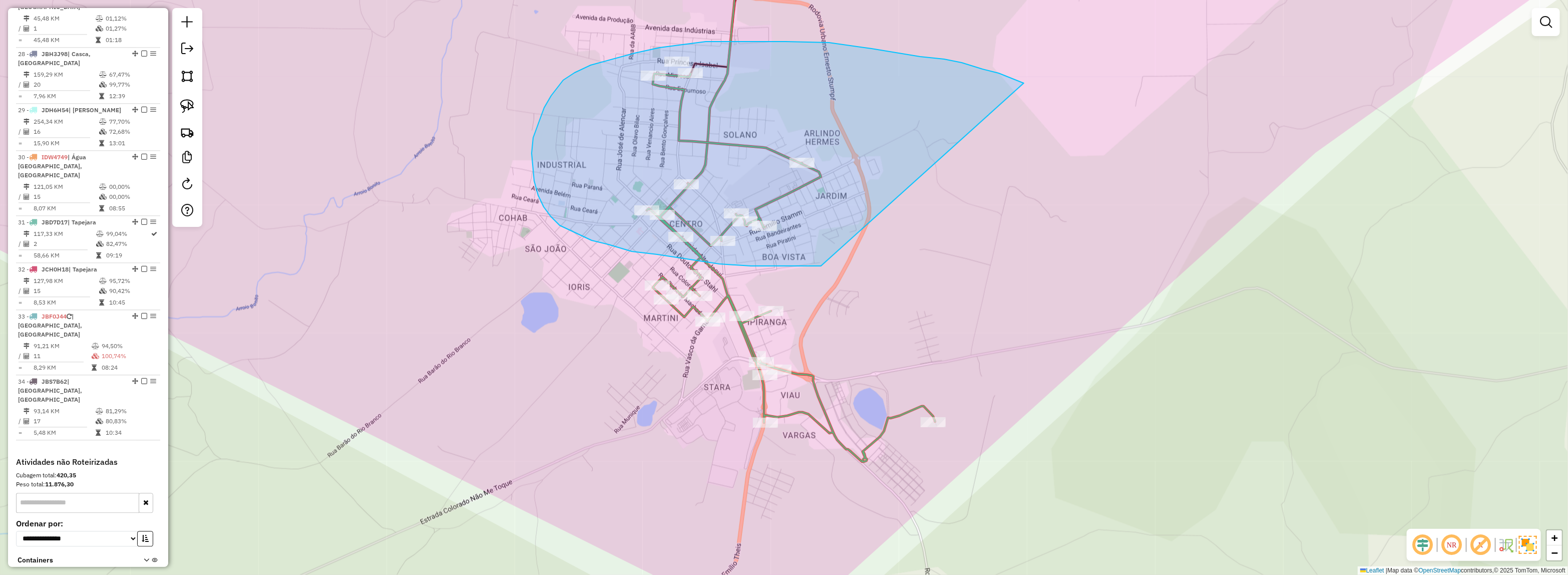
drag, startPoint x: 794, startPoint y: 266, endPoint x: 1029, endPoint y: 86, distance: 296.0
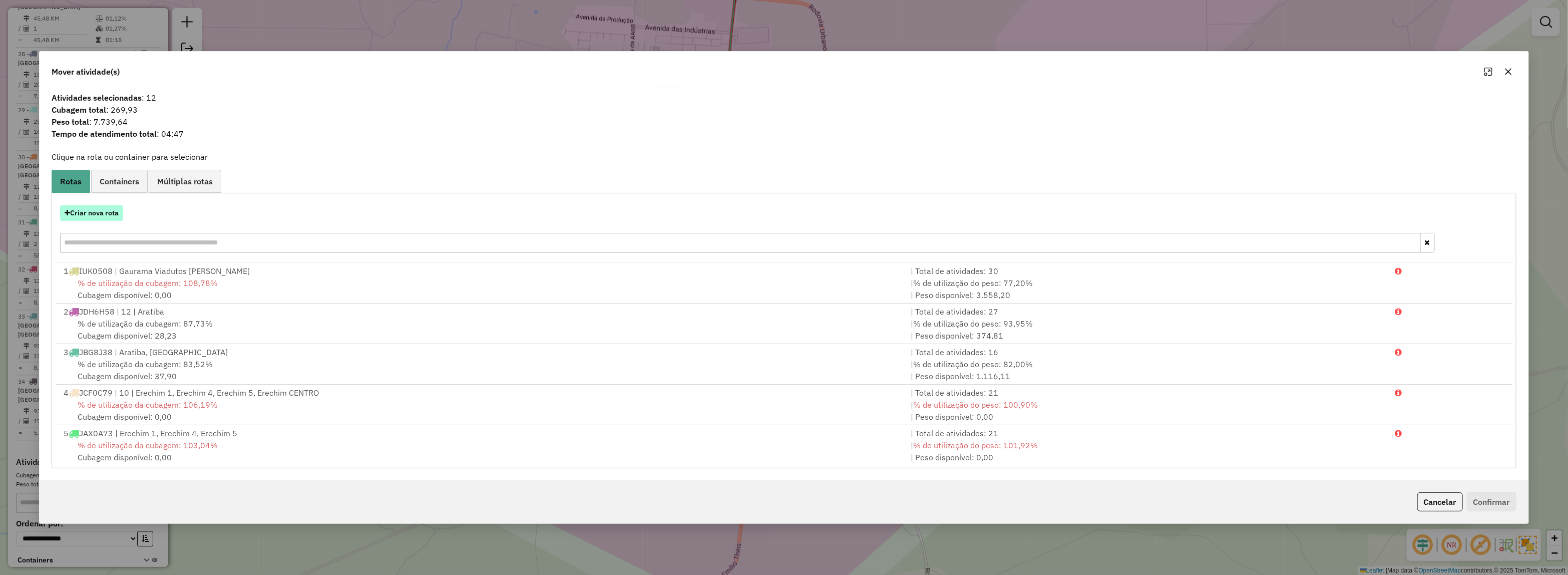
click at [71, 219] on button "Criar nova rota" at bounding box center [92, 213] width 63 height 16
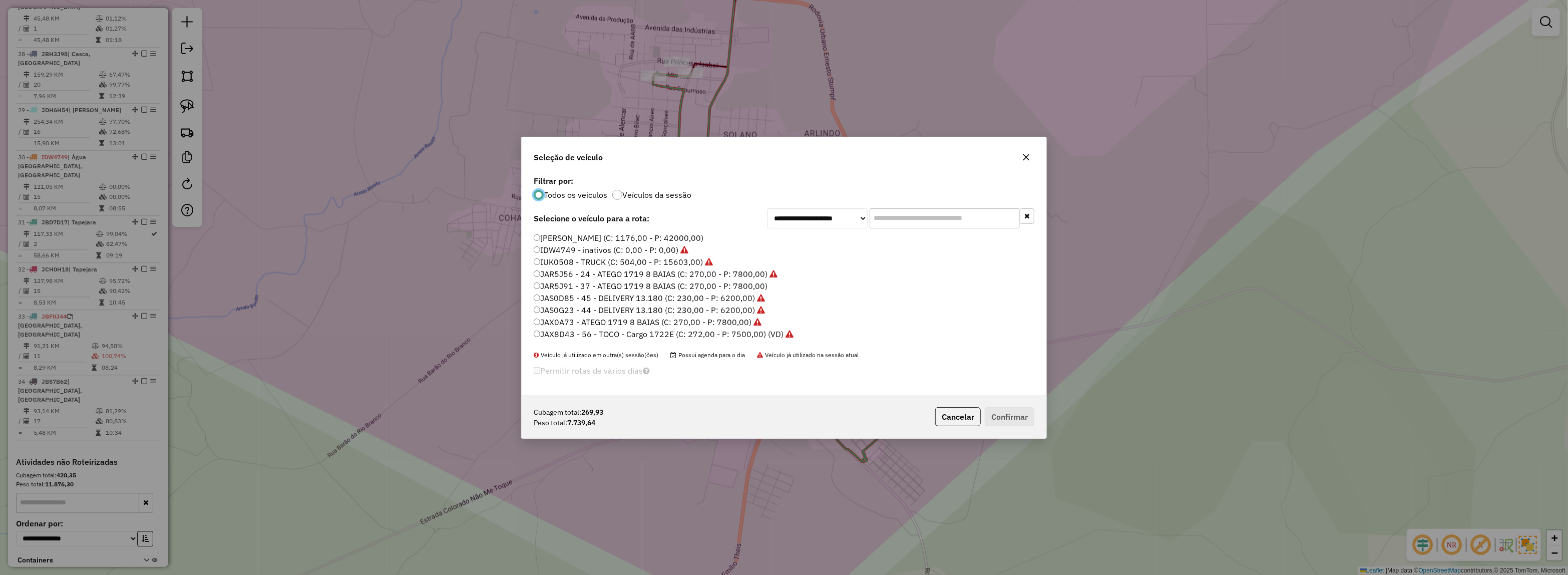
scroll to position [5, 3]
click at [917, 215] on input "text" at bounding box center [944, 218] width 150 height 20
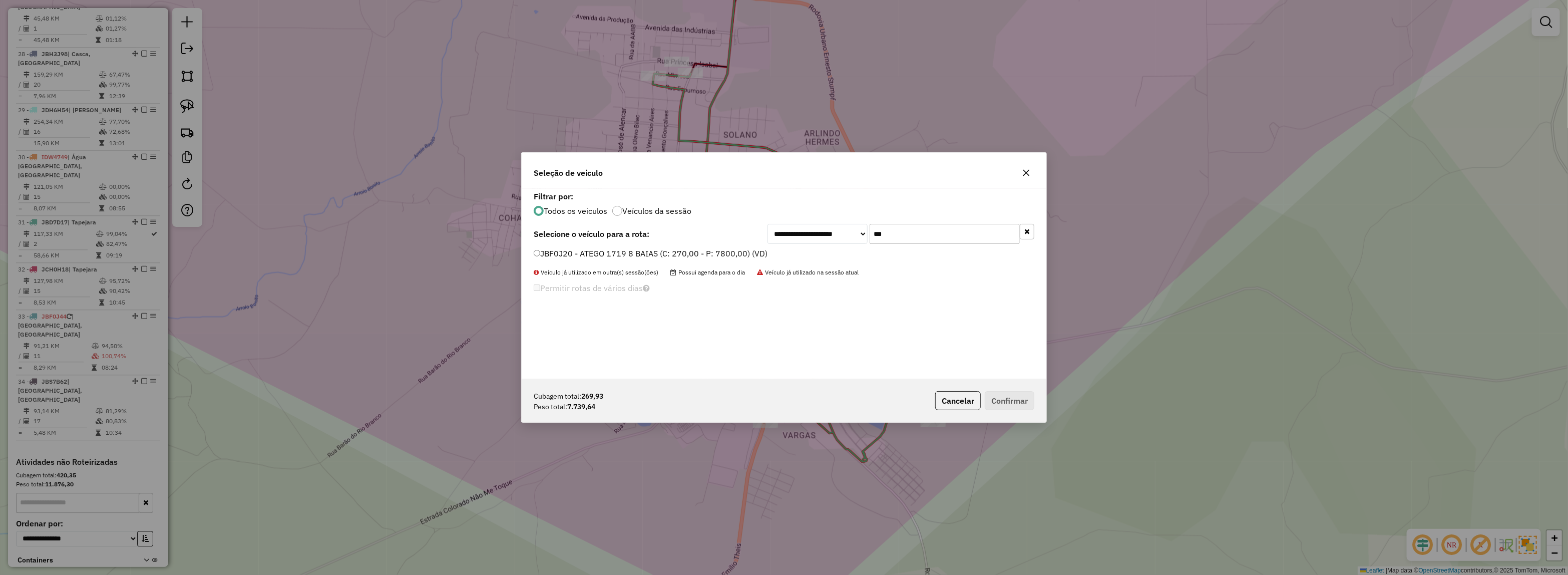
type input "***"
click at [744, 254] on label "JBF0J20 - ATEGO 1719 8 BAIAS (C: 270,00 - P: 7800,00) (VD)" at bounding box center [650, 254] width 234 height 12
click at [995, 399] on button "Confirmar" at bounding box center [1009, 401] width 49 height 19
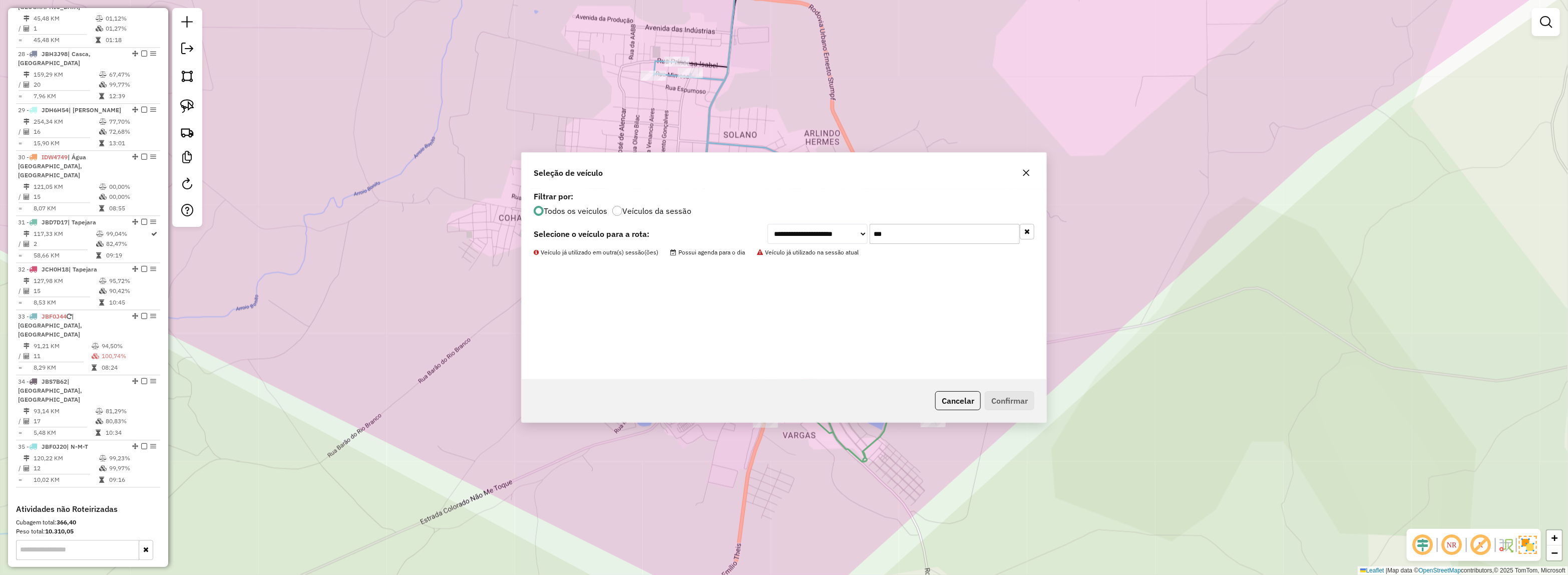
scroll to position [1751, 0]
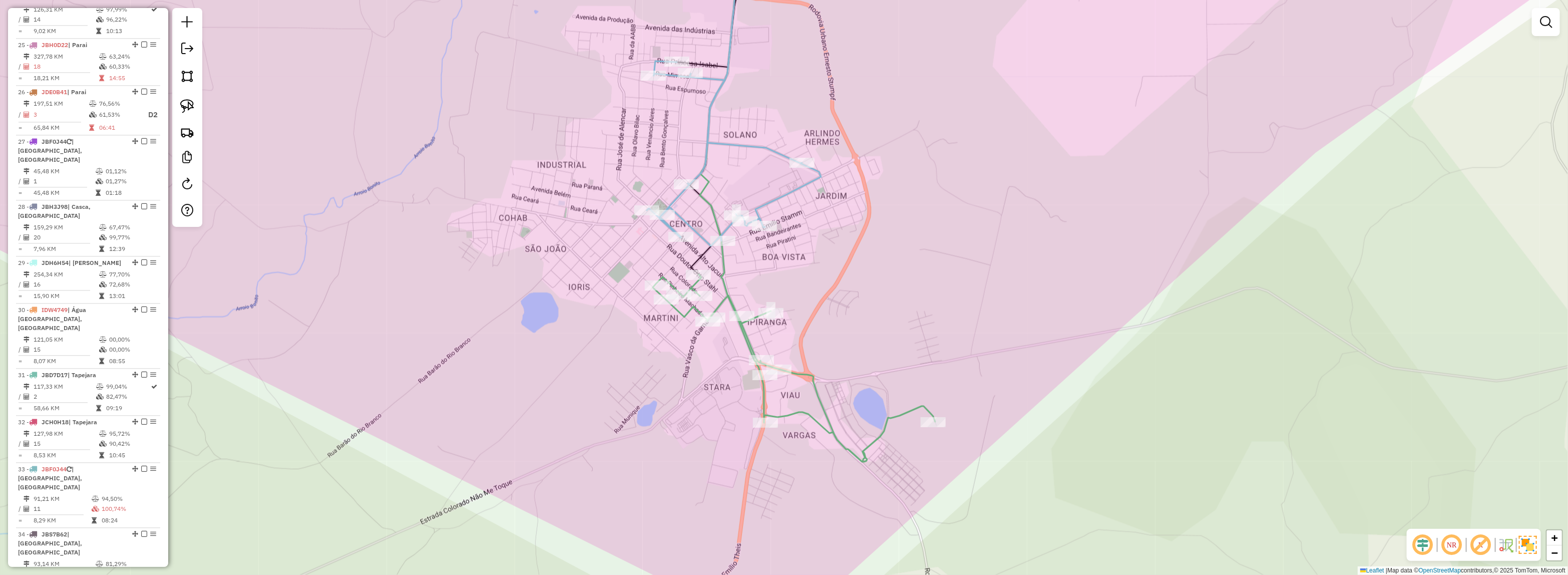
select select "*********"
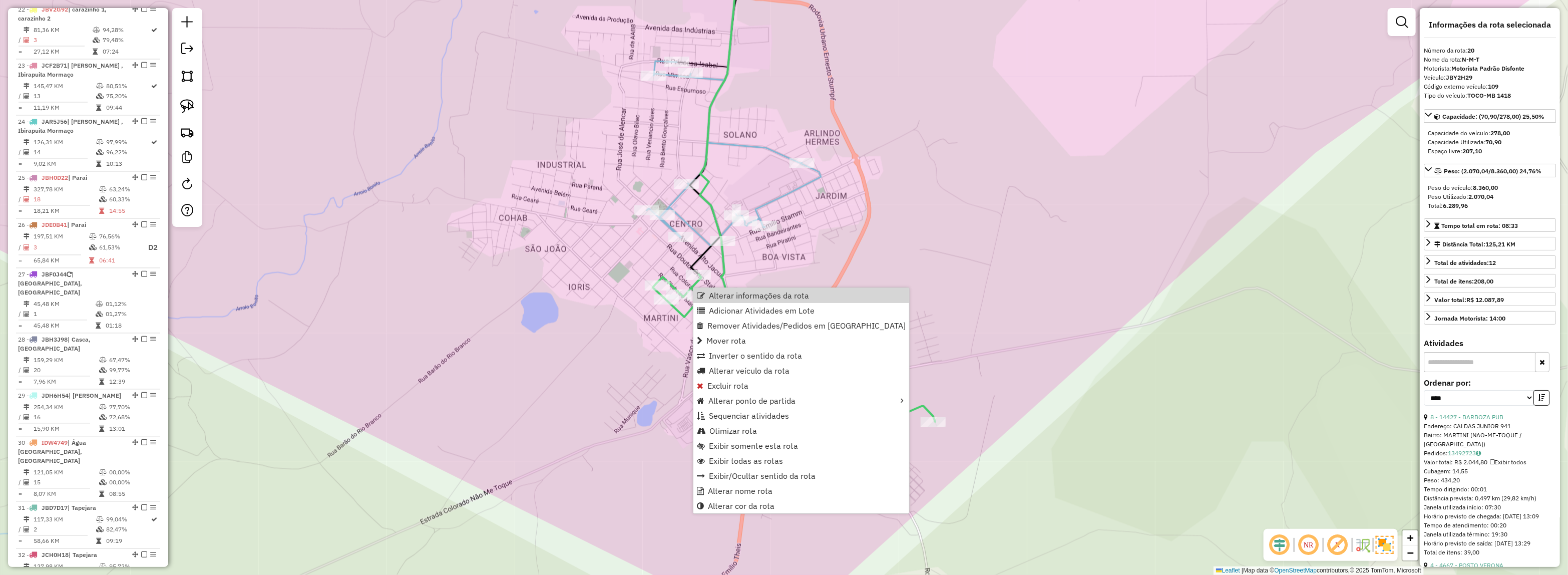
scroll to position [1484, 0]
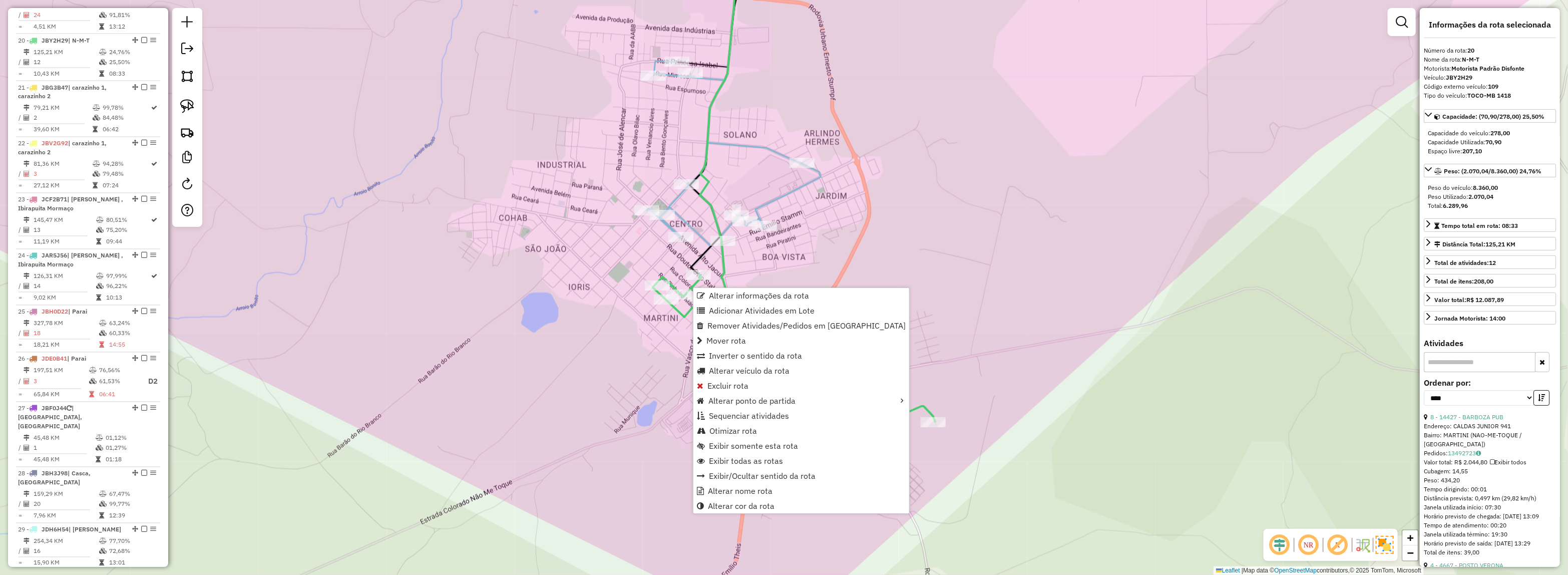
click at [618, 307] on div "Rota 20 - Placa JBY2H29 14427 - BARBOZA PUB Janela de atendimento Grade de aten…" at bounding box center [784, 287] width 1568 height 575
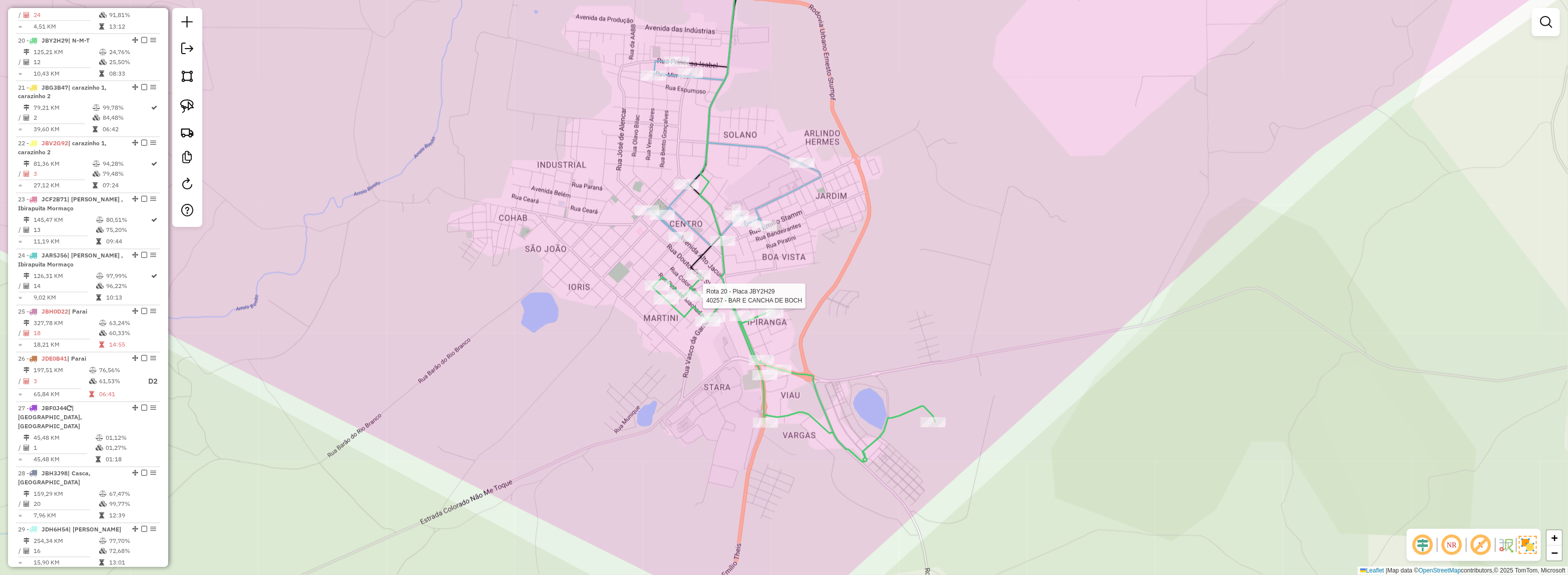
select select "*********"
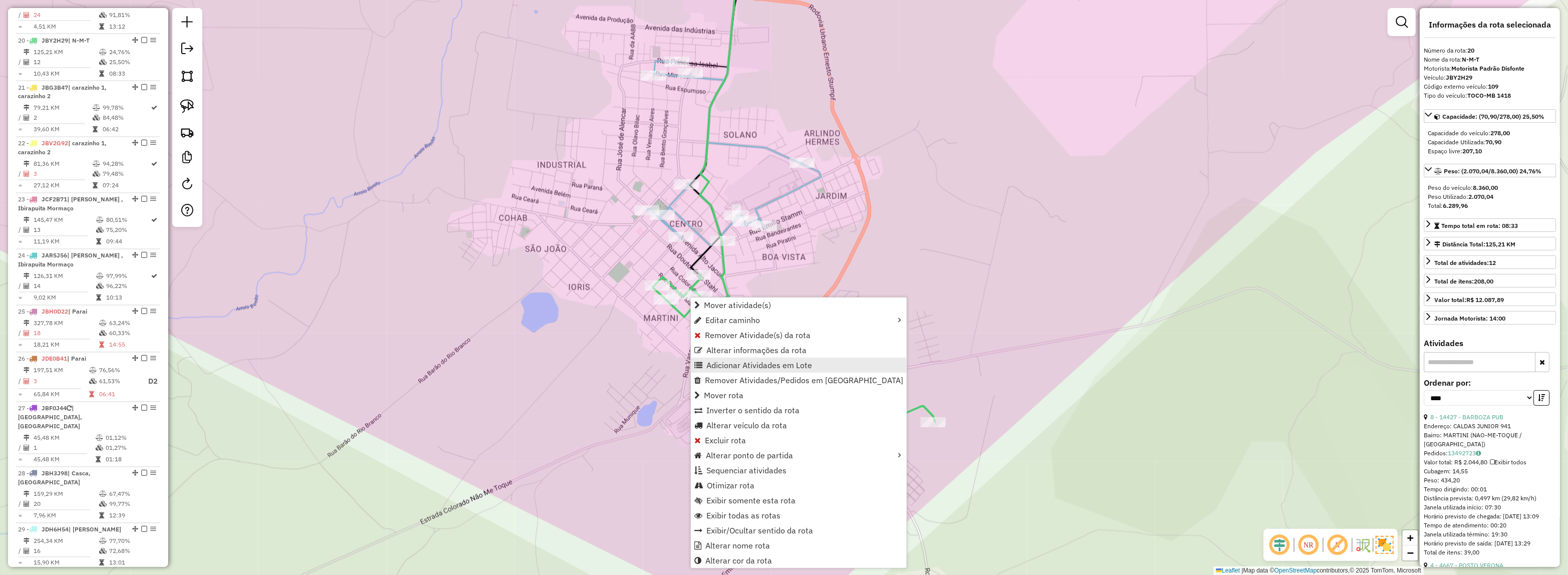
click at [737, 363] on span "Adicionar Atividades em Lote" at bounding box center [759, 365] width 106 height 8
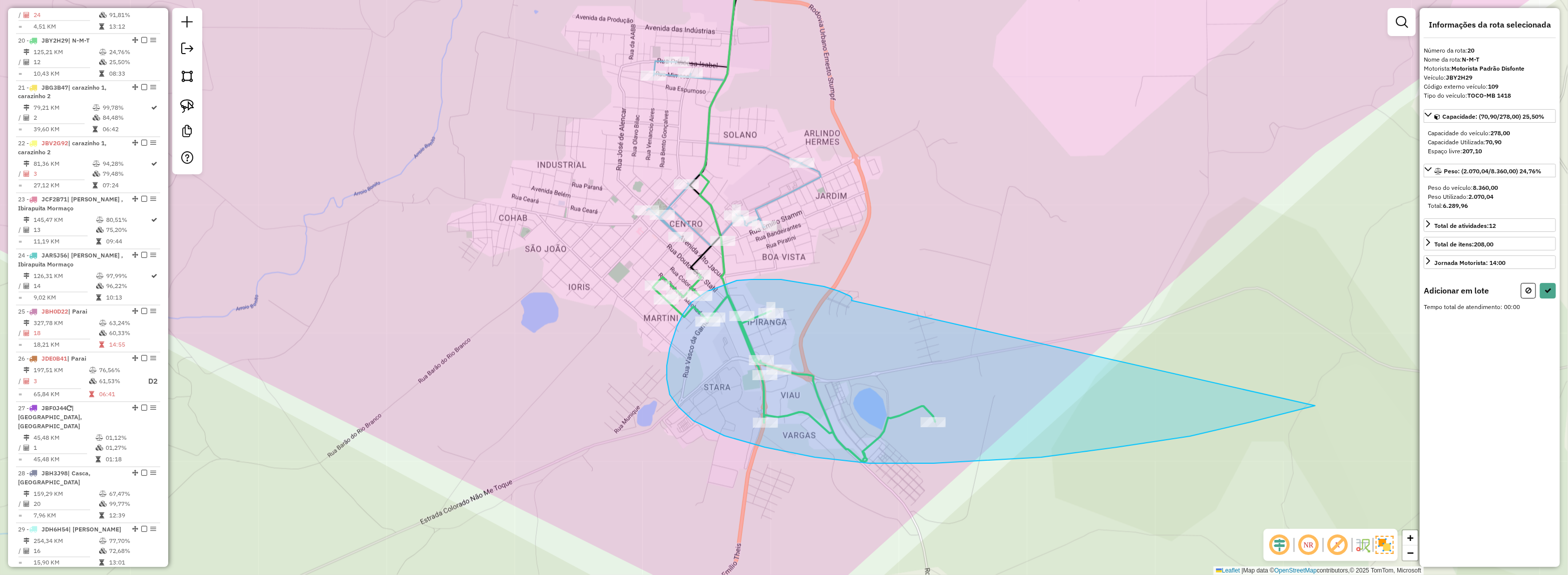
drag, startPoint x: 850, startPoint y: 296, endPoint x: 1340, endPoint y: 399, distance: 500.7
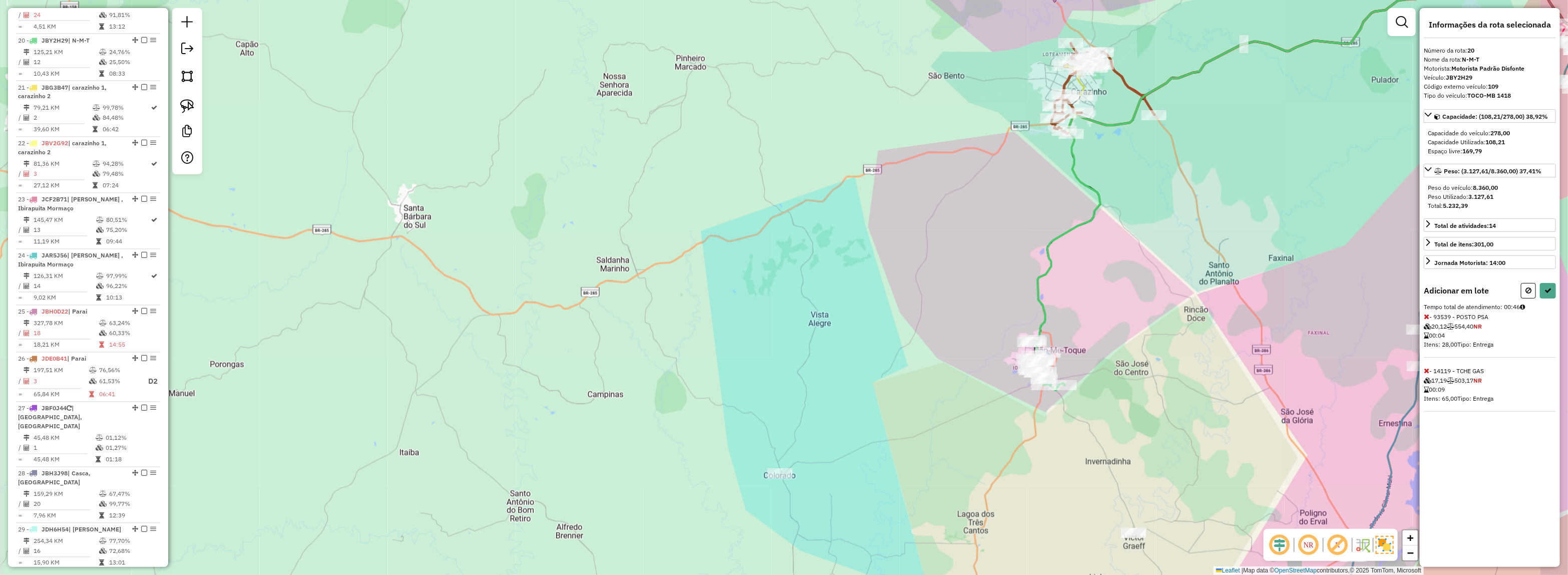
drag, startPoint x: 1131, startPoint y: 367, endPoint x: 1098, endPoint y: 377, distance: 34.5
click at [1098, 377] on div "Janela de atendimento Grade de atendimento Capacidade Transportadoras Veículos …" at bounding box center [784, 287] width 1568 height 575
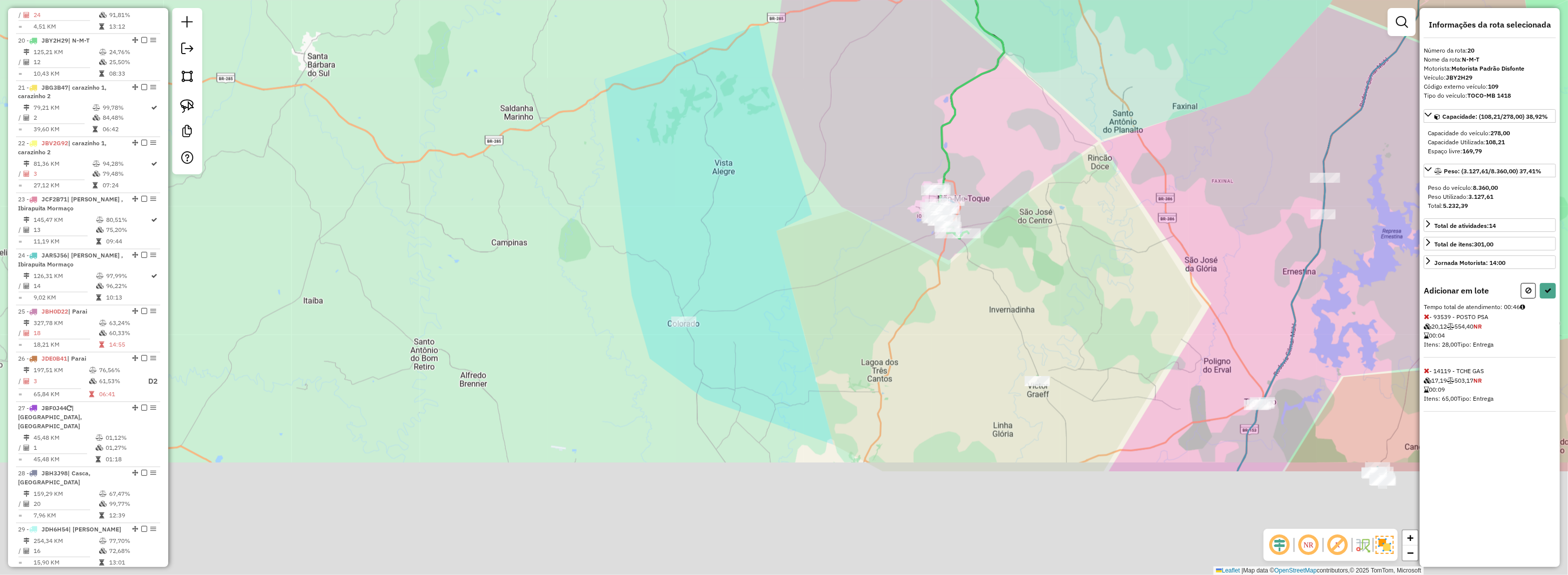
drag, startPoint x: 1074, startPoint y: 295, endPoint x: 1043, endPoint y: 248, distance: 56.3
click at [1043, 248] on div "Janela de atendimento Grade de atendimento Capacidade Transportadoras Veículos …" at bounding box center [784, 287] width 1568 height 575
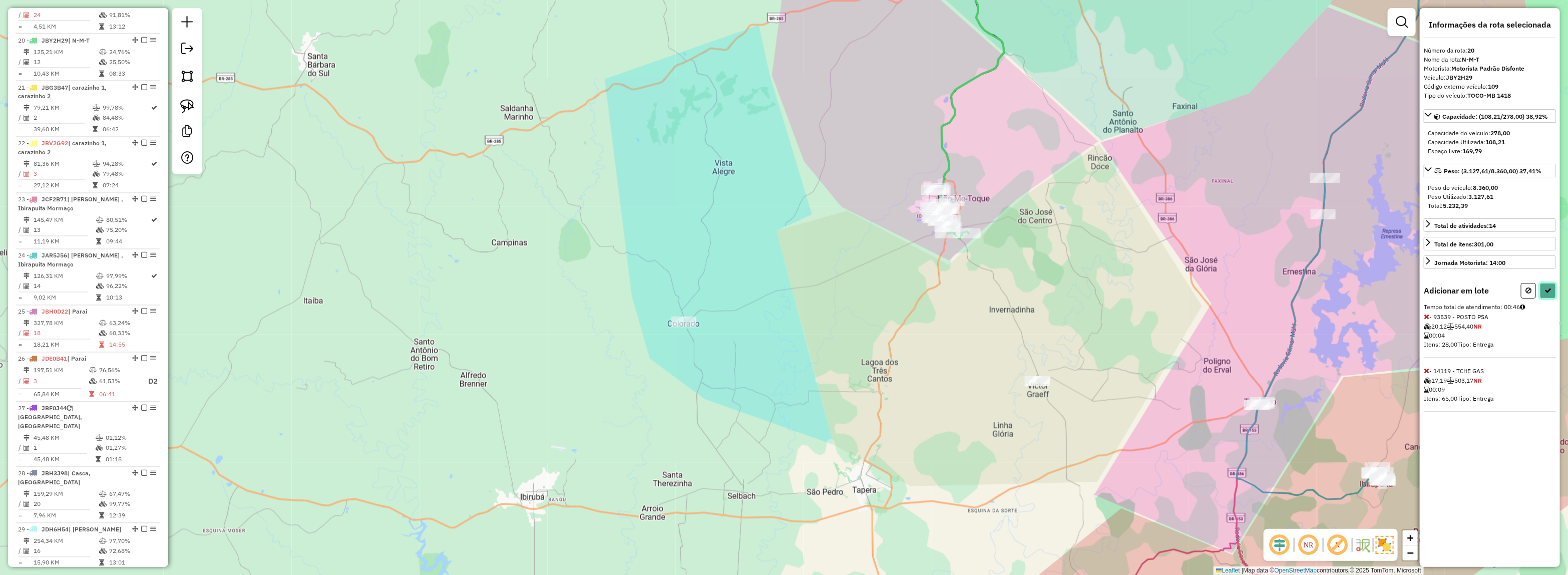
click at [1553, 293] on button at bounding box center [1547, 291] width 16 height 16
select select "*********"
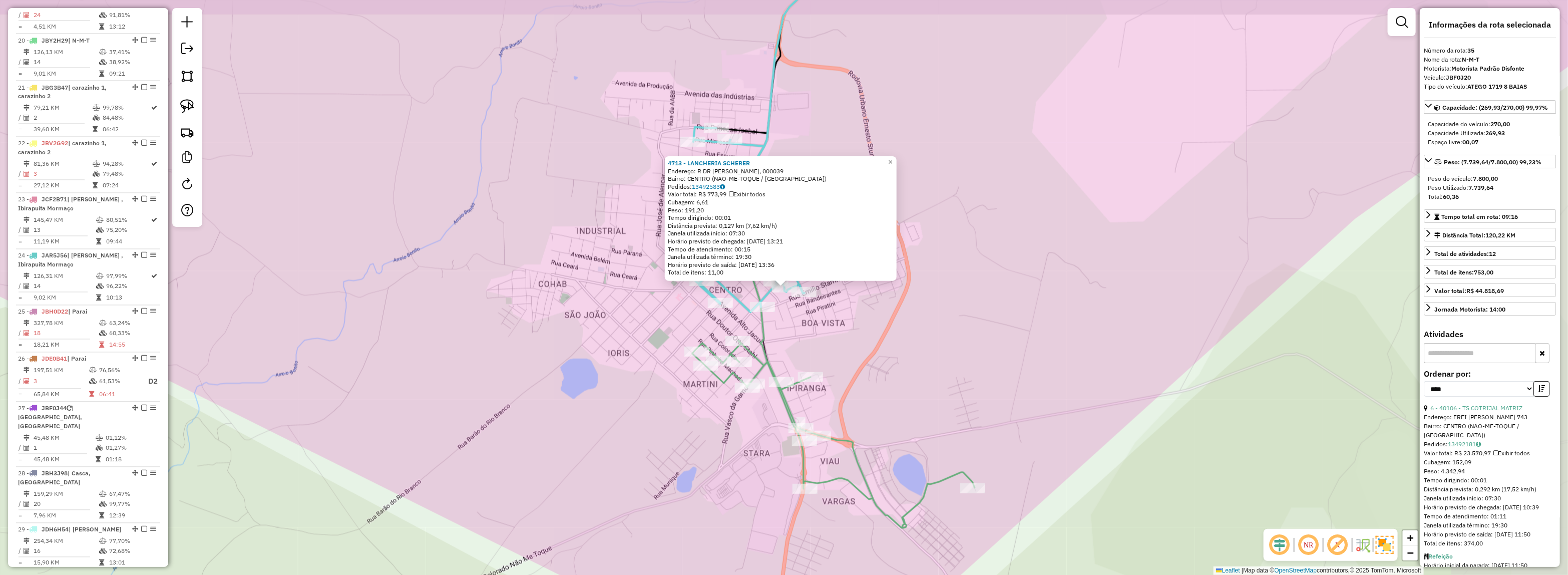
scroll to position [1951, 0]
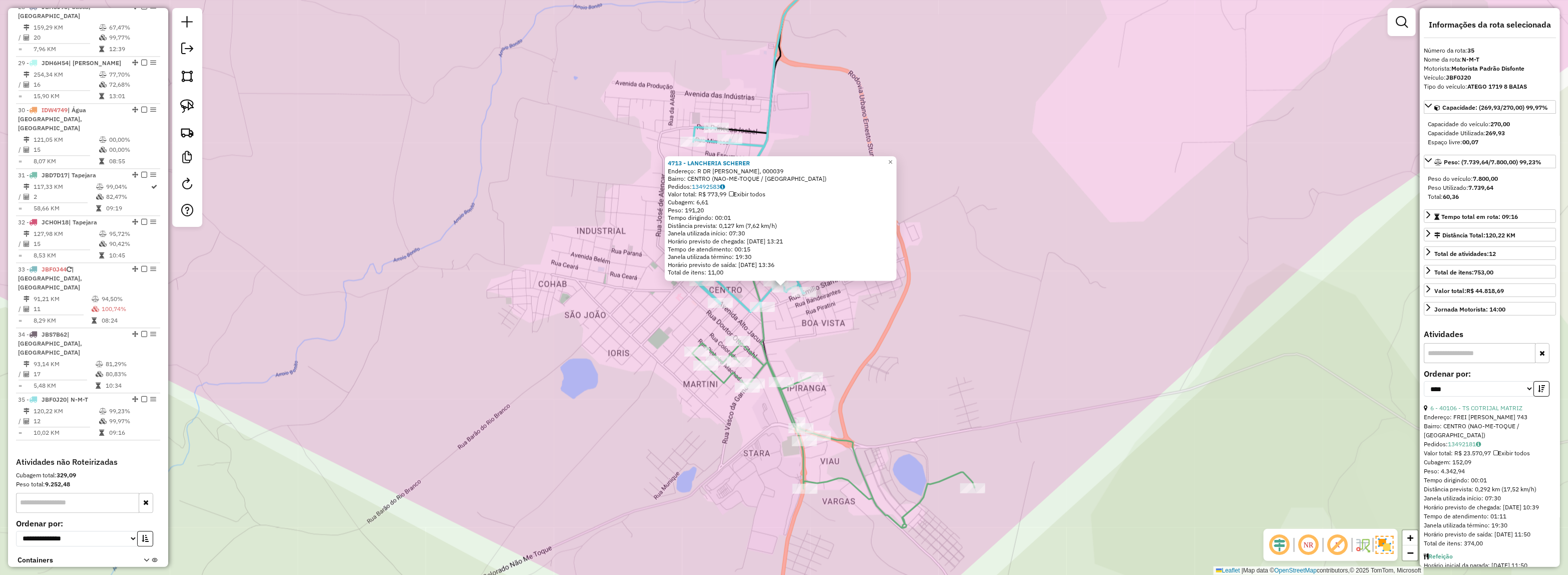
click at [880, 317] on div "4713 - LANCHERIA SCHERER Endereço: R DR LIBERATO SALZANO, 000039 Bairro: CENTRO…" at bounding box center [784, 287] width 1568 height 575
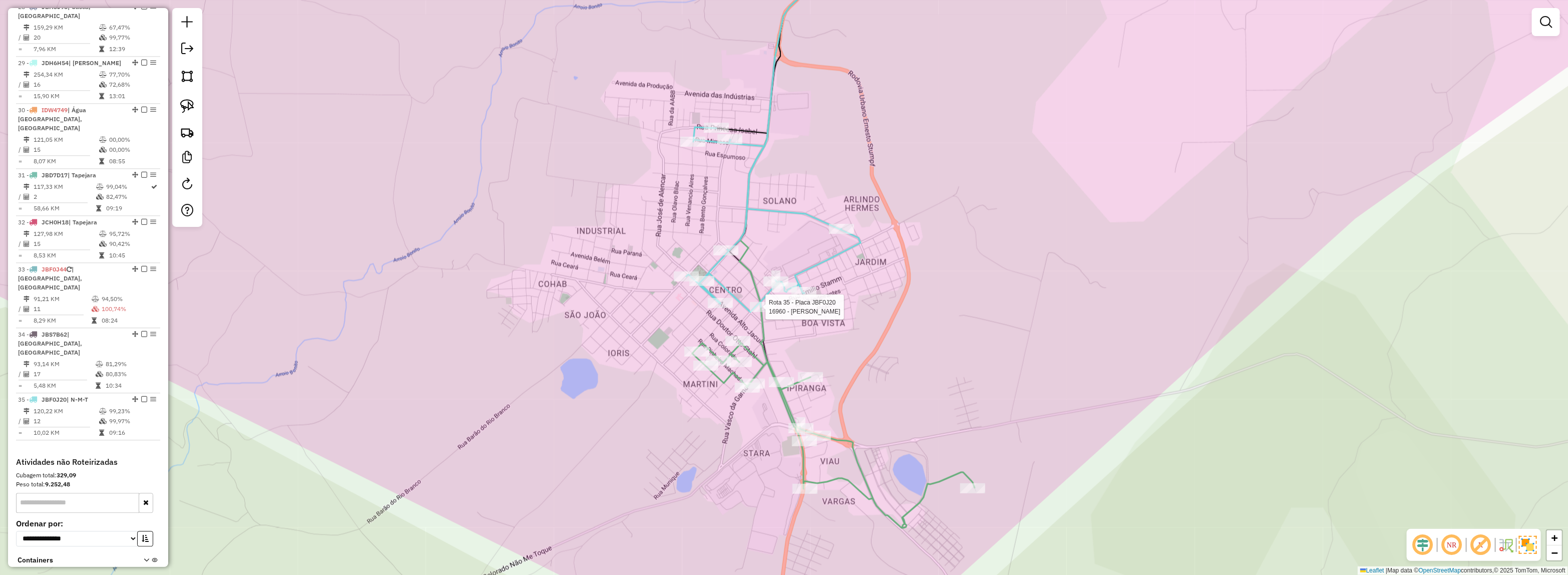
select select "*********"
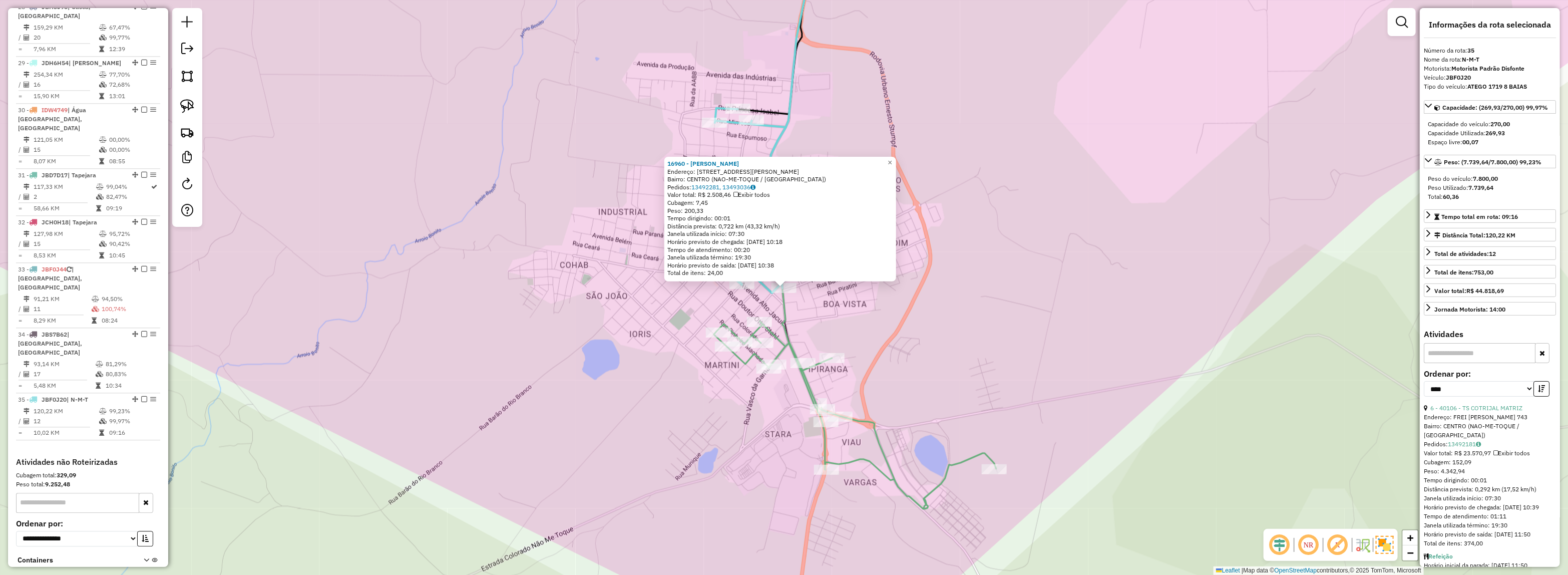
click at [752, 299] on div "16960 - HENRIQUE MATHEUS KUH Endereço: Rua Pedro Augustin 330 Bairro: CENTRO (N…" at bounding box center [784, 287] width 1568 height 575
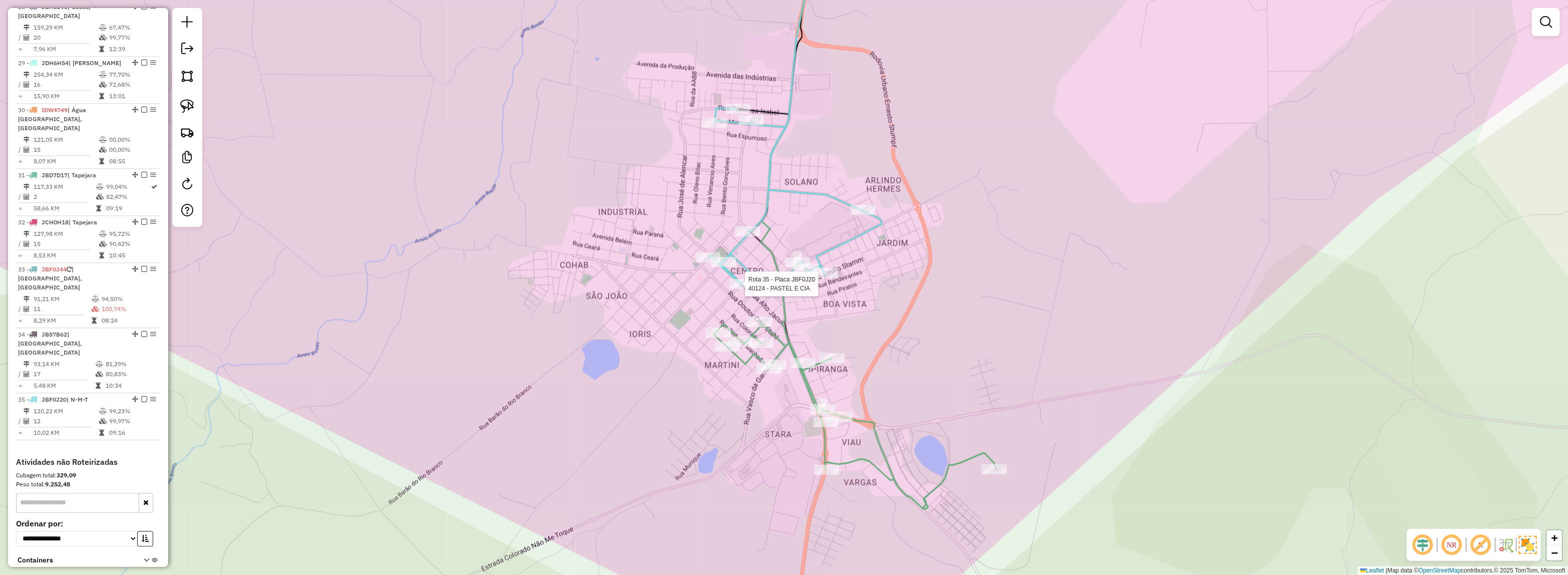
click at [742, 289] on div at bounding box center [742, 284] width 25 height 10
select select "*********"
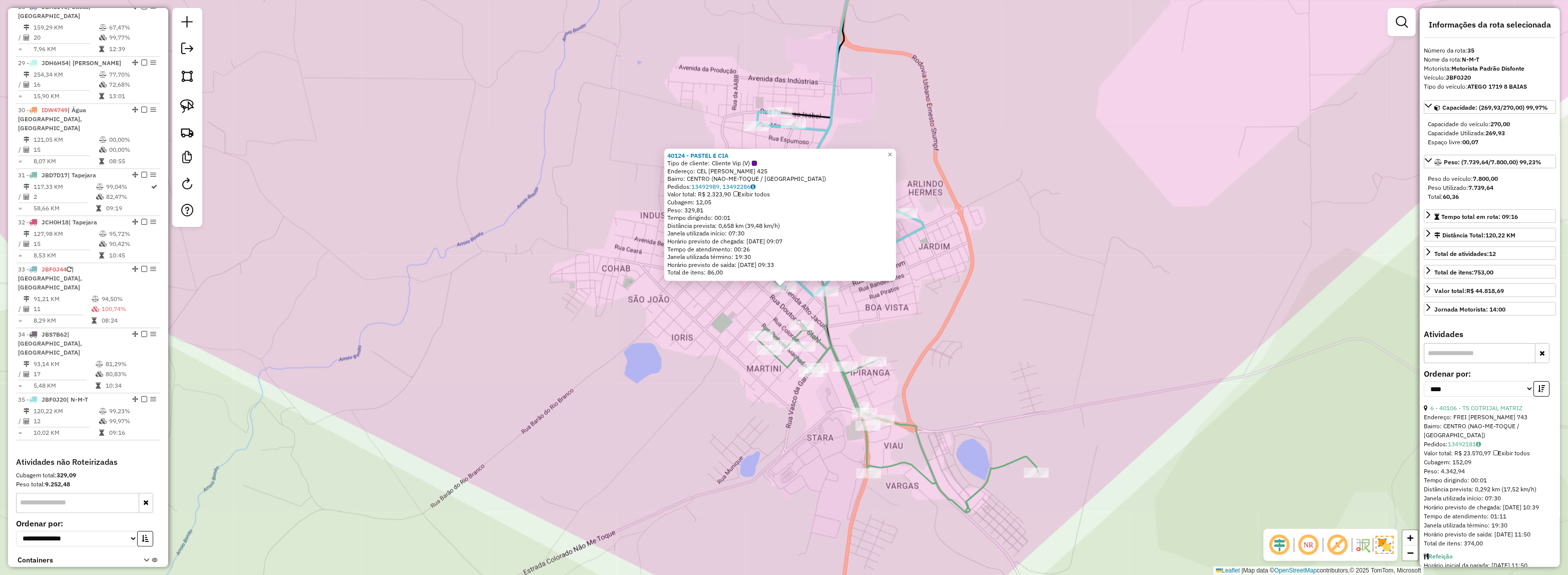
click at [891, 317] on div "40124 - PASTEL E CIA Tipo de cliente: Cliente Vip (V) Endereço: CEL ALBERTO SCH…" at bounding box center [784, 287] width 1568 height 575
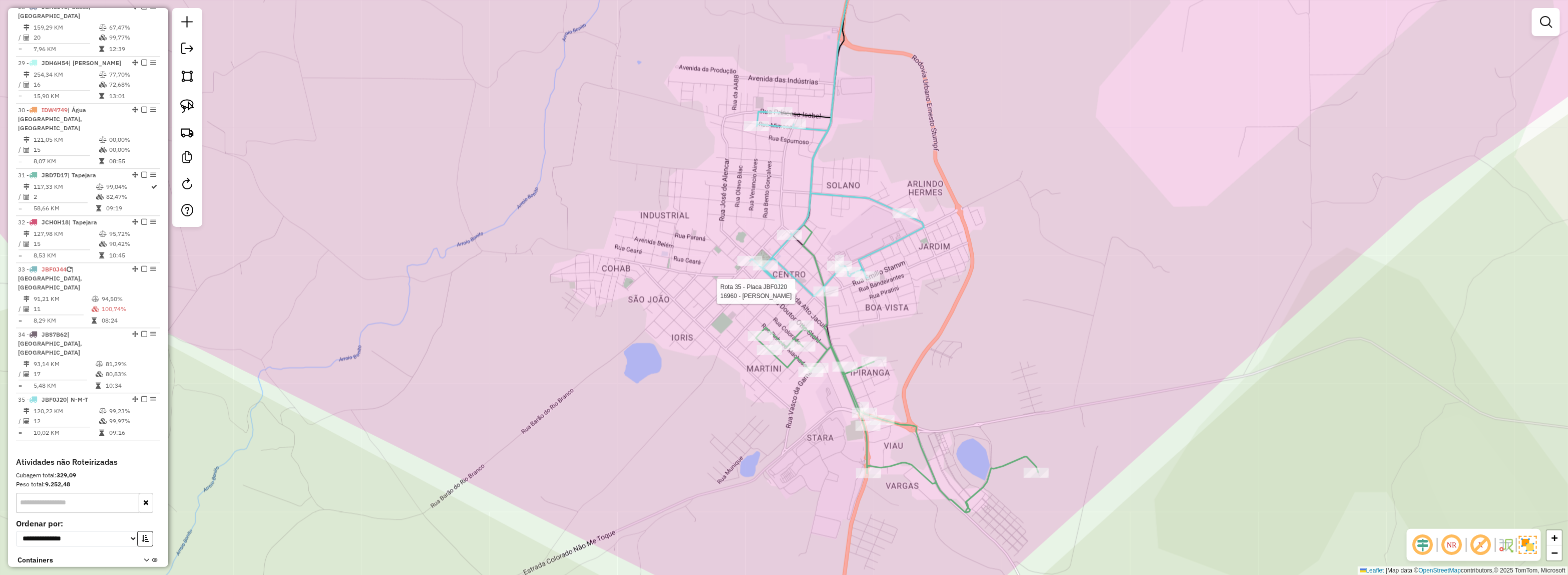
select select "*********"
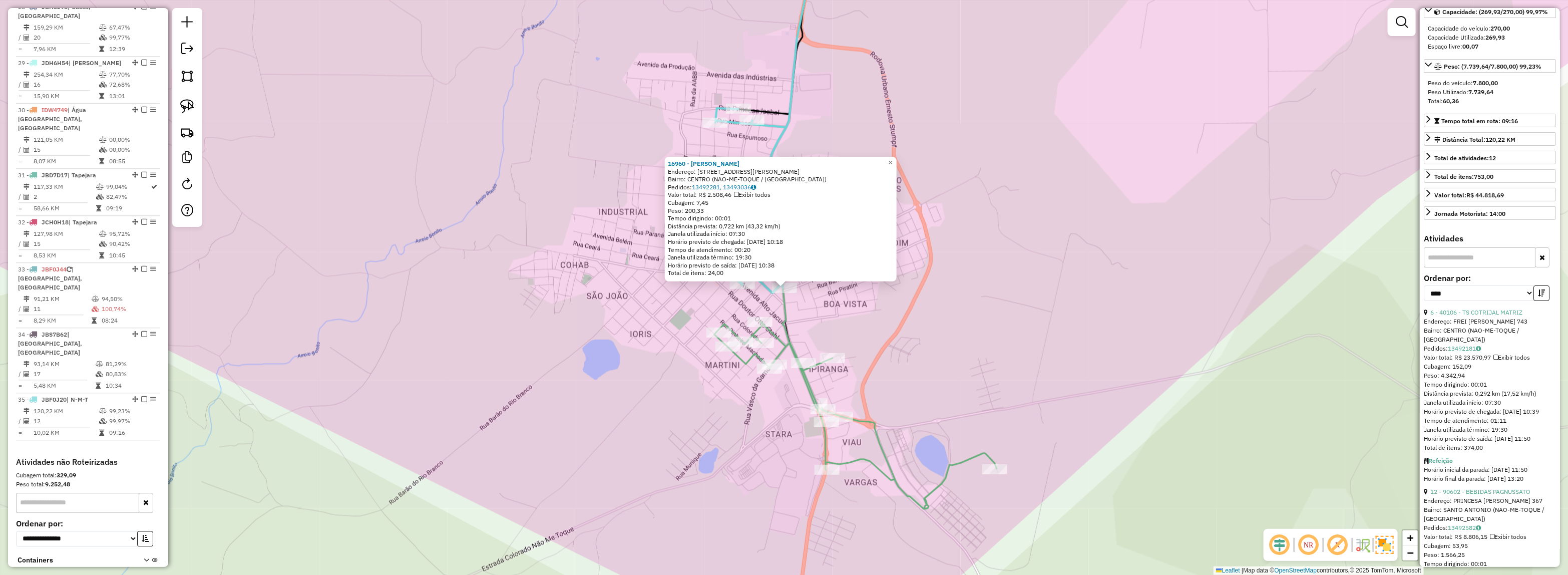
scroll to position [188, 0]
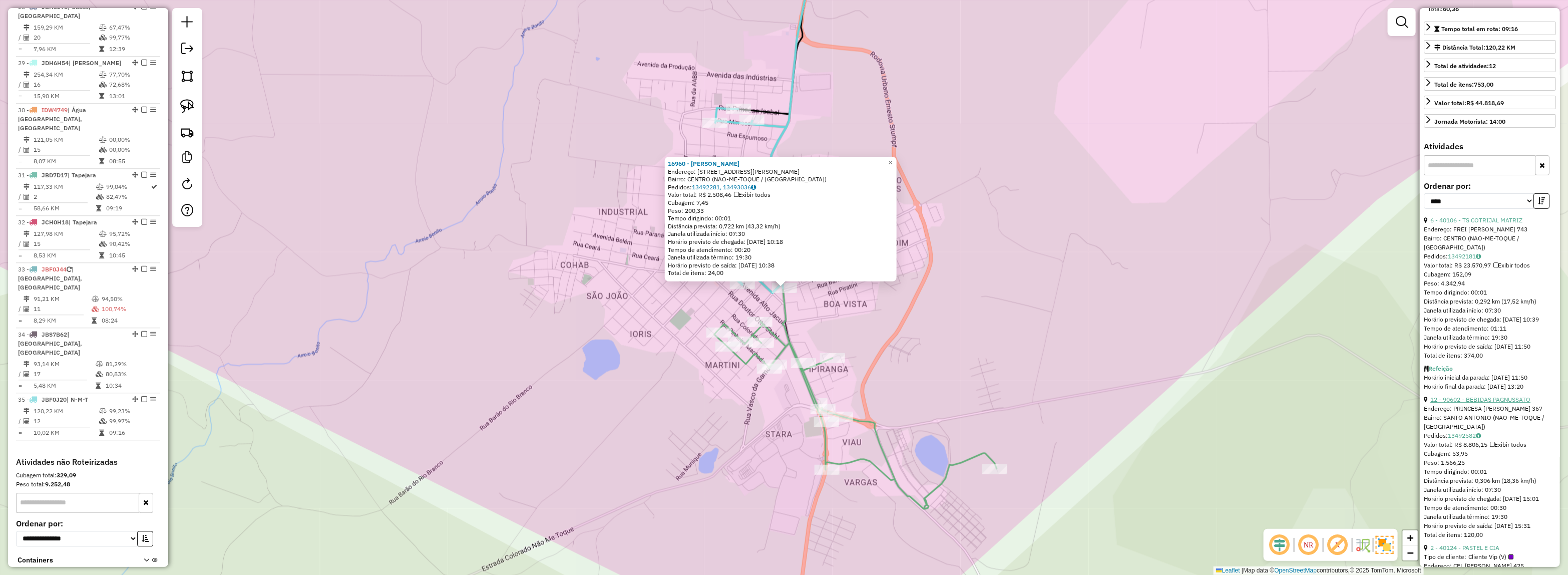
click at [1493, 402] on link "12 - 90602 - BEBIDAS PAGNUSSATO" at bounding box center [1480, 399] width 100 height 8
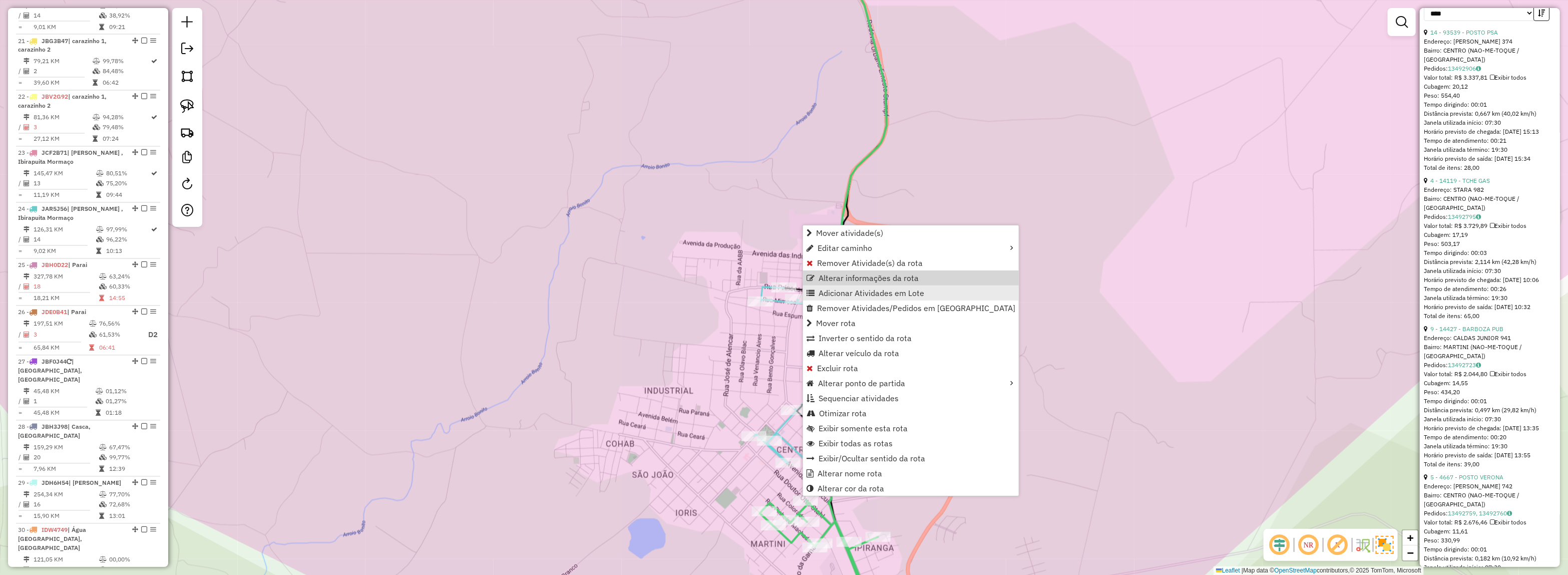
scroll to position [1484, 0]
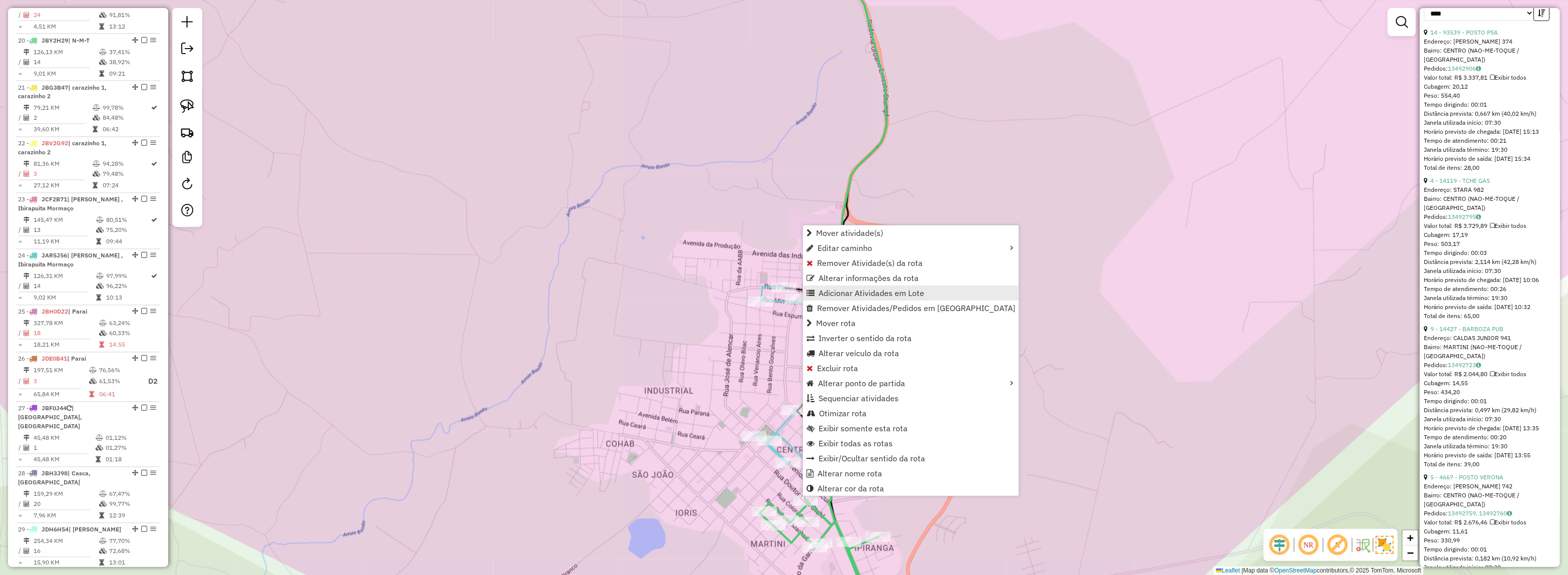
click at [850, 289] on span "Adicionar Atividades em Lote" at bounding box center [871, 293] width 106 height 8
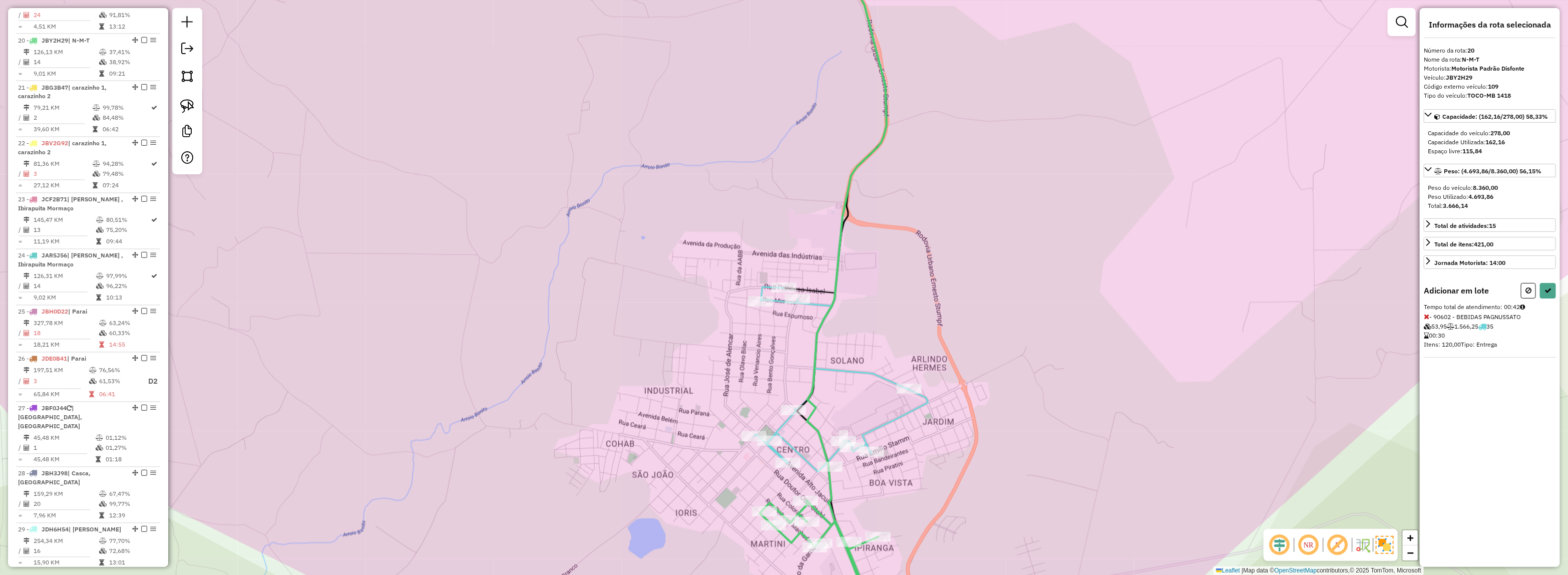
click at [1558, 291] on div "Informações da rota selecionada Número da rota: 20 Nome da rota: N-M-T Motorist…" at bounding box center [1490, 287] width 140 height 559
drag, startPoint x: 1554, startPoint y: 293, endPoint x: 1188, endPoint y: 293, distance: 366.0
click at [1554, 293] on button at bounding box center [1547, 291] width 16 height 16
select select "*********"
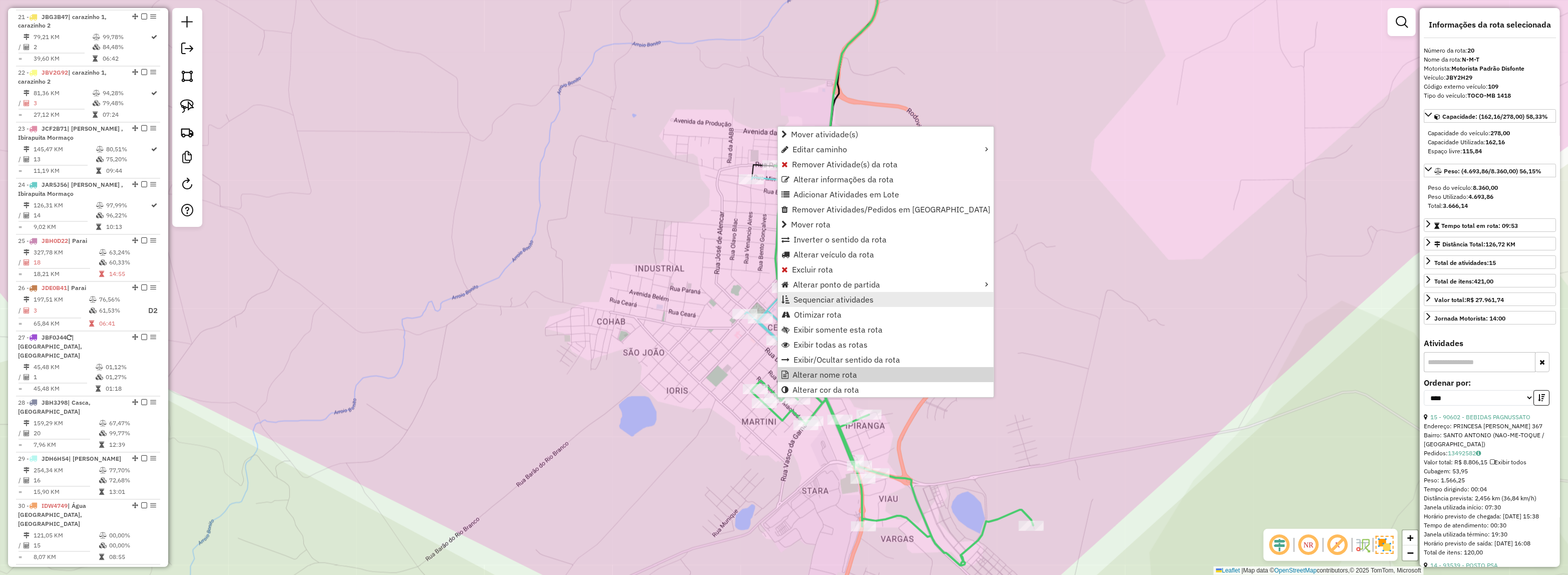
scroll to position [1484, 0]
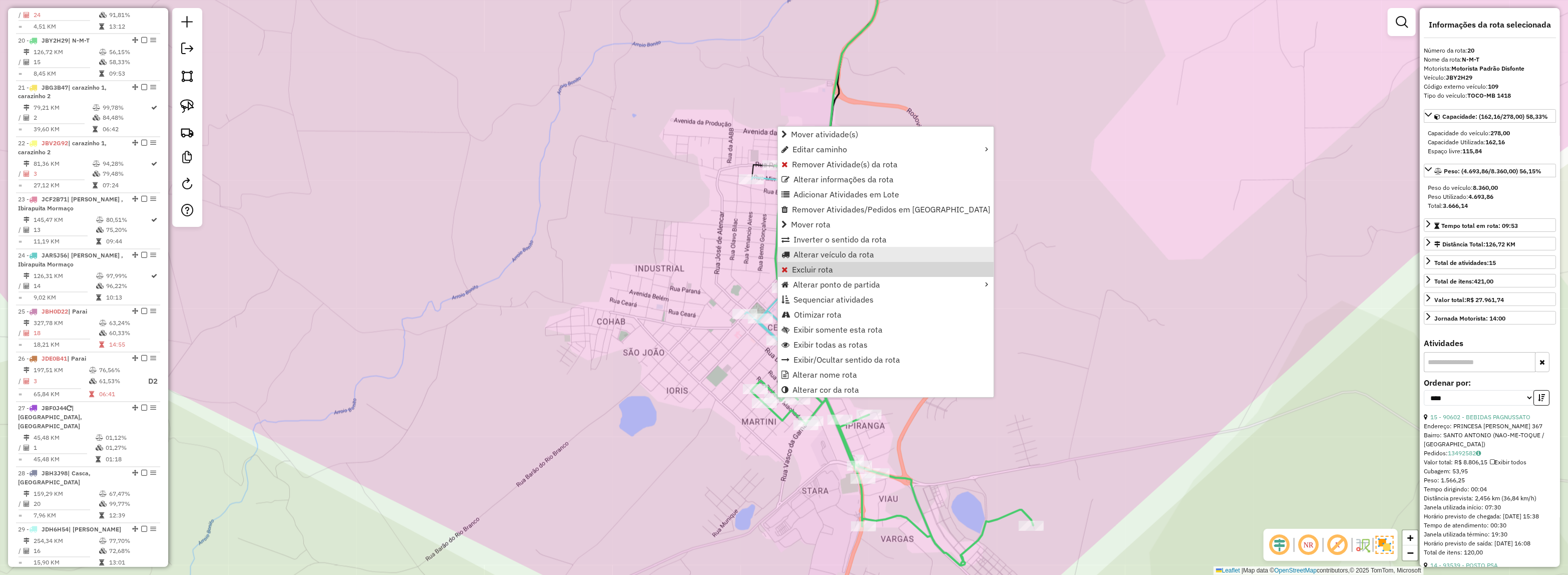
click at [819, 259] on link "Alterar veículo da rota" at bounding box center [885, 254] width 216 height 15
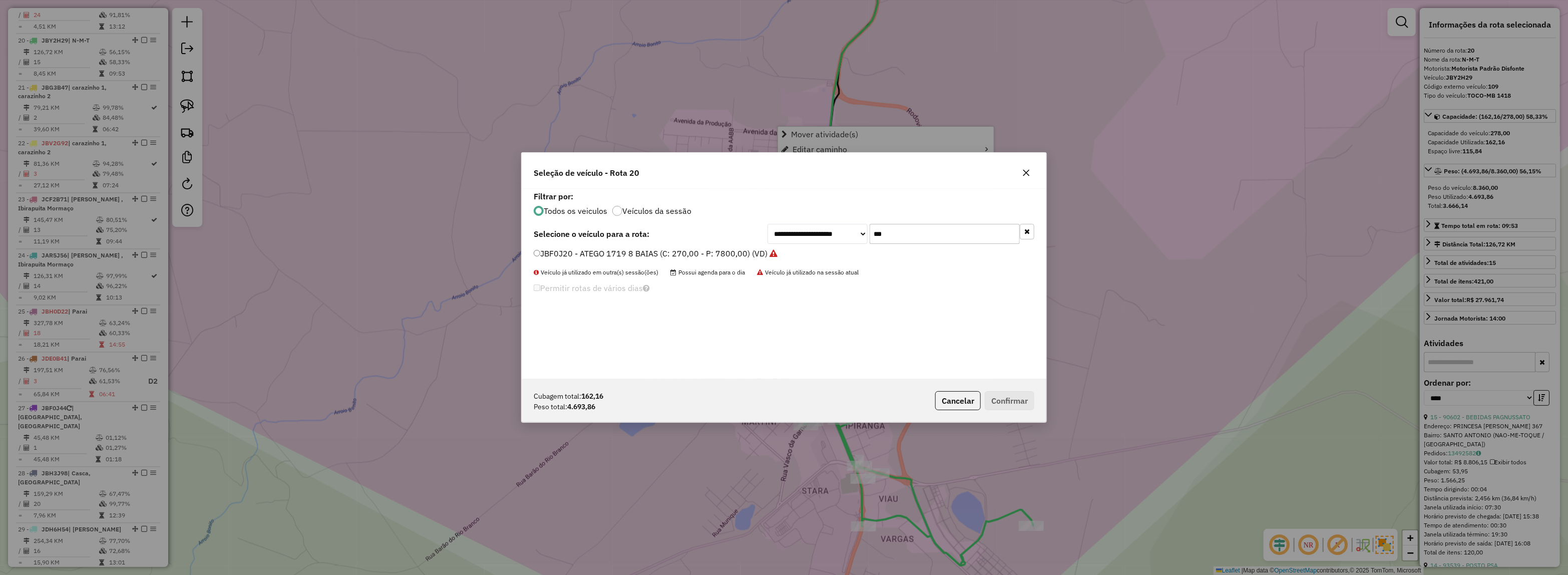
scroll to position [5, 3]
drag, startPoint x: 784, startPoint y: 234, endPoint x: 755, endPoint y: 234, distance: 29.0
click at [760, 234] on div "**********" at bounding box center [784, 234] width 501 height 20
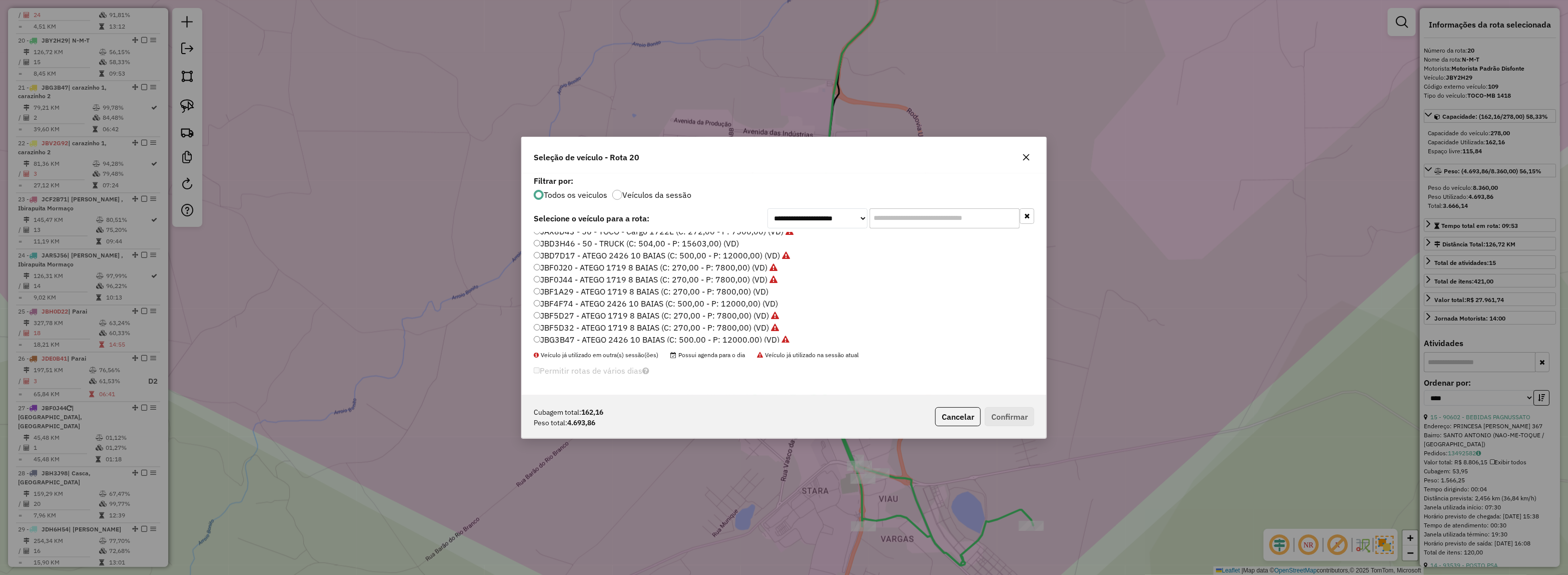
scroll to position [40, 0]
click at [890, 223] on input "text" at bounding box center [944, 218] width 150 height 20
type input "***"
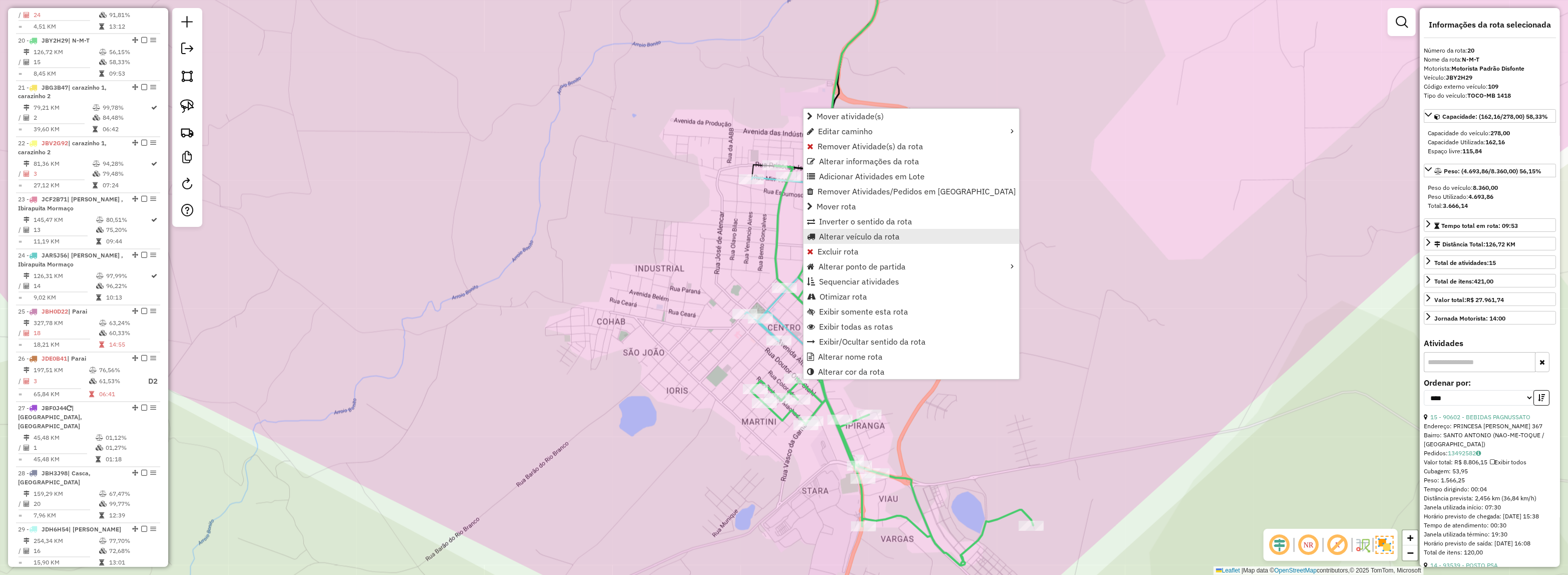
click at [856, 233] on span "Alterar veículo da rota" at bounding box center [859, 236] width 81 height 8
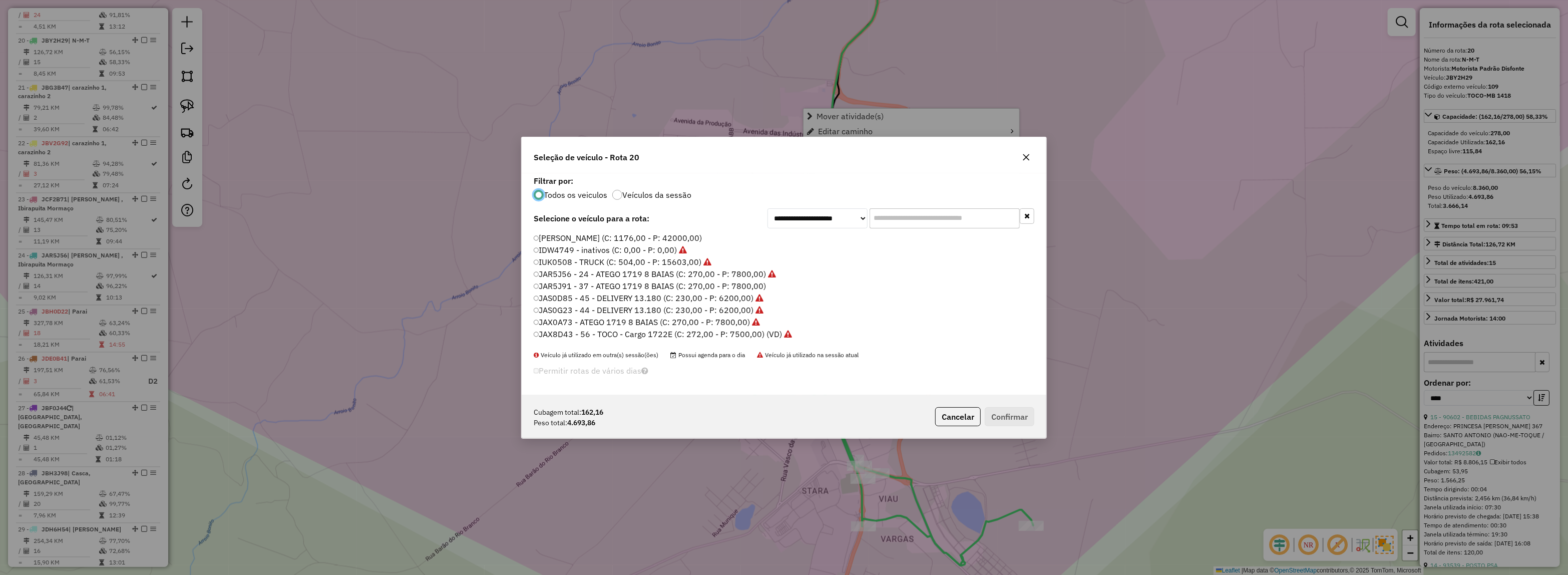
scroll to position [5, 3]
click at [914, 224] on input "text" at bounding box center [944, 218] width 150 height 20
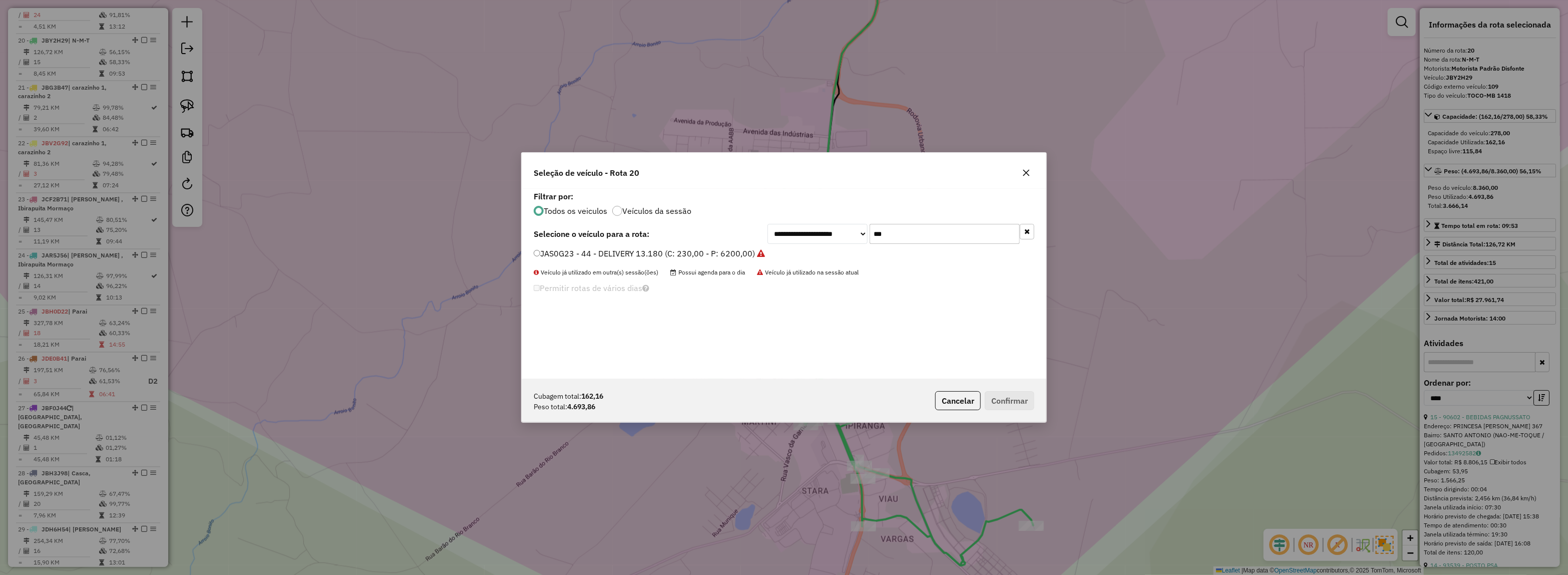
type input "***"
click at [707, 254] on label "JAS0G23 - 44 - DELIVERY 13.180 (C: 230,00 - P: 6200,00)" at bounding box center [650, 254] width 232 height 12
click at [999, 394] on button "Confirmar" at bounding box center [1009, 401] width 49 height 19
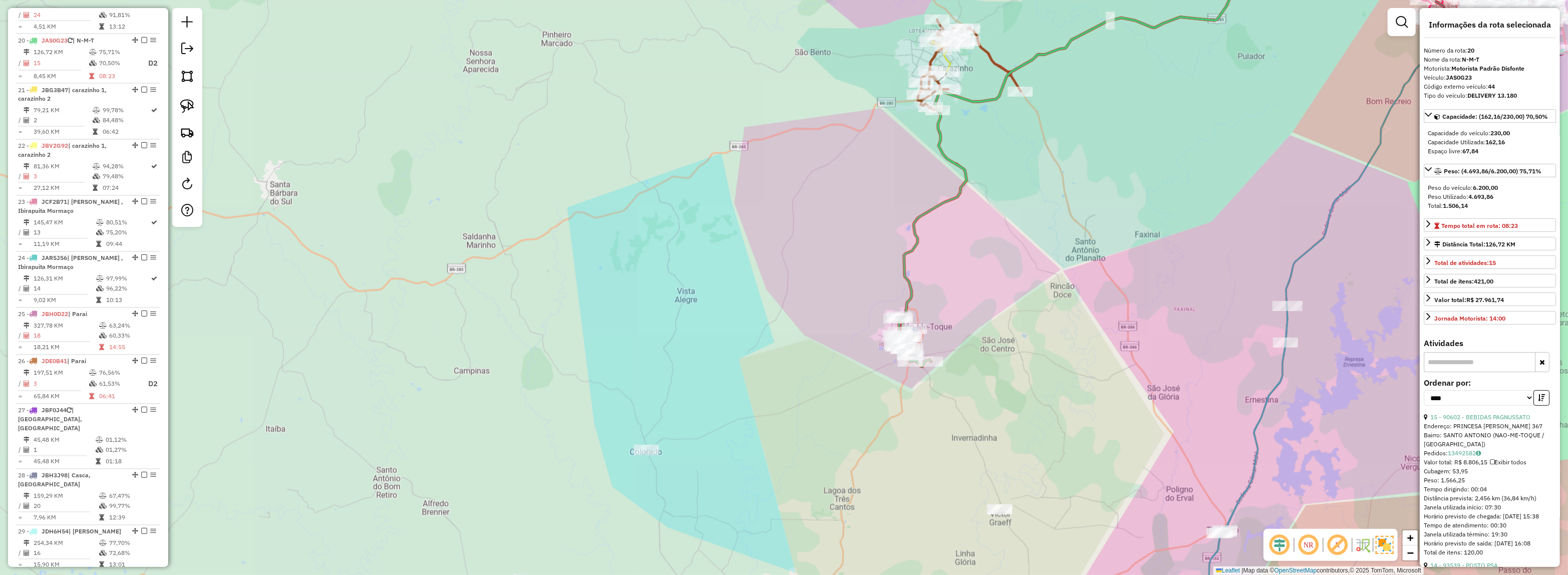
drag, startPoint x: 1098, startPoint y: 295, endPoint x: 872, endPoint y: 334, distance: 229.3
click at [870, 334] on div "Janela de atendimento Grade de atendimento Capacidade Transportadoras Veículos …" at bounding box center [784, 287] width 1568 height 575
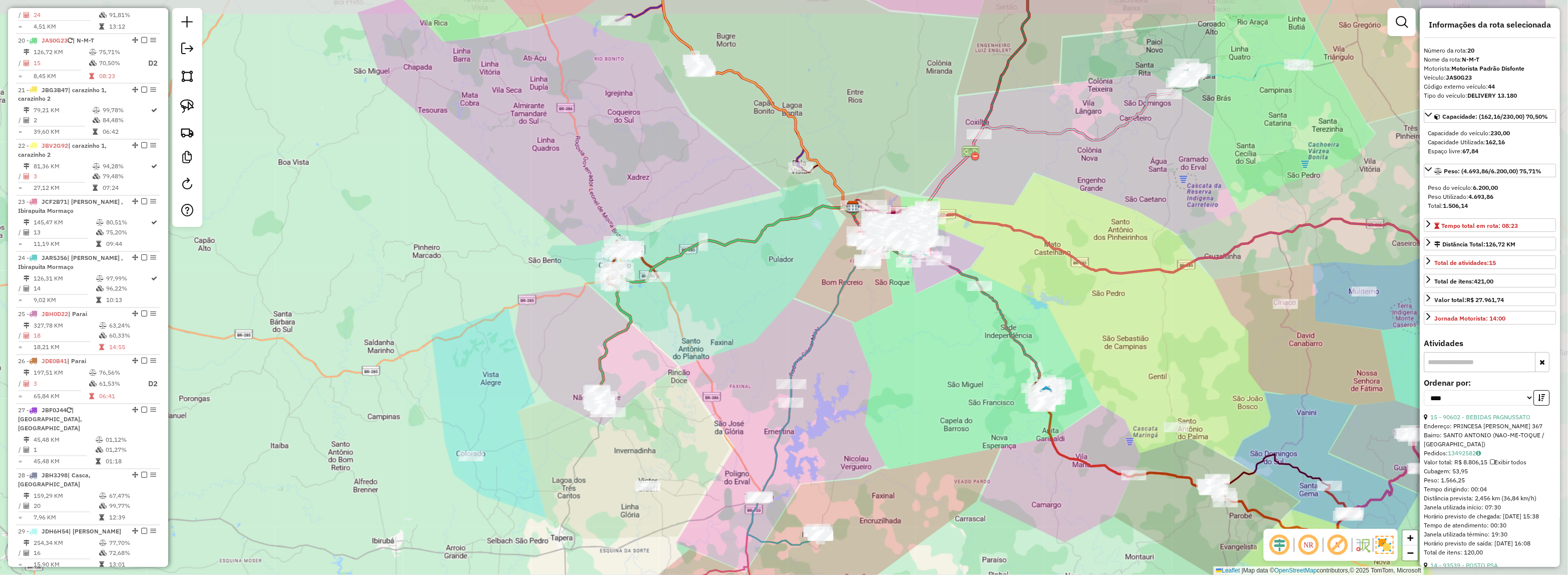
drag, startPoint x: 852, startPoint y: 315, endPoint x: 787, endPoint y: 329, distance: 66.5
click at [787, 329] on div "Janela de atendimento Grade de atendimento Capacidade Transportadoras Veículos …" at bounding box center [784, 287] width 1568 height 575
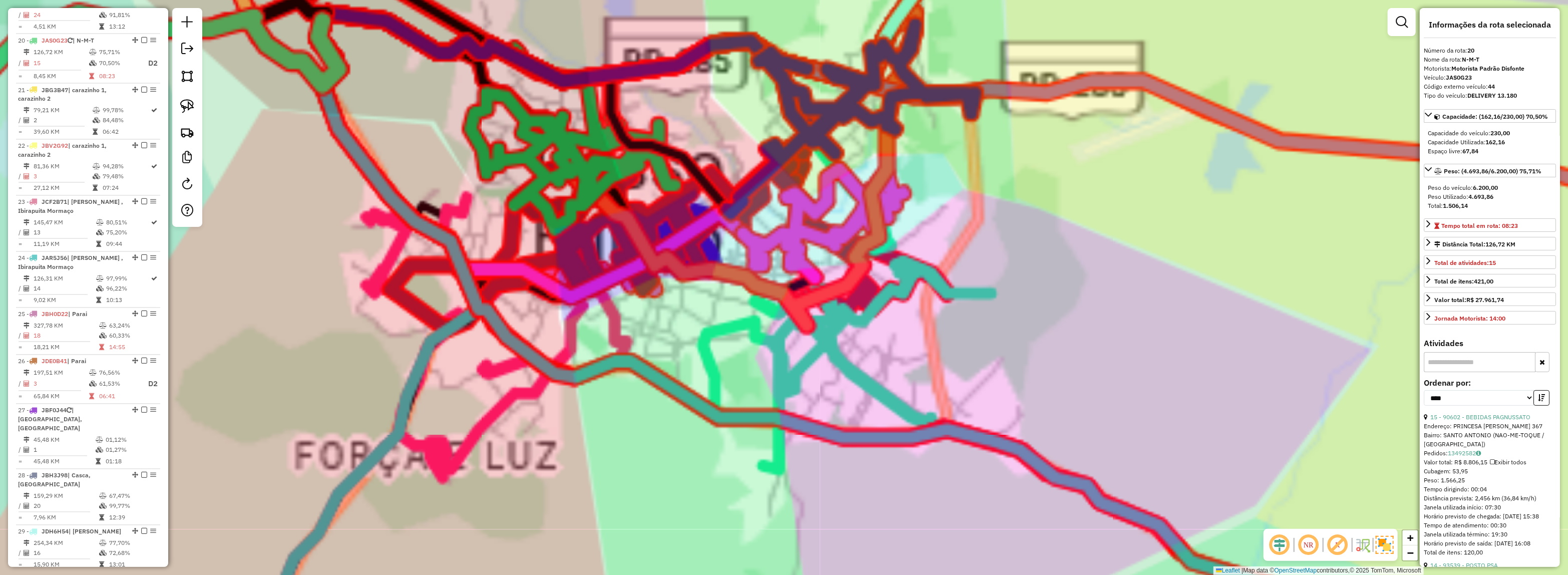
click at [1127, 332] on div "Janela de atendimento Grade de atendimento Capacidade Transportadoras Veículos …" at bounding box center [784, 287] width 1568 height 575
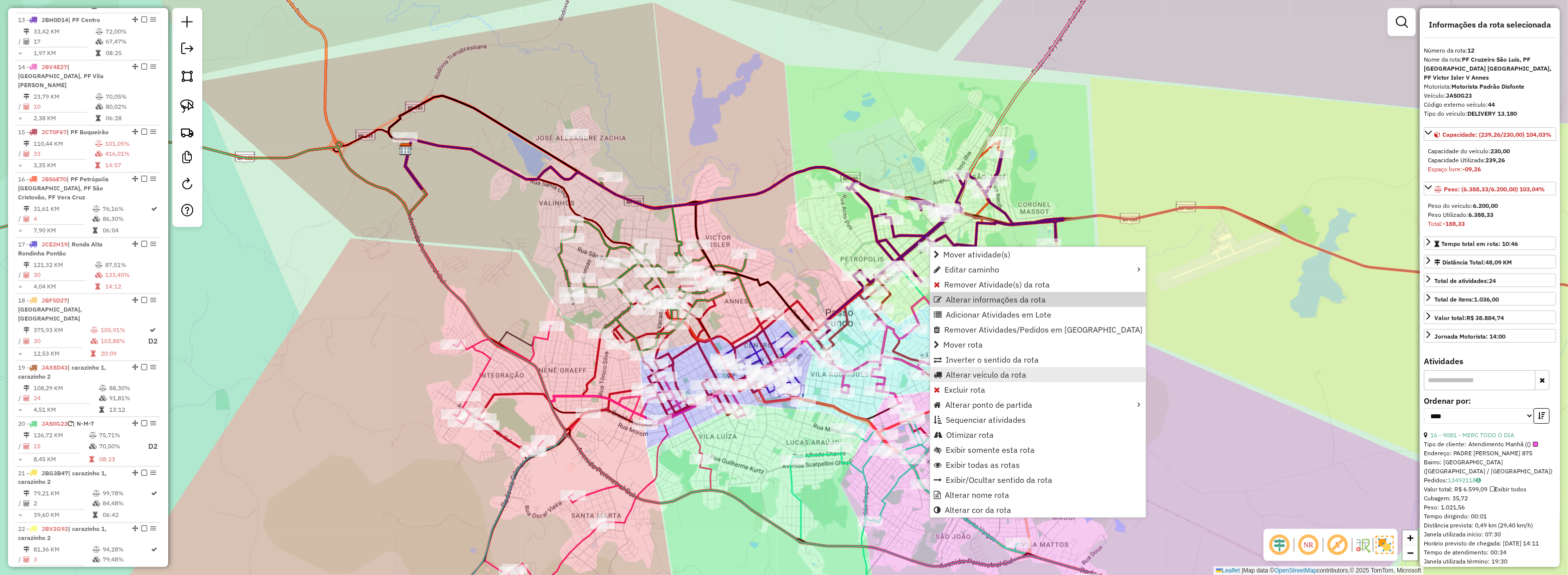
scroll to position [1033, 0]
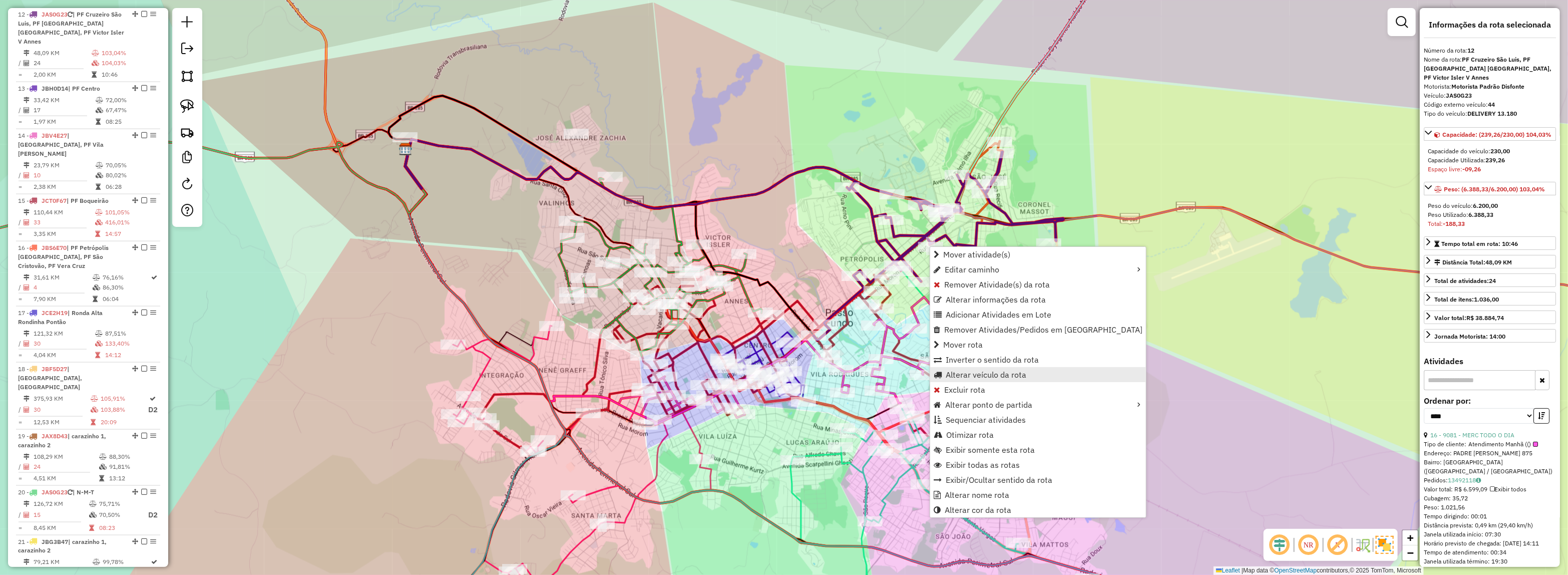
click at [983, 371] on span "Alterar veículo da rota" at bounding box center [986, 375] width 81 height 8
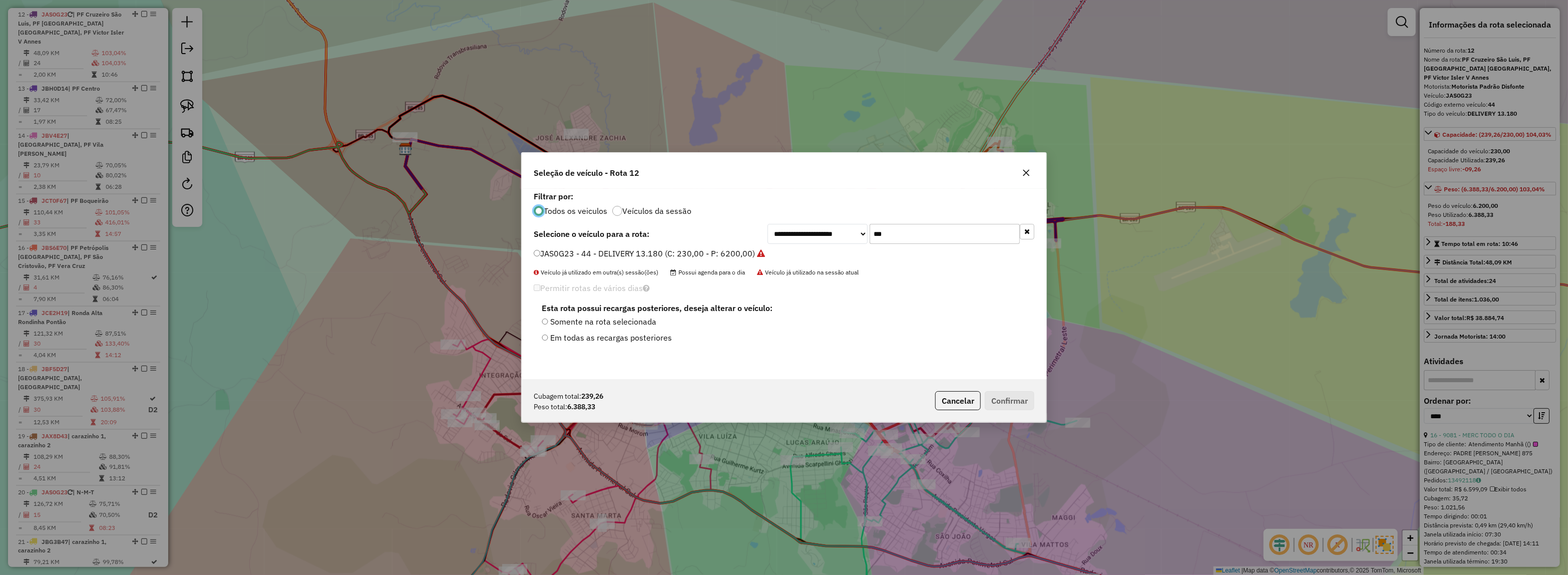
scroll to position [5, 3]
click at [835, 232] on div "**********" at bounding box center [901, 234] width 267 height 20
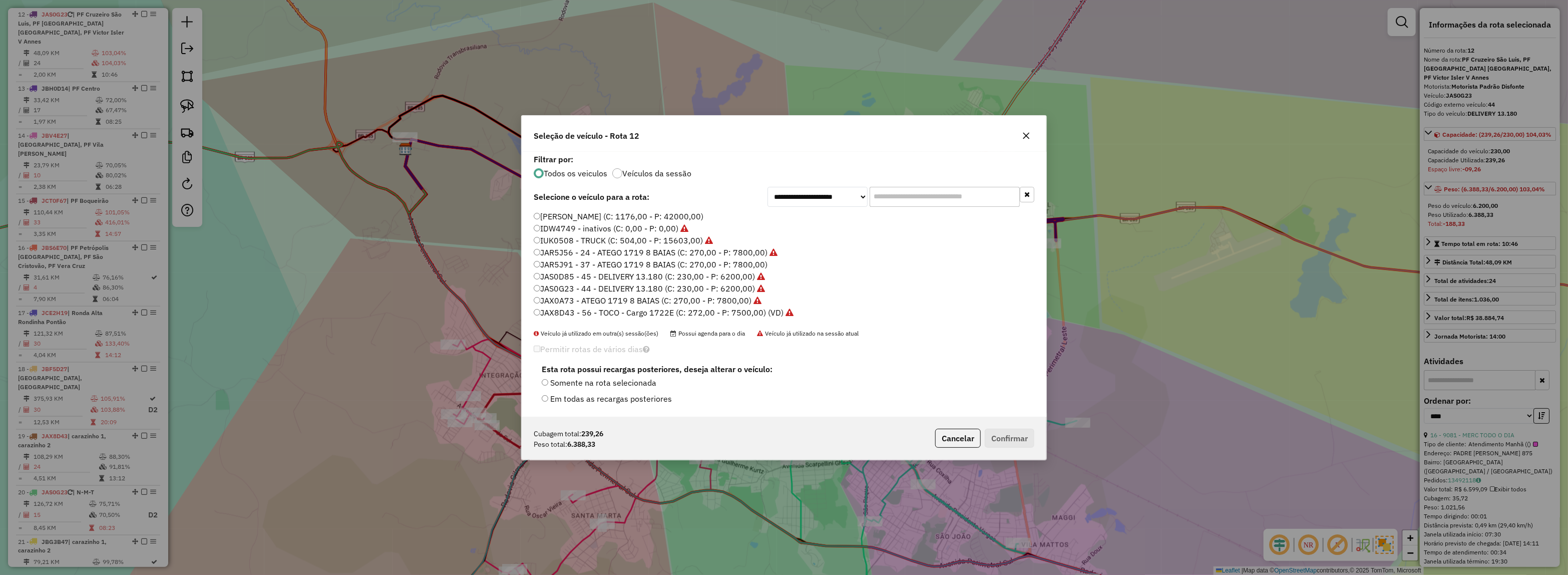
click at [760, 259] on label "JAR5J91 - 37 - ATEGO 1719 8 BAIAS (C: 270,00 - P: 7800,00)" at bounding box center [650, 265] width 234 height 12
click at [1015, 444] on button "Confirmar" at bounding box center [1009, 438] width 49 height 19
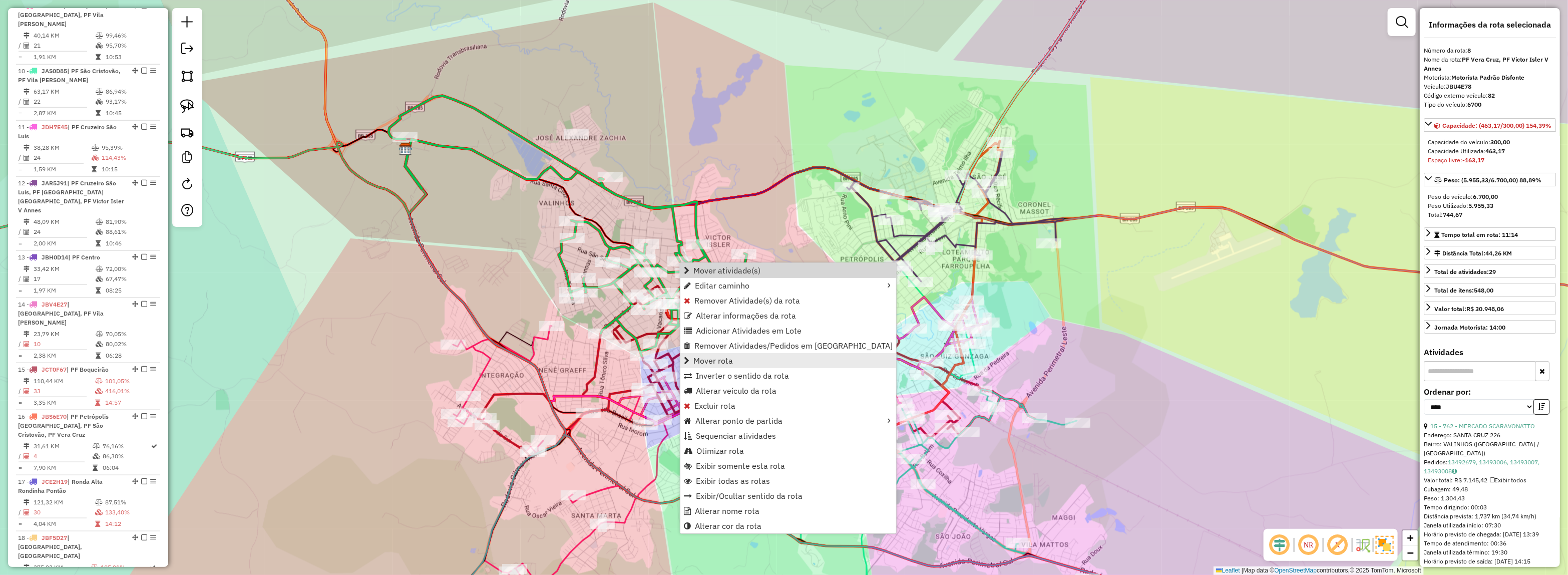
scroll to position [809, 0]
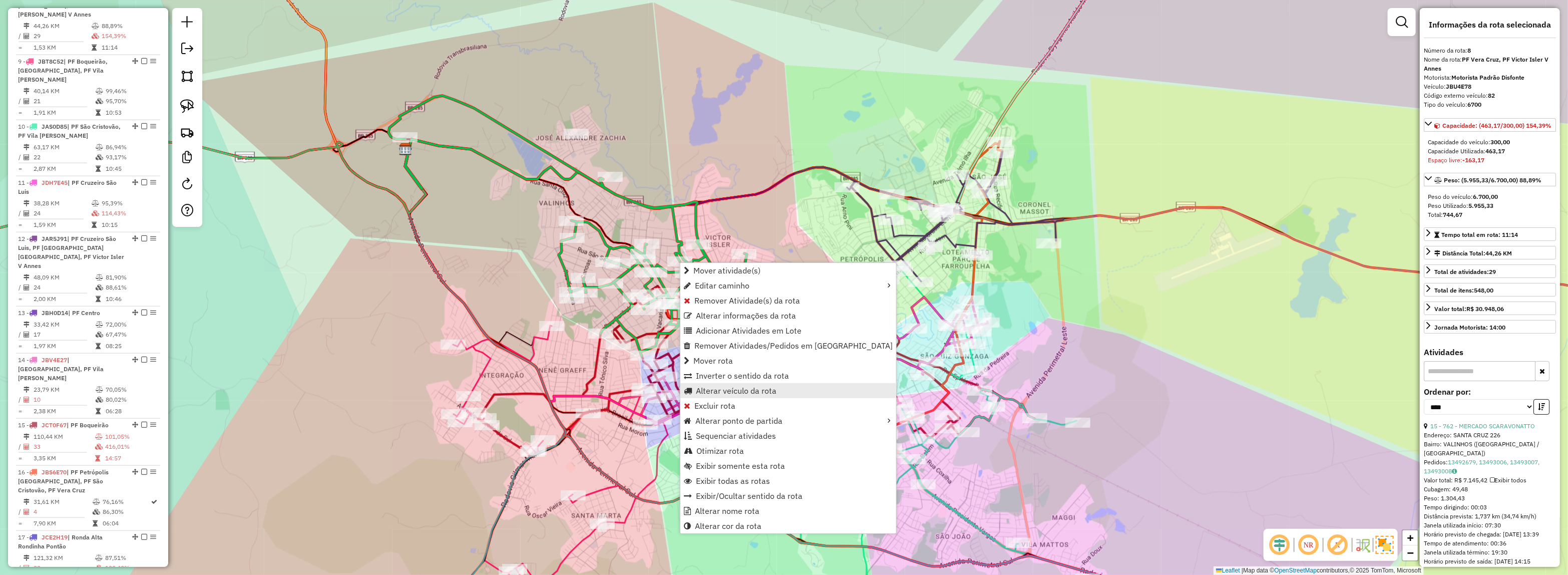
click at [715, 389] on span "Alterar veículo da rota" at bounding box center [736, 391] width 81 height 8
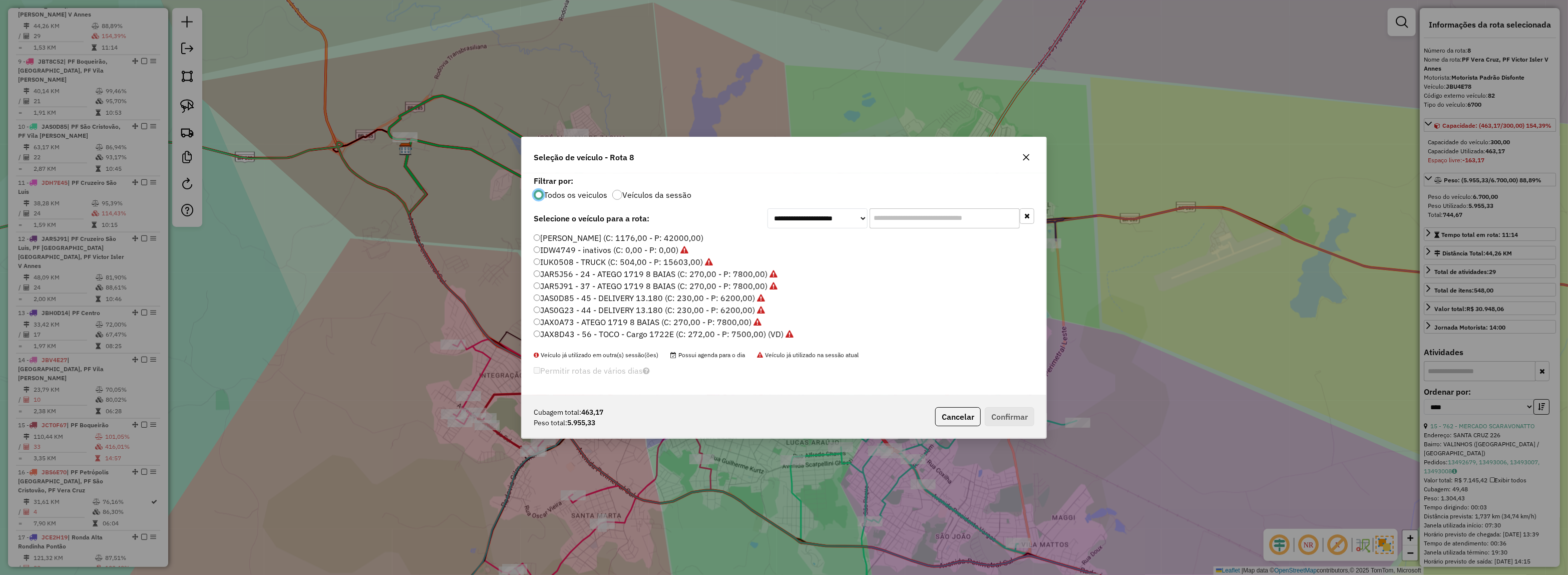
scroll to position [5, 3]
click at [905, 222] on input "text" at bounding box center [944, 218] width 150 height 20
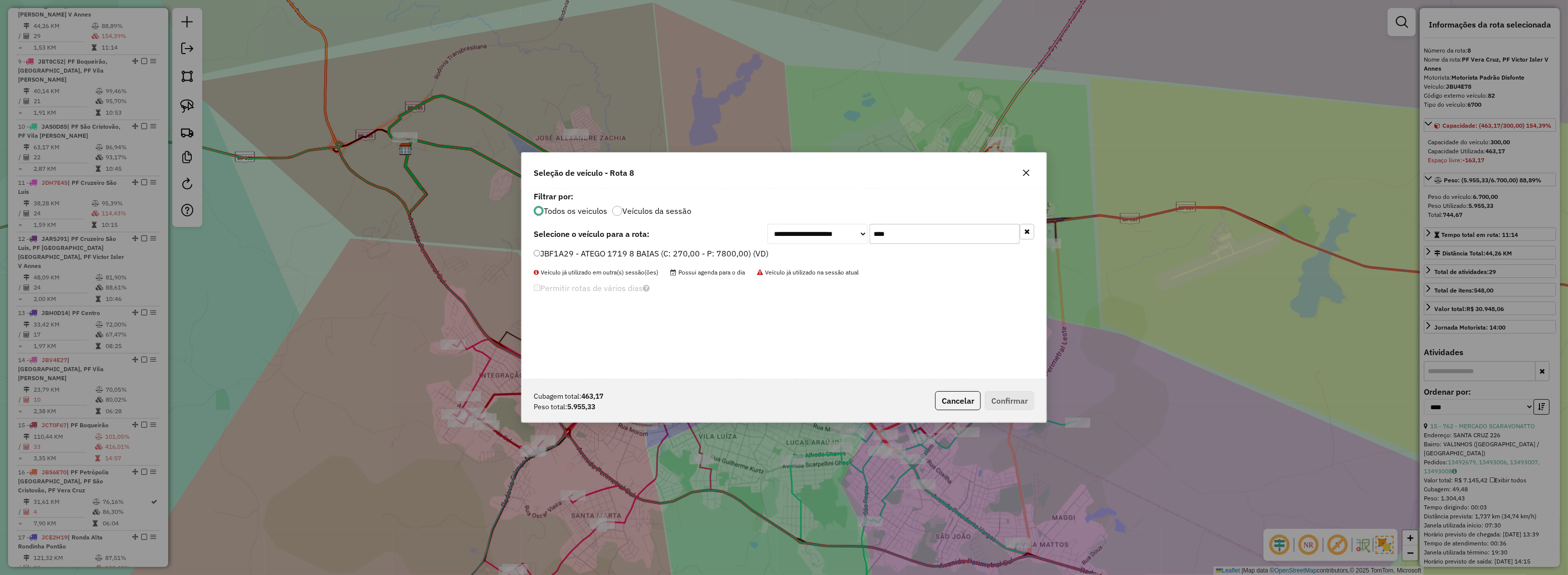
type input "****"
click at [707, 248] on label "JBF1A29 - ATEGO 1719 8 BAIAS (C: 270,00 - P: 7800,00) (VD)" at bounding box center [651, 254] width 235 height 12
click at [990, 404] on button "Confirmar" at bounding box center [1009, 401] width 49 height 19
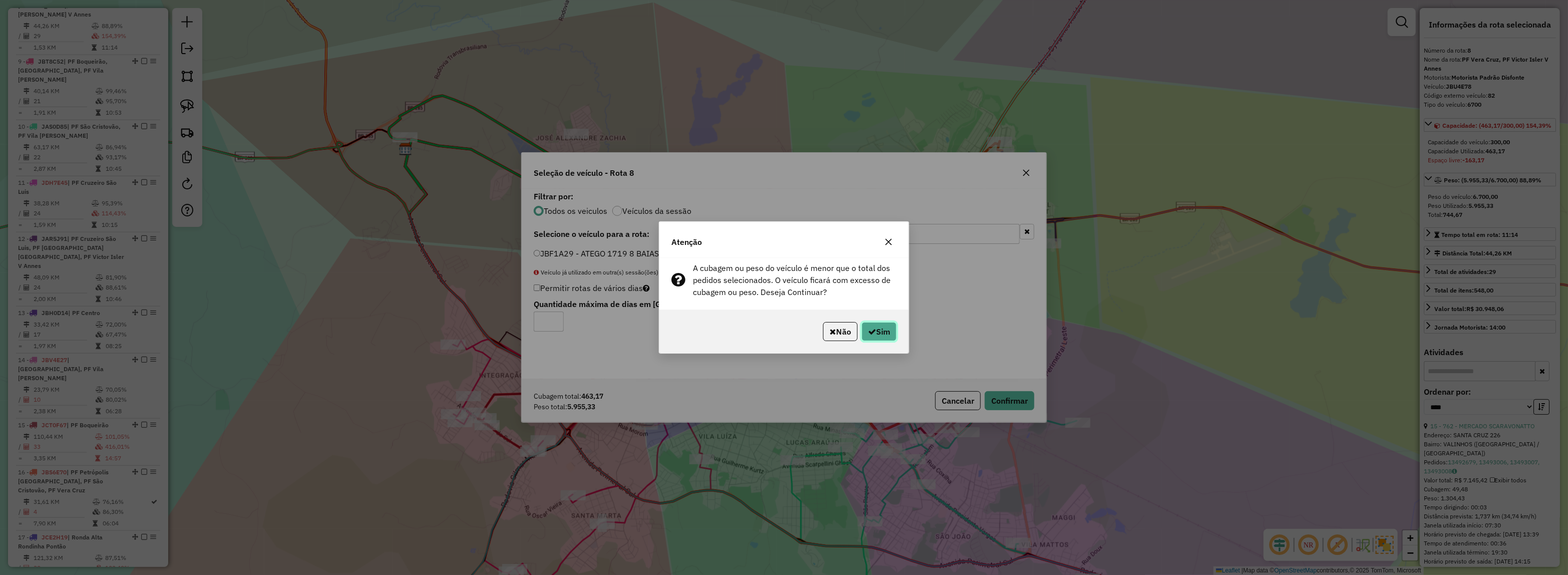
click at [874, 323] on button "Sim" at bounding box center [879, 332] width 35 height 19
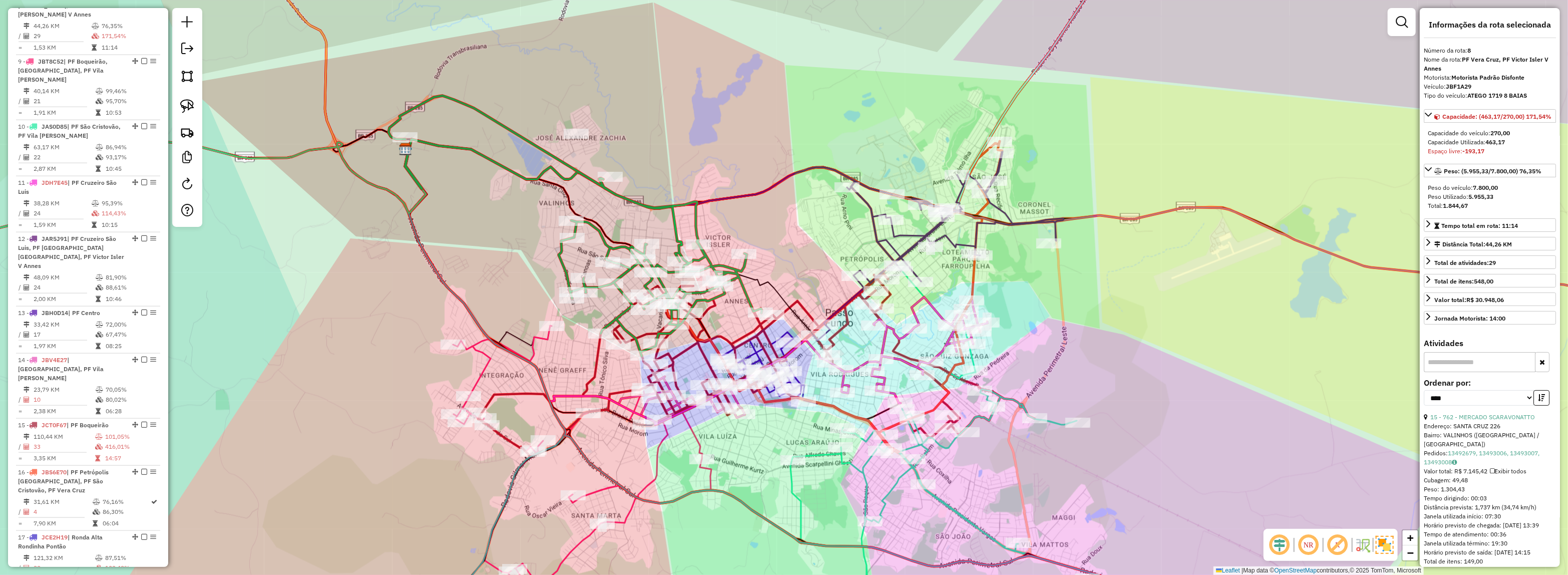
drag, startPoint x: 1135, startPoint y: 377, endPoint x: 970, endPoint y: 220, distance: 227.8
click at [970, 212] on div "Janela de atendimento Grade de atendimento Capacidade Transportadoras Veículos …" at bounding box center [784, 287] width 1568 height 575
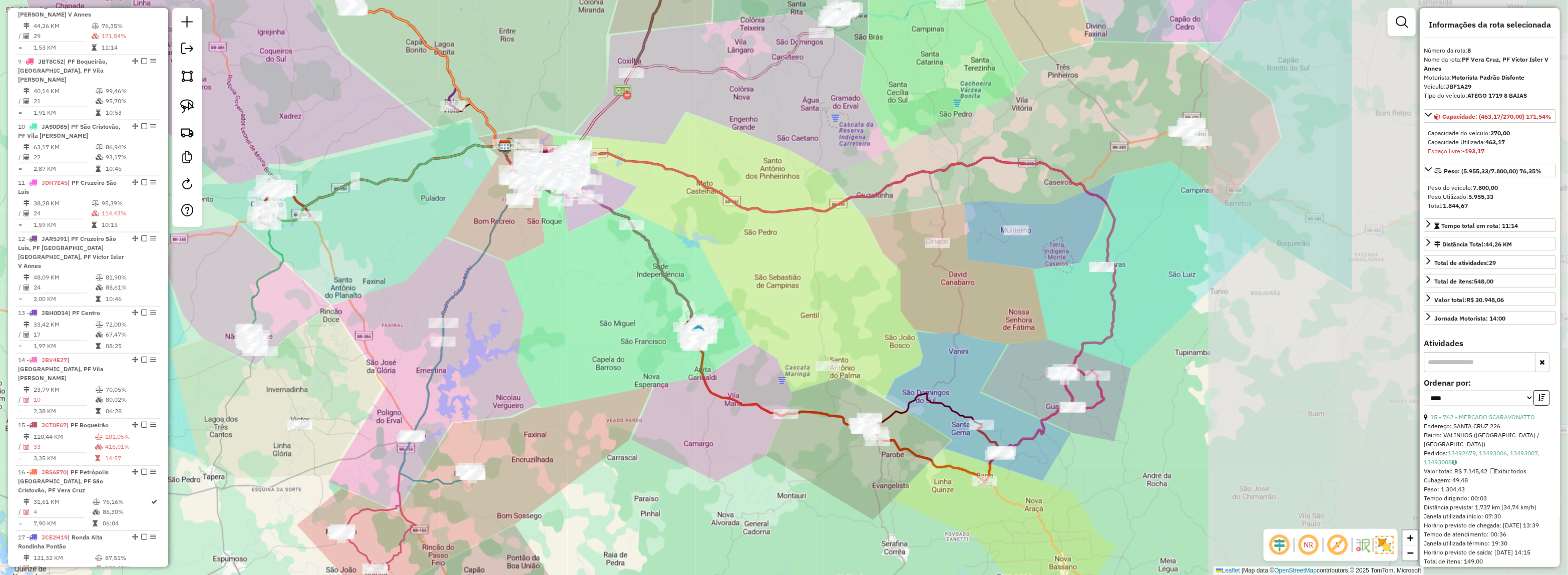
drag, startPoint x: 971, startPoint y: 301, endPoint x: 768, endPoint y: 299, distance: 203.0
click at [687, 257] on div "Janela de atendimento Grade de atendimento Capacidade Transportadoras Veículos …" at bounding box center [784, 287] width 1568 height 575
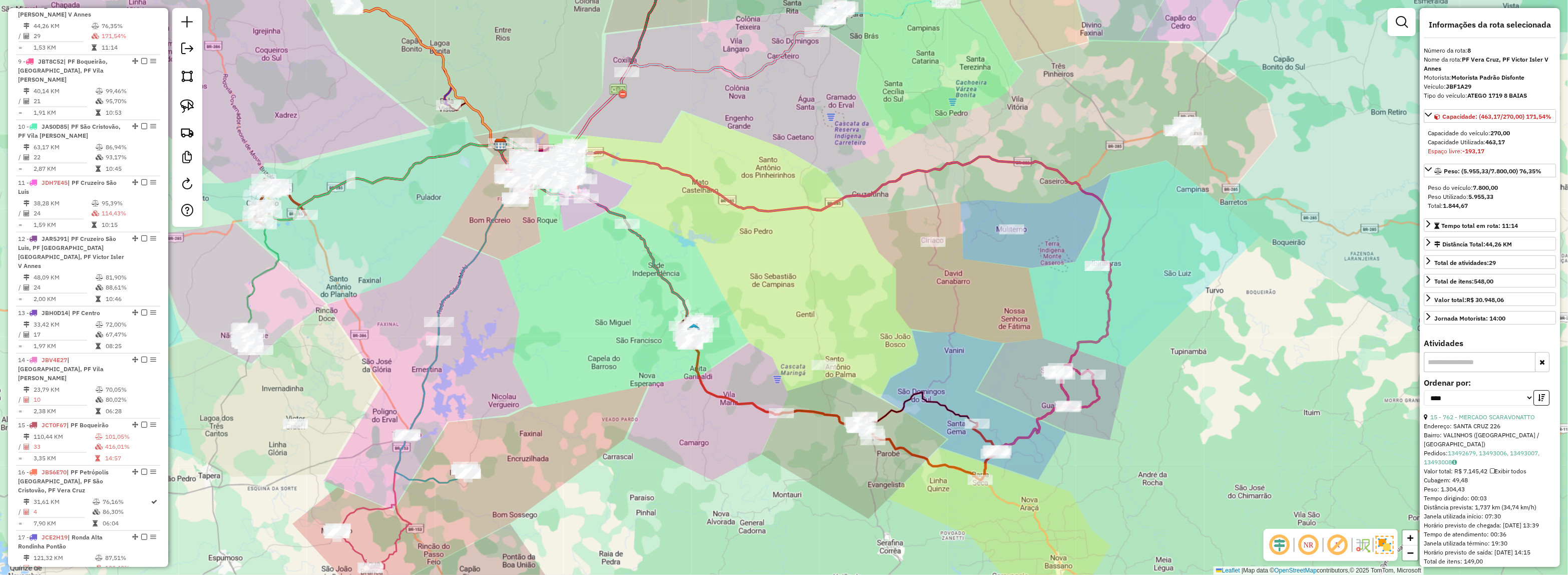
drag, startPoint x: 846, startPoint y: 327, endPoint x: 619, endPoint y: 437, distance: 252.2
click at [585, 446] on div "Janela de atendimento Grade de atendimento Capacidade Transportadoras Veículos …" at bounding box center [784, 287] width 1568 height 575
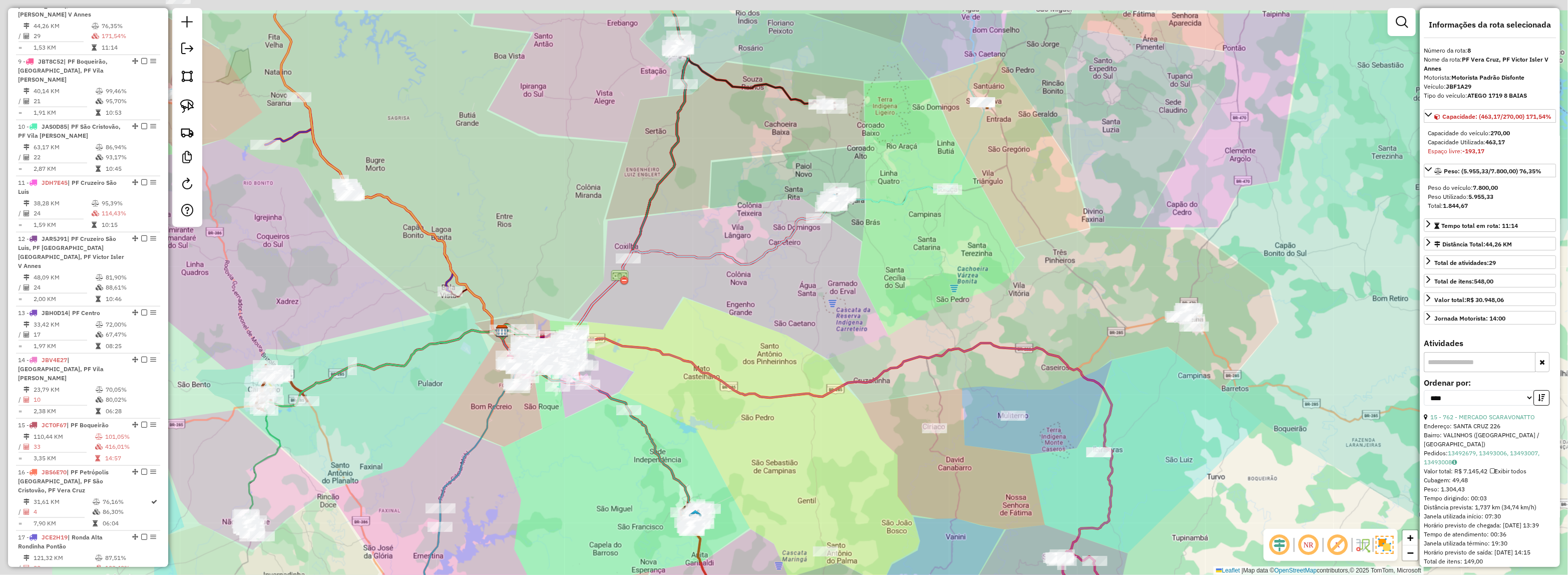
drag, startPoint x: 704, startPoint y: 219, endPoint x: 1022, endPoint y: 289, distance: 325.6
click at [1022, 289] on div "Janela de atendimento Grade de atendimento Capacidade Transportadoras Veículos …" at bounding box center [784, 287] width 1568 height 575
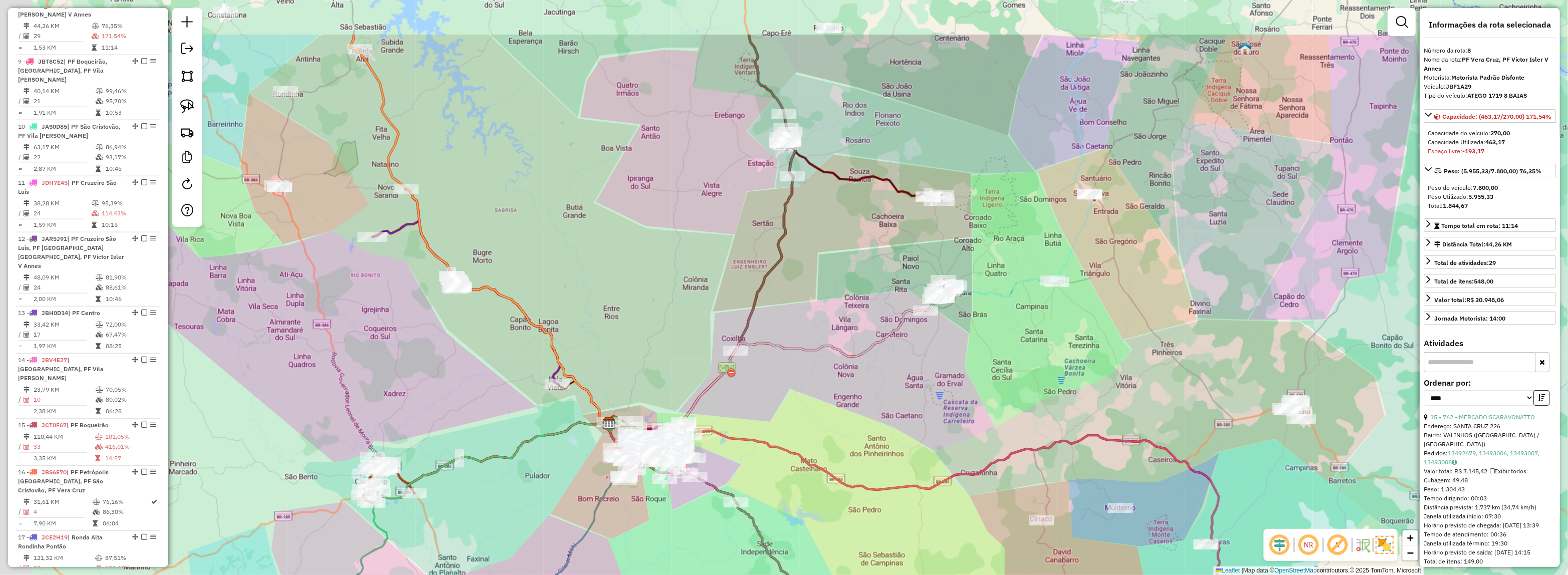
drag, startPoint x: 924, startPoint y: 266, endPoint x: 1090, endPoint y: 419, distance: 225.8
click at [1135, 430] on div "Janela de atendimento Grade de atendimento Capacidade Transportadoras Veículos …" at bounding box center [784, 287] width 1568 height 575
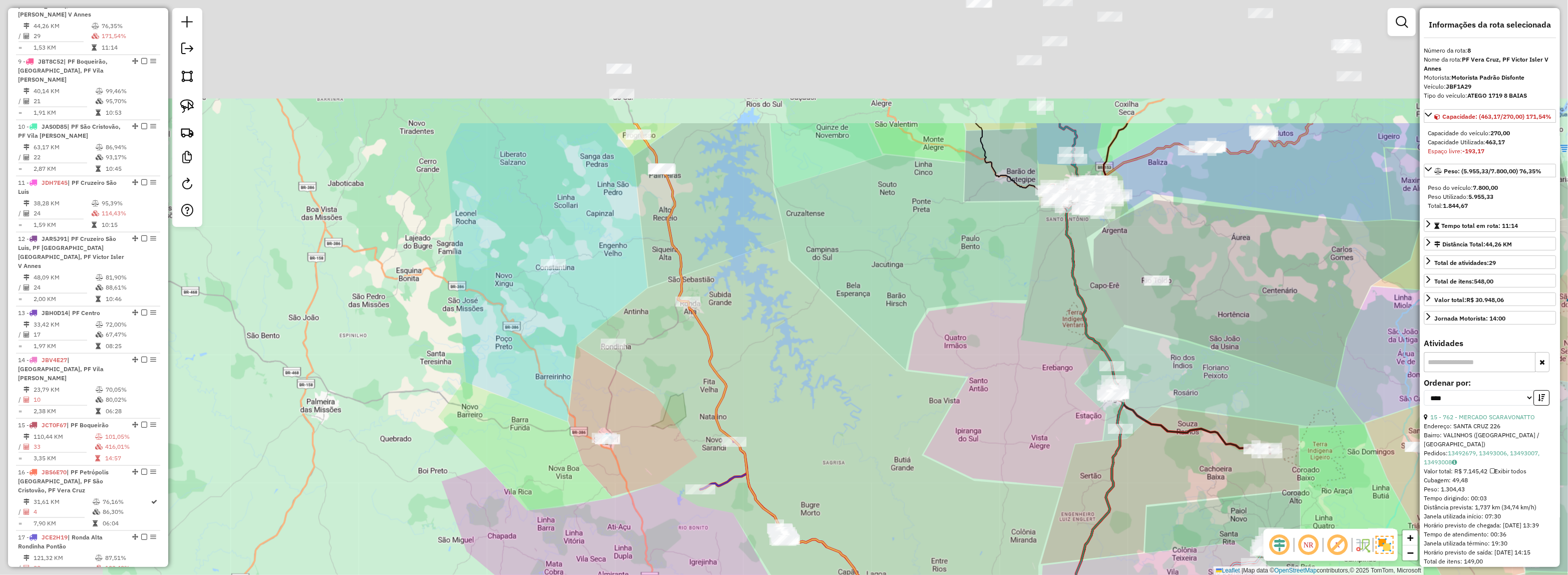
drag, startPoint x: 881, startPoint y: 337, endPoint x: 1092, endPoint y: 495, distance: 263.6
click at [1093, 495] on div "Janela de atendimento Grade de atendimento Capacidade Transportadoras Veículos …" at bounding box center [784, 287] width 1568 height 575
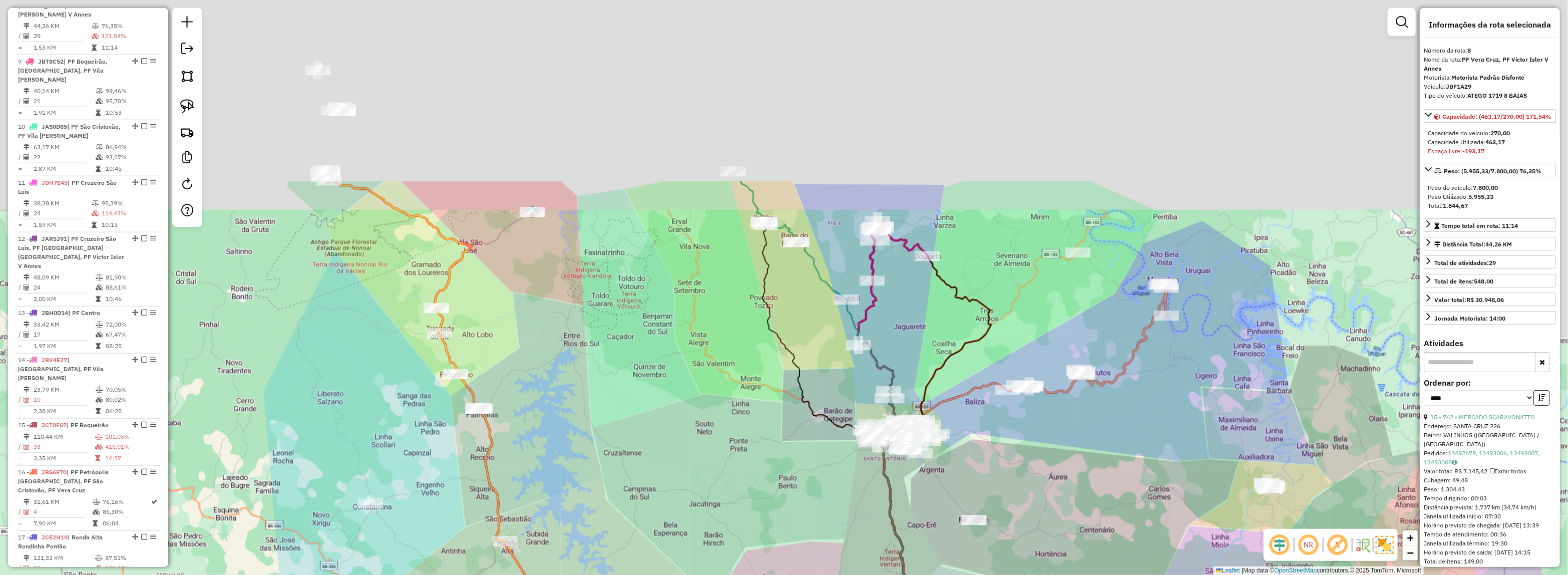
drag, startPoint x: 1017, startPoint y: 313, endPoint x: 843, endPoint y: 439, distance: 214.8
click at [827, 562] on div "Janela de atendimento Grade de atendimento Capacidade Transportadoras Veículos …" at bounding box center [784, 287] width 1568 height 575
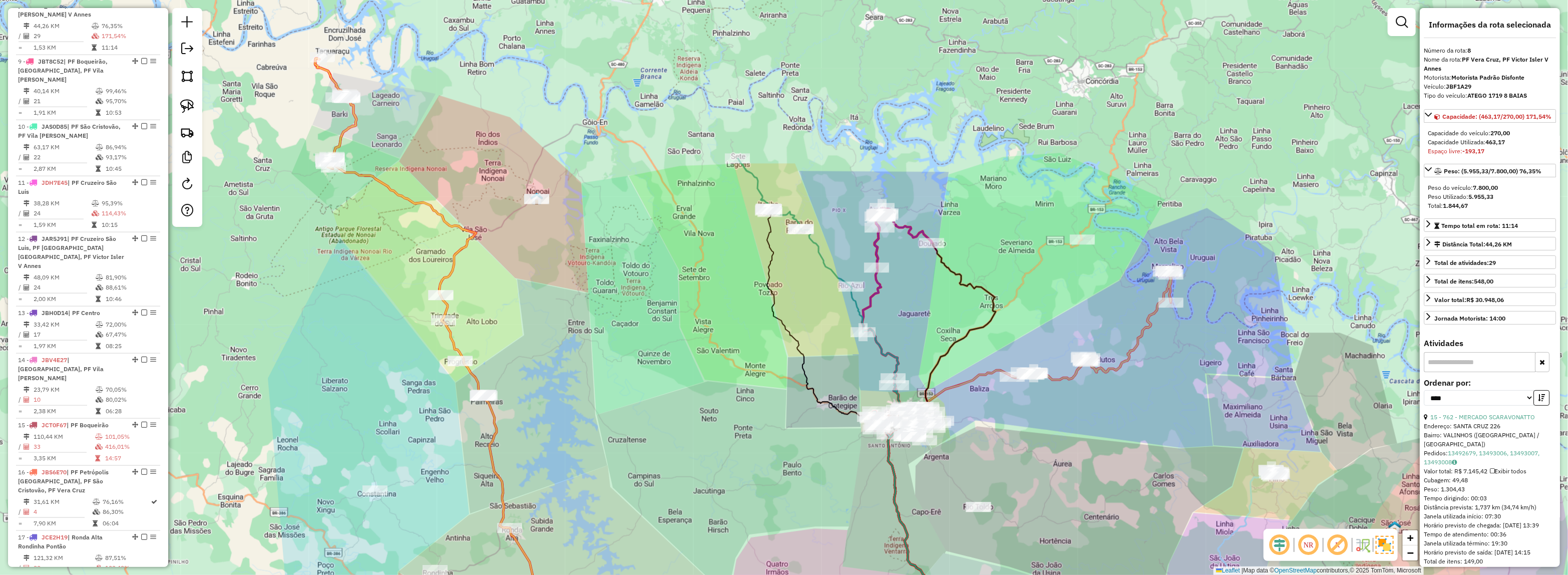
drag, startPoint x: 1107, startPoint y: 503, endPoint x: 755, endPoint y: 177, distance: 479.8
click at [731, 129] on div "Janela de atendimento Grade de atendimento Capacidade Transportadoras Veículos …" at bounding box center [784, 287] width 1568 height 575
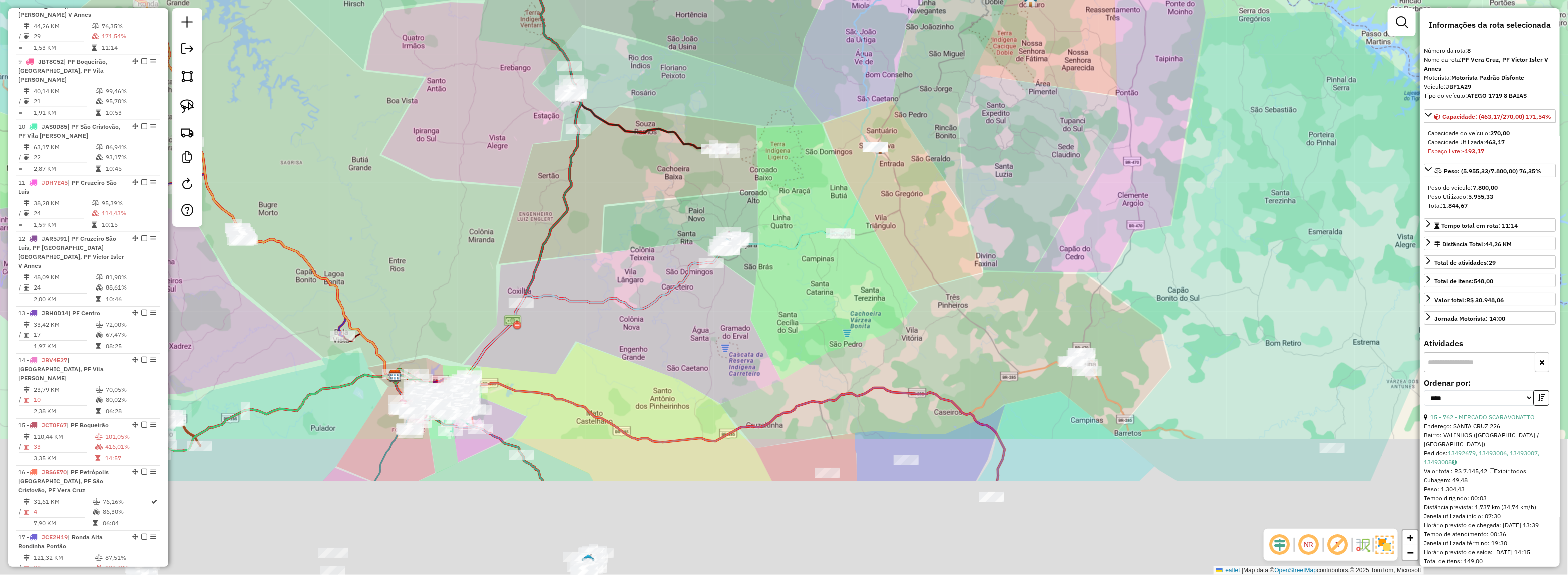
drag, startPoint x: 882, startPoint y: 393, endPoint x: 896, endPoint y: 232, distance: 161.6
click at [896, 232] on div "Janela de atendimento Grade de atendimento Capacidade Transportadoras Veículos …" at bounding box center [784, 287] width 1568 height 575
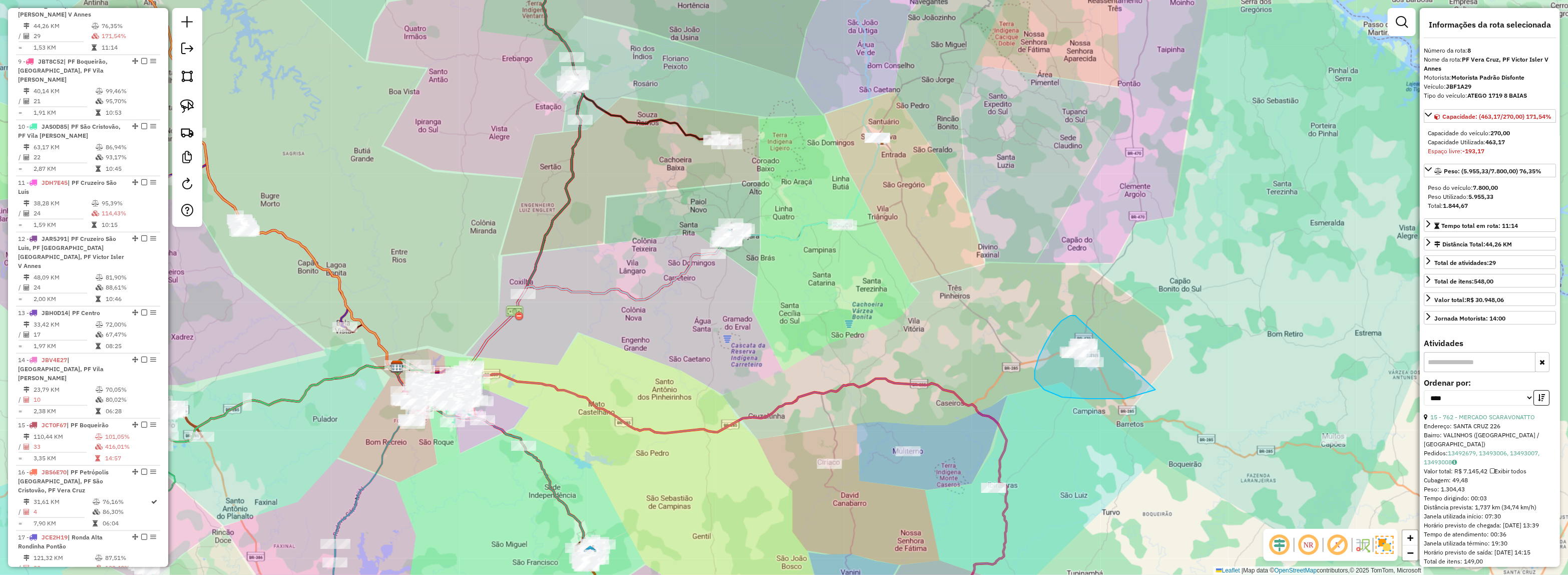
drag, startPoint x: 1070, startPoint y: 315, endPoint x: 1210, endPoint y: 330, distance: 140.8
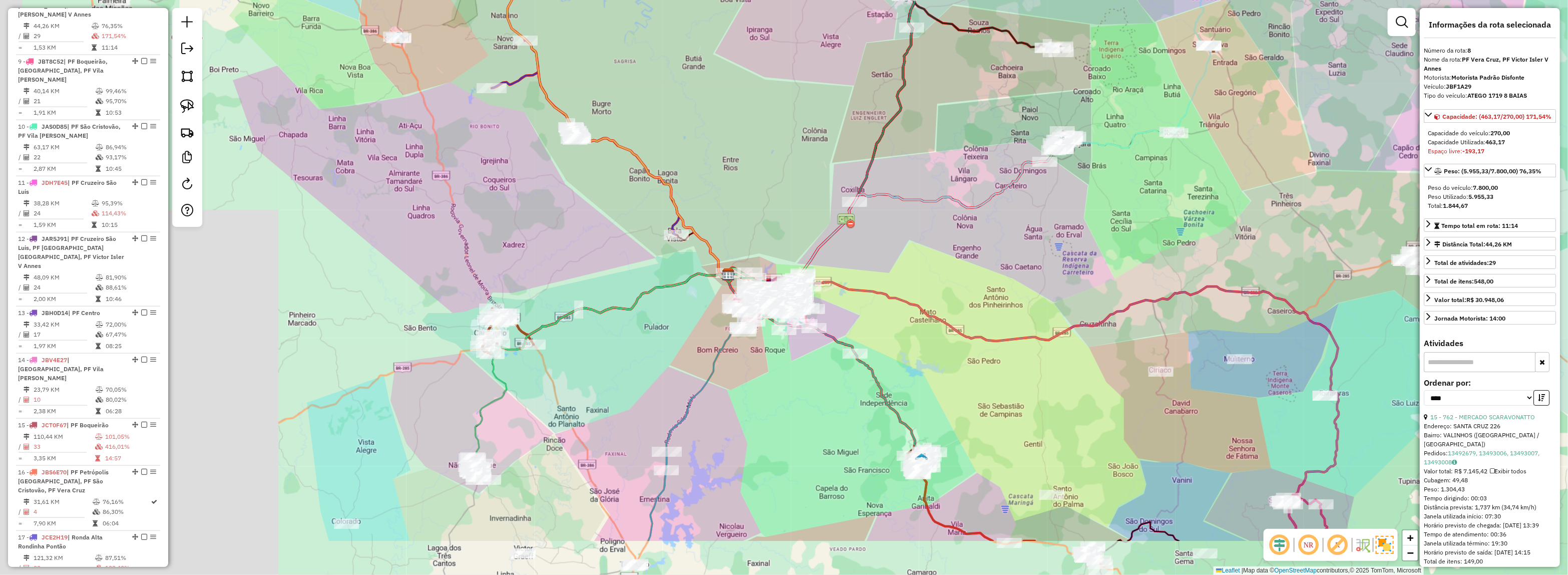
drag, startPoint x: 1112, startPoint y: 286, endPoint x: 1160, endPoint y: 264, distance: 52.8
click at [1160, 264] on div "Janela de atendimento Grade de atendimento Capacidade Transportadoras Veículos …" at bounding box center [784, 287] width 1568 height 575
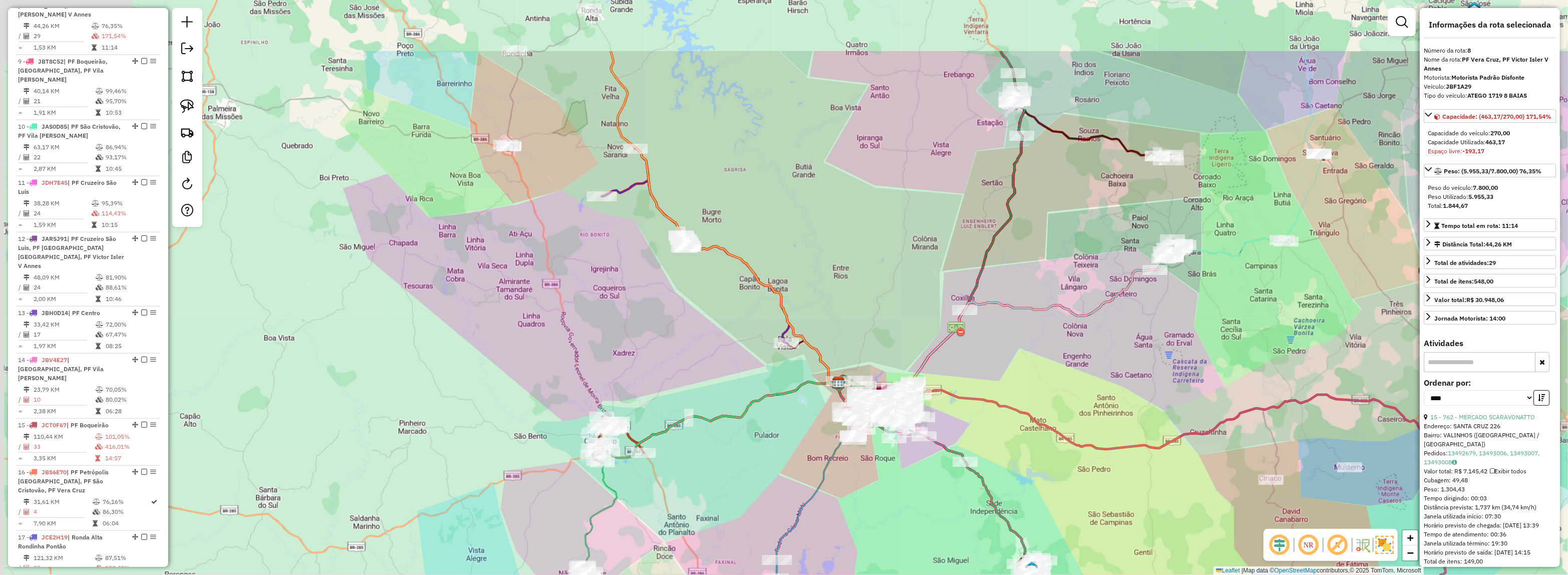
drag, startPoint x: 666, startPoint y: 168, endPoint x: 946, endPoint y: 414, distance: 372.7
click at [967, 454] on div "Janela de atendimento Grade de atendimento Capacidade Transportadoras Veículos …" at bounding box center [784, 287] width 1568 height 575
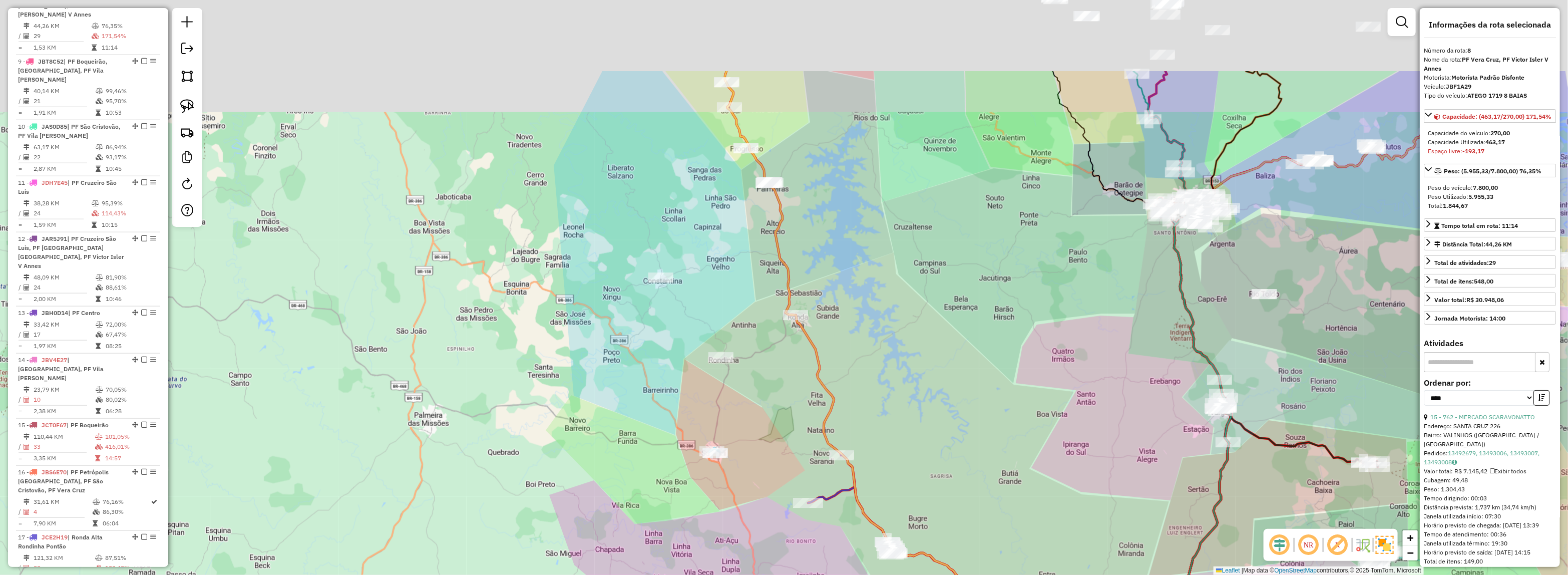
drag, startPoint x: 864, startPoint y: 232, endPoint x: 859, endPoint y: 363, distance: 131.1
click at [877, 358] on div "Janela de atendimento Grade de atendimento Capacidade Transportadoras Veículos …" at bounding box center [784, 287] width 1568 height 575
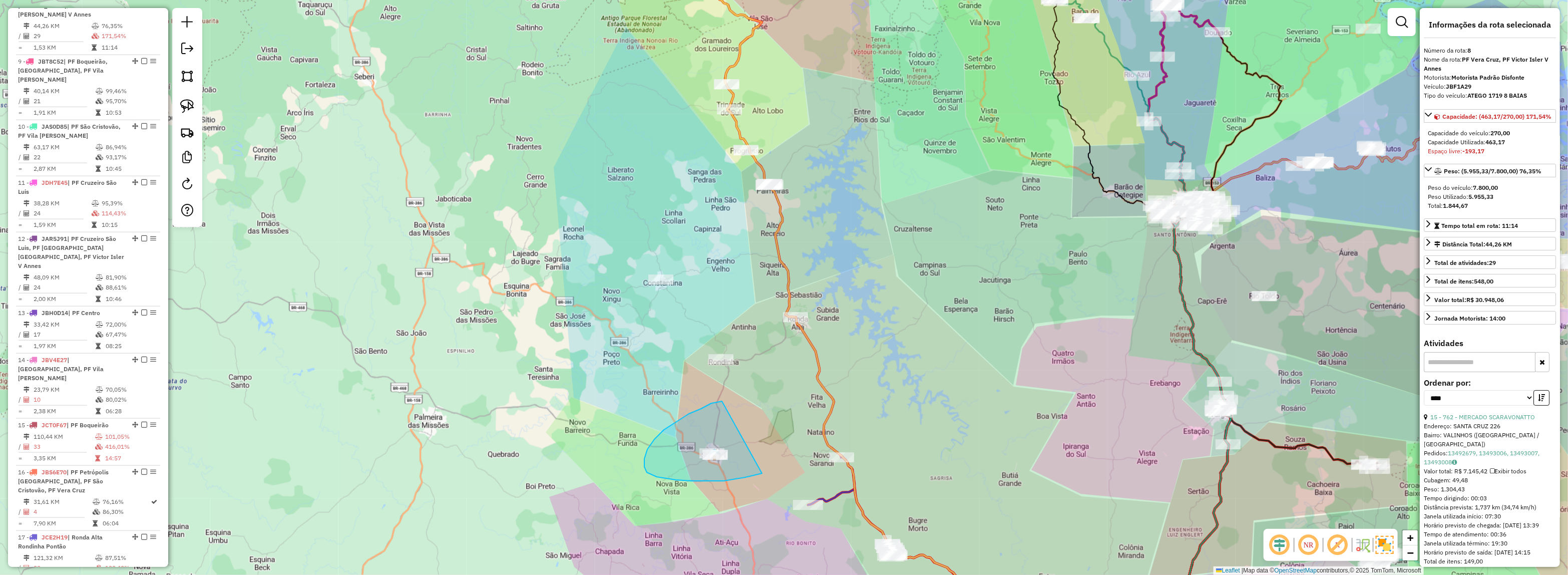
drag, startPoint x: 664, startPoint y: 430, endPoint x: 774, endPoint y: 469, distance: 116.7
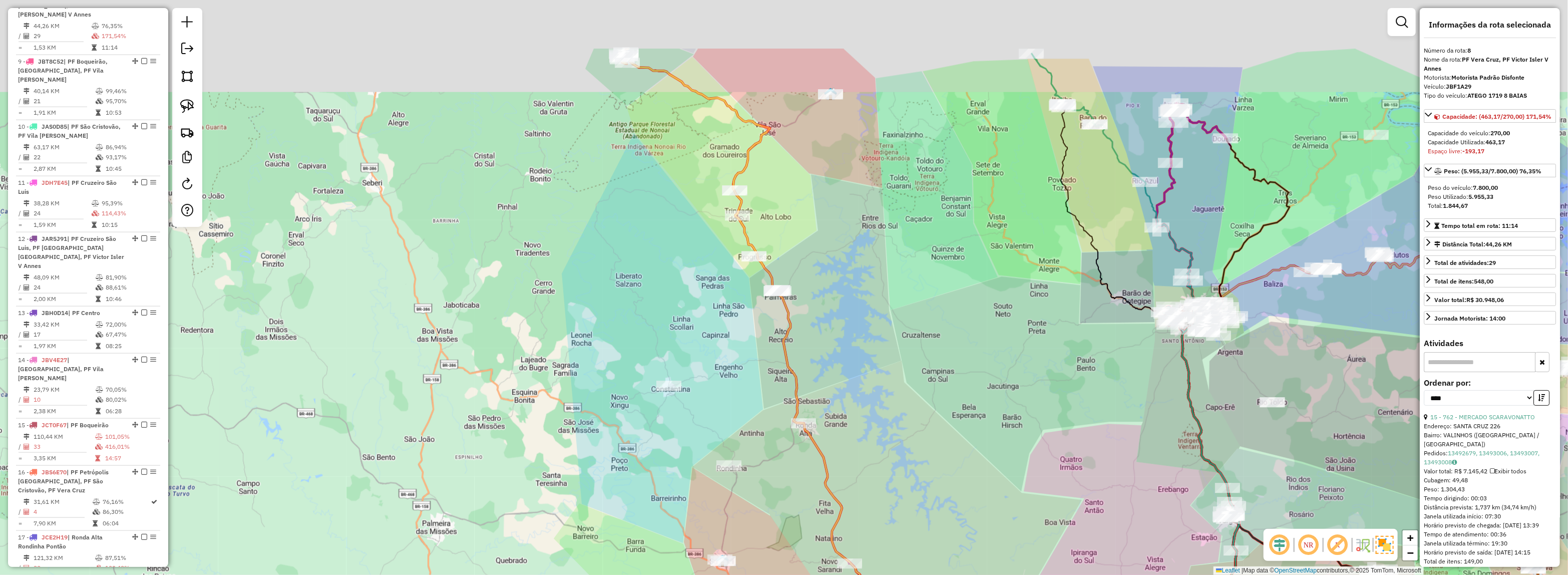
drag, startPoint x: 841, startPoint y: 199, endPoint x: 866, endPoint y: 387, distance: 189.7
click at [862, 374] on div "Janela de atendimento Grade de atendimento Capacidade Transportadoras Veículos …" at bounding box center [784, 287] width 1568 height 575
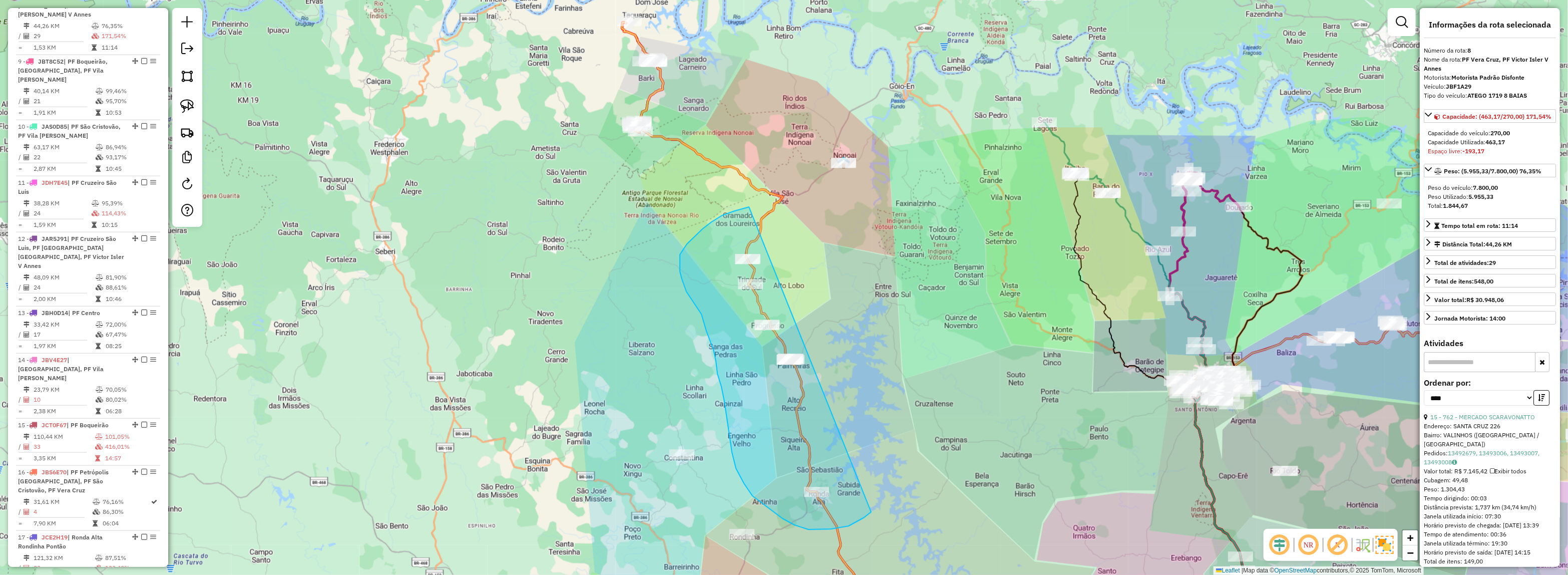
drag, startPoint x: 868, startPoint y: 514, endPoint x: 814, endPoint y: 204, distance: 314.7
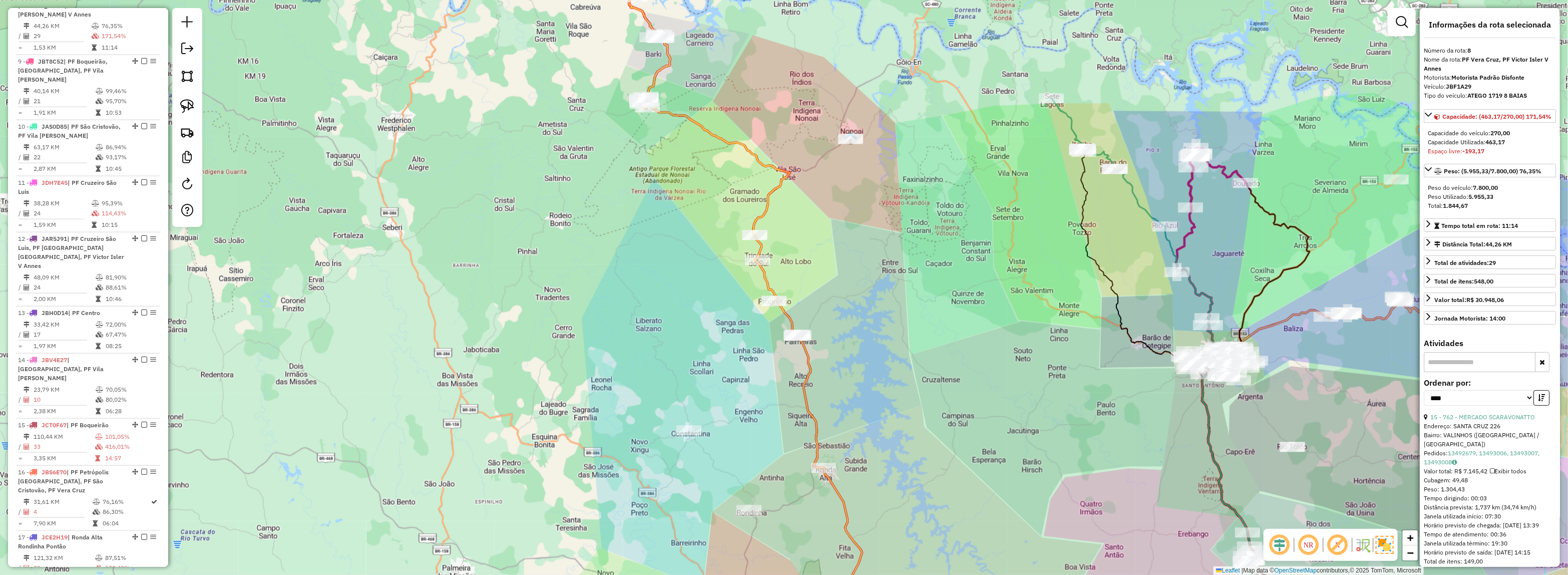
drag, startPoint x: 882, startPoint y: 429, endPoint x: 666, endPoint y: 51, distance: 435.4
click at [666, 51] on div "Janela de atendimento Grade de atendimento Capacidade Transportadoras Veículos …" at bounding box center [784, 287] width 1568 height 575
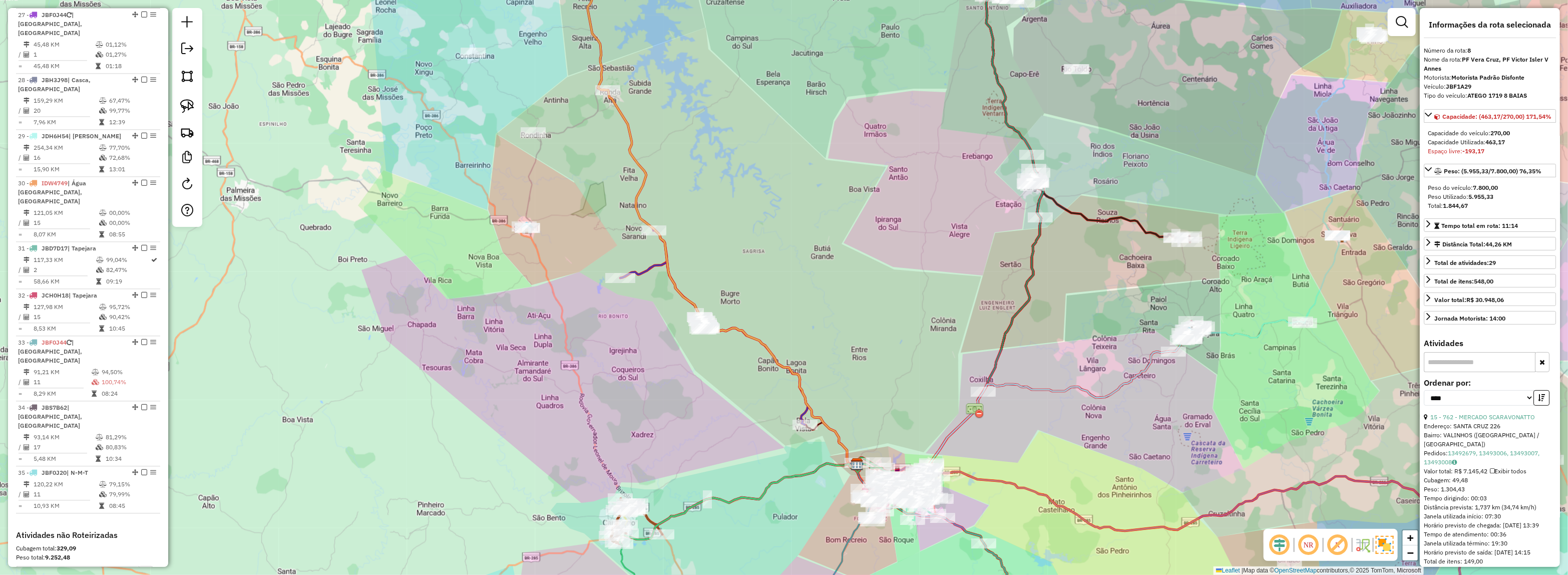
scroll to position [1951, 0]
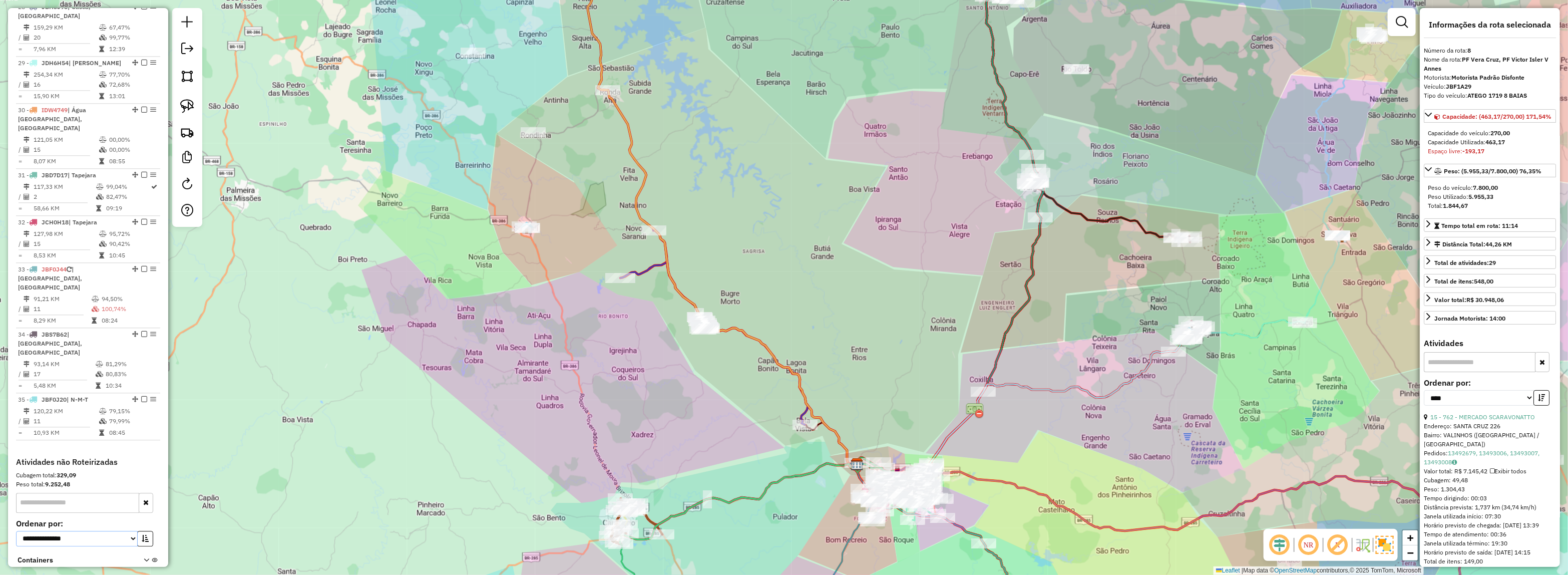
click at [64, 530] on select "**********" at bounding box center [77, 538] width 122 height 16
select select "*********"
click at [16, 530] on select "**********" at bounding box center [77, 538] width 122 height 16
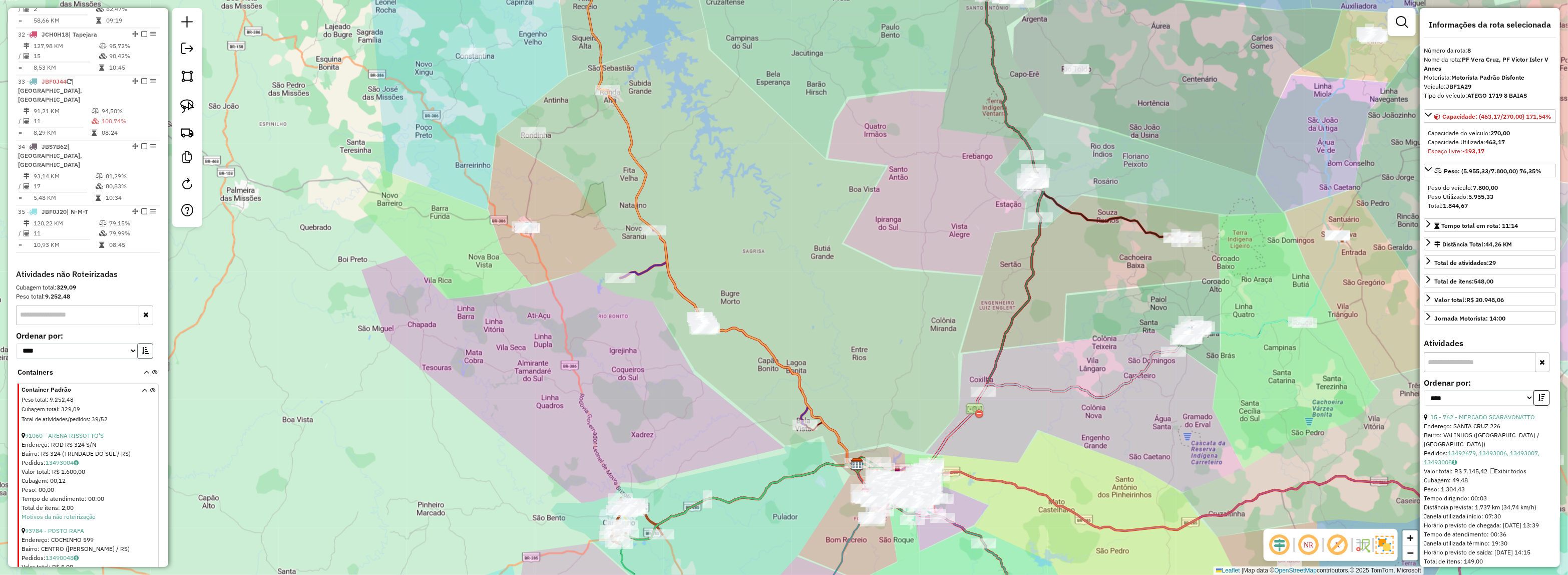
click at [146, 343] on button "button" at bounding box center [145, 350] width 16 height 16
click at [92, 432] on link "40444 - MERCADO GASPARETTO" at bounding box center [71, 435] width 90 height 8
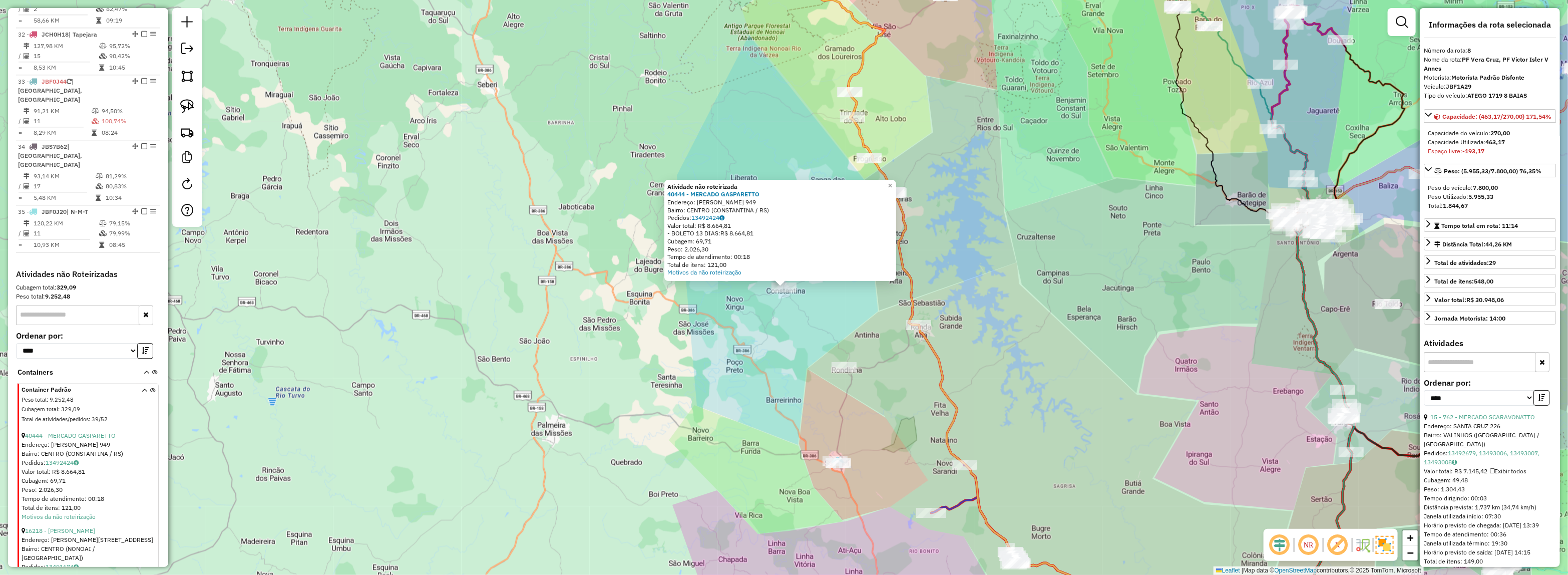
click at [763, 341] on div "Atividade não roteirizada 40444 - MERCADO GASPARETTO Endereço: JOAO MAFESSONI 9…" at bounding box center [784, 287] width 1568 height 575
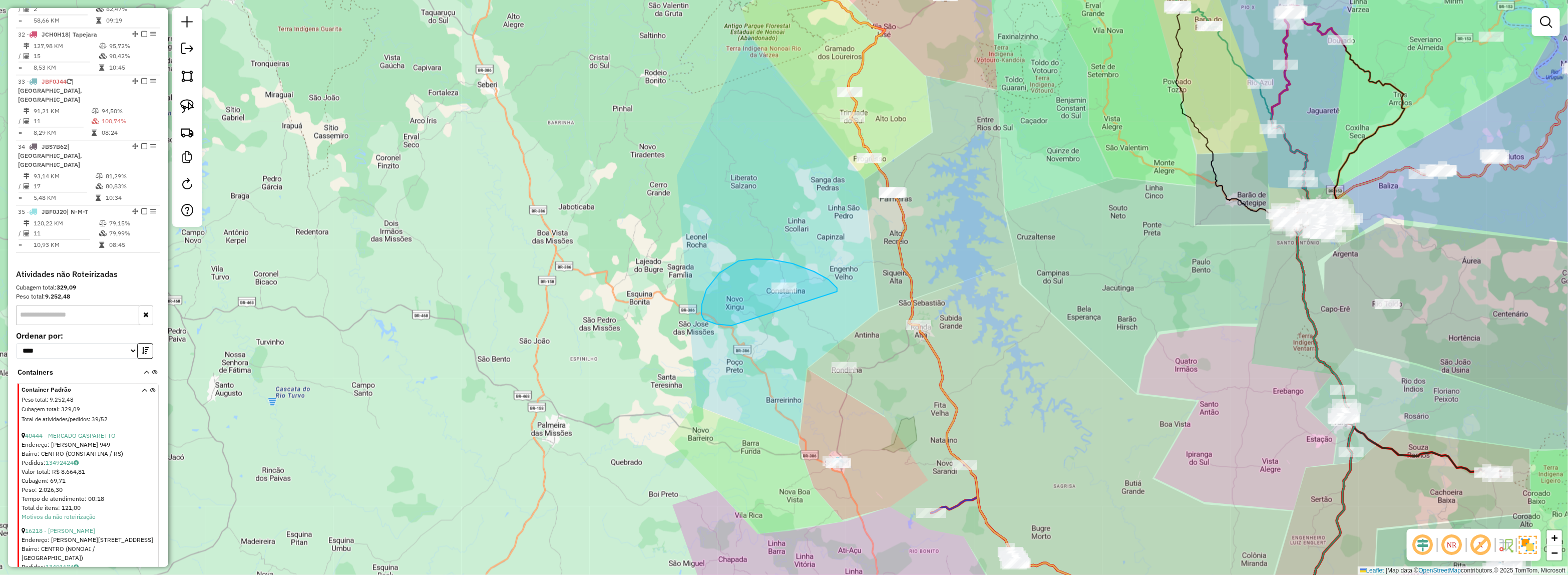
drag, startPoint x: 772, startPoint y: 259, endPoint x: 786, endPoint y: 326, distance: 68.4
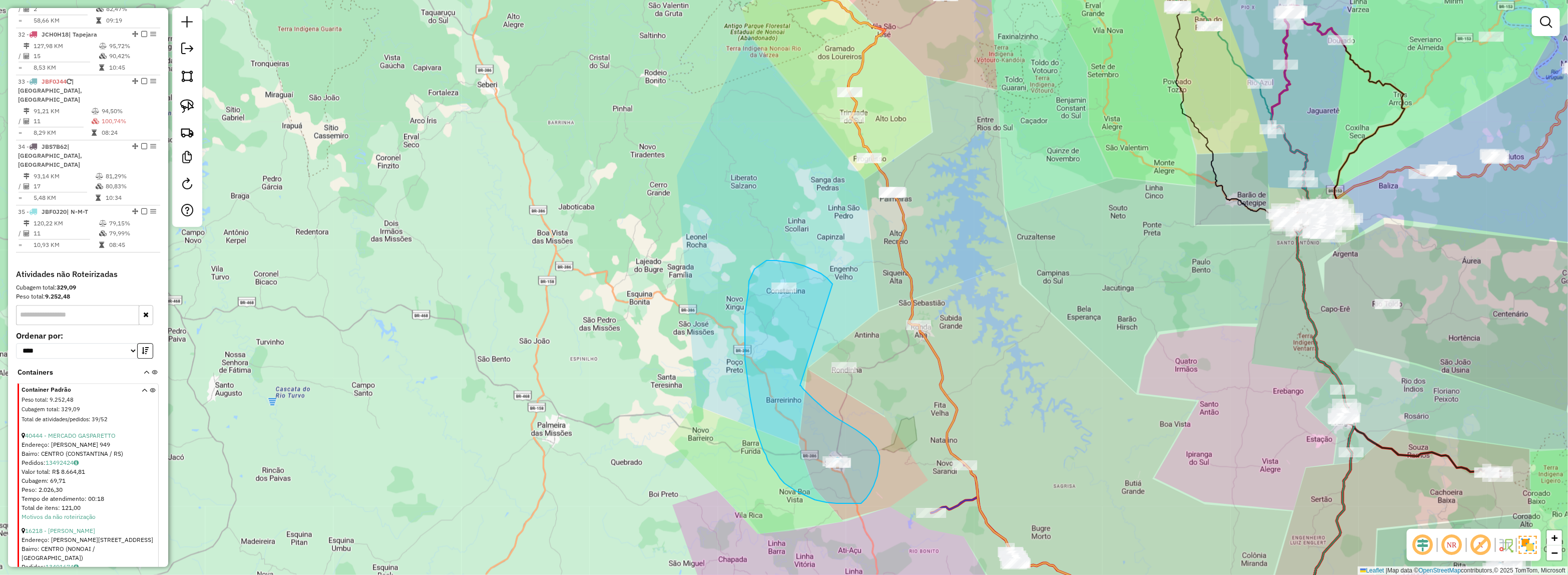
drag, startPoint x: 827, startPoint y: 278, endPoint x: 800, endPoint y: 386, distance: 111.3
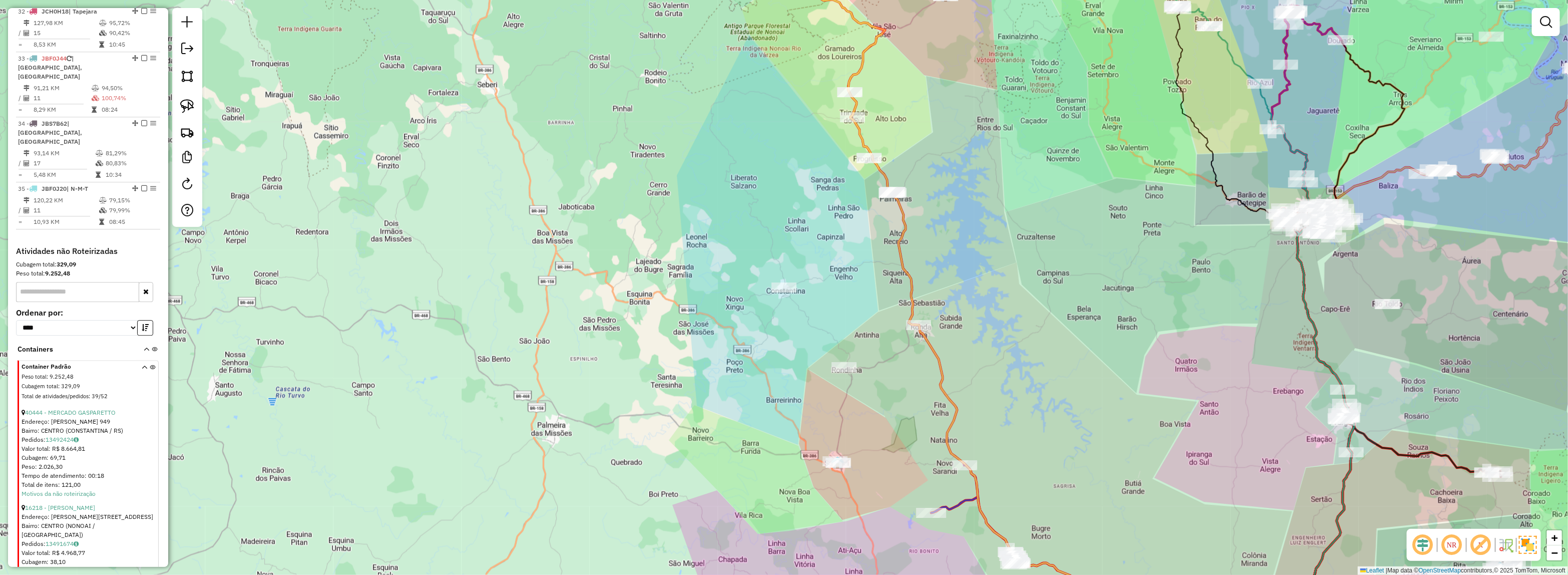
scroll to position [2201, 0]
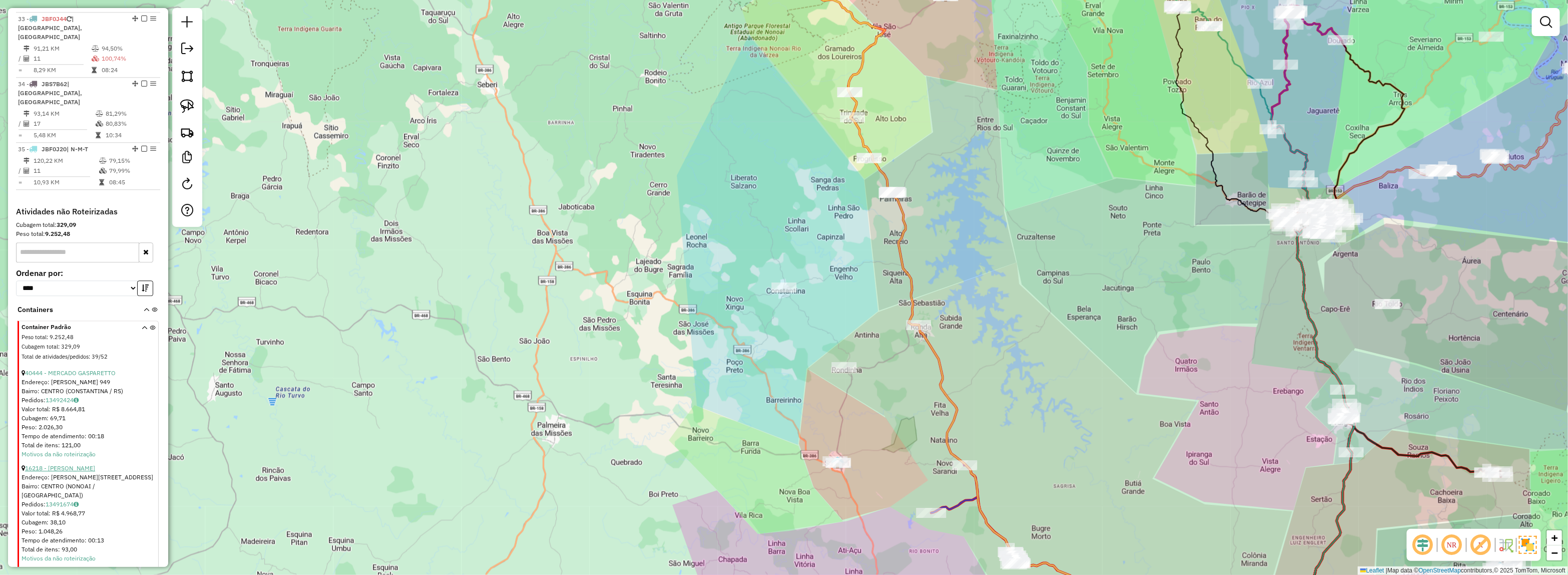
click at [83, 464] on link "16218 - [PERSON_NAME]" at bounding box center [60, 467] width 70 height 8
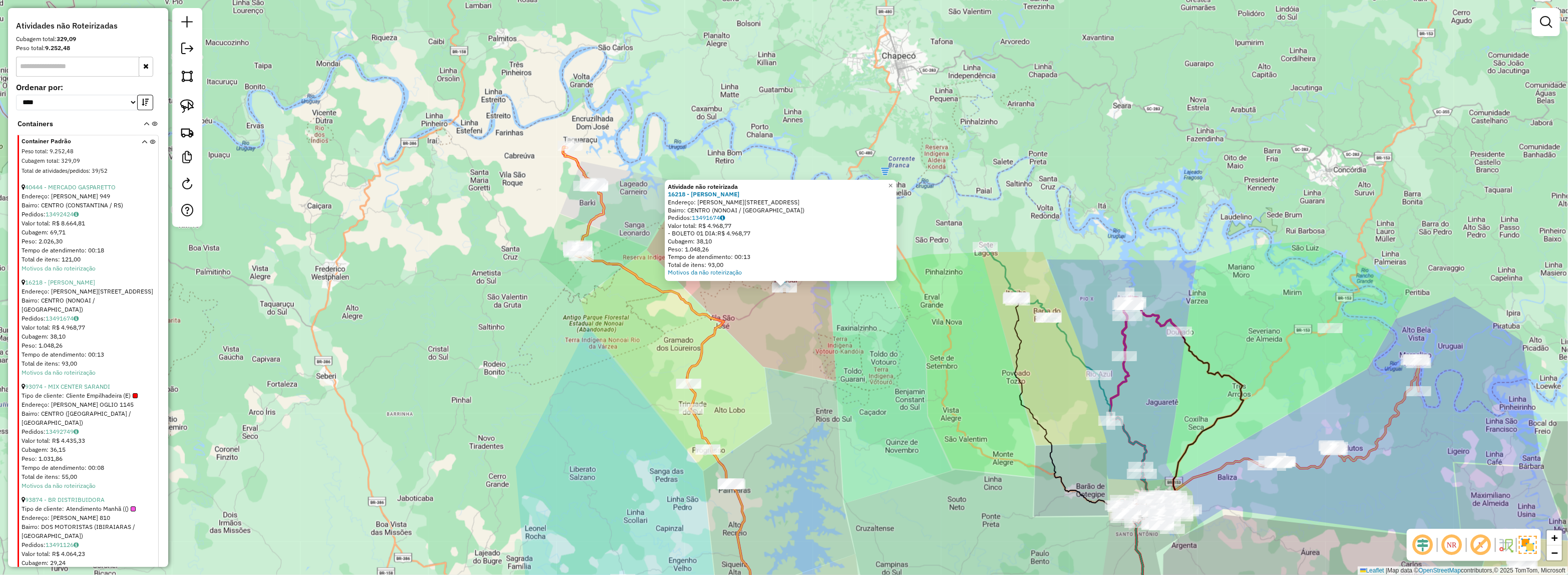
scroll to position [2451, 0]
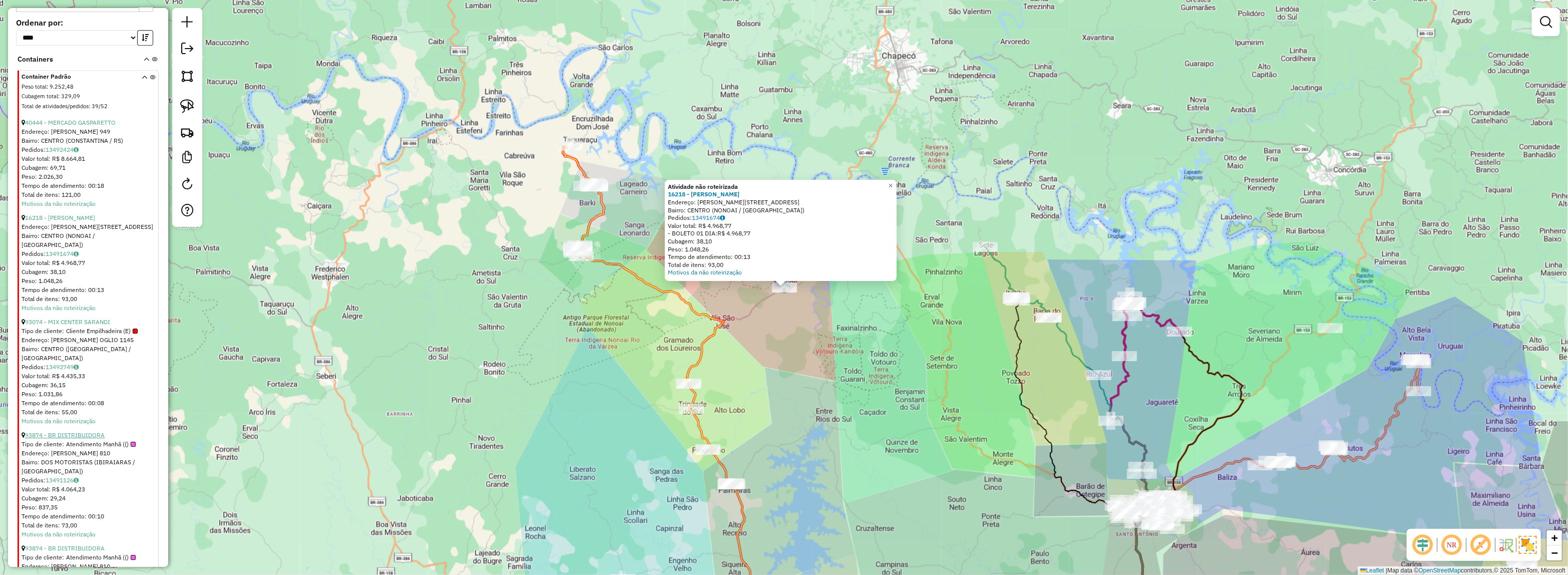
click at [78, 431] on link "93874 - BR DISTRIBUIDORA" at bounding box center [65, 435] width 79 height 8
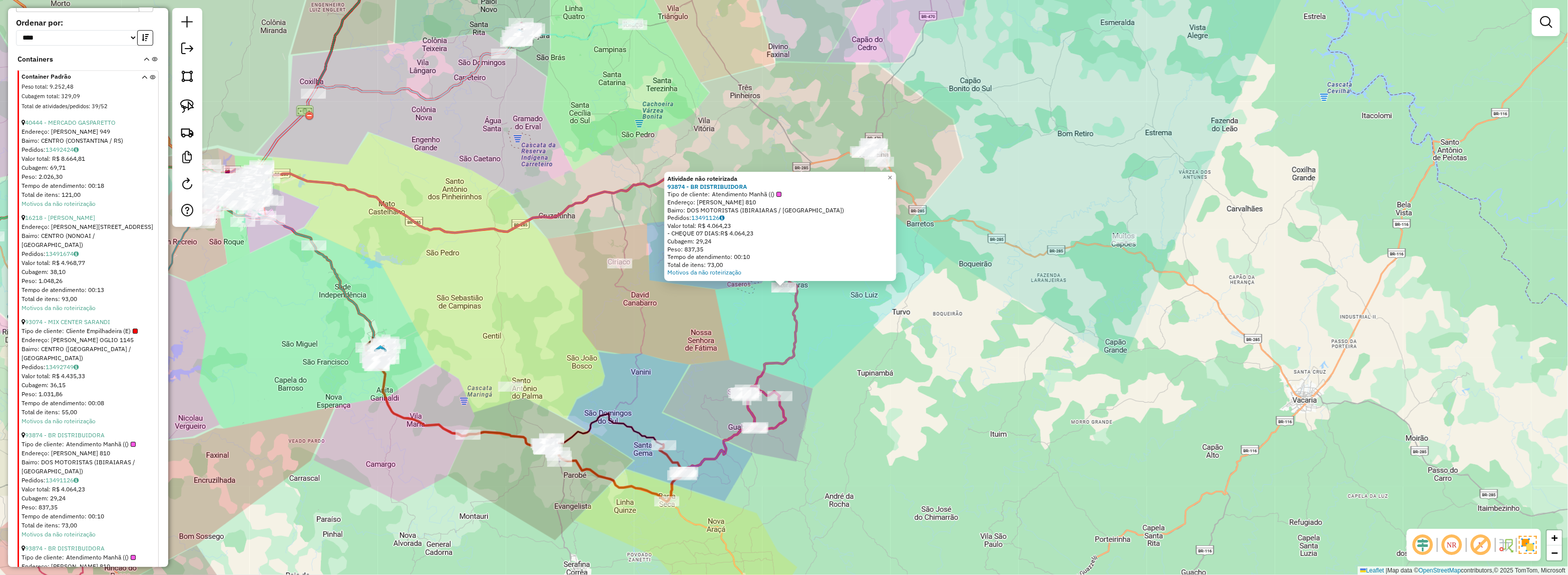
click at [698, 347] on div "Atividade não roteirizada 93874 - BR DISTRIBUIDORA Tipo de cliente: Atendimento…" at bounding box center [784, 287] width 1568 height 575
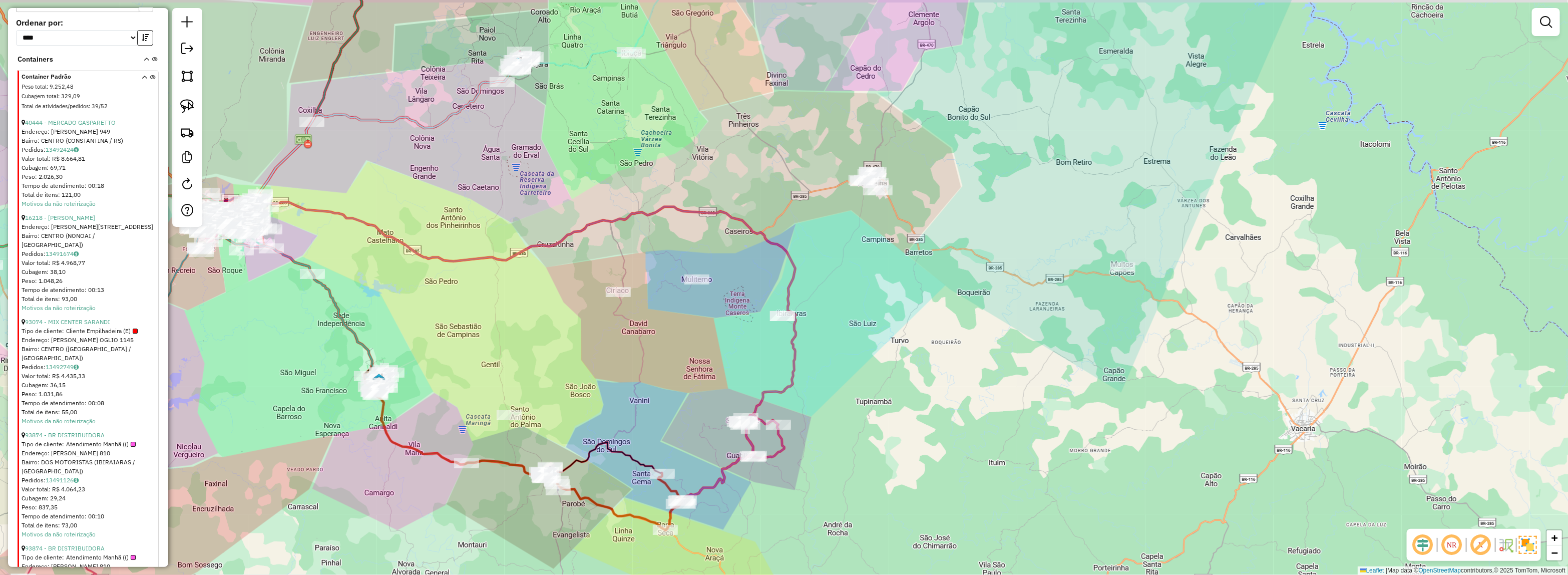
drag, startPoint x: 728, startPoint y: 349, endPoint x: 826, endPoint y: 332, distance: 99.5
click at [724, 428] on div "Janela de atendimento Grade de atendimento Capacidade Transportadoras Veículos …" at bounding box center [784, 287] width 1568 height 575
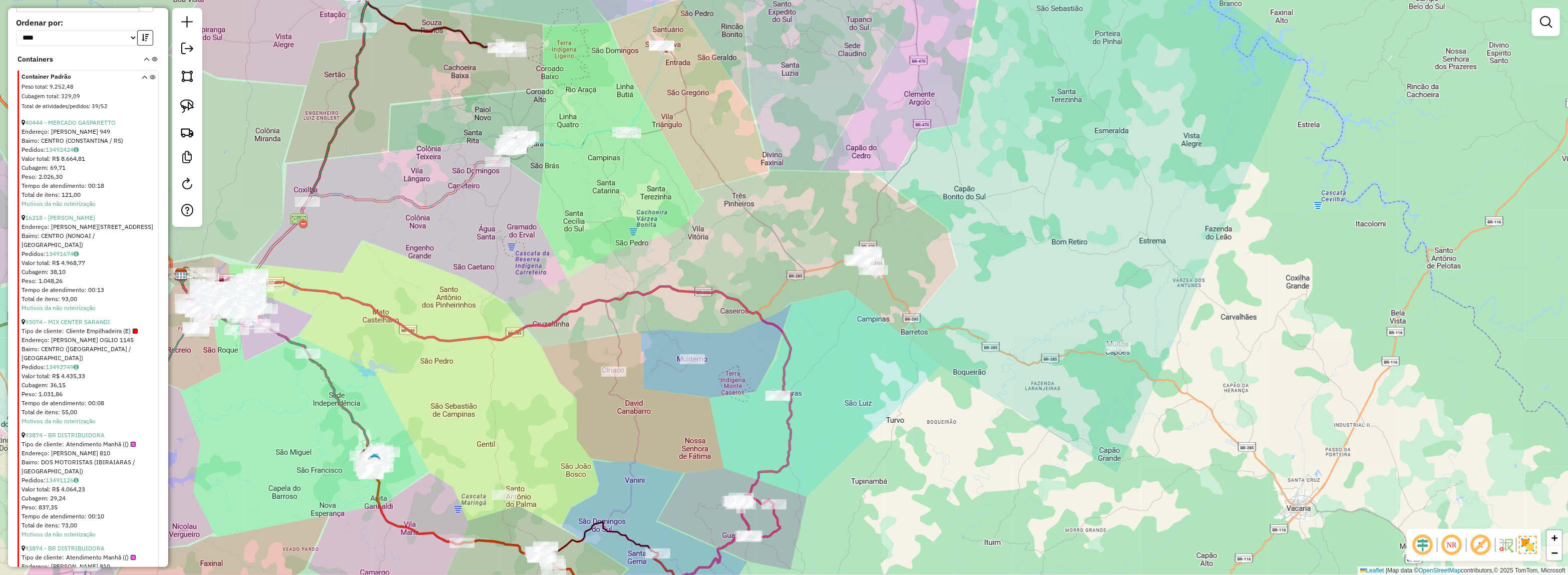
drag, startPoint x: 827, startPoint y: 312, endPoint x: 1034, endPoint y: 294, distance: 207.8
click at [1038, 293] on div "Janela de atendimento Grade de atendimento Capacidade Transportadoras Veículos …" at bounding box center [784, 287] width 1568 height 575
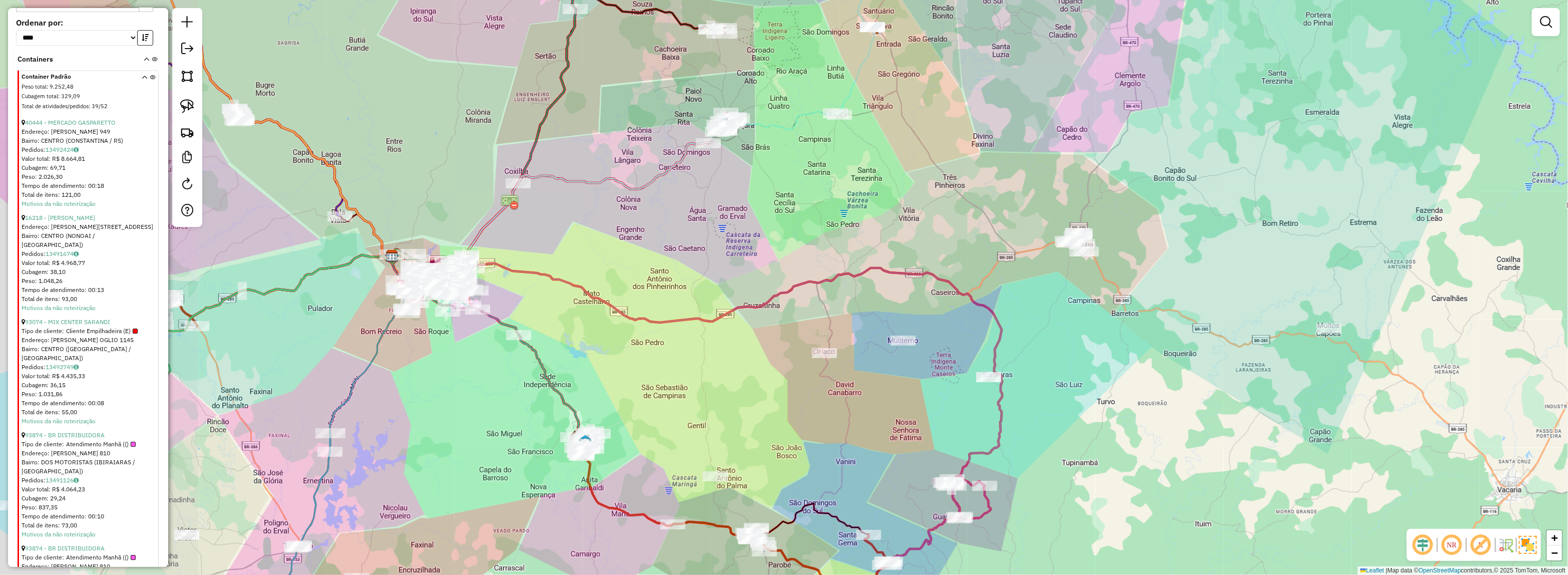
click at [827, 411] on div "Janela de atendimento Grade de atendimento Capacidade Transportadoras Veículos …" at bounding box center [784, 287] width 1568 height 575
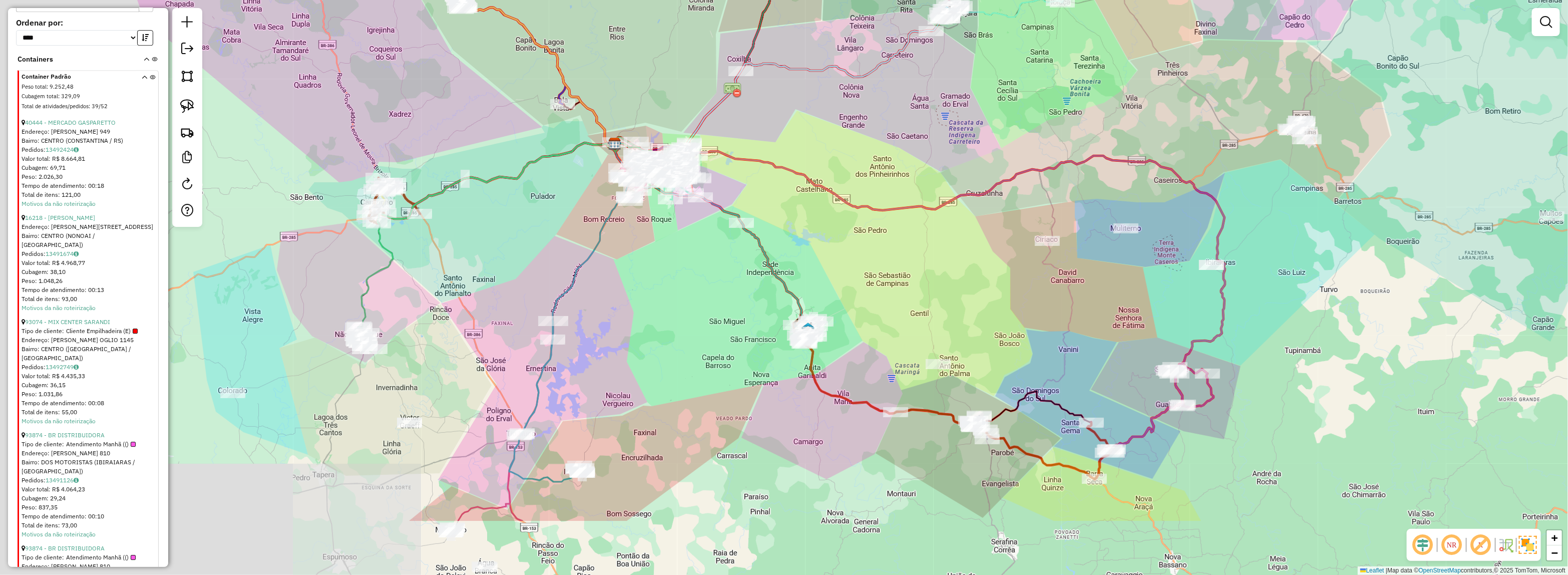
drag, startPoint x: 789, startPoint y: 428, endPoint x: 1012, endPoint y: 316, distance: 249.5
click at [1012, 316] on div "Janela de atendimento Grade de atendimento Capacidade Transportadoras Veículos …" at bounding box center [784, 287] width 1568 height 575
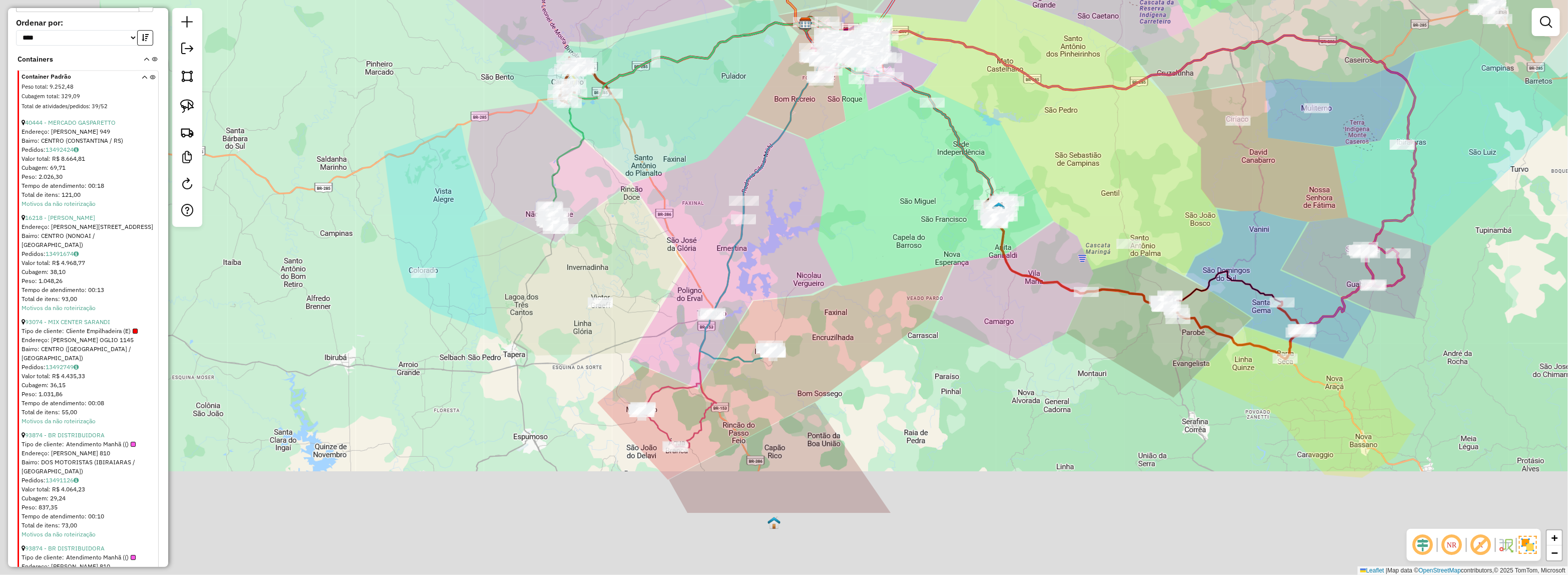
drag, startPoint x: 846, startPoint y: 306, endPoint x: 1038, endPoint y: 186, distance: 226.4
click at [1038, 186] on div "Janela de atendimento Grade de atendimento Capacidade Transportadoras Veículos …" at bounding box center [784, 287] width 1568 height 575
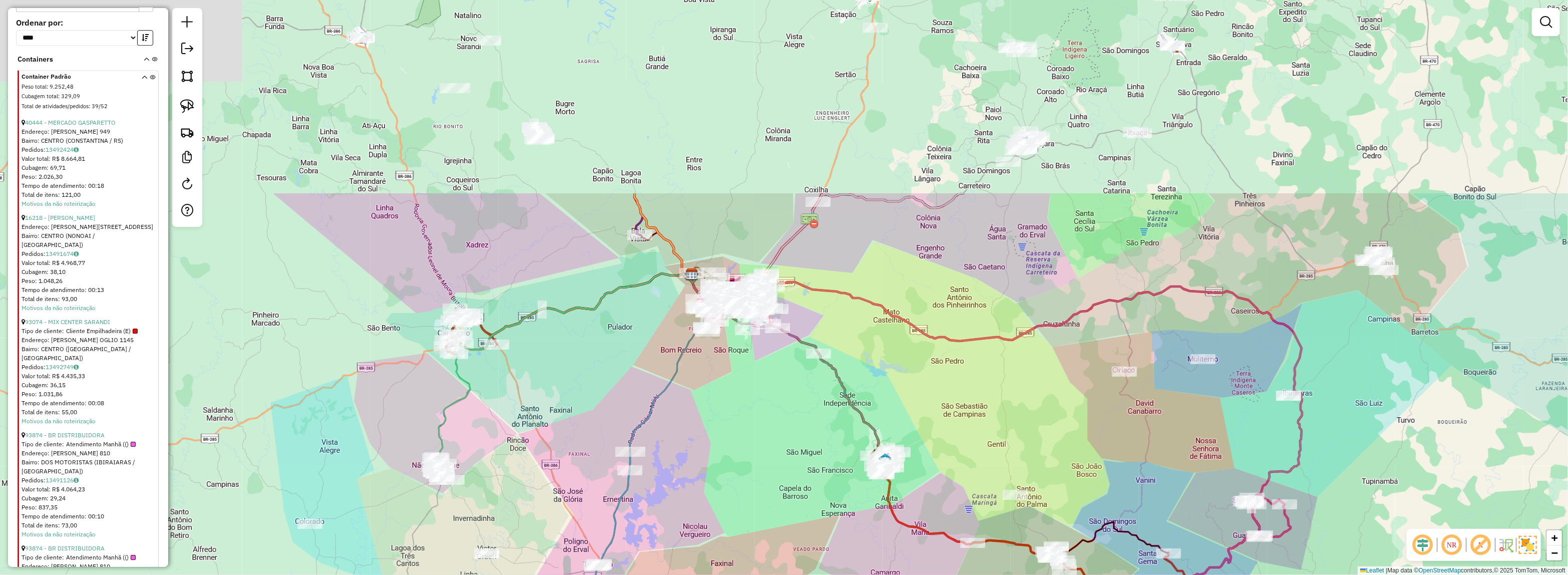
drag, startPoint x: 768, startPoint y: 450, endPoint x: 776, endPoint y: 447, distance: 8.5
click at [762, 466] on div "Janela de atendimento Grade de atendimento Capacidade Transportadoras Veículos …" at bounding box center [784, 287] width 1568 height 575
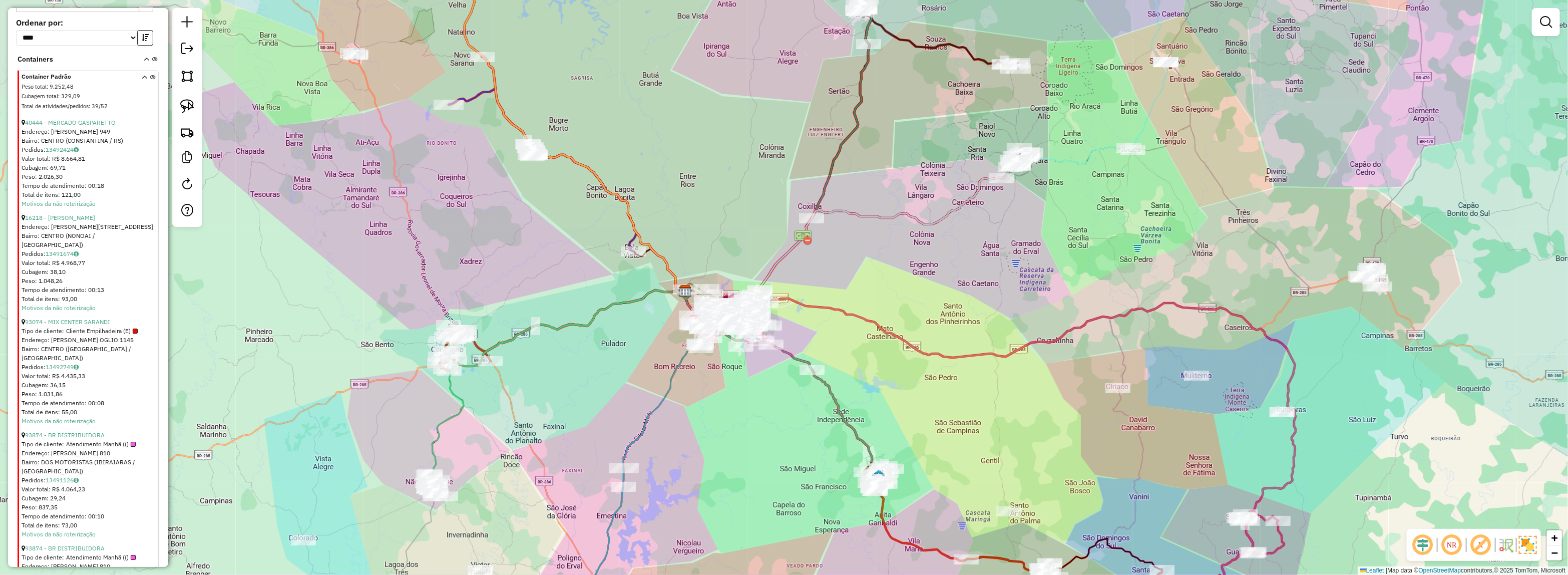
drag, startPoint x: 898, startPoint y: 307, endPoint x: 834, endPoint y: 472, distance: 177.0
click at [834, 472] on div "Janela de atendimento Grade de atendimento Capacidade Transportadoras Veículos …" at bounding box center [784, 287] width 1568 height 575
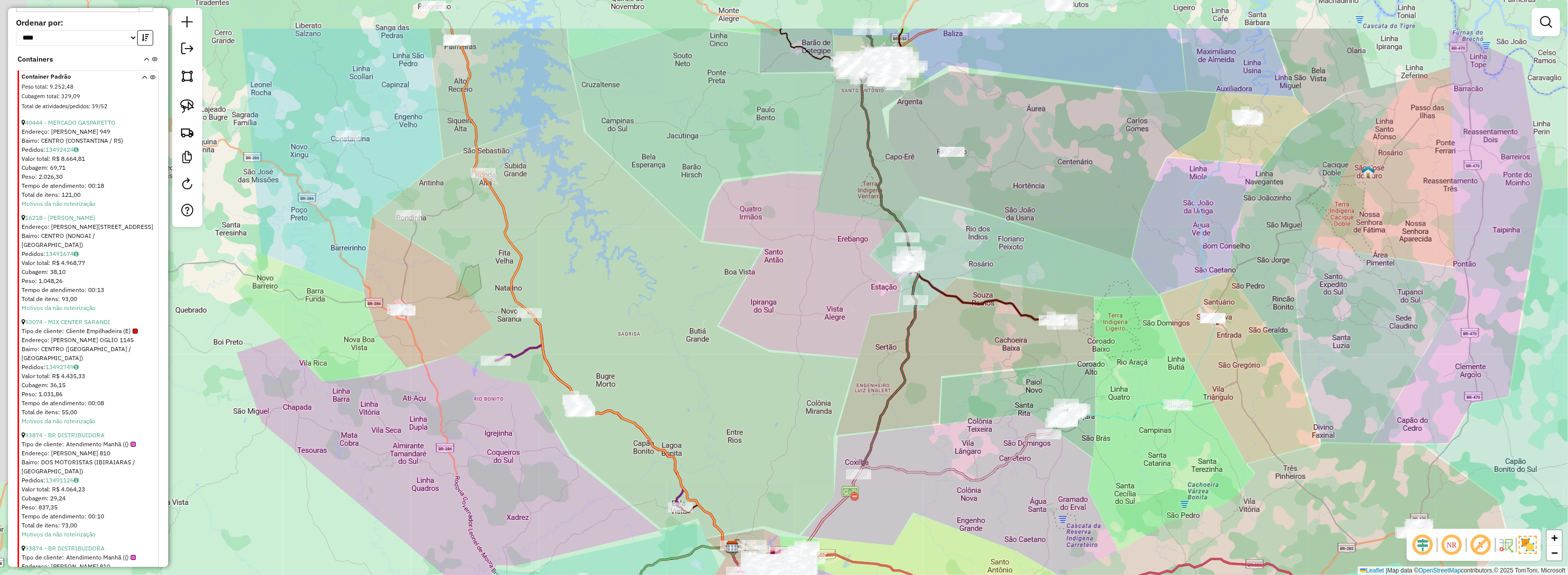
drag, startPoint x: 874, startPoint y: 362, endPoint x: 991, endPoint y: 472, distance: 160.6
click at [991, 473] on div "Janela de atendimento Grade de atendimento Capacidade Transportadoras Veículos …" at bounding box center [784, 287] width 1568 height 575
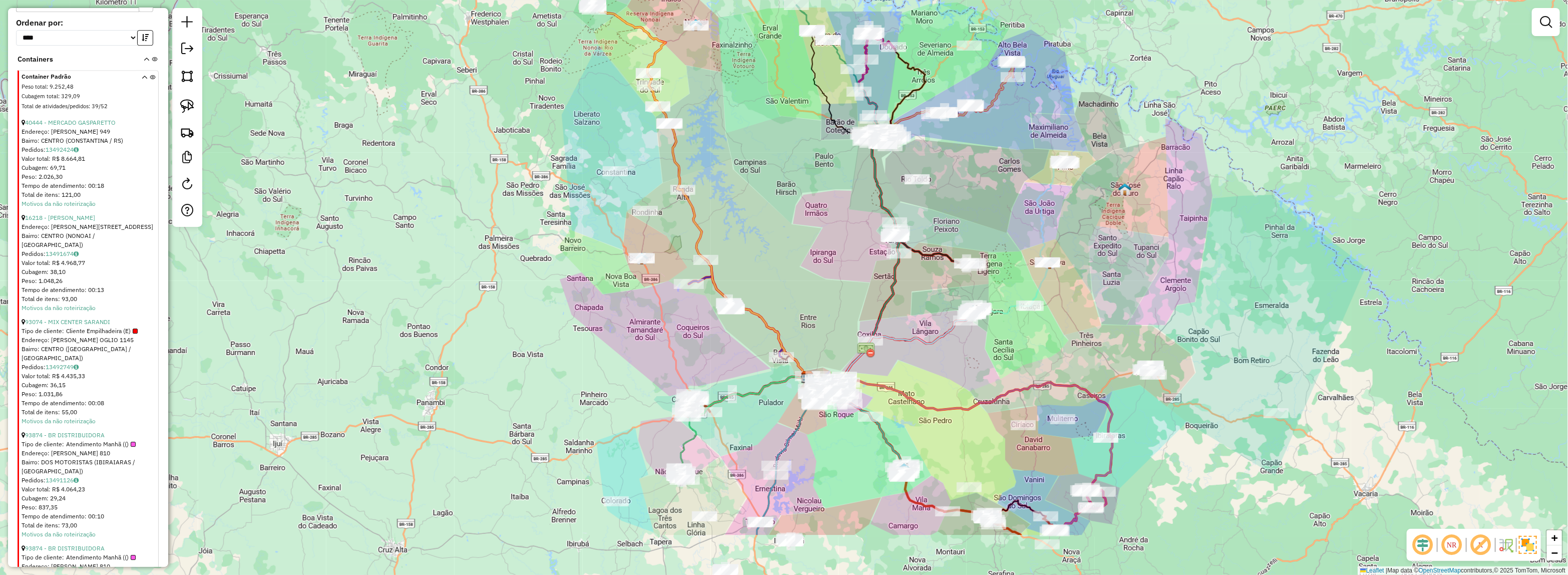
drag, startPoint x: 774, startPoint y: 337, endPoint x: 812, endPoint y: 264, distance: 82.3
click at [812, 264] on div "Janela de atendimento Grade de atendimento Capacidade Transportadoras Veículos …" at bounding box center [784, 287] width 1568 height 575
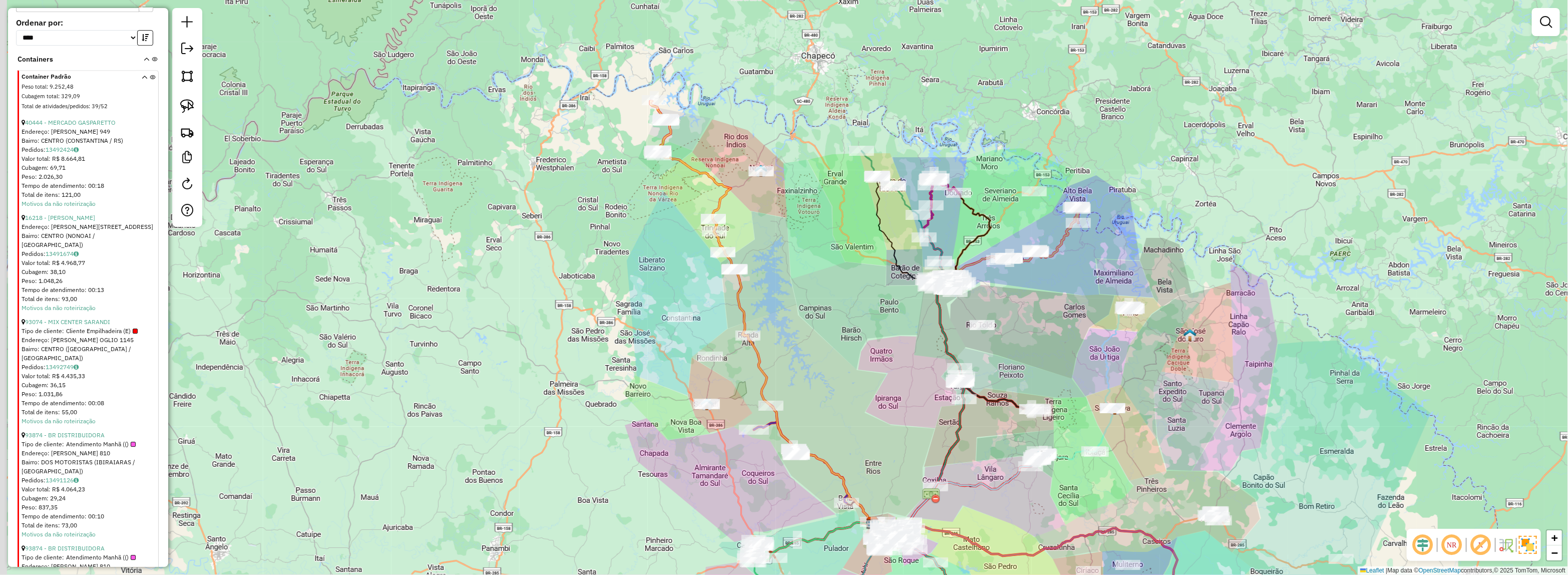
drag, startPoint x: 844, startPoint y: 302, endPoint x: 802, endPoint y: 286, distance: 44.9
click at [846, 318] on div "Janela de atendimento Grade de atendimento Capacidade Transportadoras Veículos …" at bounding box center [784, 287] width 1568 height 575
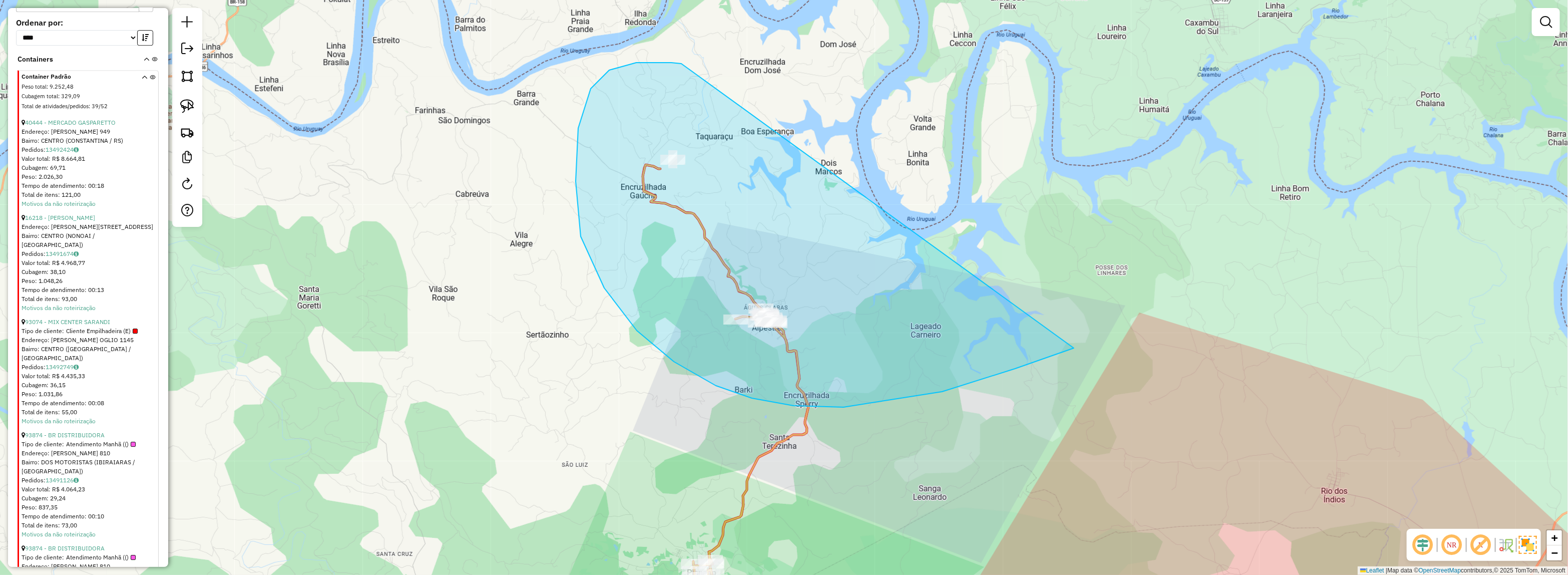
drag, startPoint x: 637, startPoint y: 62, endPoint x: 1114, endPoint y: 321, distance: 542.8
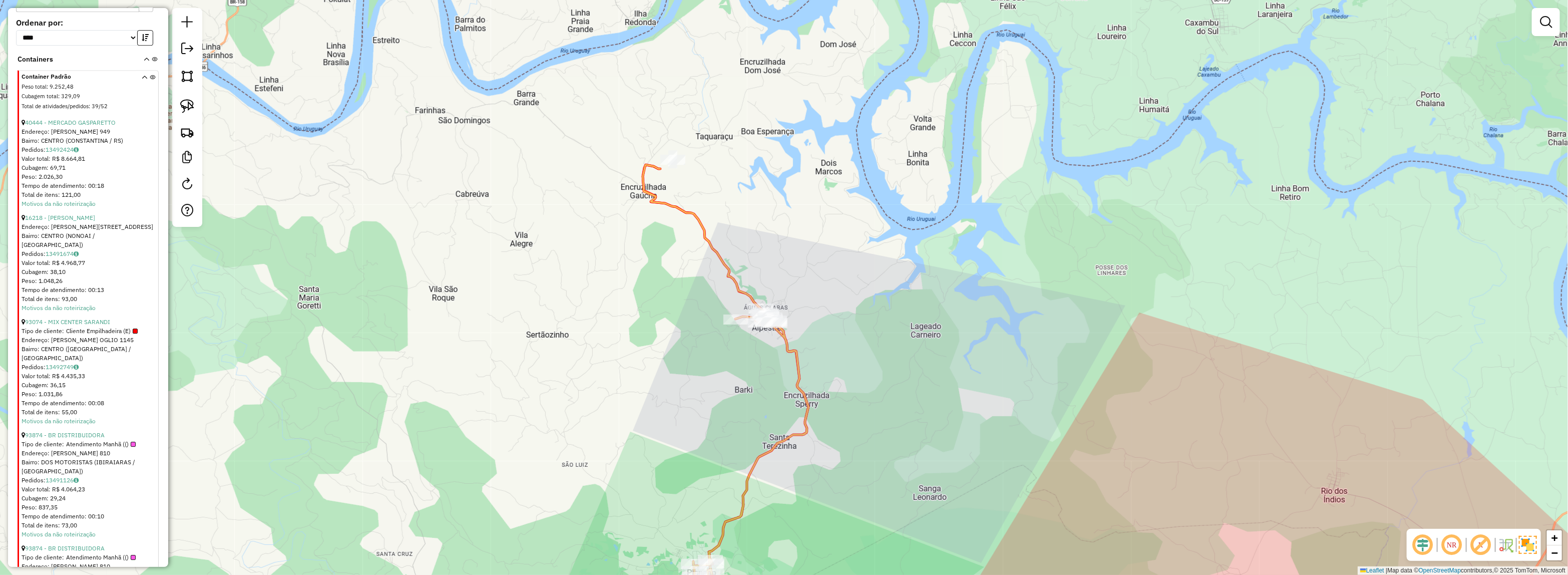
click at [892, 469] on div "Janela de atendimento Grade de atendimento Capacidade Transportadoras Veículos …" at bounding box center [784, 287] width 1568 height 575
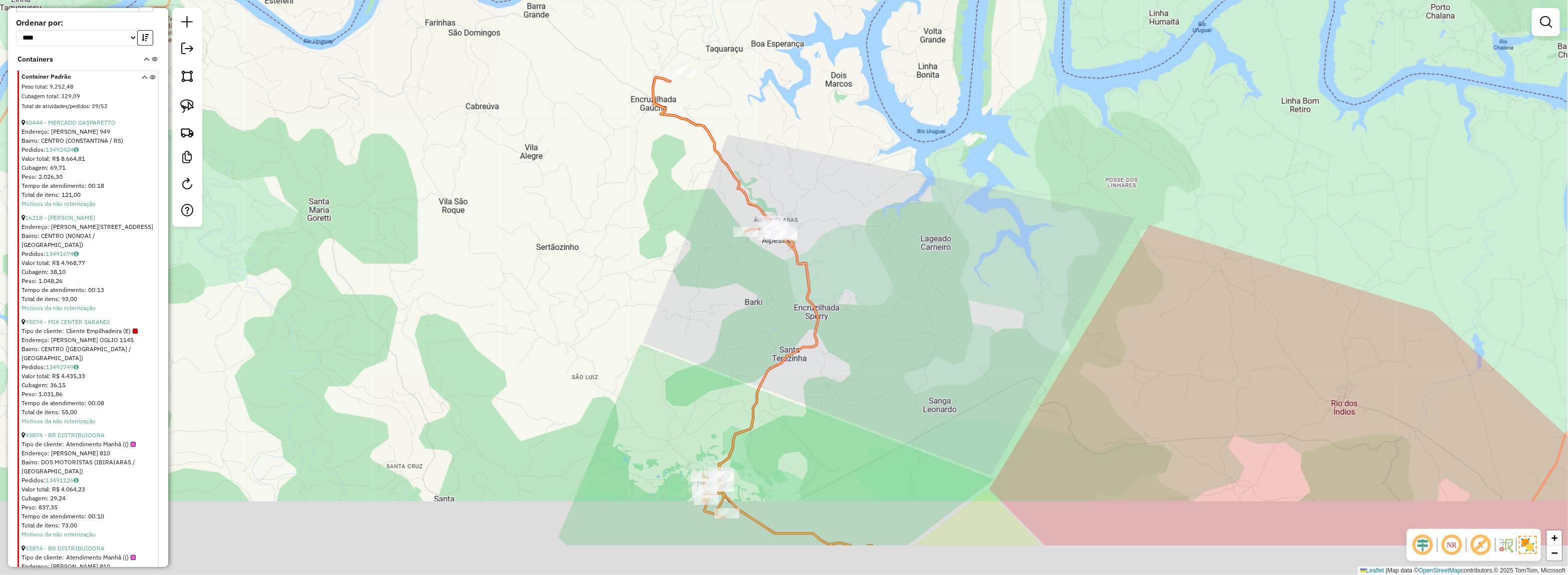
drag, startPoint x: 904, startPoint y: 378, endPoint x: 841, endPoint y: 186, distance: 202.1
click at [841, 186] on div "Janela de atendimento Grade de atendimento Capacidade Transportadoras Veículos …" at bounding box center [784, 287] width 1568 height 575
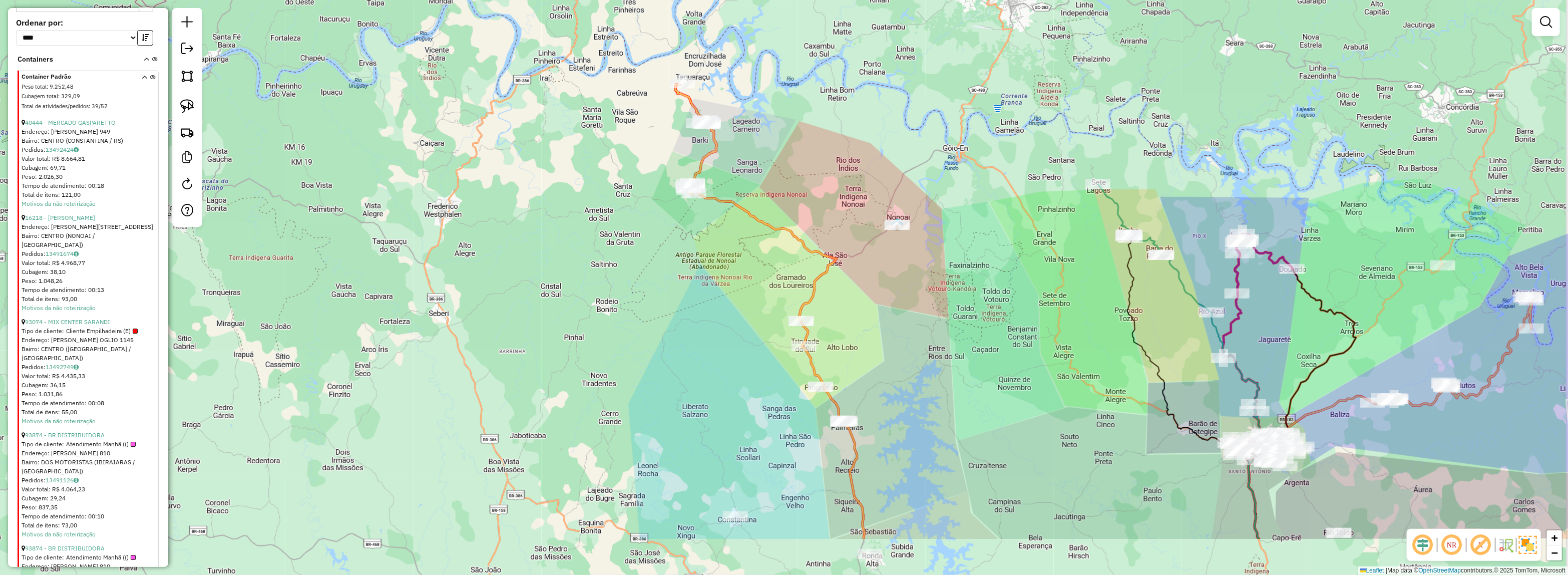
drag
click at [828, 220] on div "Janela de atendimento Grade de atendimento Capacidade Transportadoras Veículos …" at bounding box center [784, 287] width 1568 height 575
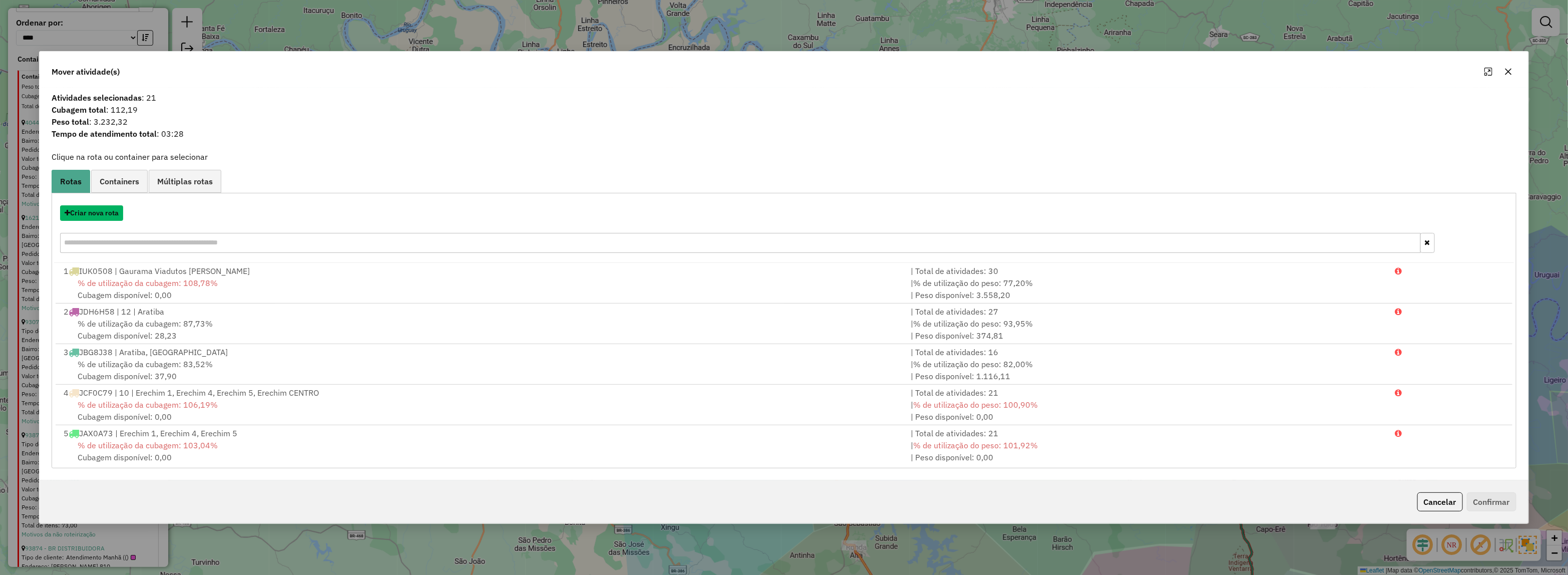
click at [88, 212] on button "Criar nova rota" at bounding box center [92, 213] width 63 height 16
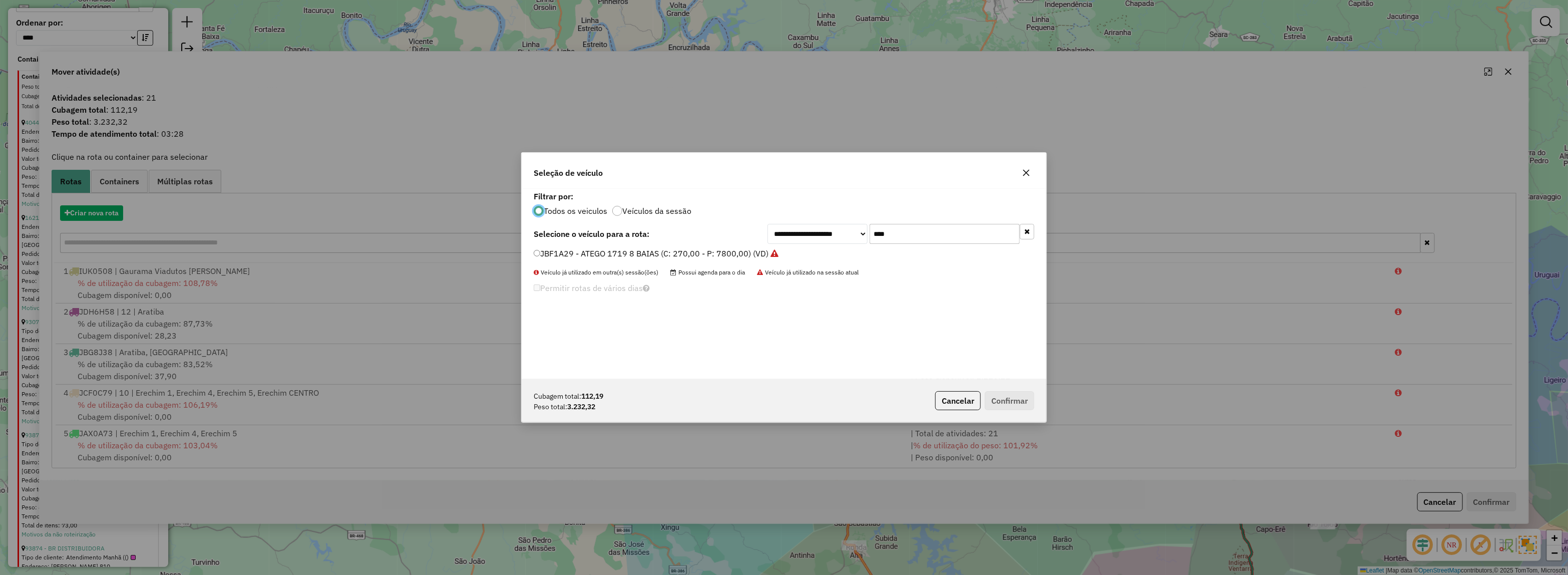
scroll to position [5, 3]
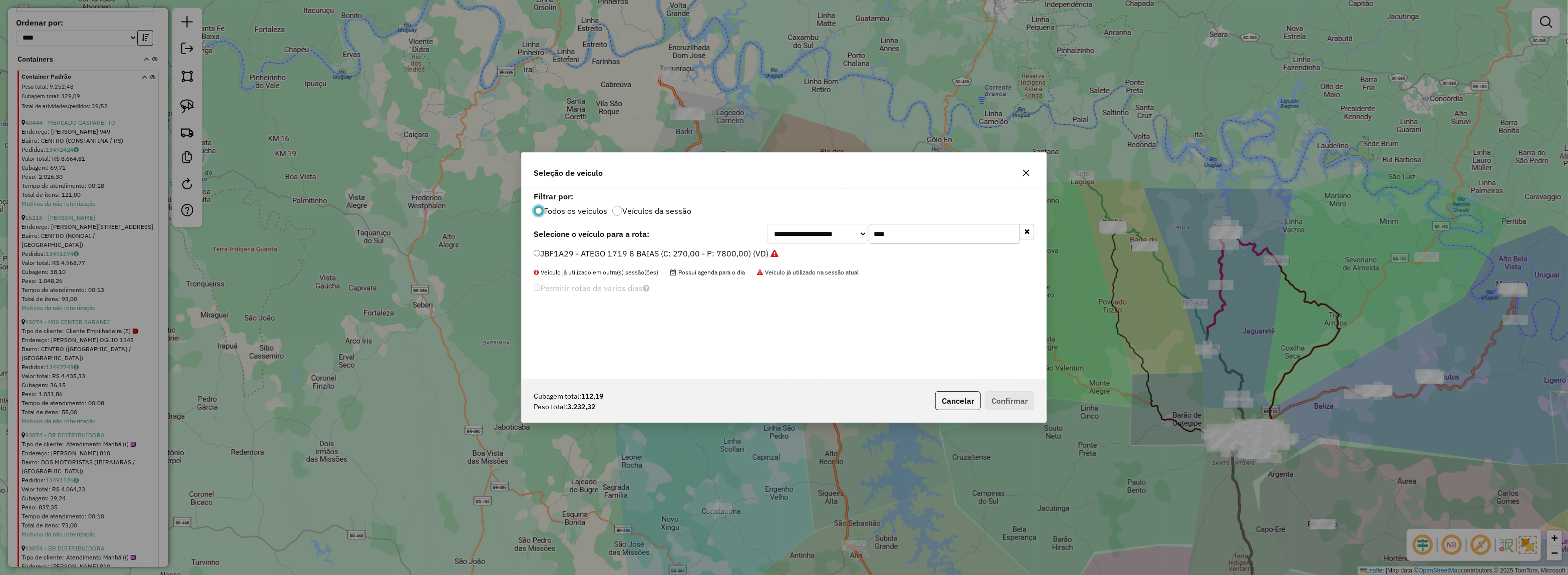
click at [857, 230] on div "**********" at bounding box center [901, 234] width 267 height 20
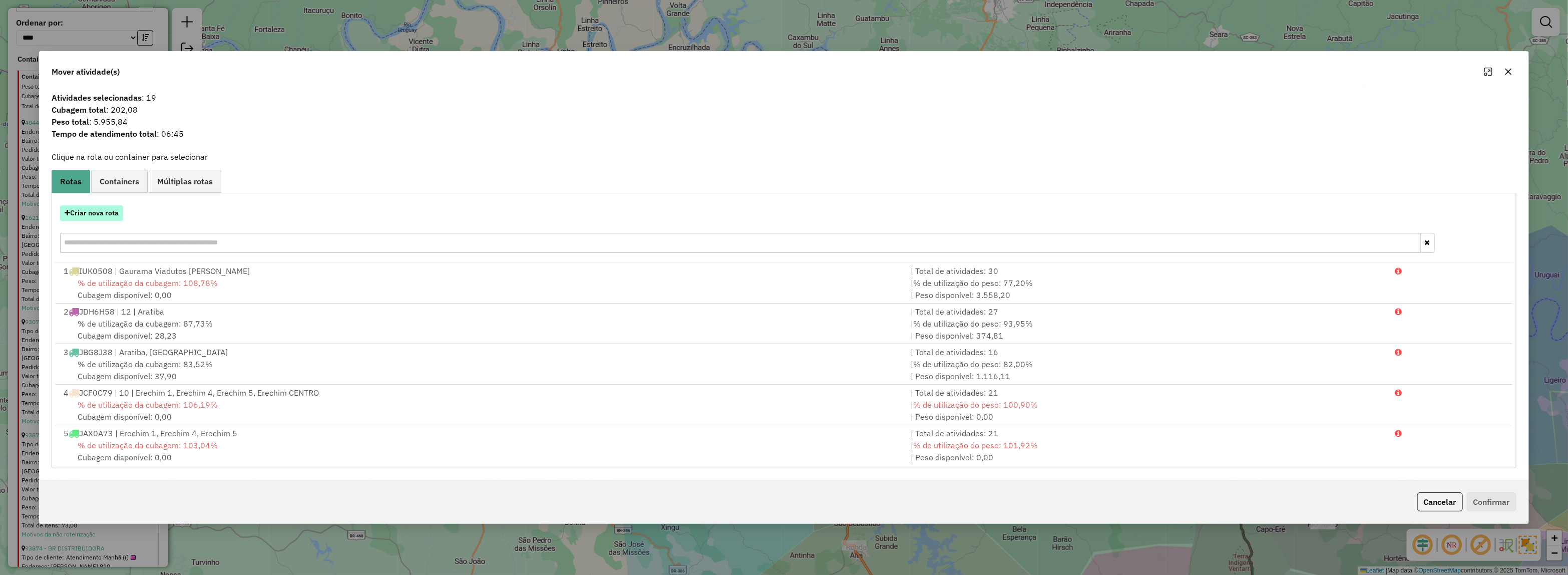
click at [88, 210] on button "Criar nova rota" at bounding box center [92, 213] width 63 height 16
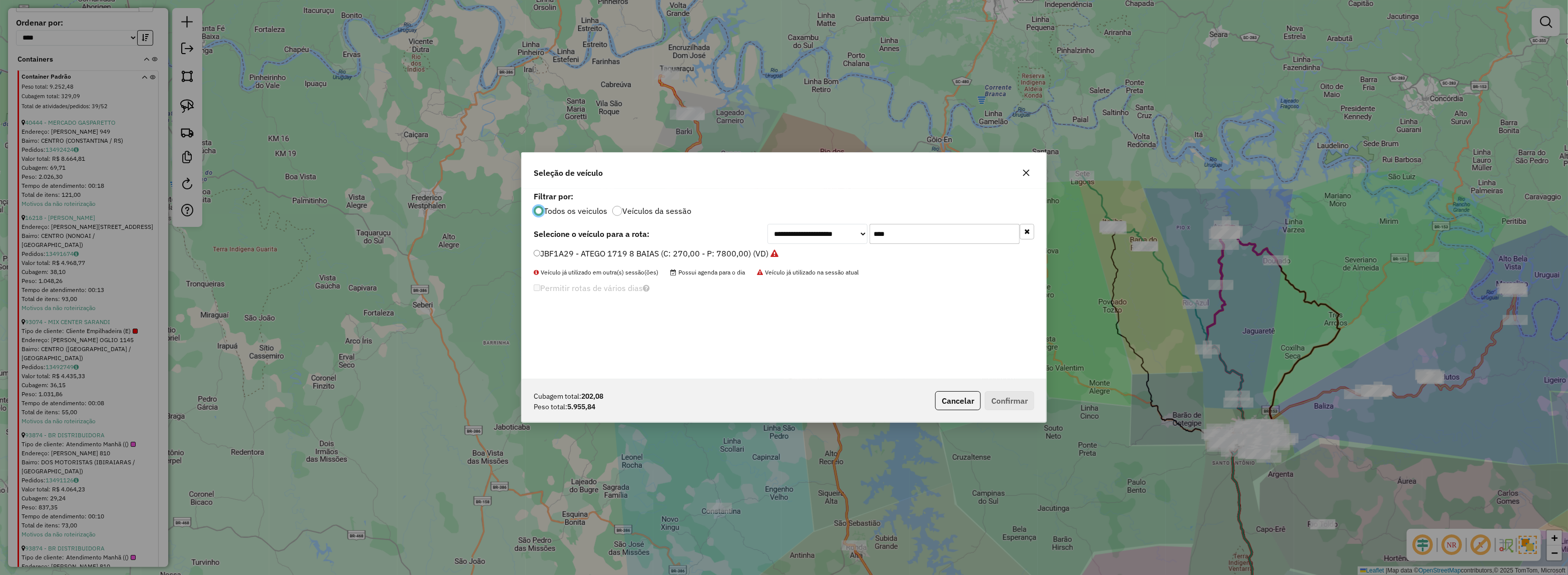
click at [668, 252] on div "**********" at bounding box center [784, 284] width 525 height 191
type input "****"
click at [637, 246] on div "**********" at bounding box center [784, 284] width 525 height 191
click at [646, 259] on label "JBF5D27 - ATEGO 1719 8 BAIAS (C: 270,00 - P: 7800,00) (VD)" at bounding box center [657, 254] width 245 height 12
click at [1025, 398] on button "Confirmar" at bounding box center [1009, 401] width 49 height 19
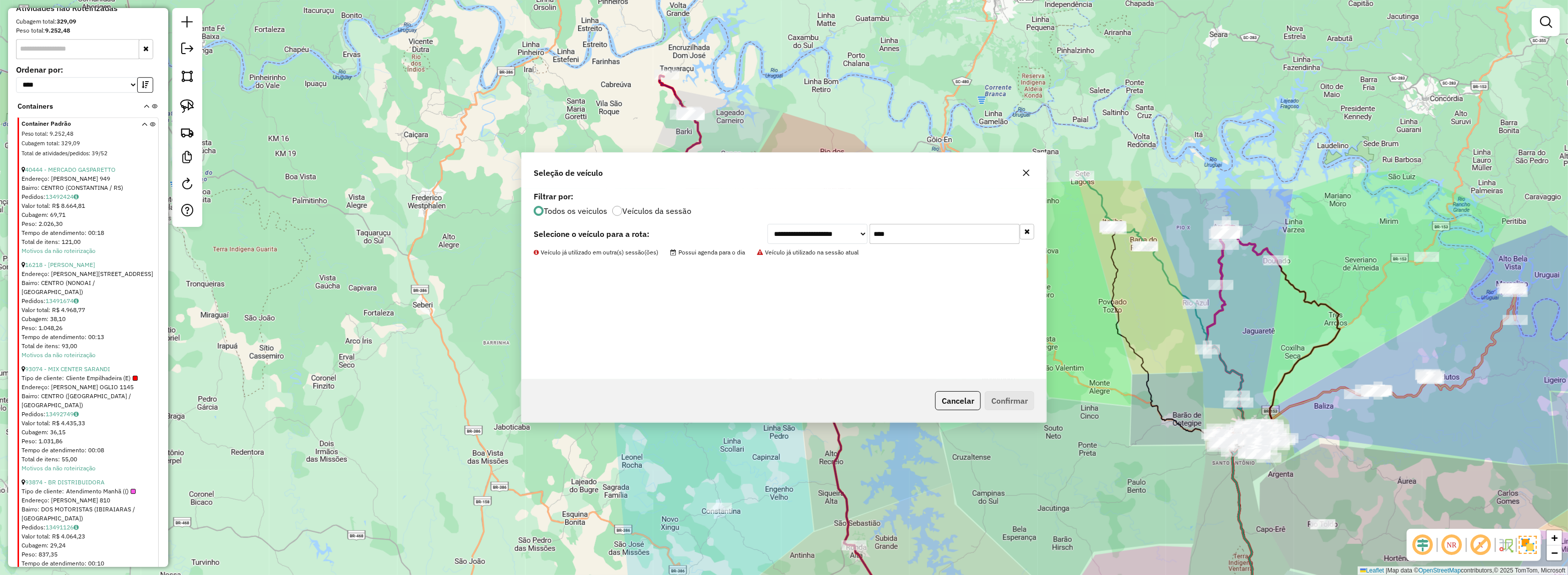
scroll to position [2499, 0]
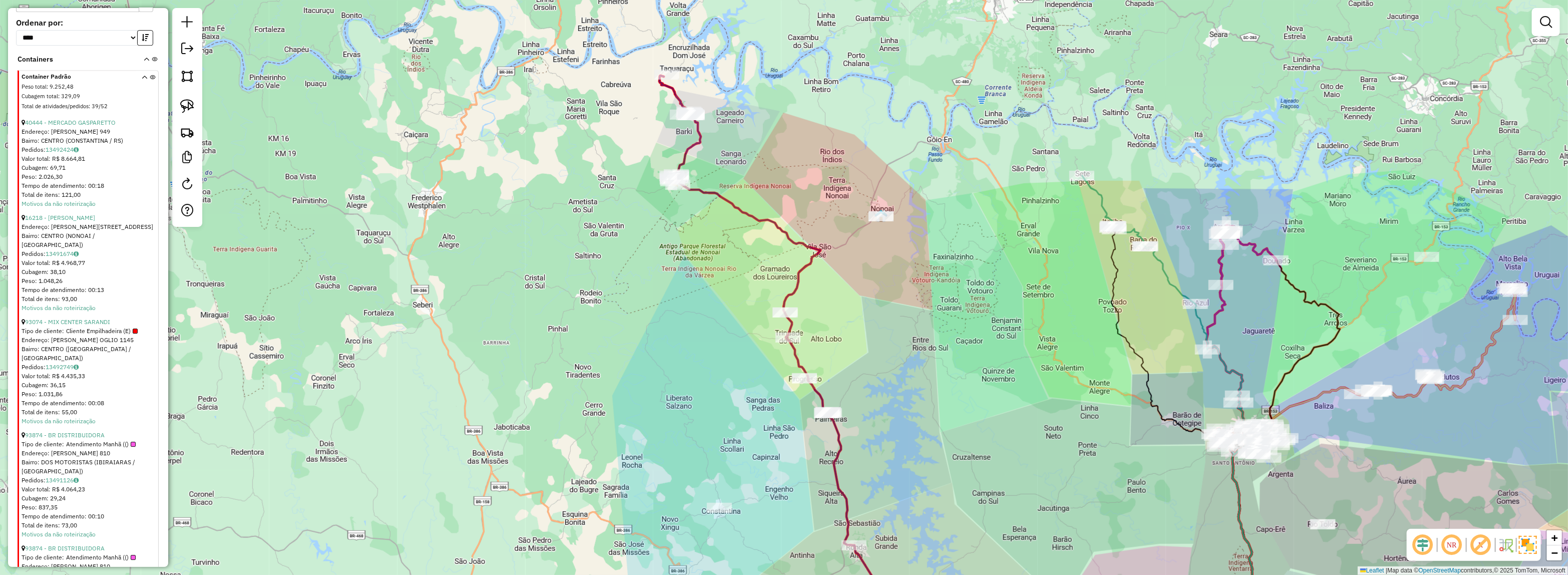
select select "*********"
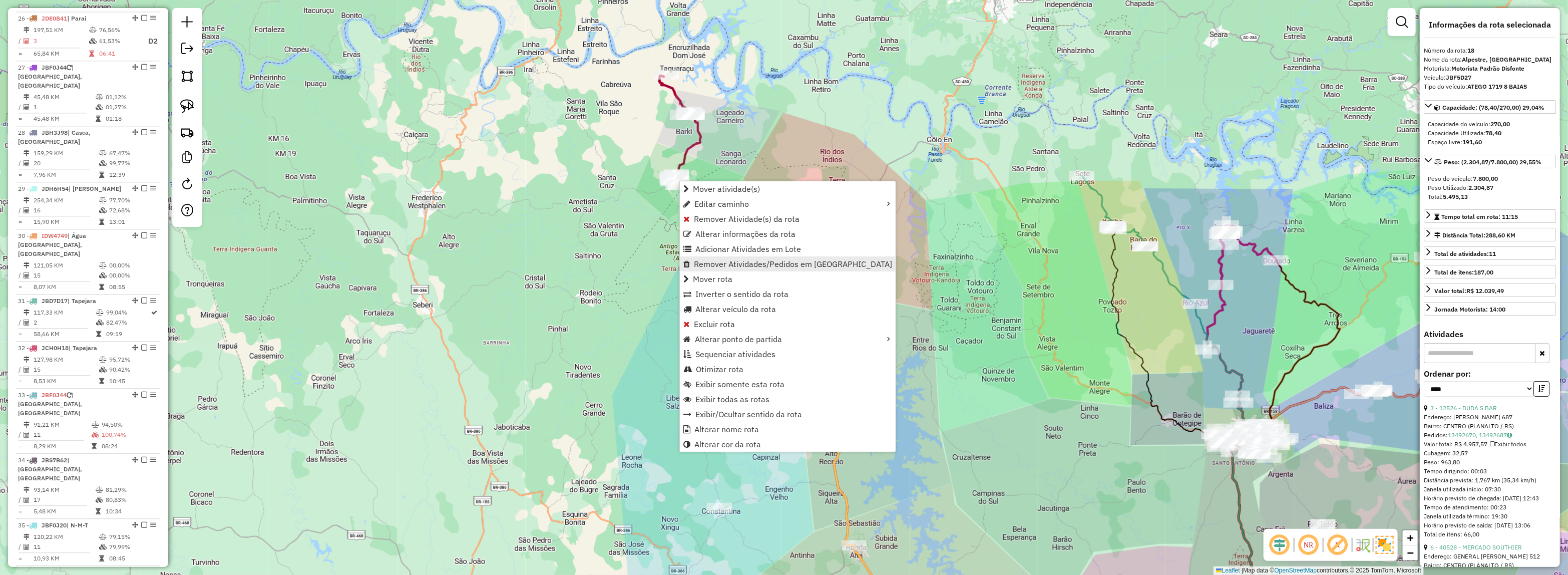
scroll to position [1370, 0]
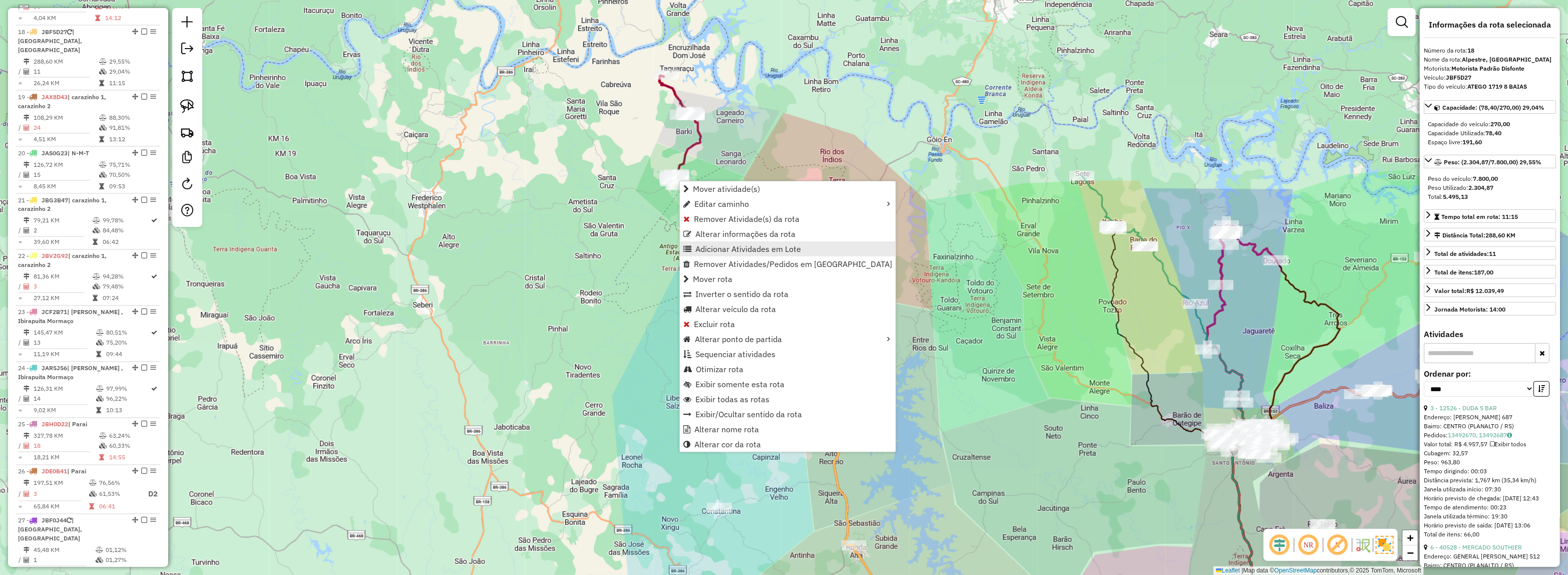
click at [707, 246] on span "Adicionar Atividades em Lote" at bounding box center [748, 249] width 106 height 8
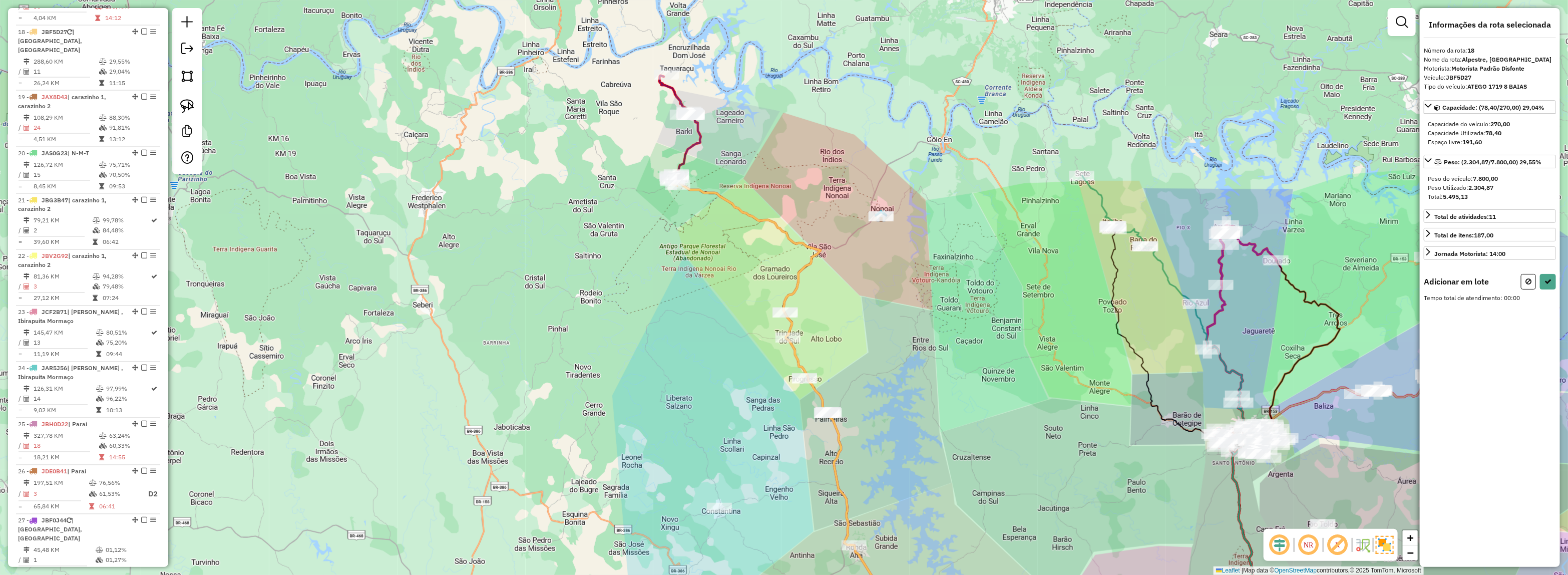
click at [718, 144] on div "Janela de atendimento Grade de atendimento Capacidade Transportadoras Veículos …" at bounding box center [784, 287] width 1568 height 575
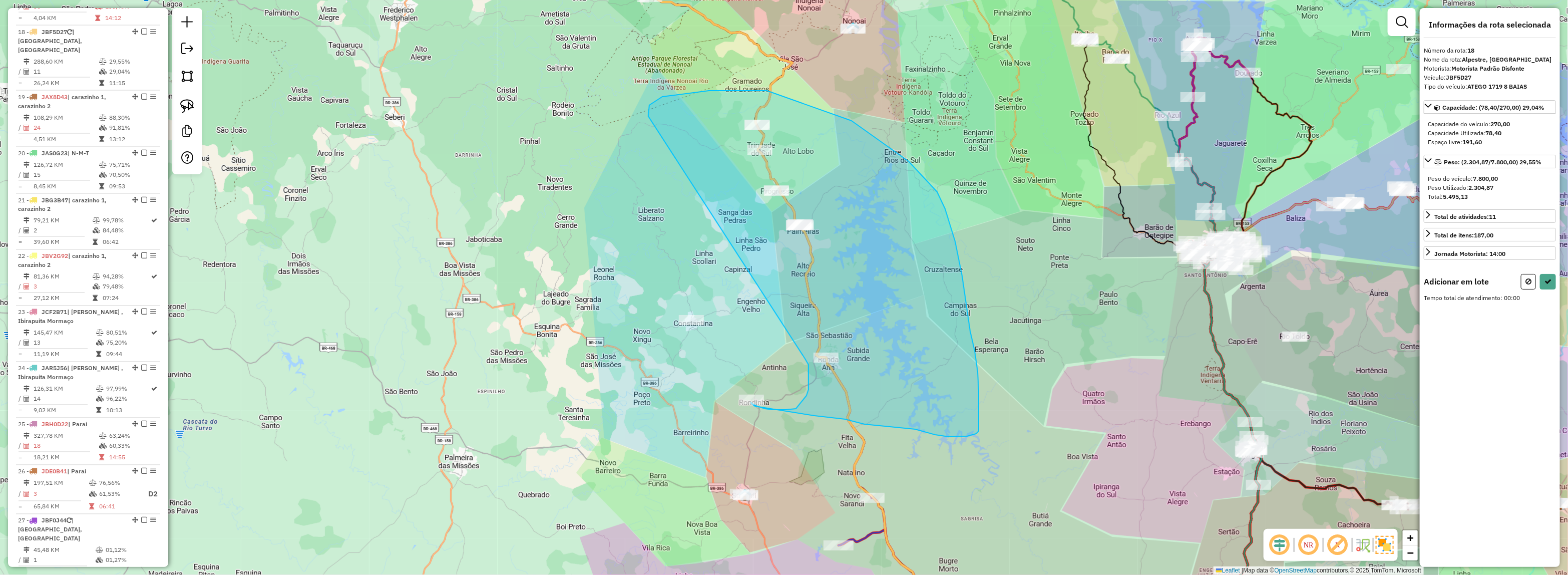
drag, startPoint x: 709, startPoint y: 90, endPoint x: 805, endPoint y: 358, distance: 284.7
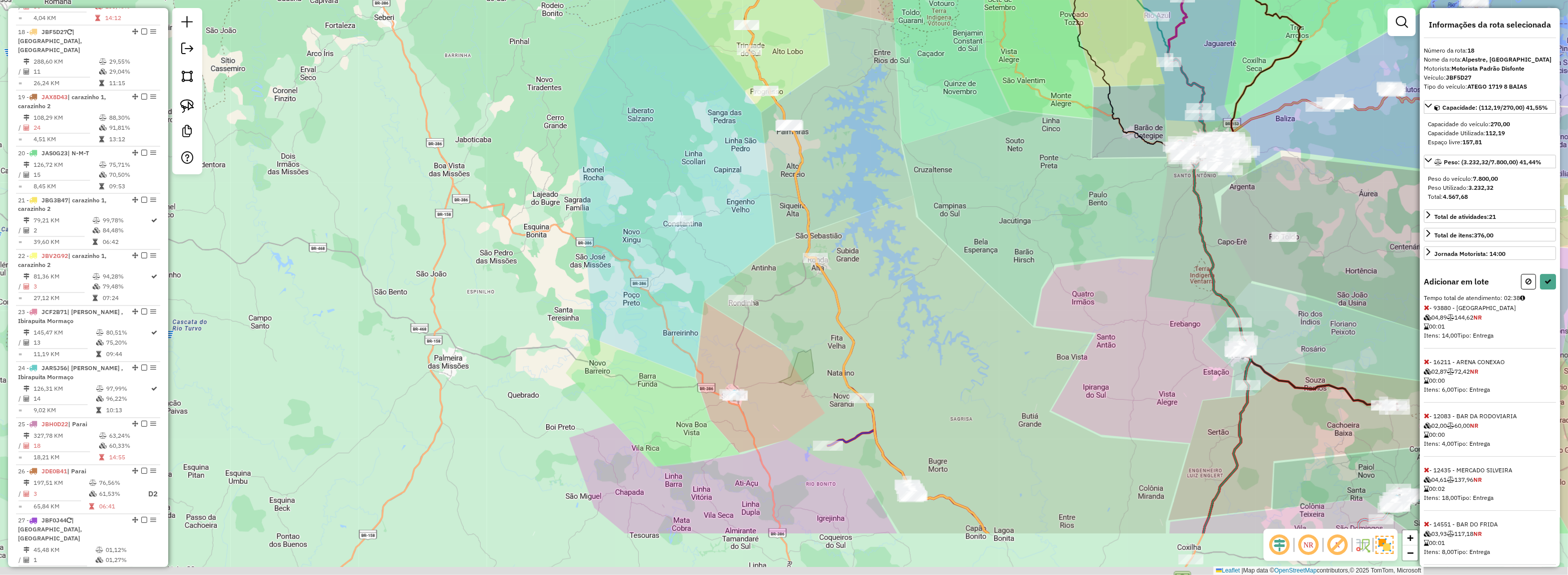
drag, startPoint x: 984, startPoint y: 363, endPoint x: 837, endPoint y: 436, distance: 164.1
click at [984, 362] on div "Janela de atendimento Grade de atendimento Capacidade Transportadoras Veículos …" at bounding box center [784, 287] width 1568 height 575
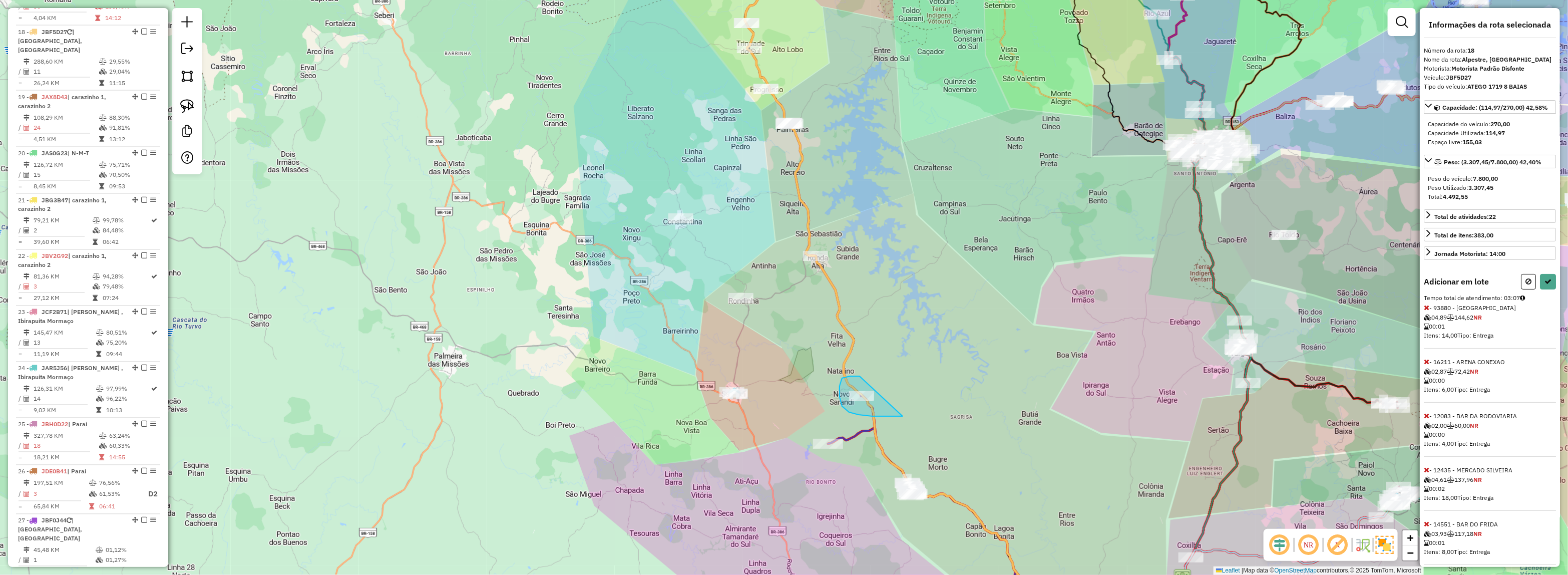
drag, startPoint x: 872, startPoint y: 416, endPoint x: 1016, endPoint y: 402, distance: 144.7
click at [1555, 283] on div "Informações da rota selecionada Número da rota: 18 Nome da rota: Alpestre, Plan…" at bounding box center [1490, 287] width 140 height 559
click at [1540, 283] on button at bounding box center [1547, 282] width 16 height 16
select select "*********"
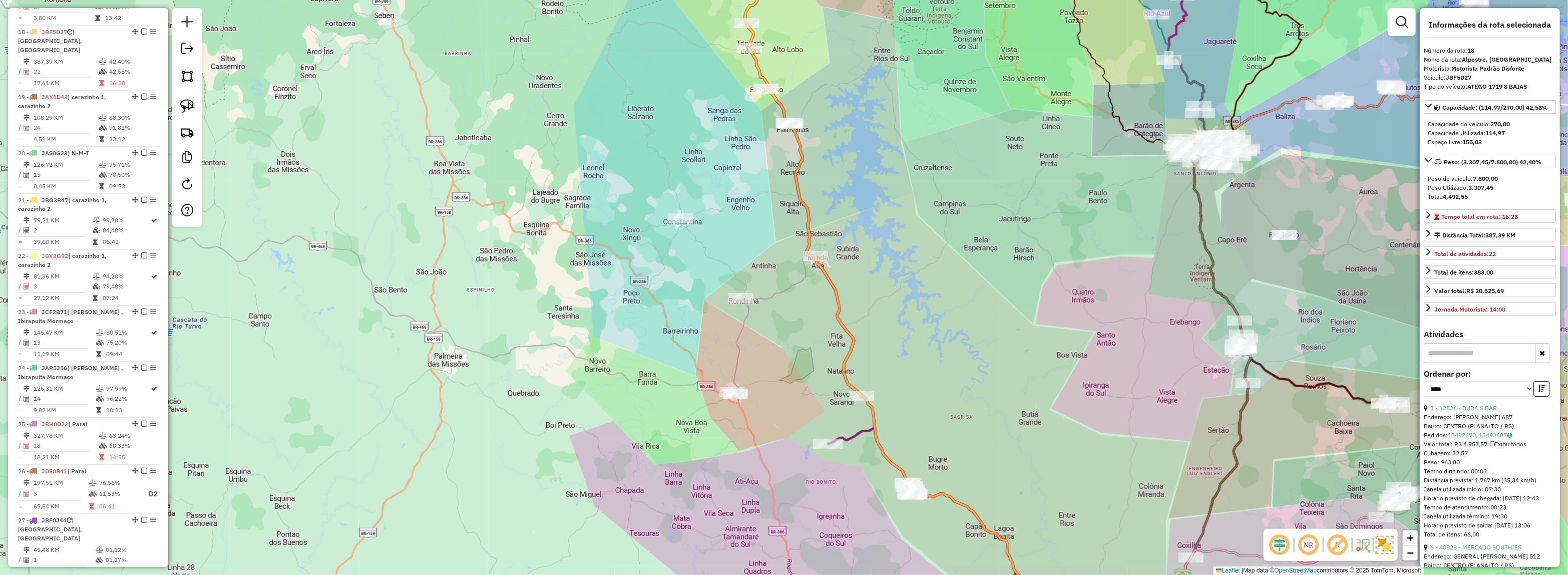
drag, startPoint x: 785, startPoint y: 165, endPoint x: 700, endPoint y: 81, distance: 119.5
click at [700, 82] on div "Janela de atendimento Grade de atendimento Capacidade Transportadoras Veículos …" at bounding box center [784, 287] width 1568 height 575
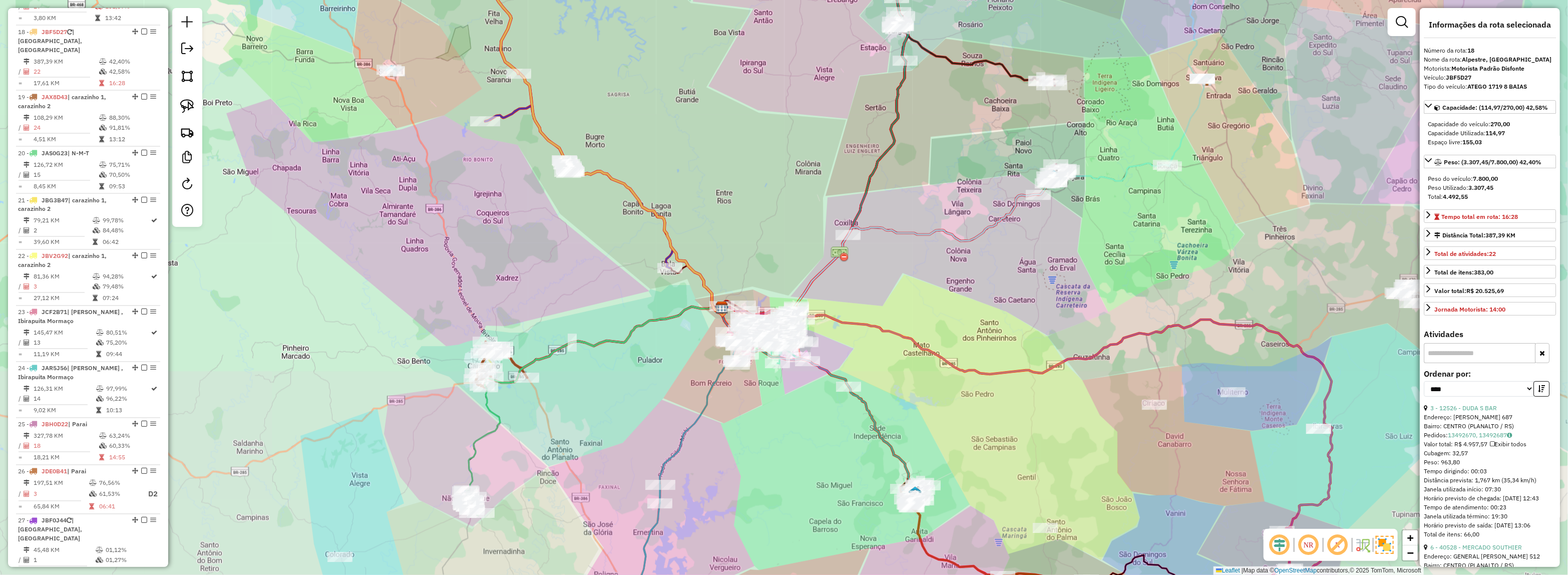
drag, startPoint x: 907, startPoint y: 270, endPoint x: 1066, endPoint y: 324, distance: 167.9
click at [866, 194] on div "Janela de atendimento Grade de atendimento Capacidade Transportadoras Veículos …" at bounding box center [784, 287] width 1568 height 575
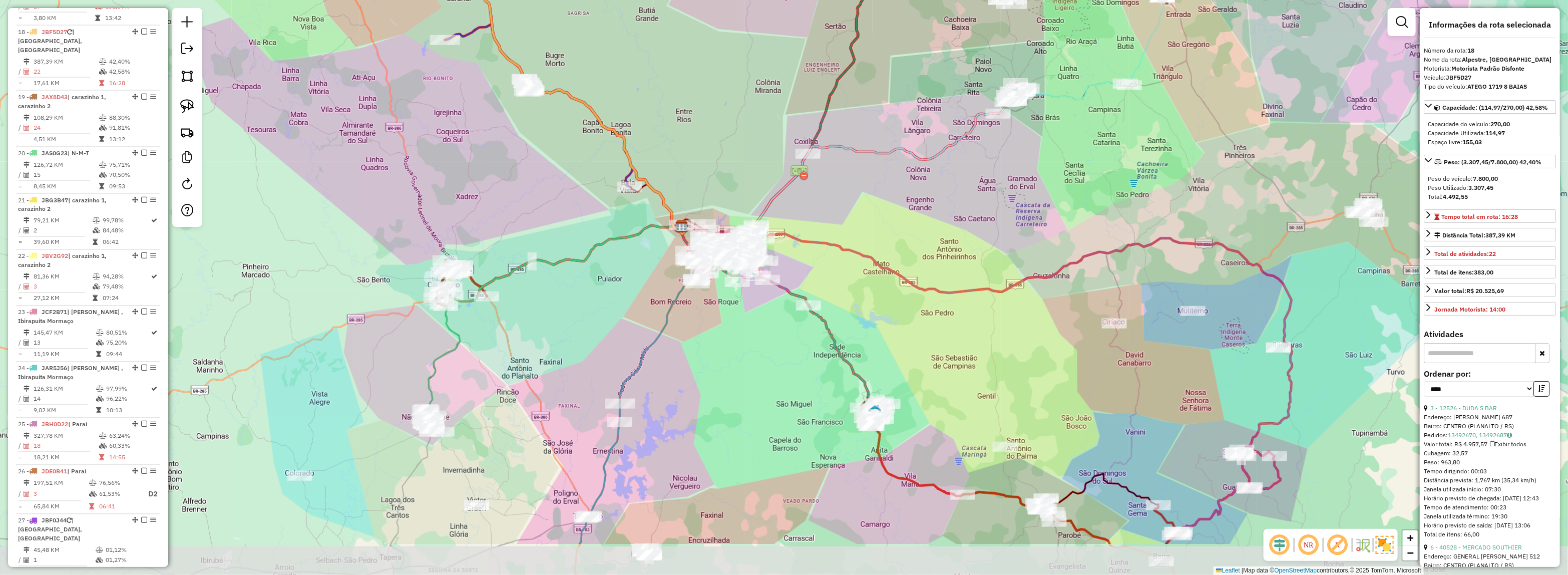
drag, startPoint x: 1010, startPoint y: 209, endPoint x: 1044, endPoint y: 283, distance: 81.4
click at [1008, 204] on div "Janela de atendimento Grade de atendimento Capacidade Transportadoras Veículos …" at bounding box center [784, 287] width 1568 height 575
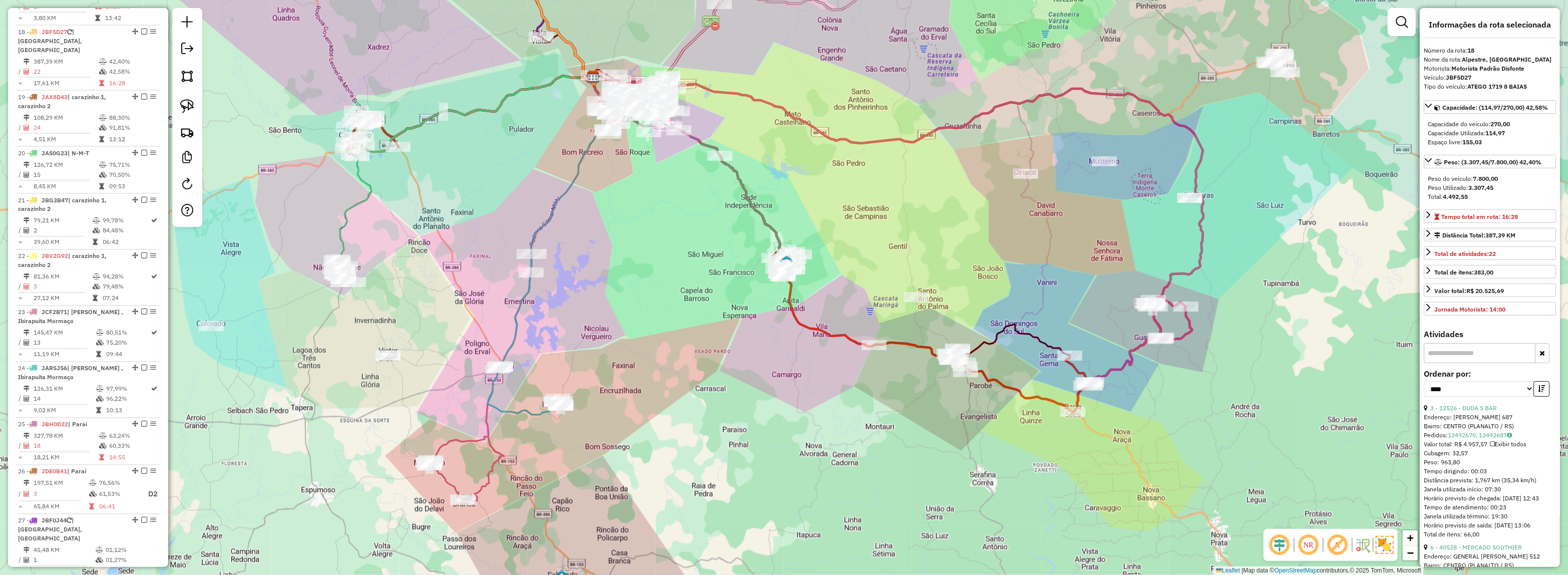
click at [1162, 344] on div at bounding box center [1161, 339] width 25 height 10
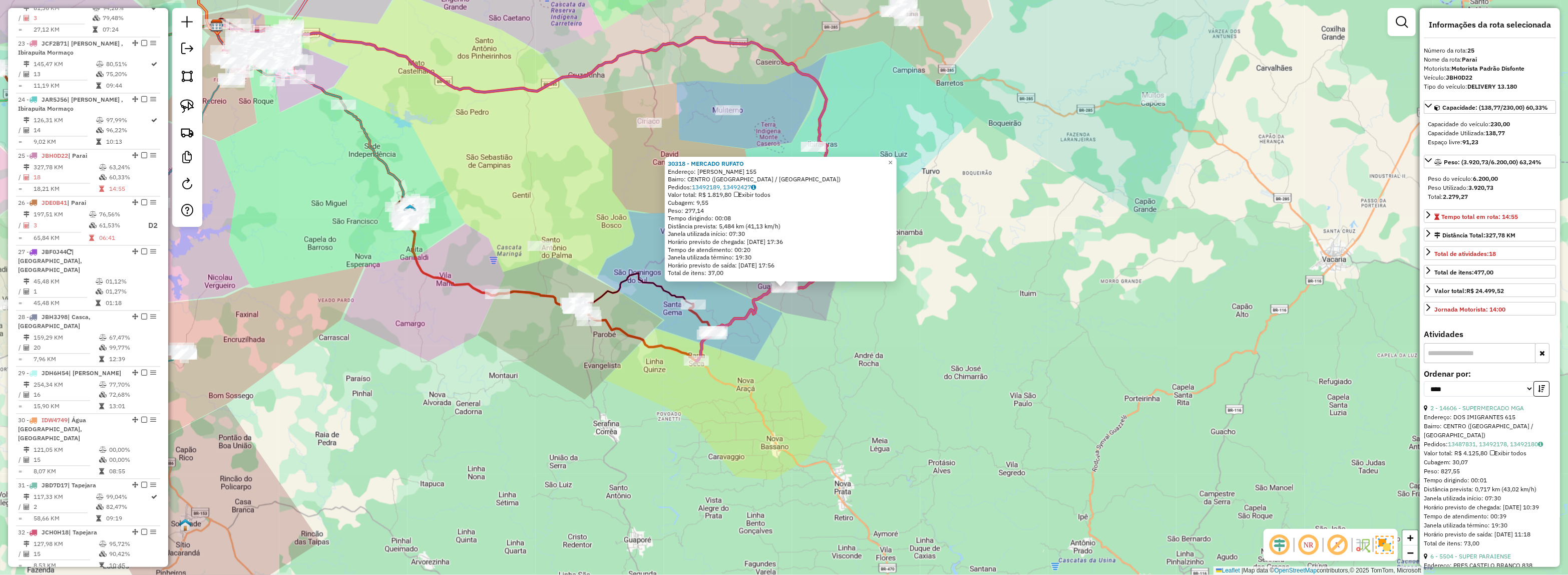
scroll to position [1753, 0]
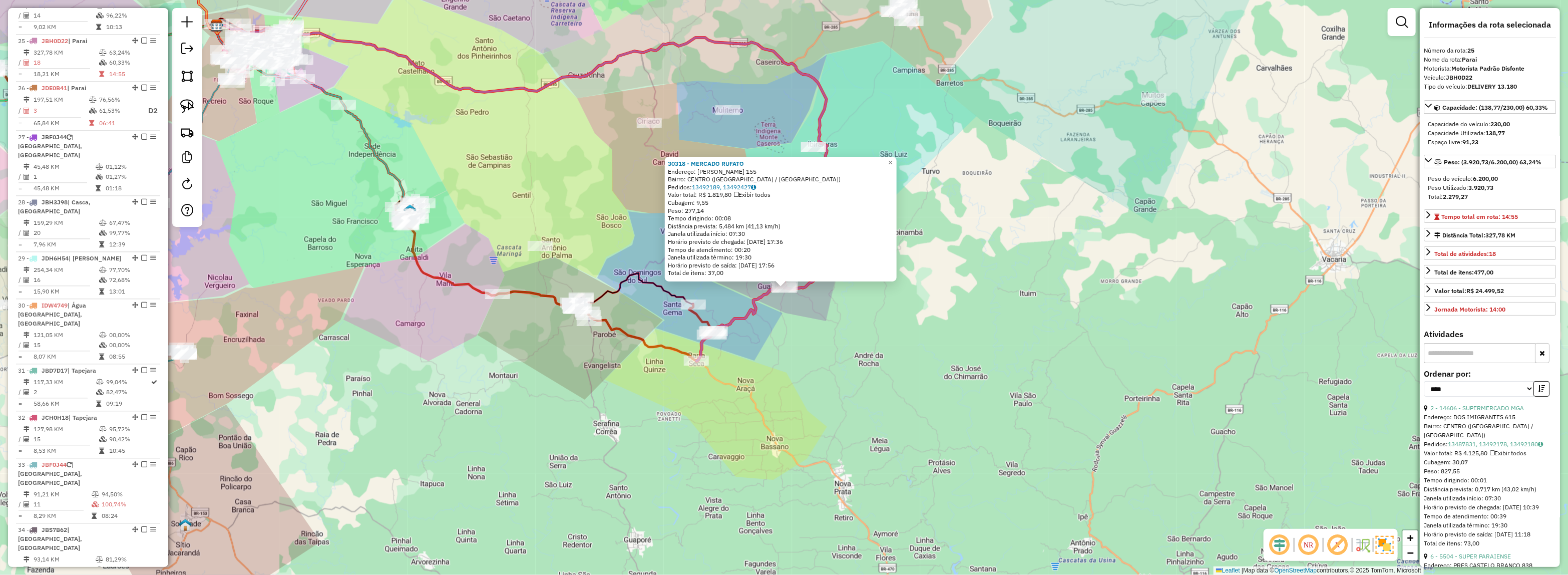
click at [829, 350] on div "30318 - MERCADO RUFATO Endereço: JOSE ECTORE RUFFATTO 155 Bairro: CENTRO (GUABI…" at bounding box center [784, 287] width 1568 height 575
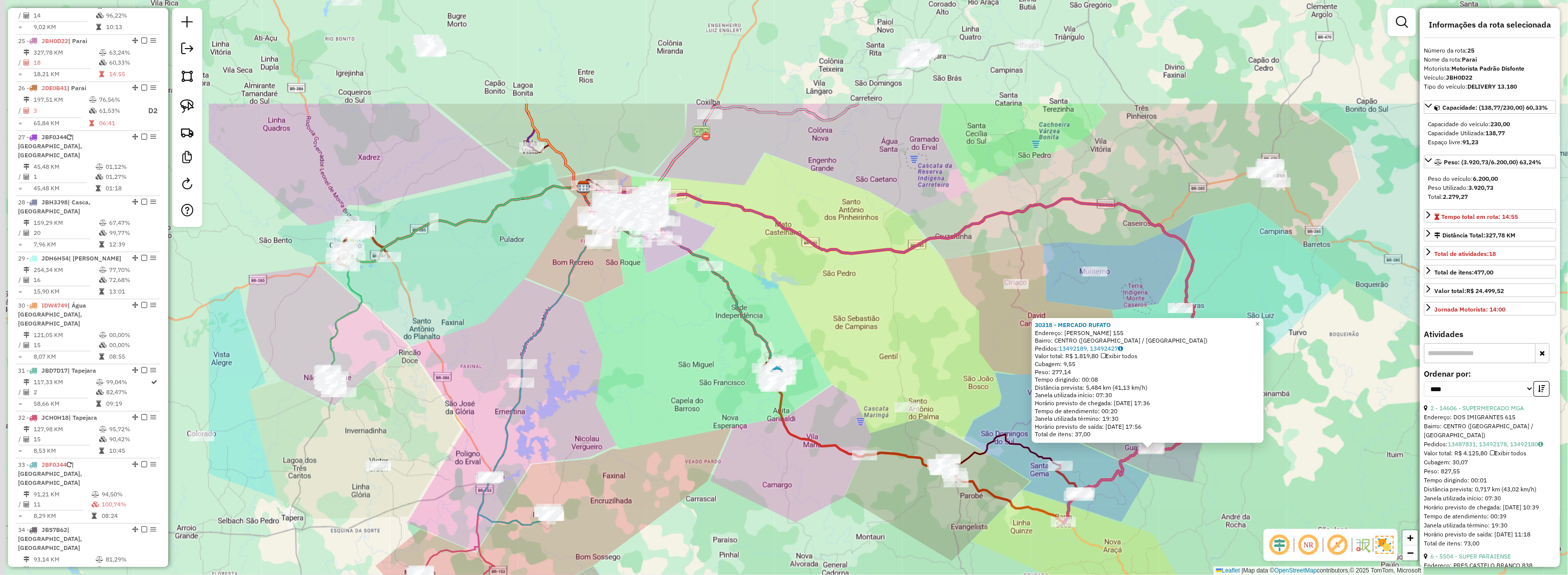
drag, startPoint x: 839, startPoint y: 436, endPoint x: 1001, endPoint y: 398, distance: 166.4
click at [1081, 514] on icon at bounding box center [832, 354] width 497 height 335
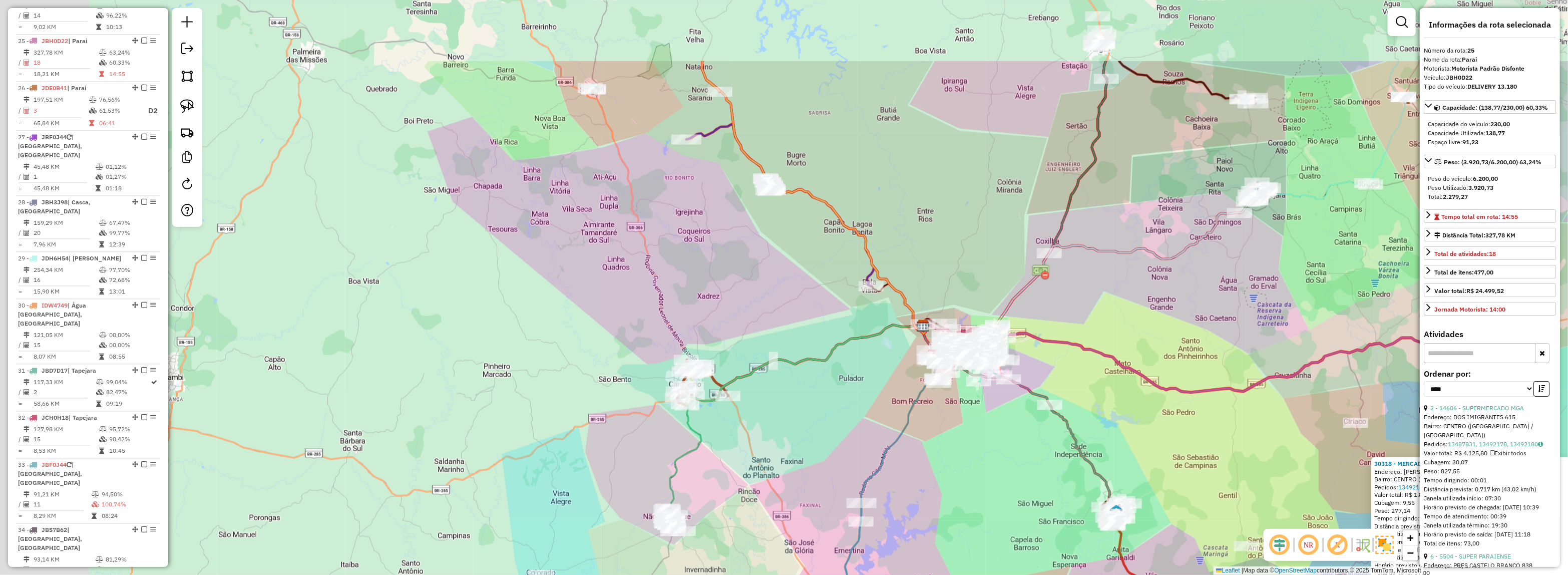
drag, startPoint x: 857, startPoint y: 371, endPoint x: 1058, endPoint y: 206, distance: 260.0
click at [1058, 206] on div "30318 - MERCADO RUFATO Endereço: JOSE ECTORE RUFFATTO 155 Bairro: CENTRO (GUABI…" at bounding box center [784, 287] width 1568 height 575
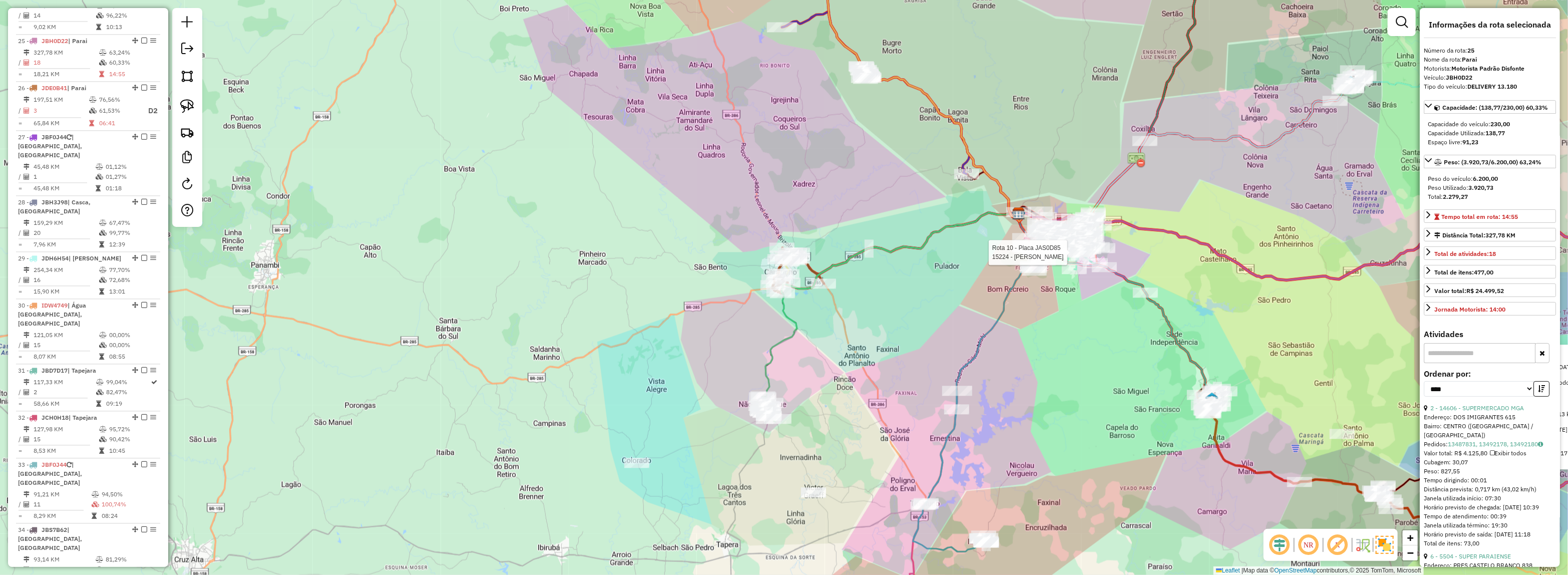
click at [842, 356] on div "Rota 10 - Placa JAS0D85 15224 - MARCOLAN 30318 - MERCADO RUFATO Endereço: JOSE …" at bounding box center [784, 287] width 1568 height 575
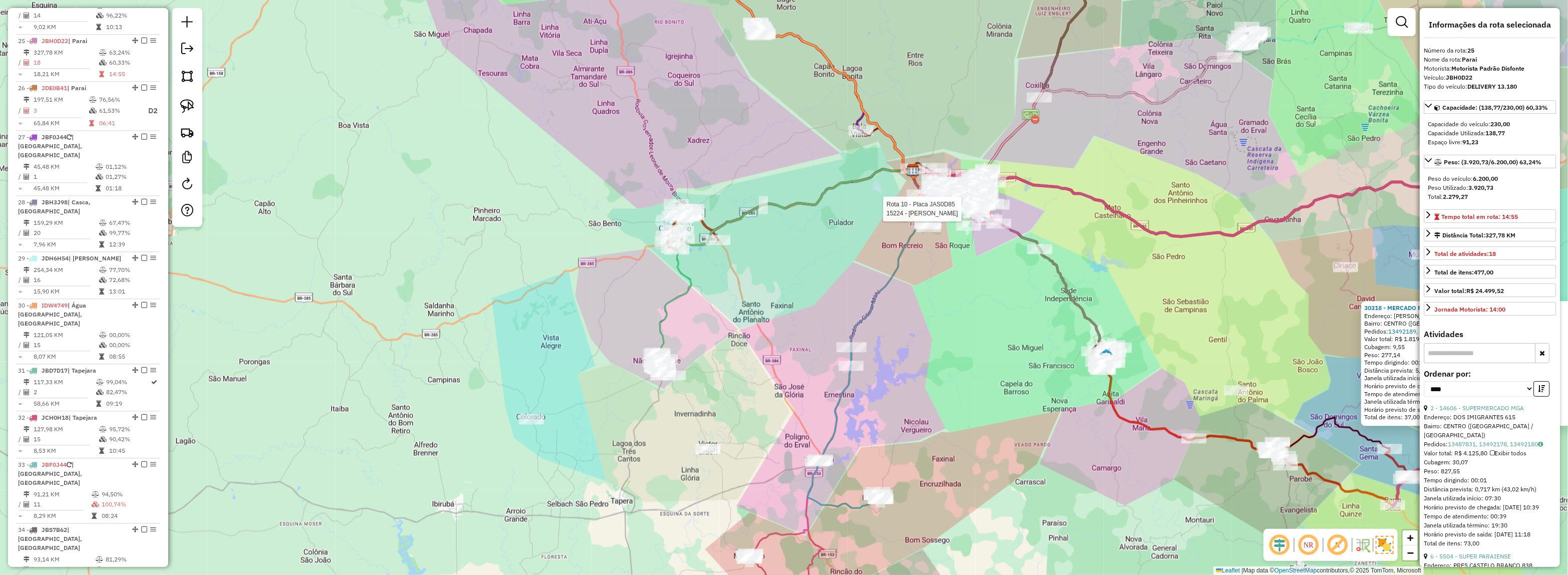
drag, startPoint x: 984, startPoint y: 407, endPoint x: 945, endPoint y: 387, distance: 43.8
click at [870, 363] on div "Rota 10 - Placa JAS0D85 15224 - MARCOLAN Rota 24 - Placa JAR5J56 13490 - TENDA …" at bounding box center [784, 287] width 1568 height 575
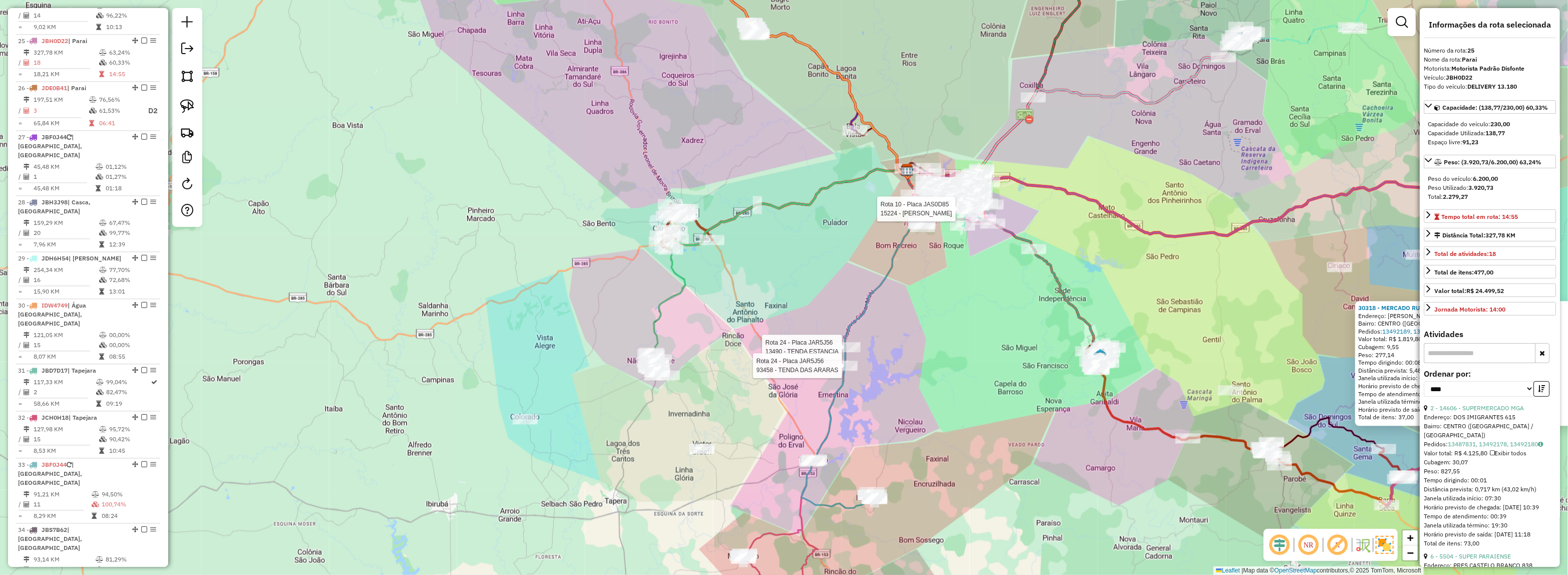
click at [1052, 451] on div "Rota 10 - Placa JAS0D85 15224 - MARCOLAN Rota 24 - Placa JAR5J56 13490 - TENDA …" at bounding box center [784, 287] width 1568 height 575
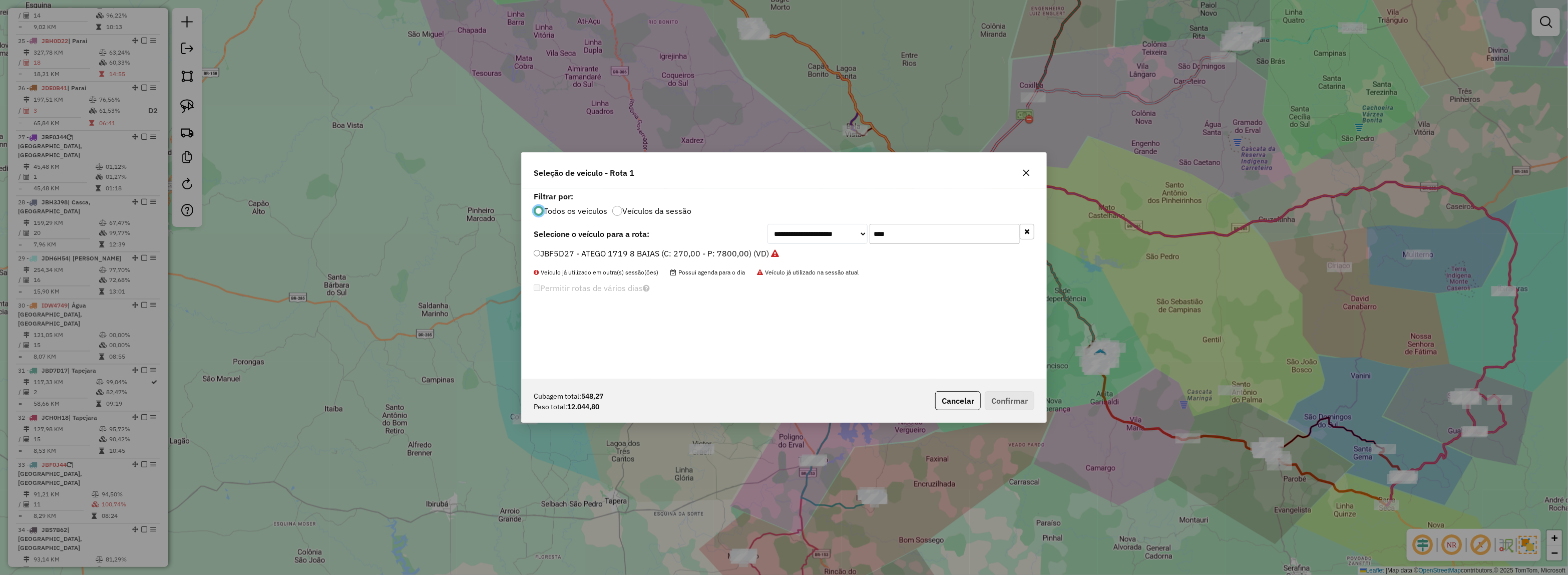
scroll to position [5, 3]
drag, startPoint x: 846, startPoint y: 239, endPoint x: 776, endPoint y: 248, distance: 70.6
click at [776, 248] on div "**********" at bounding box center [784, 284] width 525 height 191
type input "***"
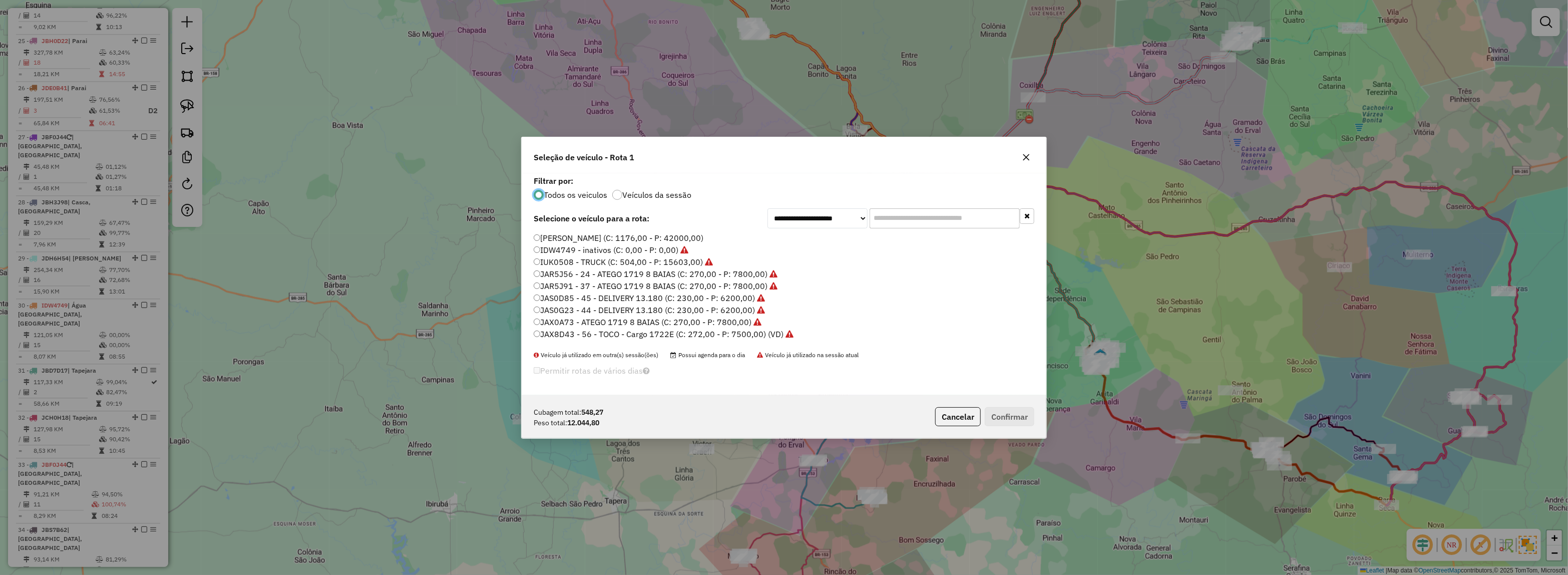
click at [985, 210] on input "text" at bounding box center [944, 218] width 150 height 20
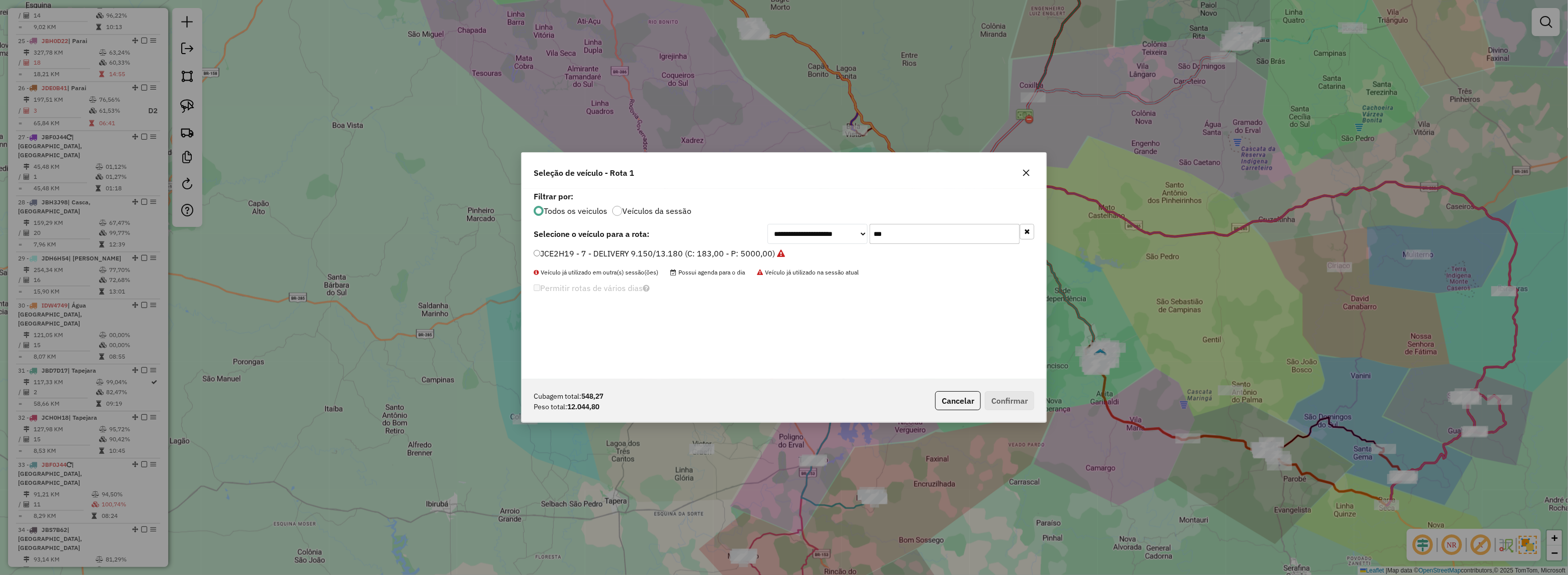
type input "*"
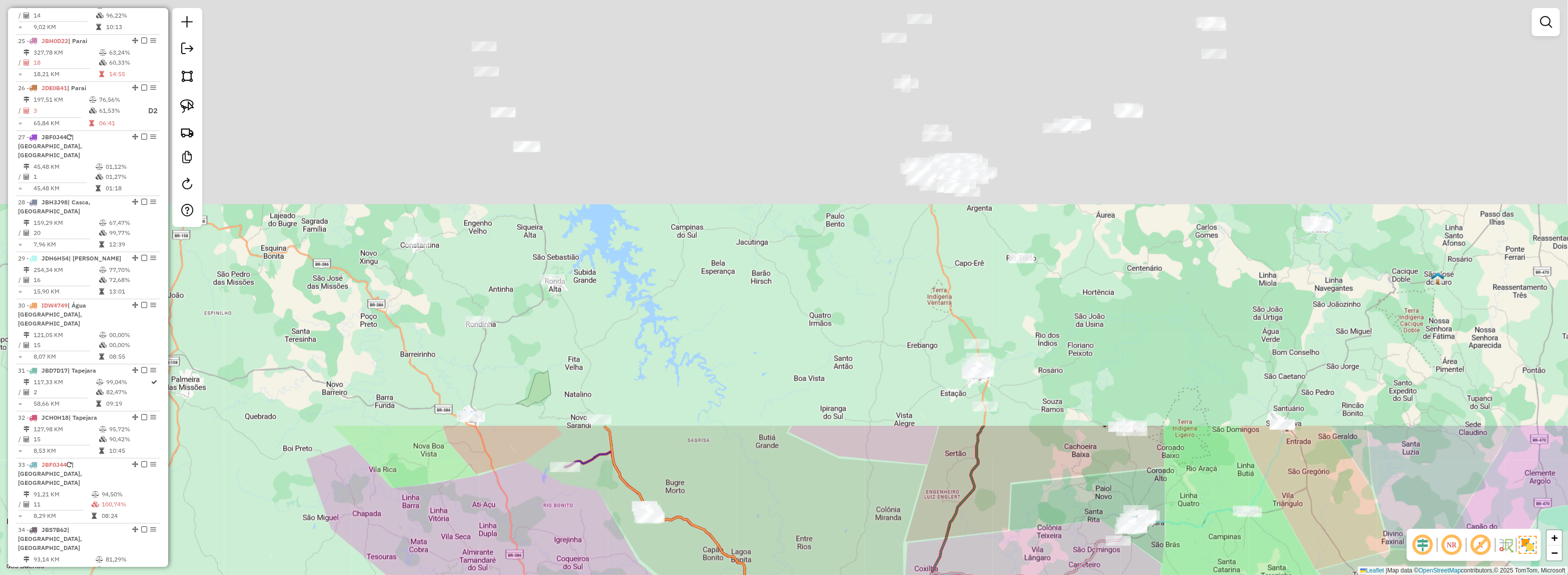
drag, startPoint x: 804, startPoint y: 483, endPoint x: 874, endPoint y: 372, distance: 131.2
click at [792, 546] on div "Janela de atendimento Grade de atendimento Capacidade Transportadoras Veículos …" at bounding box center [784, 287] width 1568 height 575
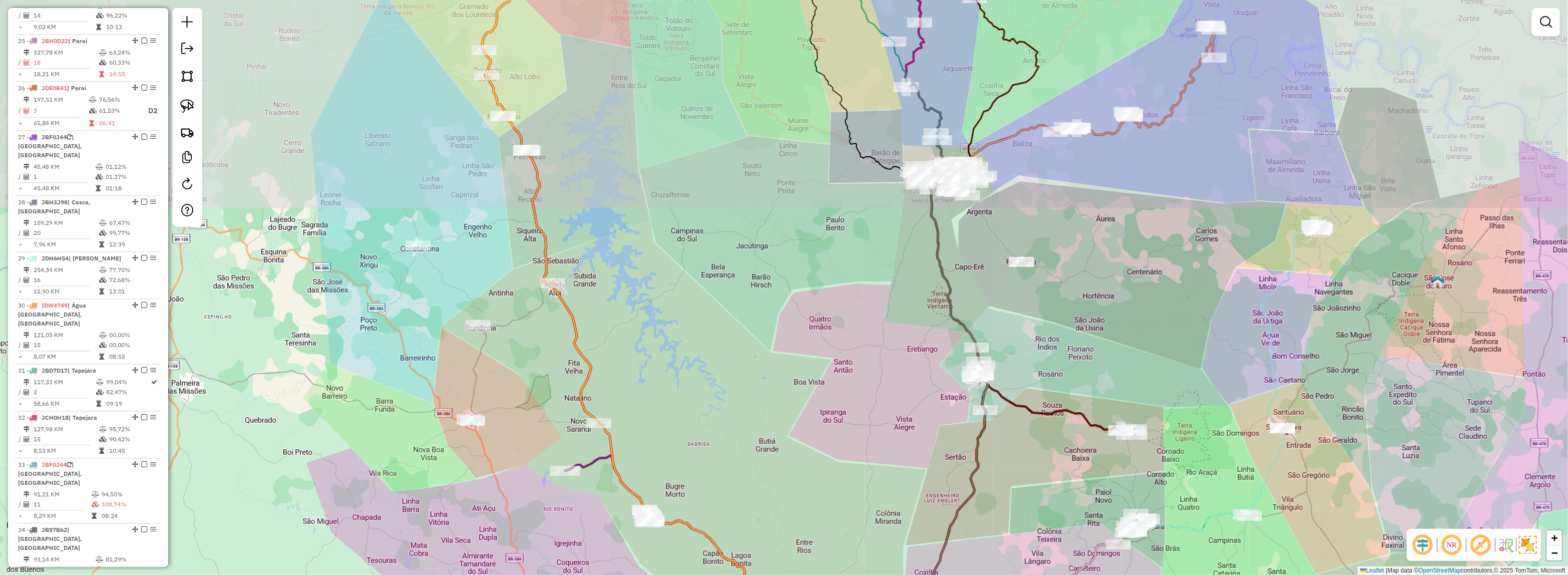
drag, startPoint x: 909, startPoint y: 299, endPoint x: 846, endPoint y: 445, distance: 159.0
click at [845, 456] on div "Janela de atendimento Grade de atendimento Capacidade Transportadoras Veículos …" at bounding box center [784, 287] width 1568 height 575
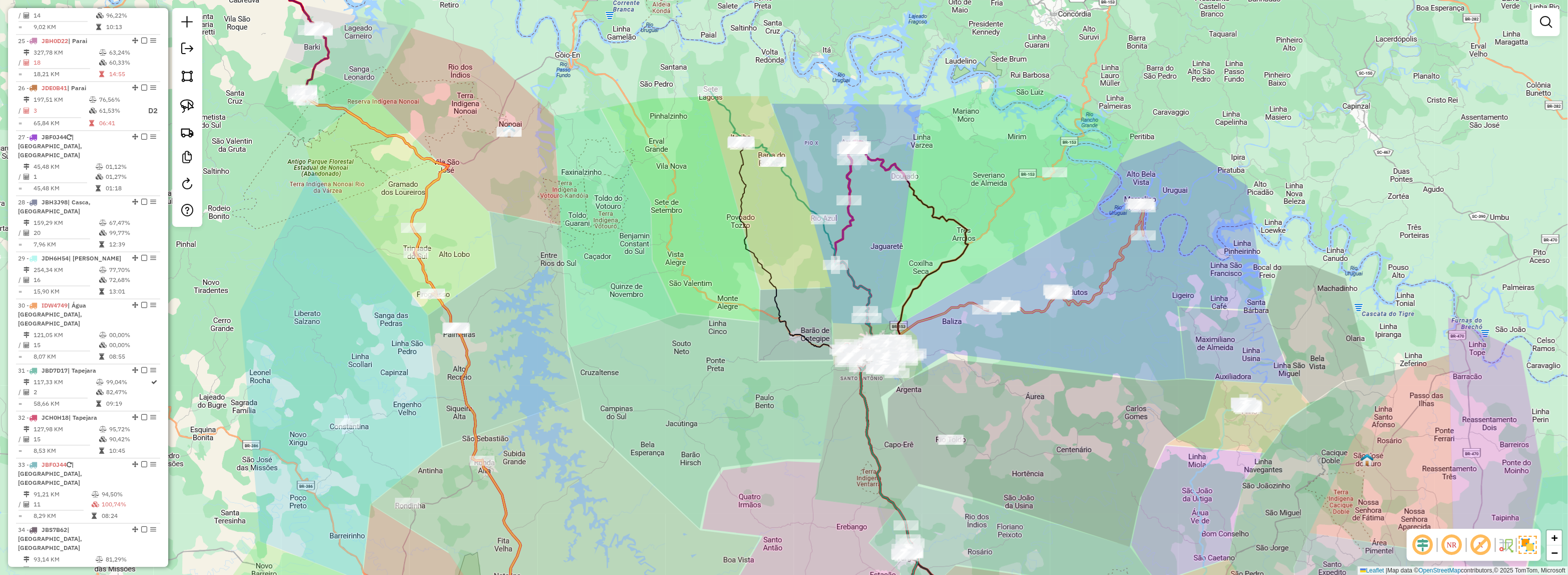
drag, startPoint x: 762, startPoint y: 349, endPoint x: 784, endPoint y: 86, distance: 263.9
click at [765, 53] on div "Rota 3 - Placa JBG8J38 94208 - MERCADO PAGLIARI Janela de atendimento Grade de …" at bounding box center [784, 287] width 1568 height 575
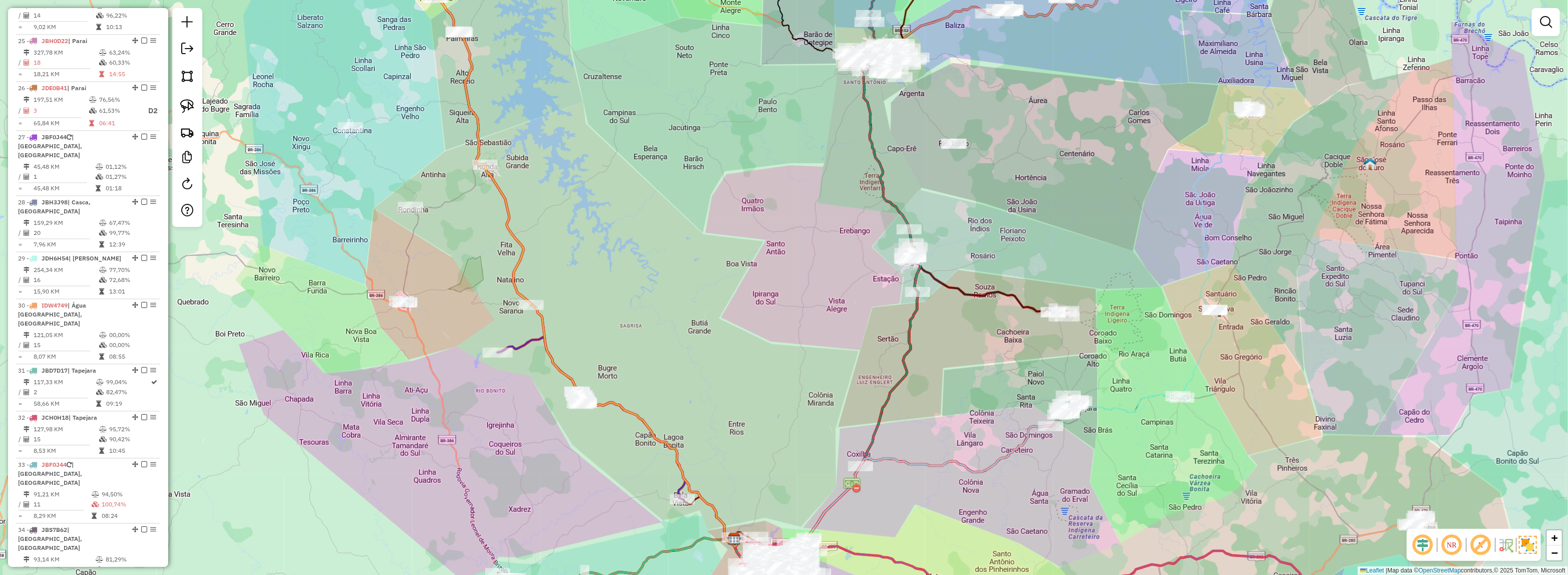
click at [1112, 179] on div "Rota 7 - Placa JBF5D32 13892 - SUPER SANTA CATARINA Janela de atendimento Grade…" at bounding box center [784, 287] width 1568 height 575
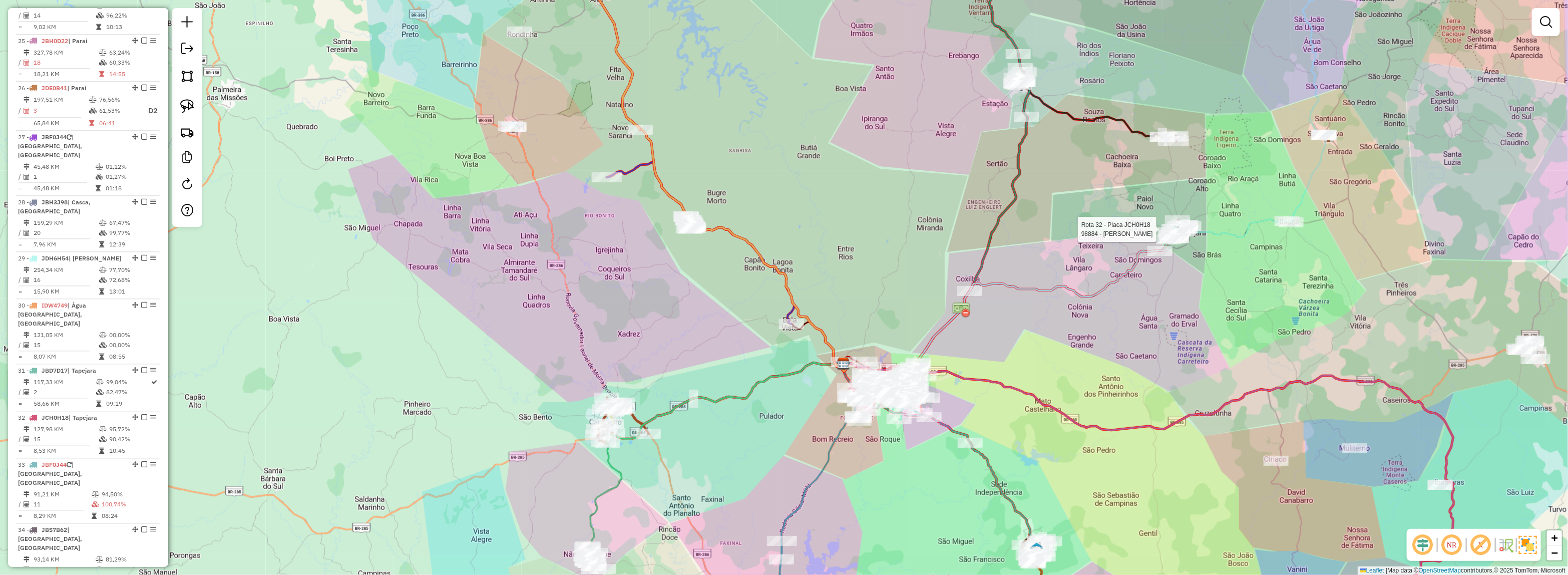
select select "*********"
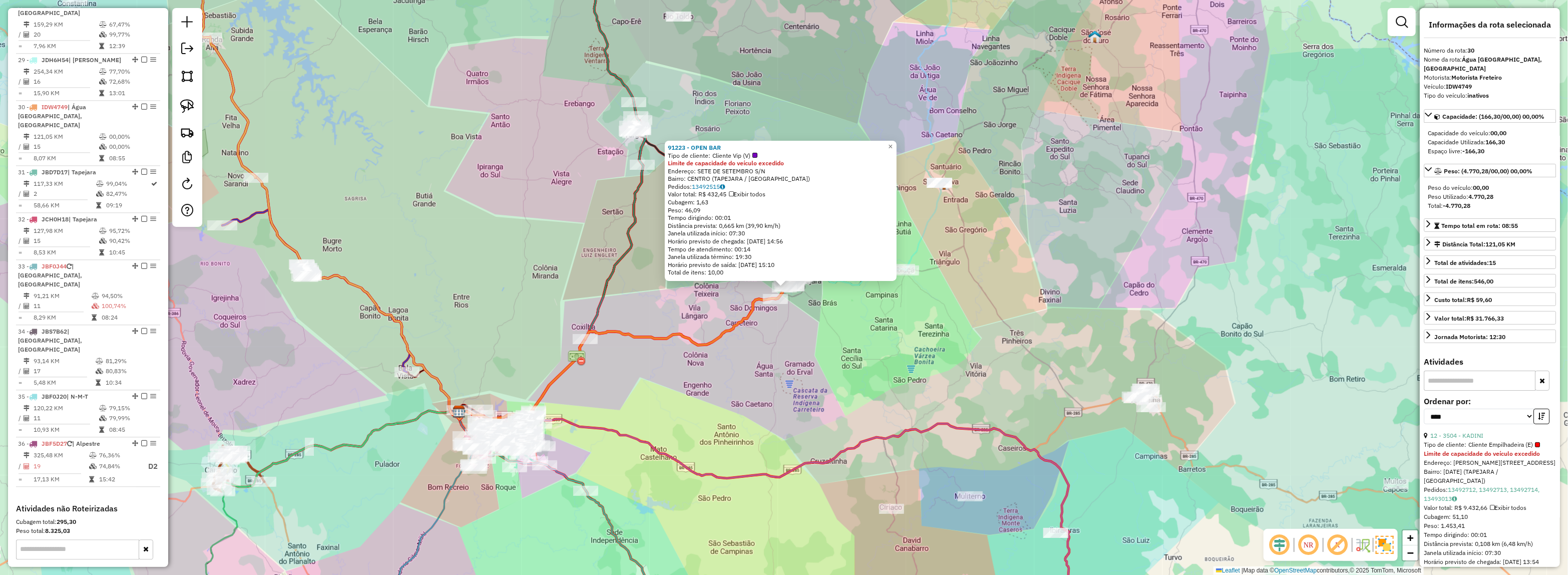
scroll to position [2001, 0]
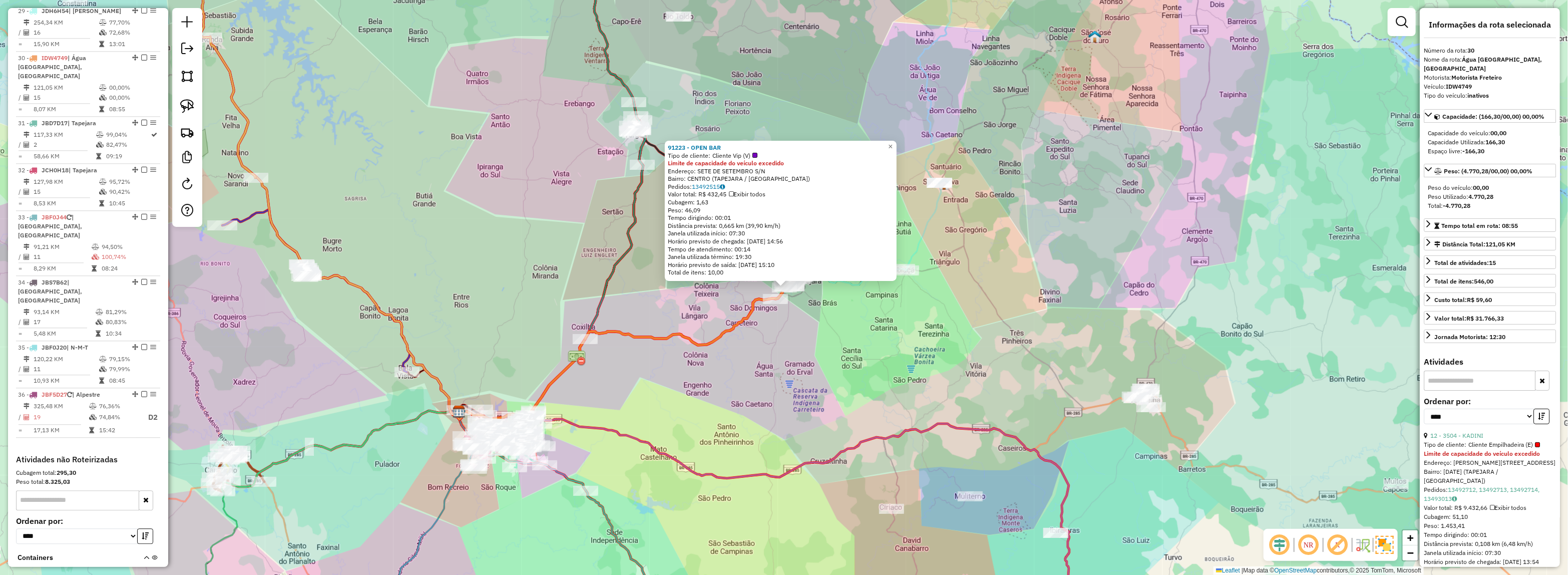
click at [1009, 323] on div "91223 - OPEN BAR Tipo de cliente: Cliente Vip (V) Limite de capacidade do veícu…" at bounding box center [784, 287] width 1568 height 575
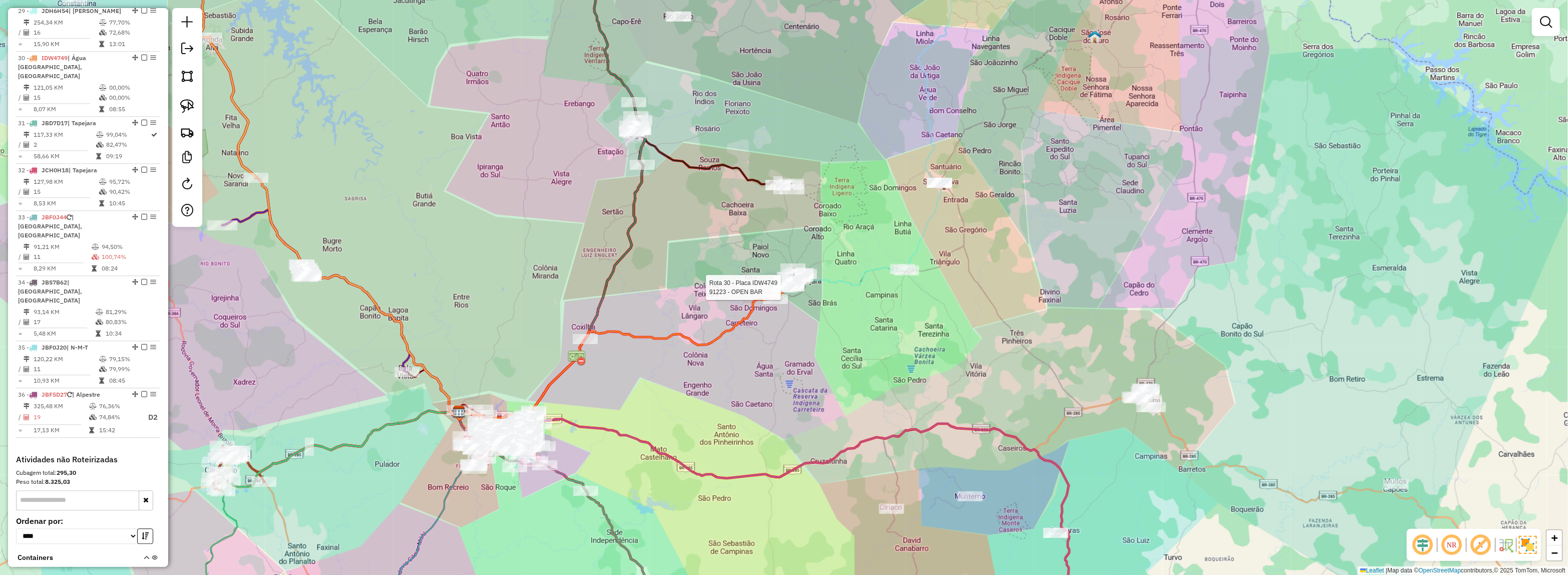
select select "*********"
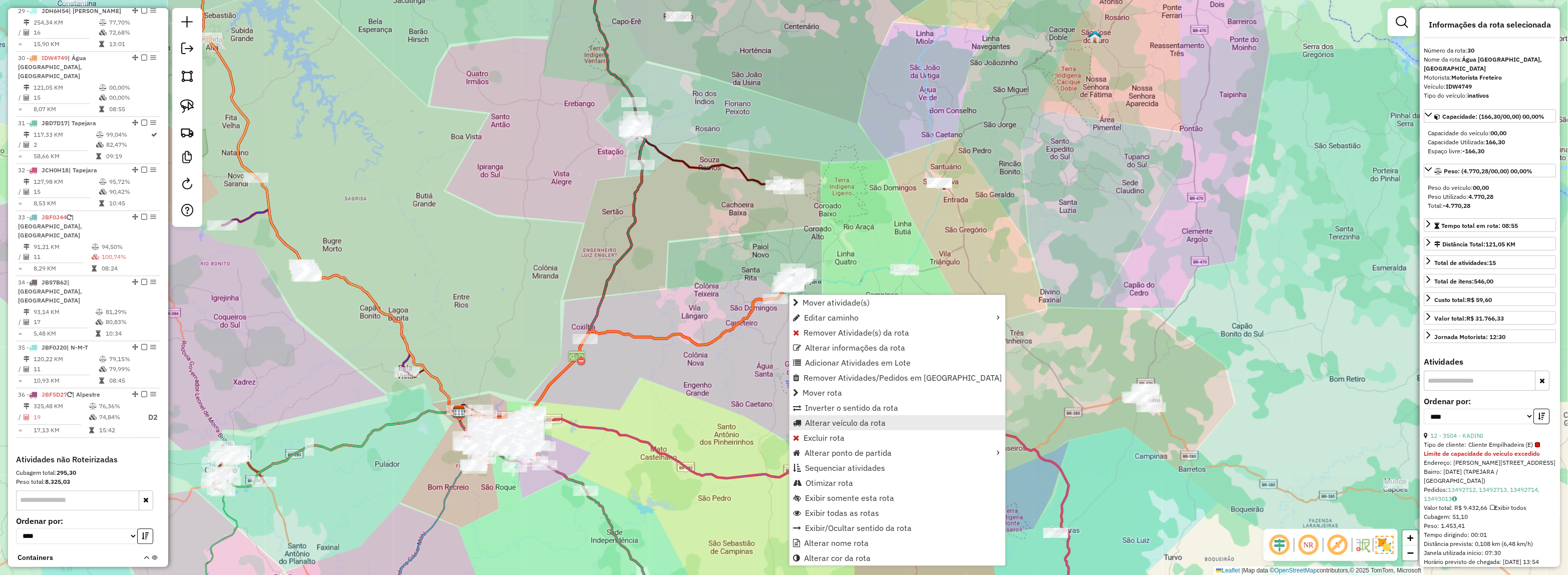
click at [825, 421] on span "Alterar veículo da rota" at bounding box center [846, 423] width 81 height 8
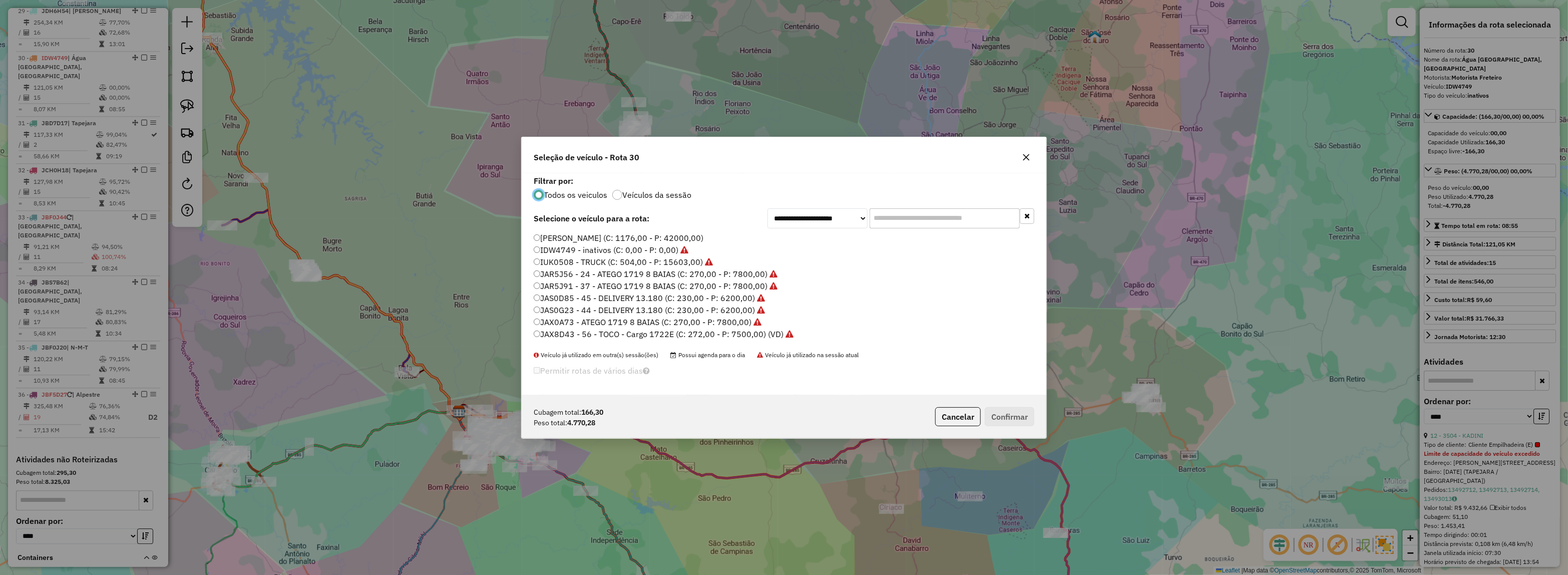
scroll to position [5, 3]
drag, startPoint x: 893, startPoint y: 222, endPoint x: 674, endPoint y: 294, distance: 230.5
click at [893, 222] on input "text" at bounding box center [944, 218] width 150 height 20
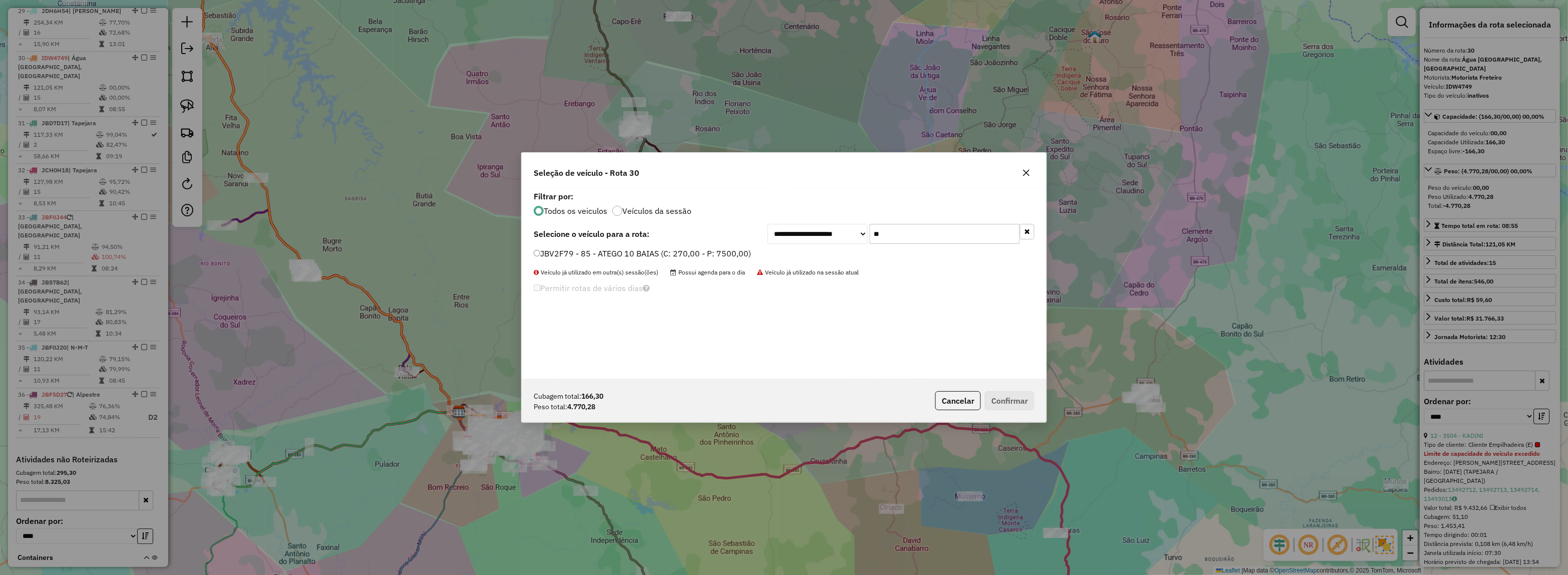
scroll to position [0, 0]
type input "****"
click at [710, 241] on div "**********" at bounding box center [784, 234] width 501 height 20
click at [709, 254] on label "JBV2F79 - 85 - ATEGO 10 BAIAS (C: 270,00 - P: 7500,00)" at bounding box center [642, 254] width 217 height 12
click at [1017, 402] on button "Confirmar" at bounding box center [1009, 401] width 49 height 19
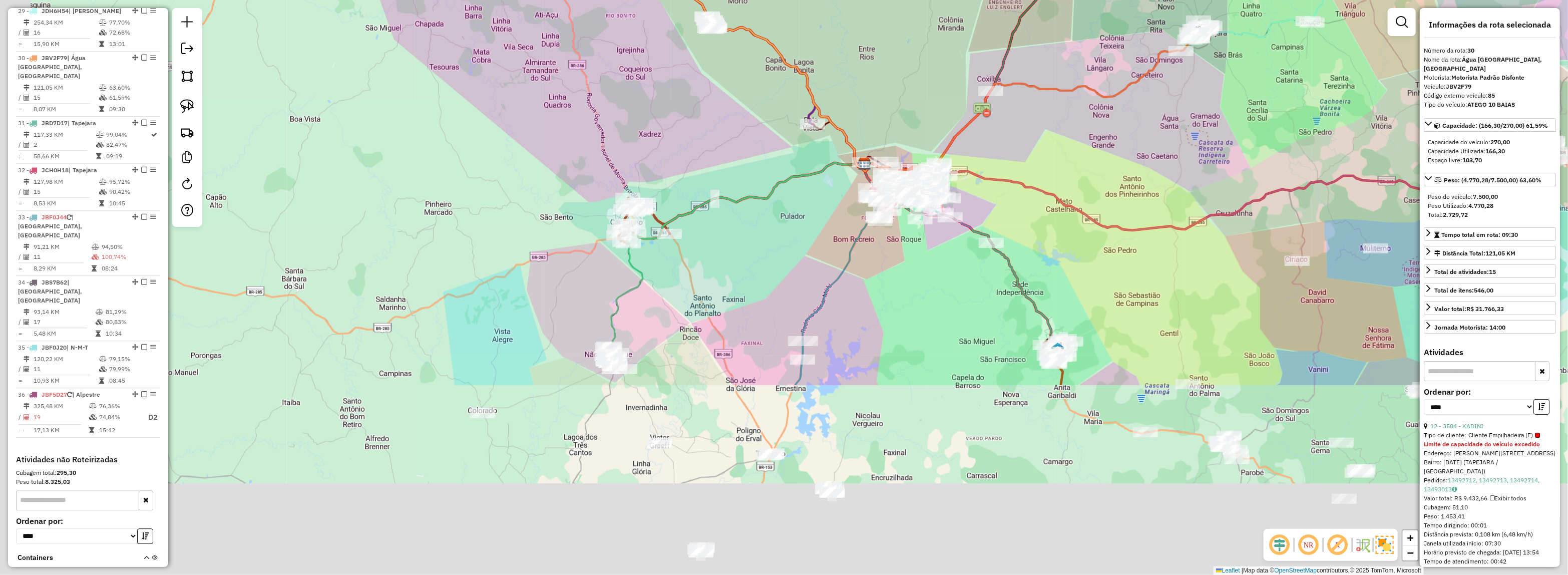
click at [1029, 180] on div "Janela de atendimento Grade de atendimento Capacidade Transportadoras Veículos …" at bounding box center [784, 287] width 1568 height 575
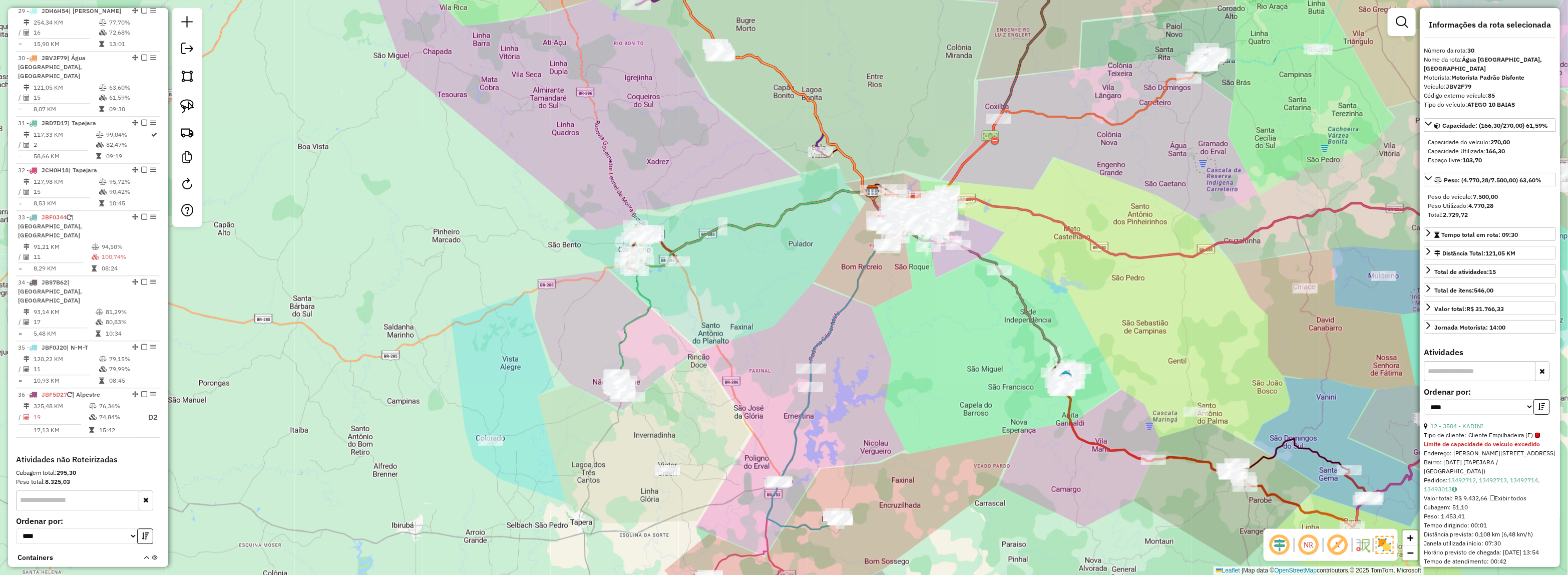
drag, startPoint x: 717, startPoint y: 139, endPoint x: 829, endPoint y: 402, distance: 285.9
click at [833, 462] on div "Rota 22 - Placa JBV2G92 40501 - COQUEIROS CENTRO Janela de atendimento Grade de…" at bounding box center [784, 287] width 1568 height 575
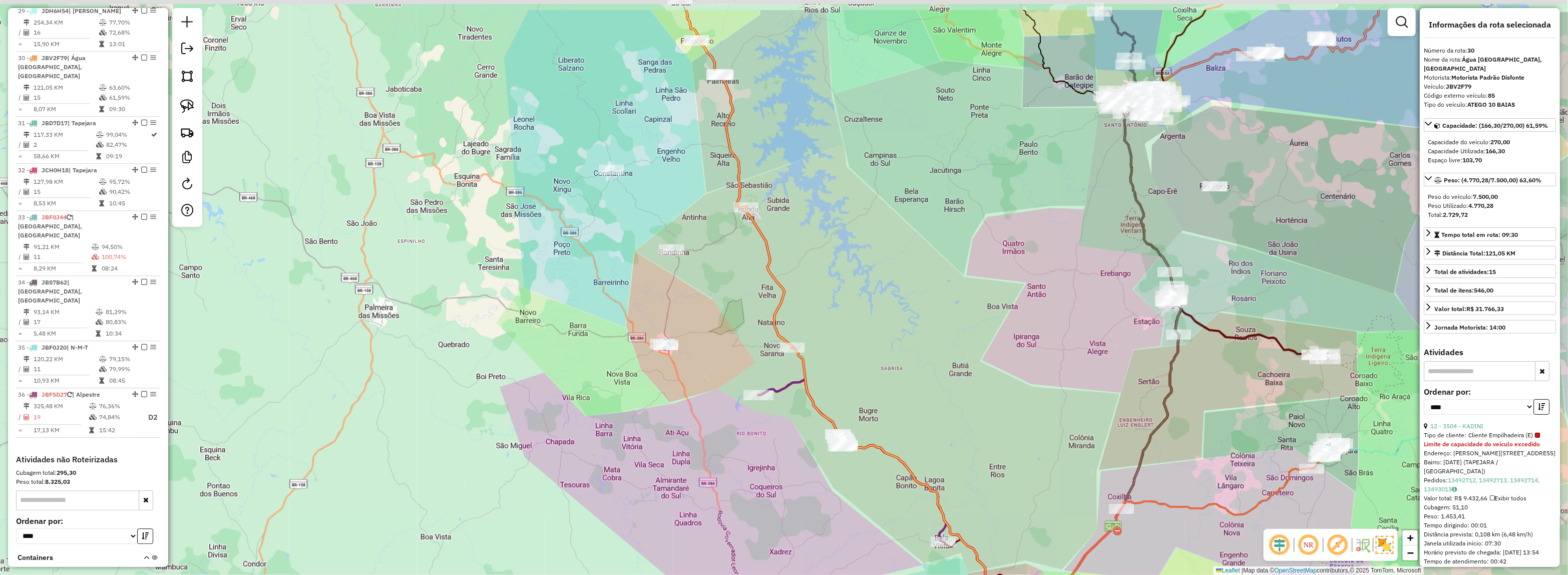
drag, startPoint x: 787, startPoint y: 230, endPoint x: 796, endPoint y: 415, distance: 185.2
click at [796, 421] on div "Rota 18 - Placa JBF5D27 15746 - LANCHERIA LAMAIZON Janela de atendimento Grade …" at bounding box center [784, 287] width 1568 height 575
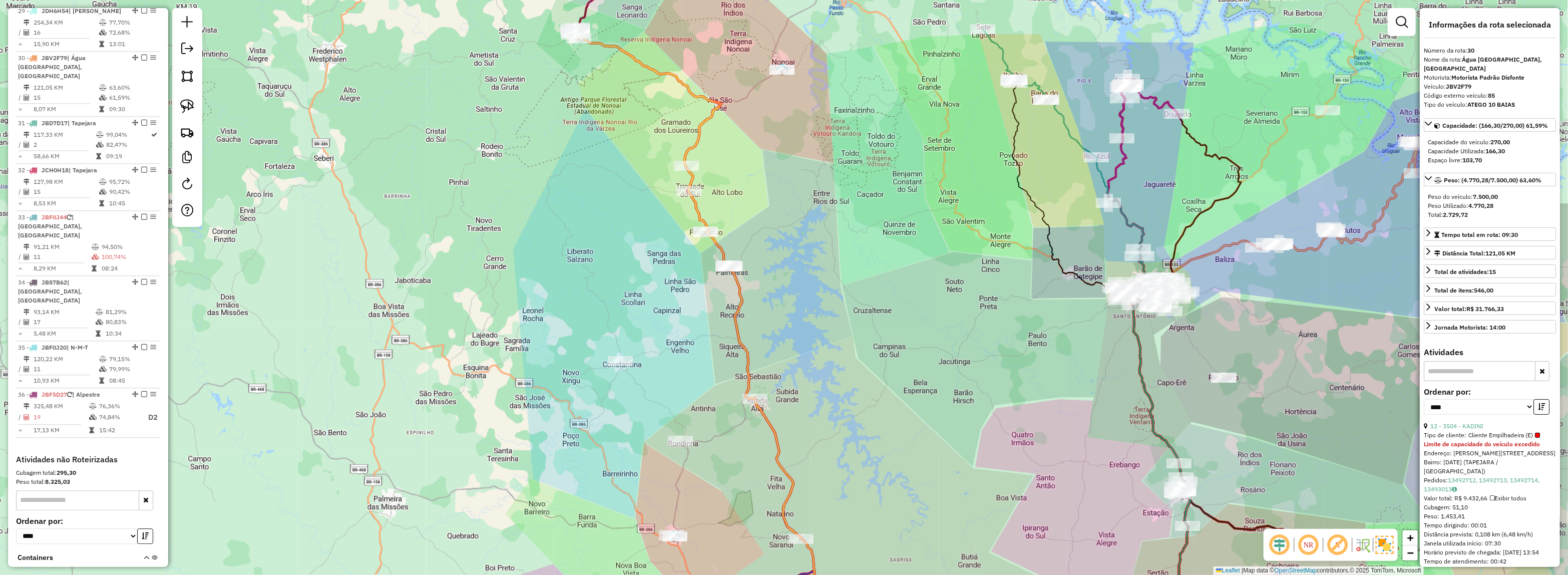
drag, startPoint x: 642, startPoint y: 101, endPoint x: 671, endPoint y: 145, distance: 52.7
click at [670, 179] on div "Janela de atendimento Grade de atendimento Capacidade Transportadoras Veículos …" at bounding box center [784, 287] width 1568 height 575
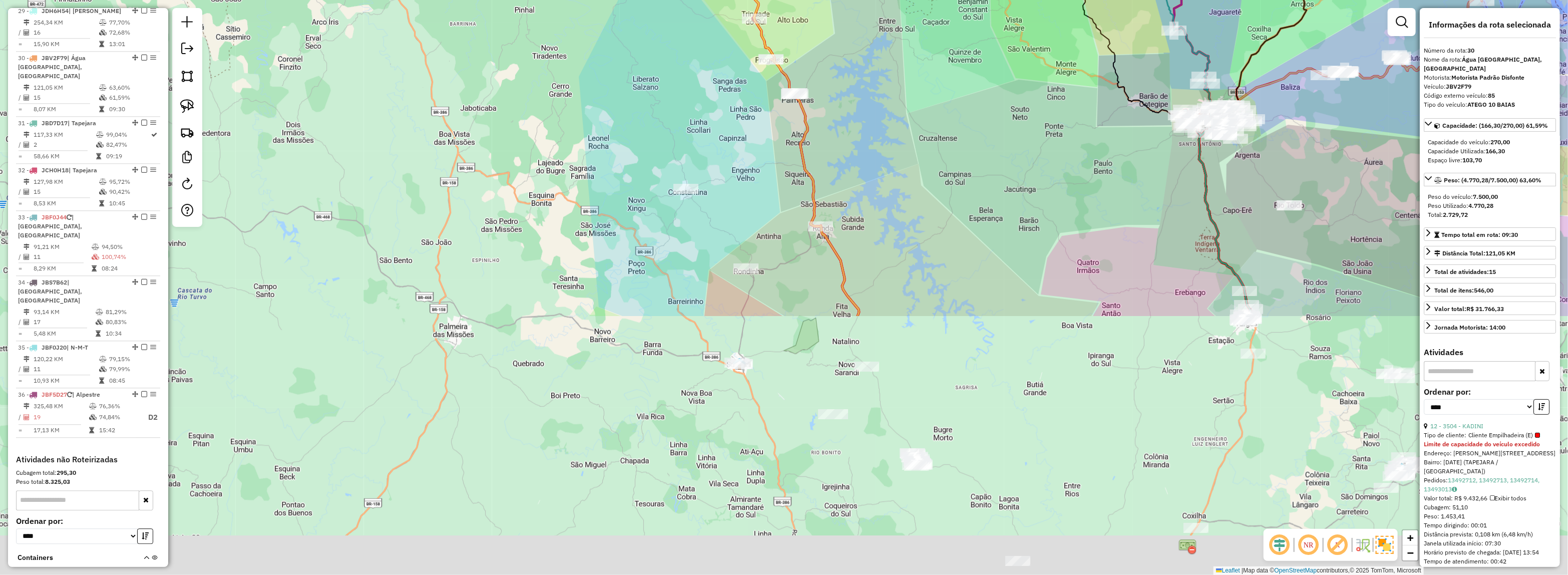
drag, startPoint x: 665, startPoint y: 315, endPoint x: 705, endPoint y: 204, distance: 118.0
click at [667, 0] on html "Aguarde... Pop-up bloqueado! Seu navegador bloqueou automáticamente a abertura …" at bounding box center [784, 287] width 1568 height 575
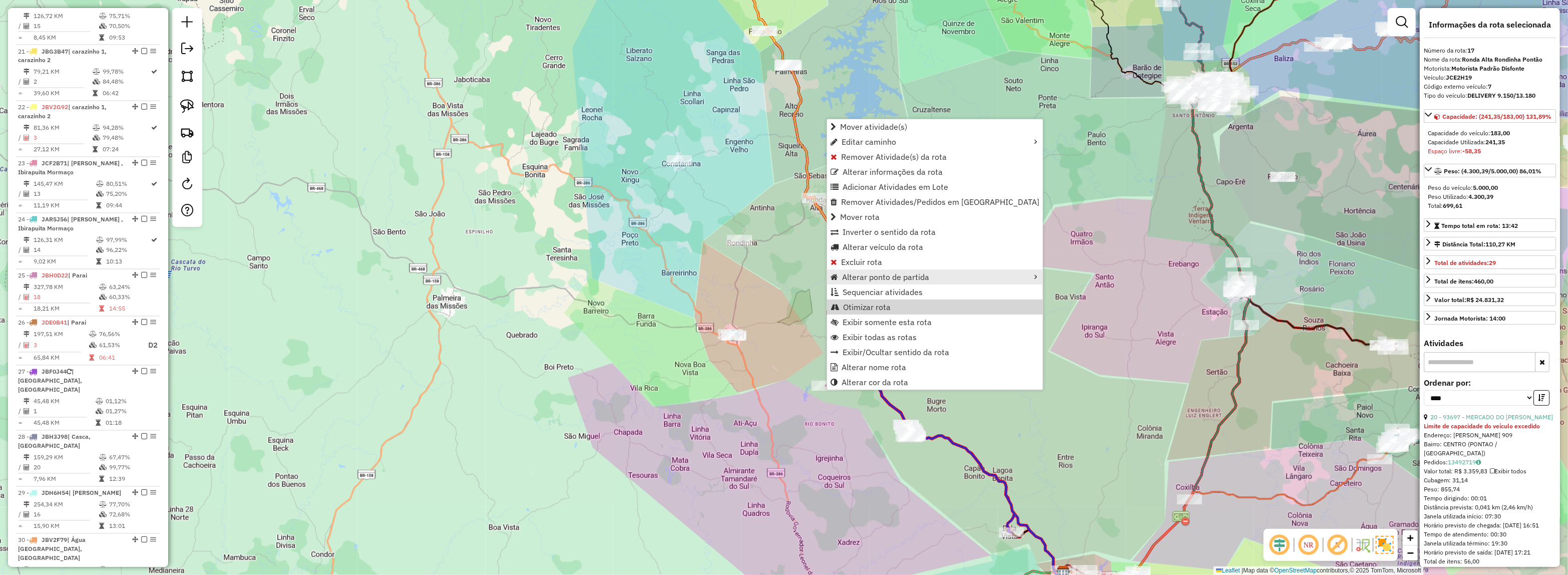
scroll to position [1313, 0]
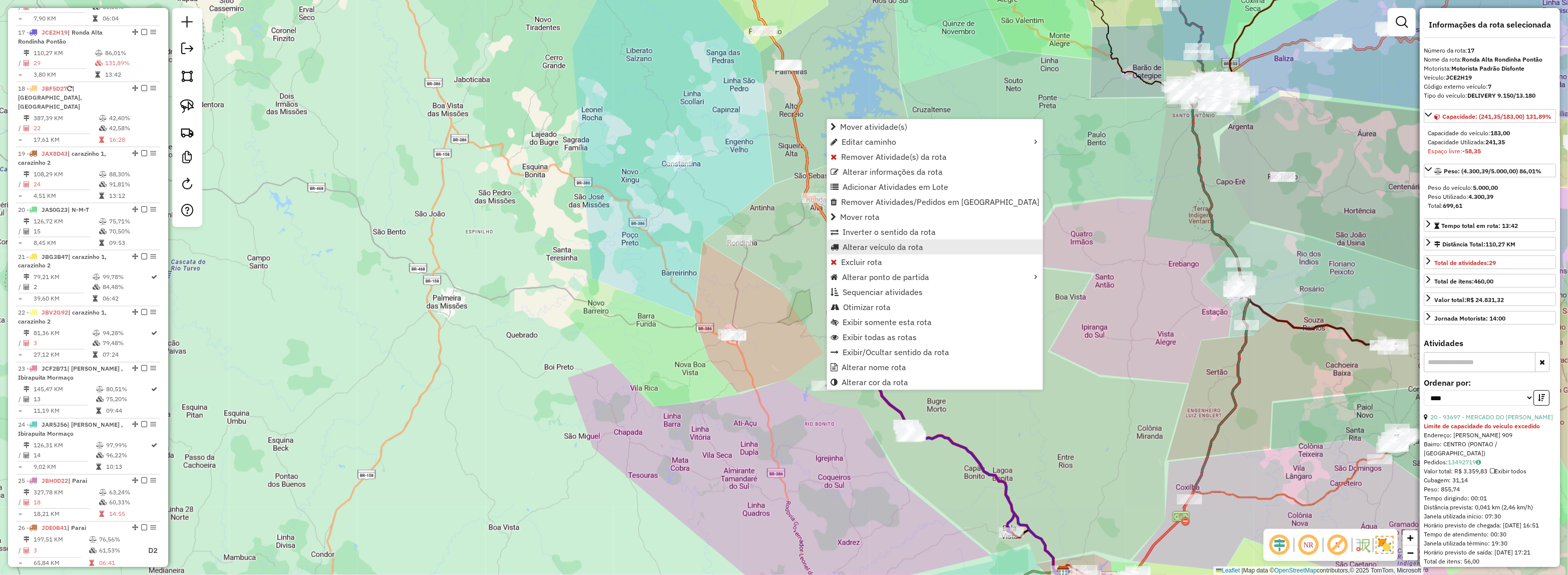
click at [863, 249] on span "Alterar veículo da rota" at bounding box center [883, 247] width 81 height 8
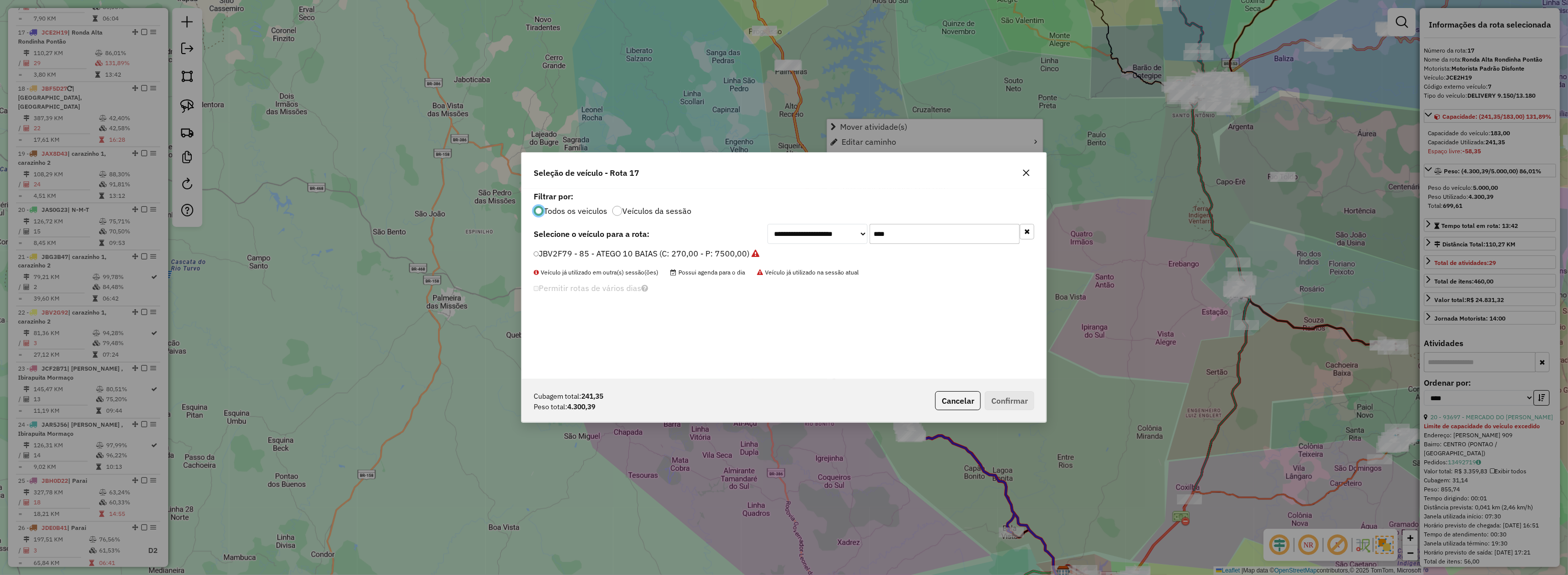
scroll to position [5, 3]
drag, startPoint x: 921, startPoint y: 225, endPoint x: 772, endPoint y: 260, distance: 153.1
click at [834, 248] on div "**********" at bounding box center [784, 284] width 525 height 191
type input "***"
click at [724, 253] on label "JBH4D25 - ATEGO 10 BAIAS (C: 270,00 - P: 7500,00) (VD)" at bounding box center [644, 254] width 219 height 12
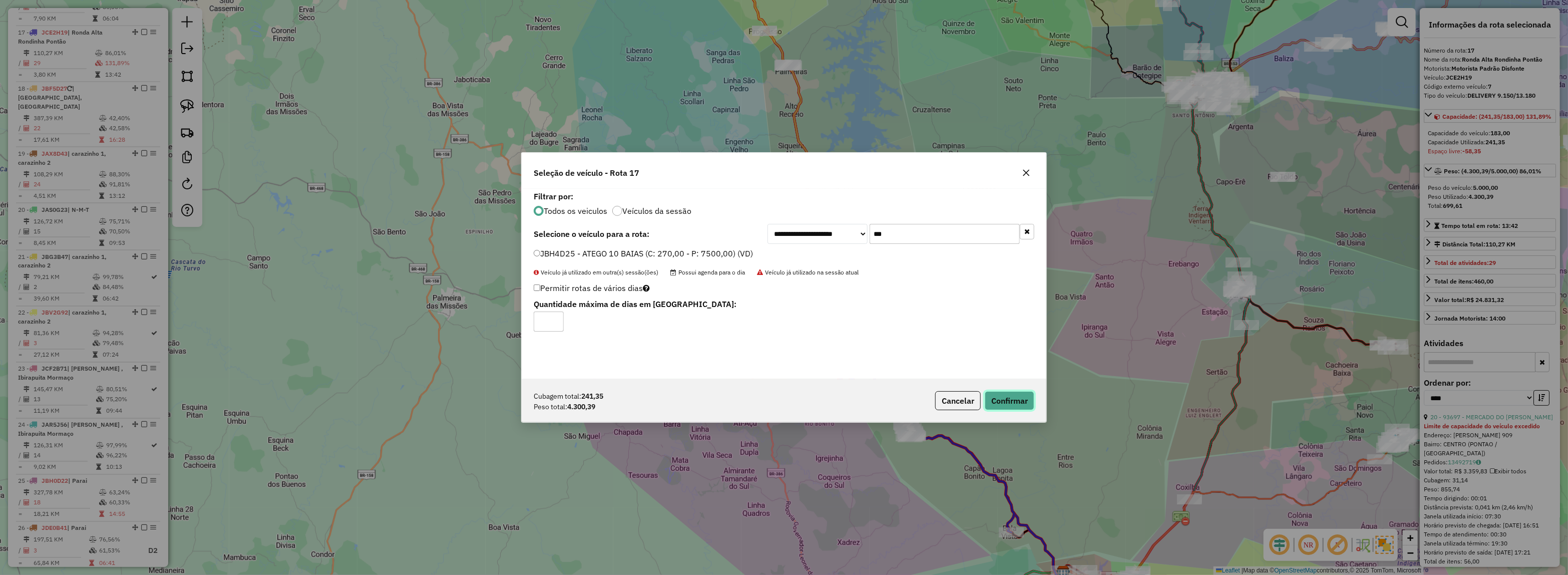
click at [1006, 404] on button "Confirmar" at bounding box center [1009, 401] width 49 height 19
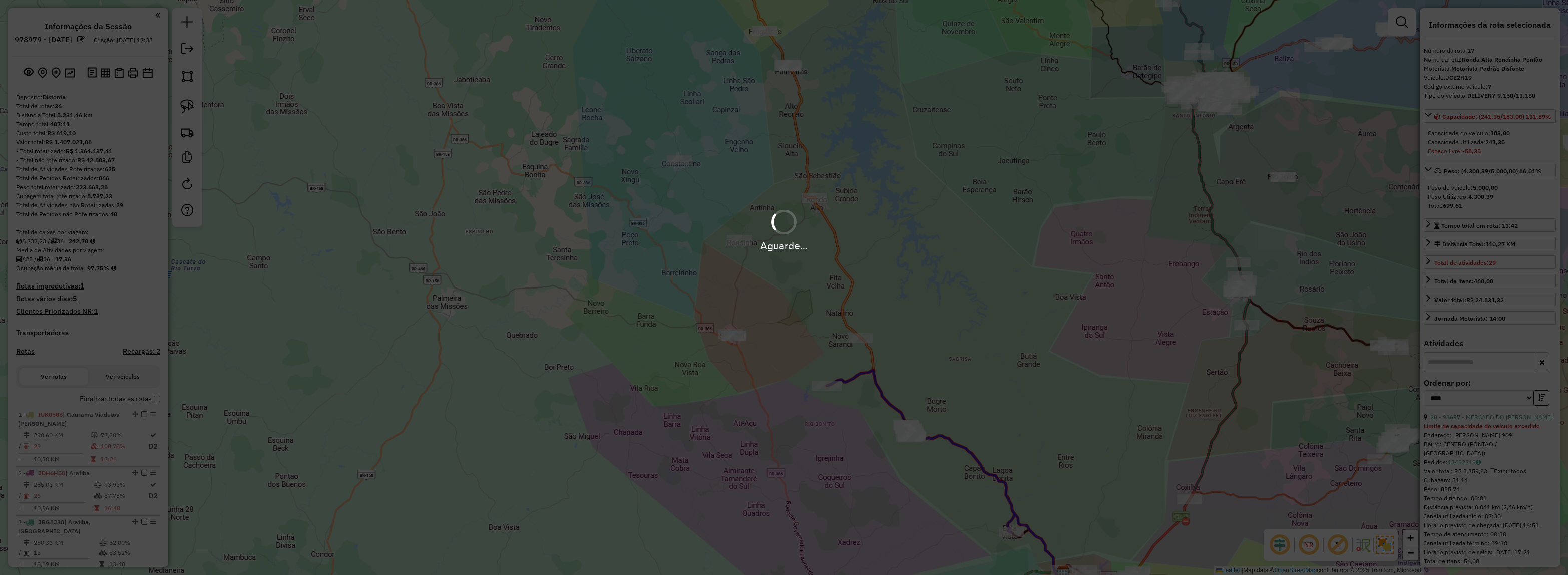
select select "*********"
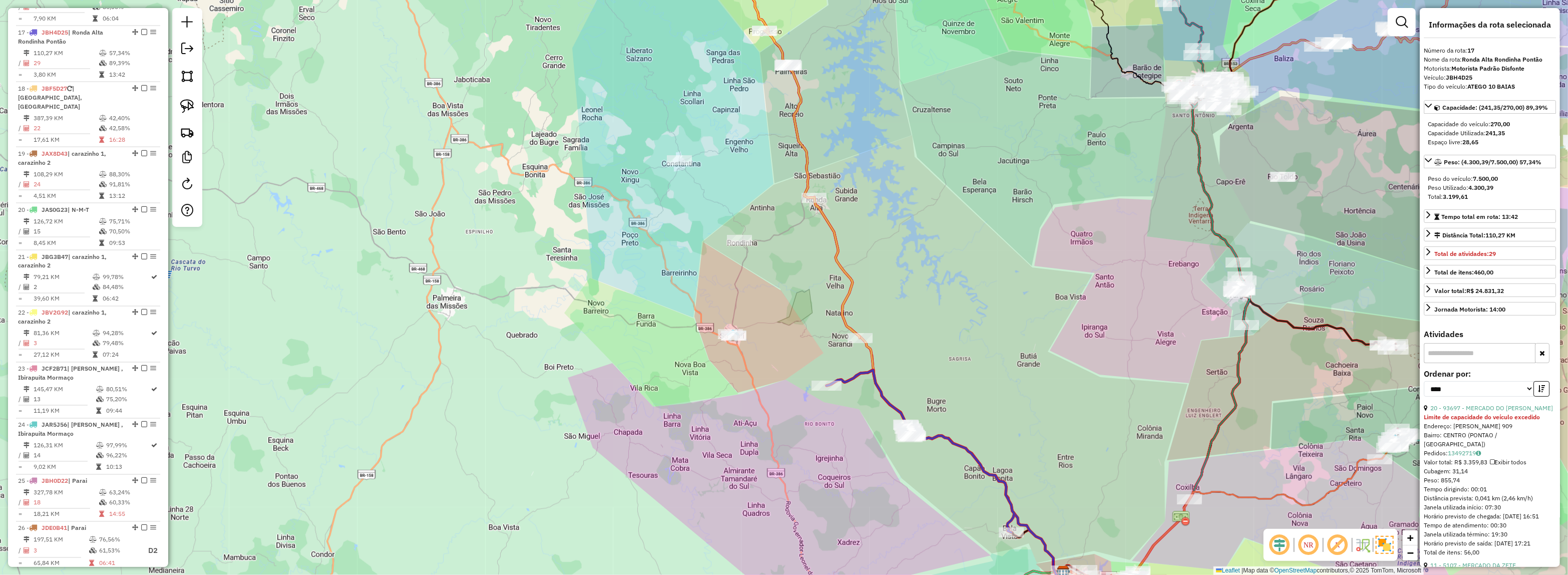
click at [722, 423] on div "Janela de atendimento Grade de atendimento Capacidade Transportadoras Veículos …" at bounding box center [784, 287] width 1568 height 575
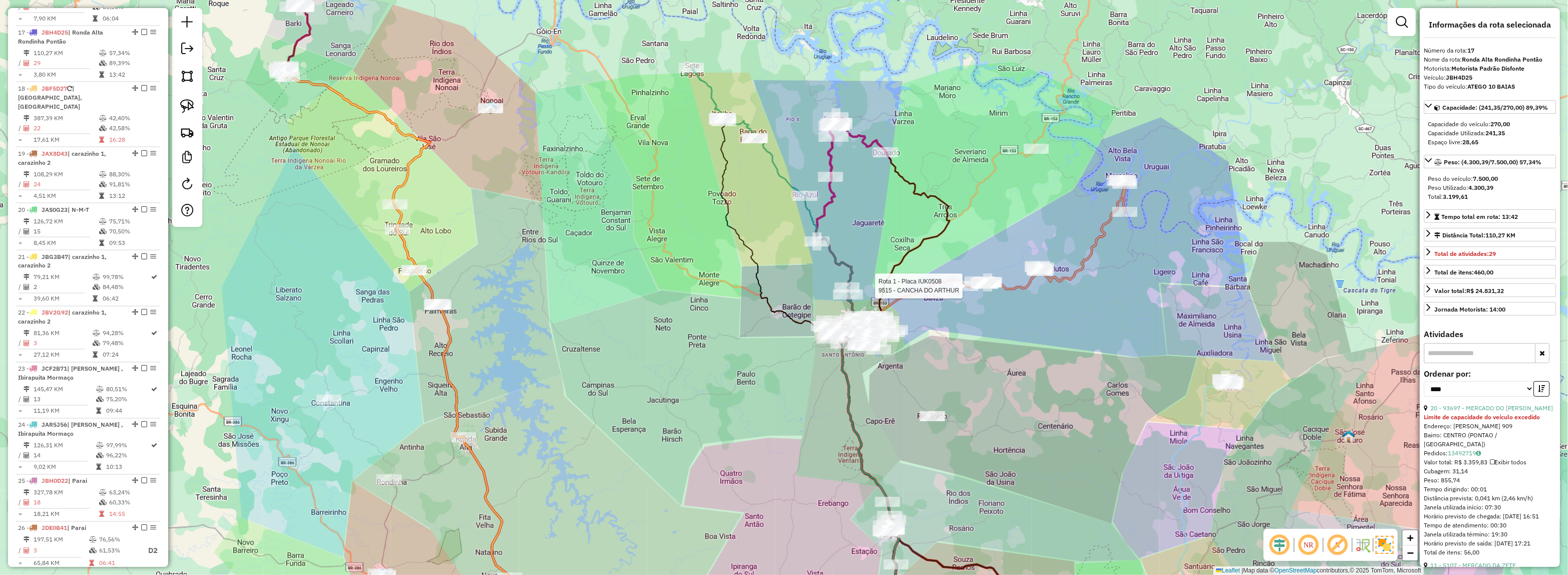
drag, startPoint x: 1055, startPoint y: 347, endPoint x: 909, endPoint y: 42, distance: 338.1
click at [909, 40] on div "Rota 2 - Placa JDH6H58 92492 - POSTO FORMICA Rota 1 - Placa IUK0508 9515 - CANC…" at bounding box center [784, 287] width 1568 height 575
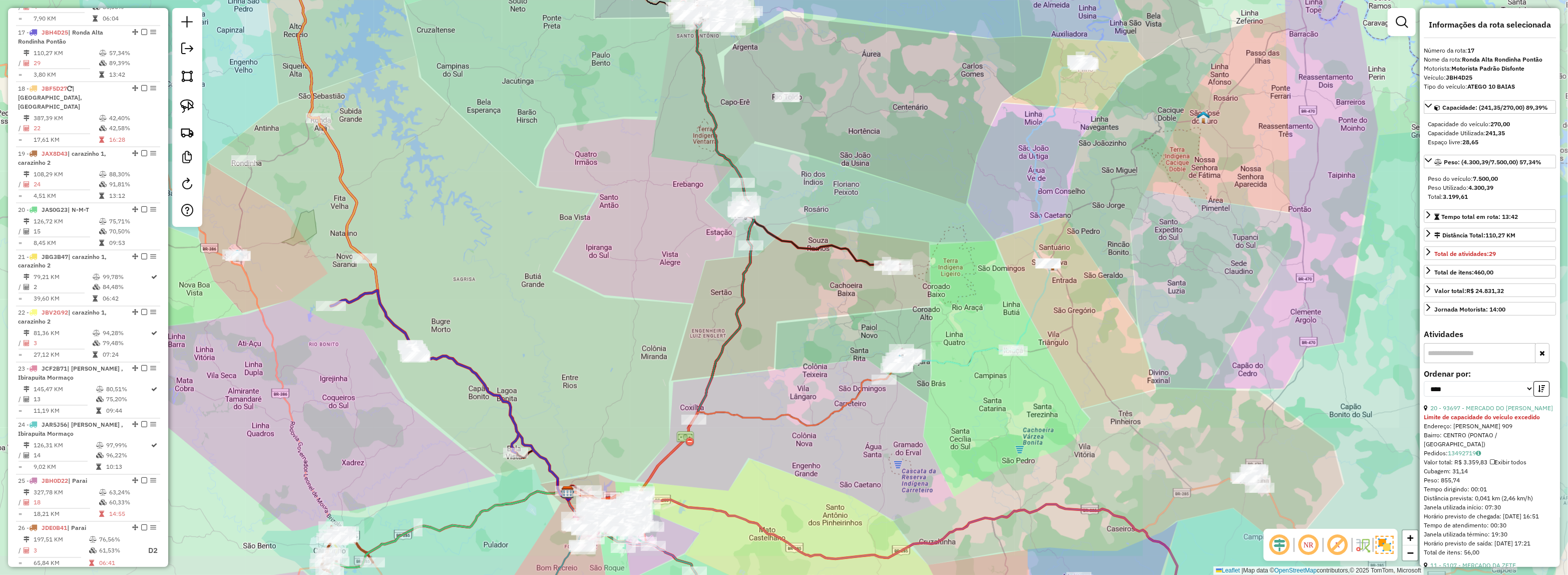
drag, startPoint x: 954, startPoint y: 304, endPoint x: 749, endPoint y: 159, distance: 251.1
click at [728, 51] on div "Janela de atendimento Grade de atendimento Capacidade Transportadoras Veículos …" at bounding box center [784, 287] width 1568 height 575
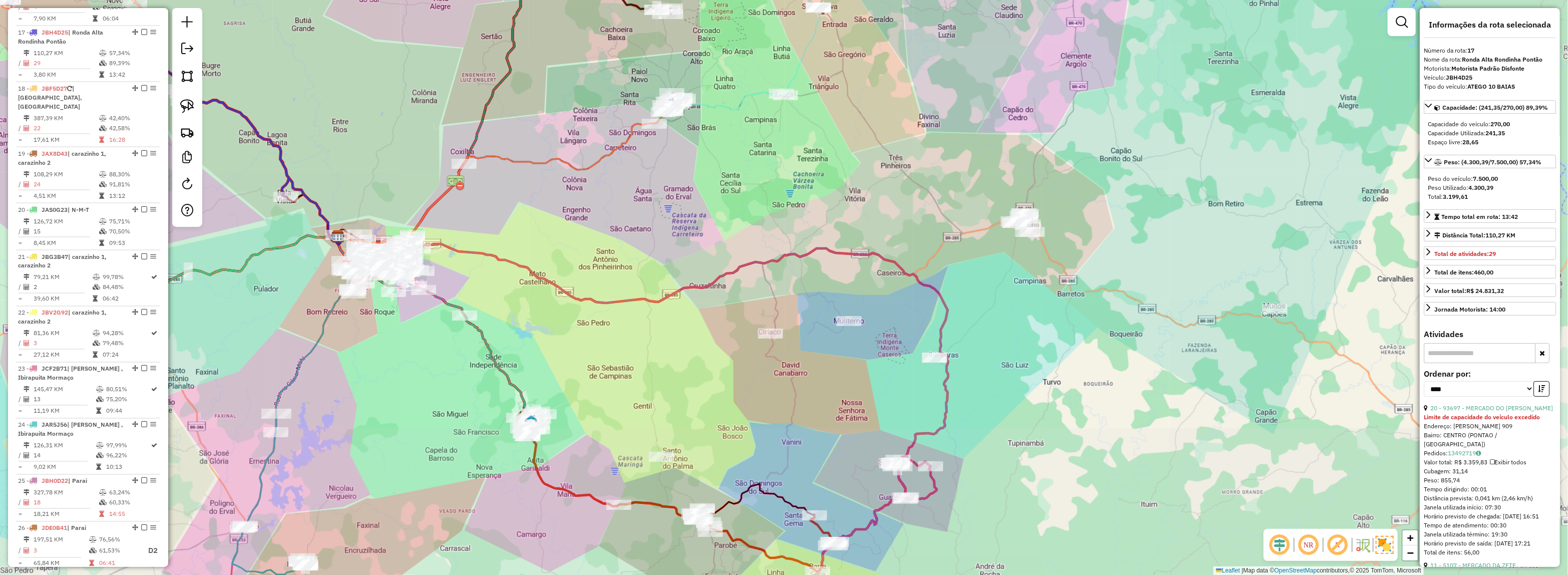
click at [1188, 194] on div "Janela de atendimento Grade de atendimento Capacidade Transportadoras Veículos …" at bounding box center [784, 287] width 1568 height 575
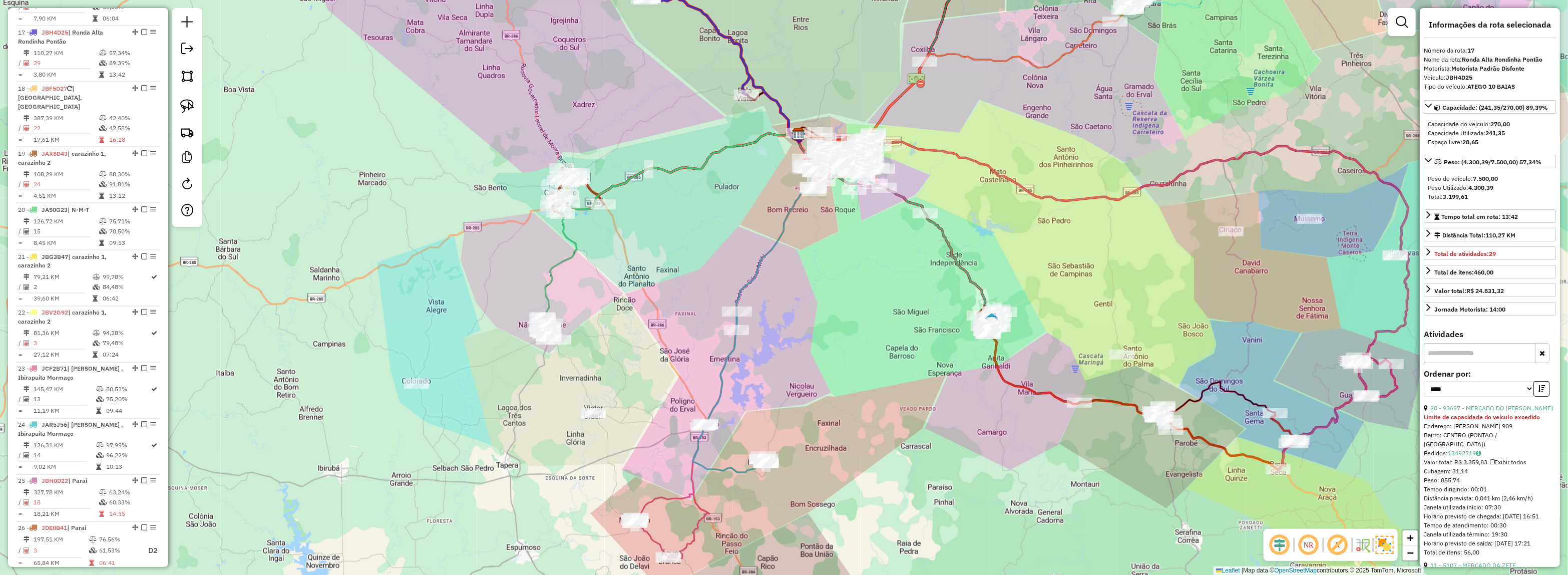
drag, startPoint x: 1073, startPoint y: 248, endPoint x: 789, endPoint y: 258, distance: 284.2
click at [789, 258] on div "Janela de atendimento Grade de atendimento Capacidade Transportadoras Veículos …" at bounding box center [784, 287] width 1568 height 575
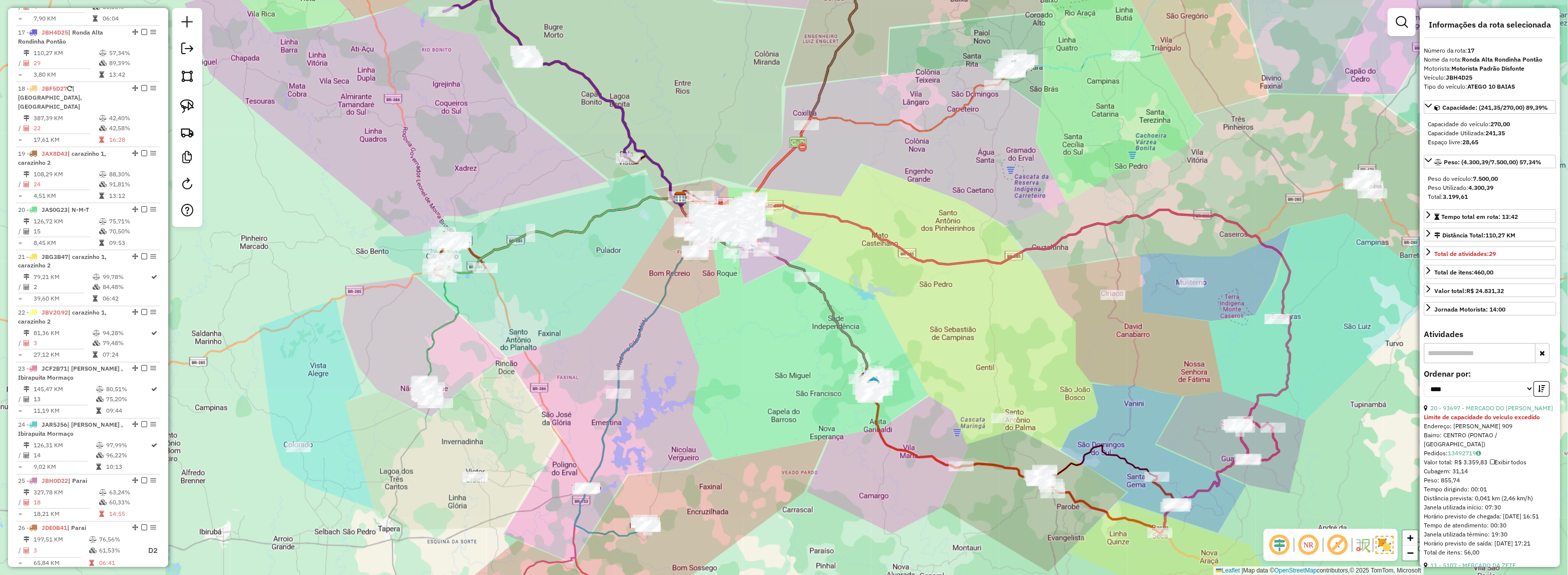
drag, startPoint x: 970, startPoint y: 307, endPoint x: 1066, endPoint y: 342, distance: 102.2
click at [1086, 343] on div "Janela de atendimento Grade de atendimento Capacidade Transportadoras Veículos …" at bounding box center [784, 287] width 1568 height 575
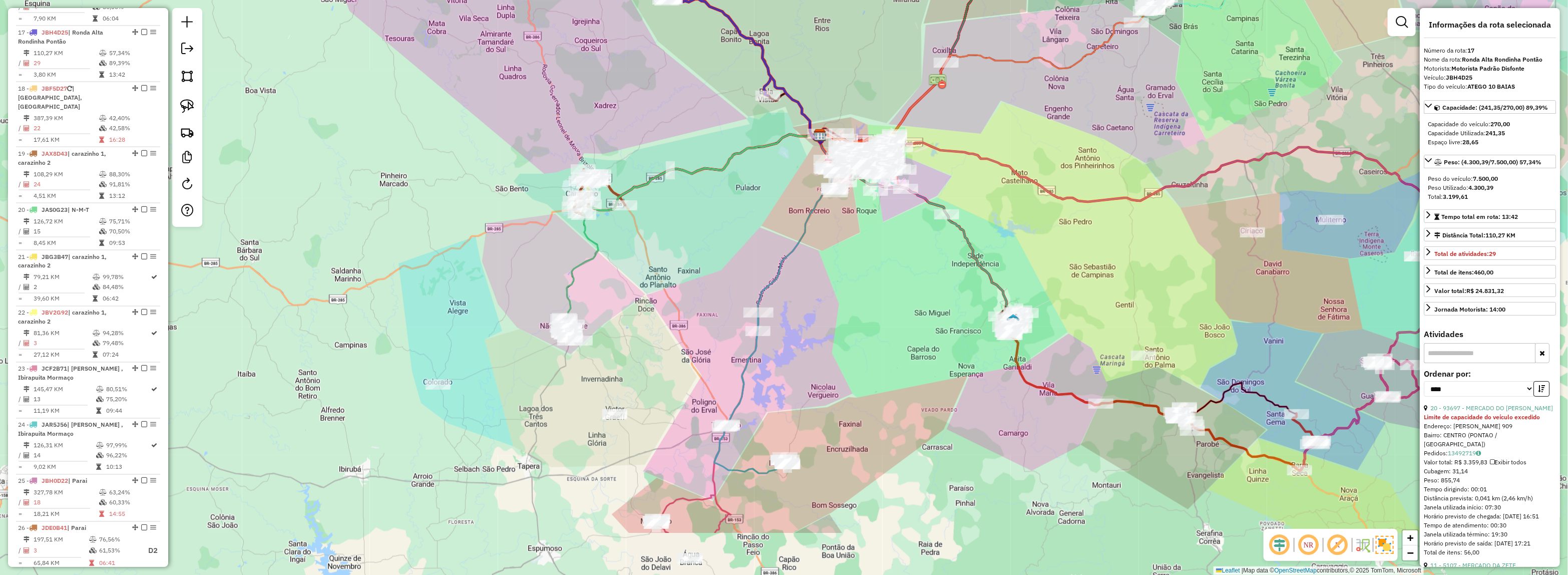
drag, startPoint x: 857, startPoint y: 280, endPoint x: 881, endPoint y: 161, distance: 121.4
click at [881, 161] on div "Janela de atendimento Grade de atendimento Capacidade Transportadoras Veículos …" at bounding box center [784, 287] width 1568 height 575
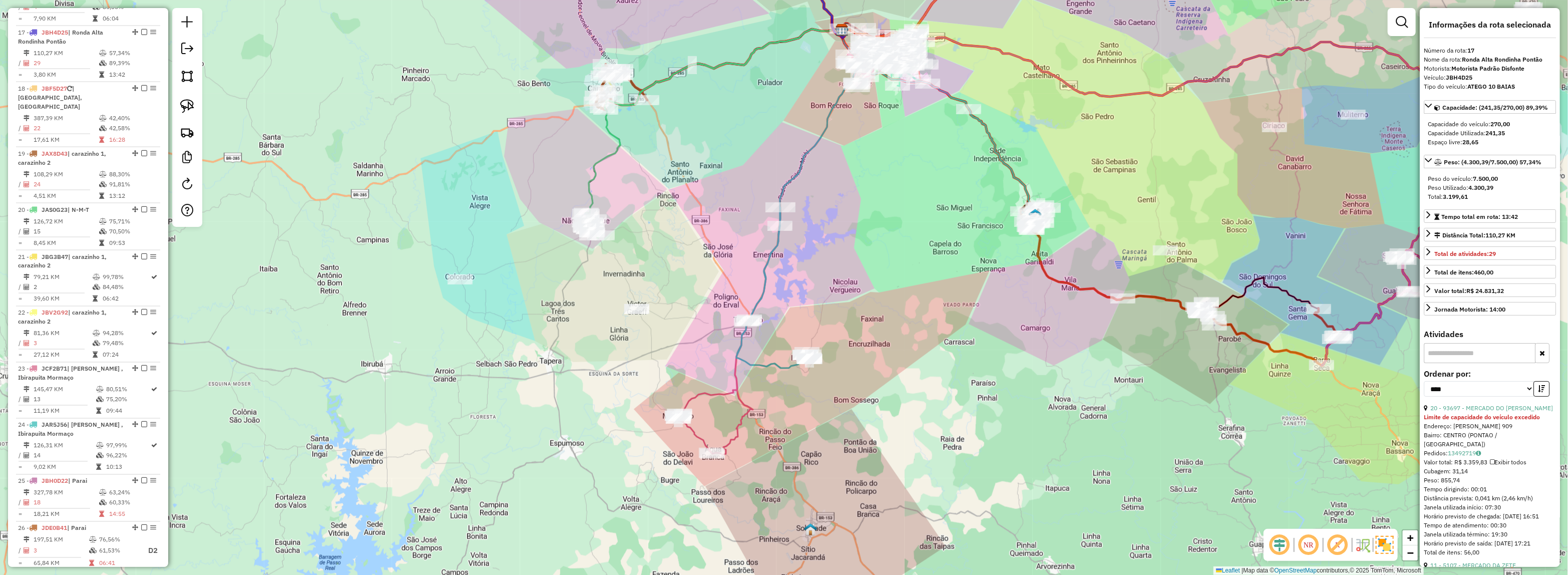
drag, startPoint x: 896, startPoint y: 188, endPoint x: 765, endPoint y: 500, distance: 338.4
click at [781, 574] on html "Aguarde... Pop-up bloqueado! Seu navegador bloqueou automáticamente a abertura …" at bounding box center [784, 287] width 1568 height 575
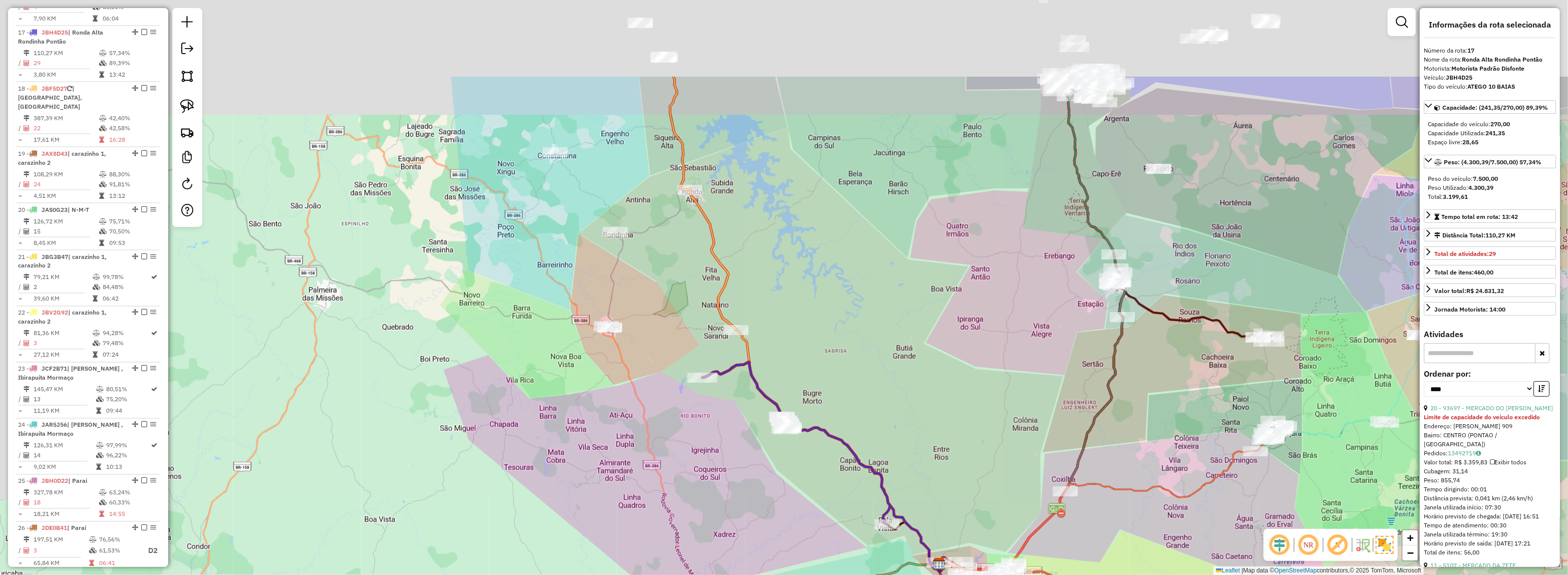
drag, startPoint x: 894, startPoint y: 277, endPoint x: 924, endPoint y: 278, distance: 30.0
click at [924, 278] on div "Janela de atendimento Grade de atendimento Capacidade Transportadoras Veículos …" at bounding box center [784, 287] width 1568 height 575
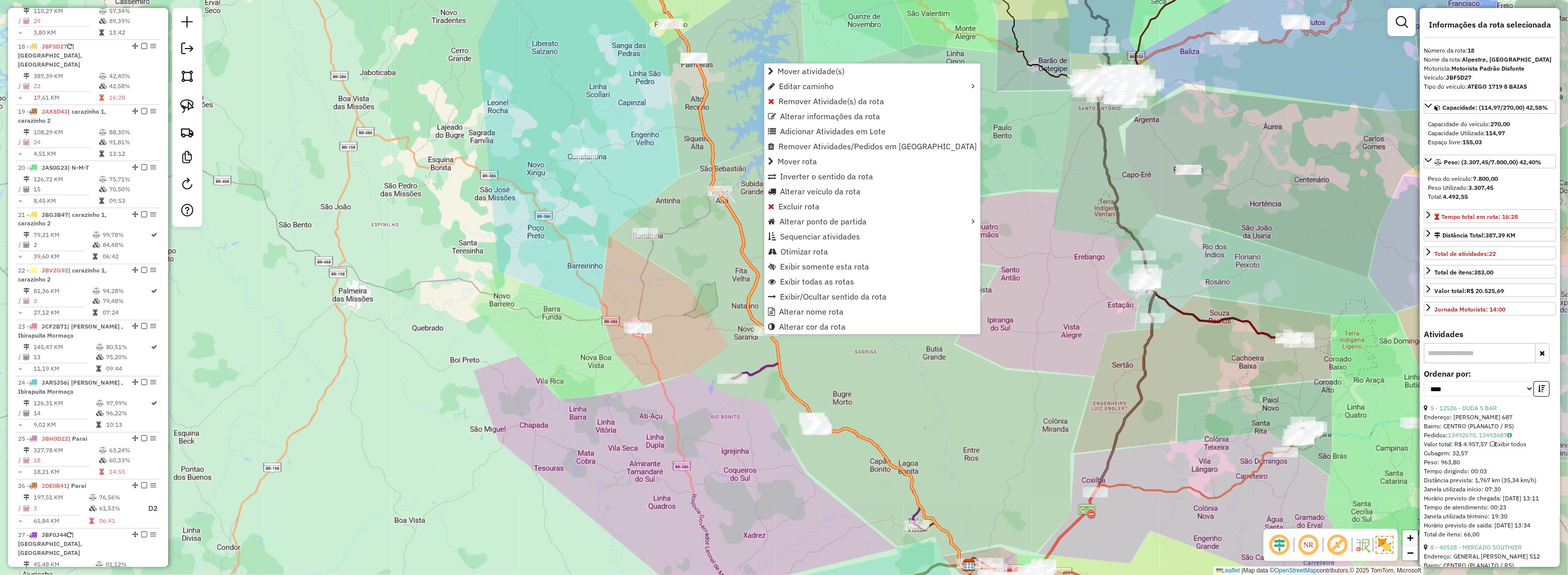
scroll to position [1370, 0]
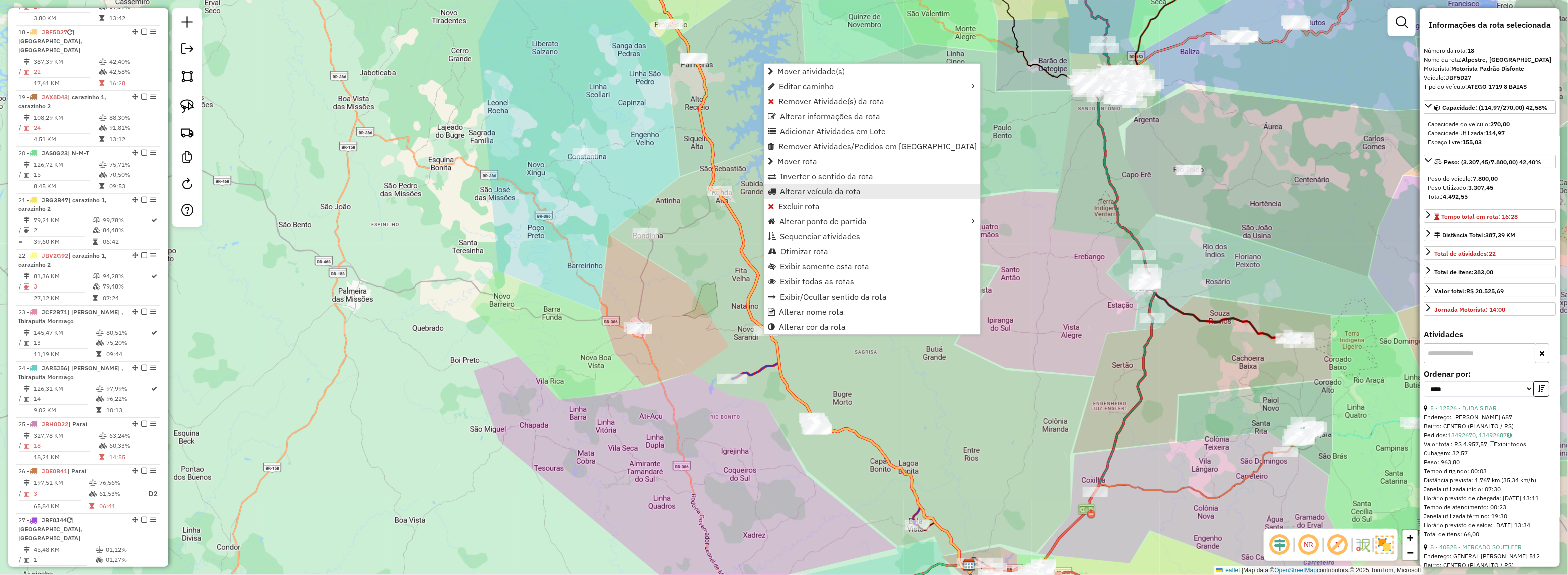
click at [806, 193] on span "Alterar veículo da rota" at bounding box center [820, 191] width 81 height 8
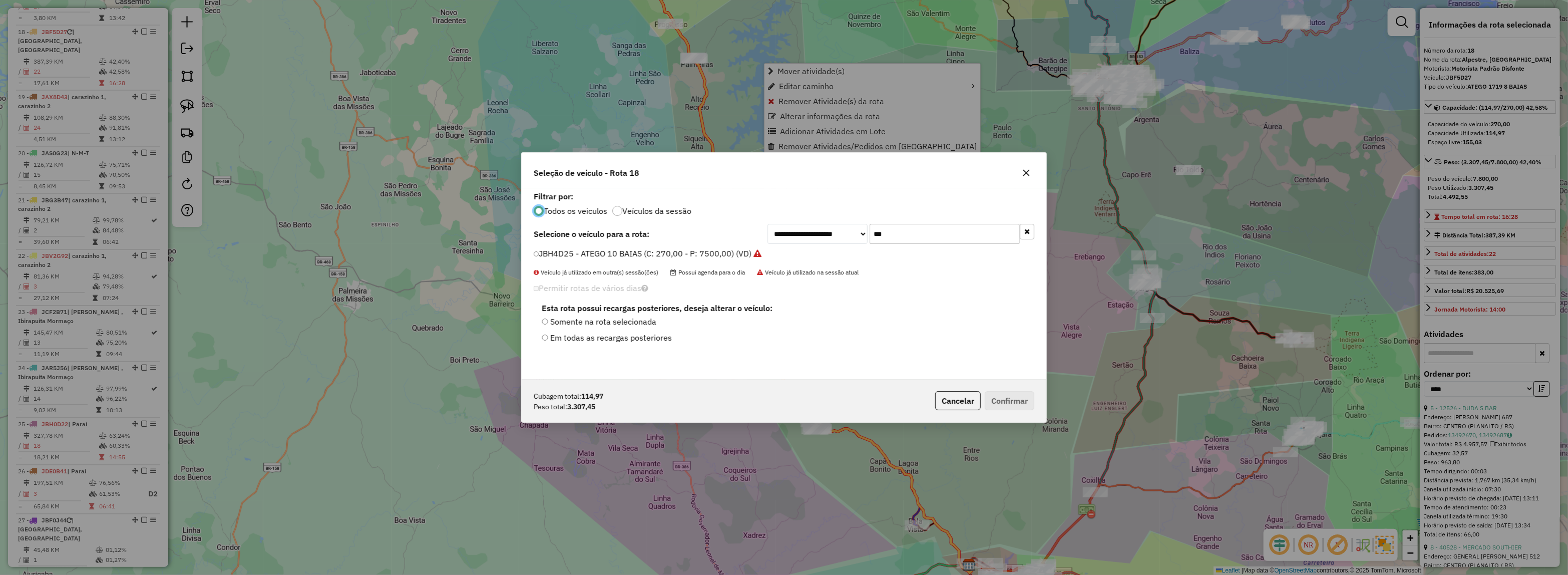
scroll to position [5, 3]
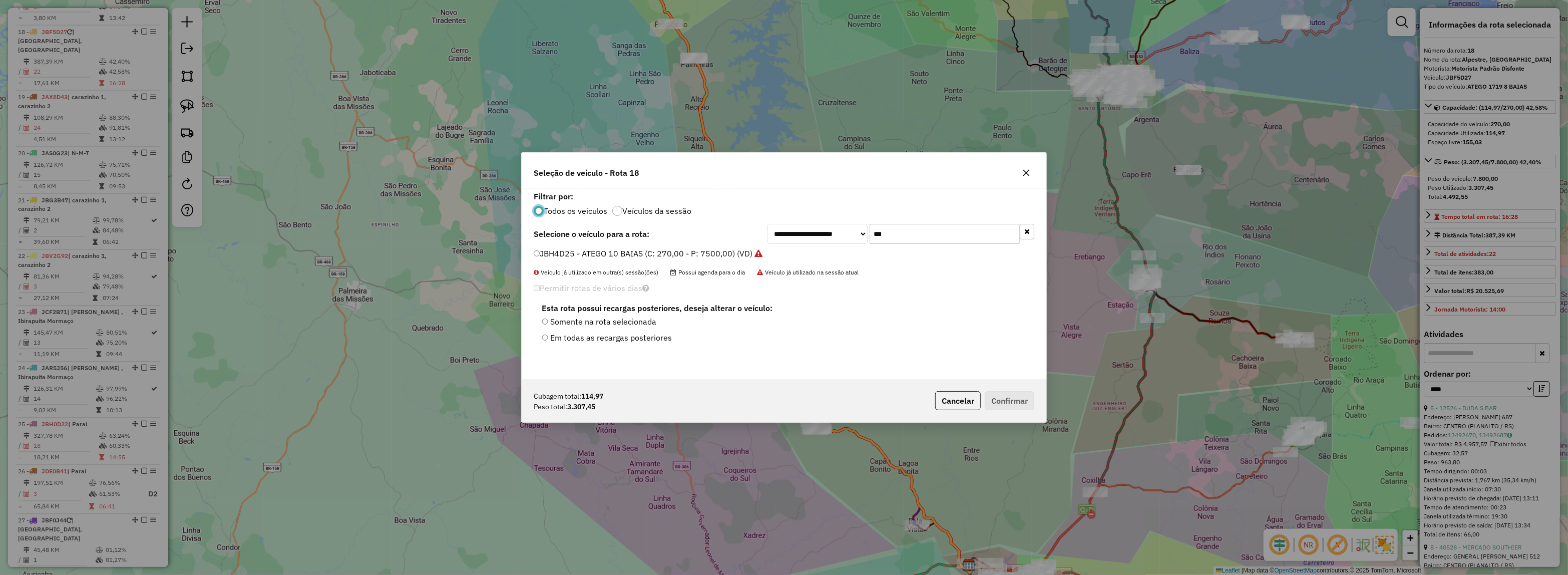
drag, startPoint x: 922, startPoint y: 228, endPoint x: 737, endPoint y: 252, distance: 186.6
click at [737, 252] on div "**********" at bounding box center [784, 284] width 525 height 191
type input "***"
click at [746, 256] on label "JCE2H19 - 7 - DELIVERY 9.150/13.180 (C: 183,00 - P: 5000,00)" at bounding box center [654, 254] width 241 height 12
click at [1016, 398] on button "Confirmar" at bounding box center [1009, 401] width 49 height 19
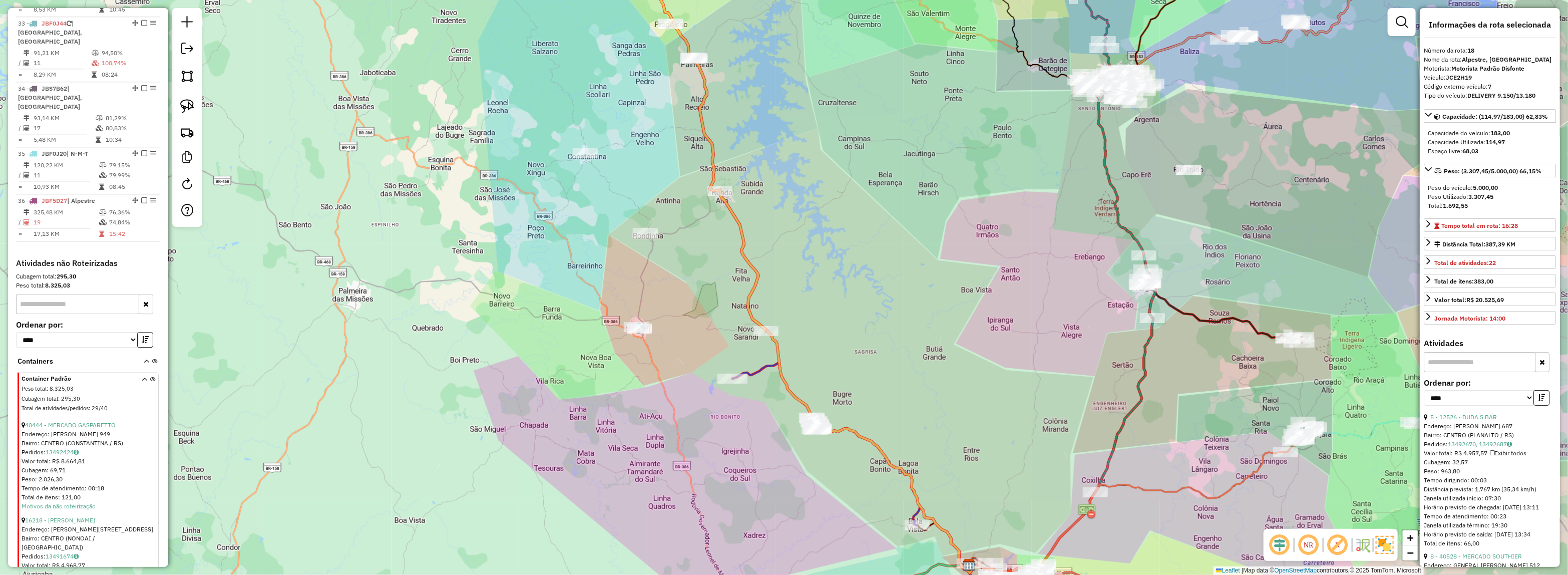
scroll to position [2183, 0]
drag, startPoint x: 682, startPoint y: 408, endPoint x: 511, endPoint y: 484, distance: 187.1
click at [560, 473] on div "Janela de atendimento Grade de atendimento Capacidade Transportadoras Veículos …" at bounding box center [784, 287] width 1568 height 575
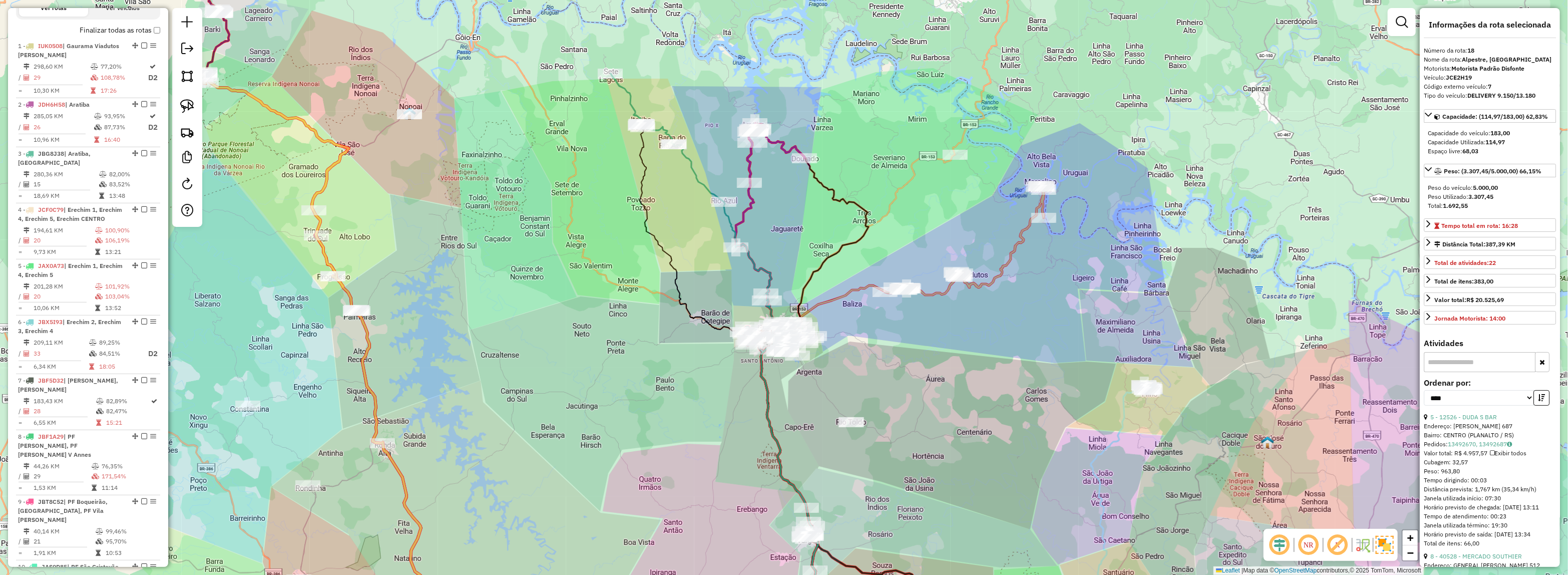
scroll to position [0, 0]
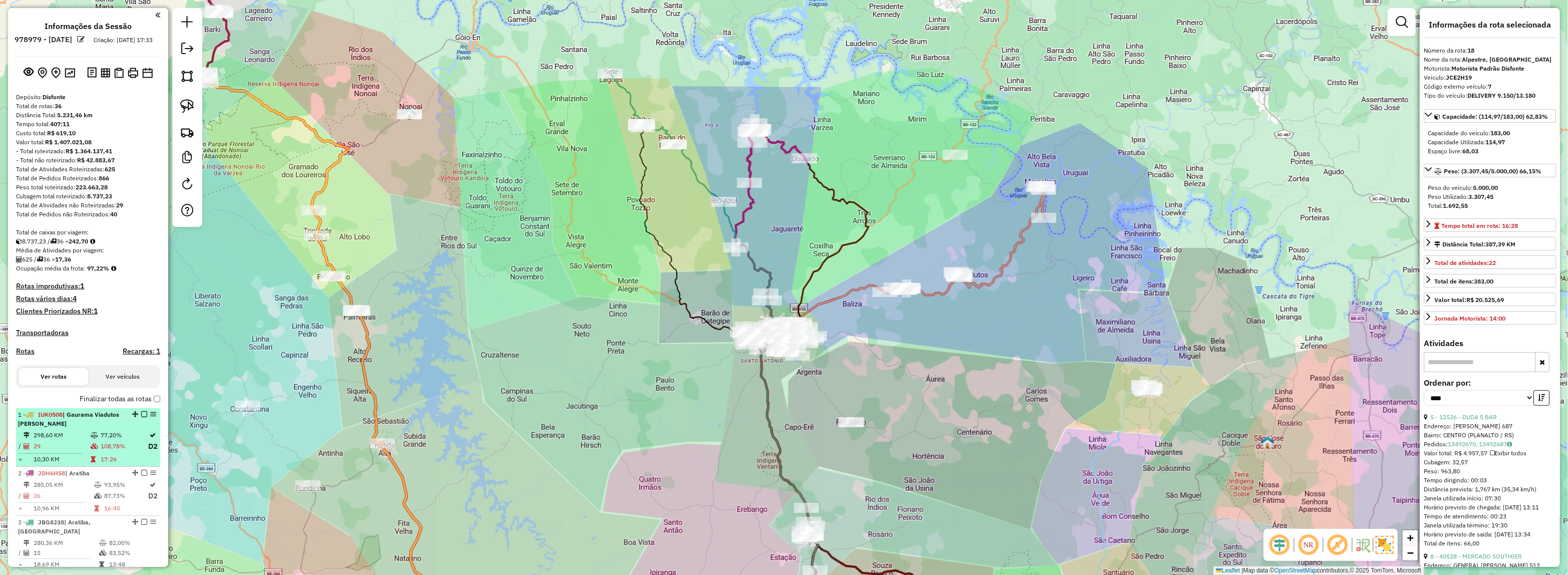
click at [60, 418] on span "IUK0508" at bounding box center [51, 414] width 25 height 8
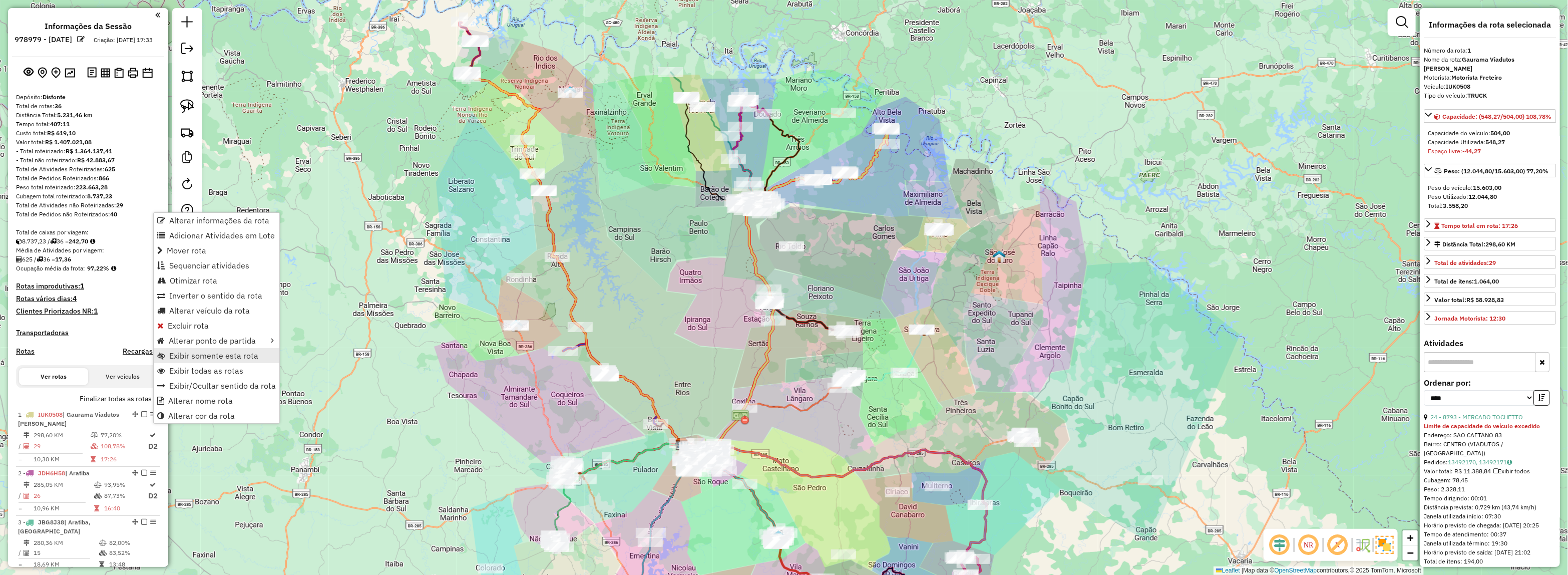
click at [199, 354] on span "Exibir somente esta rota" at bounding box center [214, 356] width 89 height 8
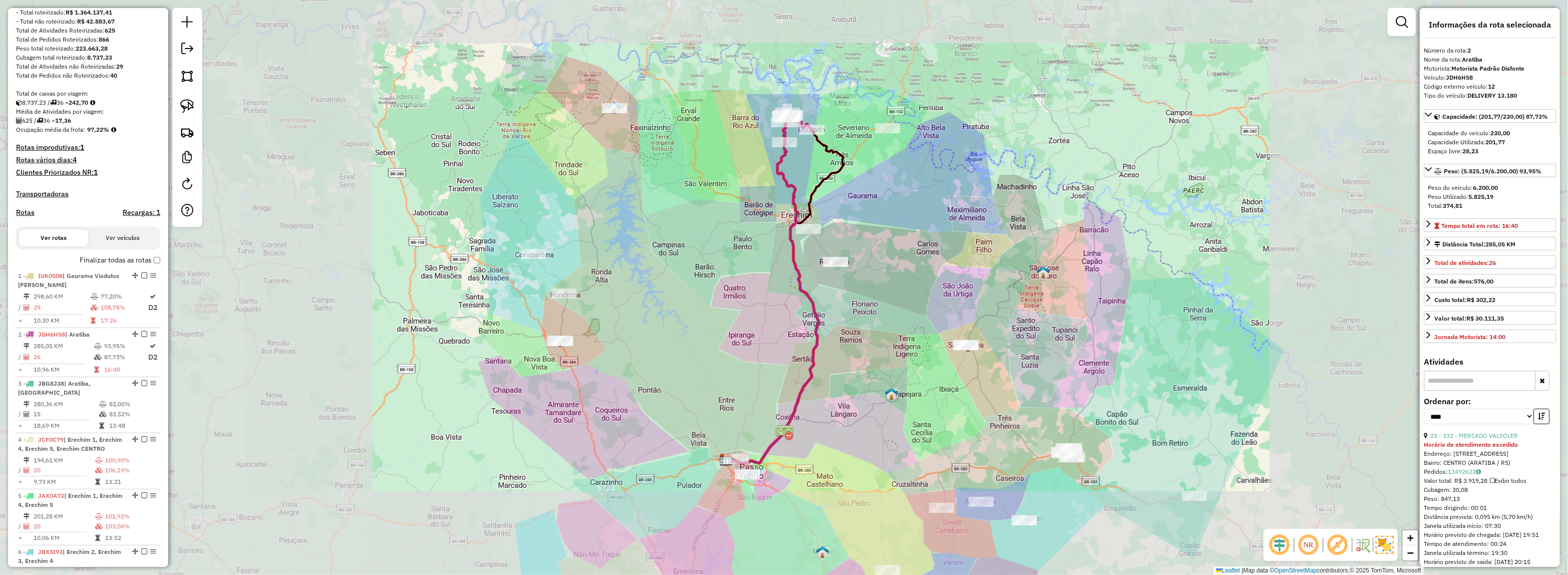
scroll to position [467, 0]
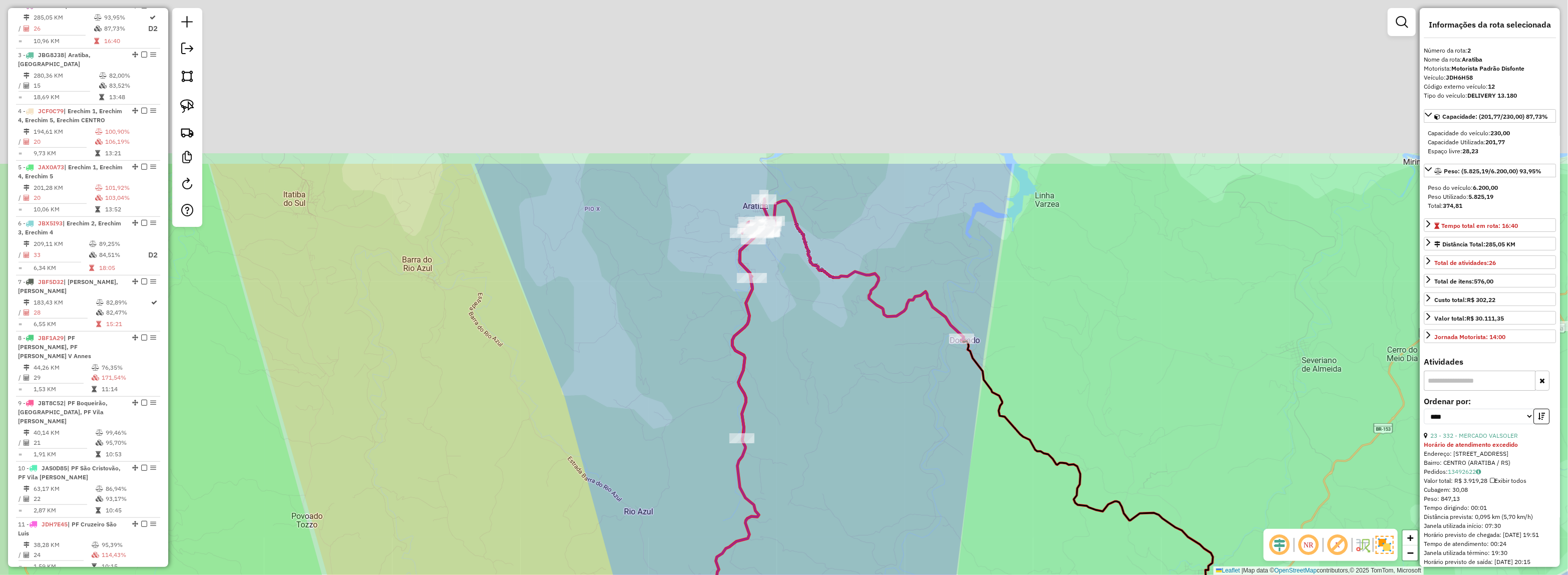
drag, startPoint x: 797, startPoint y: 307, endPoint x: 801, endPoint y: 291, distance: 16.5
click at [798, 358] on div "Janela de atendimento Grade de atendimento Capacidade Transportadoras Veículos …" at bounding box center [784, 287] width 1568 height 575
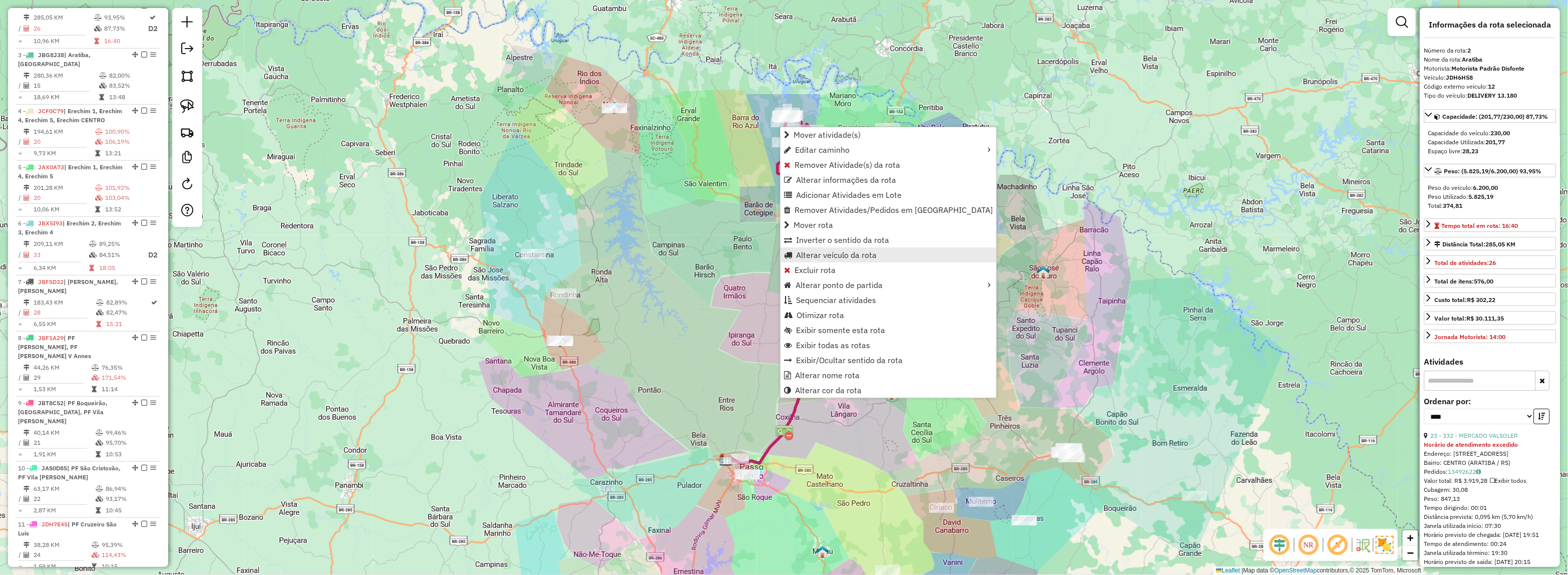
click at [824, 252] on span "Alterar veículo da rota" at bounding box center [837, 255] width 81 height 8
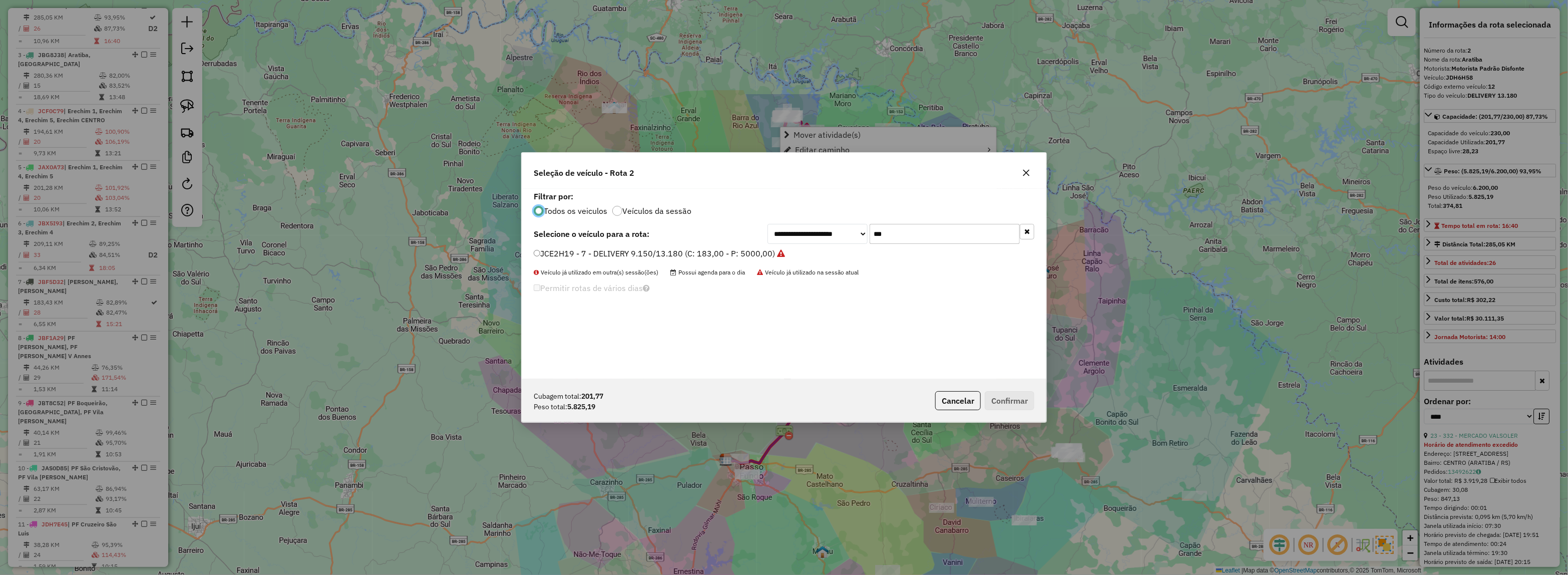
scroll to position [5, 3]
drag, startPoint x: 925, startPoint y: 229, endPoint x: 689, endPoint y: 241, distance: 236.3
click at [672, 238] on div "**********" at bounding box center [784, 234] width 501 height 20
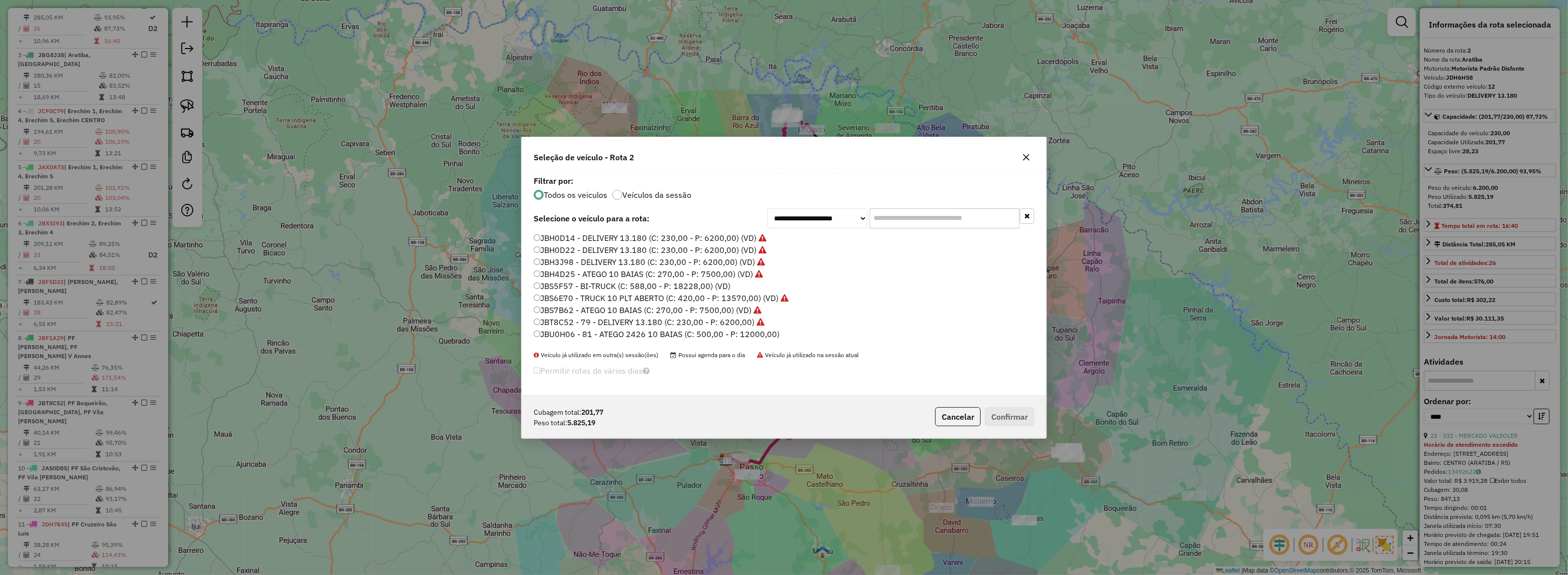
scroll to position [250, 0]
click at [717, 326] on li "JBU4E78 - 82 - 6700 (C: 300,00 - P: 6700,00)" at bounding box center [784, 325] width 501 height 12
click at [685, 326] on label "JBU4E78 - 82 - 6700 (C: 300,00 - P: 6700,00)" at bounding box center [622, 324] width 177 height 12
click at [1025, 430] on div "Cubagem total: 201,77 Peso total: 5.825,19 Cancelar Confirmar" at bounding box center [784, 416] width 525 height 43
click at [1017, 424] on button "Confirmar" at bounding box center [1009, 417] width 49 height 19
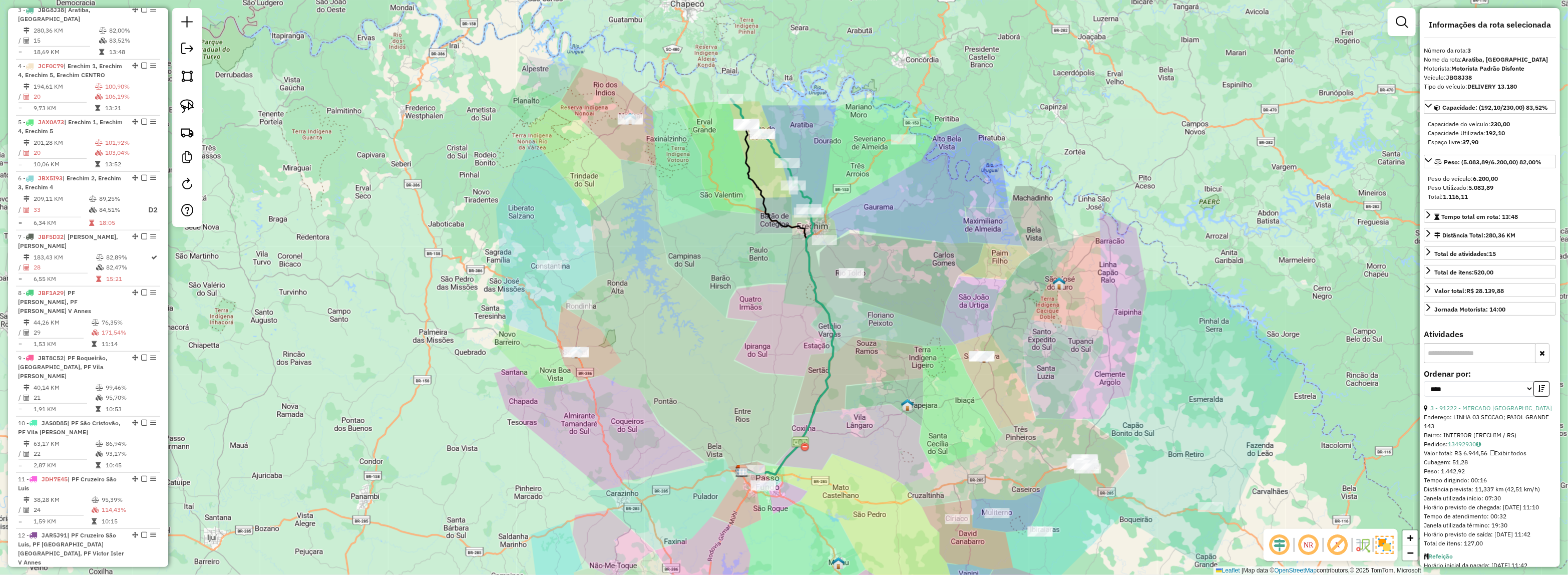
scroll to position [517, 0]
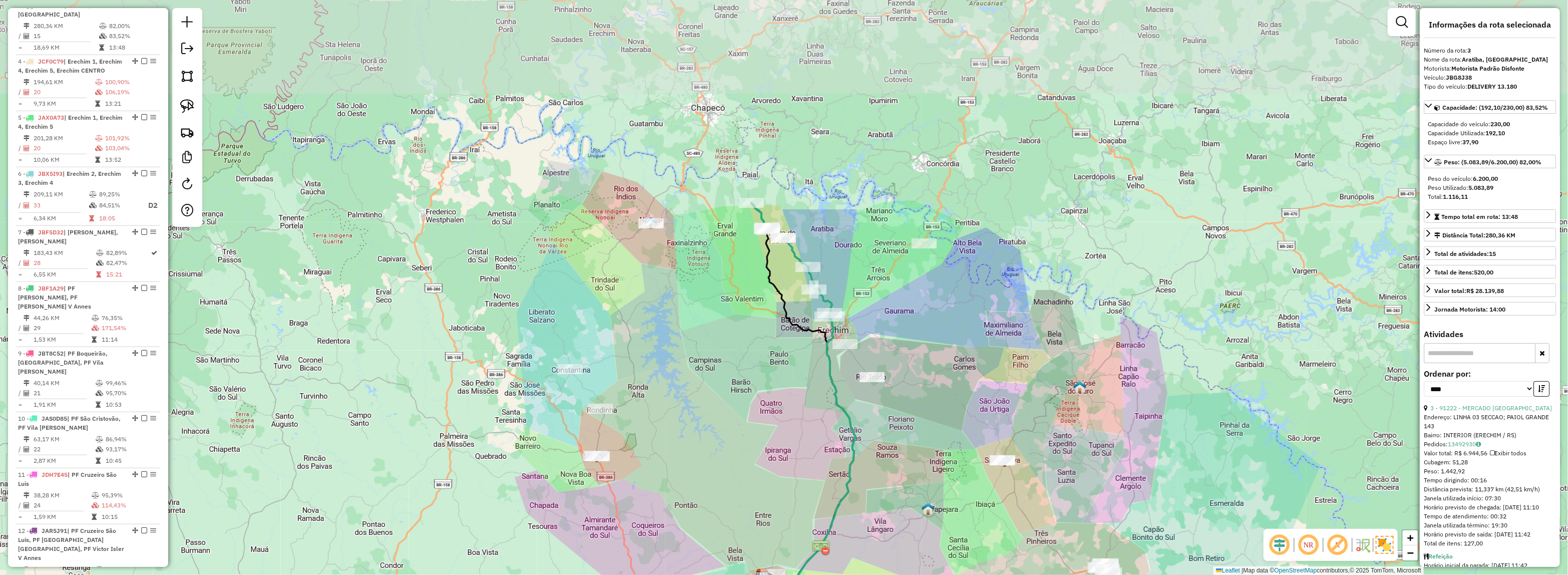
drag, startPoint x: 812, startPoint y: 306, endPoint x: 831, endPoint y: 409, distance: 104.7
click at [831, 409] on div "Janela de atendimento Grade de atendimento Capacidade Transportadoras Veículos …" at bounding box center [784, 287] width 1568 height 575
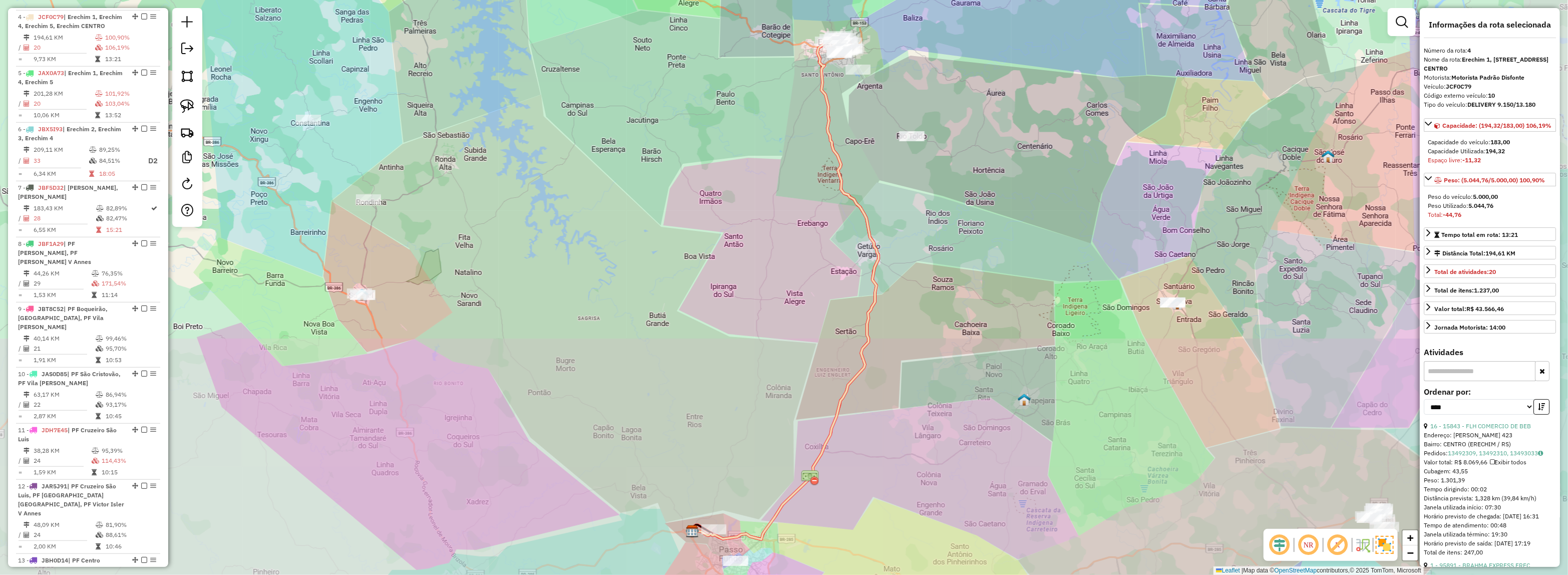
scroll to position [572, 0]
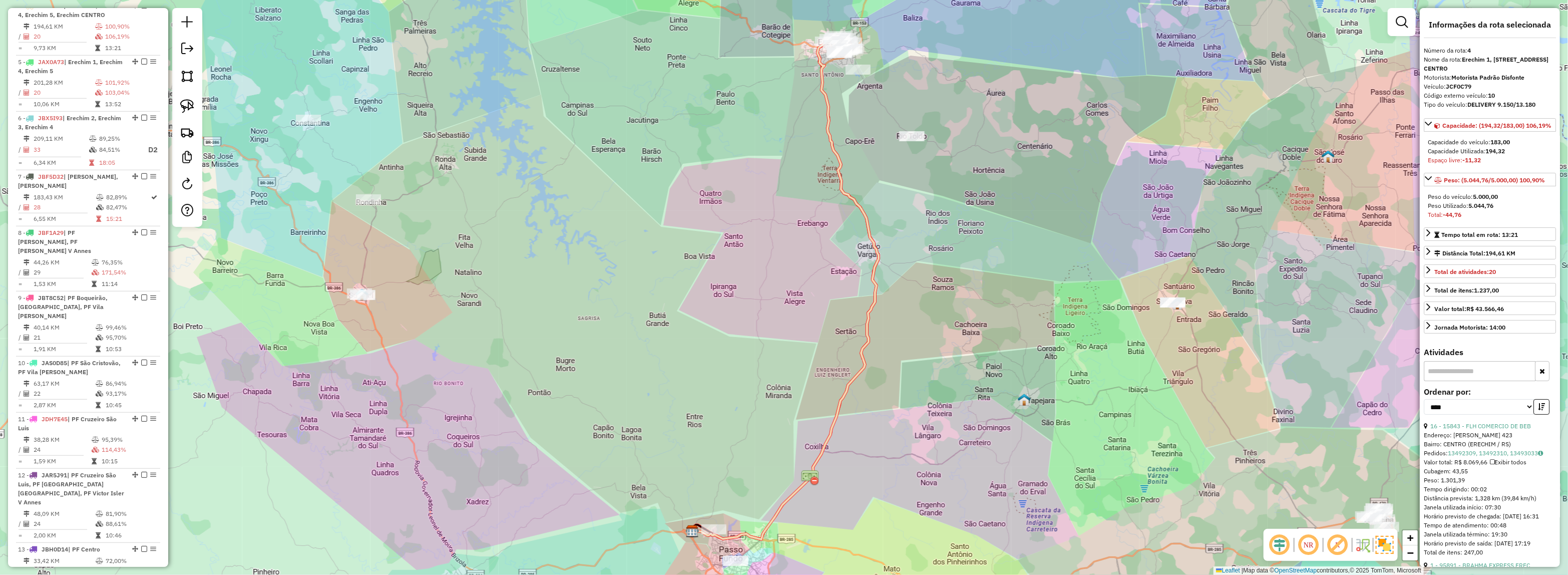
drag, startPoint x: 792, startPoint y: 238, endPoint x: 767, endPoint y: 304, distance: 70.6
click at [767, 304] on div "Janela de atendimento Grade de atendimento Capacidade Transportadoras Veículos …" at bounding box center [784, 287] width 1568 height 575
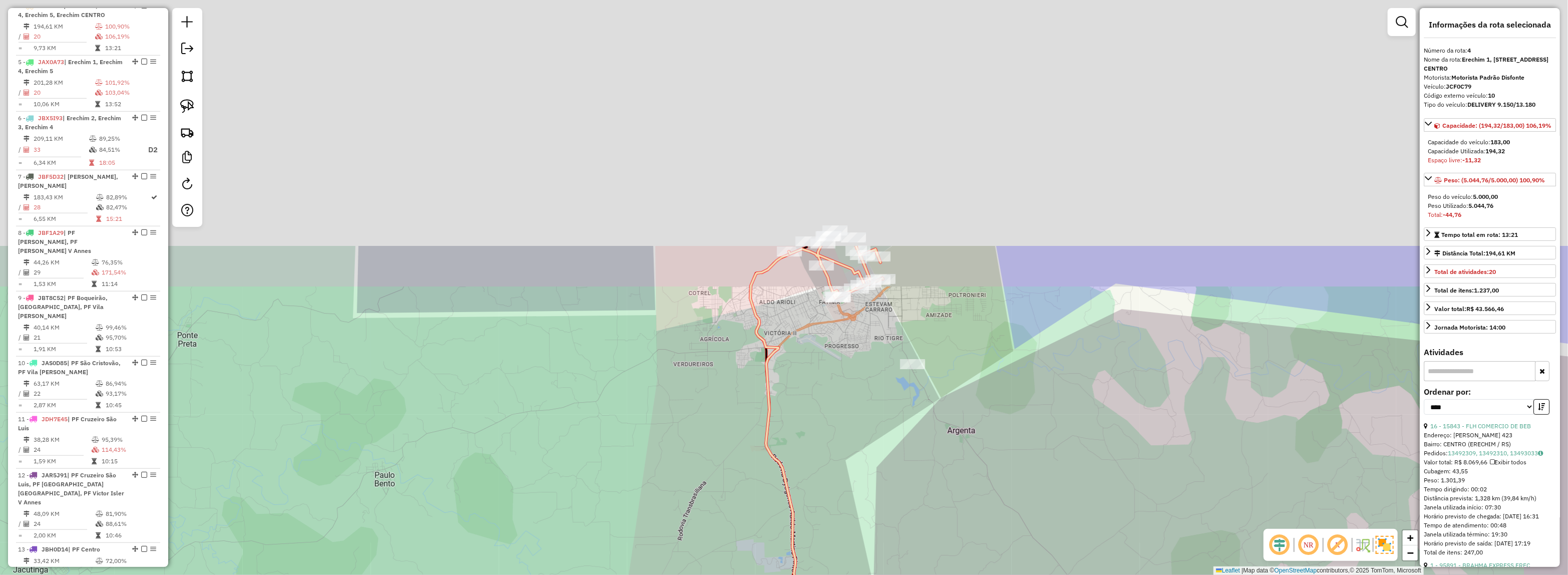
drag, startPoint x: 839, startPoint y: 128, endPoint x: 774, endPoint y: 400, distance: 279.7
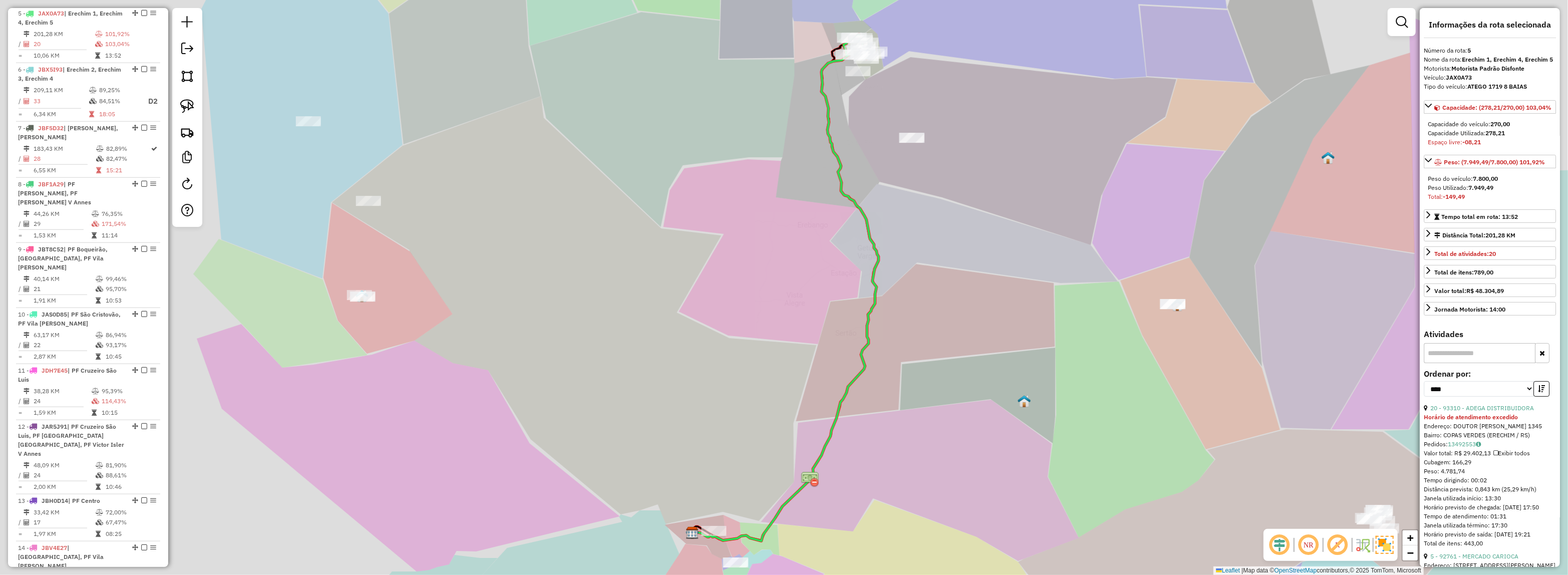
scroll to position [637, 0]
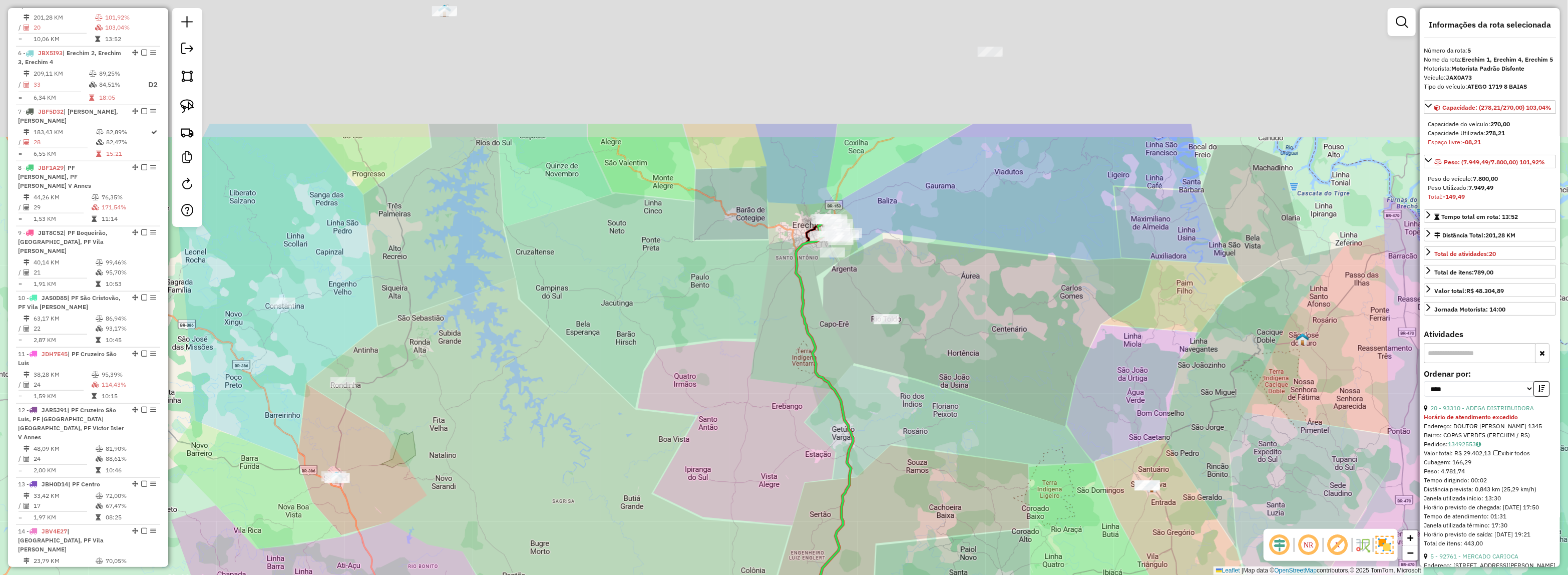
drag, startPoint x: 839, startPoint y: 360, endPoint x: 822, endPoint y: 423, distance: 65.3
click at [822, 423] on div "Janela de atendimento Grade de atendimento Capacidade Transportadoras Veículos …" at bounding box center [784, 287] width 1568 height 575
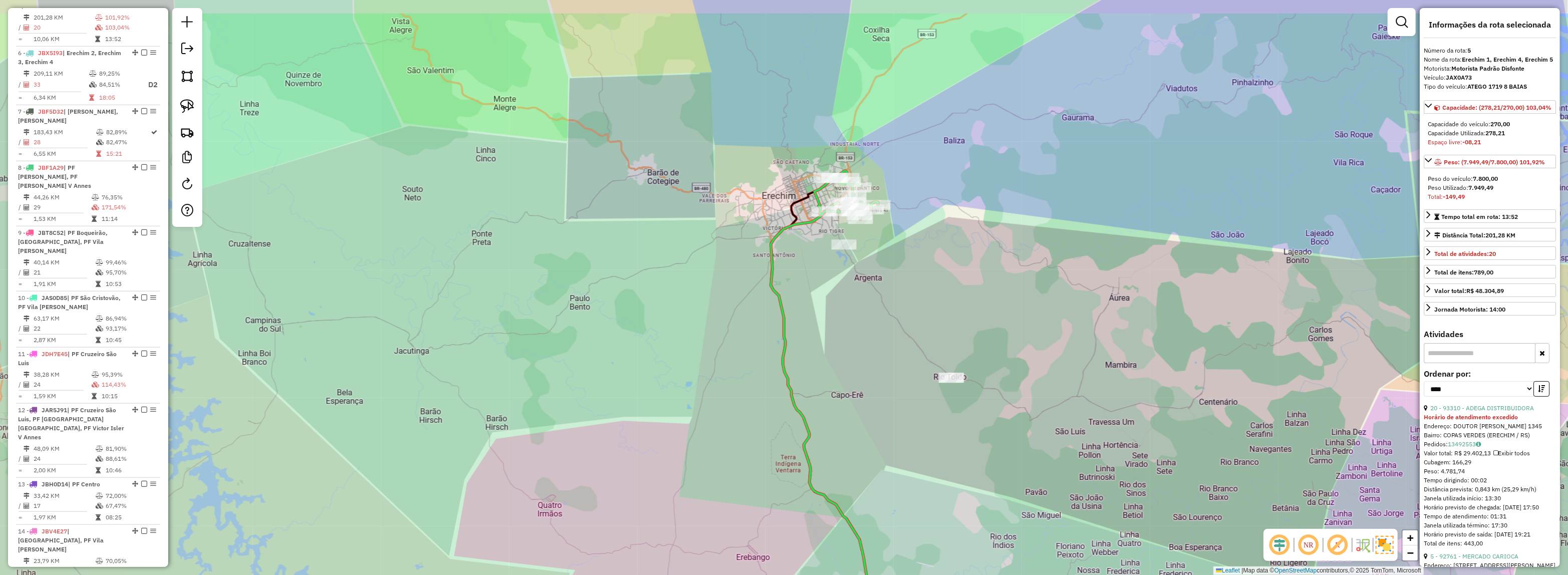
drag, startPoint x: 830, startPoint y: 304, endPoint x: 824, endPoint y: 341, distance: 37.5
click at [824, 341] on div "Janela de atendimento Grade de atendimento Capacidade Transportadoras Veículos …" at bounding box center [784, 287] width 1568 height 575
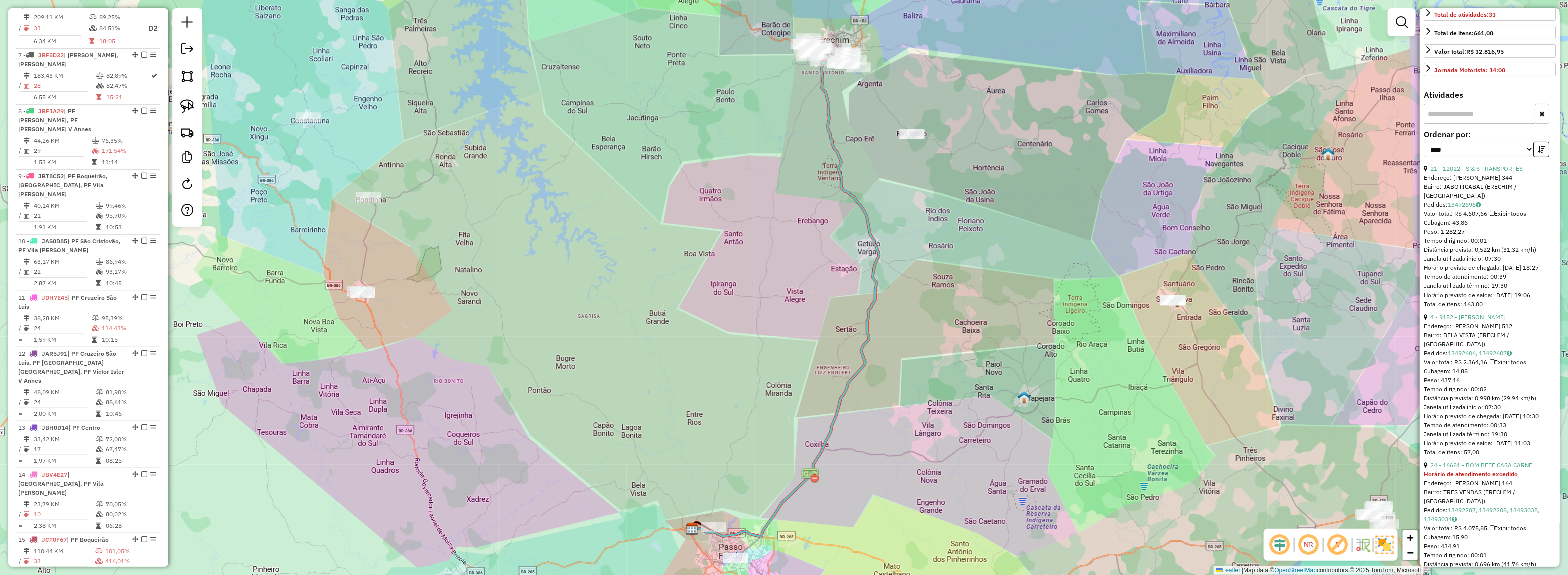
scroll to position [0, 0]
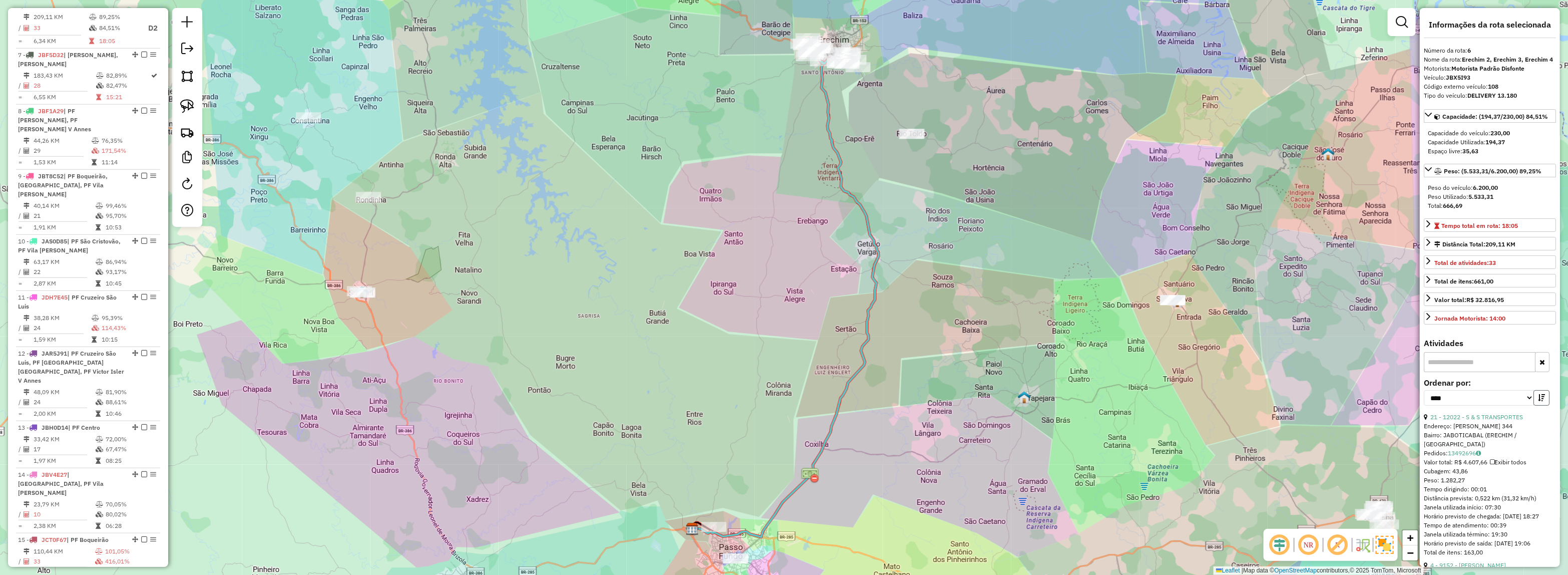
click at [1539, 404] on button "button" at bounding box center [1541, 397] width 16 height 16
click at [1541, 401] on icon "button" at bounding box center [1541, 397] width 7 height 7
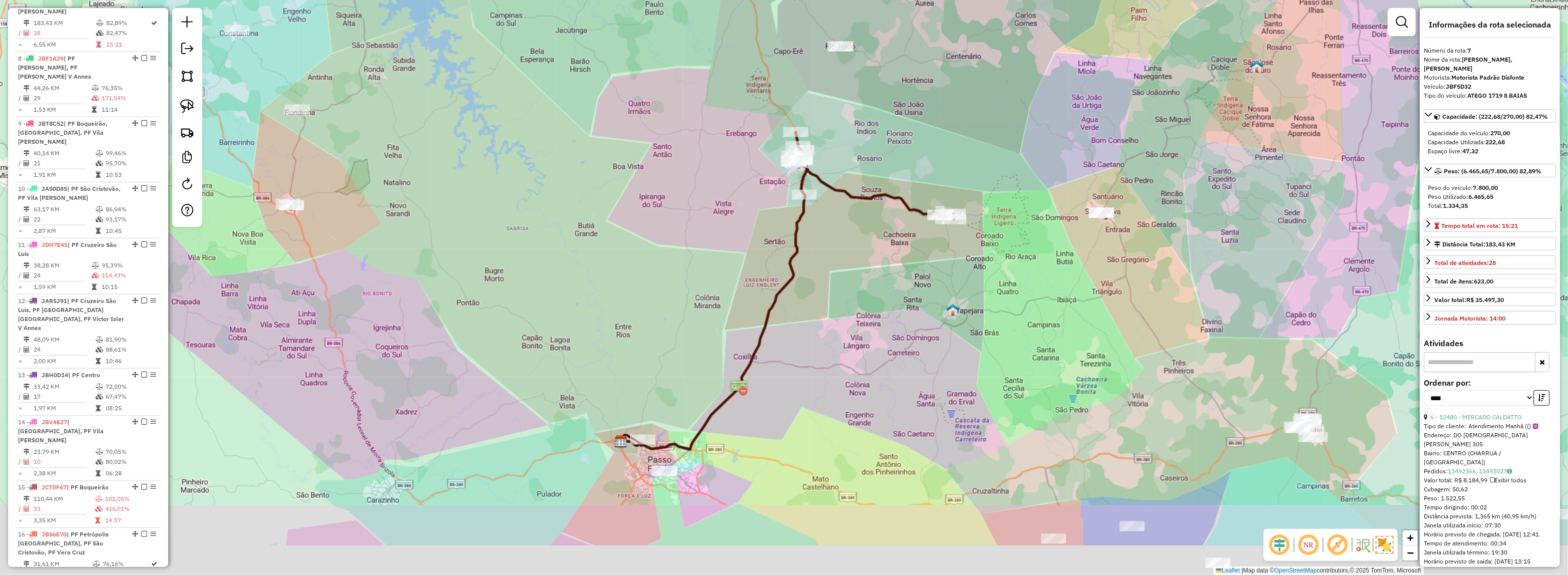
scroll to position [752, 0]
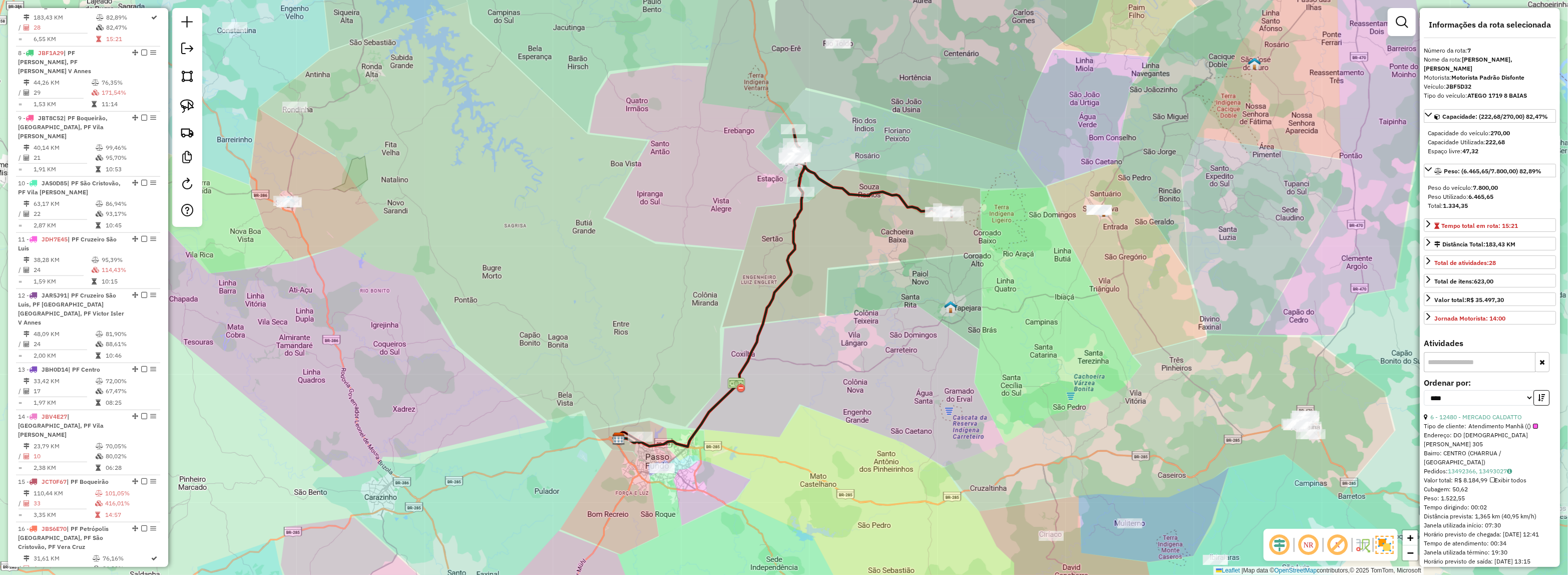
click at [1049, 382] on div "Janela de atendimento Grade de atendimento Capacidade Transportadoras Veículos …" at bounding box center [784, 287] width 1568 height 575
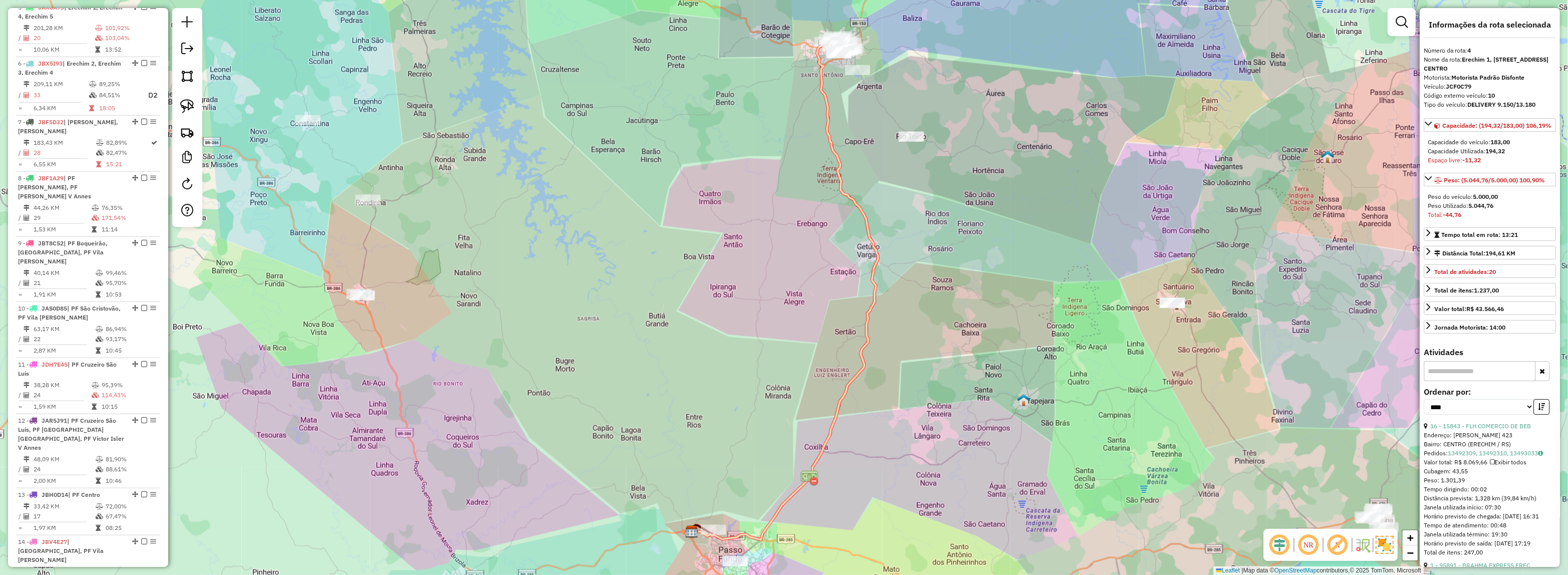
scroll to position [572, 0]
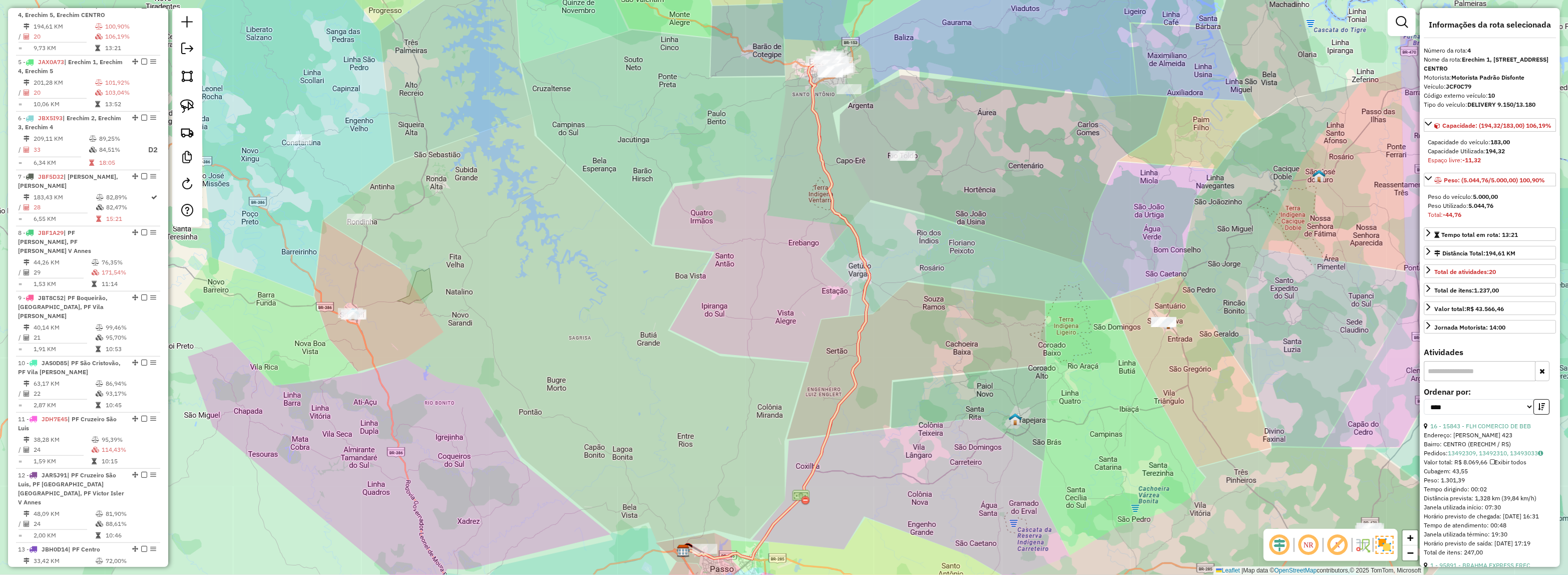
drag, startPoint x: 880, startPoint y: 208, endPoint x: 802, endPoint y: 358, distance: 169.1
click at [811, 373] on div "Janela de atendimento Grade de atendimento Capacidade Transportadoras Veículos …" at bounding box center [784, 287] width 1568 height 575
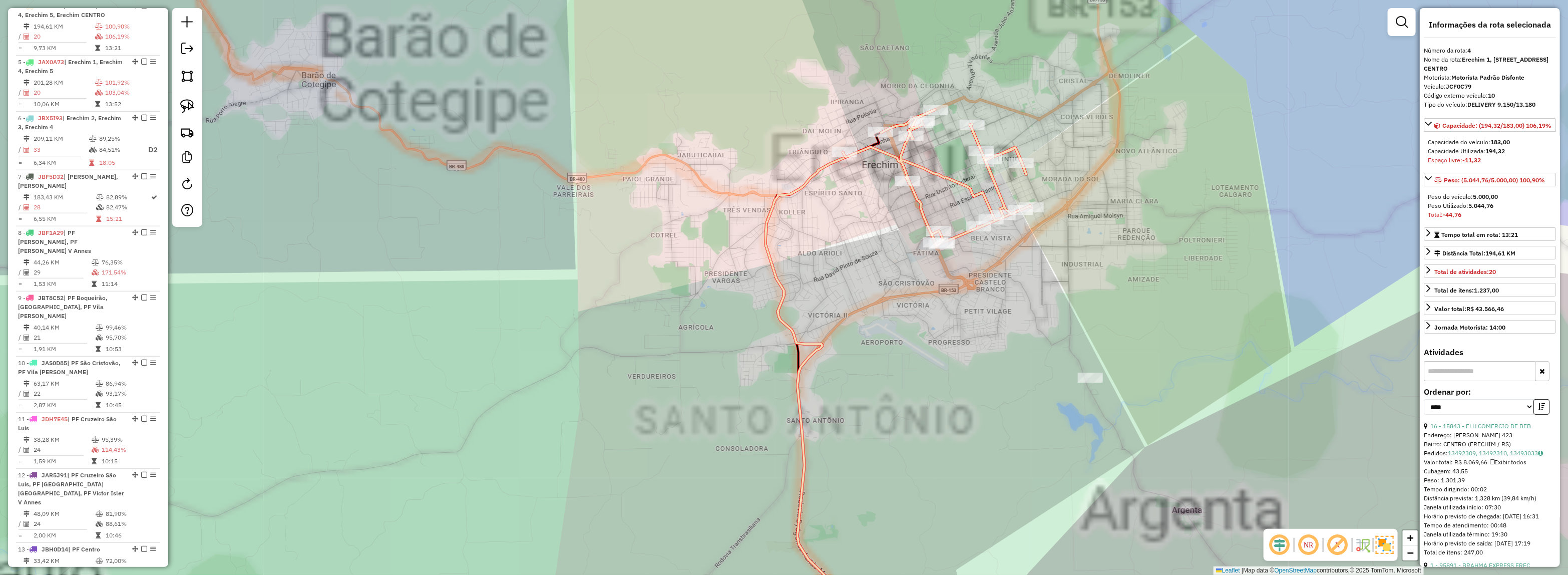
drag, startPoint x: 844, startPoint y: 289, endPoint x: 863, endPoint y: 270, distance: 26.9
click at [848, 322] on div "Janela de atendimento Grade de atendimento Capacidade Transportadoras Veículos …" at bounding box center [784, 287] width 1568 height 575
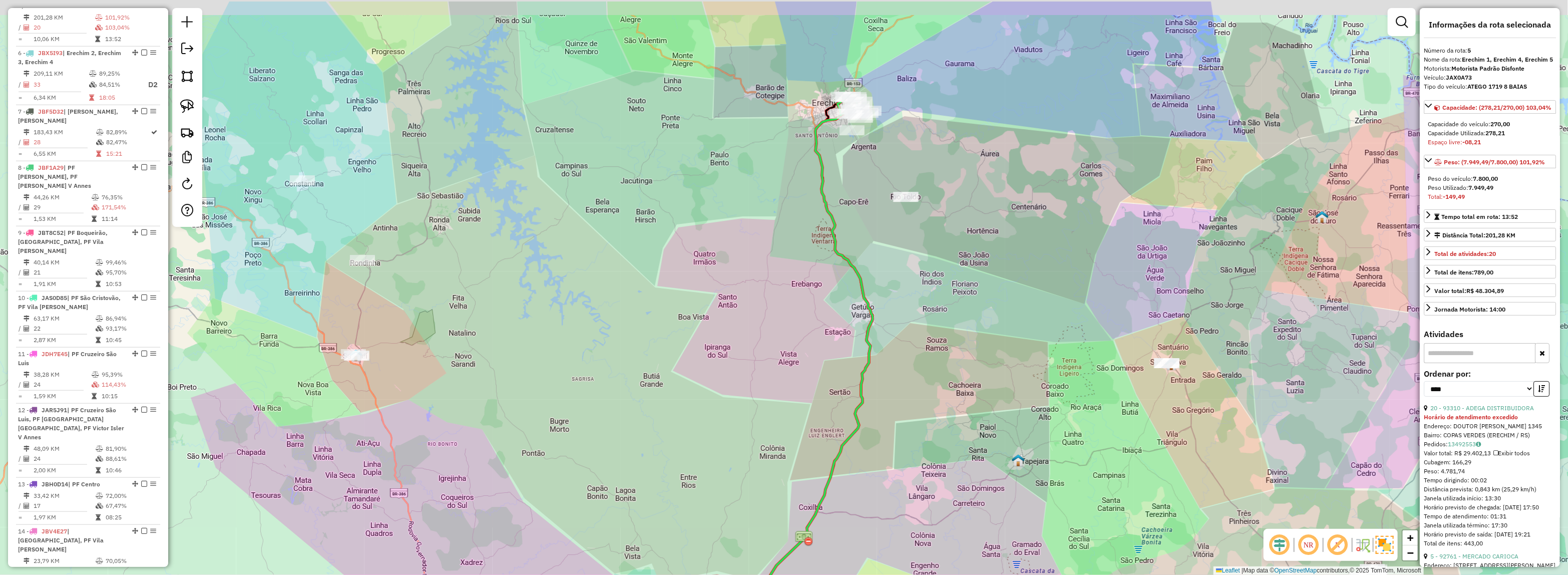
drag, startPoint x: 859, startPoint y: 304, endPoint x: 839, endPoint y: 347, distance: 47.4
click at [859, 389] on div "Janela de atendimento Grade de atendimento Capacidade Transportadoras Veículos …" at bounding box center [784, 287] width 1568 height 575
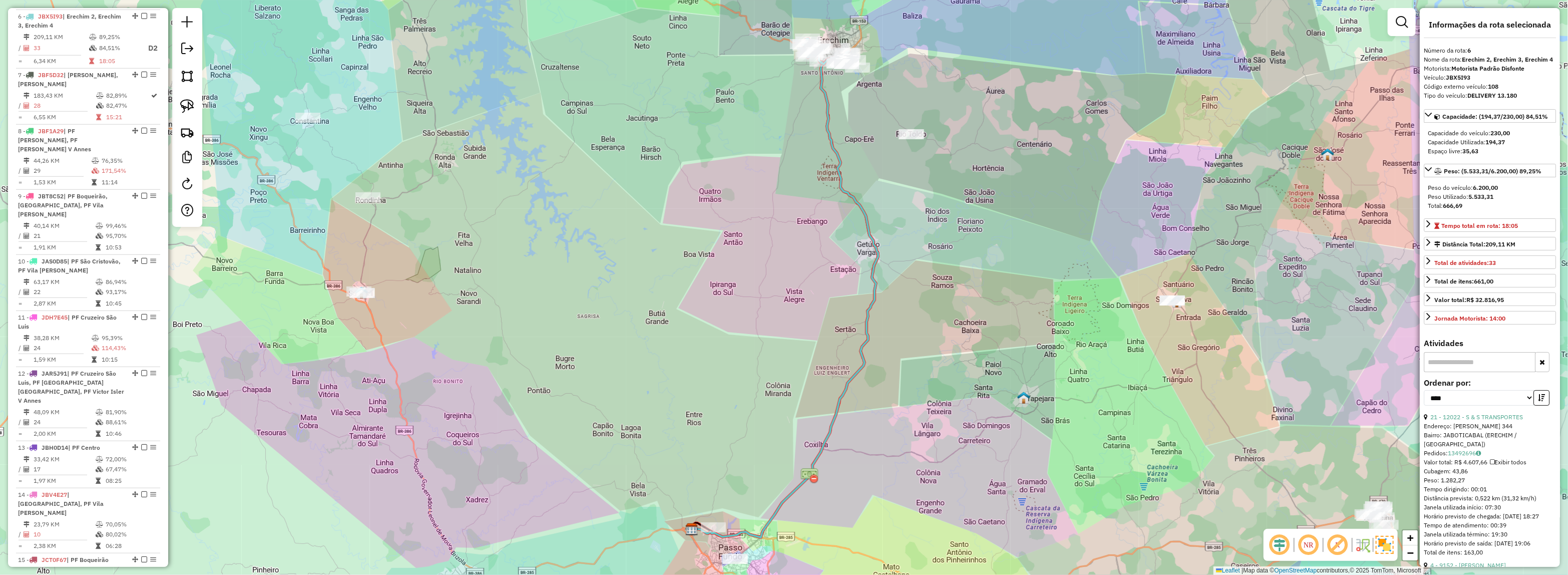
scroll to position [694, 0]
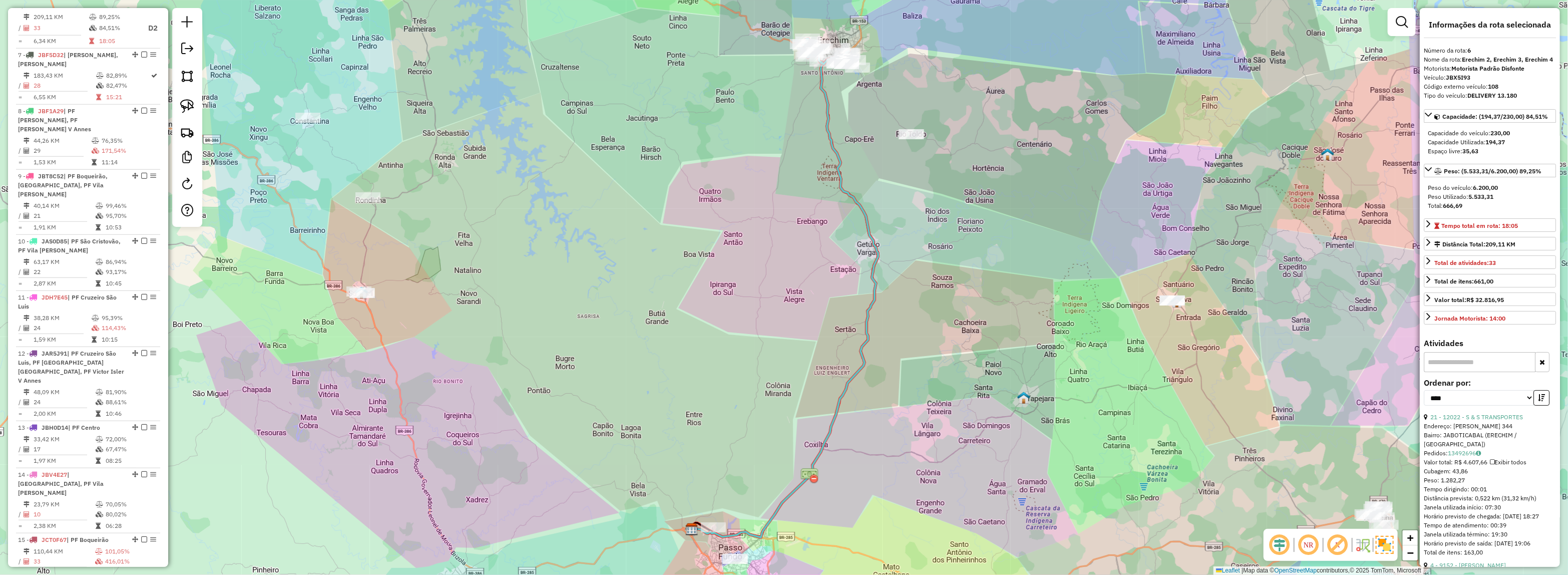
drag, startPoint x: 859, startPoint y: 212, endPoint x: 843, endPoint y: 501, distance: 289.4
click at [843, 501] on icon at bounding box center [785, 295] width 186 height 483
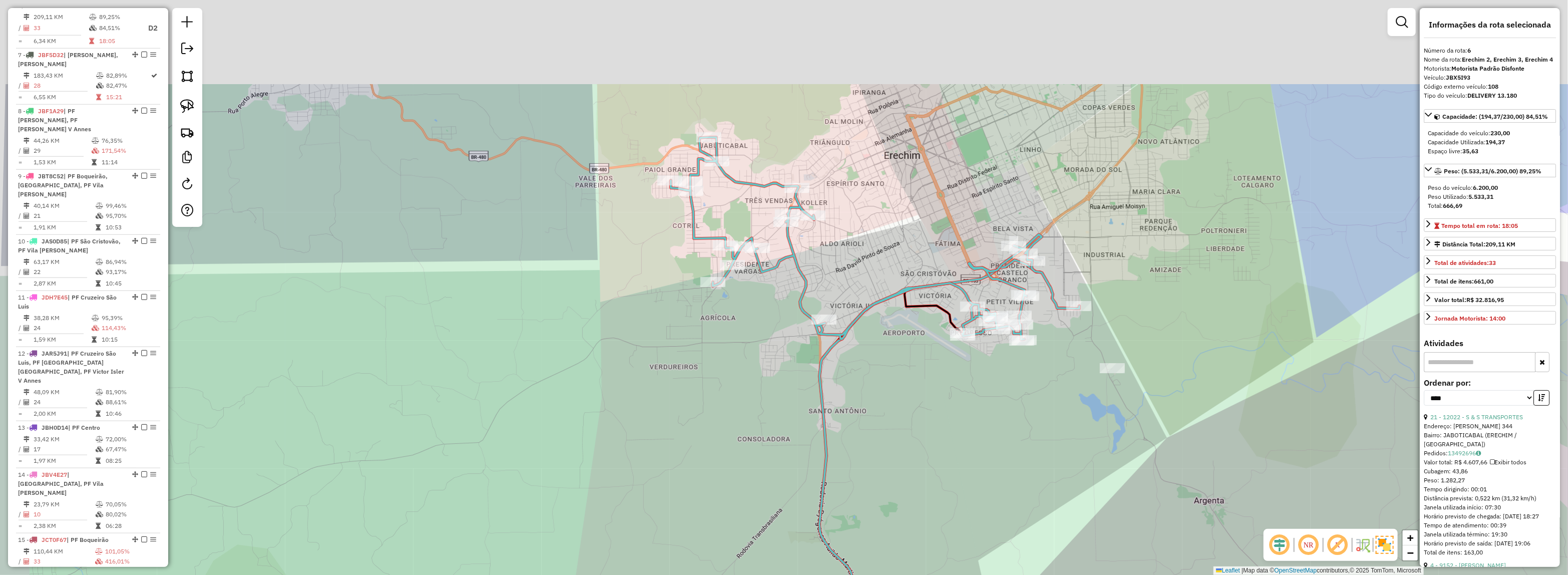
drag, startPoint x: 768, startPoint y: 284, endPoint x: 822, endPoint y: 358, distance: 91.6
click at [826, 406] on icon at bounding box center [949, 517] width 260 height 515
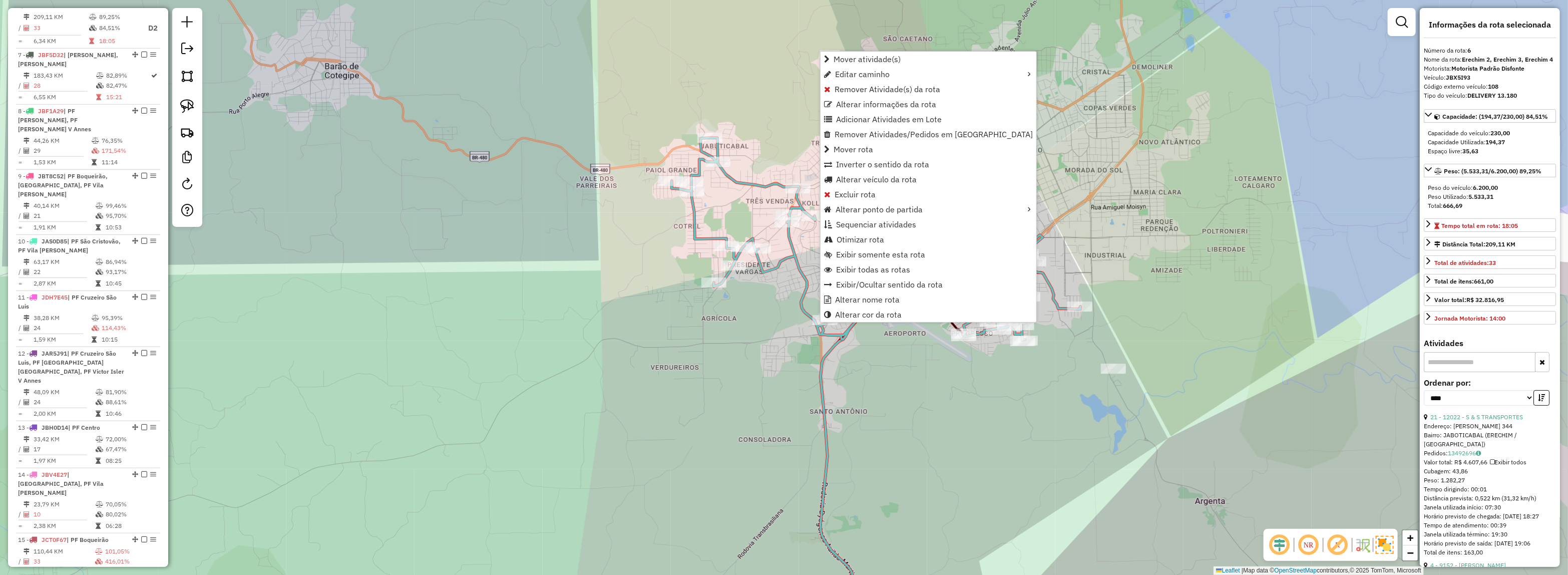
click at [785, 356] on div "Janela de atendimento Grade de atendimento Capacidade Transportadoras Veículos …" at bounding box center [784, 287] width 1568 height 575
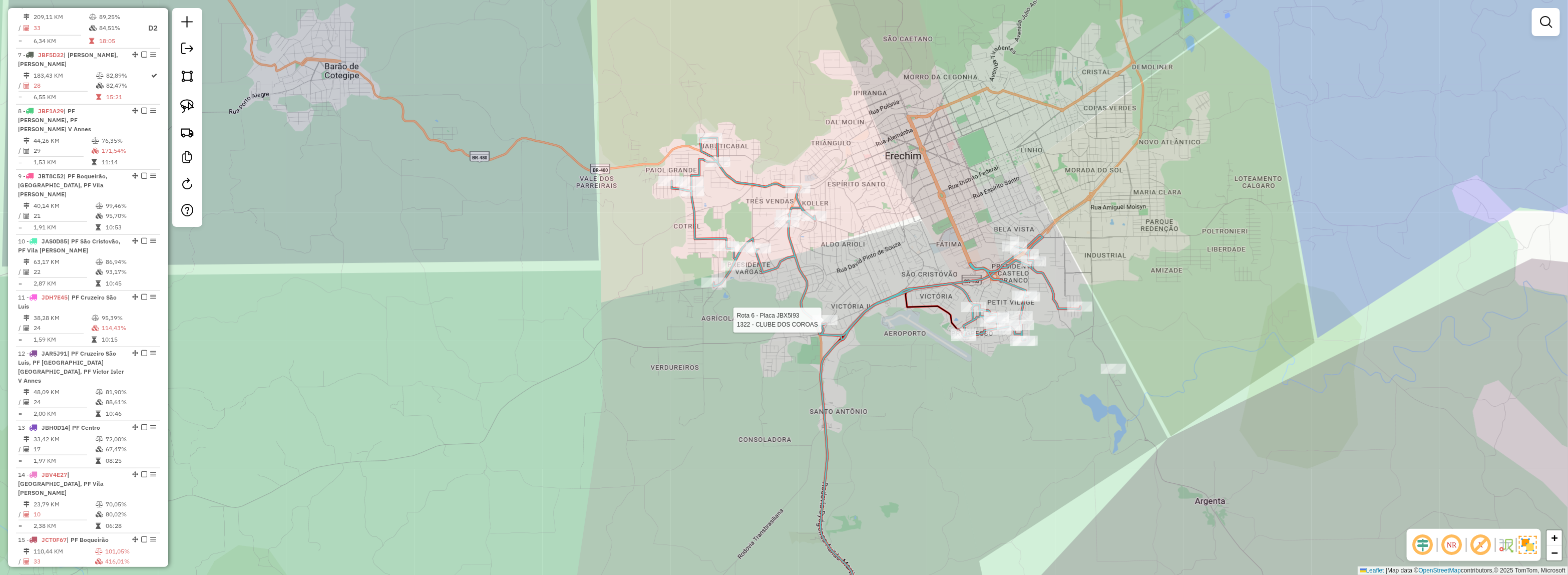
select select "*********"
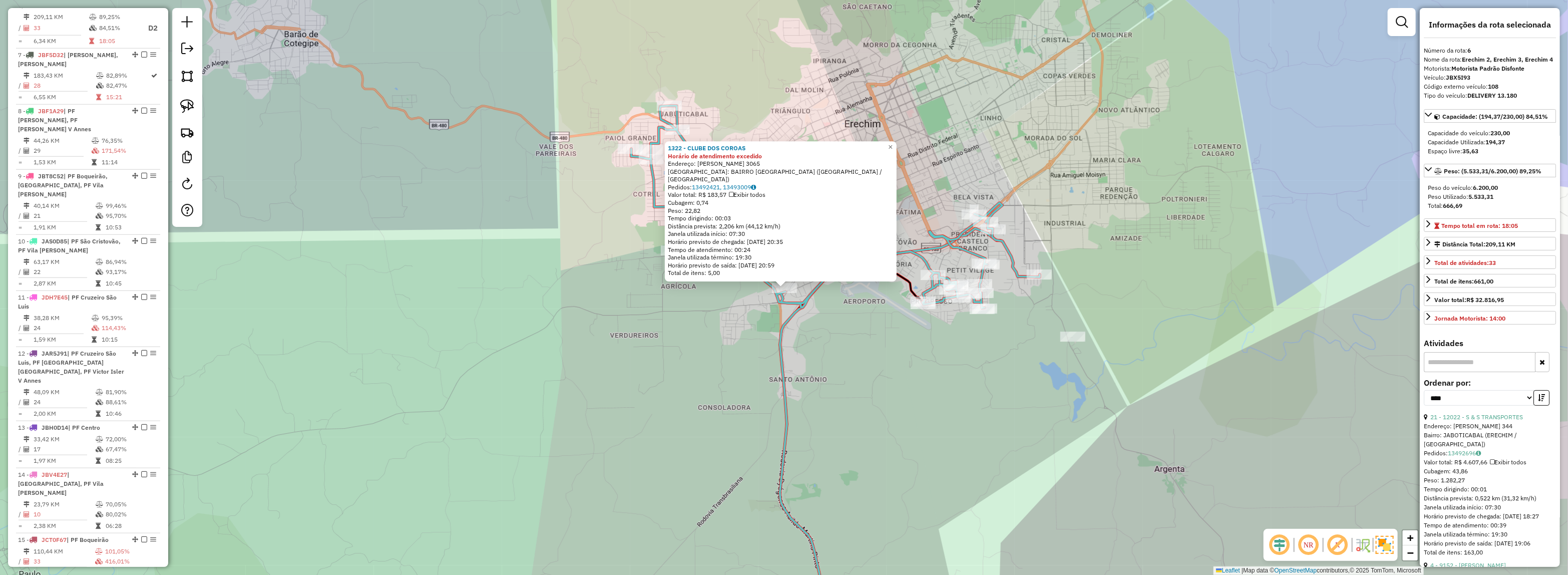
click at [780, 334] on icon at bounding box center [909, 430] width 260 height 404
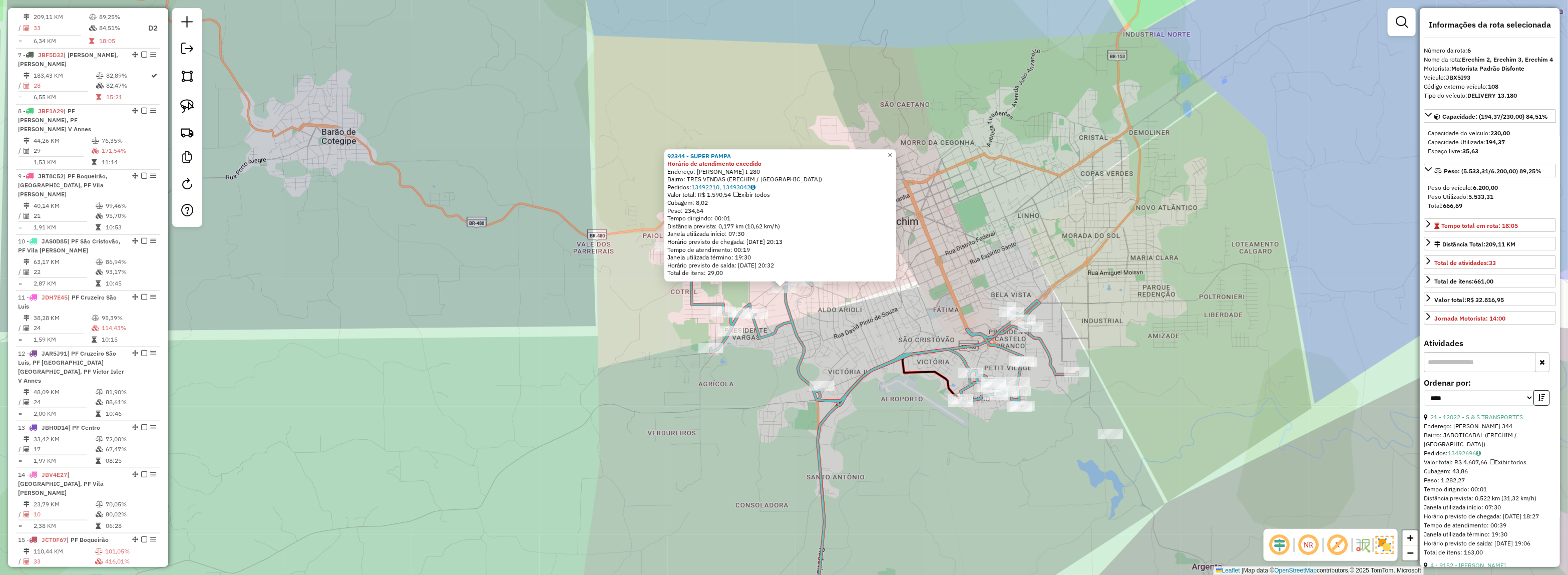
click at [810, 319] on div "92344 - SUPER PAMPA Horário de atendimento excedido Endereço: [PERSON_NAME] I 2…" at bounding box center [784, 287] width 1568 height 575
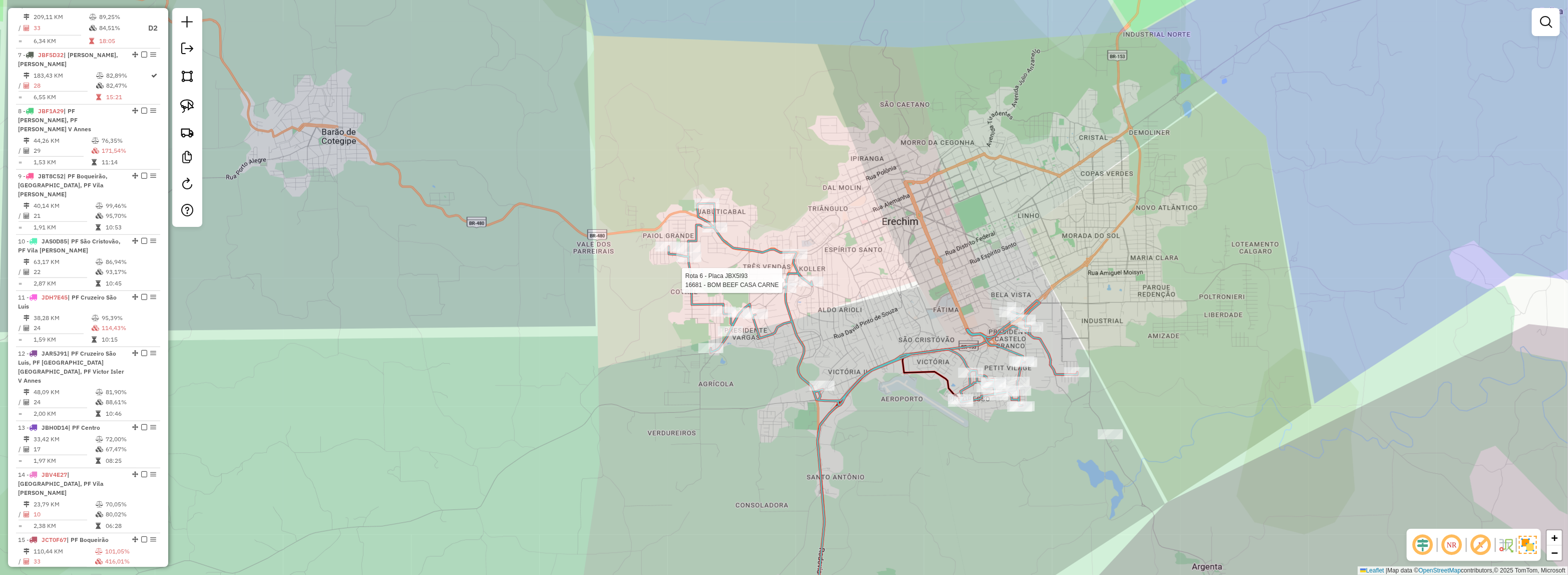
select select "*********"
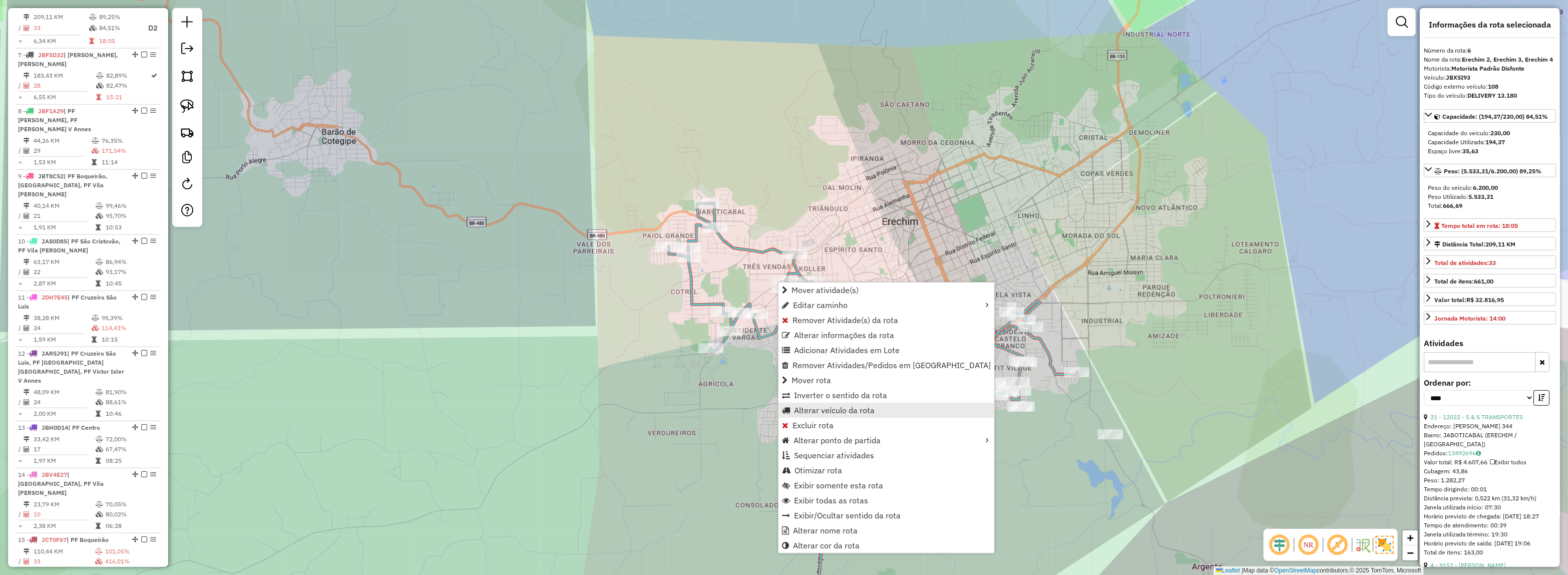
click at [832, 412] on span "Alterar veículo da rota" at bounding box center [835, 410] width 81 height 8
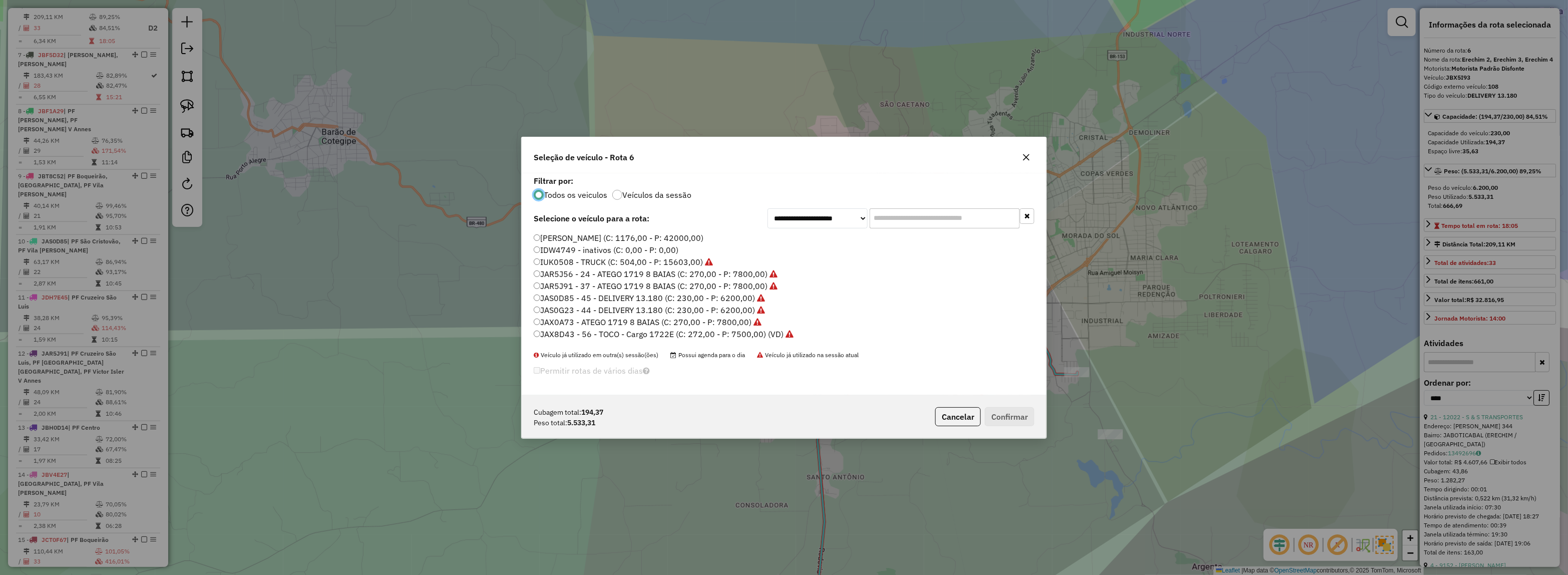
scroll to position [5, 3]
click at [929, 216] on input "text" at bounding box center [944, 218] width 150 height 20
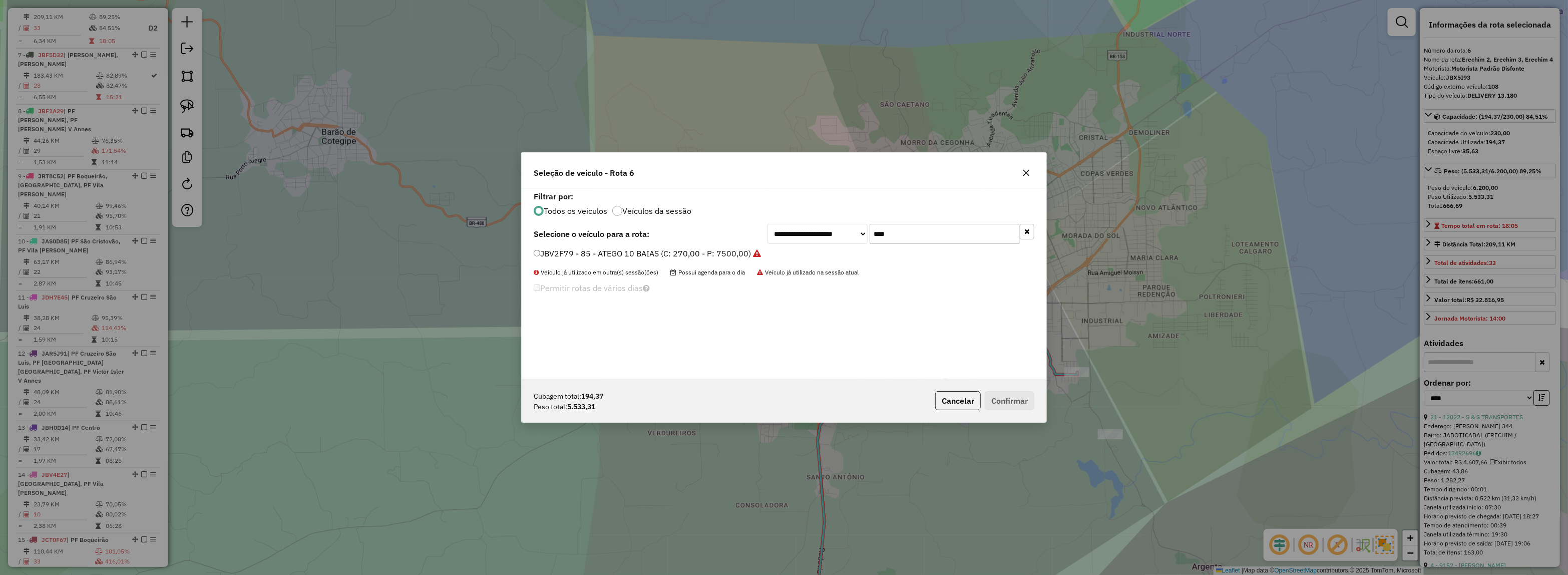
type input "****"
click at [718, 252] on label "JBV2F79 - 85 - ATEGO 10 BAIAS (C: 270,00 - P: 7500,00)" at bounding box center [648, 254] width 228 height 12
click at [1005, 394] on button "Confirmar" at bounding box center [1009, 401] width 49 height 19
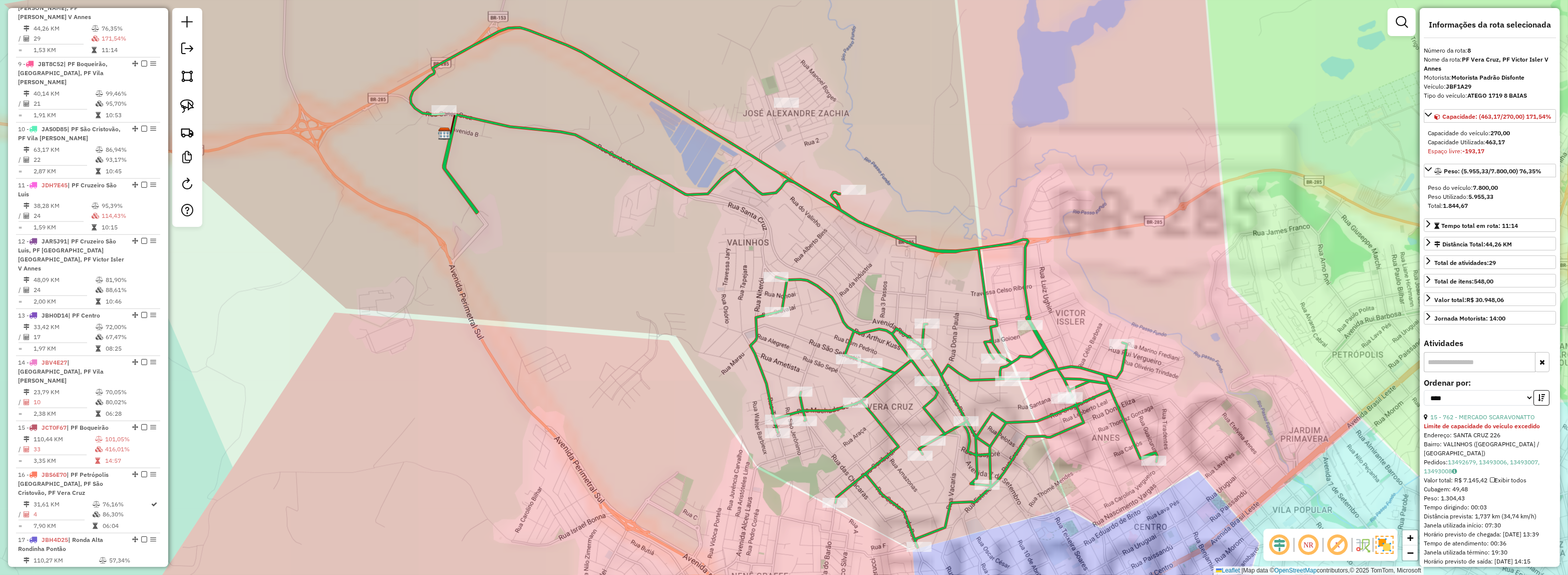
scroll to position [809, 0]
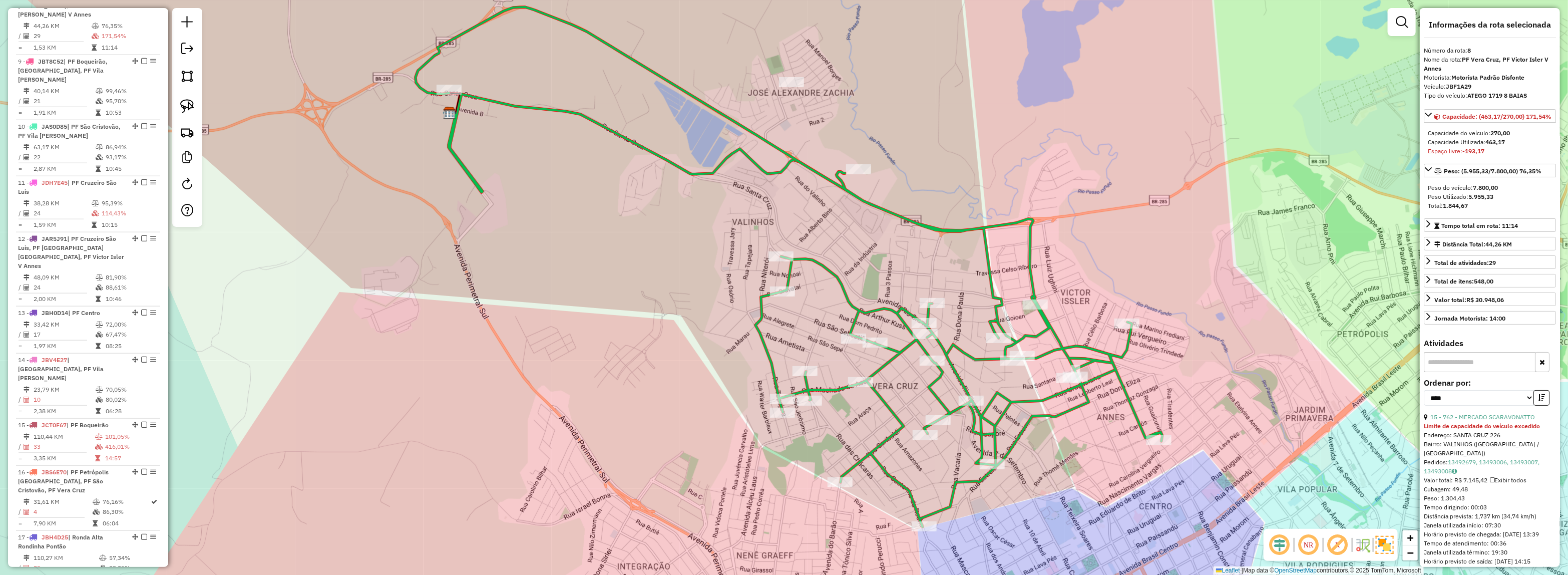
drag, startPoint x: 912, startPoint y: 269, endPoint x: 913, endPoint y: 249, distance: 20.0
click at [913, 249] on div "Janela de atendimento Grade de atendimento Capacidade Transportadoras Veículos …" at bounding box center [784, 287] width 1568 height 575
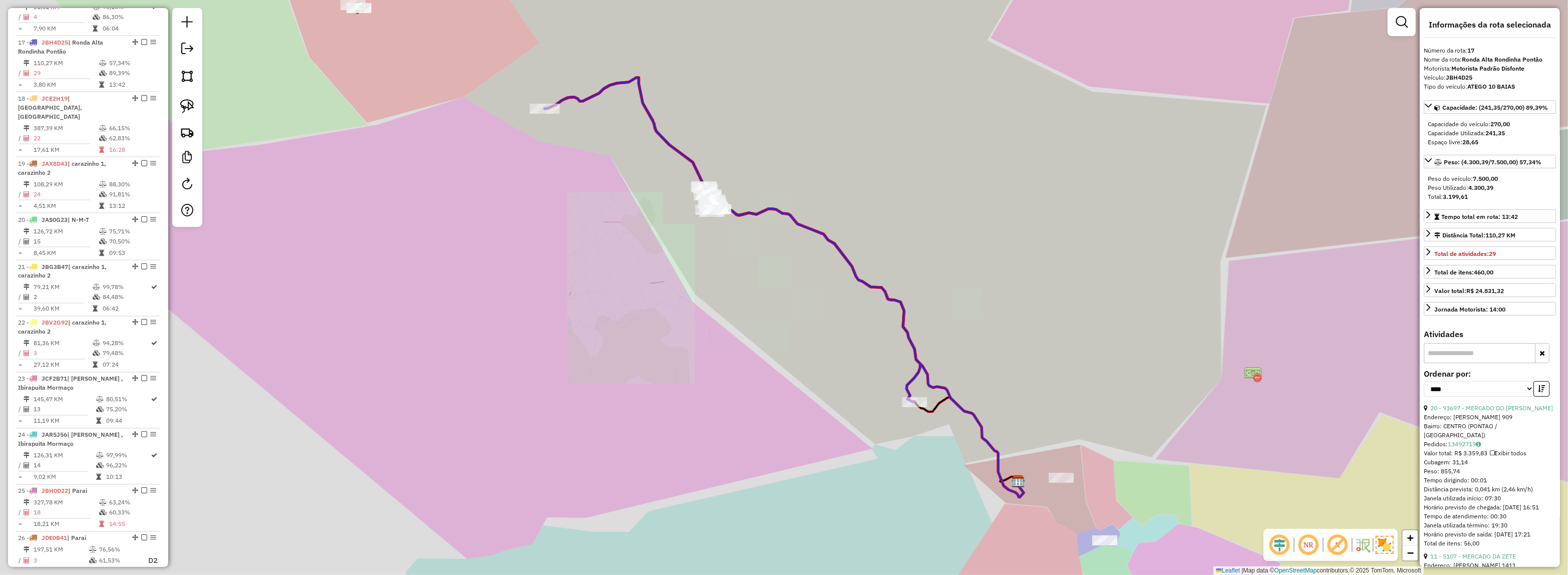
scroll to position [1313, 0]
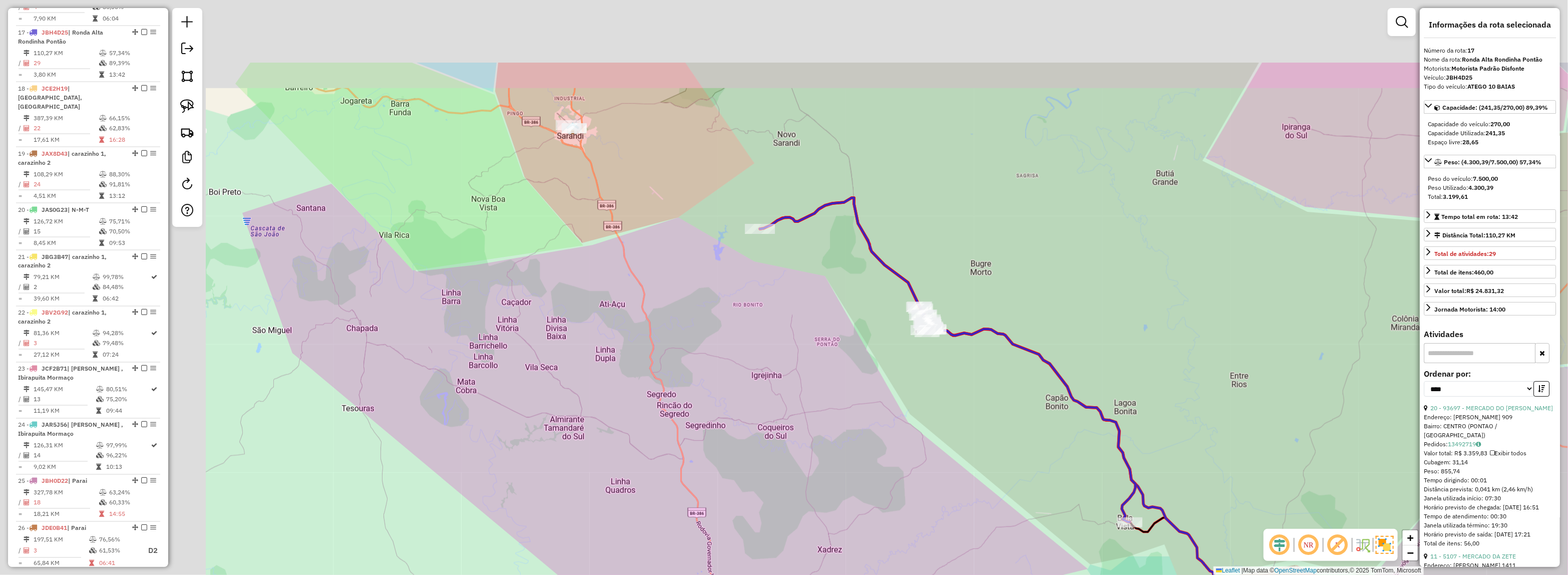
drag, startPoint x: 897, startPoint y: 201, endPoint x: 1147, endPoint y: 332, distance: 282.2
click at [1143, 332] on div "Janela de atendimento Grade de atendimento Capacidade Transportadoras Veículos …" at bounding box center [784, 287] width 1568 height 575
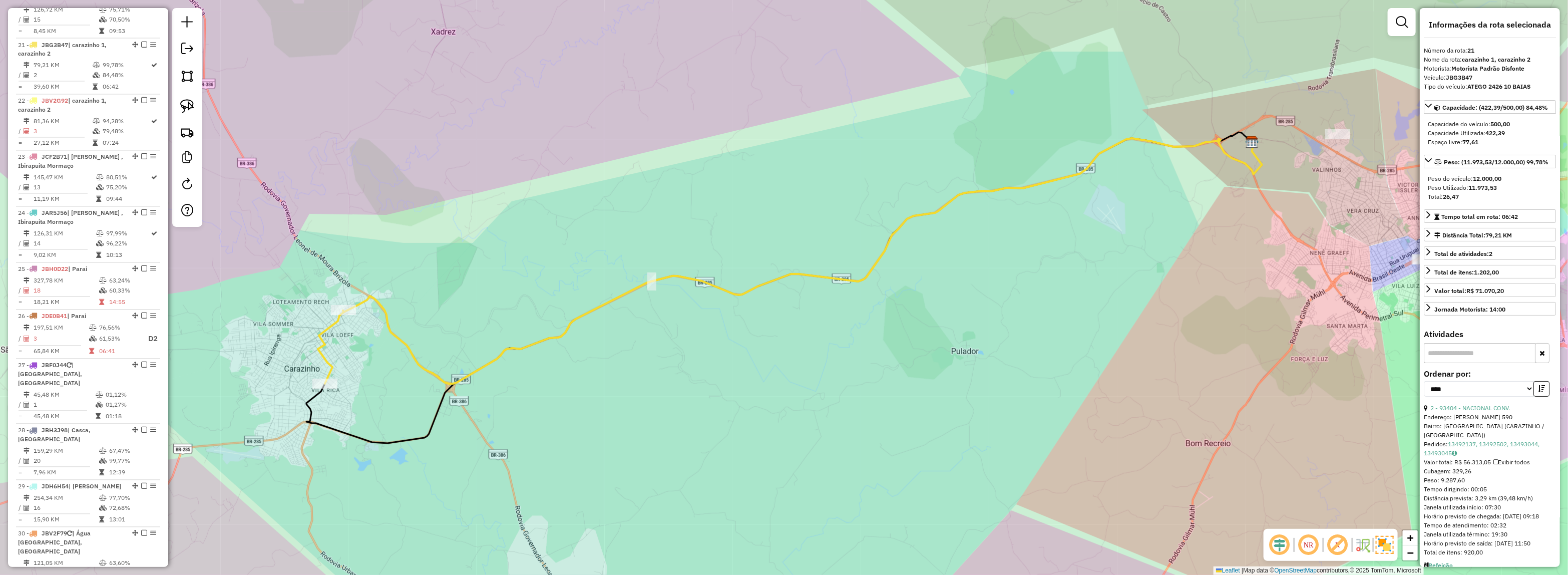
scroll to position [1530, 0]
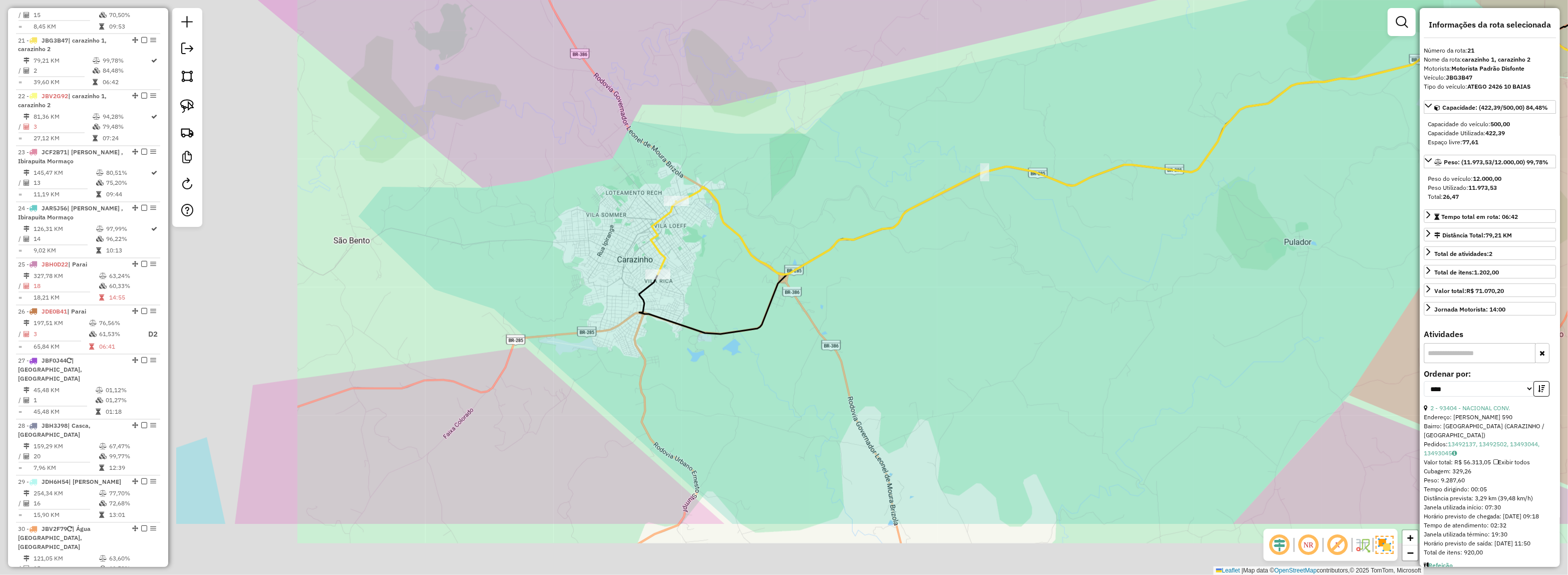
drag, startPoint x: 614, startPoint y: 429, endPoint x: 955, endPoint y: 319, distance: 358.3
click at [954, 319] on div "Janela de atendimento Grade de atendimento Capacidade Transportadoras Veículos …" at bounding box center [784, 287] width 1568 height 575
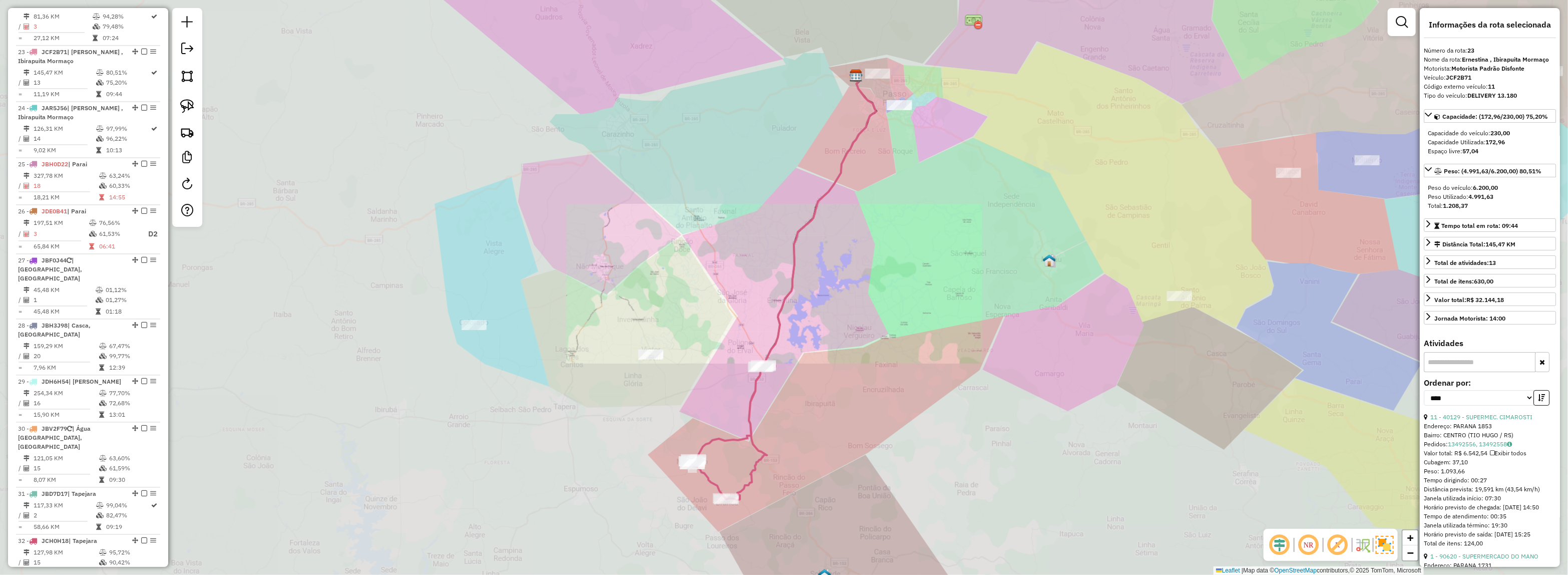
scroll to position [1641, 0]
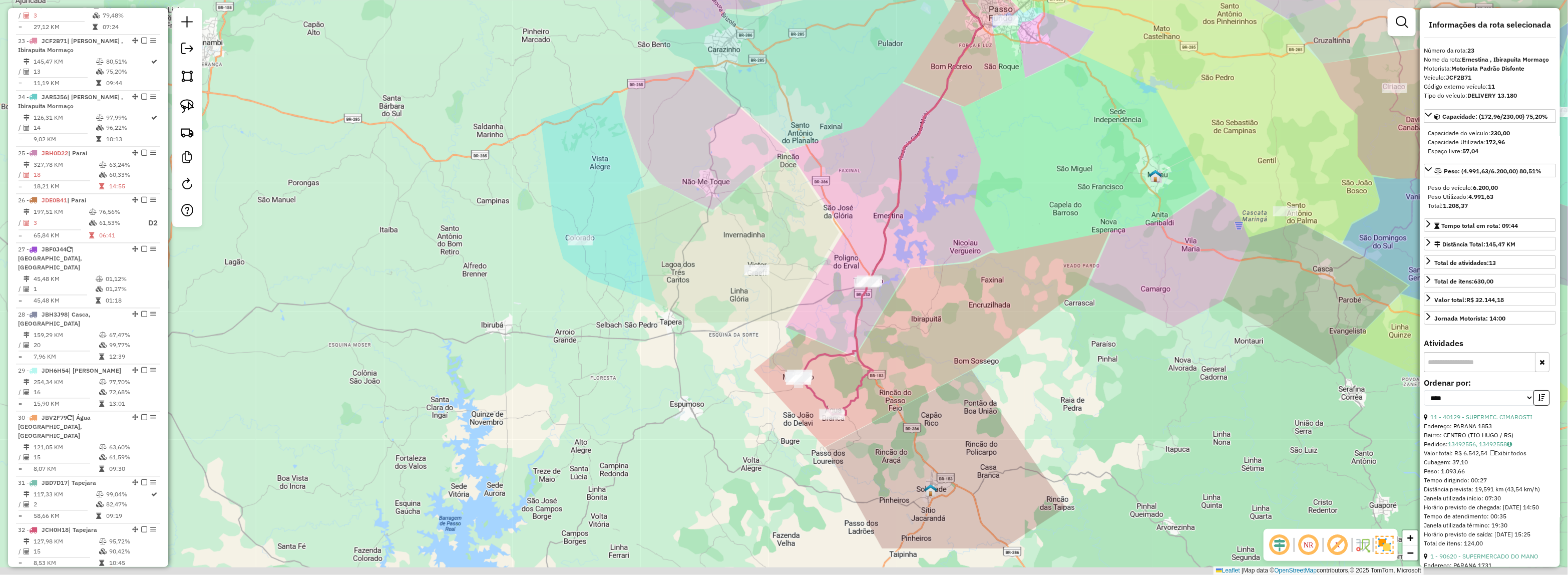
drag, startPoint x: 952, startPoint y: 356, endPoint x: 1069, endPoint y: 265, distance: 148.2
click at [1069, 265] on div "Janela de atendimento Grade de atendimento Capacidade Transportadoras Veículos …" at bounding box center [784, 287] width 1568 height 575
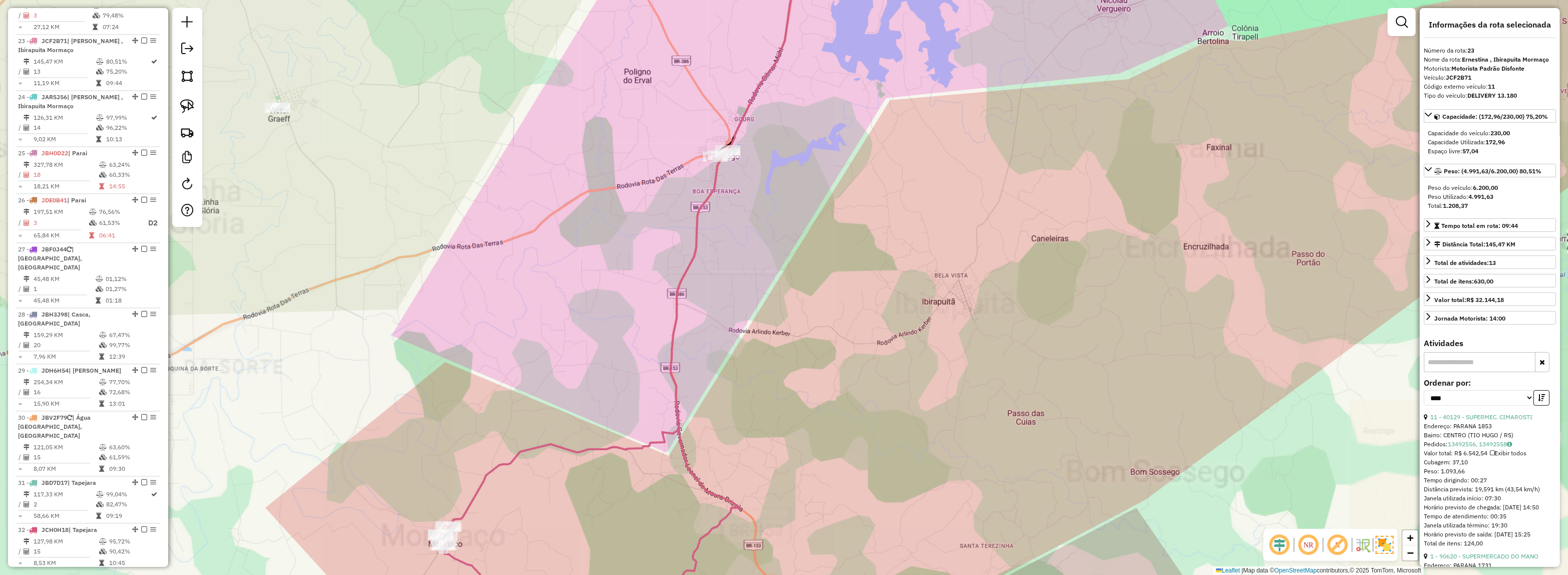
drag, startPoint x: 985, startPoint y: 374, endPoint x: 1031, endPoint y: 289, distance: 96.6
click at [1031, 289] on div "Janela de atendimento Grade de atendimento Capacidade Transportadoras Veículos …" at bounding box center [784, 287] width 1568 height 575
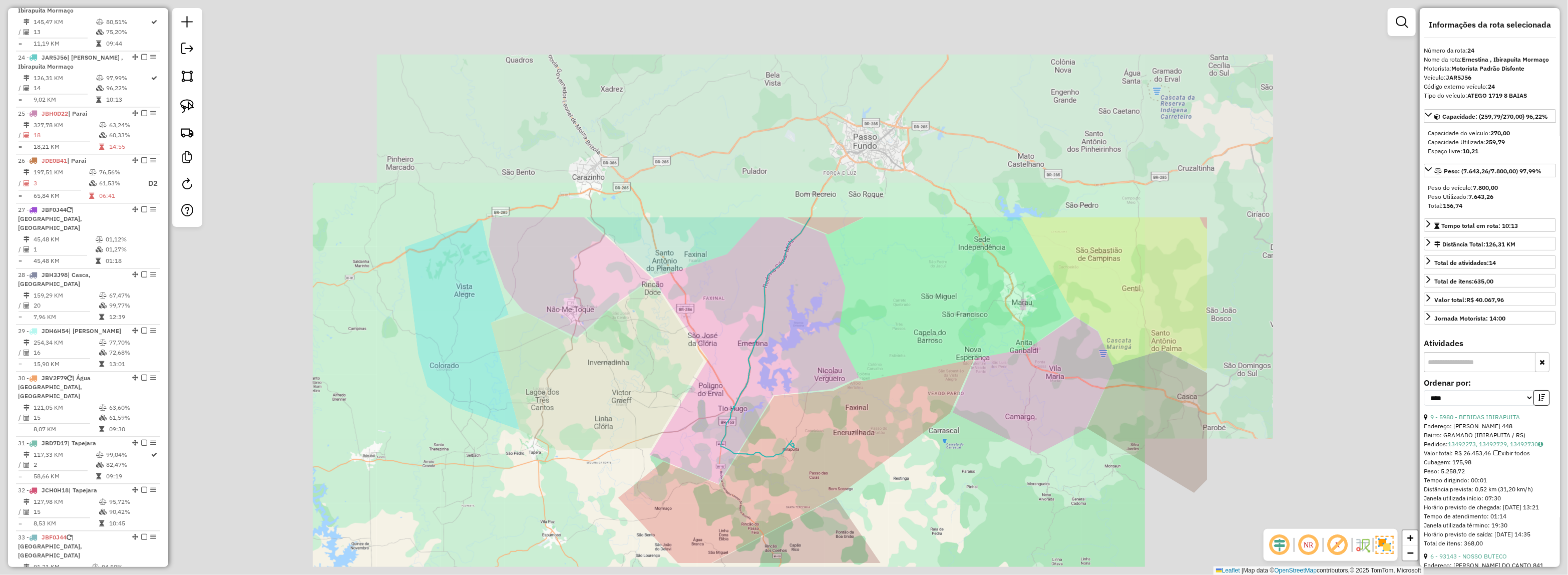
scroll to position [1698, 0]
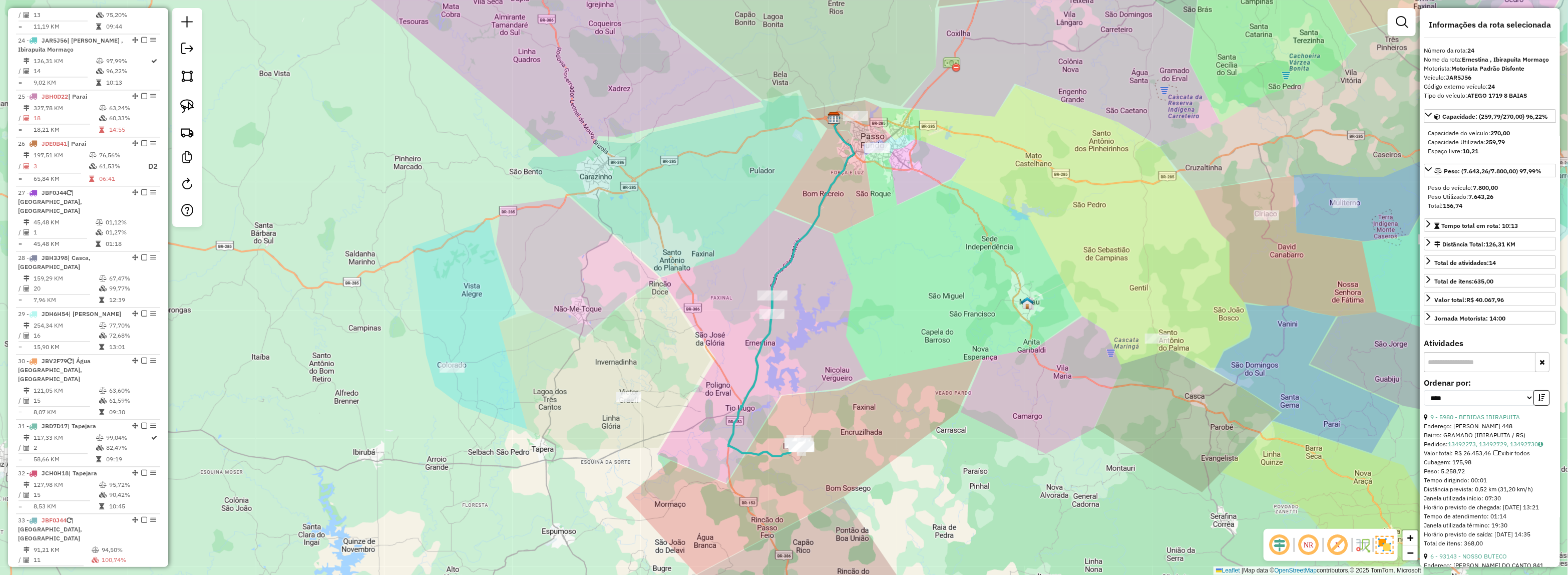
drag, startPoint x: 813, startPoint y: 382, endPoint x: 852, endPoint y: 395, distance: 41.1
click at [852, 395] on div "Janela de atendimento Grade de atendimento Capacidade Transportadoras Veículos …" at bounding box center [784, 287] width 1568 height 575
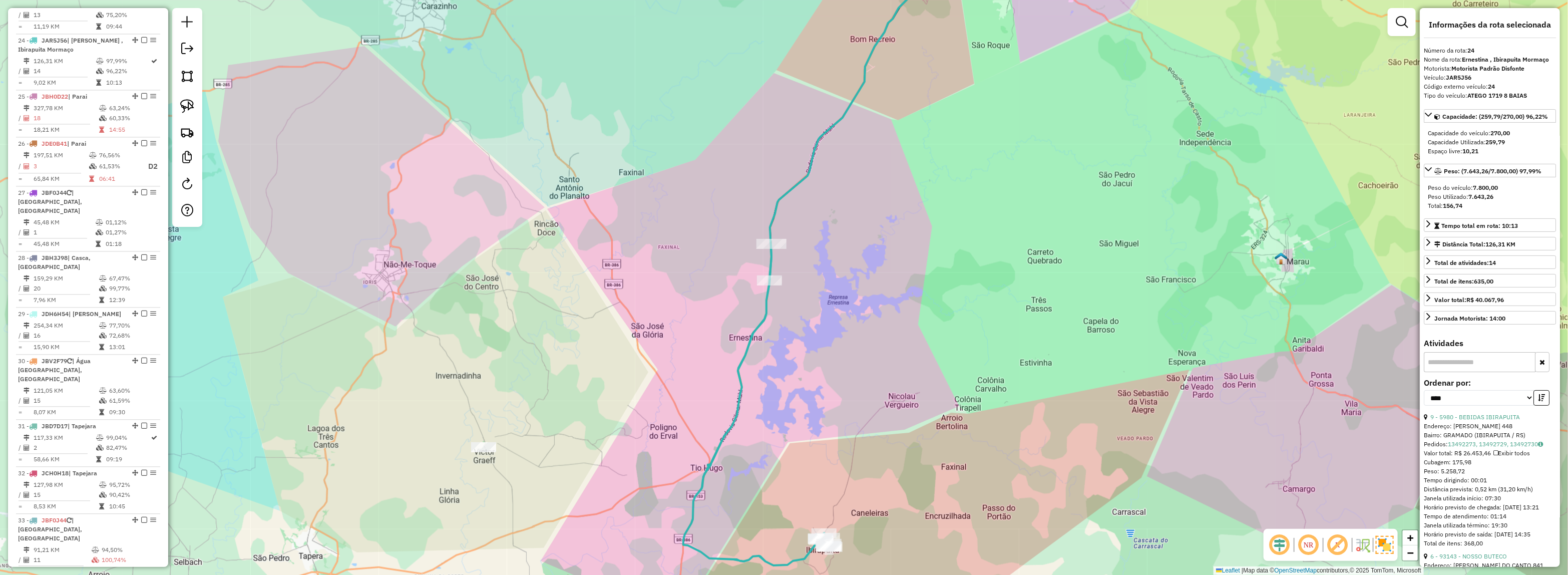
drag, startPoint x: 785, startPoint y: 445, endPoint x: 807, endPoint y: 376, distance: 72.4
click at [807, 376] on div "Janela de atendimento Grade de atendimento Capacidade Transportadoras Veículos …" at bounding box center [784, 287] width 1568 height 575
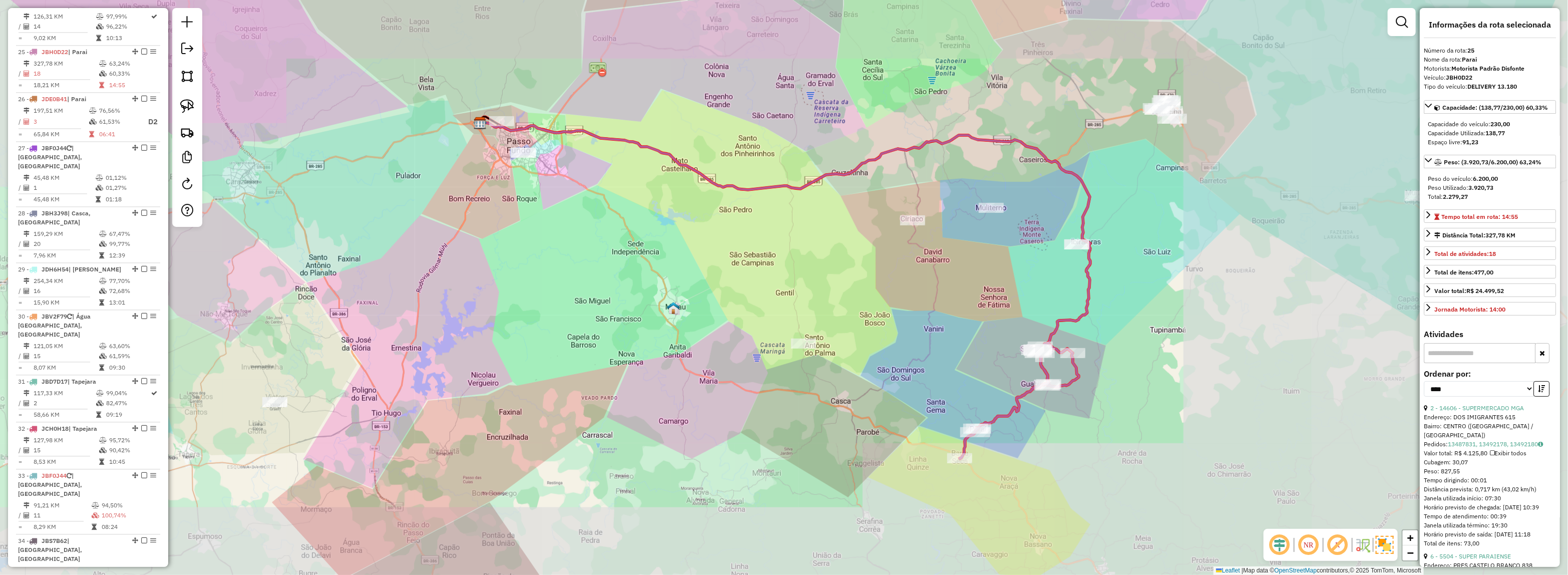
scroll to position [1753, 0]
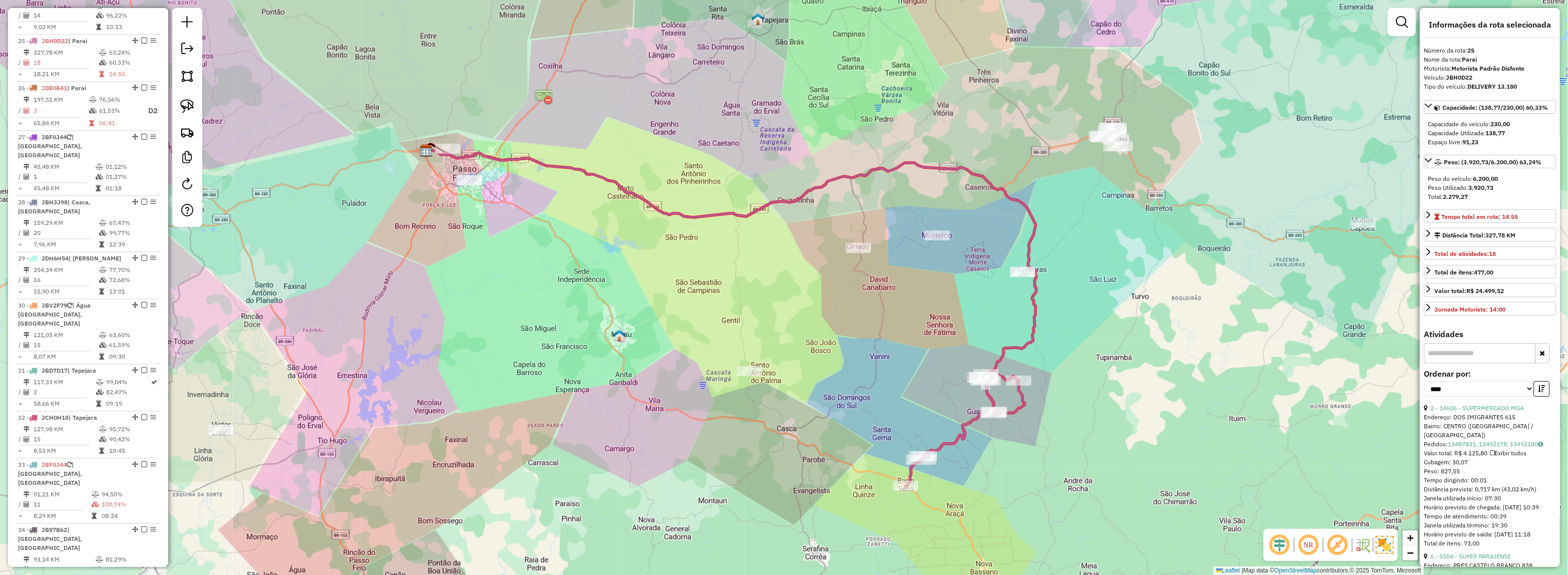
drag, startPoint x: 828, startPoint y: 386, endPoint x: 739, endPoint y: 421, distance: 95.6
click at [739, 421] on div "Janela de atendimento Grade de atendimento Capacidade Transportadoras Veículos …" at bounding box center [784, 287] width 1568 height 575
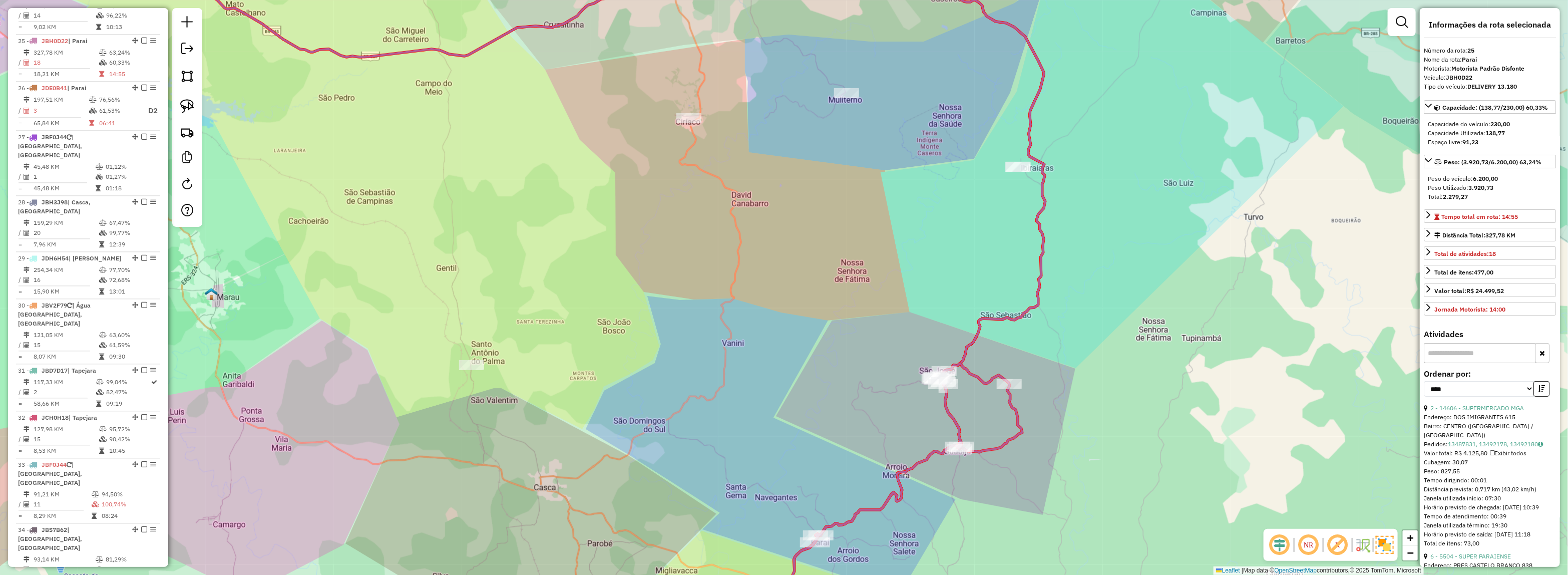
drag, startPoint x: 839, startPoint y: 449, endPoint x: 907, endPoint y: 348, distance: 121.8
click at [907, 348] on div "Janela de atendimento Grade de atendimento Capacidade Transportadoras Veículos …" at bounding box center [784, 287] width 1568 height 575
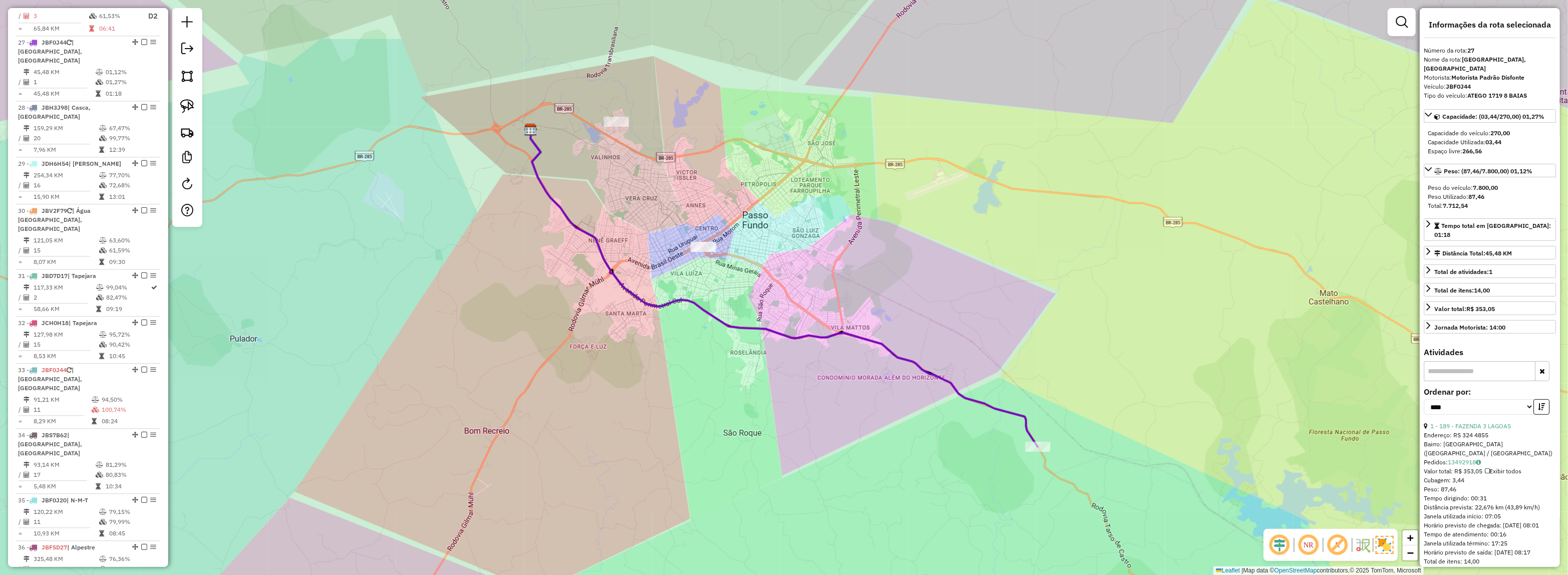
scroll to position [1850, 0]
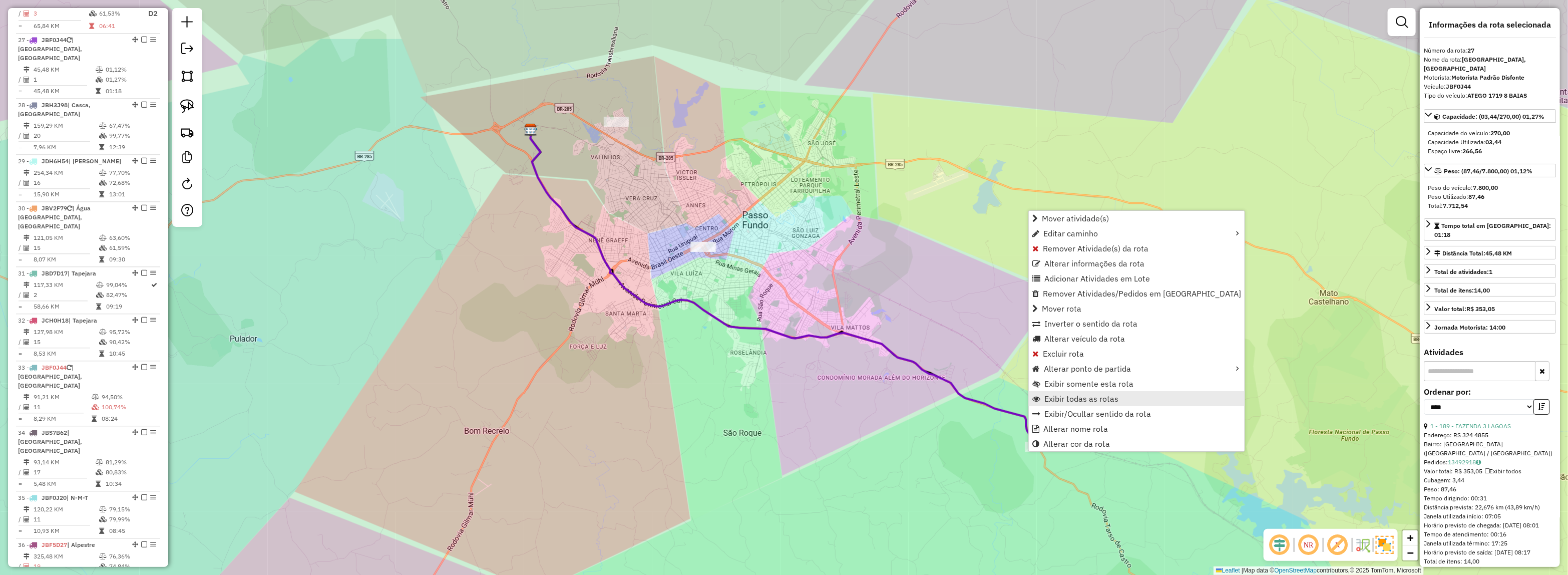
click at [1051, 404] on link "Exibir todas as rotas" at bounding box center [1136, 399] width 216 height 15
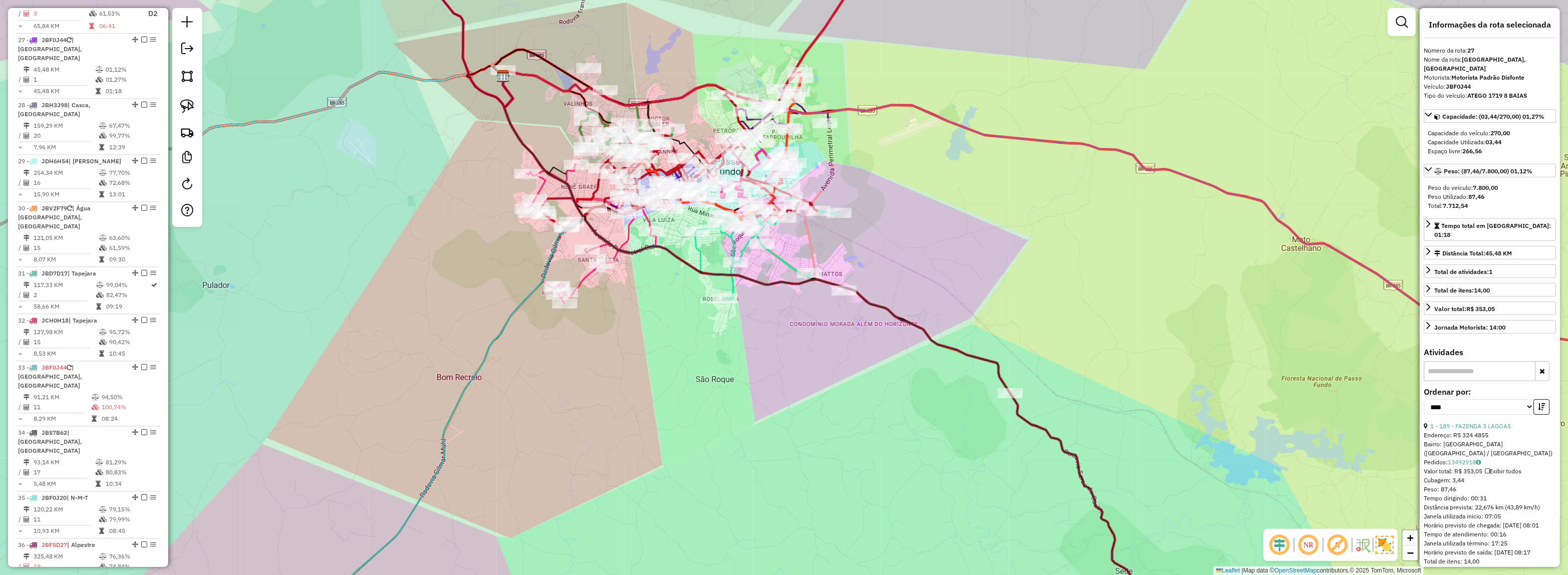
drag, startPoint x: 1208, startPoint y: 419, endPoint x: 1045, endPoint y: 263, distance: 225.6
click at [1045, 225] on div "Janela de atendimento Grade de atendimento Capacidade Transportadoras Veículos …" at bounding box center [784, 287] width 1568 height 575
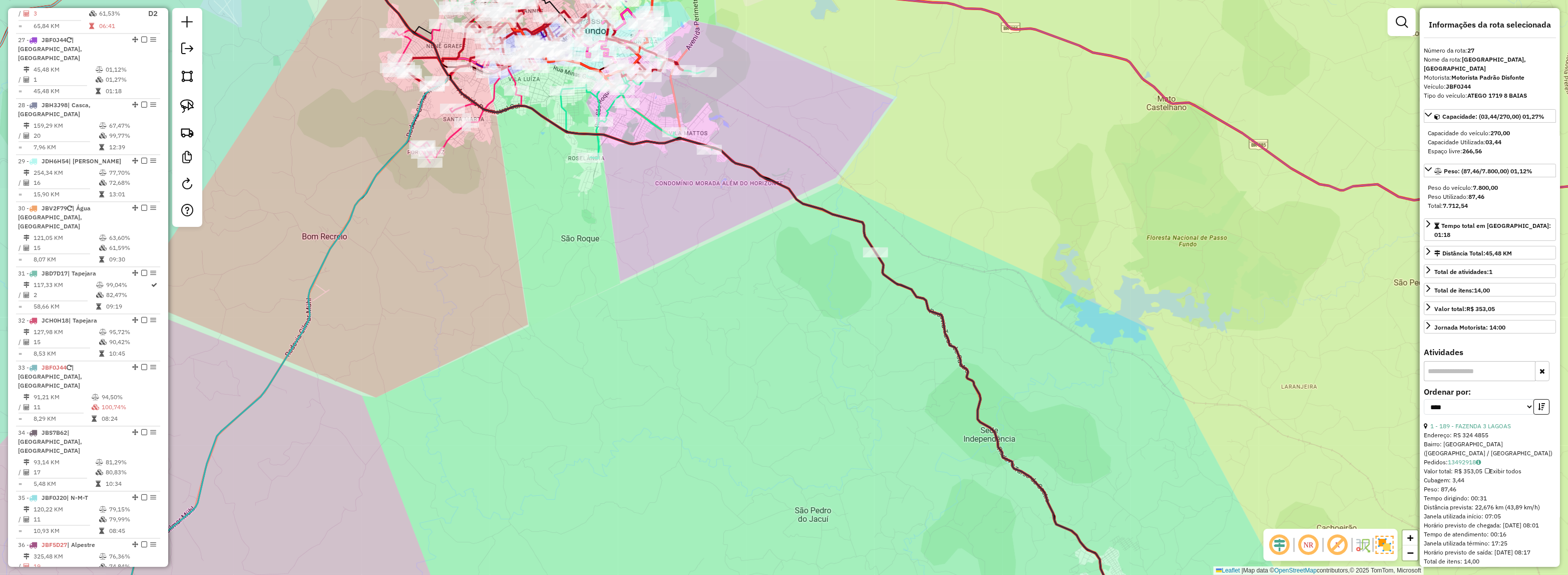
click at [948, 38] on div "Janela de atendimento Grade de atendimento Capacidade Transportadoras Veículos …" at bounding box center [784, 287] width 1568 height 575
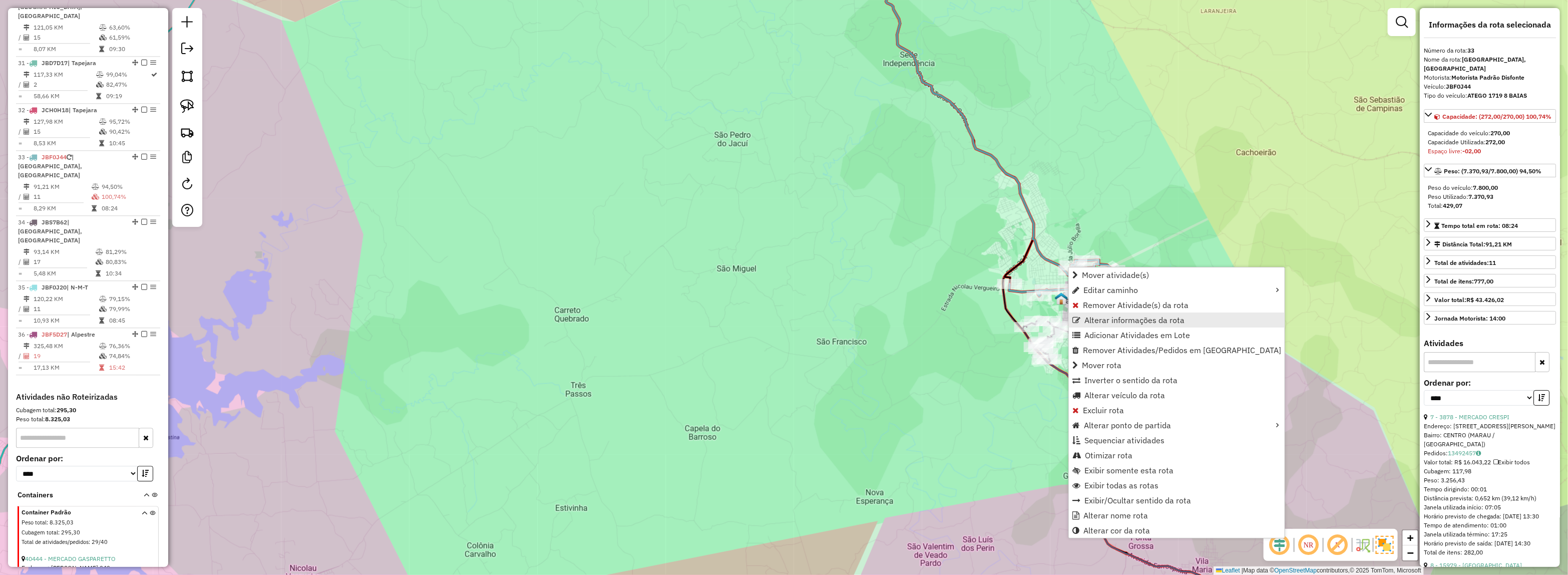
scroll to position [2151, 0]
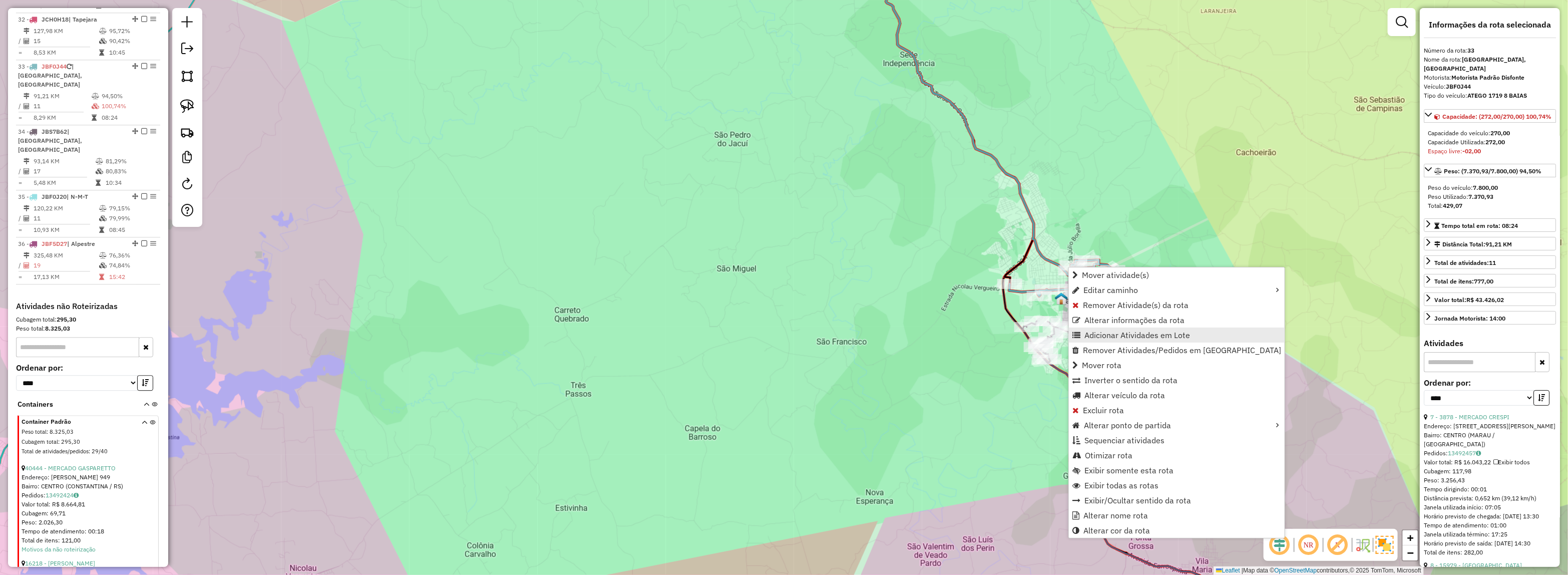
click at [1103, 337] on span "Adicionar Atividades em Lote" at bounding box center [1137, 335] width 106 height 8
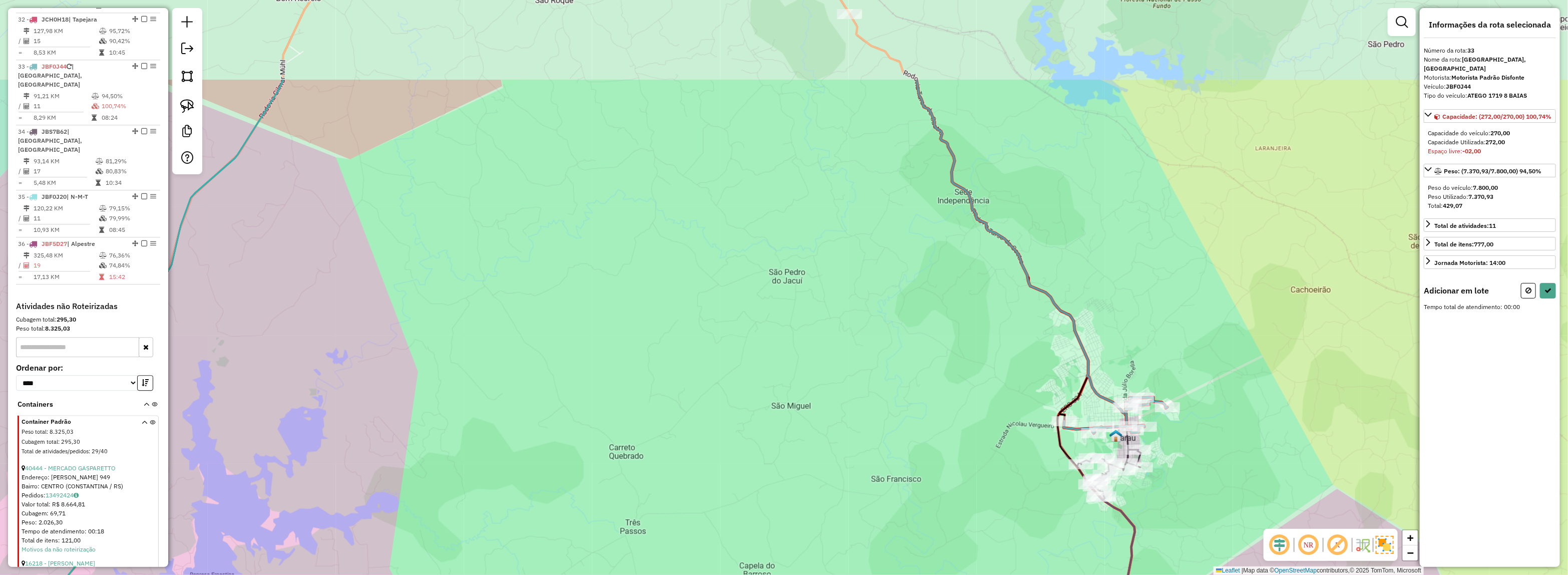
drag, startPoint x: 1084, startPoint y: 256, endPoint x: 1163, endPoint y: 374, distance: 142.0
click at [1163, 374] on div "Janela de atendimento Grade de atendimento Capacidade Transportadoras Veículos …" at bounding box center [784, 287] width 1568 height 575
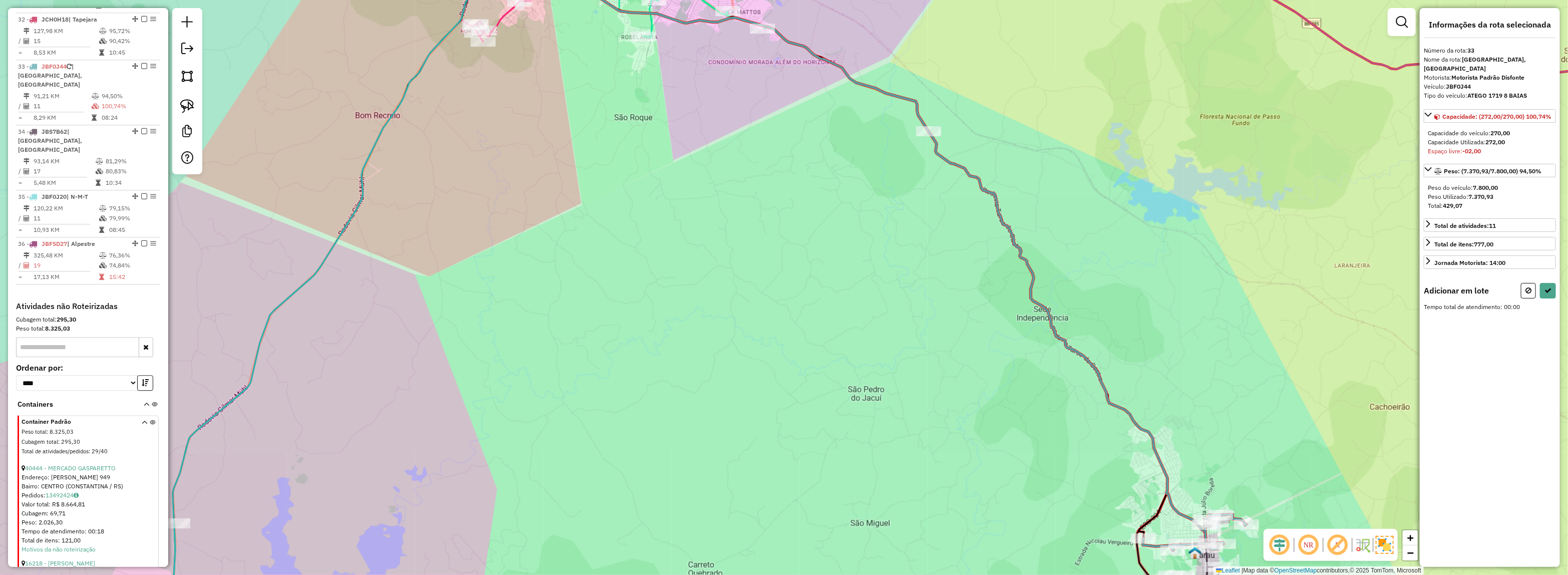
select select "*********"
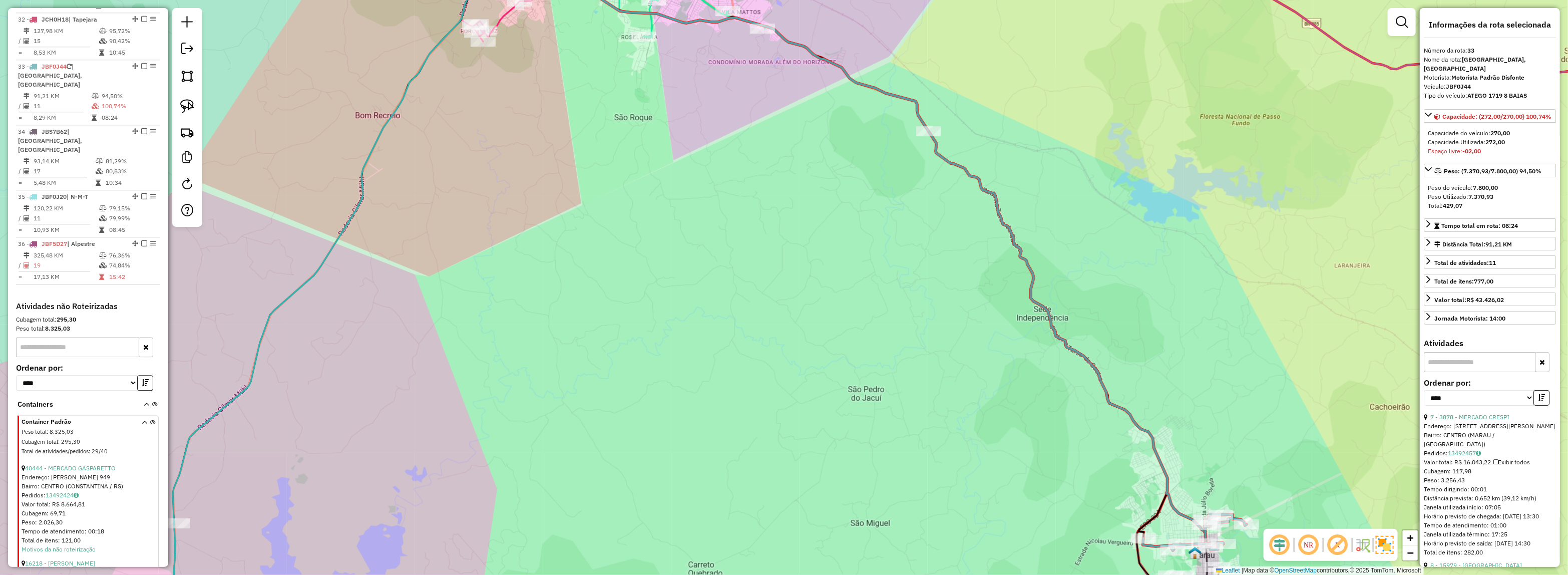
click at [1057, 101] on div "Janela de atendimento Grade de atendimento Capacidade Transportadoras Veículos …" at bounding box center [784, 287] width 1568 height 575
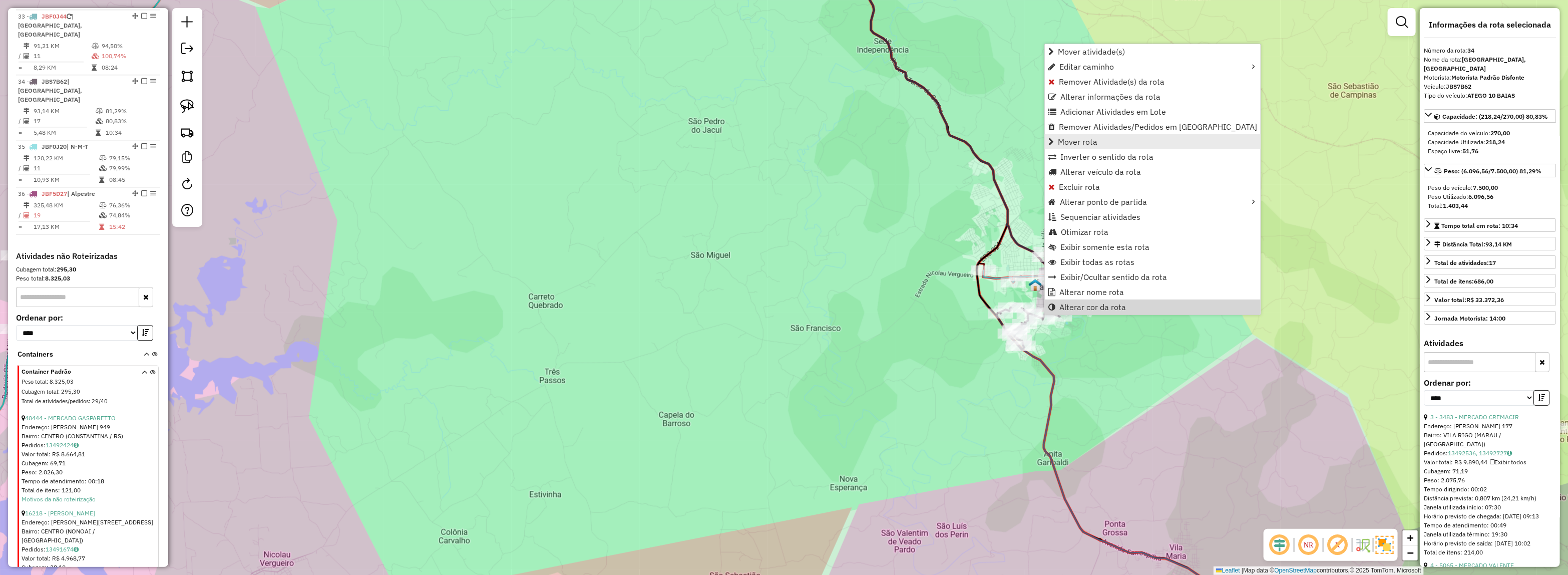
scroll to position [2207, 0]
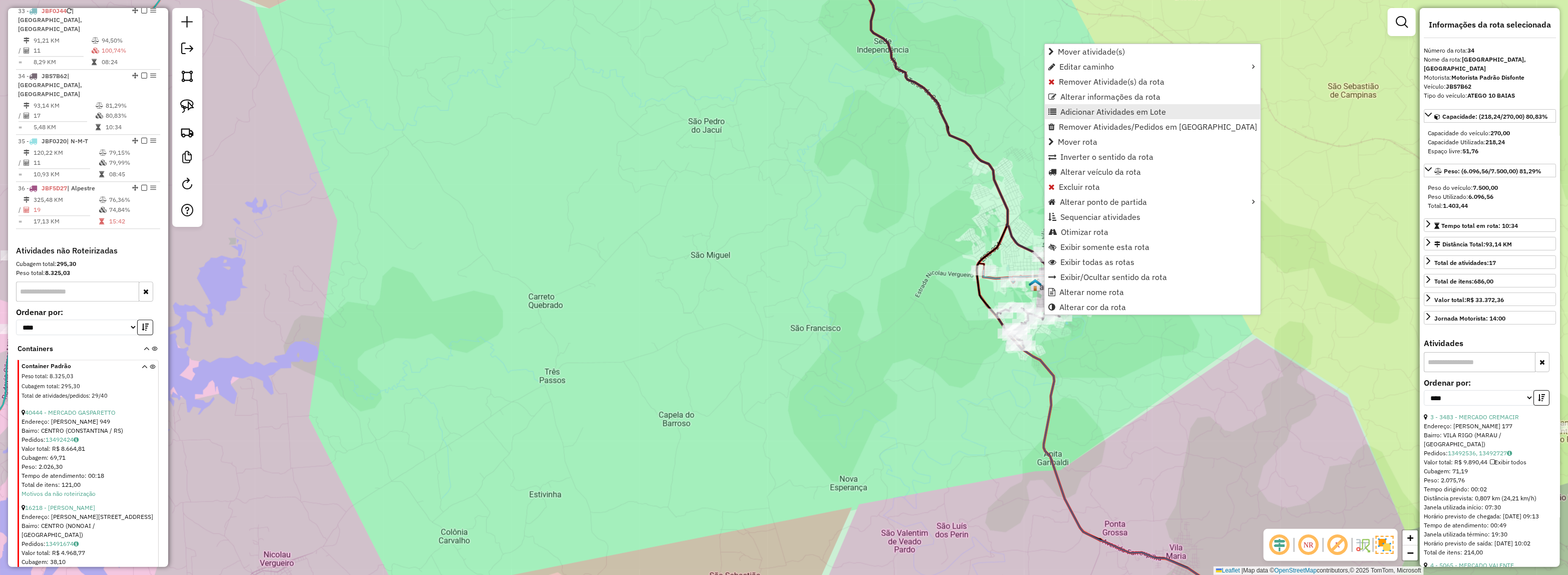
click at [1083, 112] on span "Adicionar Atividades em Lote" at bounding box center [1113, 112] width 106 height 8
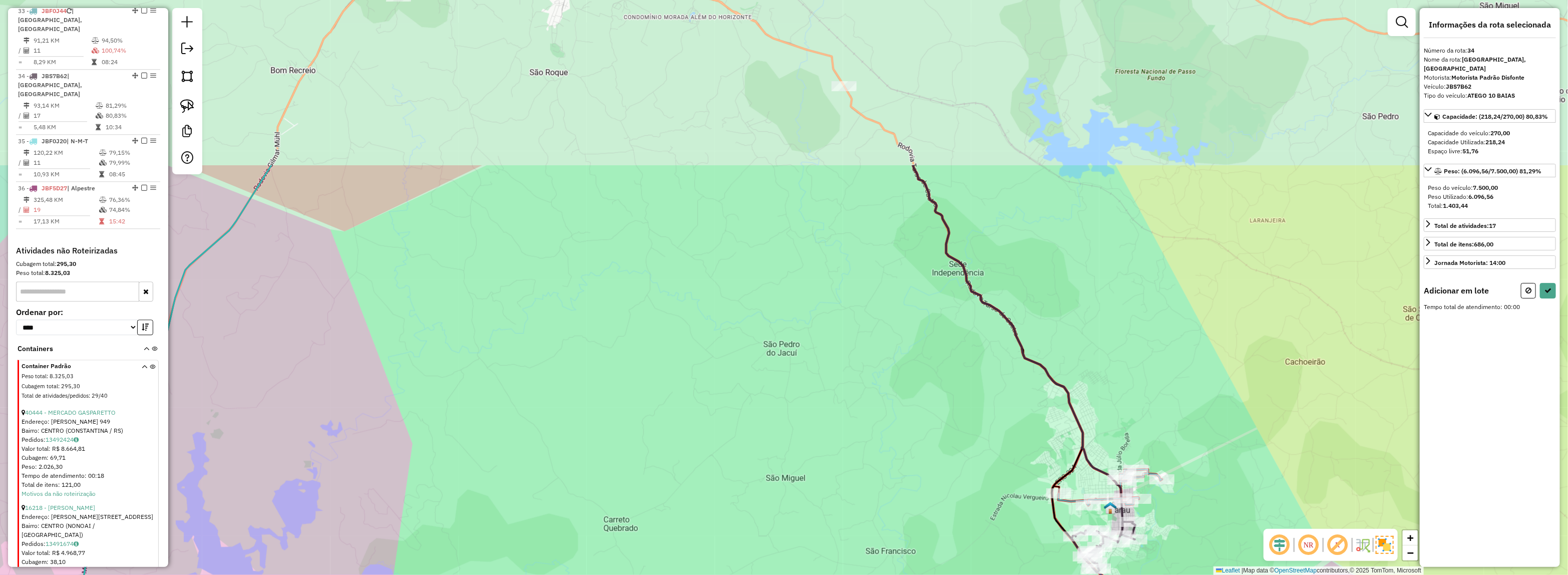
drag, startPoint x: 1007, startPoint y: 273, endPoint x: 1037, endPoint y: 333, distance: 67.1
click at [1037, 333] on div "Janela de atendimento Grade de atendimento Capacidade Transportadoras Veículos …" at bounding box center [784, 287] width 1568 height 575
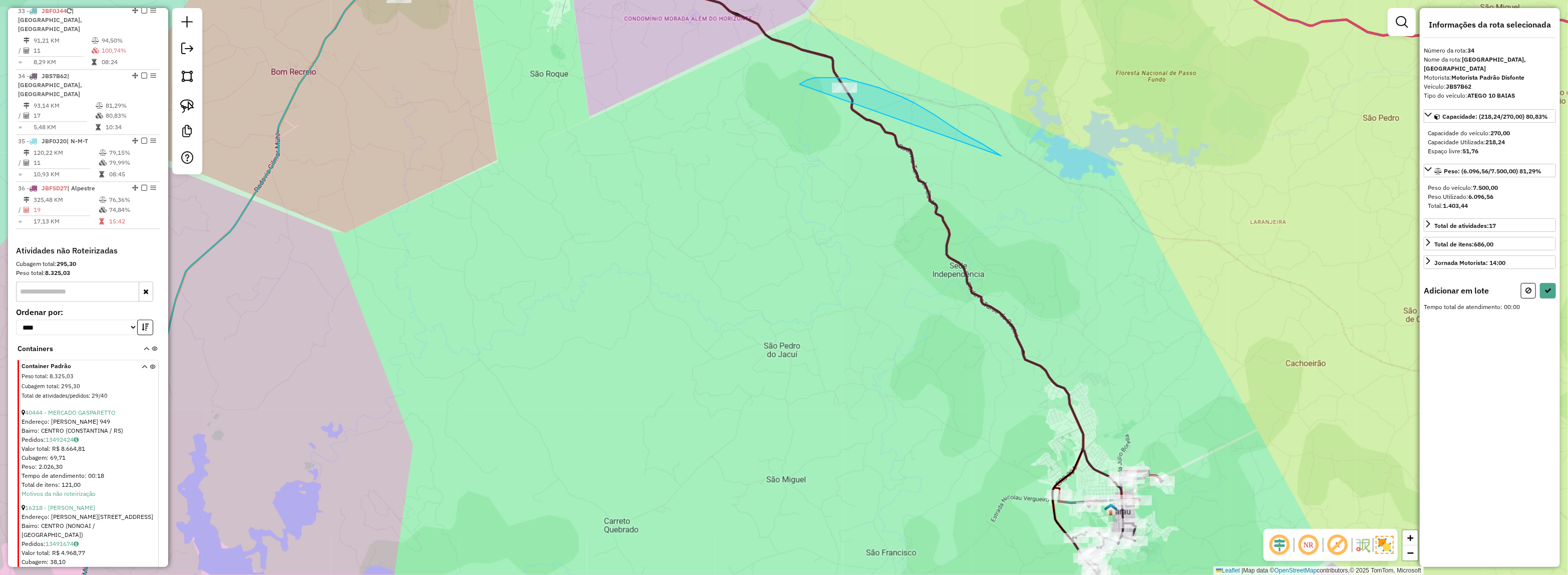
drag, startPoint x: 999, startPoint y: 154, endPoint x: 798, endPoint y: 128, distance: 202.7
click at [1549, 287] on icon at bounding box center [1548, 291] width 7 height 7
select select "*********"
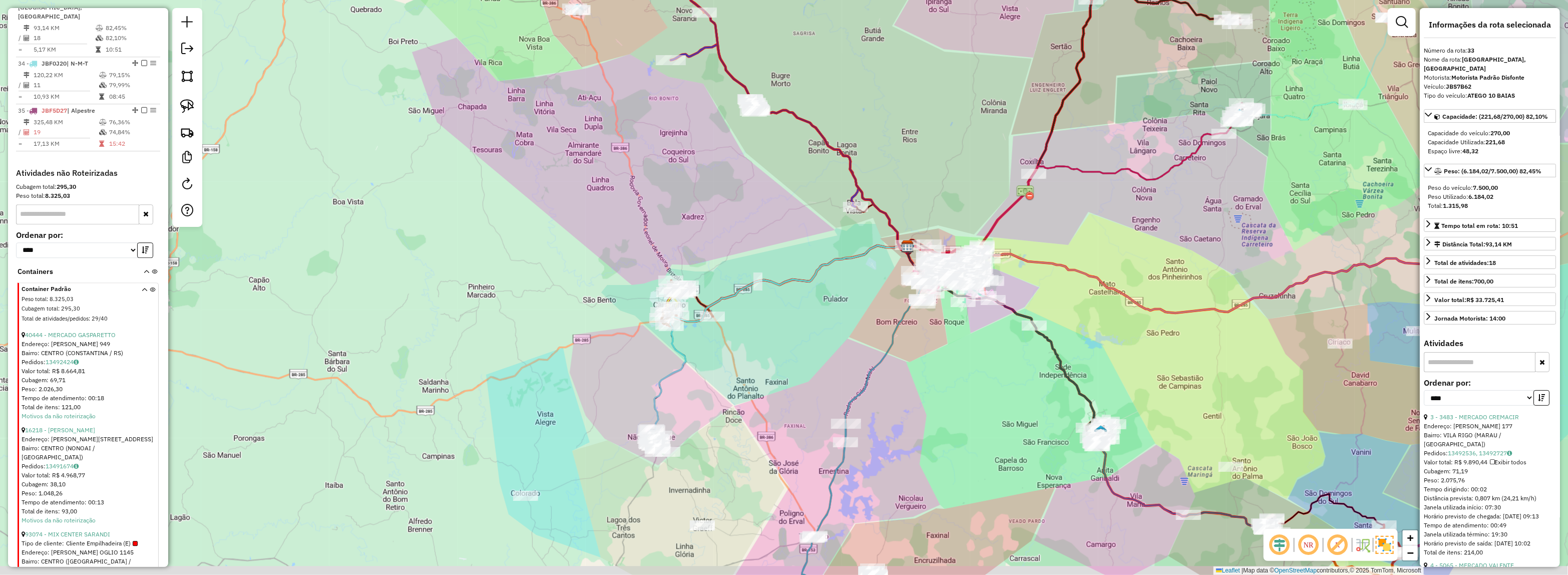
drag, startPoint x: 1184, startPoint y: 411, endPoint x: 1098, endPoint y: 421, distance: 86.6
click at [1099, 411] on div "Janela de atendimento Grade de atendimento Capacidade Transportadoras Veículos …" at bounding box center [784, 287] width 1568 height 575
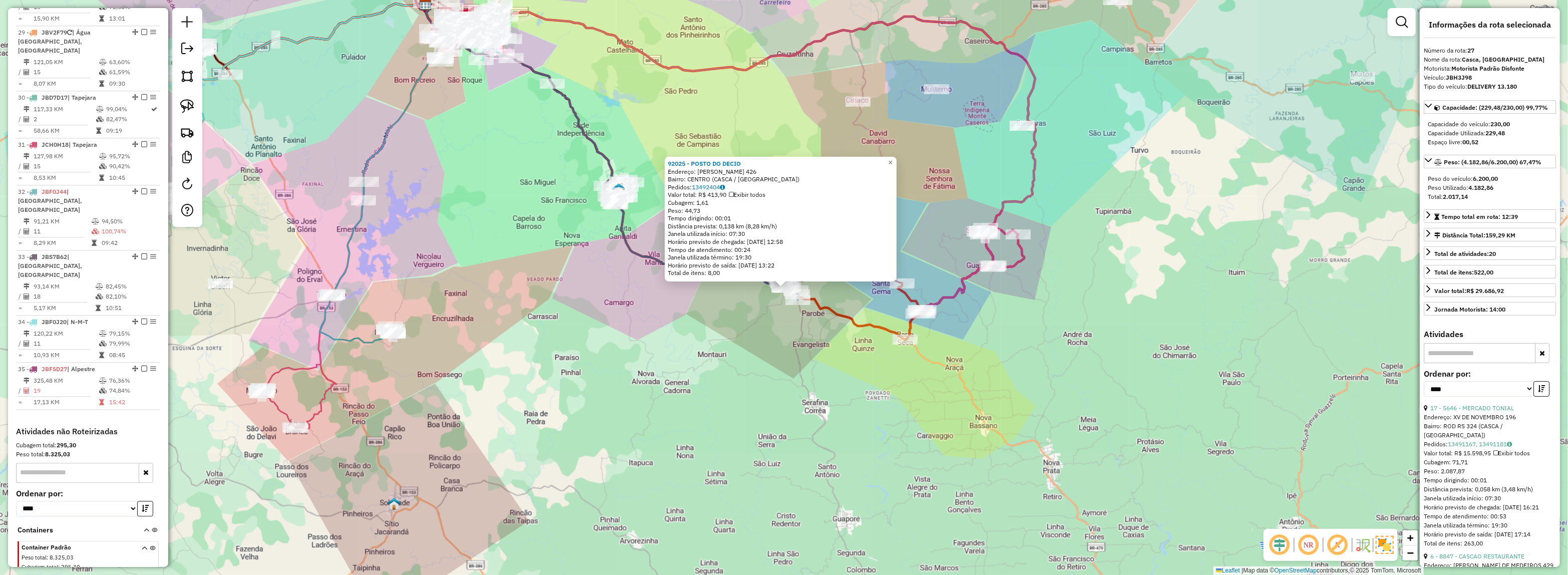
scroll to position [1838, 0]
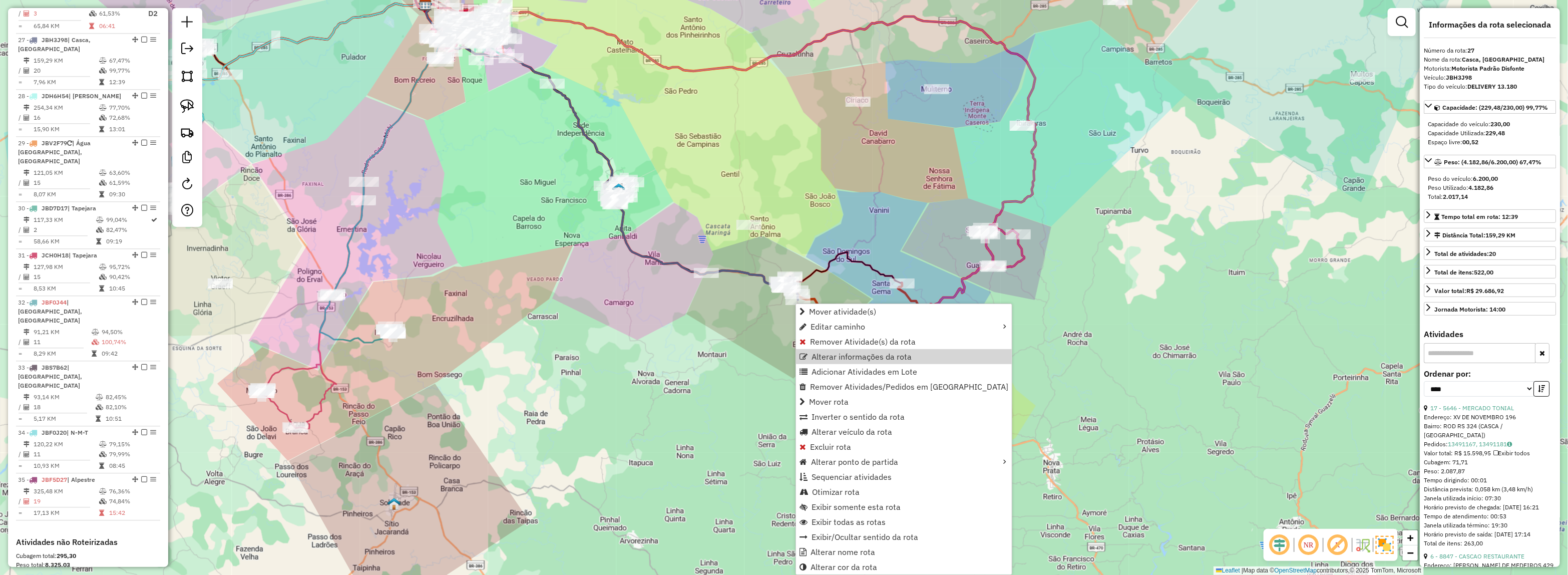
click at [835, 148] on div "Janela de atendimento Grade de atendimento Capacidade Transportadoras Veículos …" at bounding box center [784, 287] width 1568 height 575
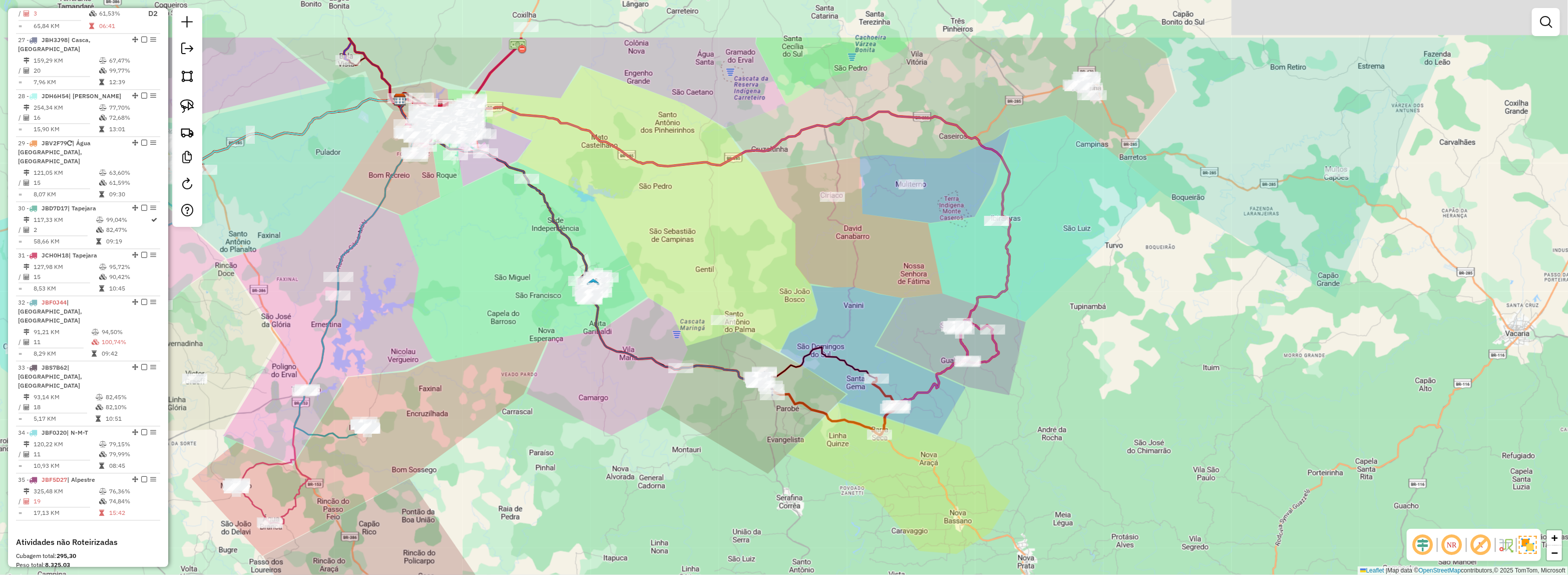
drag, startPoint x: 784, startPoint y: 228, endPoint x: 707, endPoint y: 457, distance: 241.6
click at [707, 457] on div "Janela de atendimento Grade de atendimento Capacidade Transportadoras Veículos …" at bounding box center [784, 287] width 1568 height 575
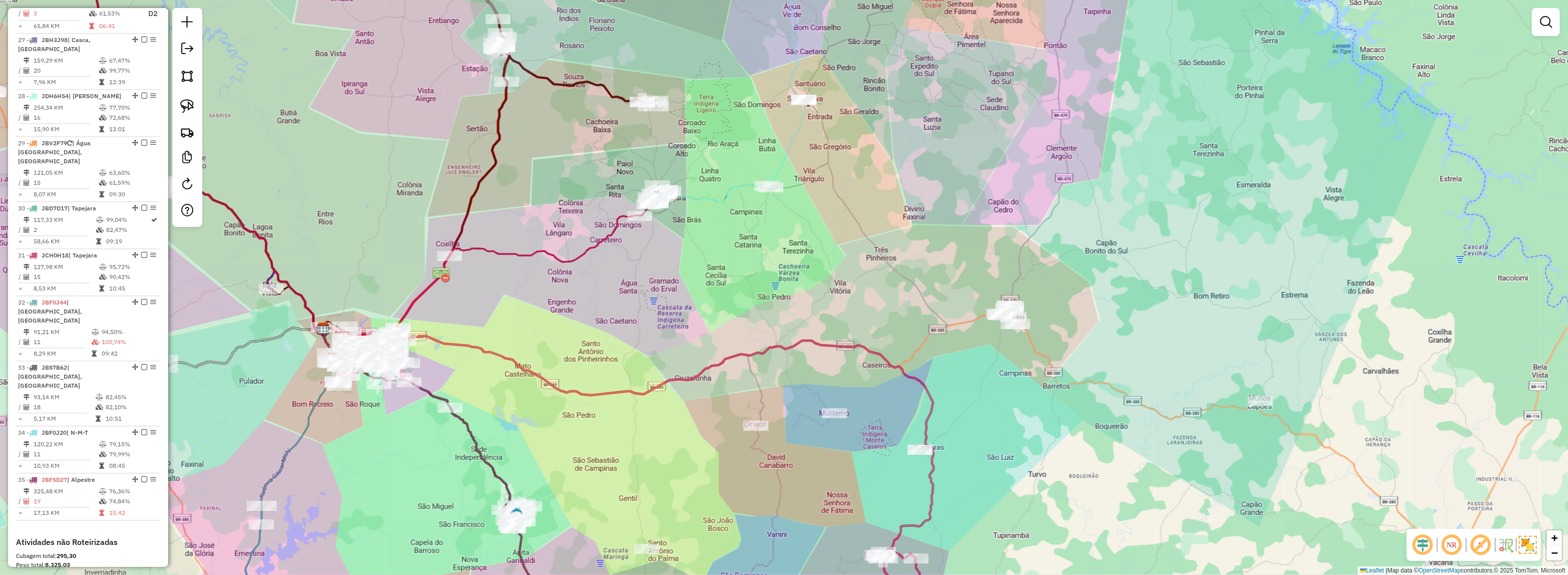
drag, startPoint x: 820, startPoint y: 250, endPoint x: 1116, endPoint y: 115, distance: 325.3
click at [1118, 111] on div "Janela de atendimento Grade de atendimento Capacidade Transportadoras Veículos …" at bounding box center [784, 287] width 1568 height 575
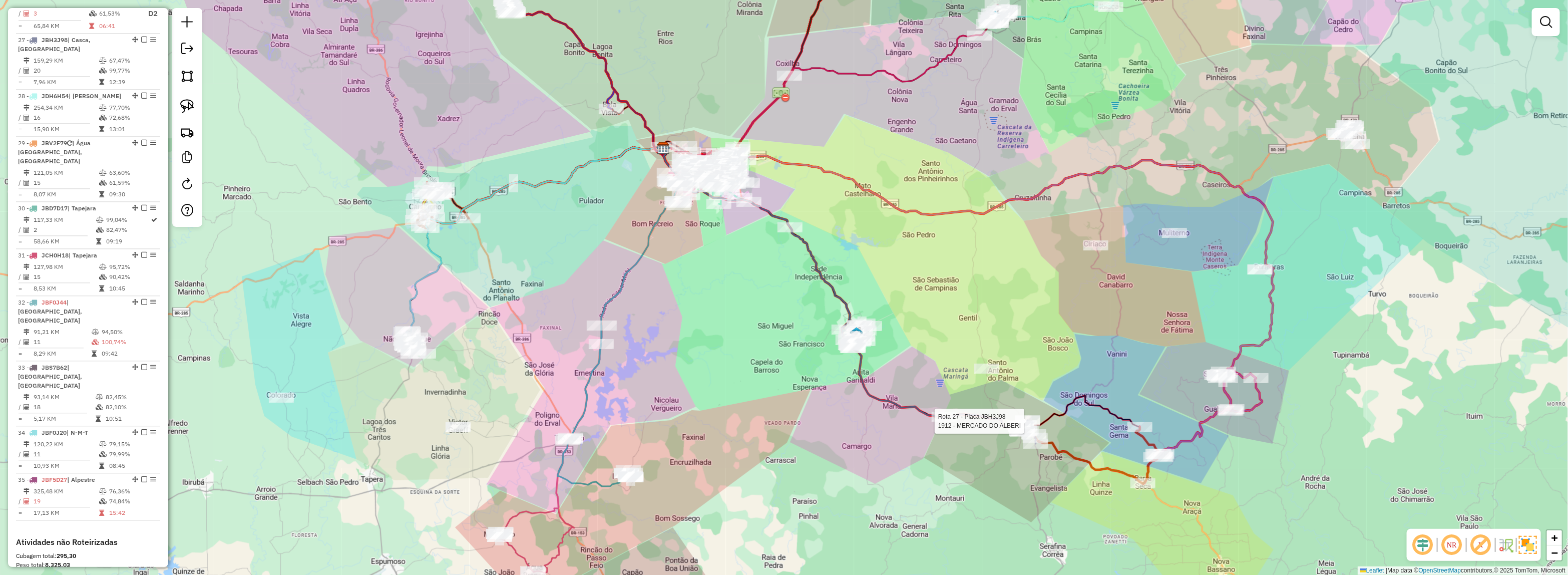
select select "*********"
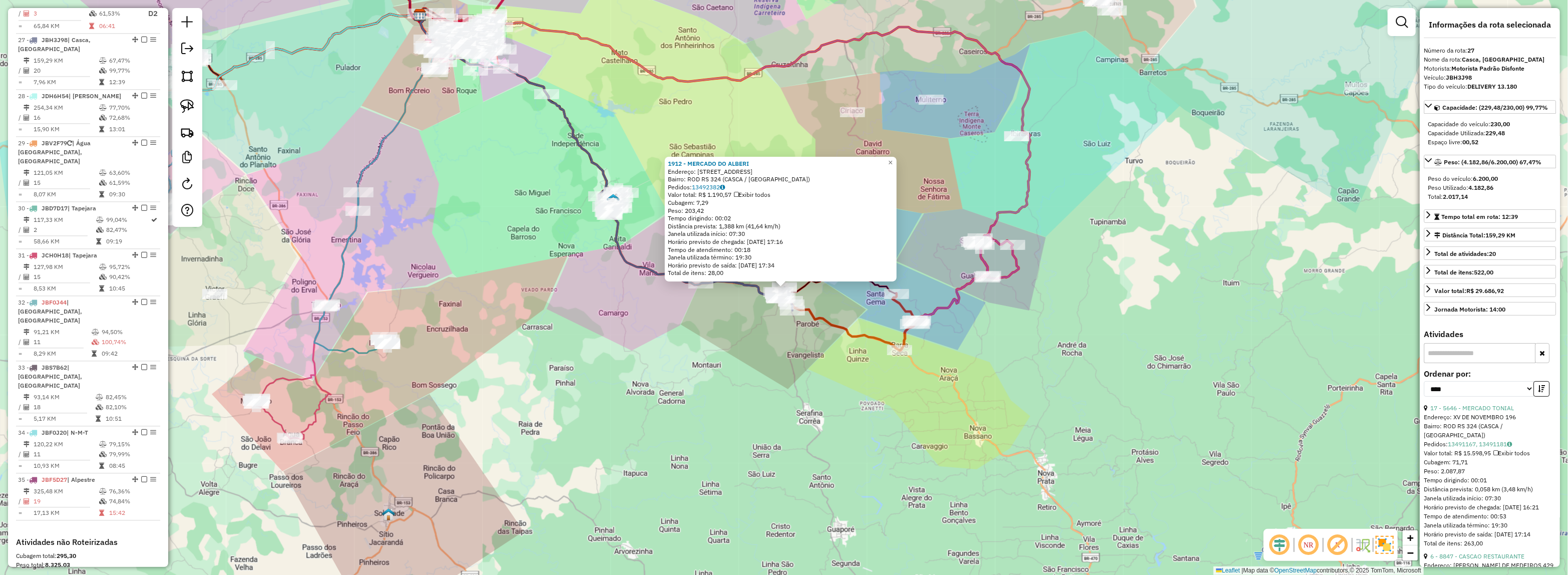
click at [955, 419] on div "1912 - MERCADO DO ALBERI Endereço: R GERANIO, 5 Bairro: ROD RS 324 (CASCA / [GE…" at bounding box center [784, 287] width 1568 height 575
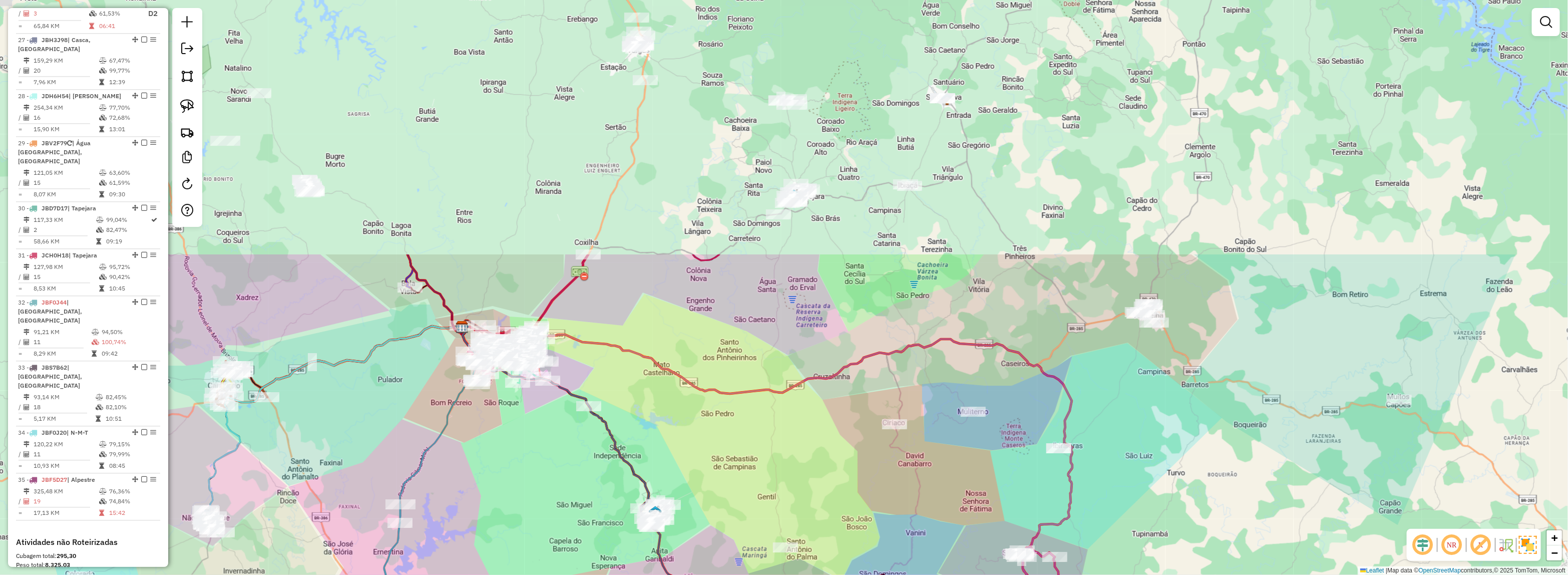
drag, startPoint x: 970, startPoint y: 163, endPoint x: 991, endPoint y: 450, distance: 287.8
click at [1012, 496] on div "Janela de atendimento Grade de atendimento Capacidade Transportadoras Veículos …" at bounding box center [784, 287] width 1568 height 575
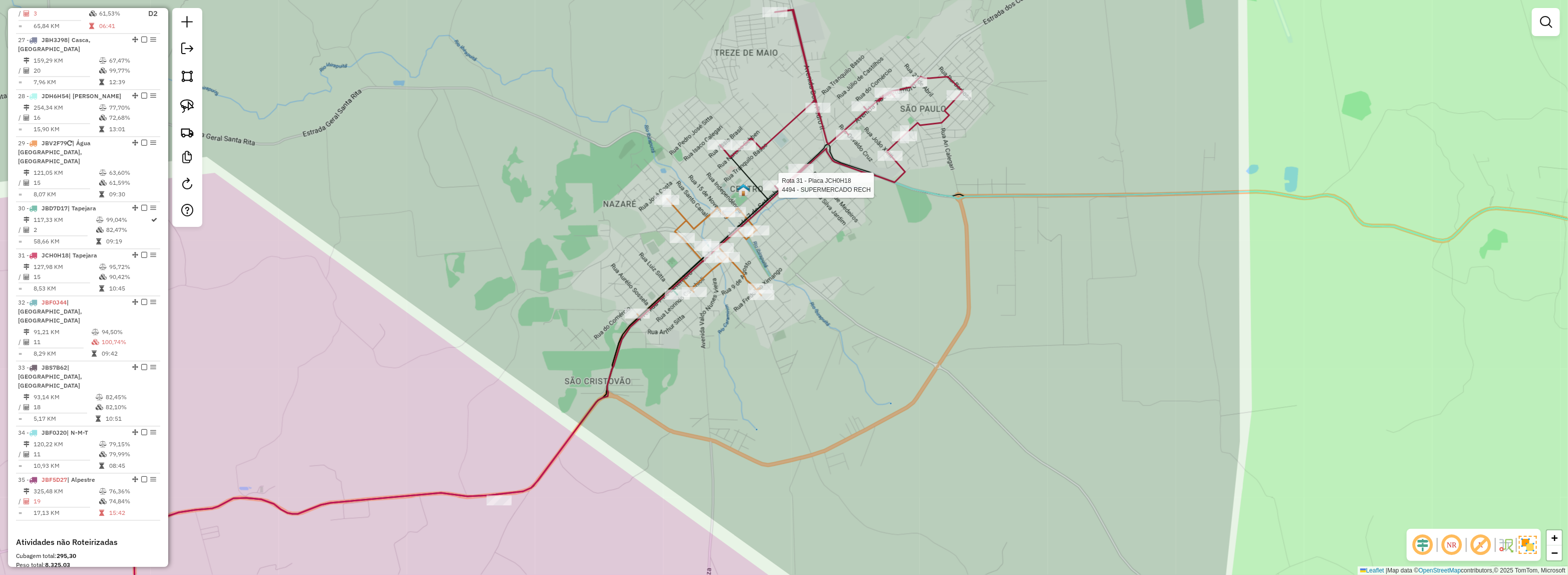
select select "*********"
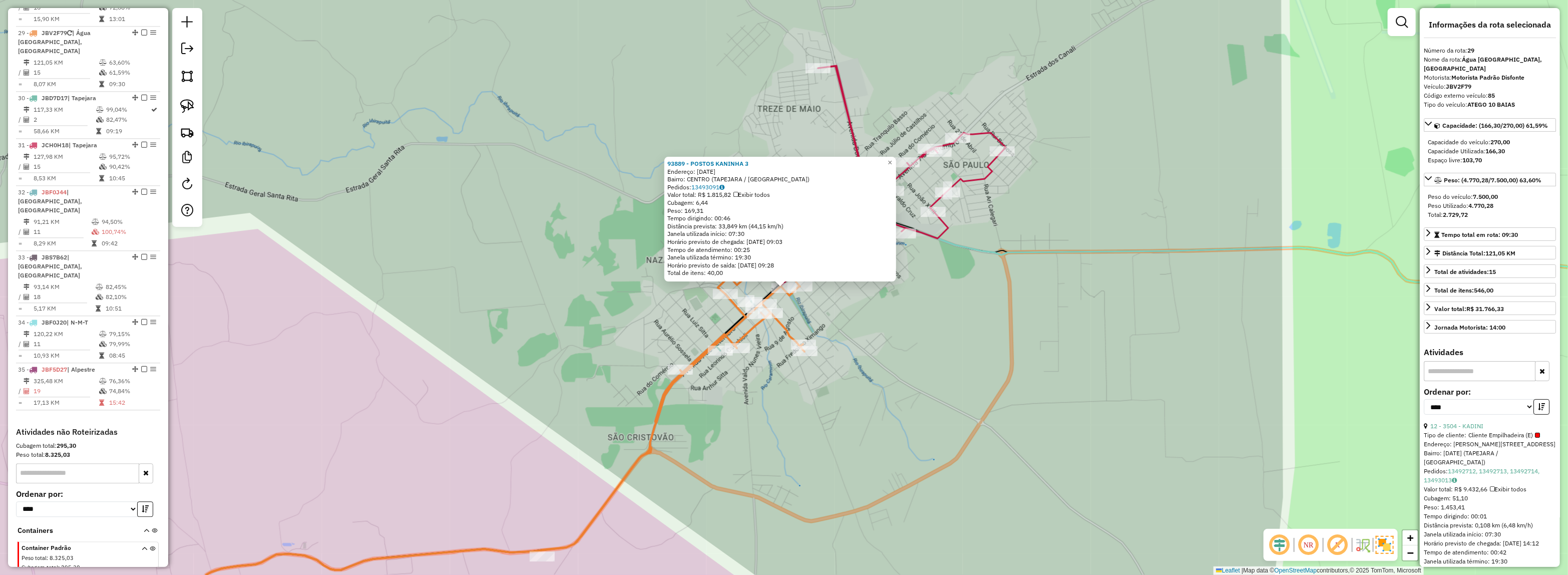
scroll to position [1931, 0]
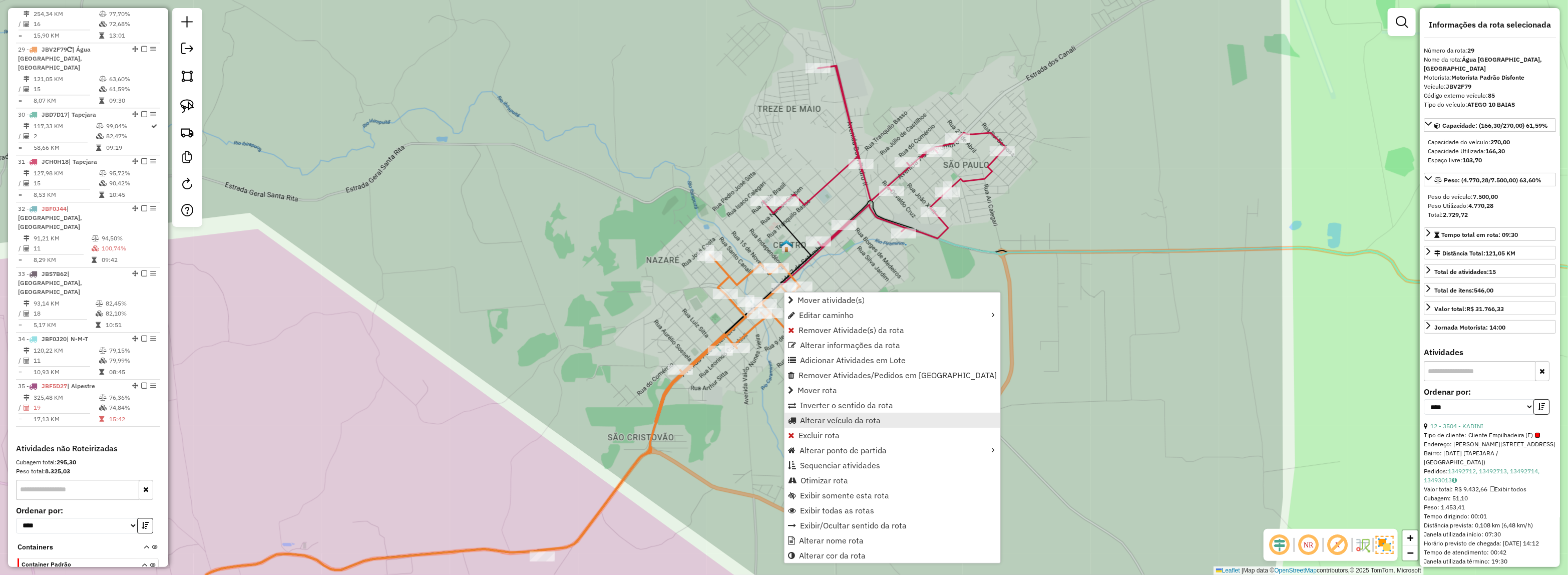
click at [867, 419] on span "Alterar veículo da rota" at bounding box center [840, 420] width 81 height 8
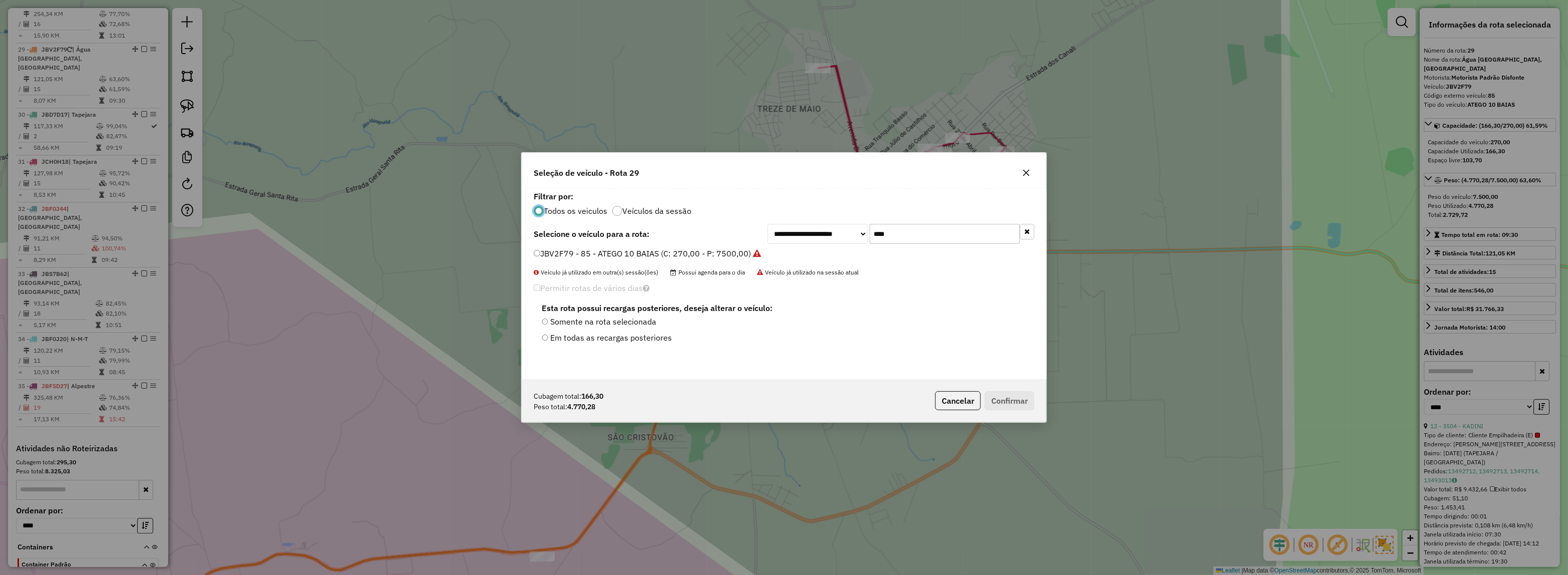
scroll to position [5, 3]
drag, startPoint x: 924, startPoint y: 234, endPoint x: 774, endPoint y: 261, distance: 152.4
click at [847, 250] on div "**********" at bounding box center [784, 284] width 525 height 191
type input "***"
click at [737, 249] on label "JBX5I93 - 108 - DELIVERY 13.180 (C: 230,00 - P: 6200,00)" at bounding box center [646, 254] width 224 height 12
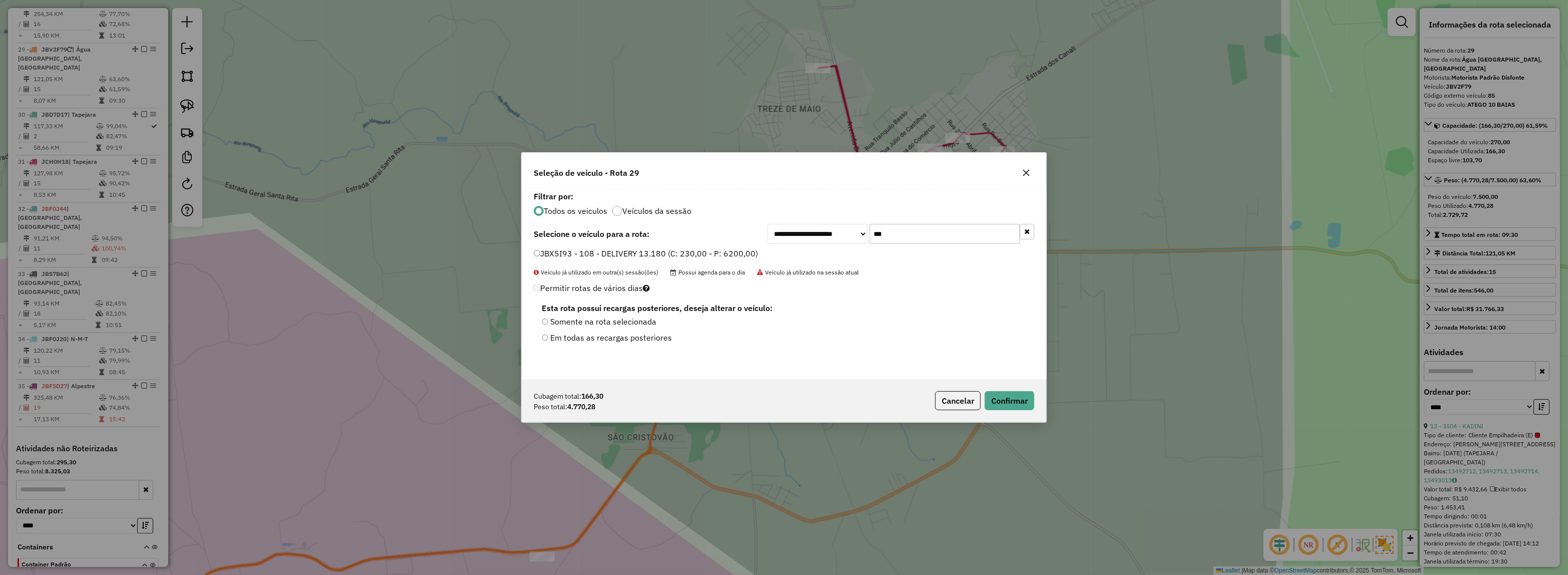
click at [997, 389] on div "Cubagem total: 166,30 Peso total: 4.770,28 Cancelar Confirmar" at bounding box center [784, 400] width 525 height 43
click at [1030, 398] on button "Confirmar" at bounding box center [1009, 401] width 49 height 19
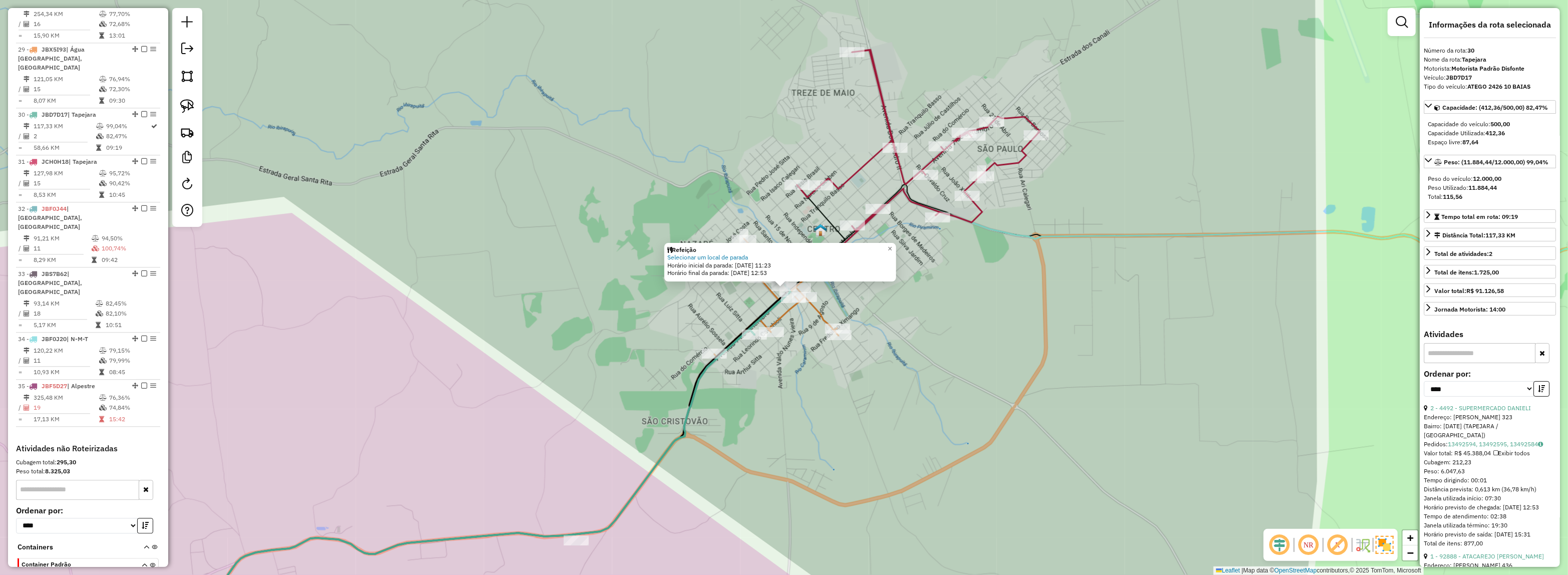
scroll to position [1988, 0]
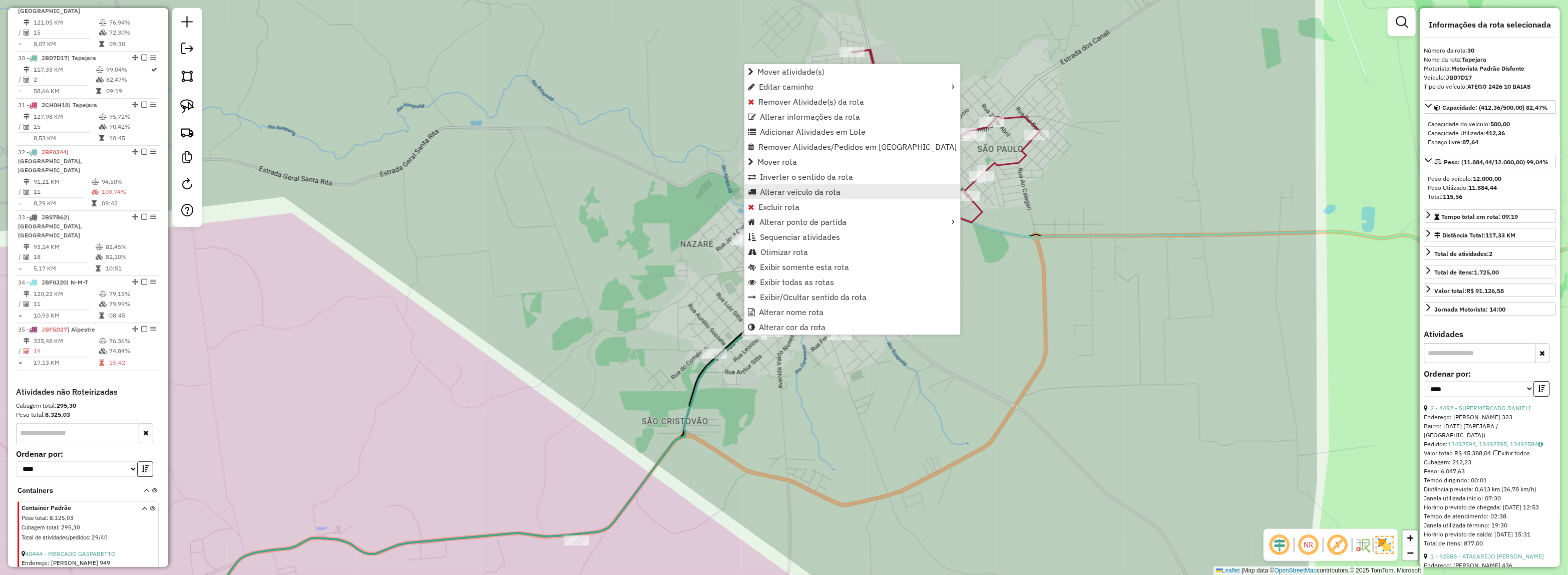
click at [820, 191] on span "Alterar veículo da rota" at bounding box center [800, 192] width 81 height 8
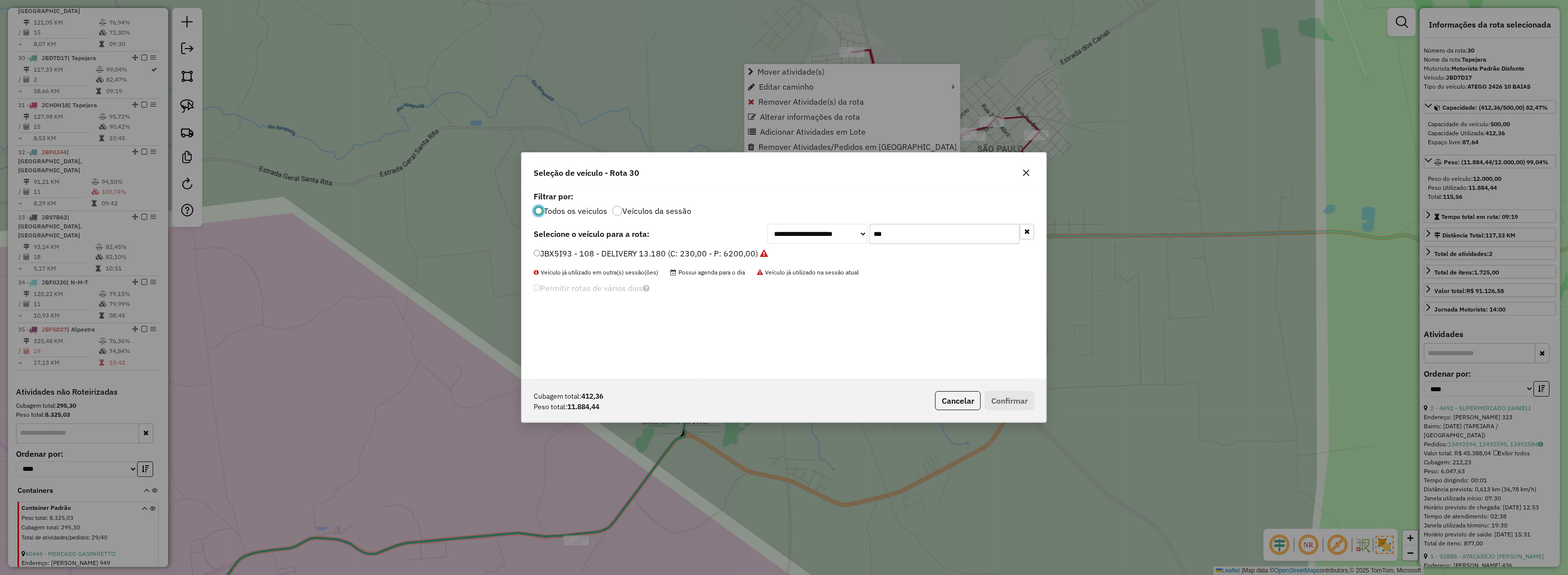
scroll to position [5, 3]
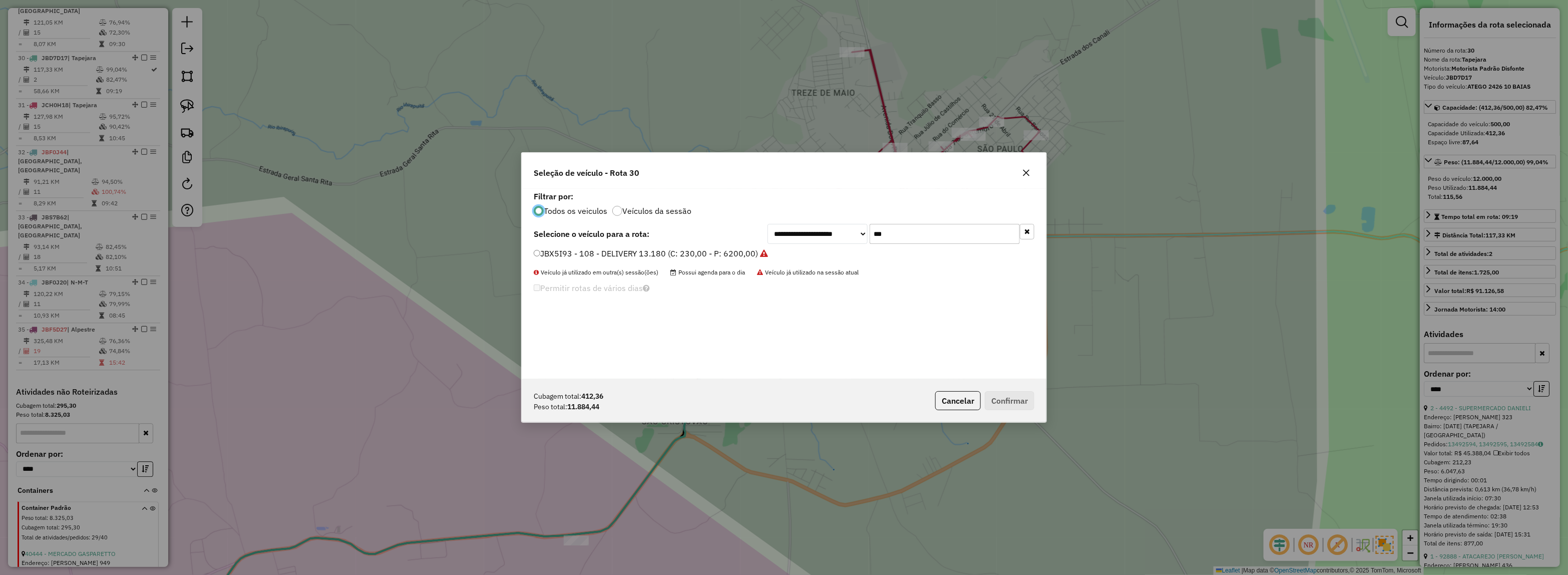
drag, startPoint x: 928, startPoint y: 238, endPoint x: 780, endPoint y: 236, distance: 148.0
click at [794, 238] on div "**********" at bounding box center [901, 234] width 267 height 20
type input "****"
click at [753, 254] on label "JBF4F74 - ATEGO 2426 10 BAIAS (C: 500,00 - P: 12000,00) (VD)" at bounding box center [656, 254] width 245 height 12
click at [1025, 392] on button "Confirmar" at bounding box center [1009, 401] width 49 height 19
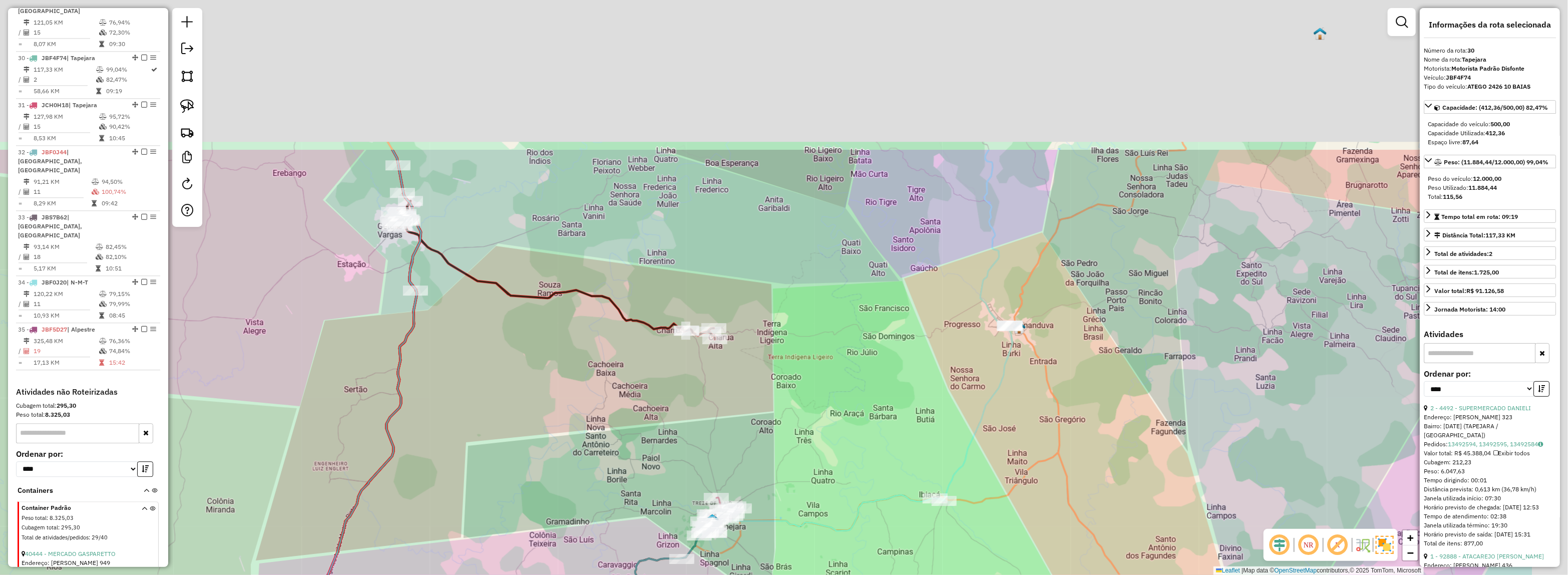
drag, startPoint x: 1066, startPoint y: 250, endPoint x: 894, endPoint y: 419, distance: 241.1
click at [889, 428] on div "Janela de atendimento Grade de atendimento Capacidade Transportadoras Veículos …" at bounding box center [784, 287] width 1568 height 575
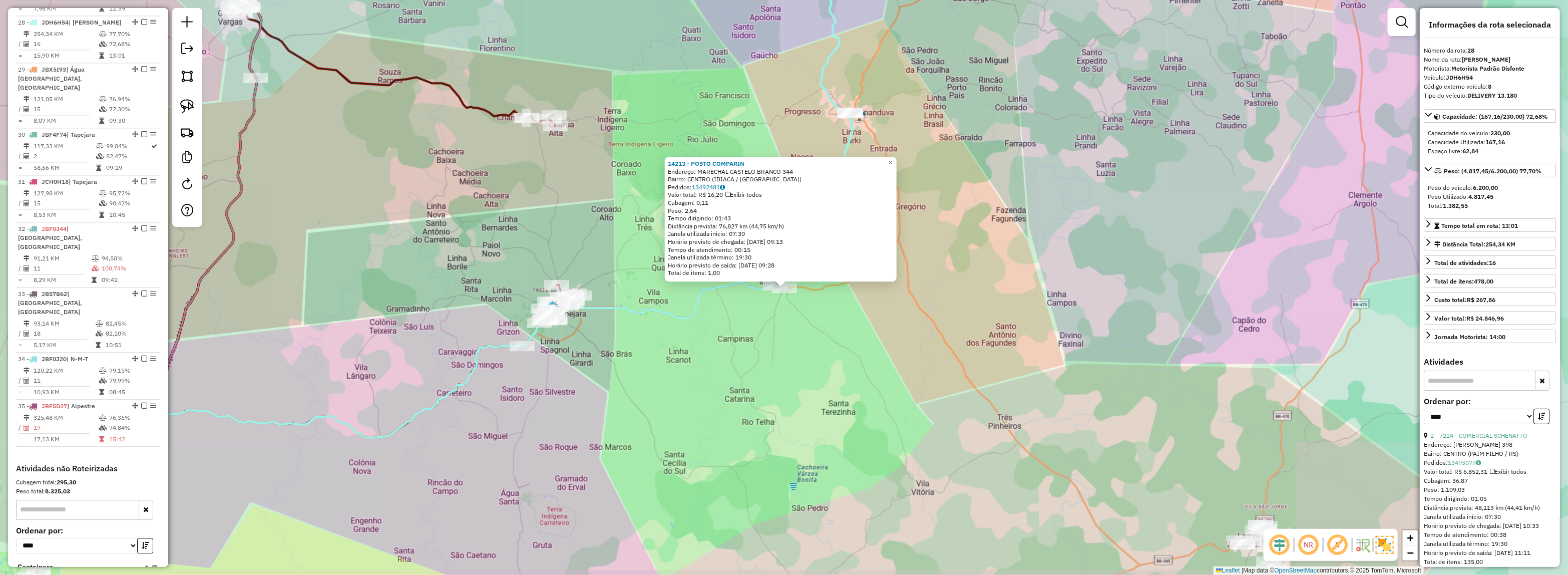
scroll to position [1885, 0]
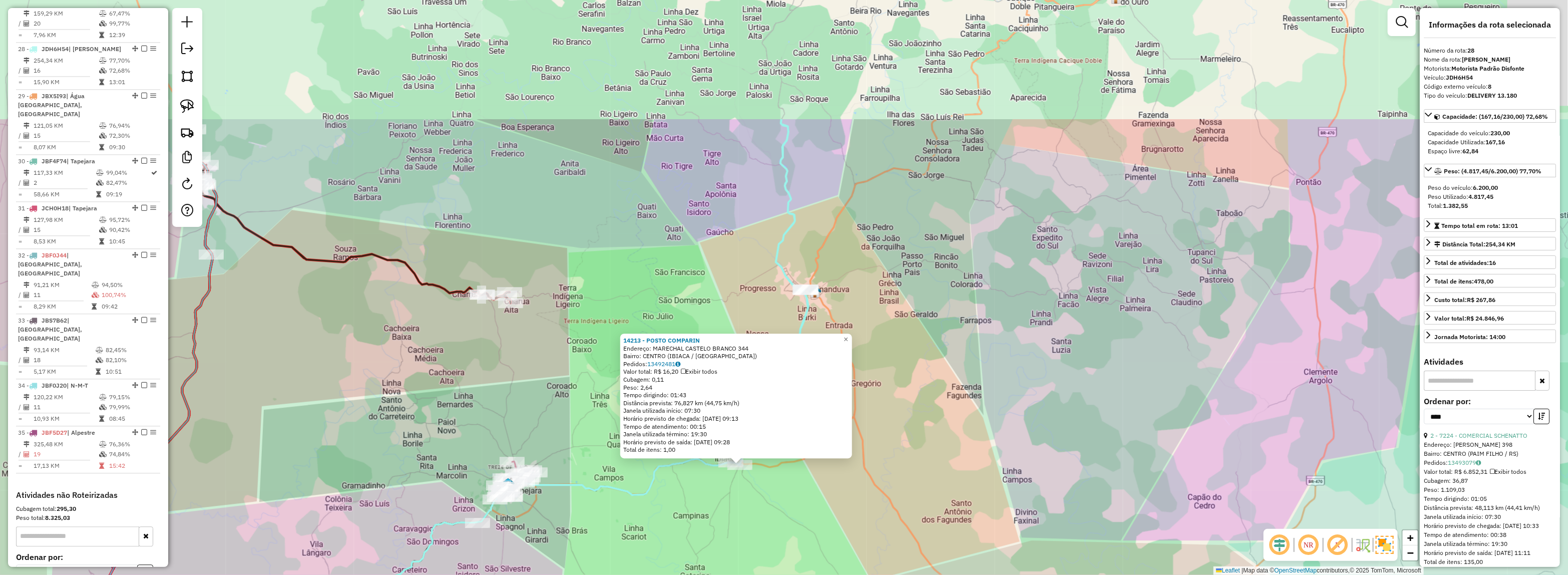
drag, startPoint x: 957, startPoint y: 424, endPoint x: 947, endPoint y: 464, distance: 41.2
click at [943, 481] on div "14213 - POSTO COMPARIN Endereço: MARECHAL CASTELO BRANCO 344 Bairro: [GEOGRAPHI…" at bounding box center [784, 287] width 1568 height 575
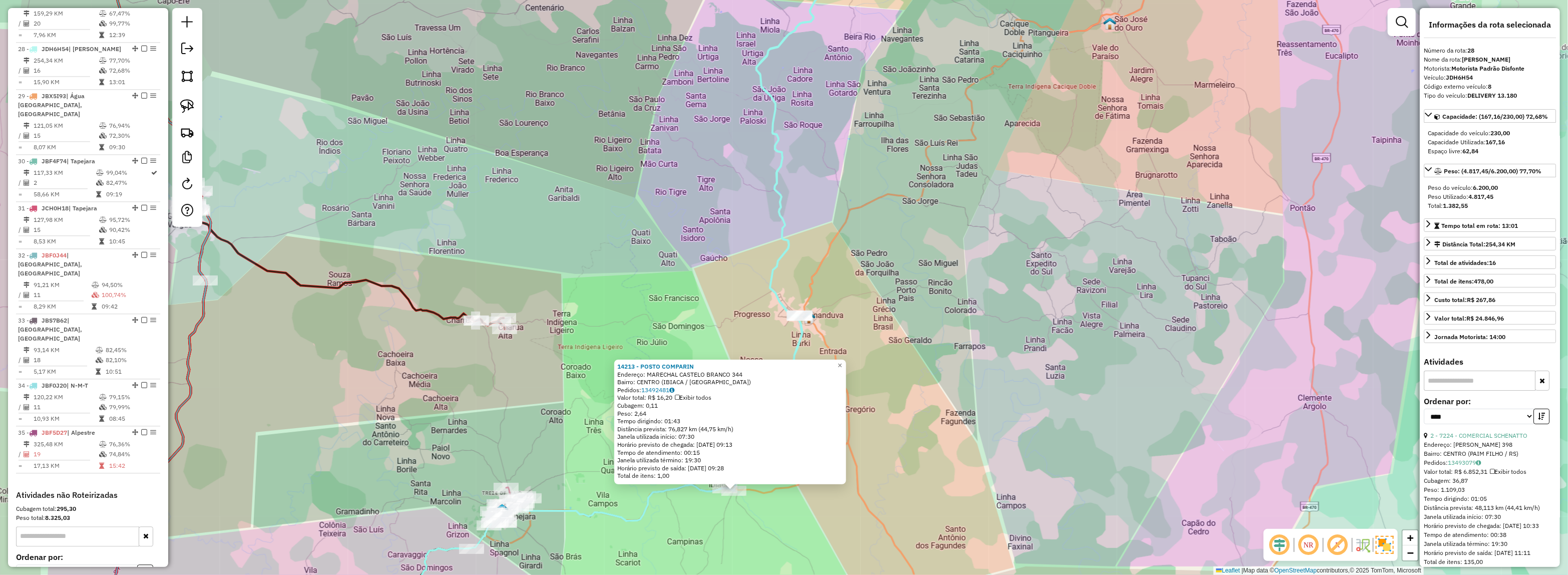
drag, startPoint x: 945, startPoint y: 230, endPoint x: 927, endPoint y: 494, distance: 264.6
click at [927, 494] on div "14213 - POSTO COMPARIN Endereço: MARECHAL CASTELO BRANCO 344 Bairro: [GEOGRAPHI…" at bounding box center [784, 287] width 1568 height 575
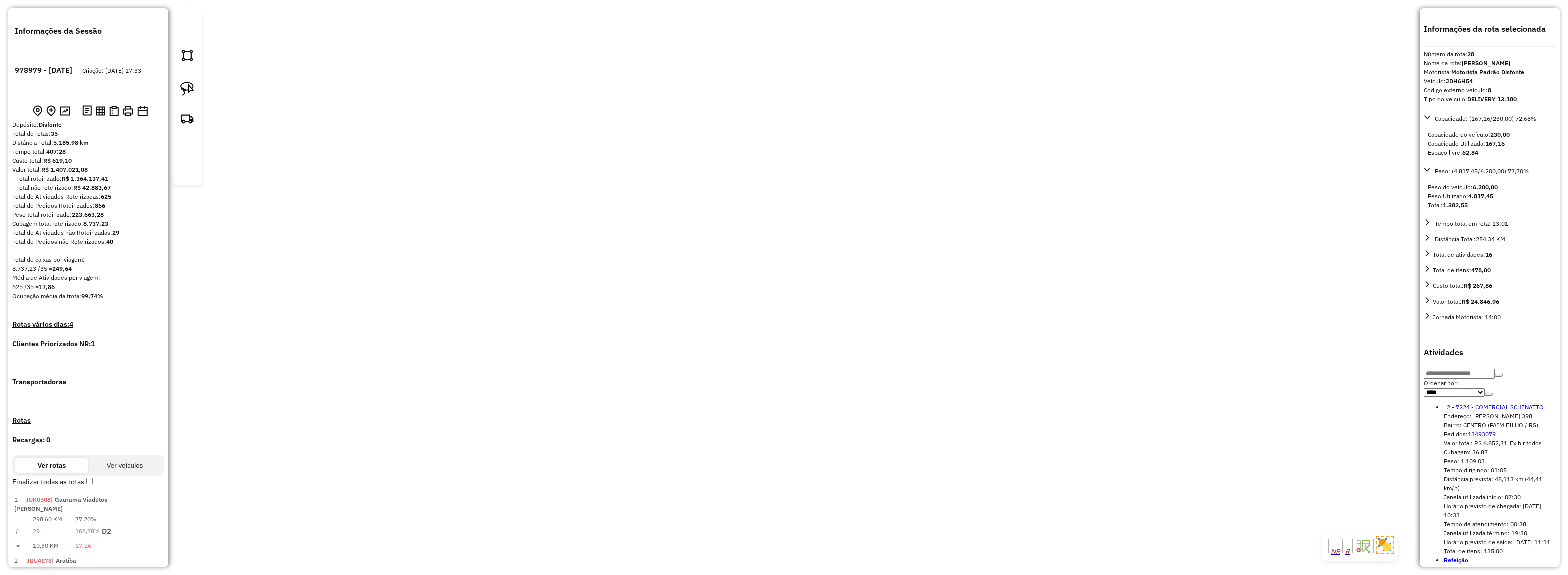
select select "*********"
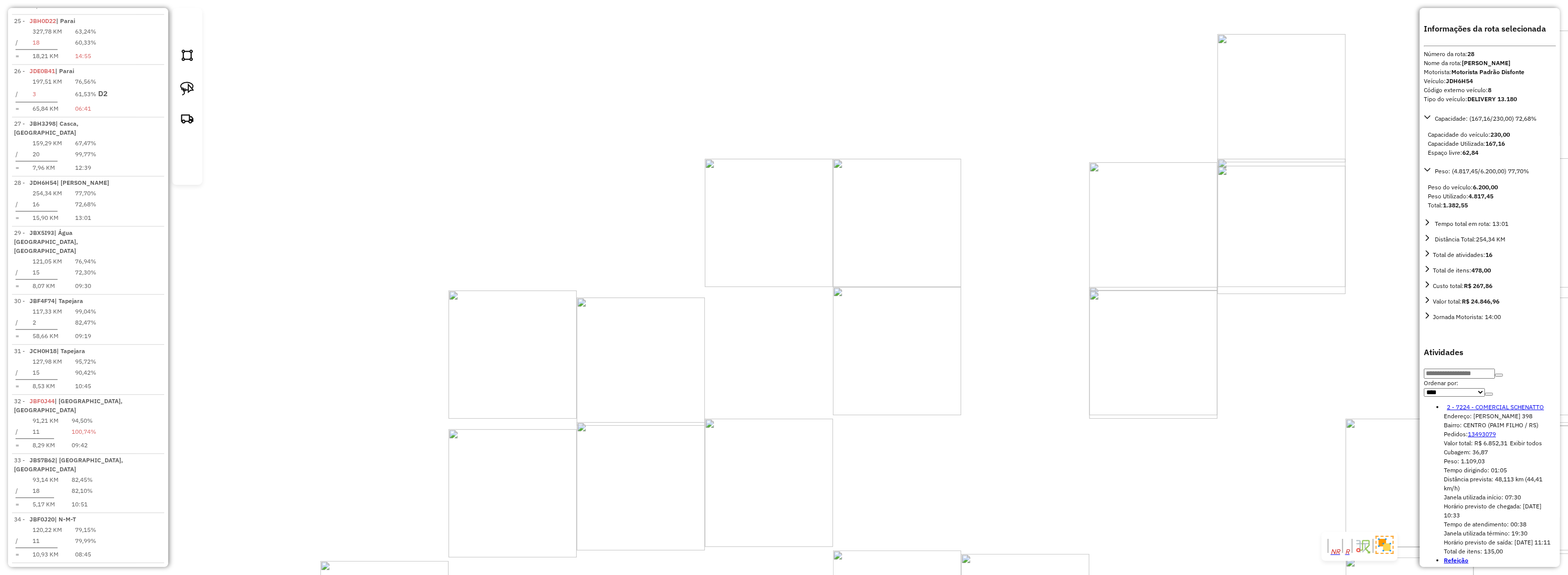
click at [1003, 382] on div "14213 - POSTO COMPARIN Endereço: MARECHAL CASTELO BRANCO 344 Bairro: [GEOGRAPHI…" at bounding box center [784, 287] width 1568 height 575
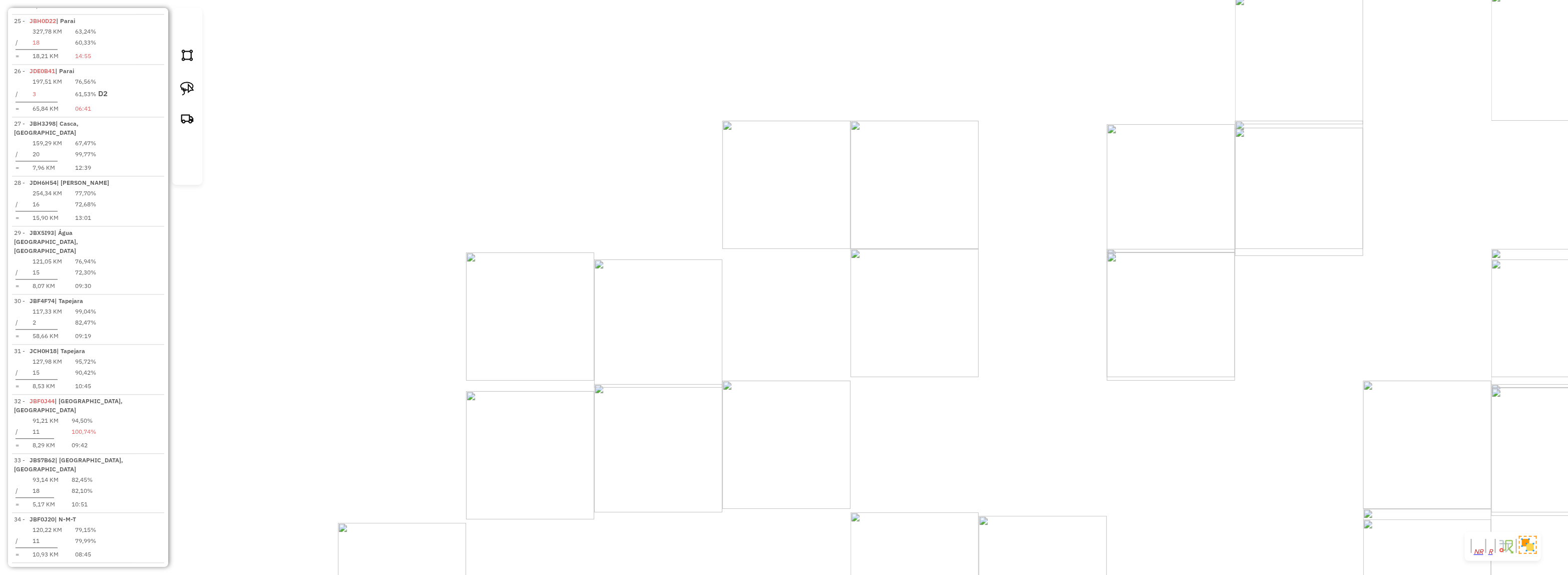
drag, startPoint x: 988, startPoint y: 376, endPoint x: 1032, endPoint y: 206, distance: 175.6
click at [1032, 206] on div "Janela de atendimento Grade de atendimento Capacidade Transportadoras Veículos …" at bounding box center [784, 287] width 1568 height 575
select select "*********"
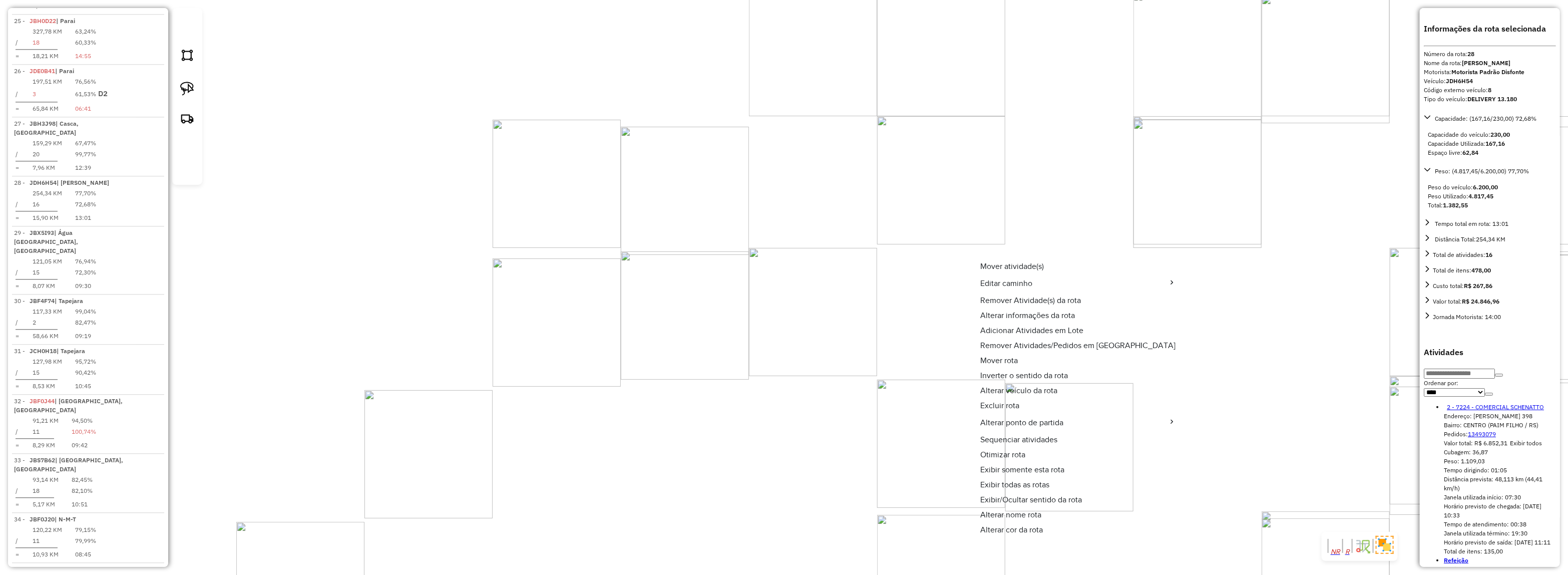
click at [1008, 465] on span "Exibir somente esta rota" at bounding box center [1022, 469] width 84 height 8
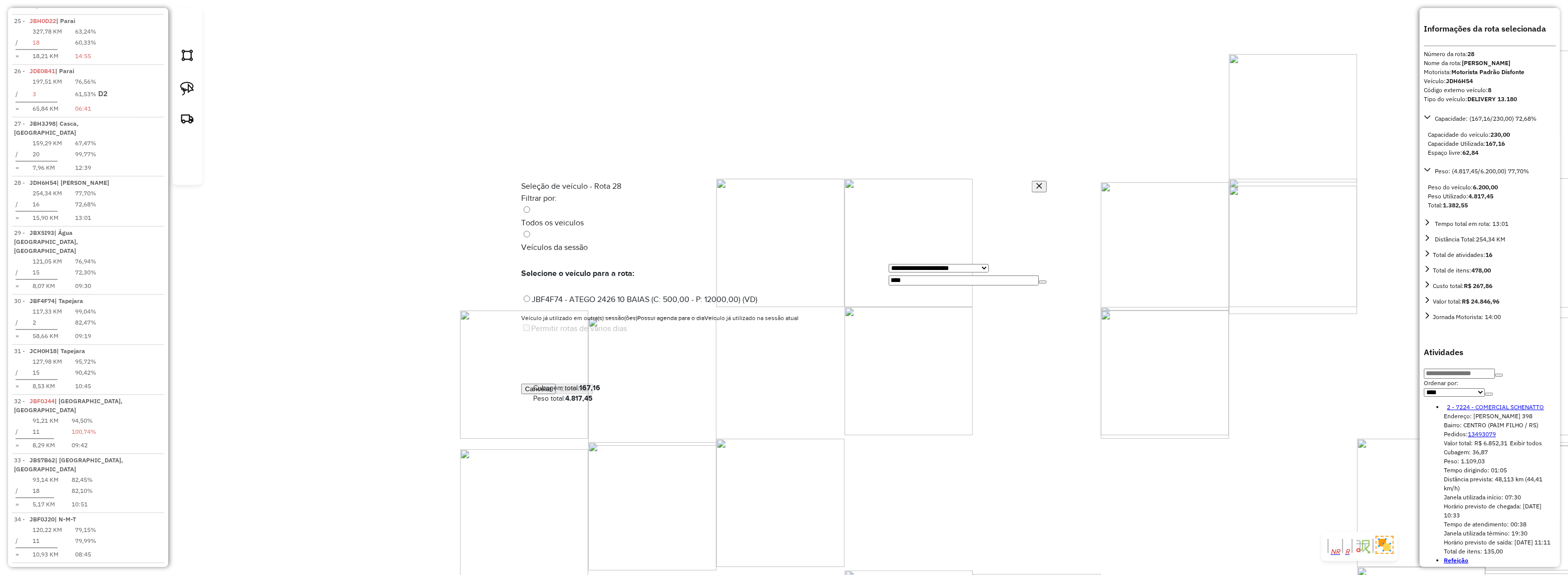
scroll to position [5, 3]
drag, startPoint x: 904, startPoint y: 228, endPoint x: 770, endPoint y: 242, distance: 134.7
click at [889, 261] on div "**********" at bounding box center [968, 273] width 158 height 24
type input "***"
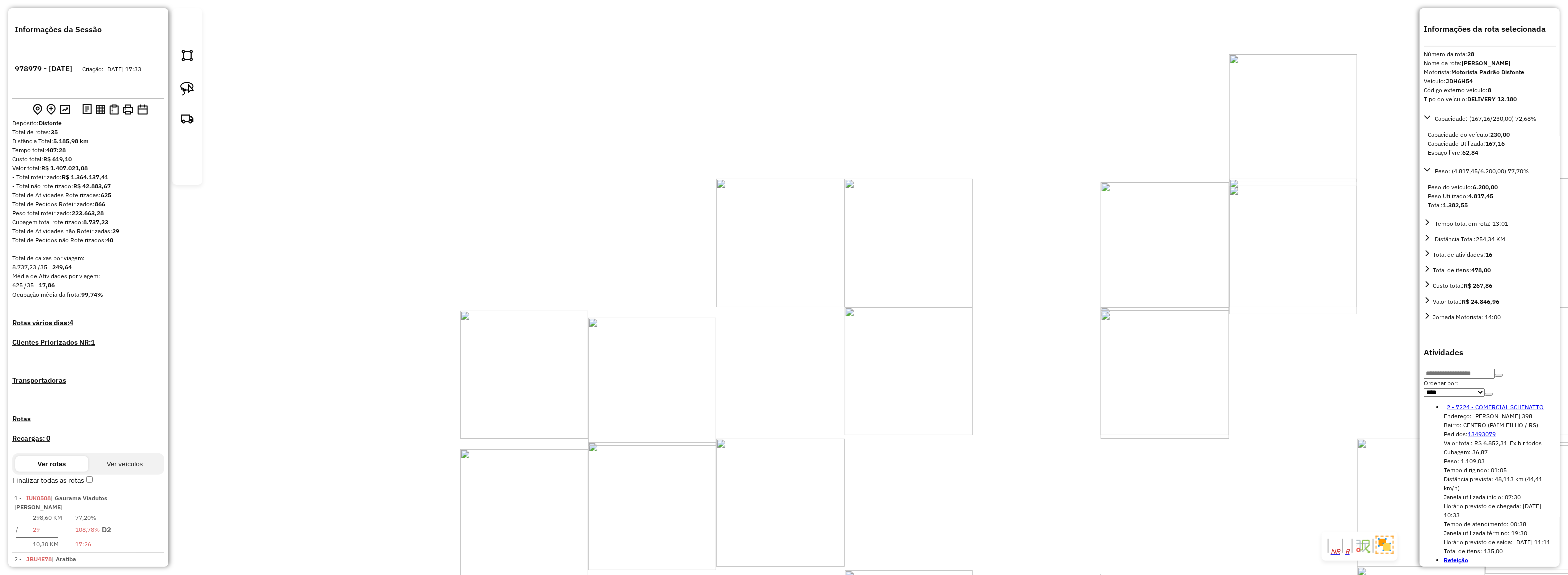
scroll to position [0, 0]
drag, startPoint x: 506, startPoint y: 414, endPoint x: 739, endPoint y: 98, distance: 392.6
click at [737, 99] on div "Janela de atendimento Grade de atendimento Capacidade Transportadoras Veículos …" at bounding box center [784, 287] width 1568 height 575
drag, startPoint x: 484, startPoint y: 138, endPoint x: 840, endPoint y: 323, distance: 401.2
click at [840, 323] on div "Janela de atendimento Grade de atendimento Capacidade Transportadoras Veículos …" at bounding box center [784, 287] width 1568 height 575
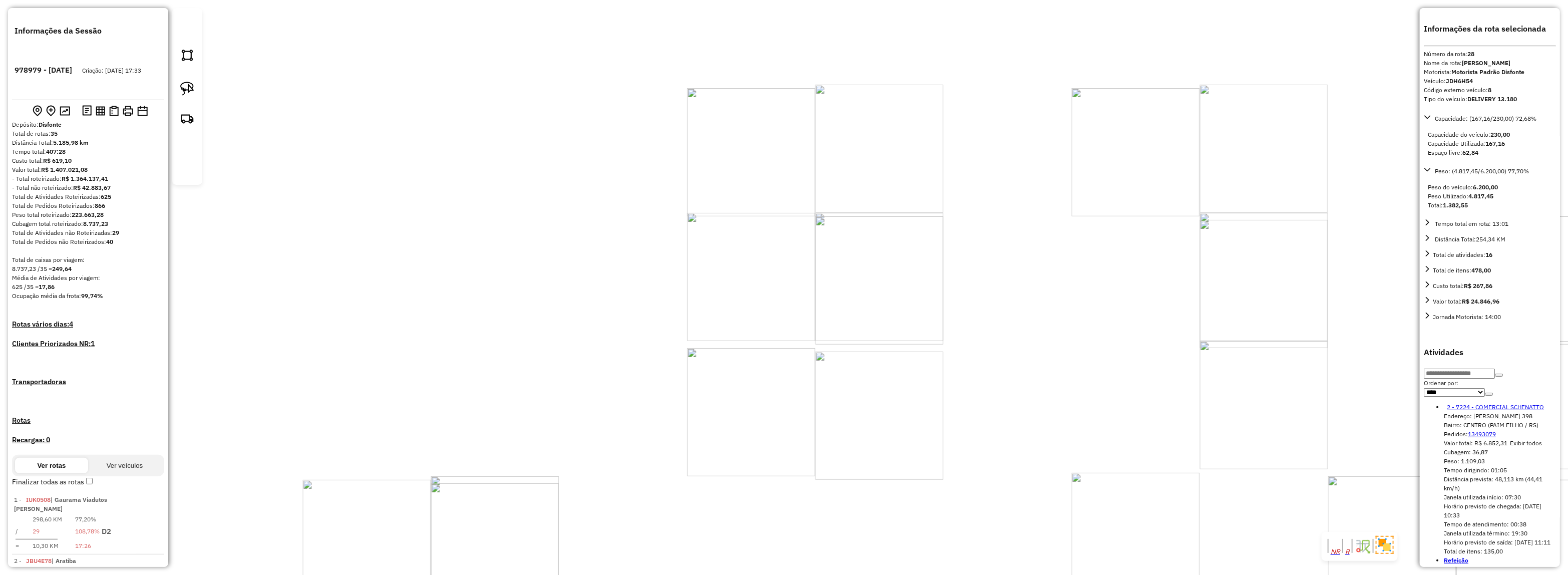
drag, startPoint x: 832, startPoint y: 306, endPoint x: 800, endPoint y: 306, distance: 32.0
click at [800, 306] on div "Janela de atendimento Grade de atendimento Capacidade Transportadoras Veículos …" at bounding box center [784, 287] width 1568 height 575
click at [885, 334] on div "Janela de atendimento Grade de atendimento Capacidade Transportadoras Veículos …" at bounding box center [784, 287] width 1568 height 575
drag, startPoint x: 1107, startPoint y: 359, endPoint x: 1212, endPoint y: 307, distance: 117.2
drag, startPoint x: 977, startPoint y: 362, endPoint x: 1117, endPoint y: 419, distance: 151.2
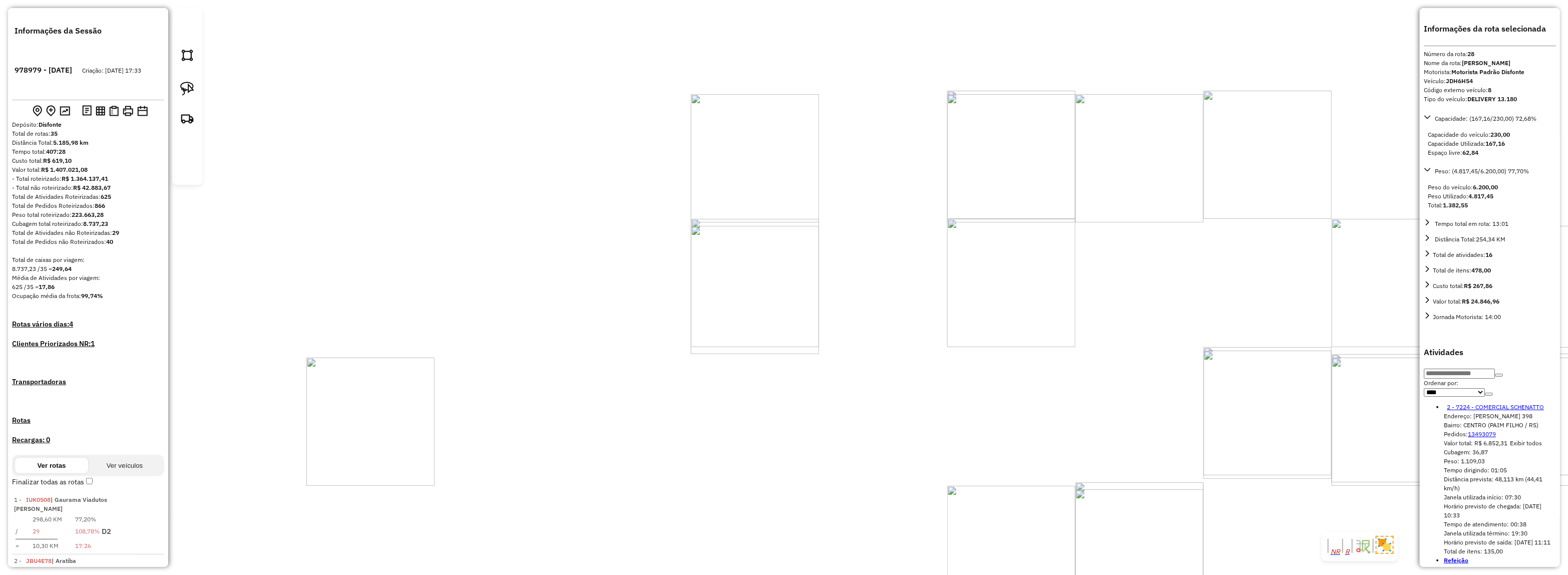
drag, startPoint x: 896, startPoint y: 369, endPoint x: 961, endPoint y: 342, distance: 70.4
click at [959, 326] on div "Janela de atendimento Grade de atendimento Capacidade Transportadoras Veículos …" at bounding box center [784, 287] width 1568 height 575
drag, startPoint x: 989, startPoint y: 392, endPoint x: 1108, endPoint y: 428, distance: 124.3
drag, startPoint x: 1131, startPoint y: 327, endPoint x: 1318, endPoint y: 367, distance: 191.2
drag, startPoint x: 1233, startPoint y: 392, endPoint x: 1117, endPoint y: 452, distance: 130.6
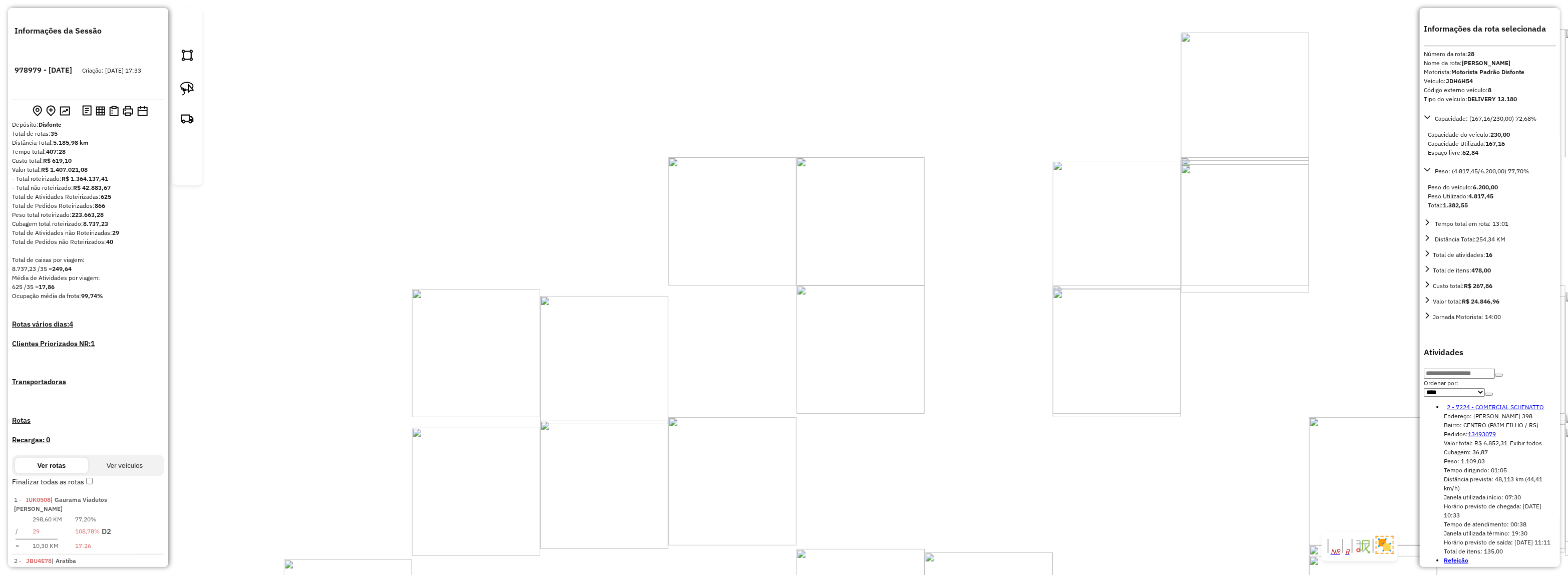
click at [1117, 452] on div "Janela de atendimento Grade de atendimento Capacidade Transportadoras Veículos …" at bounding box center [784, 287] width 1568 height 575
drag, startPoint x: 1101, startPoint y: 369, endPoint x: 1008, endPoint y: 437, distance: 115.2
click at [1013, 406] on div "Janela de atendimento Grade de atendimento Capacidade Transportadoras Veículos …" at bounding box center [784, 287] width 1568 height 575
drag, startPoint x: 779, startPoint y: 443, endPoint x: 837, endPoint y: 391, distance: 77.9
click at [853, 382] on div "Janela de atendimento Grade de atendimento Capacidade Transportadoras Veículos …" at bounding box center [784, 287] width 1568 height 575
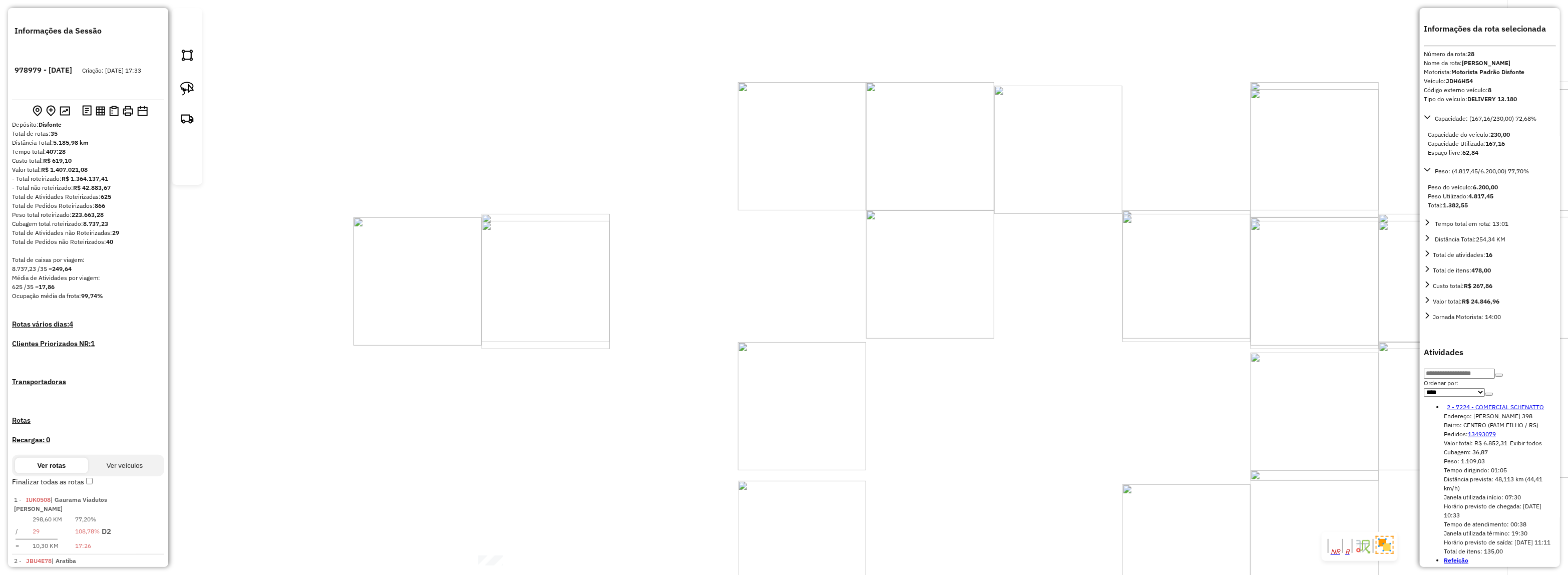
drag, startPoint x: 822, startPoint y: 450, endPoint x: 1099, endPoint y: 495, distance: 280.6
drag, startPoint x: 752, startPoint y: 438, endPoint x: 702, endPoint y: 291, distance: 155.3
drag, startPoint x: 686, startPoint y: 382, endPoint x: 802, endPoint y: 433, distance: 126.7
drag, startPoint x: 811, startPoint y: 353, endPoint x: 886, endPoint y: 321, distance: 81.5
drag, startPoint x: 990, startPoint y: 462, endPoint x: 1262, endPoint y: 447, distance: 272.4
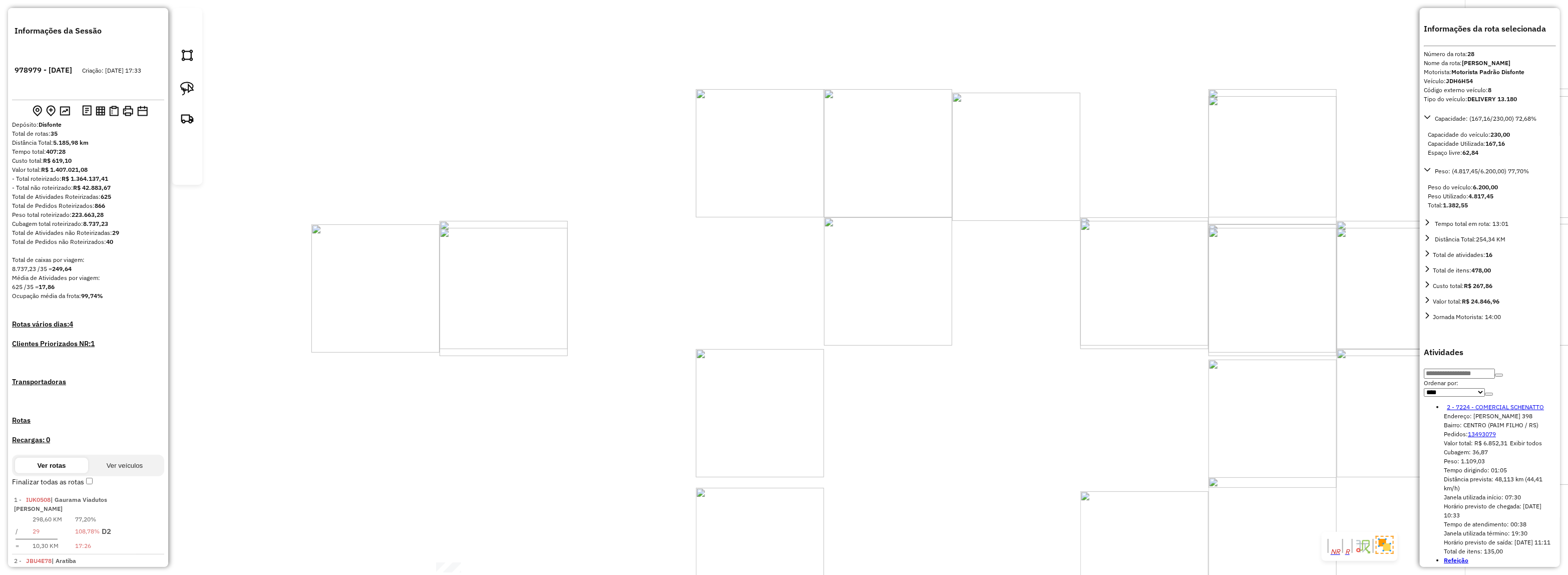
drag, startPoint x: 1110, startPoint y: 424, endPoint x: 1054, endPoint y: 438, distance: 57.7
click at [1055, 437] on div "Janela de atendimento Grade de atendimento Capacidade Transportadoras Veículos …" at bounding box center [784, 287] width 1568 height 575
drag, startPoint x: 992, startPoint y: 502, endPoint x: 1245, endPoint y: 186, distance: 404.8
drag, startPoint x: 1019, startPoint y: 486, endPoint x: 1237, endPoint y: 96, distance: 446.8
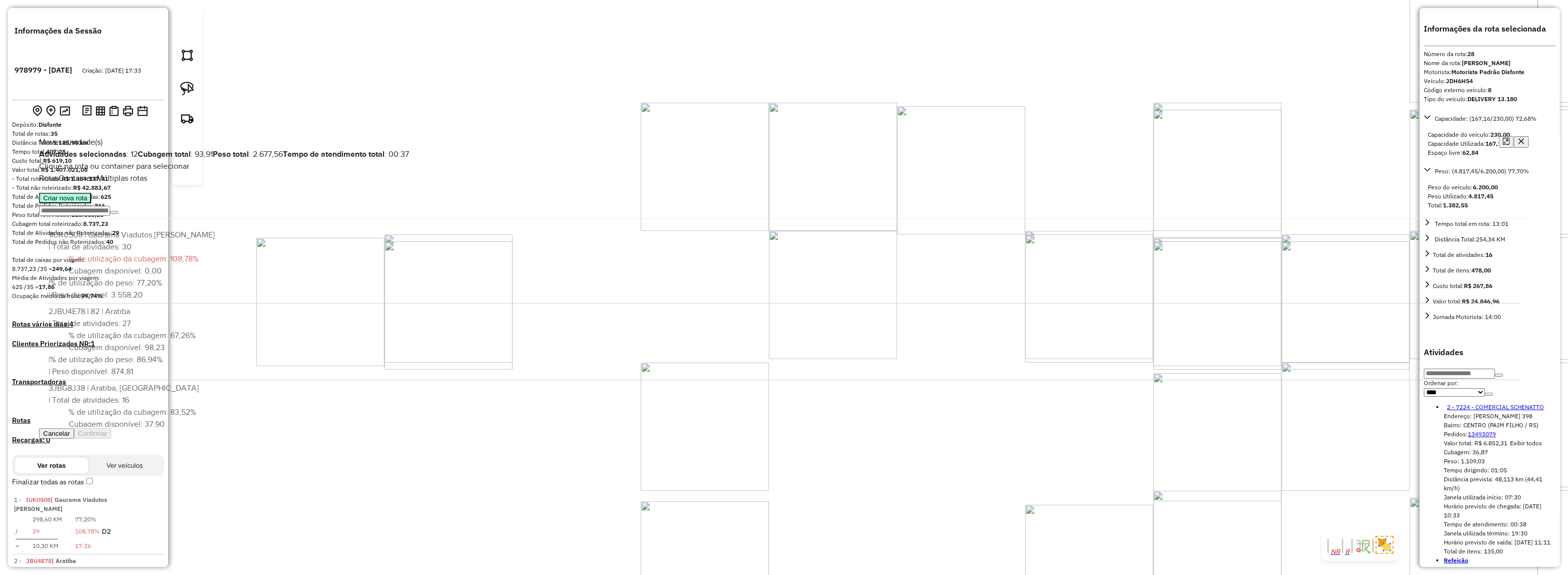
click at [91, 204] on button "Criar nova rota" at bounding box center [65, 197] width 52 height 10
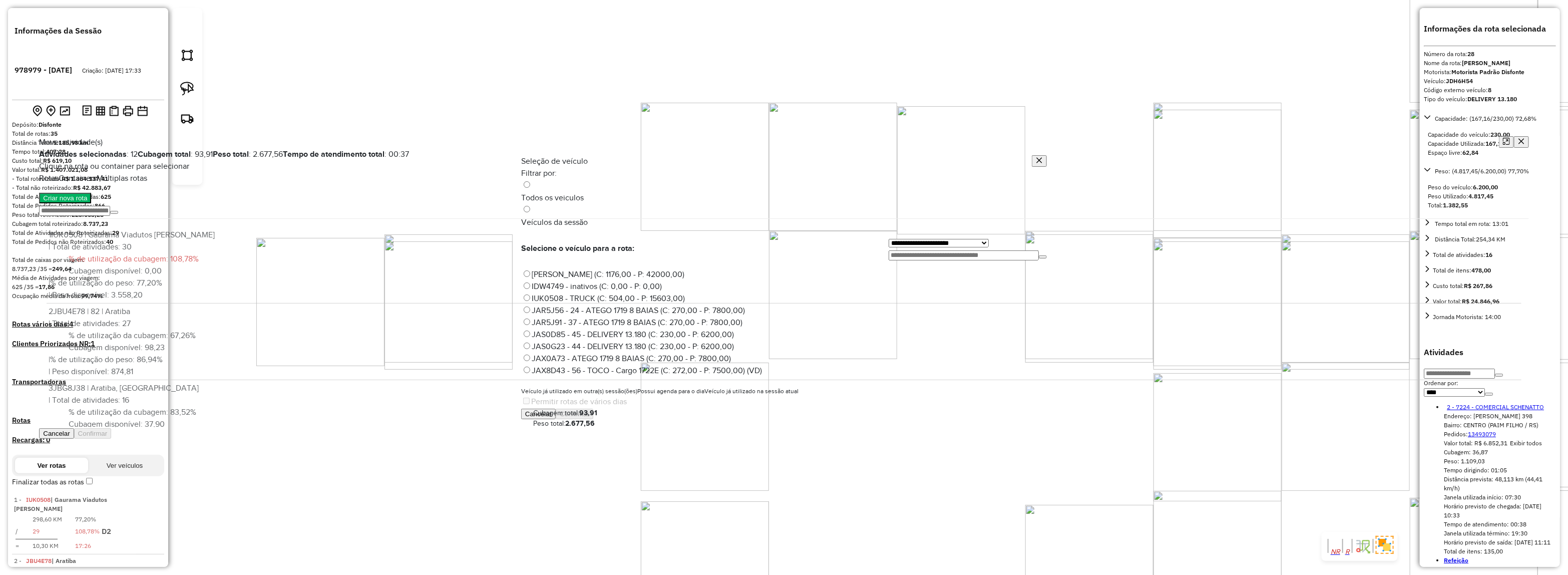
scroll to position [5, 3]
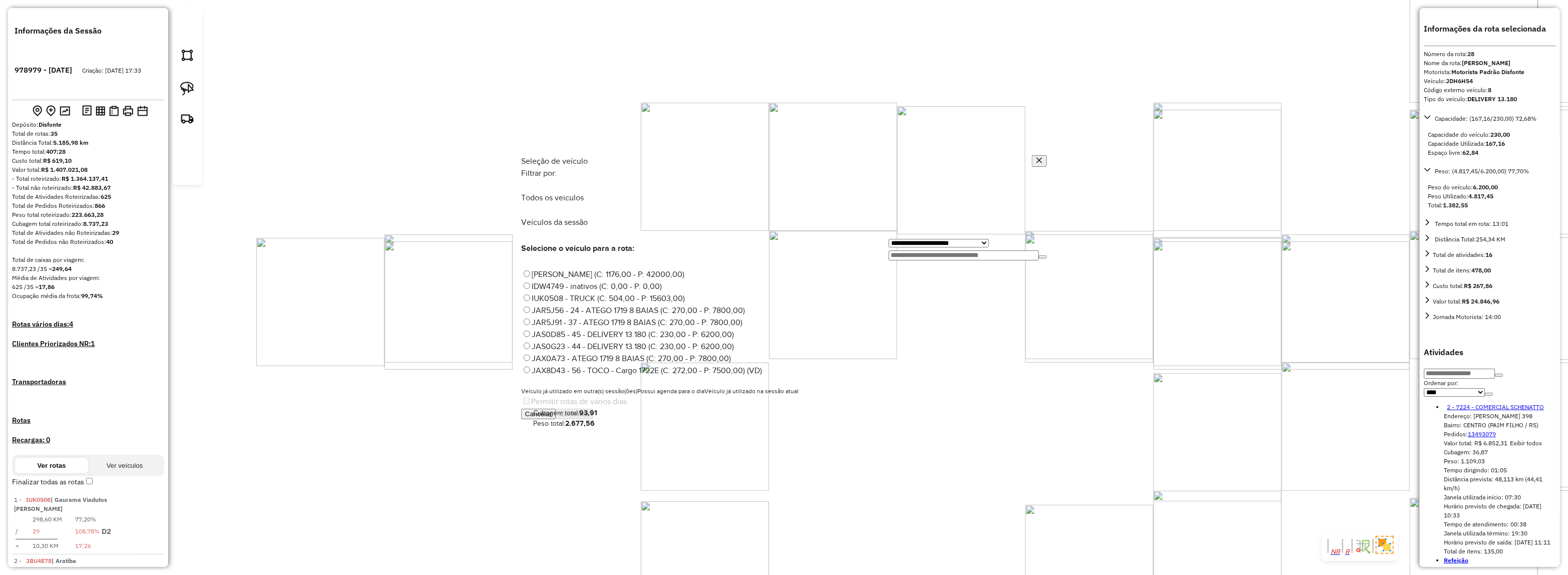
click at [952, 230] on div "**********" at bounding box center [783, 287] width 526 height 241
click at [937, 250] on input "text" at bounding box center [964, 255] width 150 height 10
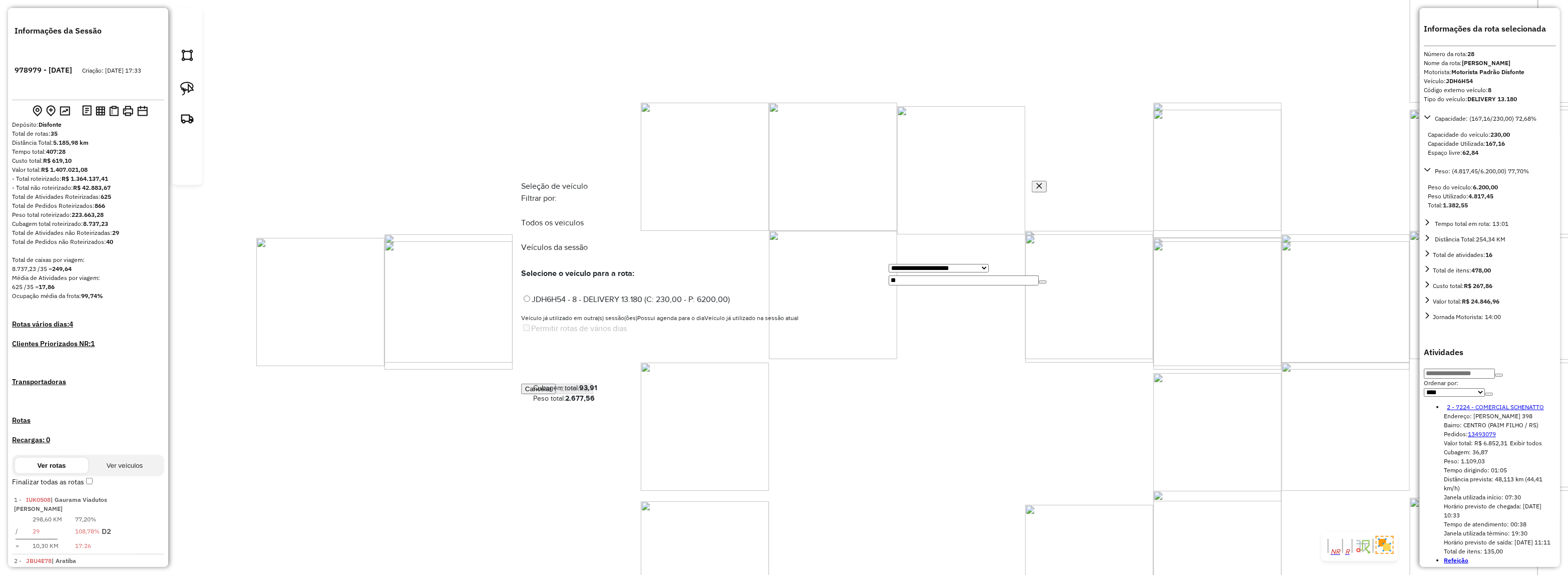
scroll to position [0, 0]
type input "**"
click at [730, 295] on label "JDH6H54 - 8 - DELIVERY 13.180 (C: 230,00 - P: 6200,00)" at bounding box center [625, 299] width 209 height 8
click at [672, 295] on label "JDH6H54 - 8 - DELIVERY 13.180 (C: 230,00 - P: 6200,00)" at bounding box center [625, 299] width 209 height 8
click at [593, 394] on button "Confirmar" at bounding box center [574, 389] width 38 height 10
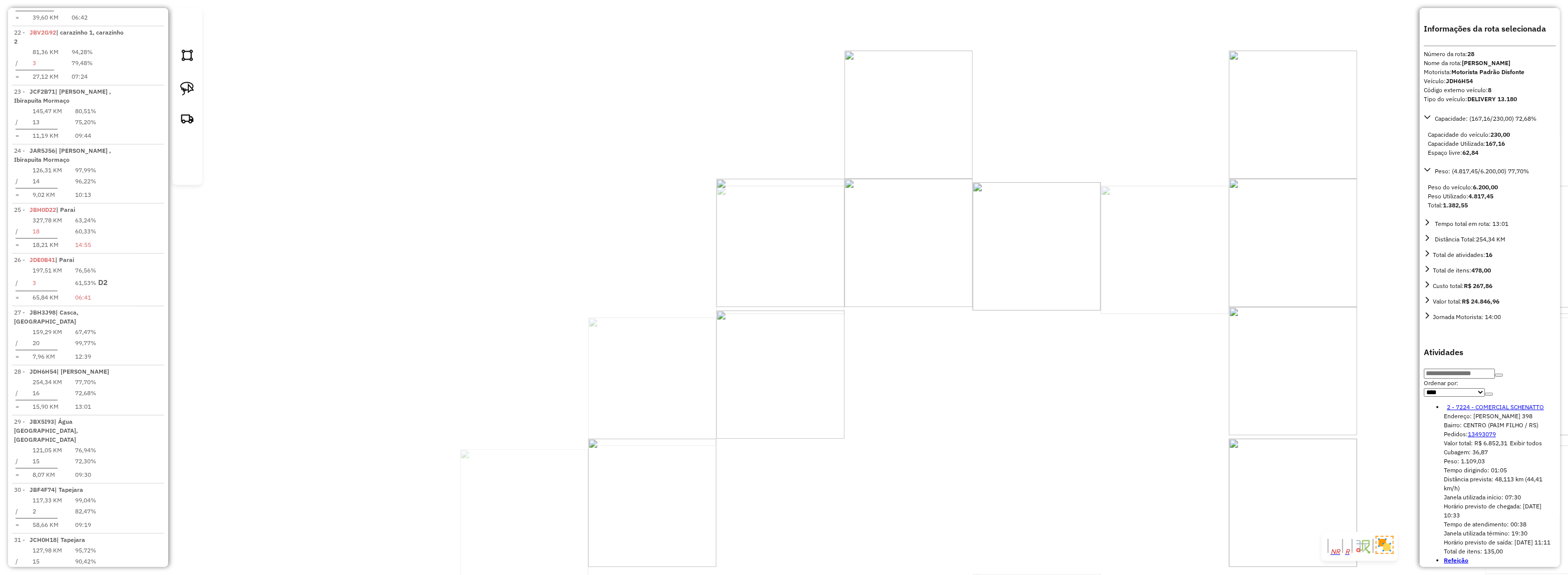
scroll to position [1885, 0]
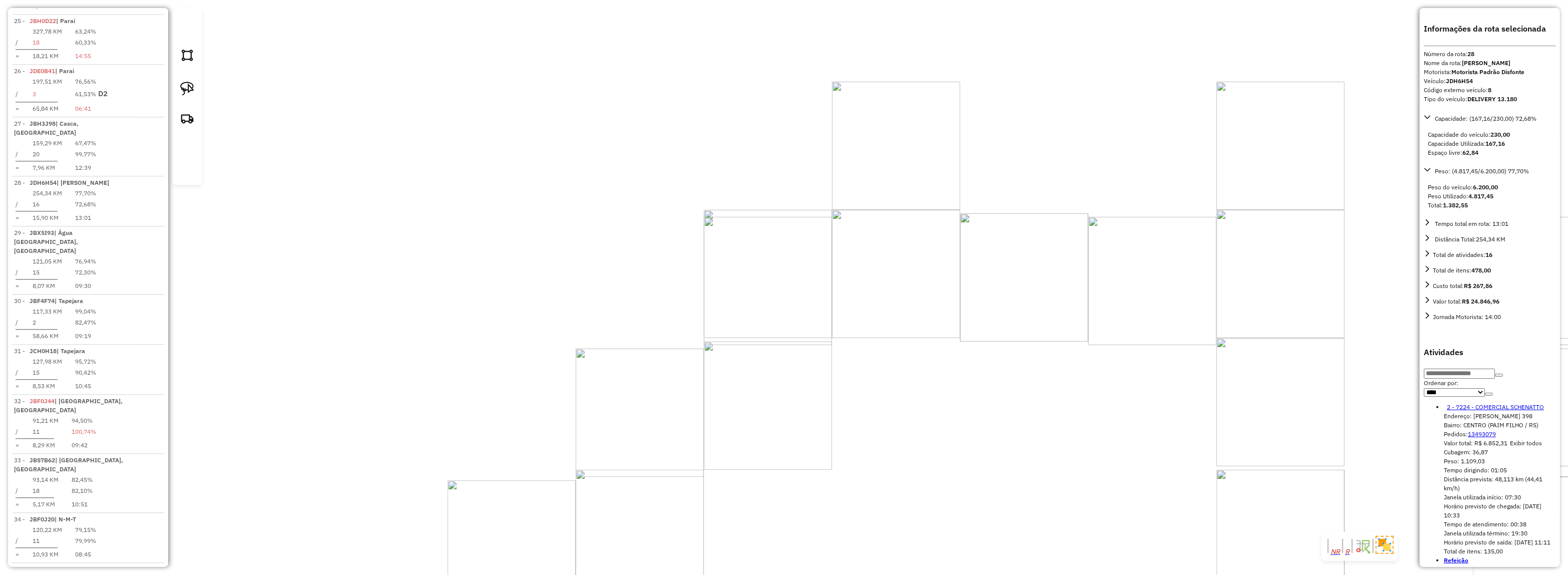
drag, startPoint x: 1017, startPoint y: 154, endPoint x: 1029, endPoint y: 140, distance: 18.4
click at [1014, 164] on div "Janela de atendimento Grade de atendimento Capacidade Transportadoras Veículos …" at bounding box center [784, 287] width 1568 height 575
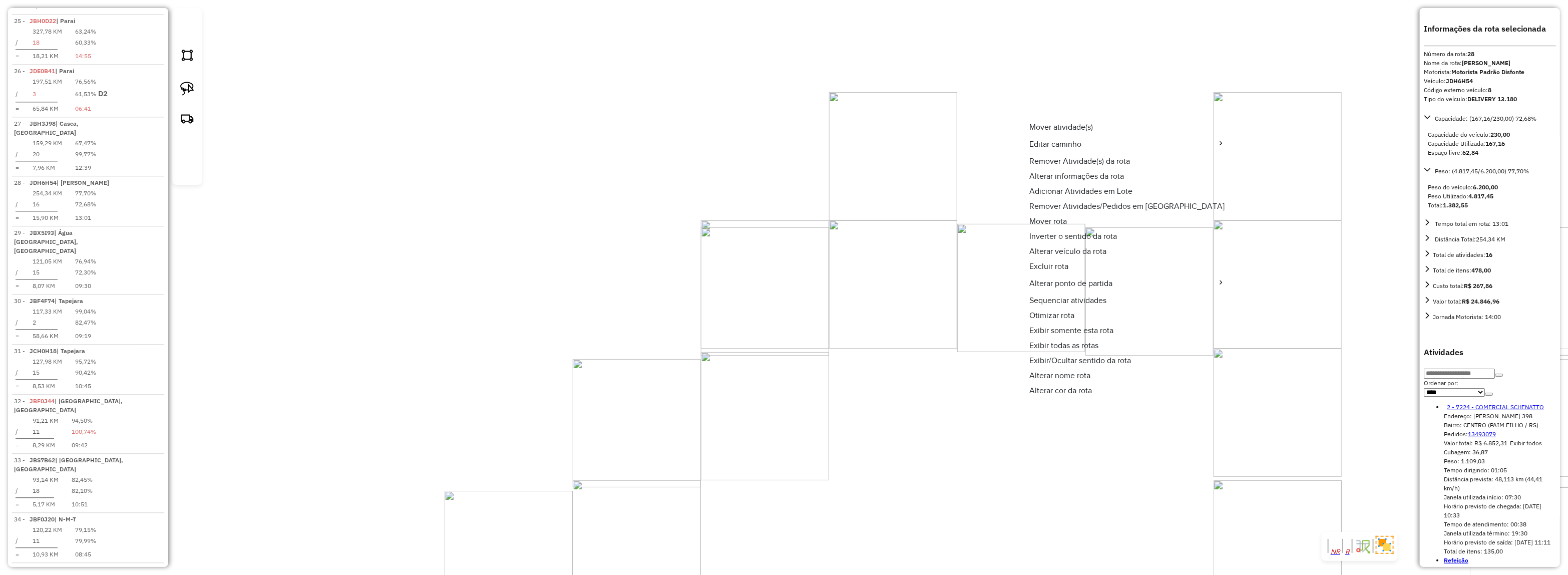
click at [1065, 250] on span "Alterar veículo da rota" at bounding box center [1068, 252] width 77 height 8
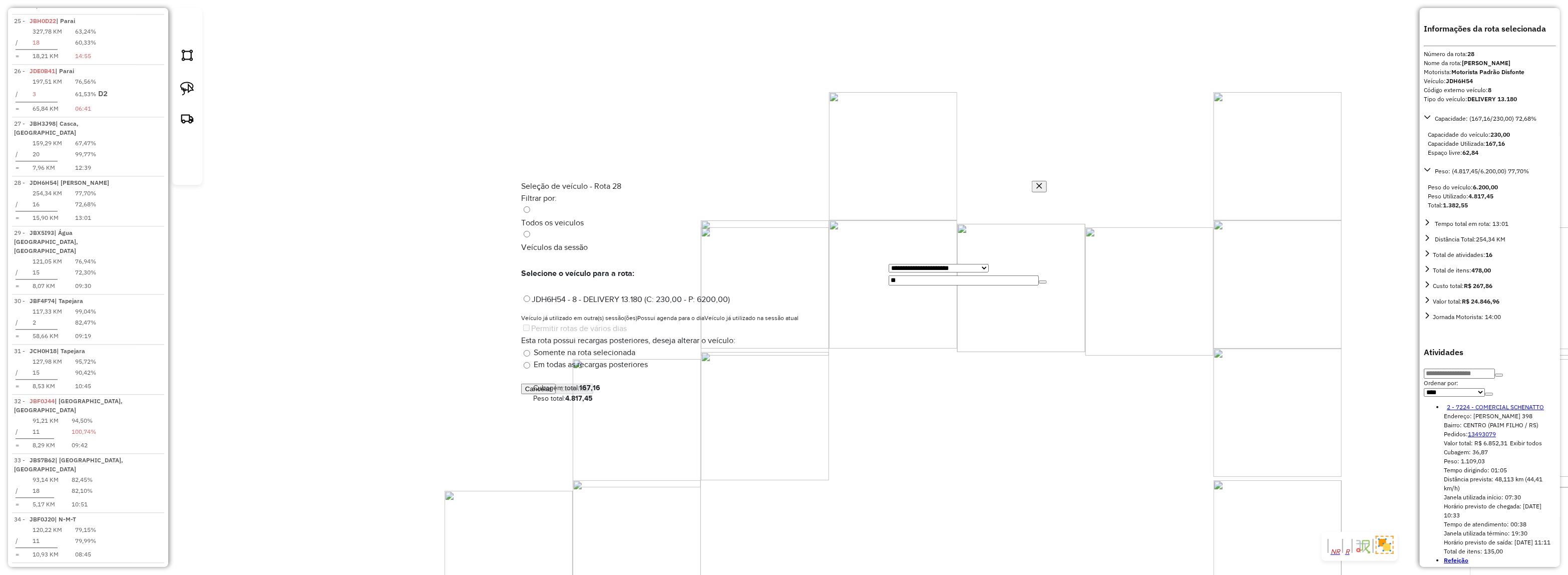
scroll to position [5, 3]
drag, startPoint x: 898, startPoint y: 234, endPoint x: 752, endPoint y: 238, distance: 146.1
click at [756, 261] on div "**********" at bounding box center [783, 273] width 526 height 24
type input "***"
click at [746, 295] on label "JBF0J20 - ATEGO 1719 8 BAIAS (C: 270,00 - P: 7800,00) (VD)" at bounding box center [633, 299] width 225 height 8
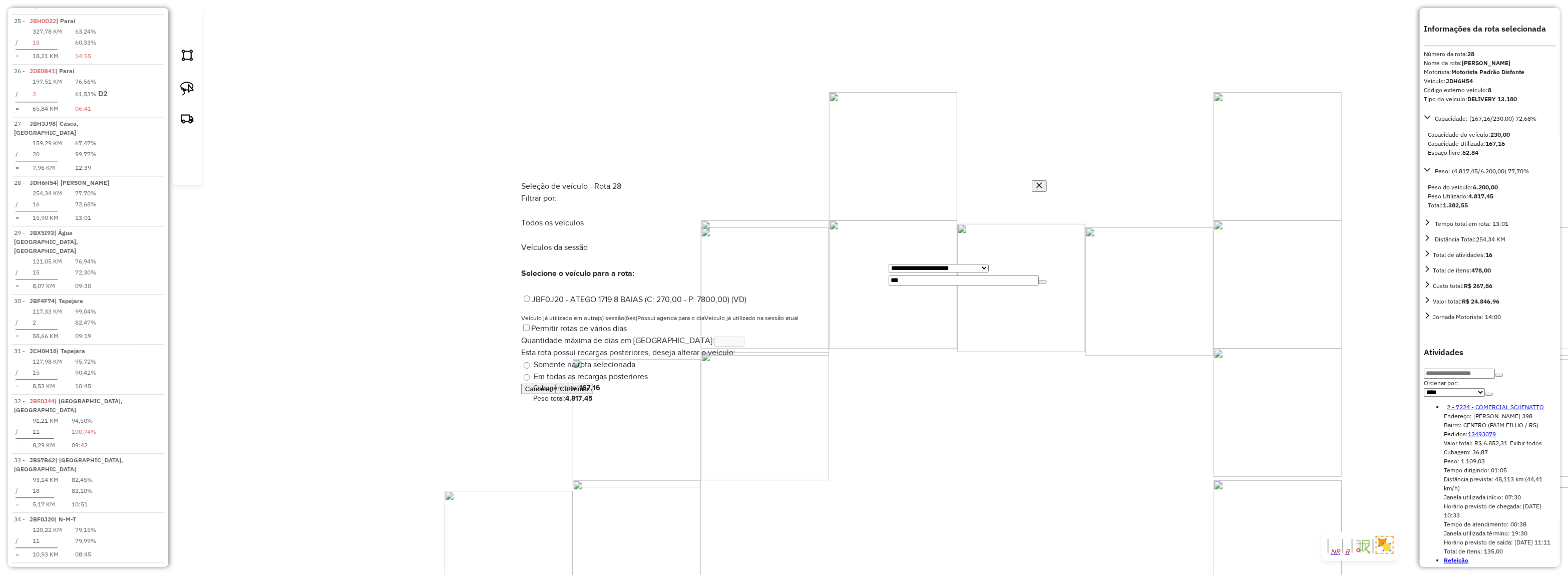
drag, startPoint x: 892, startPoint y: 228, endPoint x: 731, endPoint y: 225, distance: 161.0
click at [732, 261] on div "**********" at bounding box center [783, 273] width 526 height 24
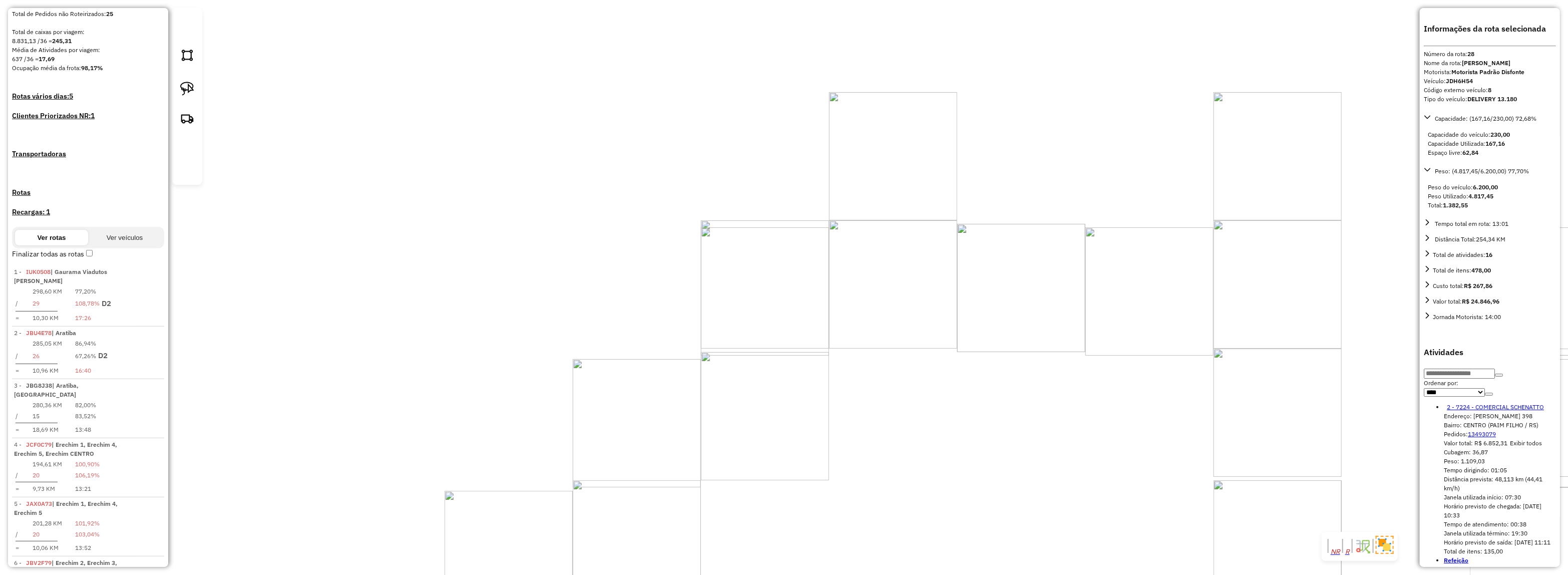
scroll to position [133, 0]
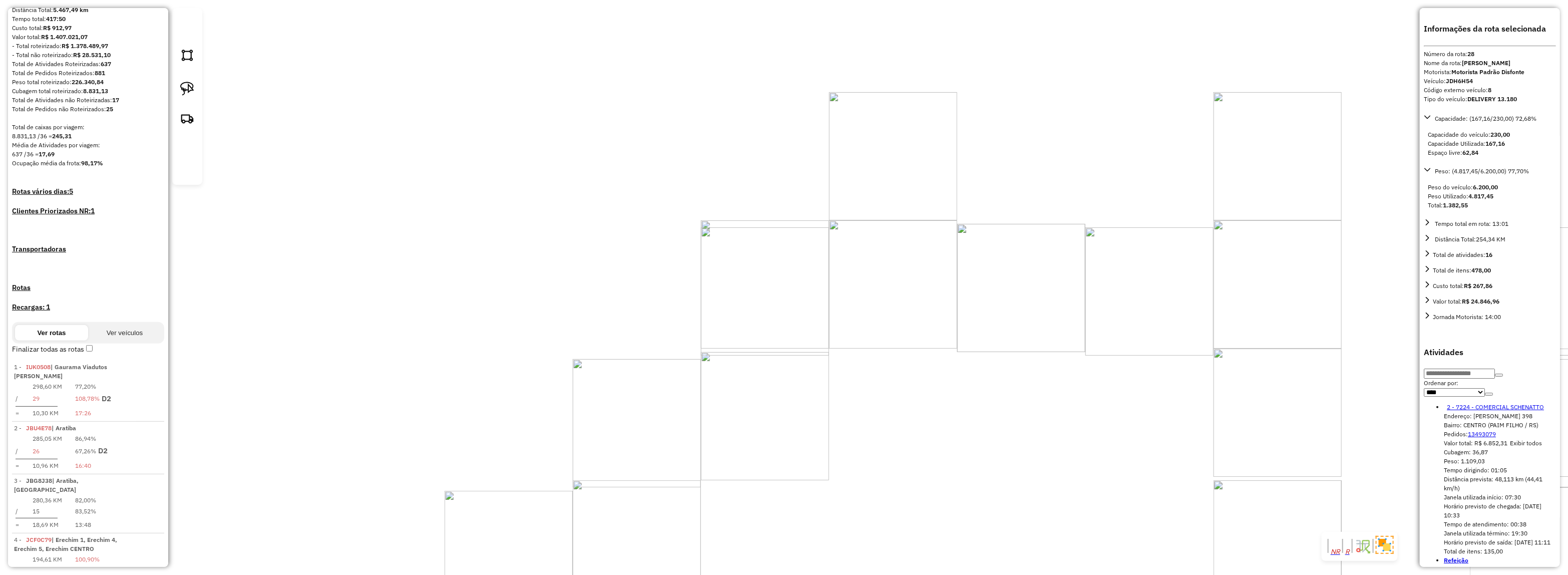
click at [135, 302] on h4 "Recargas: 1" at bounding box center [88, 307] width 152 height 10
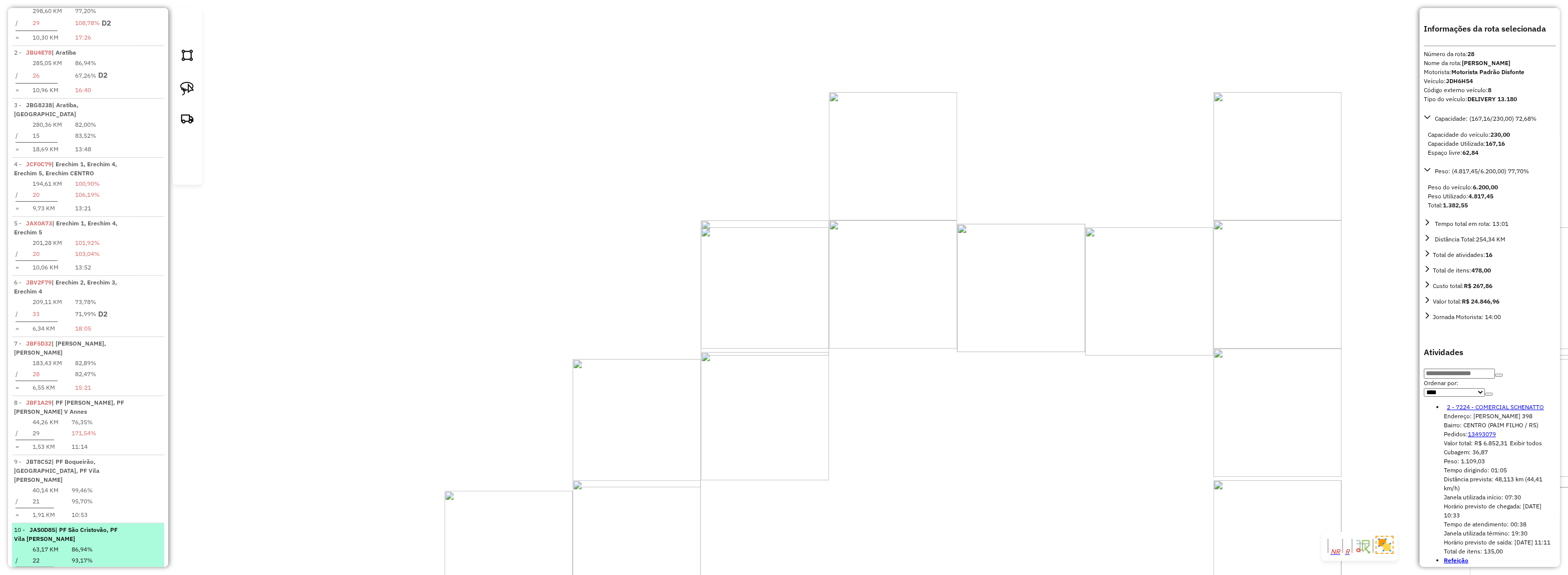
scroll to position [759, 0]
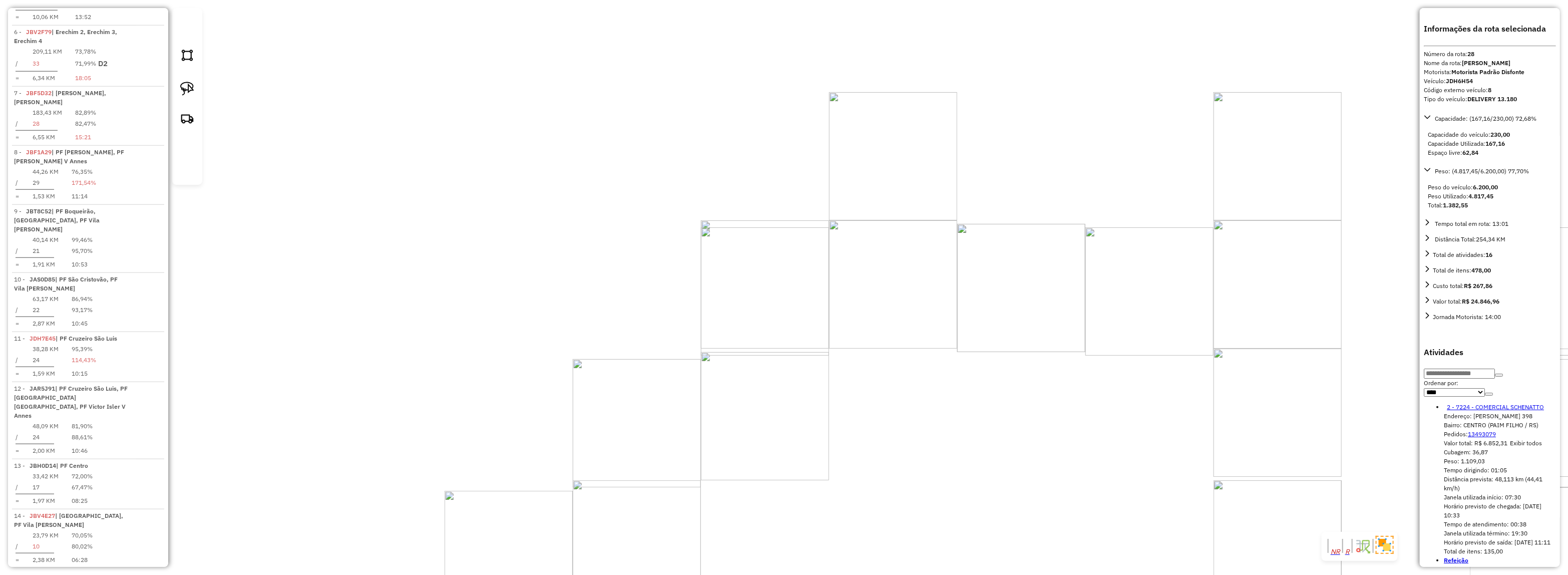
drag, startPoint x: 415, startPoint y: 447, endPoint x: 787, endPoint y: 159, distance: 470.5
click at [787, 159] on div "Janela de atendimento Grade de atendimento Capacidade Transportadoras Veículos …" at bounding box center [784, 287] width 1568 height 575
drag, startPoint x: 835, startPoint y: 299, endPoint x: 477, endPoint y: 382, distance: 367.5
click at [450, 382] on div "Janela de atendimento Grade de atendimento Capacidade Transportadoras Veículos …" at bounding box center [784, 287] width 1568 height 575
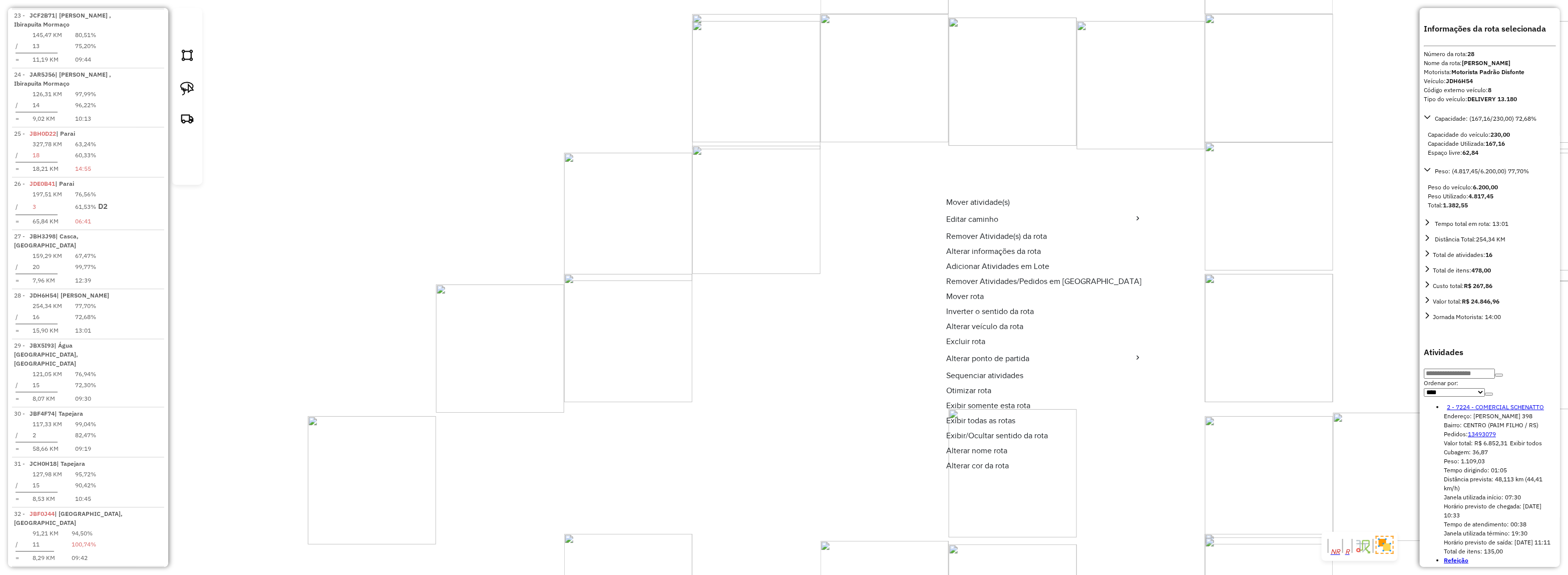
scroll to position [1885, 0]
click at [1006, 417] on span "Exibir todas as rotas" at bounding box center [981, 421] width 69 height 8
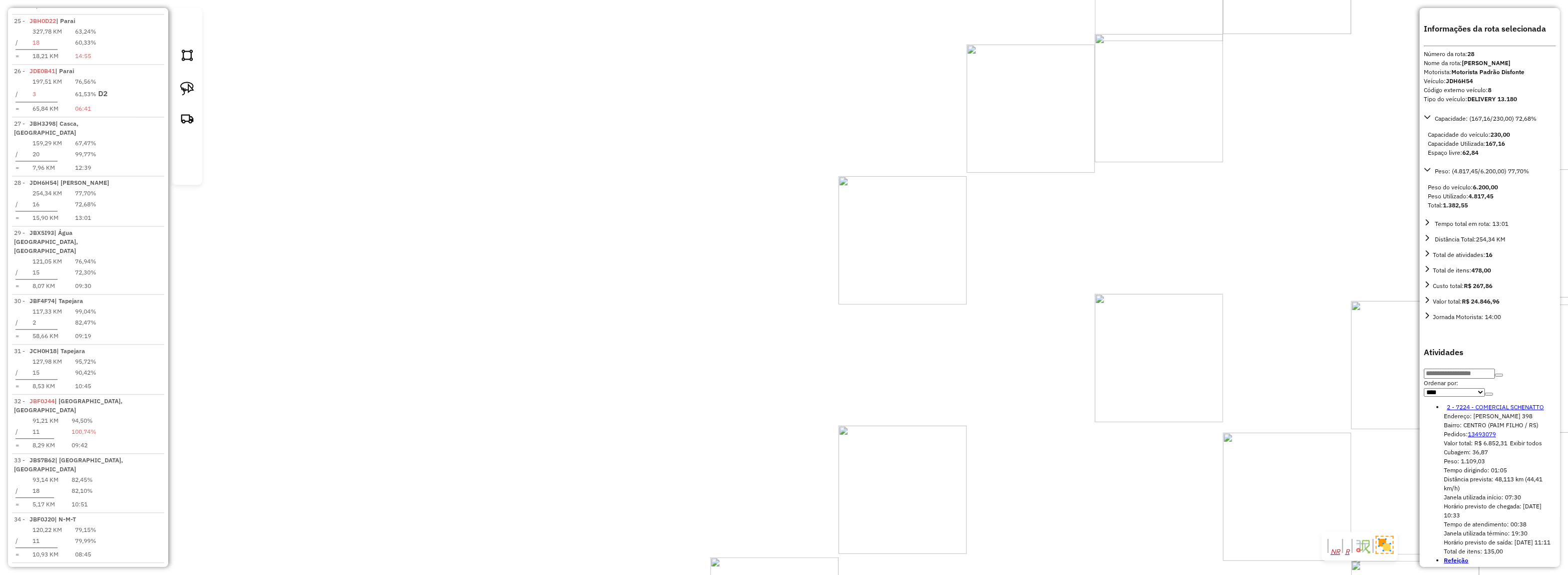
drag, startPoint x: 1262, startPoint y: 221, endPoint x: 736, endPoint y: 326, distance: 536.4
click at [1248, 217] on div "Janela de atendimento Grade de atendimento Capacidade Transportadoras Veículos …" at bounding box center [784, 287] width 1568 height 575
drag, startPoint x: 1177, startPoint y: 159, endPoint x: 663, endPoint y: 407, distance: 570.7
click at [637, 427] on div "Rota 34 - Placa JBF0J20 13692 - BAR DA JANDIRA Janela de atendimento Grade de a…" at bounding box center [784, 287] width 1568 height 575
drag, startPoint x: 1164, startPoint y: 151, endPoint x: 942, endPoint y: 307, distance: 271.3
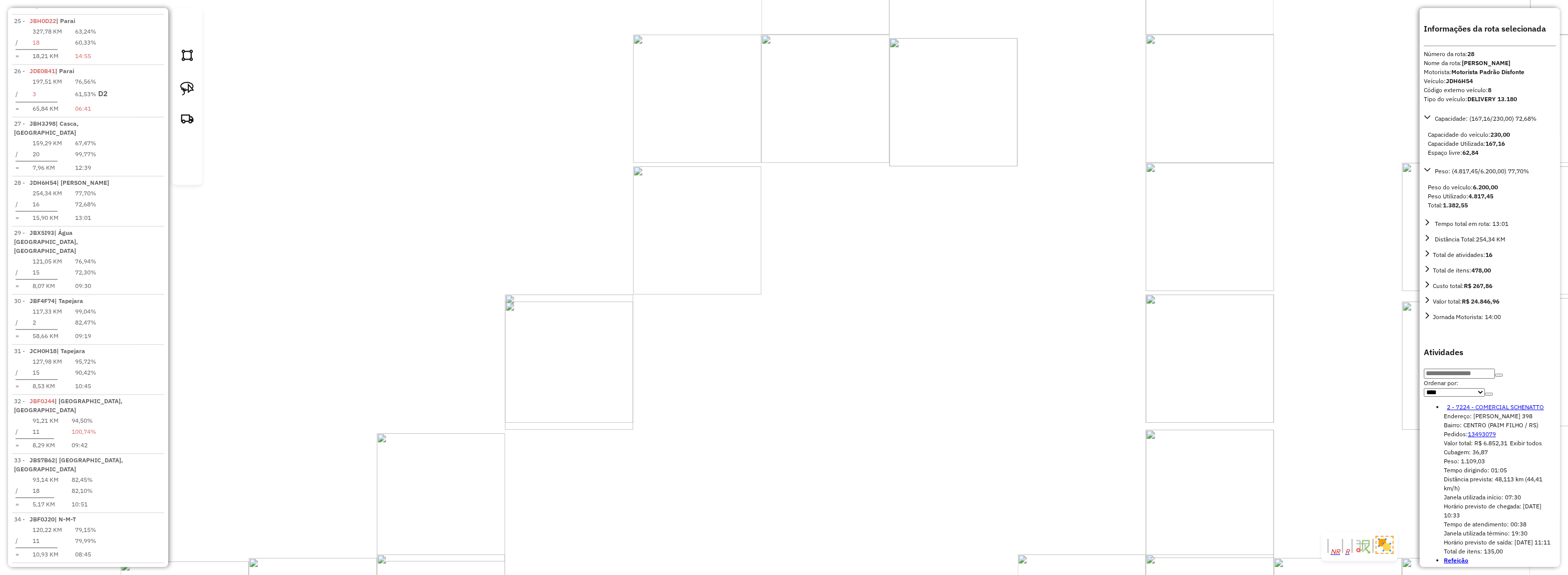
click at [984, 303] on div "Janela de atendimento Grade de atendimento Capacidade Transportadoras Veículos …" at bounding box center [784, 287] width 1568 height 575
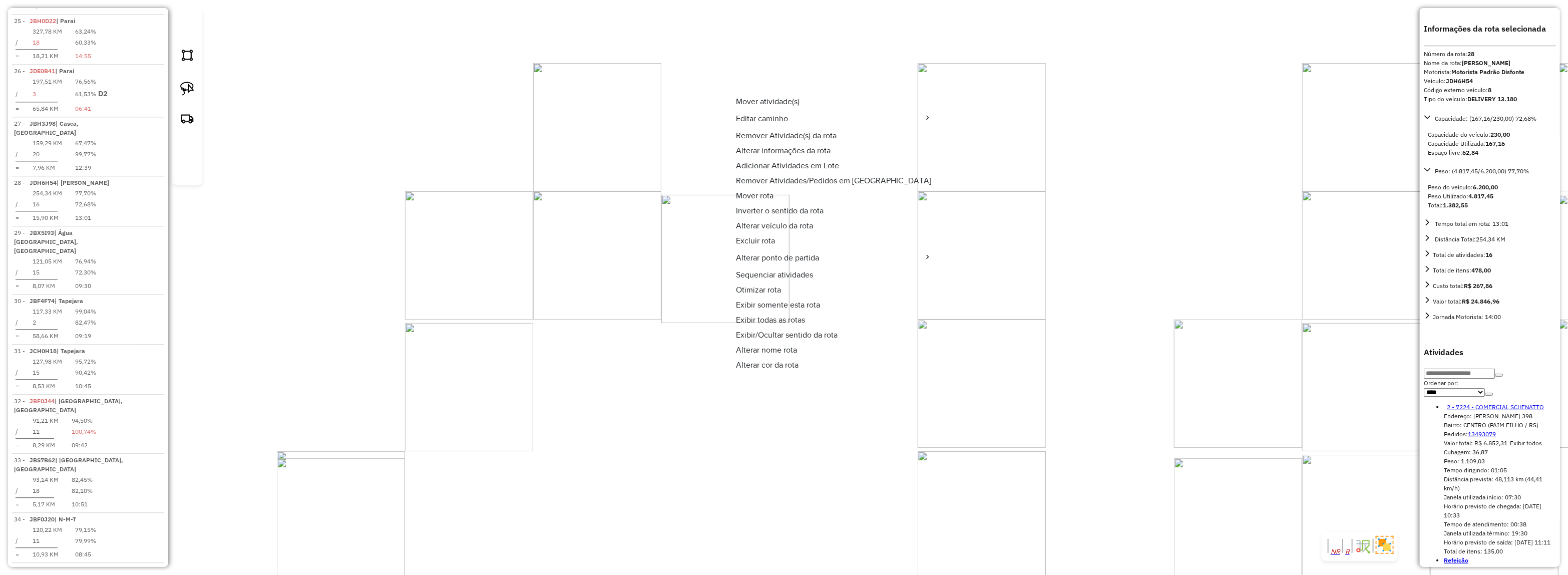
click at [768, 222] on span "Alterar veículo da rota" at bounding box center [774, 226] width 77 height 8
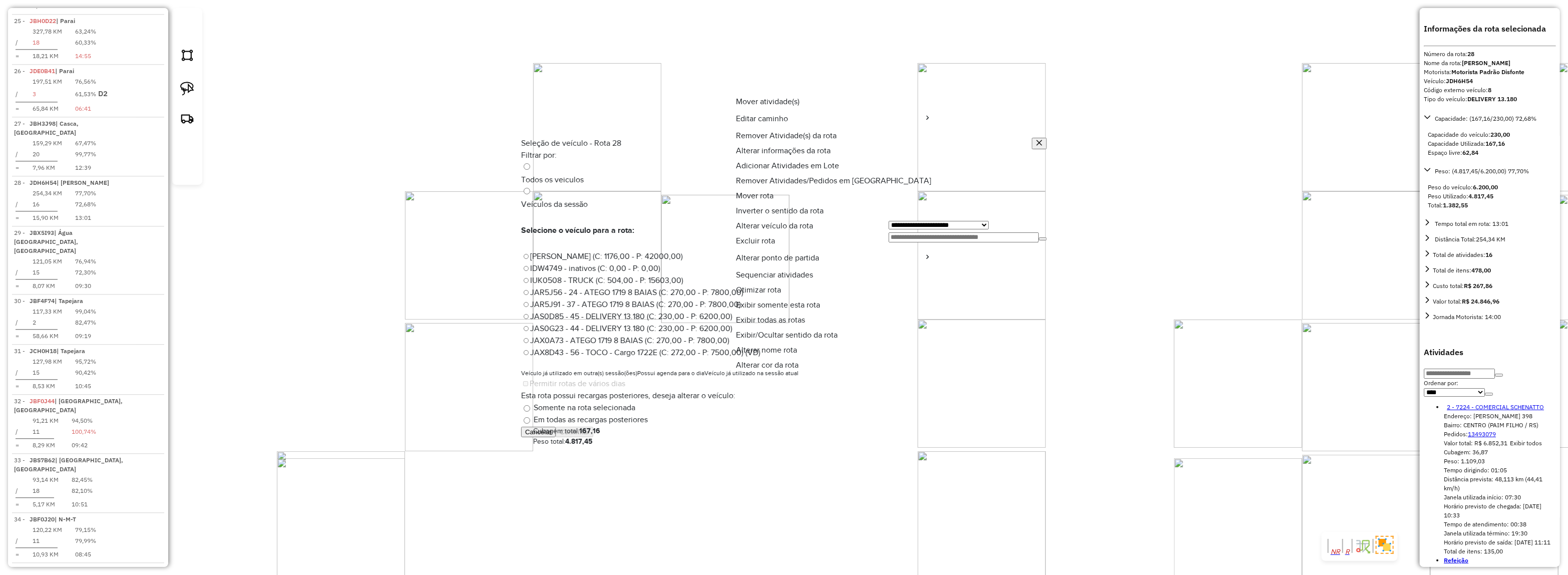
scroll to position [5, 3]
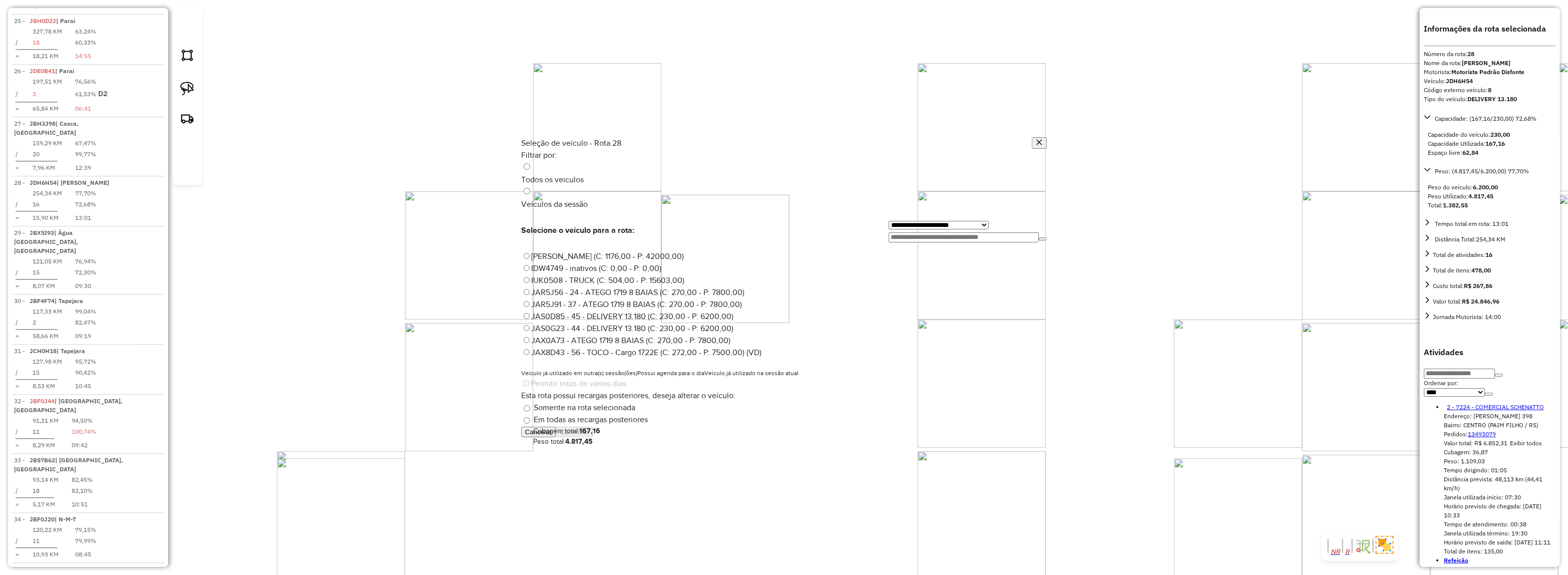
click at [917, 232] on input "text" at bounding box center [964, 237] width 150 height 10
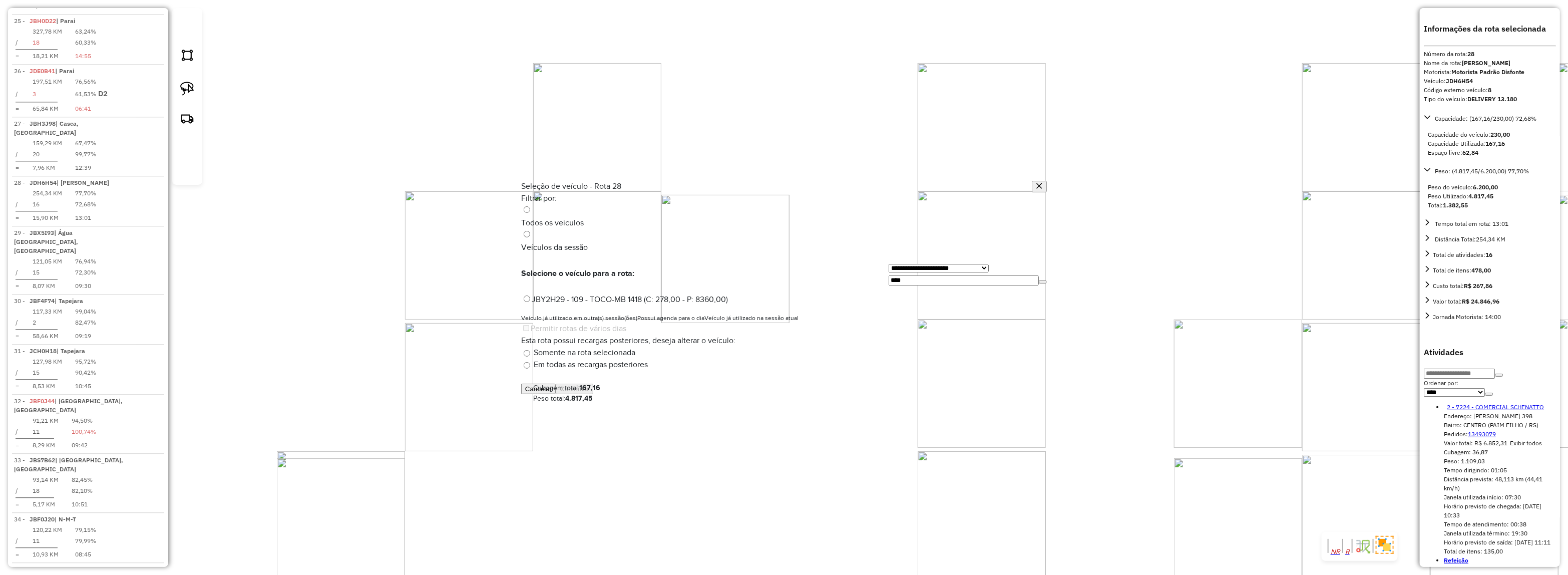
type input "****"
click at [736, 247] on div "**********" at bounding box center [783, 288] width 526 height 191
click at [728, 295] on label "JBY2H29 - 109 - TOCO-MB 1418 (C: 278,00 - P: 8360,00)" at bounding box center [624, 299] width 207 height 8
drag, startPoint x: 1030, startPoint y: 399, endPoint x: 937, endPoint y: 353, distance: 103.8
click at [593, 394] on button "Confirmar" at bounding box center [574, 389] width 38 height 10
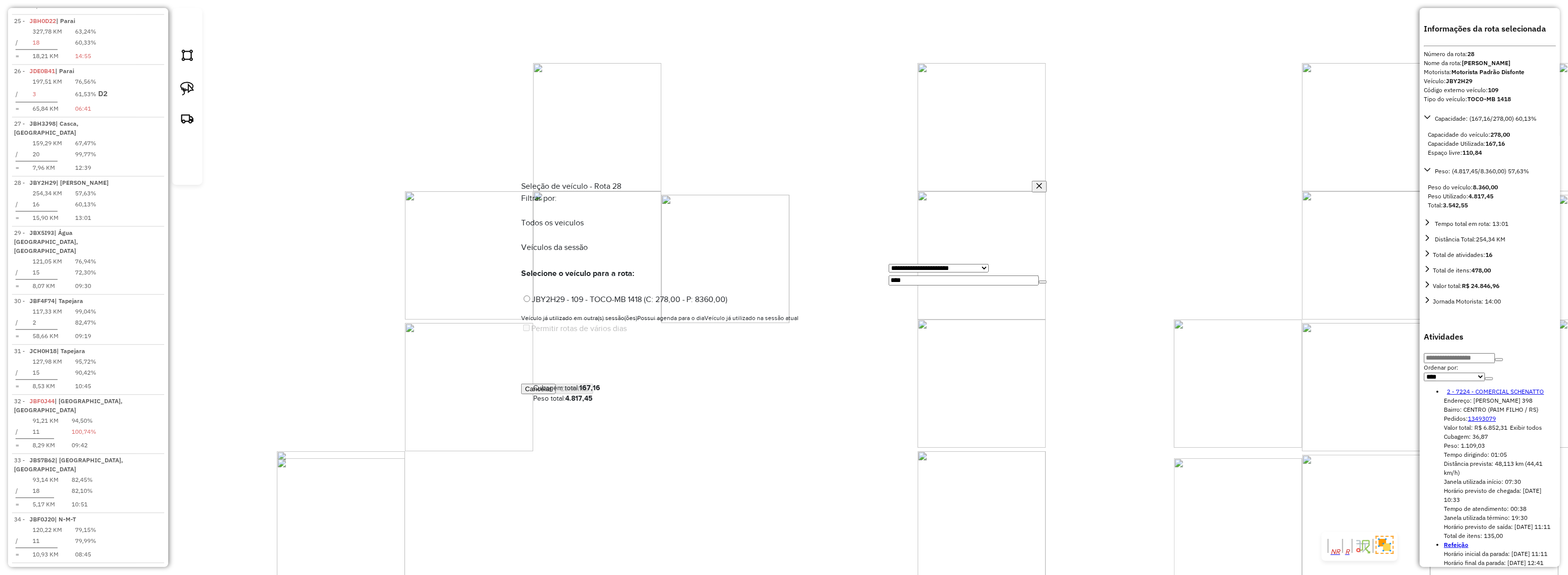
drag, startPoint x: 859, startPoint y: 233, endPoint x: 813, endPoint y: 237, distance: 46.2
click at [889, 261] on div "**********" at bounding box center [968, 273] width 158 height 24
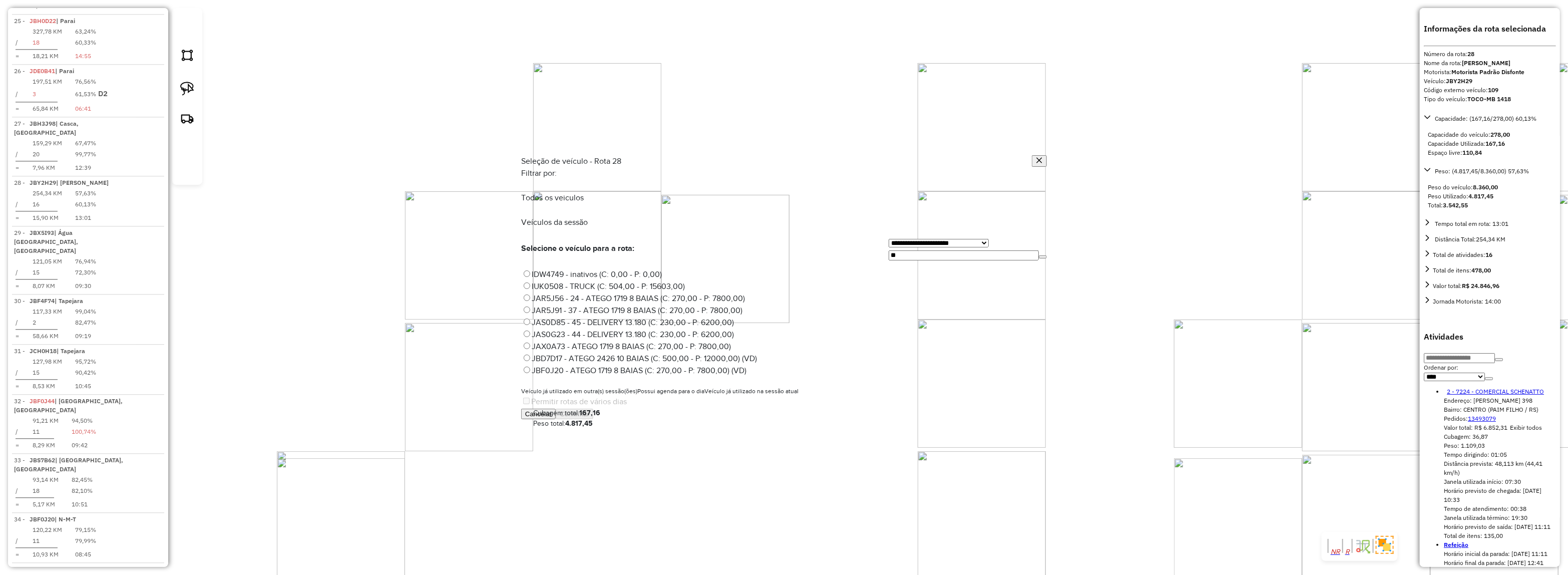
type input "***"
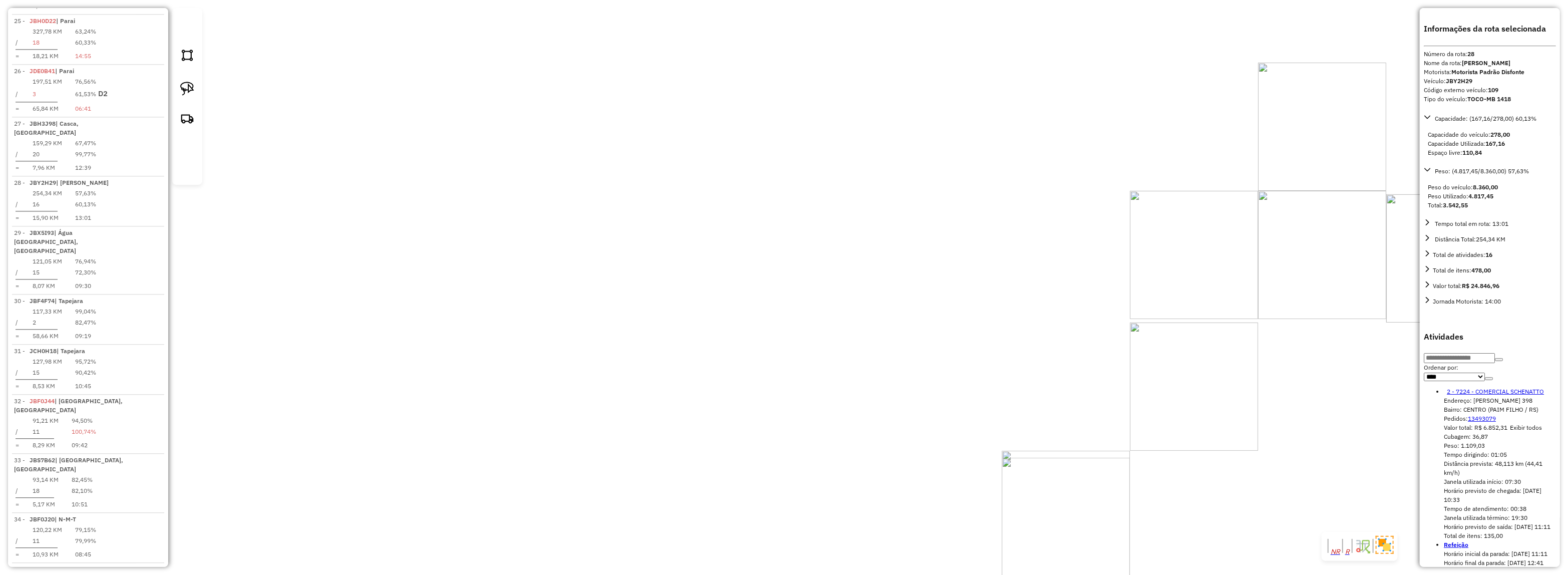
drag, startPoint x: 256, startPoint y: 309, endPoint x: 1003, endPoint y: 308, distance: 747.0
click at [1013, 308] on div "Janela de atendimento Grade de atendimento Capacidade Transportadoras Veículos …" at bounding box center [784, 287] width 1568 height 575
click at [727, 334] on div "Janela de atendimento Grade de atendimento Capacidade Transportadoras Veículos …" at bounding box center [784, 287] width 1568 height 575
drag, startPoint x: 739, startPoint y: 337, endPoint x: 689, endPoint y: 376, distance: 63.4
drag, startPoint x: 604, startPoint y: 143, endPoint x: 659, endPoint y: 178, distance: 65.2
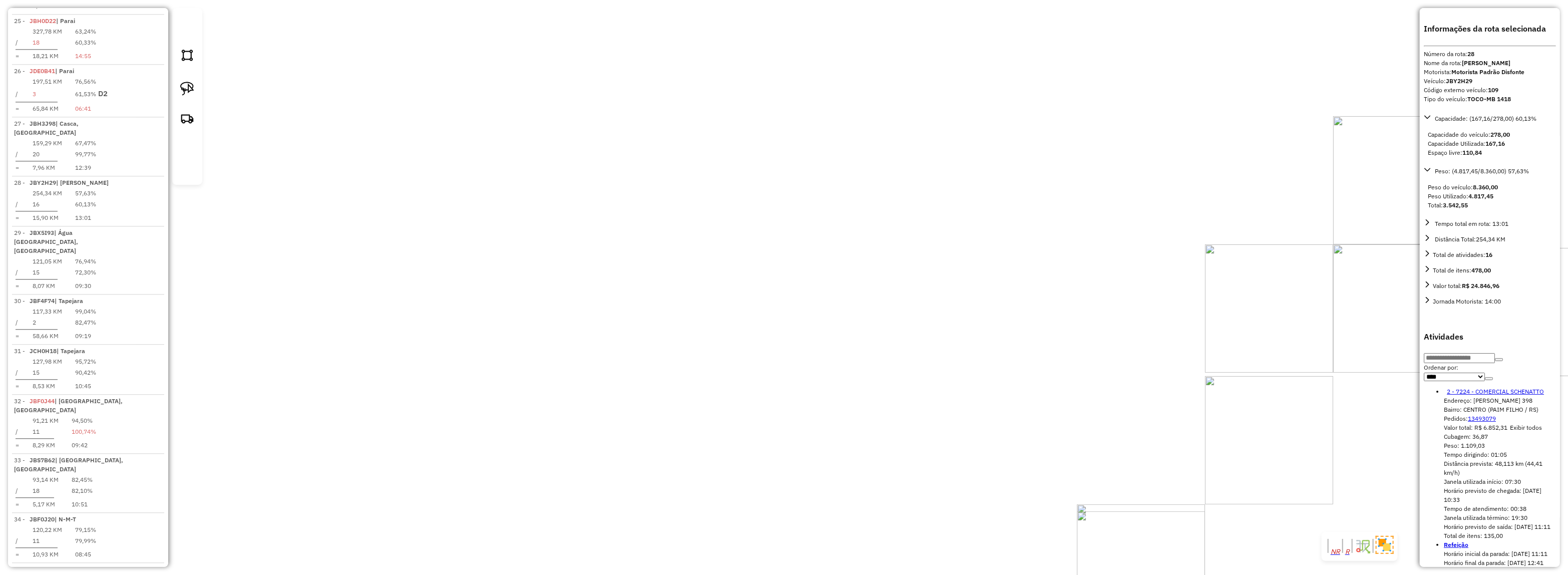
drag, startPoint x: 663, startPoint y: 181, endPoint x: 648, endPoint y: 282, distance: 102.1
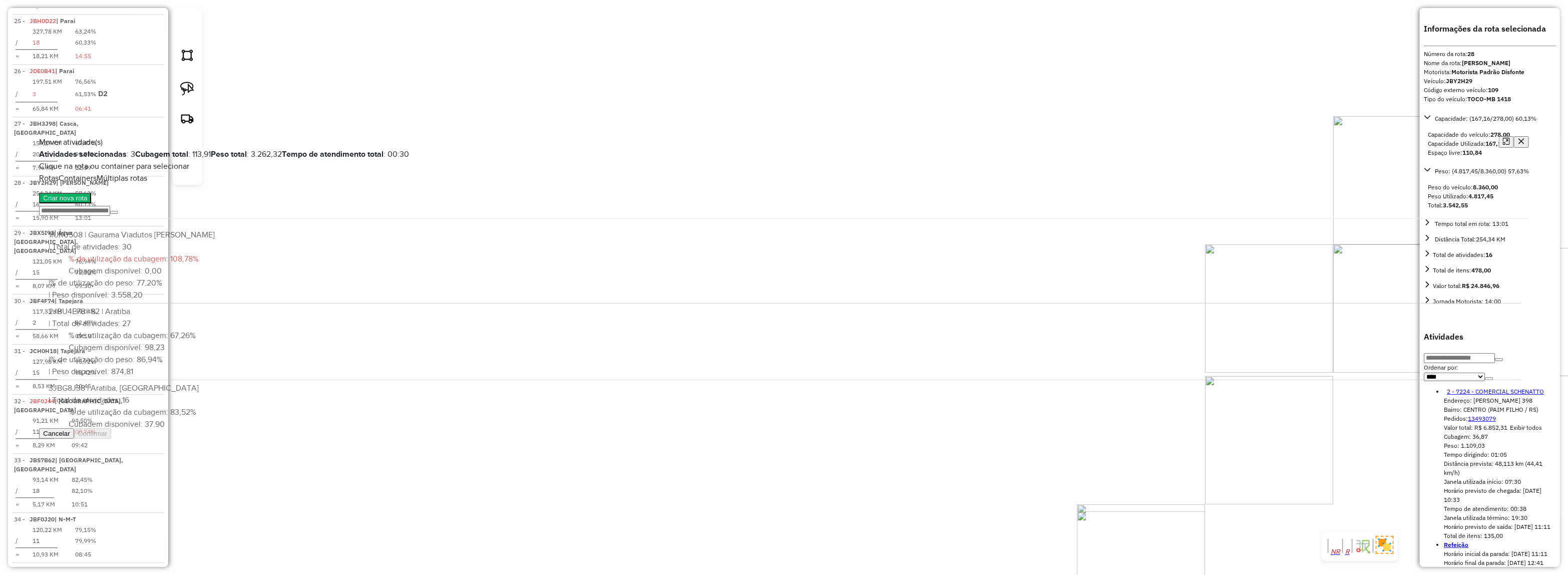
click at [91, 204] on button "Criar nova rota" at bounding box center [65, 197] width 52 height 10
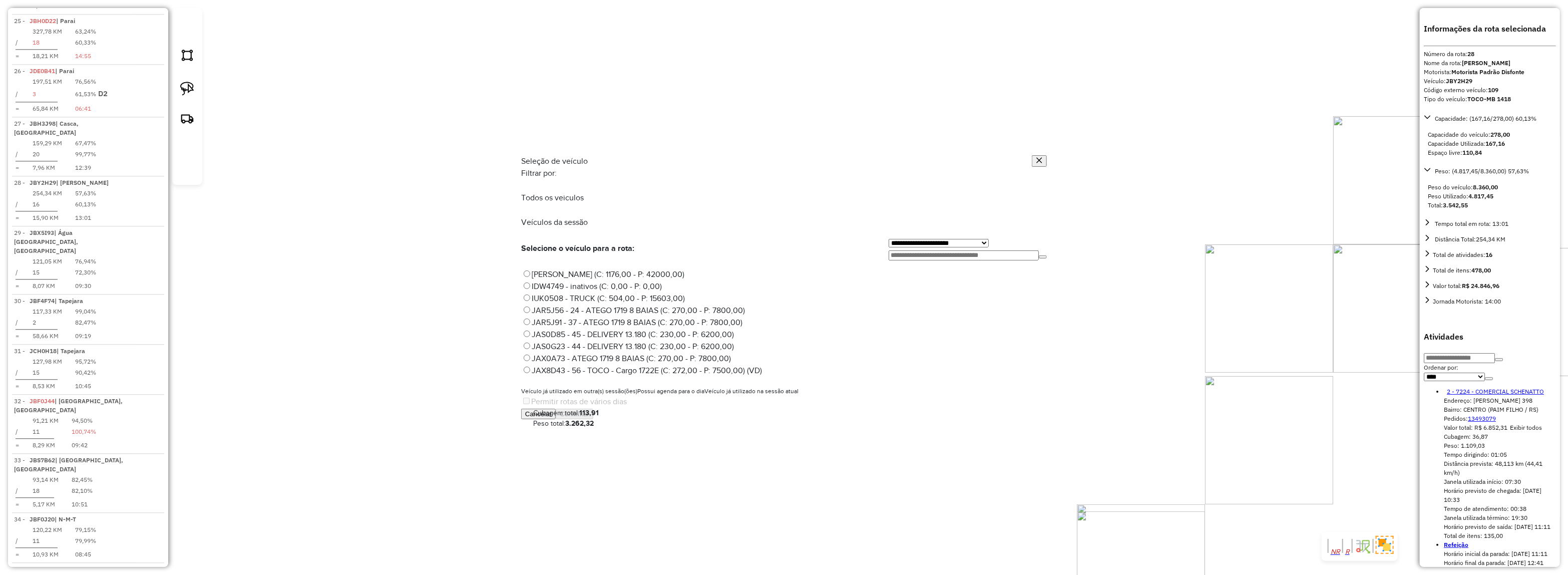
click at [889, 250] on input "text" at bounding box center [964, 255] width 150 height 10
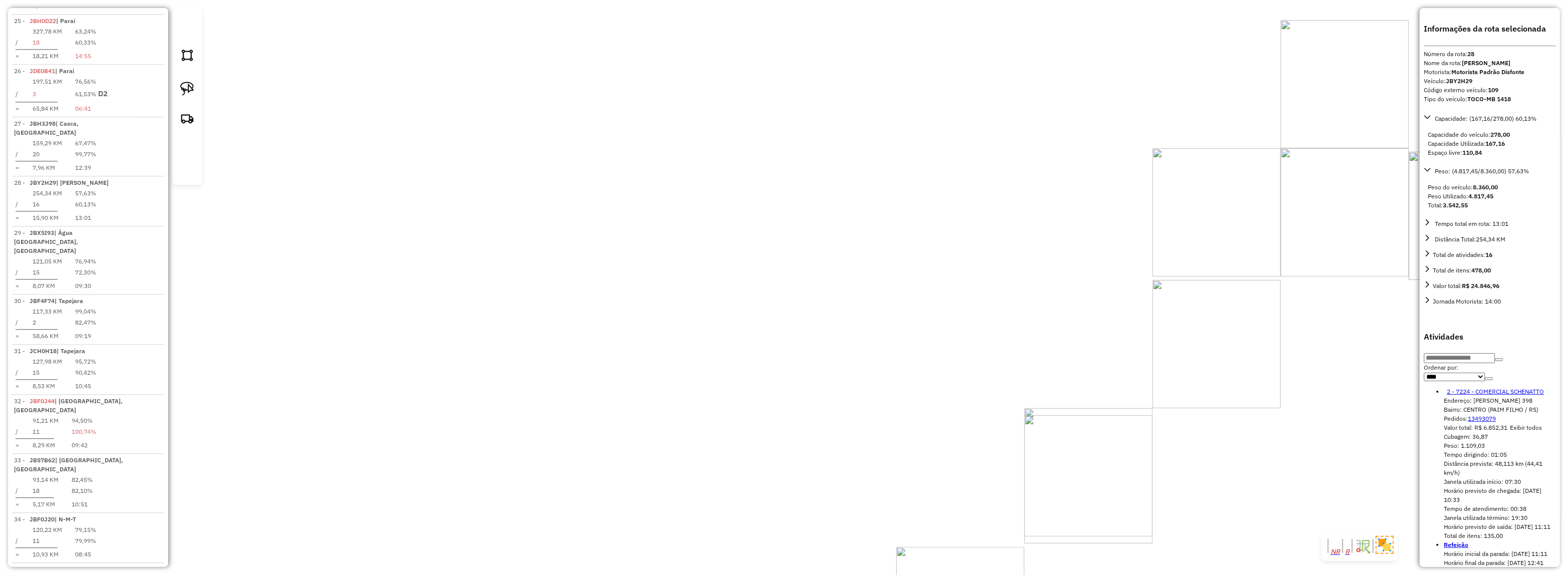
drag, startPoint x: 957, startPoint y: 377, endPoint x: 857, endPoint y: 267, distance: 148.7
click at [857, 267] on div "Janela de atendimento Grade de atendimento Capacidade Transportadoras Veículos …" at bounding box center [784, 287] width 1568 height 575
drag, startPoint x: 702, startPoint y: 478, endPoint x: 802, endPoint y: 270, distance: 230.8
click at [854, 217] on div "Rota 19 - Placa JAX8D43 13876 - CHAPAO VARANDAO Janela de atendimento Grade de …" at bounding box center [784, 287] width 1568 height 575
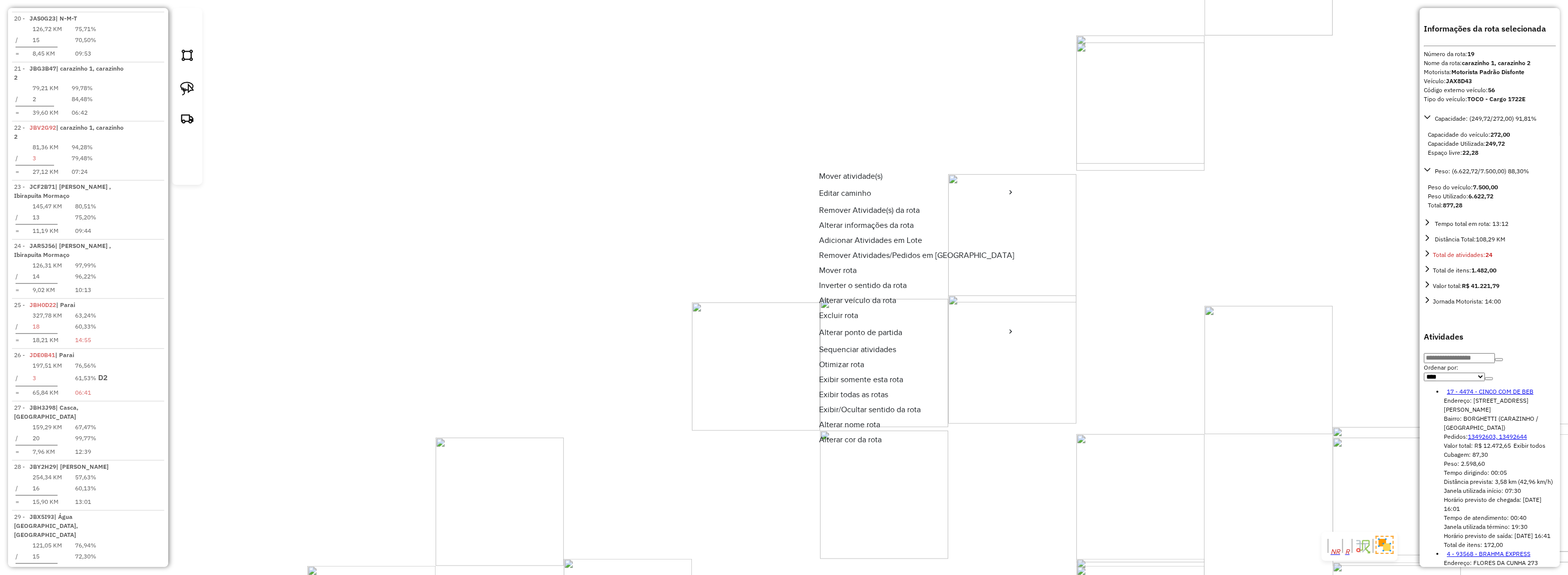
scroll to position [1413, 0]
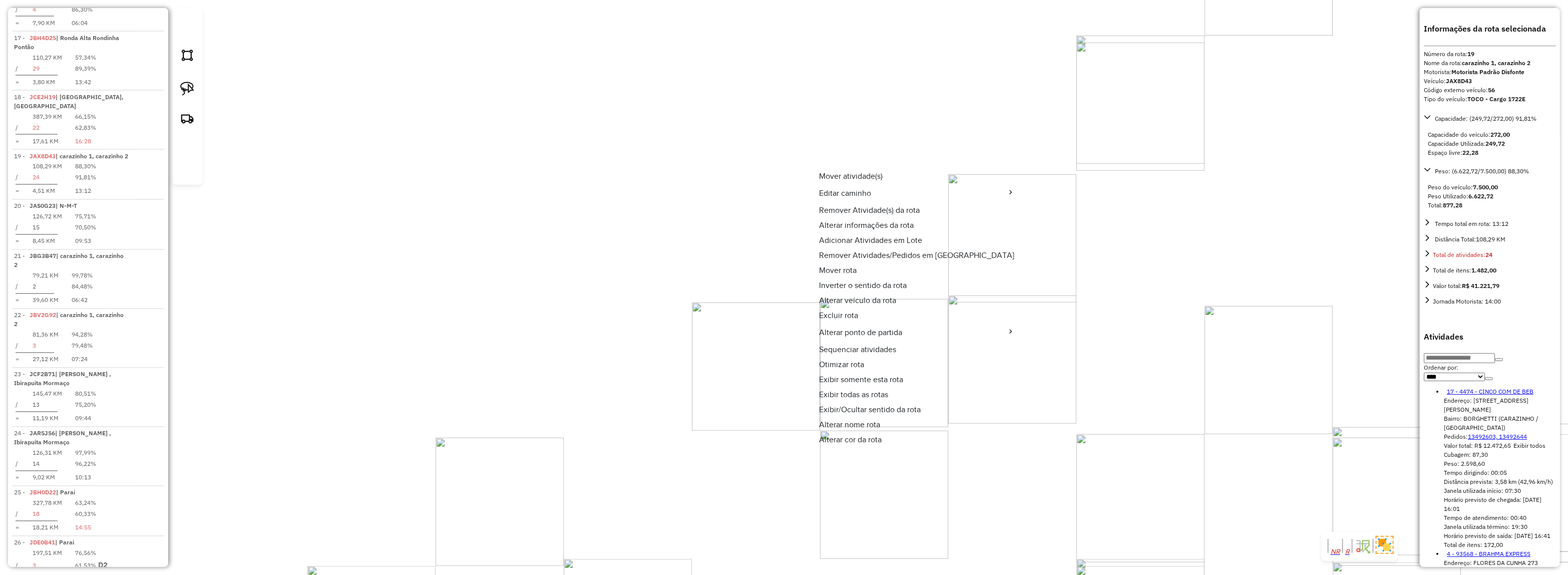
click at [851, 299] on span "Alterar veículo da rota" at bounding box center [857, 300] width 77 height 8
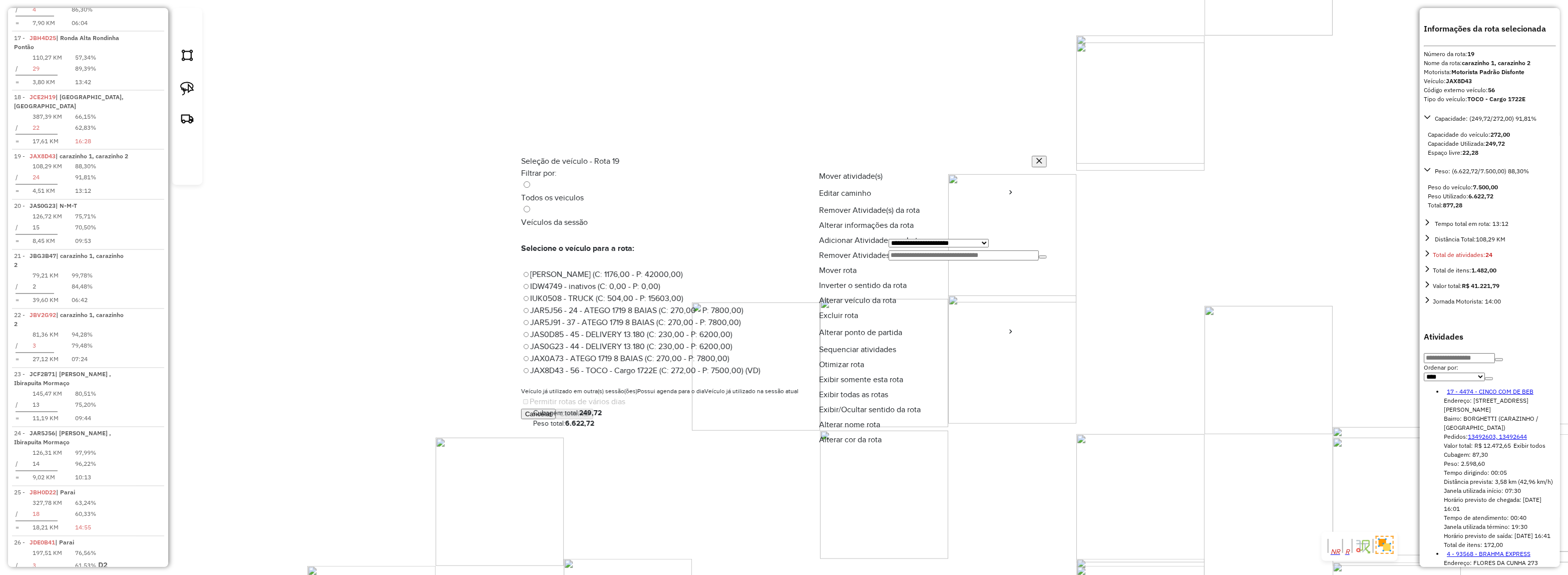
scroll to position [5, 3]
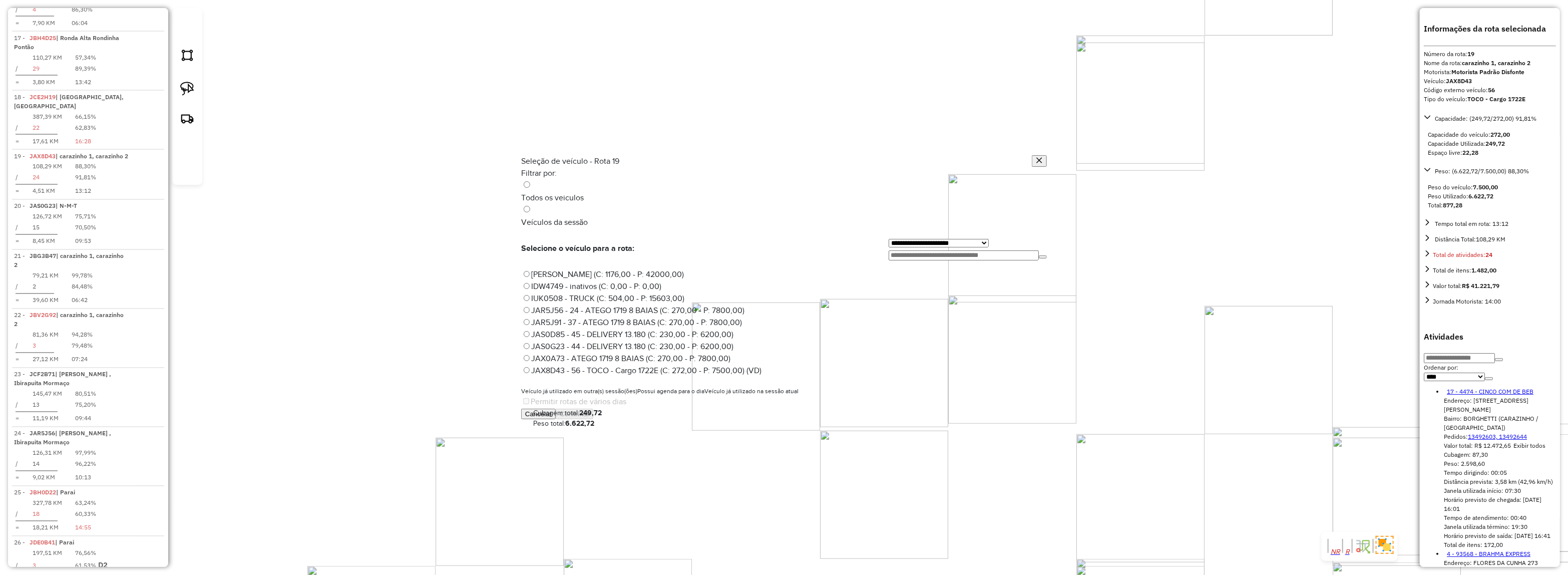
drag, startPoint x: 900, startPoint y: 216, endPoint x: 826, endPoint y: 219, distance: 74.1
click at [889, 236] on div "**********" at bounding box center [968, 248] width 158 height 24
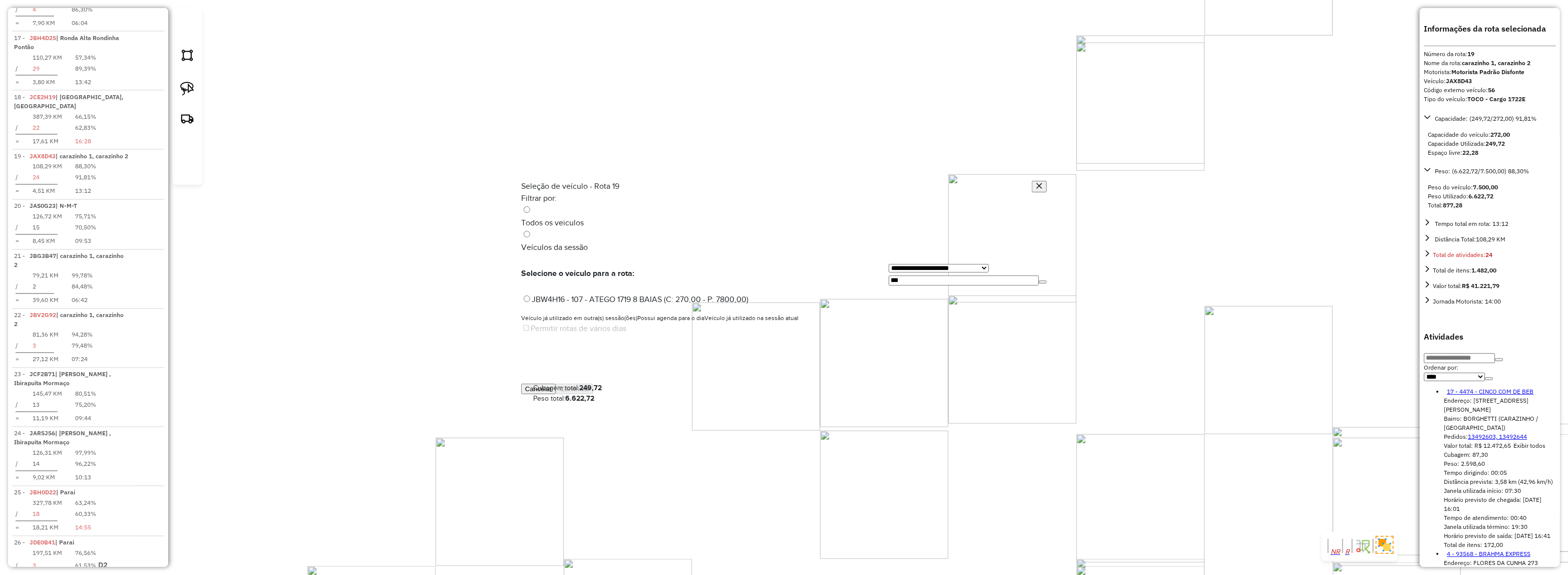
type input "***"
click at [739, 295] on label "JBW4H16 - 107 - ATEGO 1719 8 BAIAS (C: 270,00 - P: 7800,00)" at bounding box center [635, 299] width 228 height 8
click at [593, 394] on button "Confirmar" at bounding box center [574, 389] width 38 height 10
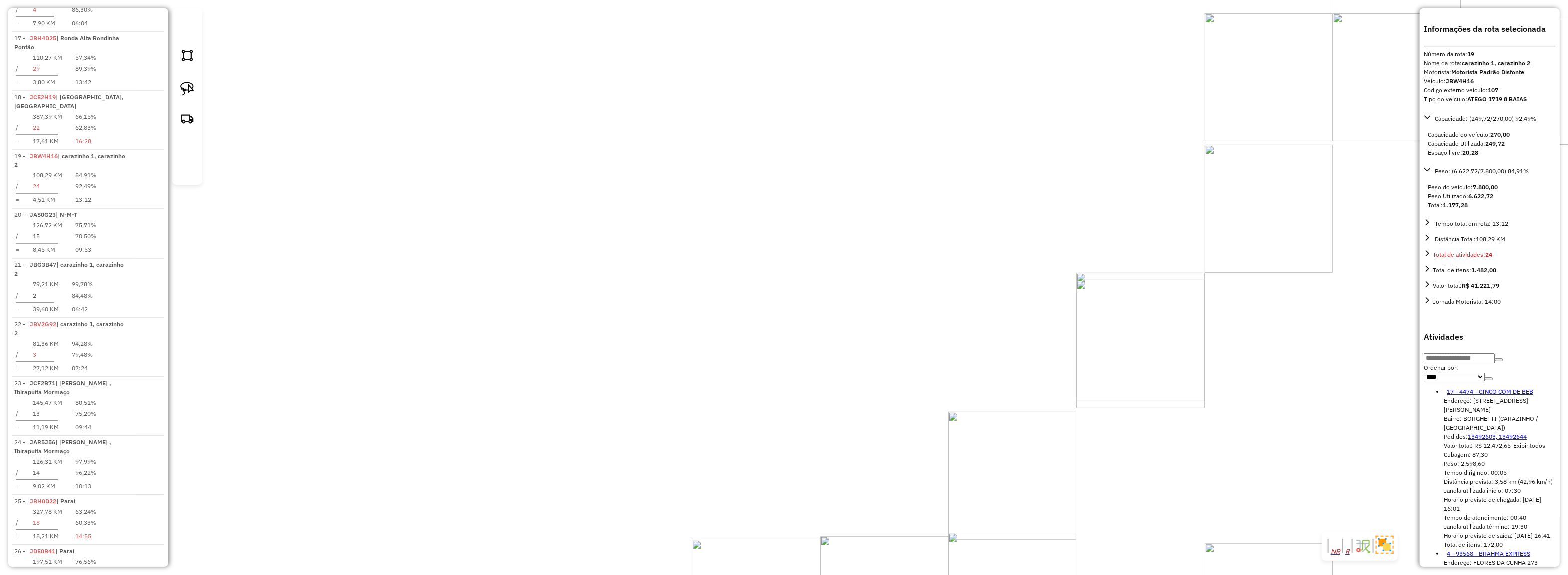
drag, startPoint x: 783, startPoint y: 43, endPoint x: 770, endPoint y: 342, distance: 299.3
click at [818, 400] on div "Janela de atendimento Grade de atendimento Capacidade Transportadoras Veículos …" at bounding box center [784, 287] width 1568 height 575
drag, startPoint x: 692, startPoint y: 178, endPoint x: 706, endPoint y: 233, distance: 56.8
click at [710, 266] on div "Janela de atendimento Grade de atendimento Capacidade Transportadoras Veículos …" at bounding box center [784, 287] width 1568 height 575
drag, startPoint x: 696, startPoint y: 167, endPoint x: 638, endPoint y: 297, distance: 142.4
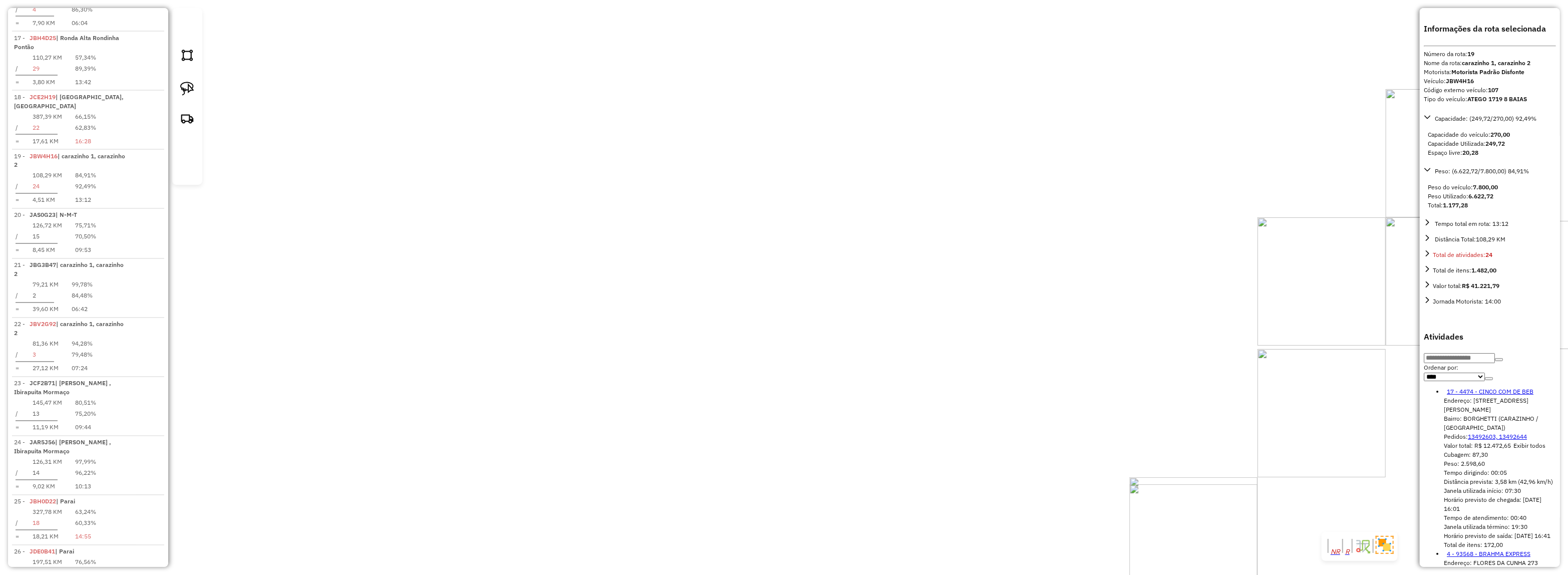
drag, startPoint x: 700, startPoint y: 156, endPoint x: 689, endPoint y: 269, distance: 113.5
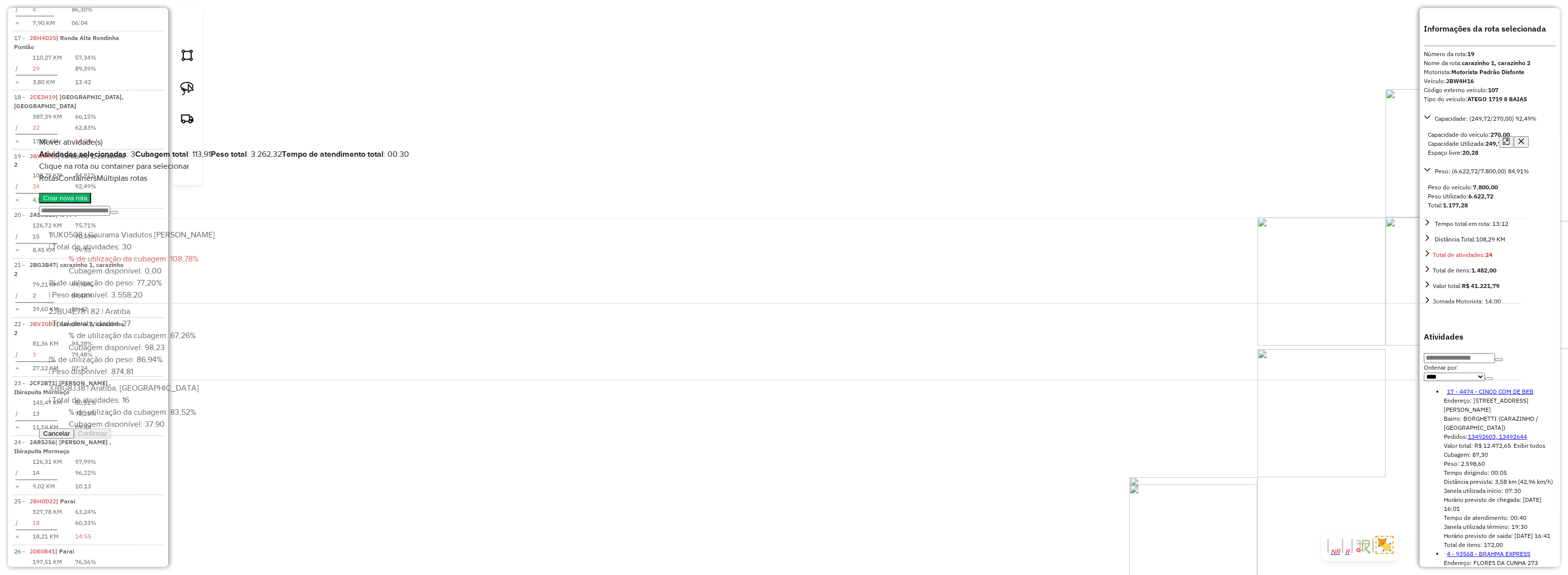
click at [84, 204] on button "Criar nova rota" at bounding box center [65, 197] width 52 height 10
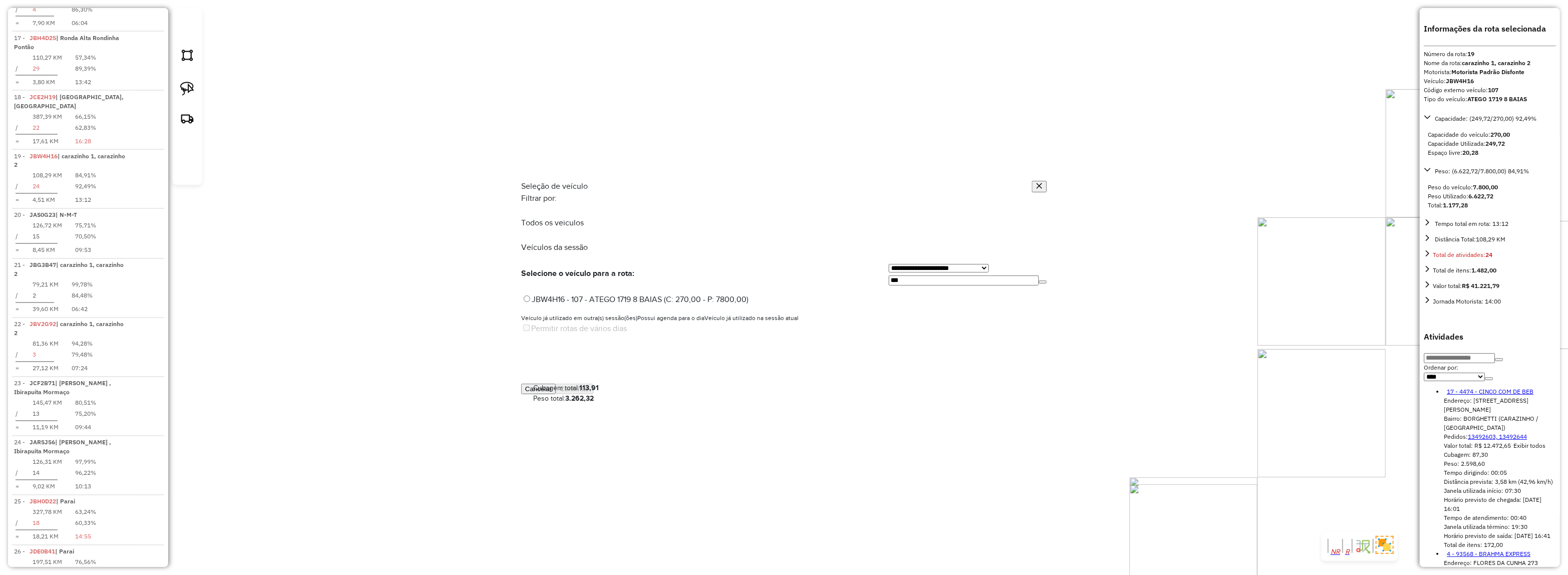
click at [889, 261] on div "**********" at bounding box center [968, 273] width 158 height 24
type input "****"
click at [757, 295] on label "JAX8D43 - 56 - TOCO - Cargo 1722E (C: 272,00 - P: 7500,00) (VD)" at bounding box center [641, 299] width 241 height 8
drag, startPoint x: 1025, startPoint y: 400, endPoint x: 1001, endPoint y: 387, distance: 27.3
click at [593, 394] on button "Confirmar" at bounding box center [574, 389] width 38 height 10
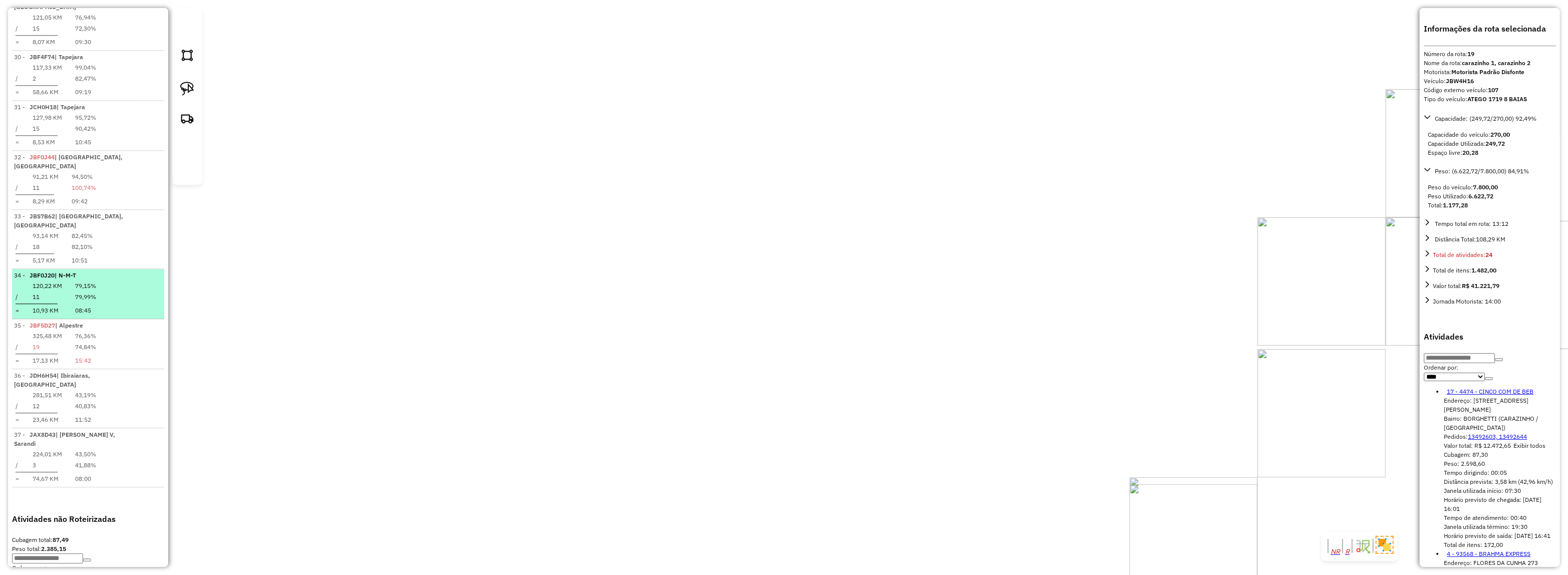
scroll to position [2290, 0]
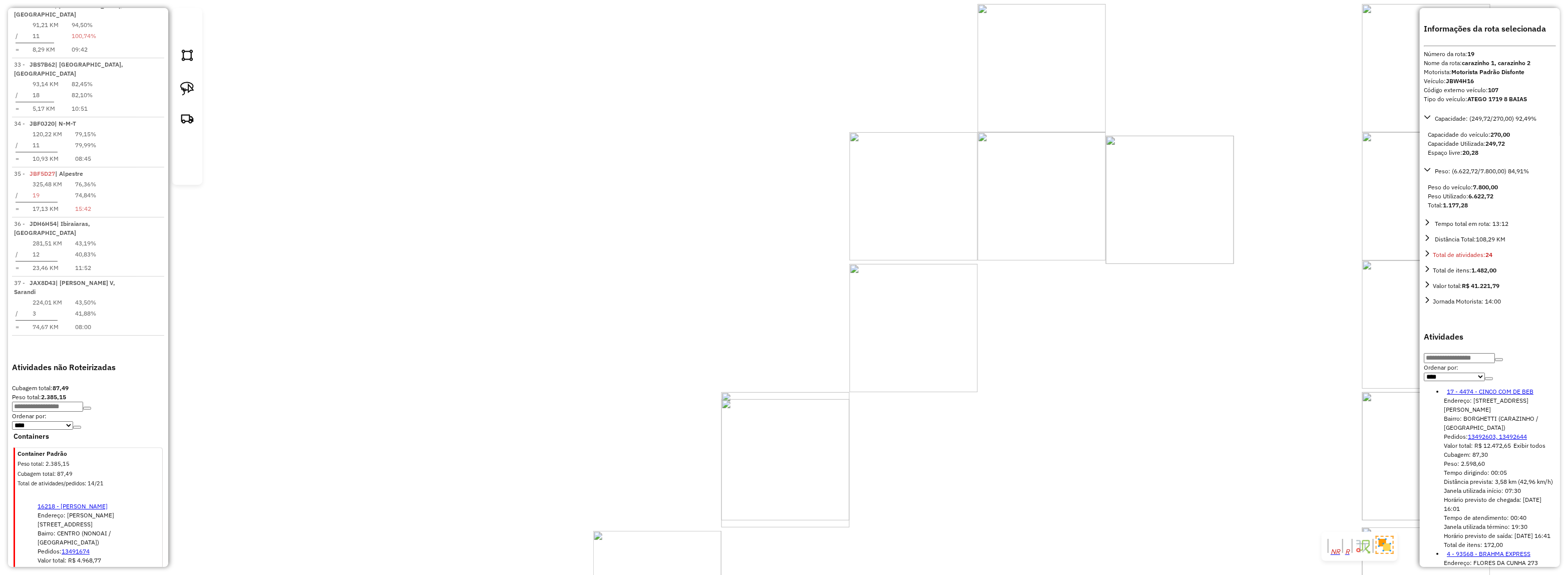
drag, startPoint x: 639, startPoint y: 346, endPoint x: 567, endPoint y: 319, distance: 76.9
click at [557, 321] on div "Rota 17 - Placa JBH4D25 13926 - MOCELLIN Janela de atendimento Grade de atendim…" at bounding box center [784, 287] width 1568 height 575
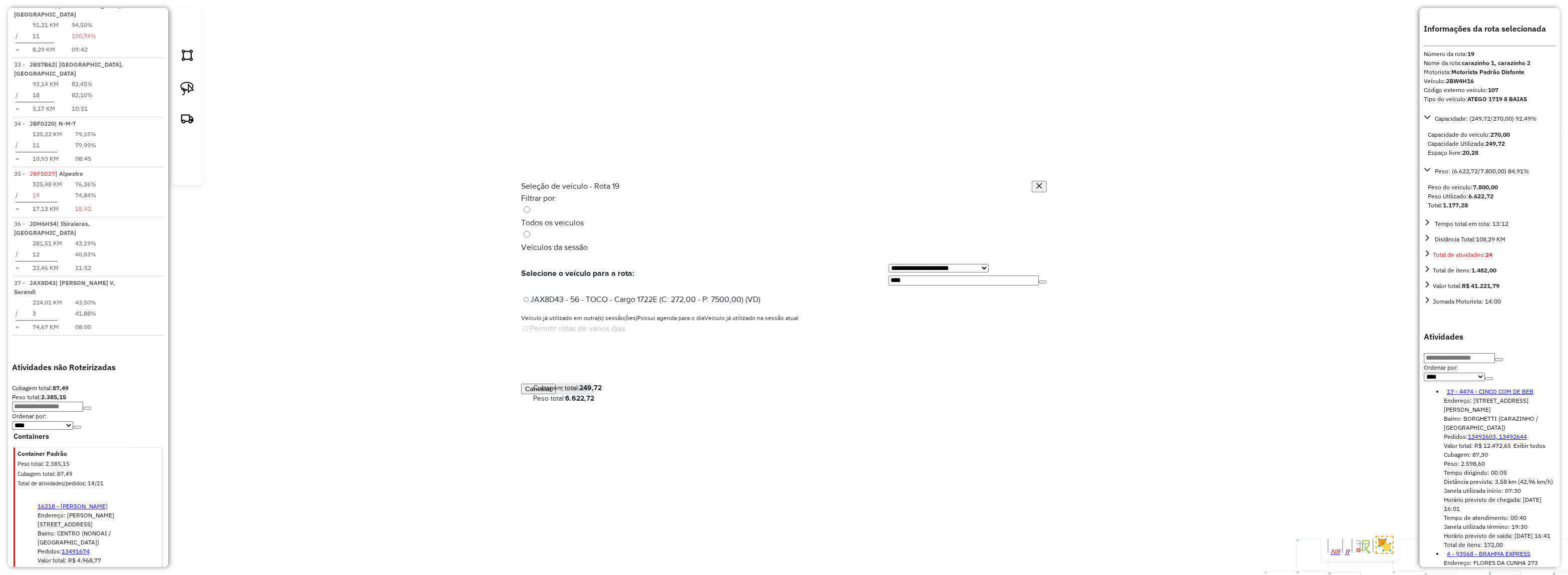
scroll to position [5, 3]
drag, startPoint x: 921, startPoint y: 237, endPoint x: 765, endPoint y: 238, distance: 156.0
click at [765, 261] on div "**********" at bounding box center [783, 273] width 526 height 24
type input "***"
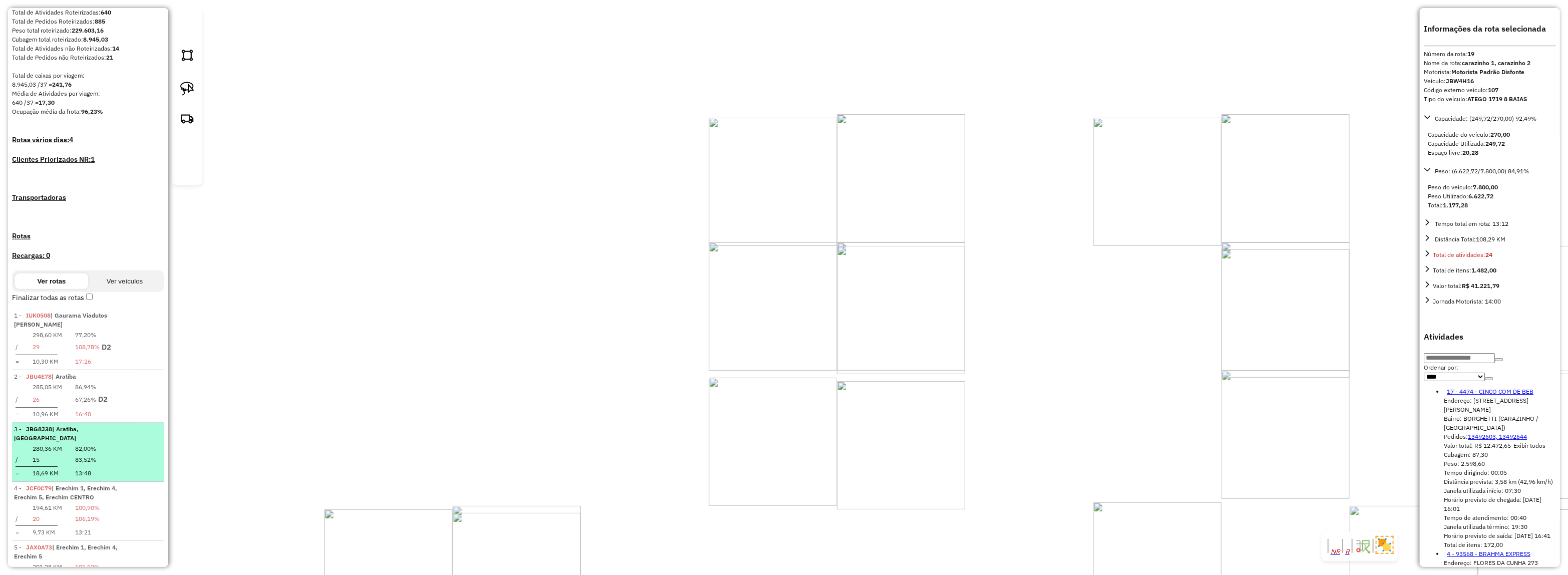
scroll to position [0, 0]
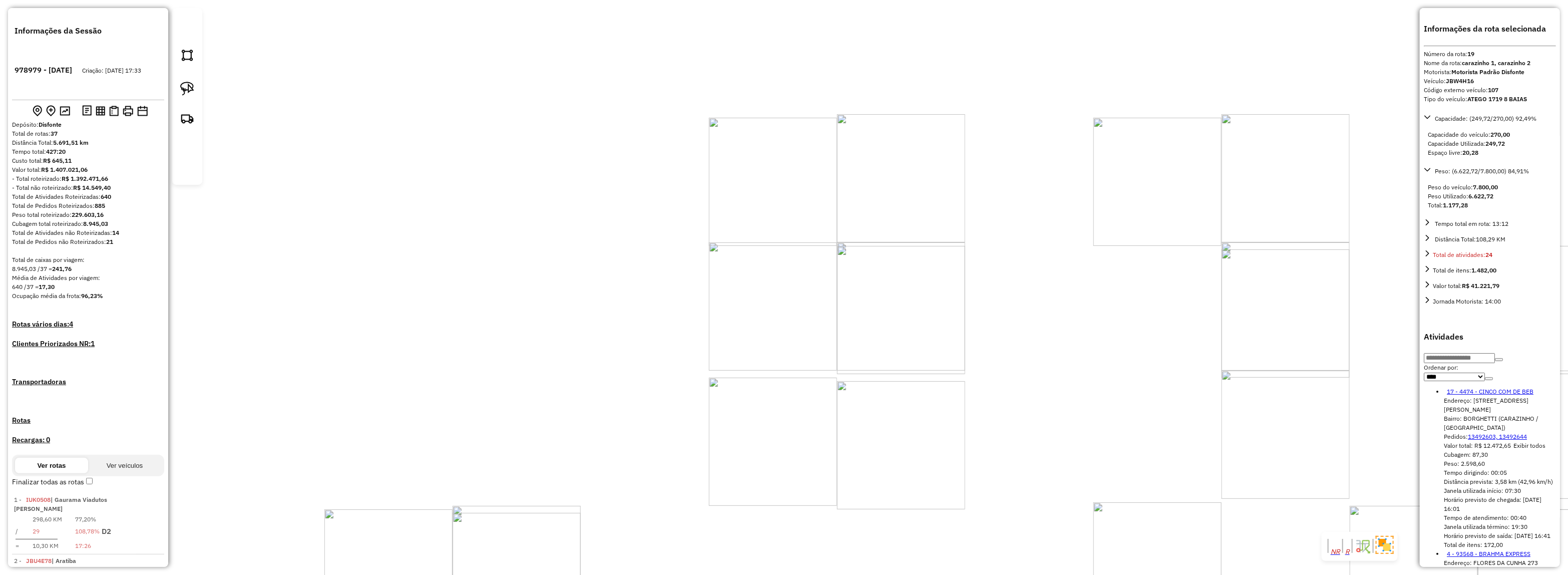
click at [493, 335] on div "Rota 17 - Placa JBH4D25 16730 - FORTES PANIFICADORA Rota 17 - Placa JBH4D25 152…" at bounding box center [784, 287] width 1568 height 575
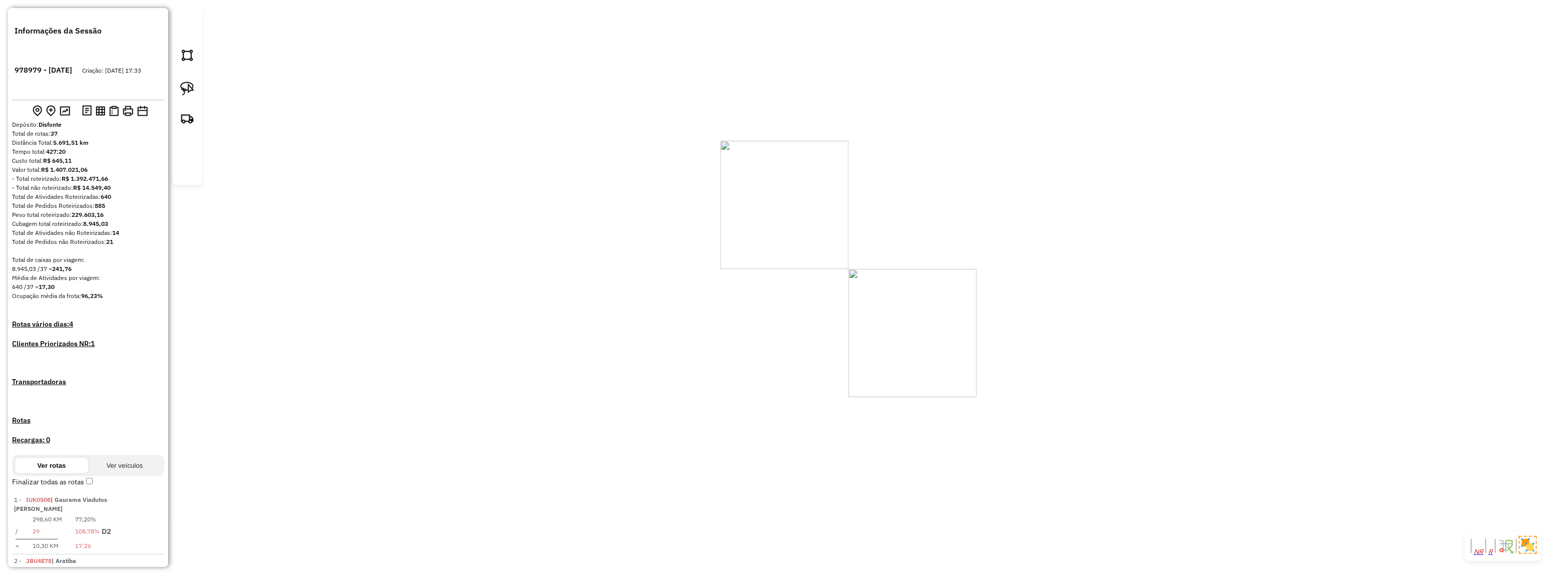
drag, startPoint x: 705, startPoint y: 243, endPoint x: 702, endPoint y: 238, distance: 5.8
click at [702, 238] on div "Janela de atendimento Grade de atendimento Capacidade Transportadoras Veículos …" at bounding box center [784, 287] width 1568 height 575
select select "*********"
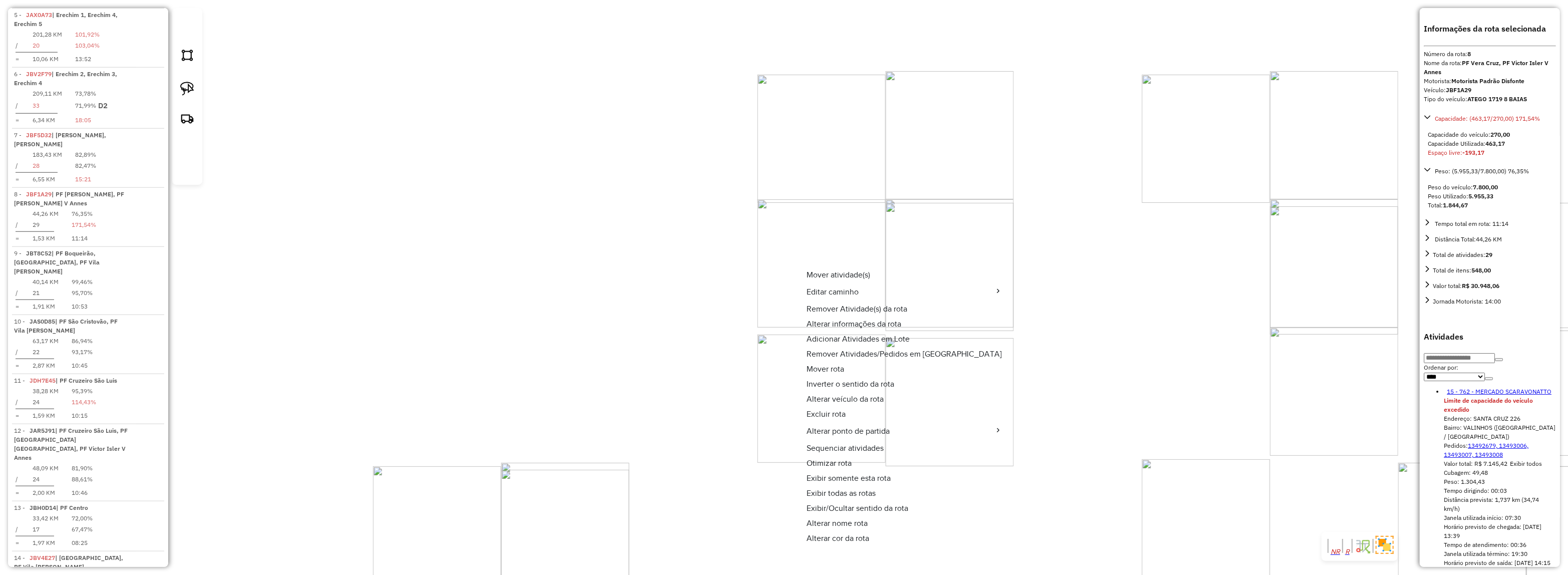
scroll to position [796, 0]
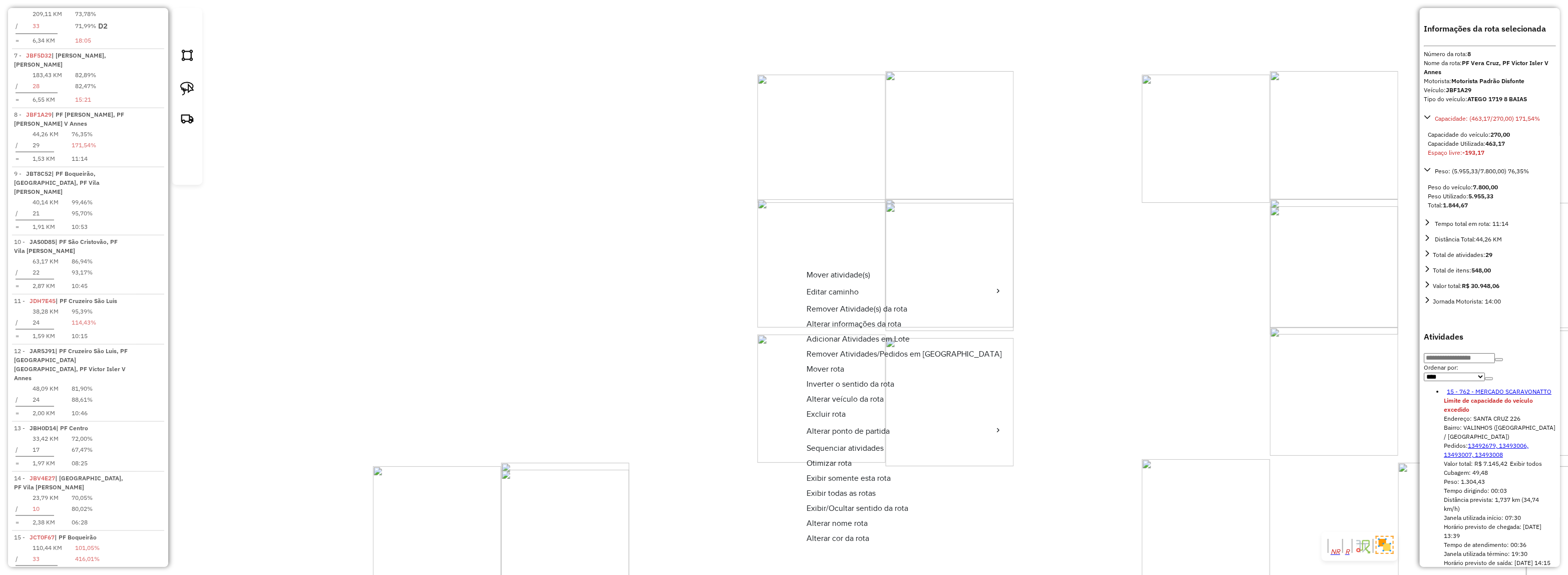
drag, startPoint x: 835, startPoint y: 334, endPoint x: 768, endPoint y: 228, distance: 125.4
click at [834, 335] on span "Adicionar Atividades em Lote" at bounding box center [858, 339] width 103 height 8
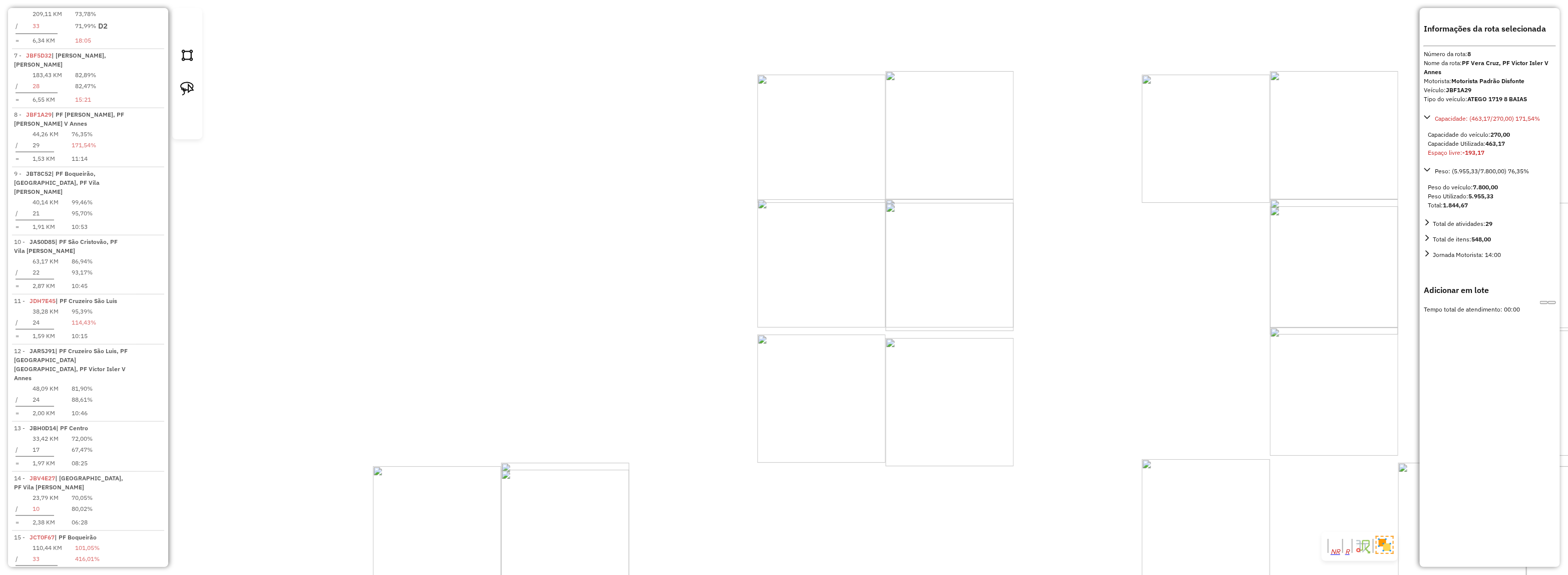
drag, startPoint x: 705, startPoint y: 198, endPoint x: 855, endPoint y: 245, distance: 157.2
click at [1556, 301] on button at bounding box center [1552, 302] width 8 height 3
click at [683, 315] on icon "button" at bounding box center [683, 311] width 0 height 8
select select "*********"
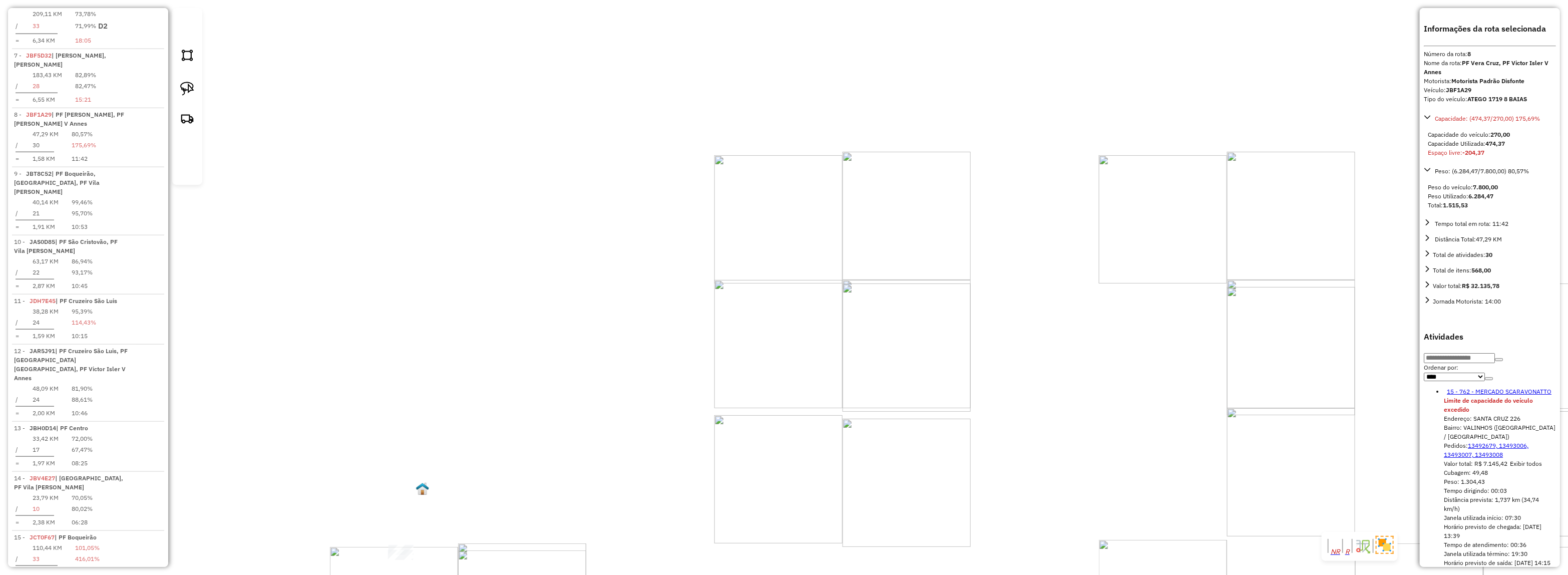
drag, startPoint x: 664, startPoint y: 339, endPoint x: 901, endPoint y: 477, distance: 274.2
click at [916, 496] on div "Janela de atendimento Grade de atendimento Capacidade Transportadoras Veículos …" at bounding box center [784, 287] width 1568 height 575
drag, startPoint x: 796, startPoint y: 366, endPoint x: 932, endPoint y: 446, distance: 157.8
click at [992, 481] on div "Janela de atendimento Grade de atendimento Capacidade Transportadoras Veículos …" at bounding box center [784, 287] width 1568 height 575
drag, startPoint x: 792, startPoint y: 232, endPoint x: 894, endPoint y: 437, distance: 229.0
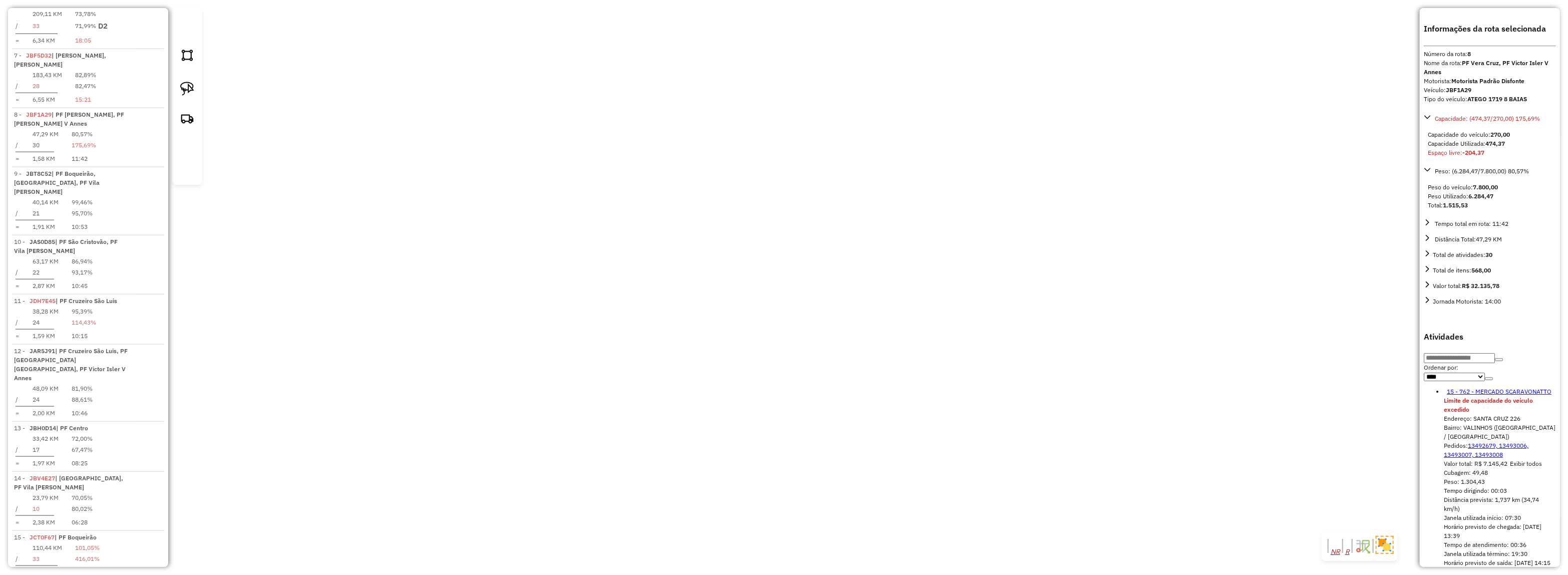
click at [901, 437] on div "Janela de atendimento Grade de atendimento Capacidade Transportadoras Veículos …" at bounding box center [784, 287] width 1568 height 575
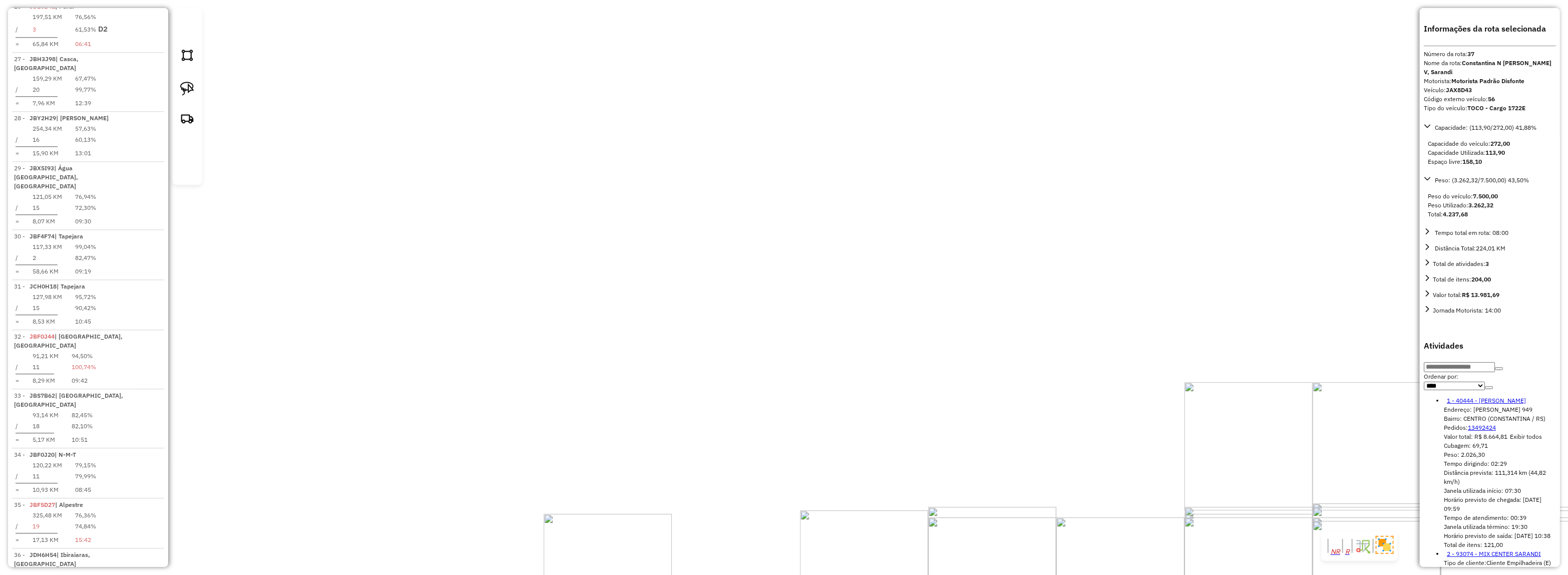
scroll to position [2345, 0]
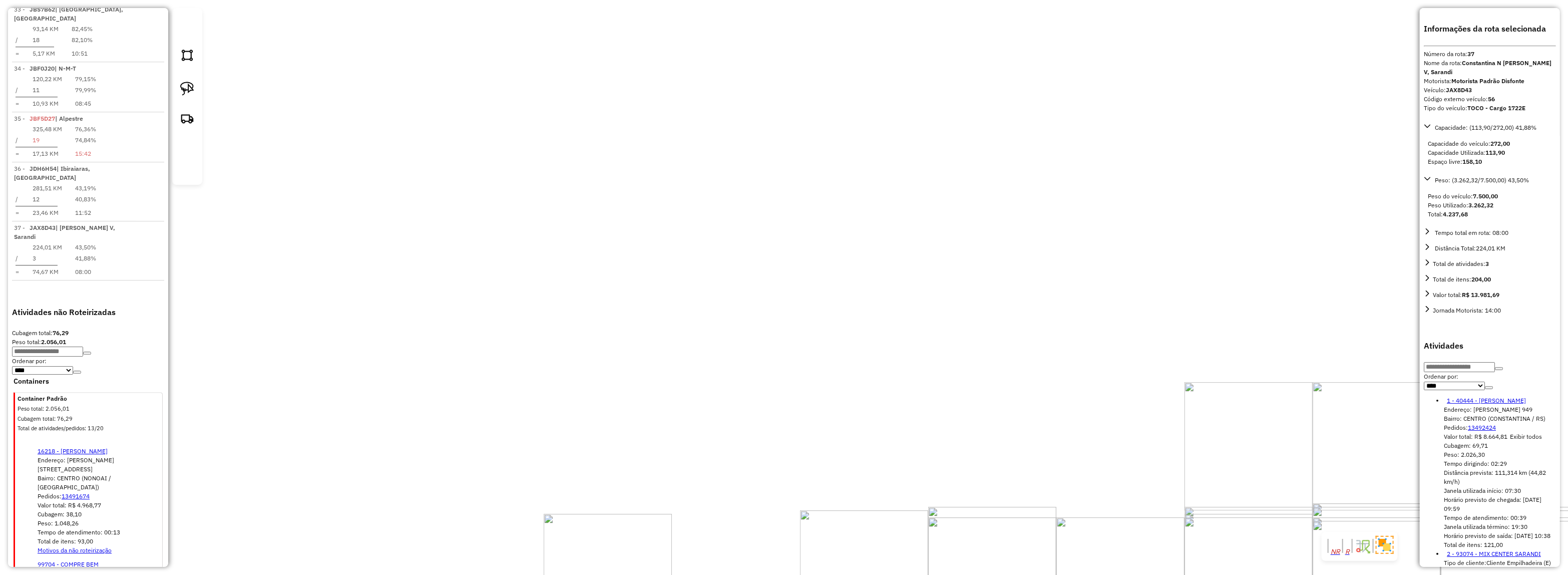
click at [772, 311] on div "93074 - MIX CENTER SARANDI Tipo de cliente: Cliente Empilhadeira (E) Endereço: …" at bounding box center [784, 287] width 1568 height 575
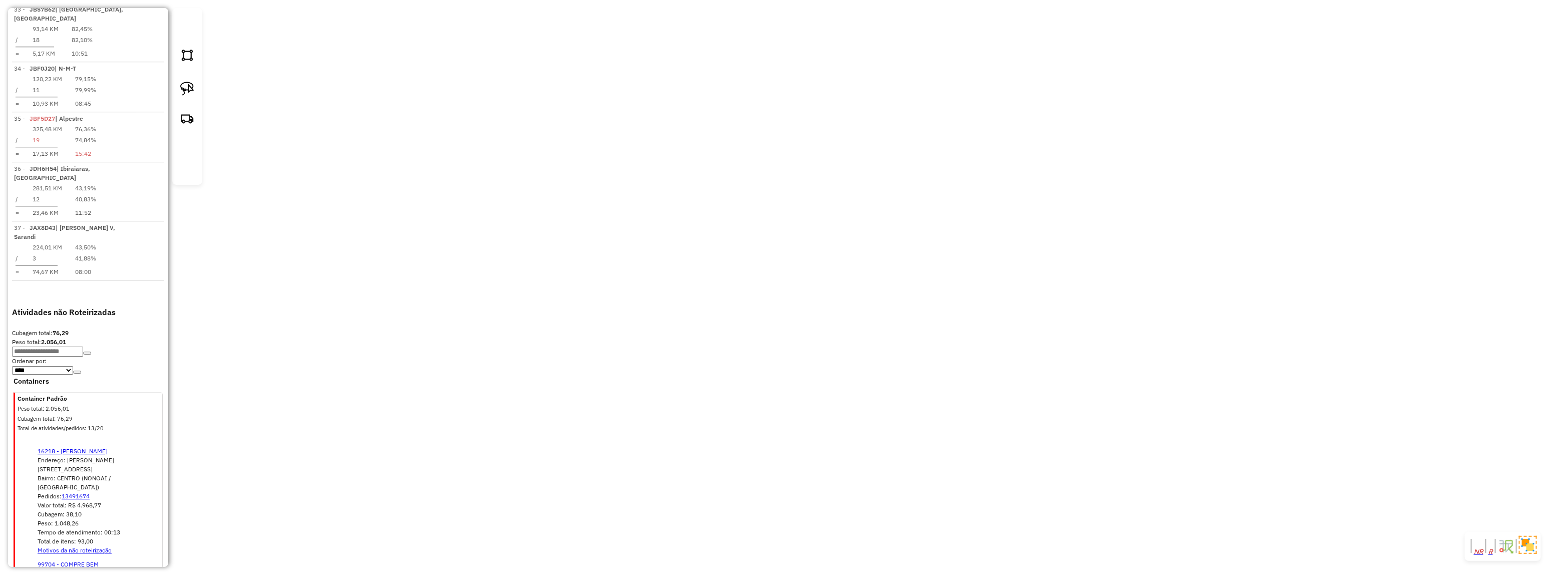
drag, startPoint x: 820, startPoint y: 504, endPoint x: 938, endPoint y: 458, distance: 126.6
click at [934, 537] on div "Janela de atendimento Grade de atendimento Capacidade Transportadoras Veículos …" at bounding box center [784, 287] width 1568 height 575
select select "*********"
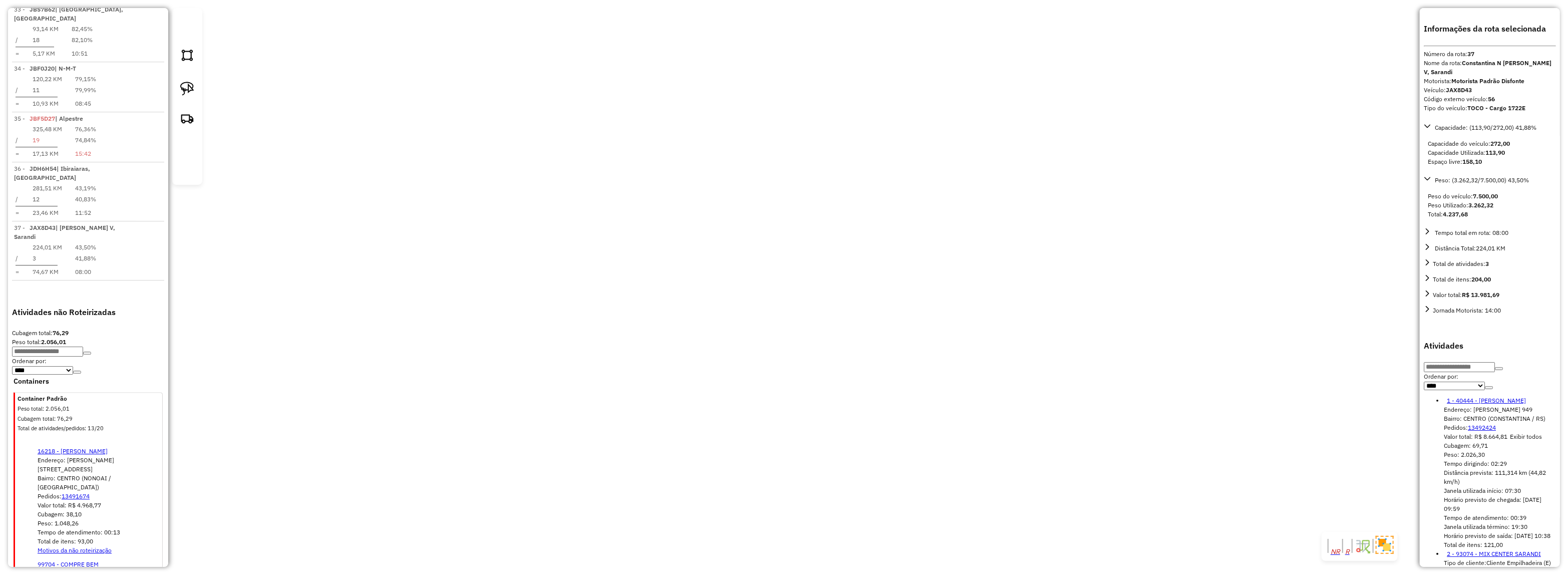
drag, startPoint x: 844, startPoint y: 229, endPoint x: 768, endPoint y: 146, distance: 112.5
click at [759, 148] on div "40444 - MERCADO GASPARETTO Endereço: JOAO MAFESSONI 949 Bairro: CENTRO (CONSTAN…" at bounding box center [784, 287] width 1568 height 575
drag, startPoint x: 1084, startPoint y: 337, endPoint x: 994, endPoint y: 318, distance: 92.0
click at [1088, 337] on div "40444 - MERCADO GASPARETTO Endereço: JOAO MAFESSONI 949 Bairro: CENTRO (CONSTAN…" at bounding box center [784, 287] width 1568 height 575
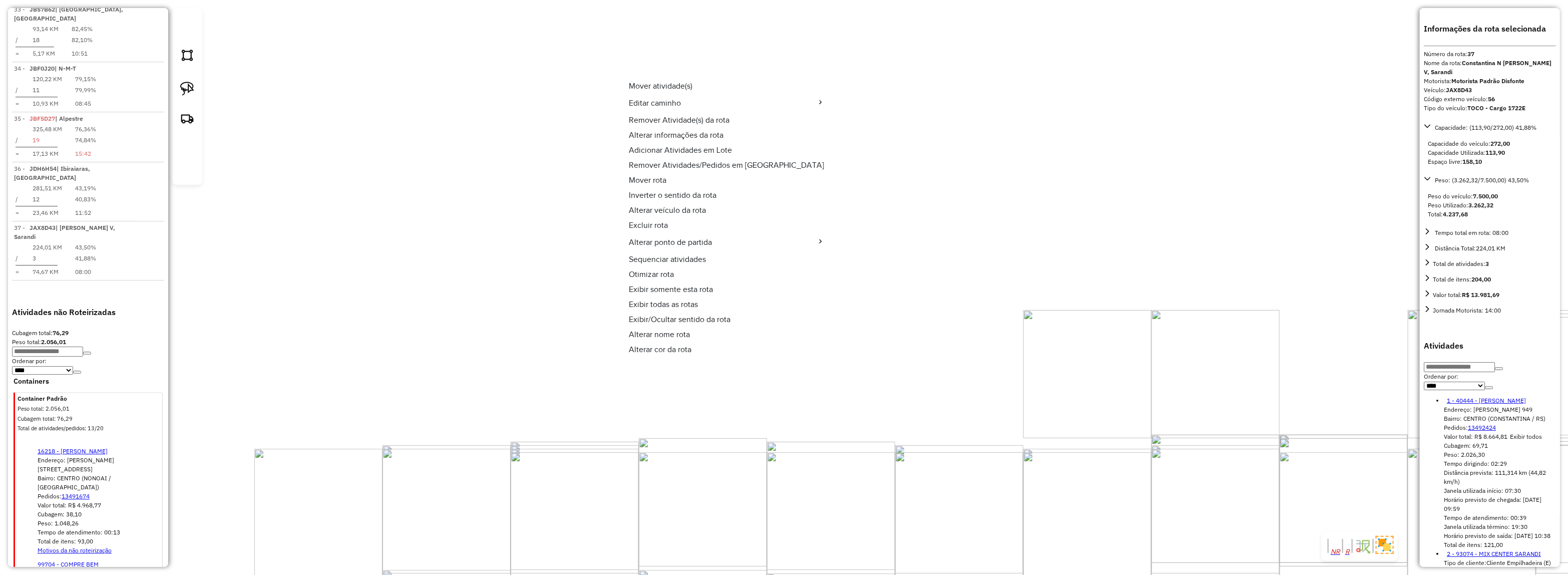
click at [666, 221] on span "Excluir rota" at bounding box center [648, 225] width 39 height 8
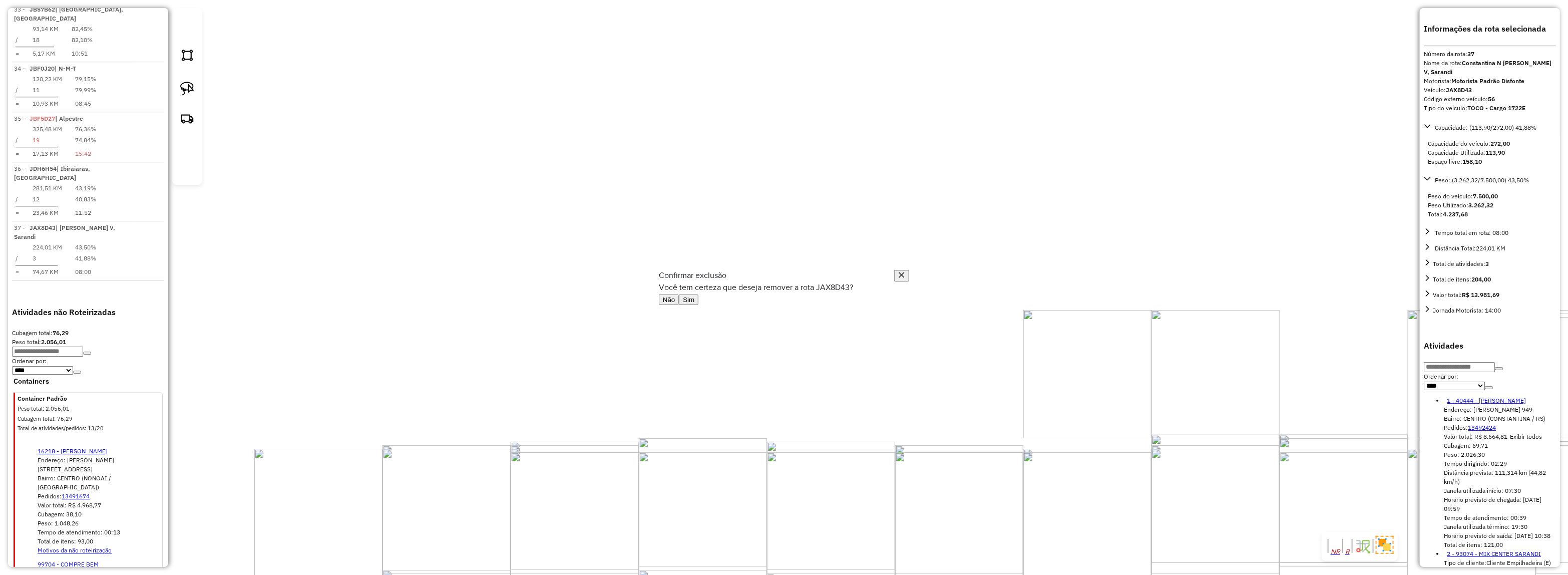
click at [878, 306] on div "Não Sim" at bounding box center [783, 299] width 250 height 12
click at [698, 305] on button "Sim" at bounding box center [689, 299] width 19 height 10
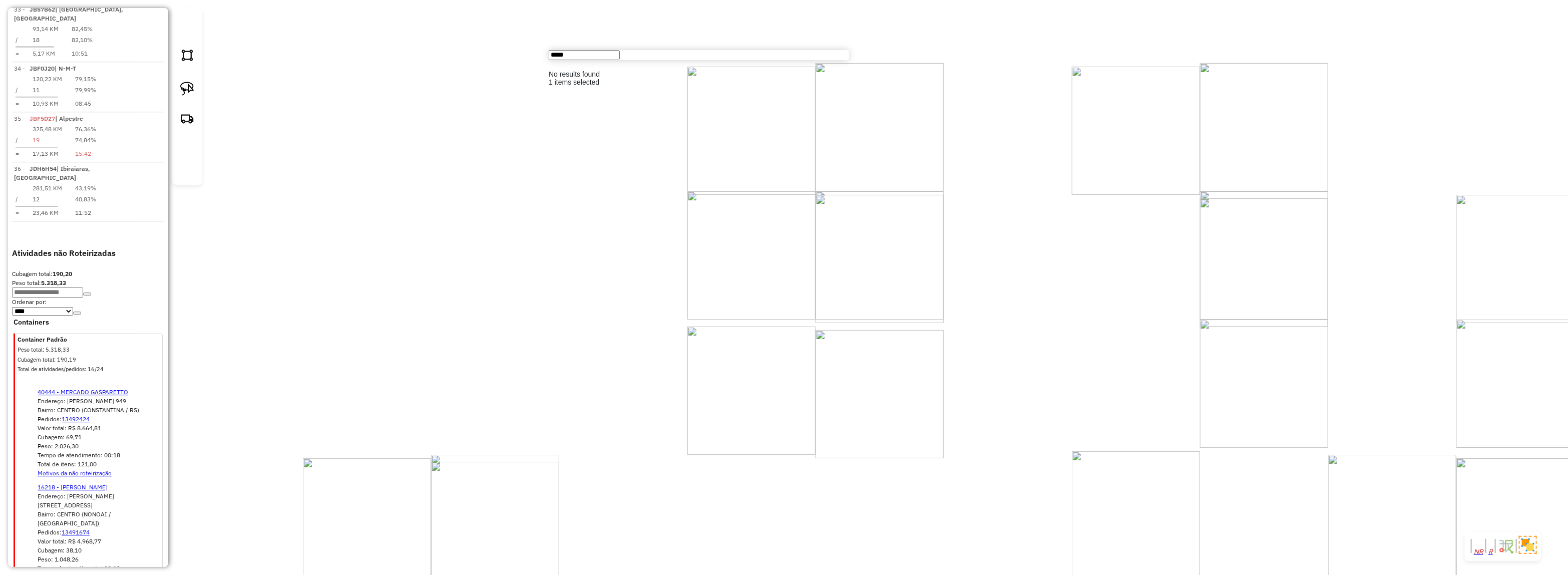
drag, startPoint x: 559, startPoint y: 63, endPoint x: 546, endPoint y: 64, distance: 13.0
click at [546, 64] on hb-router-mapa "Informações da Sessão 978979 - 14/08/2025 Criação: 13/08/2025 17:33 Depósito: D…" at bounding box center [784, 287] width 1568 height 575
drag, startPoint x: 559, startPoint y: 66, endPoint x: 539, endPoint y: 73, distance: 21.2
click at [519, 66] on hb-router-mapa "Informações da Sessão 978979 - 14/08/2025 Criação: 13/08/2025 17:33 Depósito: D…" at bounding box center [784, 287] width 1568 height 575
type input "*****"
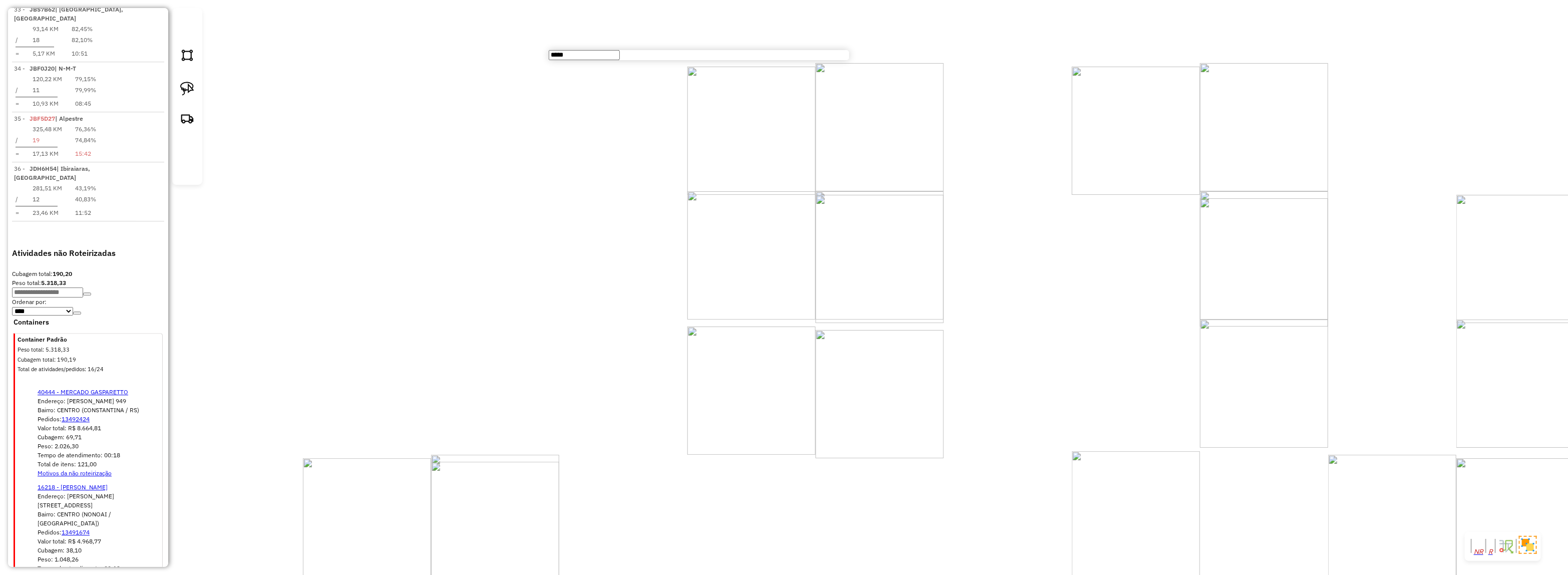
click at [789, 168] on div "Rota 18 - Placa JCE2H19 15746 - LANCHERIA LAMAIZON Janela de atendimento Grade …" at bounding box center [784, 287] width 1568 height 575
drag, startPoint x: 810, startPoint y: 319, endPoint x: 801, endPoint y: 358, distance: 40.0
click at [801, 358] on div "Janela de atendimento Grade de atendimento Capacidade Transportadoras Veículos …" at bounding box center [784, 287] width 1568 height 575
drag, startPoint x: 563, startPoint y: 306, endPoint x: 580, endPoint y: 315, distance: 19.2
click at [577, 315] on div "Janela de atendimento Grade de atendimento Capacidade Transportadoras Veículos …" at bounding box center [784, 287] width 1568 height 575
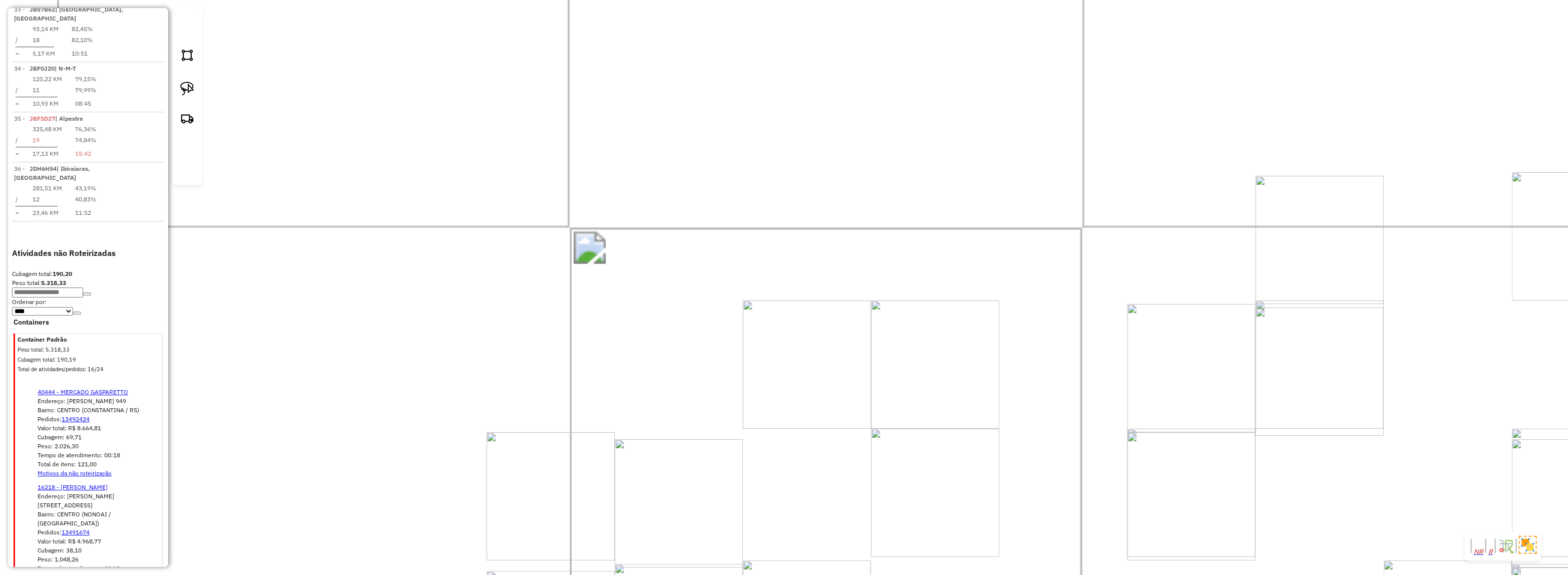
drag, startPoint x: 526, startPoint y: 311, endPoint x: 690, endPoint y: 324, distance: 164.5
drag, startPoint x: 551, startPoint y: 232, endPoint x: 642, endPoint y: 299, distance: 113.0
click at [642, 299] on div "Janela de atendimento Grade de atendimento Capacidade Transportadoras Veículos …" at bounding box center [784, 287] width 1568 height 575
drag, startPoint x: 662, startPoint y: 71, endPoint x: 672, endPoint y: 350, distance: 279.2
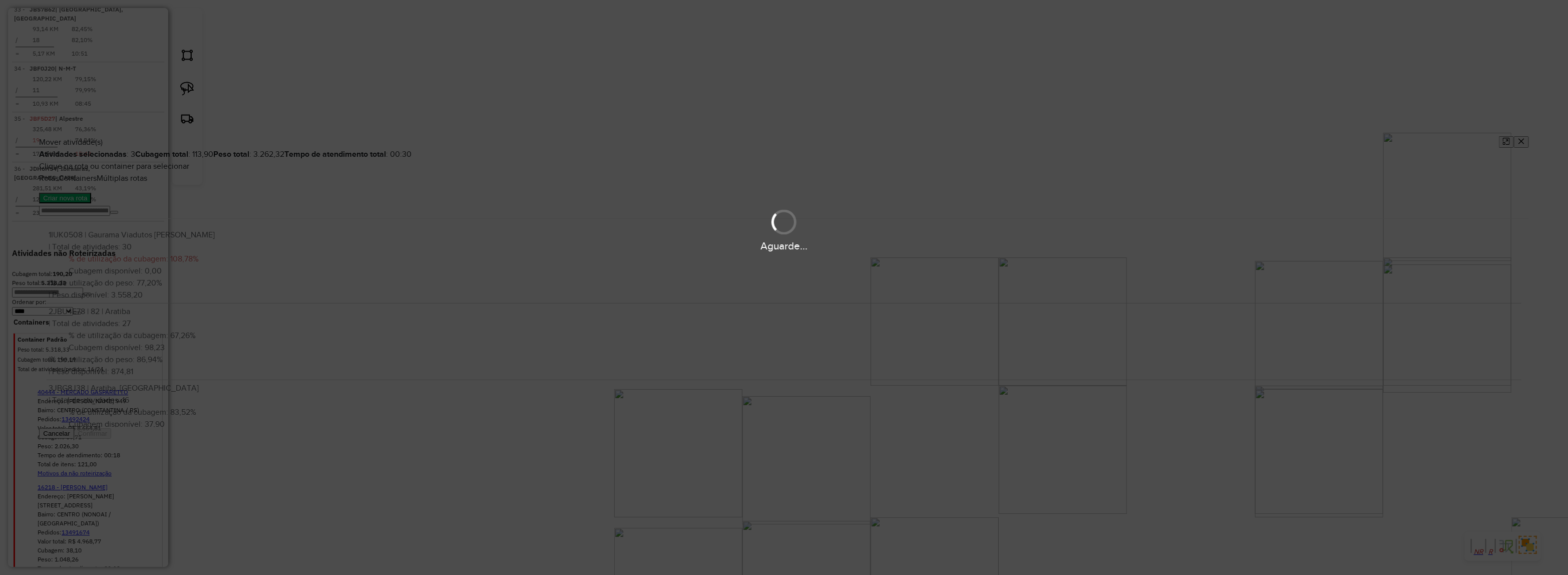
click at [77, 214] on div "Aguarde..." at bounding box center [784, 230] width 1568 height 47
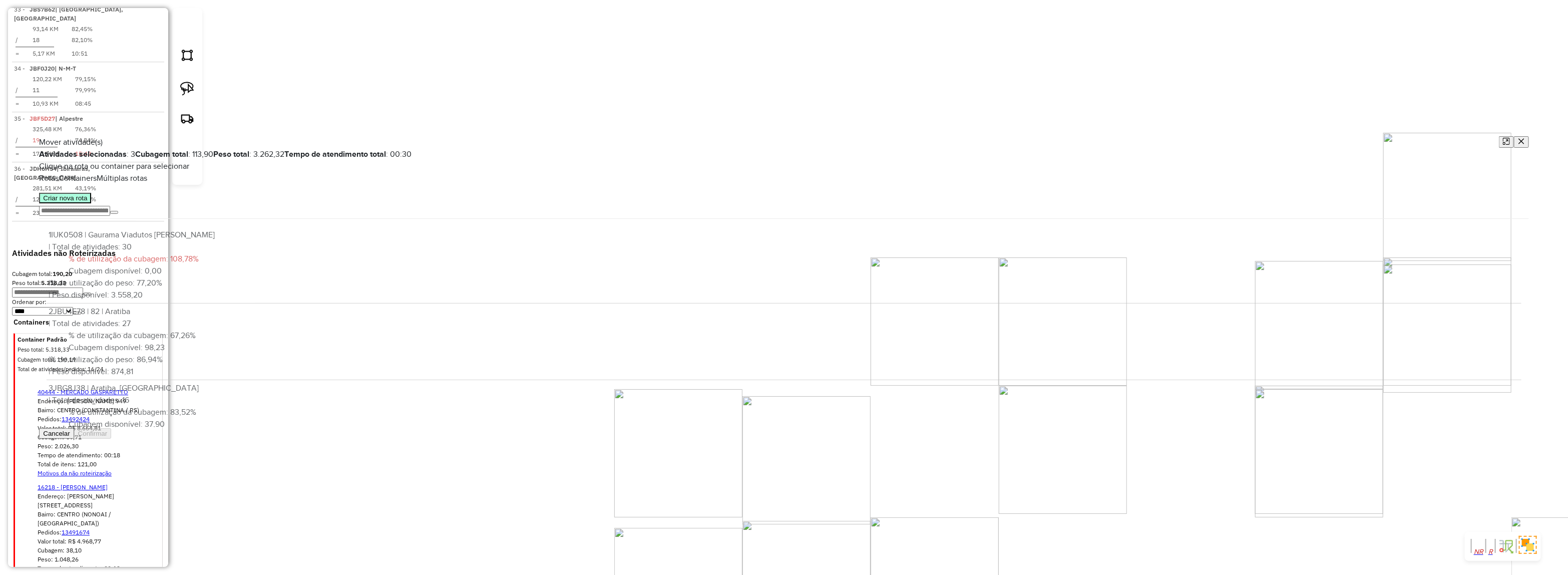
click at [81, 204] on button "Criar nova rota" at bounding box center [65, 197] width 52 height 10
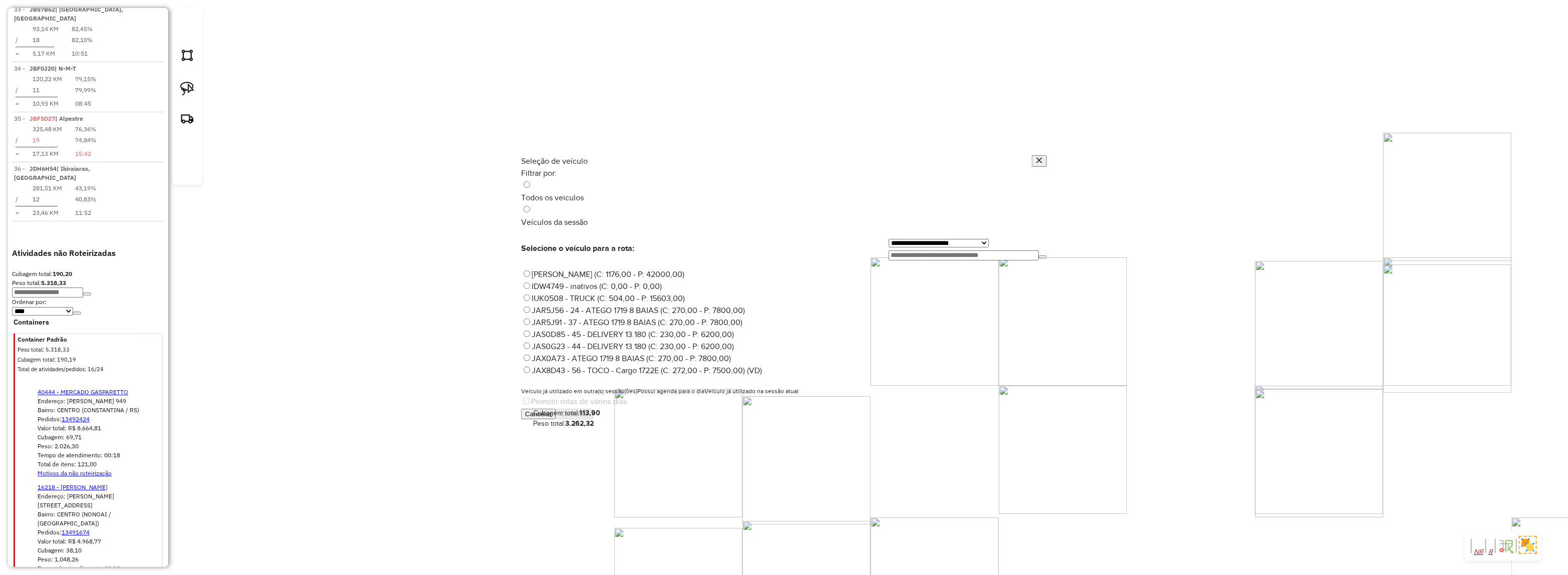
scroll to position [5, 3]
click at [921, 250] on input "text" at bounding box center [964, 255] width 150 height 10
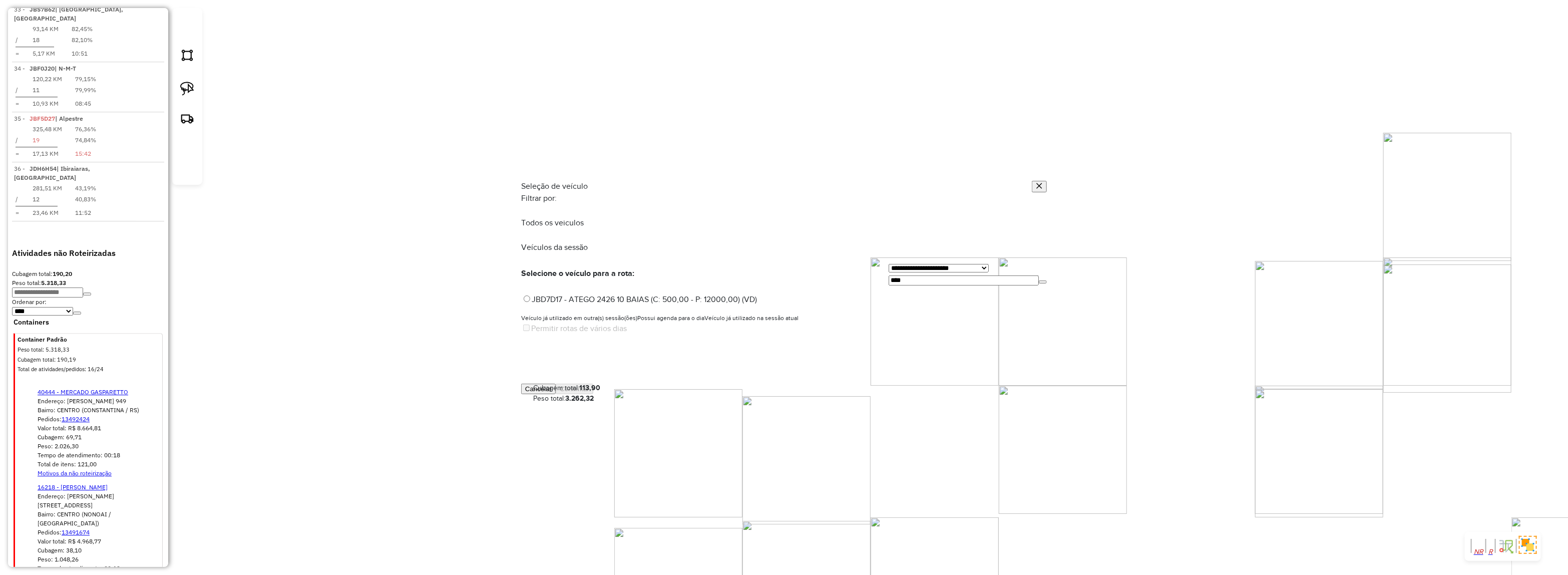
type input "****"
click at [745, 295] on label "JBD7D17 - ATEGO 2426 10 BAIAS (C: 500,00 - P: 12000,00) (VD)" at bounding box center [639, 299] width 236 height 8
click at [593, 394] on button "Confirmar" at bounding box center [574, 389] width 38 height 10
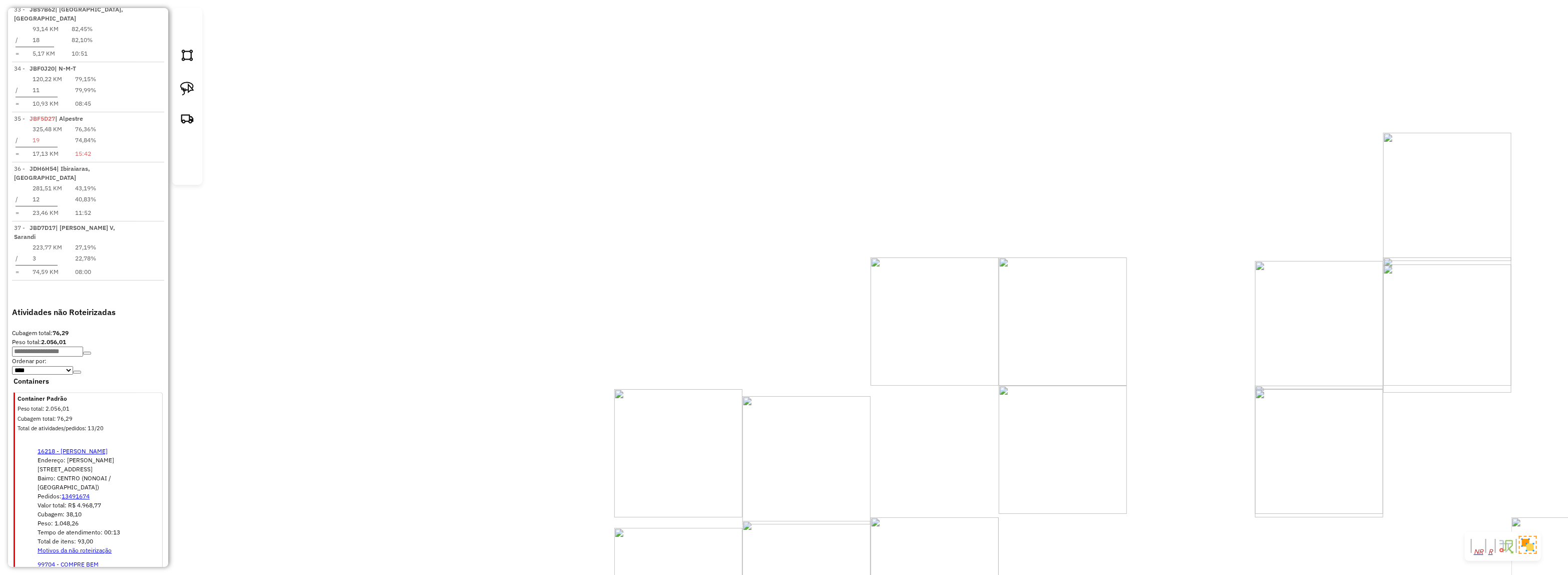
select select "*********"
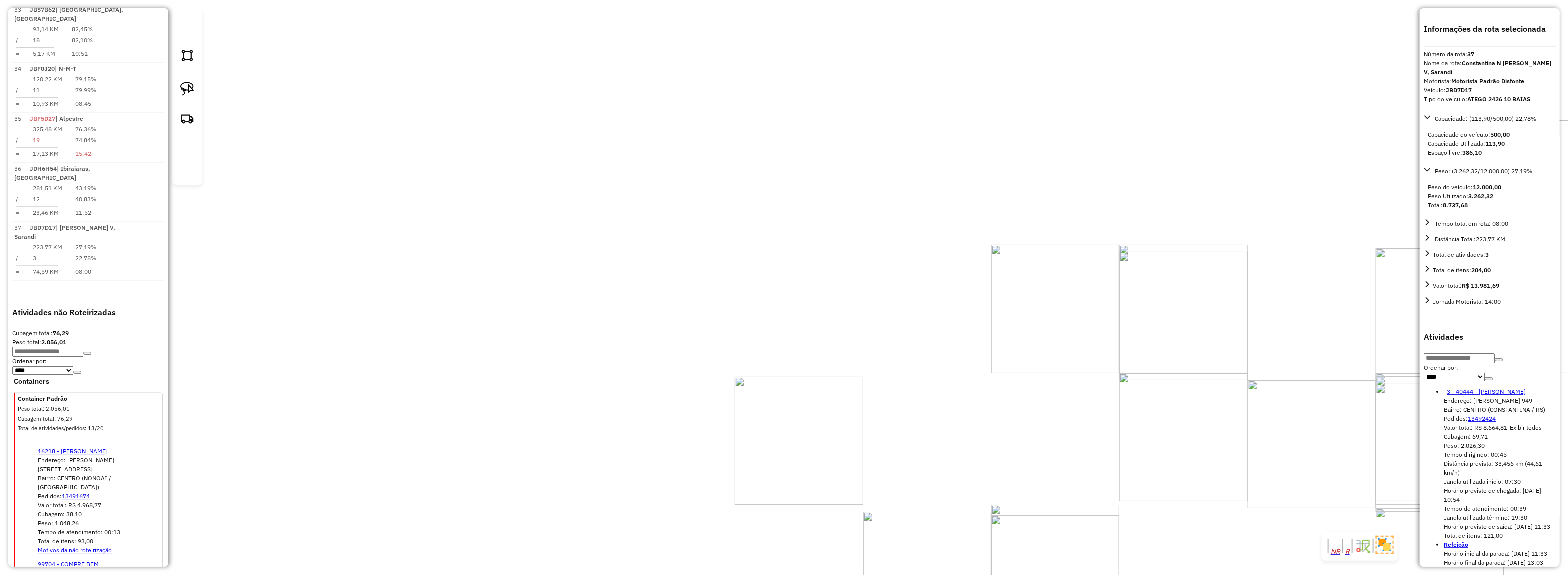
drag, startPoint x: 813, startPoint y: 392, endPoint x: 768, endPoint y: 188, distance: 208.9
click at [766, 166] on div "40444 - MERCADO GASPARETTO Endereço: JOAO MAFESSONI 949 Bairro: CENTRO (CONSTAN…" at bounding box center [784, 287] width 1568 height 575
drag, startPoint x: 759, startPoint y: 146, endPoint x: 763, endPoint y: 307, distance: 161.0
click at [763, 307] on div "40444 - MERCADO GASPARETTO Endereço: JOAO MAFESSONI 949 Bairro: CENTRO (CONSTAN…" at bounding box center [784, 287] width 1568 height 575
drag, startPoint x: 796, startPoint y: 131, endPoint x: 796, endPoint y: 105, distance: 26.0
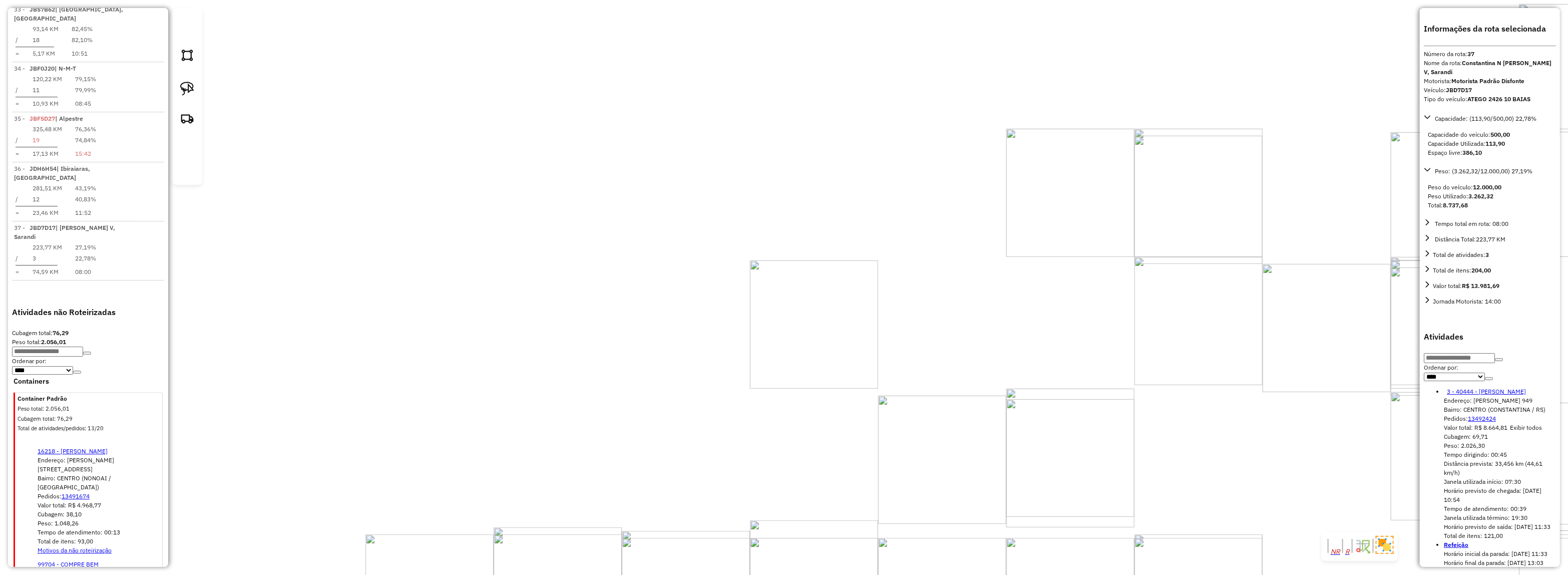
click at [796, 105] on div "40444 - MERCADO GASPARETTO Endereço: JOAO MAFESSONI 949 Bairro: CENTRO (CONSTAN…" at bounding box center [784, 287] width 1568 height 575
click at [852, 304] on div "93074 - MIX CENTER SARANDI Tipo de cliente: Cliente Empilhadeira (E) Endereço: …" at bounding box center [784, 287] width 1568 height 575
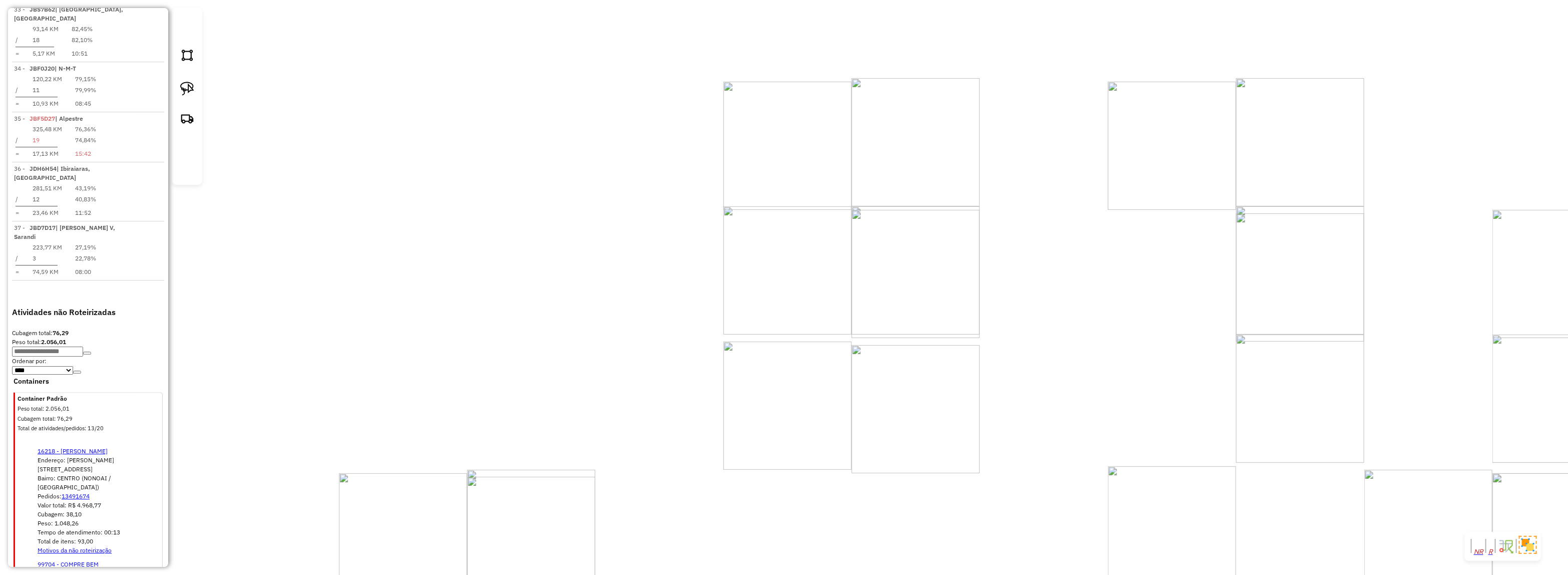
click at [835, 291] on div "Janela de atendimento Grade de atendimento Capacidade Transportadoras Veículos …" at bounding box center [784, 287] width 1568 height 575
select select "*********"
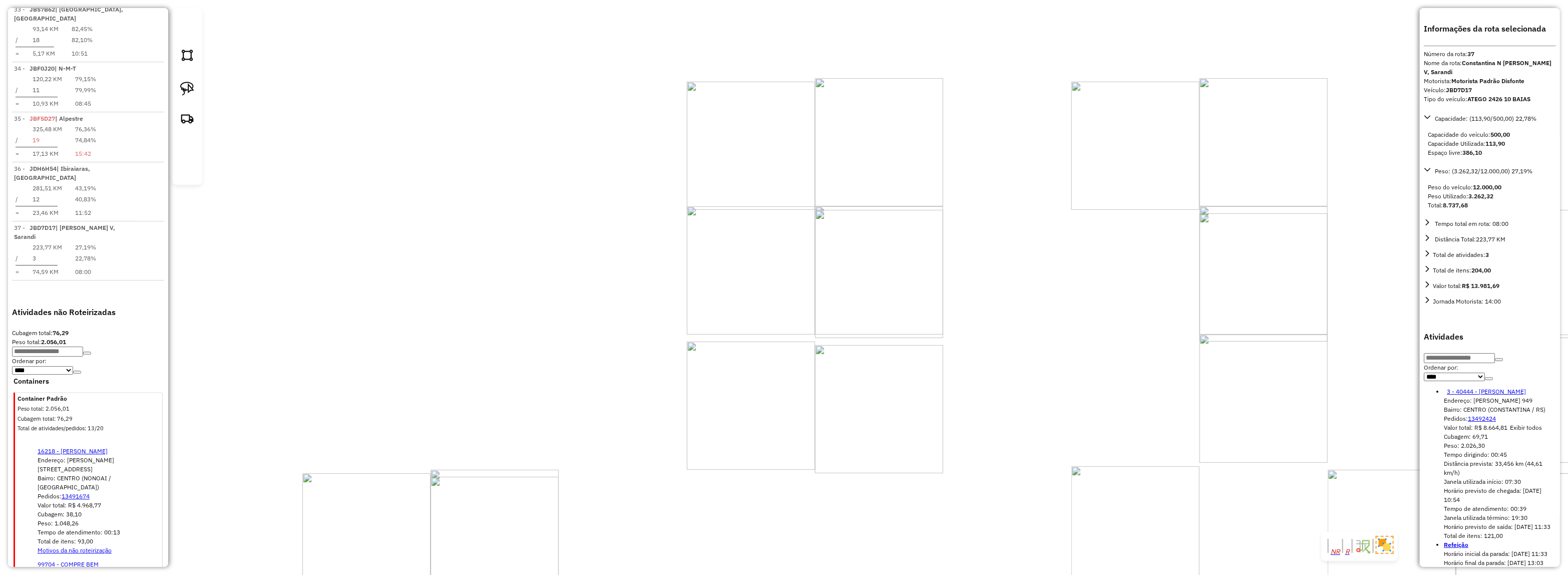
click at [840, 299] on div "93074 - MIX CENTER SARANDI Tipo de cliente: Cliente Empilhadeira (E) Endereço: …" at bounding box center [784, 287] width 1568 height 575
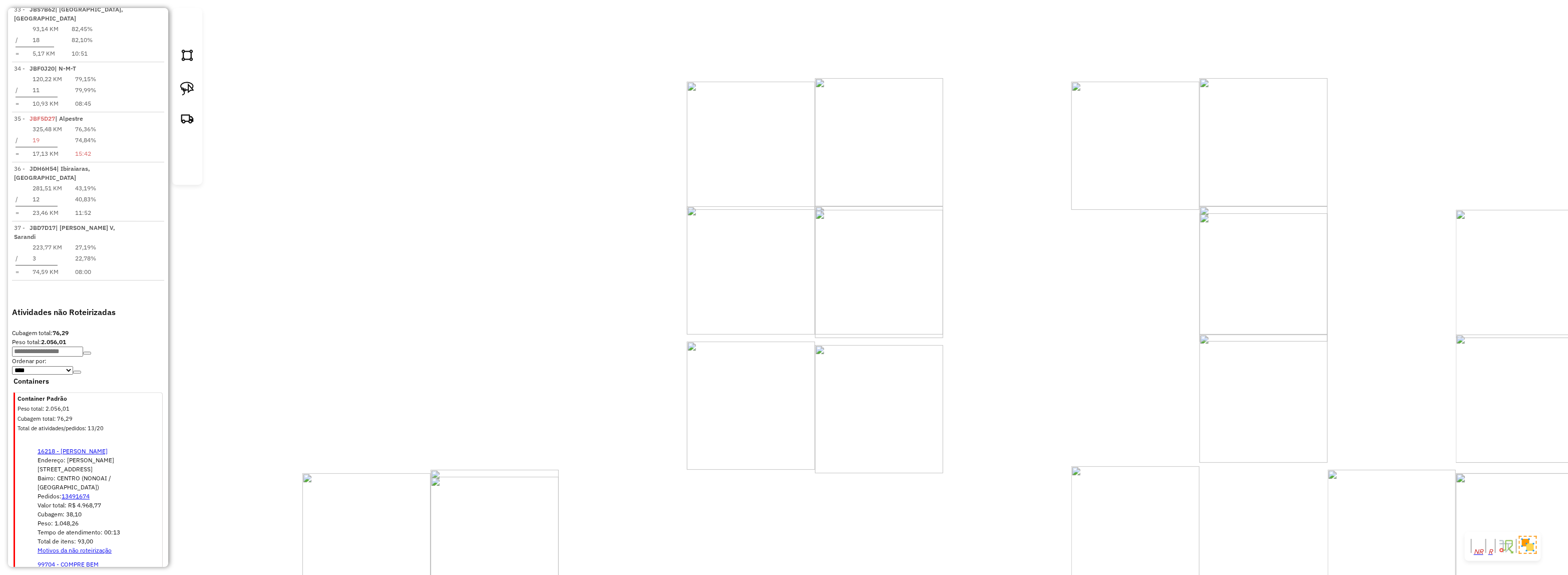
select select "*********"
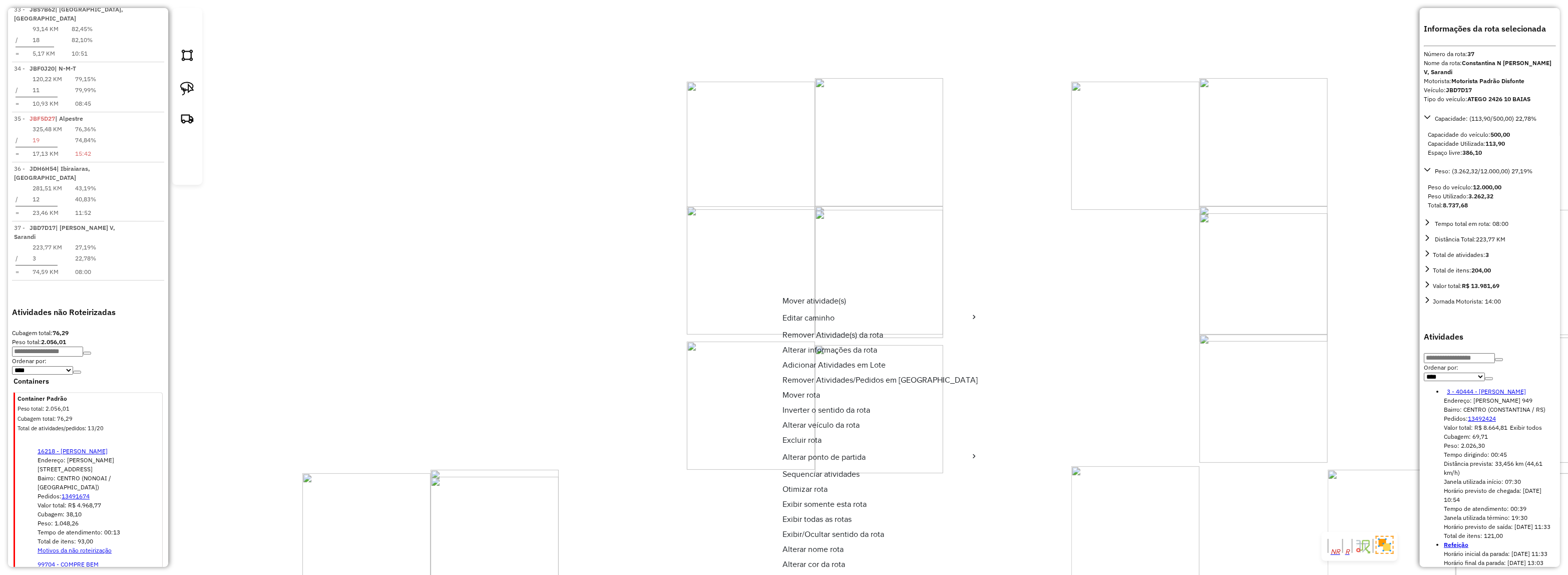
click at [820, 421] on span "Alterar veículo da rota" at bounding box center [821, 425] width 77 height 8
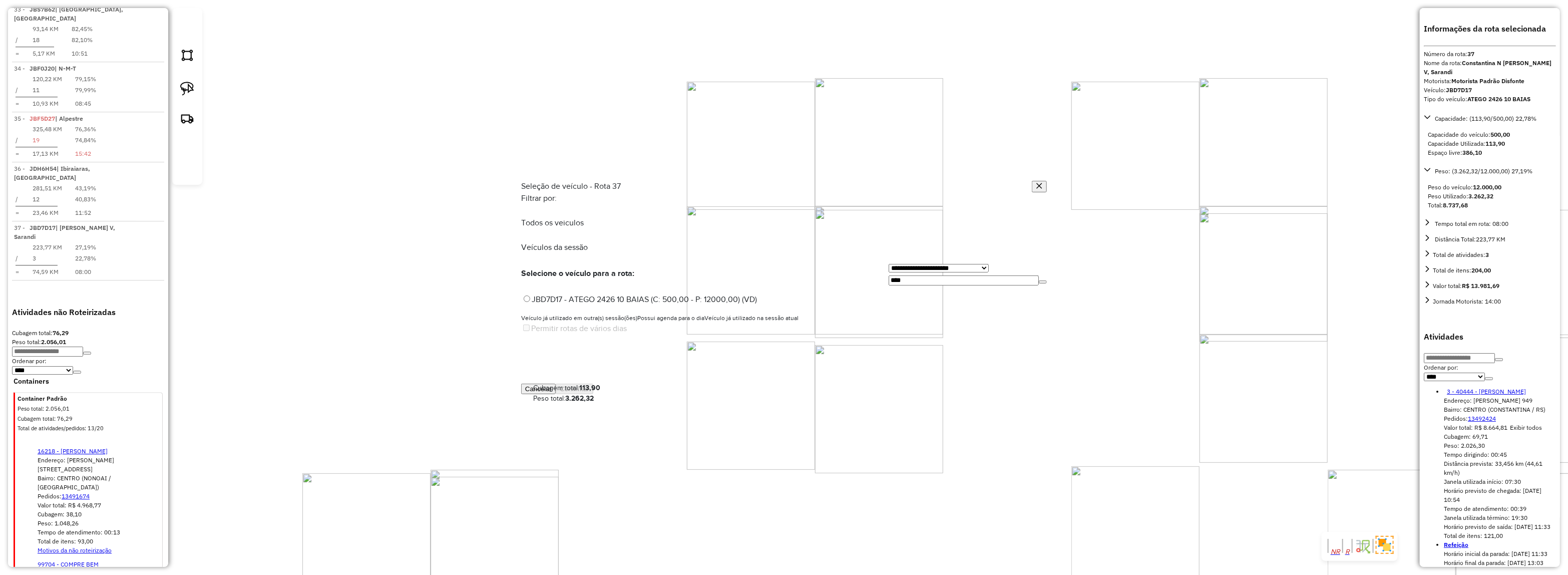
drag, startPoint x: 889, startPoint y: 228, endPoint x: 704, endPoint y: 254, distance: 186.8
click at [704, 254] on div "**********" at bounding box center [783, 288] width 526 height 191
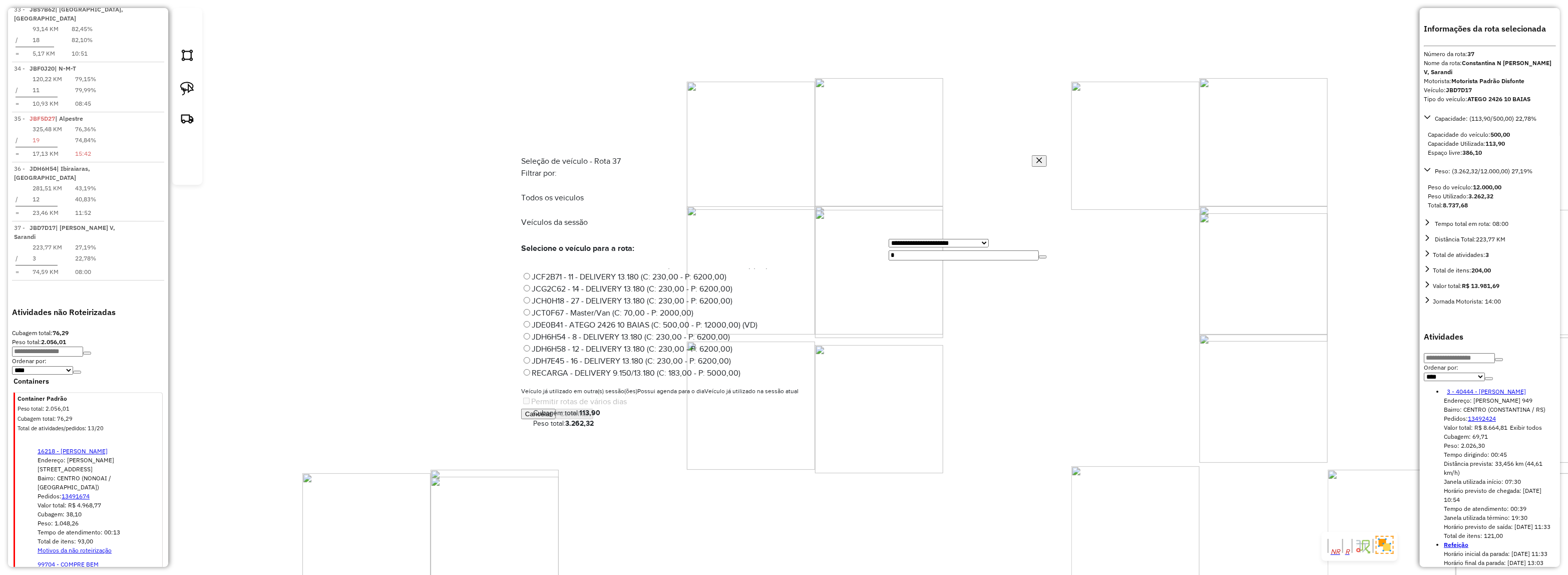
scroll to position [0, 0]
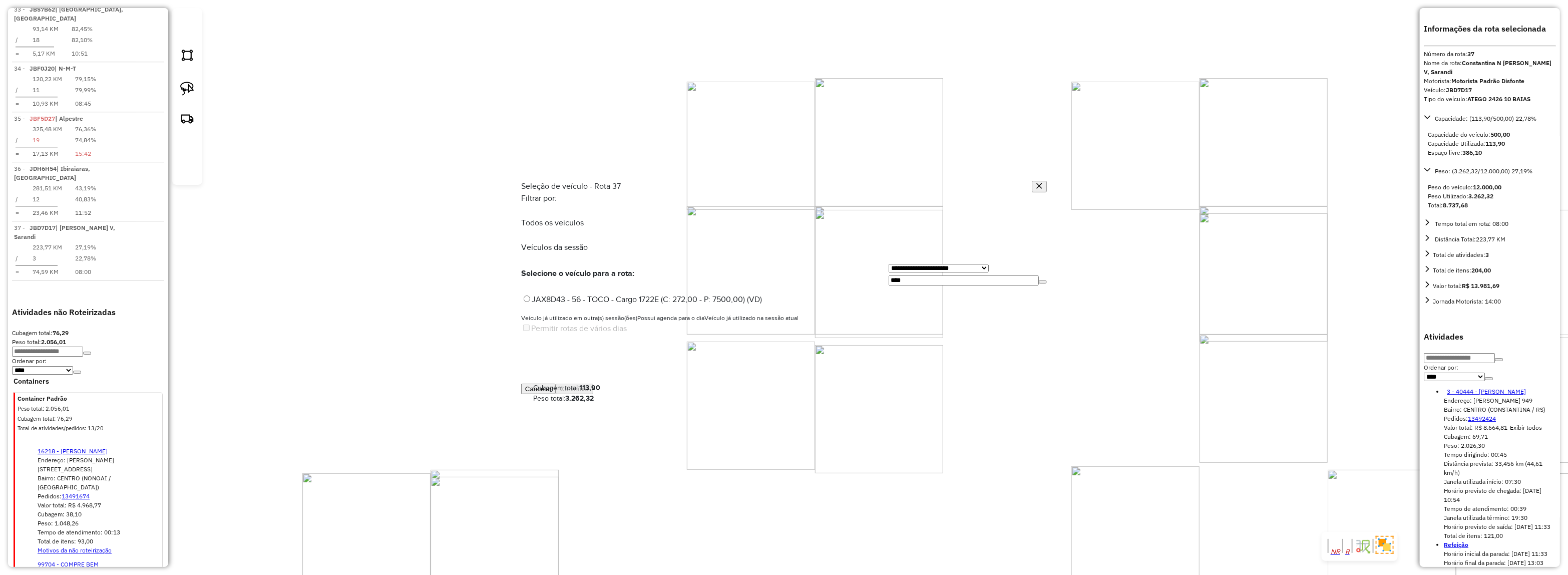
type input "****"
click at [742, 295] on label "JAX8D43 - 56 - TOCO - Cargo 1722E (C: 272,00 - P: 7500,00) (VD)" at bounding box center [641, 299] width 241 height 8
click at [593, 394] on button "Confirmar" at bounding box center [574, 389] width 38 height 10
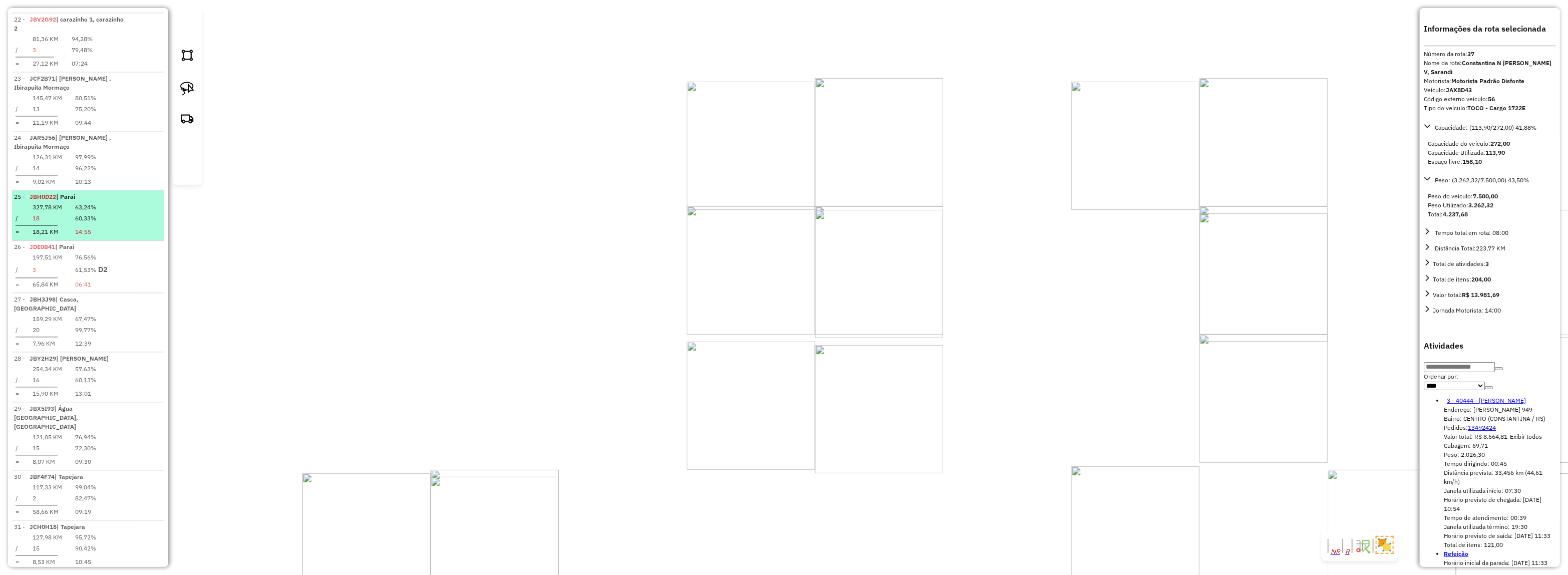
scroll to position [1969, 0]
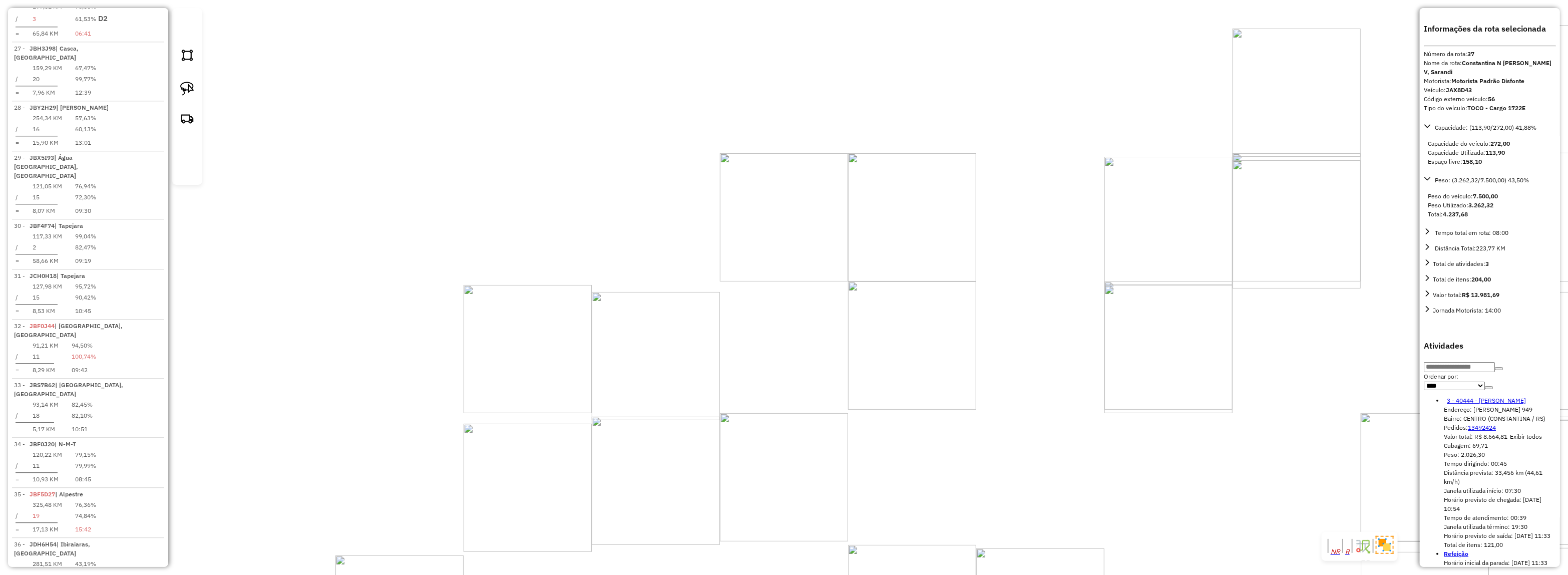
drag, startPoint x: 933, startPoint y: 345, endPoint x: 742, endPoint y: 280, distance: 201.8
click at [757, 281] on div "Rota 17 - Placa JBH4D25 92274 - MERCADO BAZZO Janela de atendimento Grade de at…" at bounding box center [784, 287] width 1568 height 575
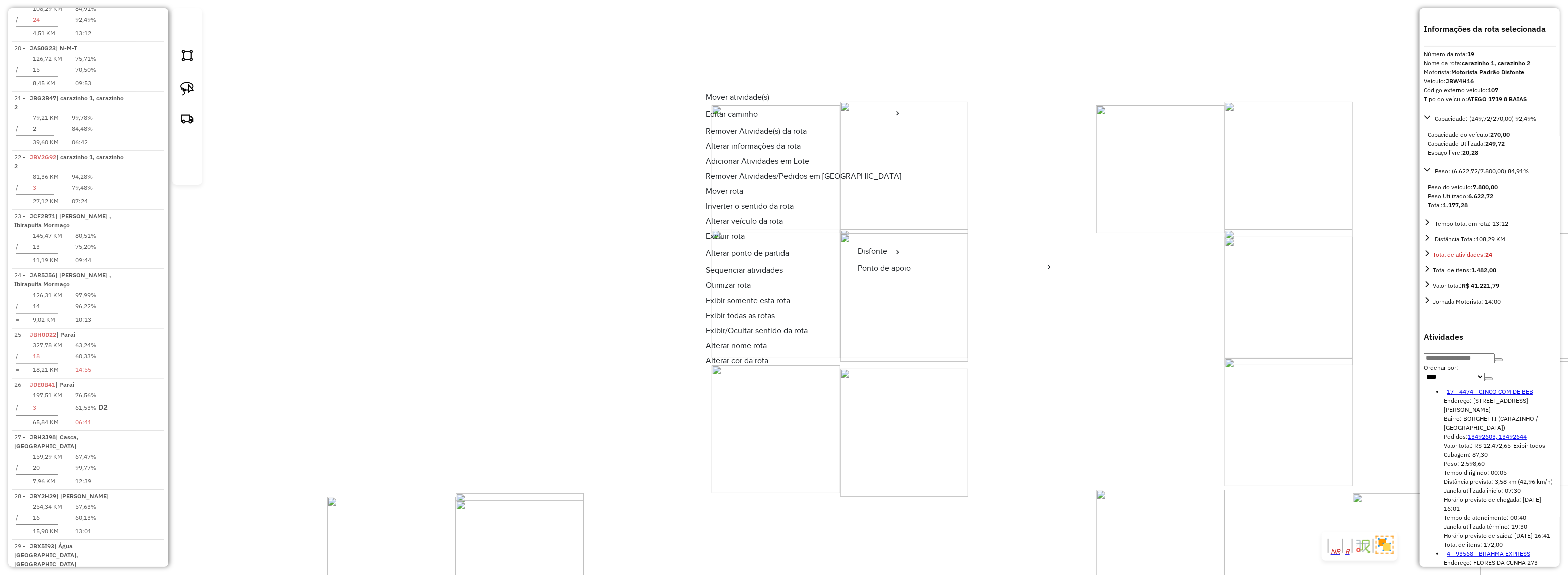
scroll to position [1413, 0]
click at [751, 219] on span "Alterar veículo da rota" at bounding box center [744, 221] width 77 height 8
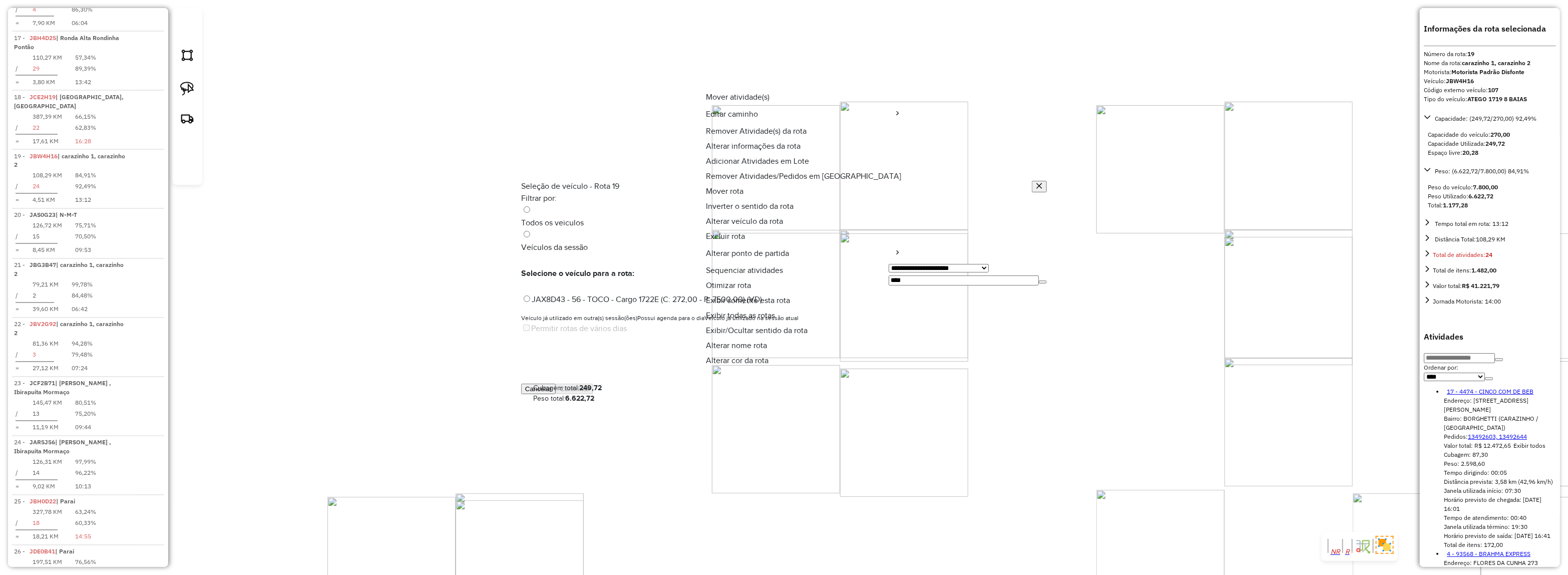
scroll to position [5, 3]
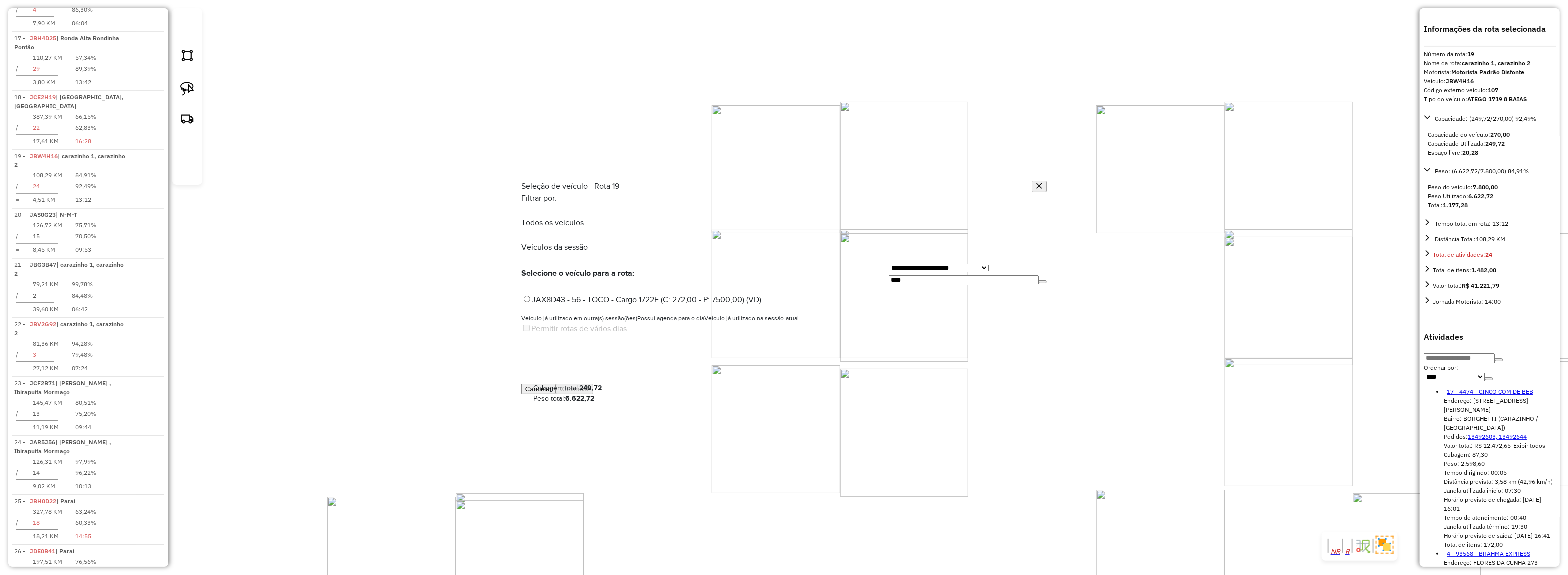
drag, startPoint x: 883, startPoint y: 238, endPoint x: 796, endPoint y: 252, distance: 88.1
click at [801, 248] on div "**********" at bounding box center [783, 288] width 526 height 191
type input "***"
click at [746, 295] on label "JBF0J20 - ATEGO 1719 8 BAIAS (C: 270,00 - P: 7800,00) (VD)" at bounding box center [633, 299] width 225 height 8
click at [1003, 395] on div "Cubagem total: 249,72 Peso total: 6.622,72 Cancelar Confirmar" at bounding box center [783, 389] width 526 height 12
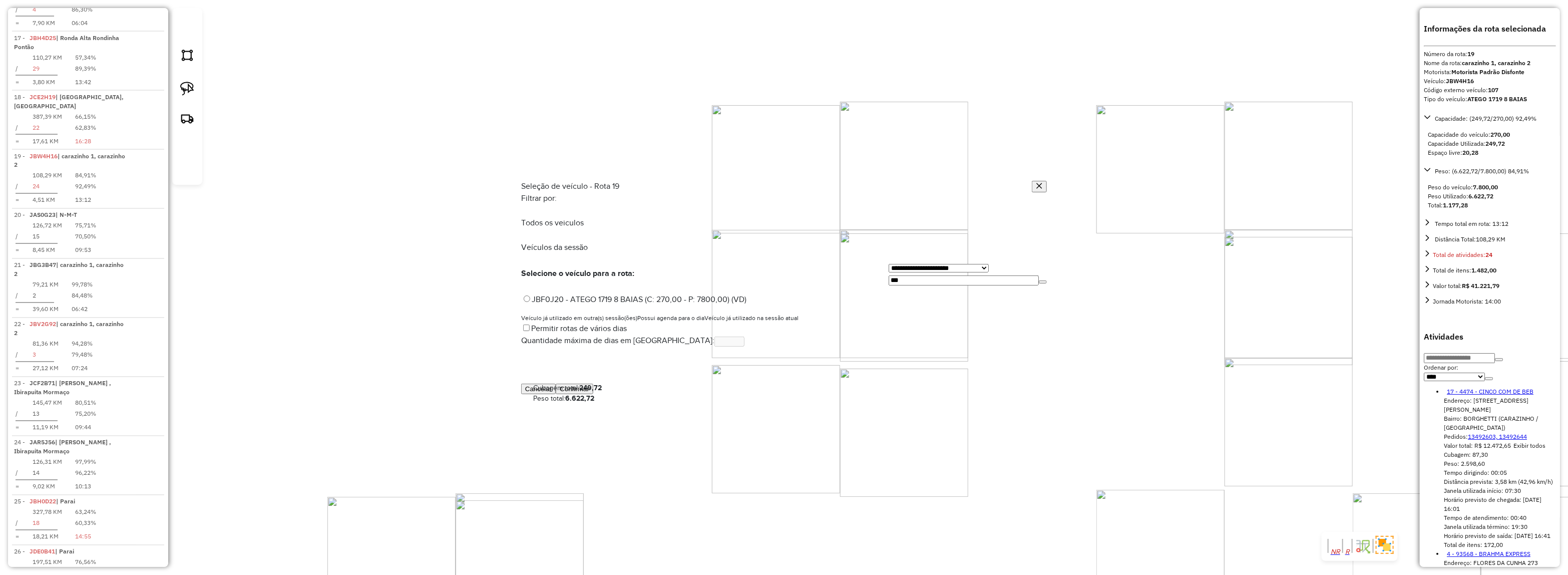
click at [593, 391] on button "Confirmar" at bounding box center [574, 389] width 38 height 10
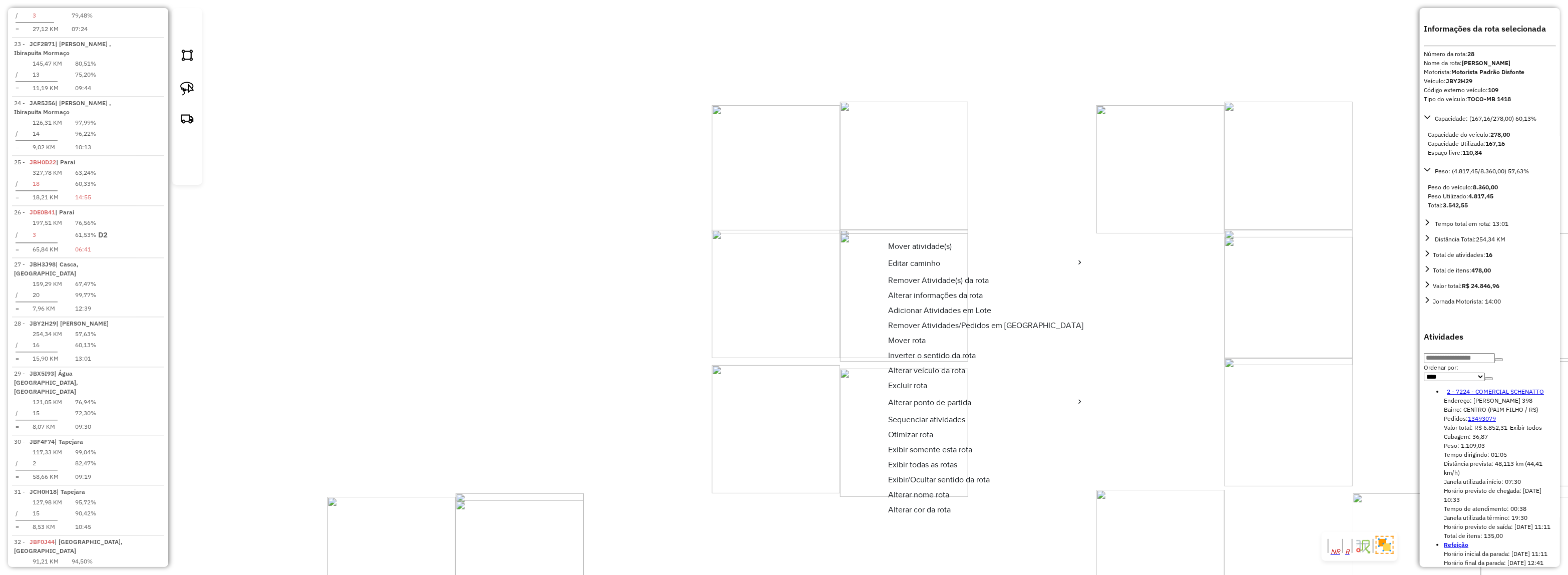
scroll to position [1887, 0]
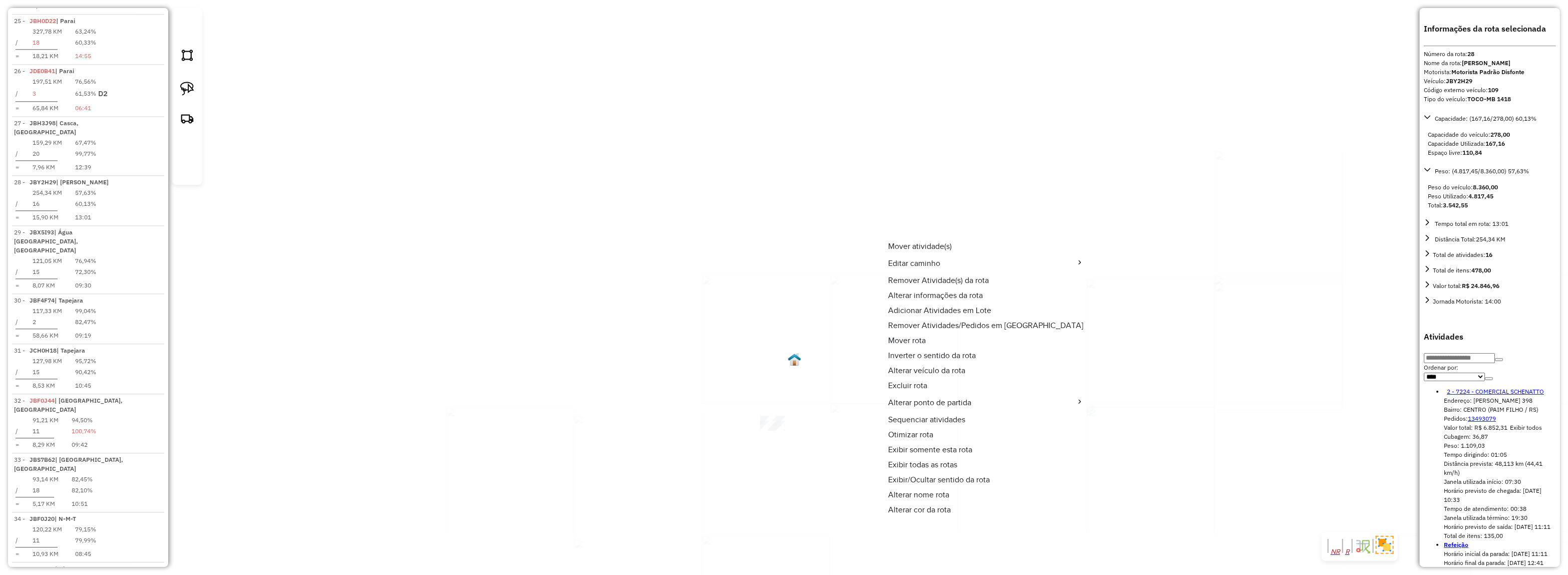
click at [629, 352] on div "Rota 34 - Placa JBF0J20 13692 - BAR DA JANDIRA Janela de atendimento Grade de a…" at bounding box center [784, 287] width 1568 height 575
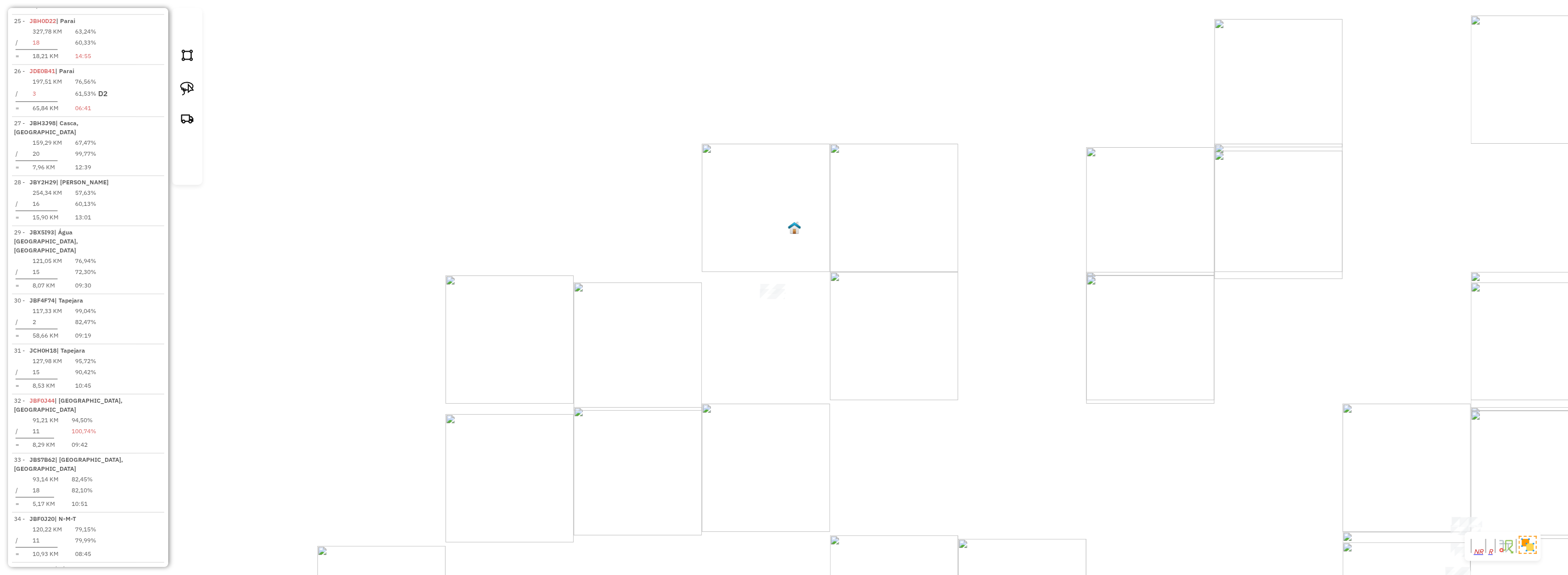
select select "*********"
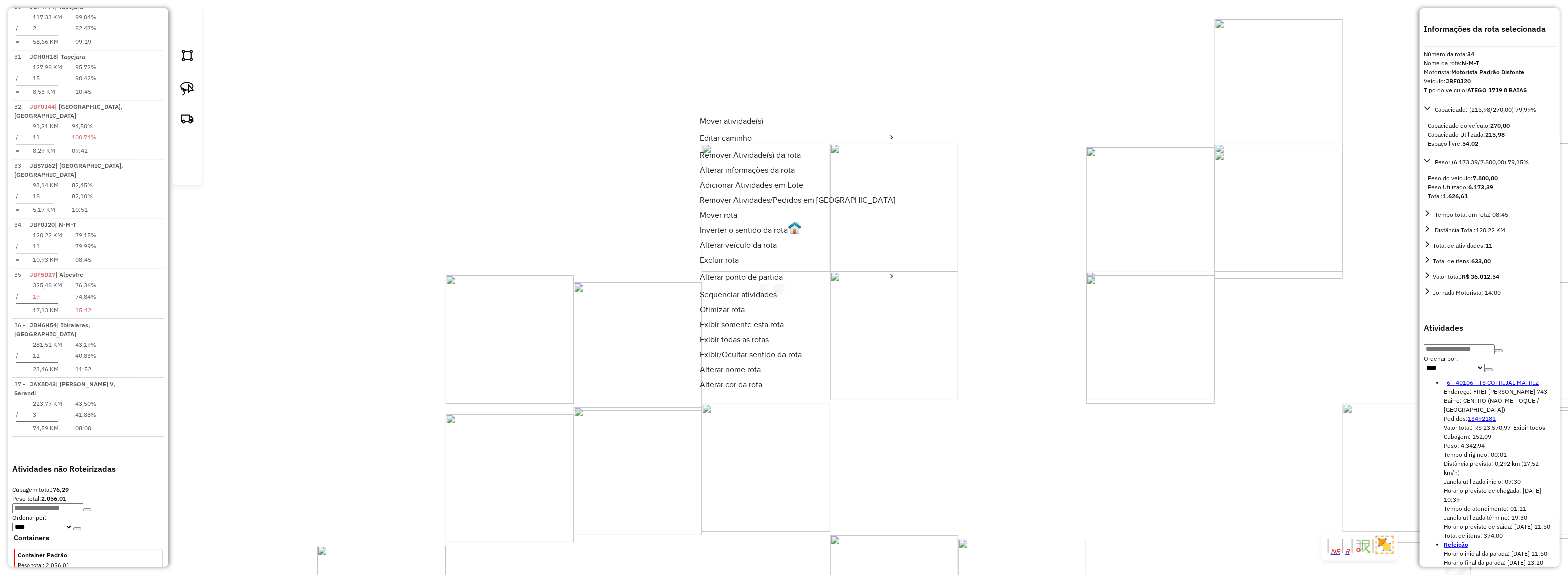
scroll to position [2197, 0]
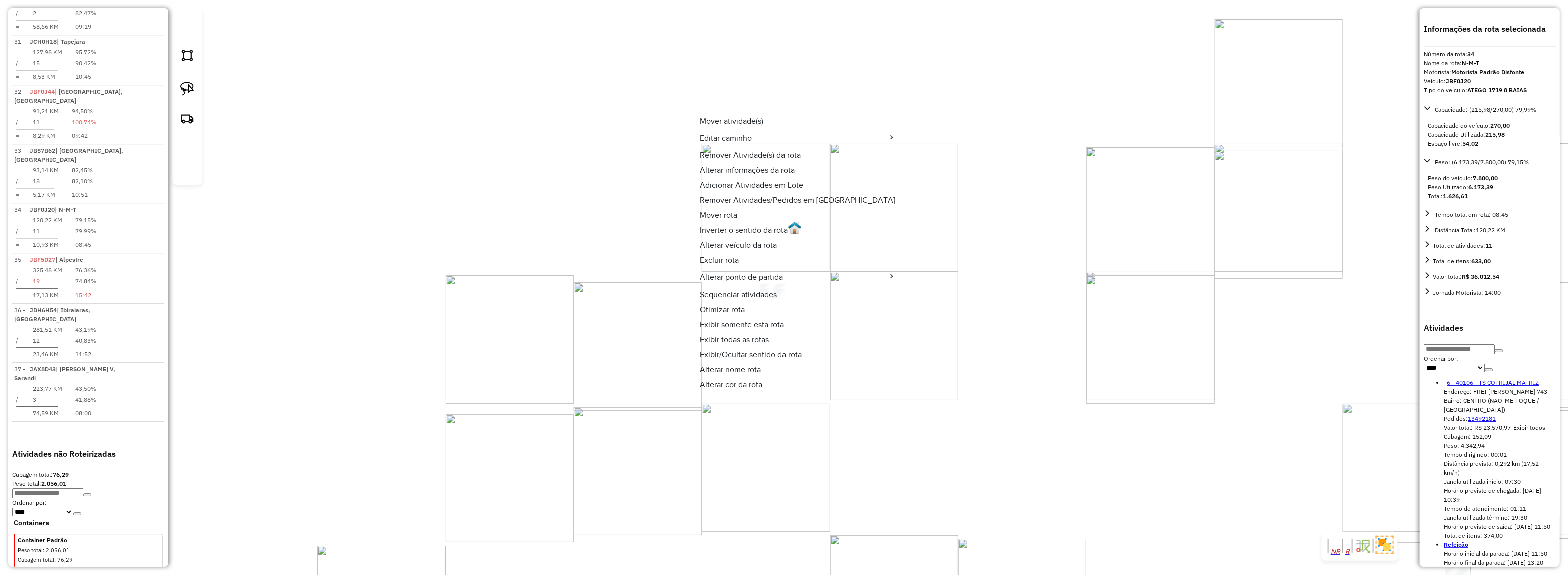
click at [748, 241] on span "Alterar veículo da rota" at bounding box center [738, 245] width 77 height 8
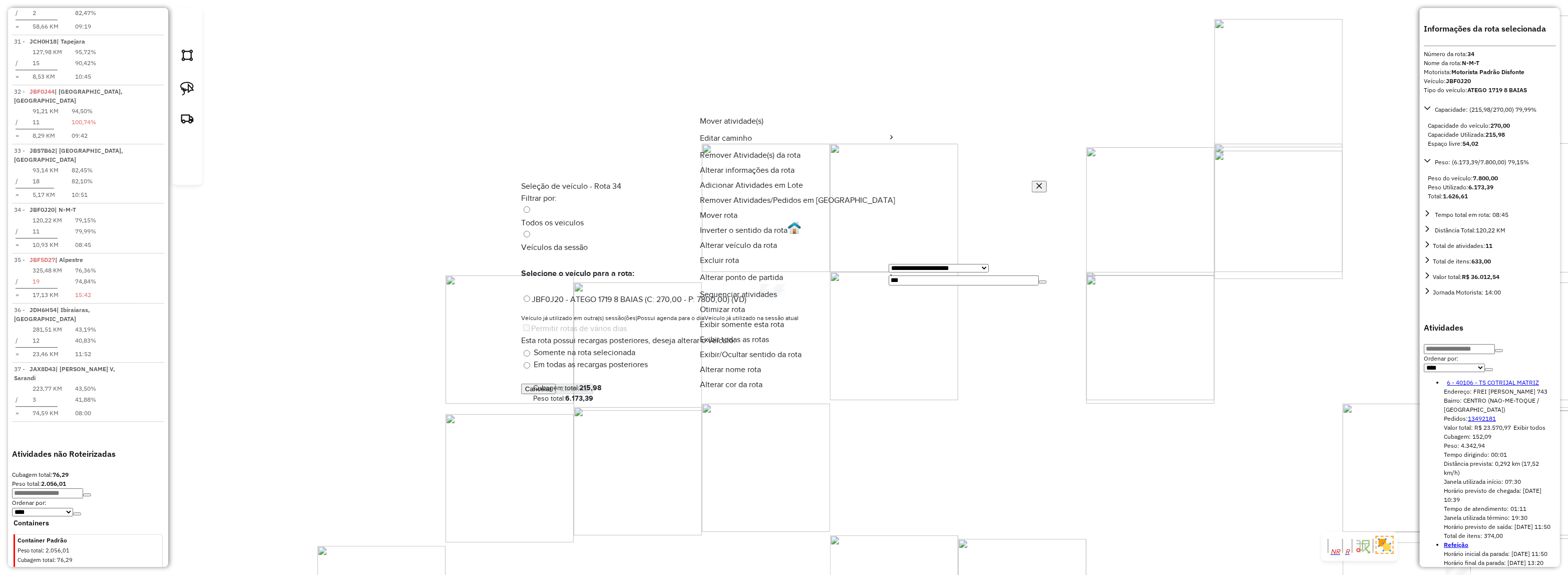
scroll to position [5, 3]
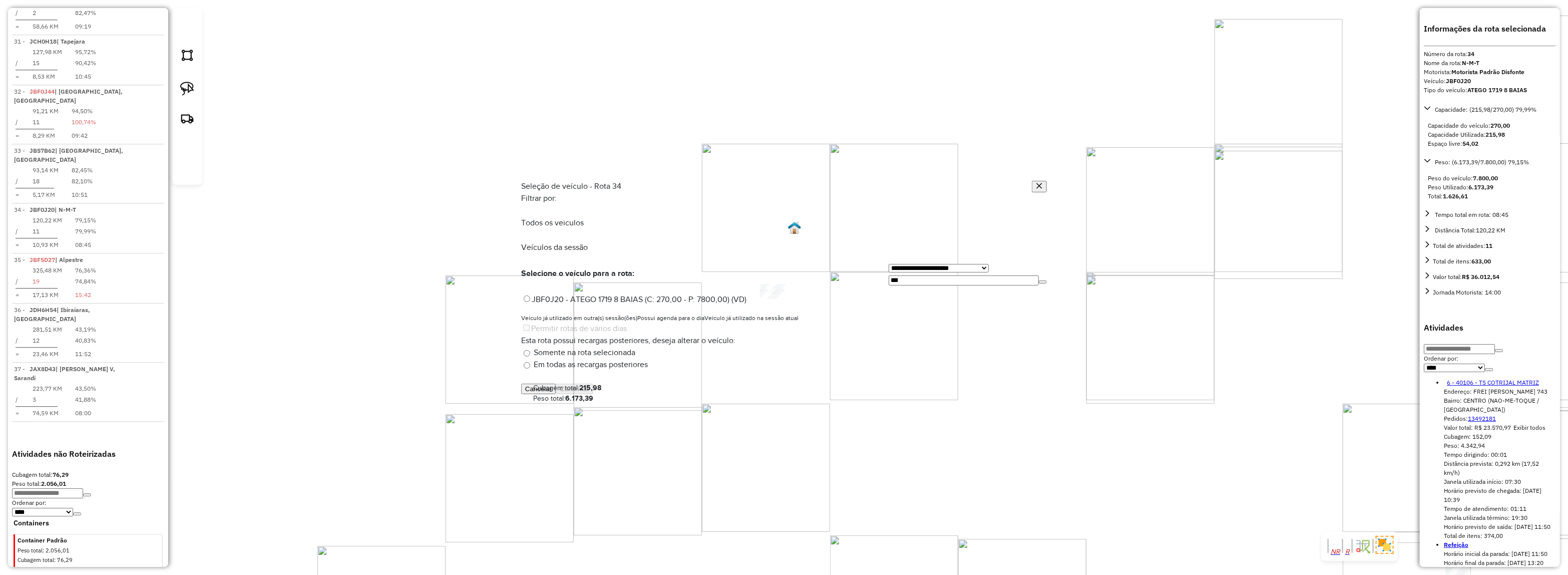
drag, startPoint x: 763, startPoint y: 236, endPoint x: 737, endPoint y: 241, distance: 26.5
click at [739, 261] on div "**********" at bounding box center [783, 273] width 526 height 24
type input "***"
click at [734, 295] on label "JBW4H16 - 107 - ATEGO 1719 8 BAIAS (C: 270,00 - P: 7800,00)" at bounding box center [635, 299] width 228 height 8
click at [593, 394] on button "Confirmar" at bounding box center [574, 389] width 38 height 10
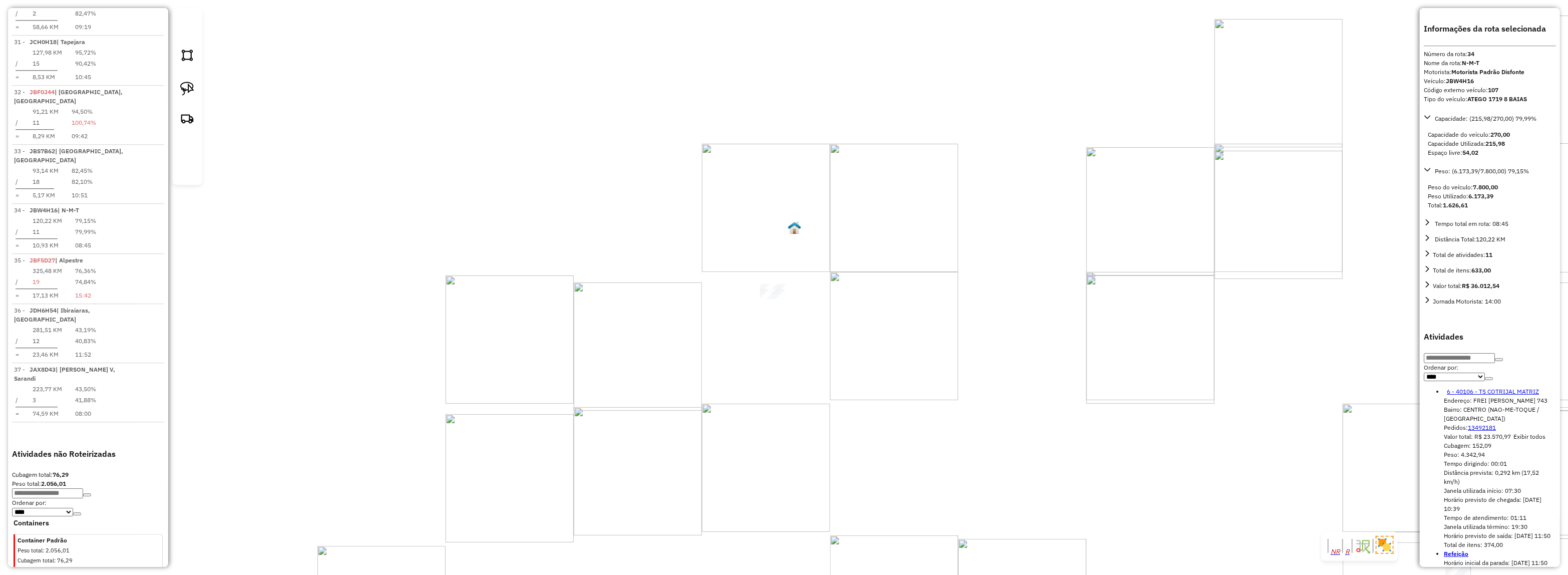
scroll to position [2197, 0]
drag, startPoint x: 792, startPoint y: 245, endPoint x: 816, endPoint y: 276, distance: 39.2
click at [816, 276] on div "Janela de atendimento Grade de atendimento Capacidade Transportadoras Veículos …" at bounding box center [784, 287] width 1568 height 575
drag, startPoint x: 589, startPoint y: 241, endPoint x: 814, endPoint y: 369, distance: 258.9
click at [809, 367] on div "Rota 19 - Placa JBF0J20 16900 - MERCADO SAO JORGE Janela de atendimento Grade d…" at bounding box center [784, 287] width 1568 height 575
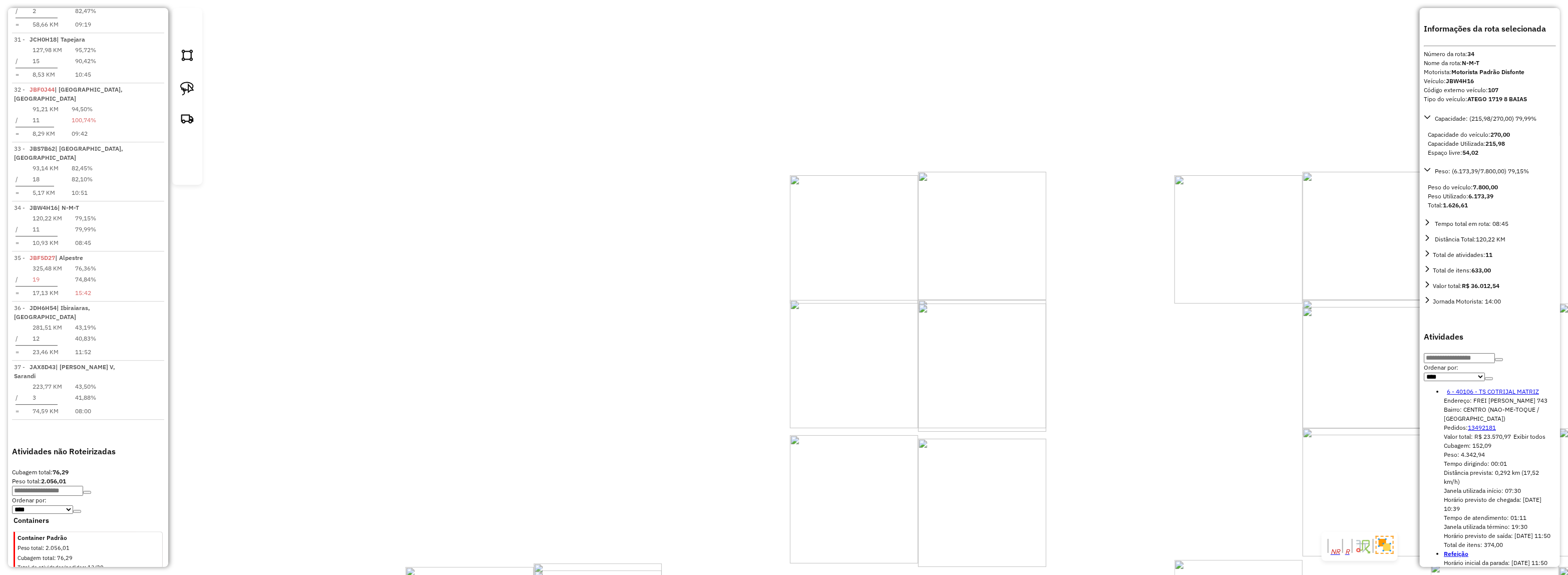
click at [925, 309] on div "Janela de atendimento Grade de atendimento Capacidade Transportadoras Veículos …" at bounding box center [784, 287] width 1568 height 575
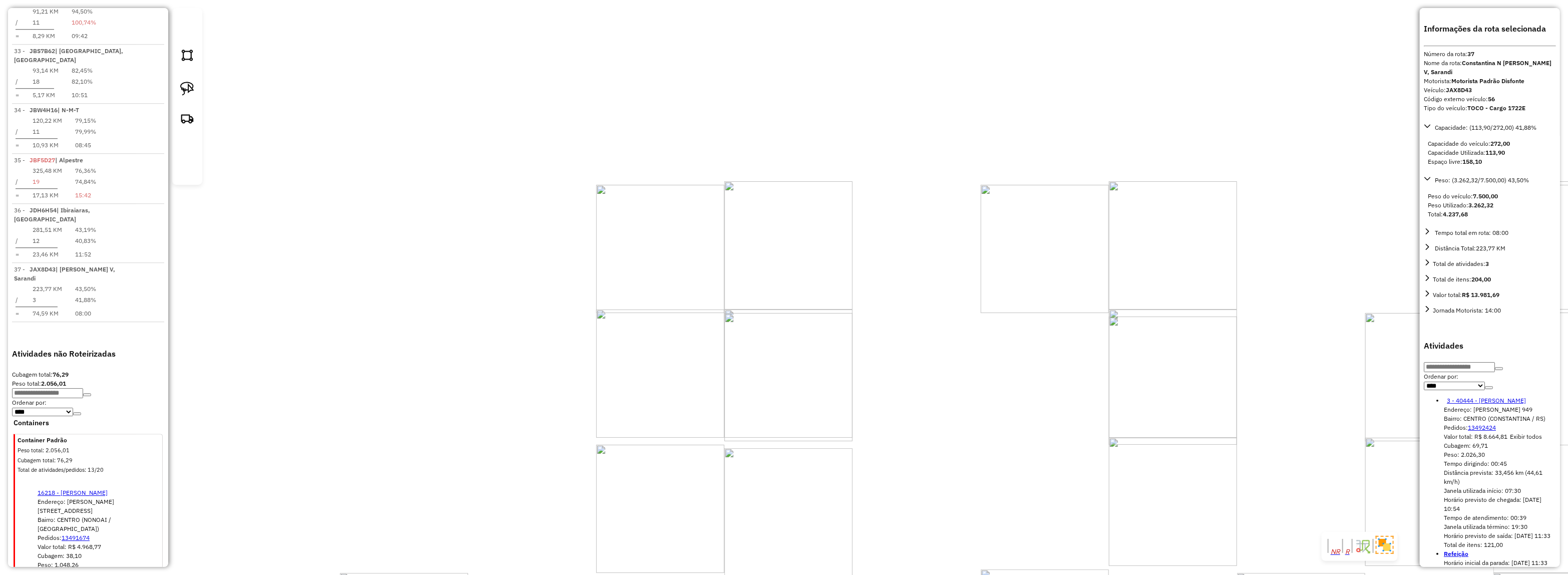
scroll to position [2345, 0]
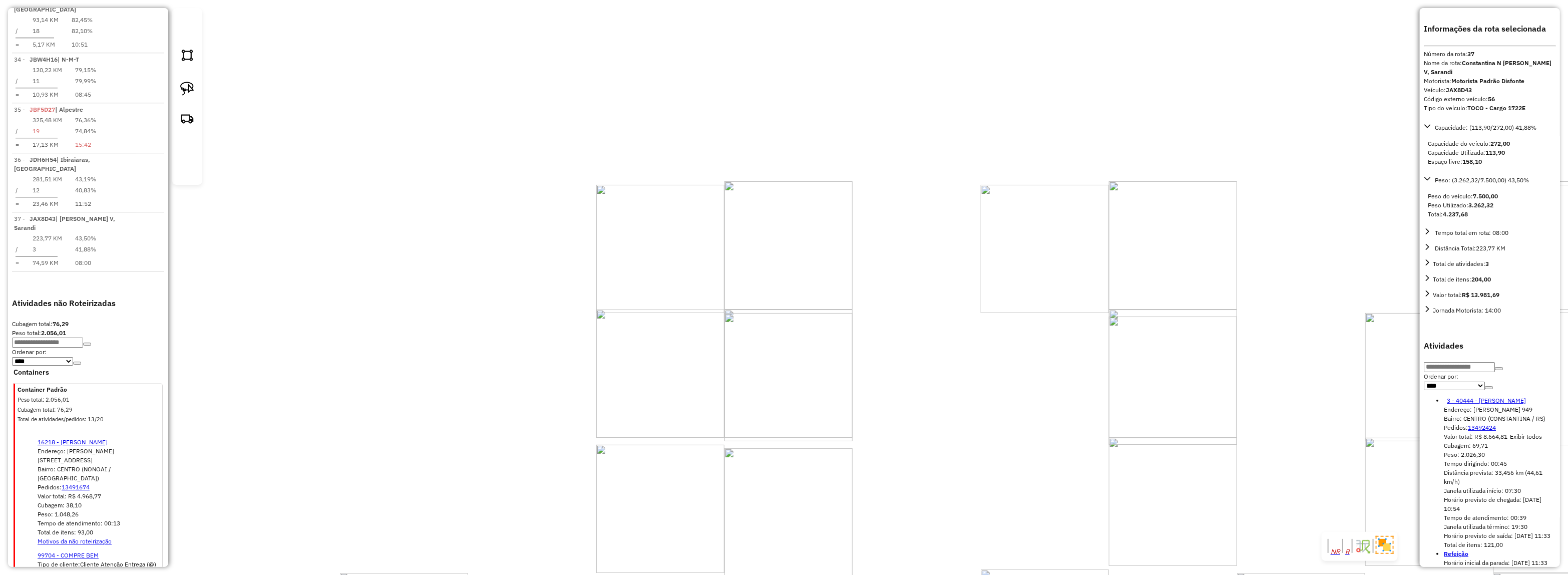
drag, startPoint x: 718, startPoint y: 342, endPoint x: 728, endPoint y: 339, distance: 10.4
click at [717, 343] on div "93074 - MIX CENTER SARANDI Tipo de cliente: Cliente Empilhadeira (E) Endereço: …" at bounding box center [784, 287] width 1568 height 575
click at [780, 331] on div "Rota 37 - Placa JAX8D43 93074 - MIX CENTER SARANDI 93074 - MIX CENTER SARANDI T…" at bounding box center [784, 287] width 1568 height 575
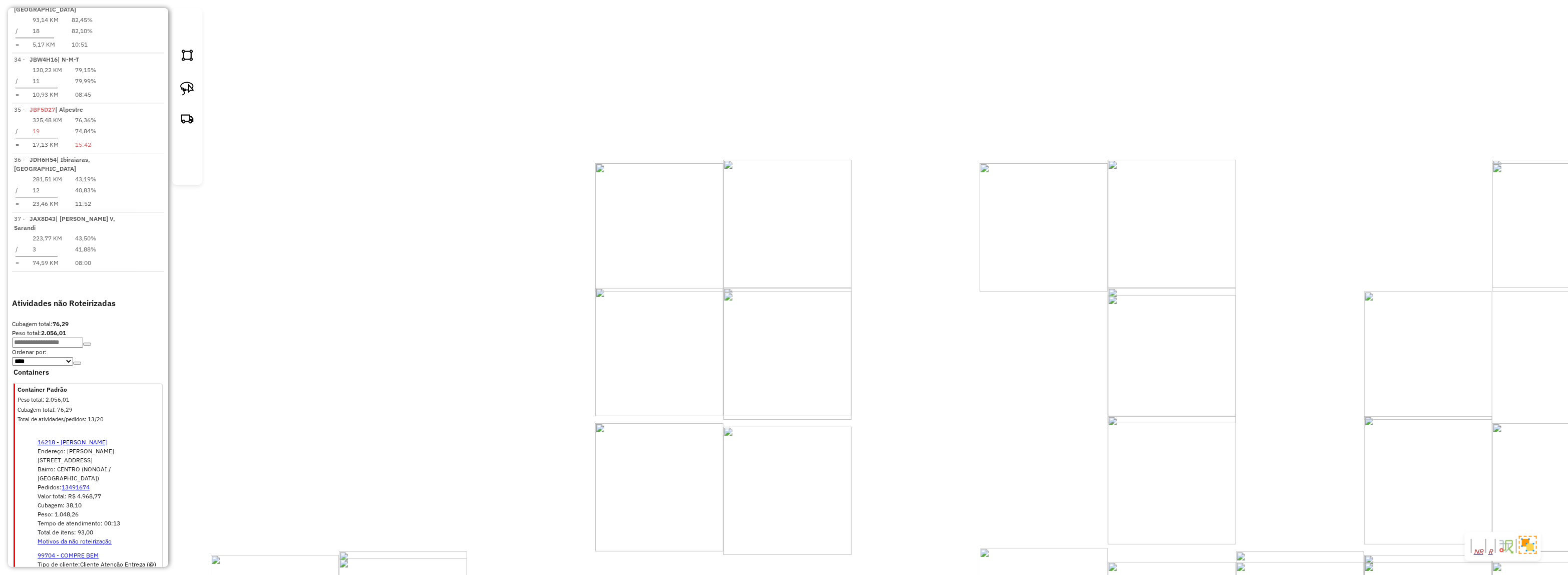
drag, startPoint x: 1053, startPoint y: 387, endPoint x: 1053, endPoint y: 379, distance: 8.0
click at [1053, 379] on div "Janela de atendimento Grade de atendimento Capacidade Transportadoras Veículos …" at bounding box center [784, 287] width 1568 height 575
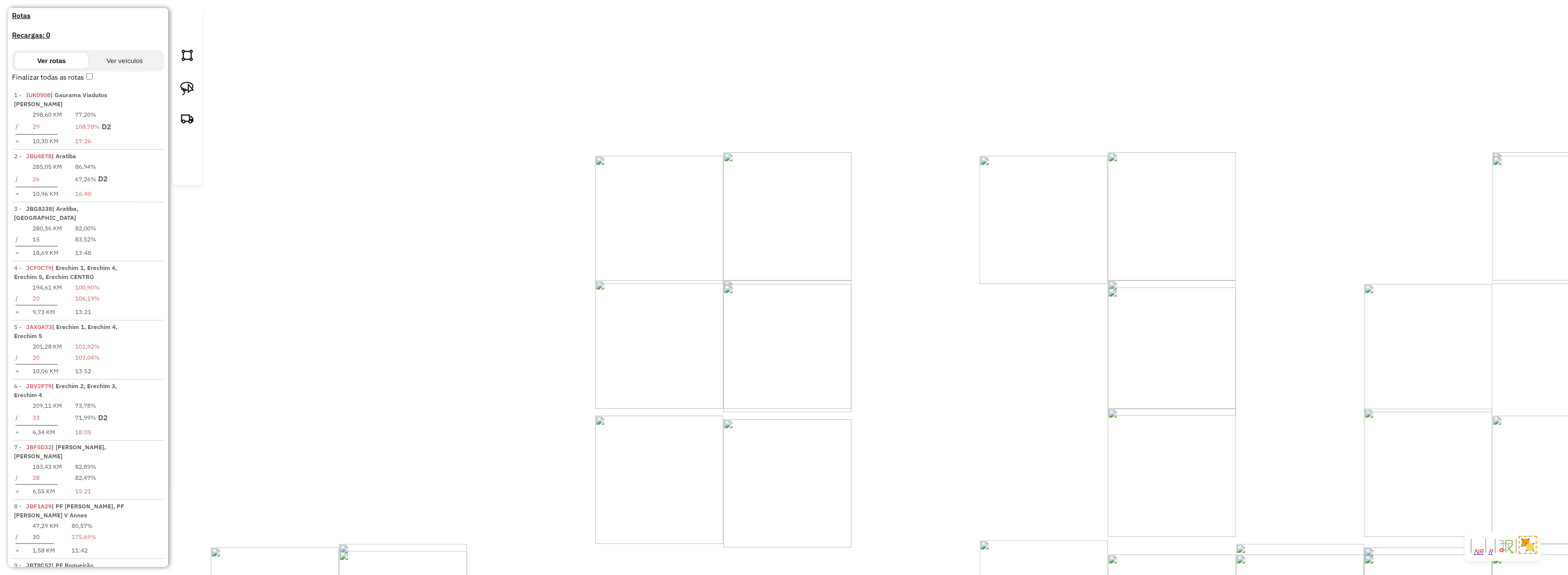
scroll to position [0, 0]
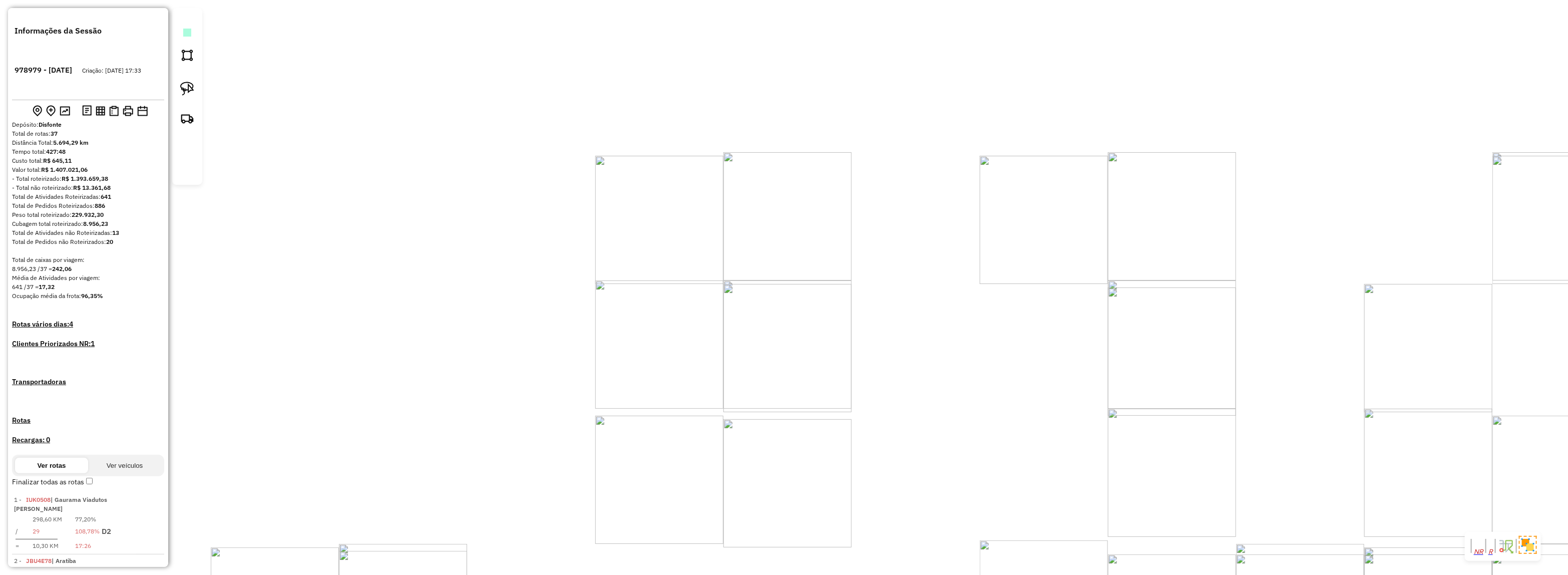
click at [187, 32] on em at bounding box center [187, 32] width 0 height 0
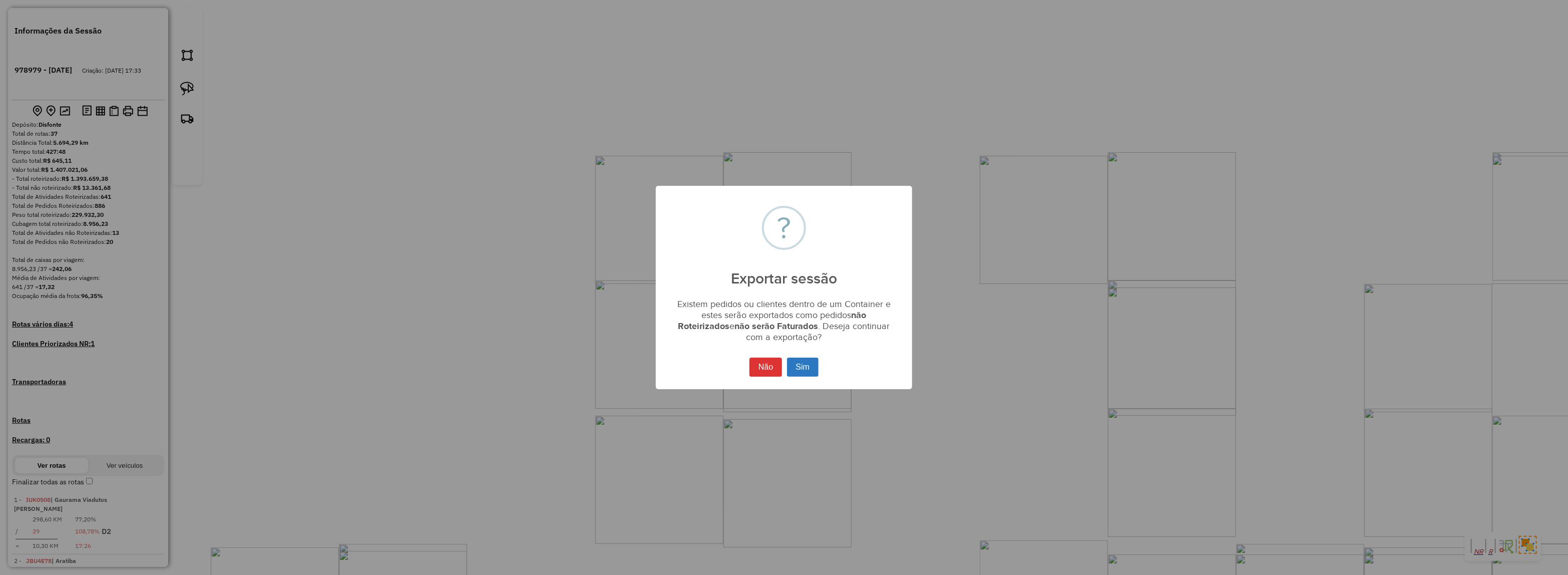
click at [796, 366] on button "Sim" at bounding box center [803, 367] width 32 height 19
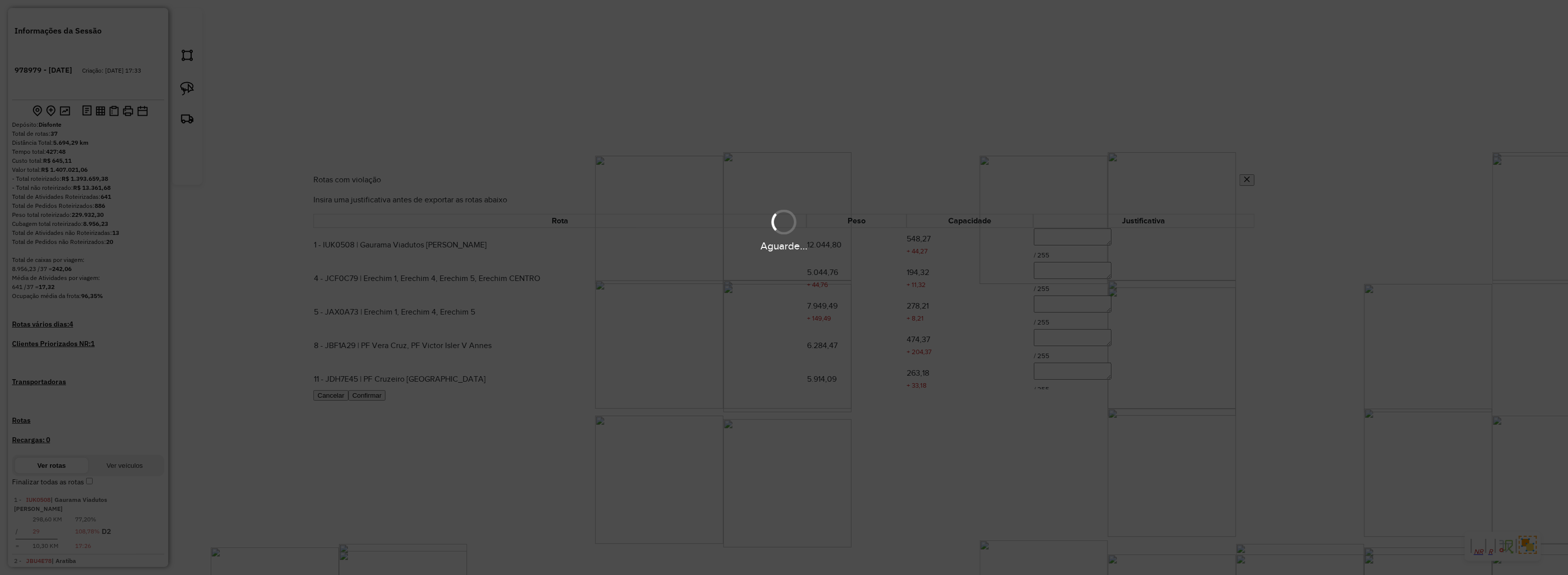
scroll to position [54, 0]
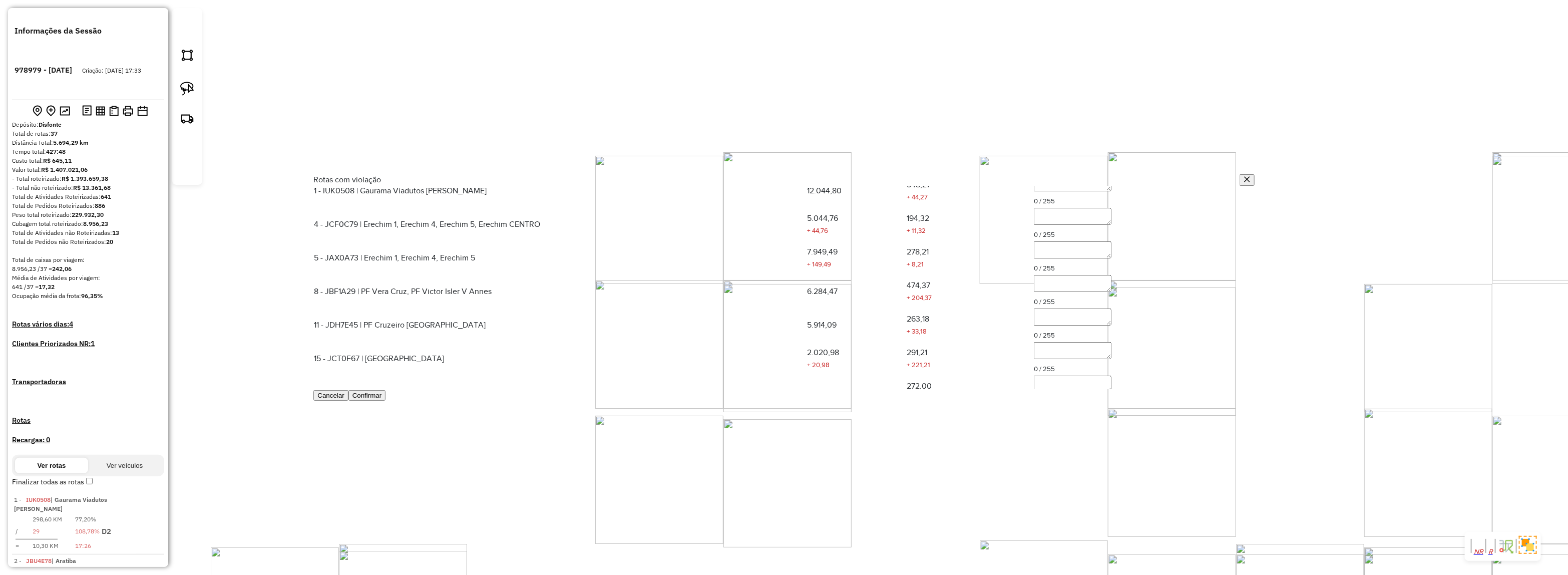
click at [1057, 191] on textarea at bounding box center [1073, 182] width 77 height 17
type textarea "**********"
paste textarea "**********"
type textarea "**********"
paste textarea "**********"
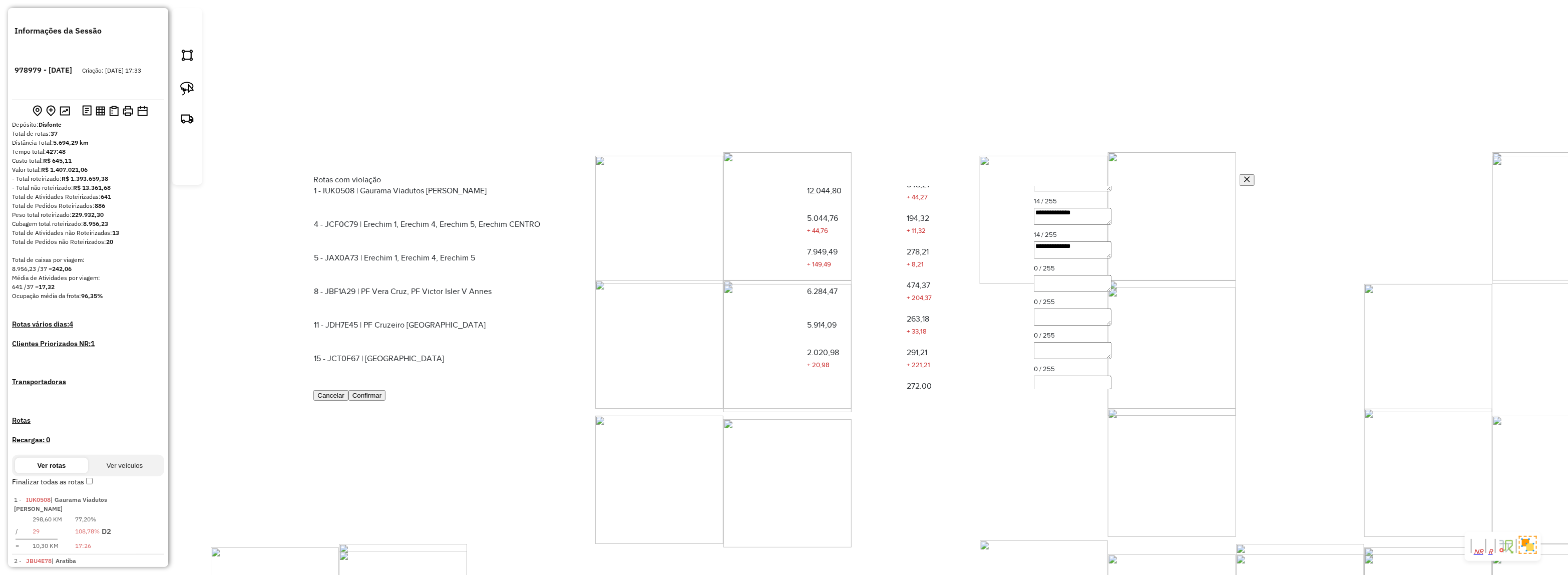
type textarea "**********"
paste textarea "**********"
type textarea "**********"
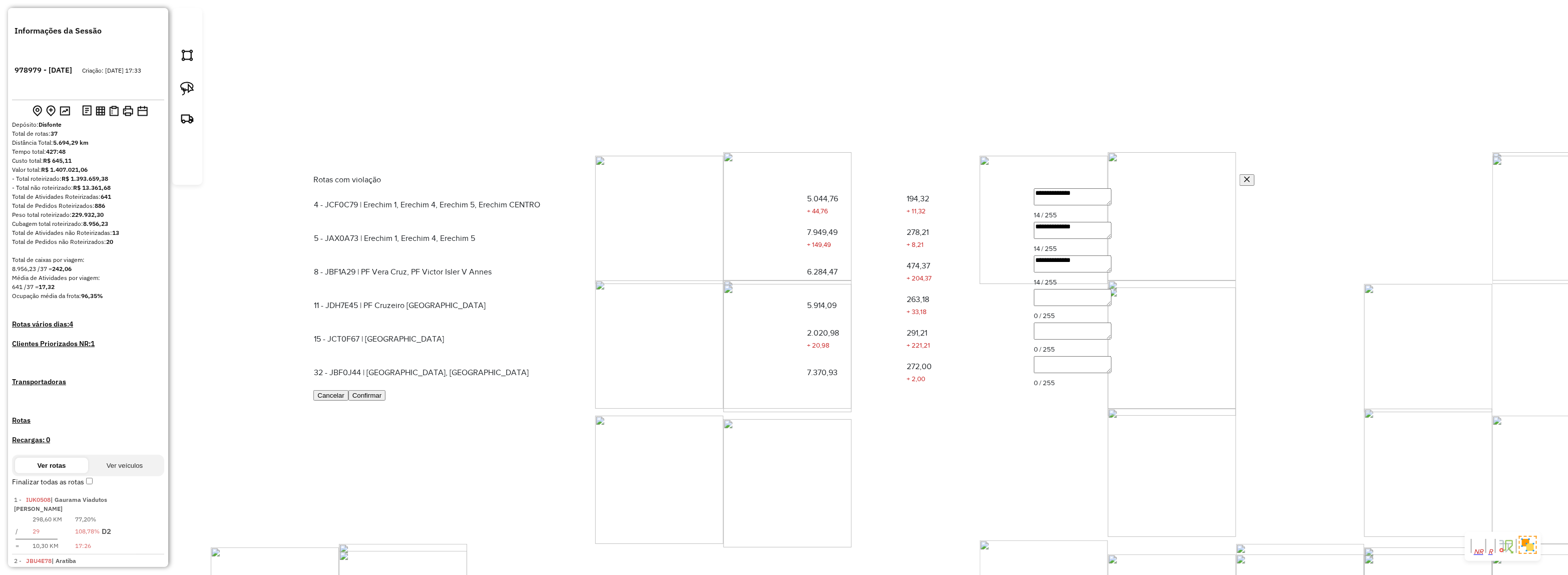
paste textarea "**********"
type textarea "**********"
paste textarea "**********"
type textarea "**********"
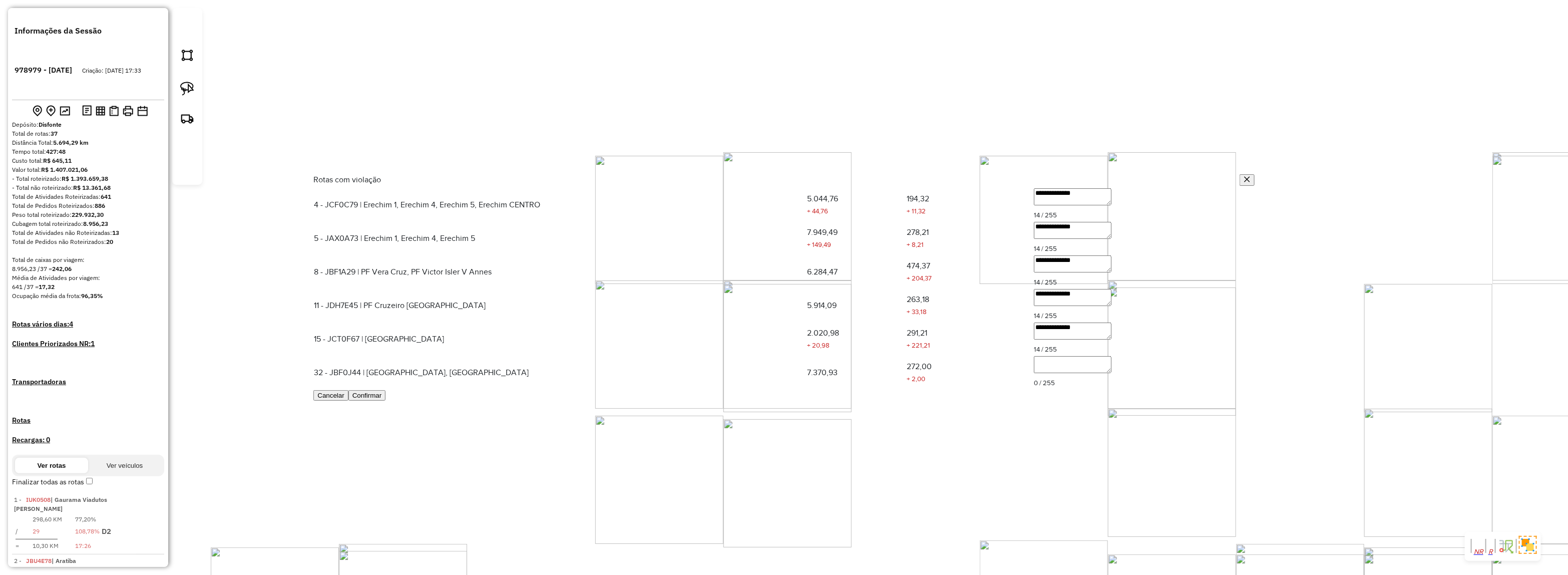
paste textarea "**********"
type textarea "**********"
click at [382, 399] on span "Confirmar" at bounding box center [367, 395] width 29 height 8
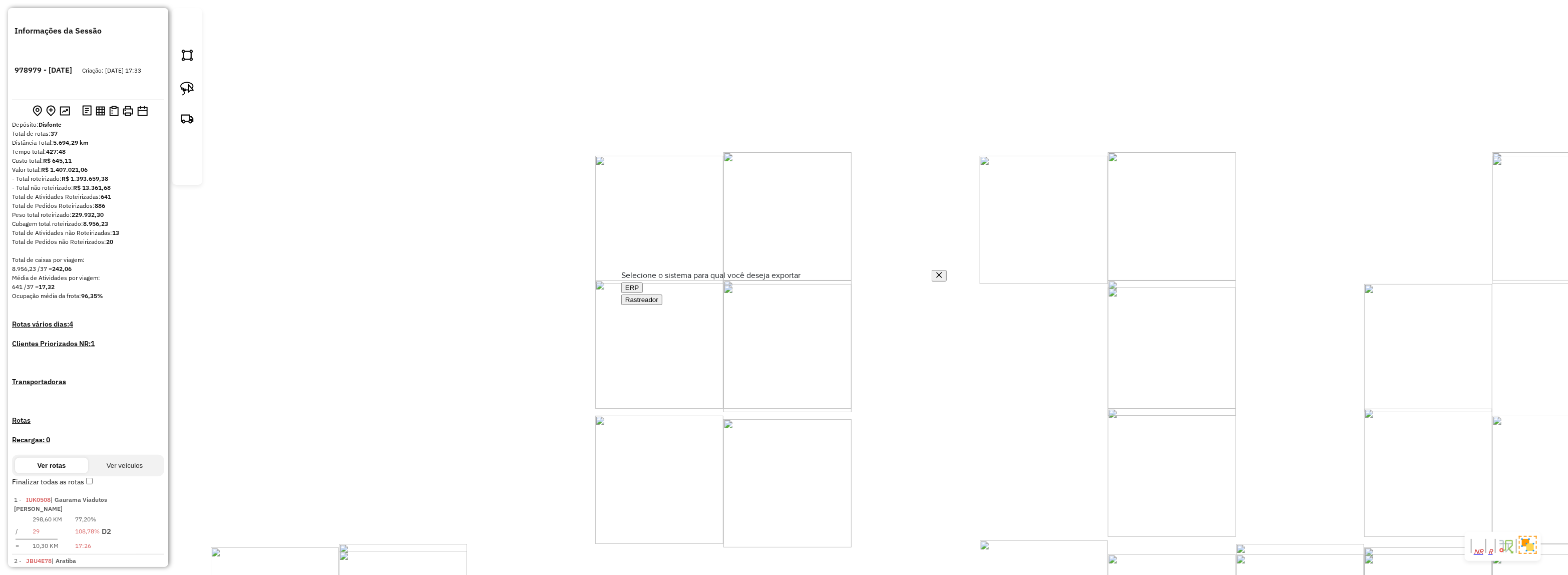
click at [643, 293] on button "ERP" at bounding box center [632, 287] width 21 height 10
select select "**"
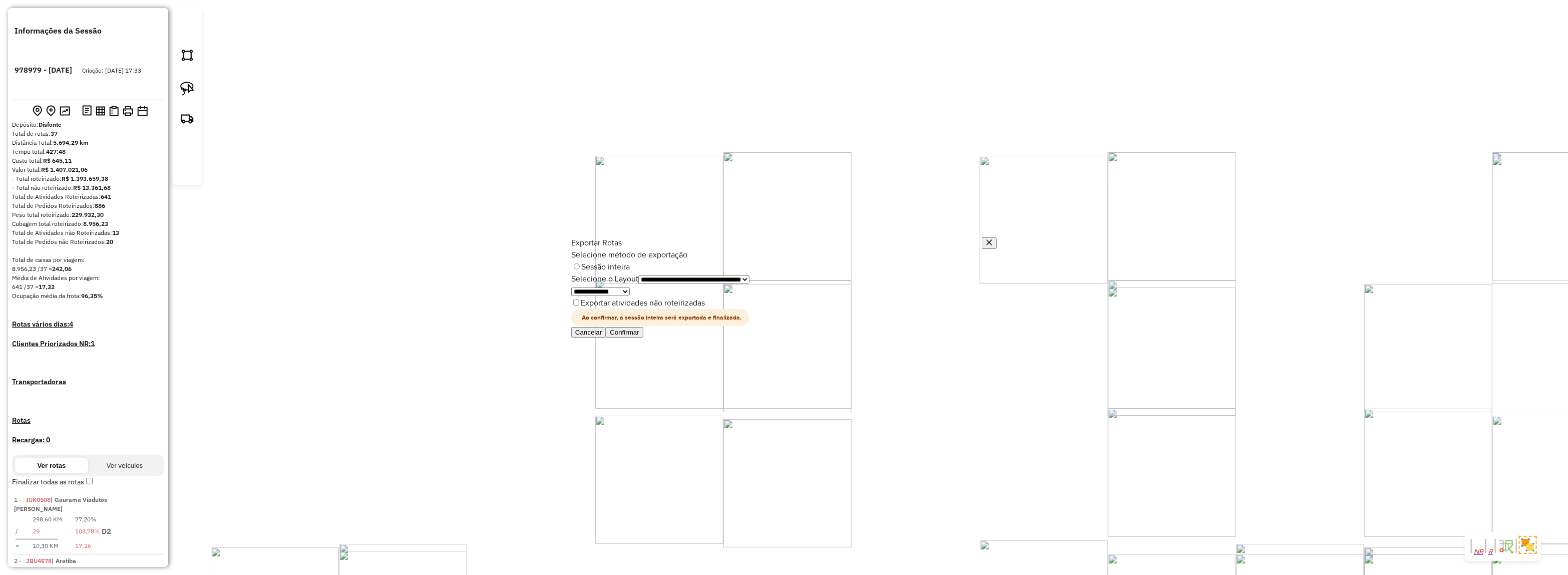
click at [644, 337] on button "Confirmar" at bounding box center [624, 332] width 38 height 10
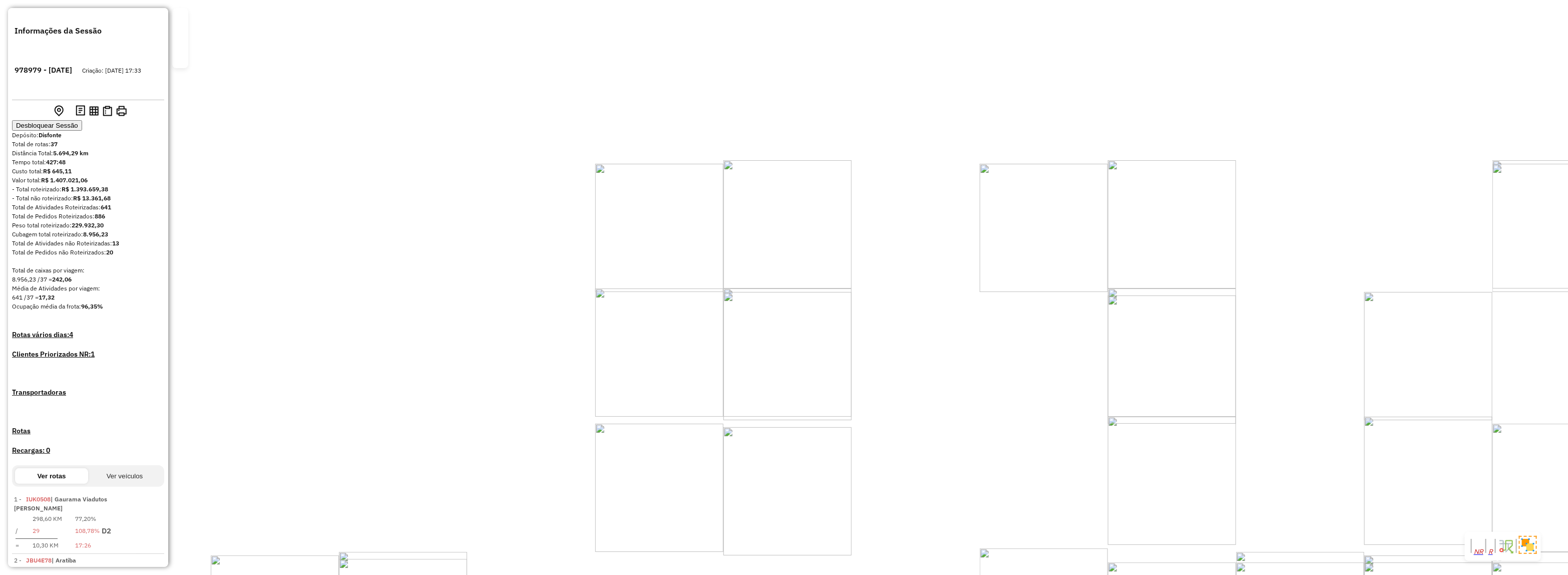
click at [330, 319] on div "Janela de atendimento Grade de atendimento Capacidade Transportadoras Veículos …" at bounding box center [784, 287] width 1568 height 575
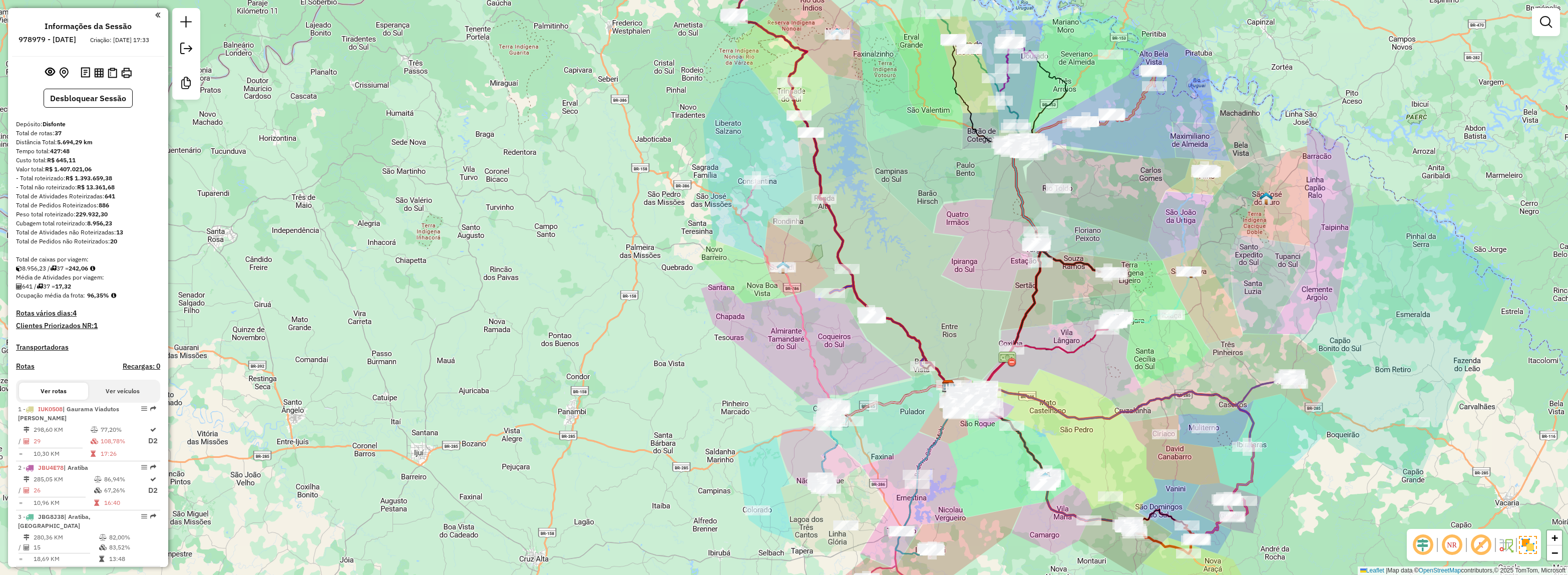
select select "*********"
